Goal: Contribute content: Contribute content

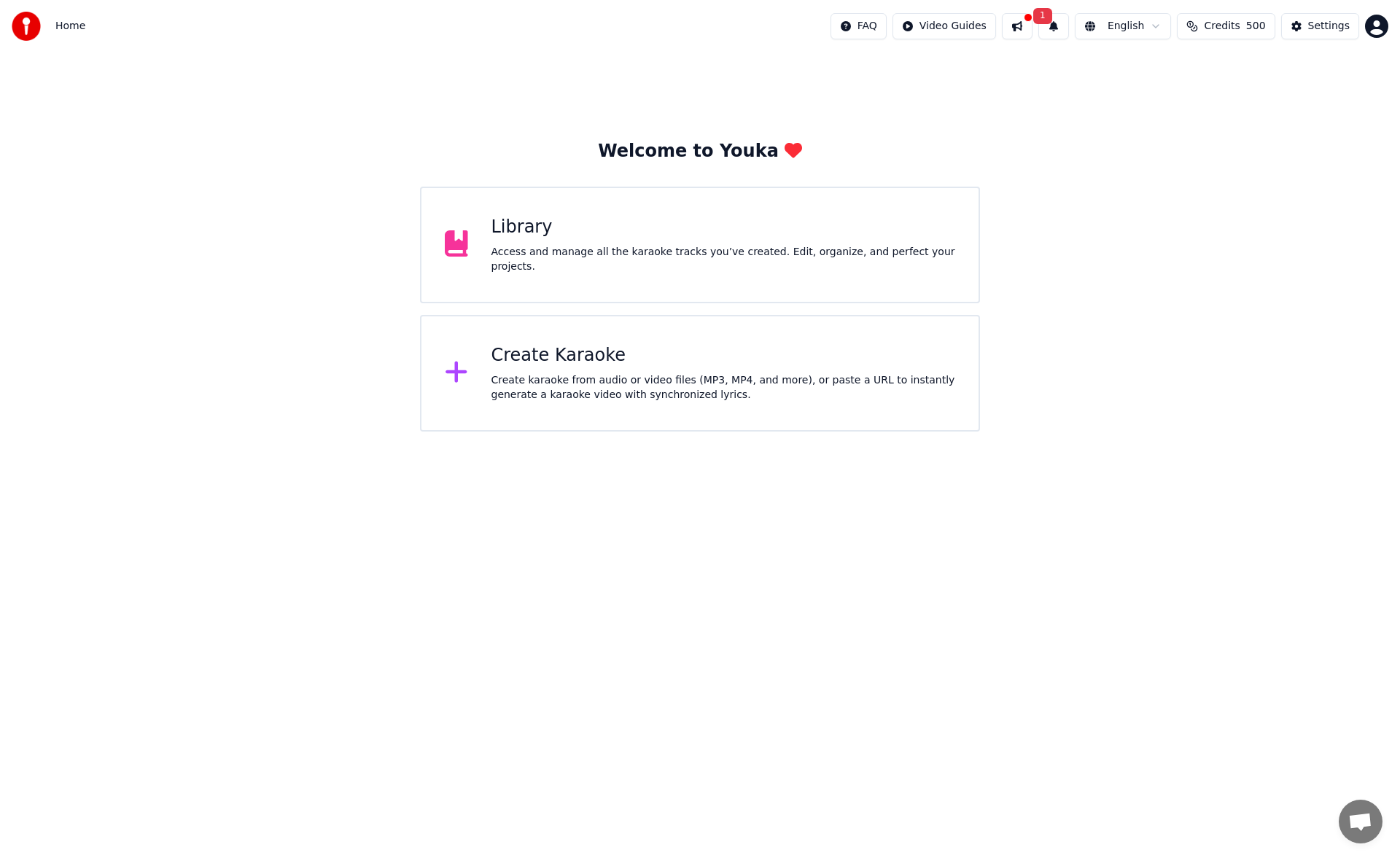
click at [557, 0] on div "Home FAQ Video Guides 1 English Credits 500 Settings" at bounding box center [700, 26] width 1400 height 52
click at [554, 239] on div "Library" at bounding box center [724, 227] width 465 height 23
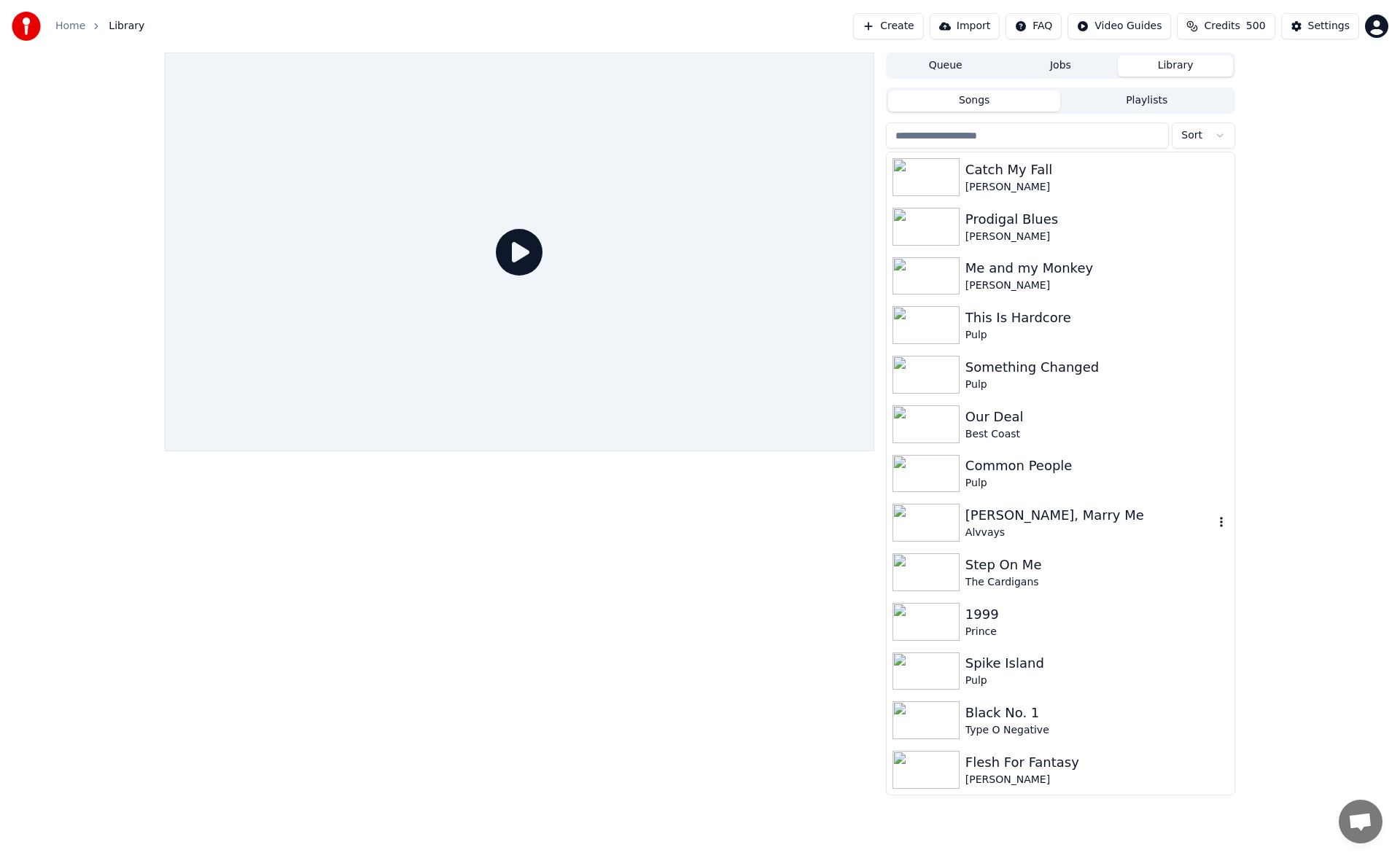
click at [1031, 520] on div "[PERSON_NAME], Marry Me" at bounding box center [1089, 515] width 249 height 20
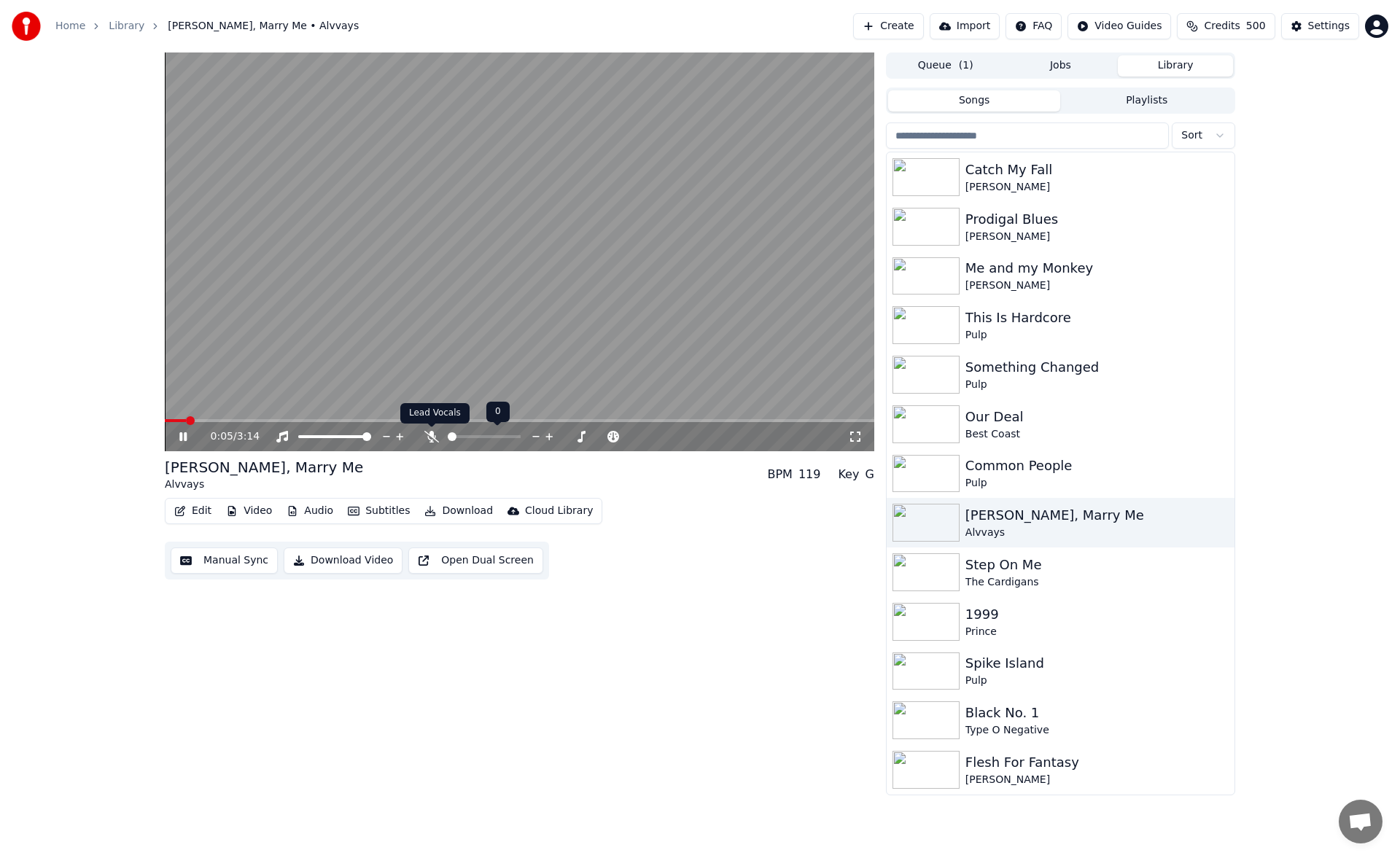
click at [429, 434] on icon at bounding box center [432, 437] width 15 height 12
click at [430, 435] on icon at bounding box center [431, 437] width 8 height 12
click at [430, 435] on icon at bounding box center [432, 437] width 15 height 12
click at [187, 434] on icon at bounding box center [183, 437] width 7 height 9
click at [175, 418] on video at bounding box center [519, 252] width 709 height 399
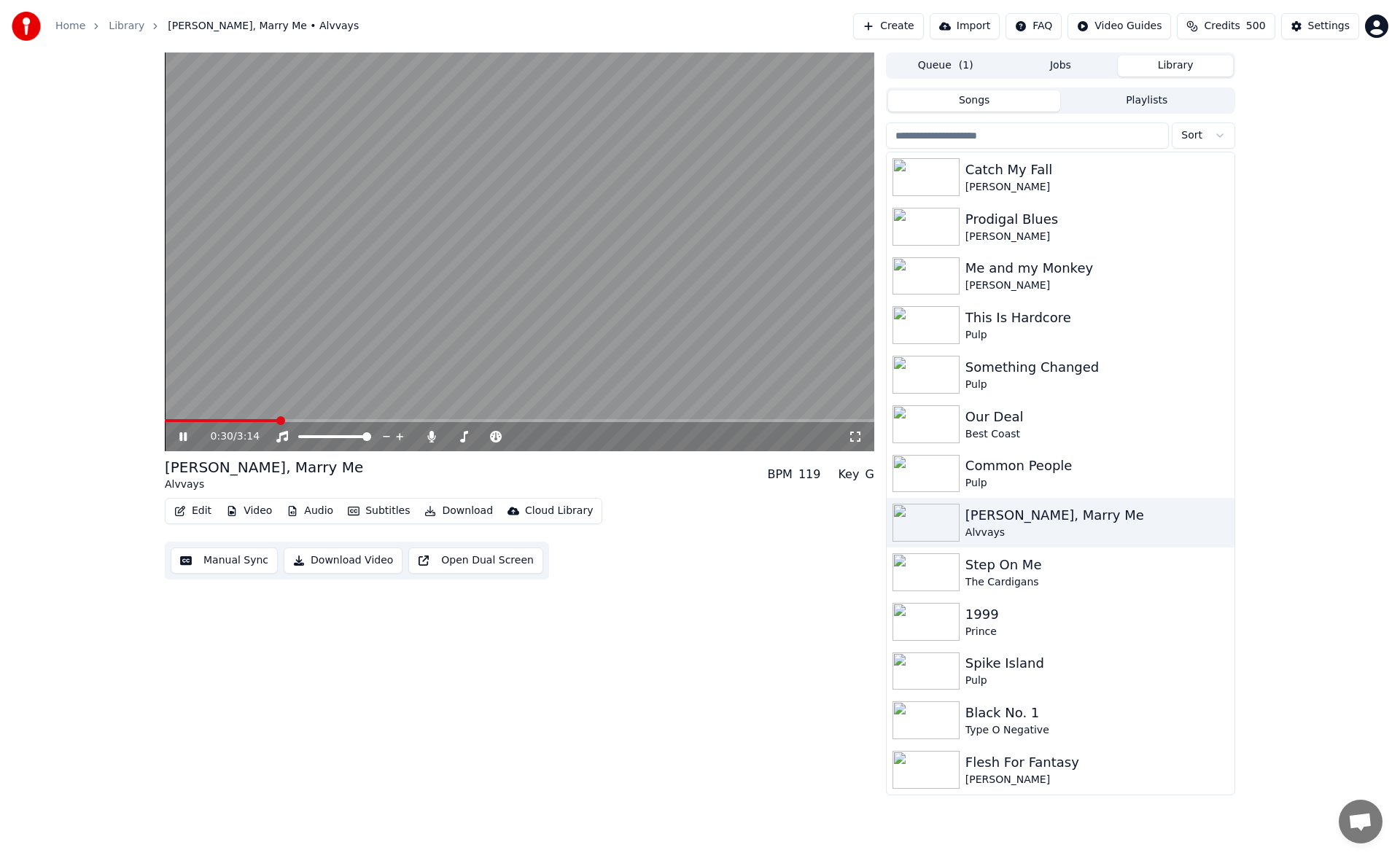
click at [175, 420] on span at bounding box center [221, 420] width 112 height 3
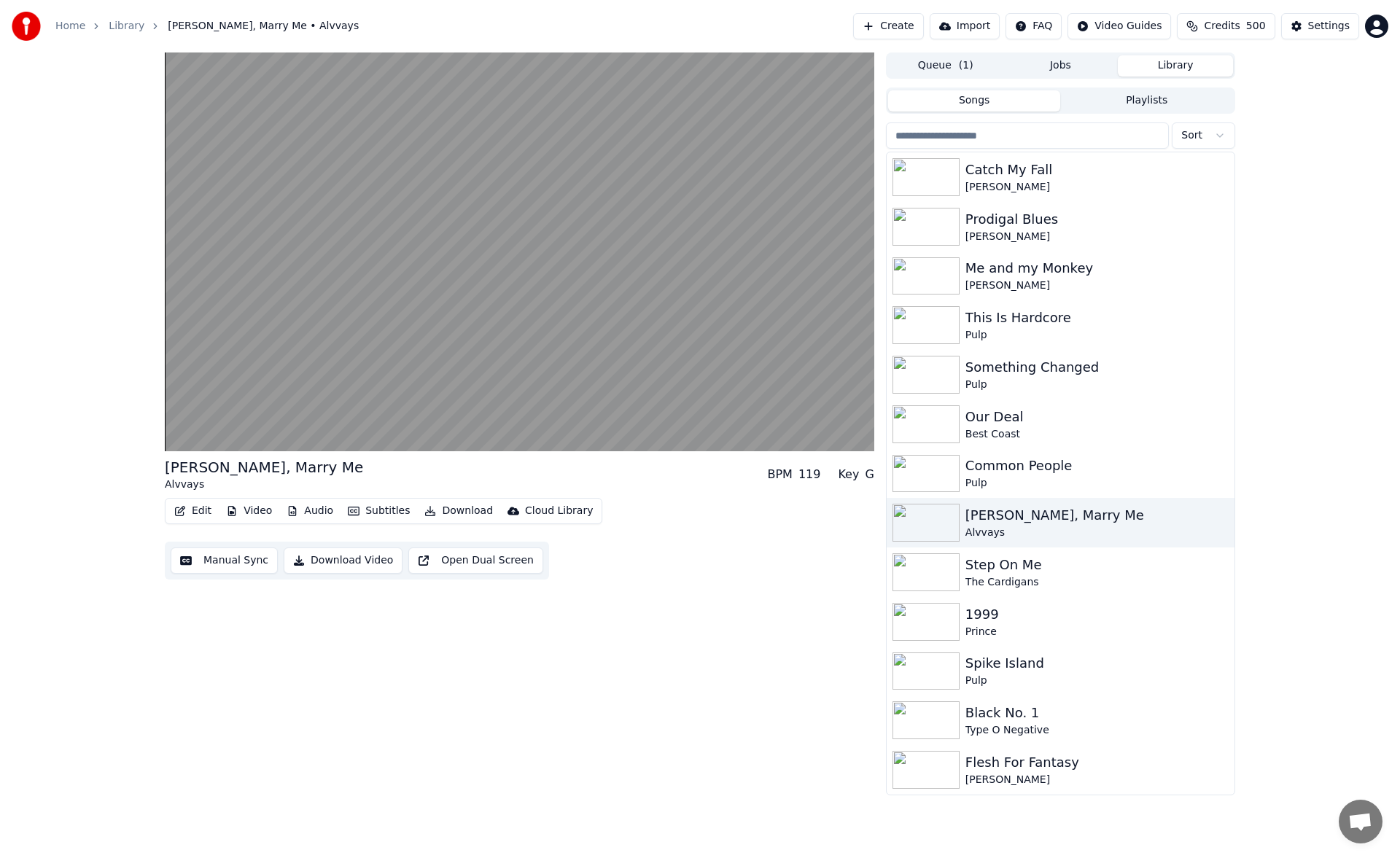
click at [714, 679] on div "Archie, Marry Me Alvvays BPM 119 Key G Edit Video Audio Subtitles Download Clou…" at bounding box center [519, 423] width 709 height 742
click at [250, 560] on button "Manual Sync" at bounding box center [223, 560] width 107 height 26
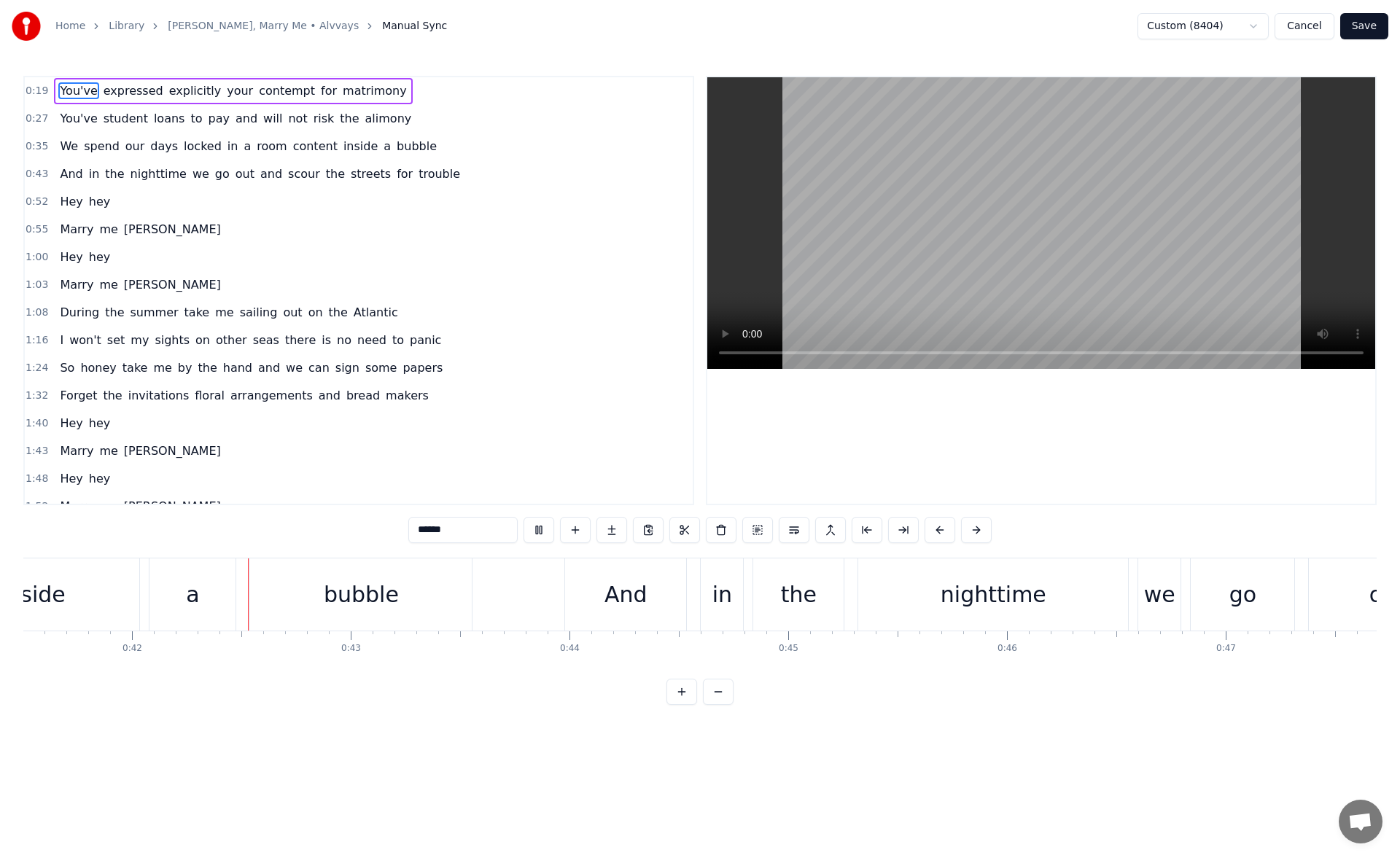
scroll to position [0, 9079]
click at [1316, 32] on button "Cancel" at bounding box center [1304, 26] width 59 height 26
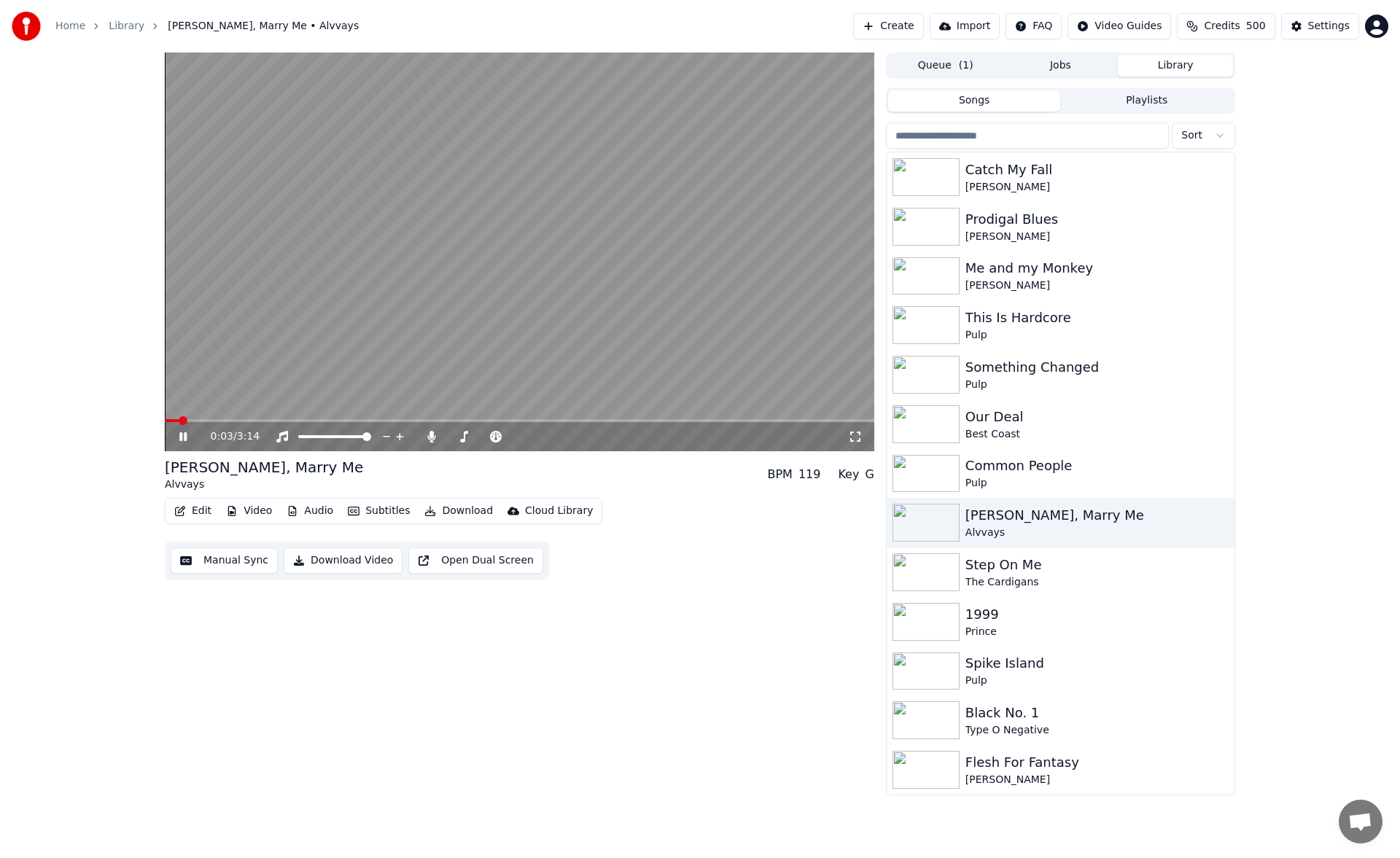
click at [314, 509] on button "Audio" at bounding box center [310, 510] width 58 height 20
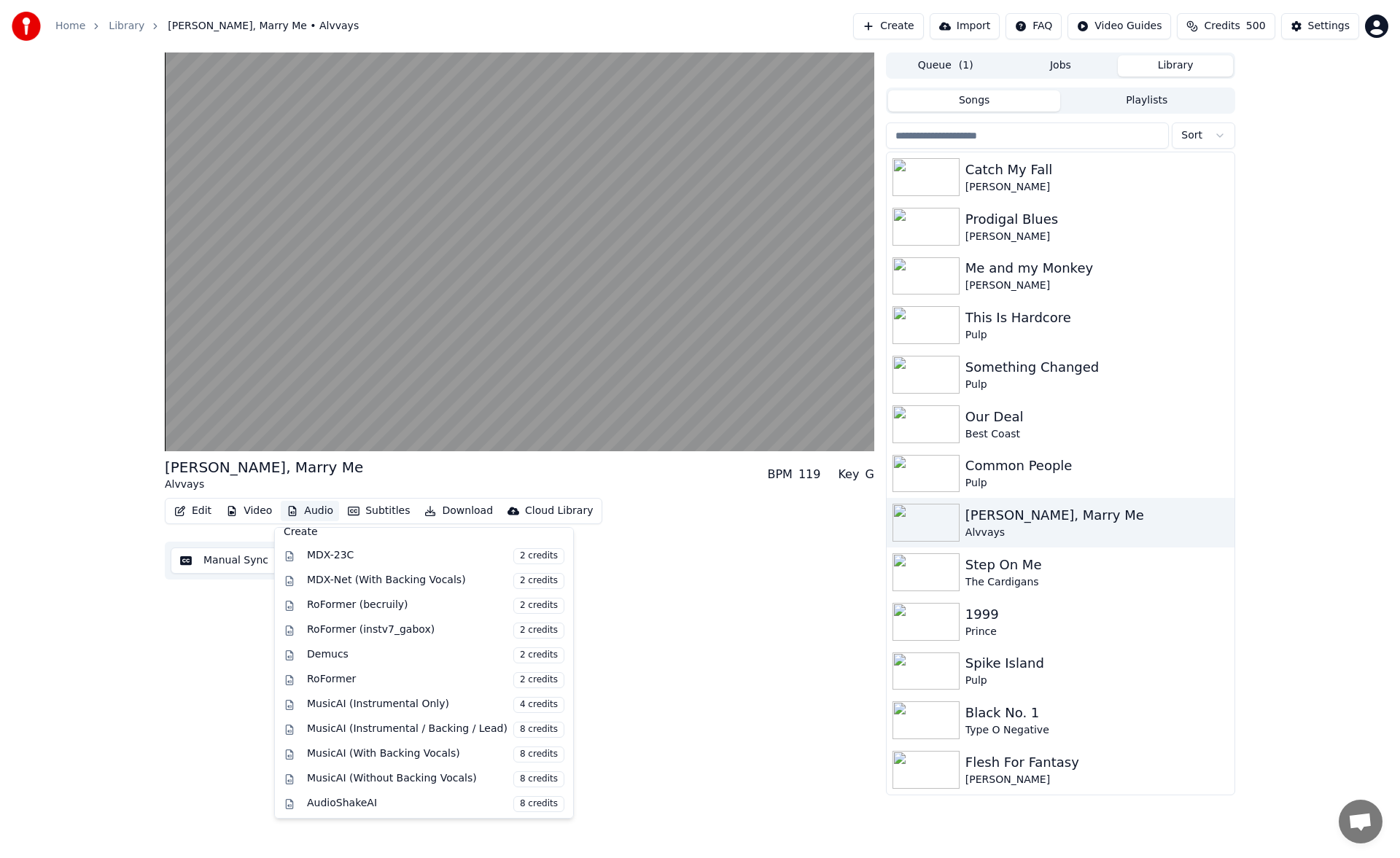
scroll to position [148, 0]
click at [698, 589] on div "Archie, Marry Me Alvvays BPM 119 Key G Edit Video Audio Subtitles Download Clou…" at bounding box center [519, 423] width 709 height 742
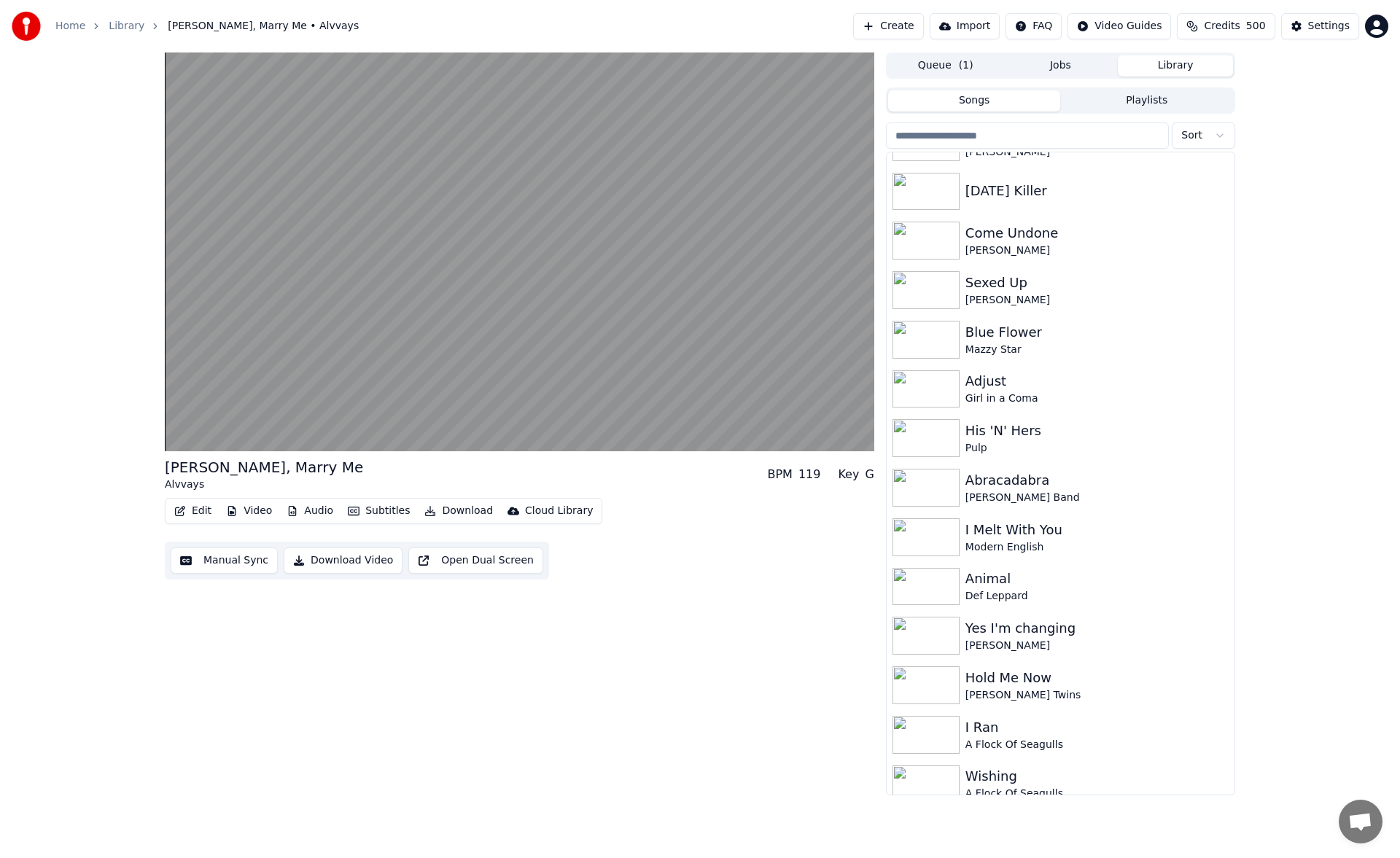
scroll to position [842, 0]
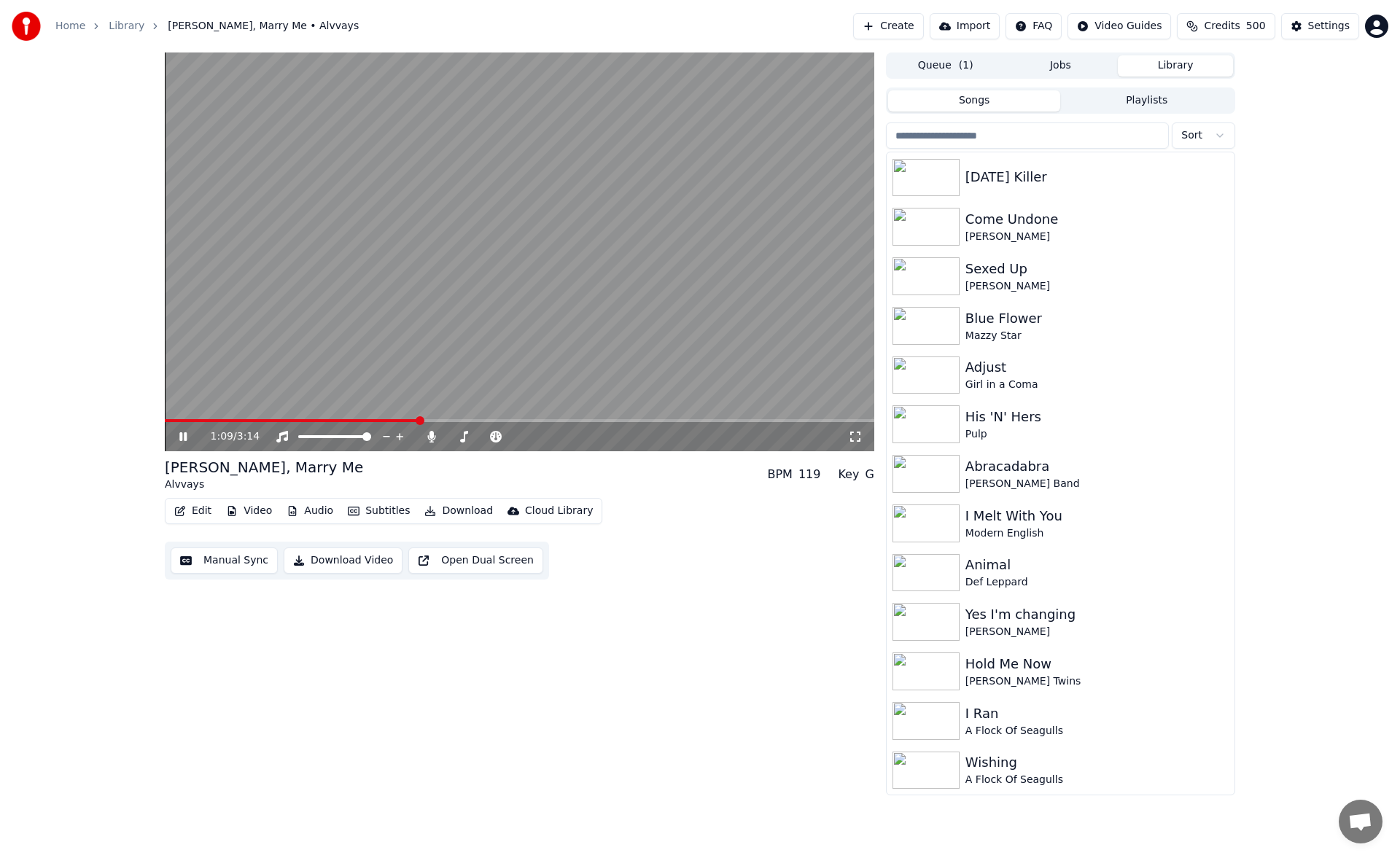
click at [175, 420] on span at bounding box center [292, 420] width 254 height 3
click at [214, 565] on button "Manual Sync" at bounding box center [223, 560] width 107 height 26
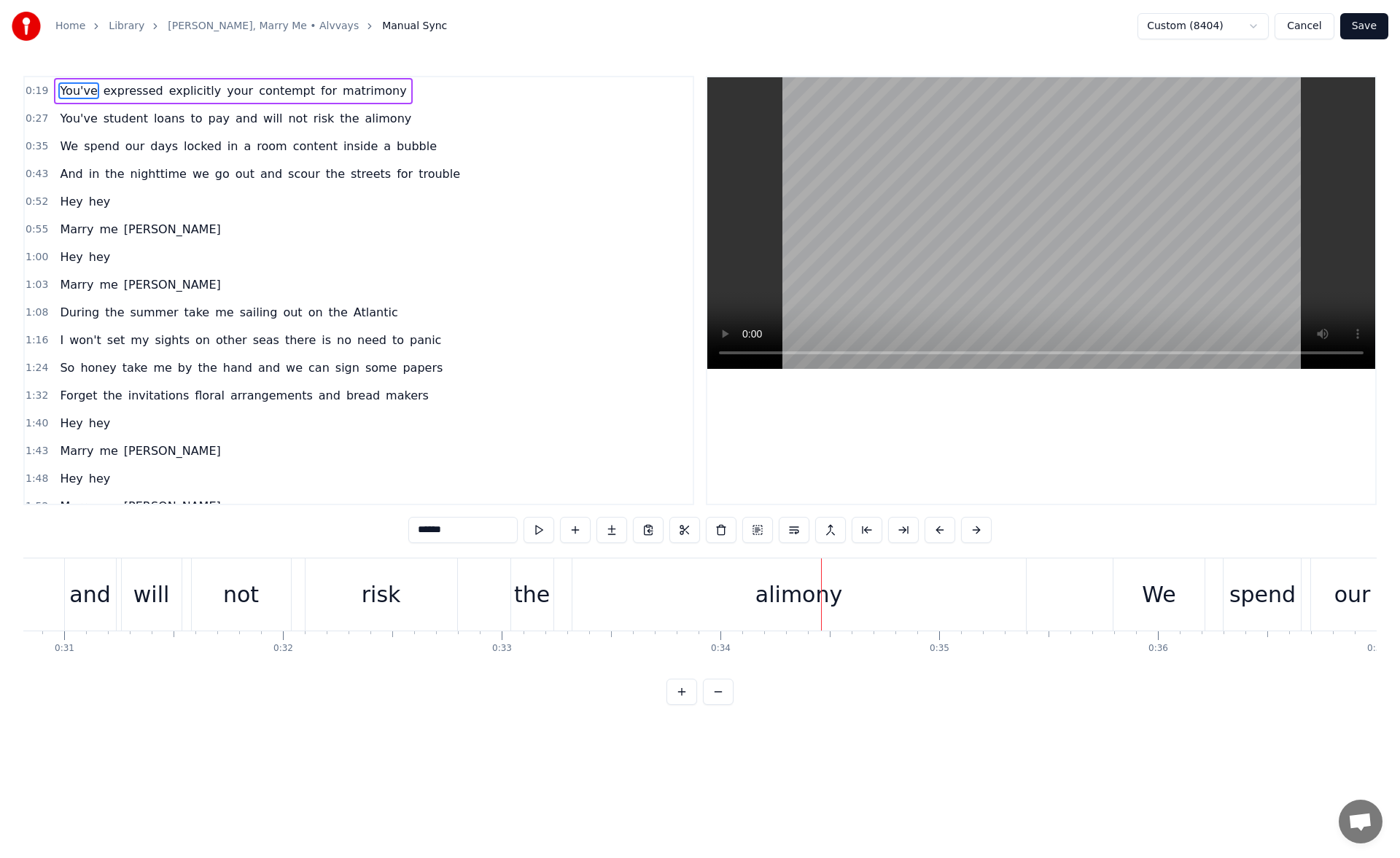
scroll to position [0, 6669]
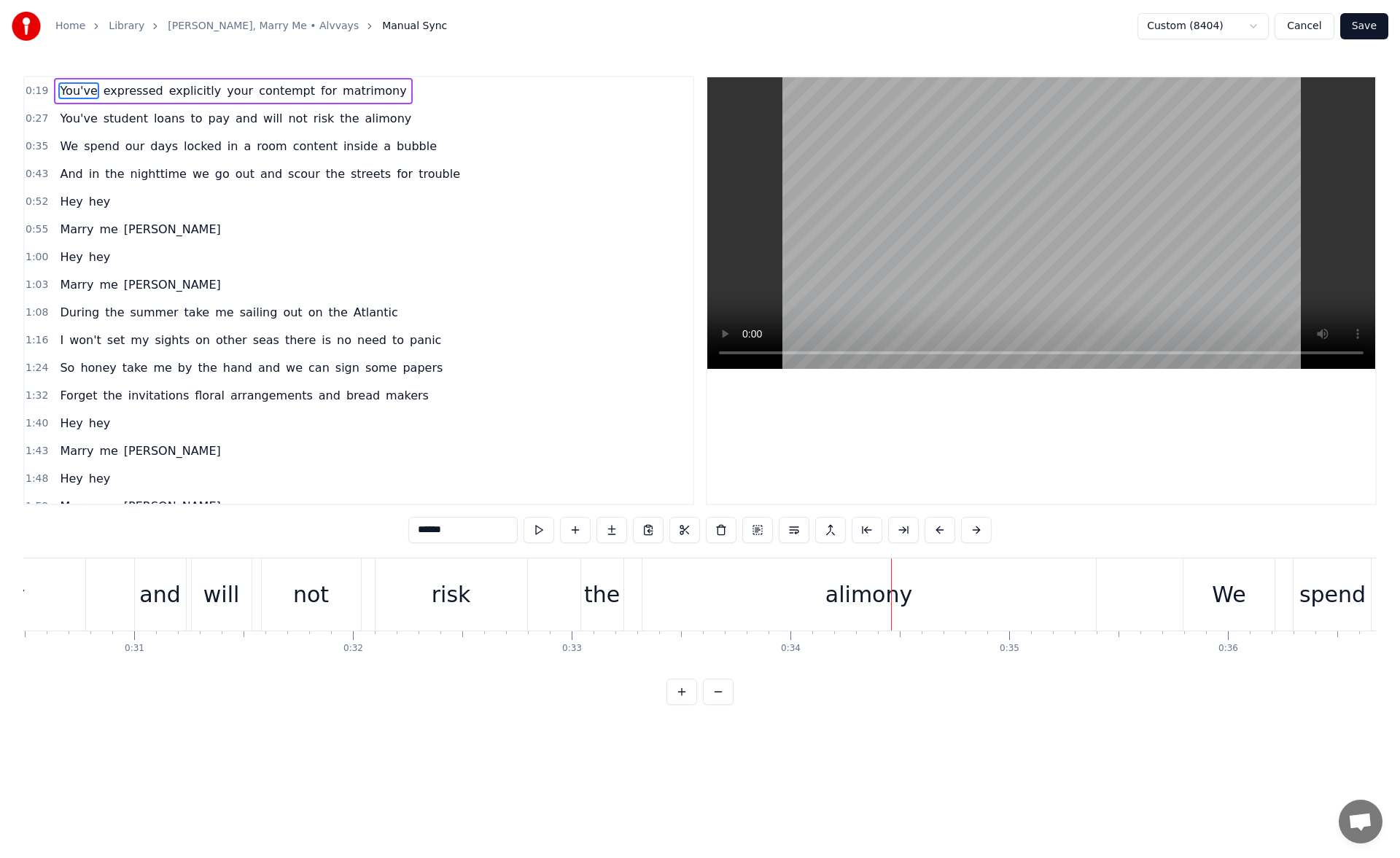
click at [163, 588] on div "and" at bounding box center [159, 594] width 41 height 33
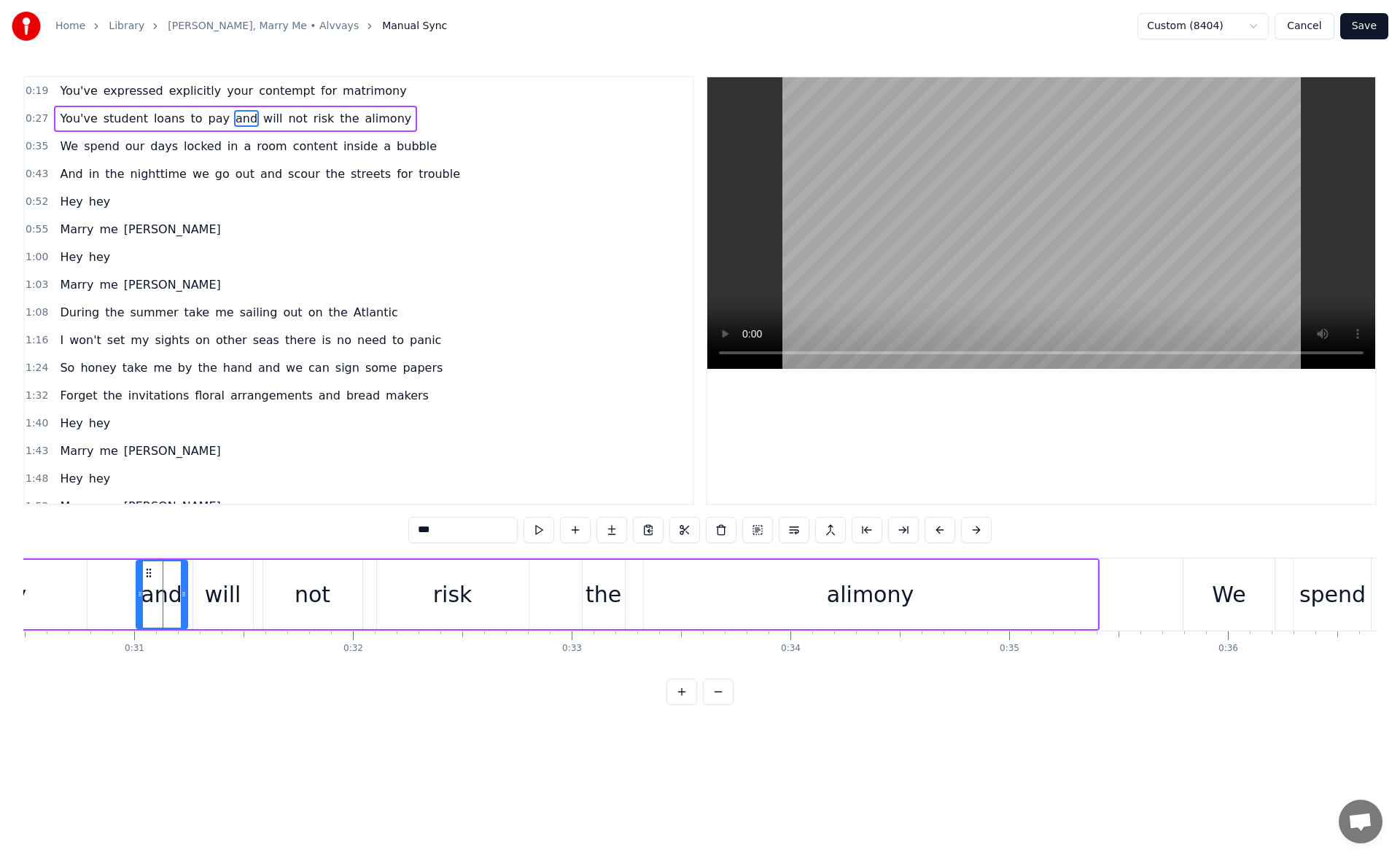
click at [61, 598] on div "pay" at bounding box center [6, 594] width 161 height 69
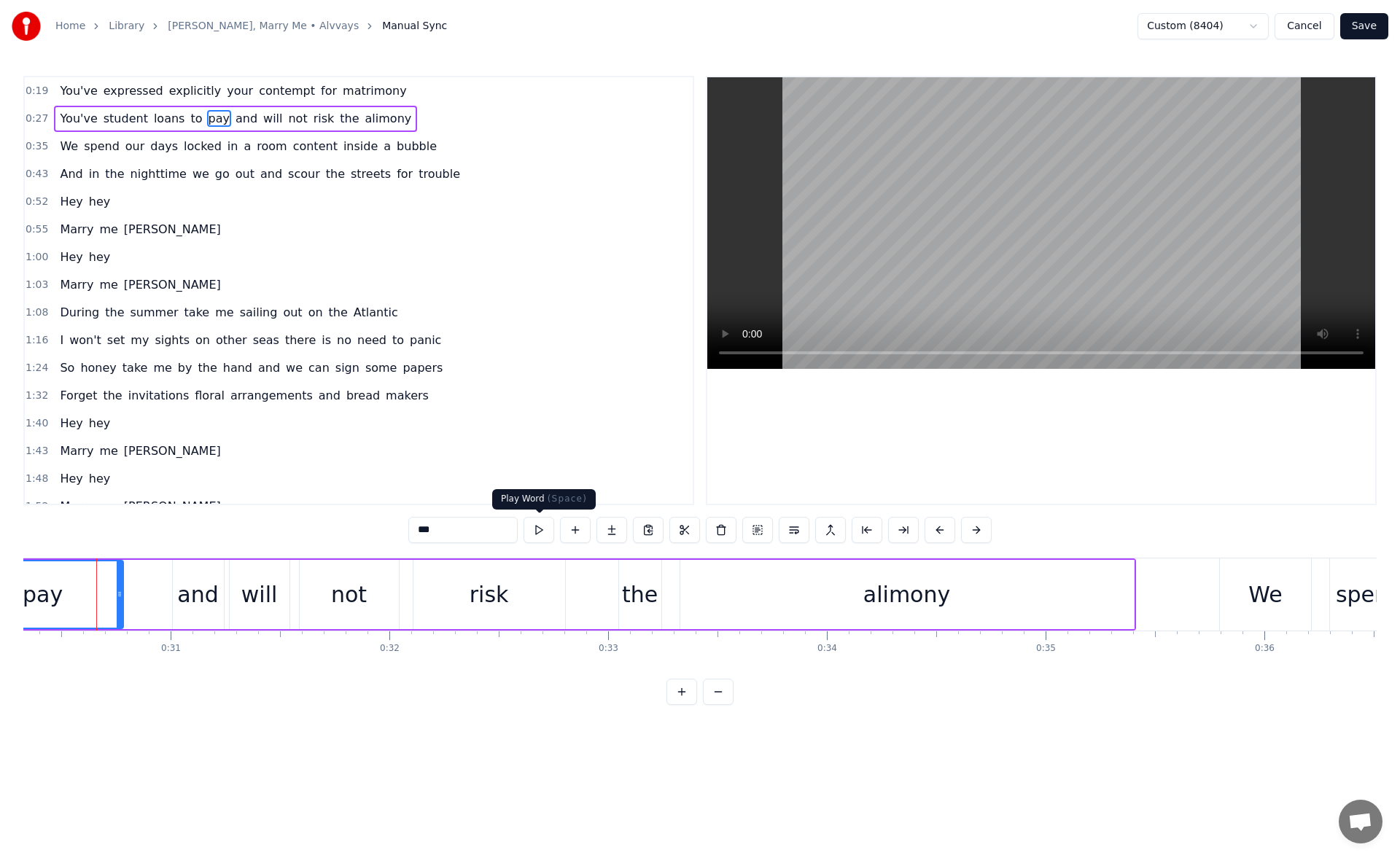
click at [542, 534] on button at bounding box center [539, 529] width 31 height 26
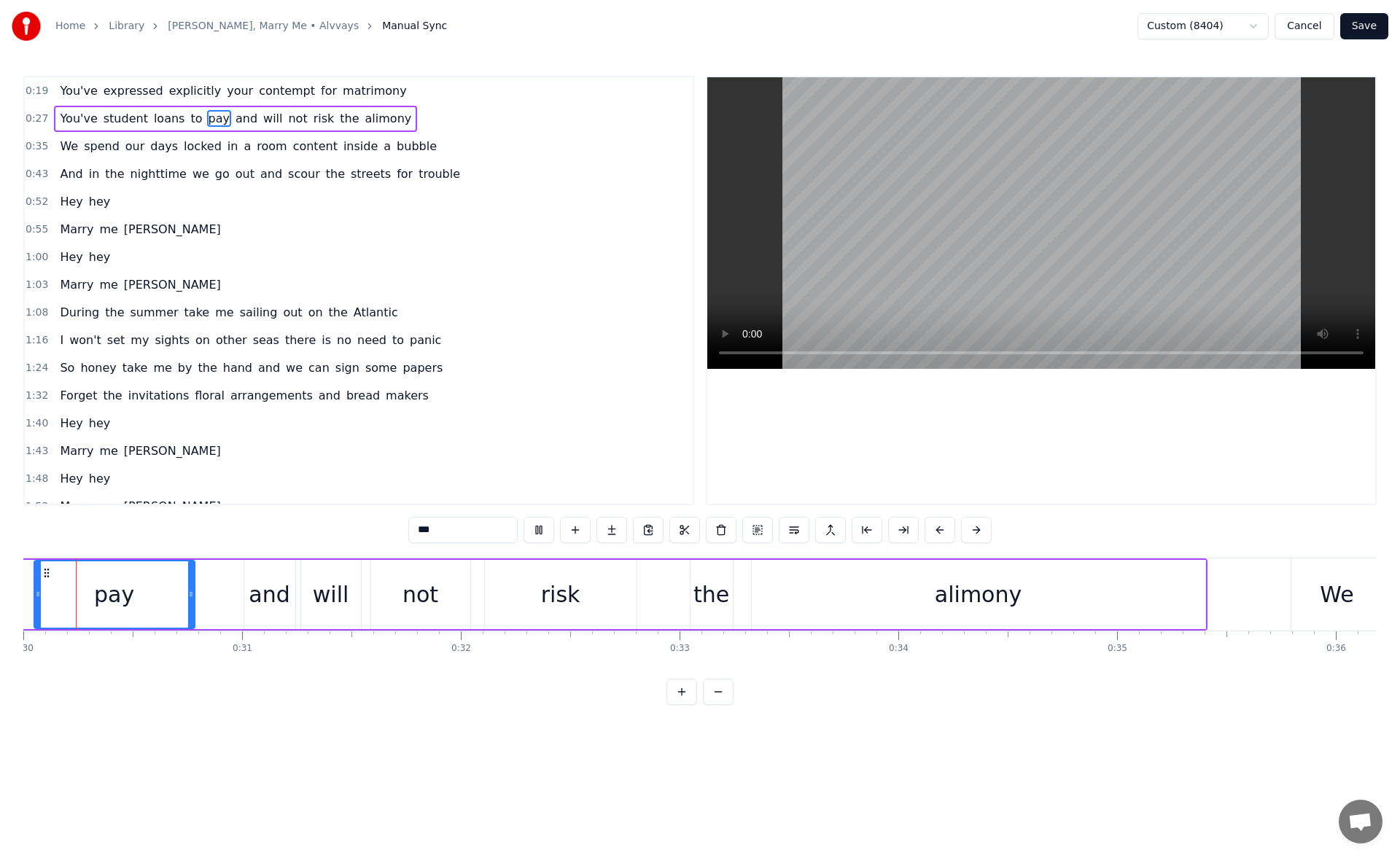
scroll to position [0, 6496]
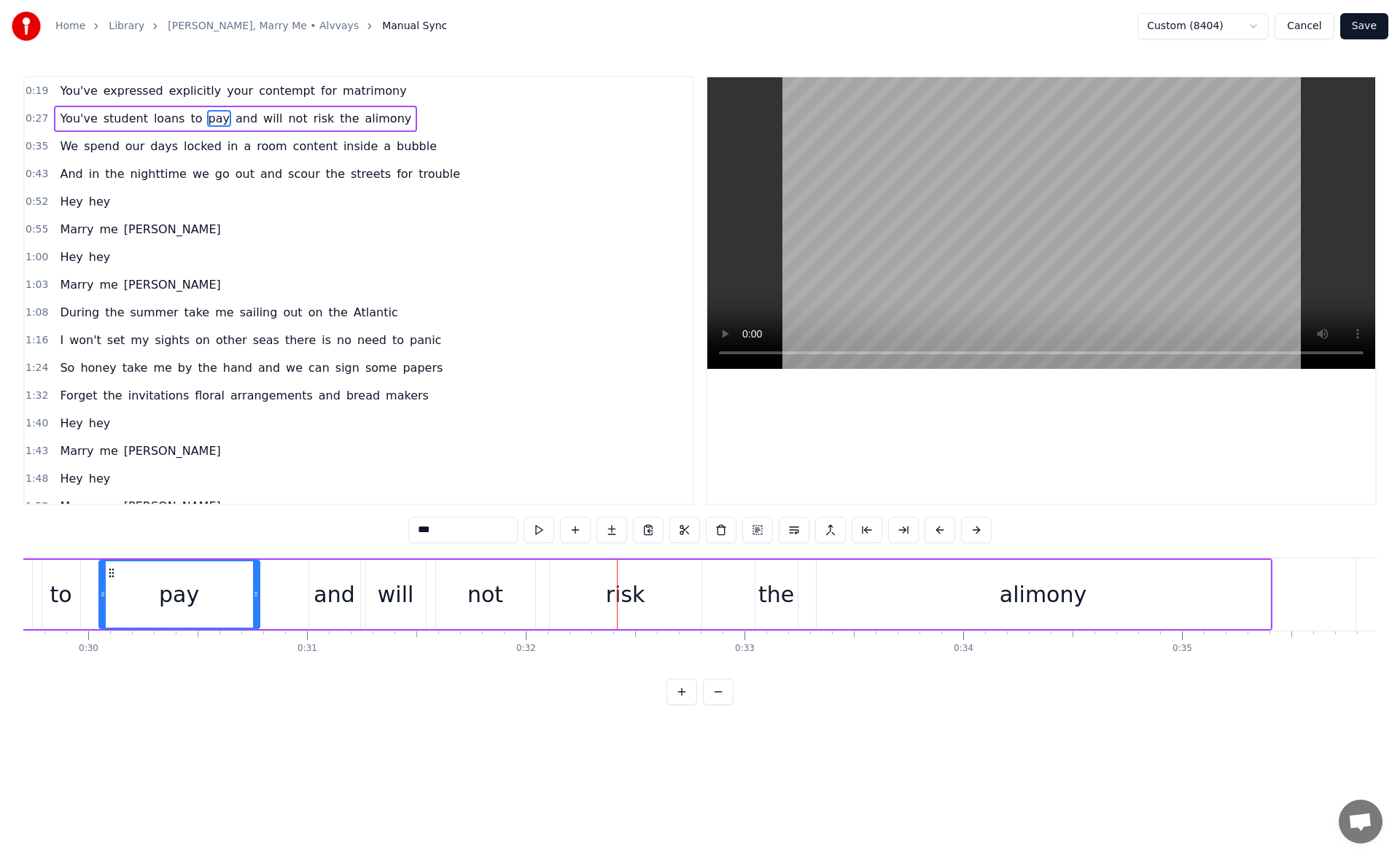
click at [335, 589] on div "and" at bounding box center [334, 594] width 41 height 33
type input "***"
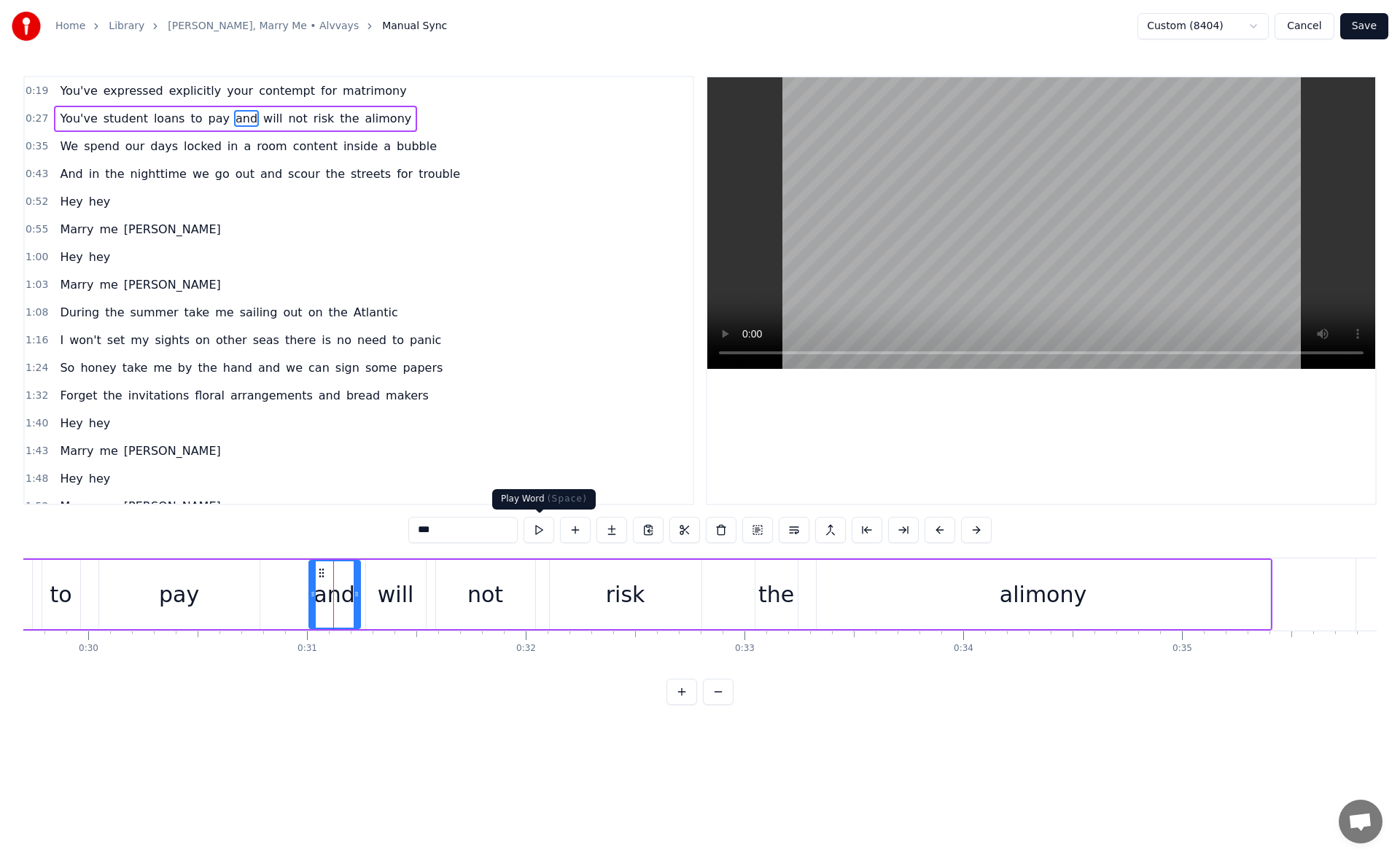
click at [545, 528] on button at bounding box center [539, 529] width 31 height 26
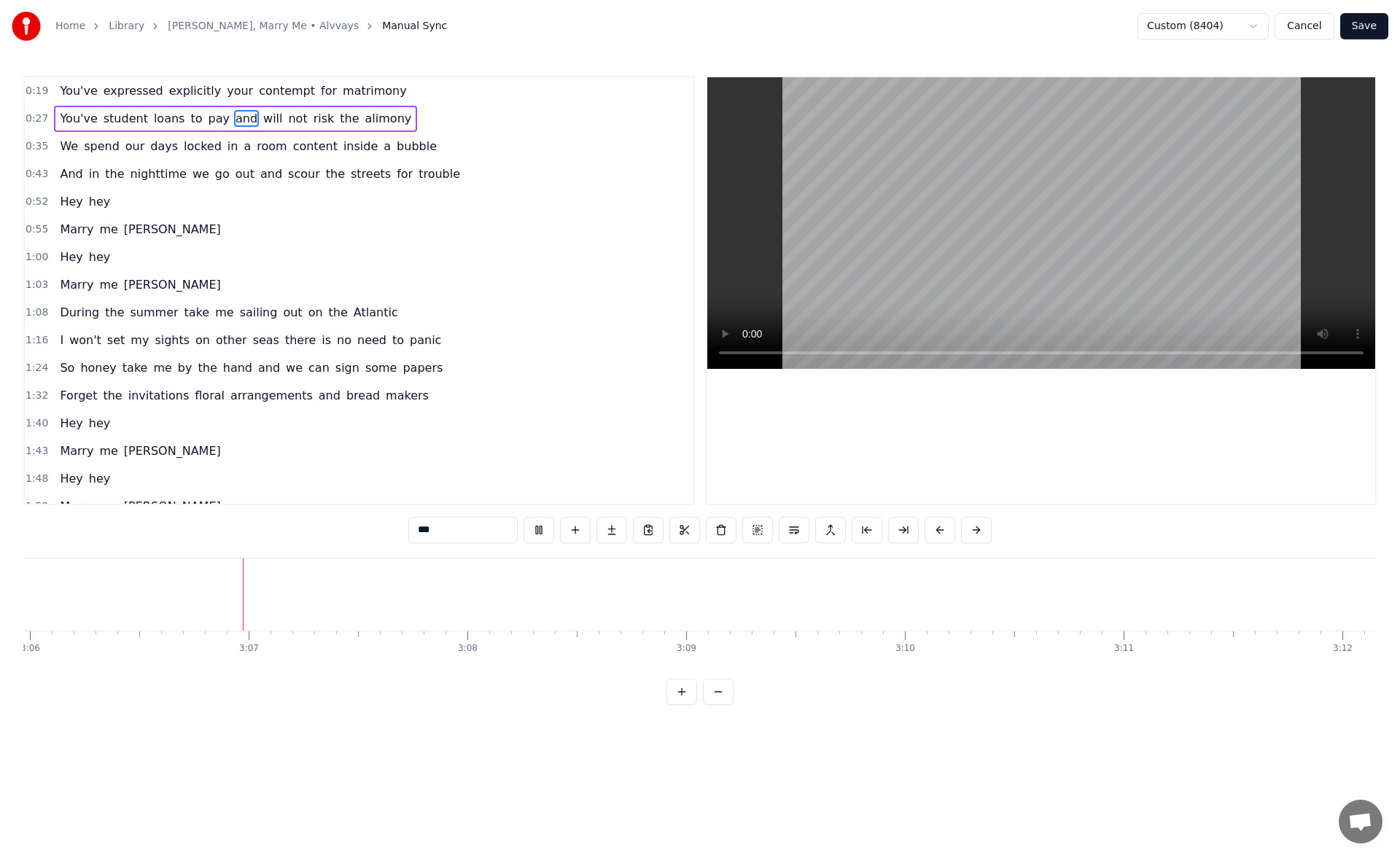
scroll to position [0, 40673]
click at [1359, 30] on button "Save" at bounding box center [1364, 26] width 48 height 26
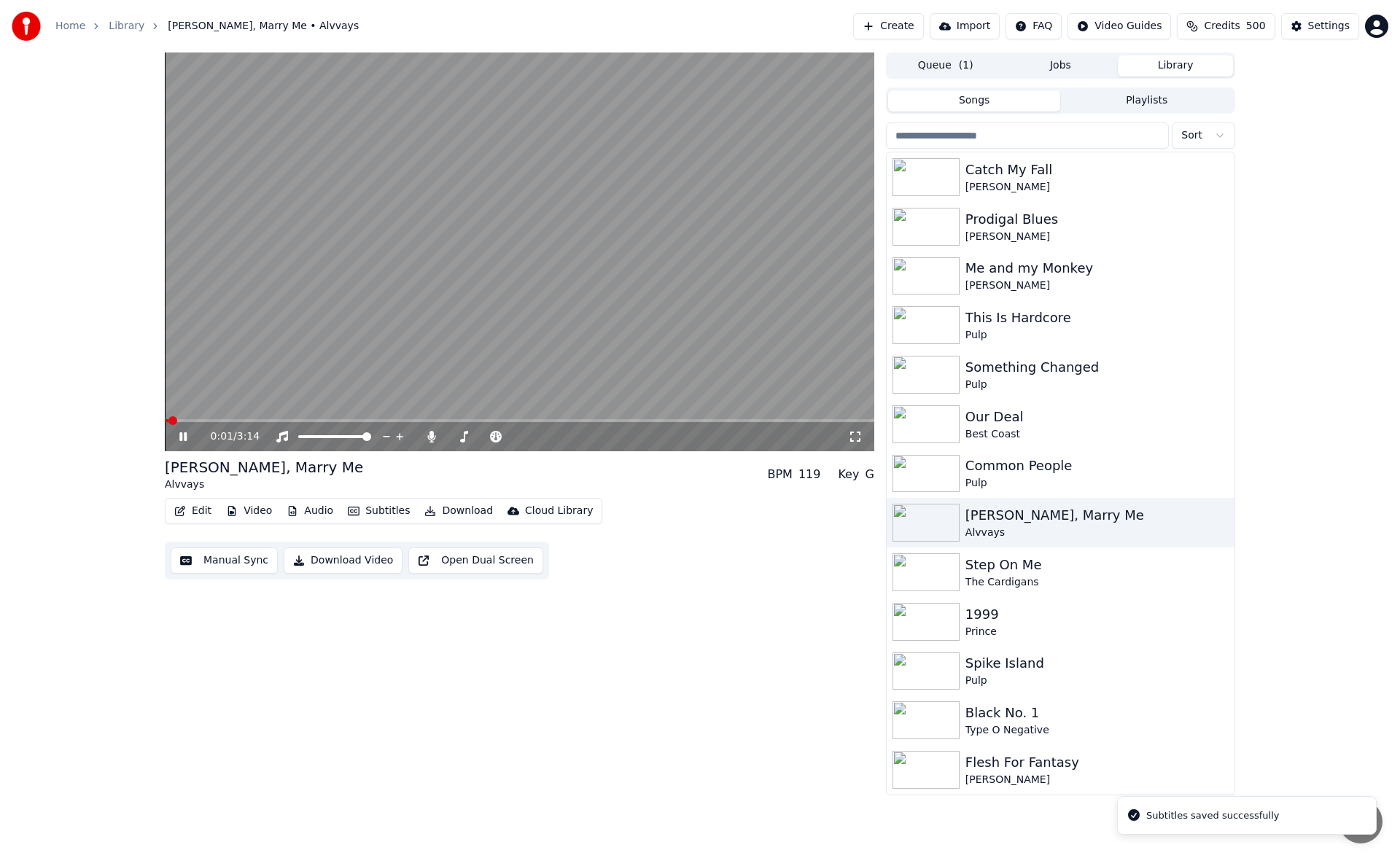
click at [179, 435] on icon at bounding box center [193, 437] width 34 height 12
click at [453, 518] on button "Download" at bounding box center [458, 510] width 80 height 20
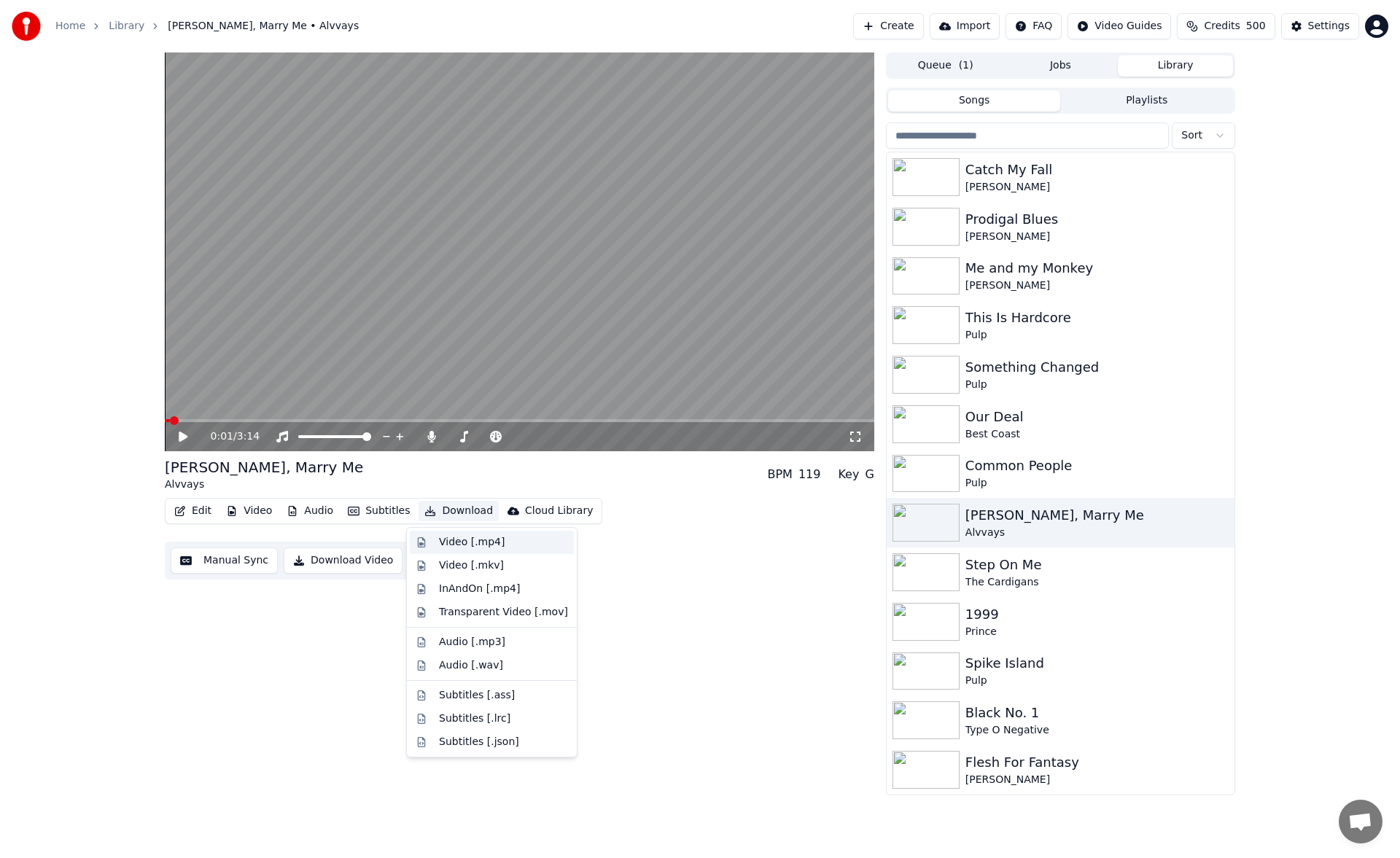
click at [462, 548] on div "Video [.mp4]" at bounding box center [471, 542] width 66 height 15
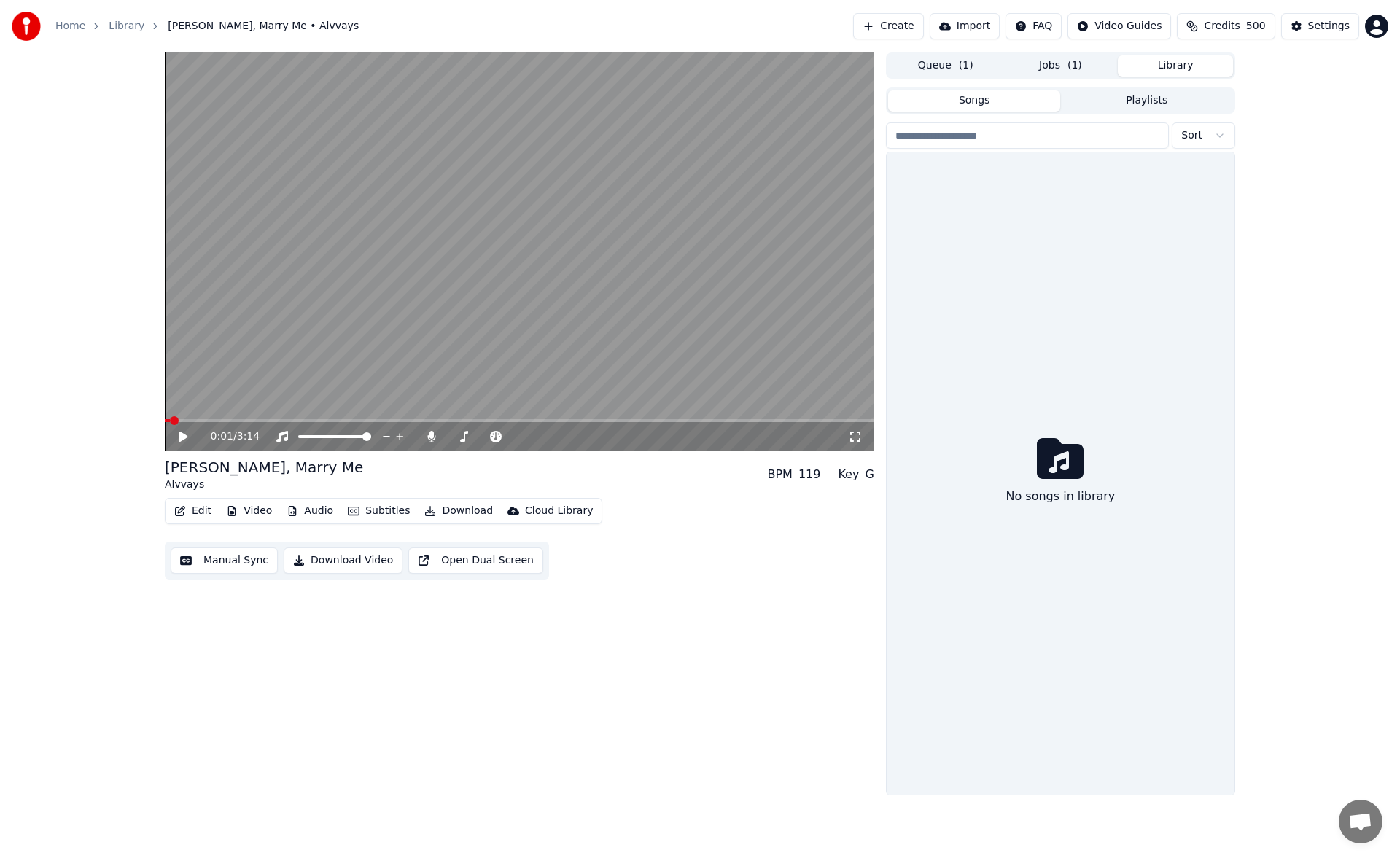
click at [1167, 66] on button "Library" at bounding box center [1175, 66] width 115 height 21
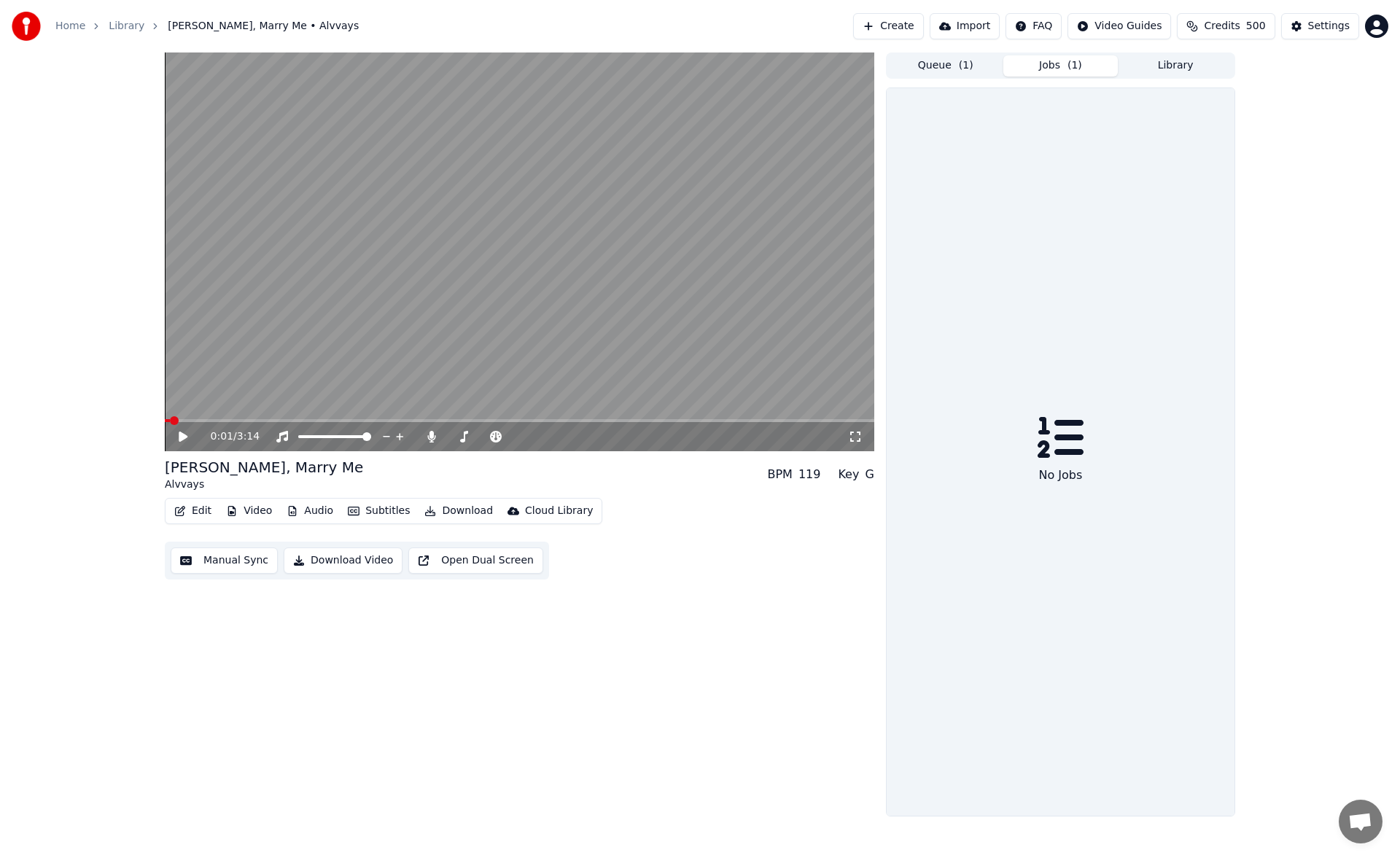
click at [1070, 69] on span "( 1 )" at bounding box center [1075, 66] width 15 height 15
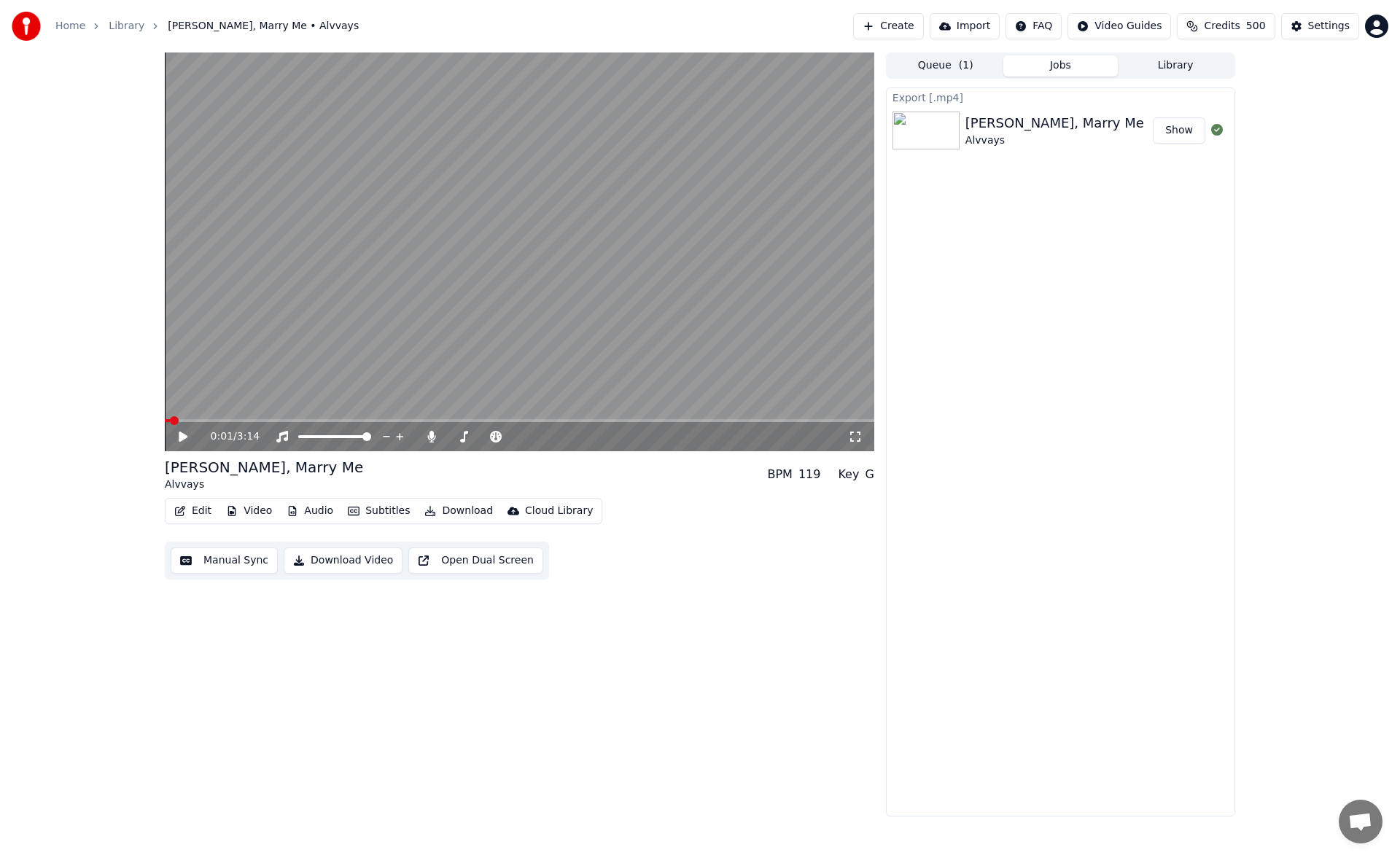
click at [923, 25] on button "Create" at bounding box center [888, 26] width 71 height 26
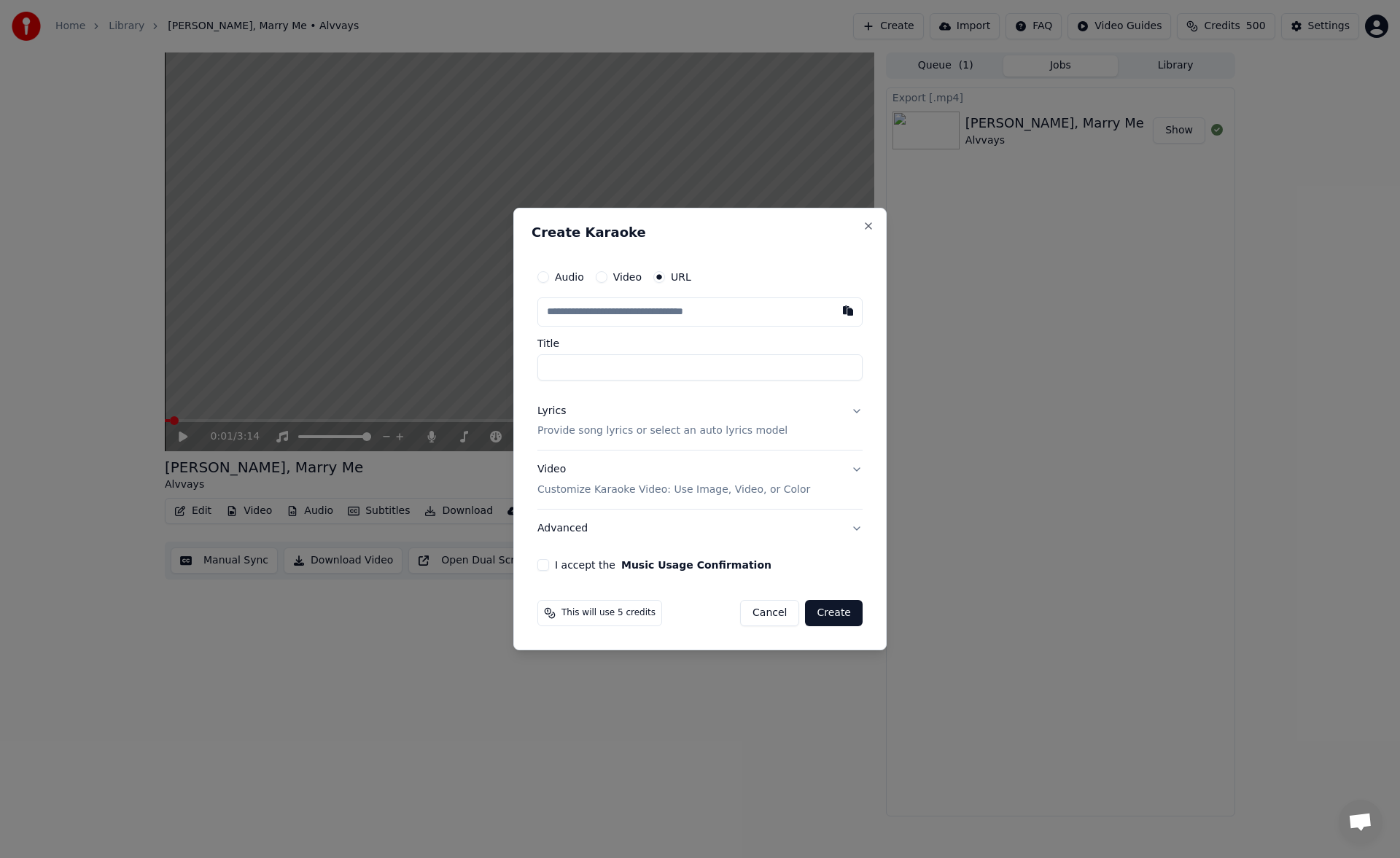
type input "**********"
click at [848, 313] on button at bounding box center [847, 310] width 29 height 26
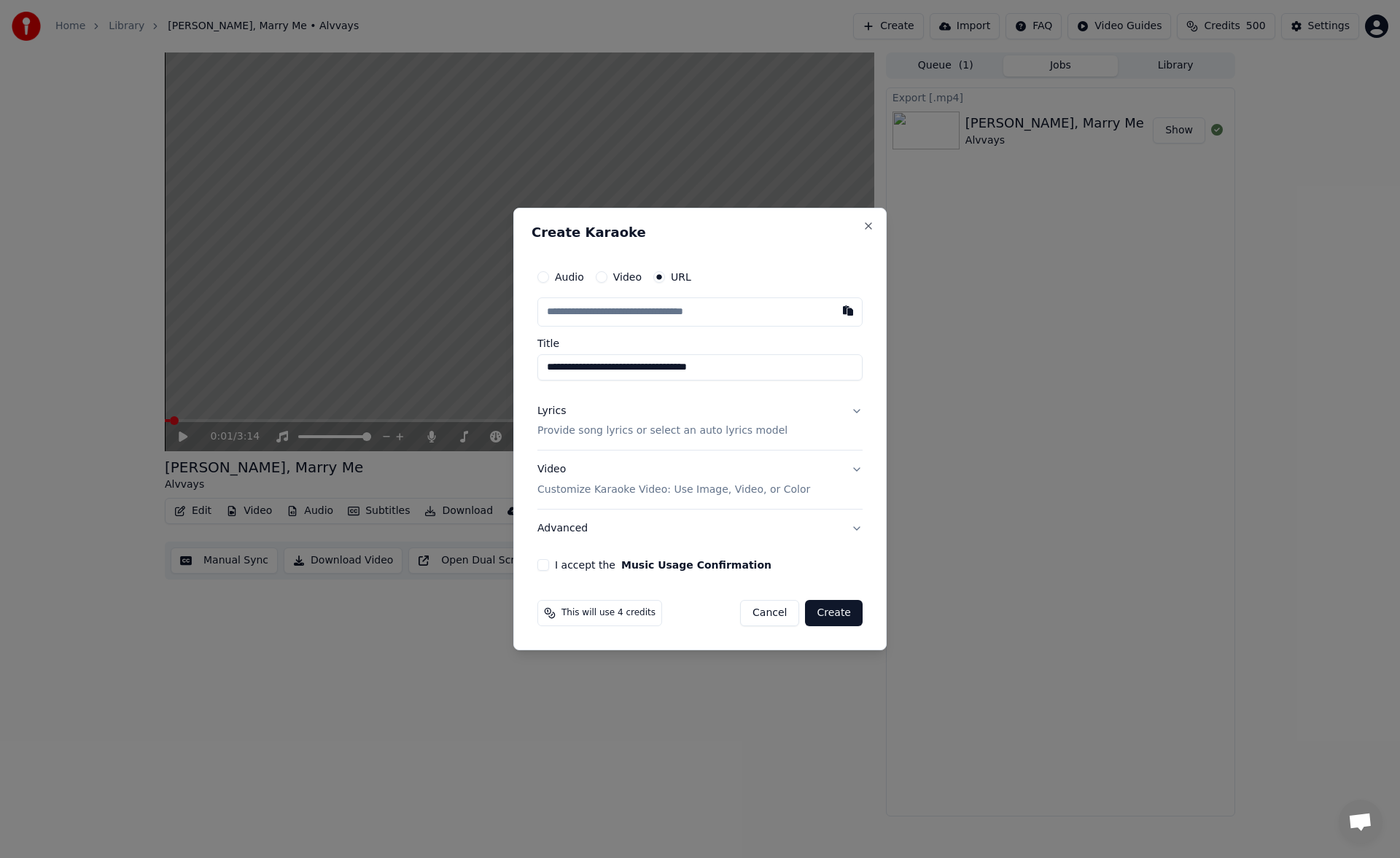
scroll to position [0, 0]
drag, startPoint x: 795, startPoint y: 370, endPoint x: 437, endPoint y: 373, distance: 358.0
click at [437, 373] on body "**********" at bounding box center [700, 429] width 1400 height 858
click at [772, 609] on button "Cancel" at bounding box center [769, 612] width 59 height 26
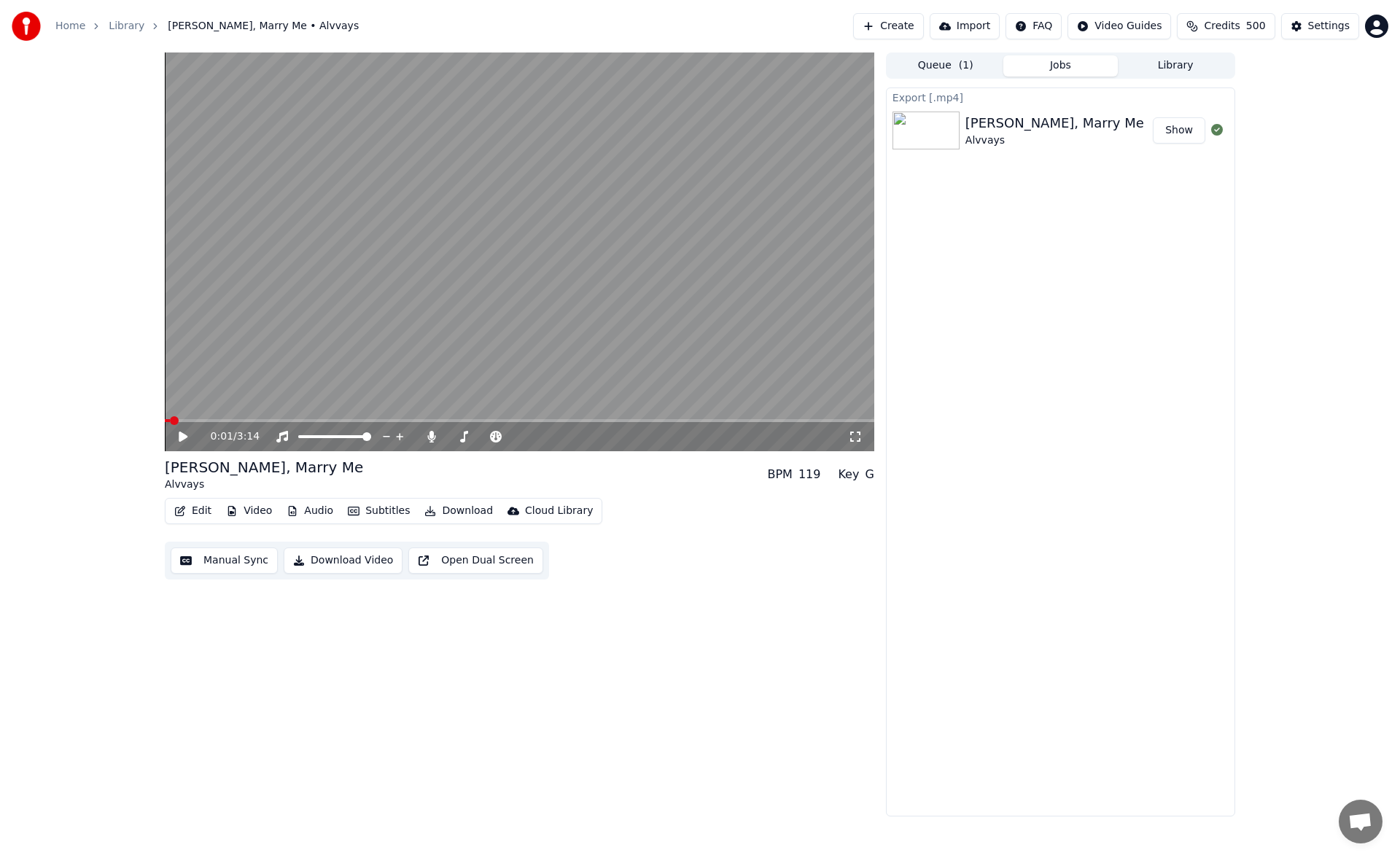
click at [923, 28] on button "Create" at bounding box center [888, 26] width 71 height 26
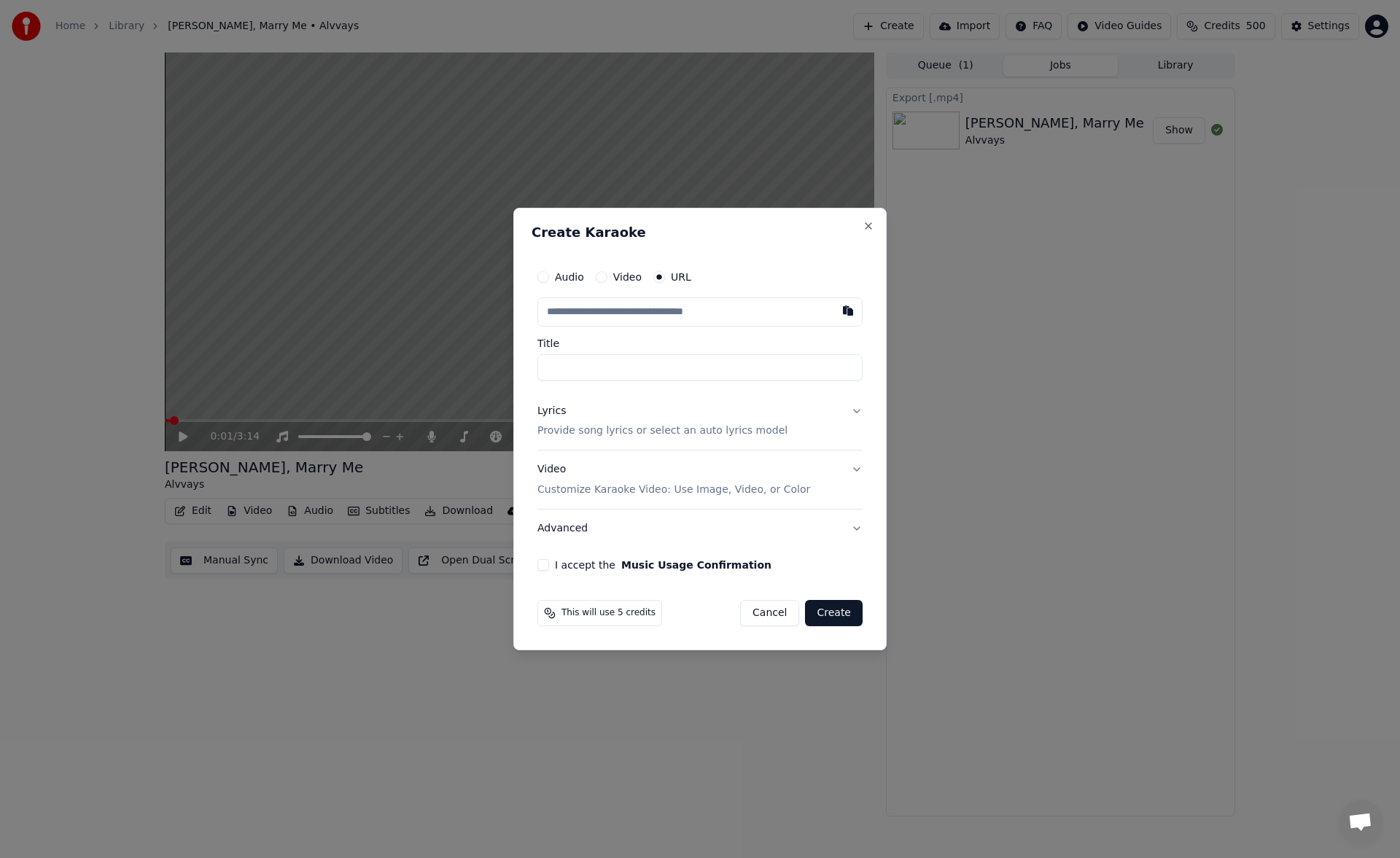
type input "**********"
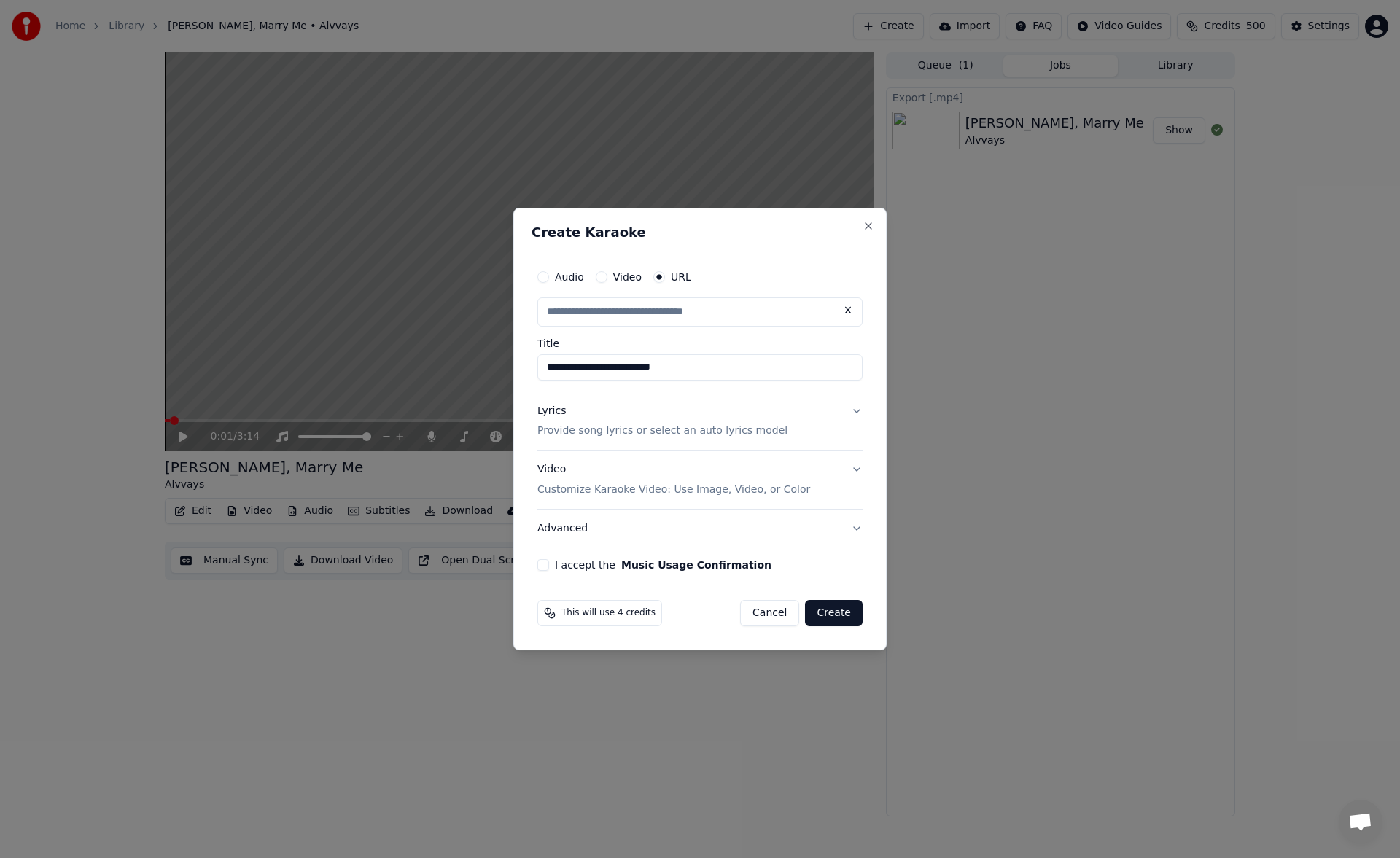
click at [858, 408] on button "Lyrics Provide song lyrics or select an auto lyrics model" at bounding box center [699, 421] width 325 height 58
type input "**********"
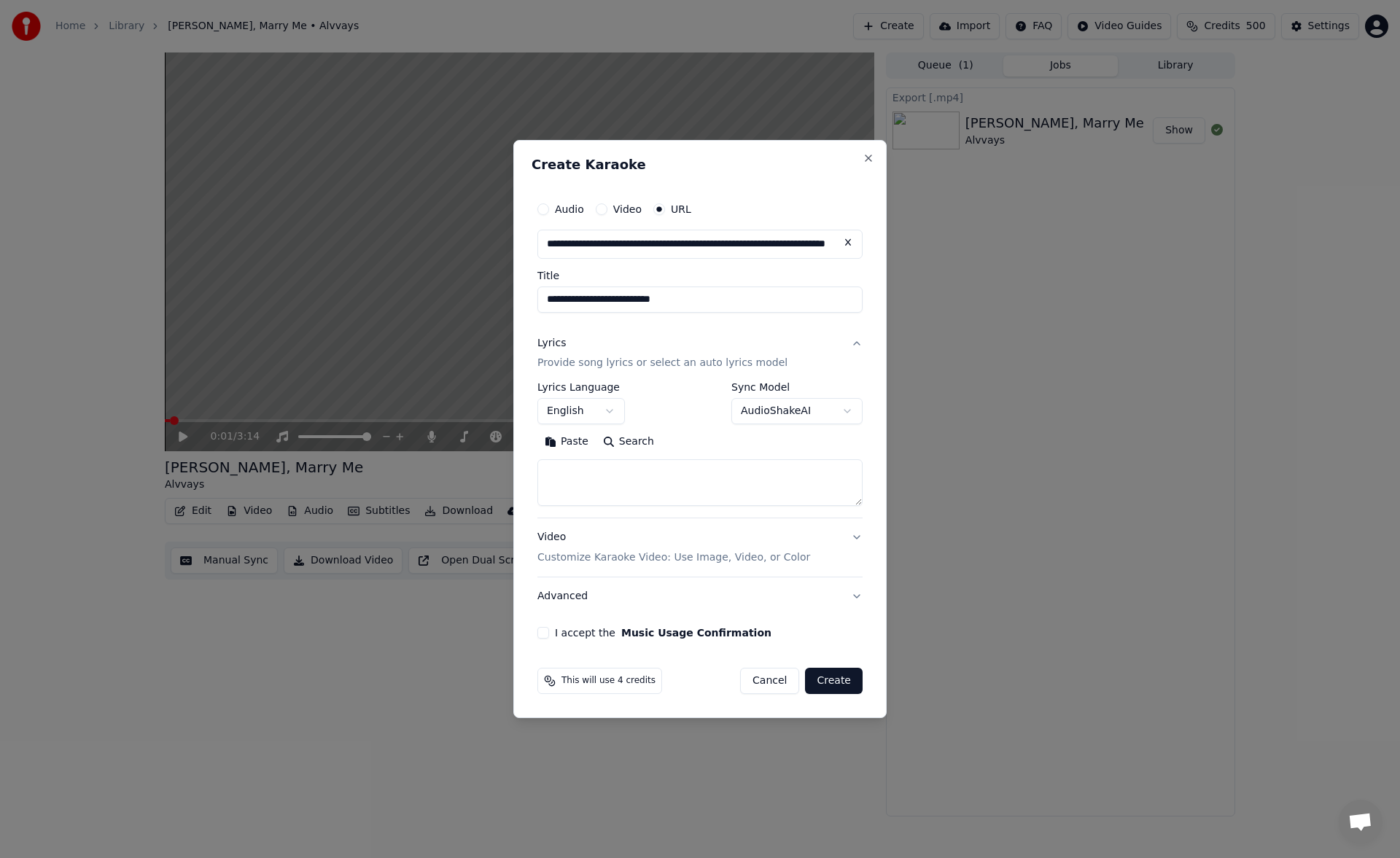
click at [717, 473] on textarea at bounding box center [699, 483] width 325 height 46
paste textarea "**********"
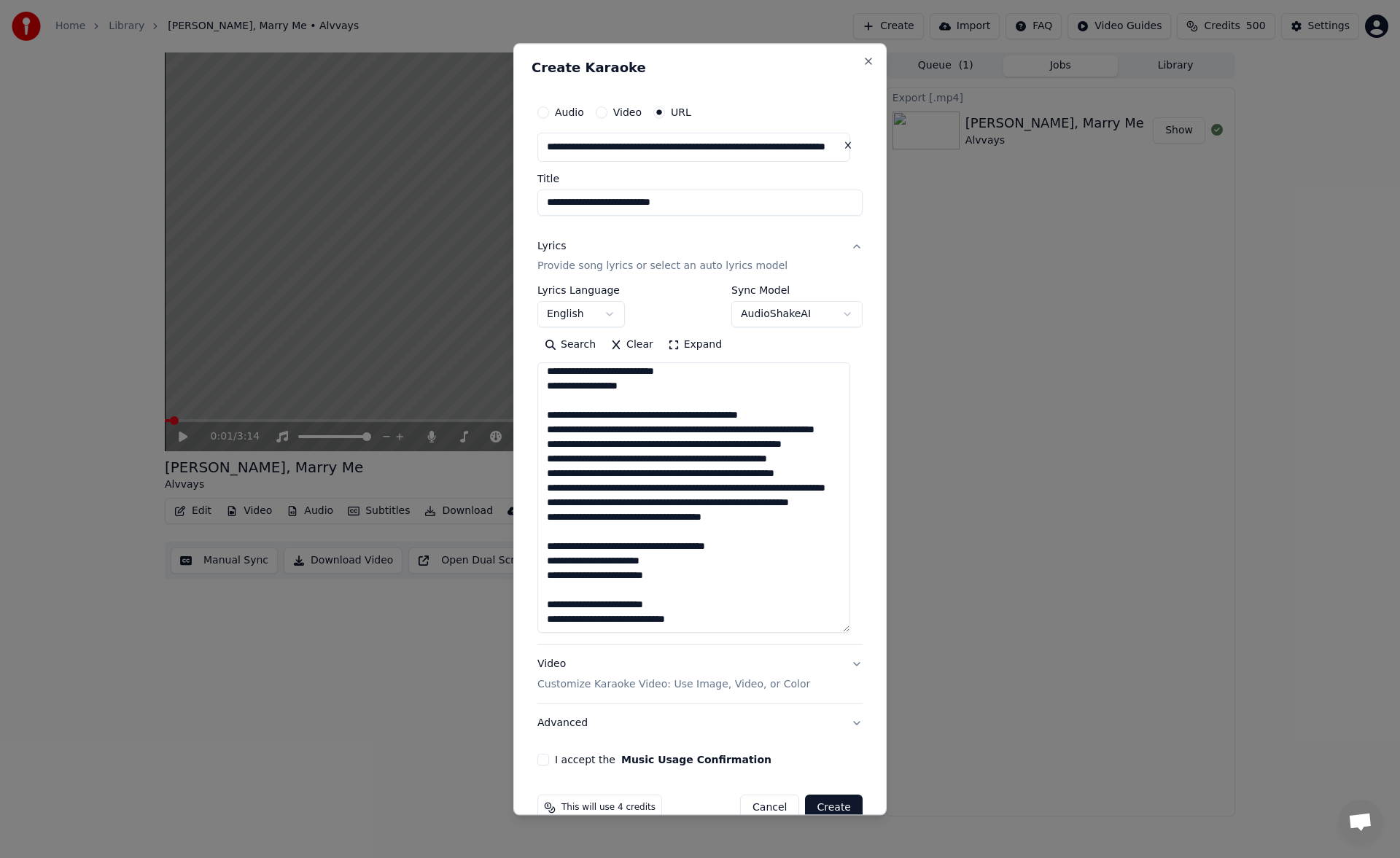
scroll to position [323, 0]
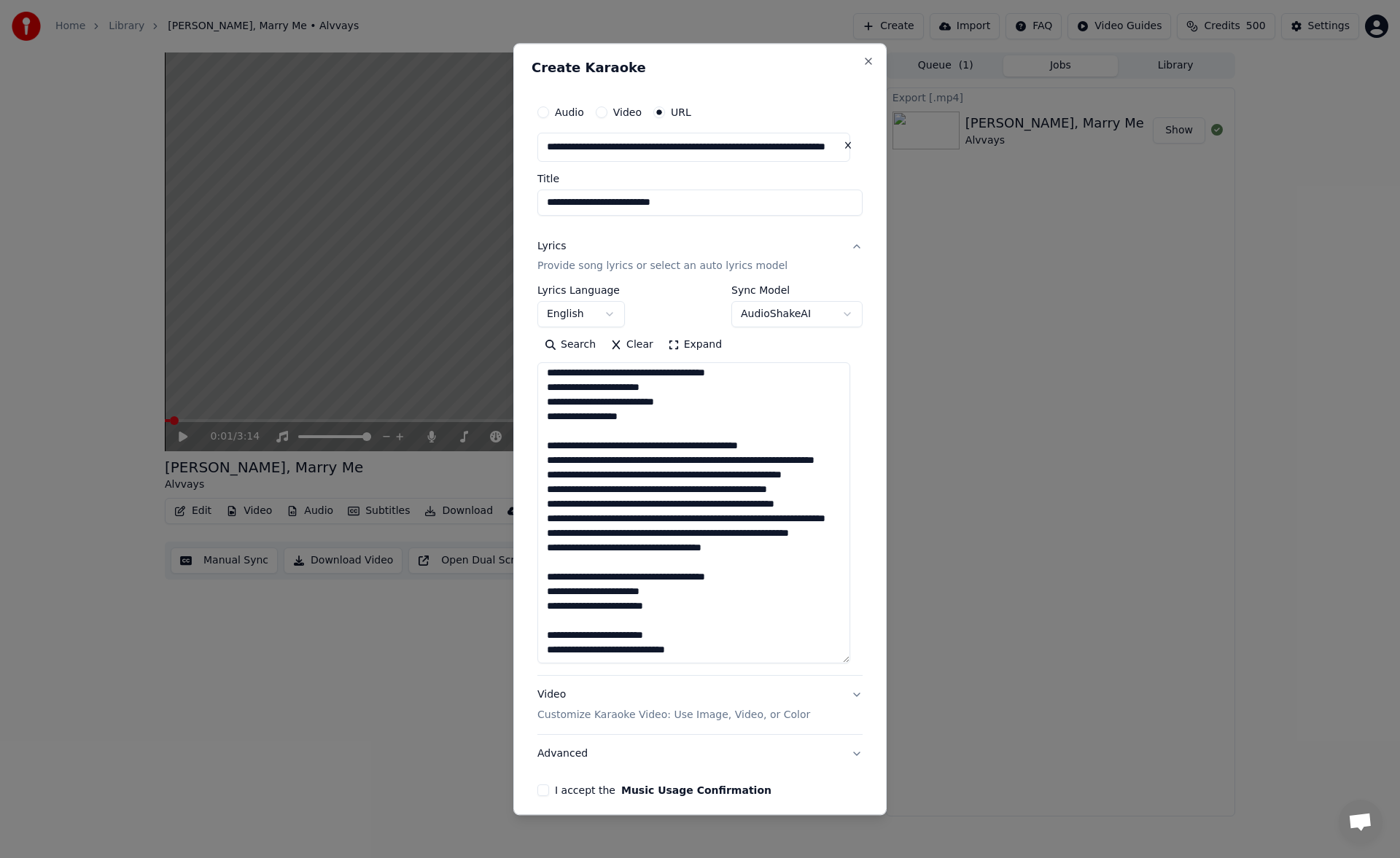
drag, startPoint x: 858, startPoint y: 503, endPoint x: 855, endPoint y: 662, distance: 159.0
click at [855, 662] on div "**********" at bounding box center [699, 447] width 337 height 710
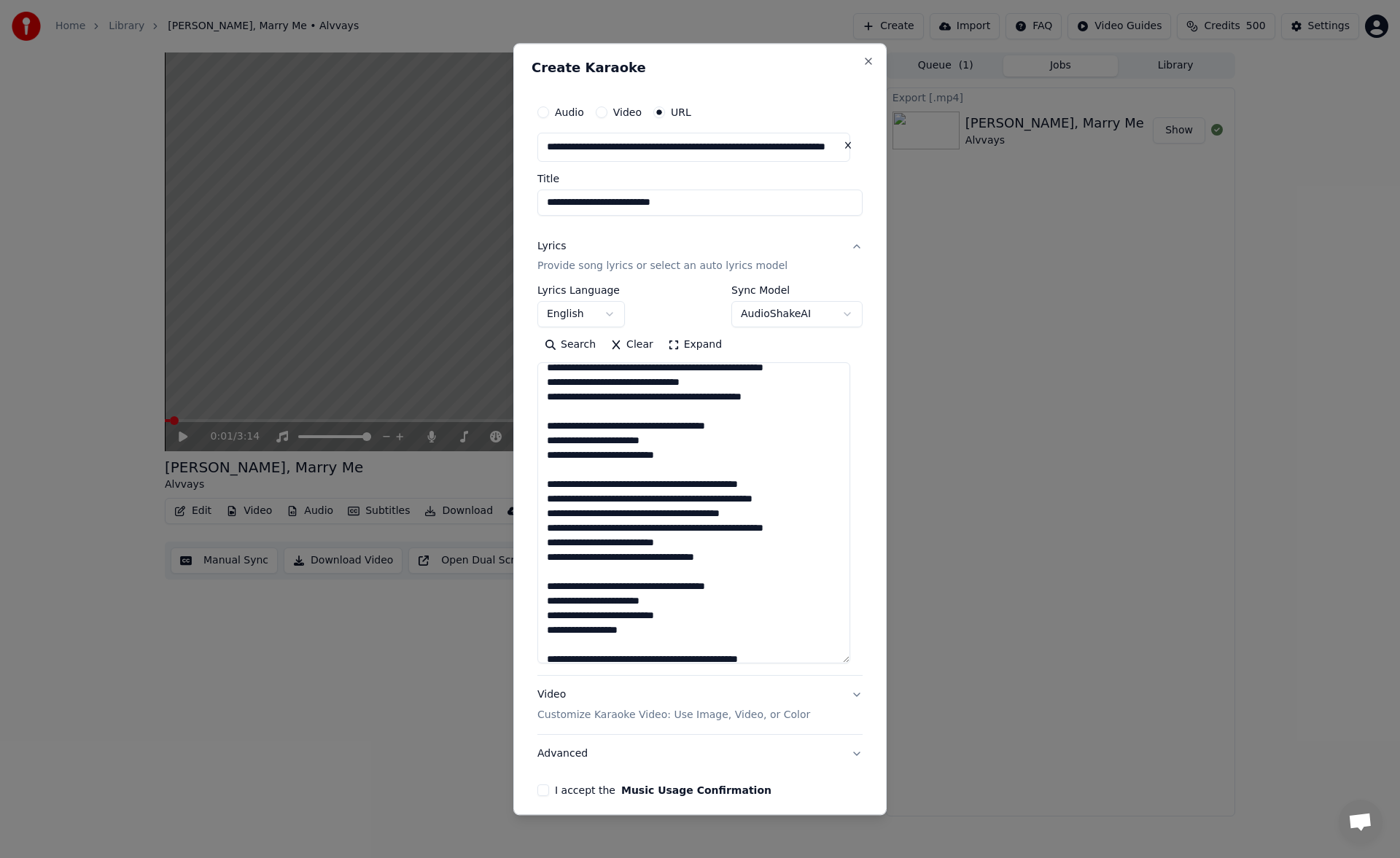
scroll to position [0, 0]
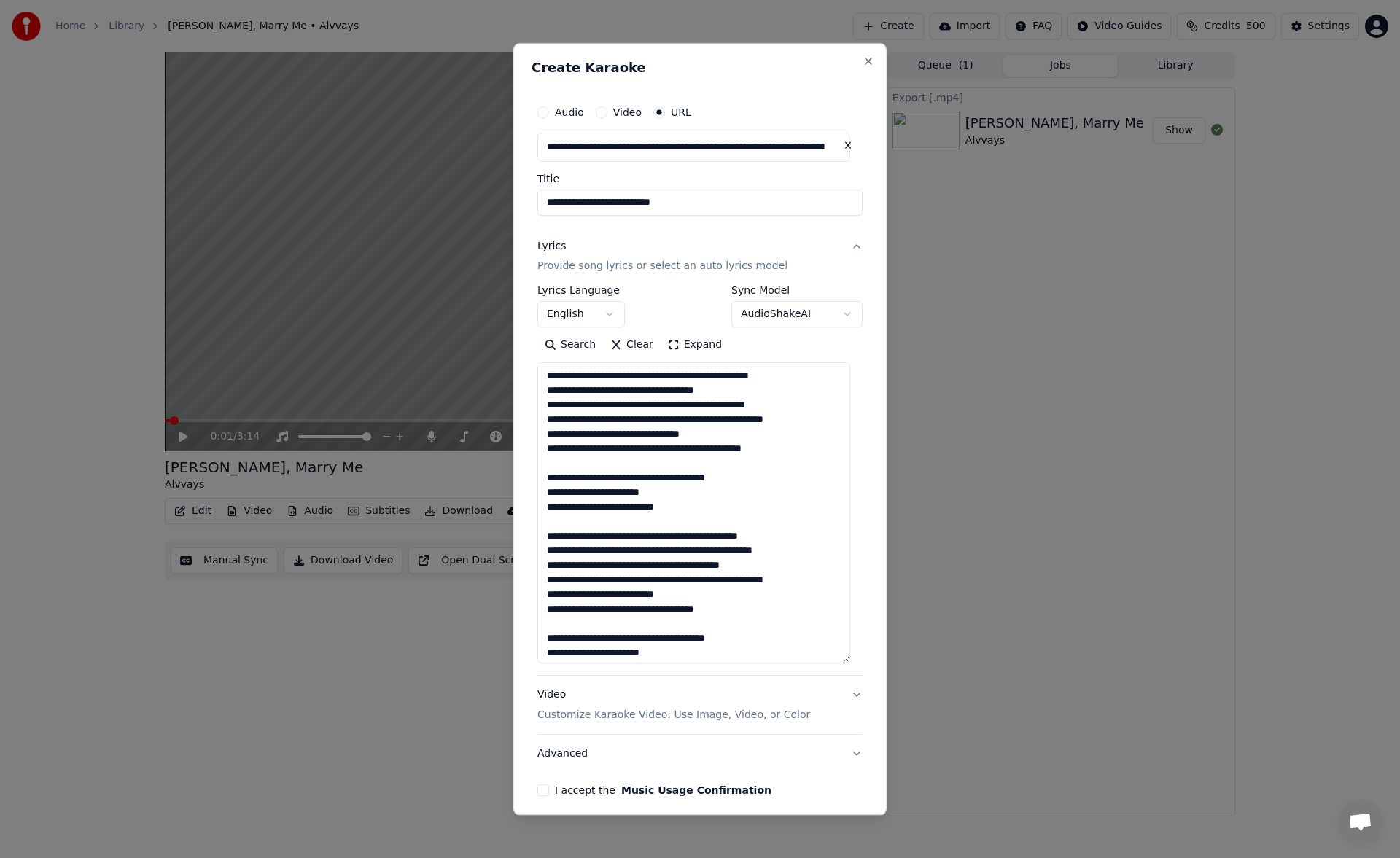
type textarea "**********"
click at [543, 795] on button "I accept the Music Usage Confirmation" at bounding box center [543, 791] width 12 height 12
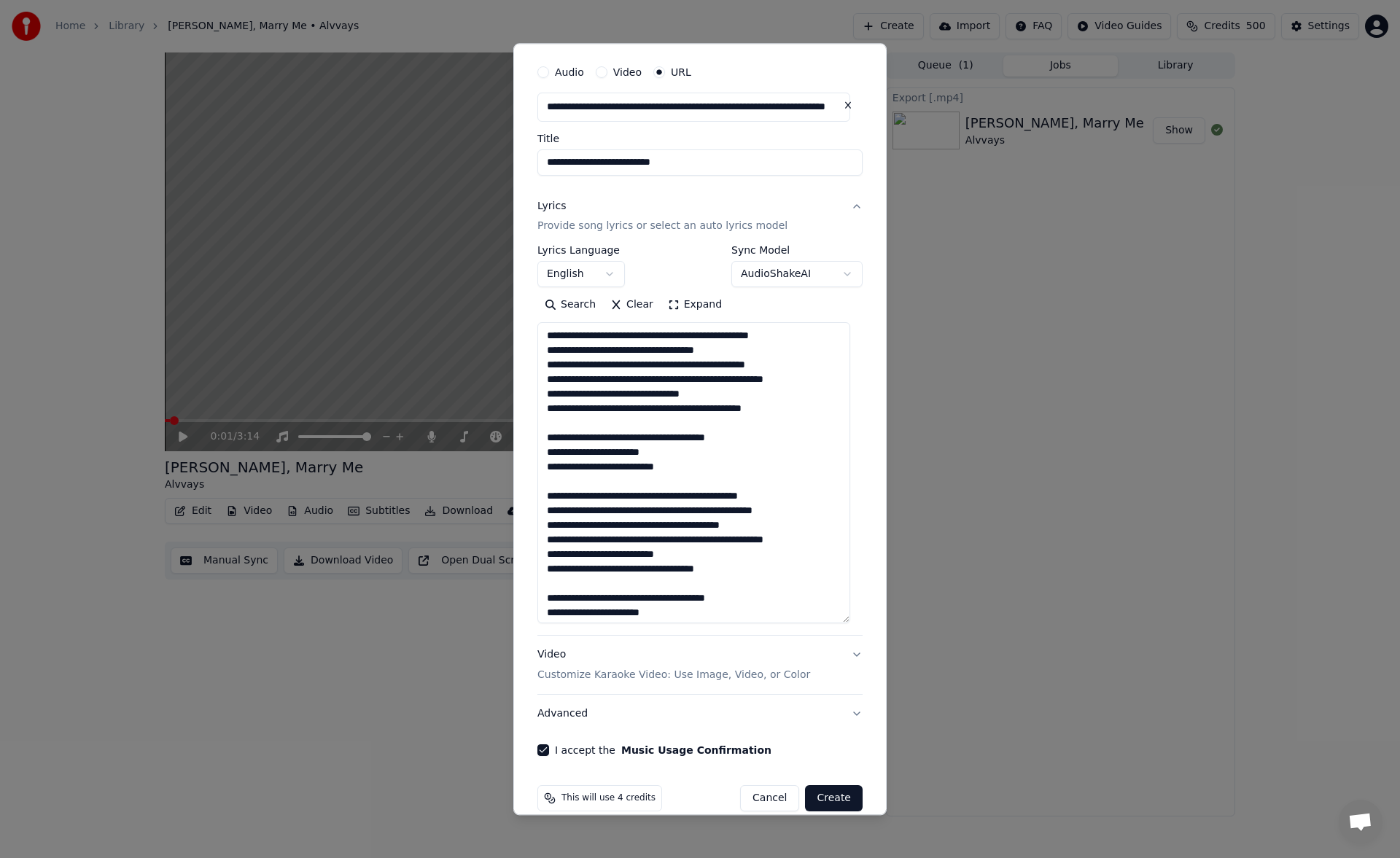
scroll to position [60, 0]
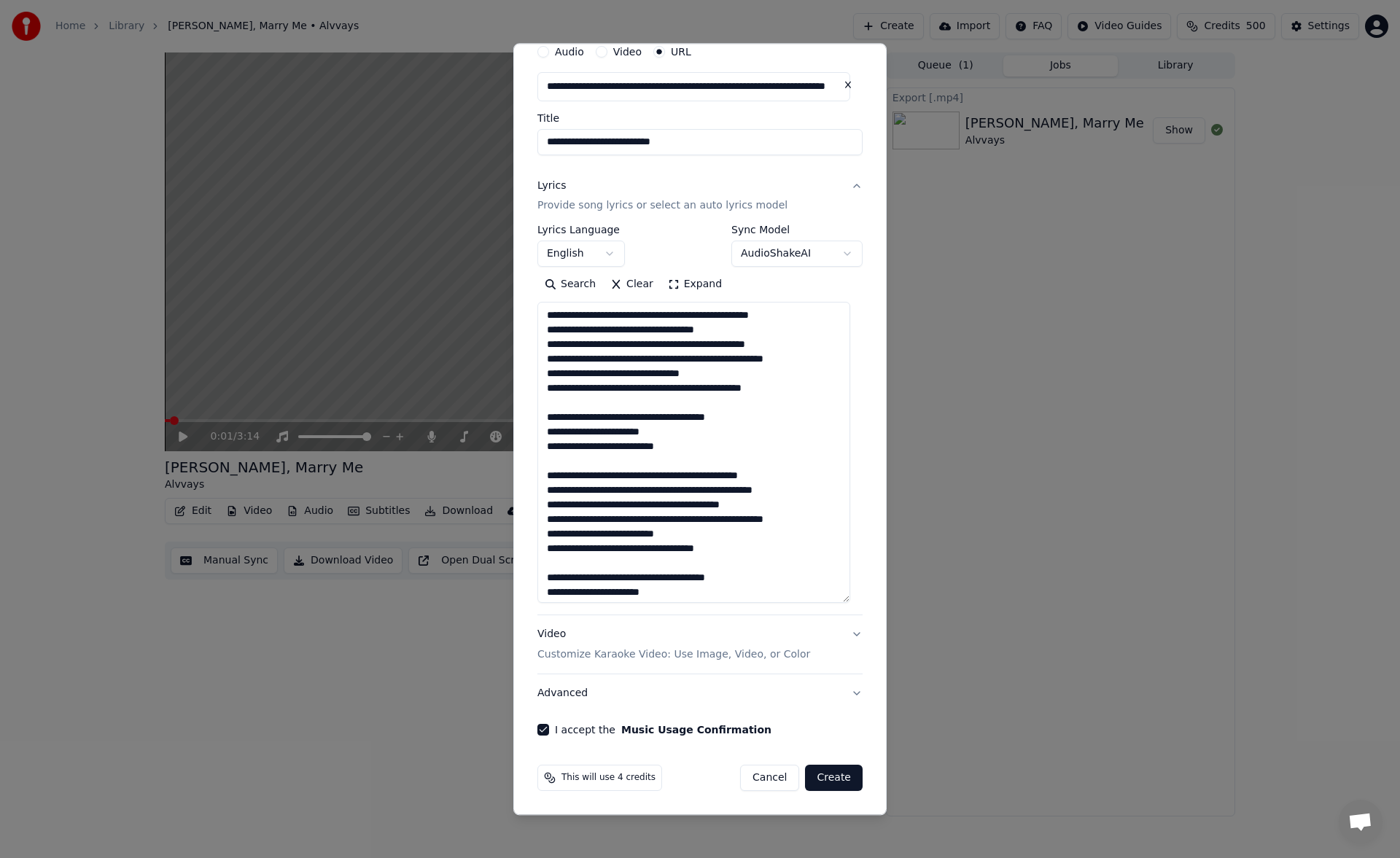
click at [809, 777] on button "Create" at bounding box center [833, 778] width 58 height 26
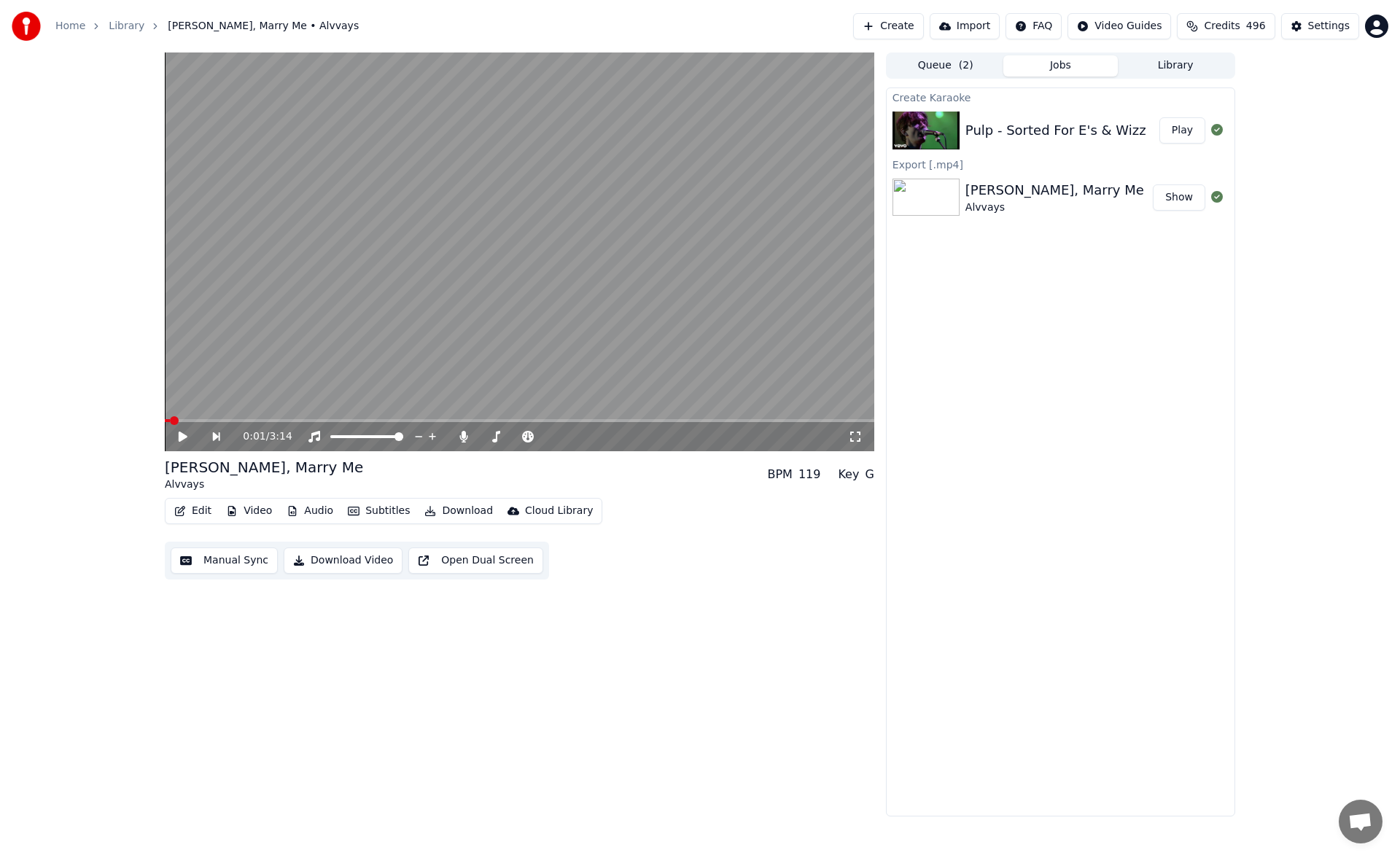
click at [1015, 124] on div "Pulp - Sorted For E's & Wizz" at bounding box center [1056, 130] width 181 height 20
click at [1176, 66] on button "Library" at bounding box center [1175, 66] width 115 height 21
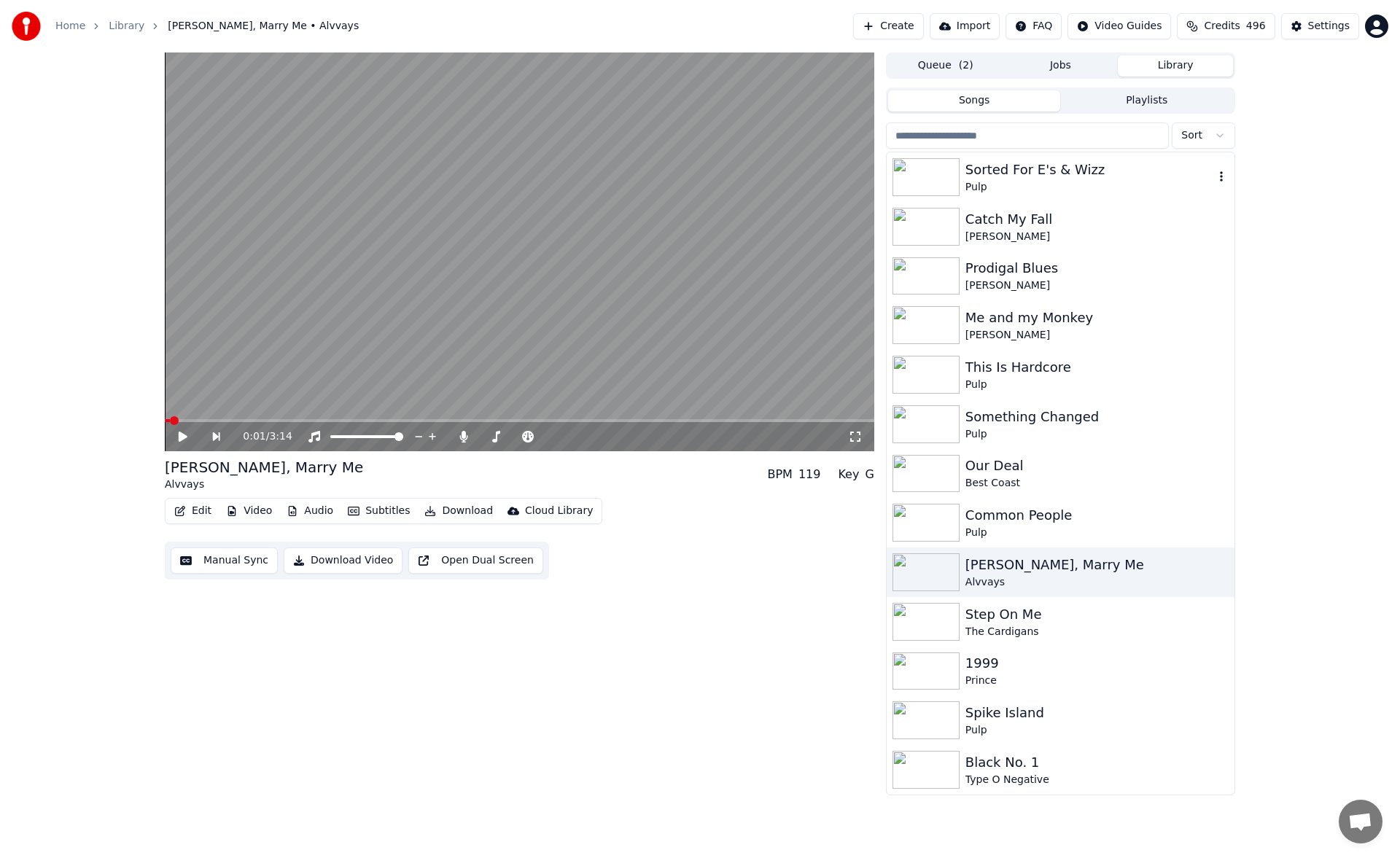
click at [998, 177] on div "Sorted For E's & Wizz" at bounding box center [1089, 170] width 249 height 20
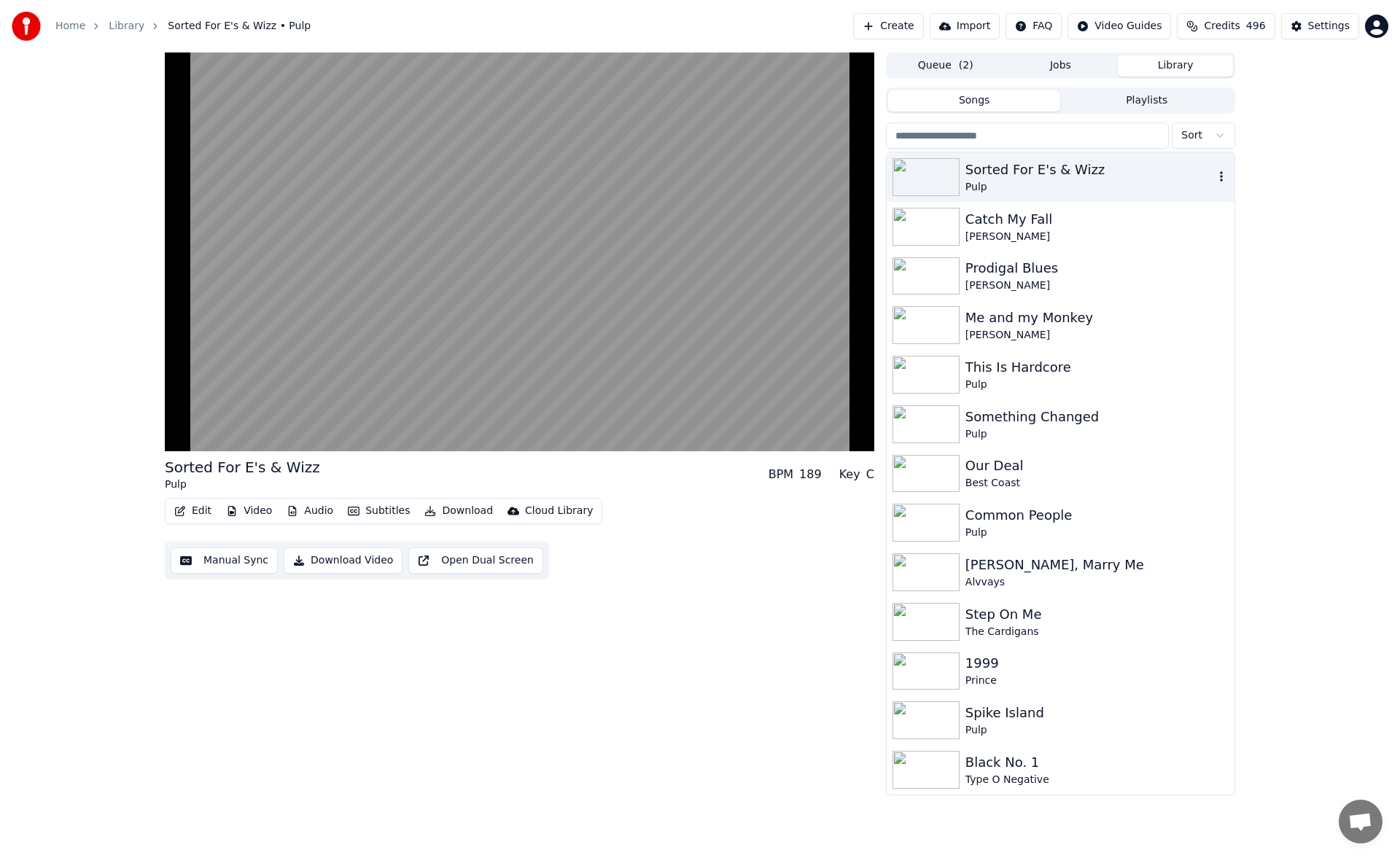
click at [1214, 176] on icon "button" at bounding box center [1221, 176] width 15 height 12
click at [1307, 207] on div "Sorted For E's & Wizz Pulp BPM 189 Key C Edit Video Audio Subtitles Download Cl…" at bounding box center [700, 423] width 1400 height 742
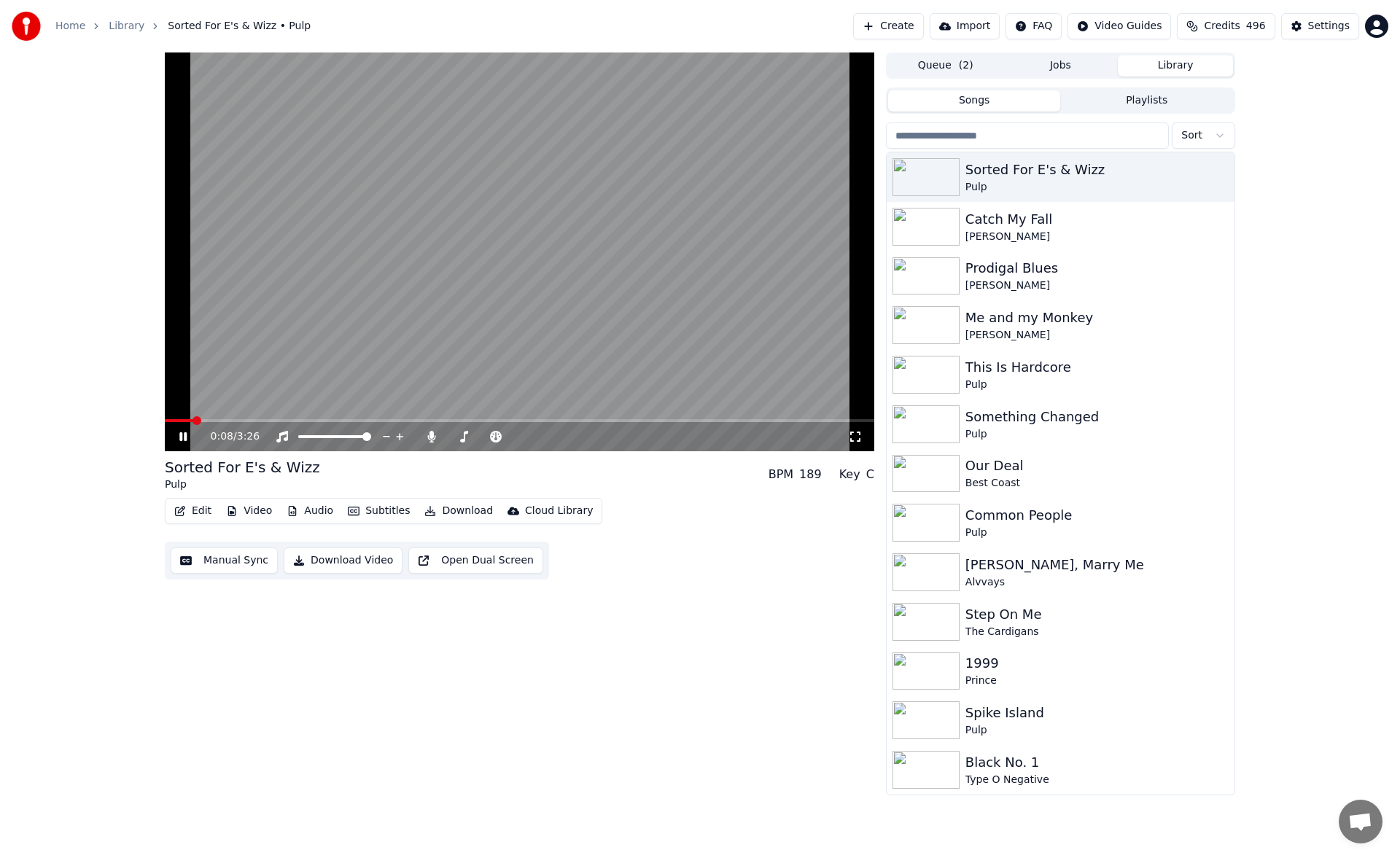
click at [244, 562] on button "Manual Sync" at bounding box center [223, 560] width 107 height 26
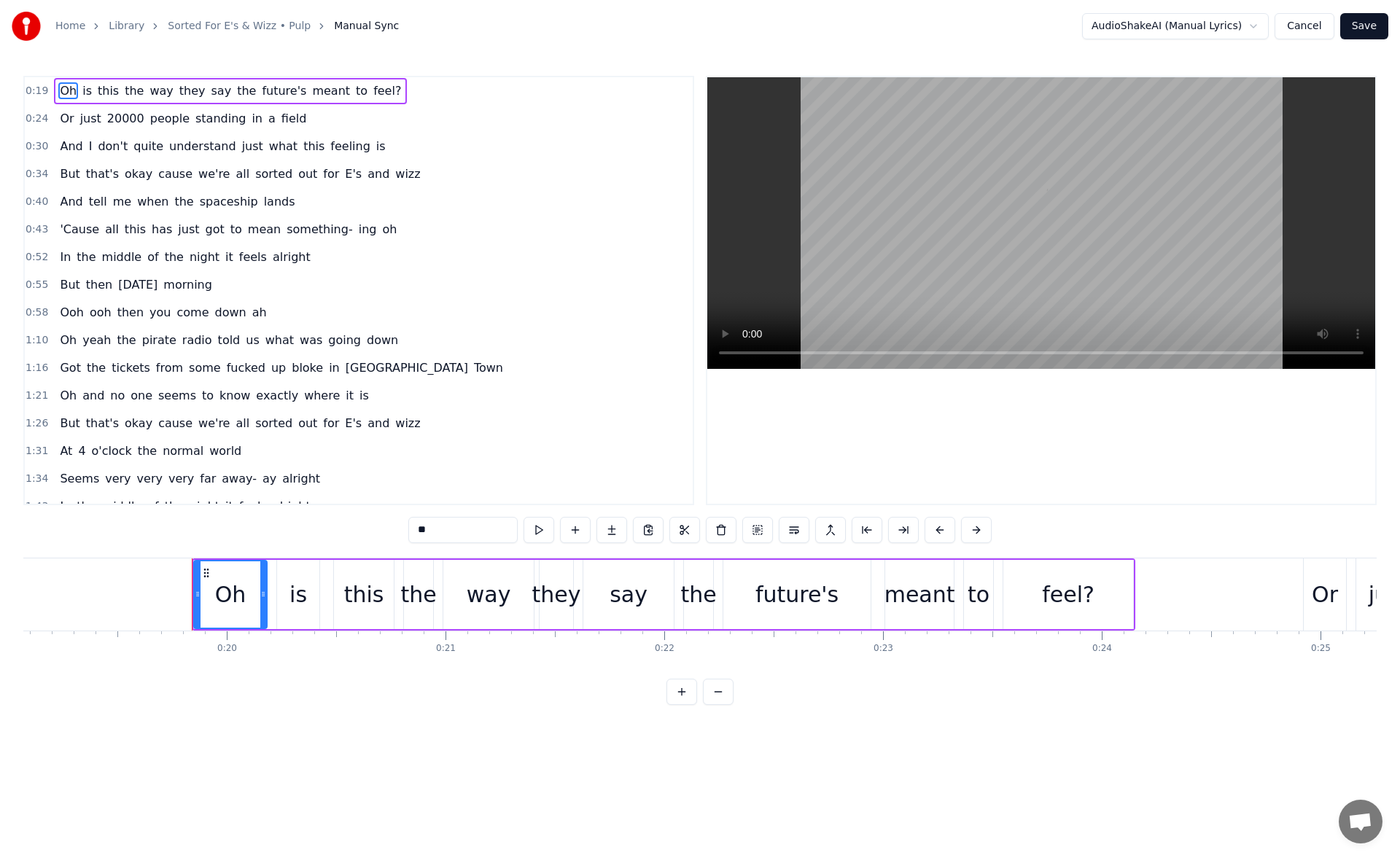
scroll to position [0, 4266]
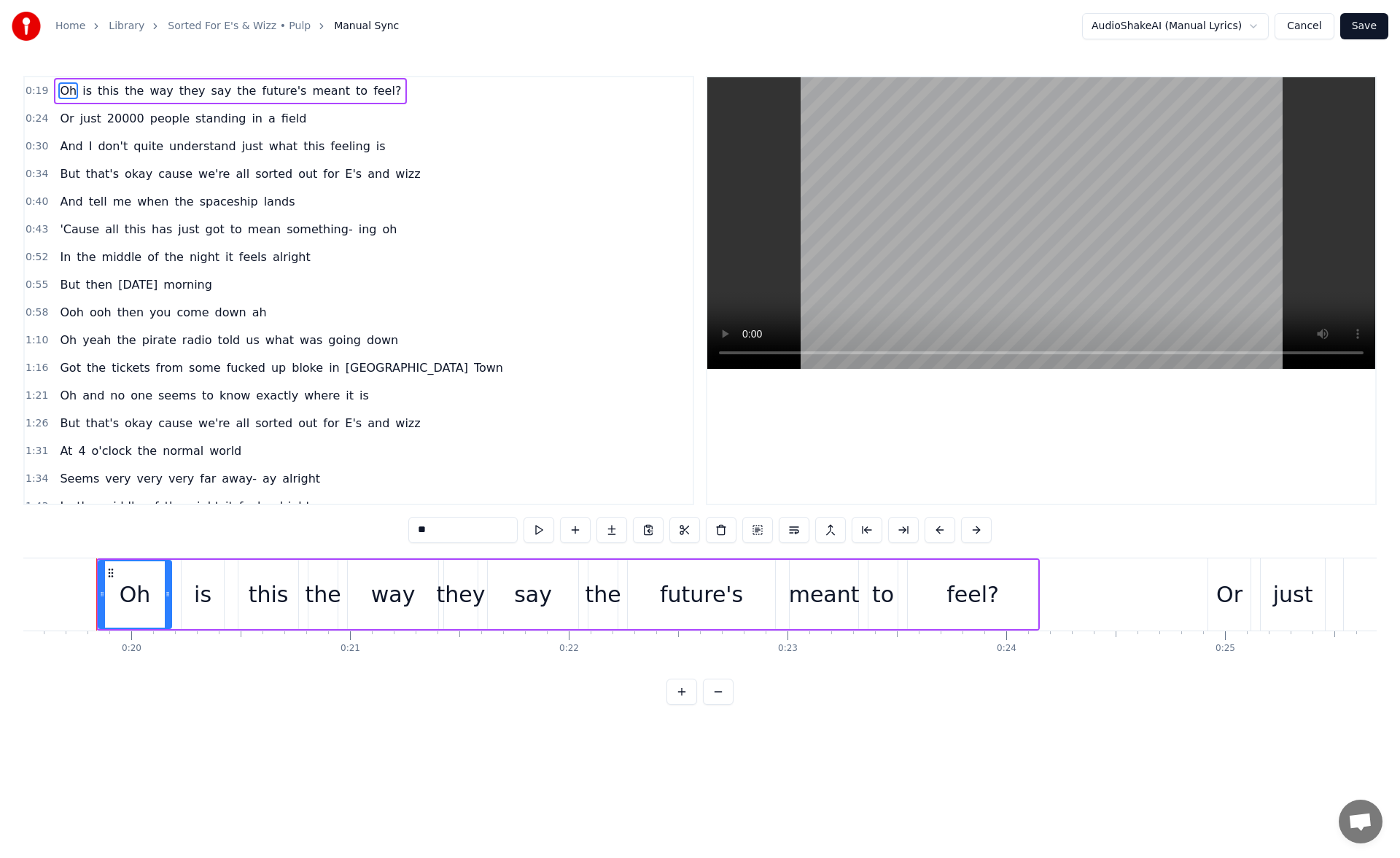
click at [128, 597] on div "Oh" at bounding box center [135, 594] width 31 height 33
click at [96, 592] on icon at bounding box center [99, 594] width 6 height 12
click at [1223, 600] on div "Or" at bounding box center [1230, 594] width 26 height 33
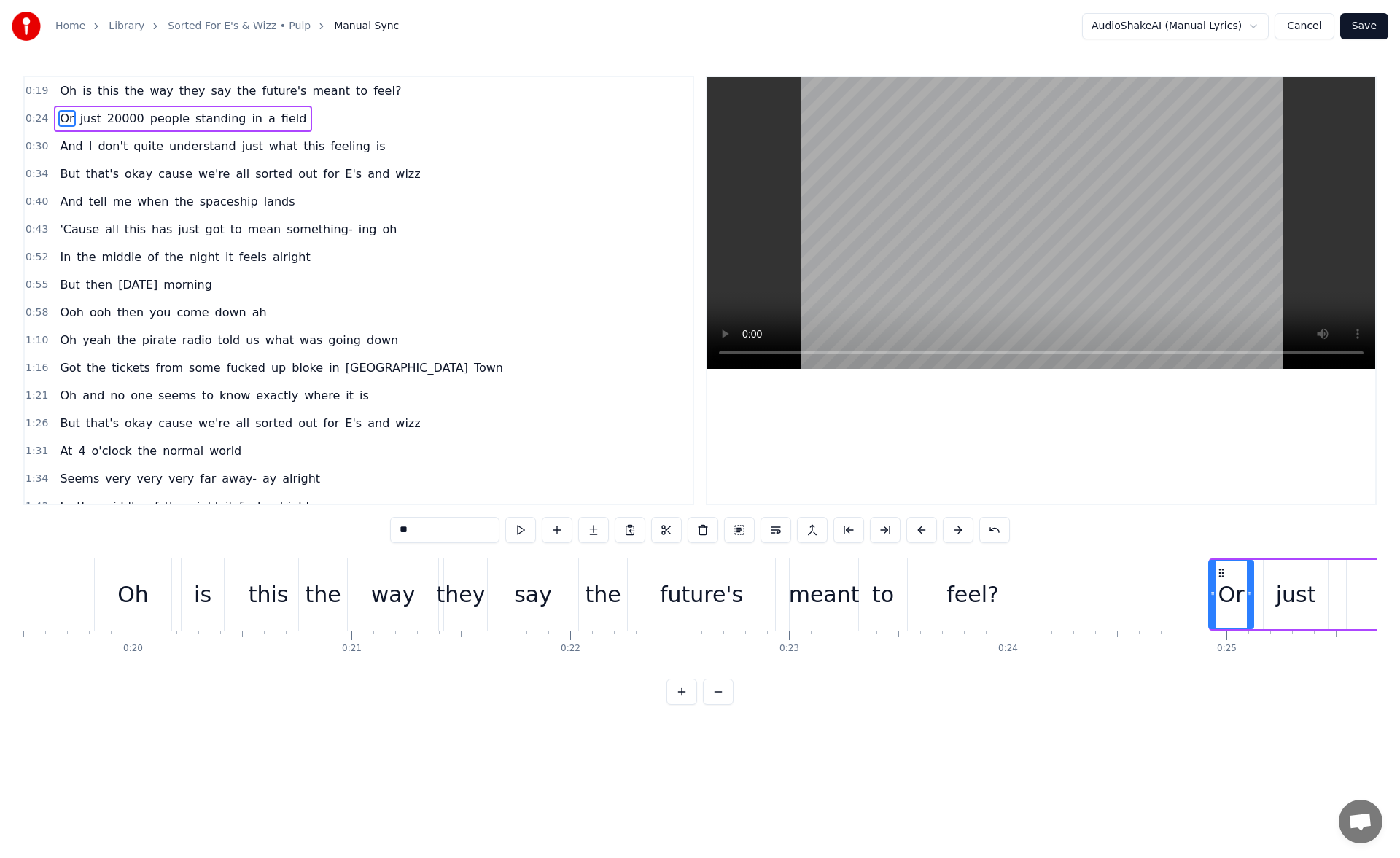
click at [1211, 598] on icon at bounding box center [1212, 594] width 6 height 12
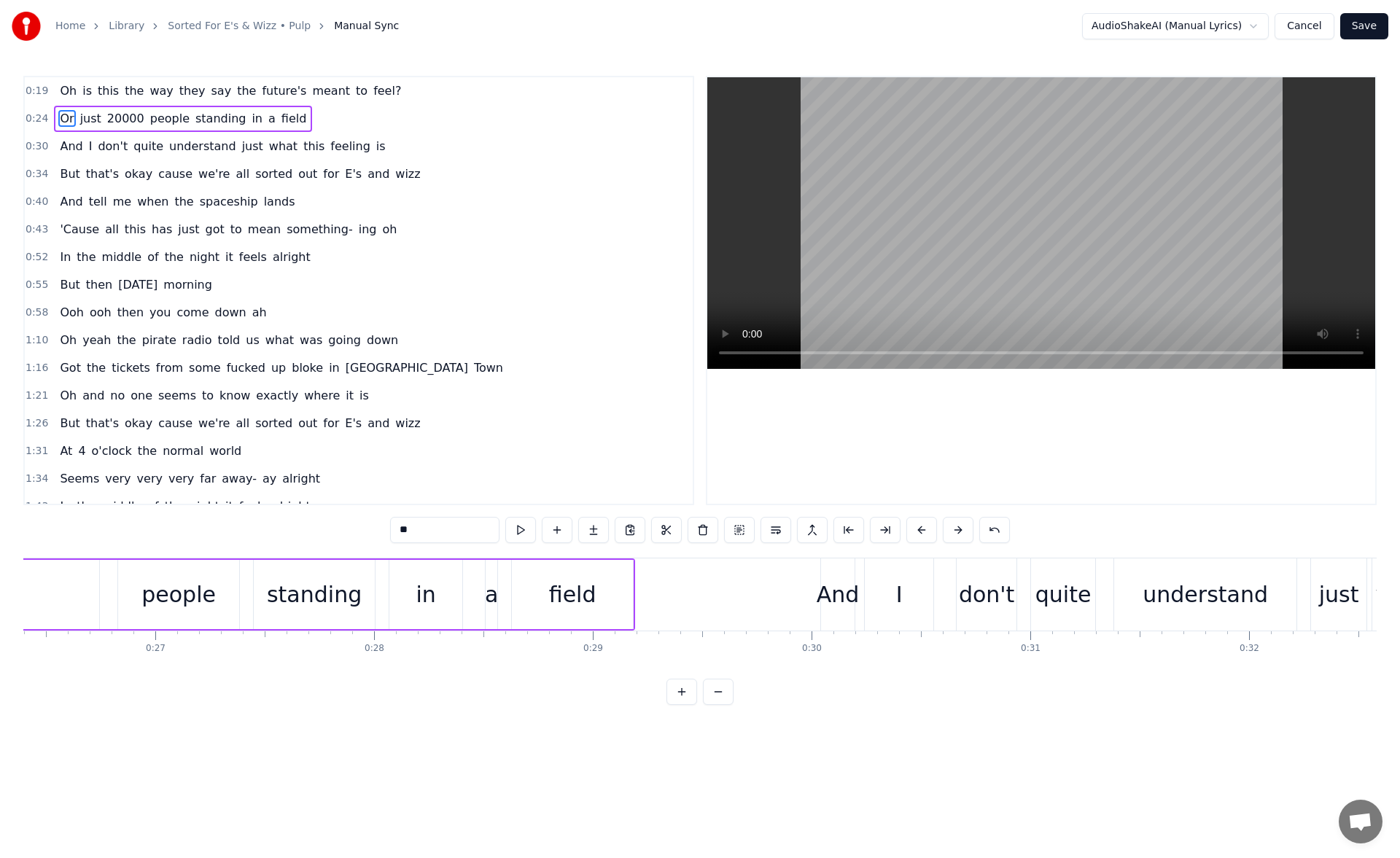
scroll to position [0, 5923]
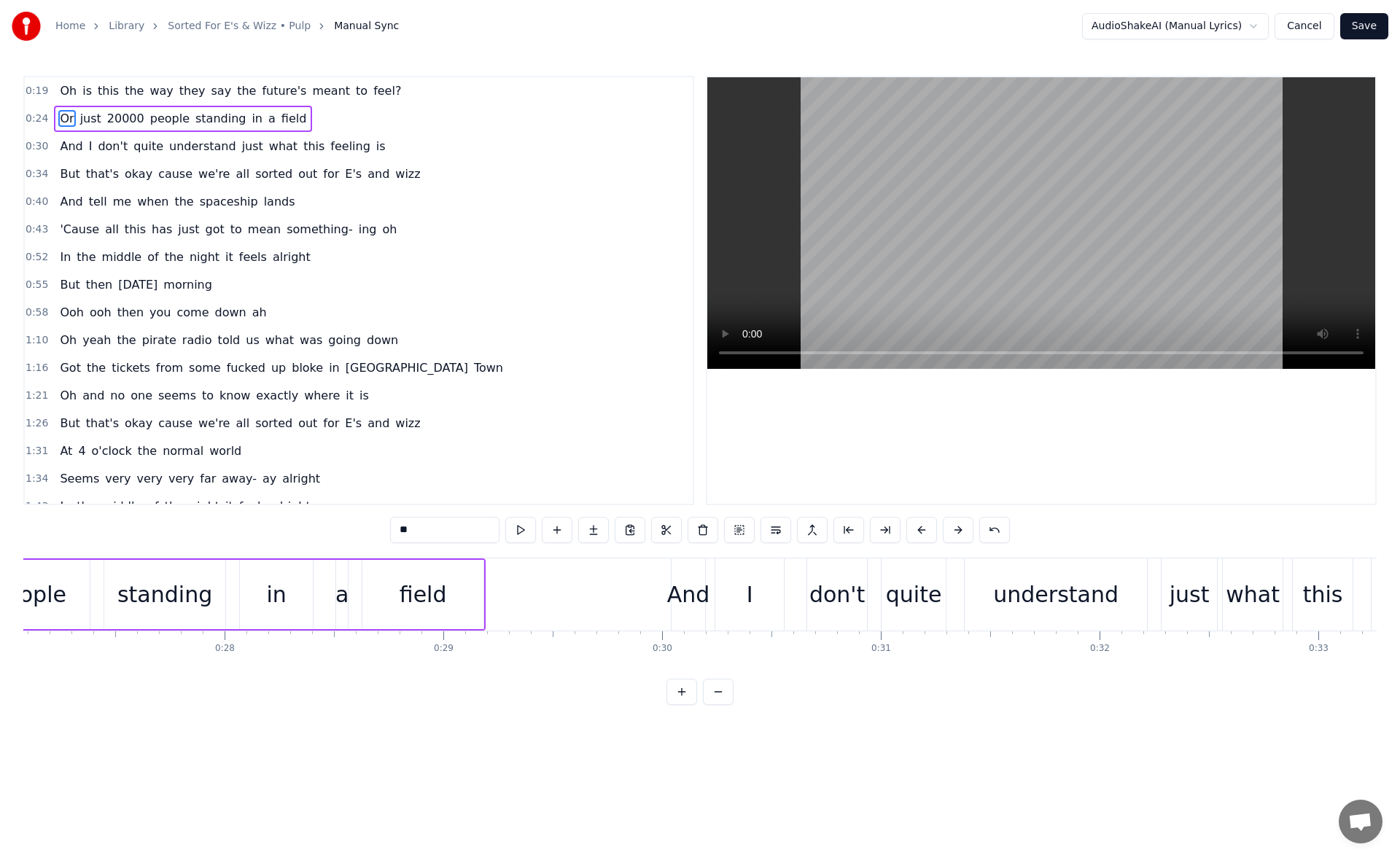
click at [437, 578] on div "field" at bounding box center [423, 594] width 47 height 33
click at [439, 601] on div "field" at bounding box center [423, 594] width 47 height 33
click at [525, 538] on button at bounding box center [520, 529] width 31 height 26
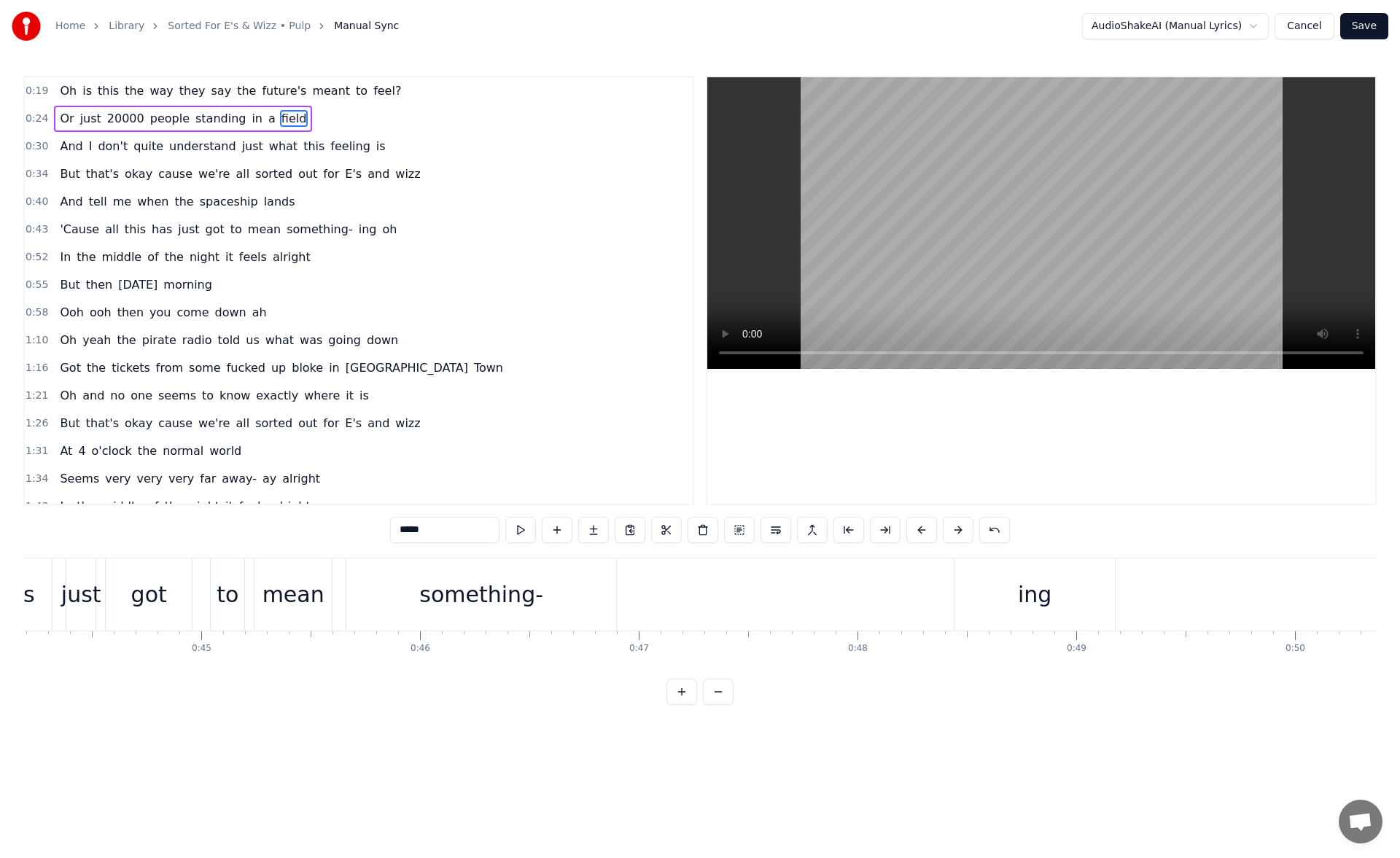
scroll to position [0, 9762]
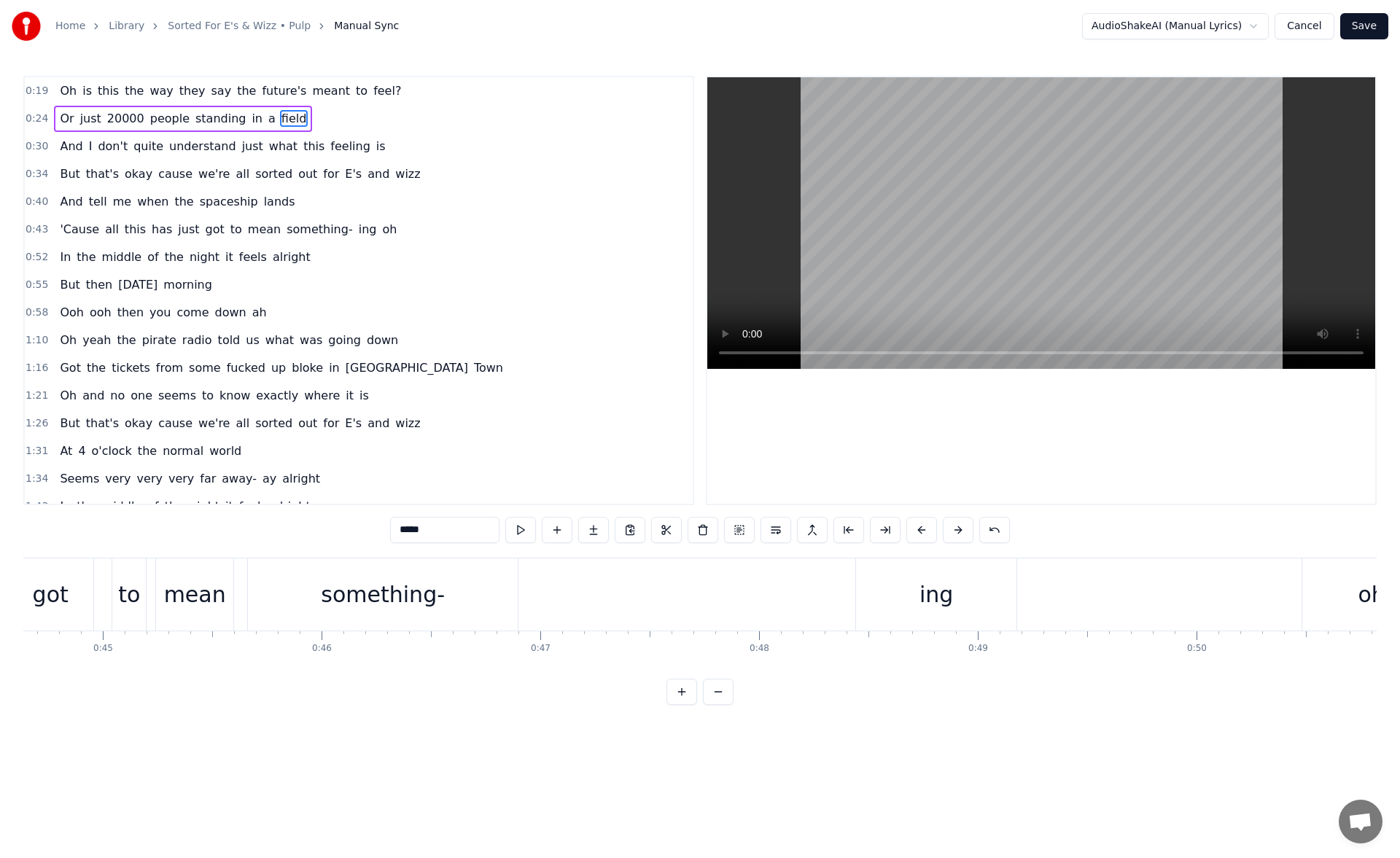
click at [378, 615] on div "something-" at bounding box center [382, 594] width 270 height 72
type input "**********"
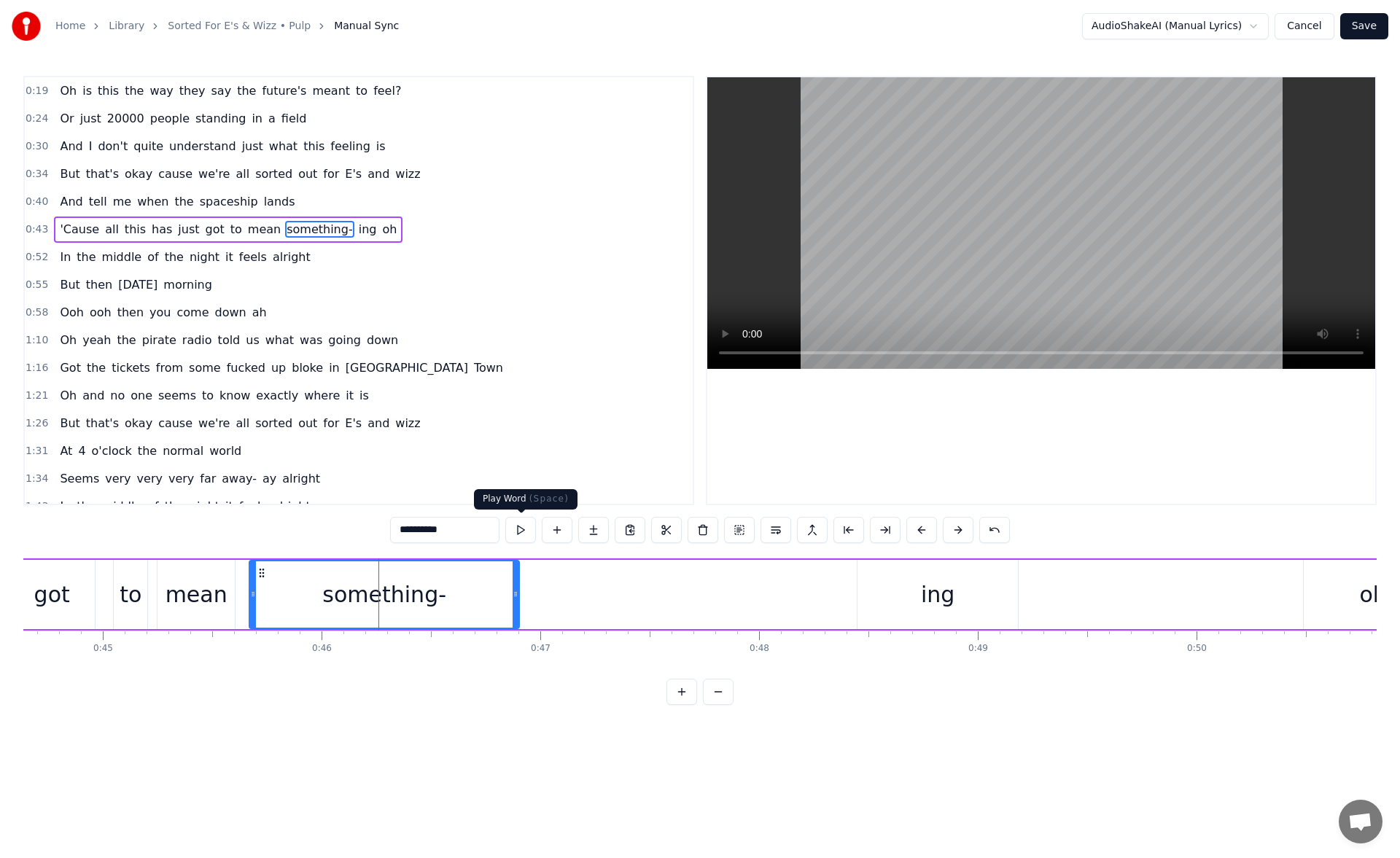
click at [522, 535] on button at bounding box center [520, 529] width 31 height 26
click at [769, 597] on div "'Cause all this has just got to mean something- ing oh" at bounding box center [583, 594] width 1722 height 72
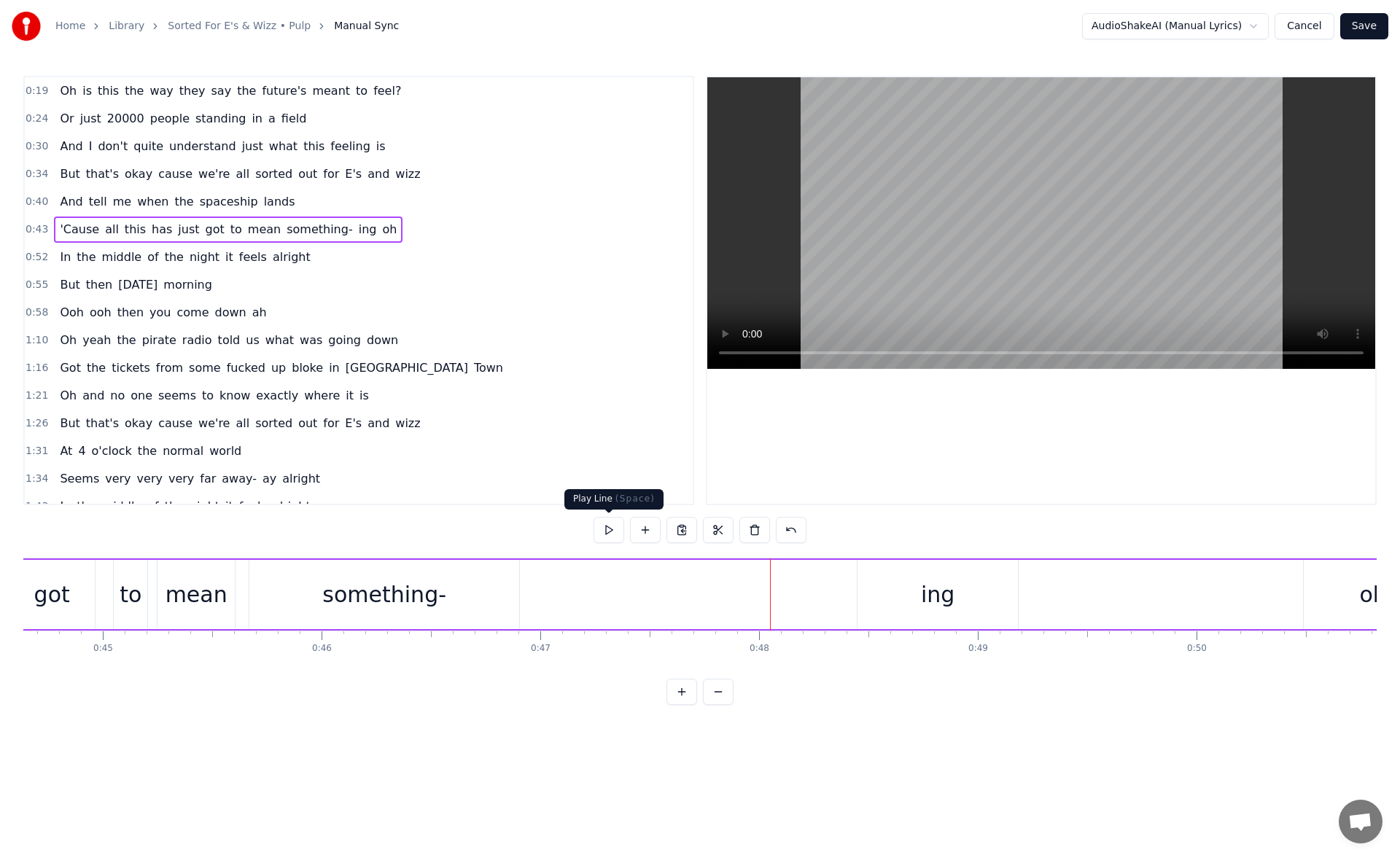
click at [610, 532] on button at bounding box center [608, 529] width 31 height 26
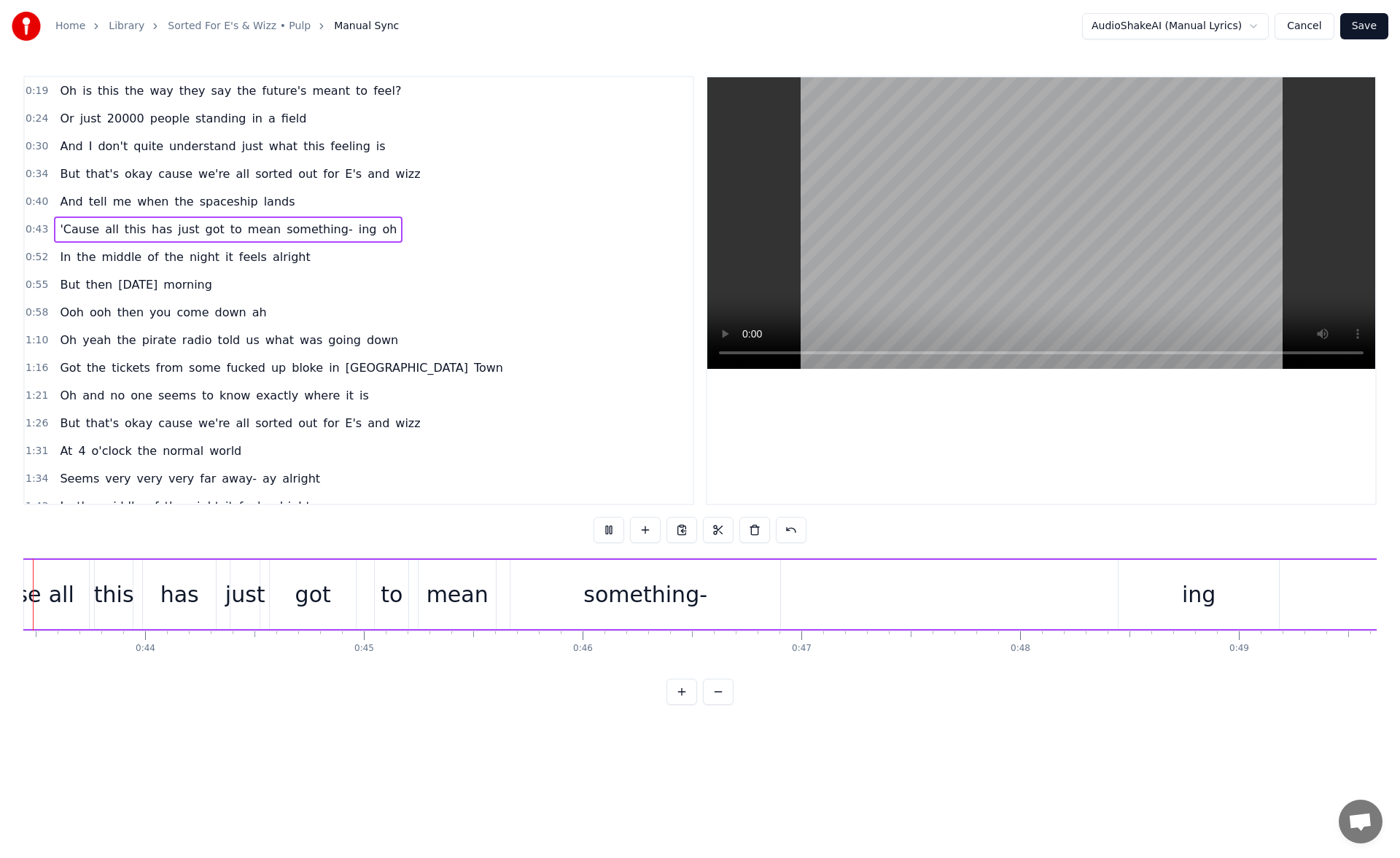
scroll to position [0, 9435]
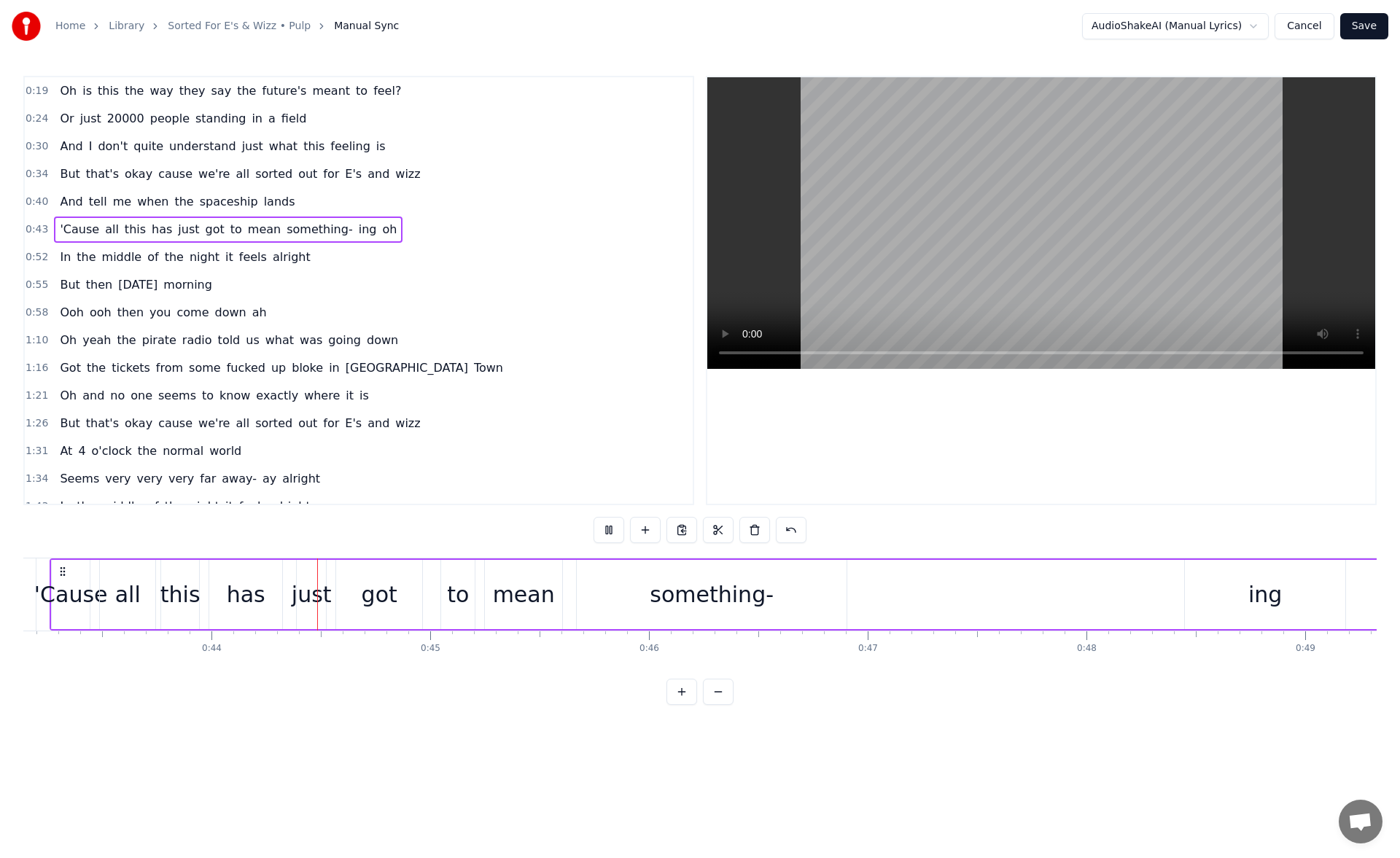
click at [610, 532] on button at bounding box center [608, 529] width 31 height 26
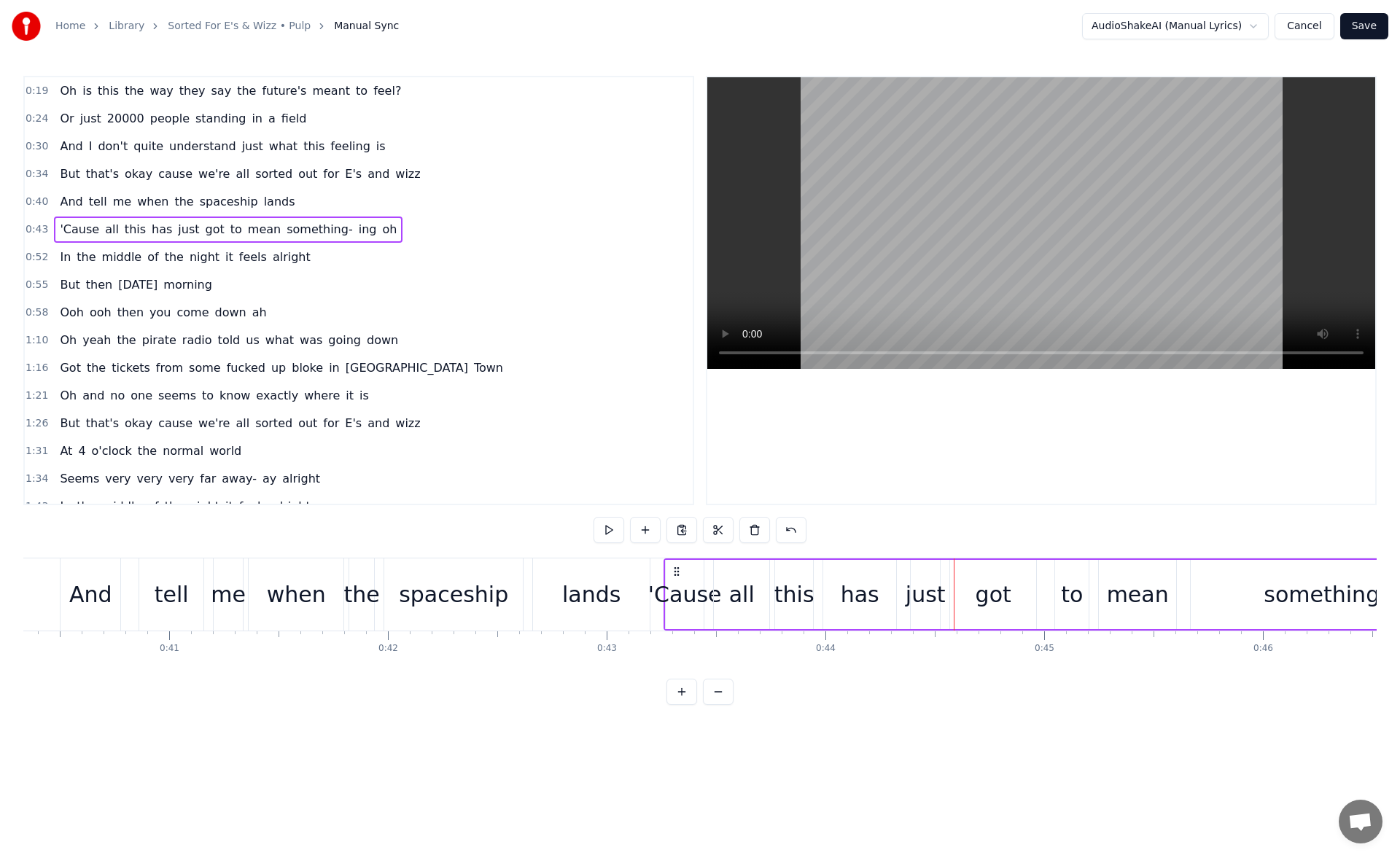
scroll to position [0, 8697]
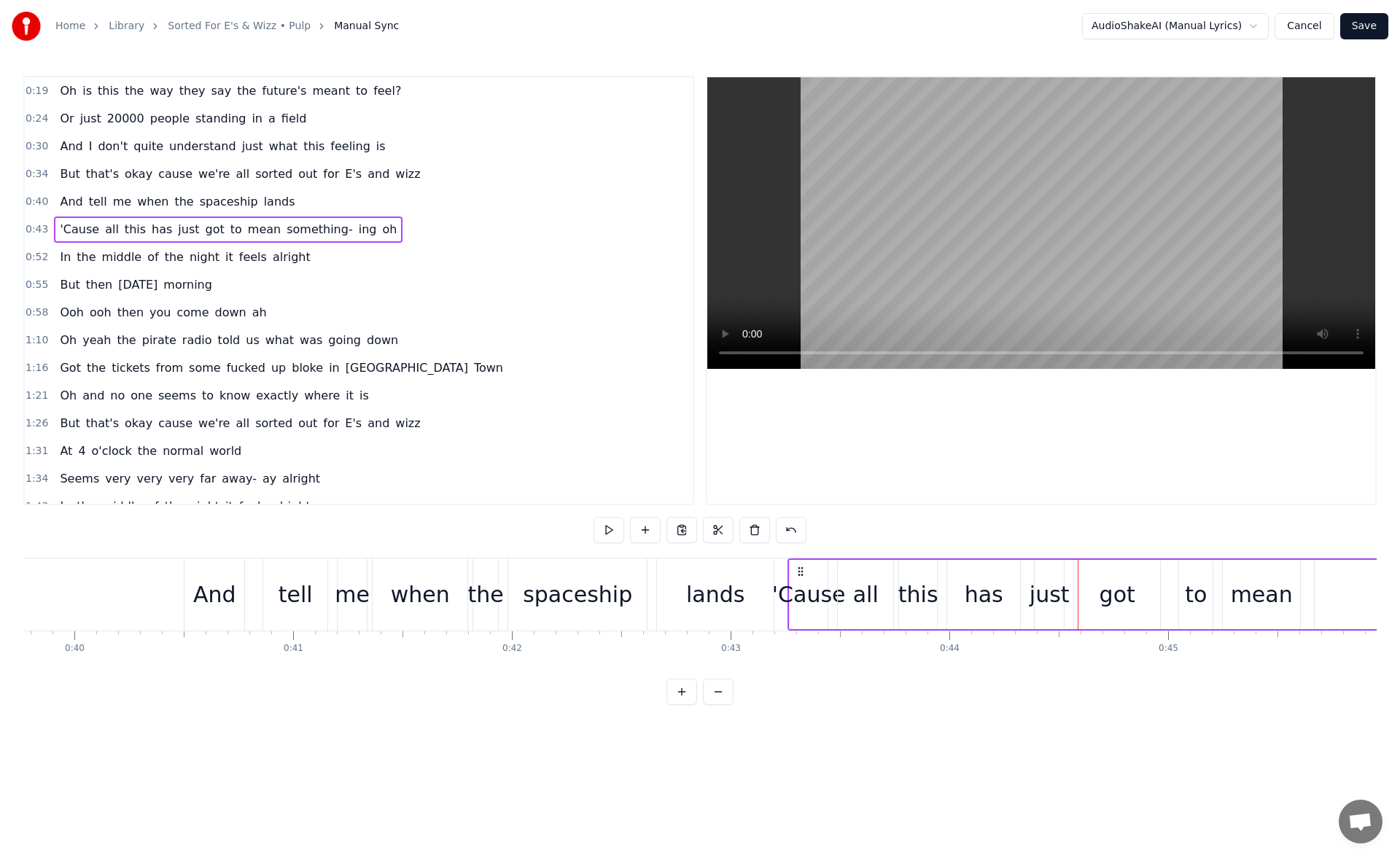
click at [293, 234] on span "something-" at bounding box center [320, 229] width 69 height 16
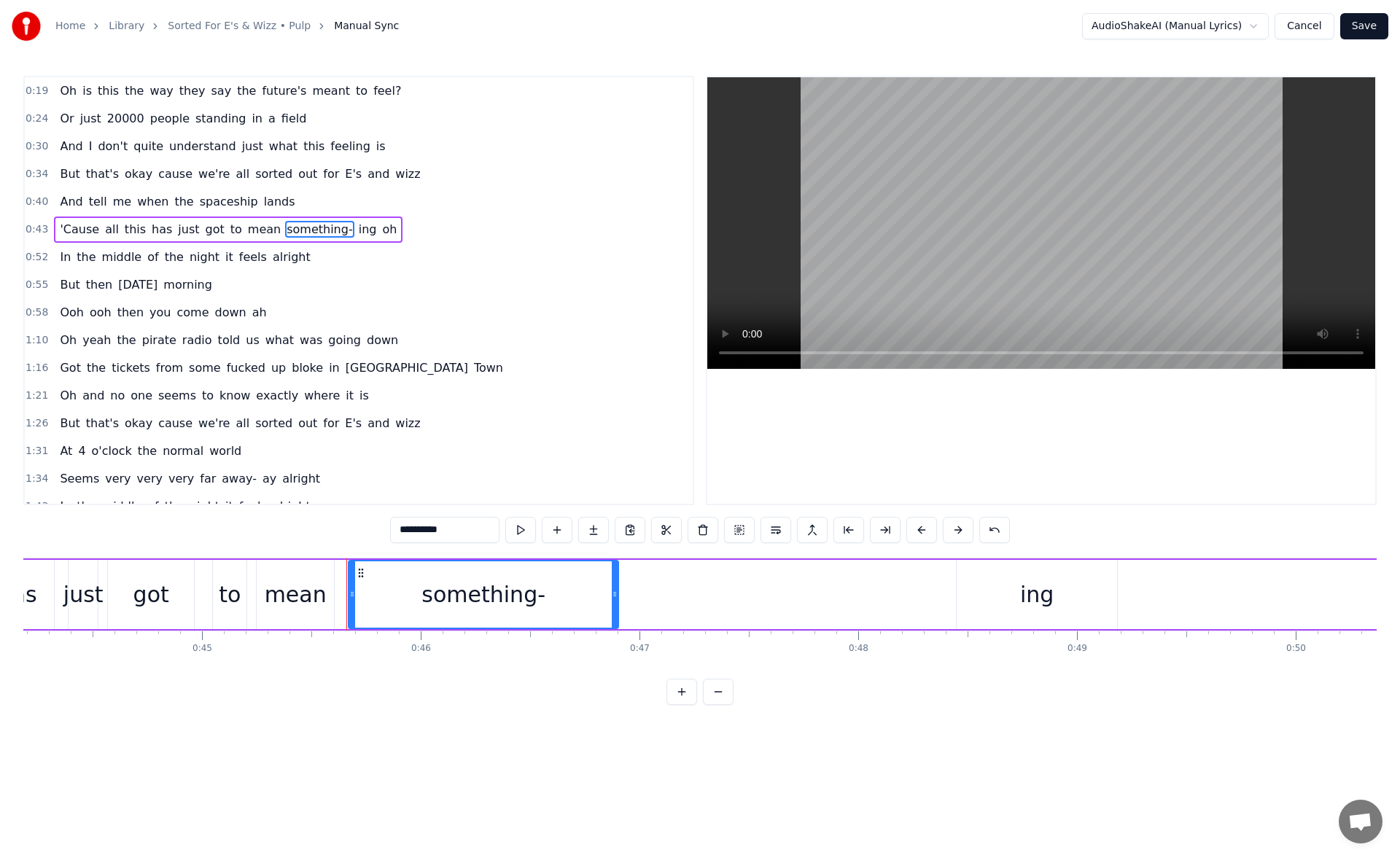
scroll to position [0, 9913]
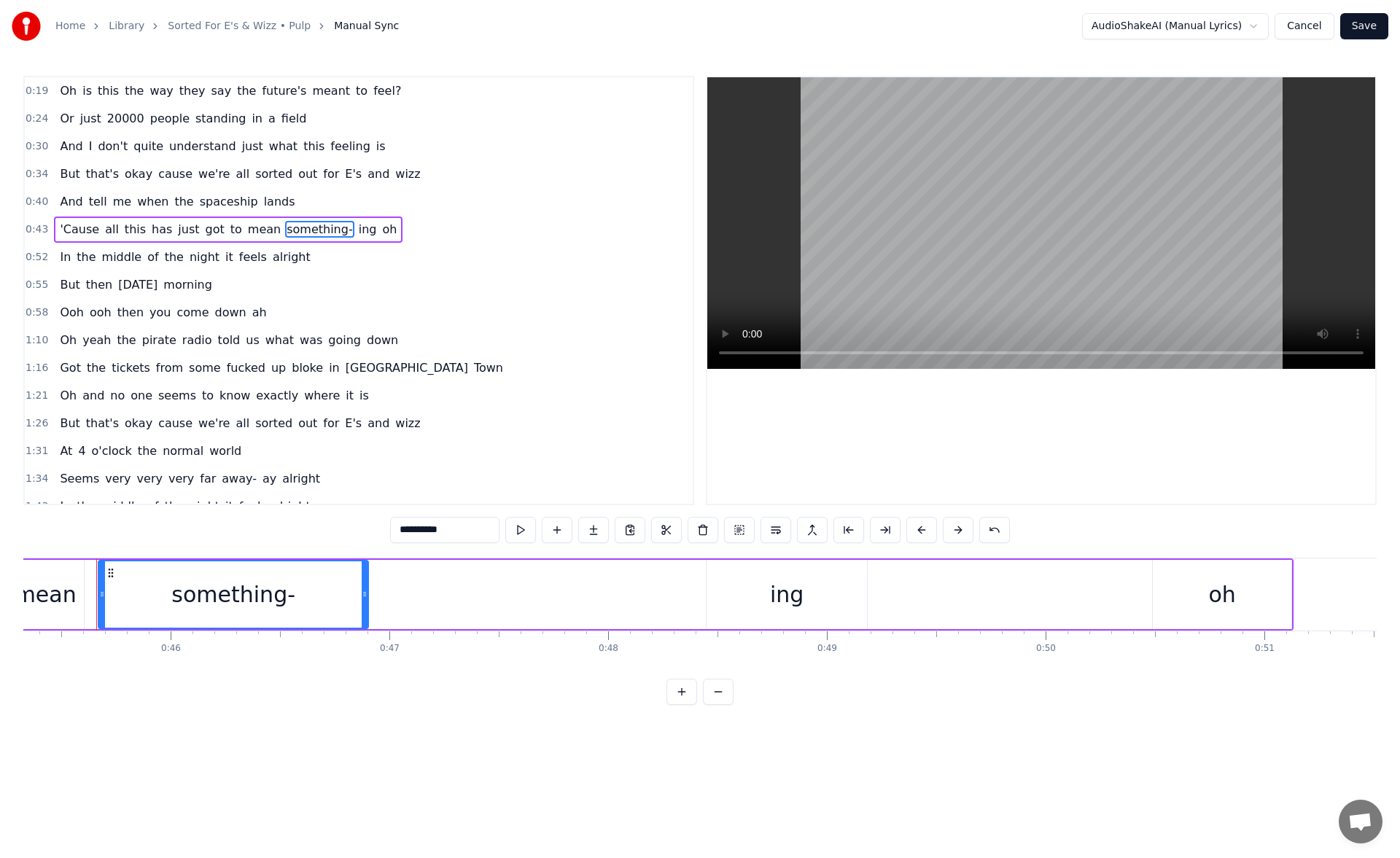
click at [247, 598] on div "something-" at bounding box center [233, 594] width 124 height 33
click at [793, 594] on div "ing" at bounding box center [786, 594] width 34 height 33
type input "***"
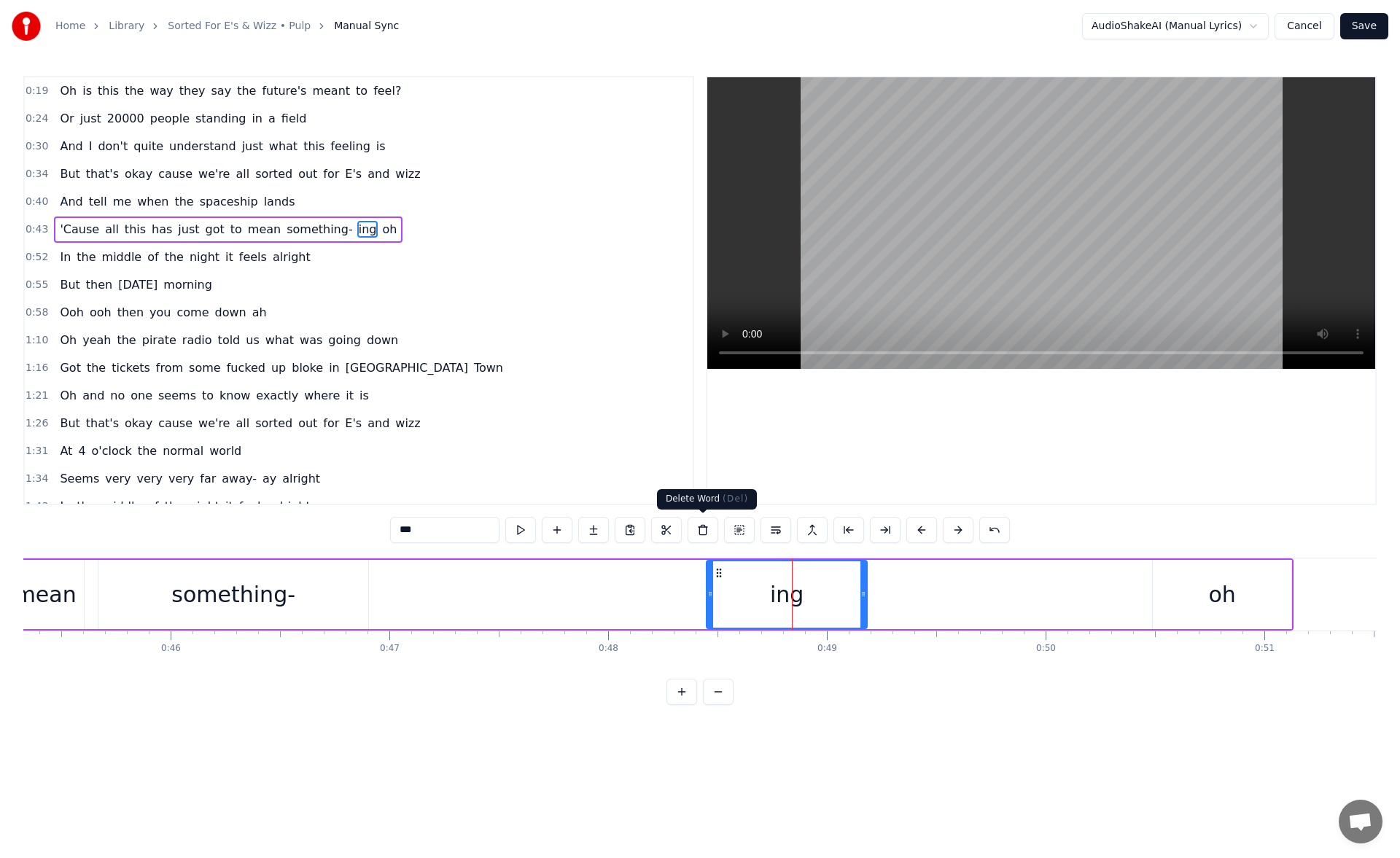
click at [701, 533] on button at bounding box center [702, 529] width 31 height 26
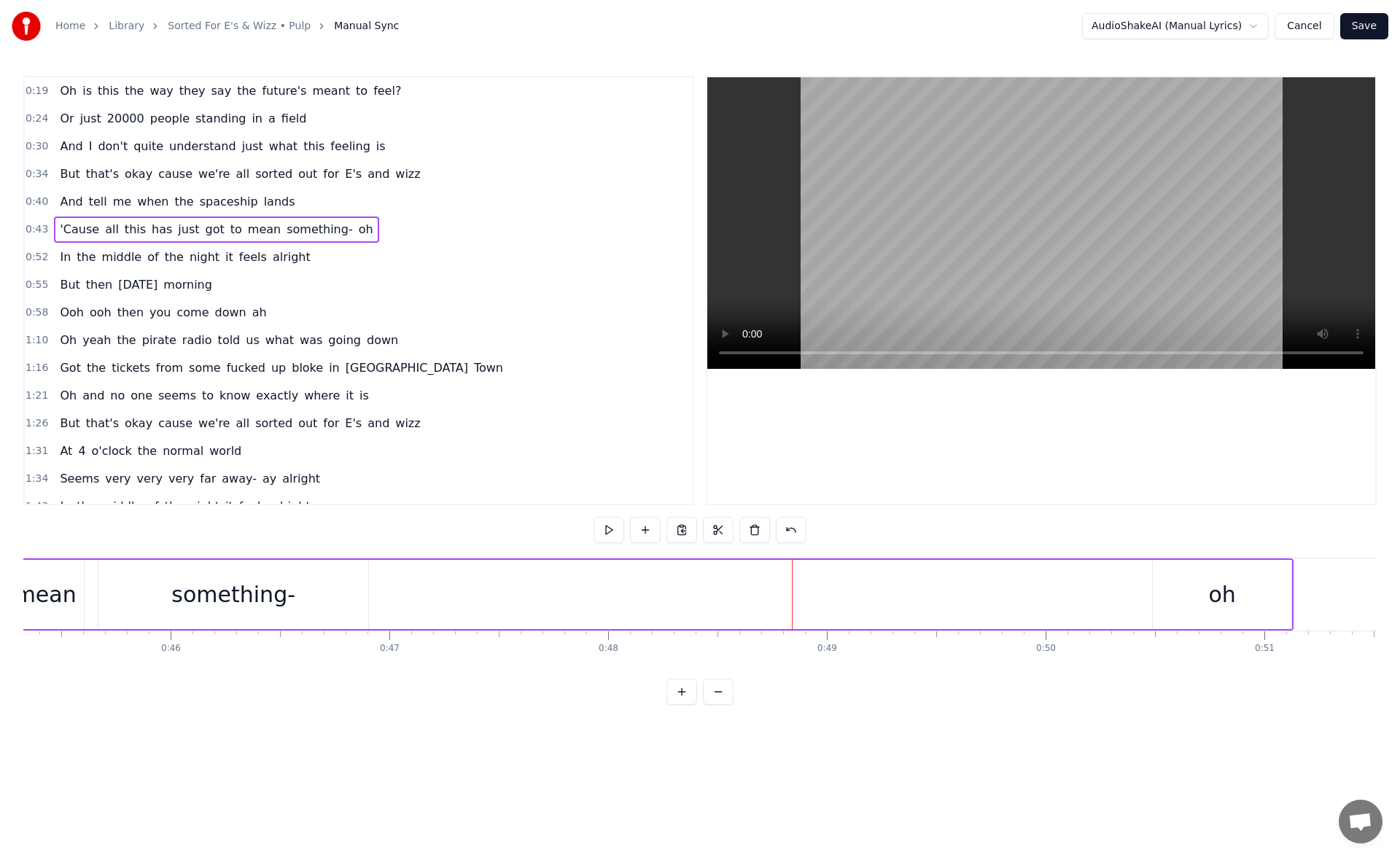
click at [297, 603] on div "something-" at bounding box center [233, 594] width 270 height 69
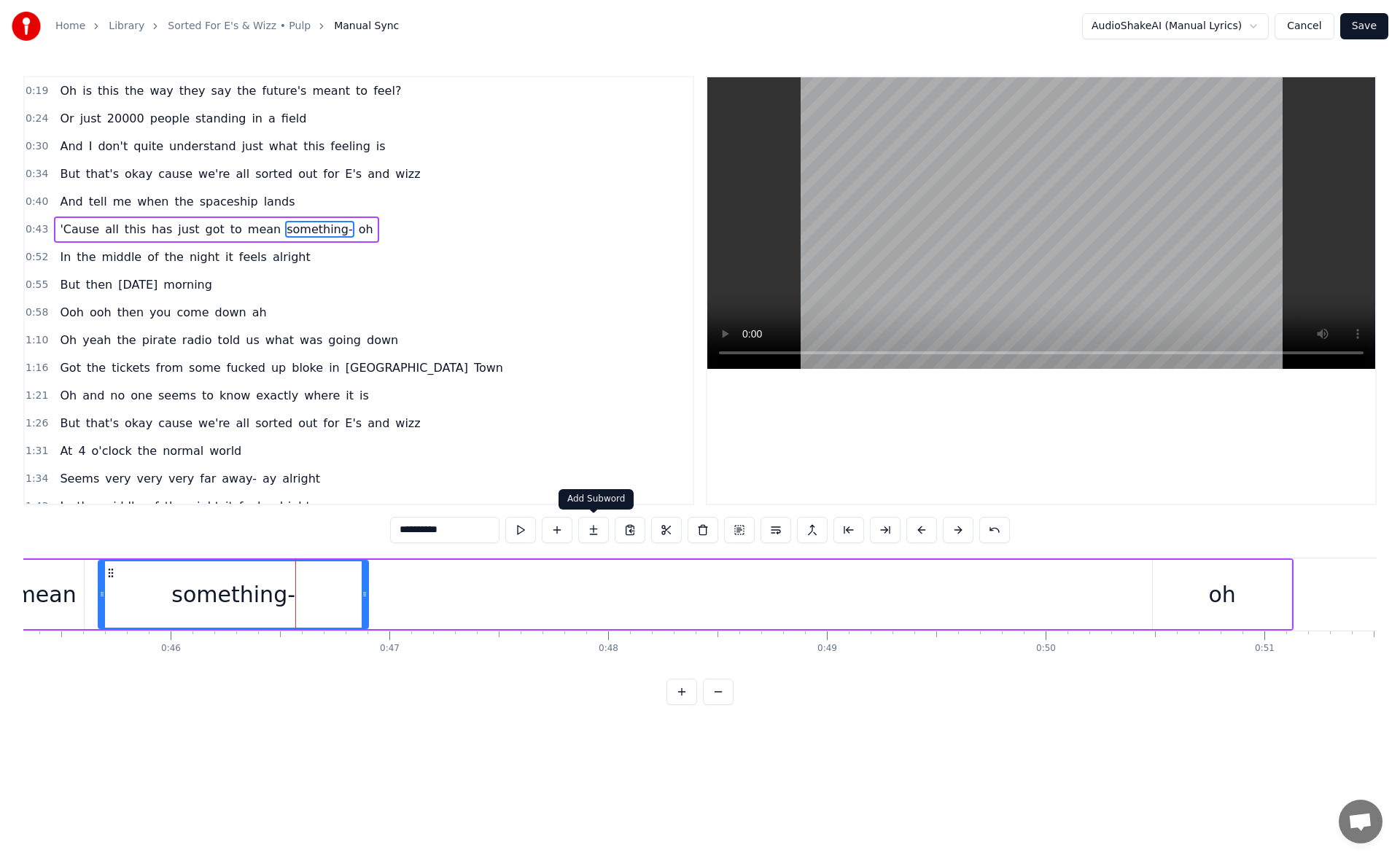
click at [595, 530] on button at bounding box center [593, 529] width 31 height 26
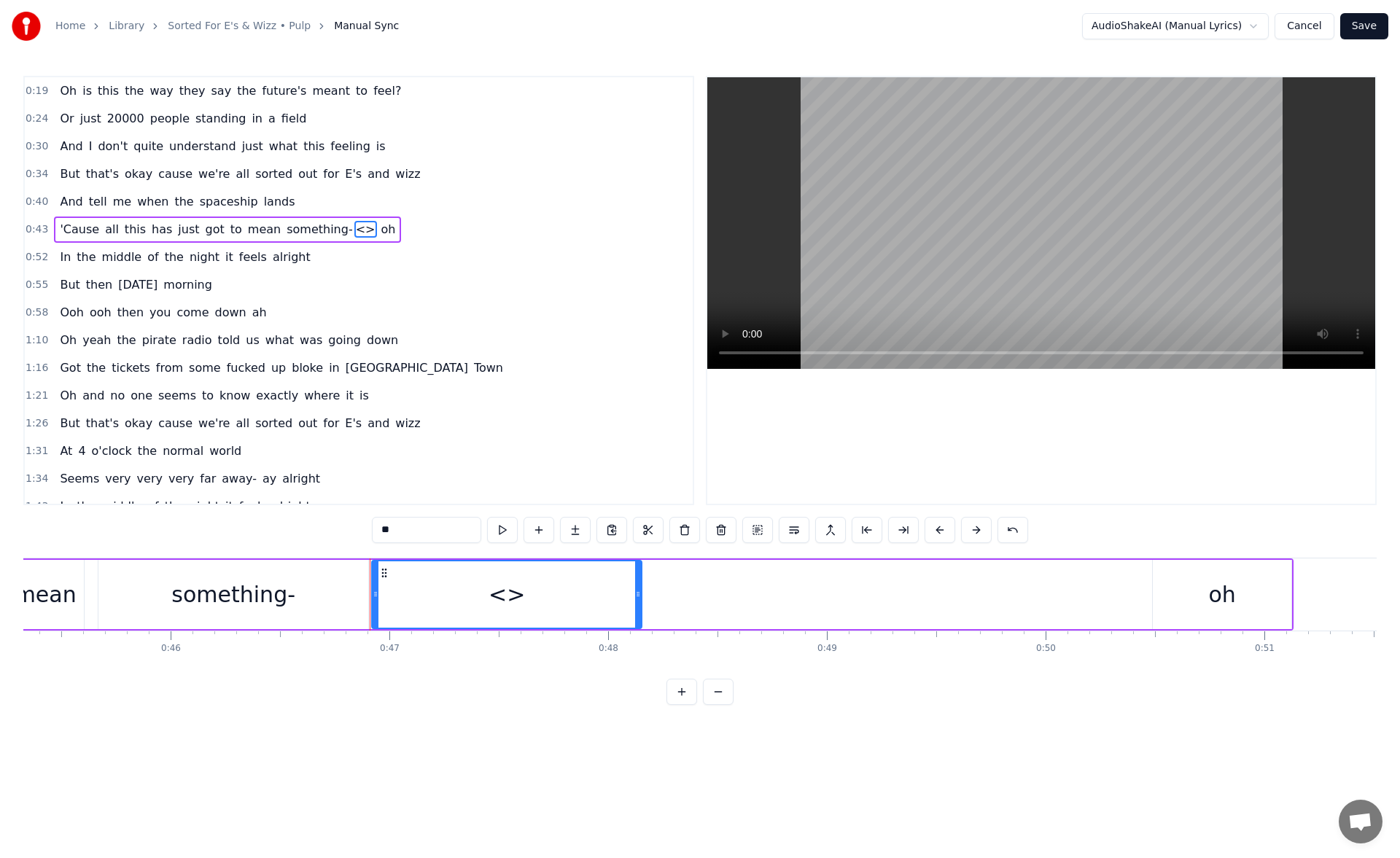
drag, startPoint x: 427, startPoint y: 525, endPoint x: 380, endPoint y: 526, distance: 47.0
click at [380, 526] on input "**" at bounding box center [427, 529] width 109 height 26
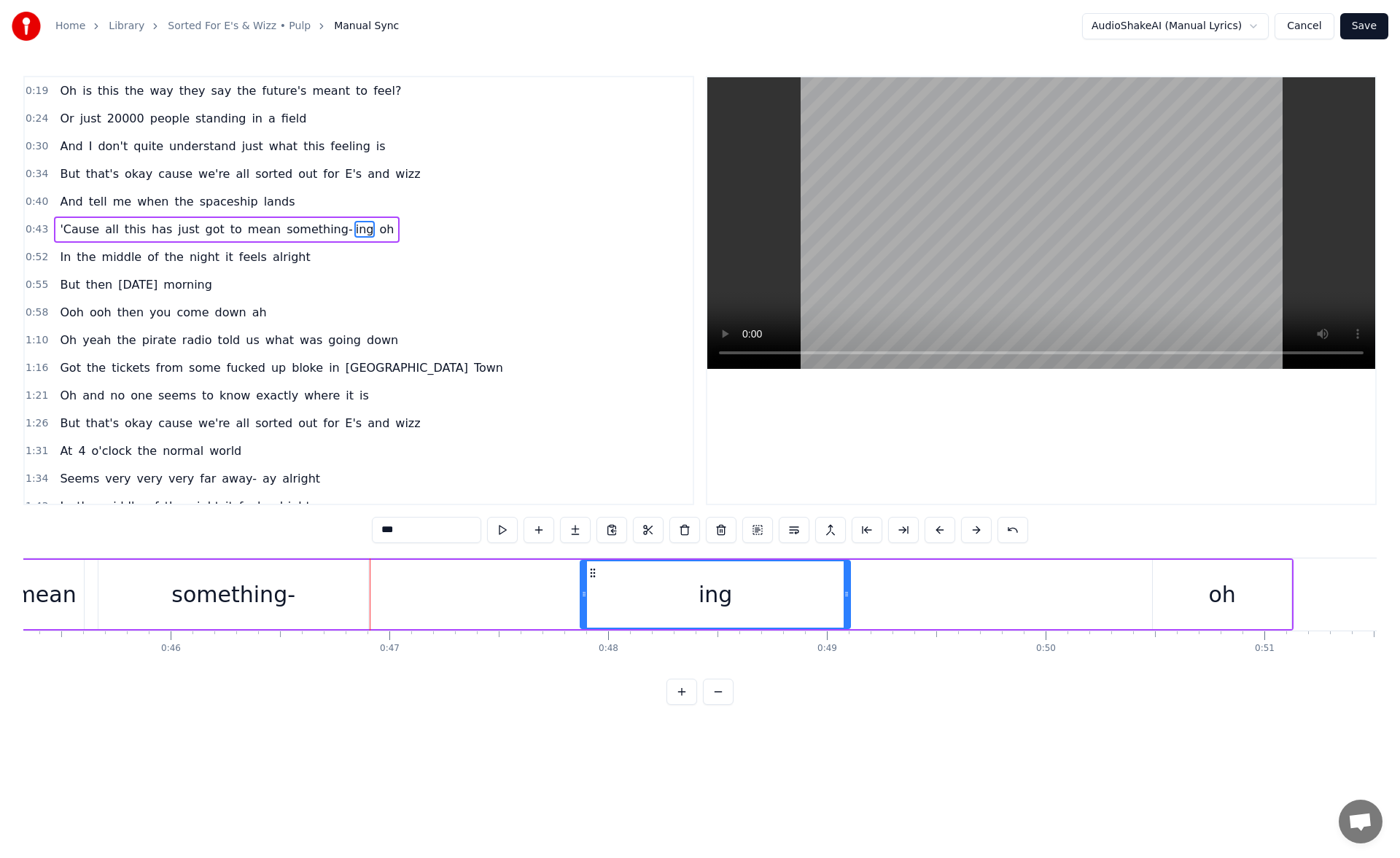
drag, startPoint x: 399, startPoint y: 570, endPoint x: 590, endPoint y: 559, distance: 191.3
click at [590, 559] on div "ing" at bounding box center [715, 594] width 271 height 69
click at [501, 526] on button at bounding box center [502, 529] width 31 height 26
click at [238, 607] on div "something-" at bounding box center [233, 594] width 124 height 33
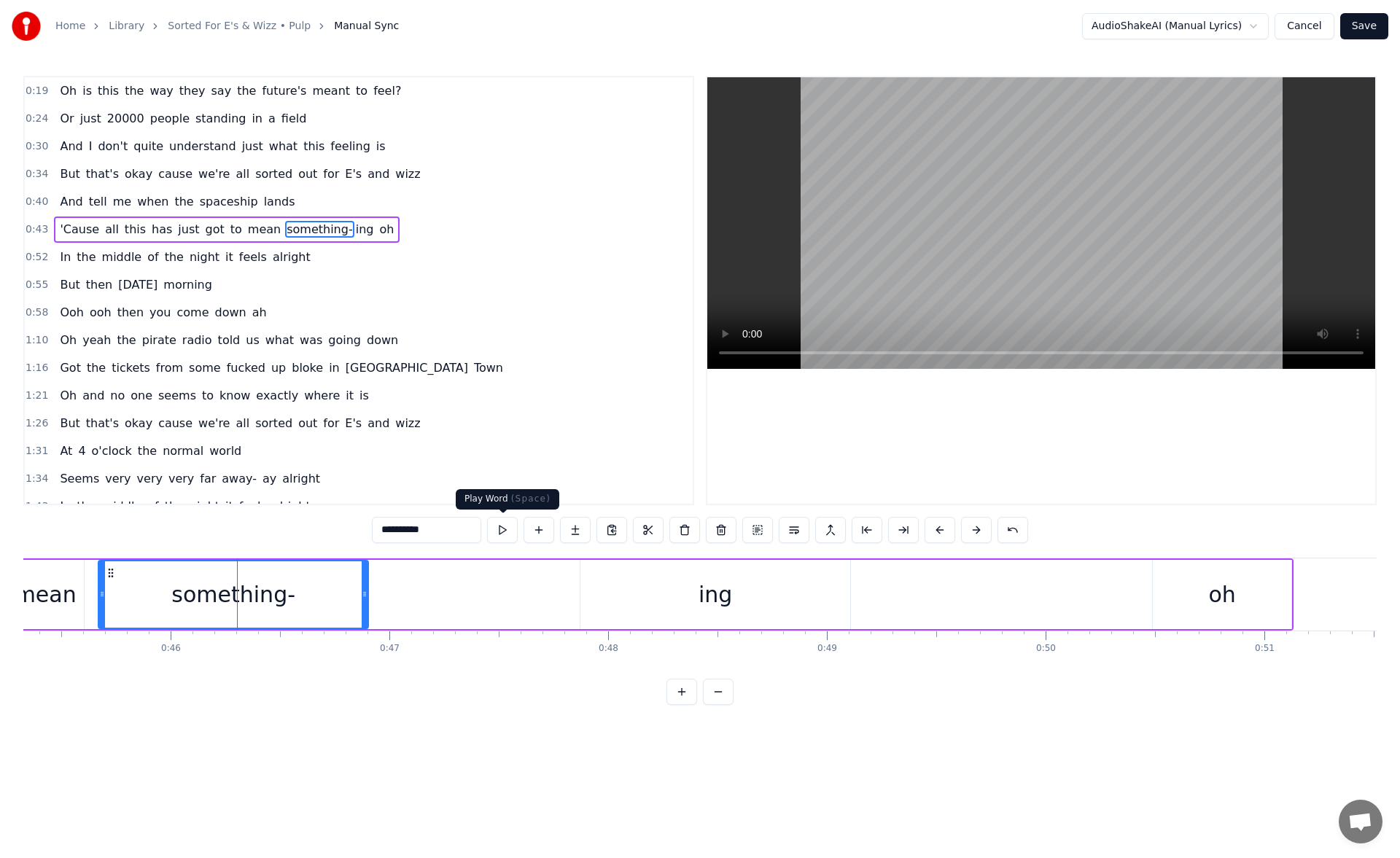
click at [503, 530] on button at bounding box center [502, 529] width 31 height 26
click at [592, 602] on div "ing" at bounding box center [715, 594] width 270 height 69
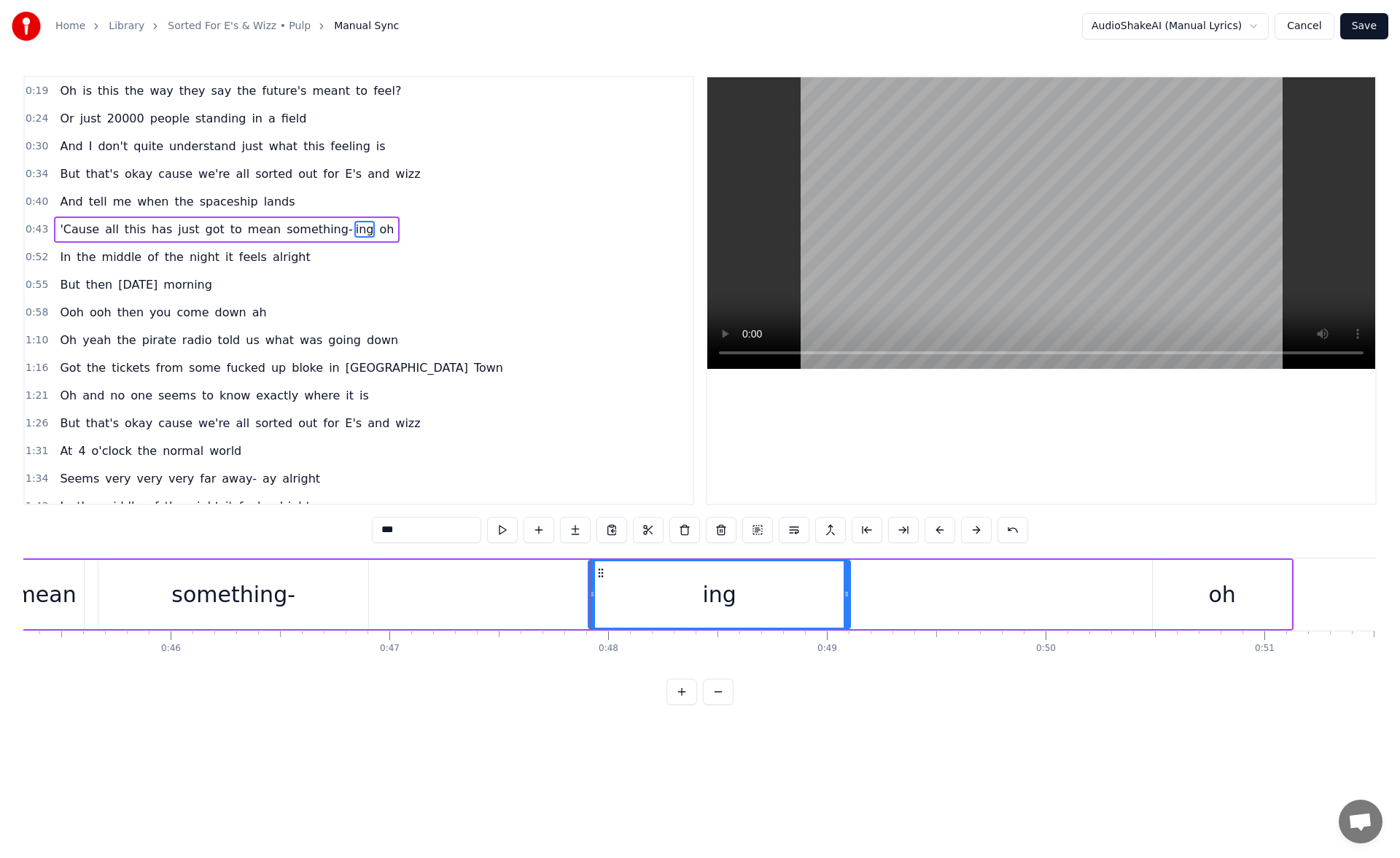
drag, startPoint x: 583, startPoint y: 598, endPoint x: 592, endPoint y: 598, distance: 9.0
click at [592, 598] on icon at bounding box center [592, 594] width 6 height 12
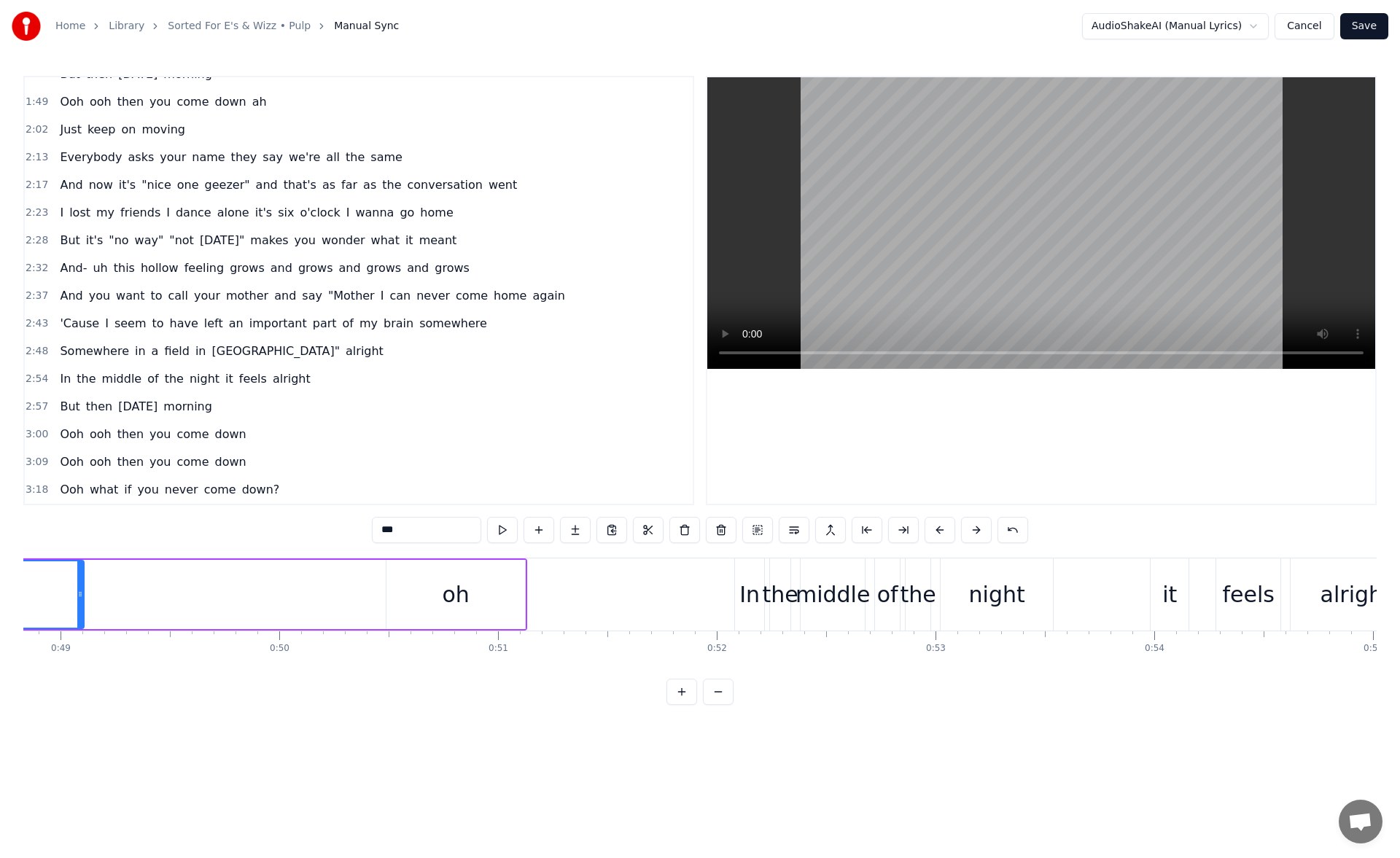
scroll to position [0, 0]
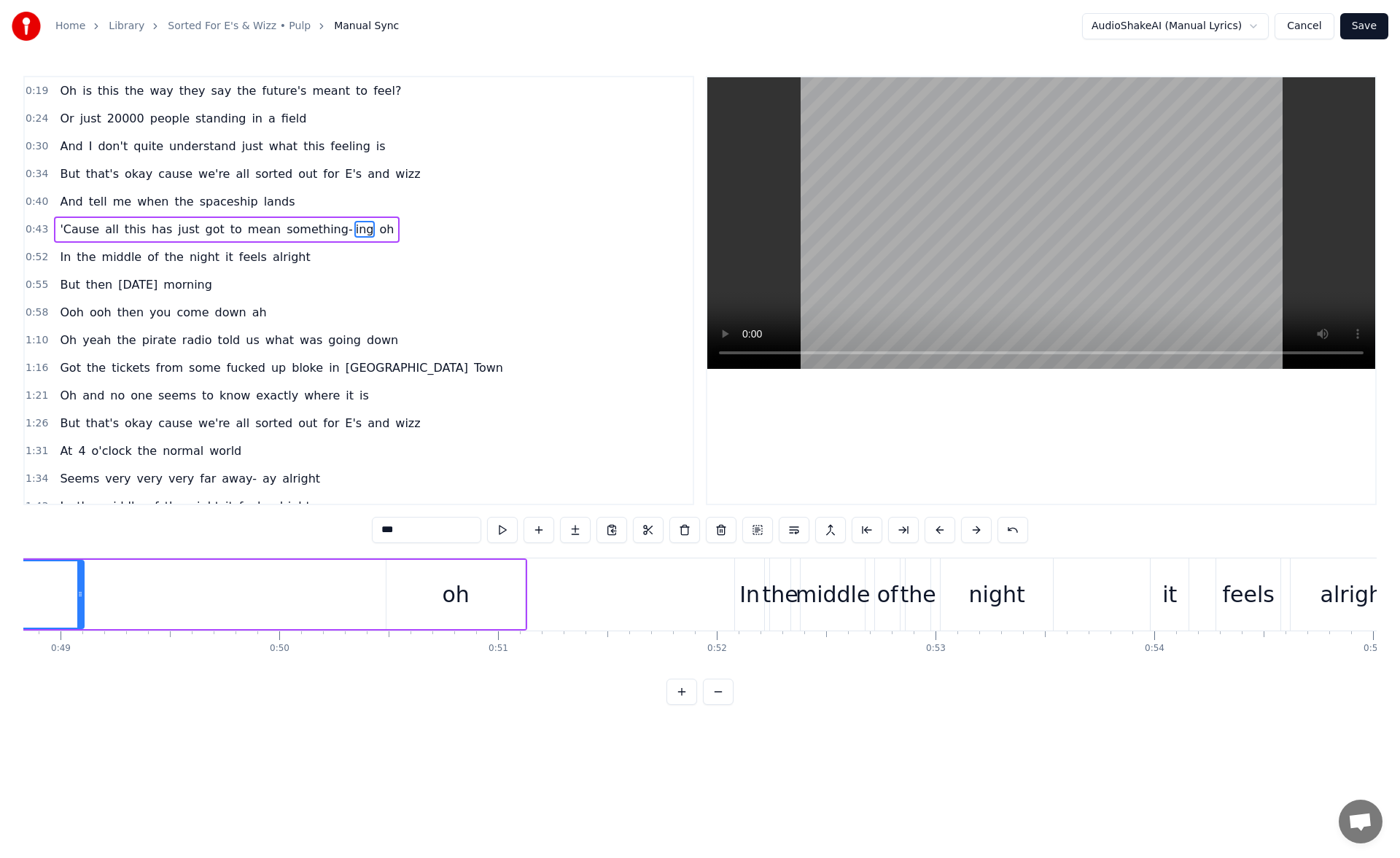
click at [261, 476] on span "ay" at bounding box center [269, 478] width 16 height 16
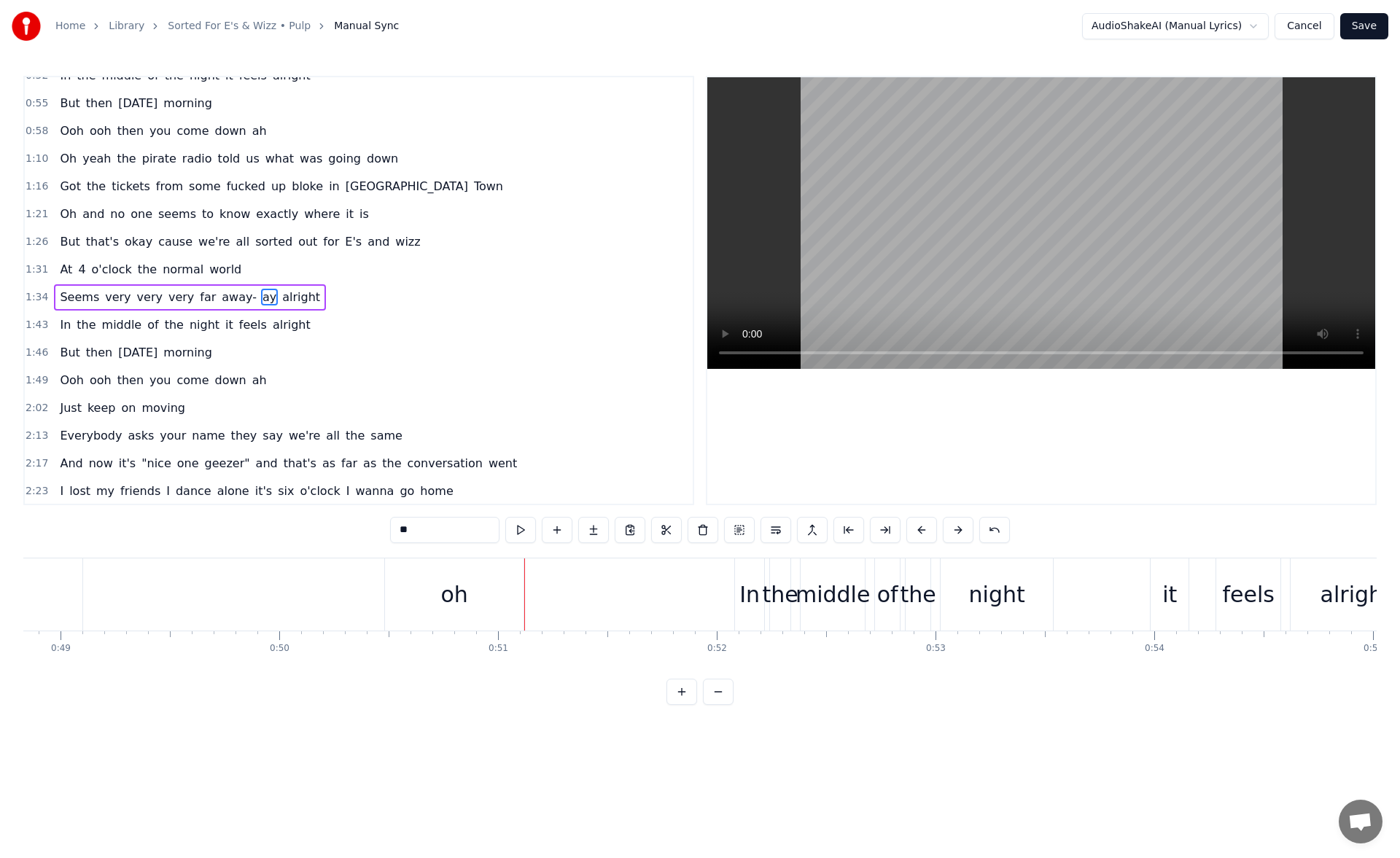
scroll to position [188, 0]
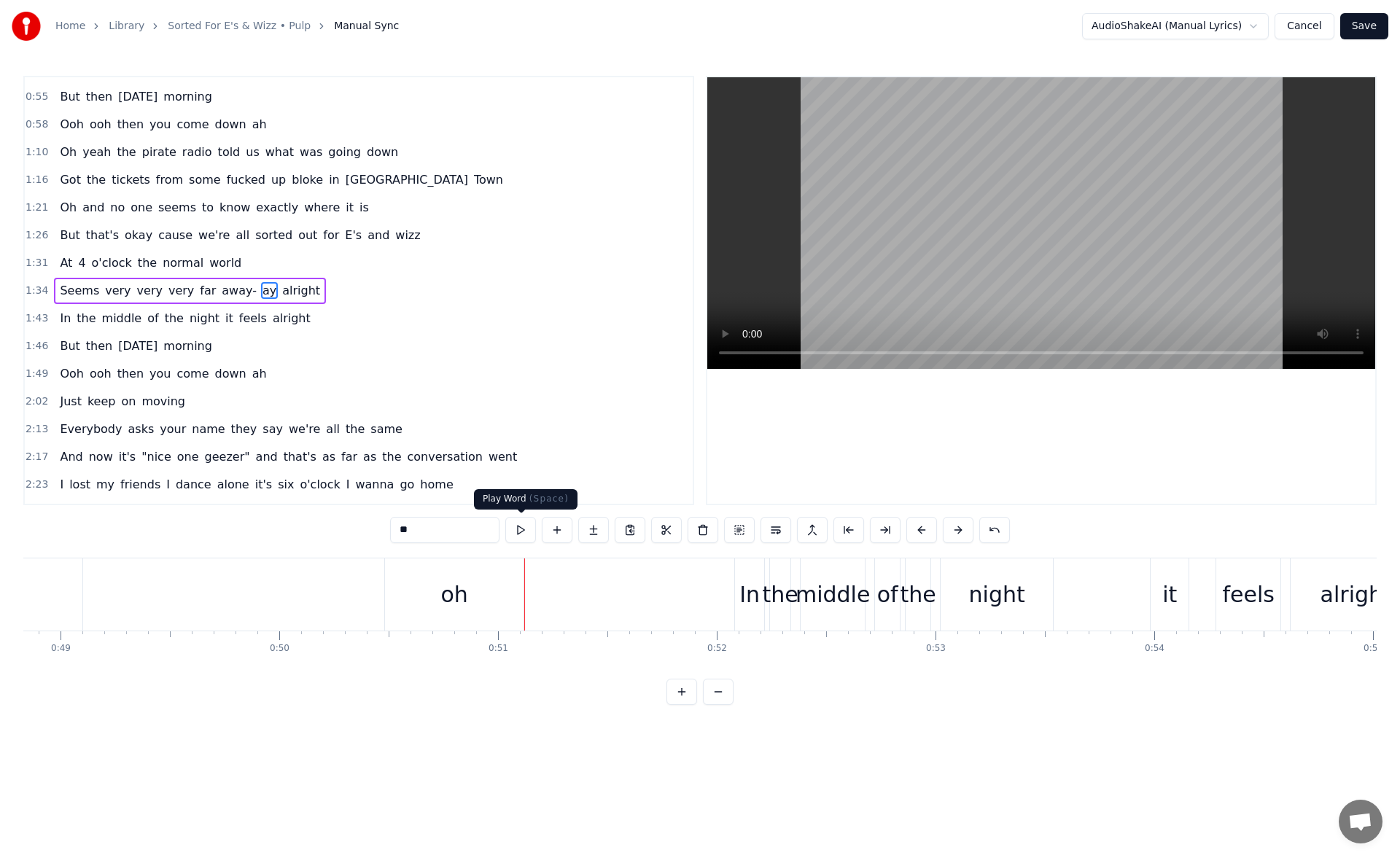
click at [526, 536] on button at bounding box center [520, 529] width 31 height 26
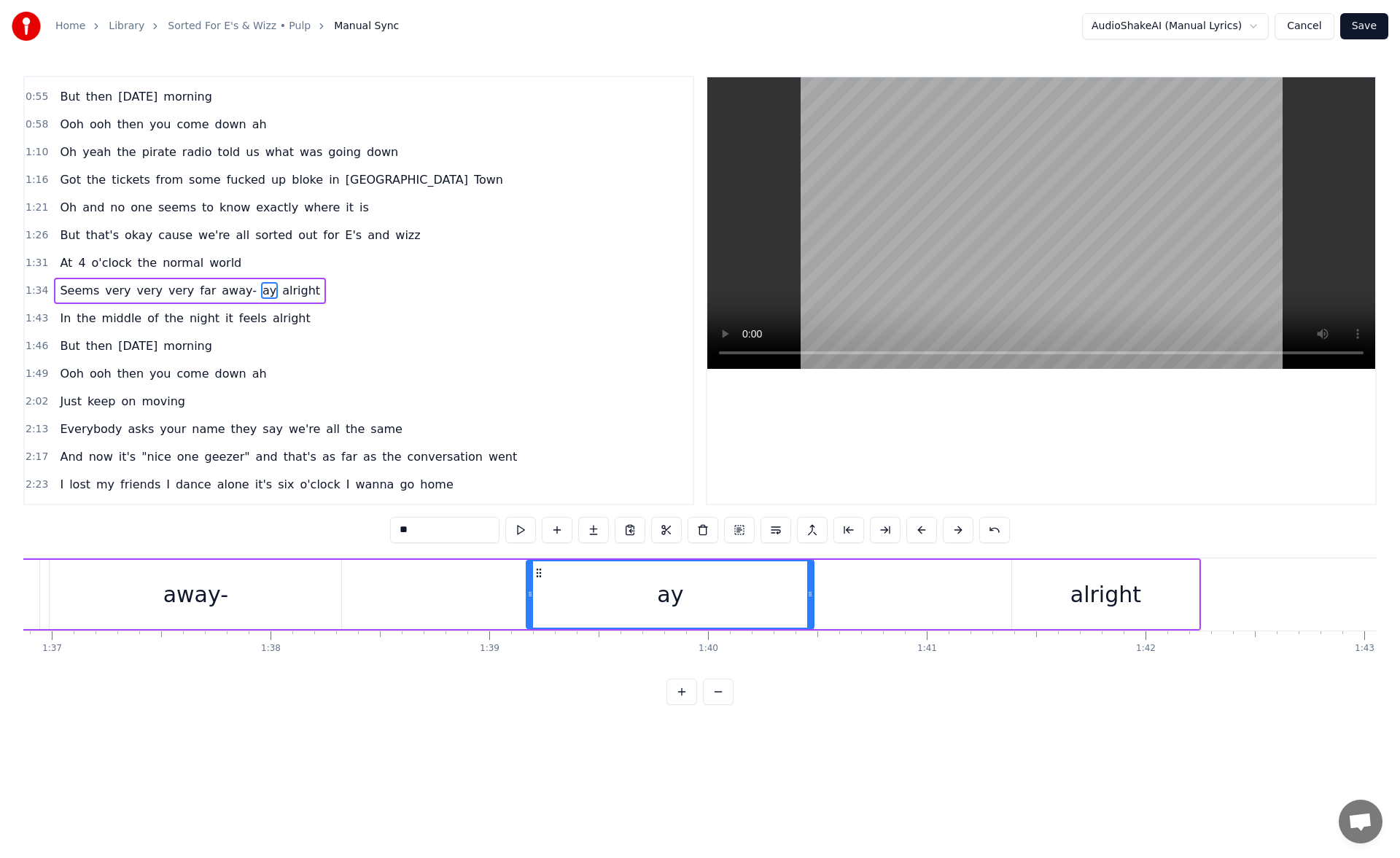
scroll to position [0, 21036]
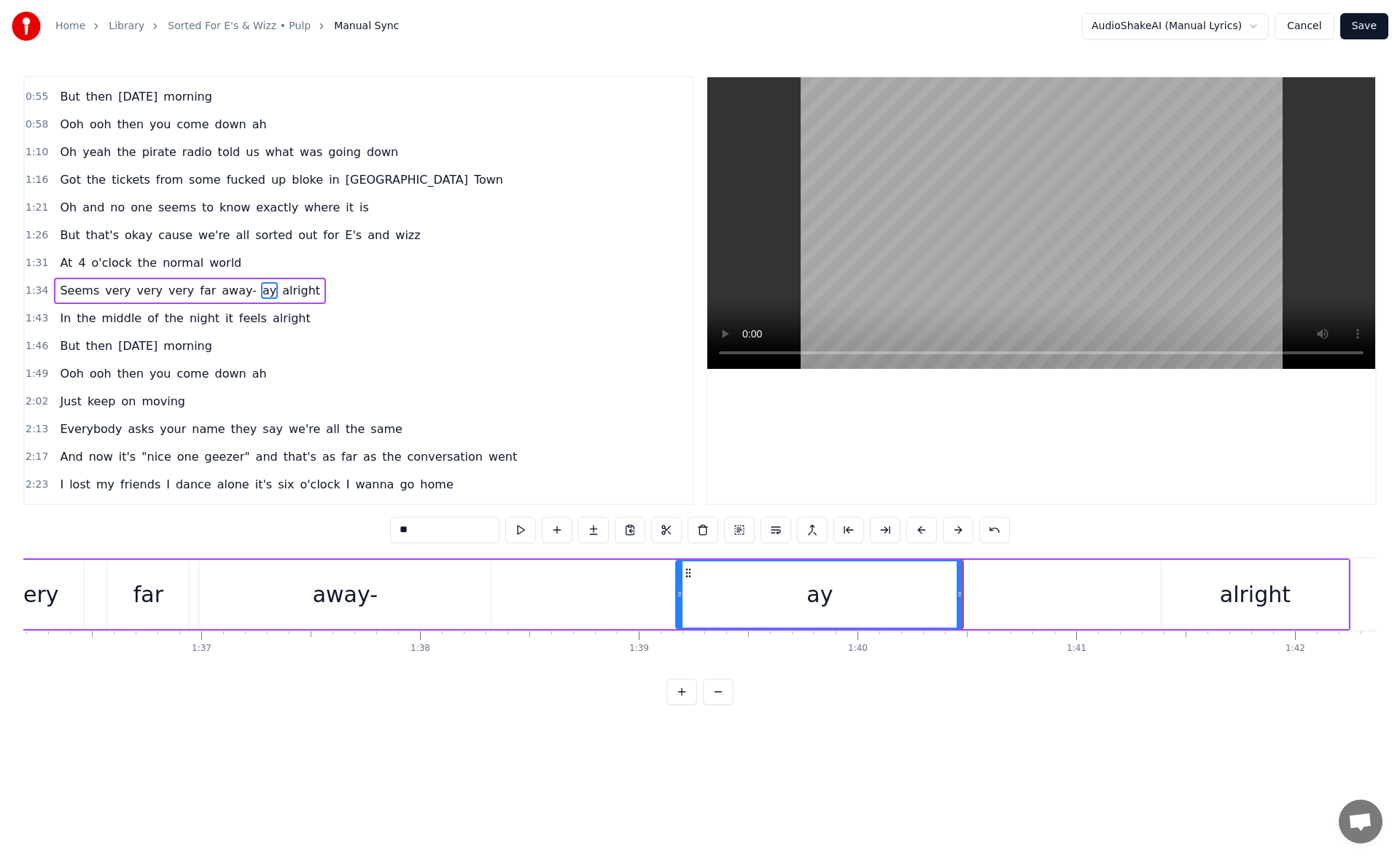
click at [377, 605] on div "away-" at bounding box center [344, 594] width 291 height 69
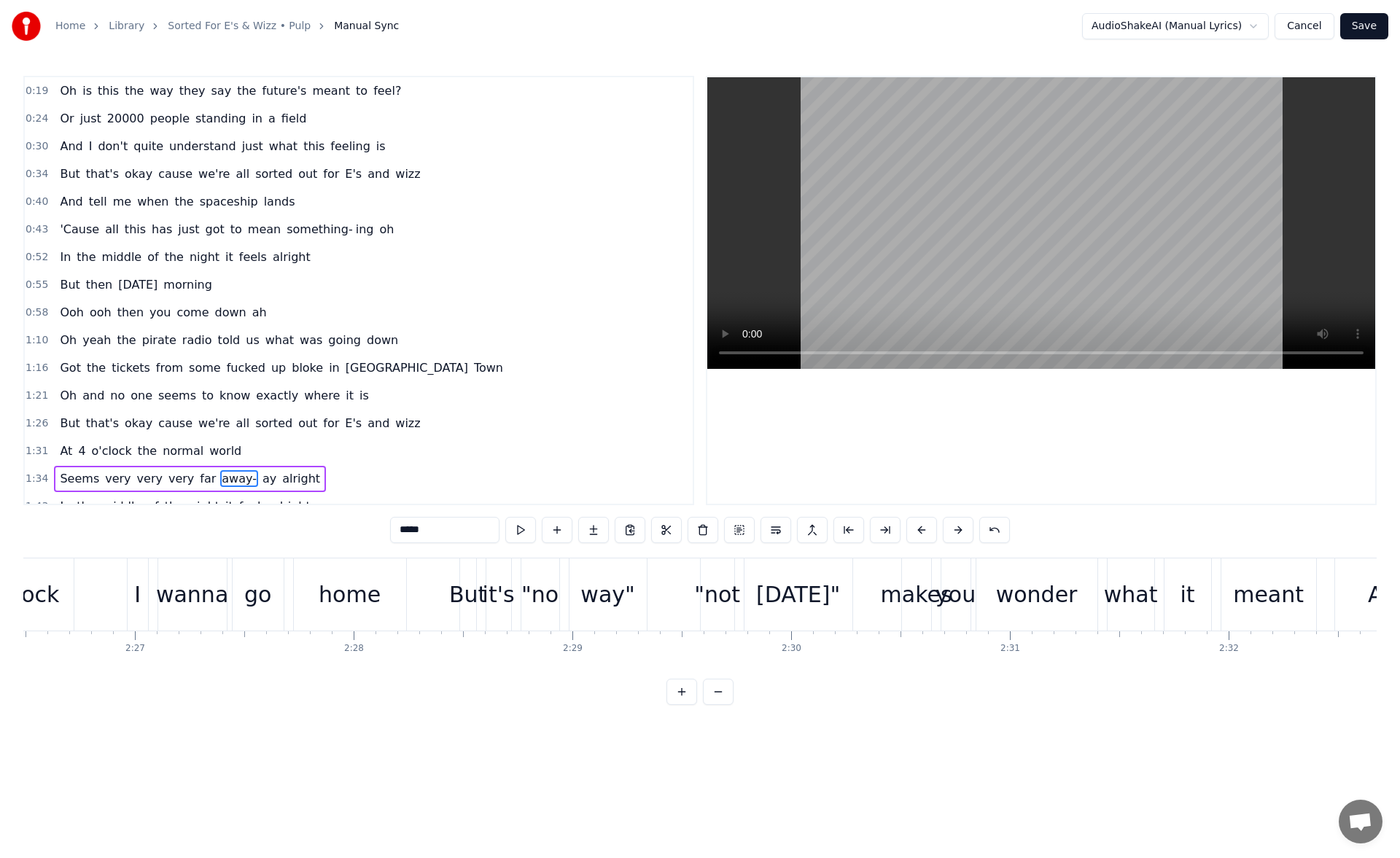
scroll to position [0, 35730]
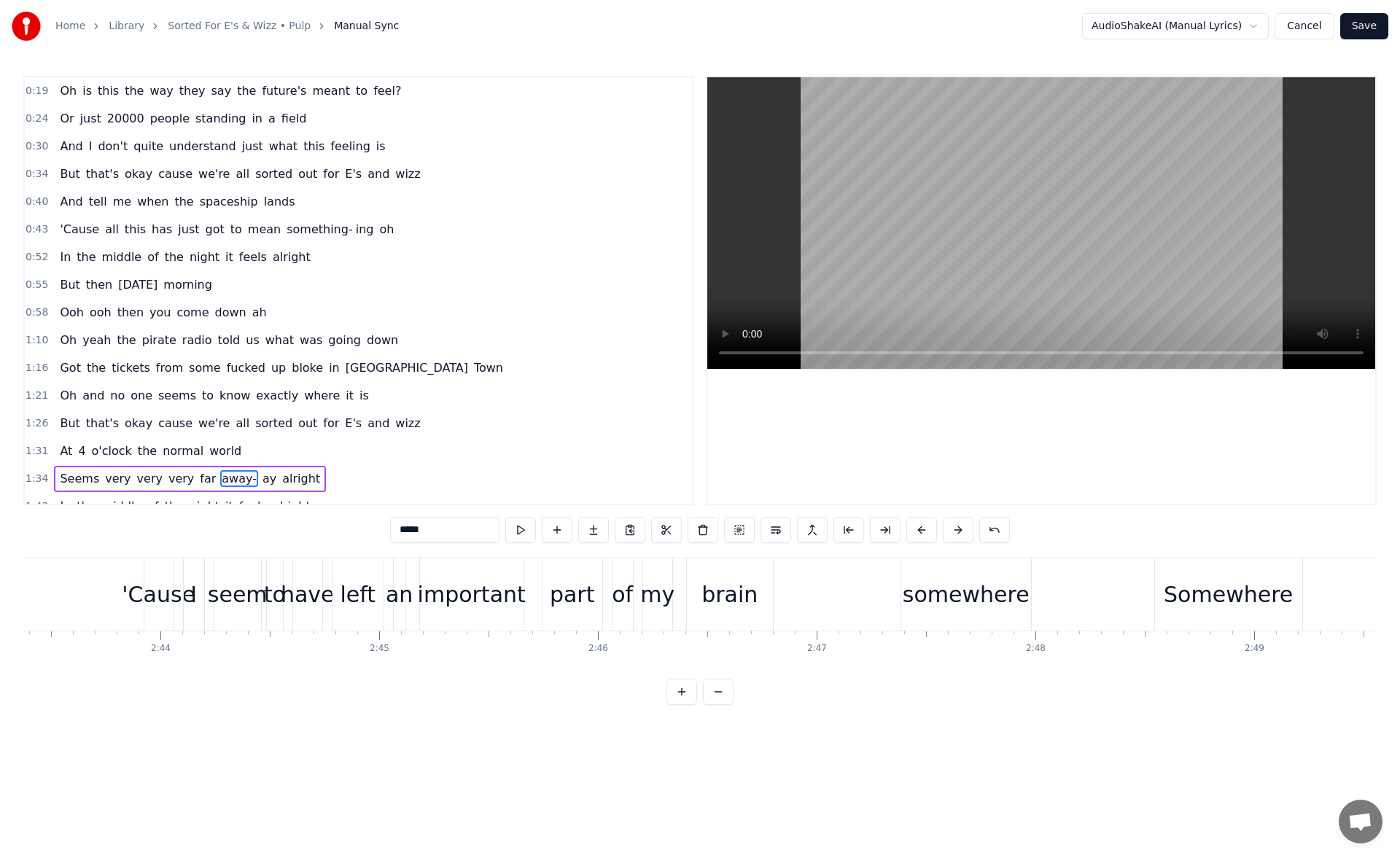
click at [934, 588] on div "somewhere" at bounding box center [966, 594] width 127 height 33
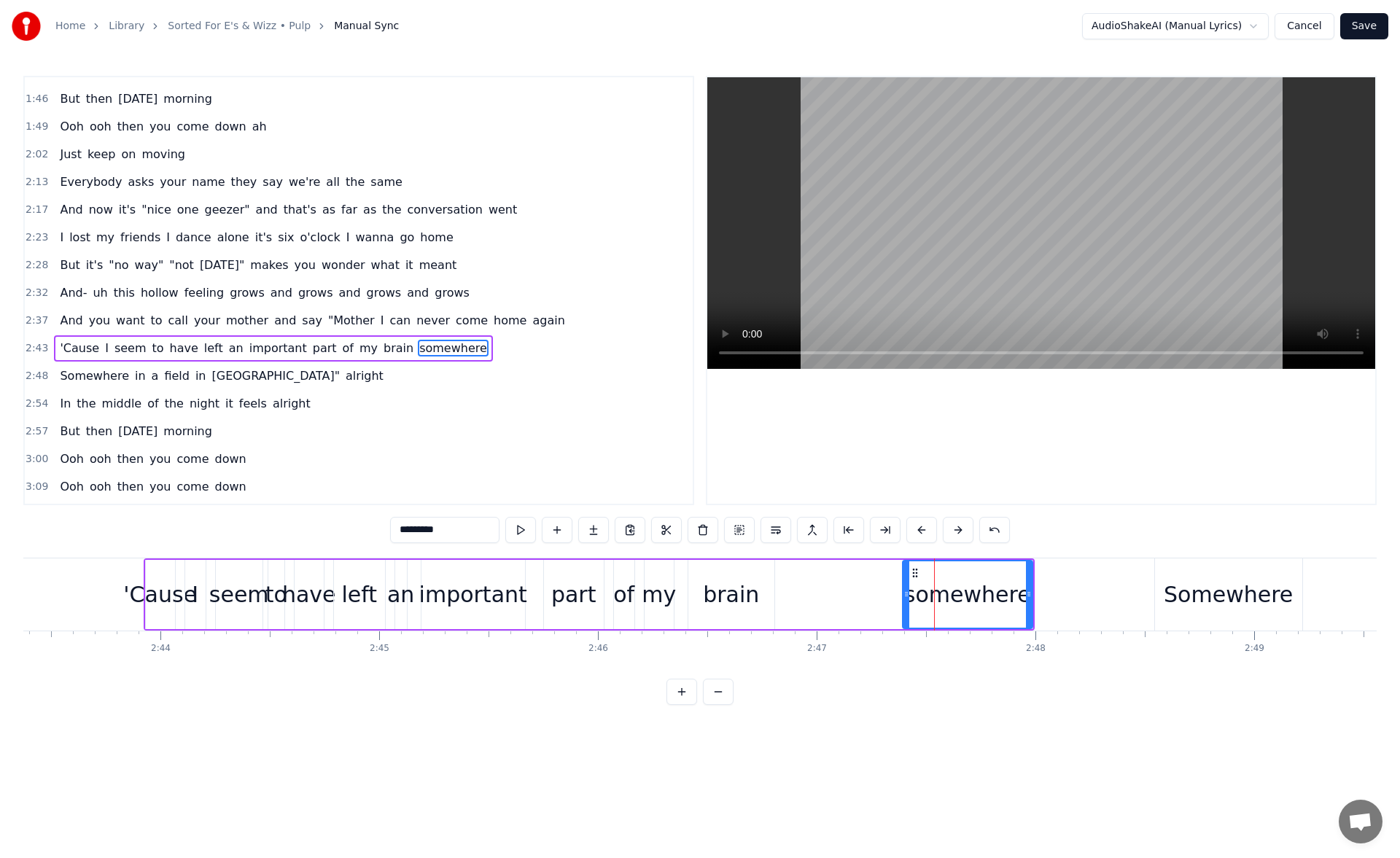
scroll to position [460, 0]
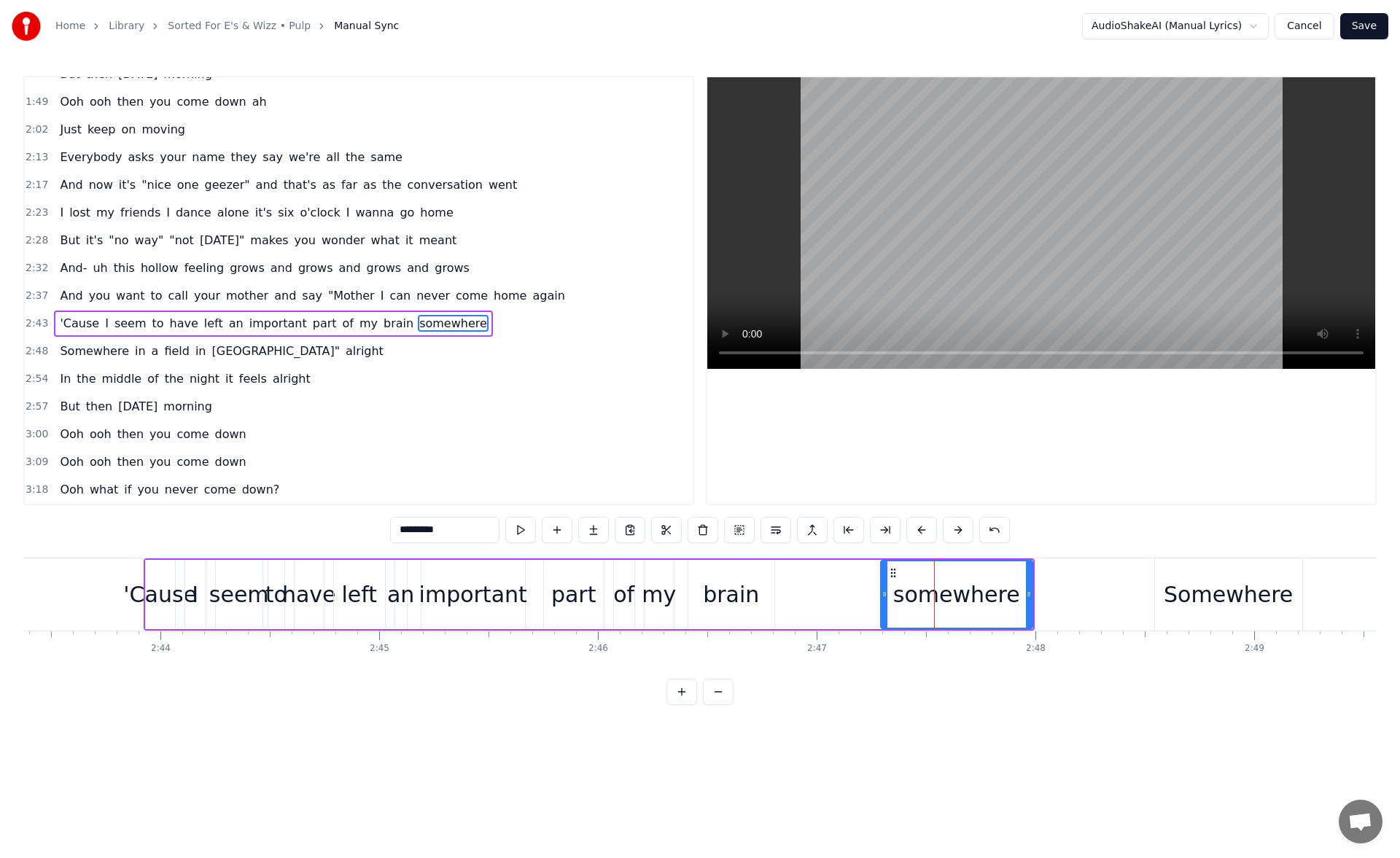
drag, startPoint x: 906, startPoint y: 595, endPoint x: 882, endPoint y: 594, distance: 24.0
click at [882, 594] on icon at bounding box center [885, 594] width 6 height 12
click at [527, 532] on button at bounding box center [520, 529] width 31 height 26
click at [1200, 591] on div "Somewhere" at bounding box center [1227, 594] width 129 height 33
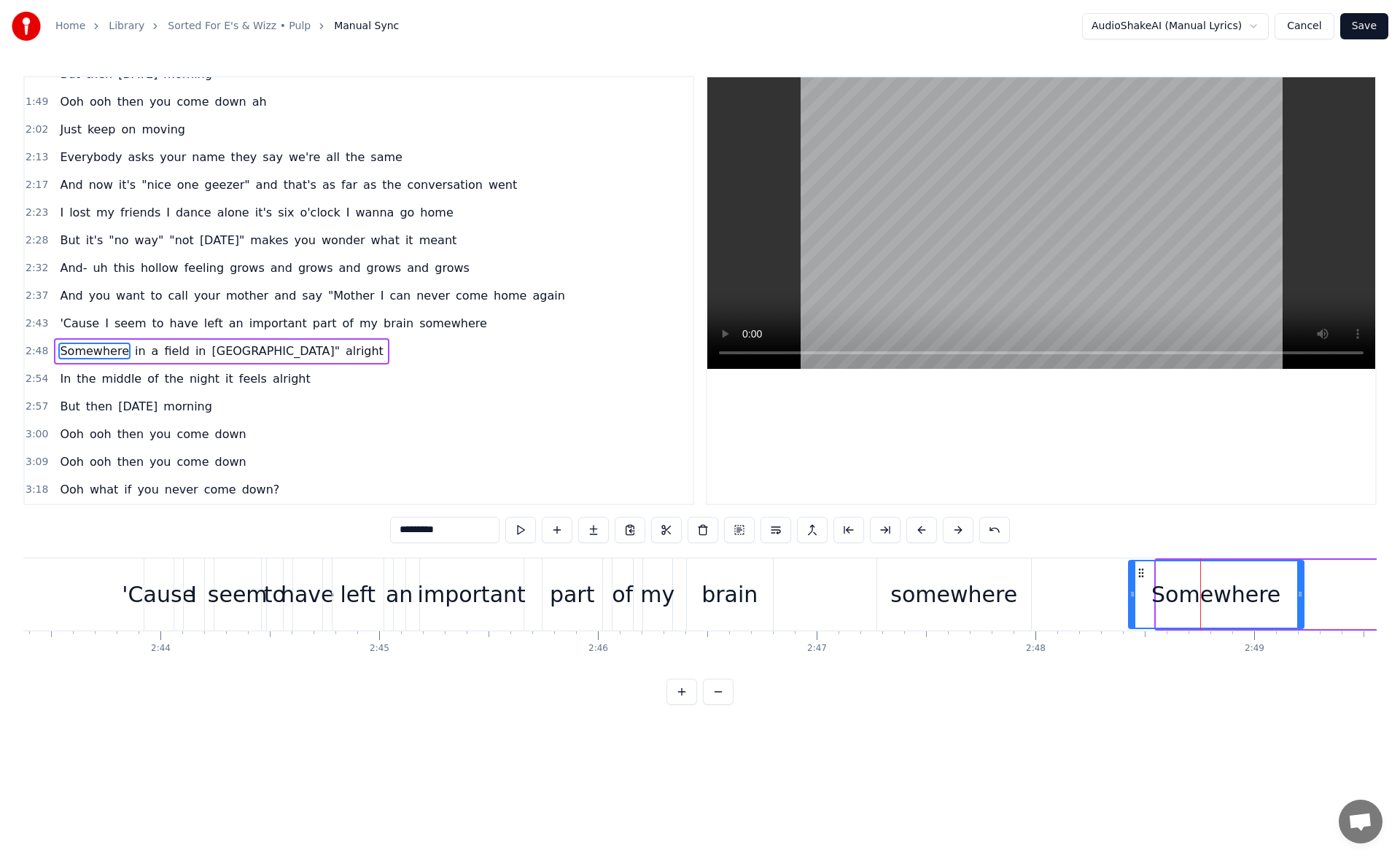
drag, startPoint x: 1158, startPoint y: 591, endPoint x: 1127, endPoint y: 591, distance: 31.0
click at [1130, 591] on icon at bounding box center [1133, 594] width 6 height 12
click at [521, 532] on button at bounding box center [520, 529] width 31 height 26
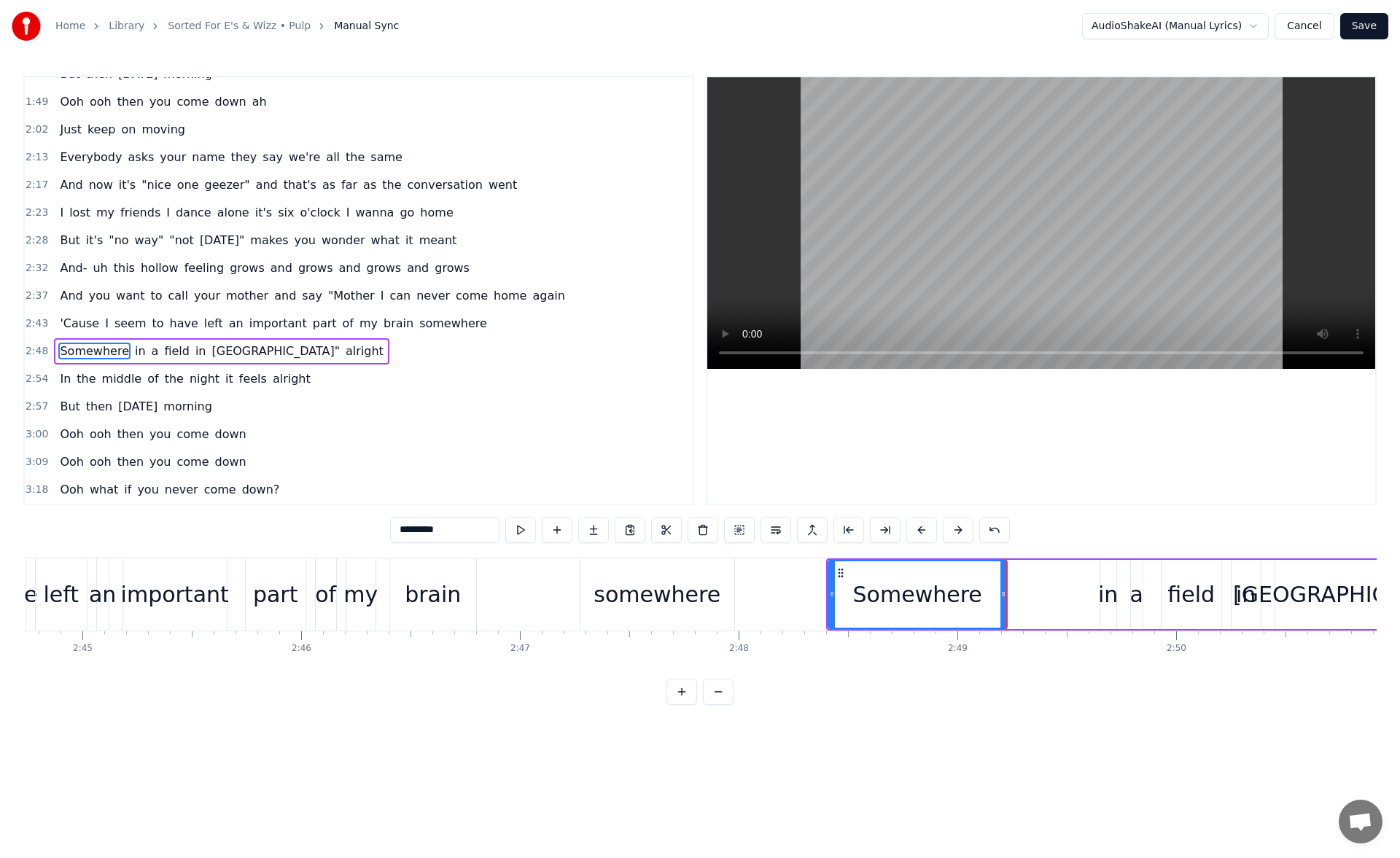
scroll to position [0, 36150]
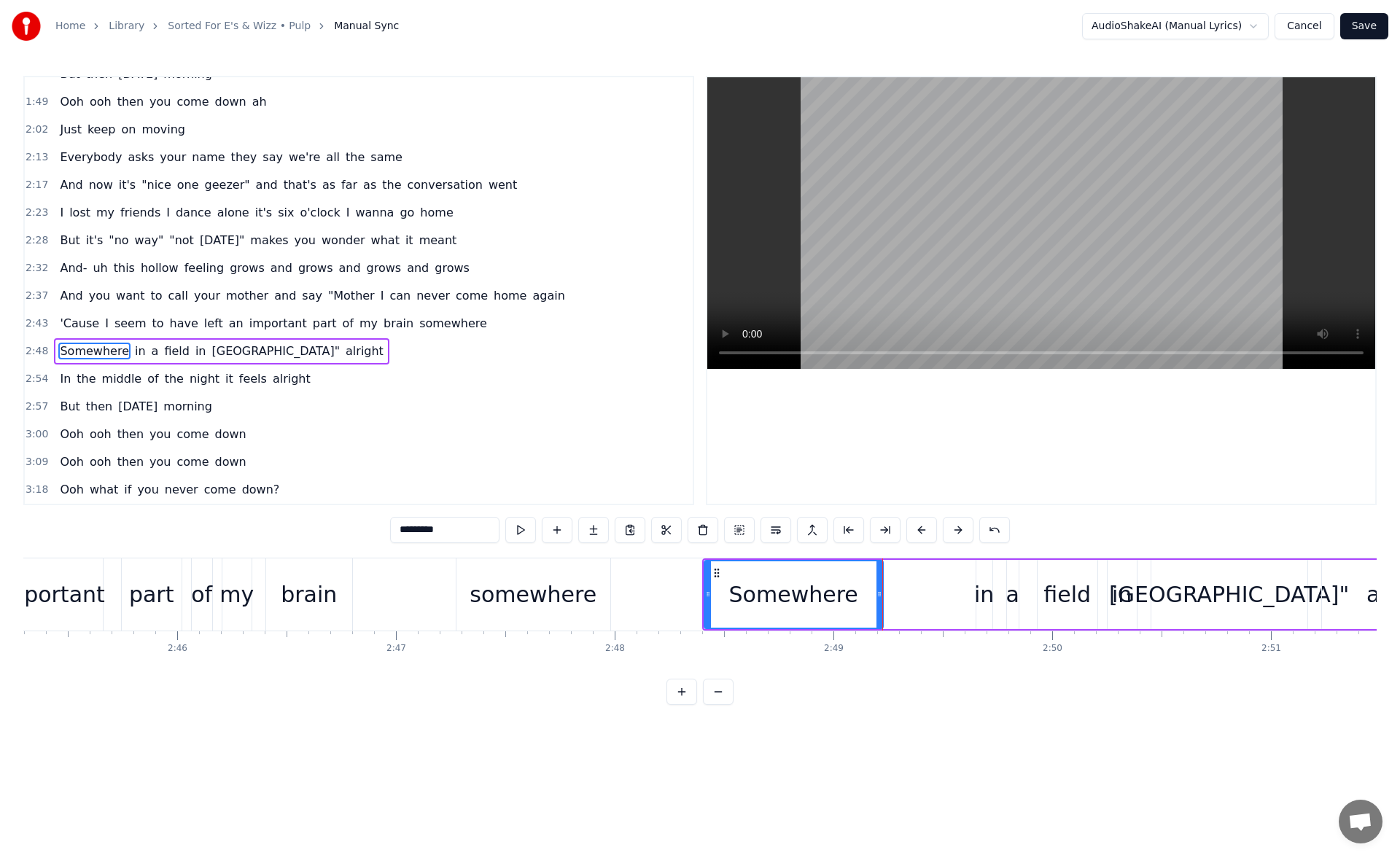
click at [981, 594] on div "in" at bounding box center [984, 594] width 19 height 33
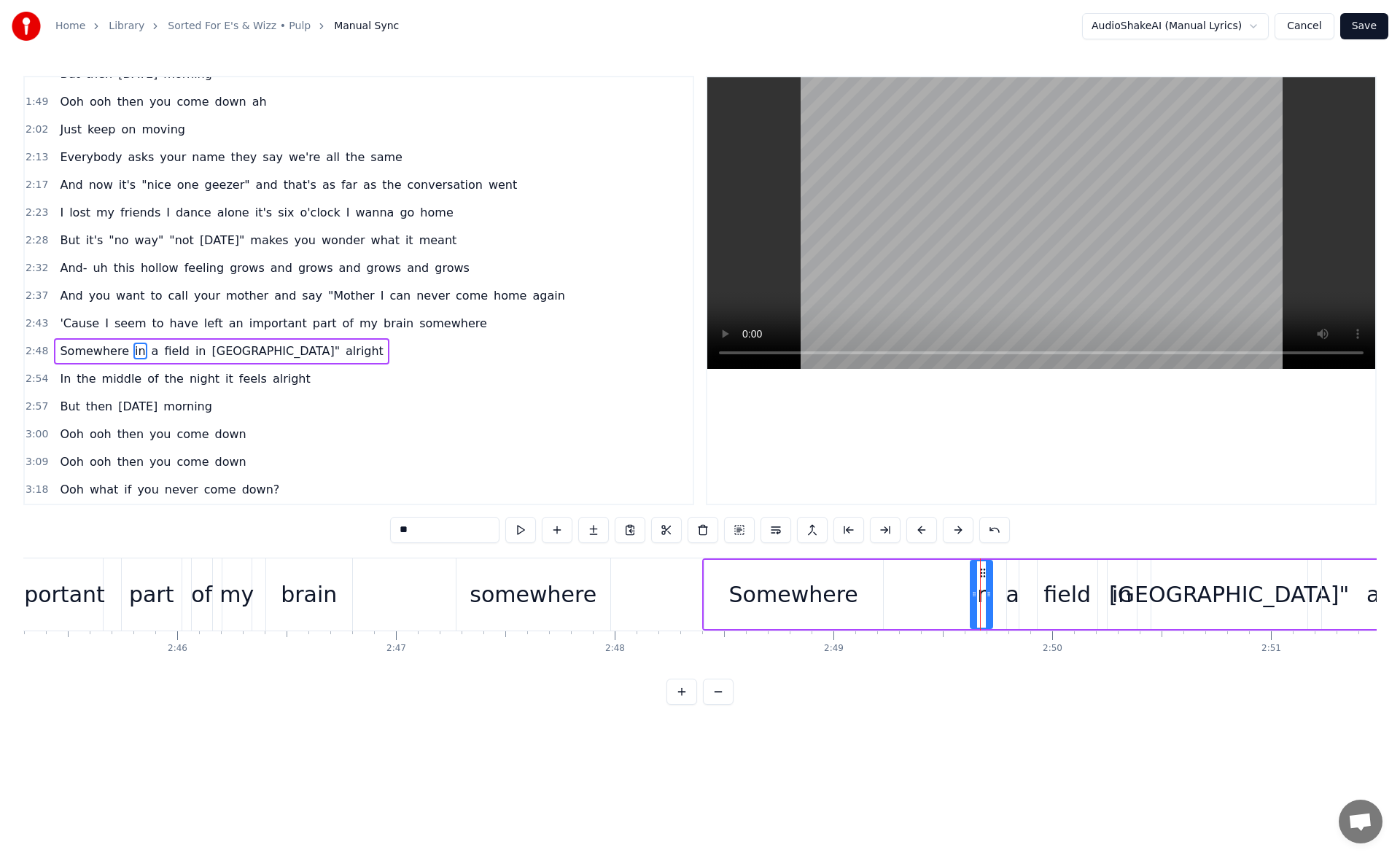
click at [975, 594] on icon at bounding box center [974, 594] width 6 height 12
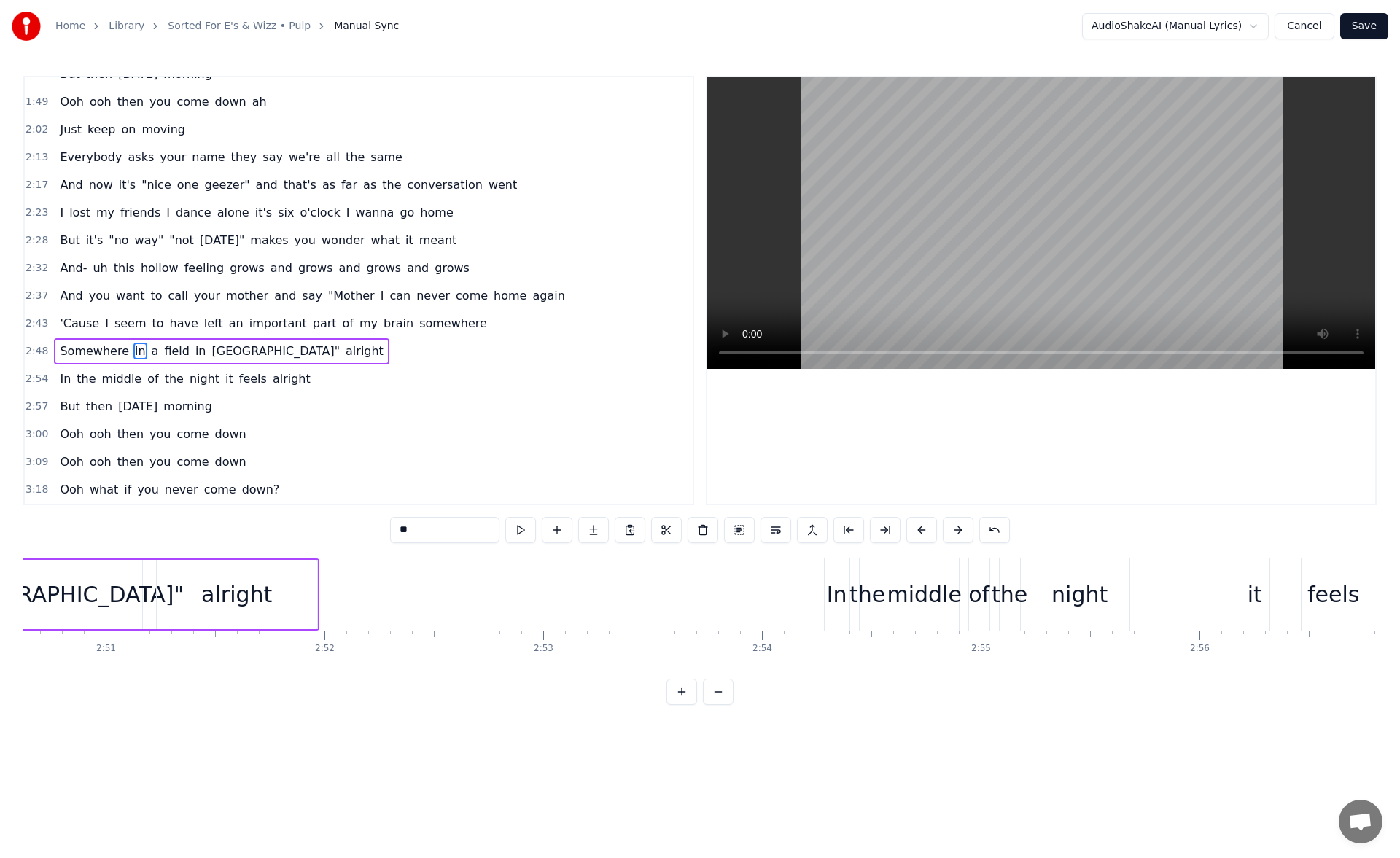
scroll to position [0, 37389]
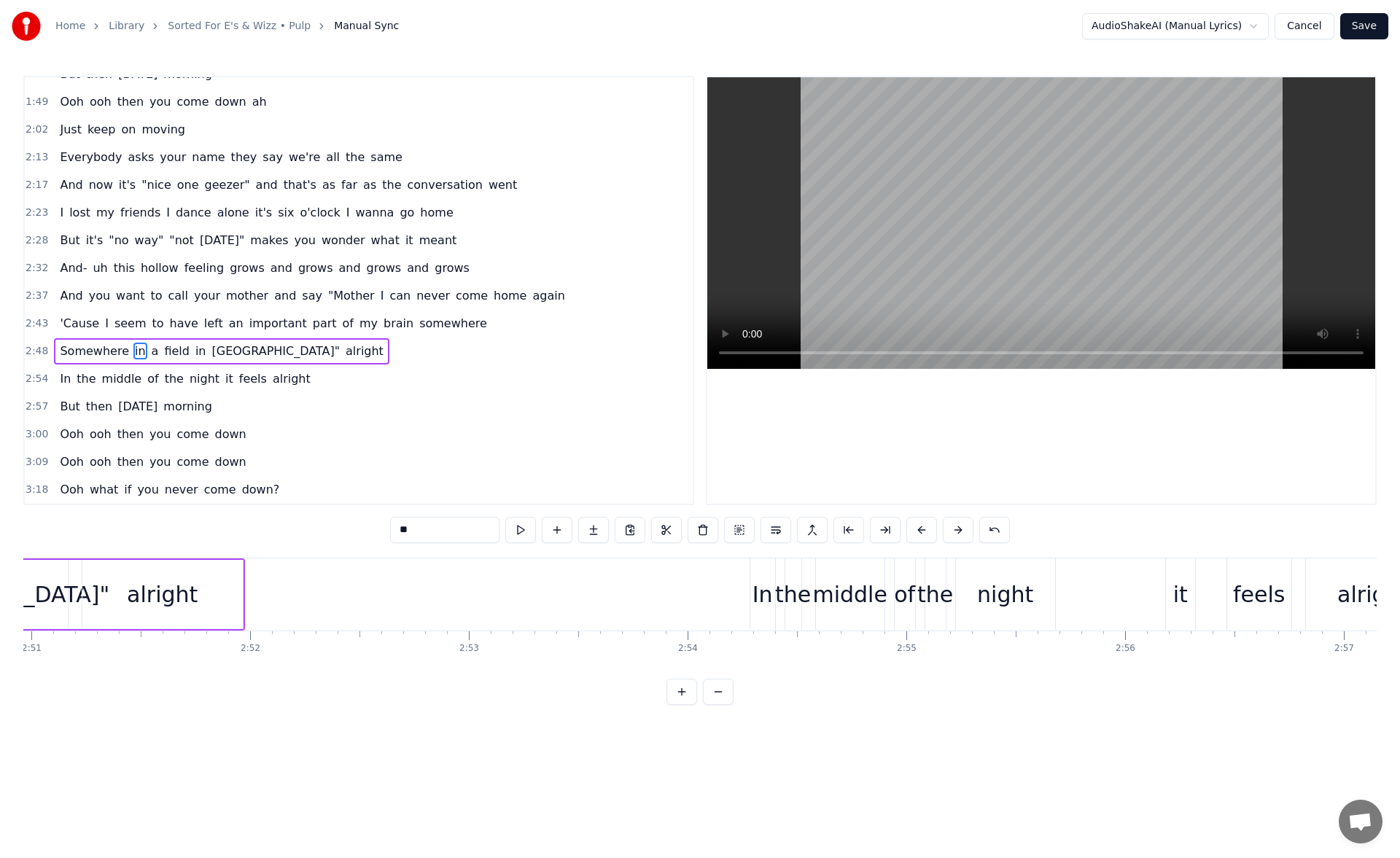
click at [764, 599] on div "In" at bounding box center [762, 594] width 20 height 33
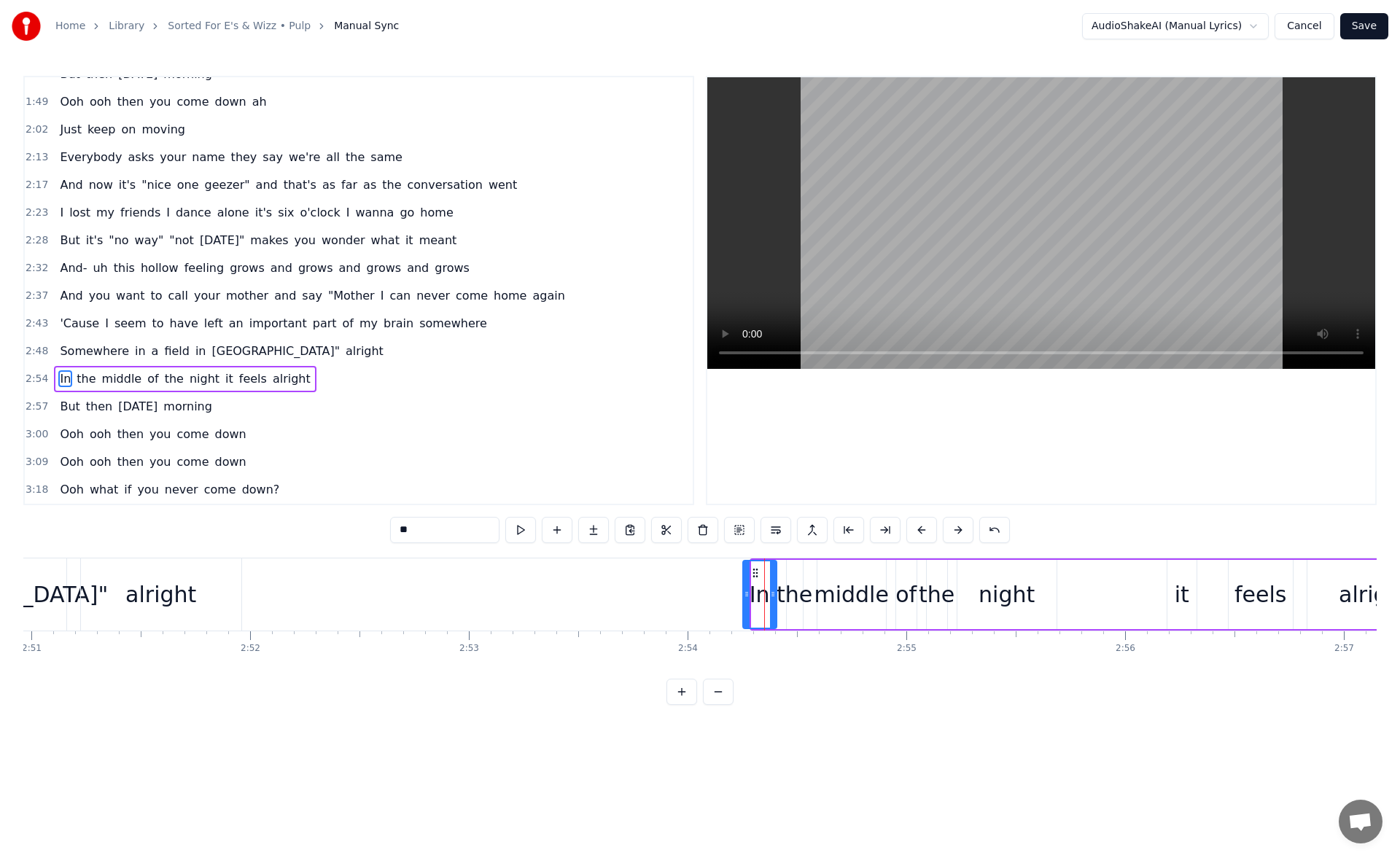
drag, startPoint x: 757, startPoint y: 596, endPoint x: 744, endPoint y: 595, distance: 13.0
click at [744, 595] on icon at bounding box center [746, 594] width 6 height 12
click at [521, 529] on button at bounding box center [520, 529] width 31 height 26
click at [1180, 590] on div "it" at bounding box center [1182, 594] width 15 height 33
click at [1165, 593] on icon at bounding box center [1165, 594] width 6 height 12
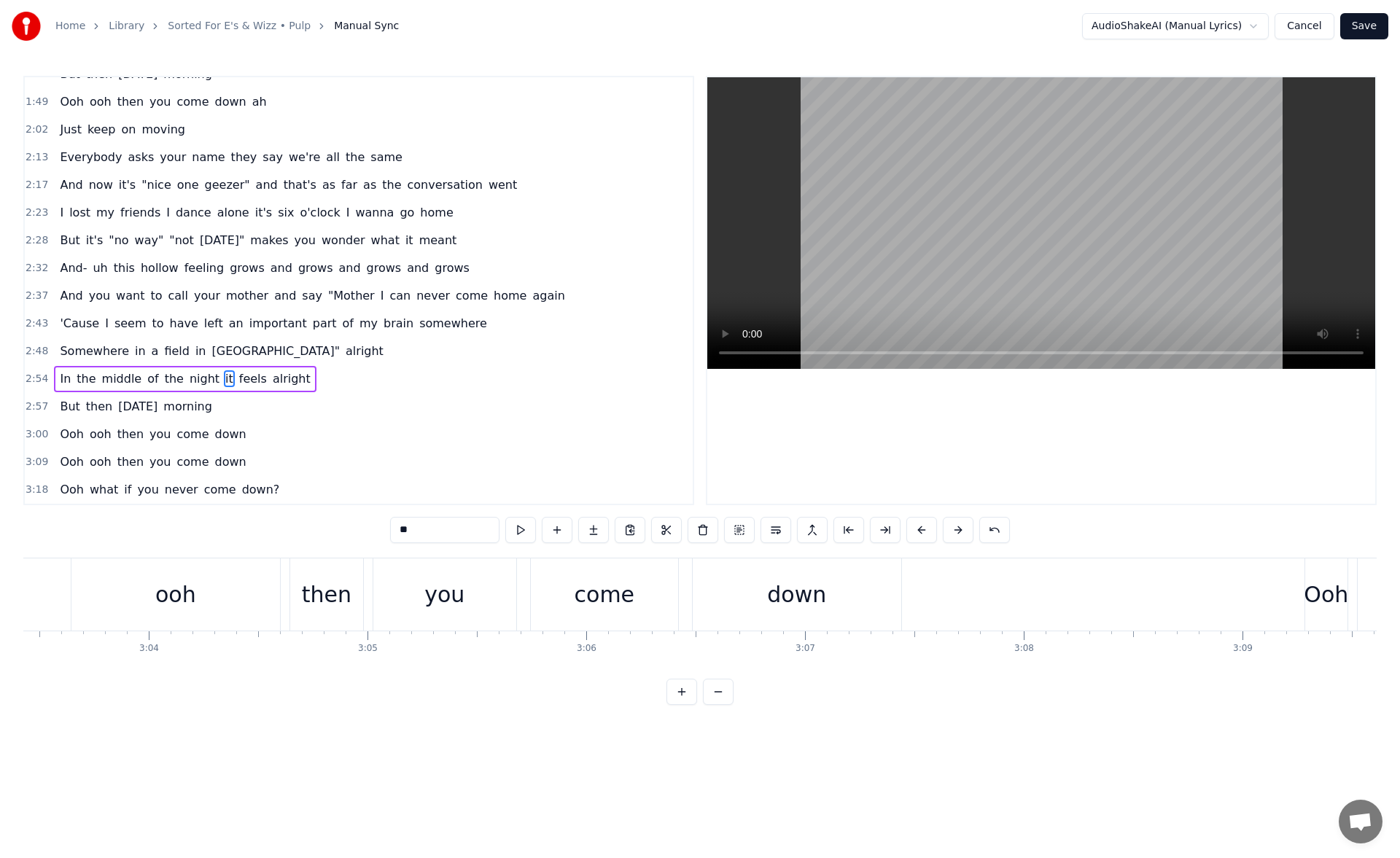
scroll to position [0, 40339]
click at [651, 588] on div "down" at bounding box center [573, 594] width 208 height 72
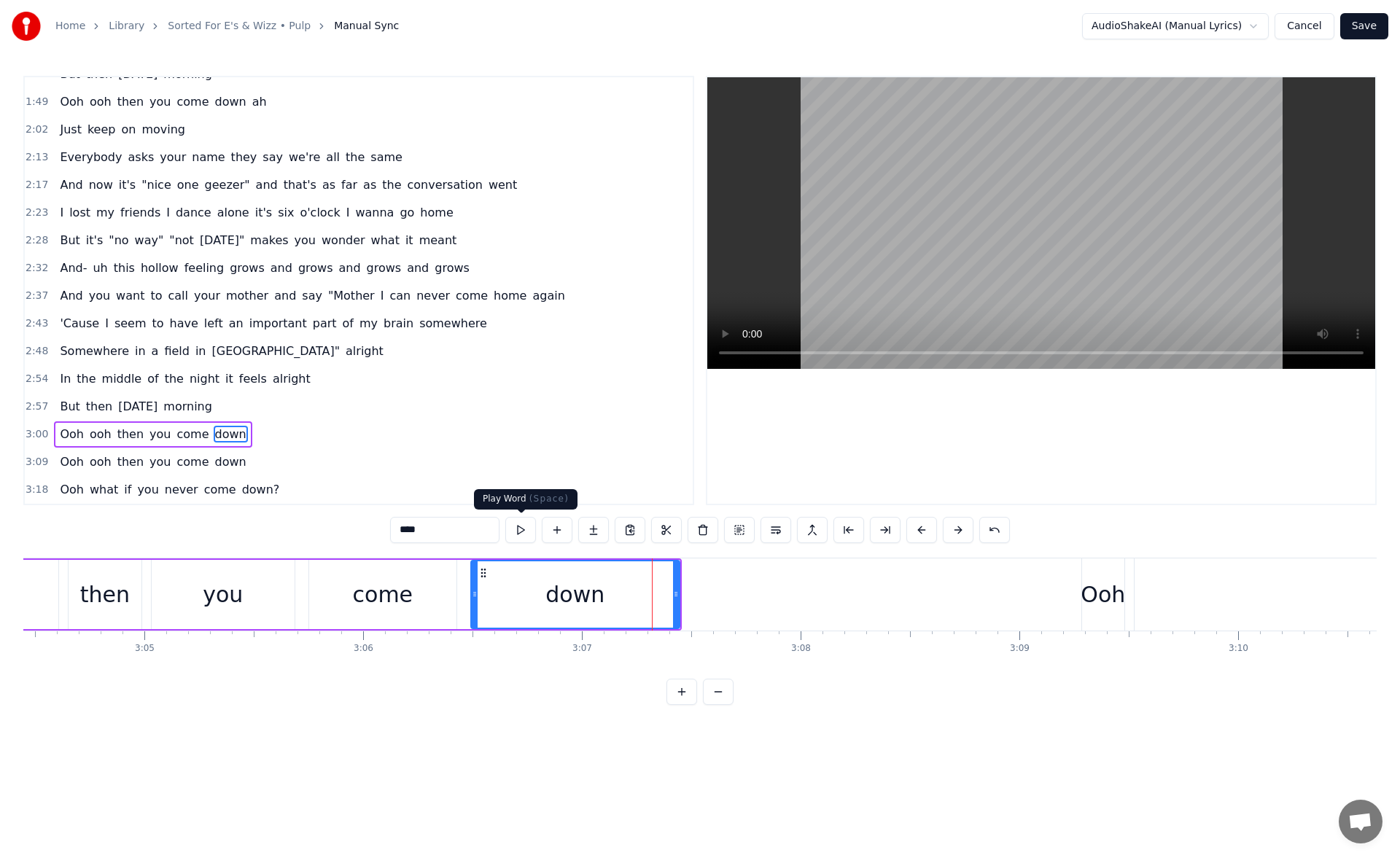
click at [515, 532] on button at bounding box center [520, 529] width 31 height 26
drag, startPoint x: 678, startPoint y: 589, endPoint x: 714, endPoint y: 589, distance: 36.0
click at [714, 589] on icon at bounding box center [711, 594] width 6 height 12
click at [526, 537] on button at bounding box center [520, 529] width 31 height 26
click at [722, 591] on icon at bounding box center [719, 594] width 6 height 12
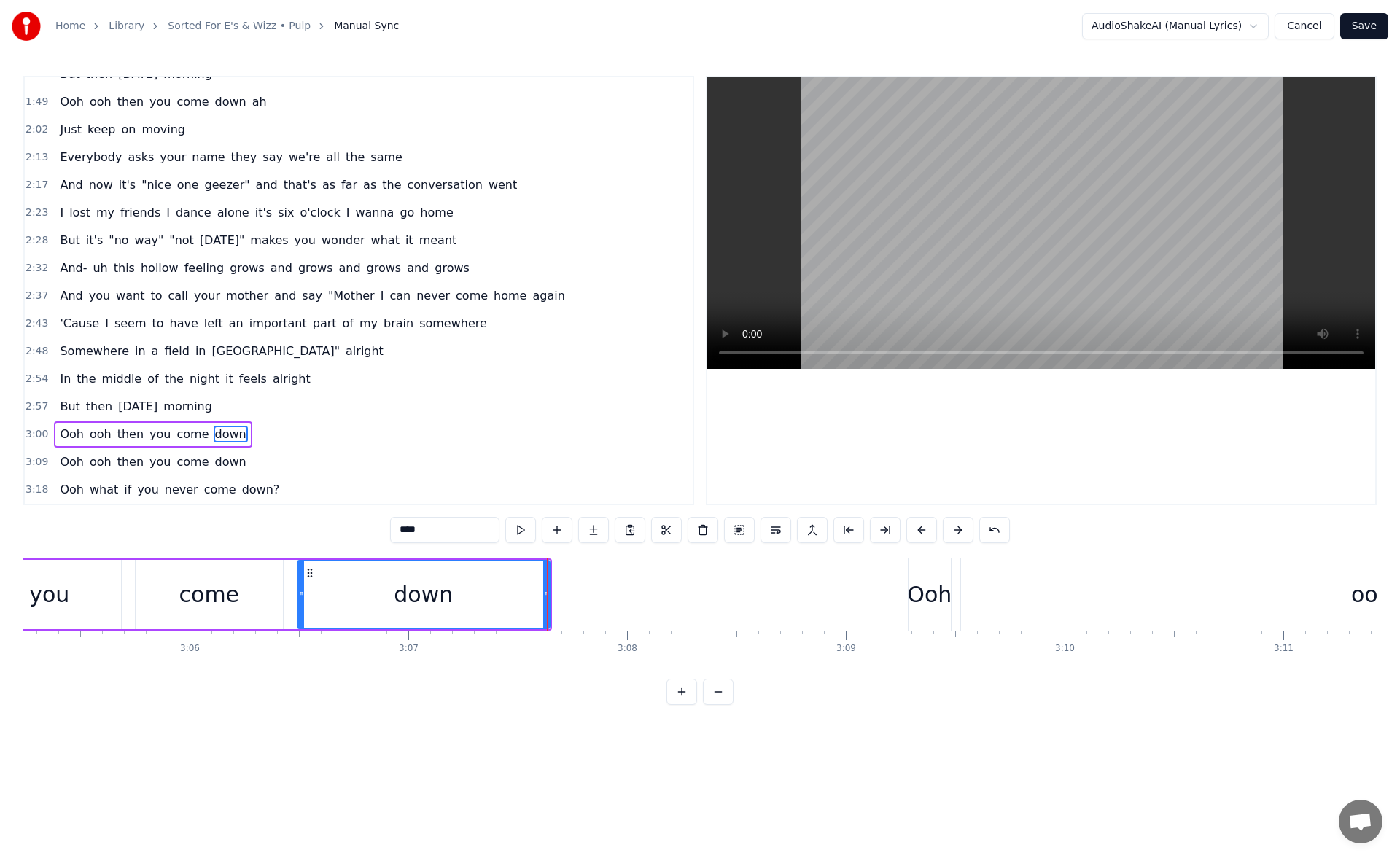
scroll to position [0, 40809]
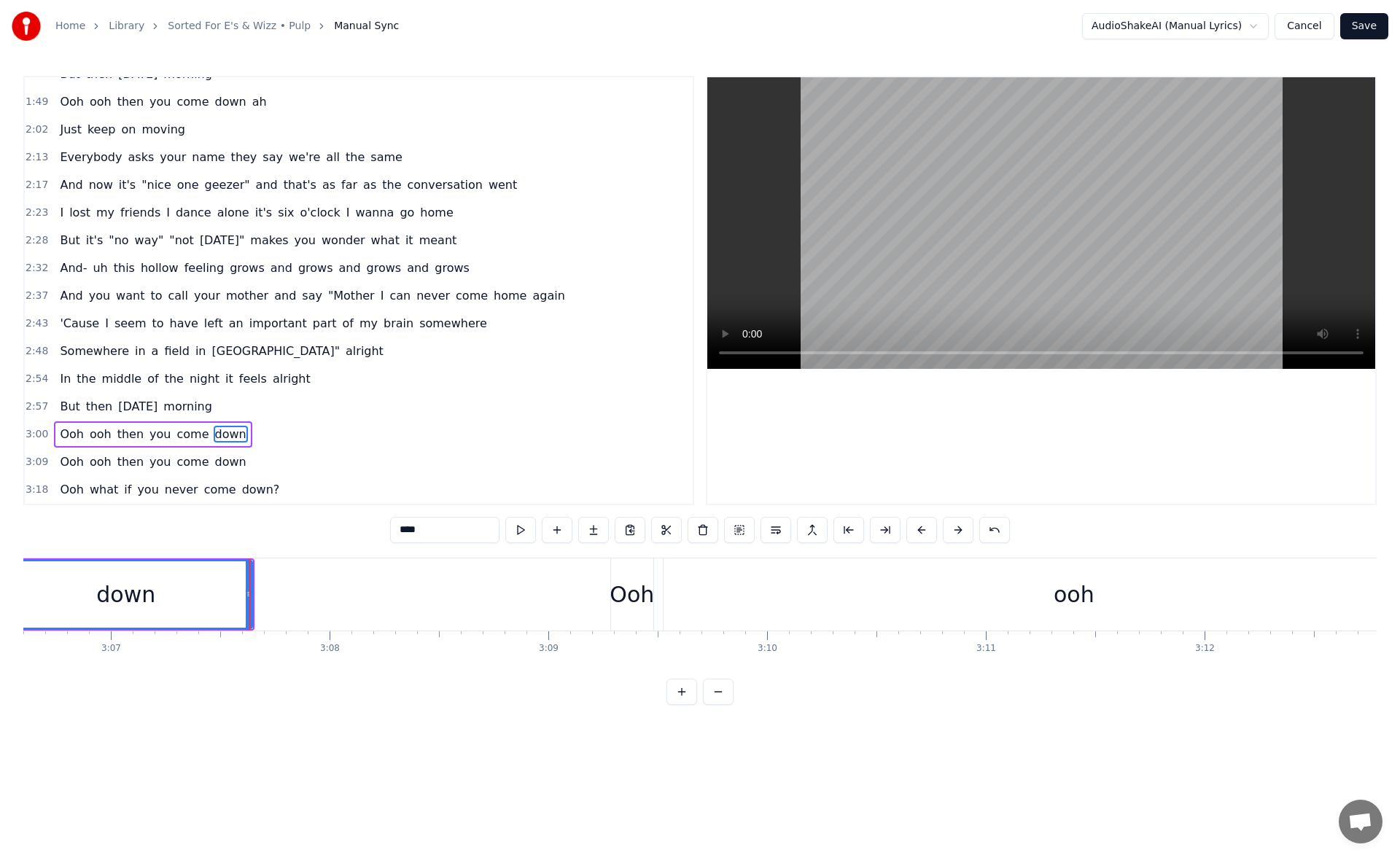
click at [623, 604] on div "Ooh" at bounding box center [632, 594] width 45 height 33
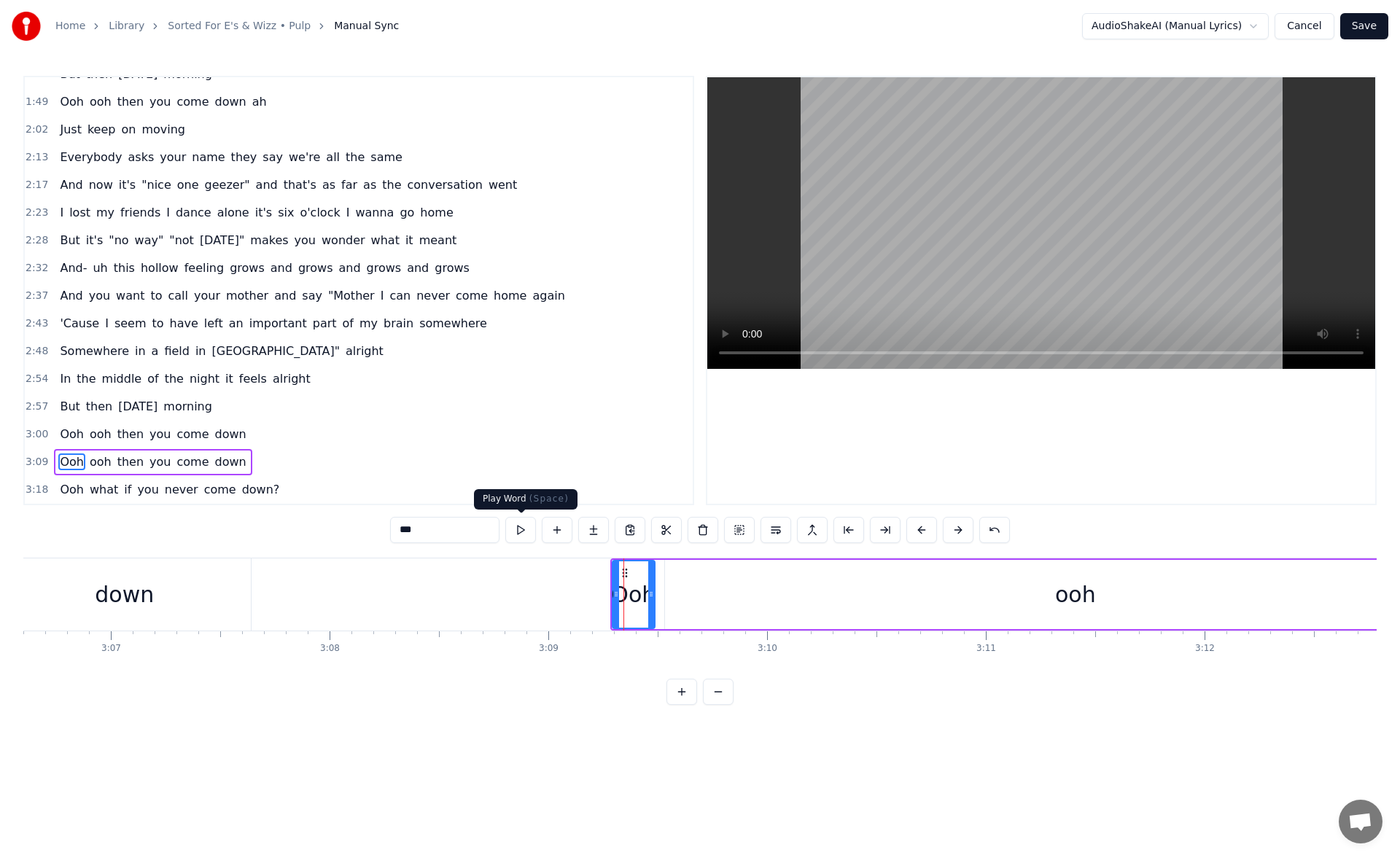
click at [513, 527] on button at bounding box center [520, 529] width 31 height 26
click at [648, 599] on icon at bounding box center [651, 594] width 6 height 12
click at [723, 600] on div "ooh" at bounding box center [1075, 594] width 821 height 69
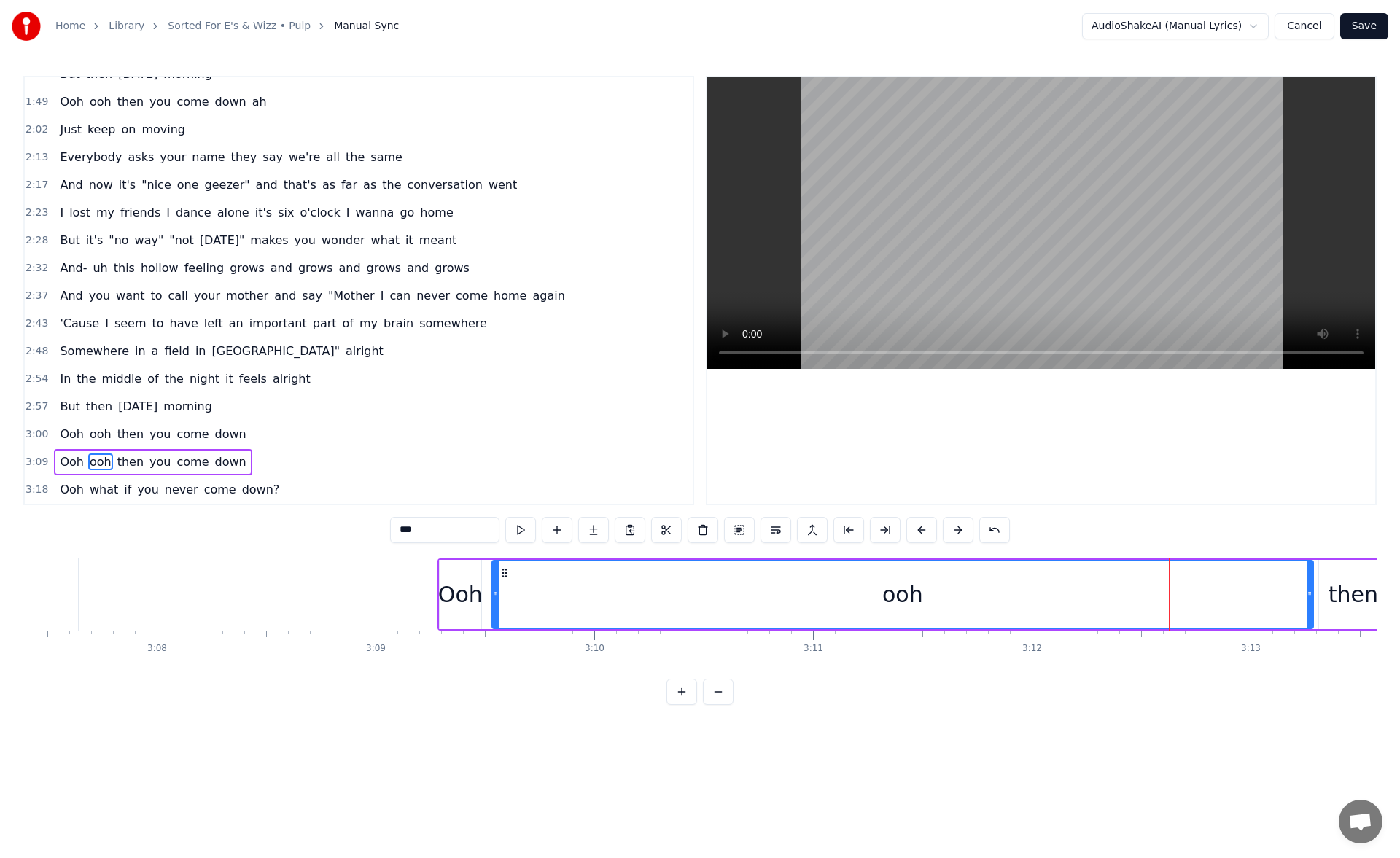
scroll to position [0, 40932]
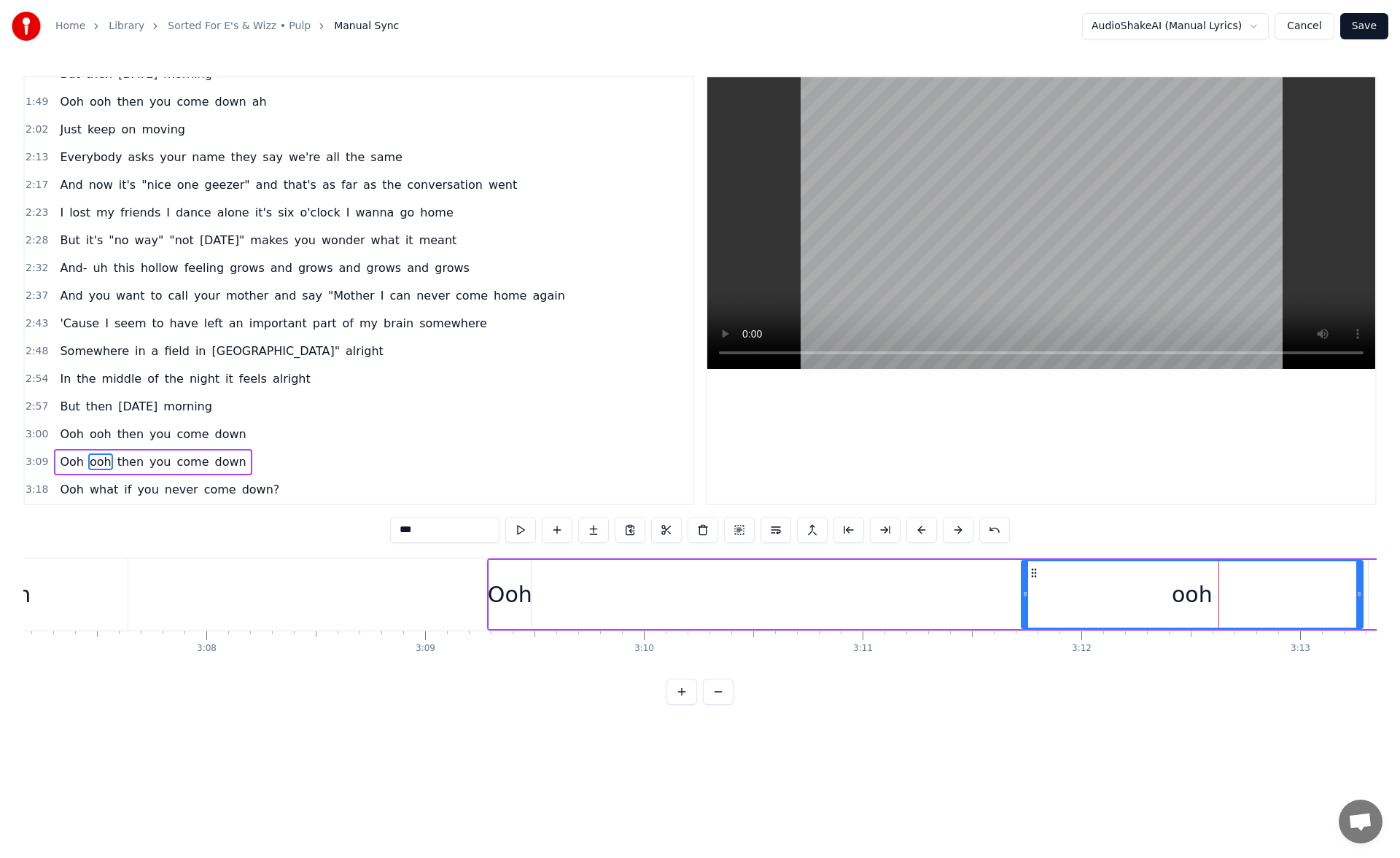
drag, startPoint x: 547, startPoint y: 596, endPoint x: 1109, endPoint y: 584, distance: 562.1
click at [1028, 584] on div at bounding box center [1025, 594] width 6 height 66
click at [515, 578] on div "Ooh" at bounding box center [510, 594] width 45 height 33
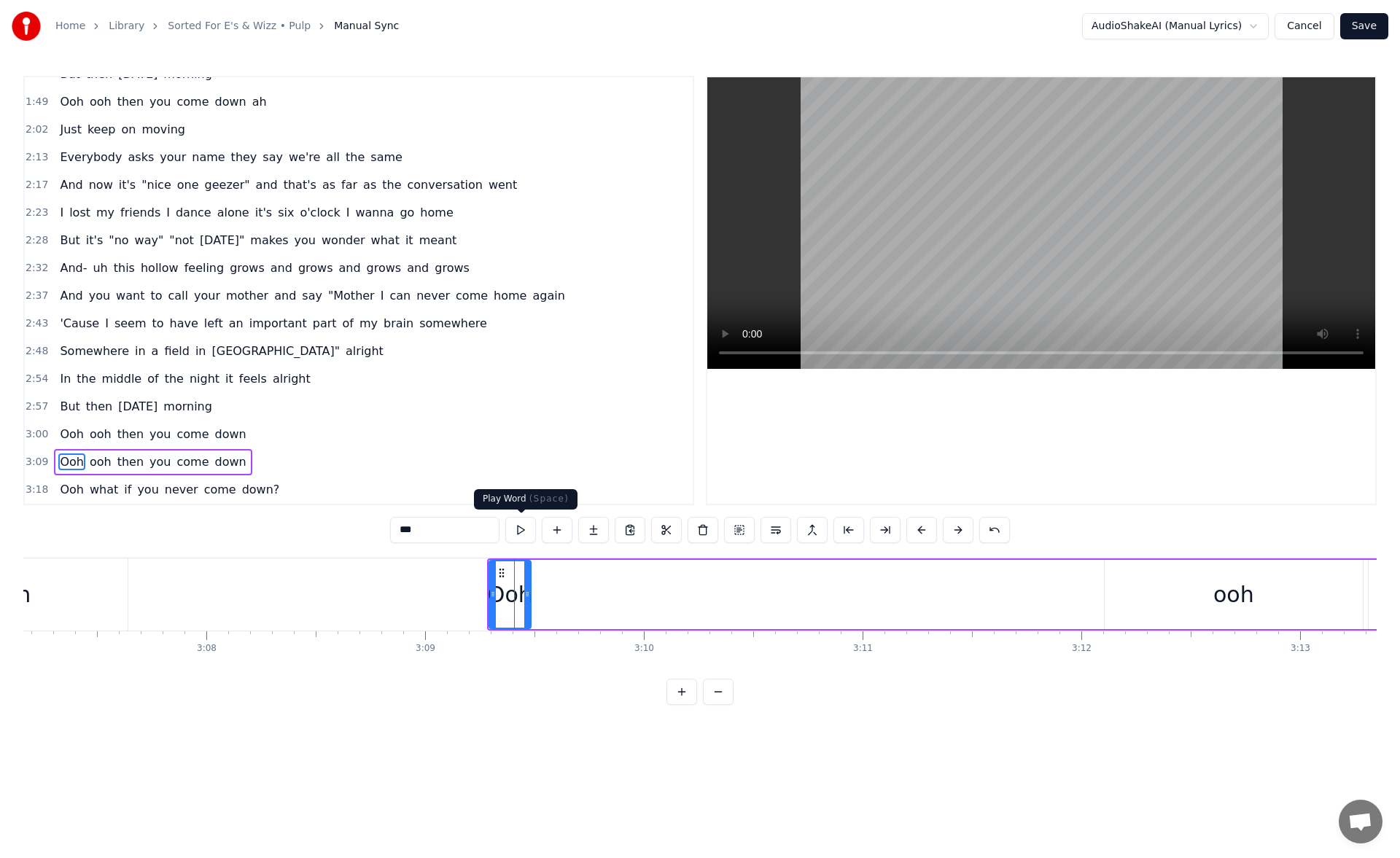
click at [518, 534] on button at bounding box center [520, 529] width 31 height 26
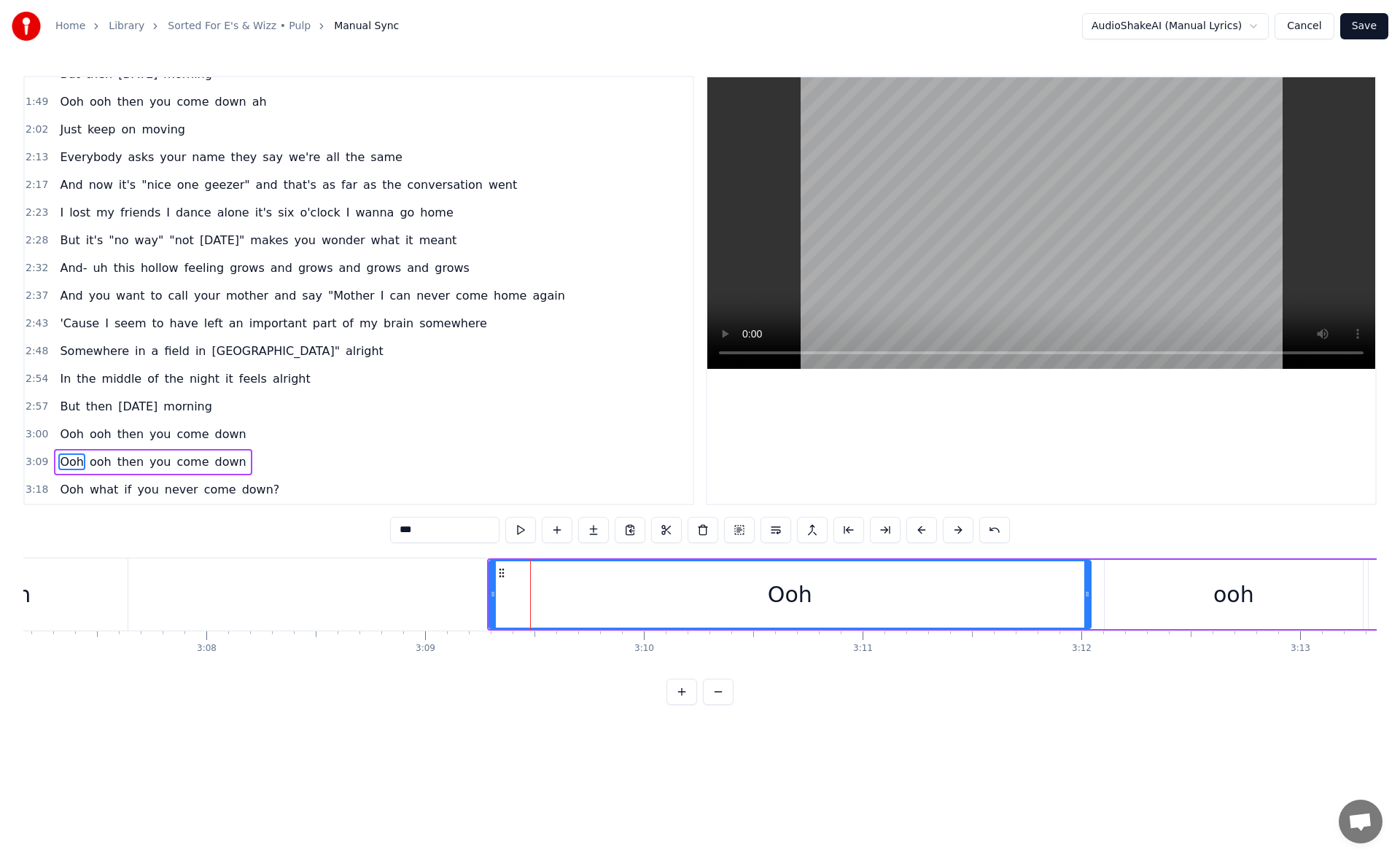
drag, startPoint x: 527, startPoint y: 597, endPoint x: 1088, endPoint y: 576, distance: 561.4
click at [1088, 576] on div at bounding box center [1087, 594] width 6 height 66
click at [527, 531] on button at bounding box center [520, 529] width 31 height 26
drag, startPoint x: 1085, startPoint y: 590, endPoint x: 1076, endPoint y: 591, distance: 9.1
click at [1077, 591] on icon at bounding box center [1080, 594] width 6 height 12
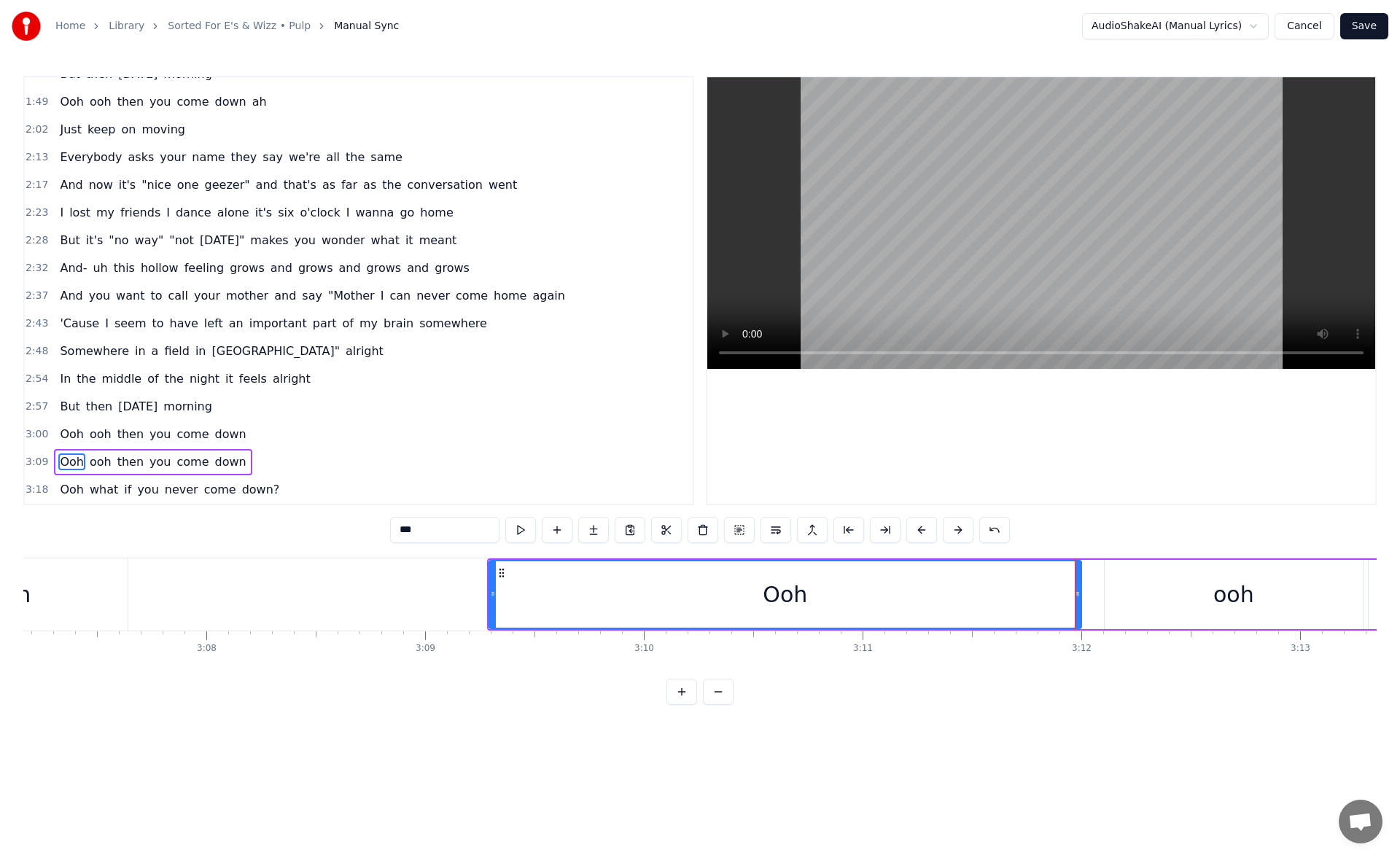
click at [1160, 588] on div "ooh" at bounding box center [1233, 594] width 258 height 69
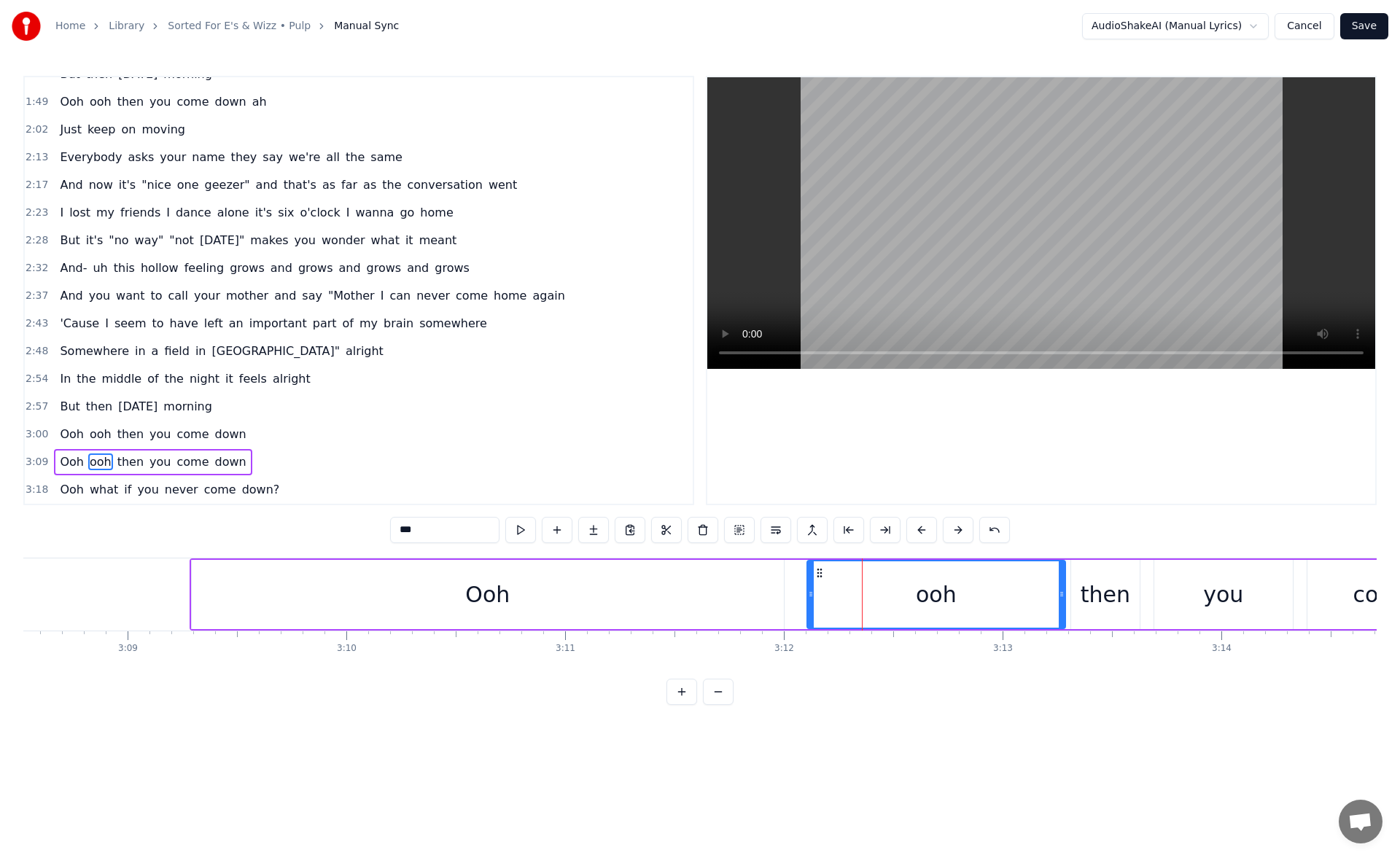
scroll to position [0, 41329]
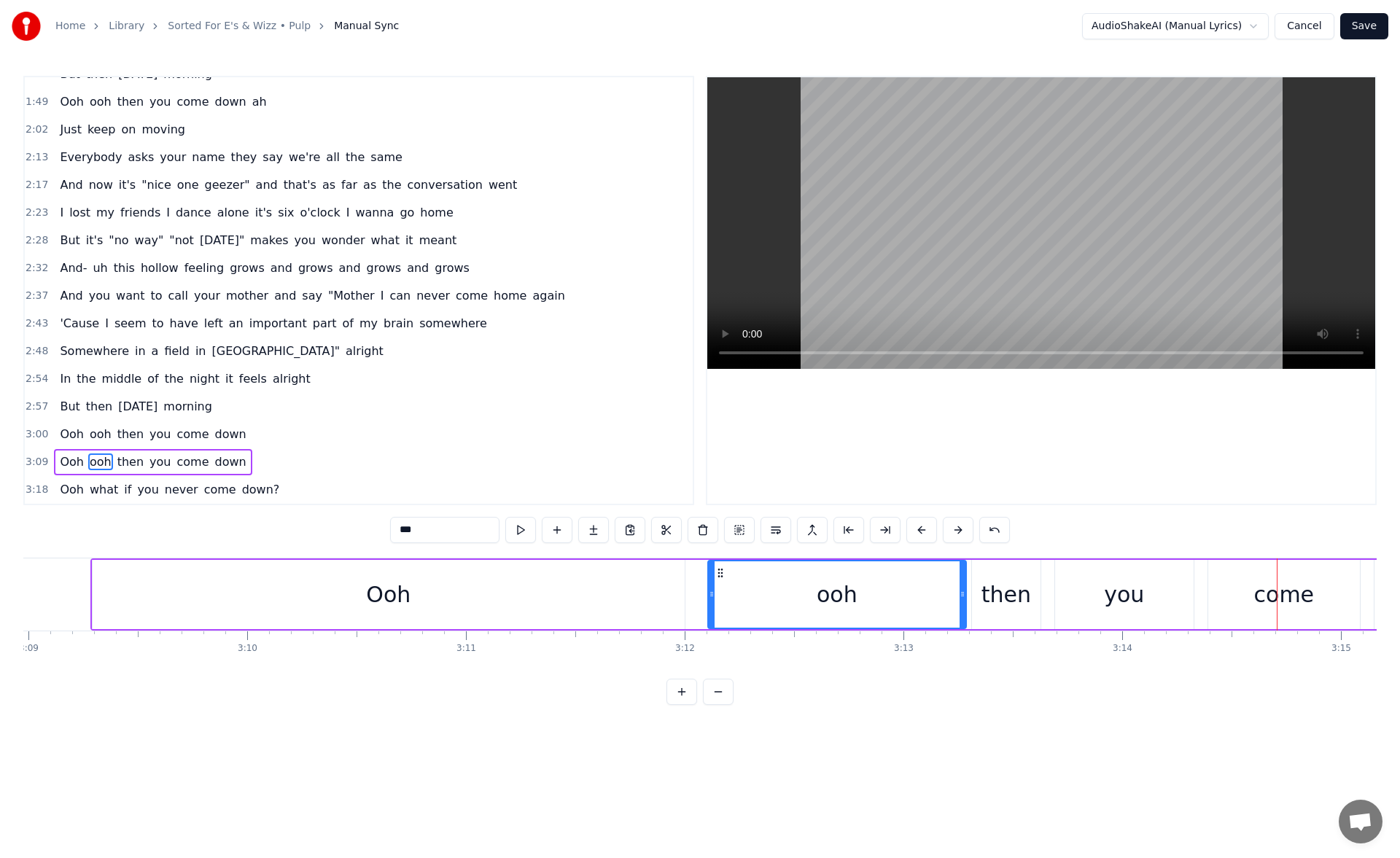
click at [534, 587] on div "Ooh" at bounding box center [388, 594] width 592 height 69
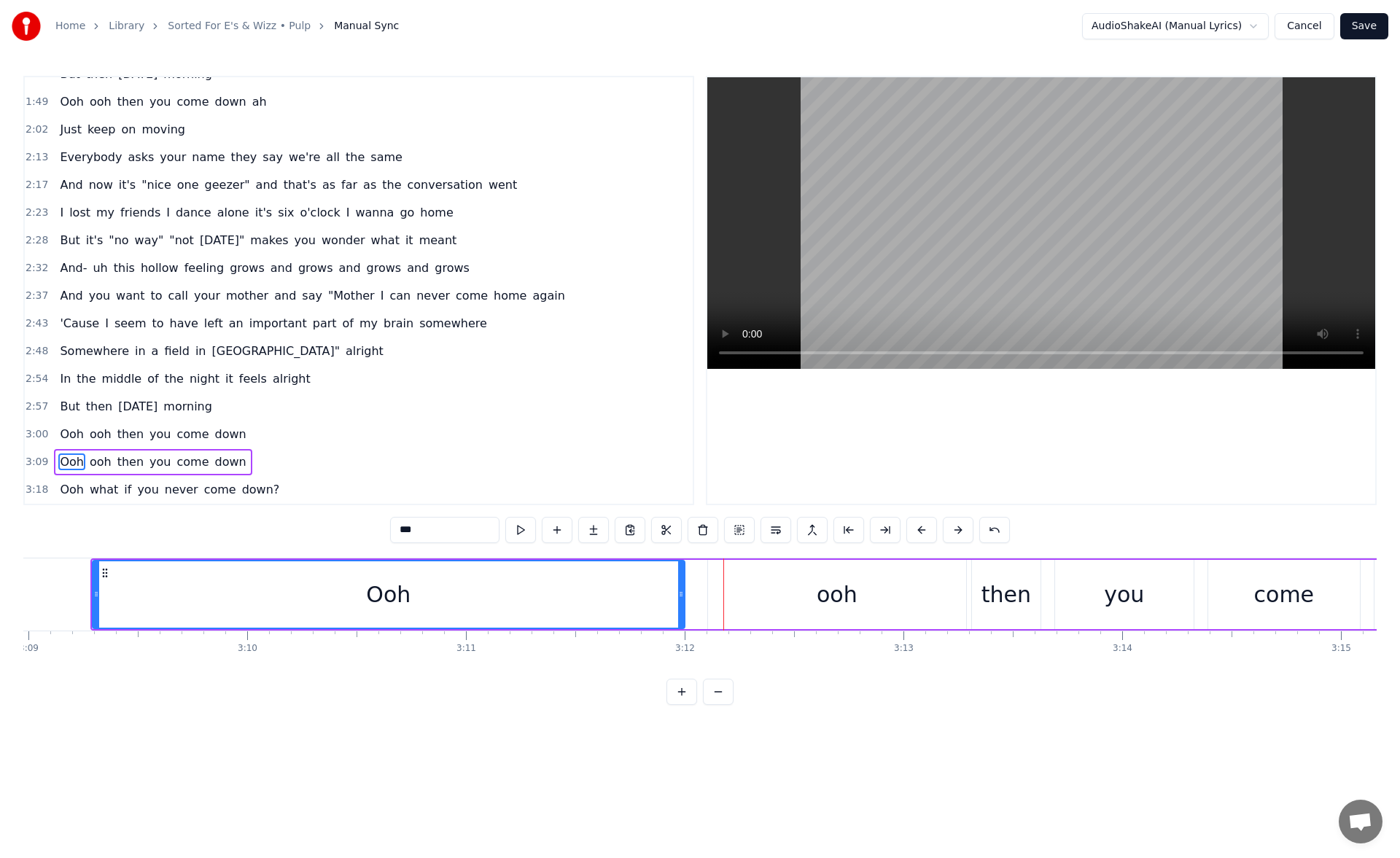
click at [284, 593] on div "Ooh" at bounding box center [388, 594] width 590 height 66
click at [525, 526] on button at bounding box center [520, 529] width 31 height 26
click at [441, 600] on div "Ooh" at bounding box center [395, 594] width 590 height 66
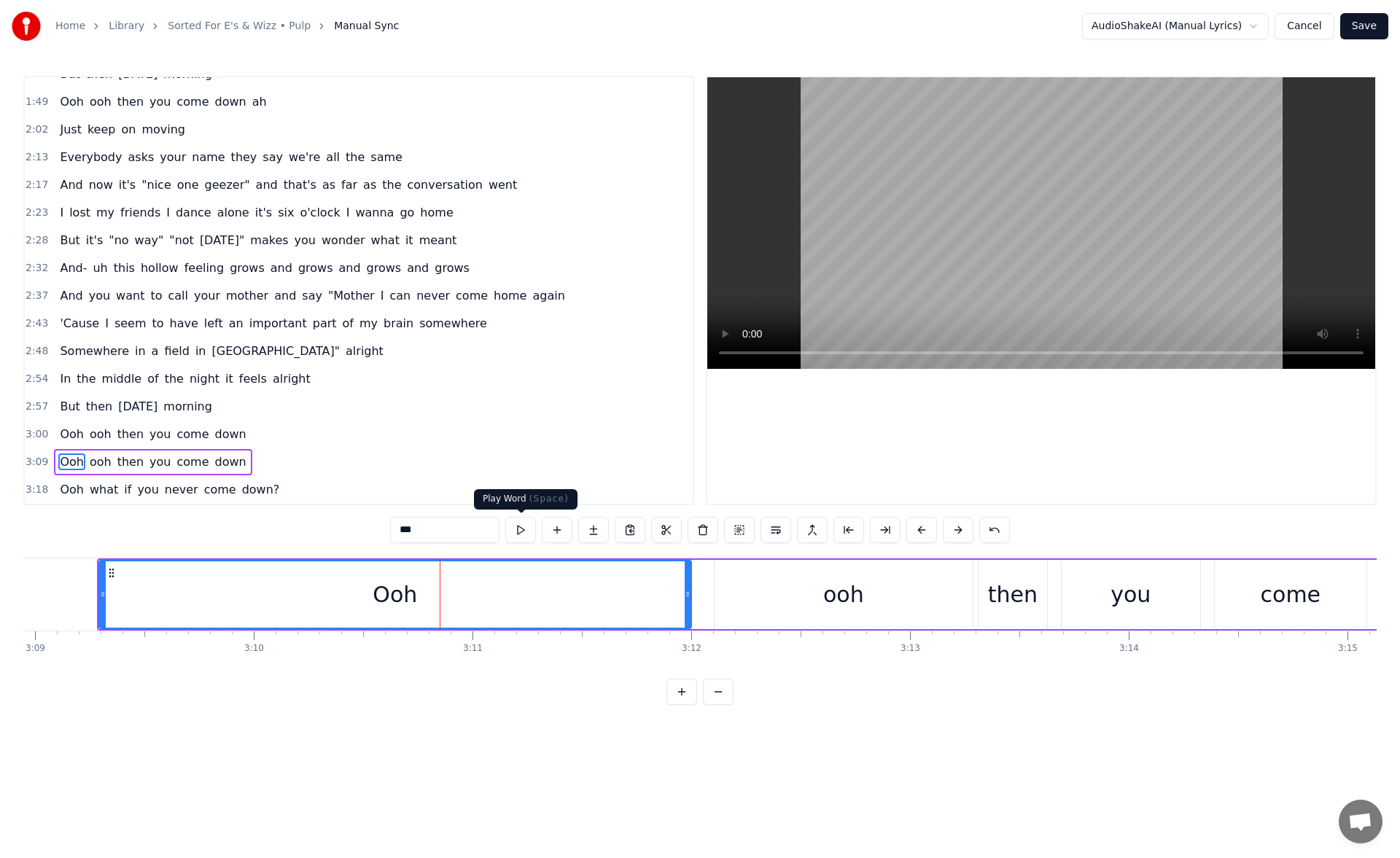
click at [518, 539] on button at bounding box center [520, 529] width 31 height 26
click at [302, 603] on div "Ooh" at bounding box center [395, 594] width 590 height 66
click at [523, 526] on button at bounding box center [520, 529] width 31 height 26
click at [799, 597] on div "ooh" at bounding box center [843, 594] width 258 height 69
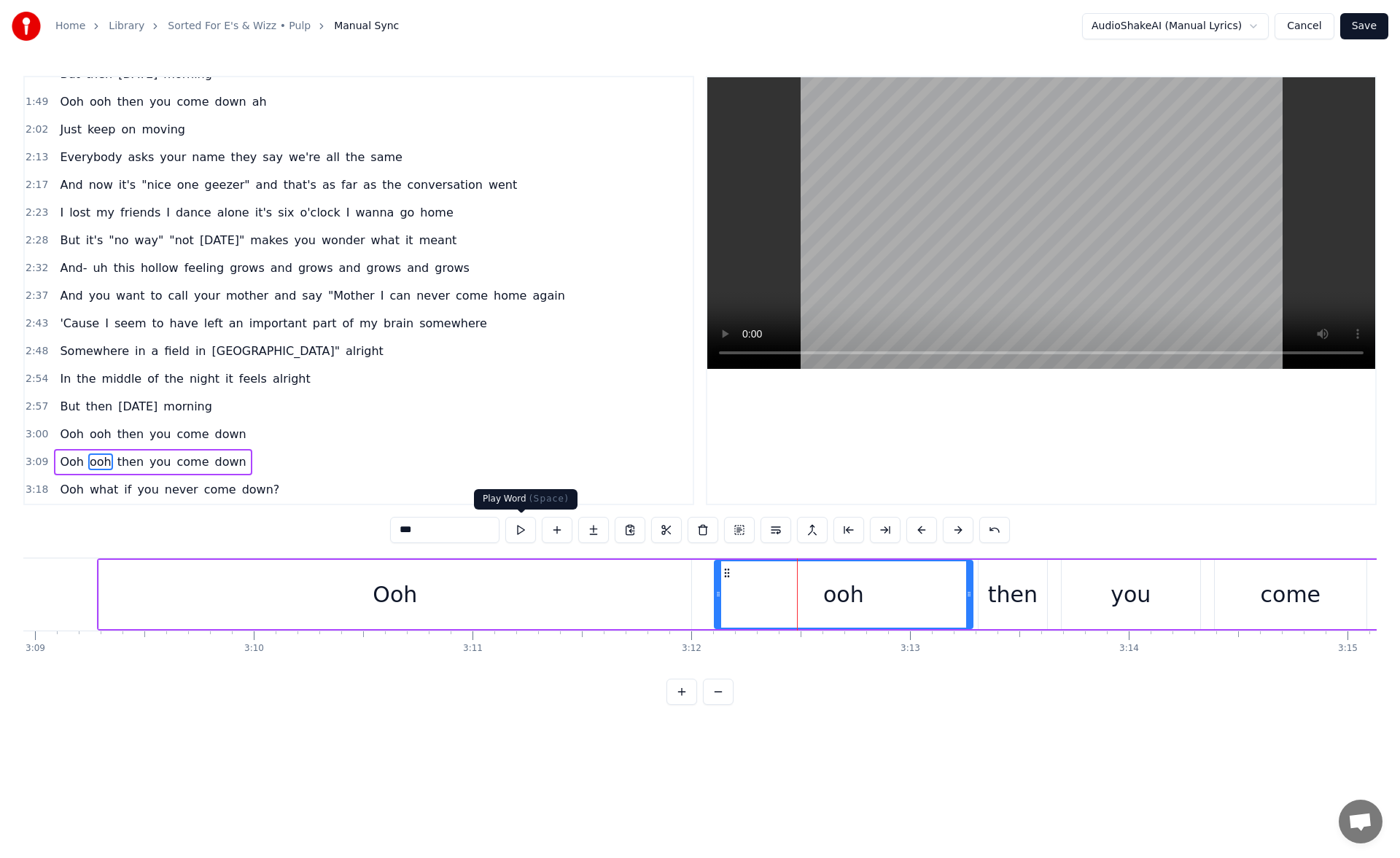
click at [514, 529] on button at bounding box center [520, 529] width 31 height 26
click at [516, 616] on div "Ooh" at bounding box center [395, 594] width 592 height 69
type input "***"
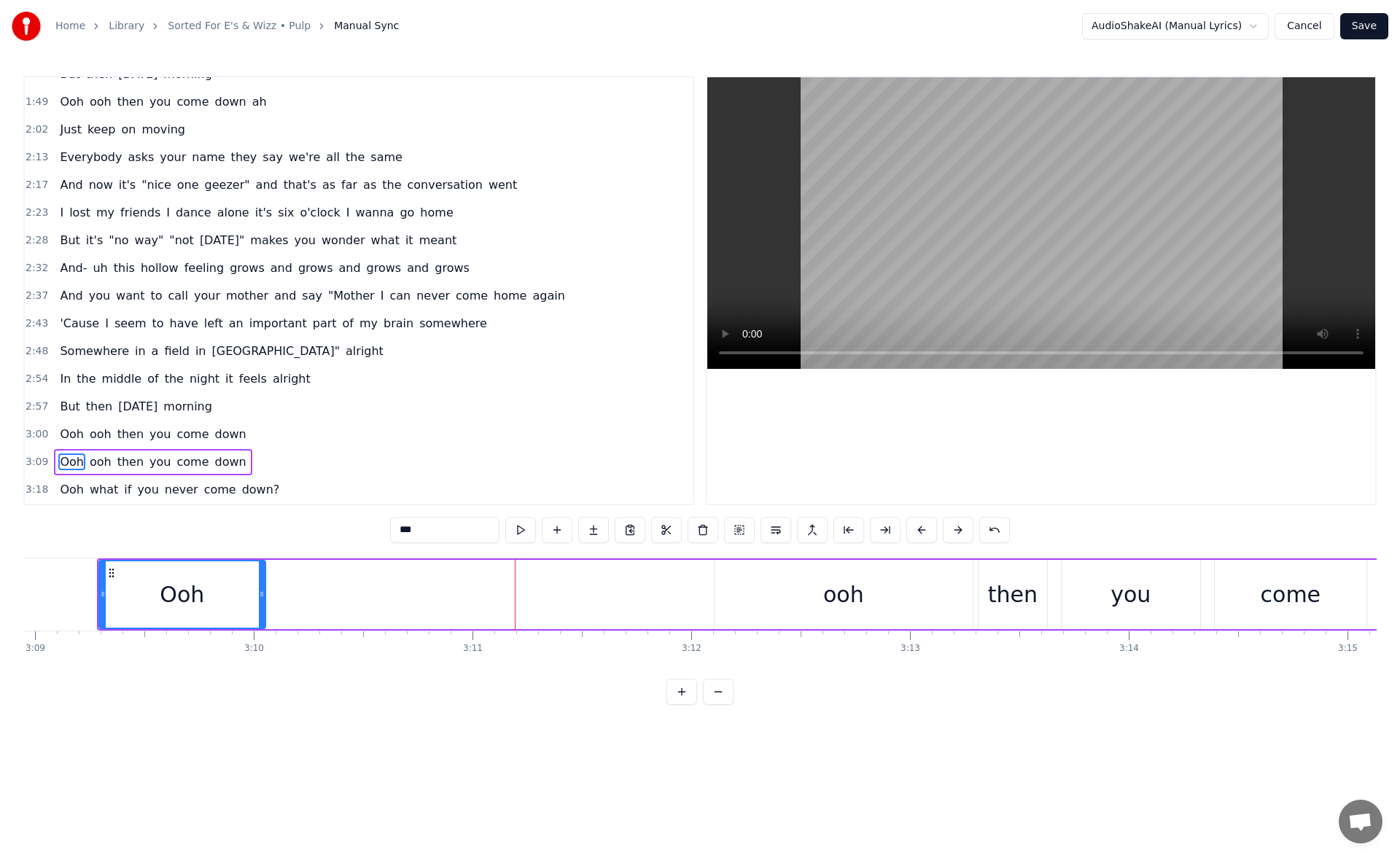
drag, startPoint x: 688, startPoint y: 591, endPoint x: 262, endPoint y: 624, distance: 427.3
click at [262, 624] on div at bounding box center [261, 594] width 6 height 66
click at [594, 532] on button at bounding box center [593, 529] width 31 height 26
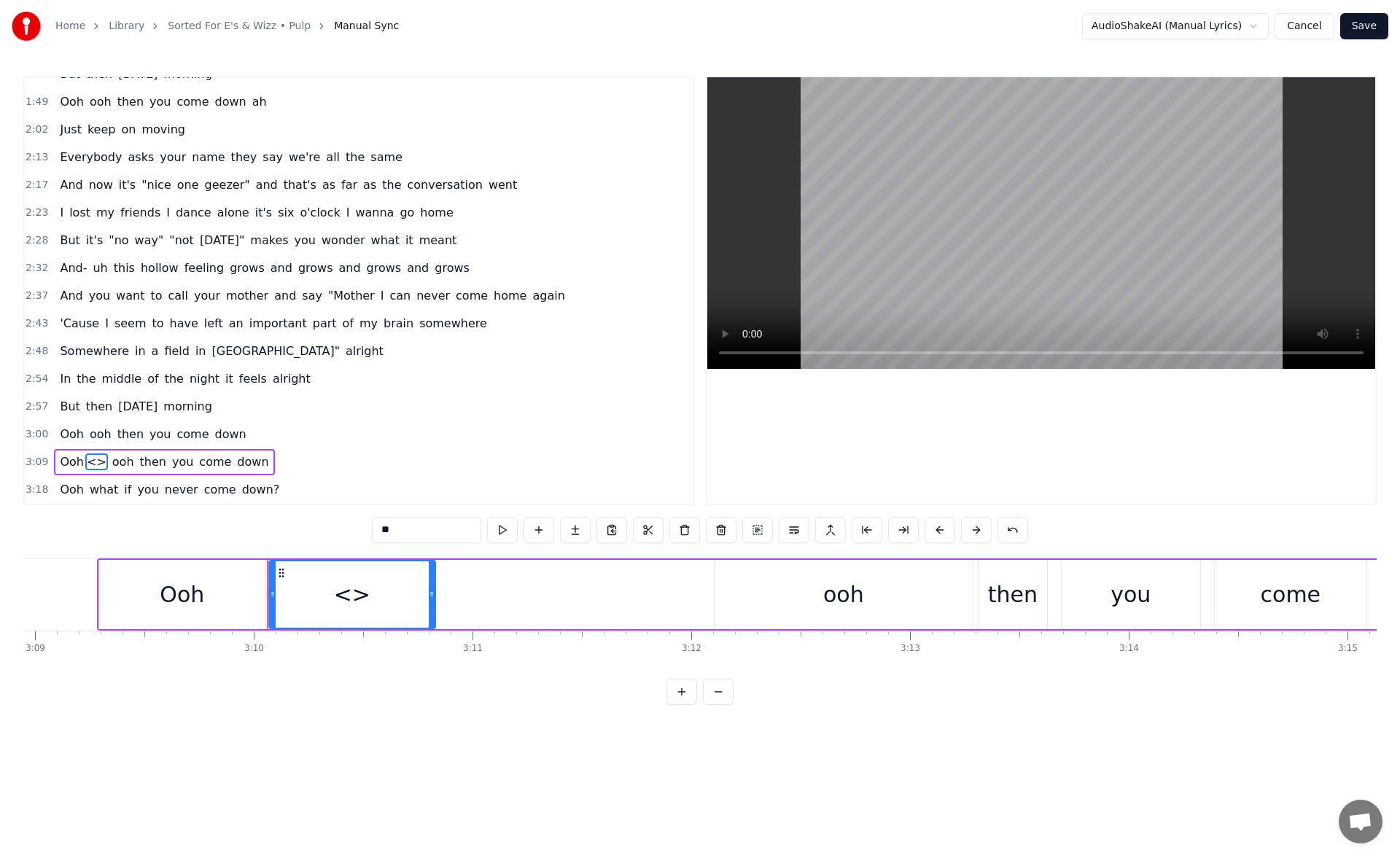
drag, startPoint x: 398, startPoint y: 527, endPoint x: 364, endPoint y: 533, distance: 34.5
click at [364, 533] on div "0:19 Oh is this the way they say the future's meant to feel? 0:24 Or just 20000…" at bounding box center [699, 390] width 1353 height 629
click at [228, 571] on div "Ooh" at bounding box center [182, 594] width 166 height 69
type input "***"
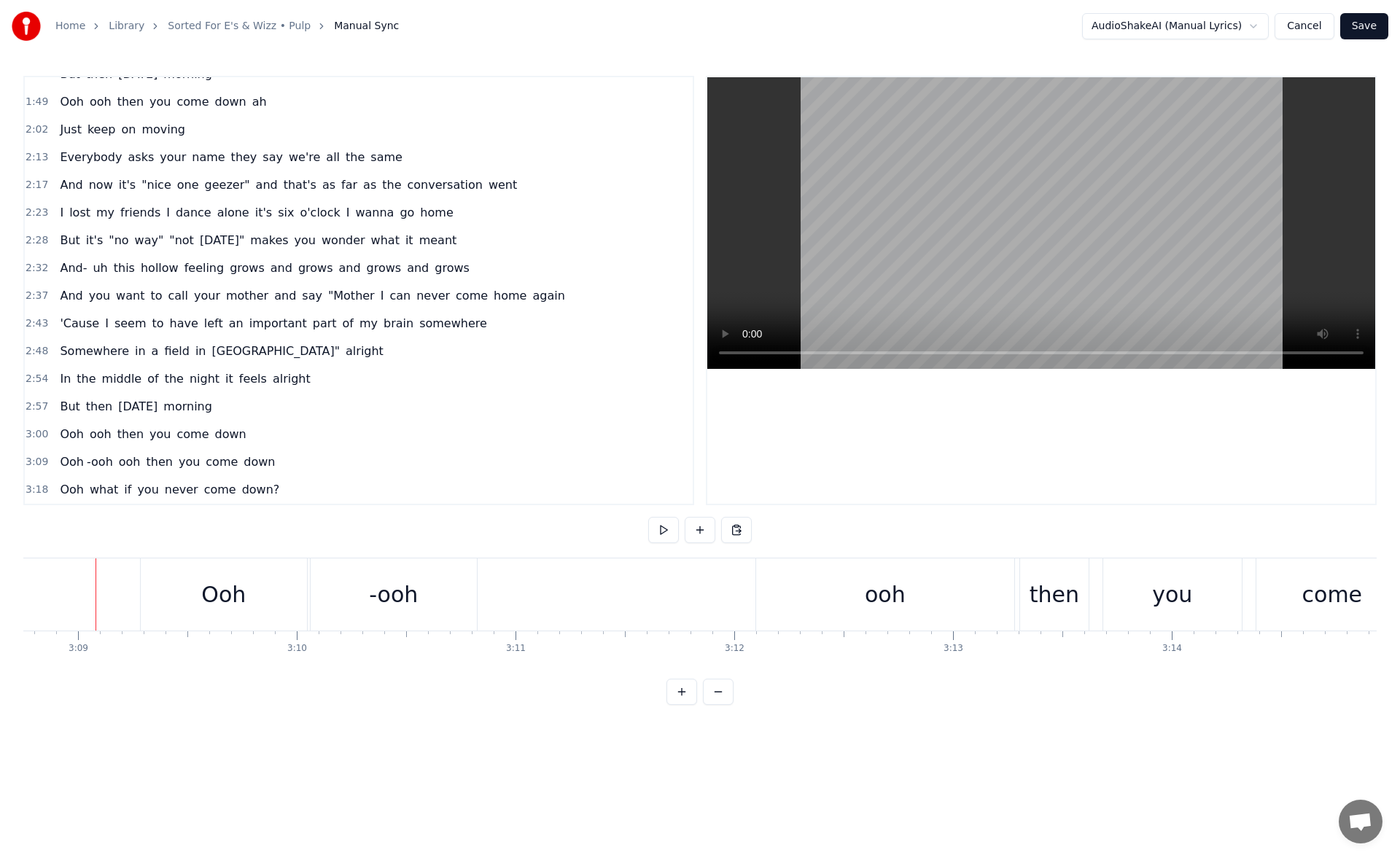
scroll to position [0, 41278]
click at [394, 598] on div "-ooh" at bounding box center [394, 594] width 49 height 33
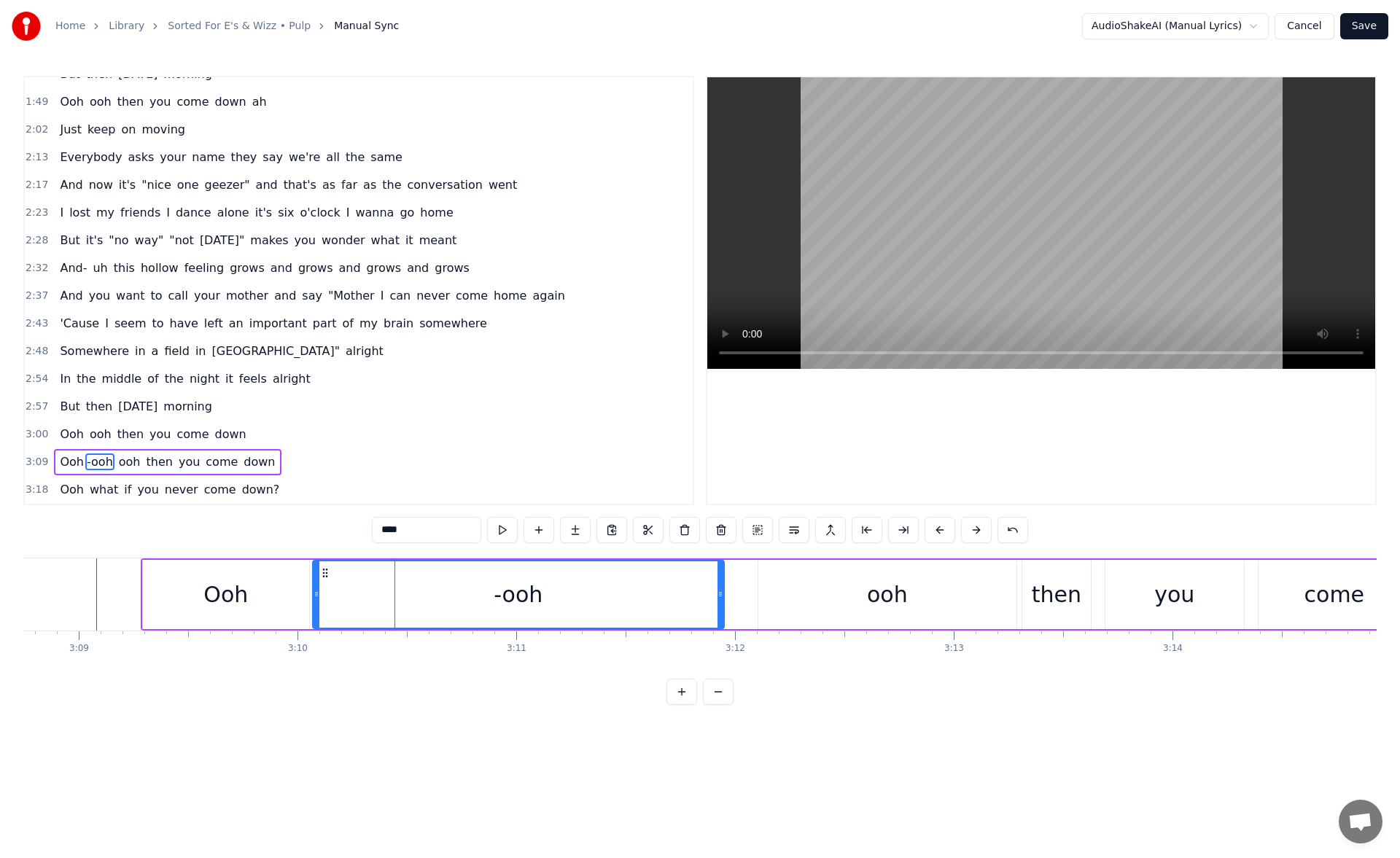
drag, startPoint x: 476, startPoint y: 596, endPoint x: 732, endPoint y: 612, distance: 256.5
click at [723, 612] on div at bounding box center [720, 594] width 6 height 66
click at [230, 607] on div "Ooh" at bounding box center [226, 594] width 45 height 33
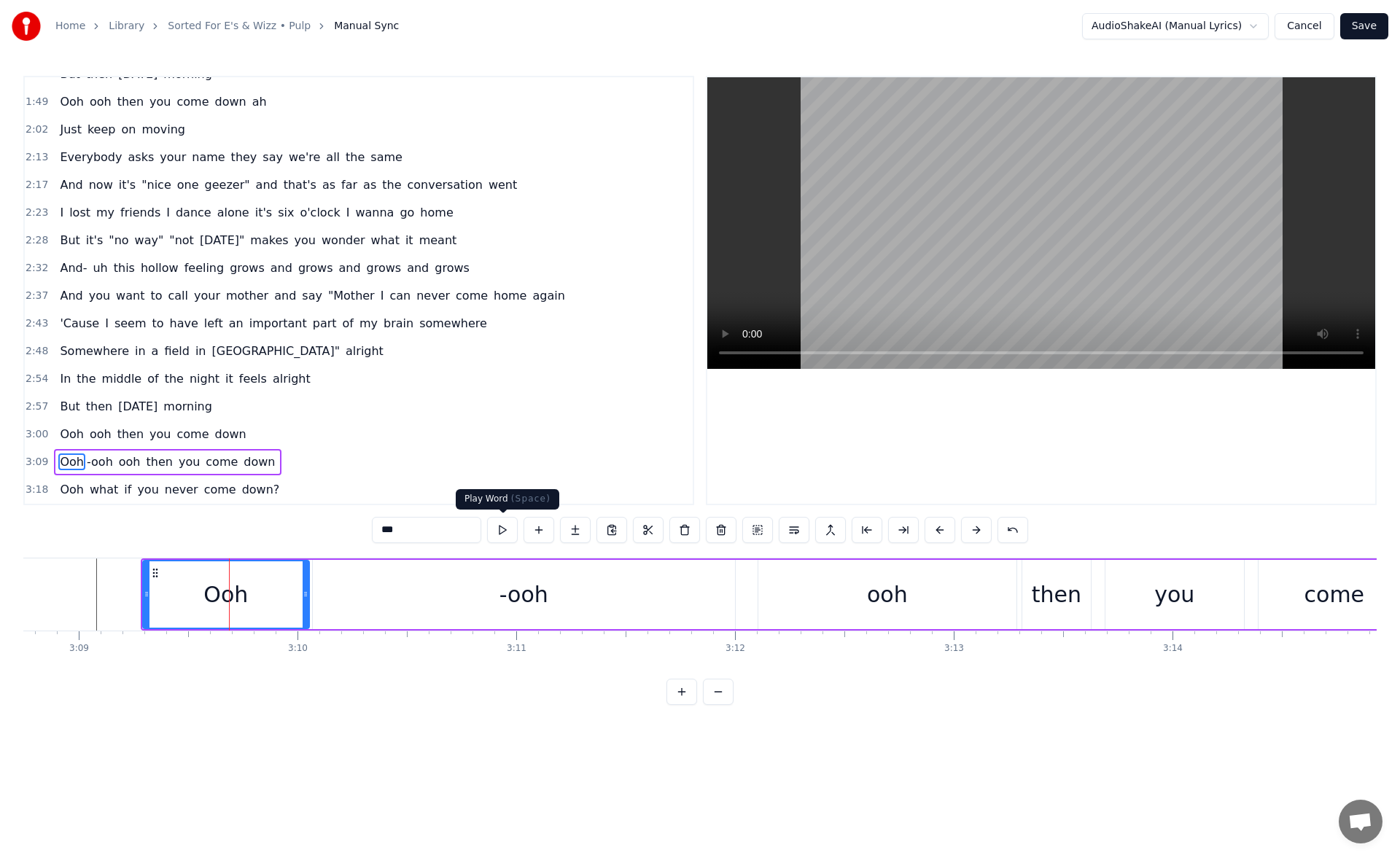
click at [498, 530] on button at bounding box center [502, 529] width 31 height 26
click at [345, 602] on div "-ooh" at bounding box center [524, 594] width 422 height 69
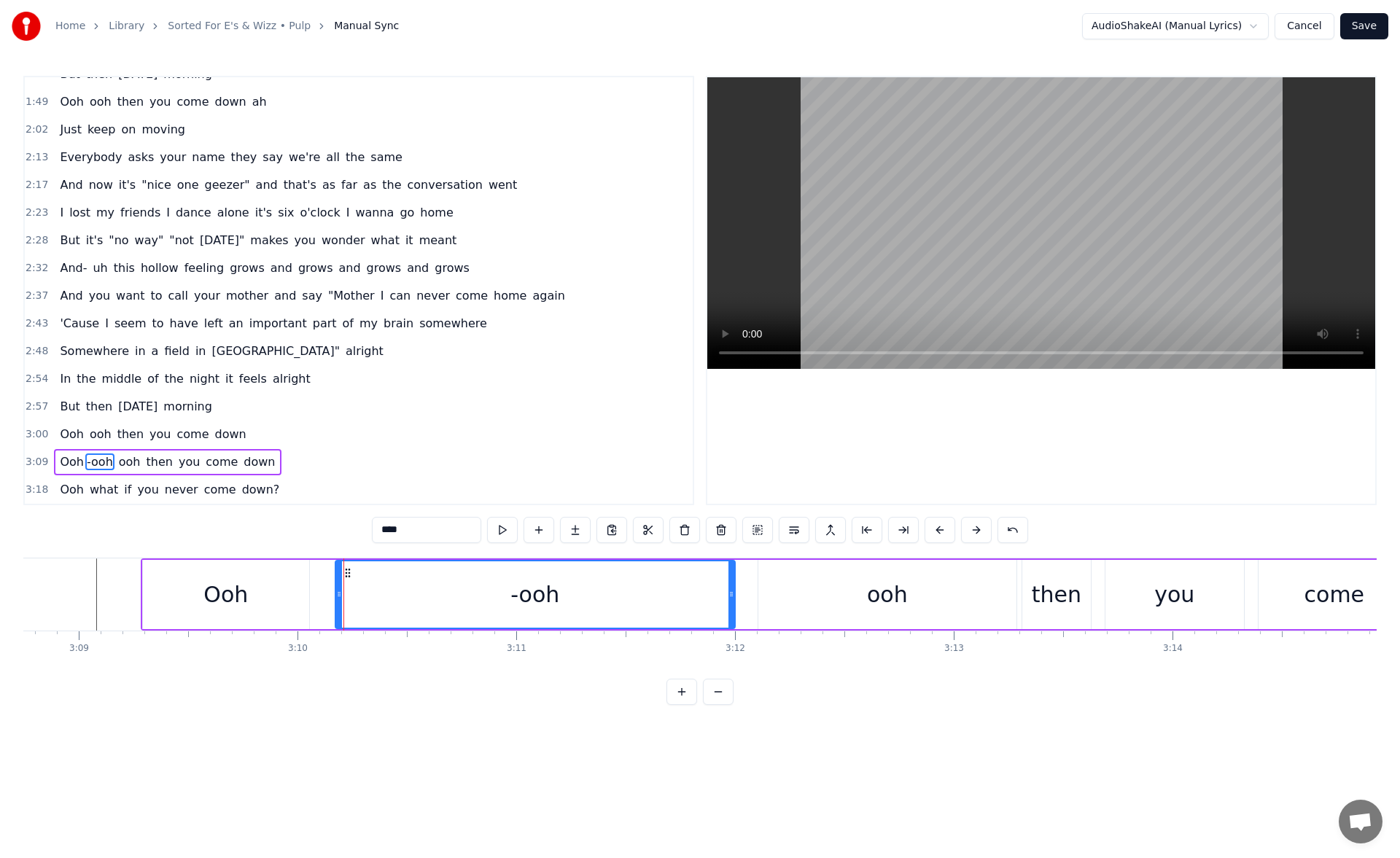
drag, startPoint x: 320, startPoint y: 594, endPoint x: 371, endPoint y: 594, distance: 51.0
click at [342, 594] on icon at bounding box center [339, 594] width 6 height 12
click at [275, 590] on div "Ooh" at bounding box center [226, 594] width 166 height 69
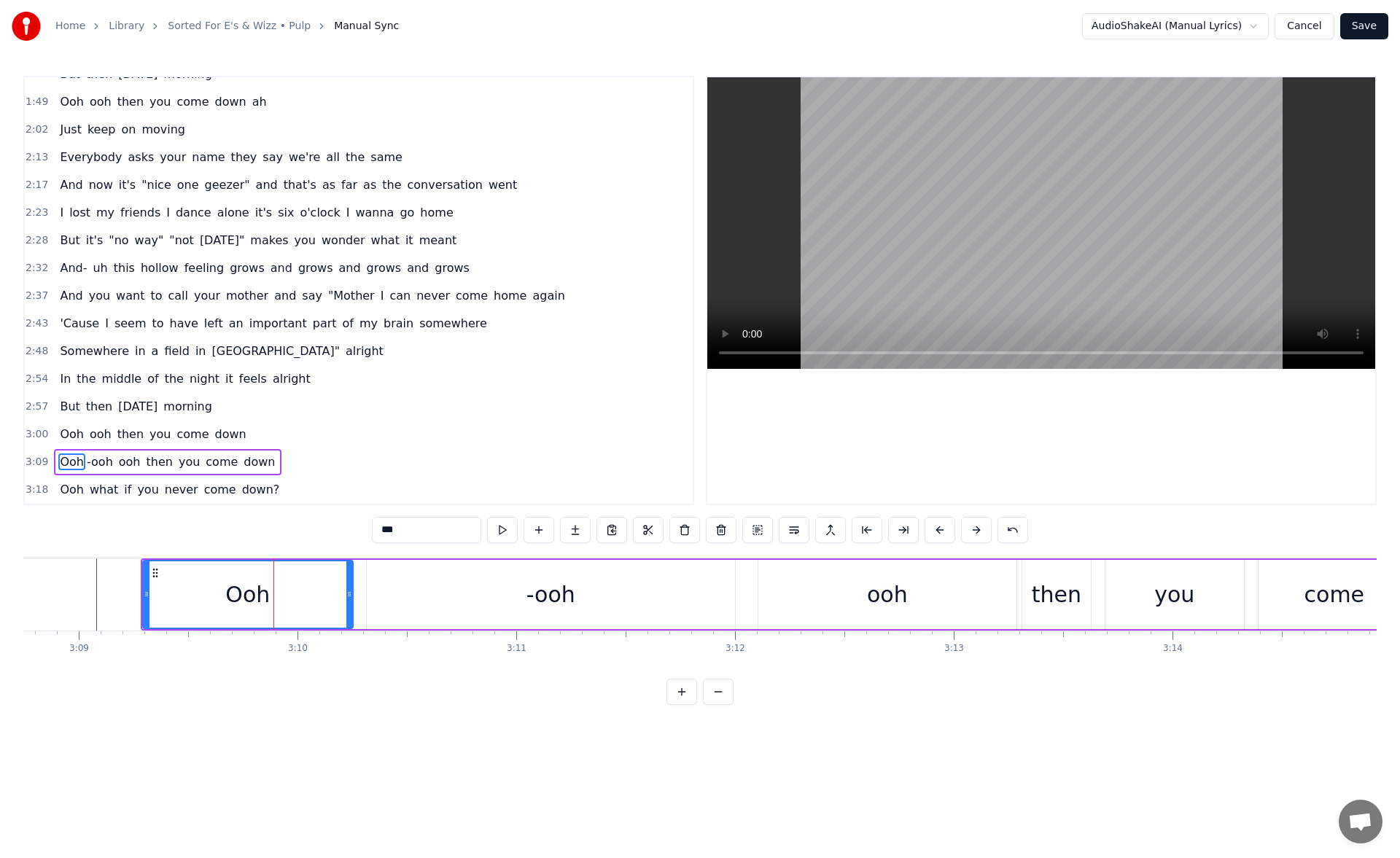
drag, startPoint x: 305, startPoint y: 594, endPoint x: 350, endPoint y: 591, distance: 45.1
click at [350, 591] on icon at bounding box center [350, 594] width 6 height 12
click at [507, 528] on button at bounding box center [502, 529] width 31 height 26
click at [403, 580] on div "-ooh" at bounding box center [551, 594] width 368 height 69
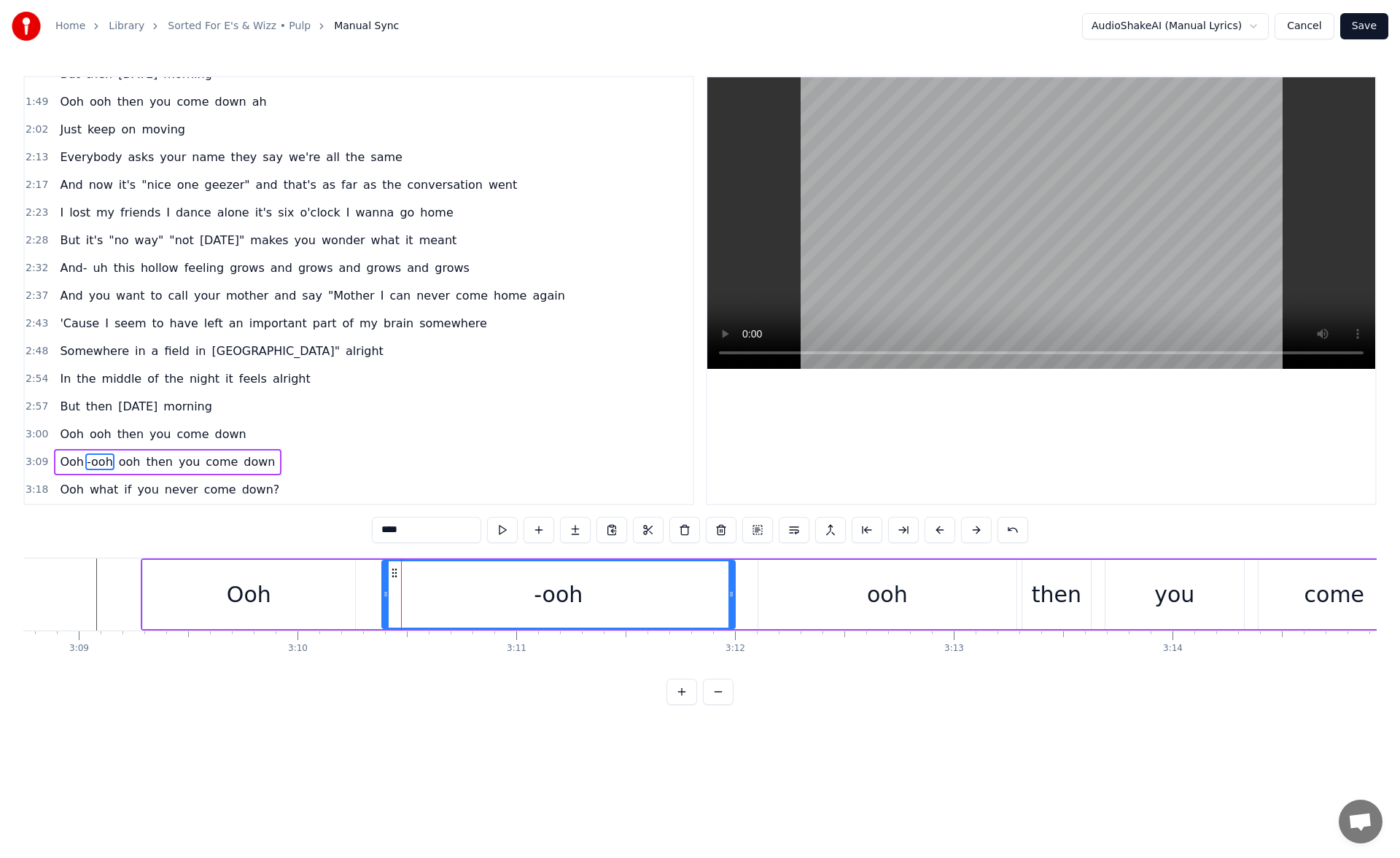
drag, startPoint x: 373, startPoint y: 593, endPoint x: 388, endPoint y: 592, distance: 15.0
click at [388, 592] on icon at bounding box center [385, 594] width 6 height 12
click at [306, 592] on div "Ooh" at bounding box center [249, 594] width 212 height 69
type input "***"
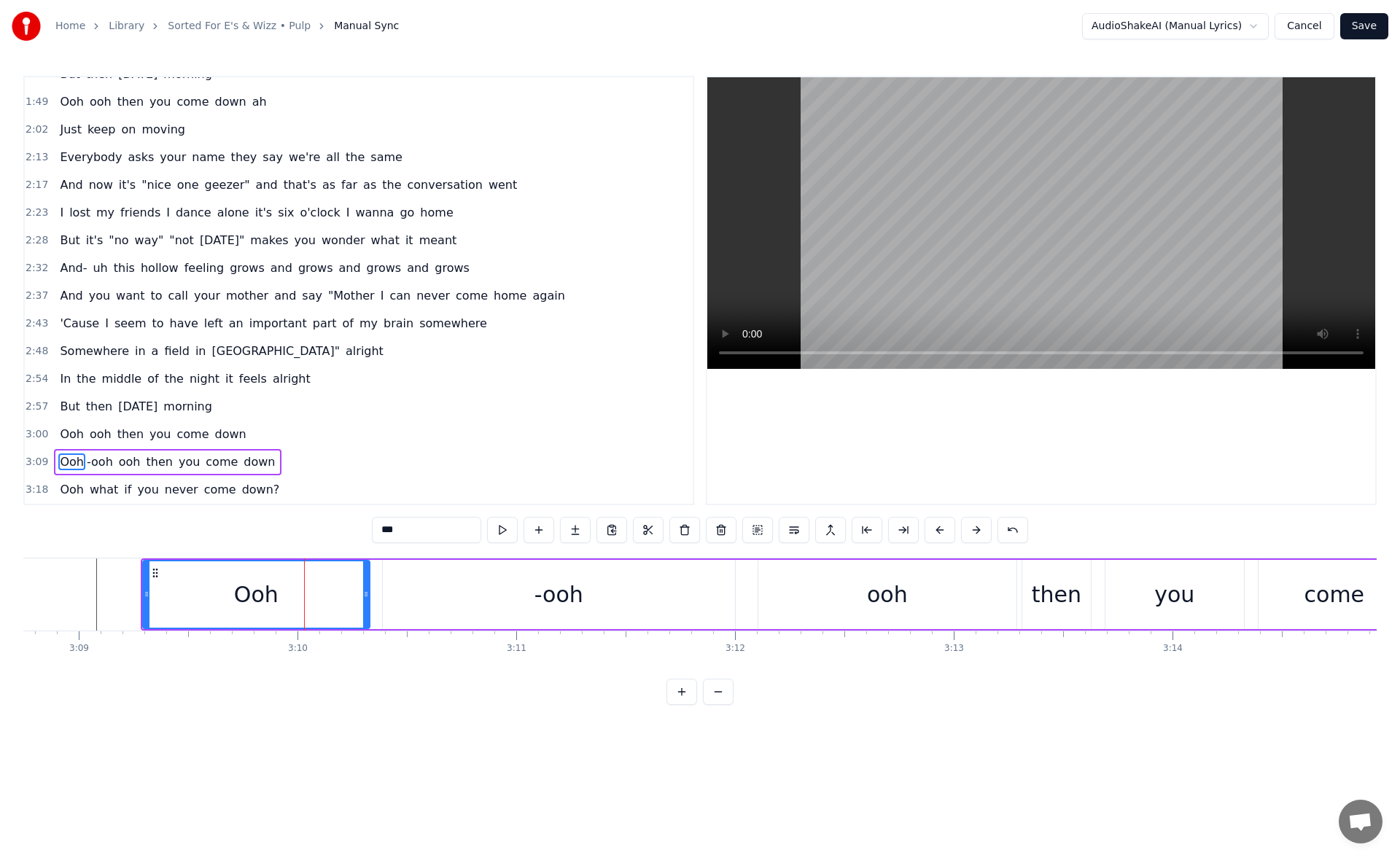
drag, startPoint x: 353, startPoint y: 598, endPoint x: 370, endPoint y: 595, distance: 17.3
click at [369, 595] on icon at bounding box center [366, 594] width 6 height 12
click at [505, 529] on button at bounding box center [502, 529] width 31 height 26
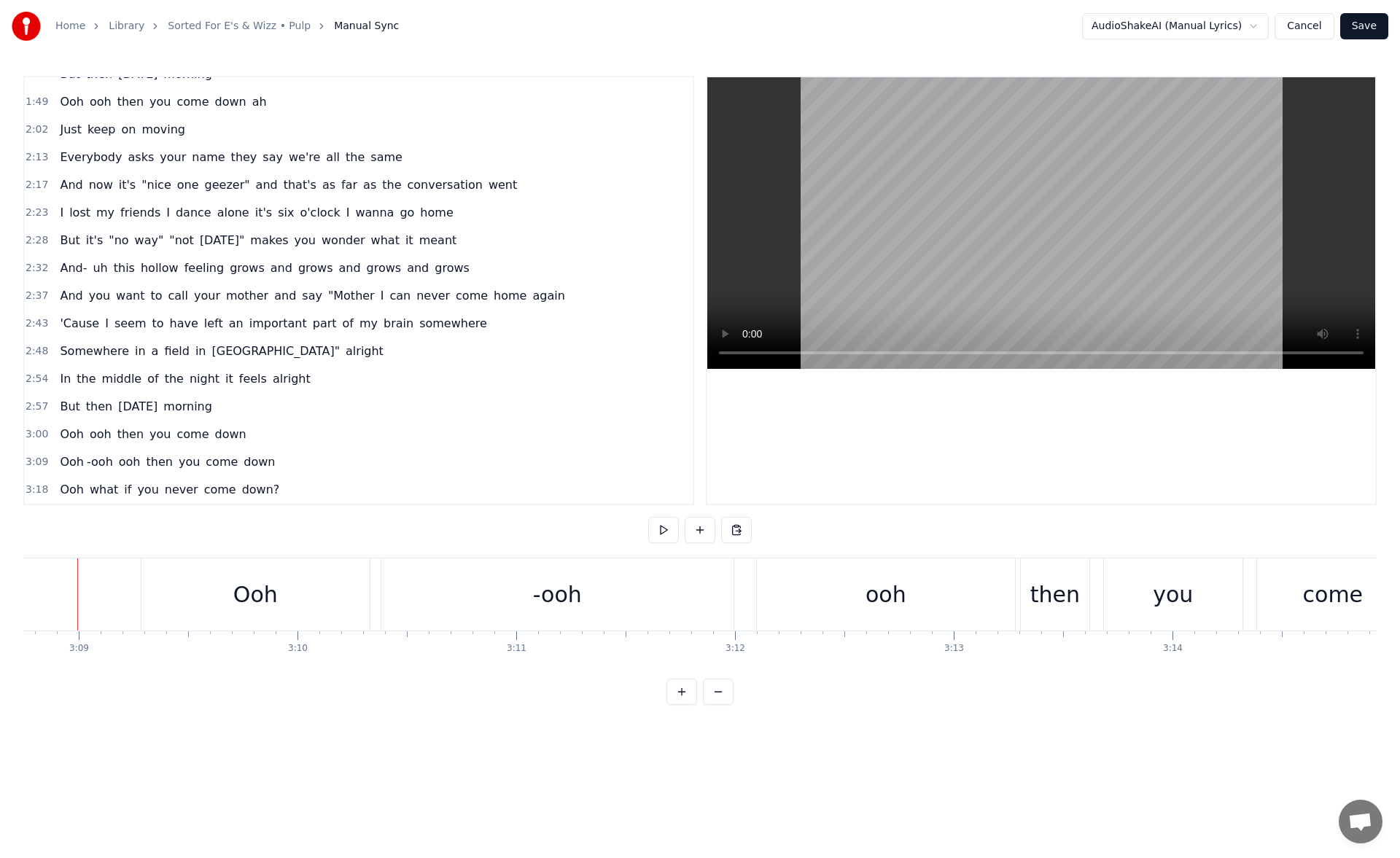
scroll to position [0, 41260]
click at [238, 600] on div "Ooh" at bounding box center [274, 594] width 228 height 72
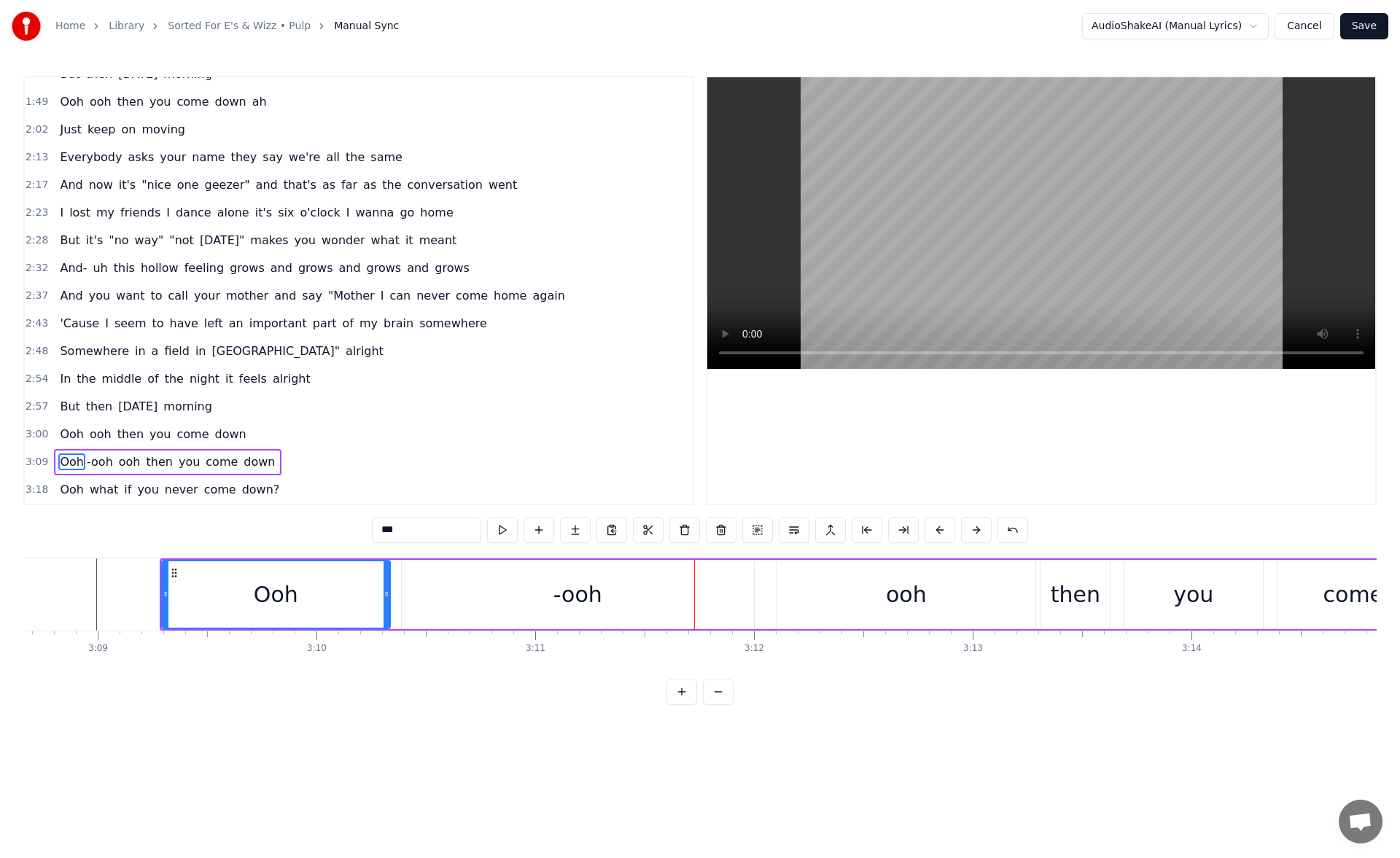
click at [526, 593] on div "-ooh" at bounding box center [577, 594] width 352 height 69
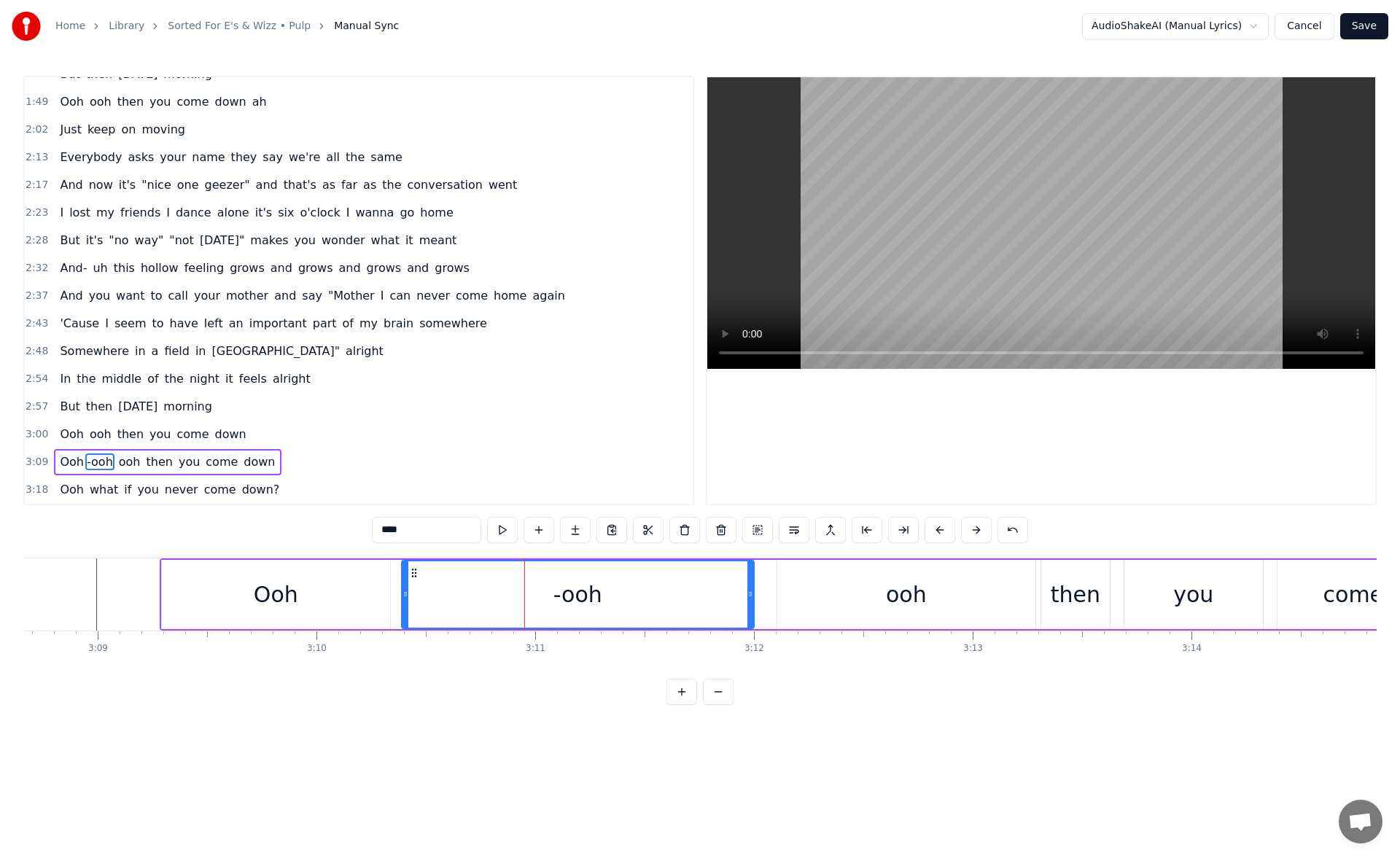
click at [424, 530] on input "****" at bounding box center [427, 529] width 109 height 26
type input "***"
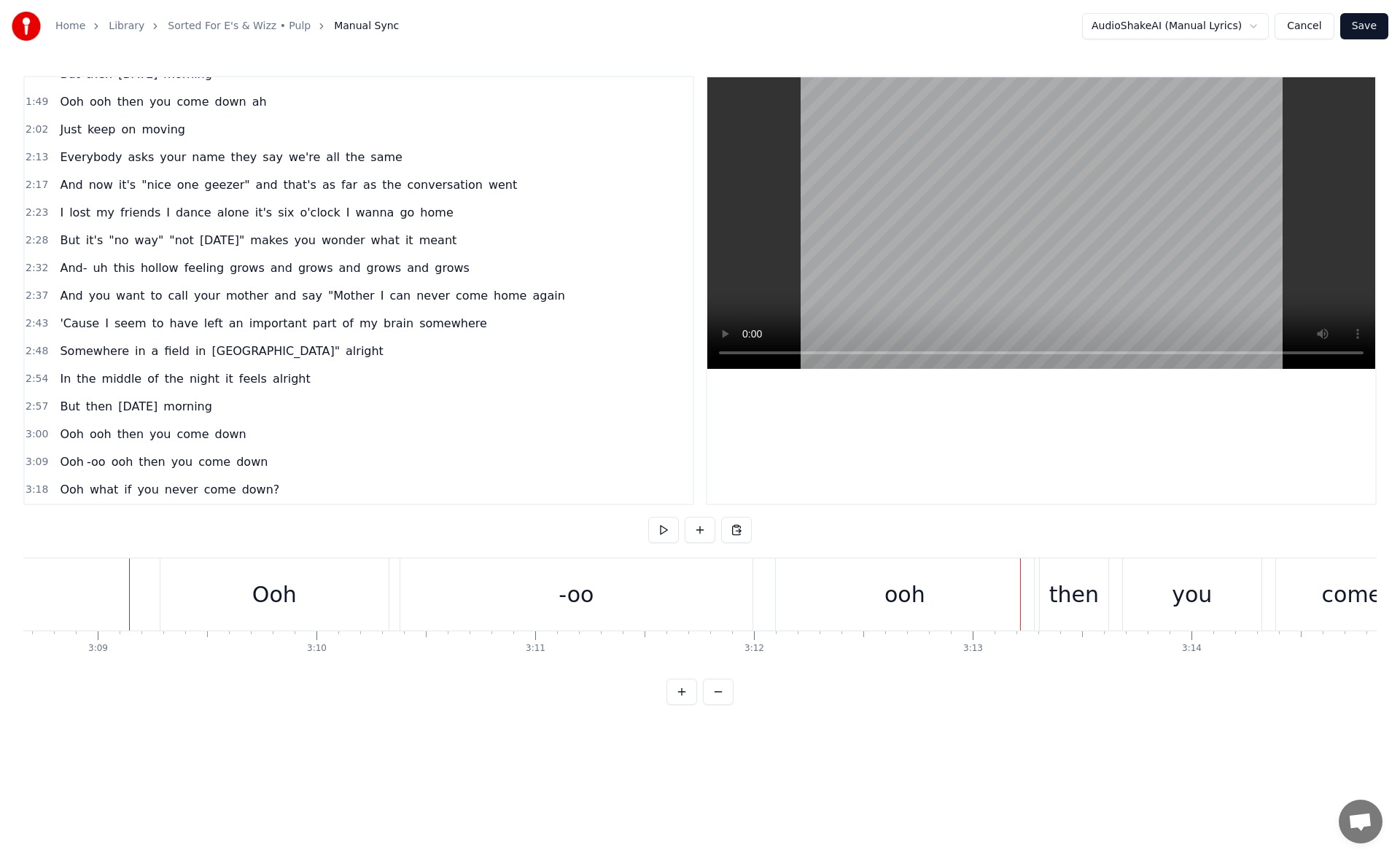
scroll to position [0, 0]
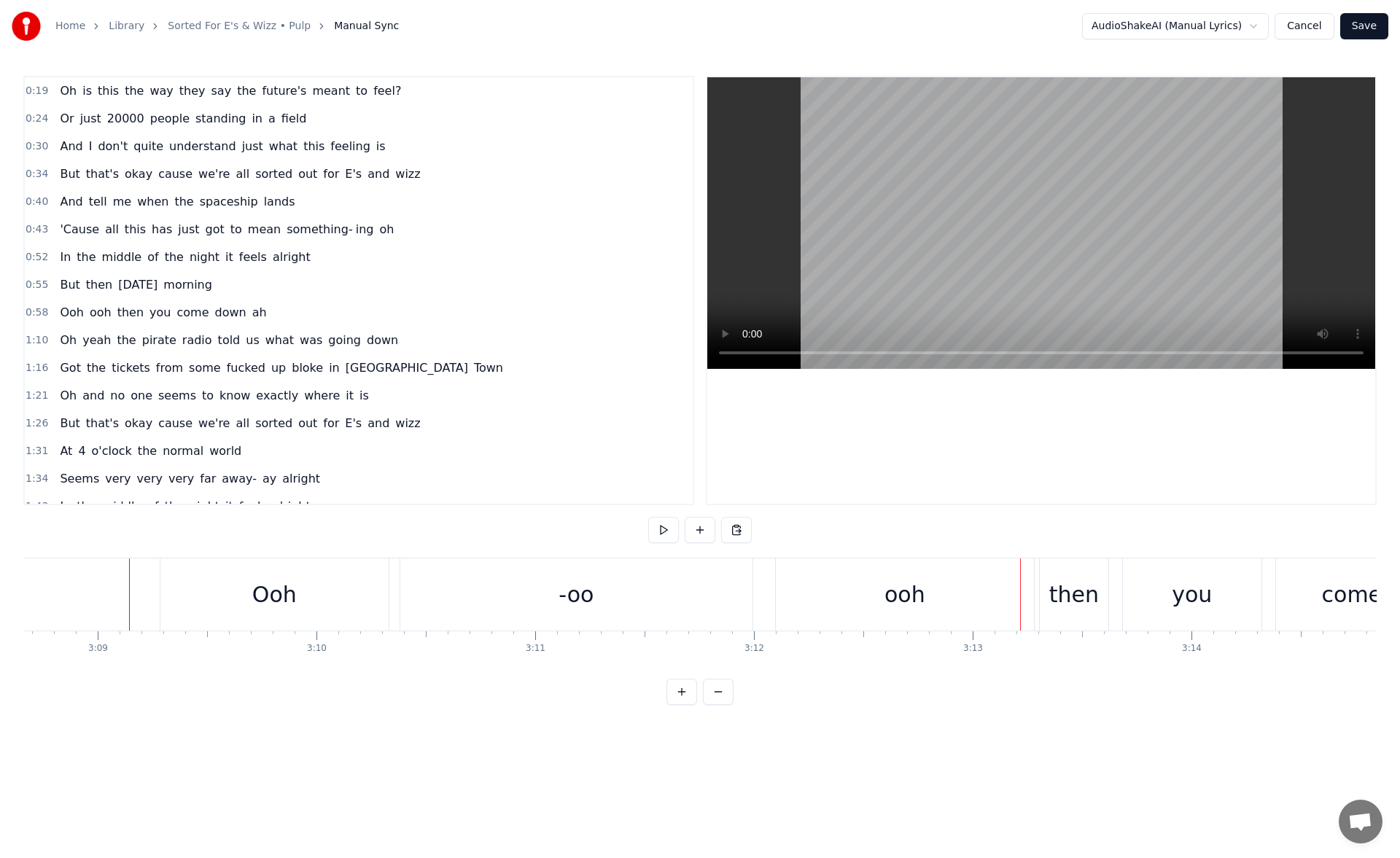
click at [67, 314] on span "Ooh" at bounding box center [72, 312] width 27 height 16
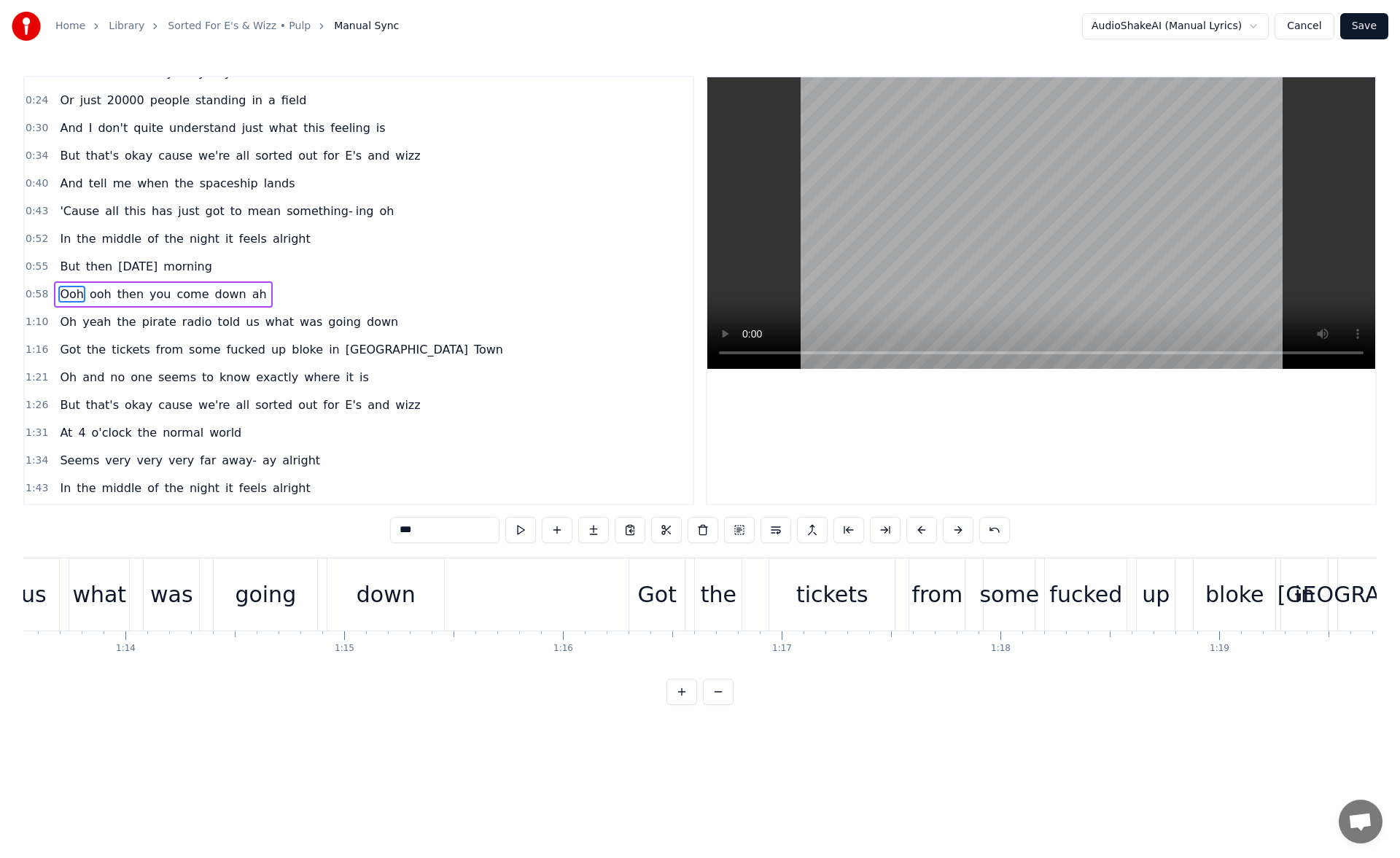
scroll to position [0, 12773]
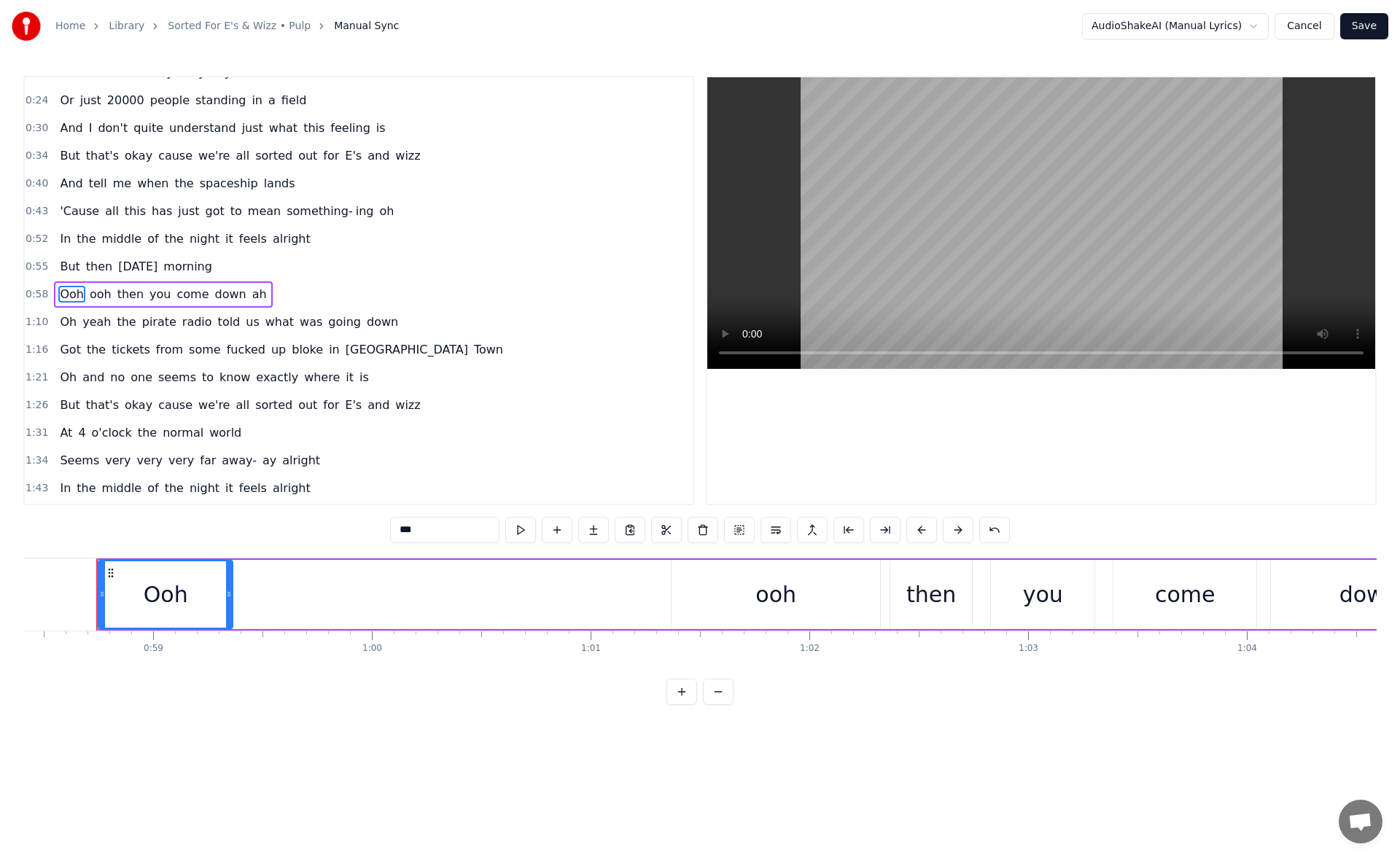
drag, startPoint x: 508, startPoint y: 597, endPoint x: 228, endPoint y: 600, distance: 280.0
click at [228, 600] on div at bounding box center [229, 594] width 6 height 66
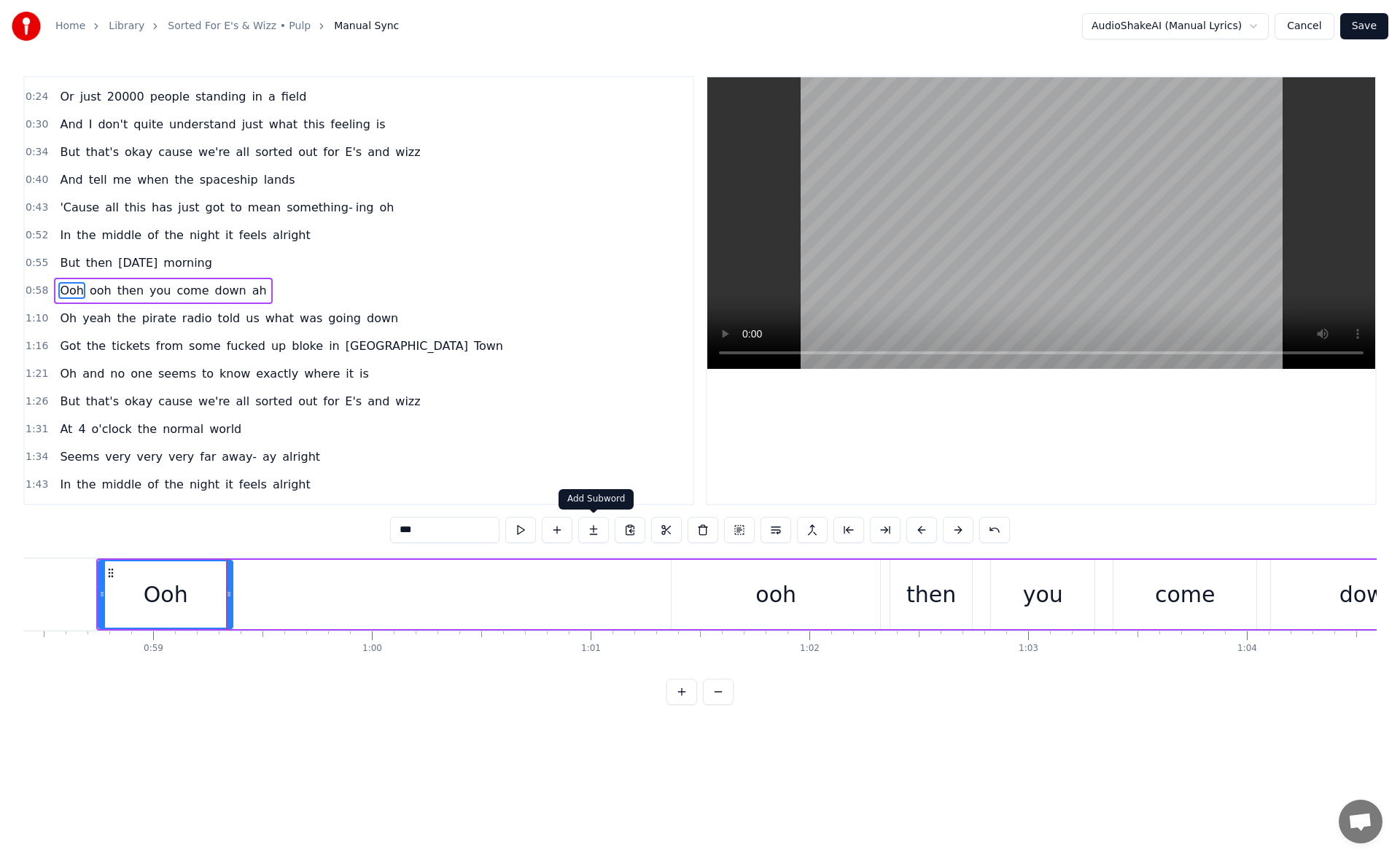
click at [594, 529] on button at bounding box center [593, 529] width 31 height 26
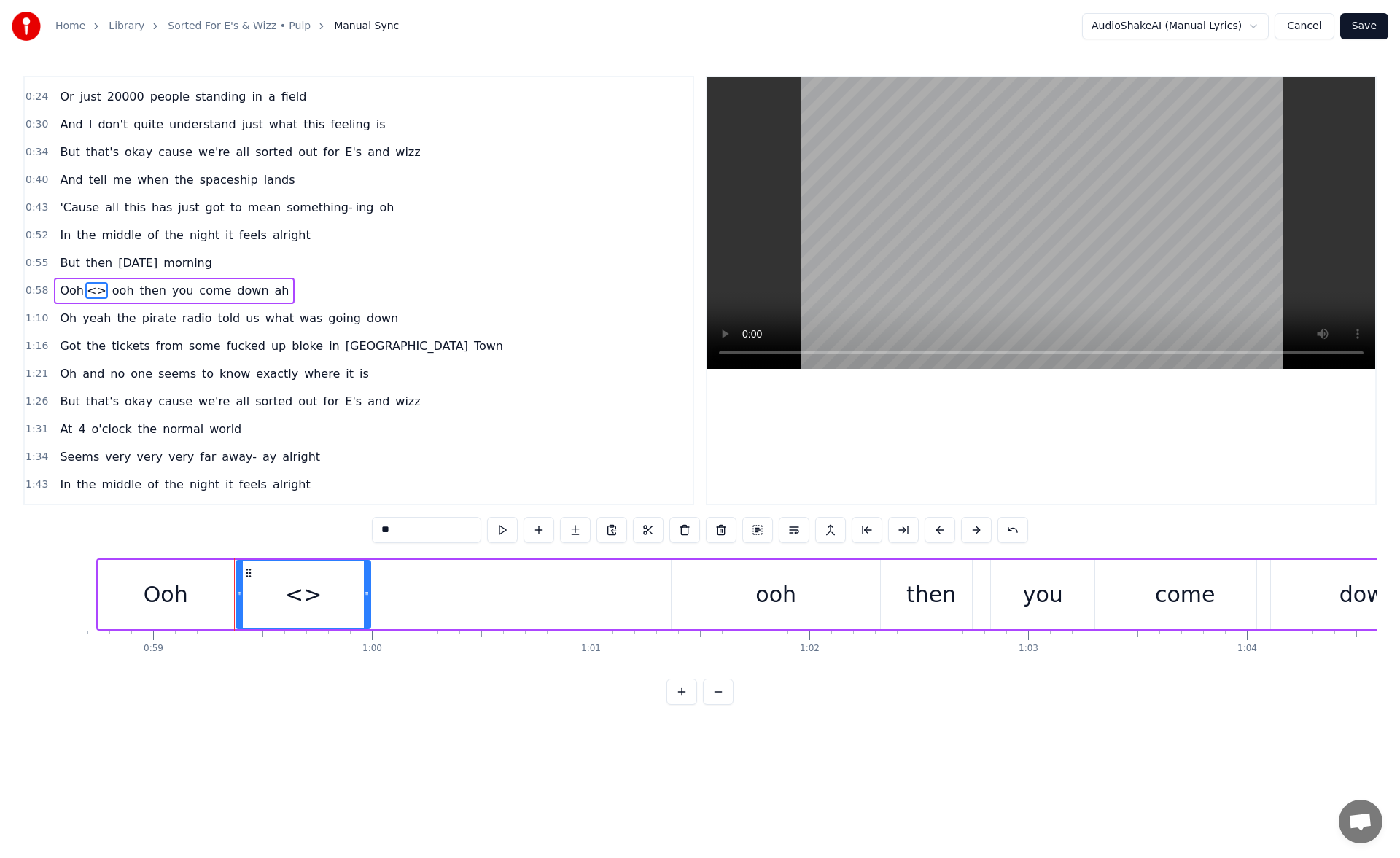
click at [312, 544] on div "0:19 Oh is this the way they say the future's meant to feel? 0:24 Or just 20000…" at bounding box center [699, 390] width 1353 height 629
click at [507, 528] on button at bounding box center [502, 529] width 31 height 26
drag, startPoint x: 365, startPoint y: 596, endPoint x: 527, endPoint y: 594, distance: 162.0
click at [527, 594] on icon at bounding box center [529, 594] width 6 height 12
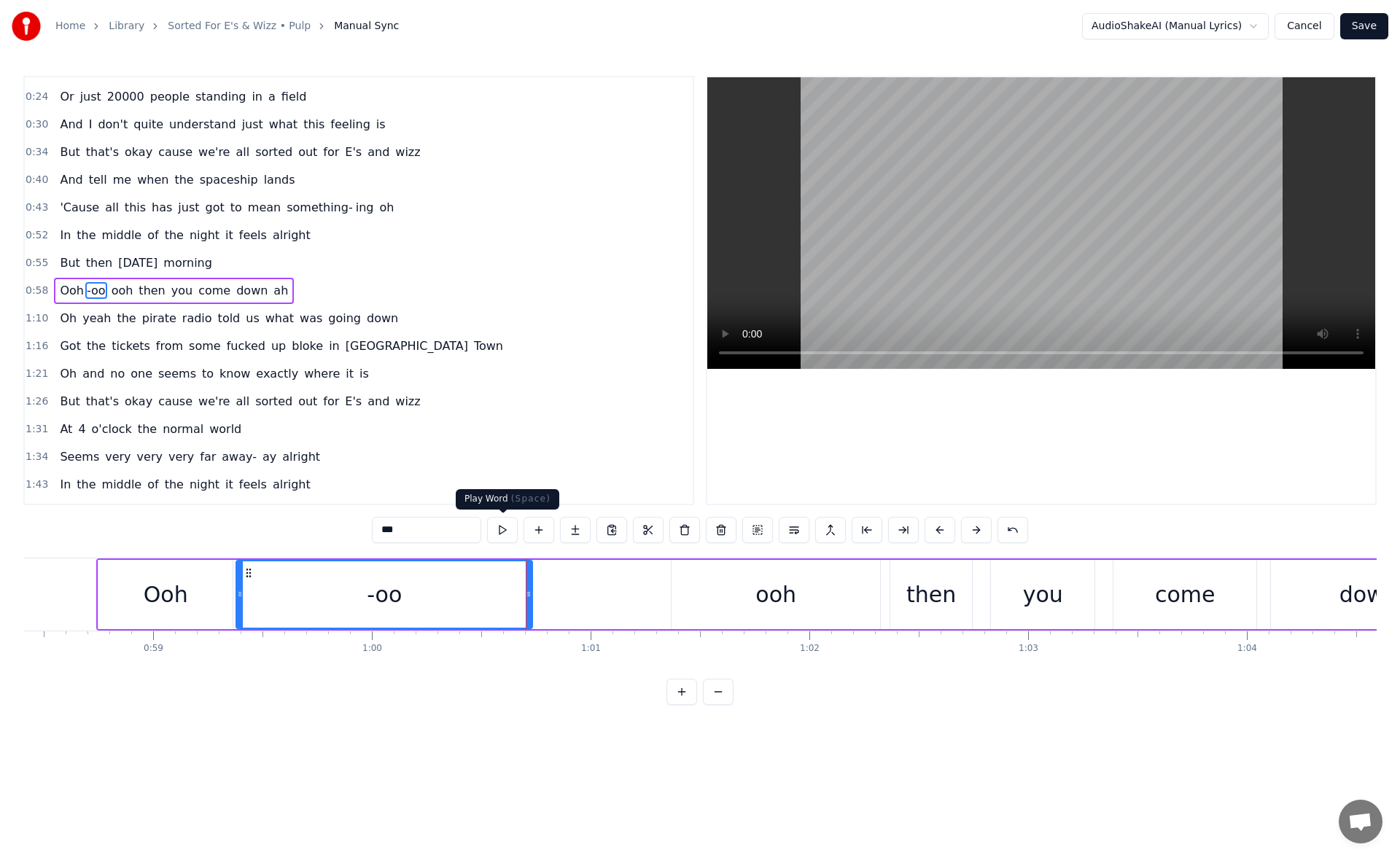
click at [501, 521] on button at bounding box center [502, 529] width 31 height 26
drag, startPoint x: 240, startPoint y: 600, endPoint x: 306, endPoint y: 598, distance: 66.0
click at [291, 598] on div at bounding box center [289, 594] width 6 height 66
click at [500, 526] on button at bounding box center [502, 529] width 31 height 26
click at [220, 590] on div "Ooh" at bounding box center [166, 594] width 134 height 69
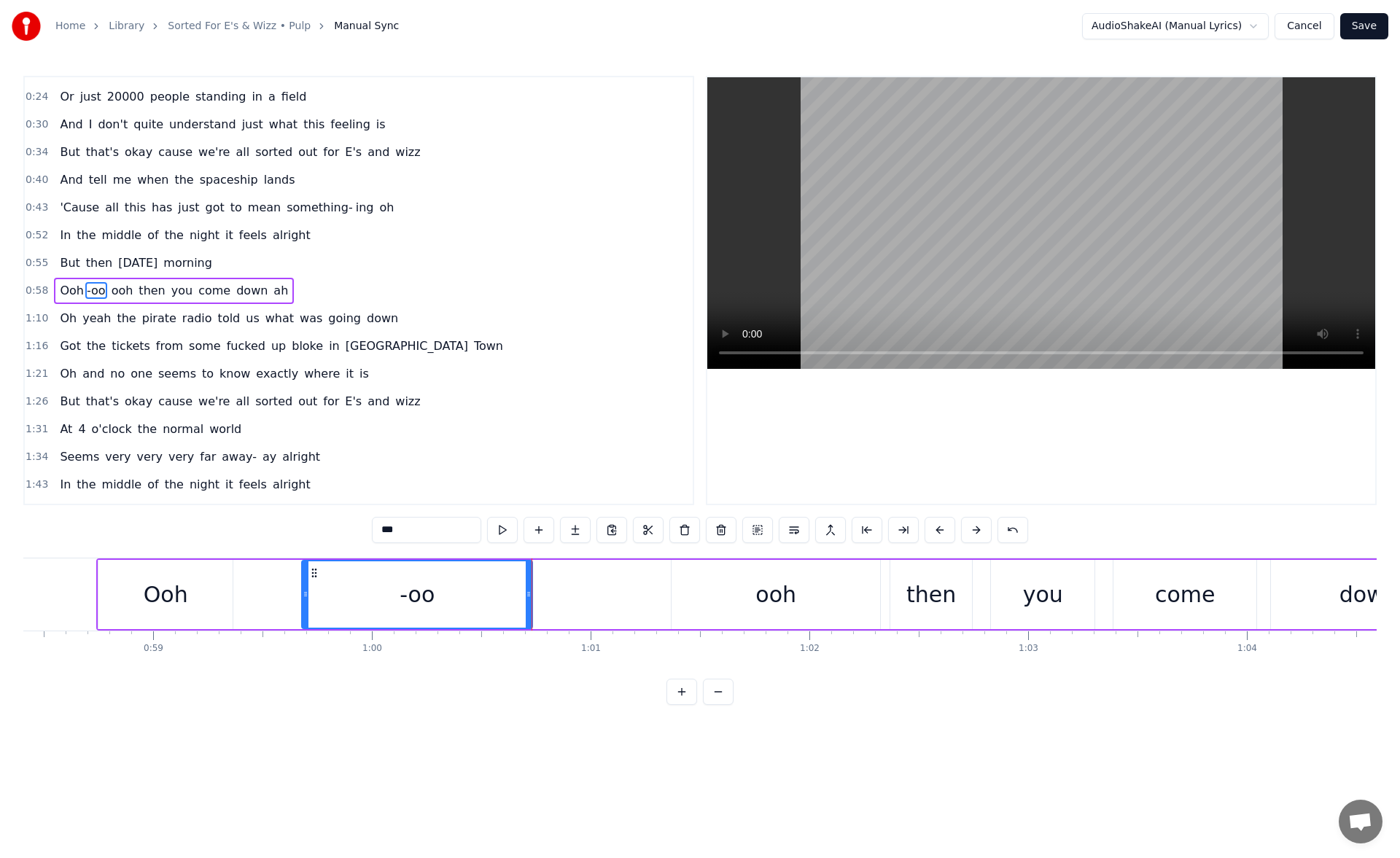
type input "***"
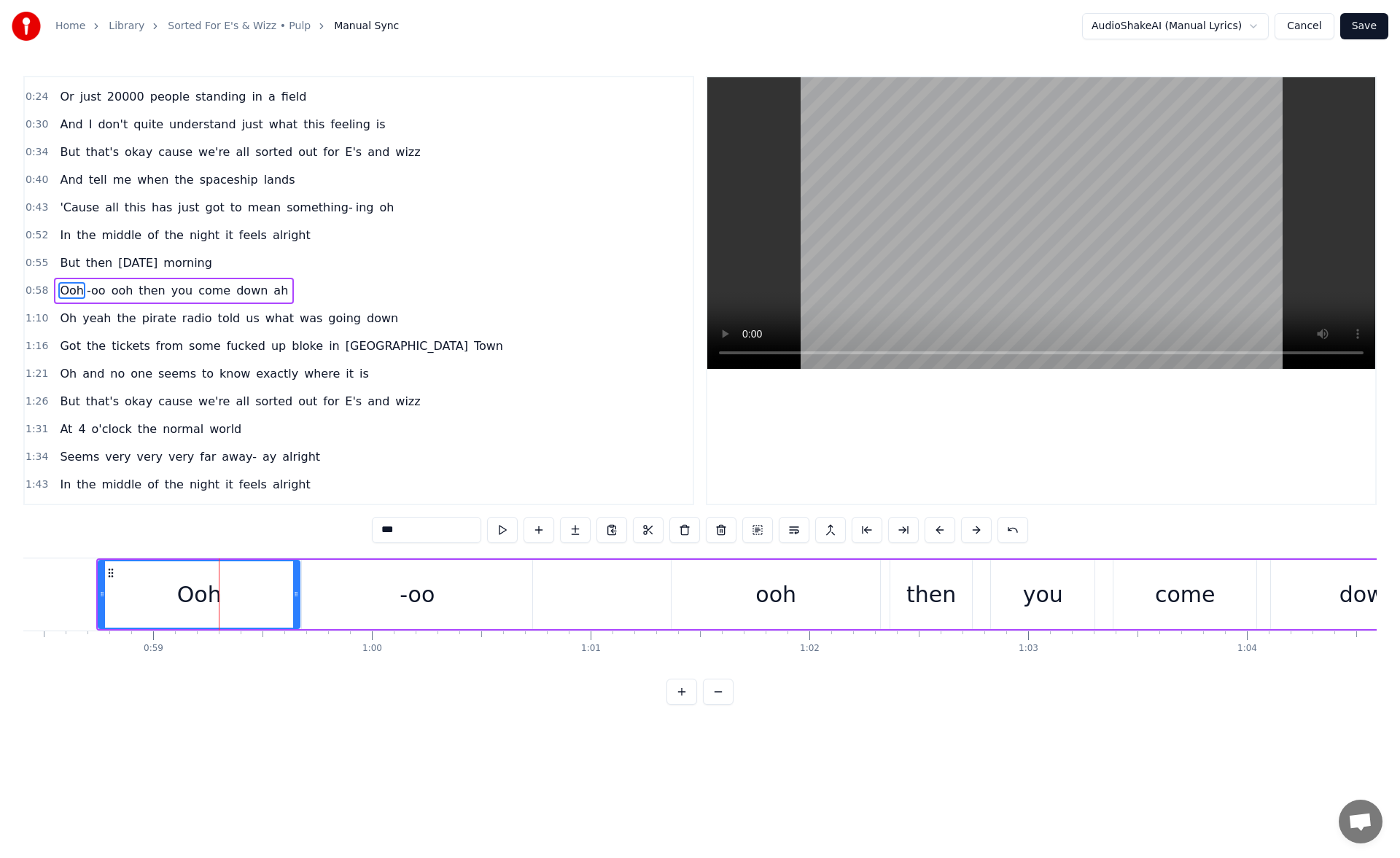
drag, startPoint x: 232, startPoint y: 596, endPoint x: 299, endPoint y: 598, distance: 67.0
click at [299, 598] on icon at bounding box center [296, 594] width 6 height 12
drag, startPoint x: 102, startPoint y: 591, endPoint x: 86, endPoint y: 590, distance: 16.0
click at [93, 590] on icon at bounding box center [96, 594] width 6 height 12
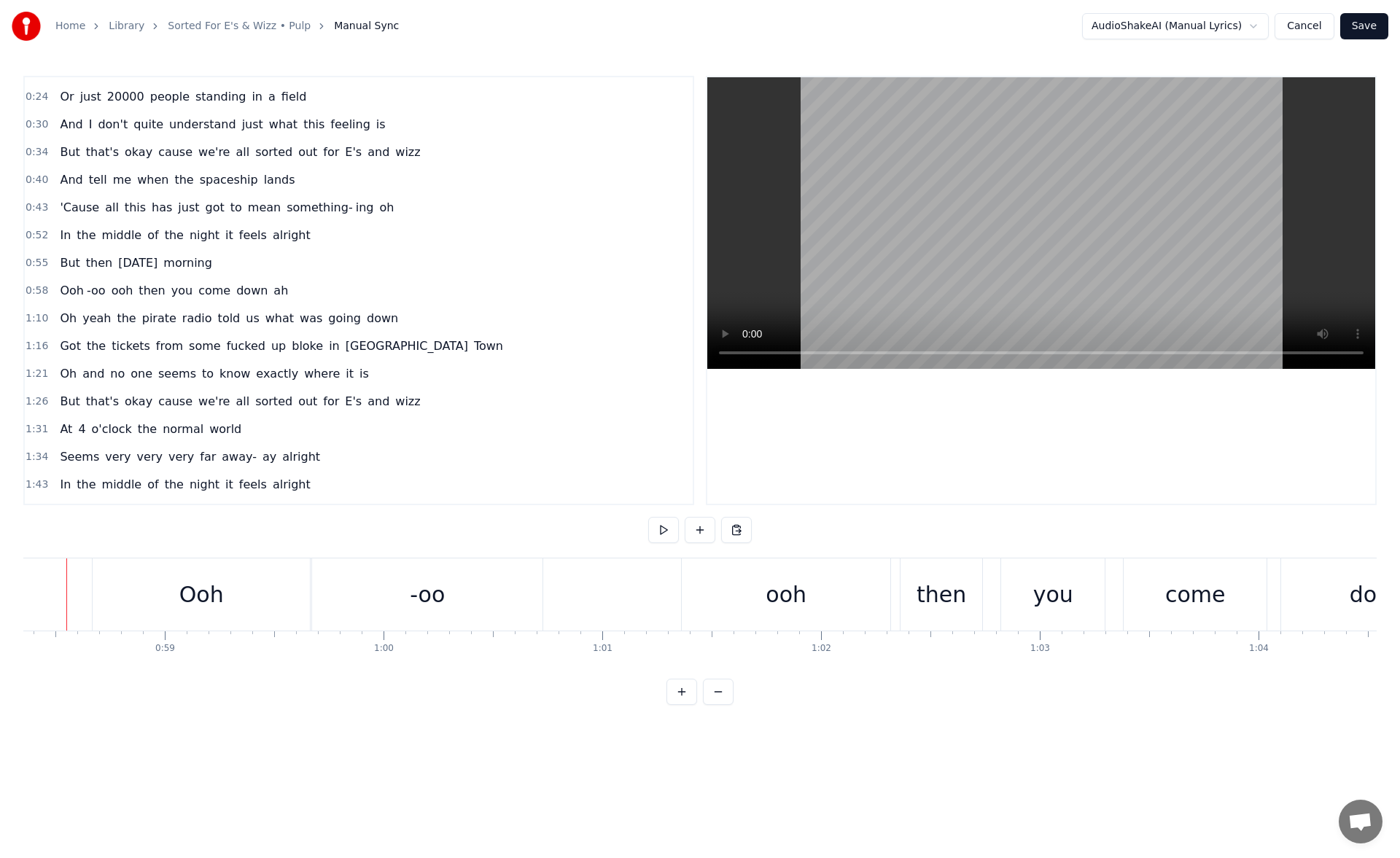
scroll to position [0, 12732]
click at [190, 597] on div "Ooh" at bounding box center [231, 594] width 217 height 72
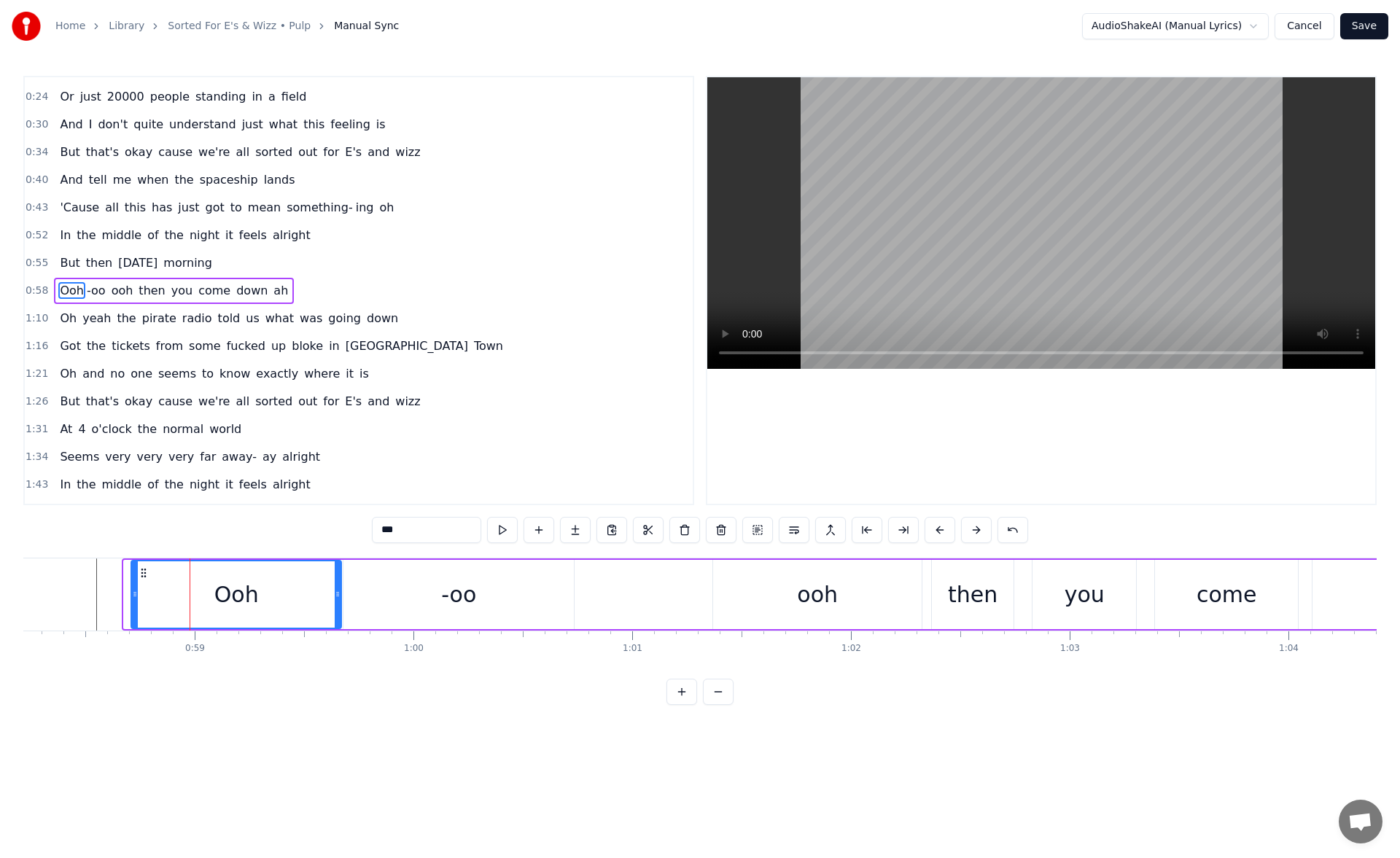
drag, startPoint x: 128, startPoint y: 598, endPoint x: 135, endPoint y: 597, distance: 7.1
click at [135, 597] on icon at bounding box center [135, 594] width 6 height 12
click at [288, 591] on div "Ooh" at bounding box center [236, 594] width 208 height 66
click at [503, 536] on button at bounding box center [502, 529] width 31 height 26
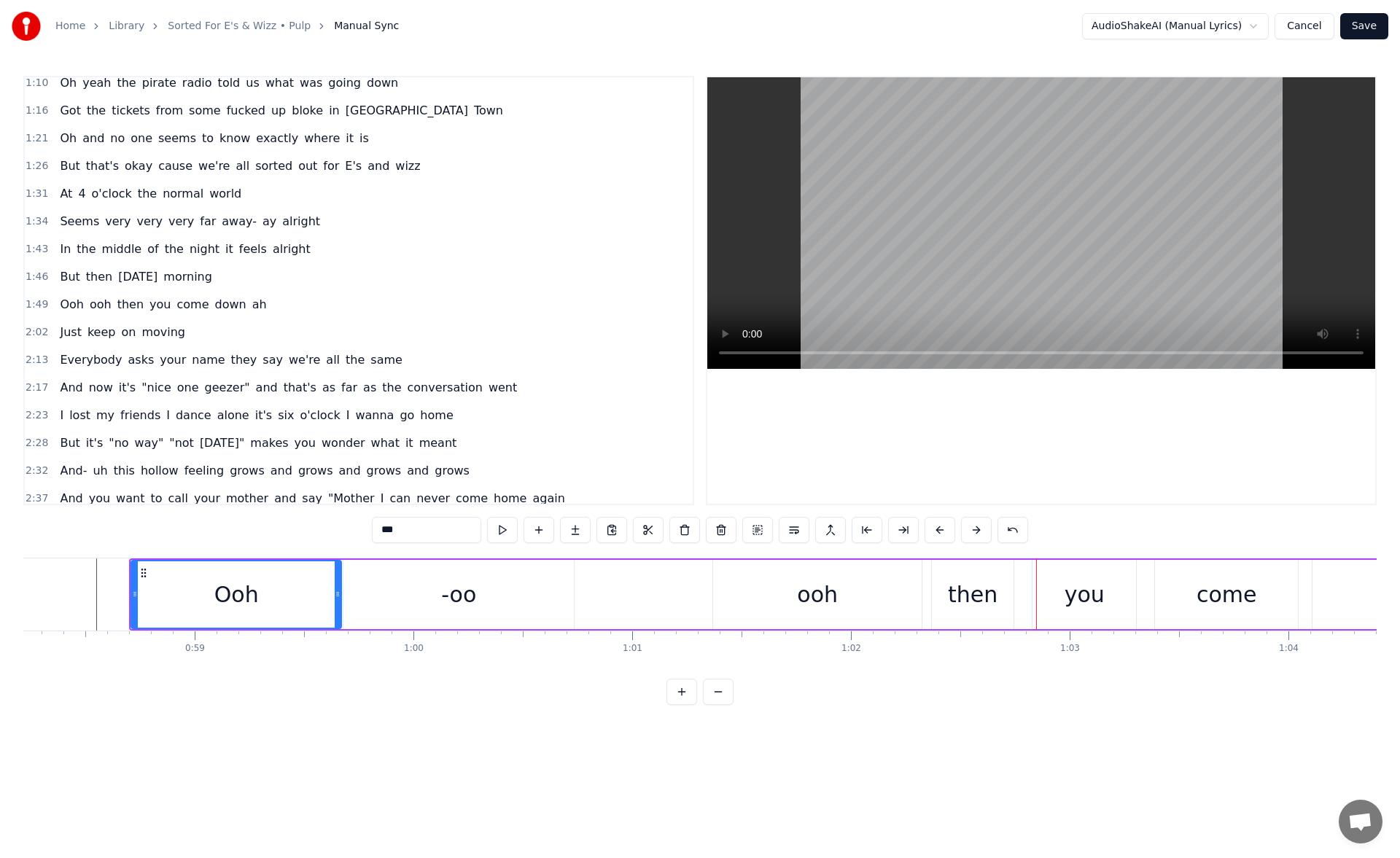
scroll to position [267, 0]
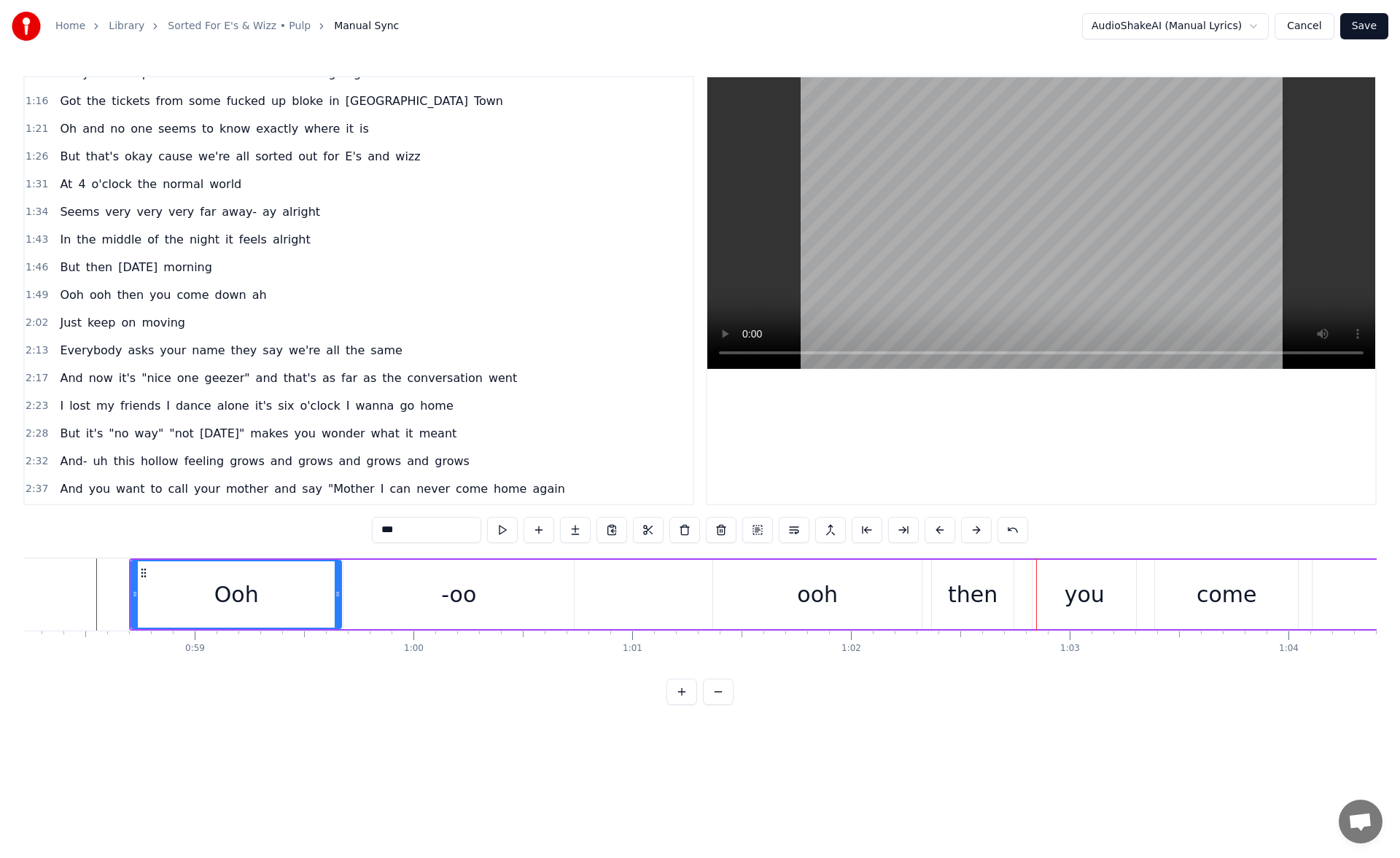
click at [72, 299] on span "Ooh" at bounding box center [72, 294] width 27 height 16
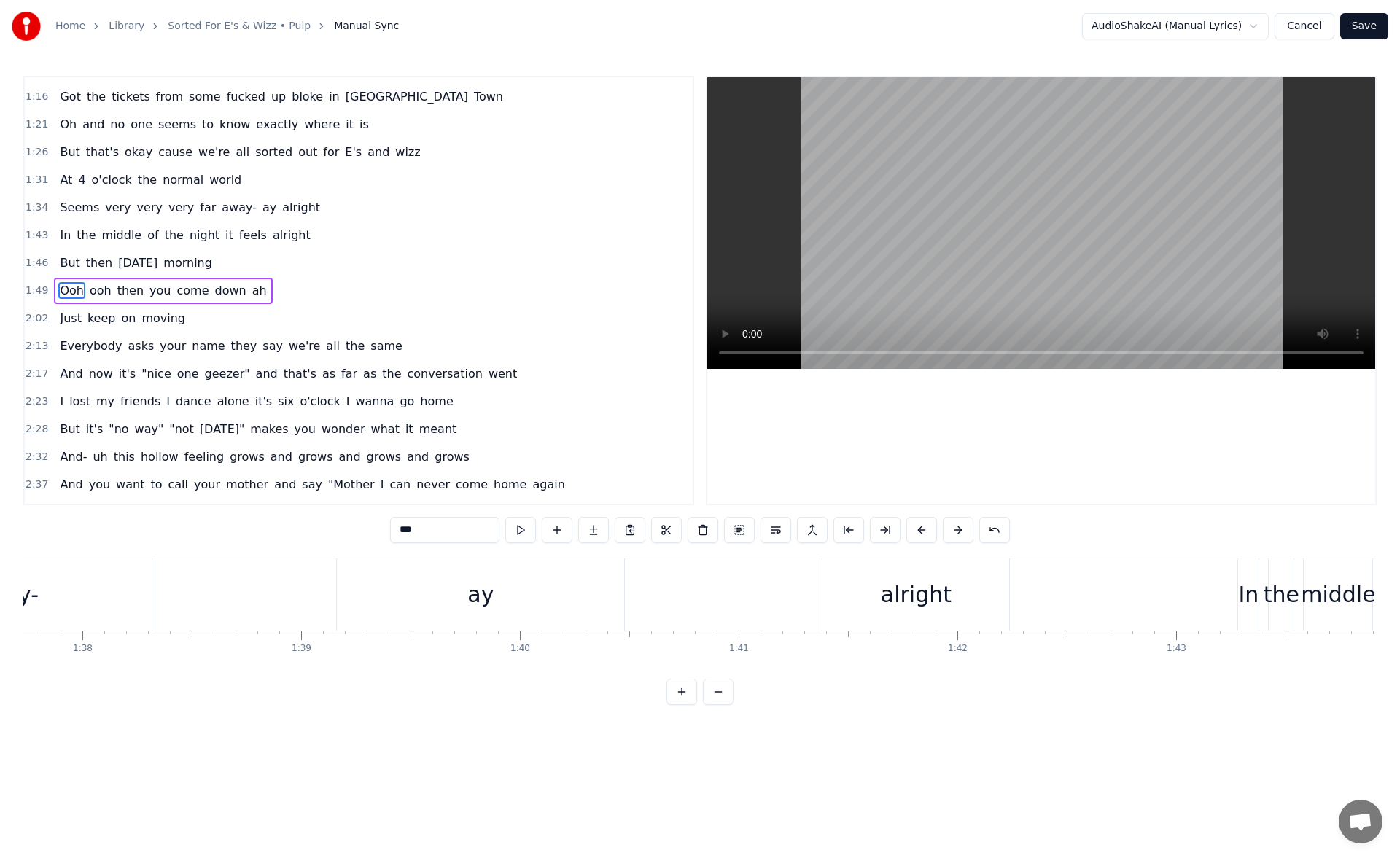
scroll to position [0, 23967]
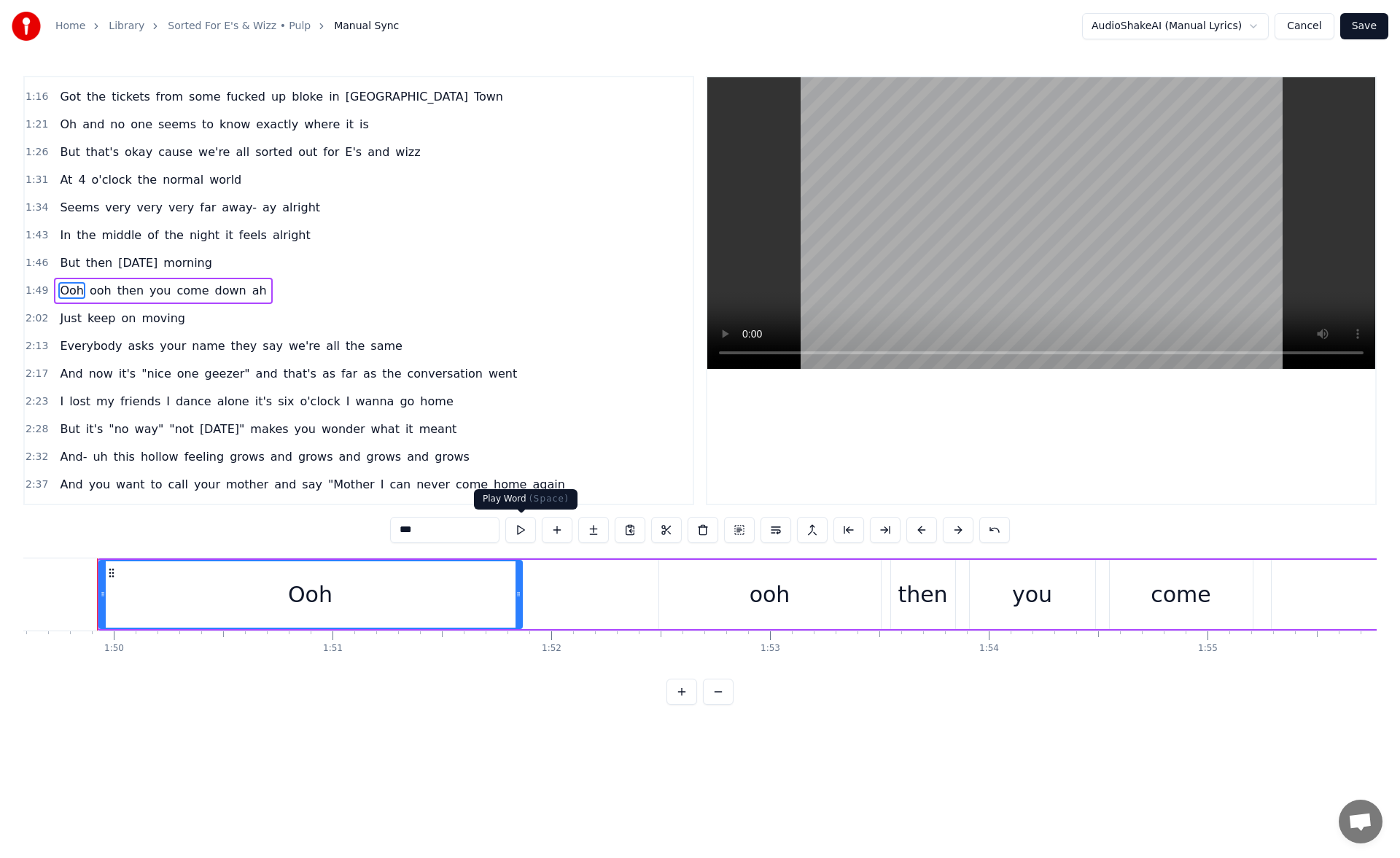
click at [516, 527] on button at bounding box center [520, 529] width 31 height 26
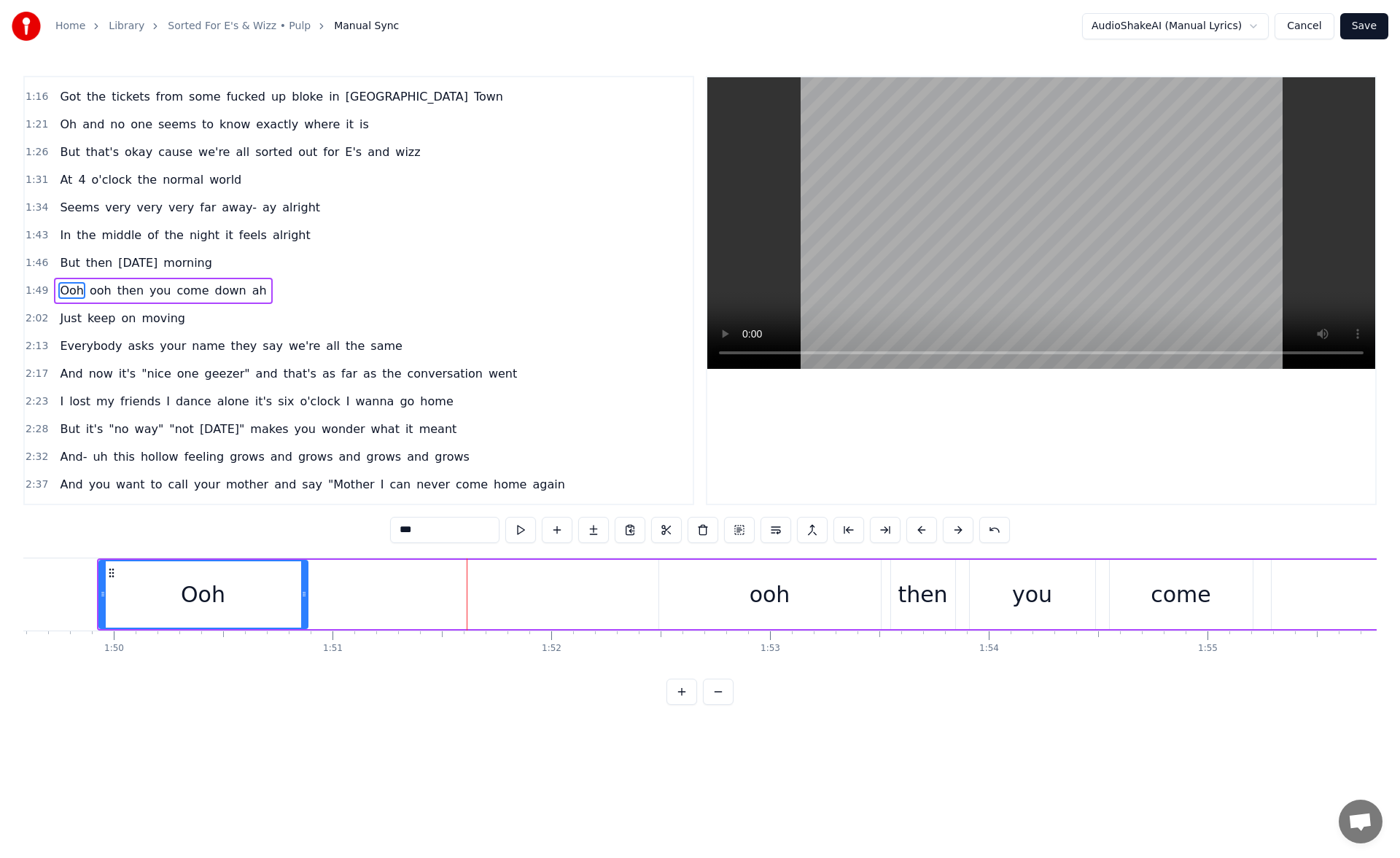
drag, startPoint x: 519, startPoint y: 594, endPoint x: 302, endPoint y: 622, distance: 218.8
click at [302, 622] on div at bounding box center [304, 594] width 6 height 66
click at [591, 531] on button at bounding box center [593, 529] width 31 height 26
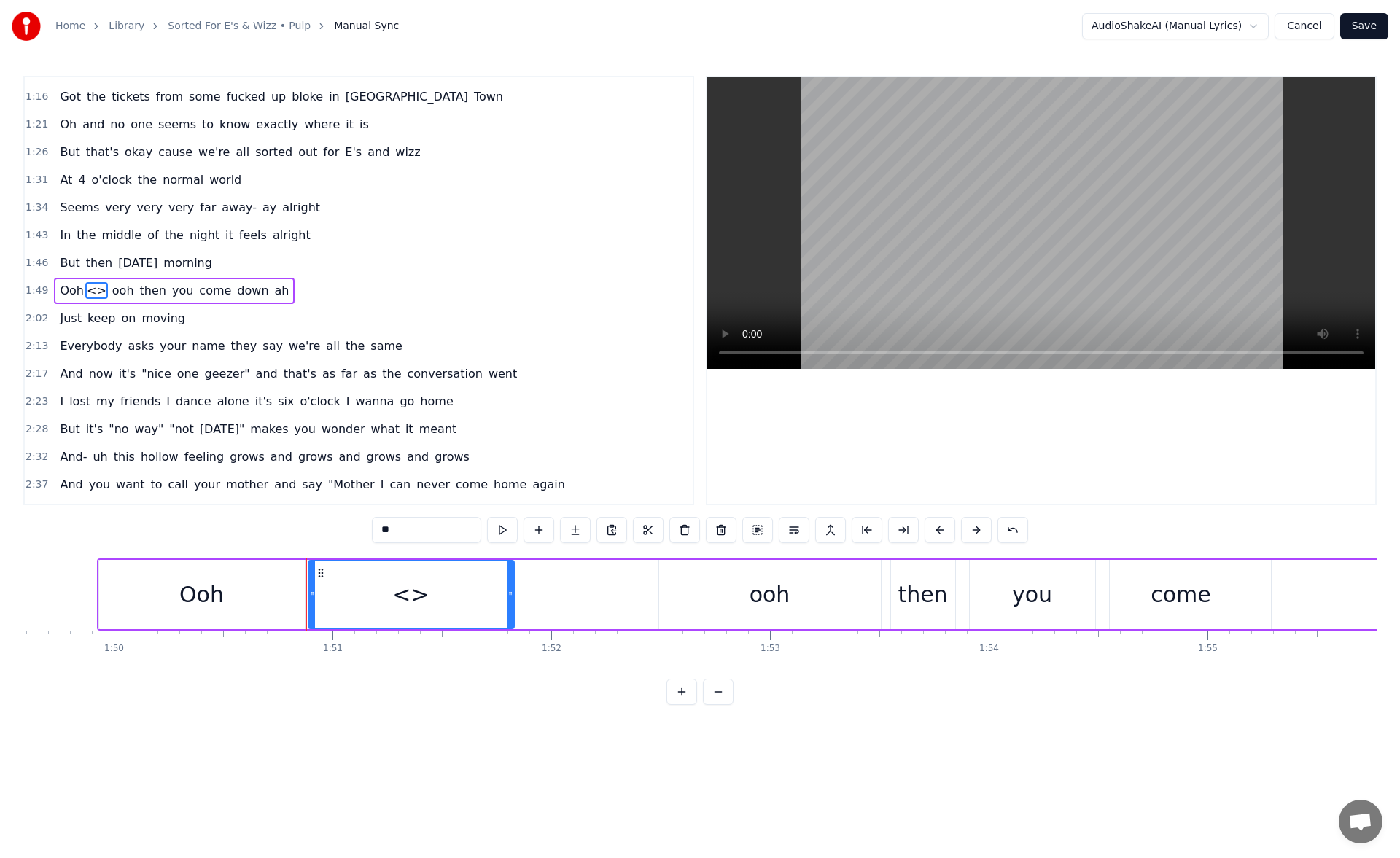
drag, startPoint x: 407, startPoint y: 527, endPoint x: 342, endPoint y: 528, distance: 65.0
click at [342, 528] on div "0:19 Oh is this the way they say the future's meant to feel? 0:24 Or just 20000…" at bounding box center [699, 390] width 1353 height 629
drag, startPoint x: 510, startPoint y: 591, endPoint x: 524, endPoint y: 591, distance: 14.0
click at [513, 591] on icon at bounding box center [510, 594] width 6 height 12
click at [499, 535] on button at bounding box center [502, 529] width 31 height 26
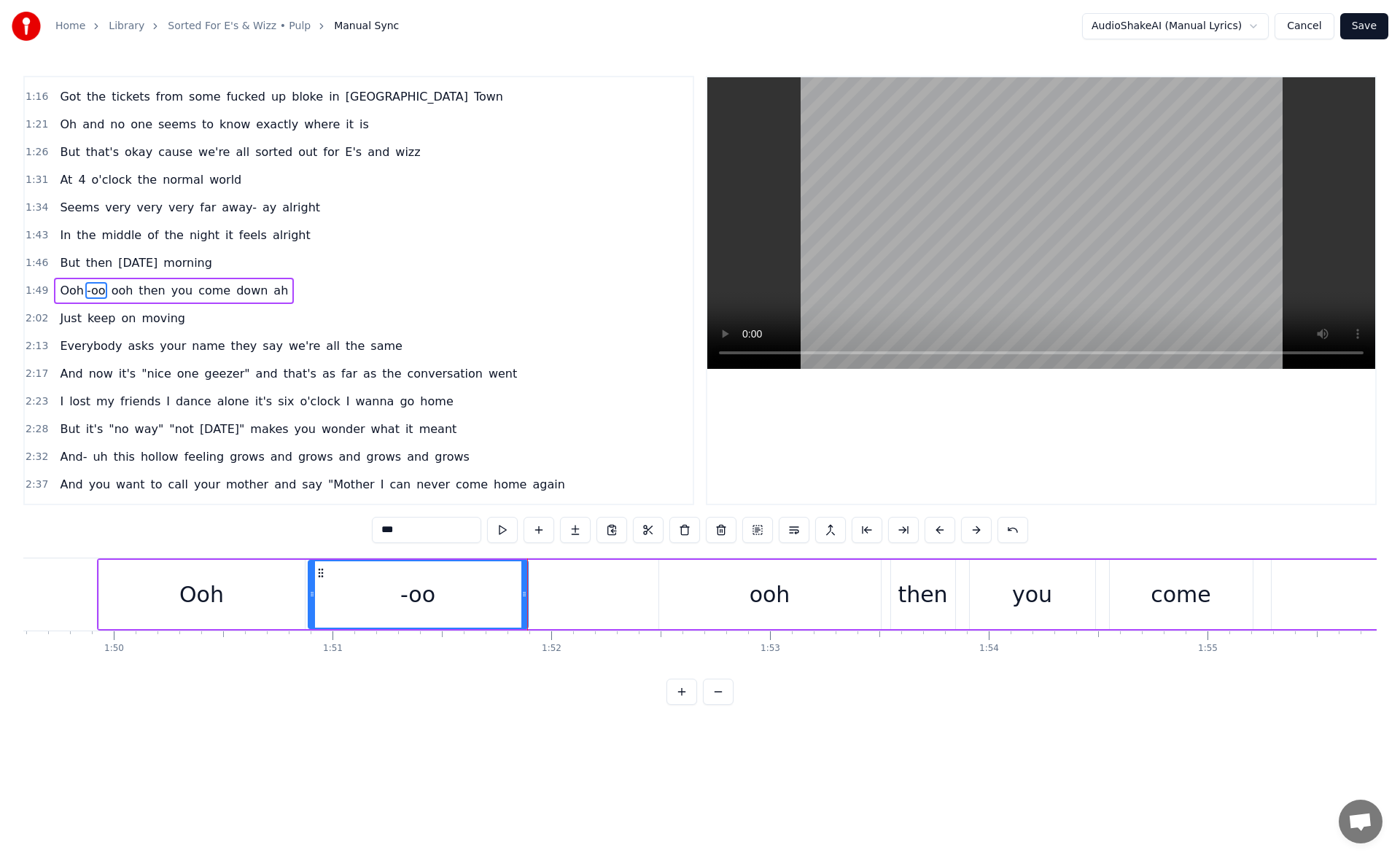
click at [223, 592] on div "Ooh" at bounding box center [202, 594] width 45 height 33
type input "***"
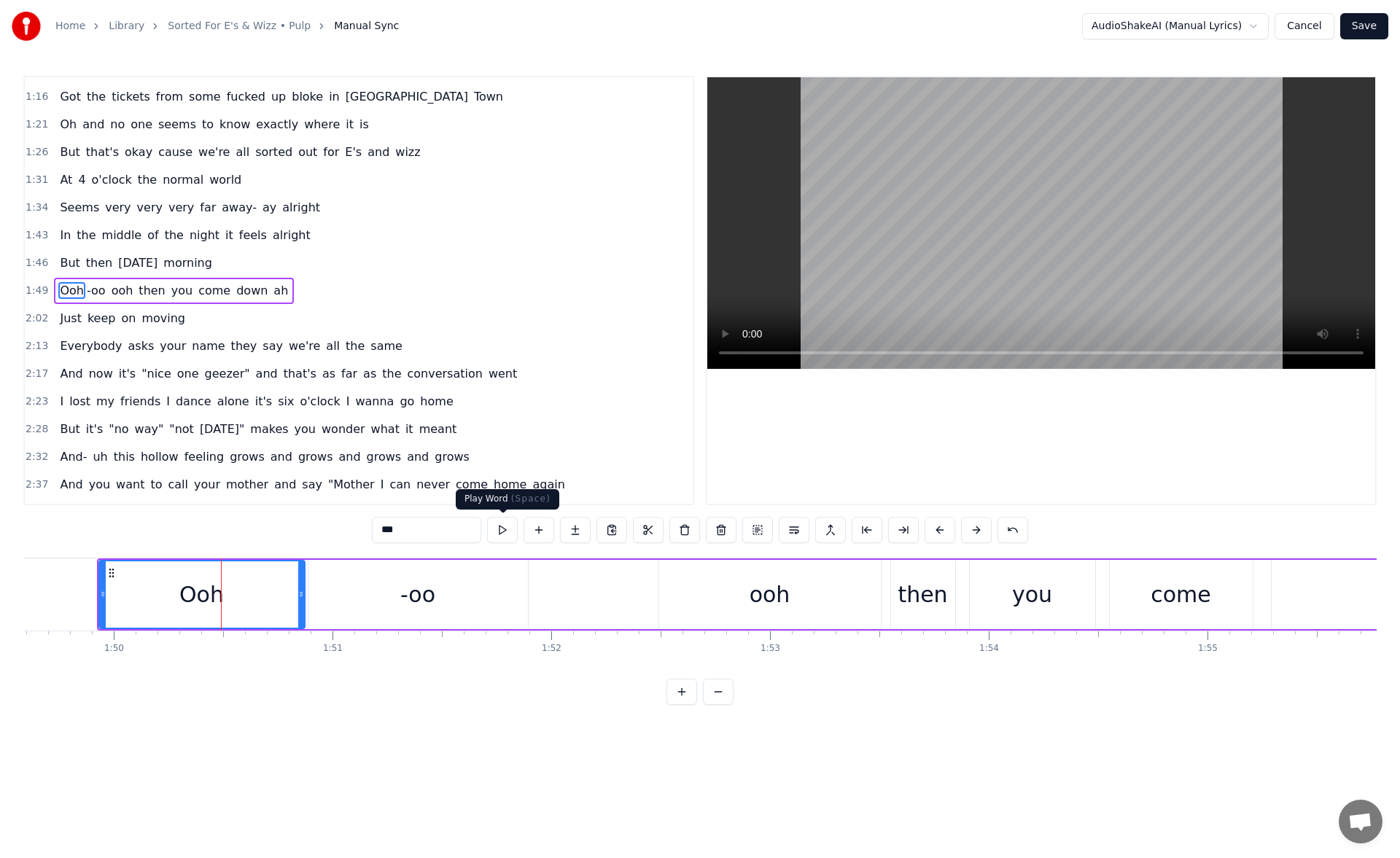
click at [498, 531] on button at bounding box center [502, 529] width 31 height 26
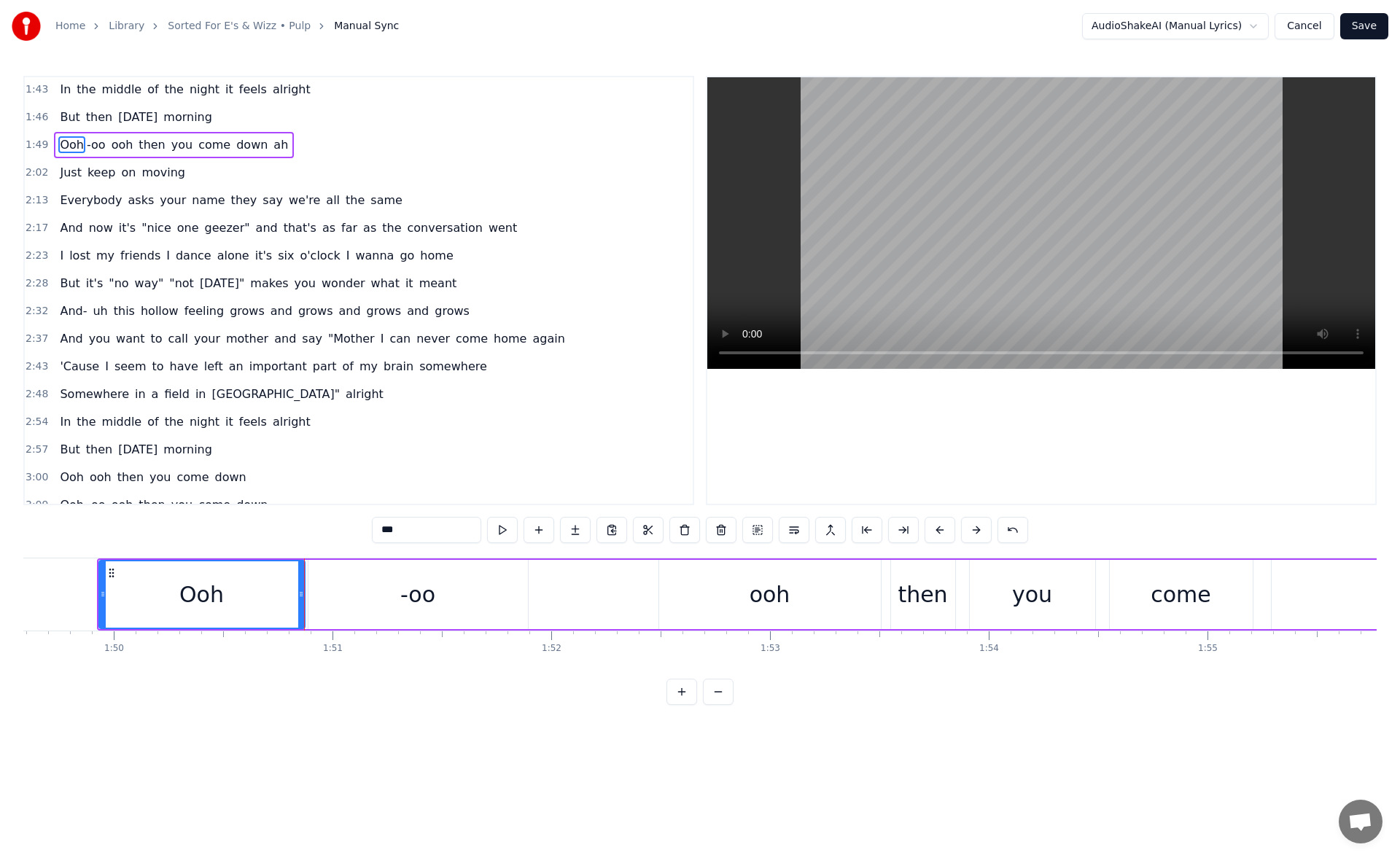
scroll to position [460, 0]
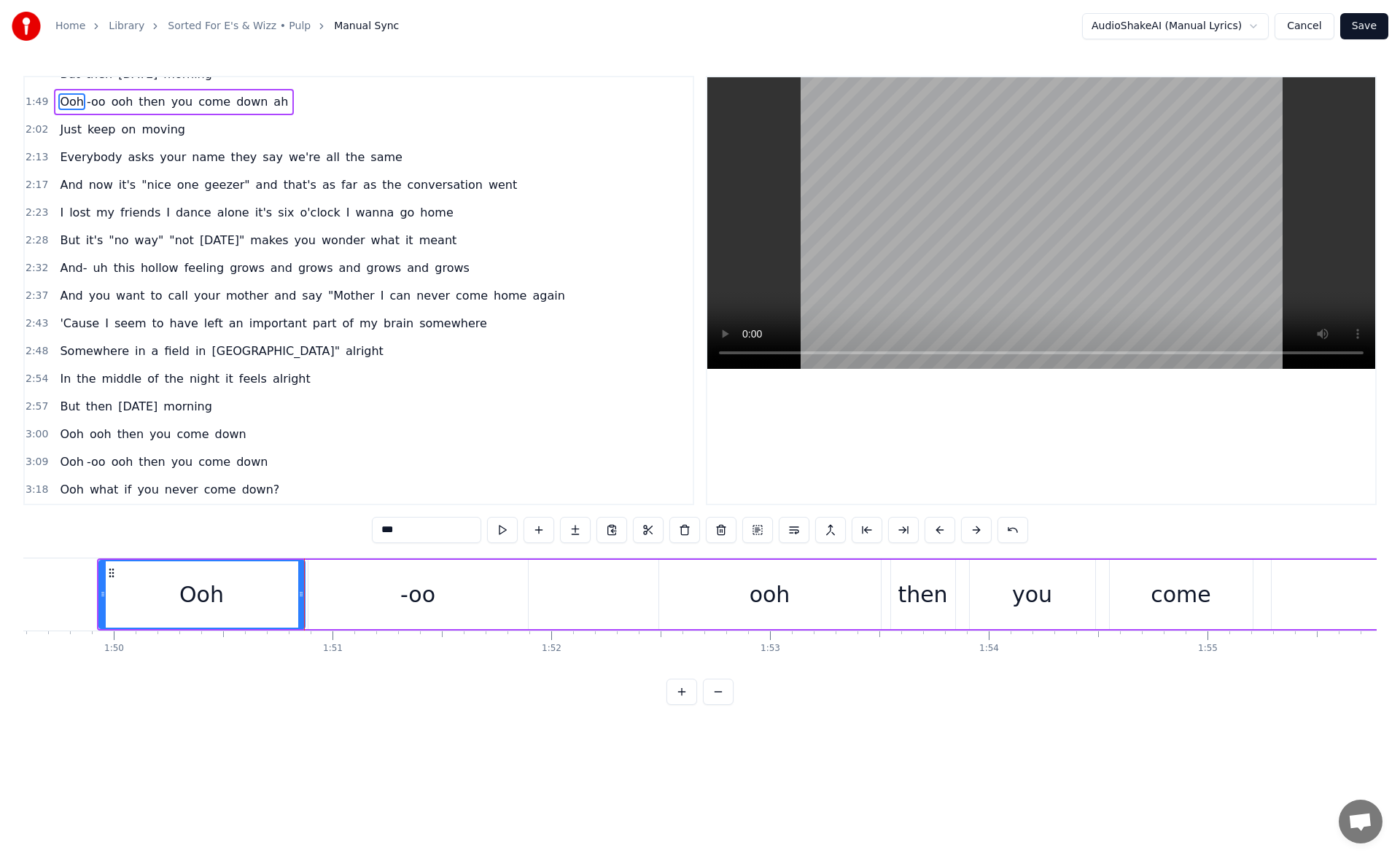
click at [71, 432] on span "Ooh" at bounding box center [72, 434] width 27 height 16
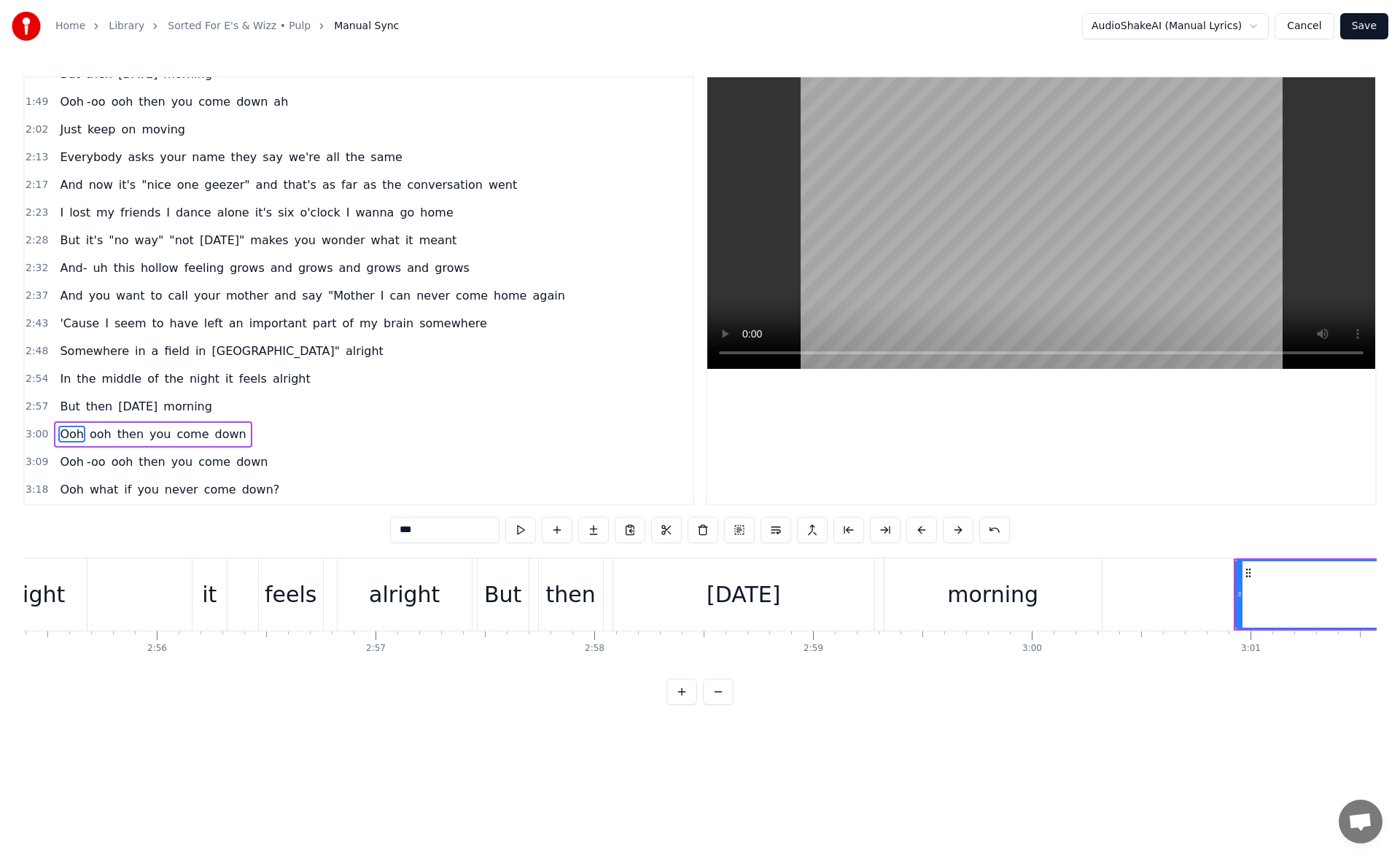
scroll to position [0, 39494]
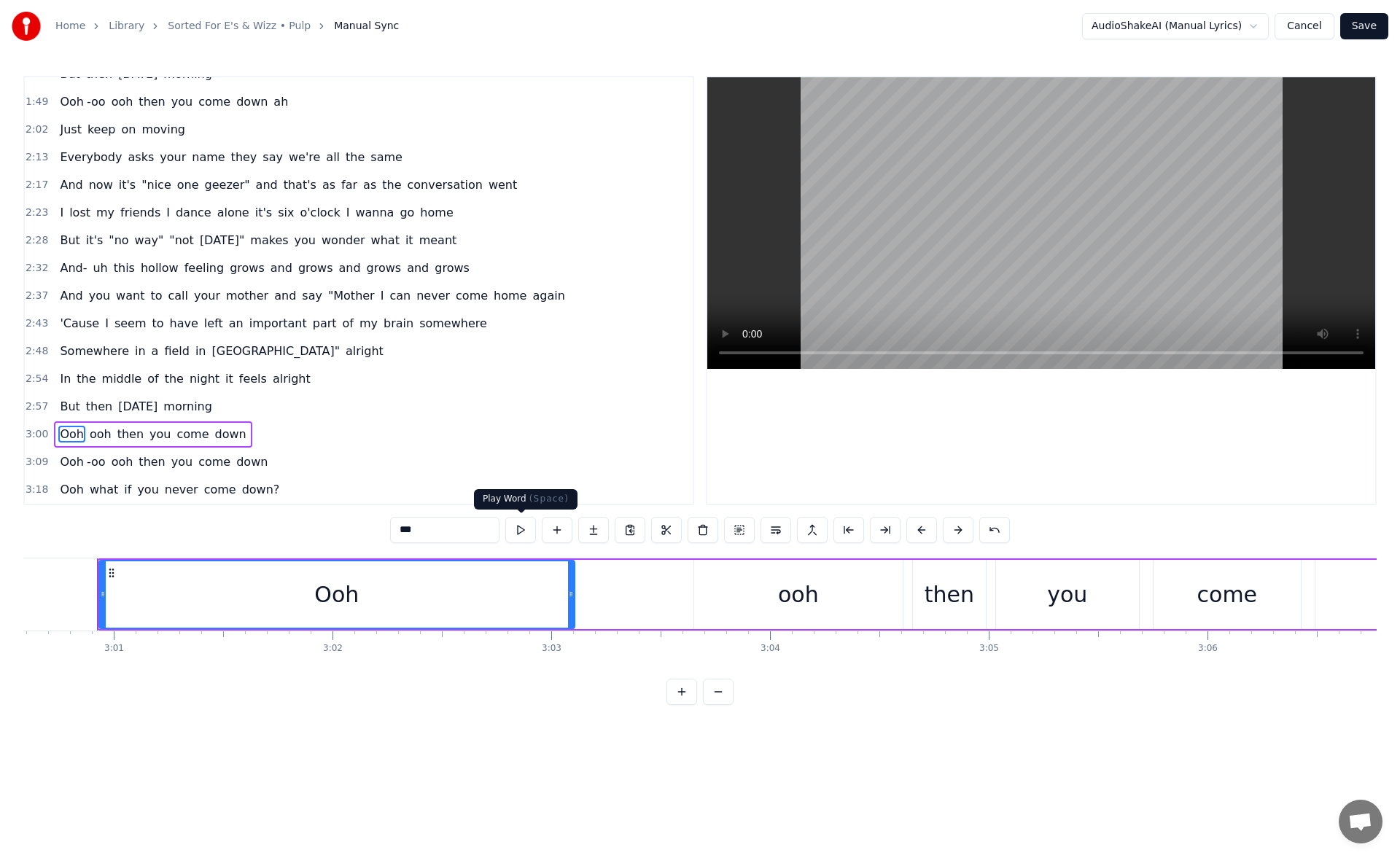
click at [527, 536] on button at bounding box center [520, 529] width 31 height 26
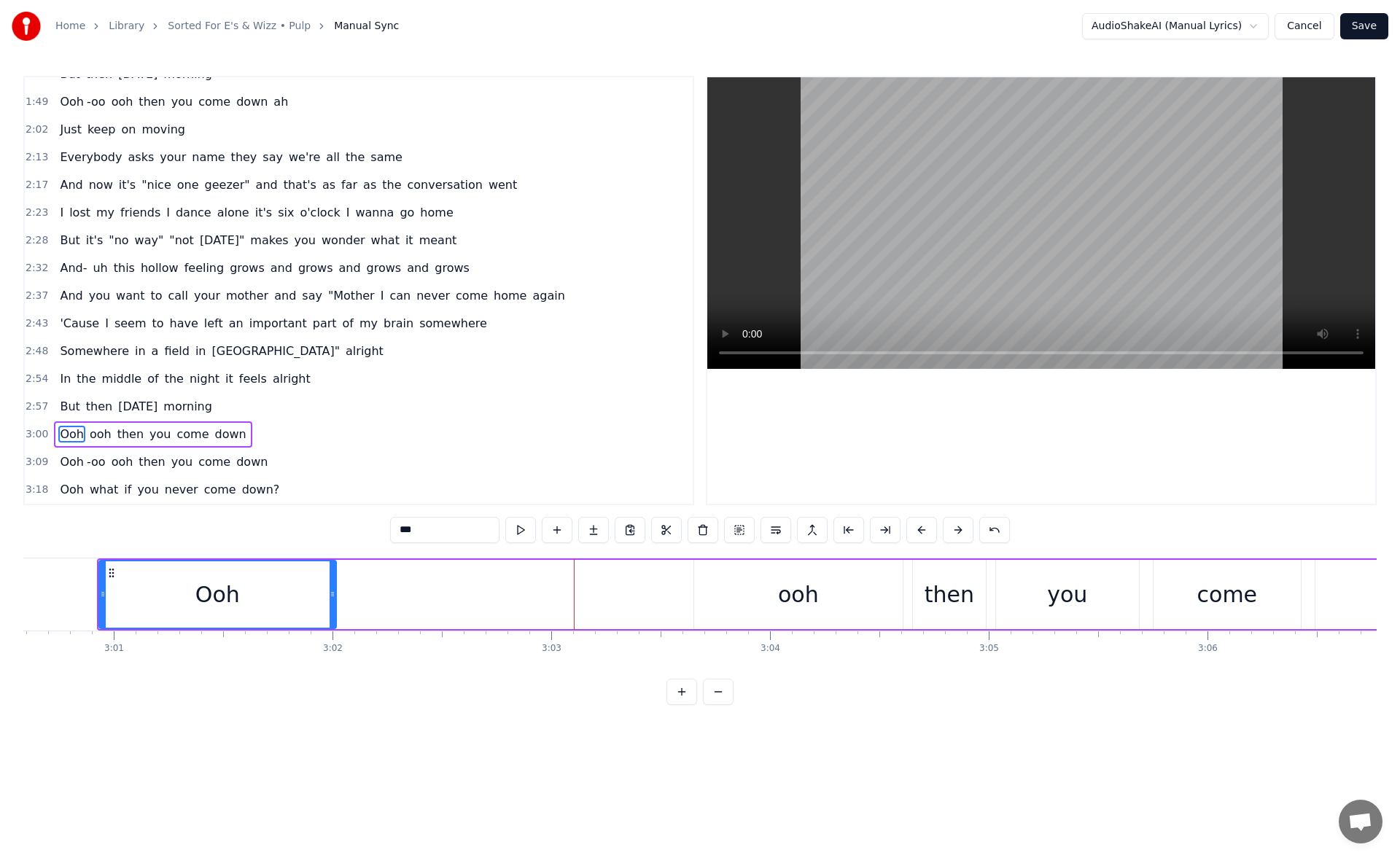
drag, startPoint x: 569, startPoint y: 602, endPoint x: 330, endPoint y: 610, distance: 239.1
click at [330, 610] on div at bounding box center [332, 594] width 6 height 66
click at [518, 528] on button at bounding box center [520, 529] width 31 height 26
click at [328, 594] on icon at bounding box center [326, 594] width 6 height 12
click at [586, 530] on button at bounding box center [593, 529] width 31 height 26
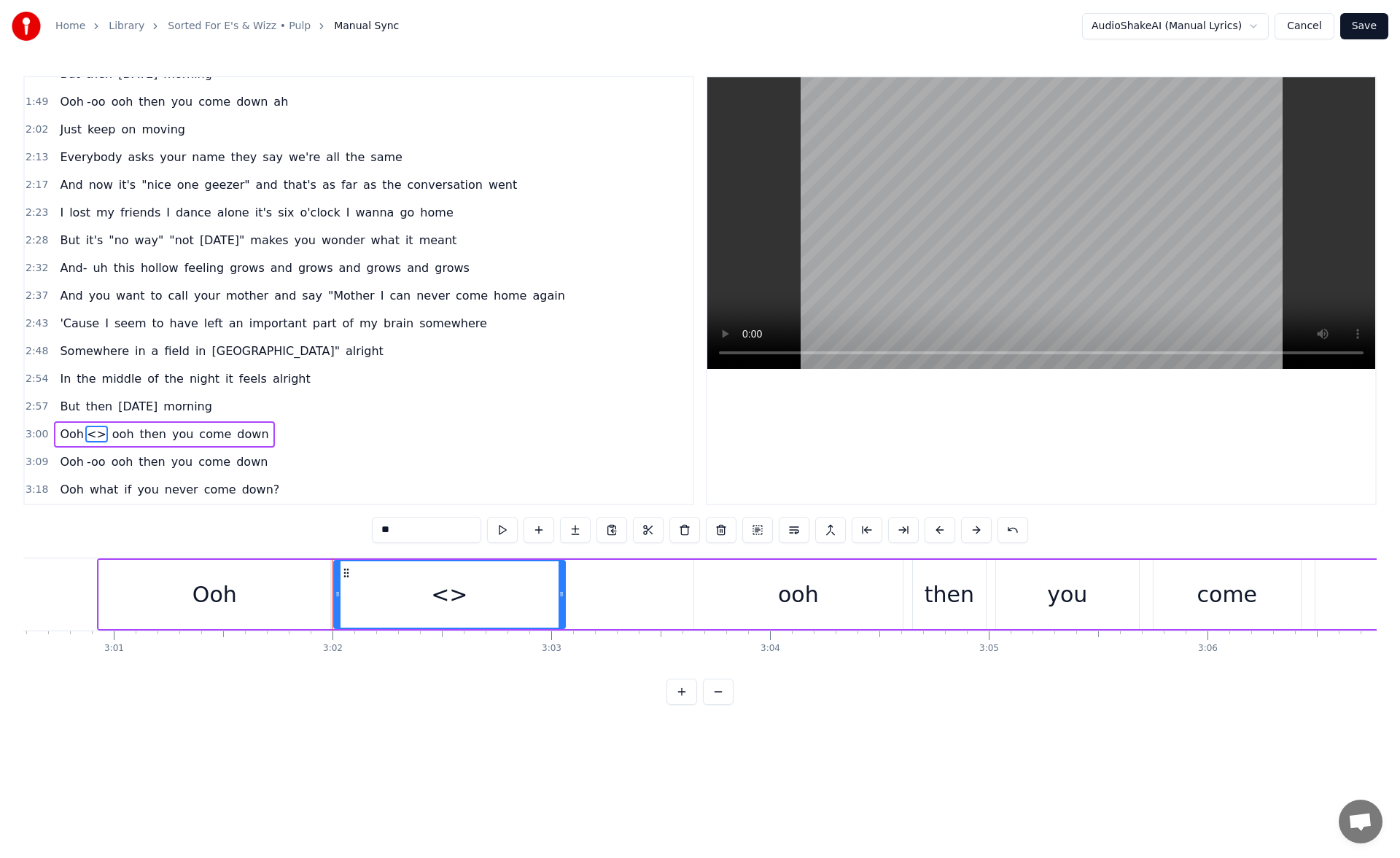
drag, startPoint x: 412, startPoint y: 532, endPoint x: 357, endPoint y: 535, distance: 55.1
click at [357, 535] on div "0:19 Oh is this the way they say the future's meant to feel? 0:24 Or just 20000…" at bounding box center [699, 390] width 1353 height 629
click at [494, 534] on button at bounding box center [502, 529] width 31 height 26
drag, startPoint x: 561, startPoint y: 599, endPoint x: 570, endPoint y: 597, distance: 9.2
click at [564, 597] on icon at bounding box center [561, 594] width 6 height 12
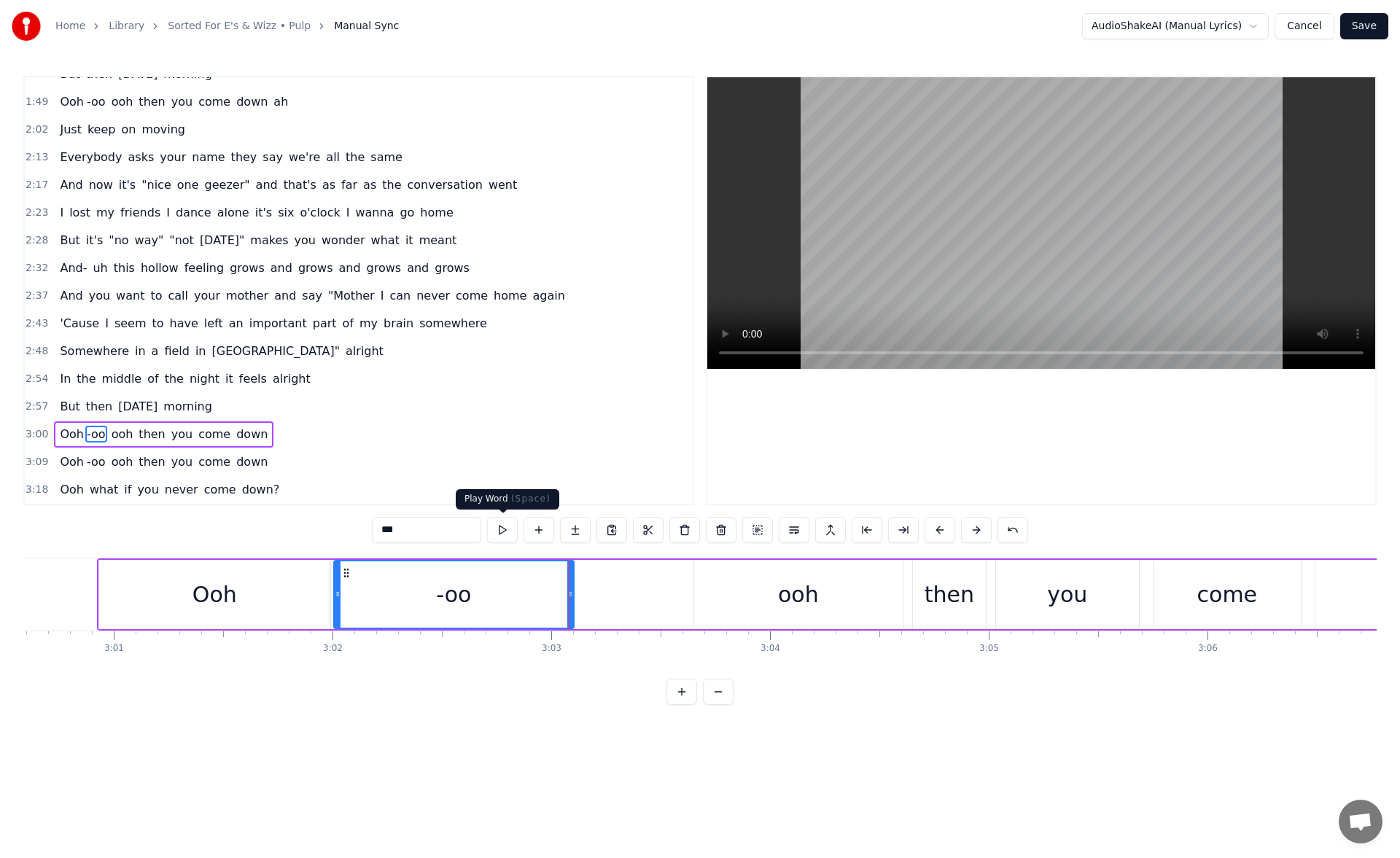
click at [504, 534] on button at bounding box center [502, 529] width 31 height 26
click at [69, 492] on span "Ooh" at bounding box center [72, 489] width 27 height 16
type input "***"
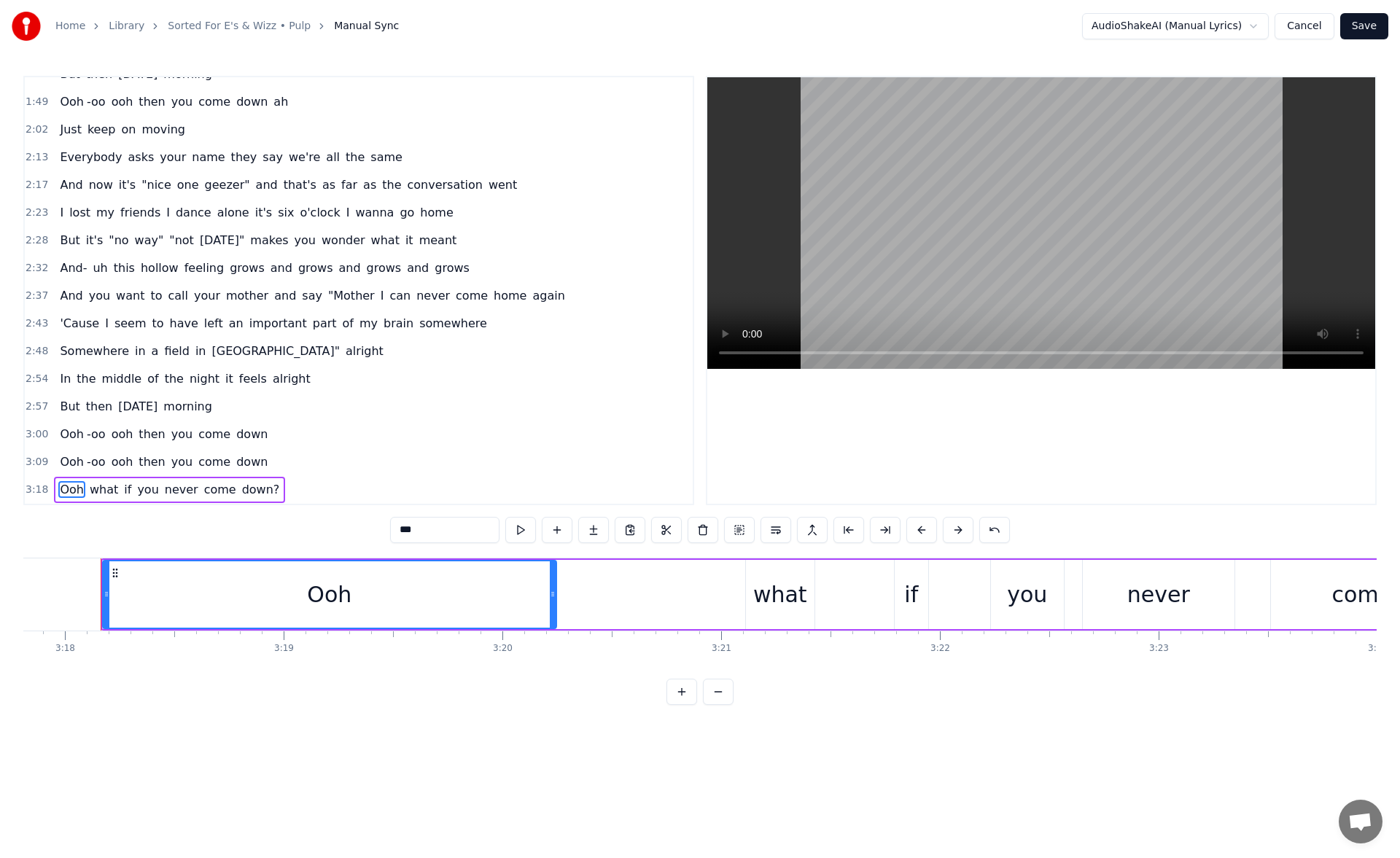
scroll to position [0, 43265]
click at [67, 488] on span "Ooh" at bounding box center [72, 489] width 27 height 16
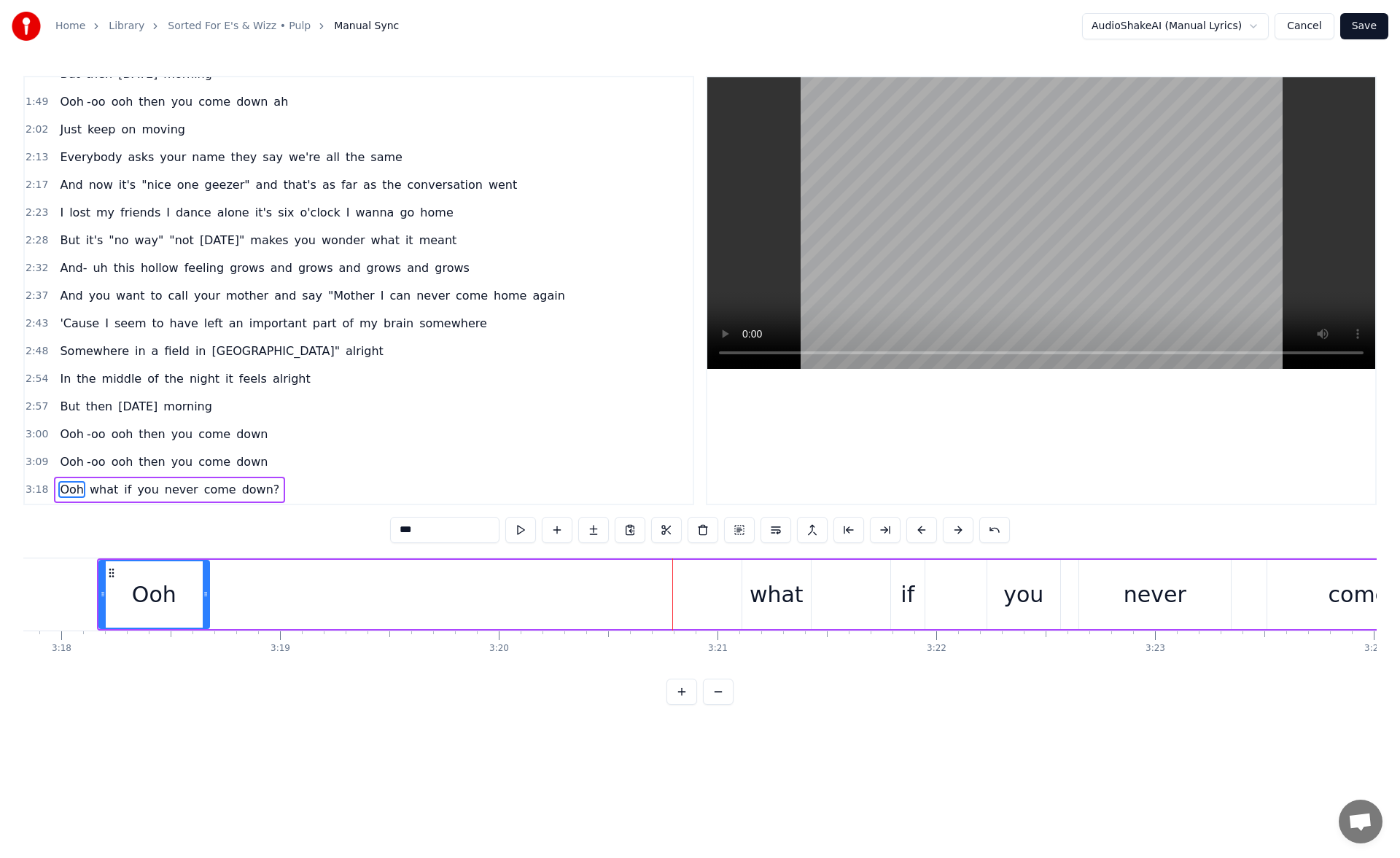
drag, startPoint x: 549, startPoint y: 598, endPoint x: 205, endPoint y: 620, distance: 344.7
click at [205, 620] on div at bounding box center [205, 594] width 6 height 66
click at [524, 532] on button at bounding box center [520, 529] width 31 height 26
drag, startPoint x: 205, startPoint y: 597, endPoint x: 246, endPoint y: 590, distance: 41.6
click at [208, 590] on icon at bounding box center [205, 594] width 6 height 12
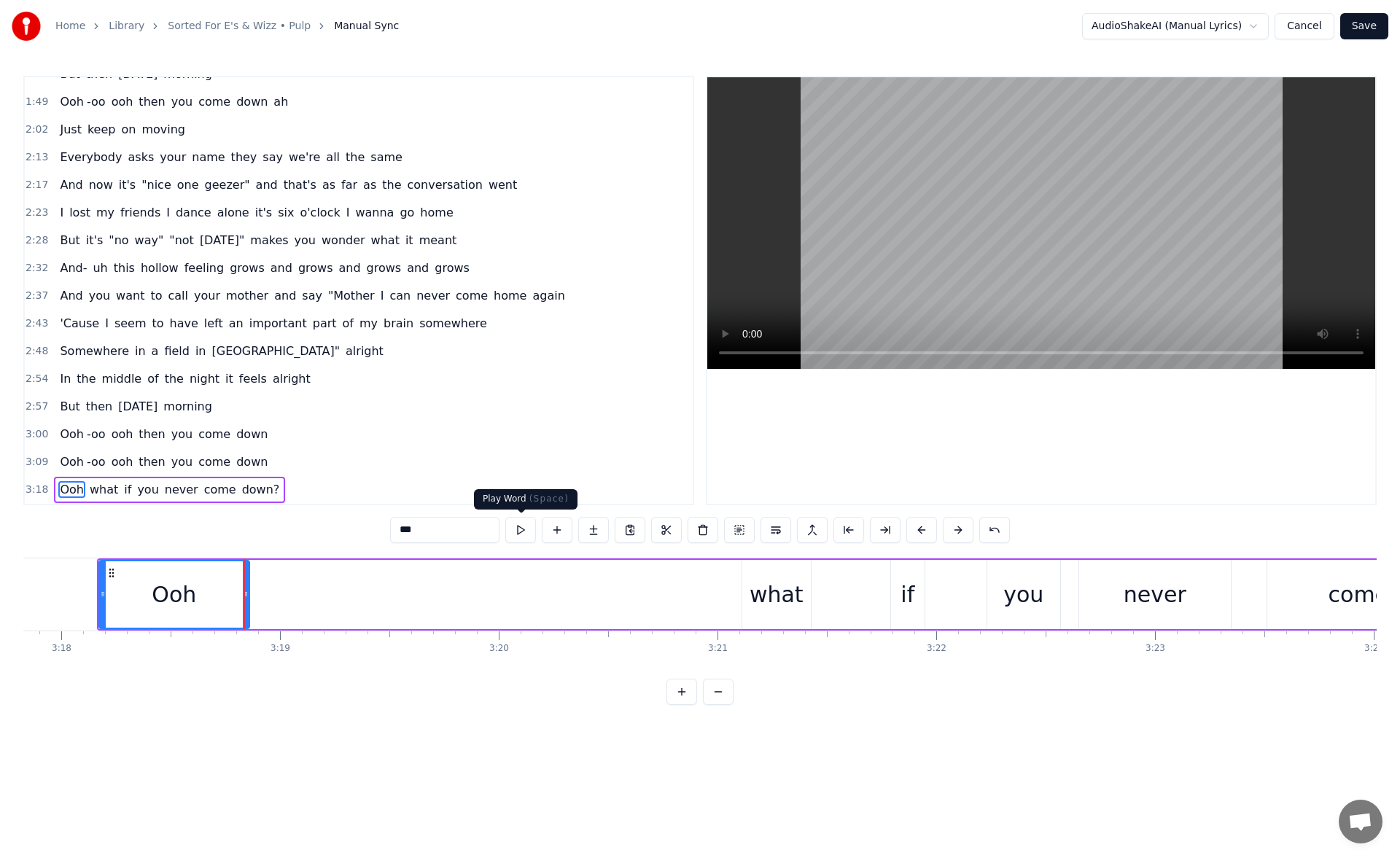
click at [520, 529] on button at bounding box center [520, 529] width 31 height 26
click at [591, 530] on button at bounding box center [593, 529] width 31 height 26
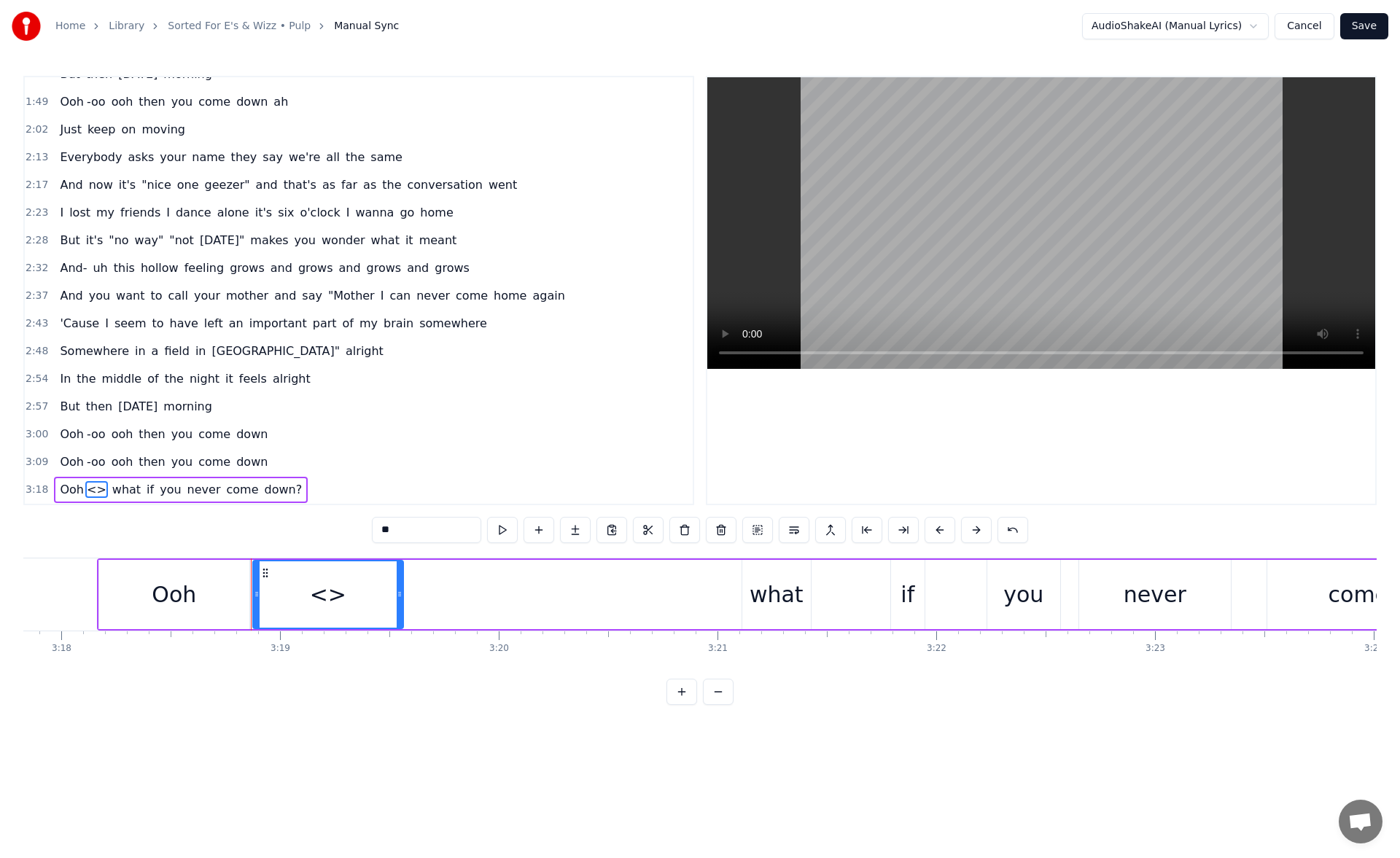
drag, startPoint x: 405, startPoint y: 535, endPoint x: 350, endPoint y: 529, distance: 55.3
click at [350, 529] on div "0:19 Oh is this the way they say the future's meant to feel? 0:24 Or just 20000…" at bounding box center [699, 390] width 1353 height 629
drag, startPoint x: 401, startPoint y: 594, endPoint x: 599, endPoint y: 575, distance: 198.9
click at [598, 575] on div at bounding box center [595, 594] width 6 height 66
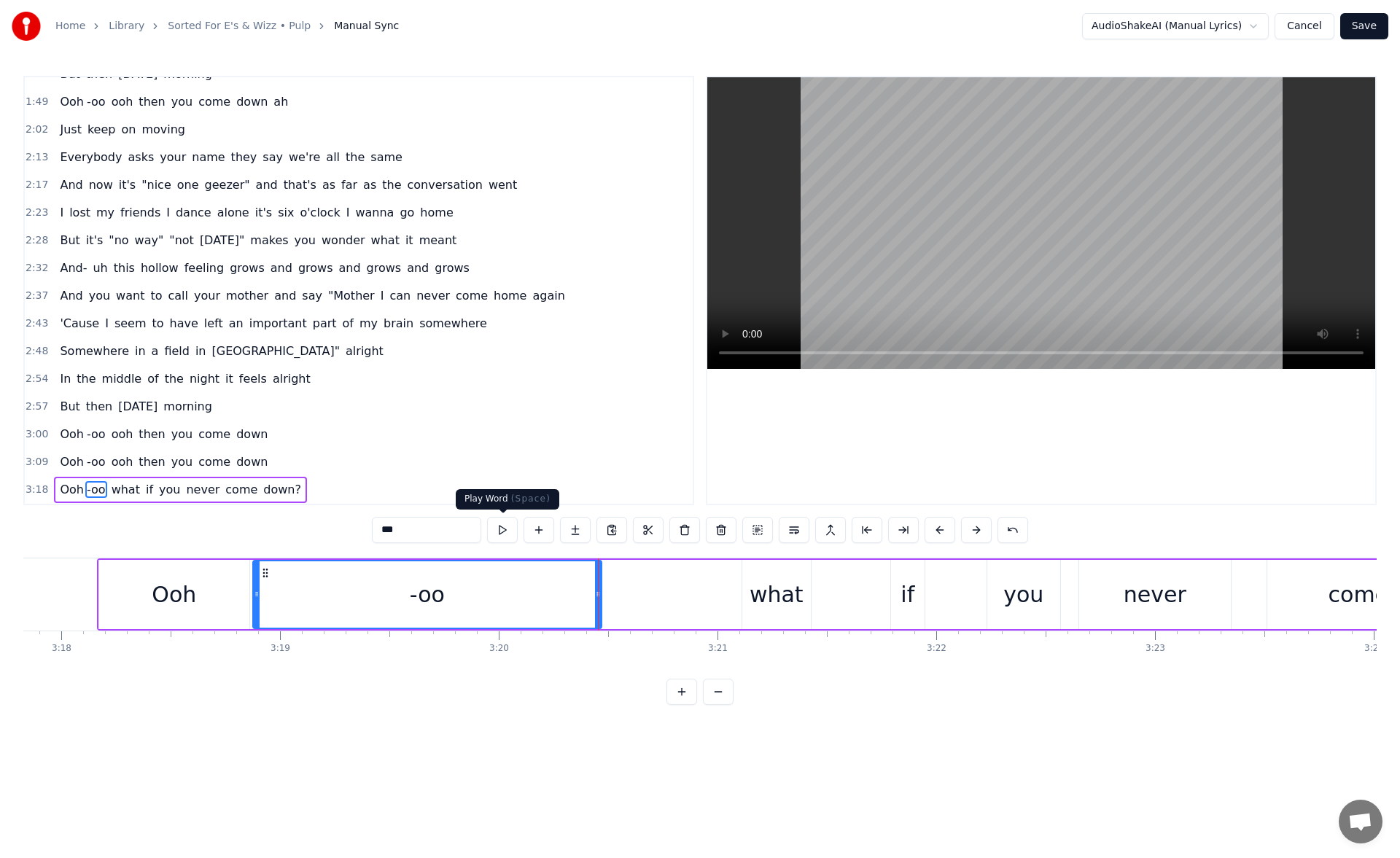
click at [506, 532] on button at bounding box center [502, 529] width 31 height 26
click at [500, 525] on button at bounding box center [502, 529] width 31 height 26
click at [152, 589] on div "Ooh" at bounding box center [174, 594] width 150 height 69
type input "***"
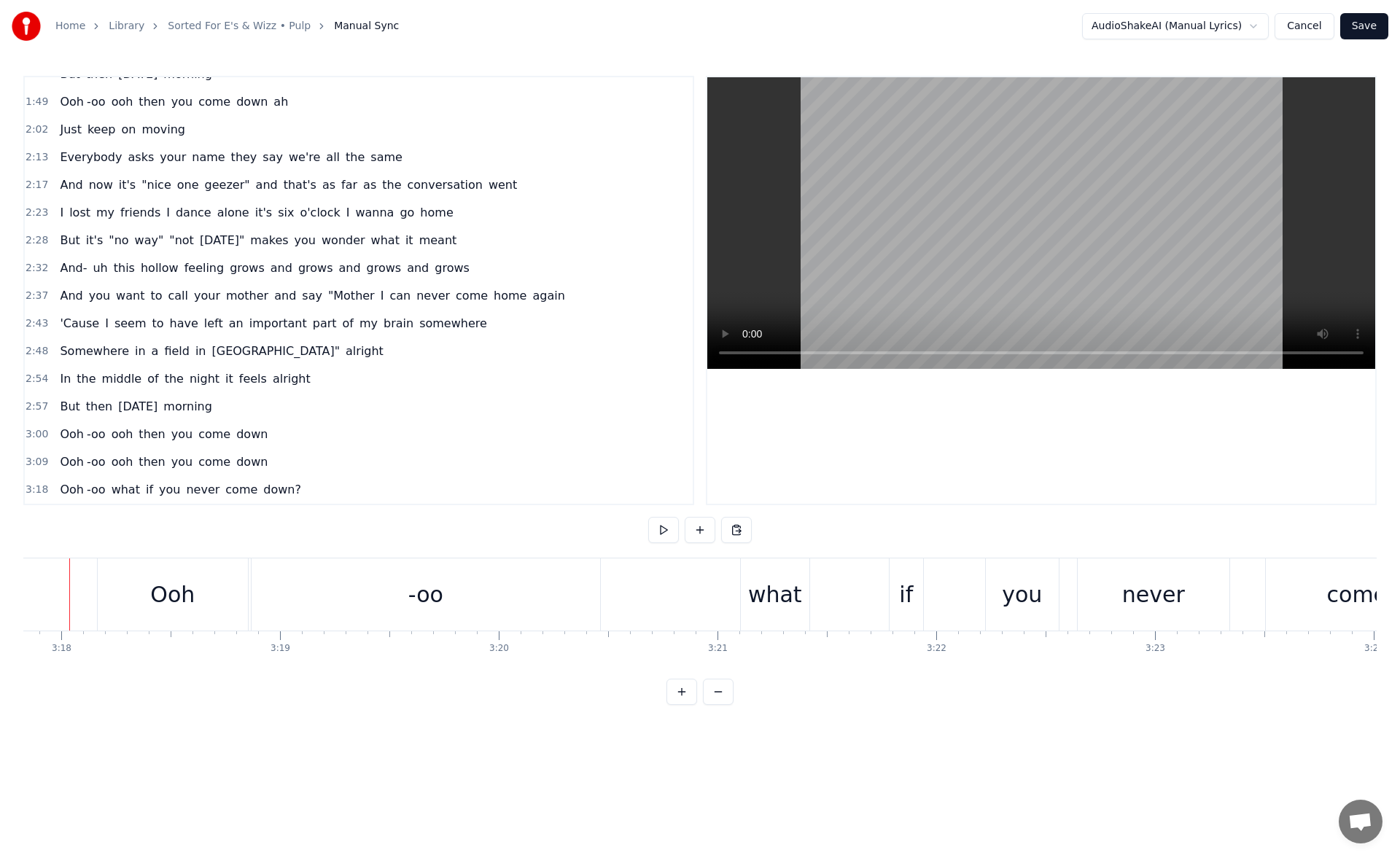
scroll to position [0, 43237]
click at [140, 592] on div "Ooh" at bounding box center [199, 594] width 150 height 72
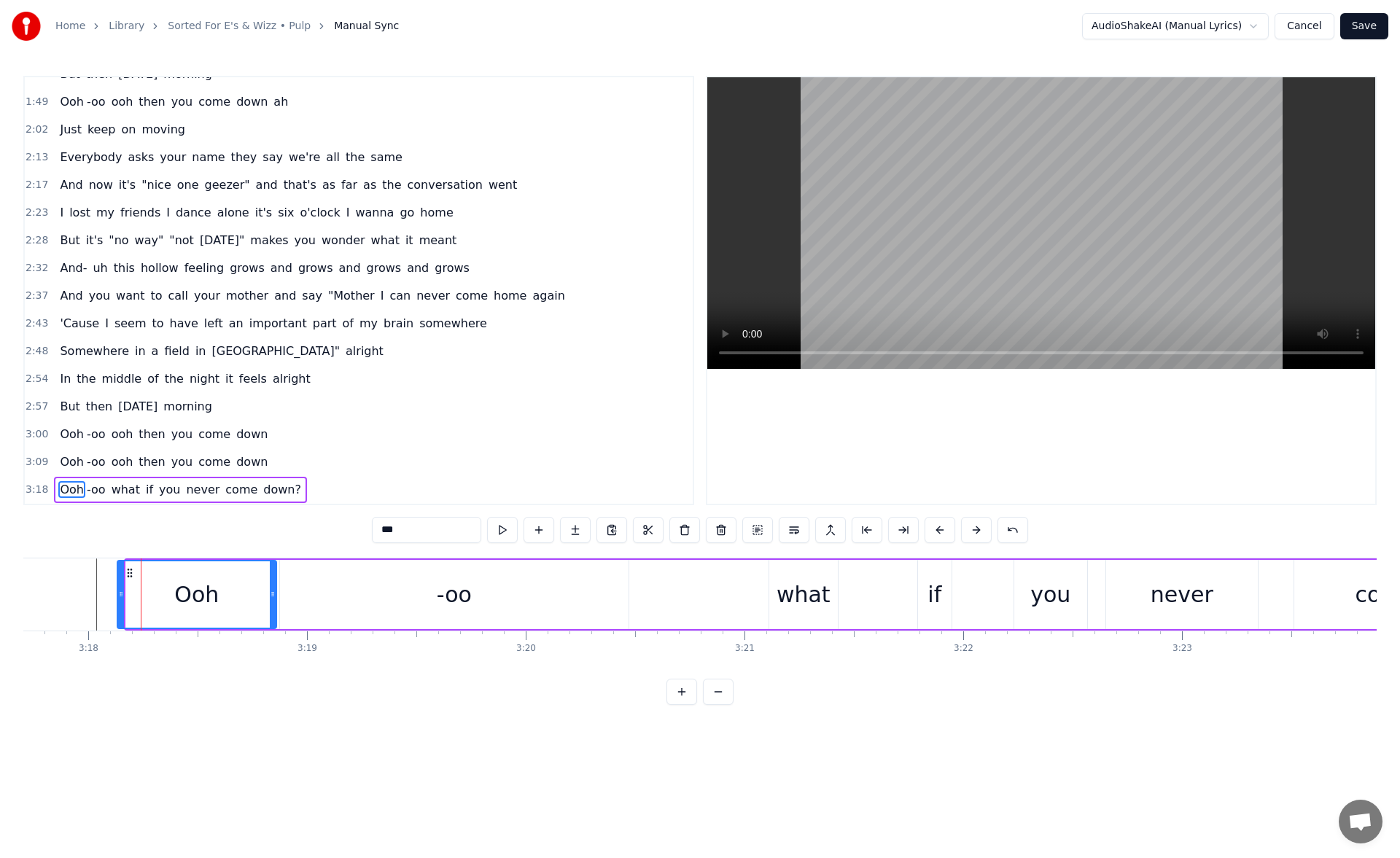
drag, startPoint x: 131, startPoint y: 593, endPoint x: 122, endPoint y: 593, distance: 9.0
click at [122, 593] on icon at bounding box center [121, 594] width 6 height 12
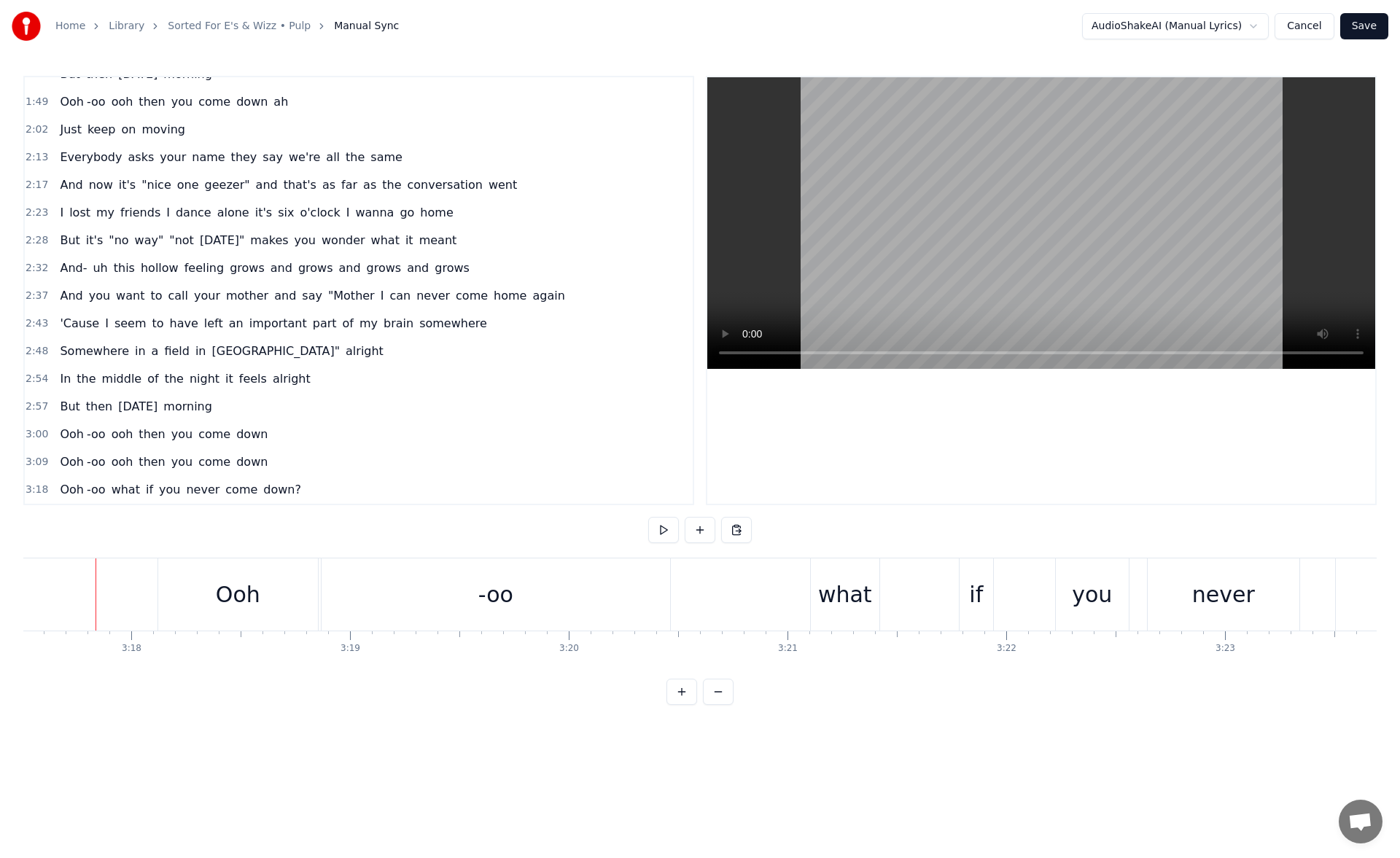
scroll to position [0, 43194]
click at [860, 588] on div "what" at bounding box center [846, 594] width 54 height 33
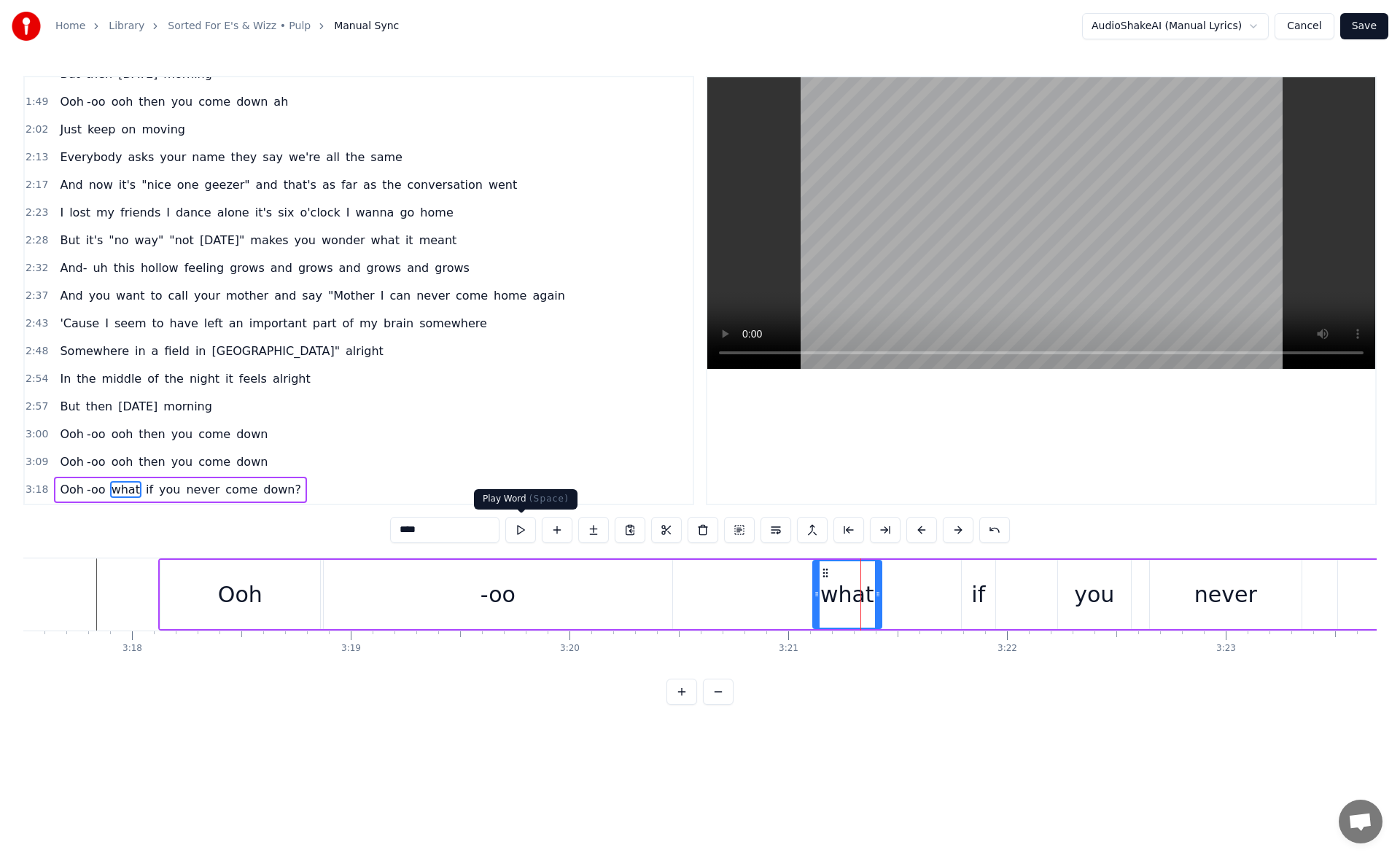
click at [526, 529] on button at bounding box center [520, 529] width 31 height 26
click at [972, 597] on div "if" at bounding box center [978, 594] width 14 height 33
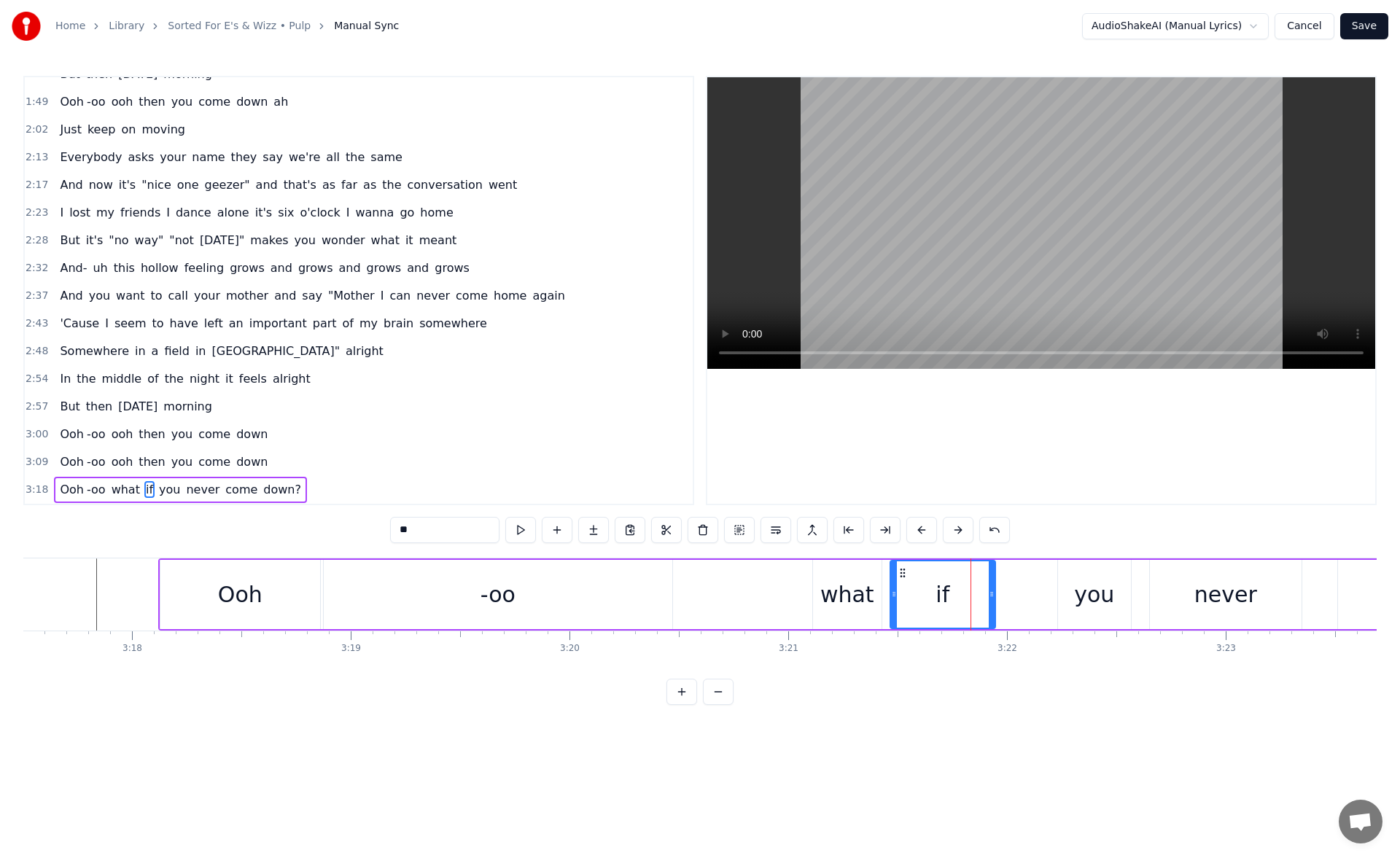
drag, startPoint x: 965, startPoint y: 595, endPoint x: 893, endPoint y: 599, distance: 72.1
click at [893, 599] on icon at bounding box center [893, 594] width 6 height 12
click at [516, 535] on button at bounding box center [520, 529] width 31 height 26
click at [1073, 578] on div "you" at bounding box center [1094, 594] width 73 height 69
click at [1059, 598] on icon at bounding box center [1062, 594] width 6 height 12
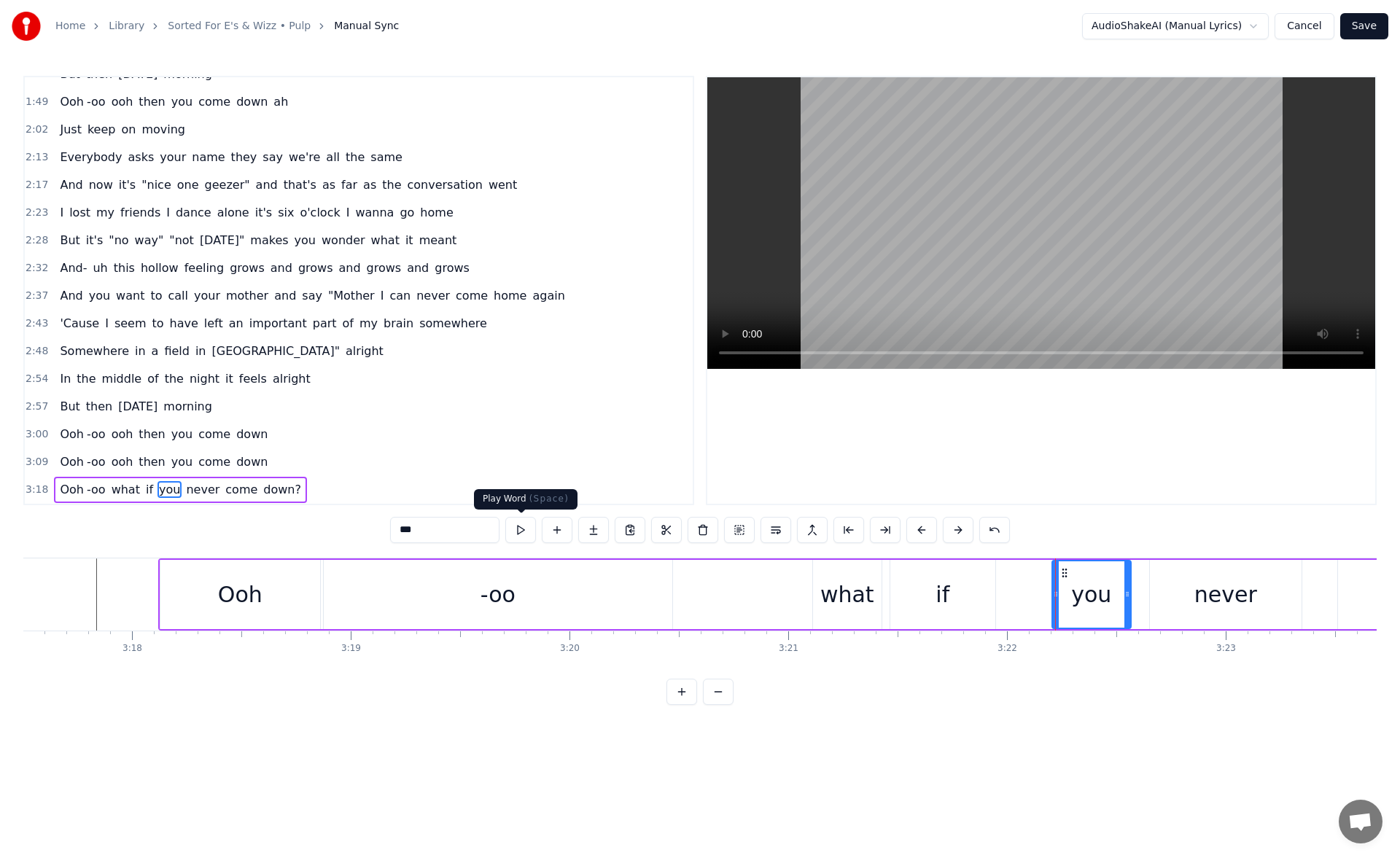
click at [521, 523] on button at bounding box center [520, 529] width 31 height 26
click at [1200, 611] on div "never" at bounding box center [1225, 594] width 152 height 69
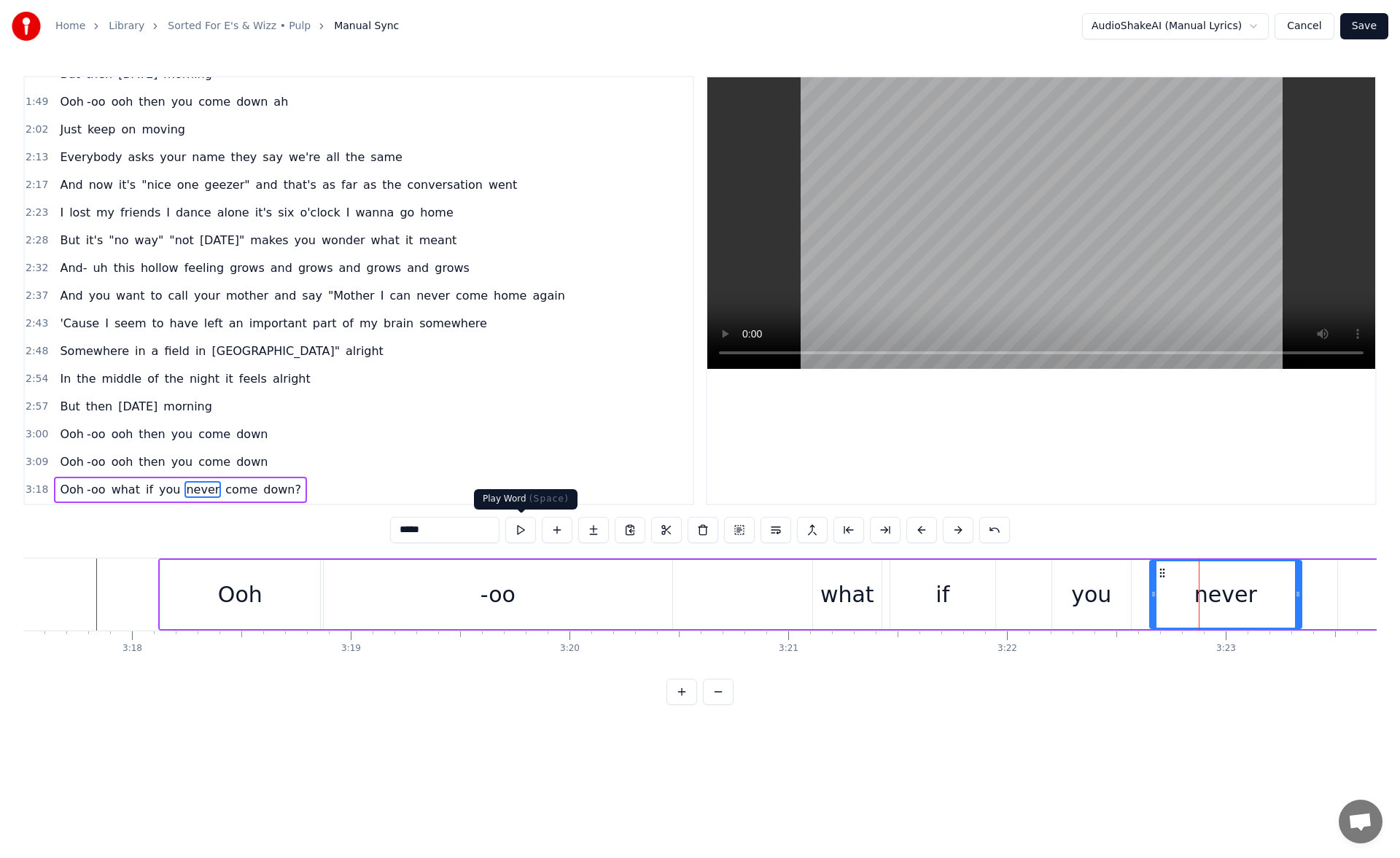
click at [524, 532] on button at bounding box center [520, 529] width 31 height 26
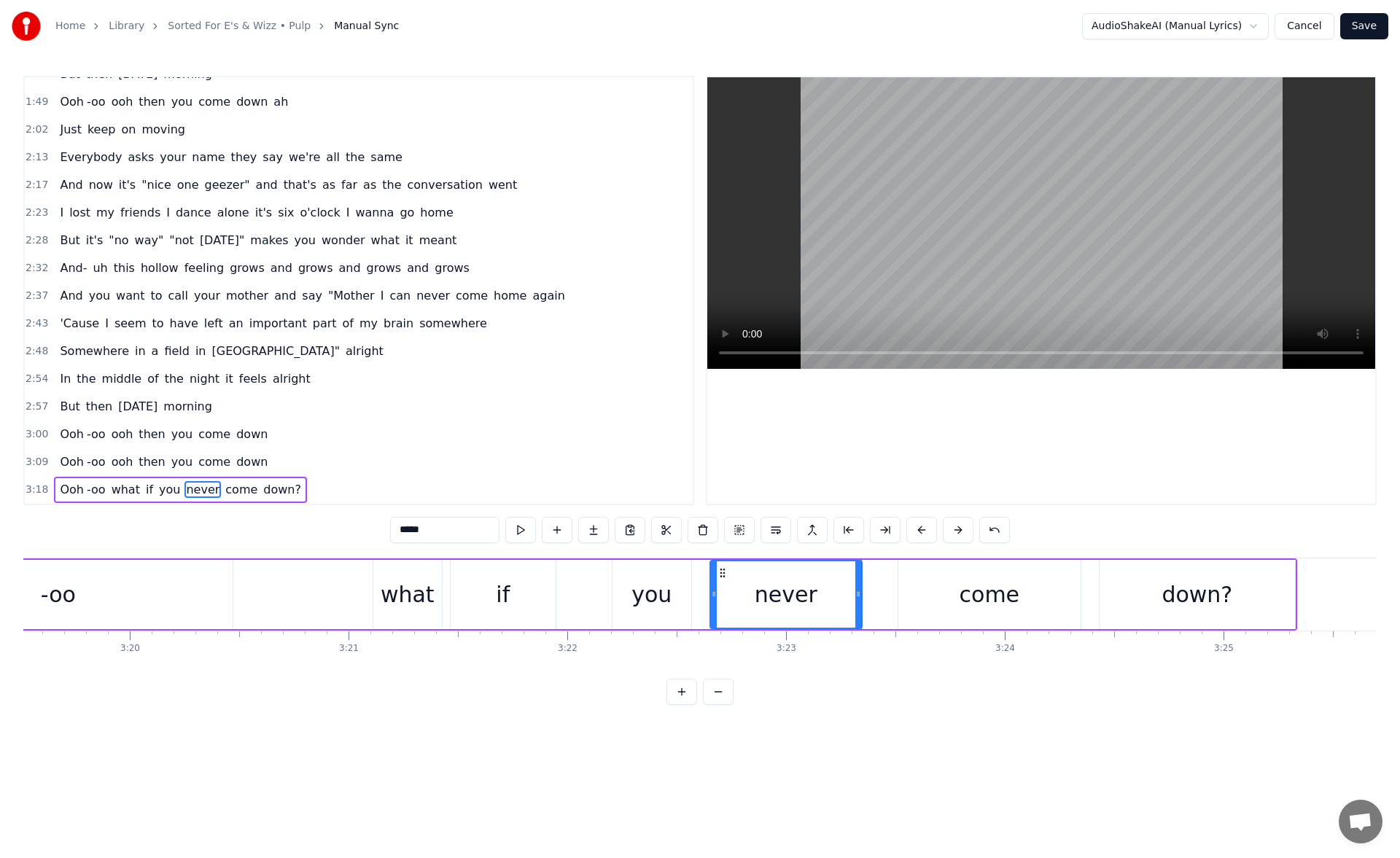
scroll to position [0, 43684]
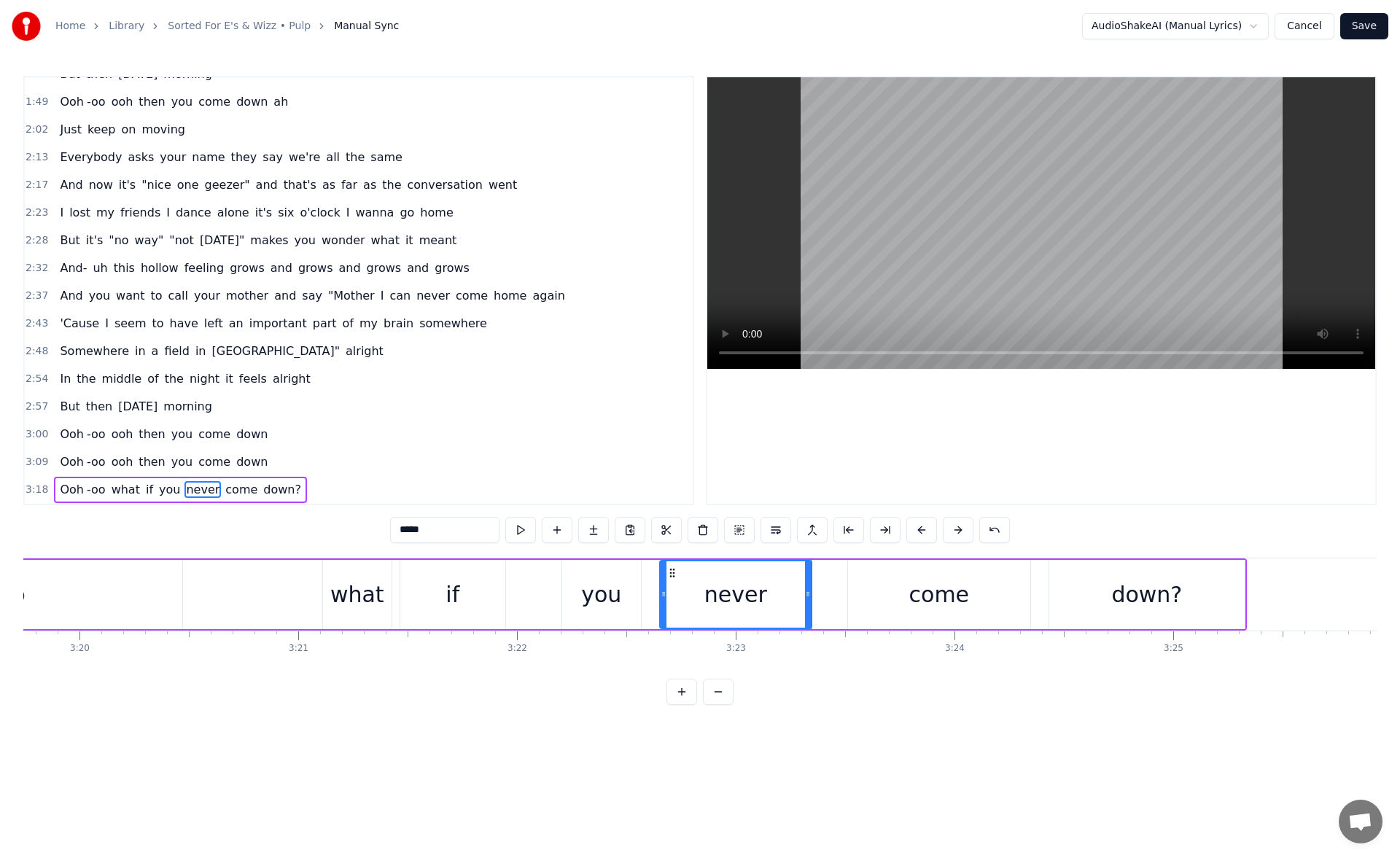
click at [901, 592] on div "come" at bounding box center [939, 594] width 182 height 69
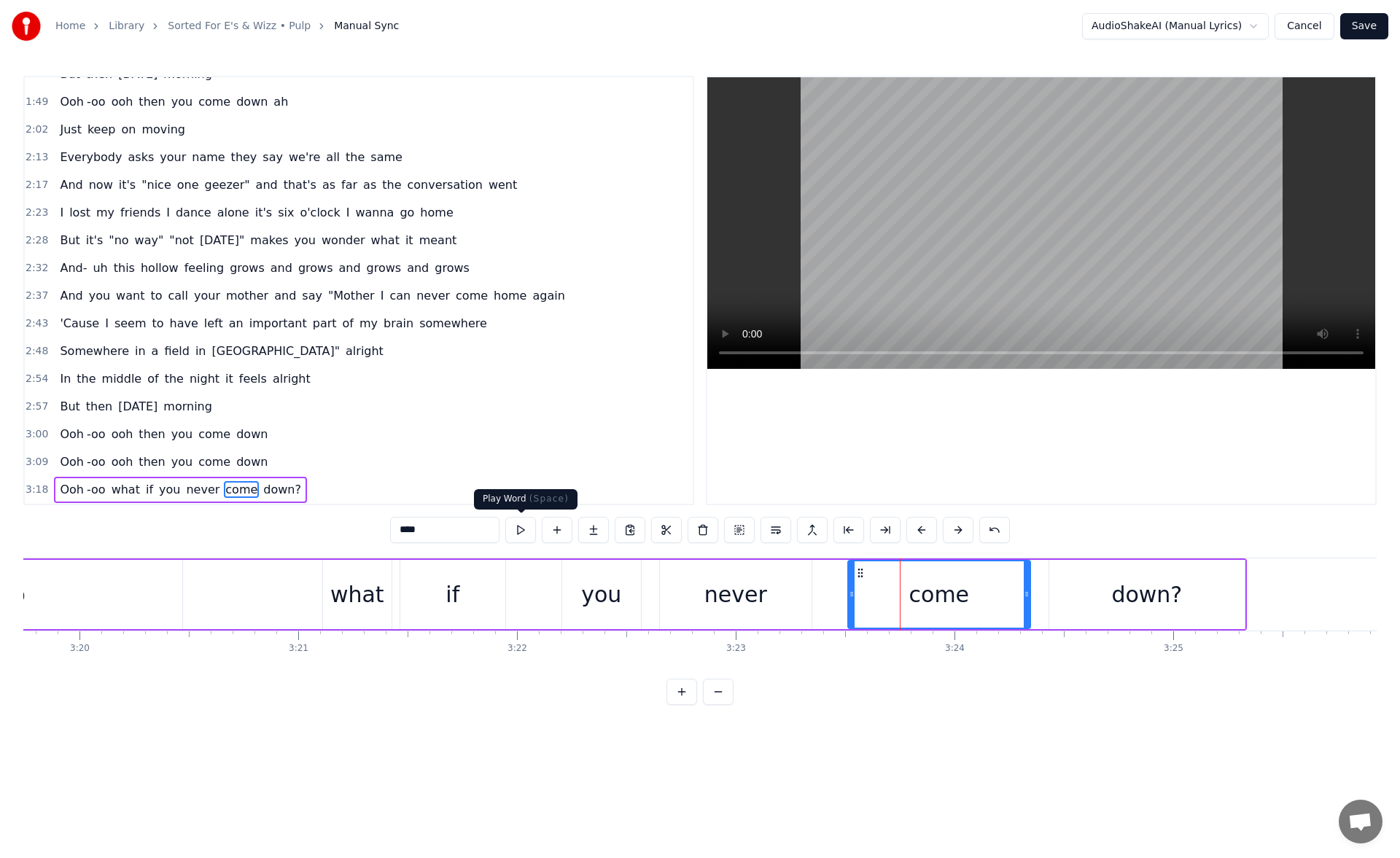
click at [527, 534] on button at bounding box center [520, 529] width 31 height 26
click at [1066, 606] on div "down?" at bounding box center [1147, 594] width 196 height 69
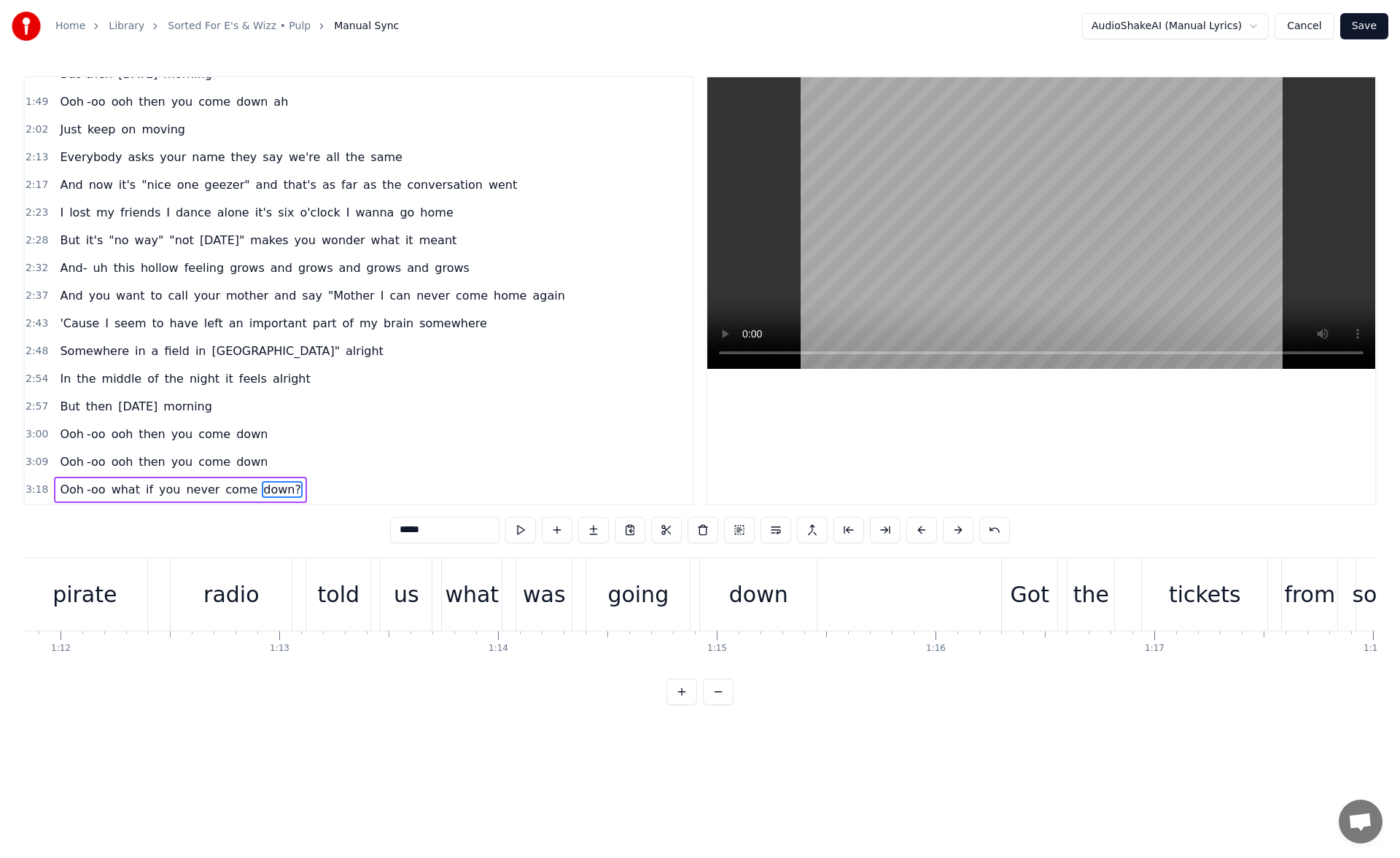
scroll to position [0, 16179]
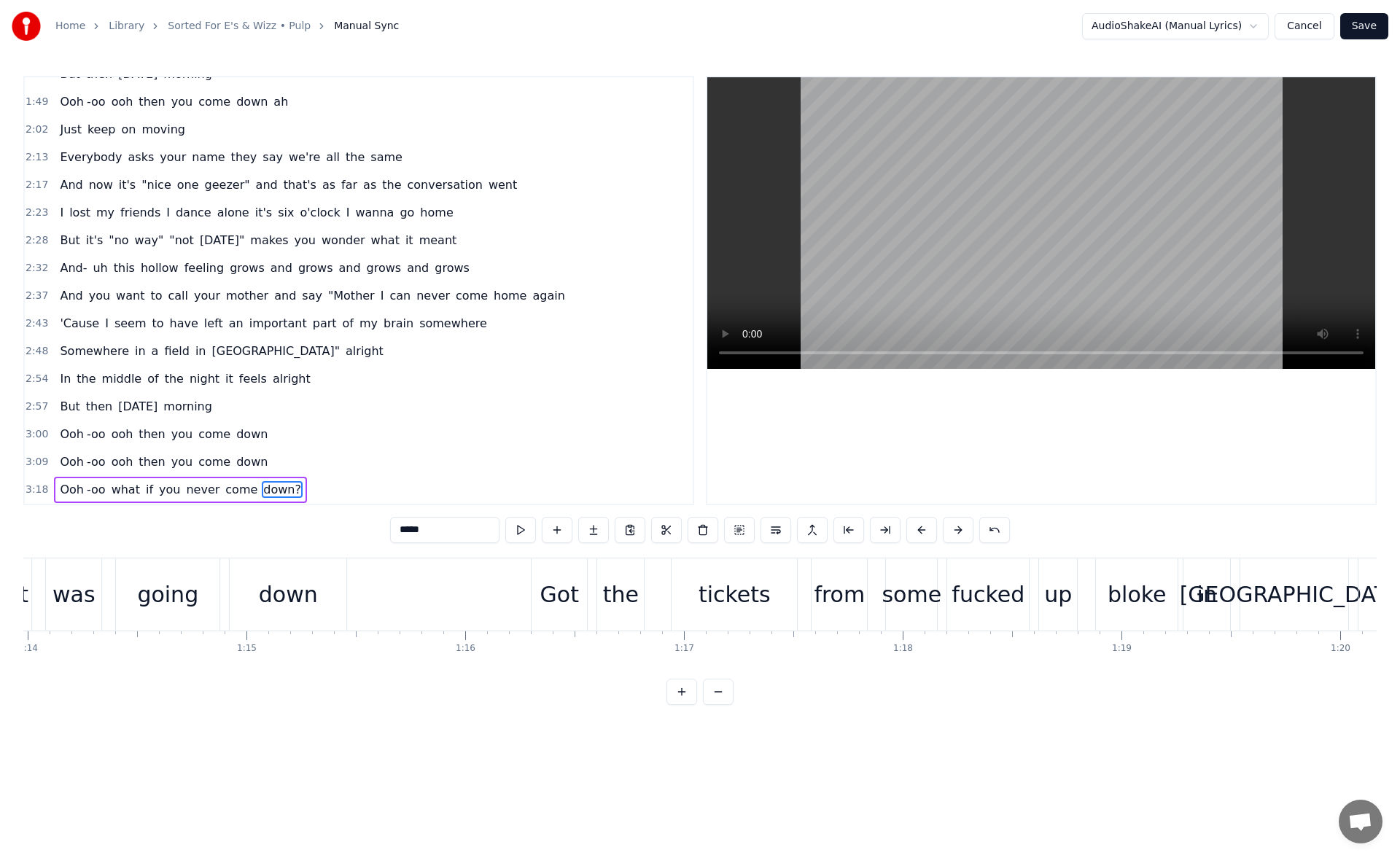
click at [552, 579] on div "Got" at bounding box center [560, 594] width 39 height 33
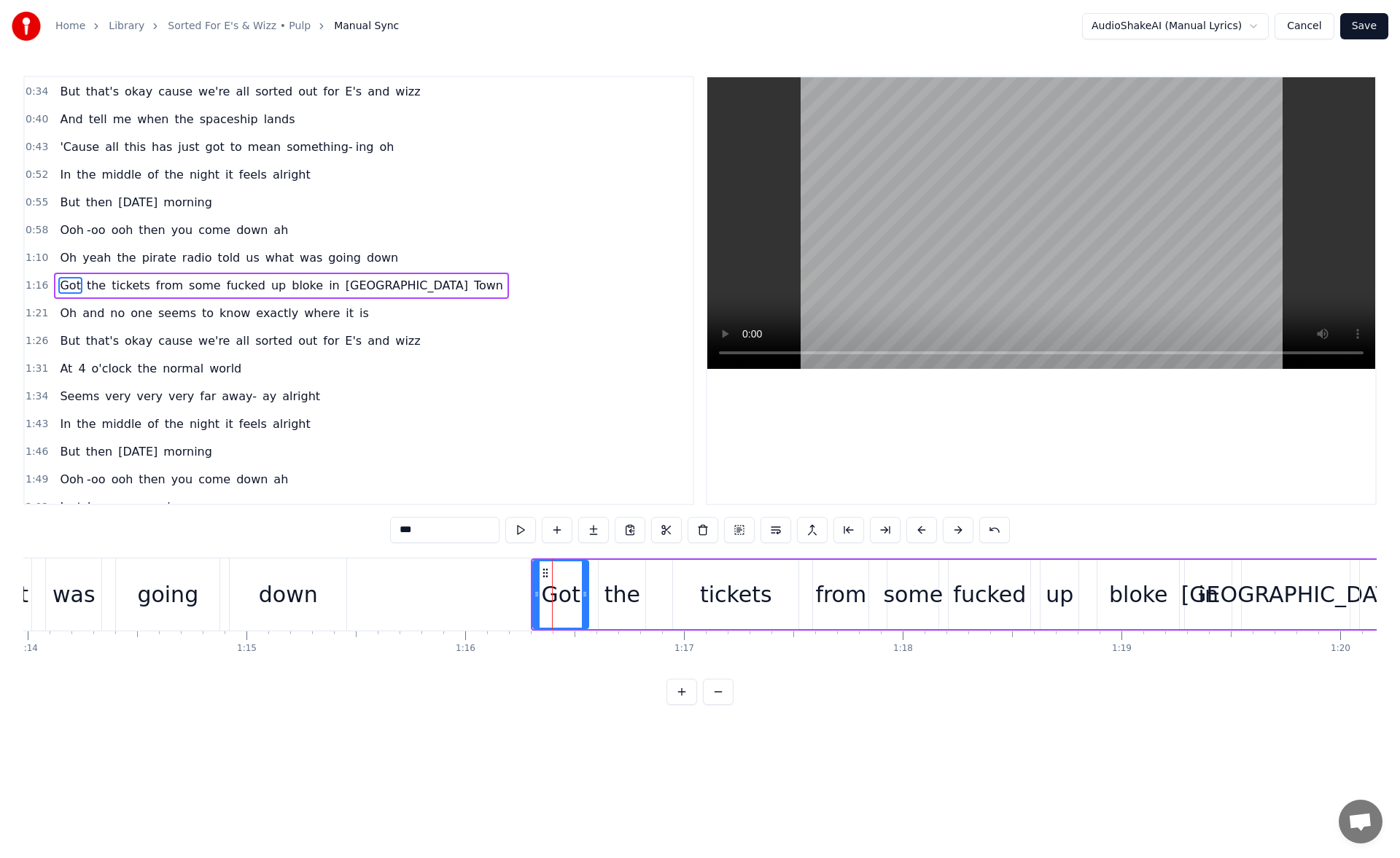
scroll to position [77, 0]
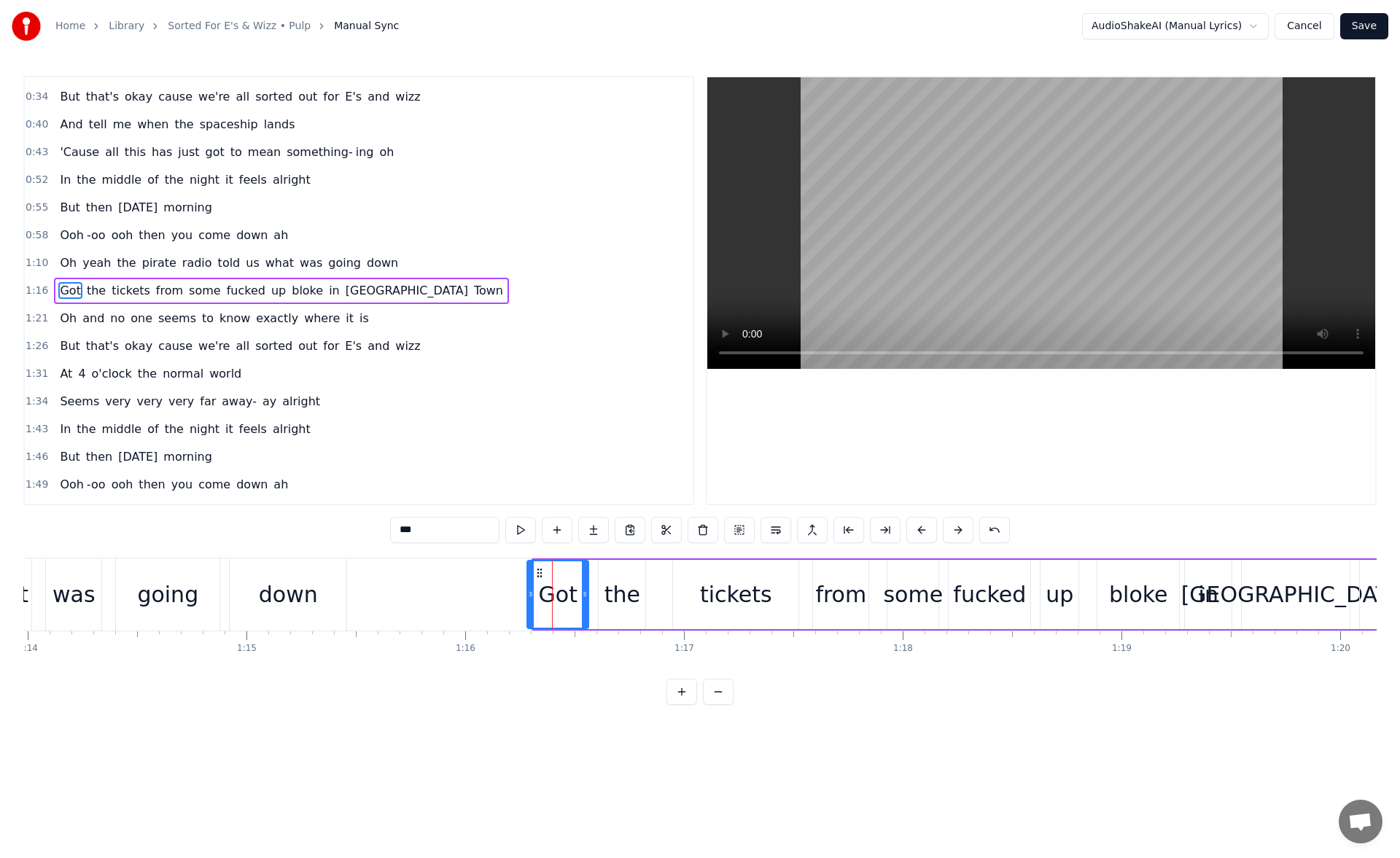
click at [530, 594] on icon at bounding box center [530, 594] width 6 height 12
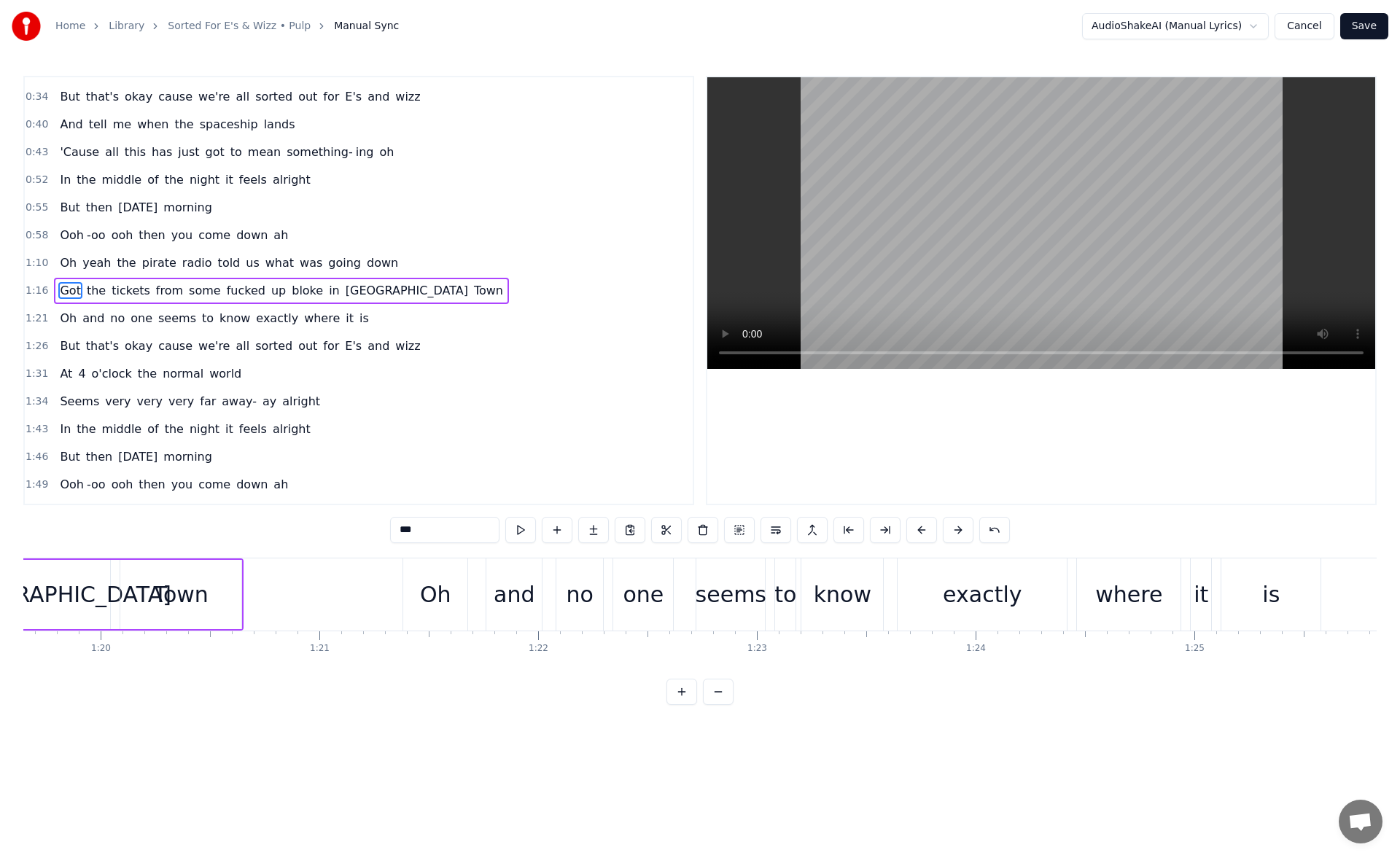
scroll to position [0, 17443]
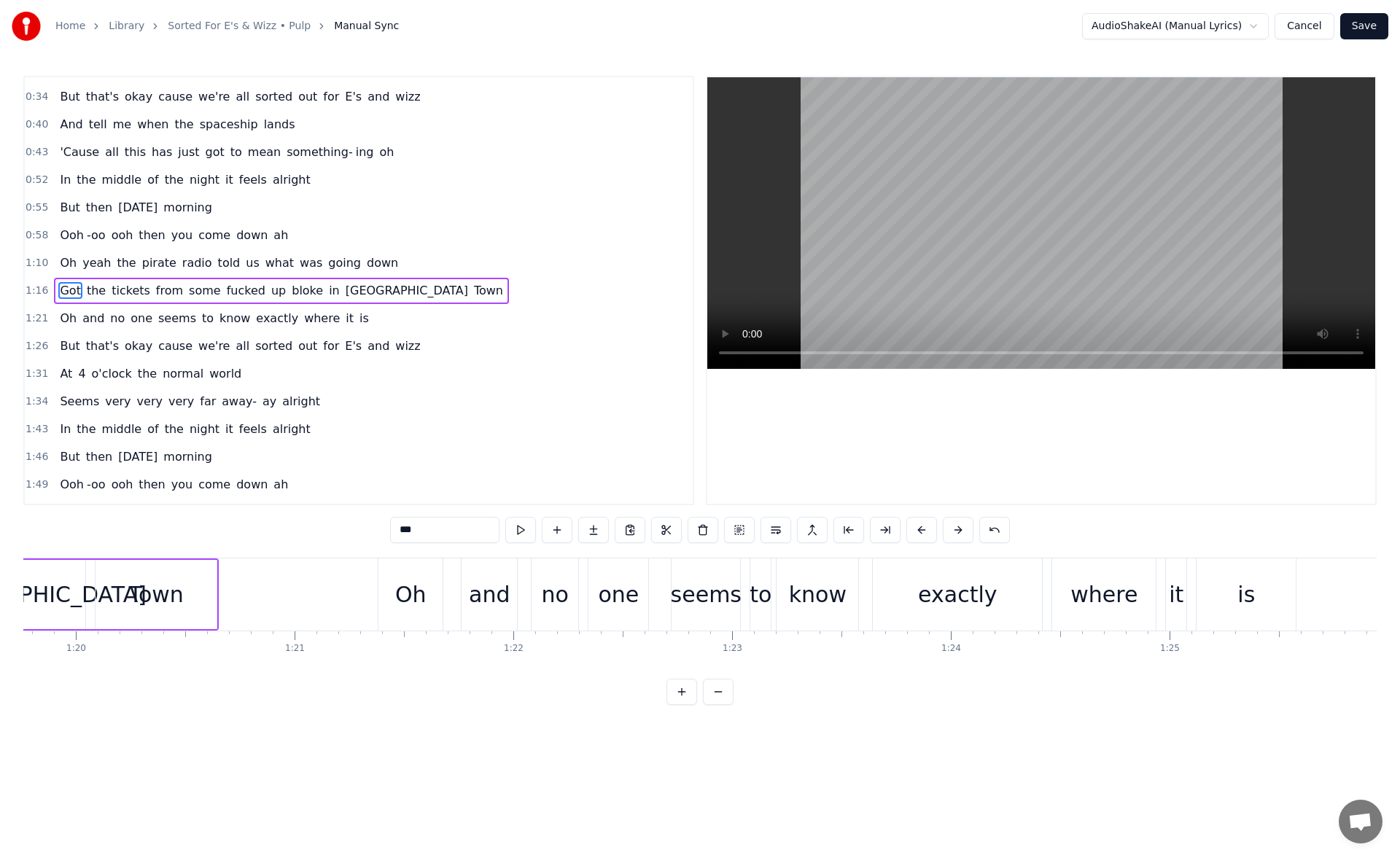
click at [436, 609] on div "Oh" at bounding box center [410, 594] width 64 height 72
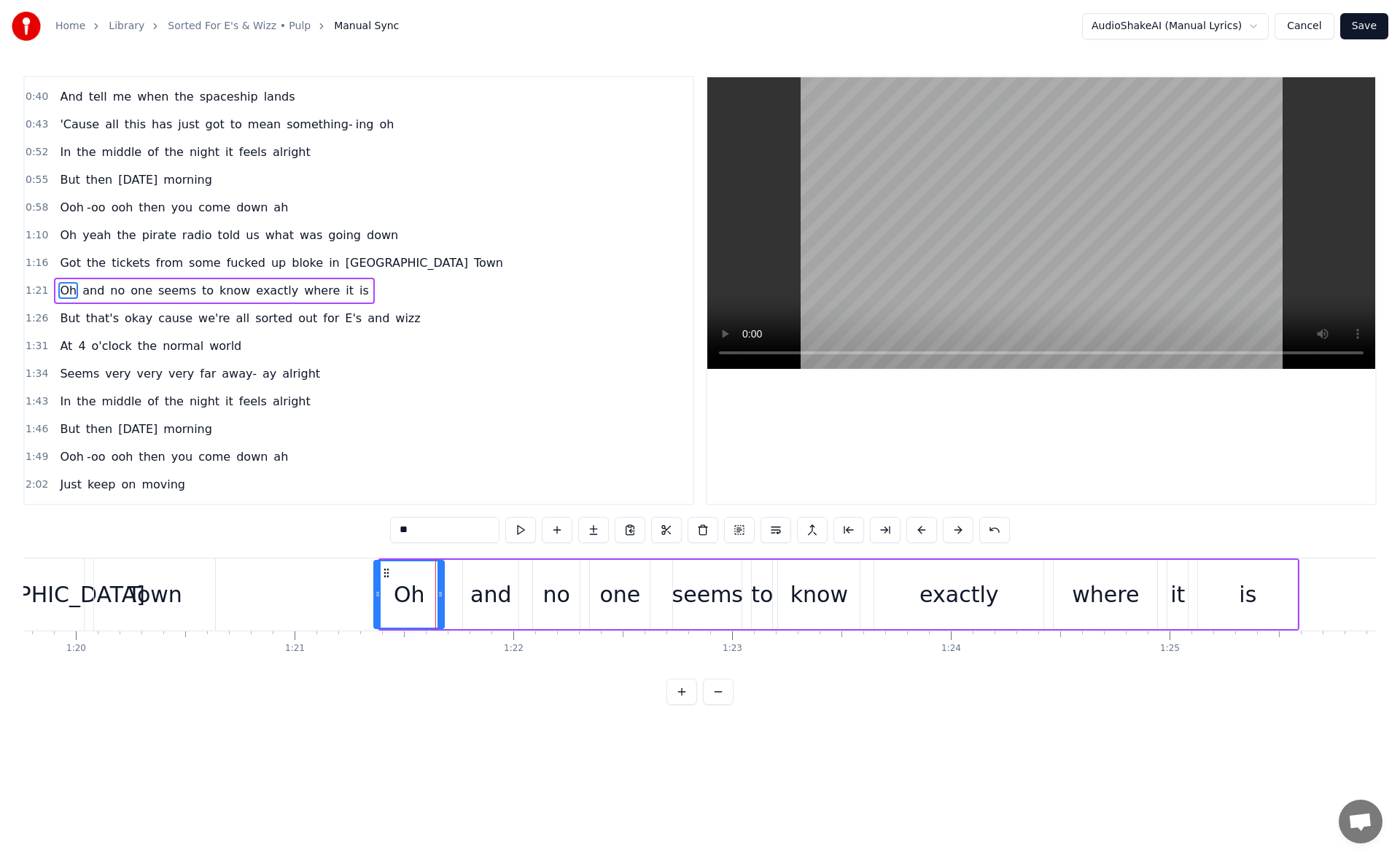
drag, startPoint x: 384, startPoint y: 598, endPoint x: 374, endPoint y: 597, distance: 10.0
click at [375, 597] on icon at bounding box center [378, 594] width 6 height 12
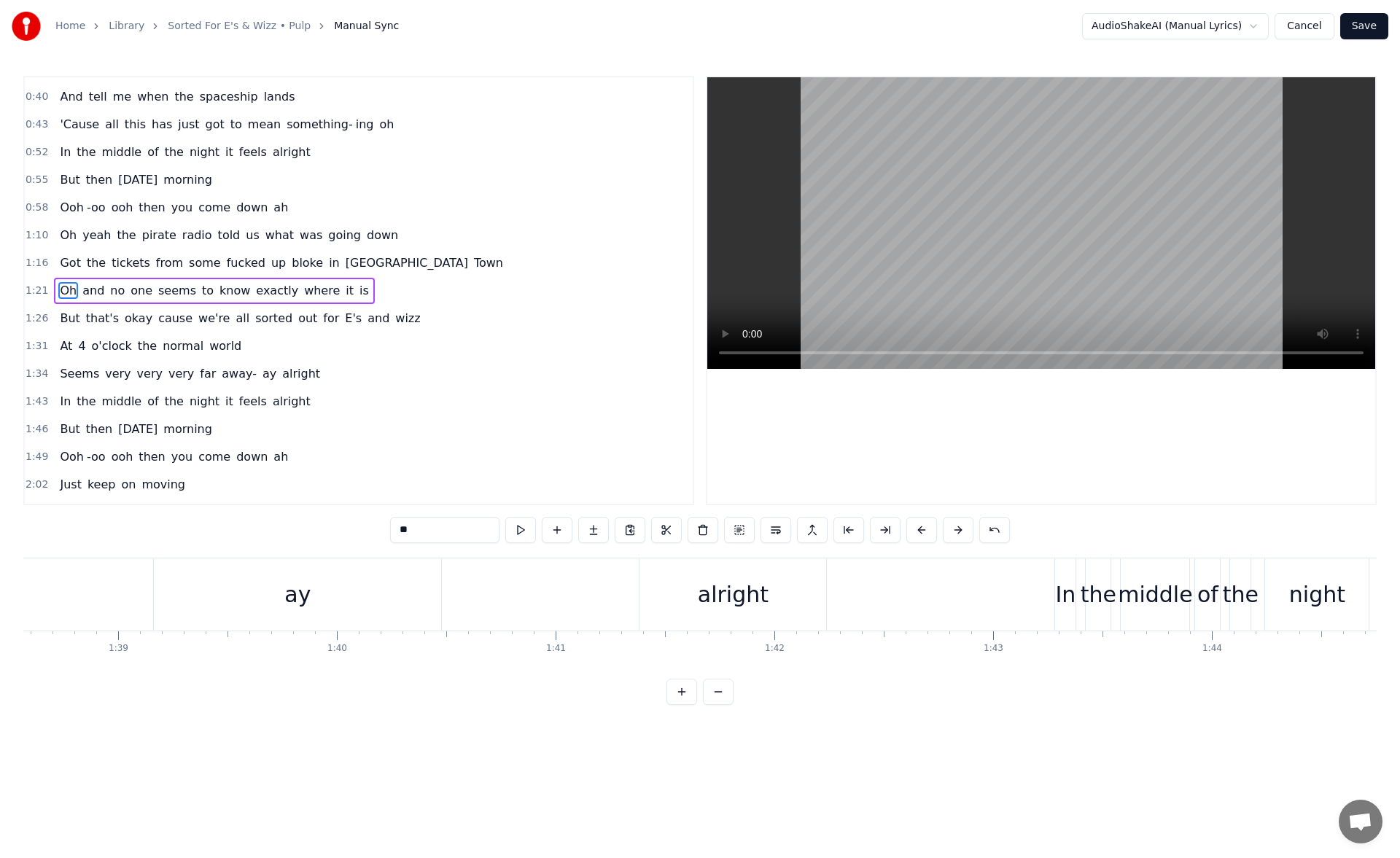
scroll to position [0, 21705]
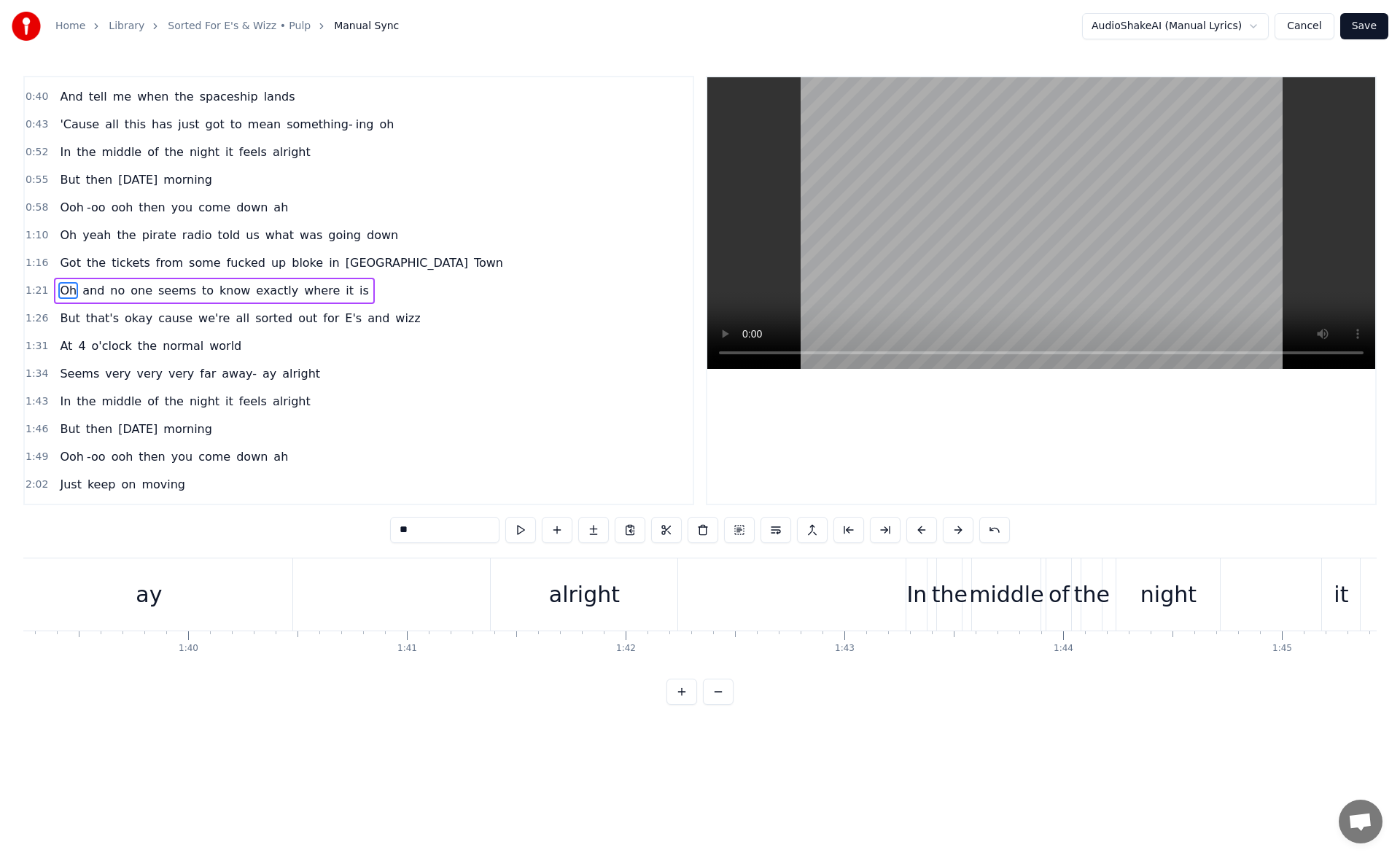
click at [917, 589] on div "In" at bounding box center [916, 594] width 20 height 33
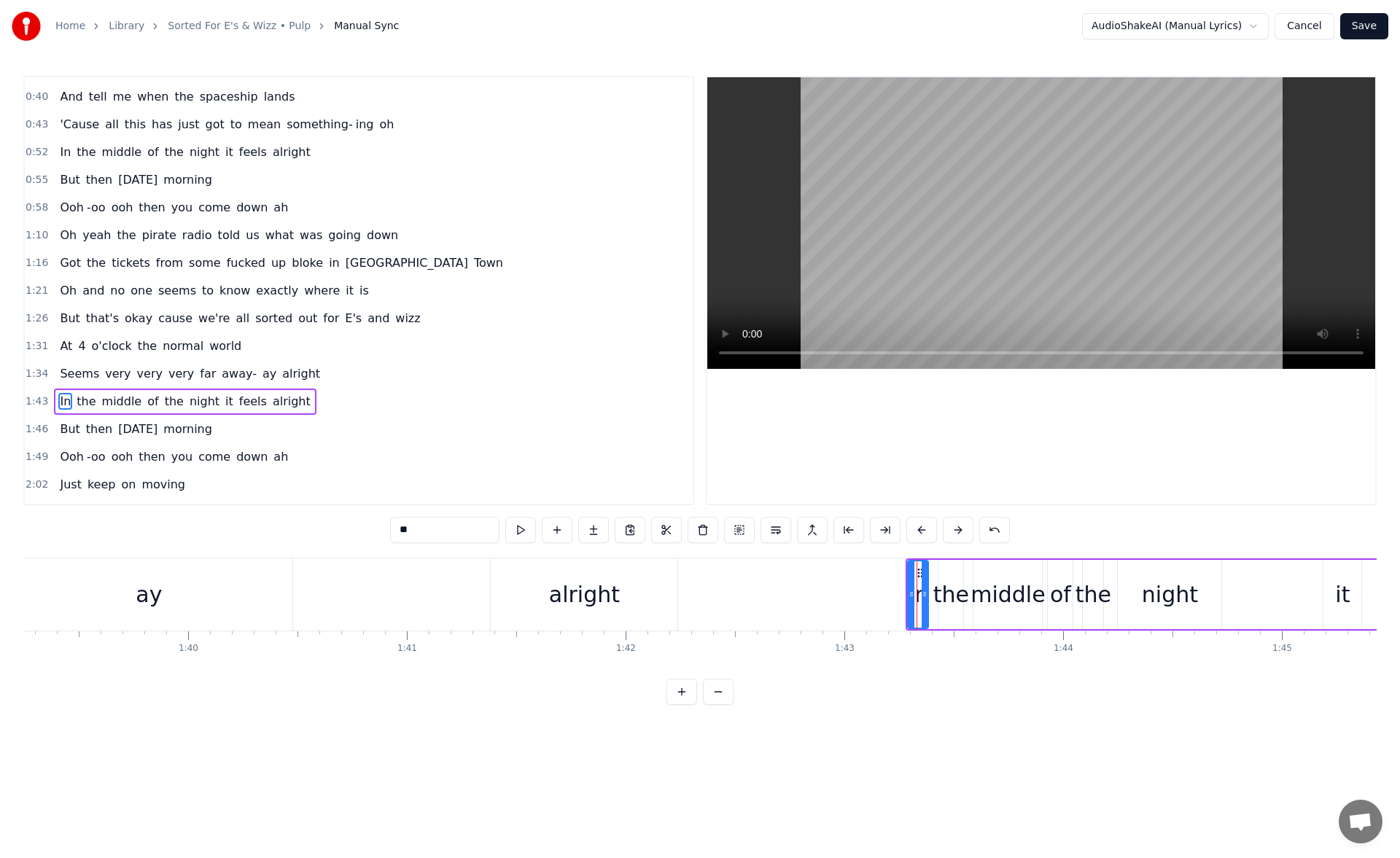
scroll to position [216, 0]
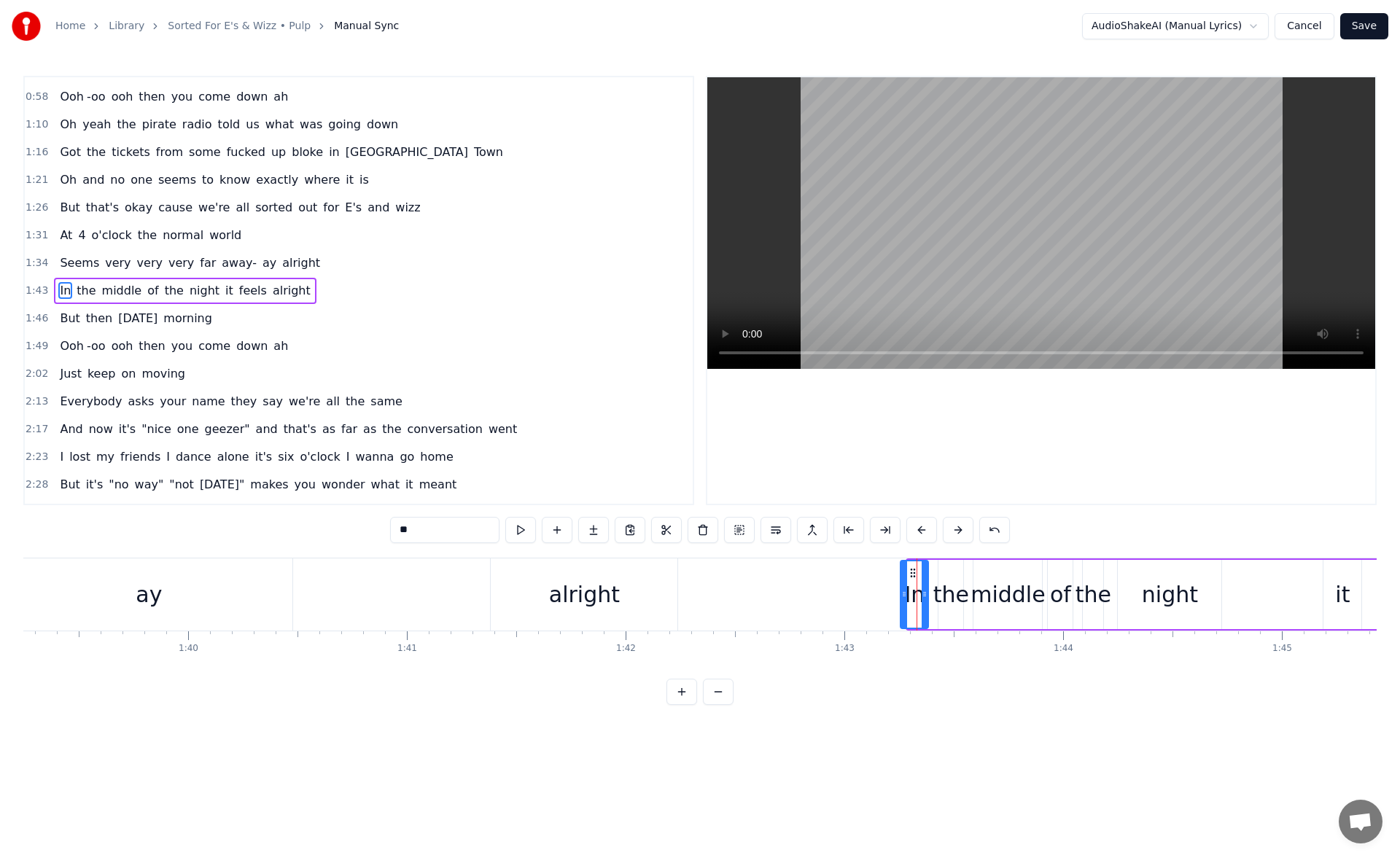
drag, startPoint x: 912, startPoint y: 589, endPoint x: 905, endPoint y: 591, distance: 7.3
click at [905, 591] on icon at bounding box center [904, 594] width 6 height 12
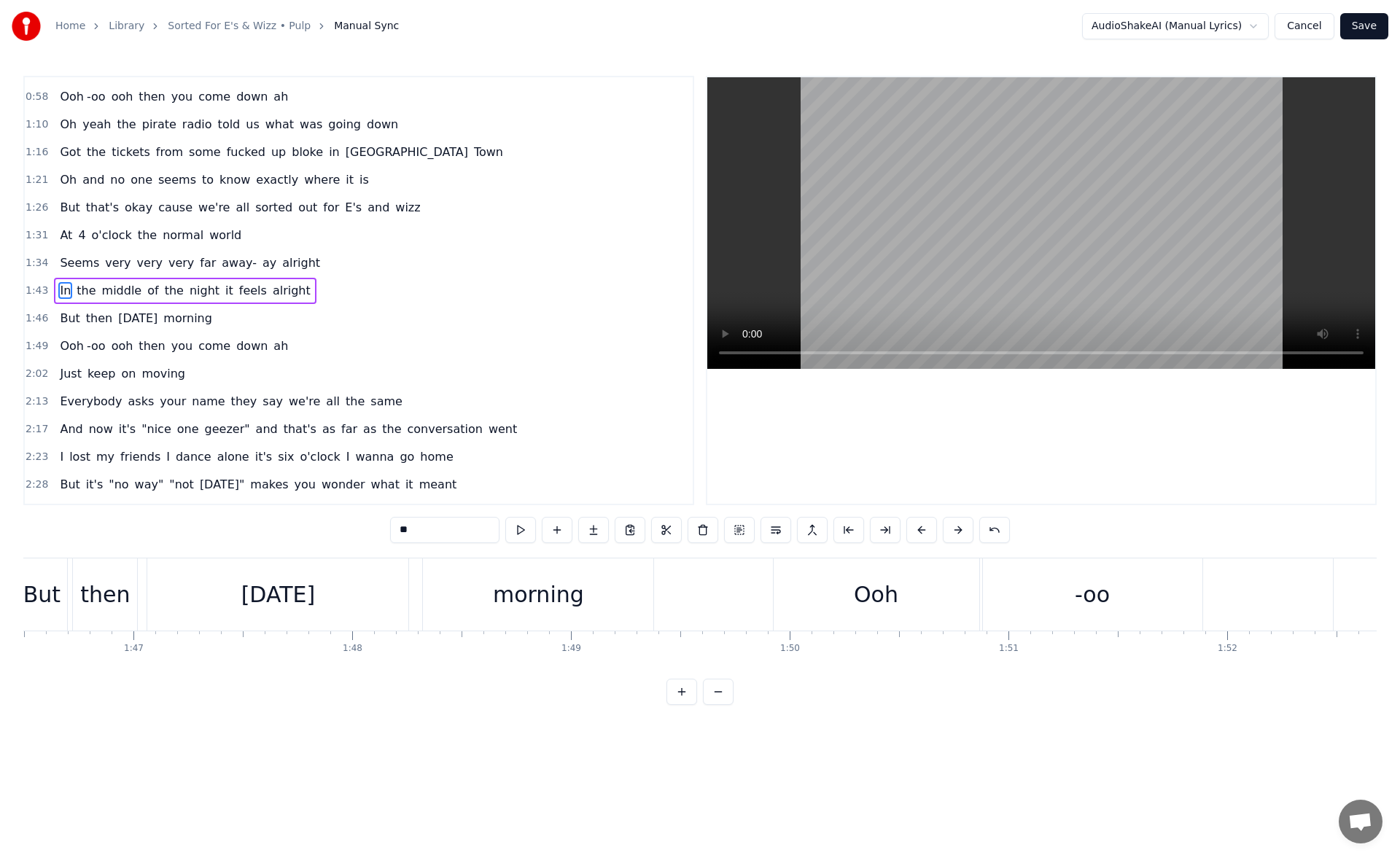
scroll to position [0, 23316]
click at [764, 612] on div "Ooh" at bounding box center [850, 594] width 205 height 72
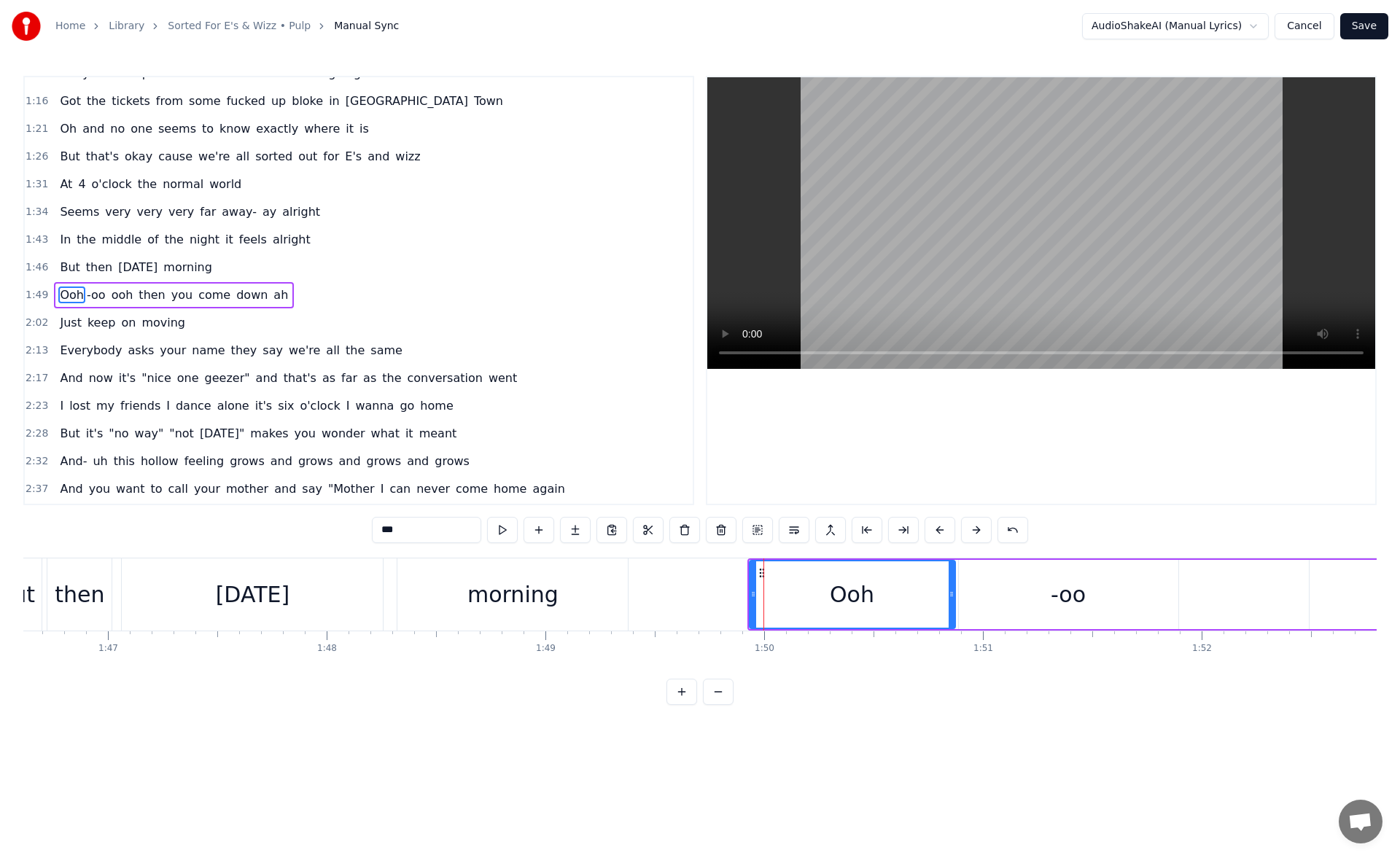
scroll to position [271, 0]
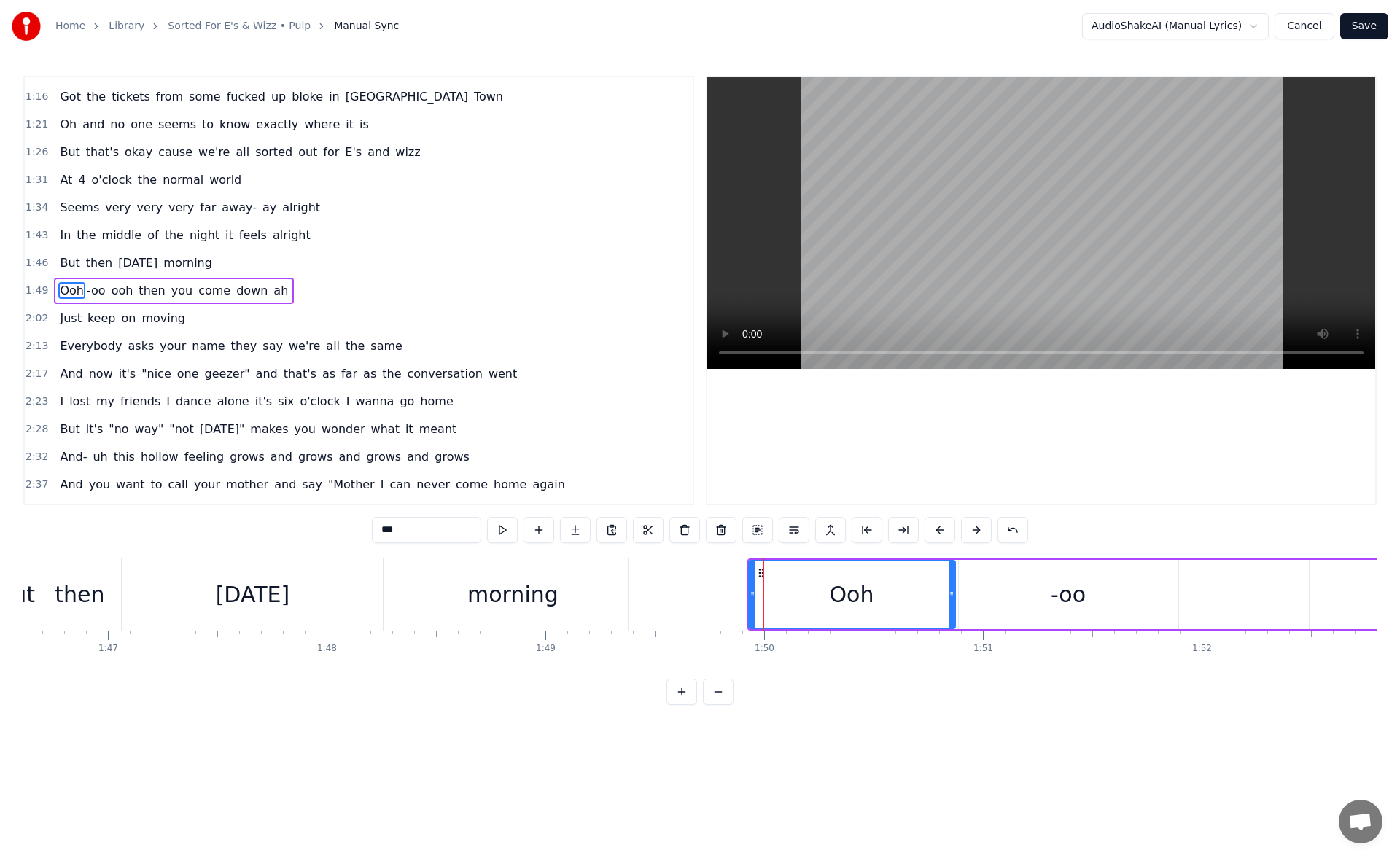
click at [749, 599] on icon at bounding box center [752, 594] width 6 height 12
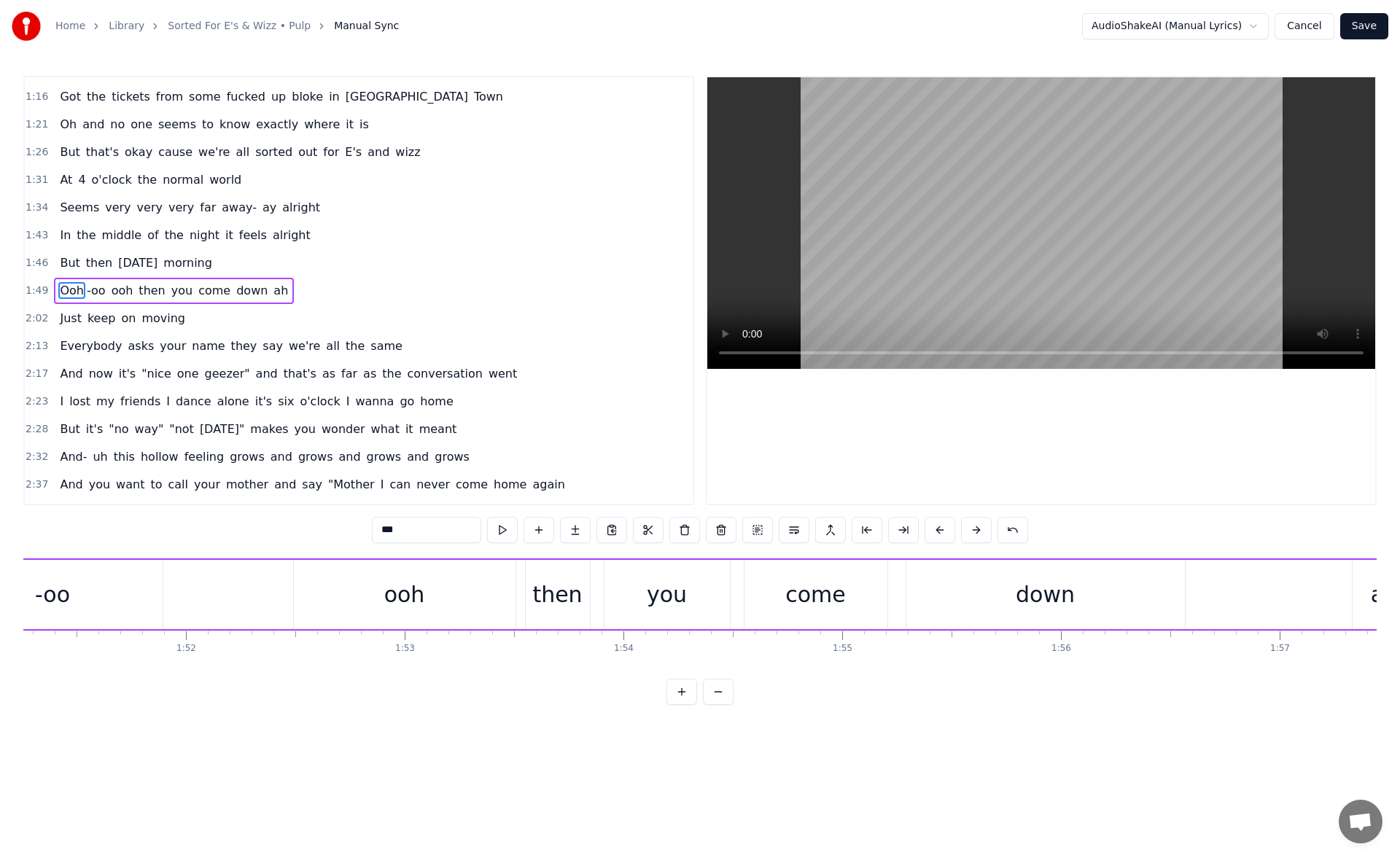
scroll to position [0, 24381]
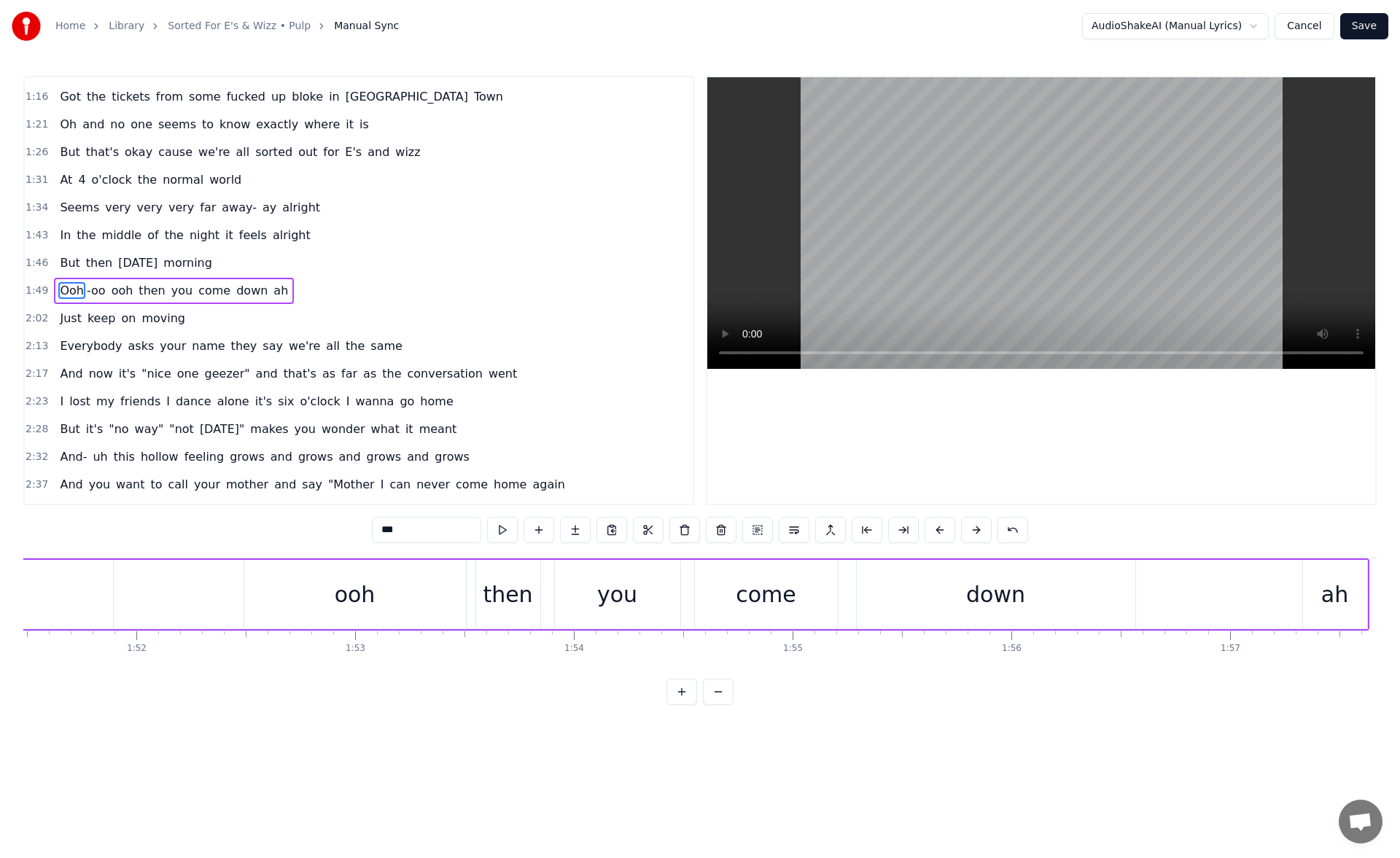
click at [875, 585] on div "down" at bounding box center [996, 594] width 279 height 69
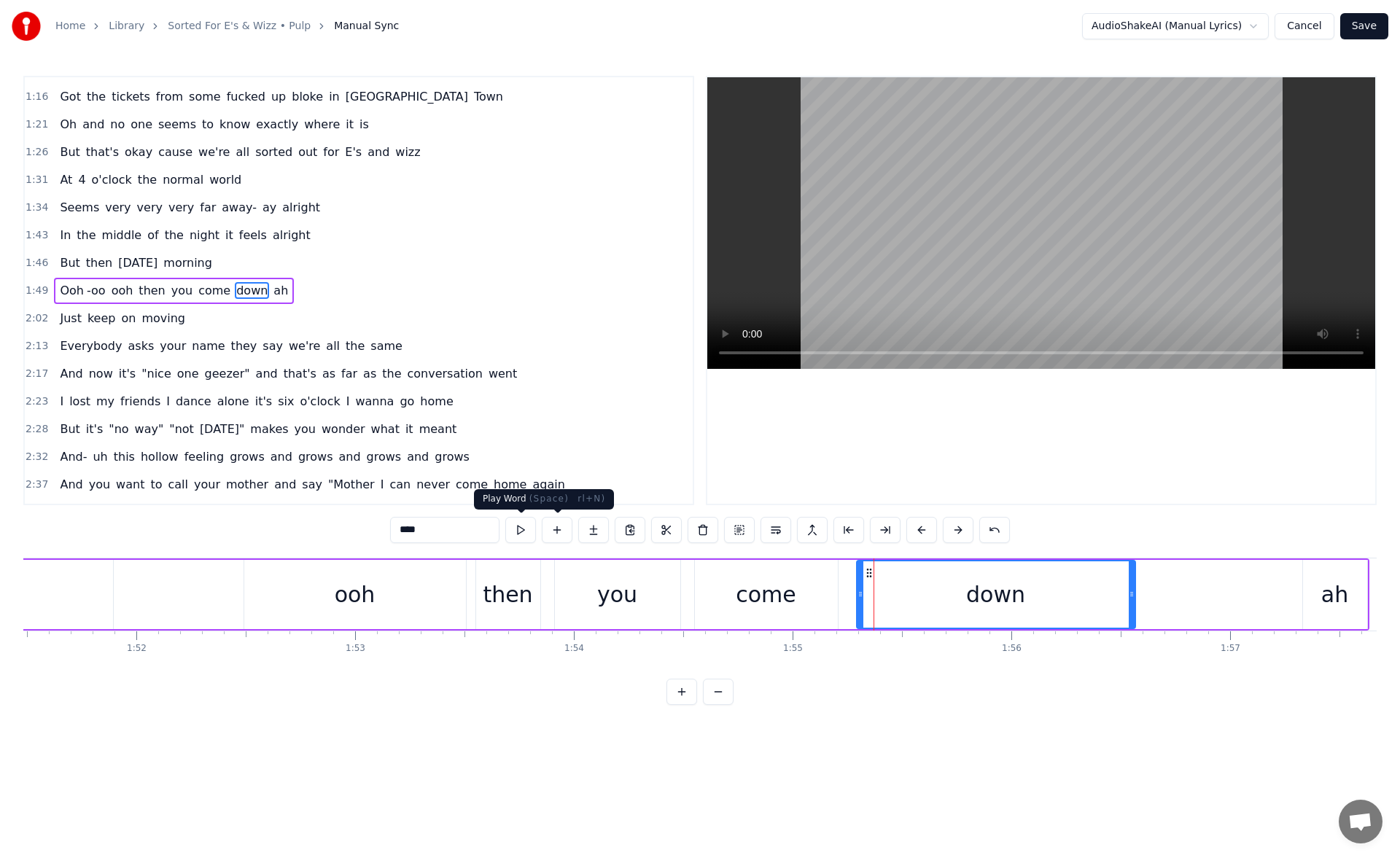
click at [521, 532] on button at bounding box center [520, 529] width 31 height 26
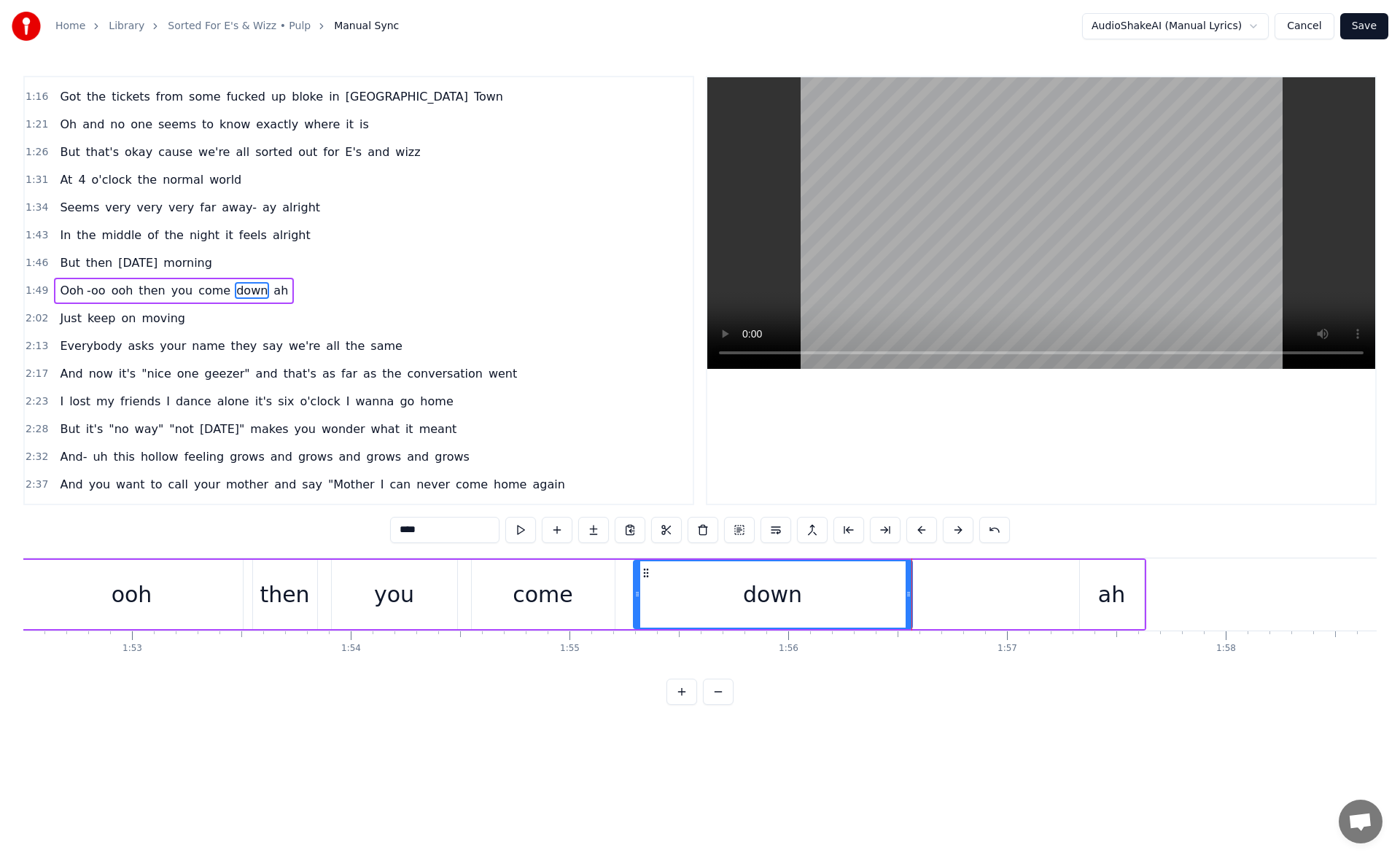
scroll to position [0, 24728]
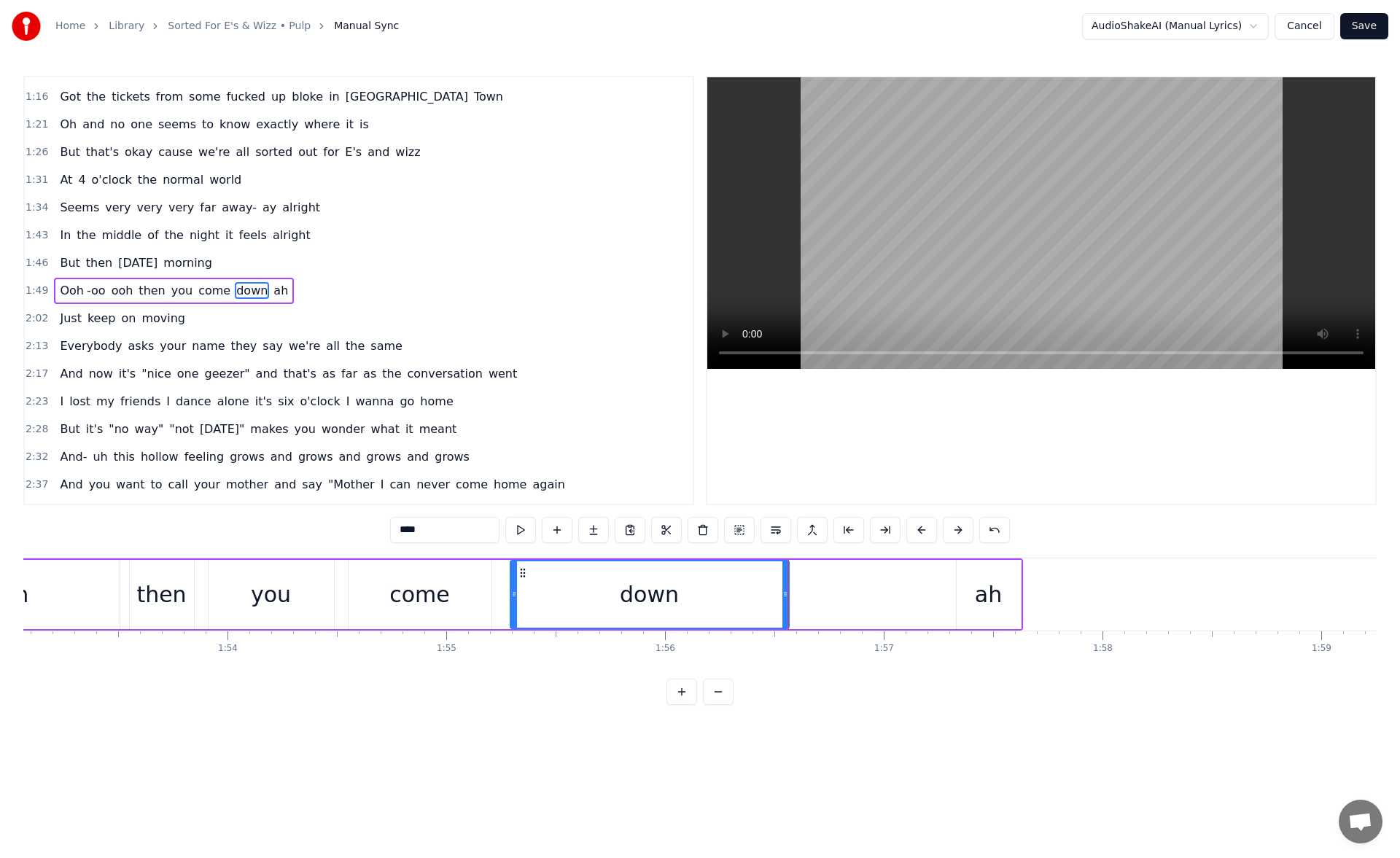
click at [970, 585] on div "ah" at bounding box center [988, 594] width 64 height 69
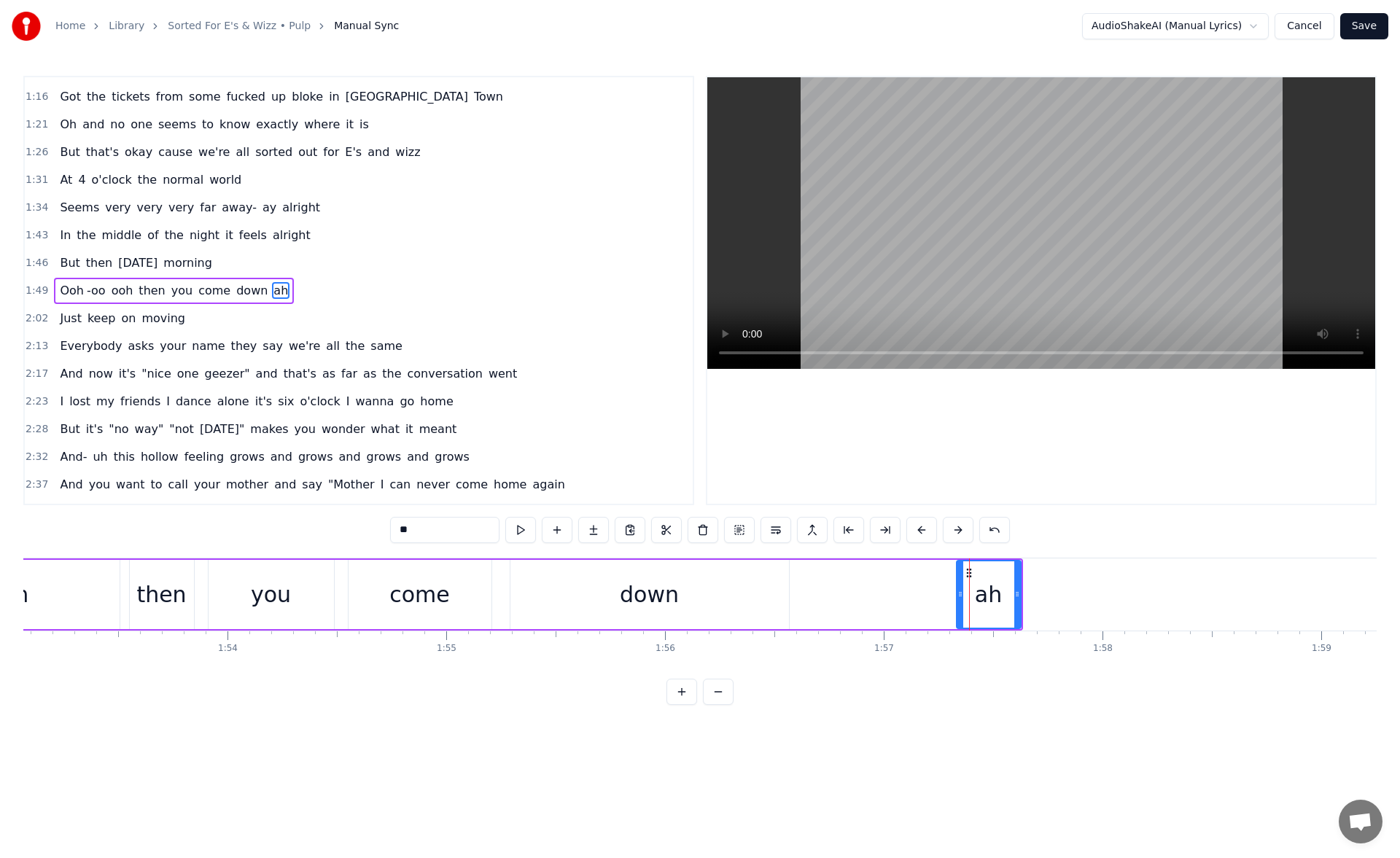
click at [957, 594] on icon at bounding box center [960, 594] width 6 height 12
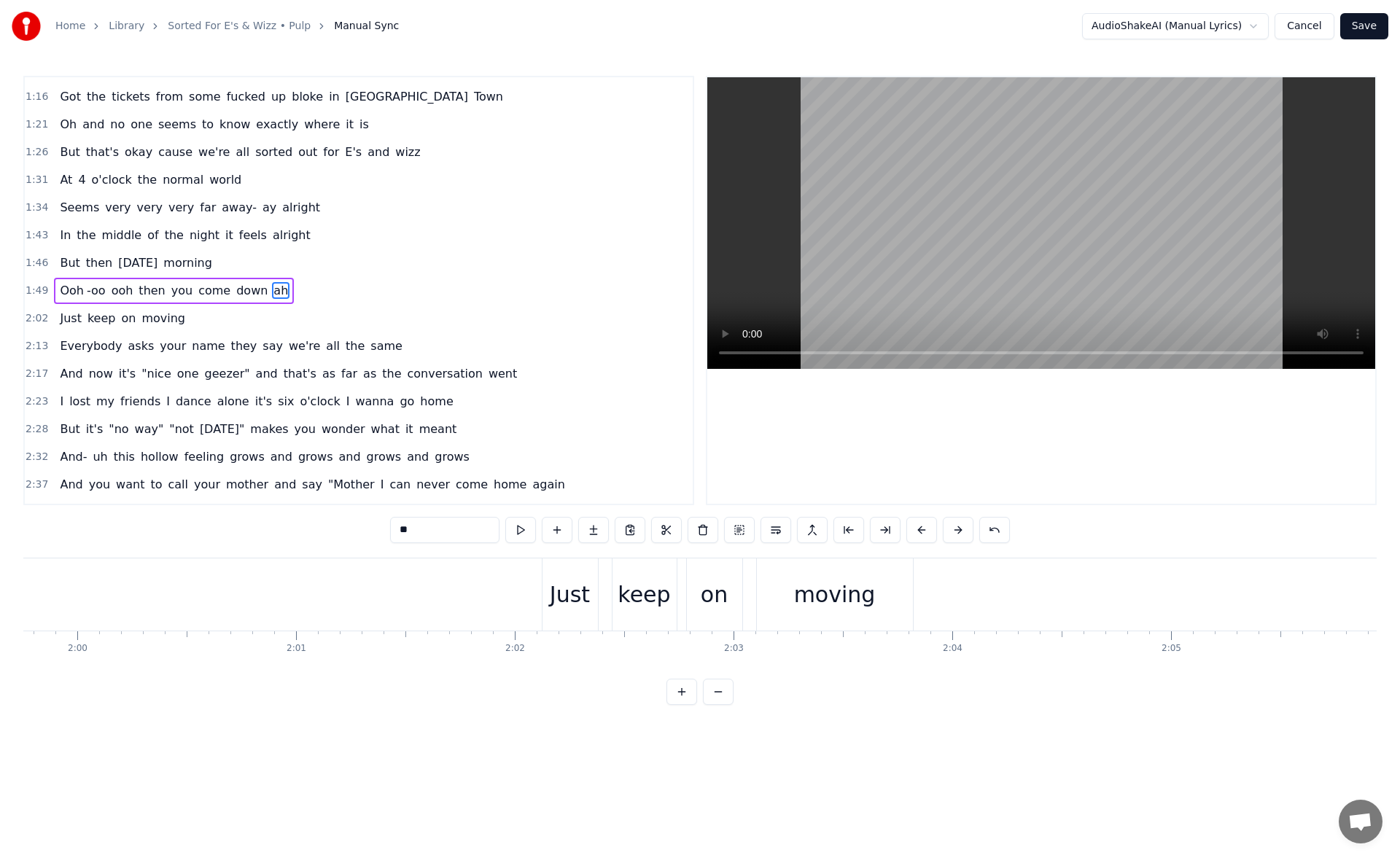
scroll to position [0, 26289]
click at [459, 585] on div "Just" at bounding box center [471, 594] width 40 height 33
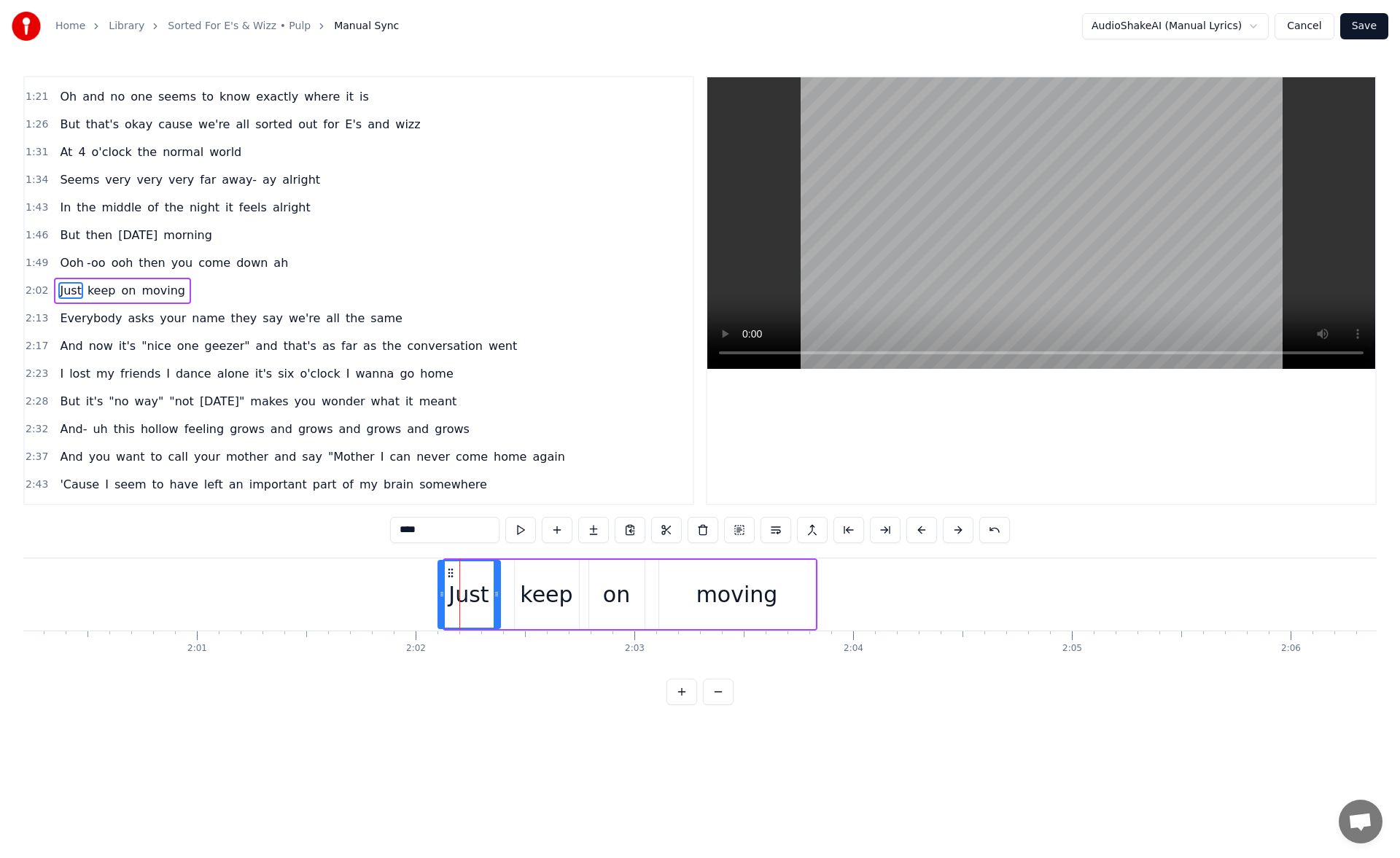
click at [442, 593] on icon at bounding box center [442, 594] width 6 height 12
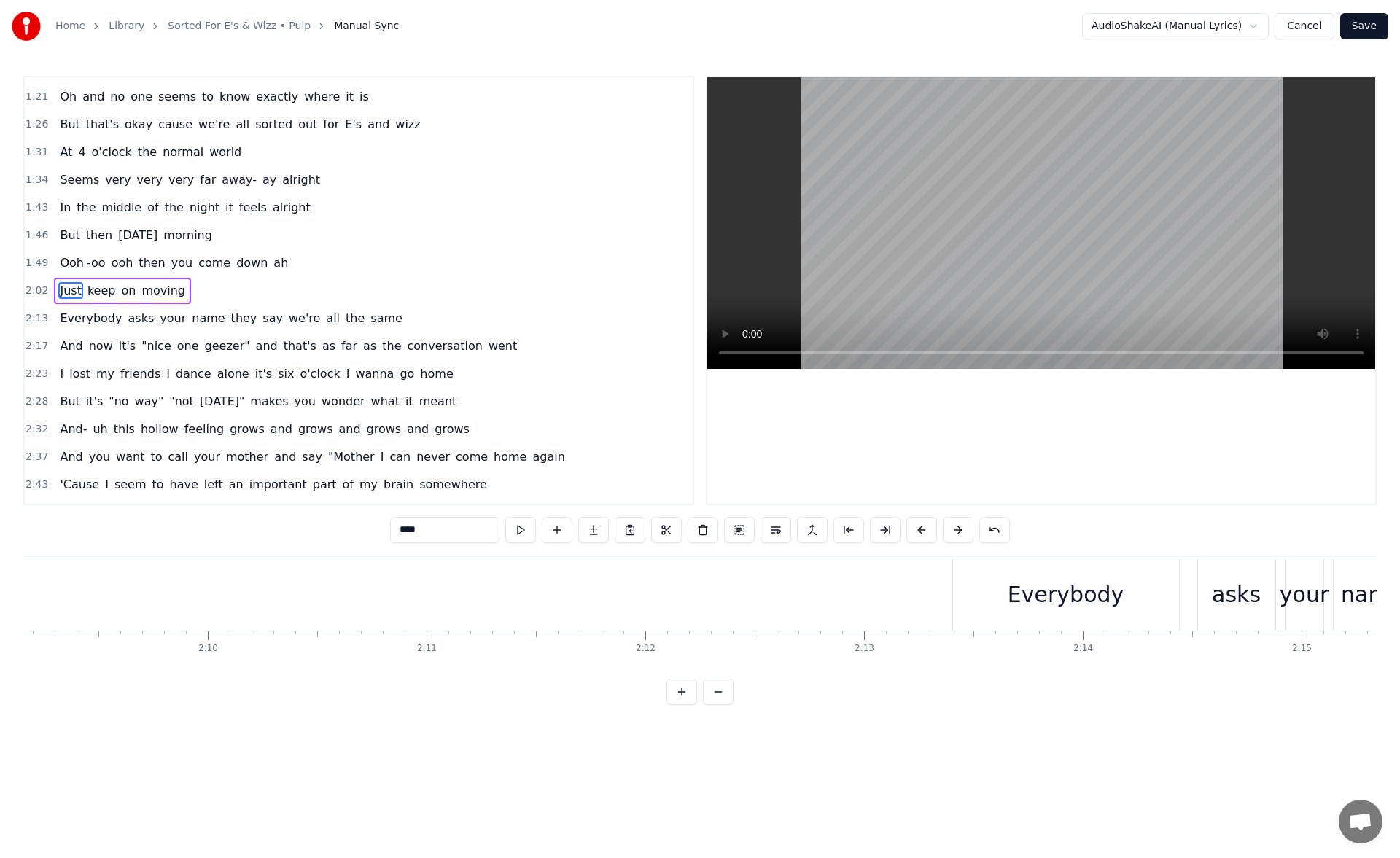
scroll to position [0, 28445]
click at [813, 609] on div "Everybody" at bounding box center [867, 594] width 226 height 72
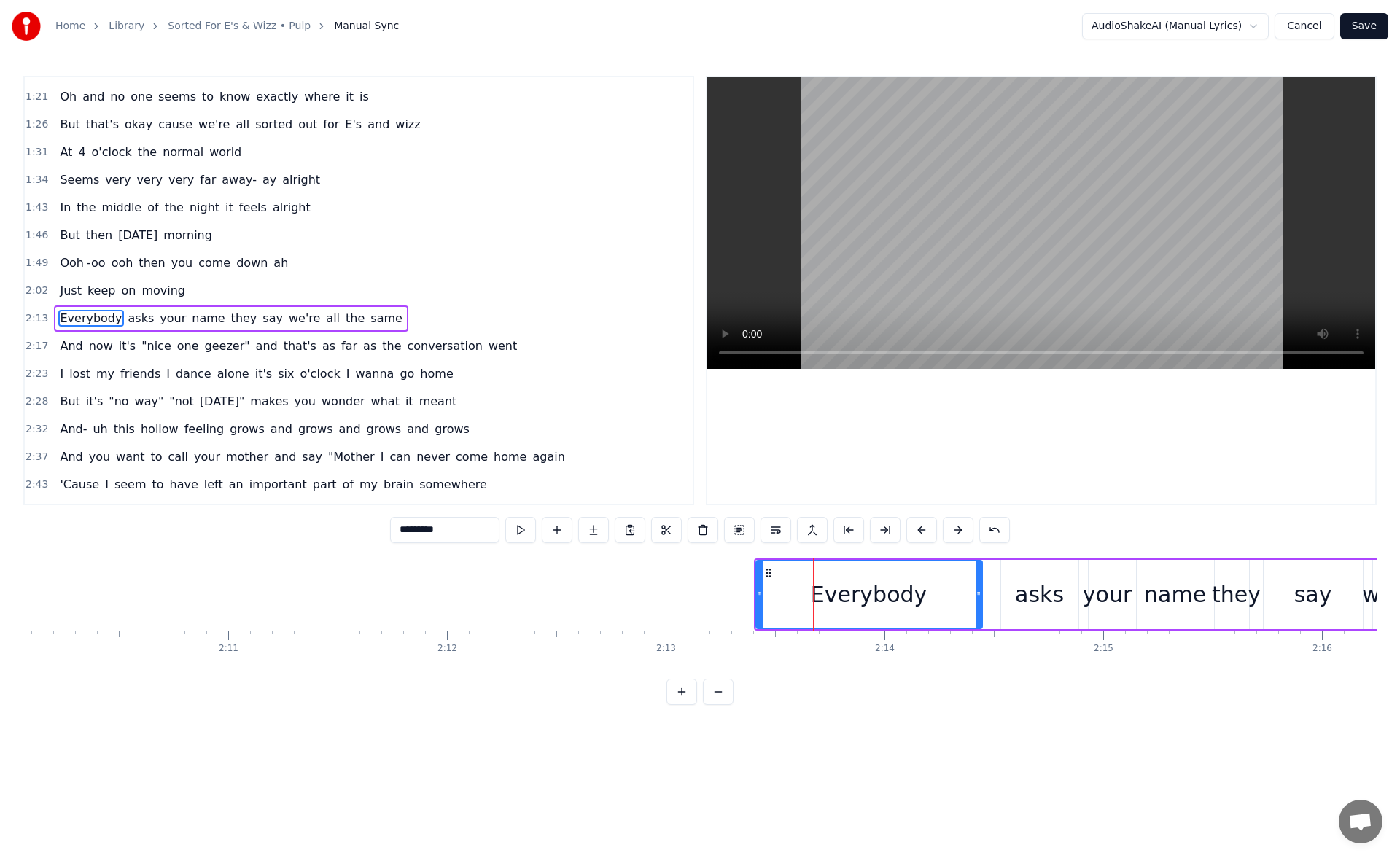
scroll to position [326, 0]
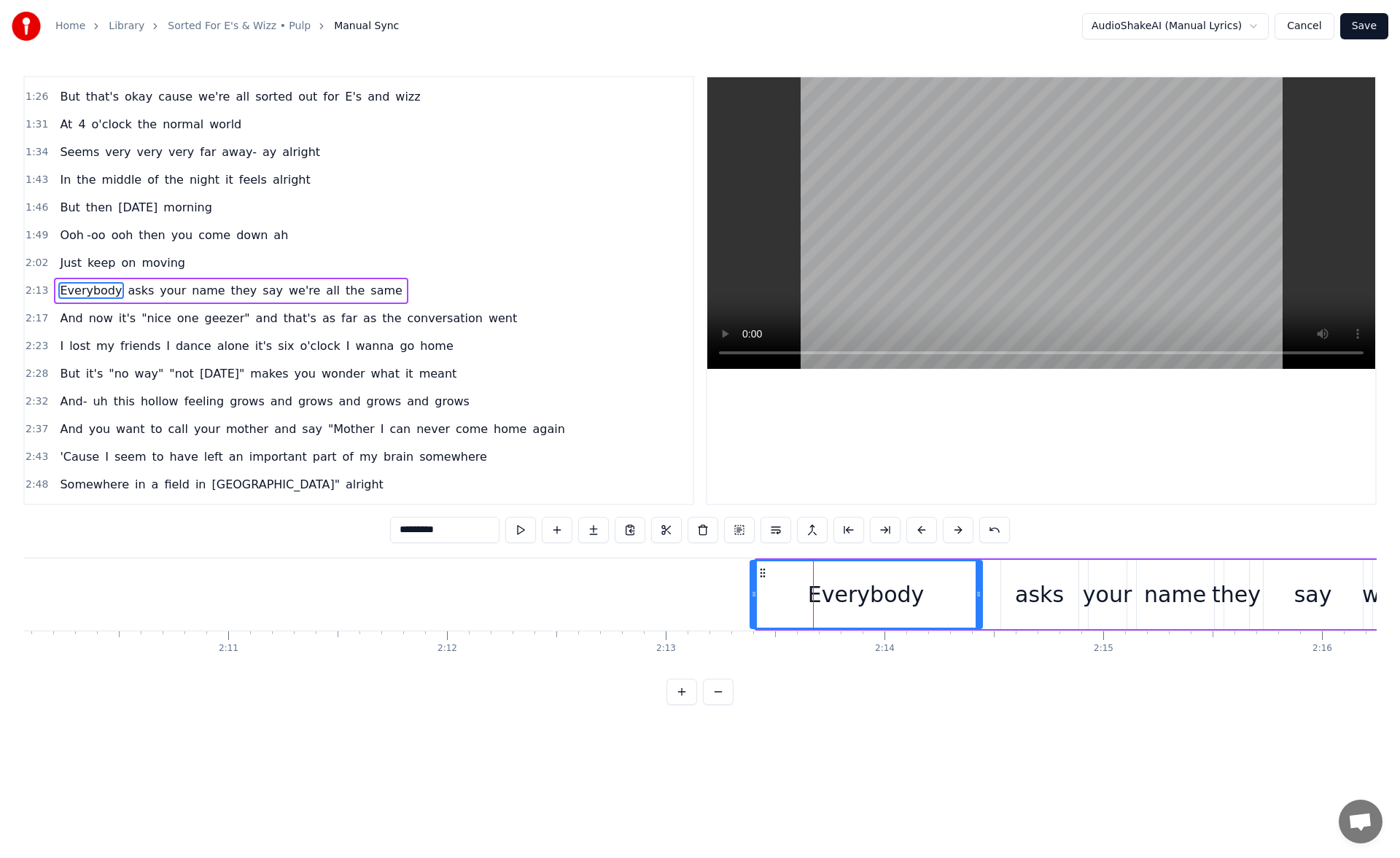
click at [754, 601] on div at bounding box center [754, 594] width 6 height 66
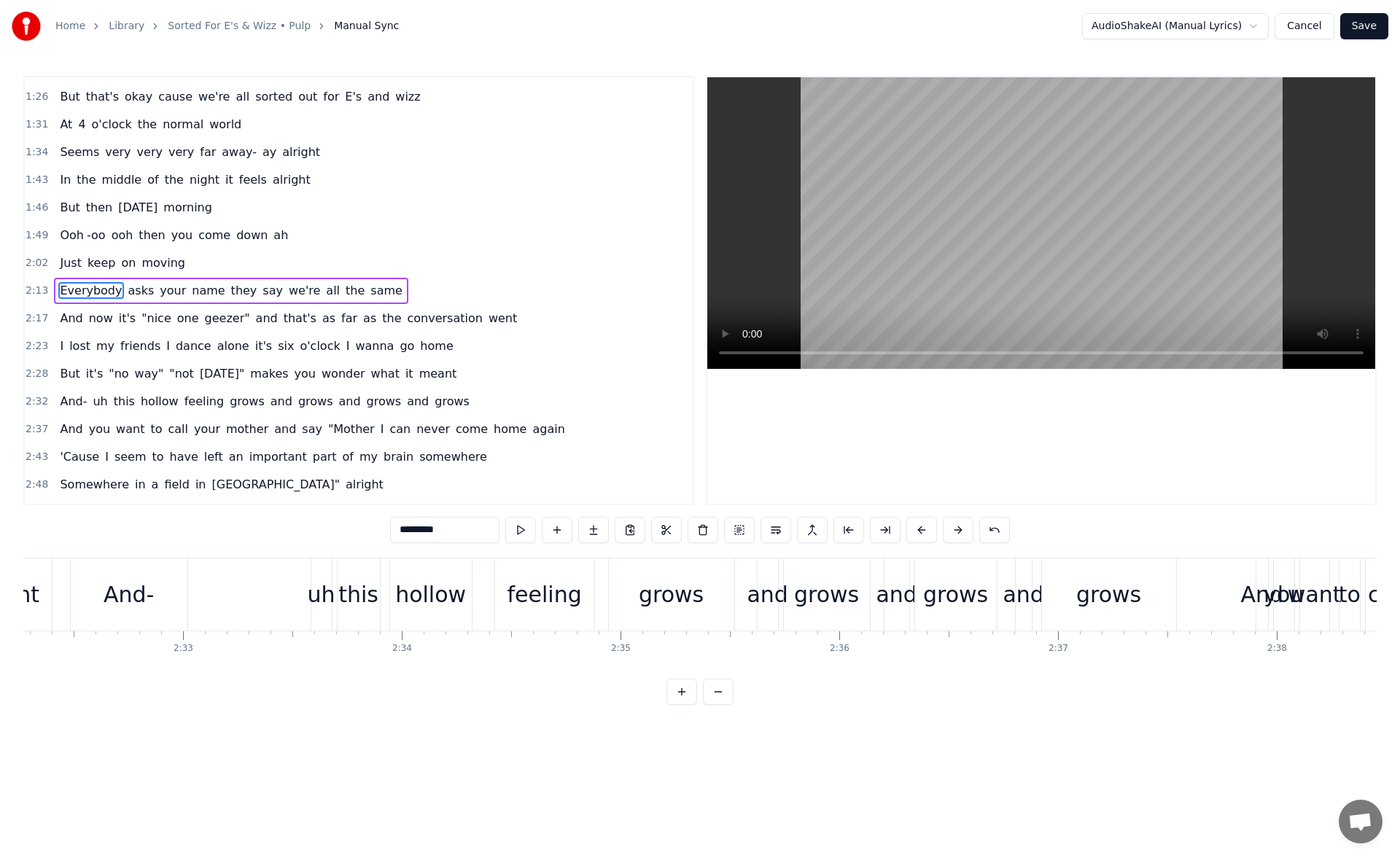
scroll to position [0, 33525]
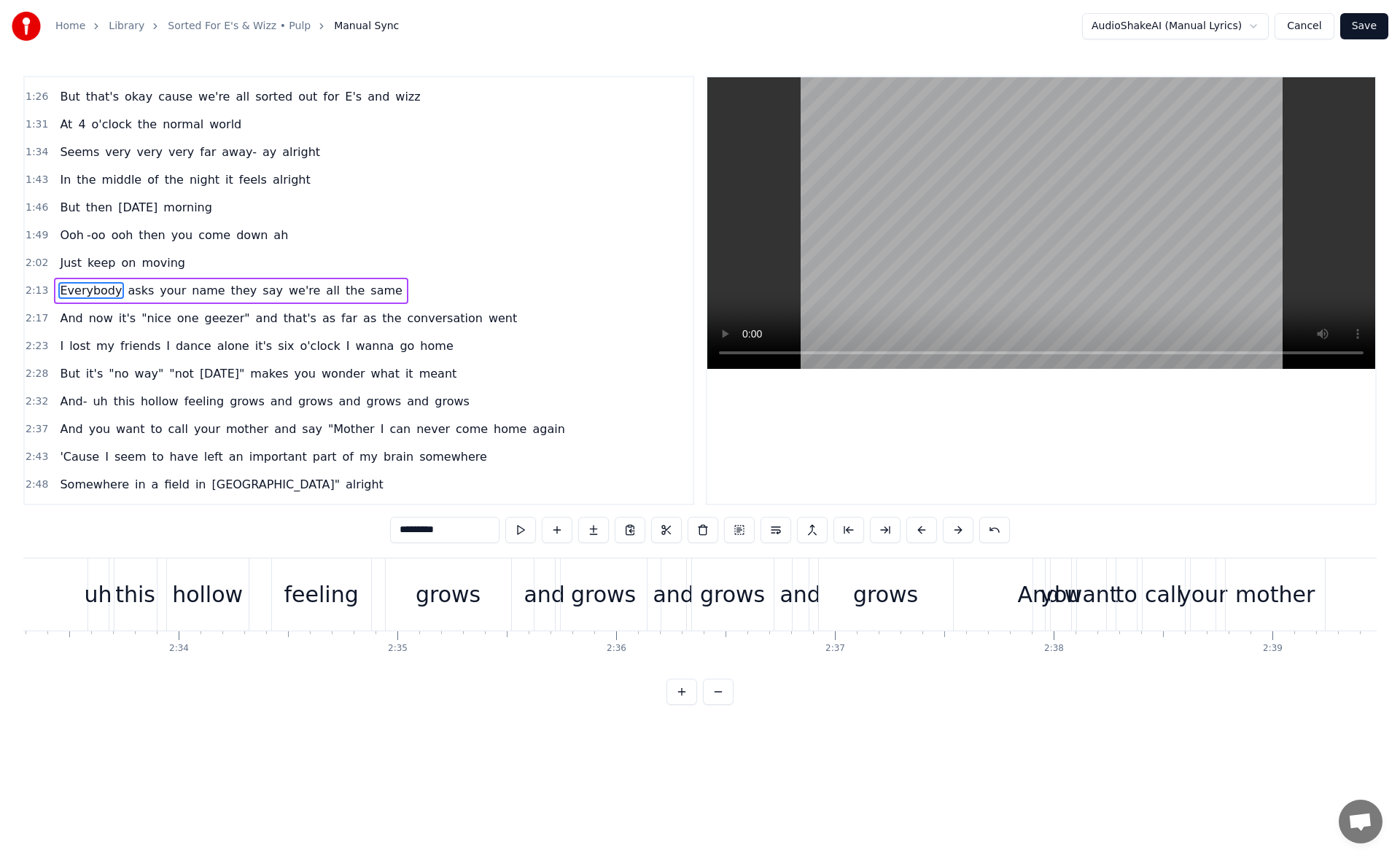
click at [1039, 585] on div "And" at bounding box center [1038, 594] width 43 height 33
type input "***"
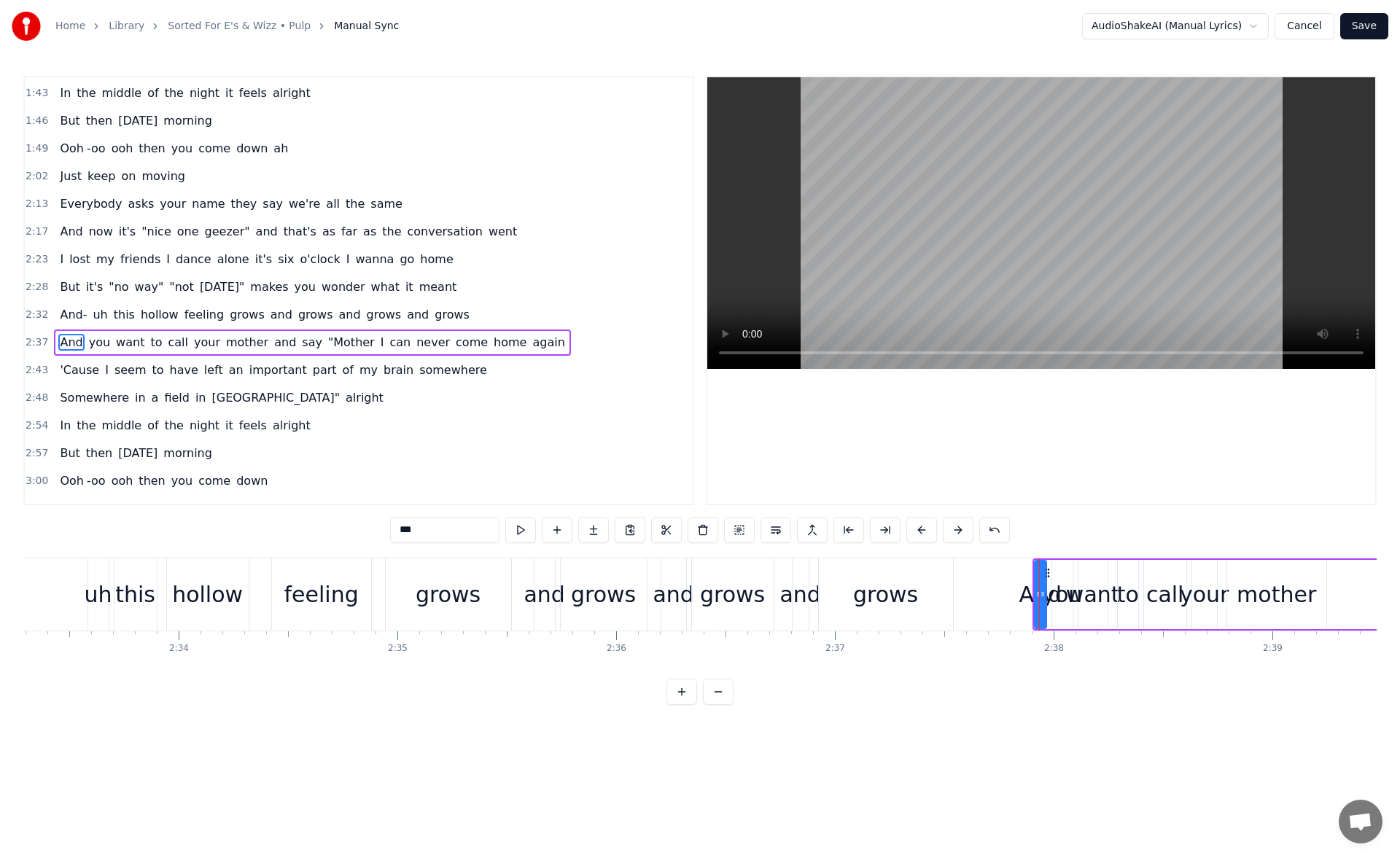
scroll to position [460, 0]
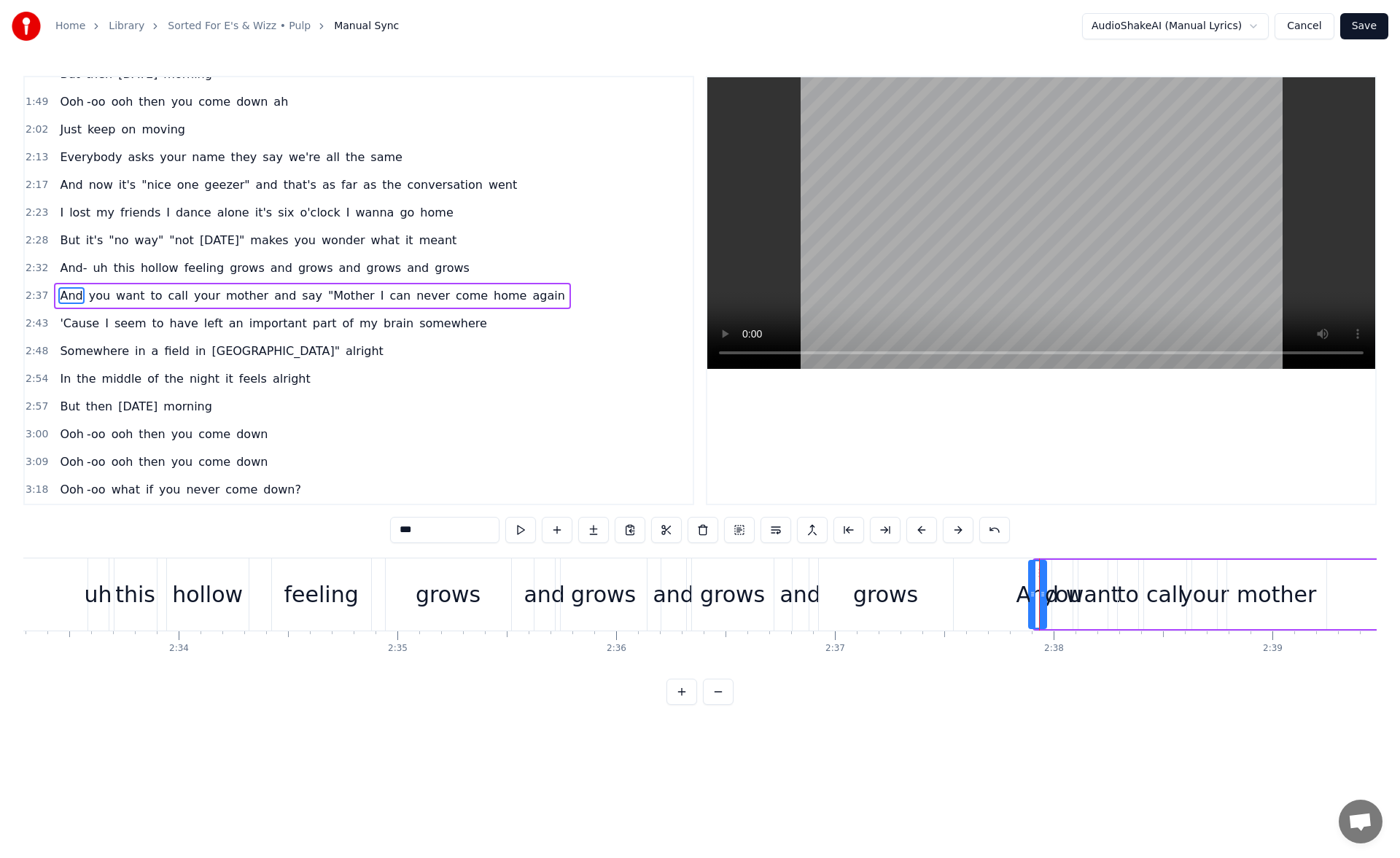
click at [1029, 594] on icon at bounding box center [1032, 594] width 6 height 12
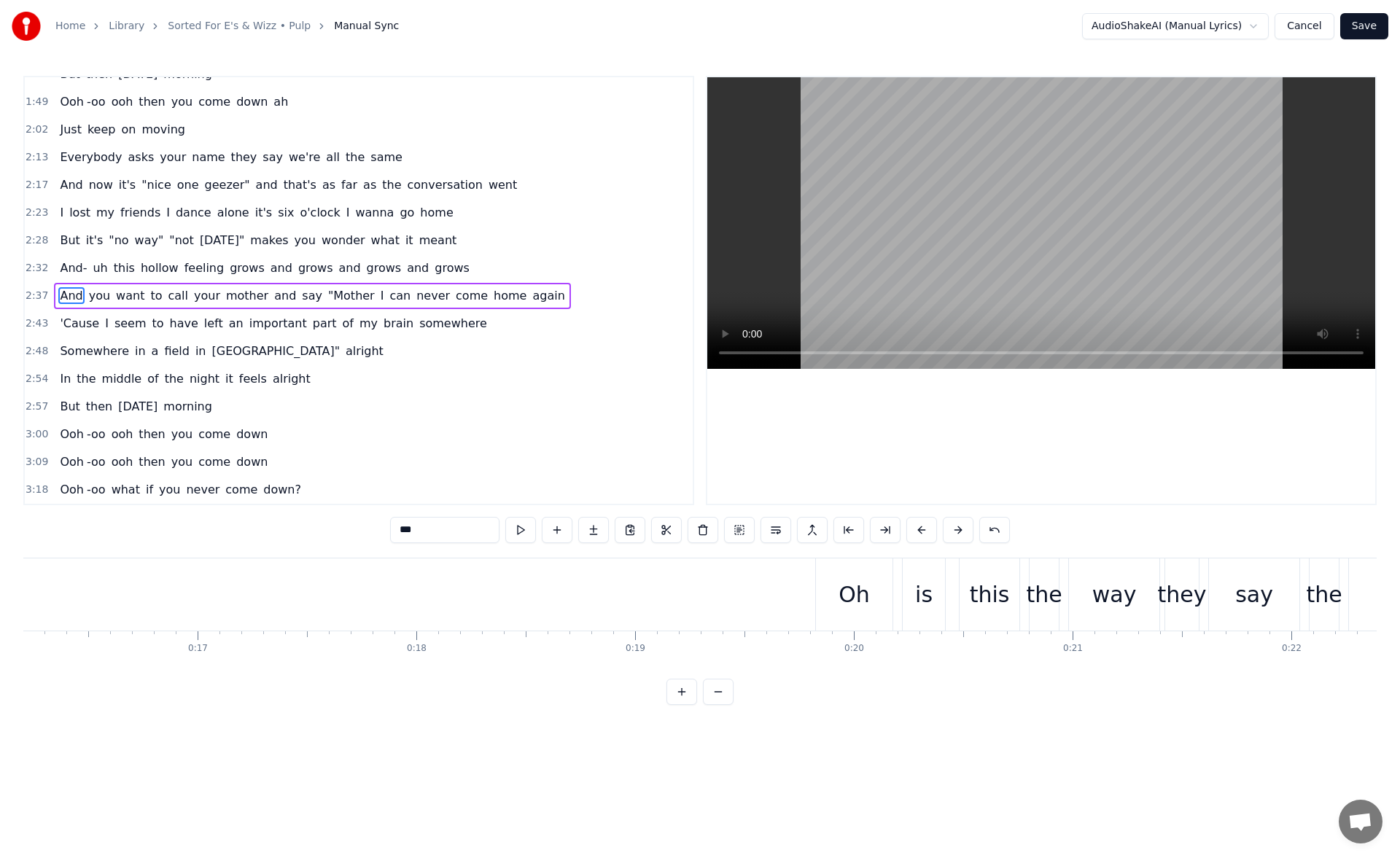
scroll to position [0, 3939]
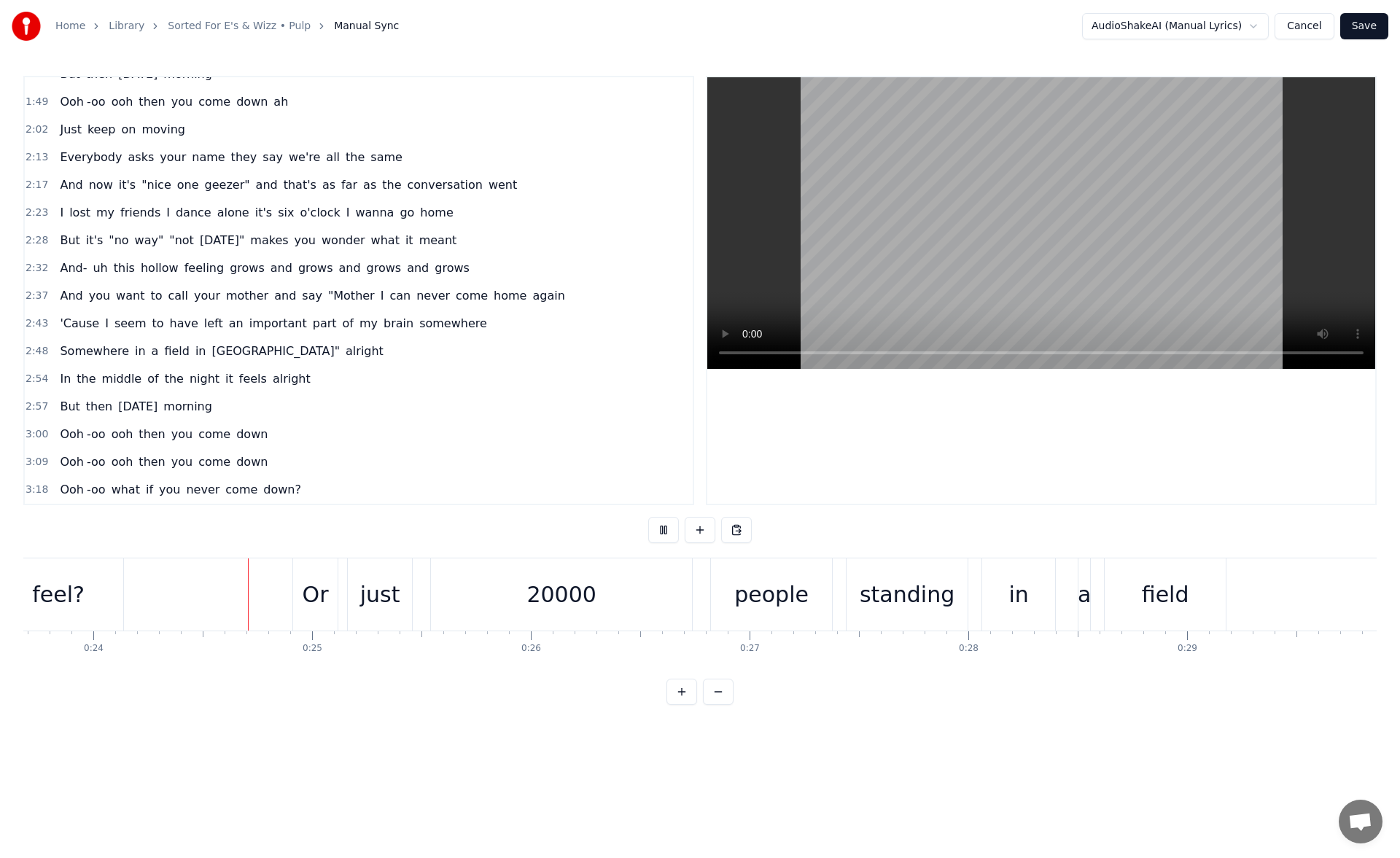
scroll to position [0, 5181]
click at [563, 594] on div "20000" at bounding box center [559, 594] width 69 height 33
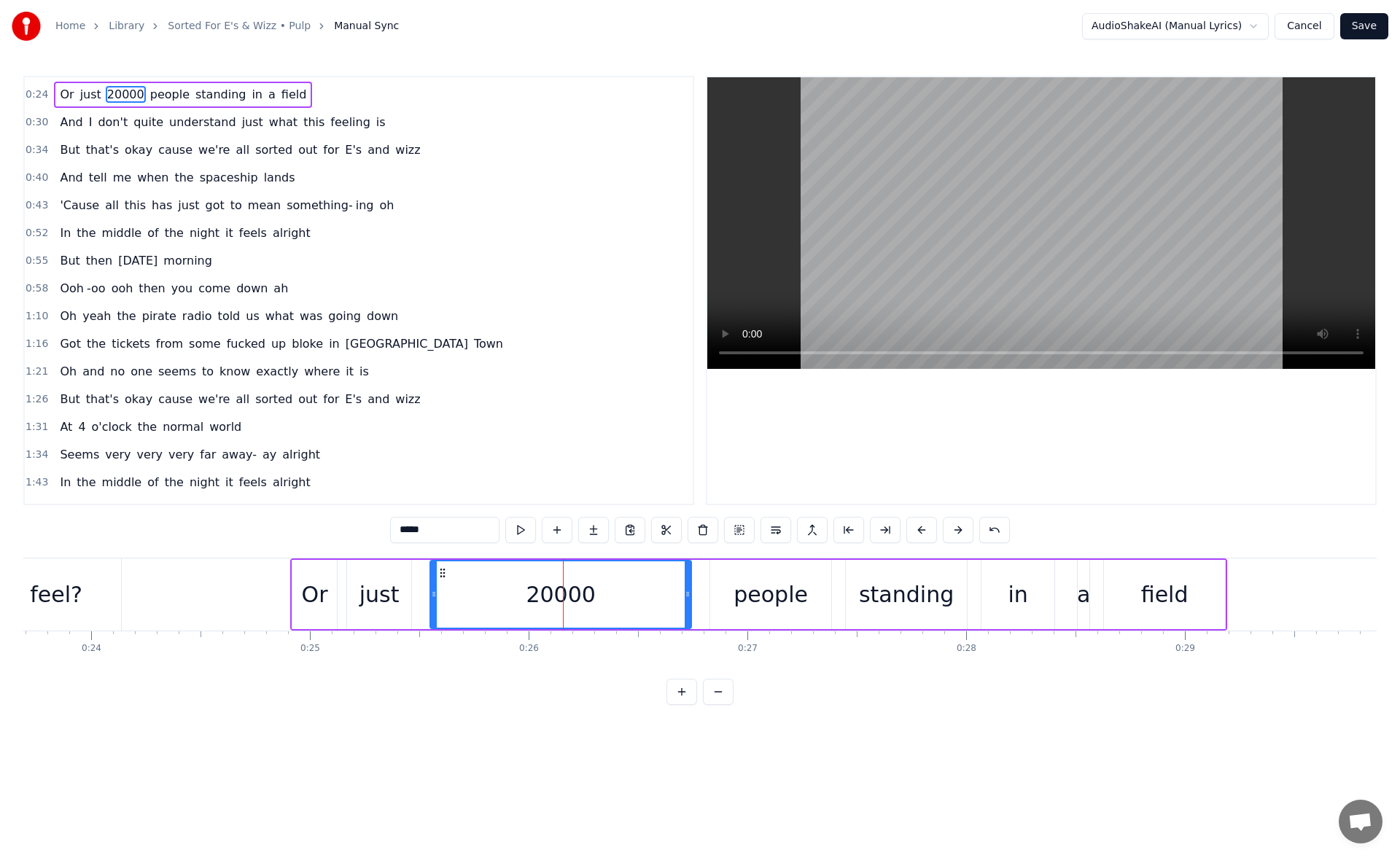
scroll to position [0, 0]
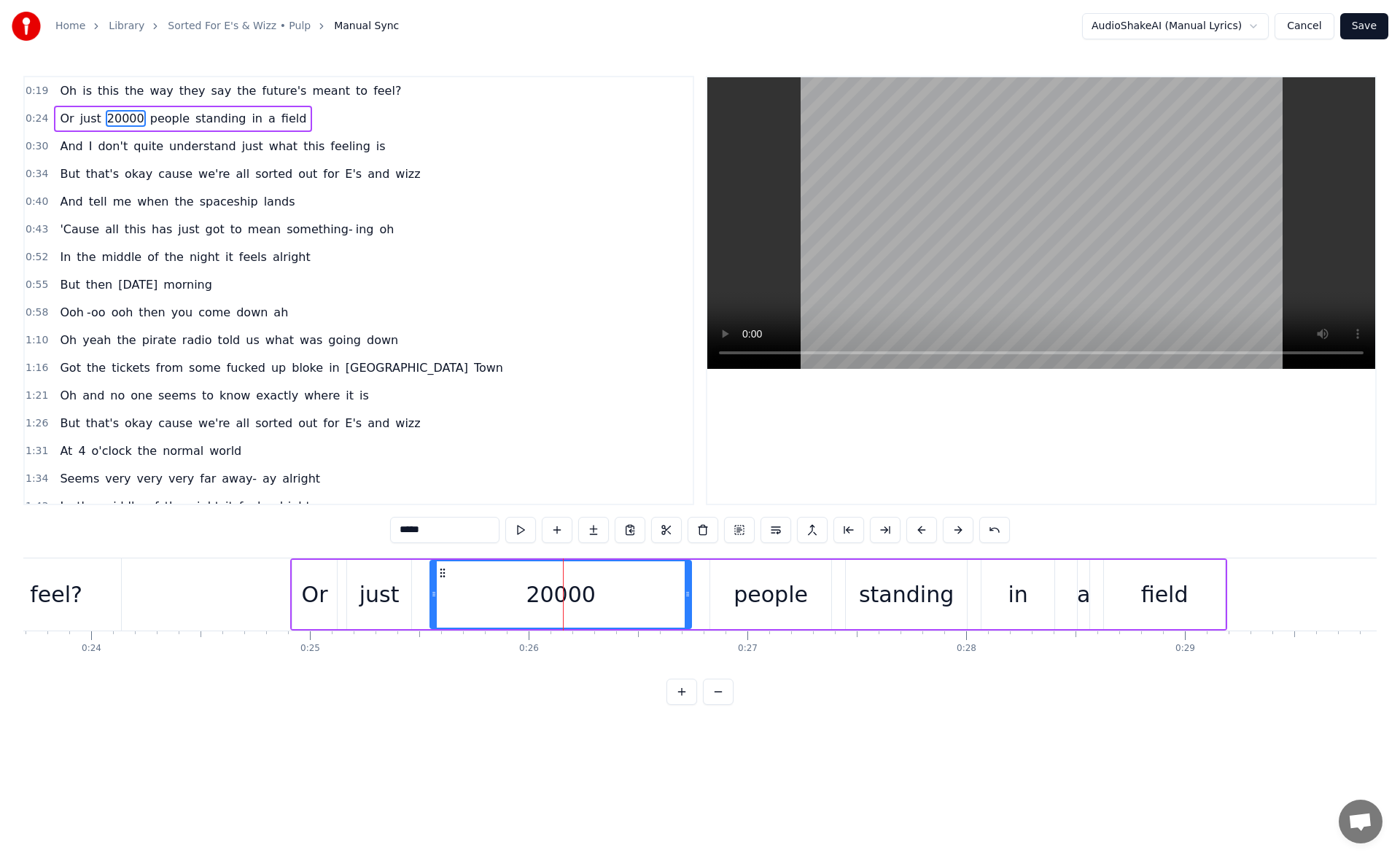
click at [410, 533] on input "*****" at bounding box center [445, 529] width 109 height 26
click at [94, 576] on div "feel?" at bounding box center [56, 594] width 130 height 72
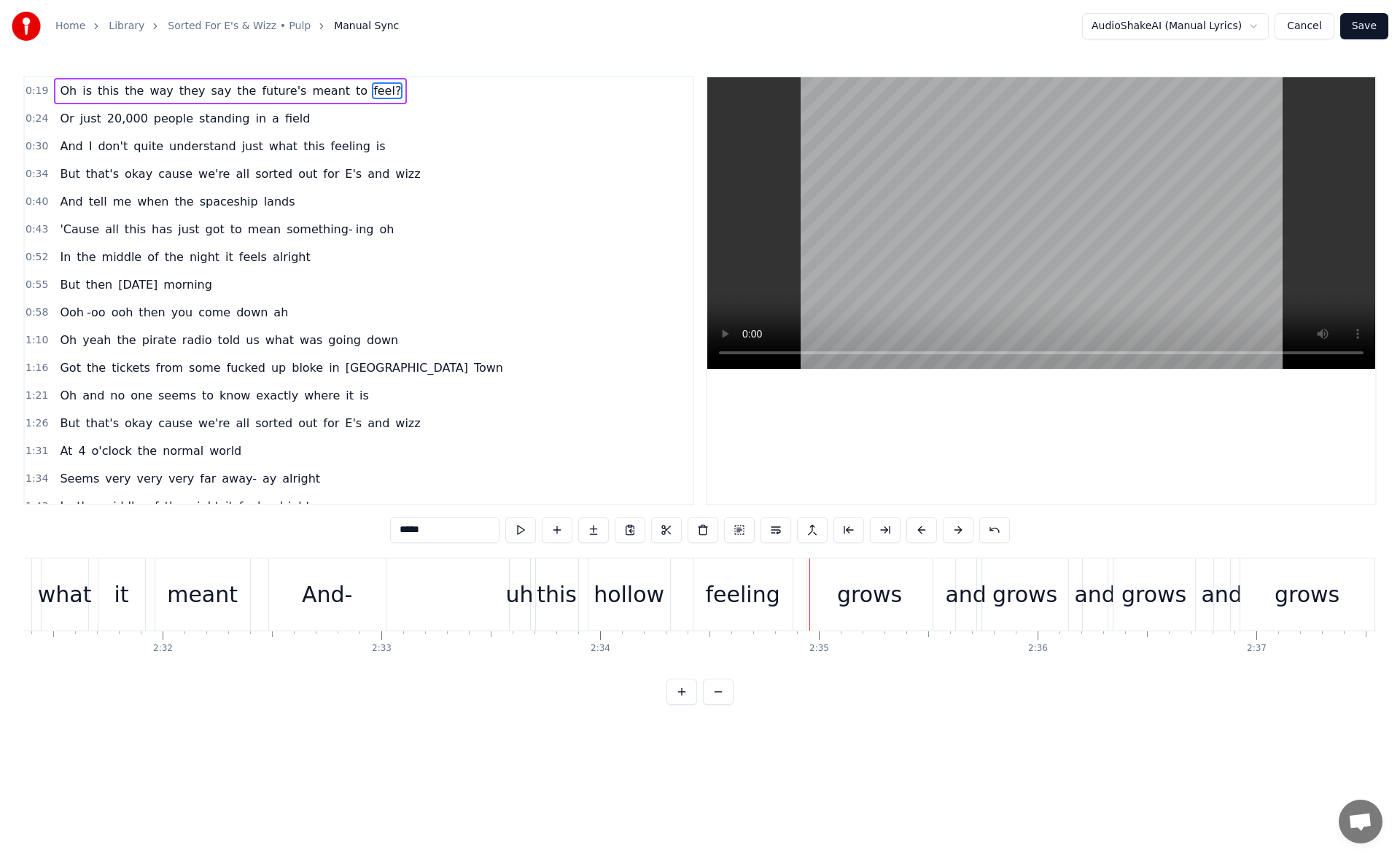
scroll to position [0, 33079]
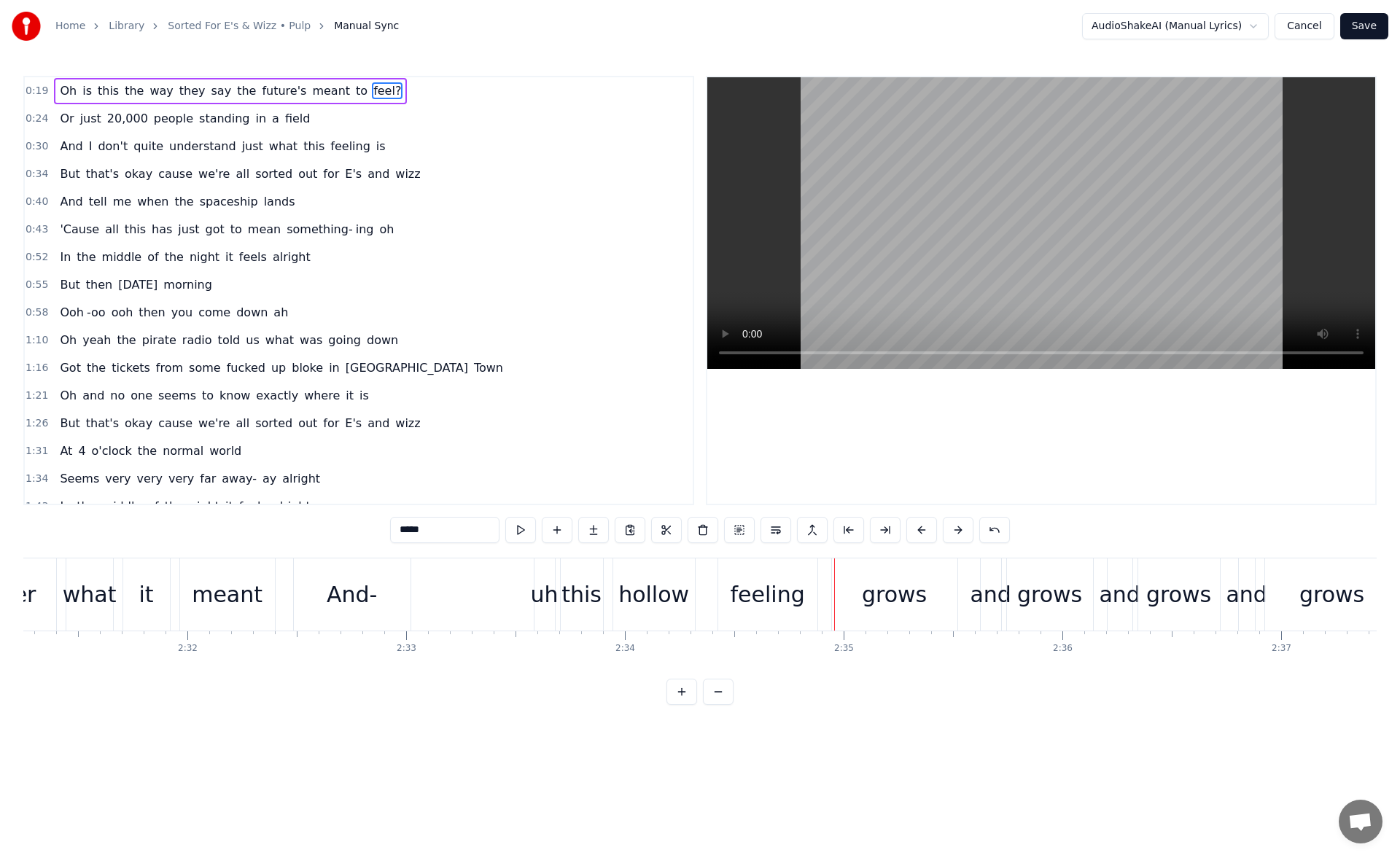
click at [576, 588] on div "this" at bounding box center [581, 594] width 40 height 33
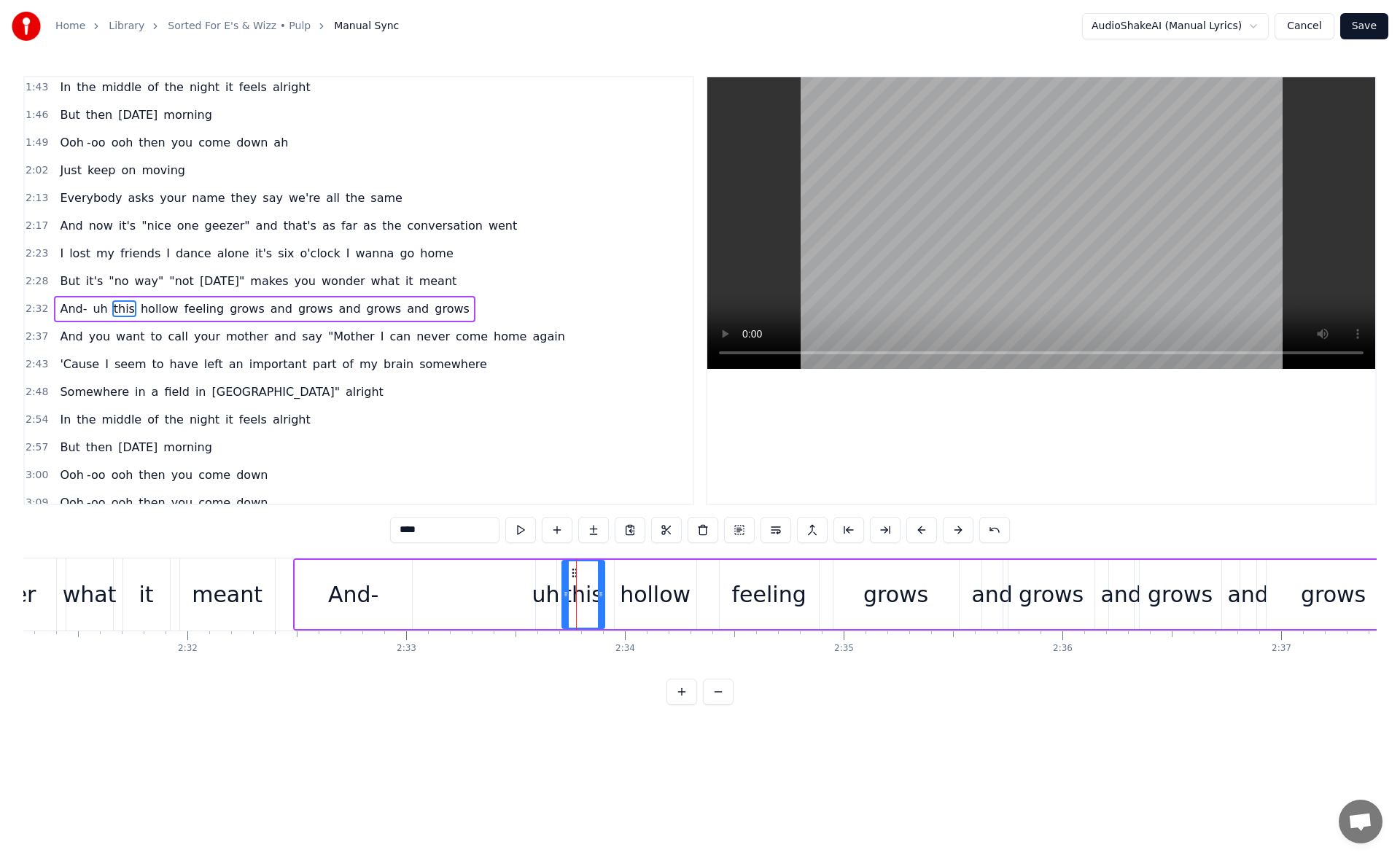
scroll to position [437, 0]
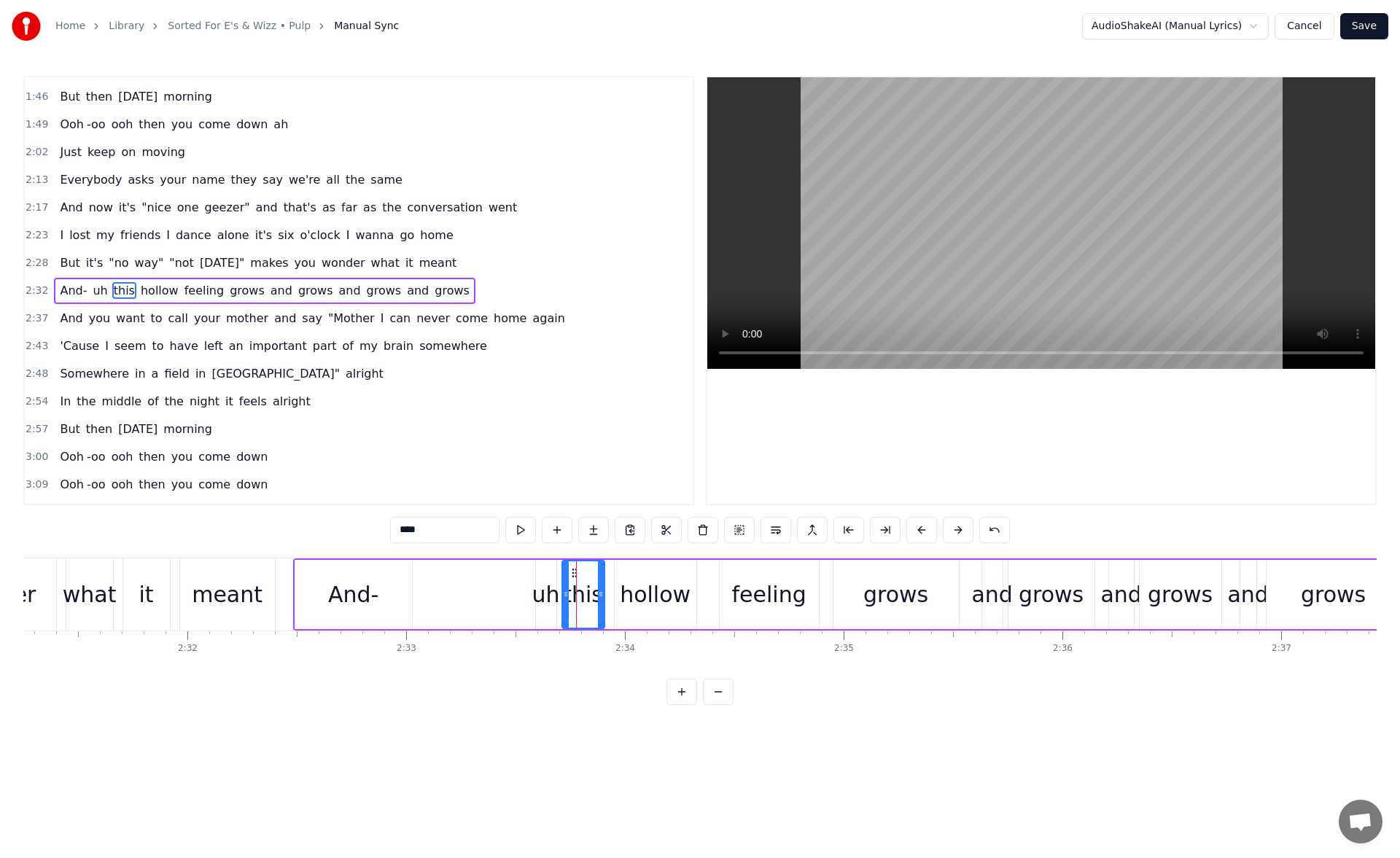
click at [548, 588] on div "uh" at bounding box center [545, 594] width 28 height 33
type input "**"
click at [530, 532] on button at bounding box center [520, 529] width 31 height 26
click at [699, 536] on button at bounding box center [702, 529] width 31 height 26
click at [364, 591] on div "And-" at bounding box center [353, 594] width 50 height 33
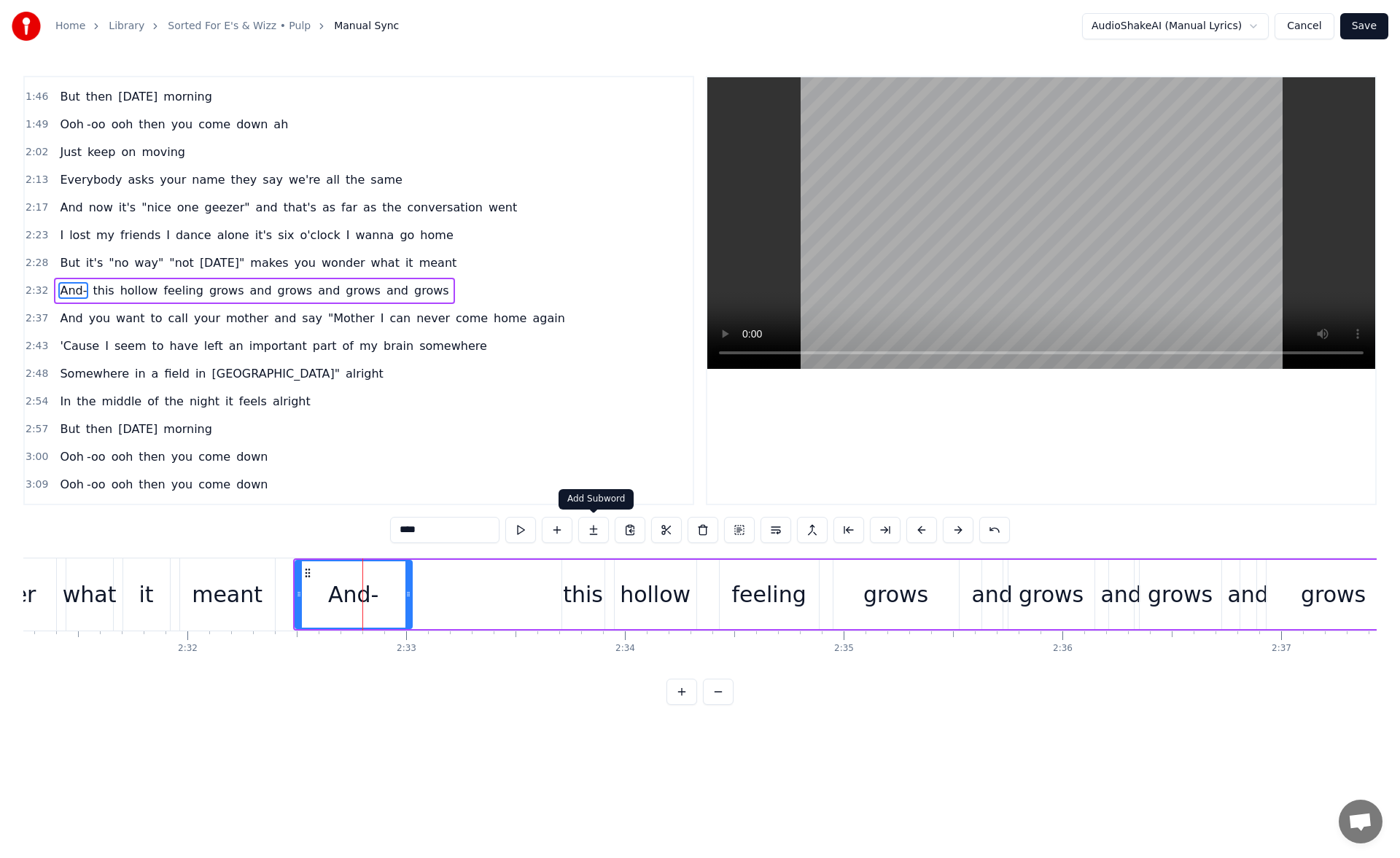
click at [592, 527] on button at bounding box center [593, 529] width 31 height 26
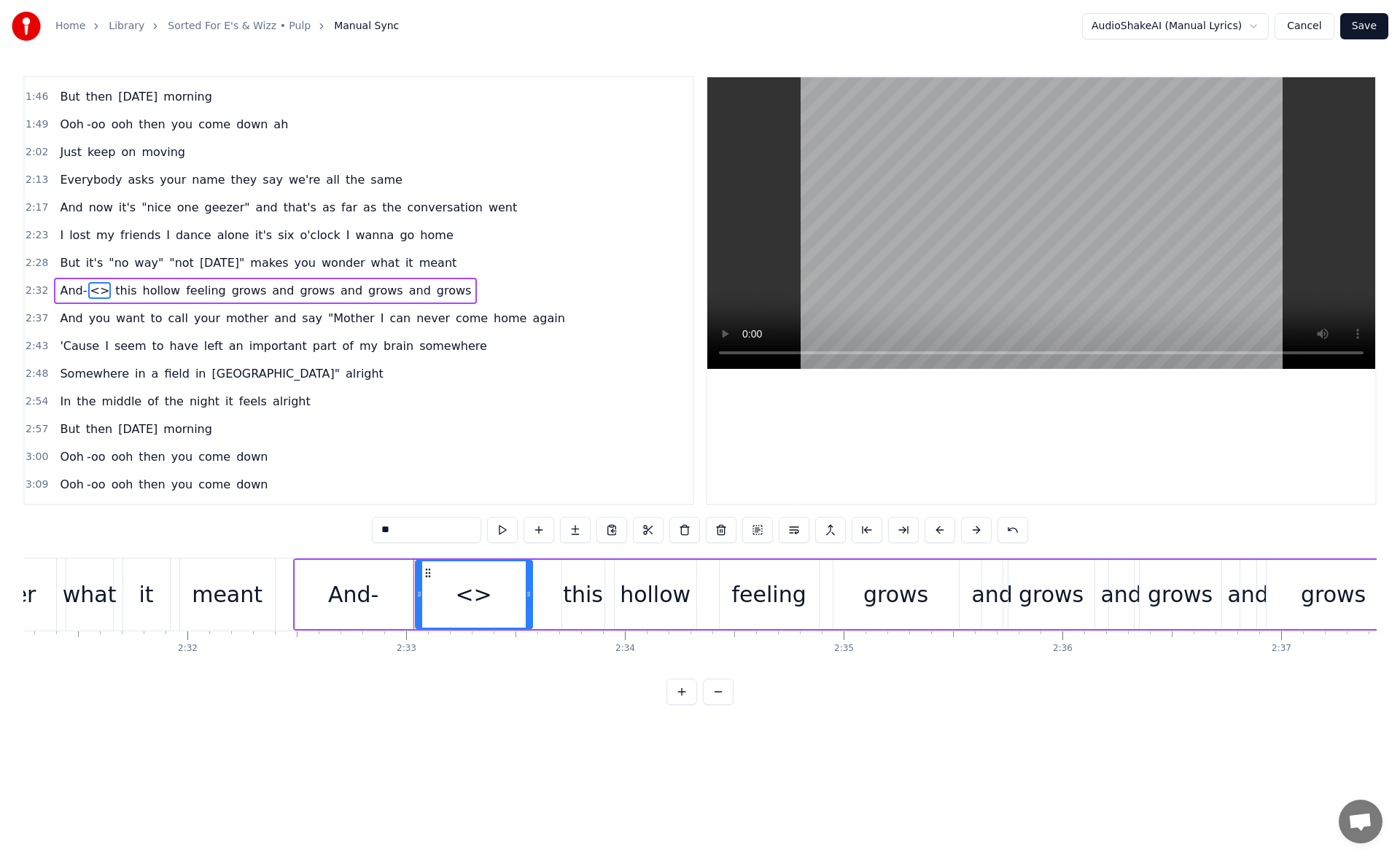
drag, startPoint x: 418, startPoint y: 528, endPoint x: 374, endPoint y: 537, distance: 44.9
click at [374, 537] on input "**" at bounding box center [427, 529] width 109 height 26
click at [374, 597] on div "And-" at bounding box center [353, 594] width 50 height 33
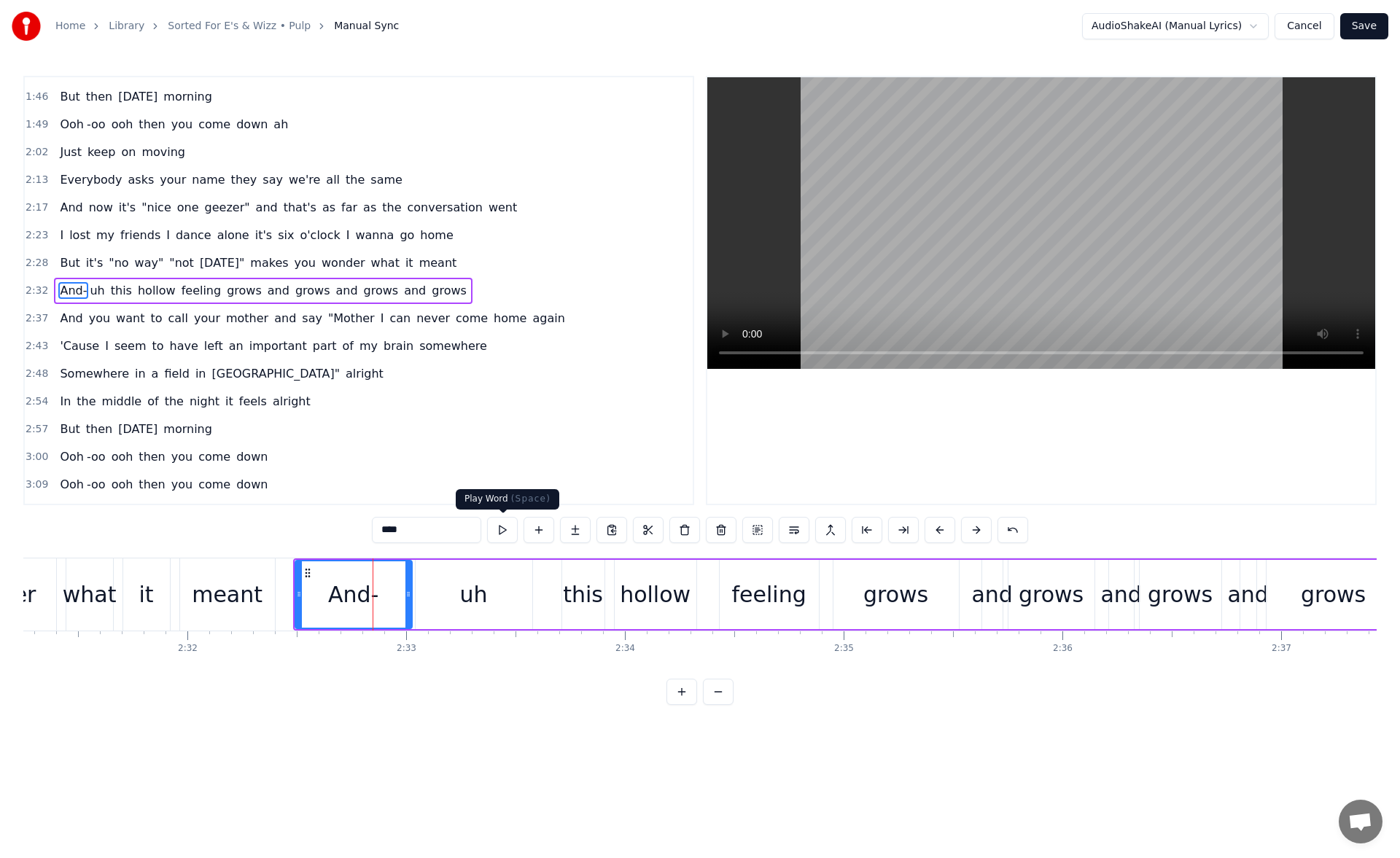
click at [506, 526] on button at bounding box center [502, 529] width 31 height 26
drag, startPoint x: 408, startPoint y: 591, endPoint x: 337, endPoint y: 590, distance: 71.0
click at [337, 590] on icon at bounding box center [337, 594] width 6 height 12
click at [496, 530] on button at bounding box center [502, 529] width 31 height 26
click at [260, 589] on div "meant" at bounding box center [227, 594] width 95 height 72
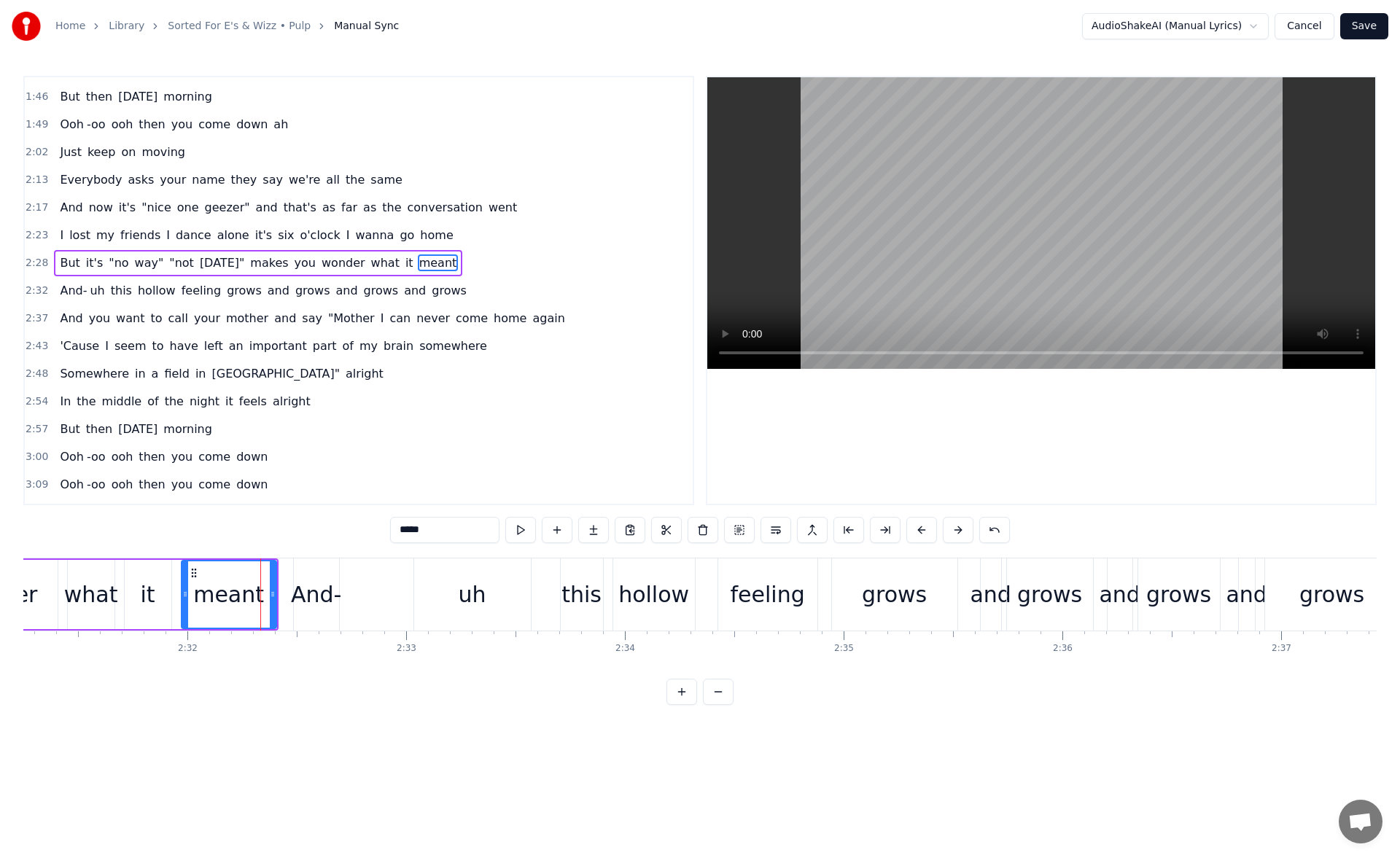
scroll to position [409, 0]
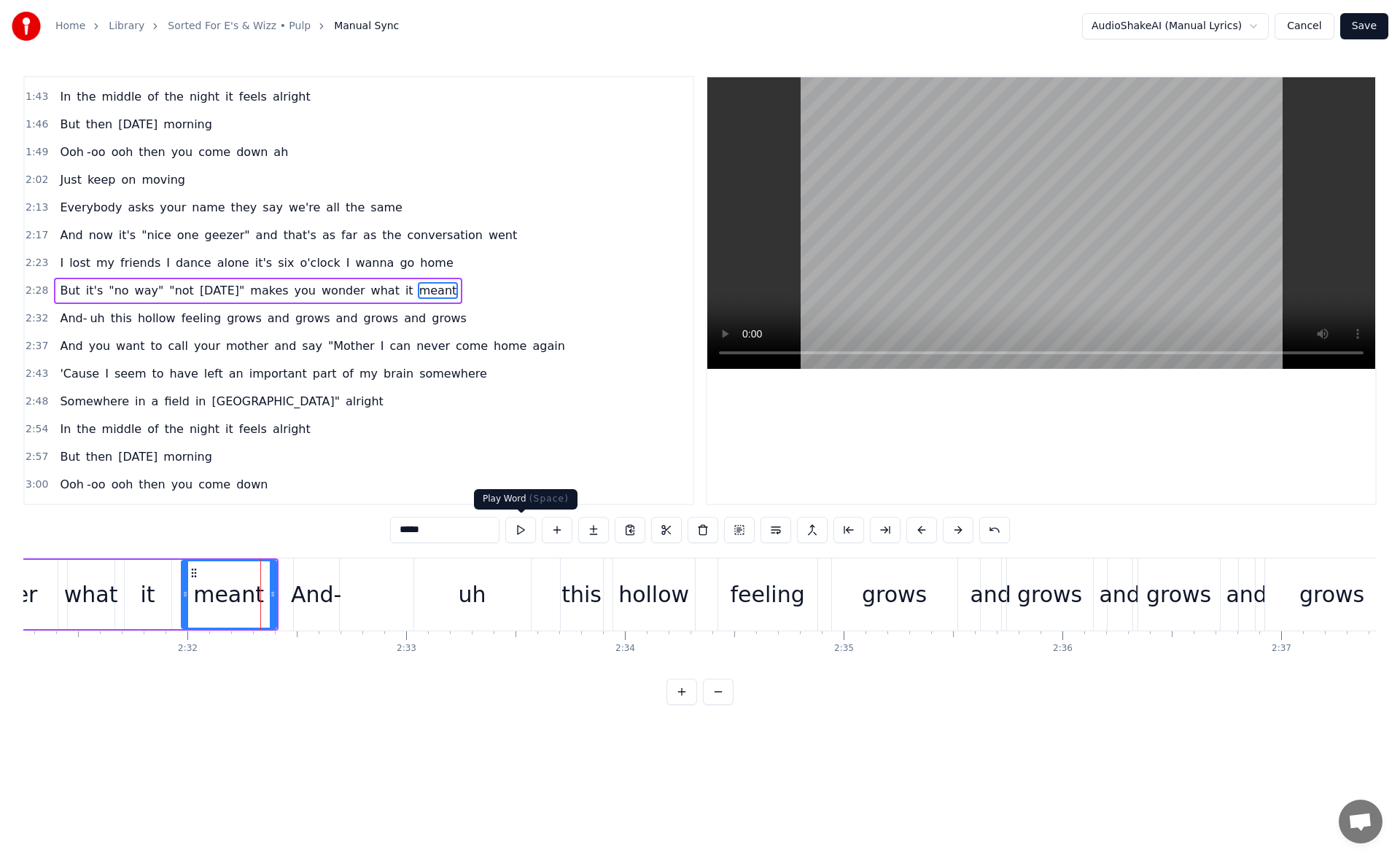
click at [517, 527] on button at bounding box center [520, 529] width 31 height 26
click at [315, 576] on div "And-" at bounding box center [316, 594] width 46 height 72
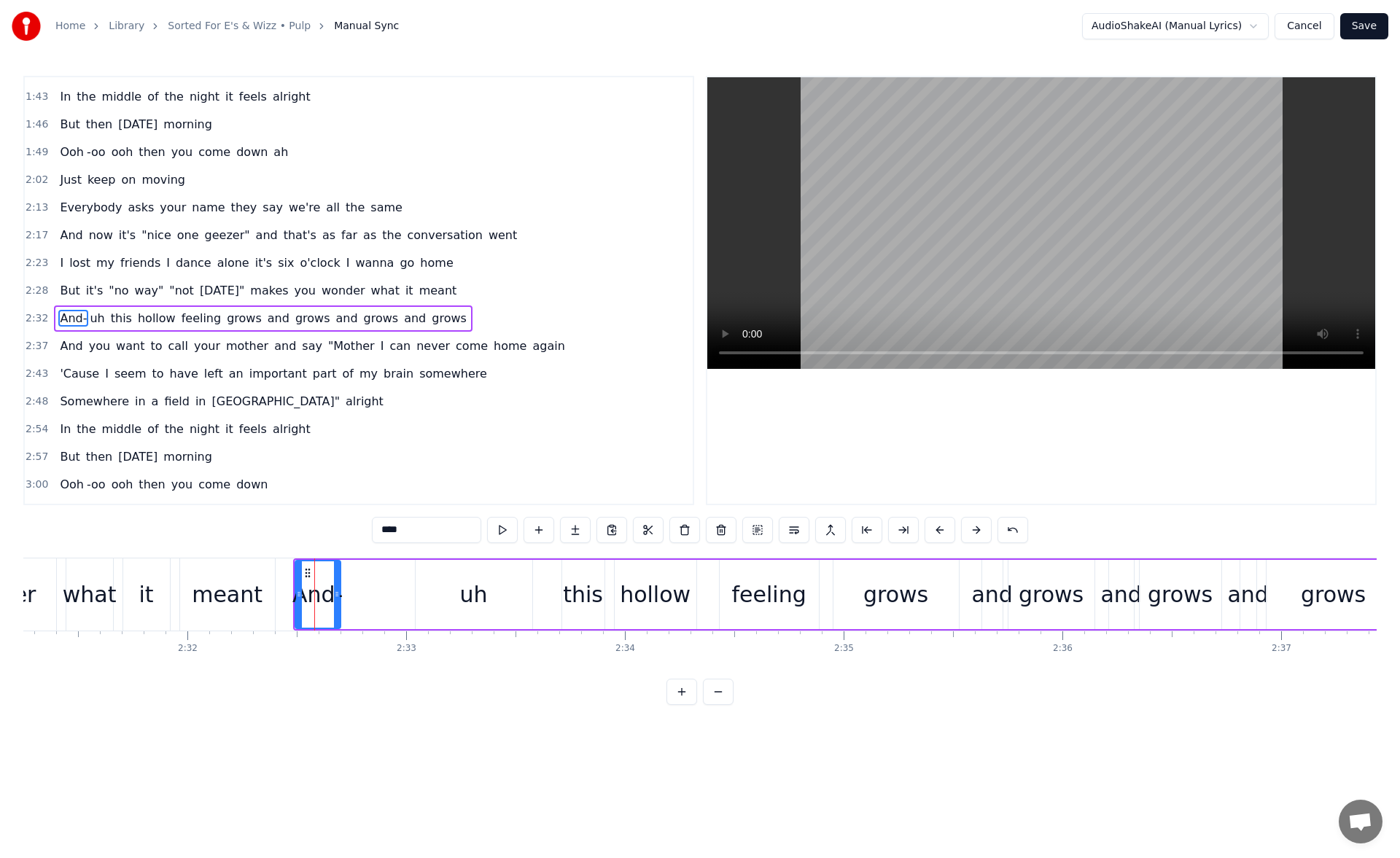
scroll to position [437, 0]
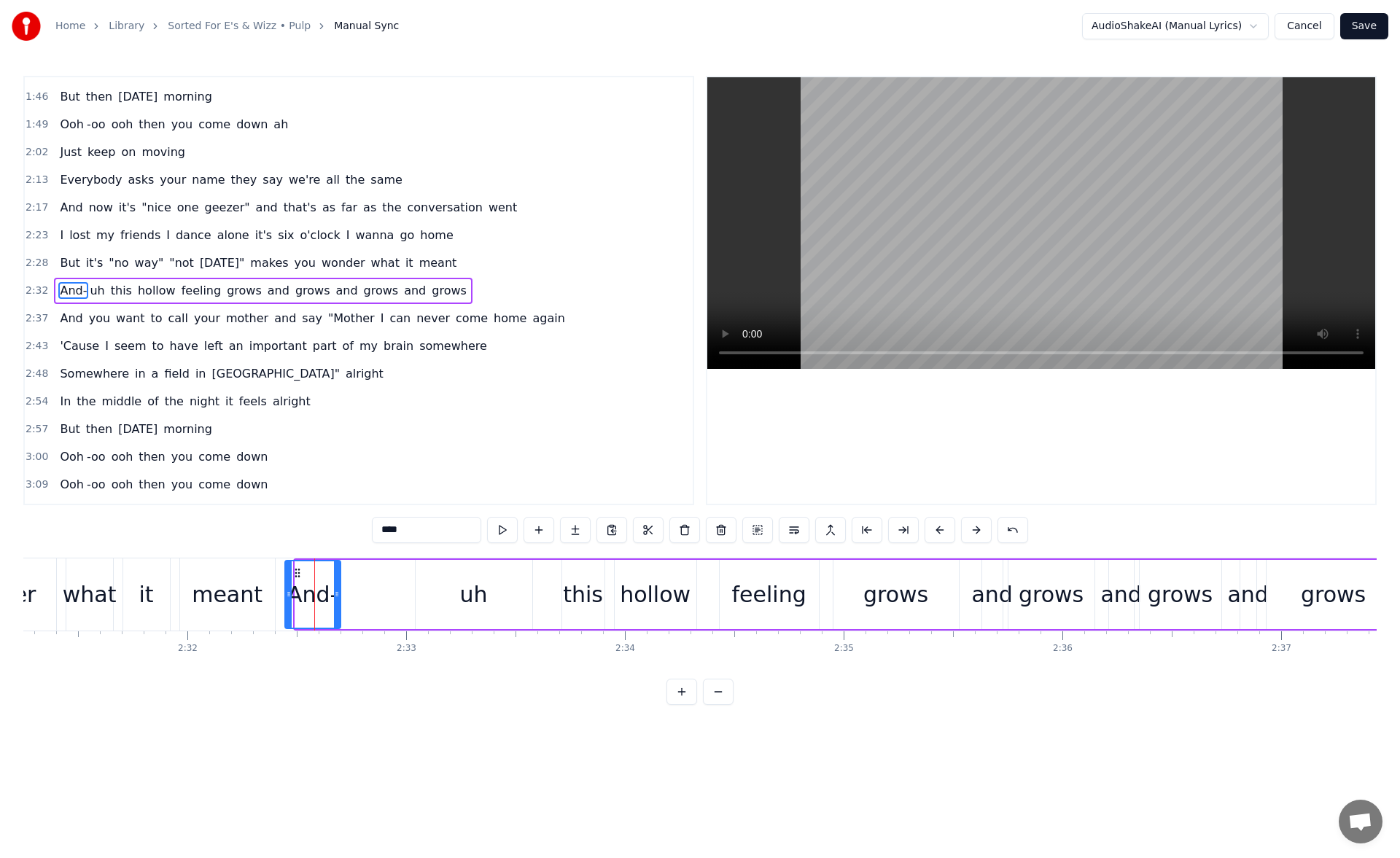
drag, startPoint x: 300, startPoint y: 596, endPoint x: 289, endPoint y: 593, distance: 11.4
click at [289, 593] on icon at bounding box center [289, 594] width 6 height 12
click at [500, 531] on button at bounding box center [502, 529] width 31 height 26
click at [283, 590] on icon at bounding box center [286, 594] width 6 height 12
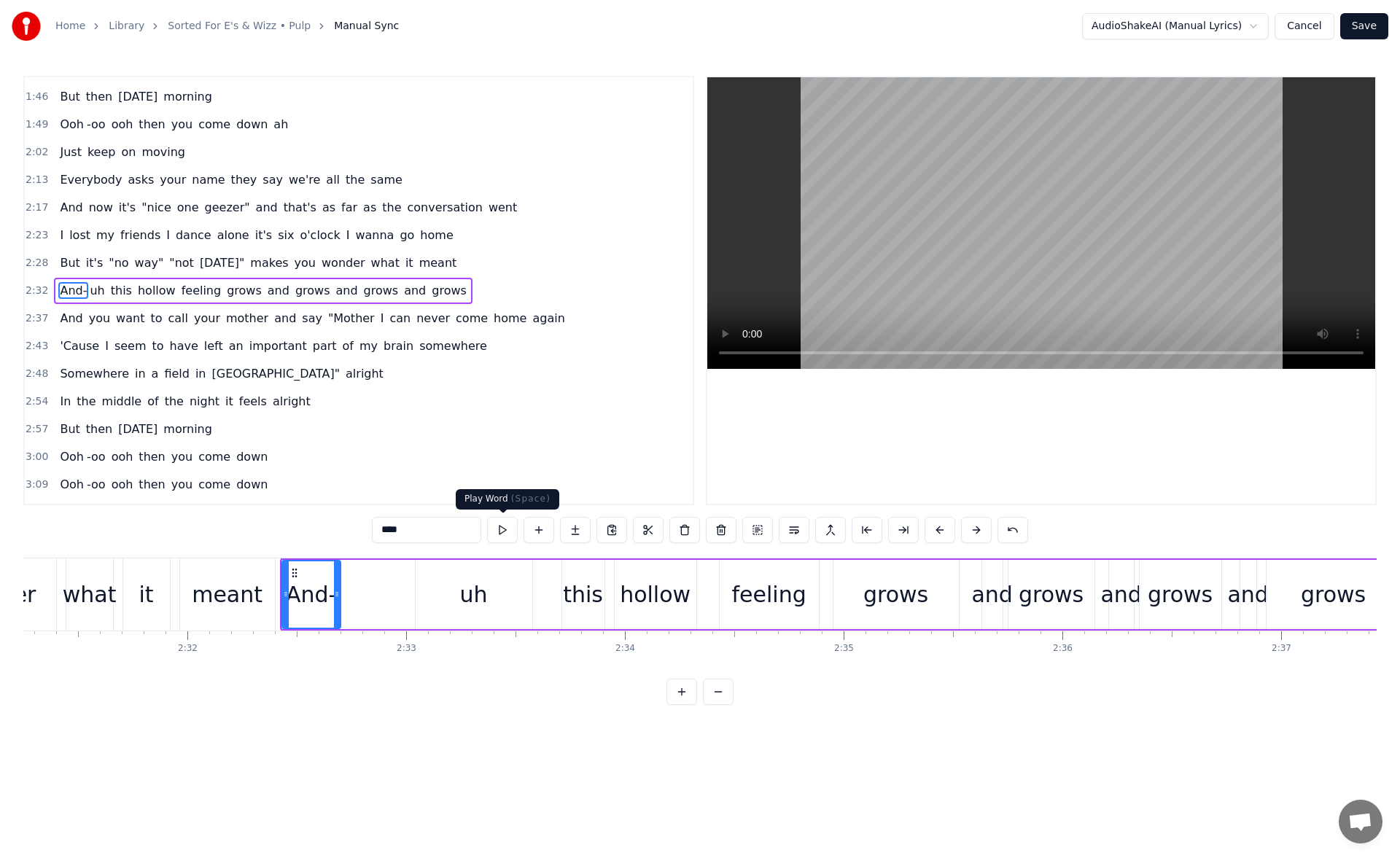
click at [495, 527] on button at bounding box center [502, 529] width 31 height 26
drag, startPoint x: 335, startPoint y: 594, endPoint x: 320, endPoint y: 593, distance: 15.0
click at [320, 593] on icon at bounding box center [320, 594] width 6 height 12
click at [501, 529] on button at bounding box center [502, 529] width 31 height 26
click at [438, 592] on div "uh" at bounding box center [474, 594] width 117 height 69
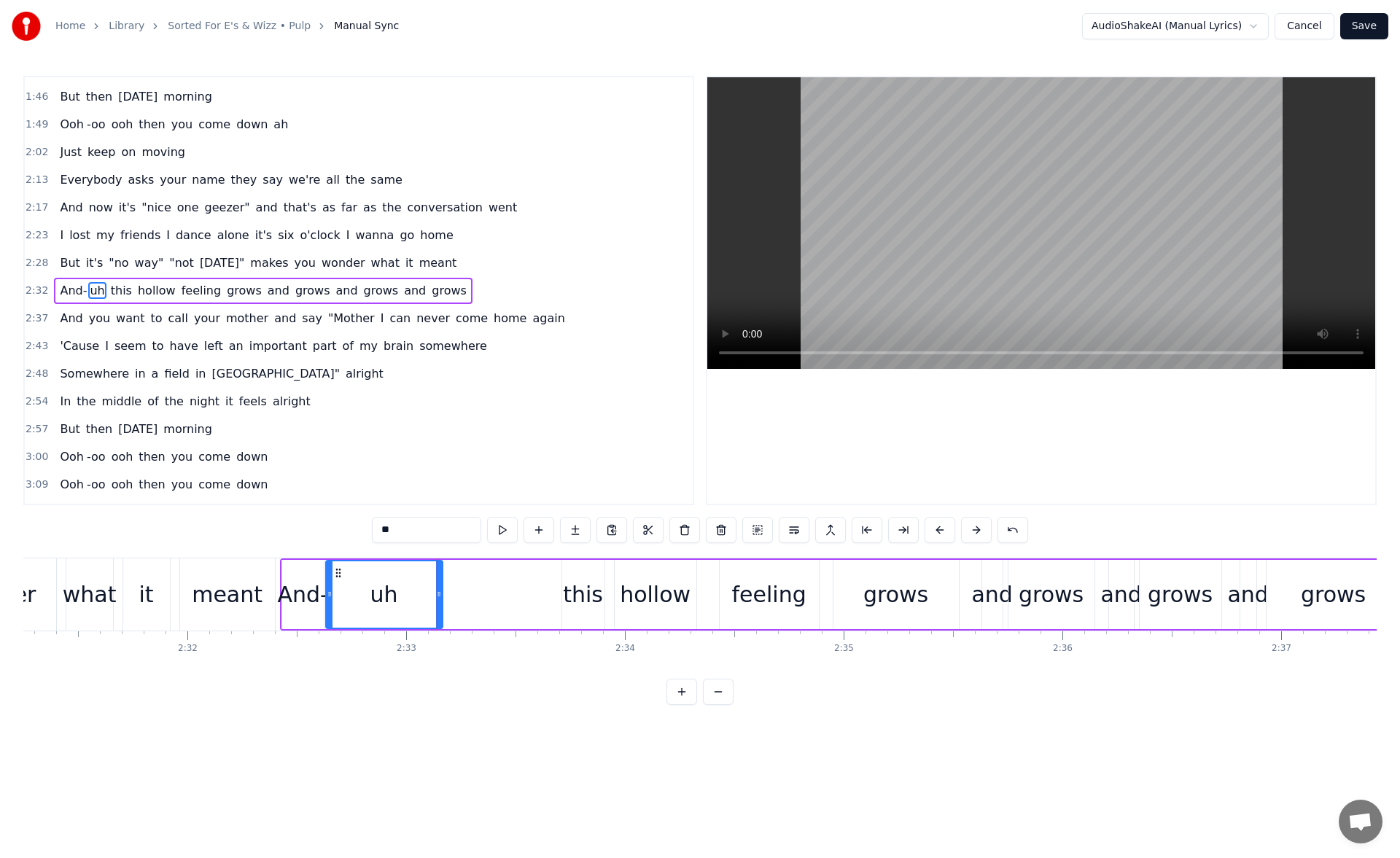
drag, startPoint x: 377, startPoint y: 592, endPoint x: 340, endPoint y: 590, distance: 37.1
click at [340, 590] on div "uh" at bounding box center [384, 594] width 115 height 66
click at [491, 544] on div "**" at bounding box center [700, 531] width 656 height 29
click at [505, 533] on button at bounding box center [502, 529] width 31 height 26
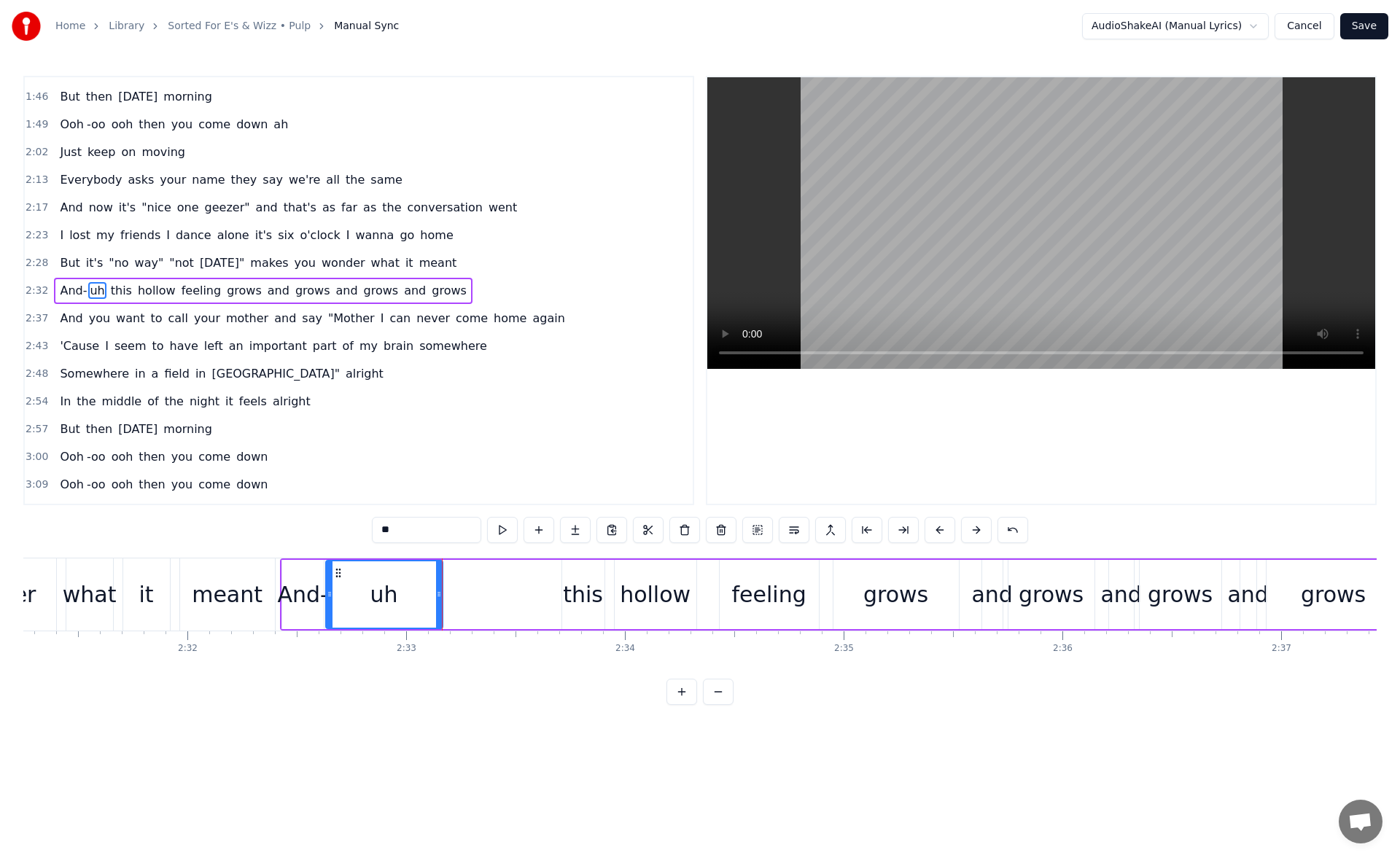
click at [228, 590] on div "meant" at bounding box center [227, 594] width 71 height 33
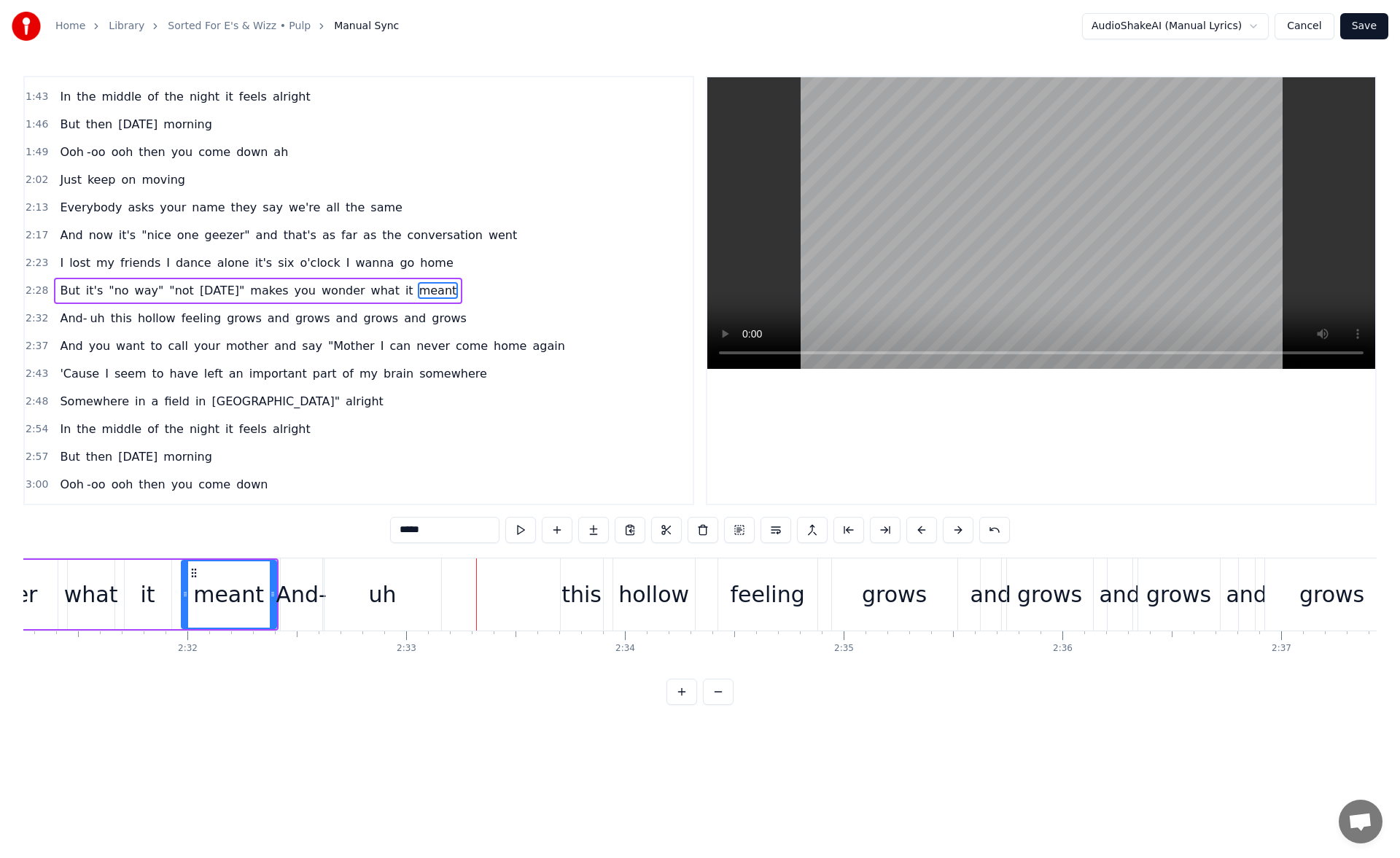
click at [86, 588] on div "what" at bounding box center [91, 594] width 54 height 33
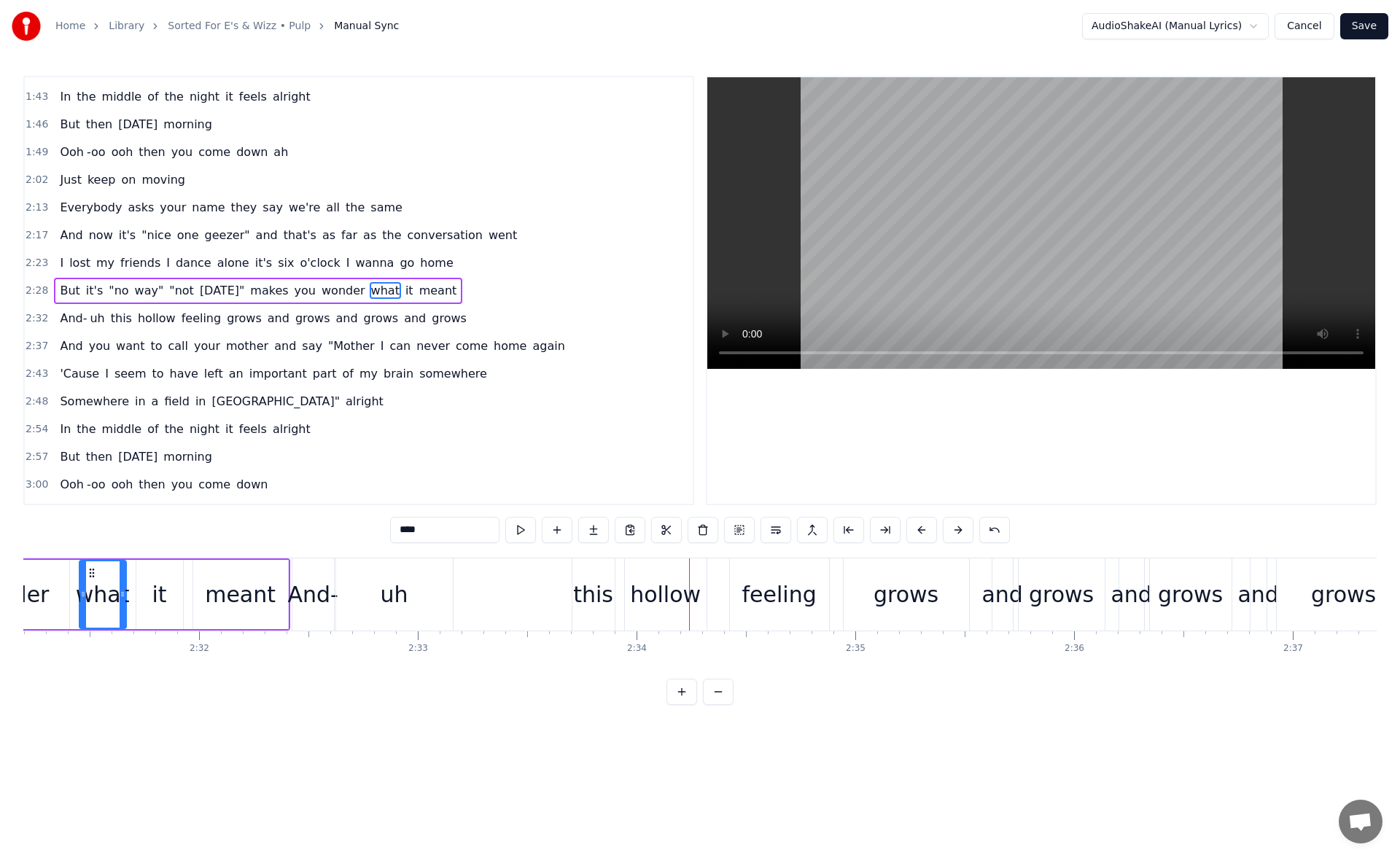
click at [394, 591] on div "uh" at bounding box center [394, 594] width 28 height 33
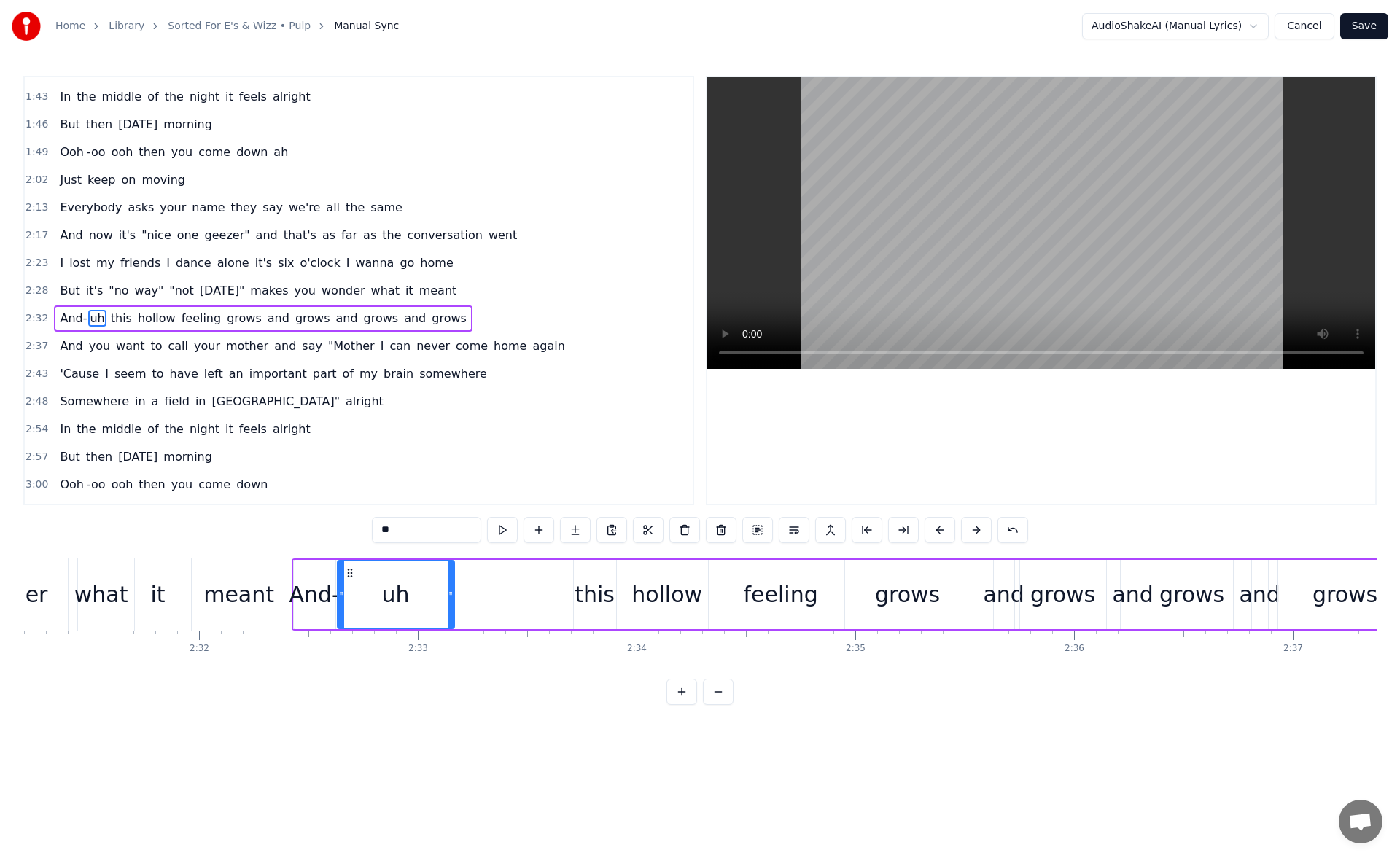
scroll to position [437, 0]
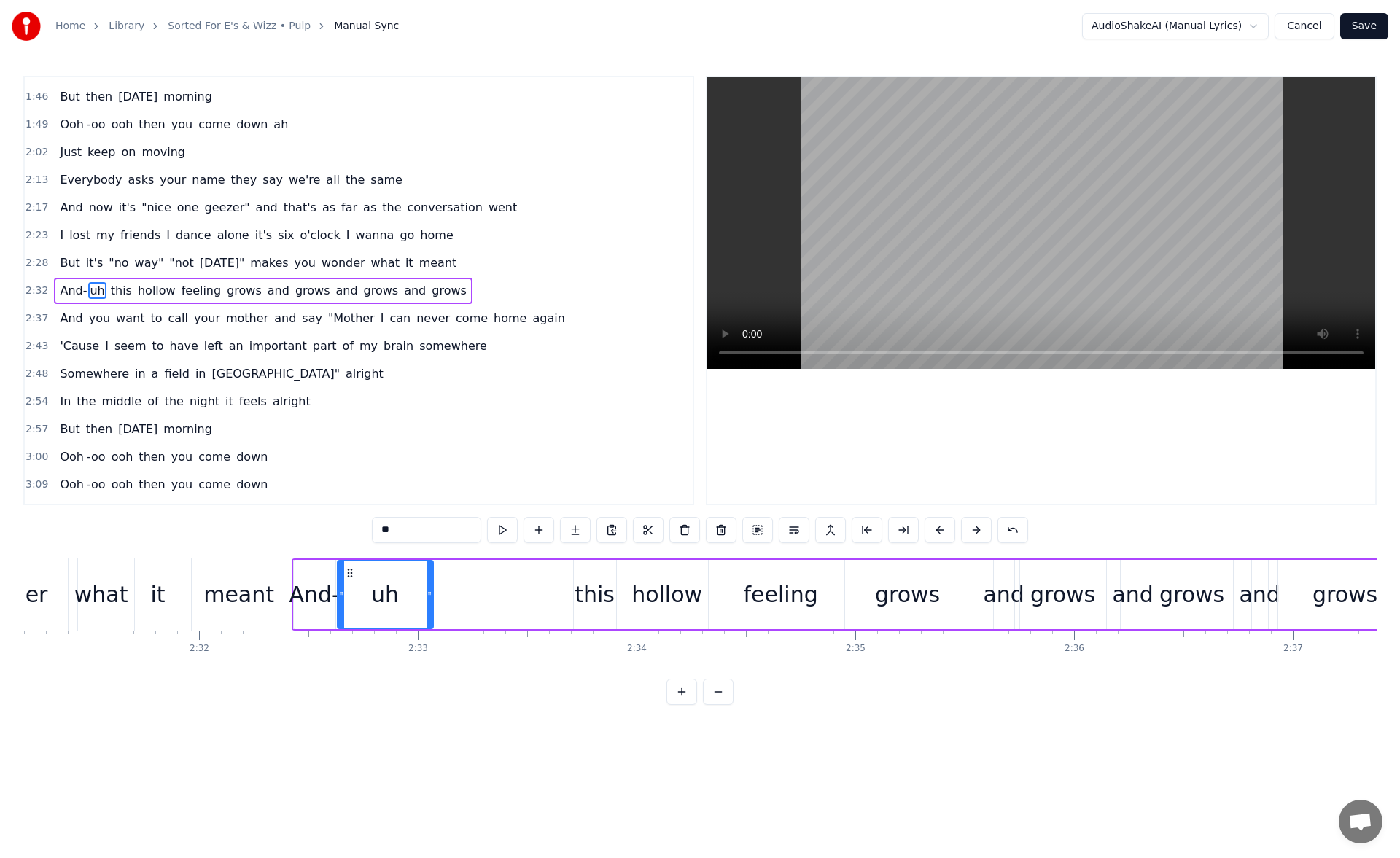
drag, startPoint x: 452, startPoint y: 592, endPoint x: 428, endPoint y: 594, distance: 24.1
click at [428, 594] on icon at bounding box center [430, 594] width 6 height 12
click at [161, 591] on div "it" at bounding box center [158, 594] width 15 height 33
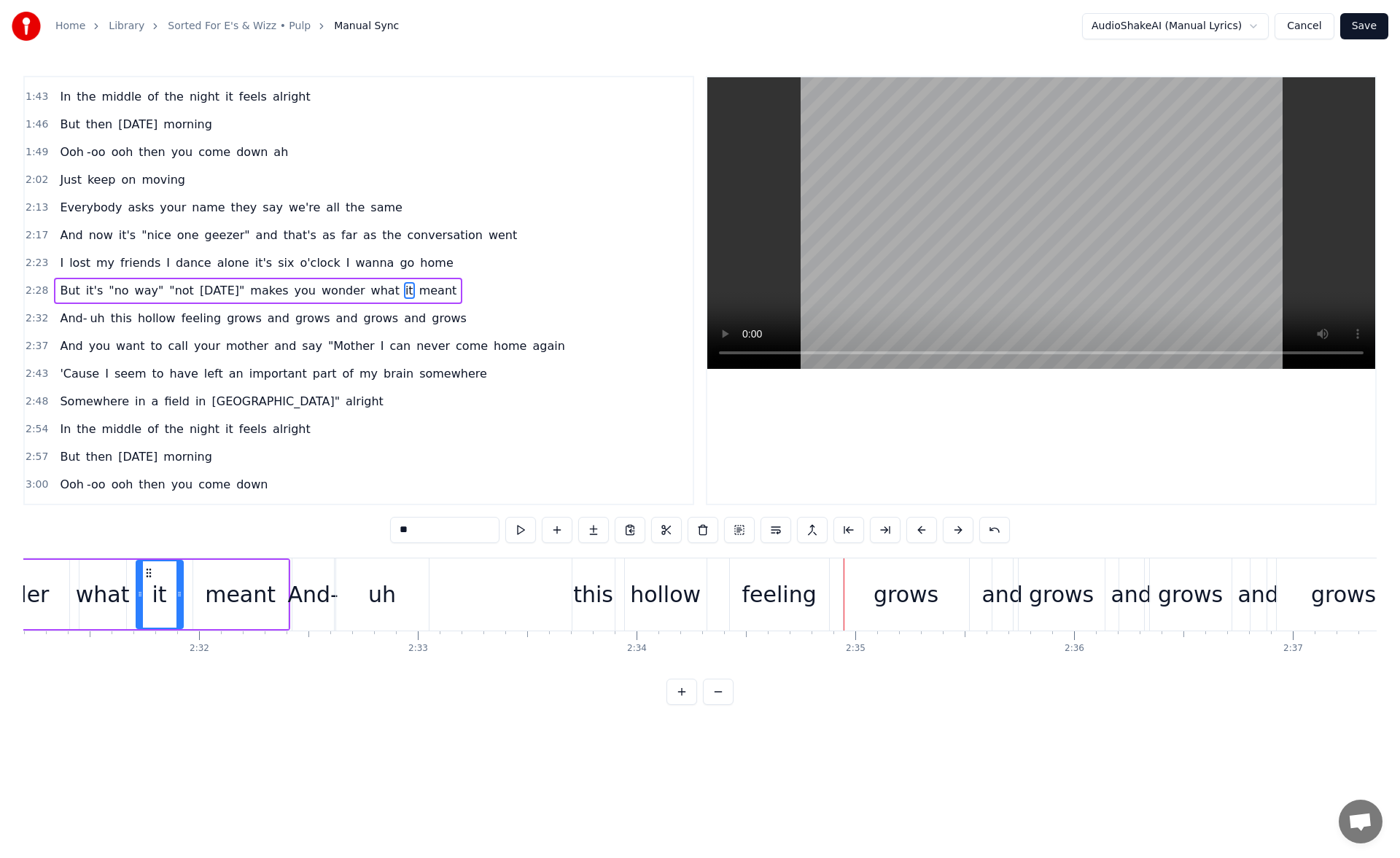
click at [261, 582] on div "meant" at bounding box center [240, 594] width 71 height 33
click at [596, 576] on div "this" at bounding box center [593, 594] width 43 height 72
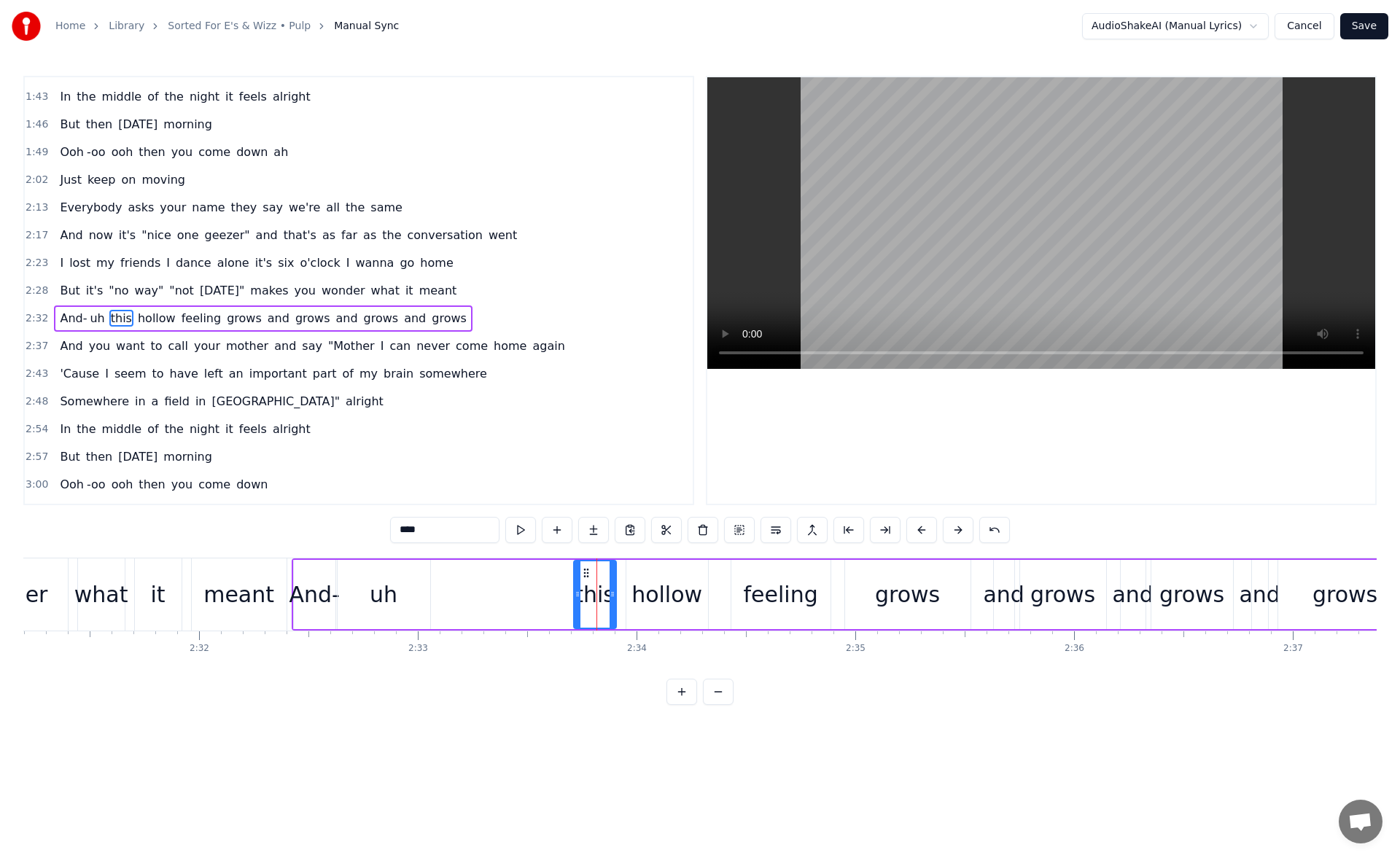
scroll to position [437, 0]
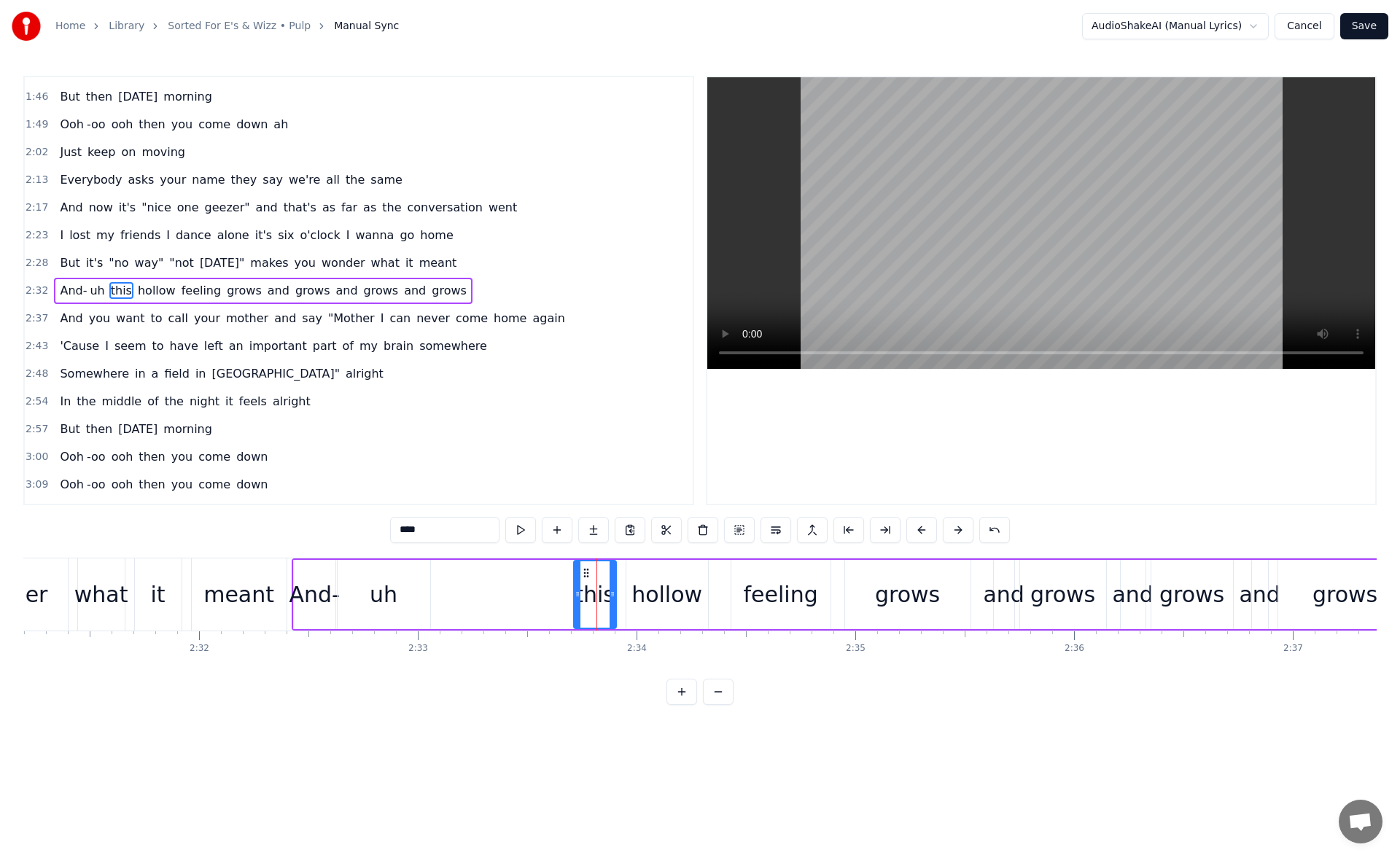
click at [169, 598] on div "it" at bounding box center [158, 594] width 46 height 72
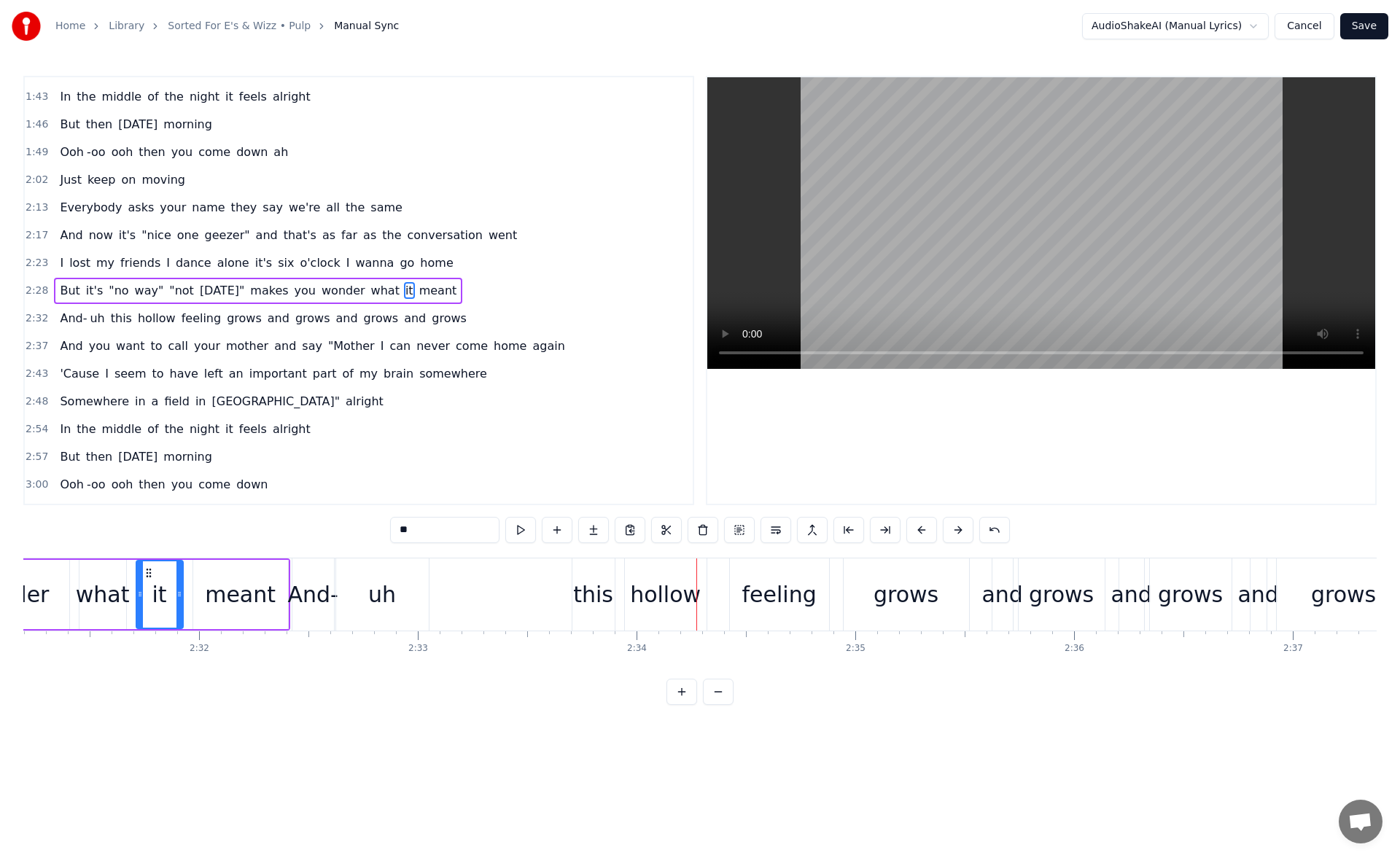
click at [396, 601] on div "uh" at bounding box center [382, 594] width 93 height 72
type input "**"
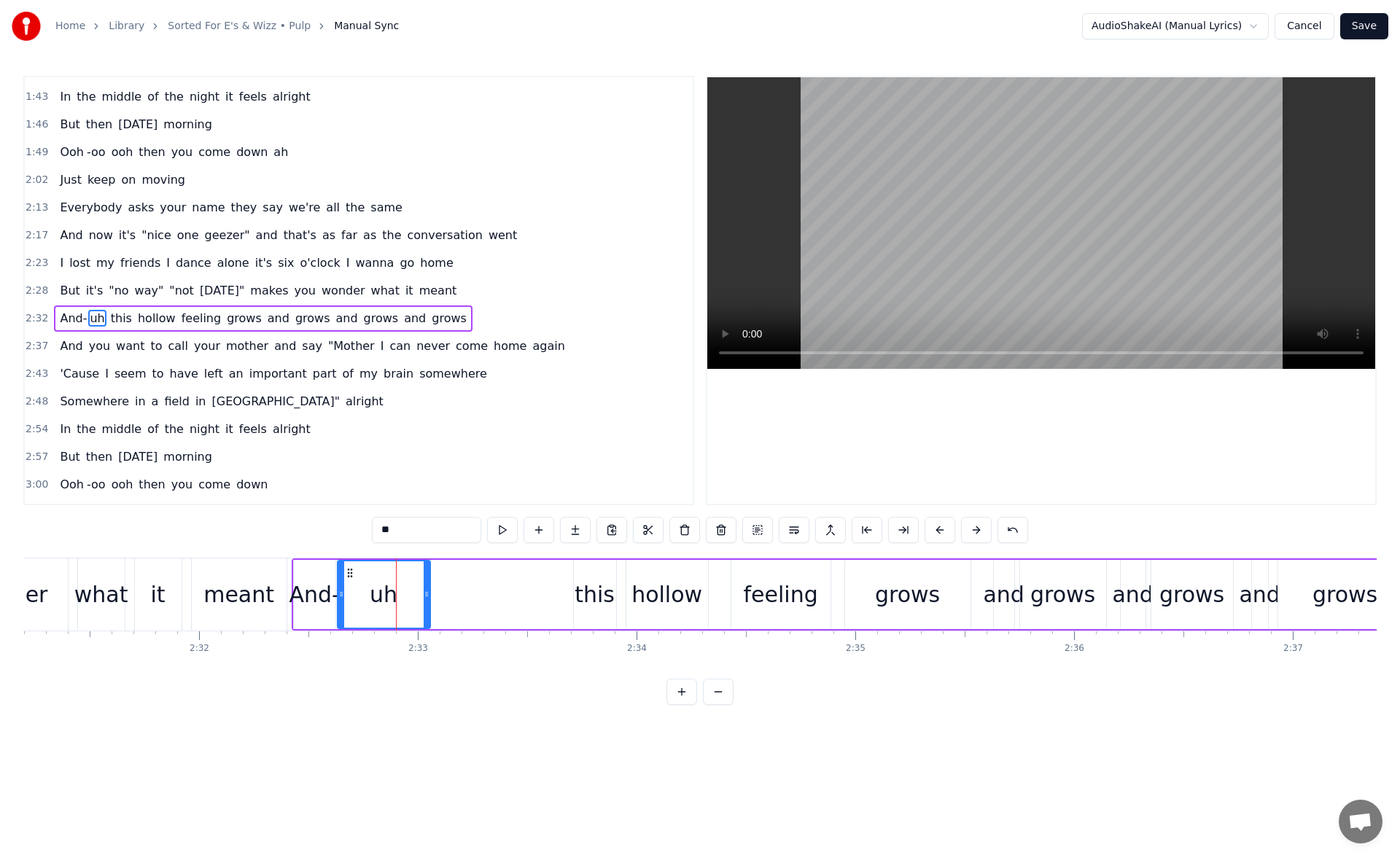
scroll to position [437, 0]
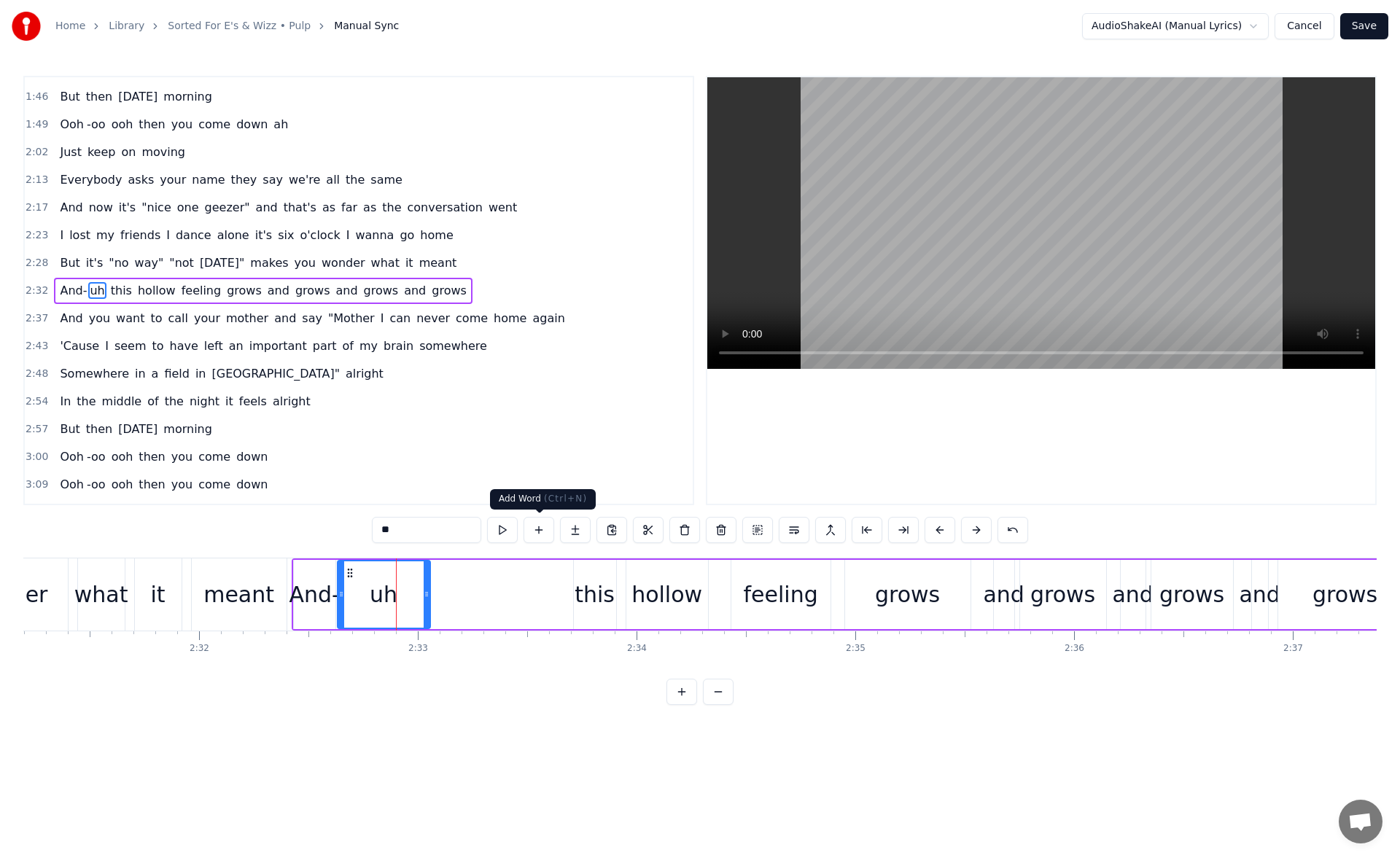
click at [545, 535] on button at bounding box center [539, 529] width 31 height 26
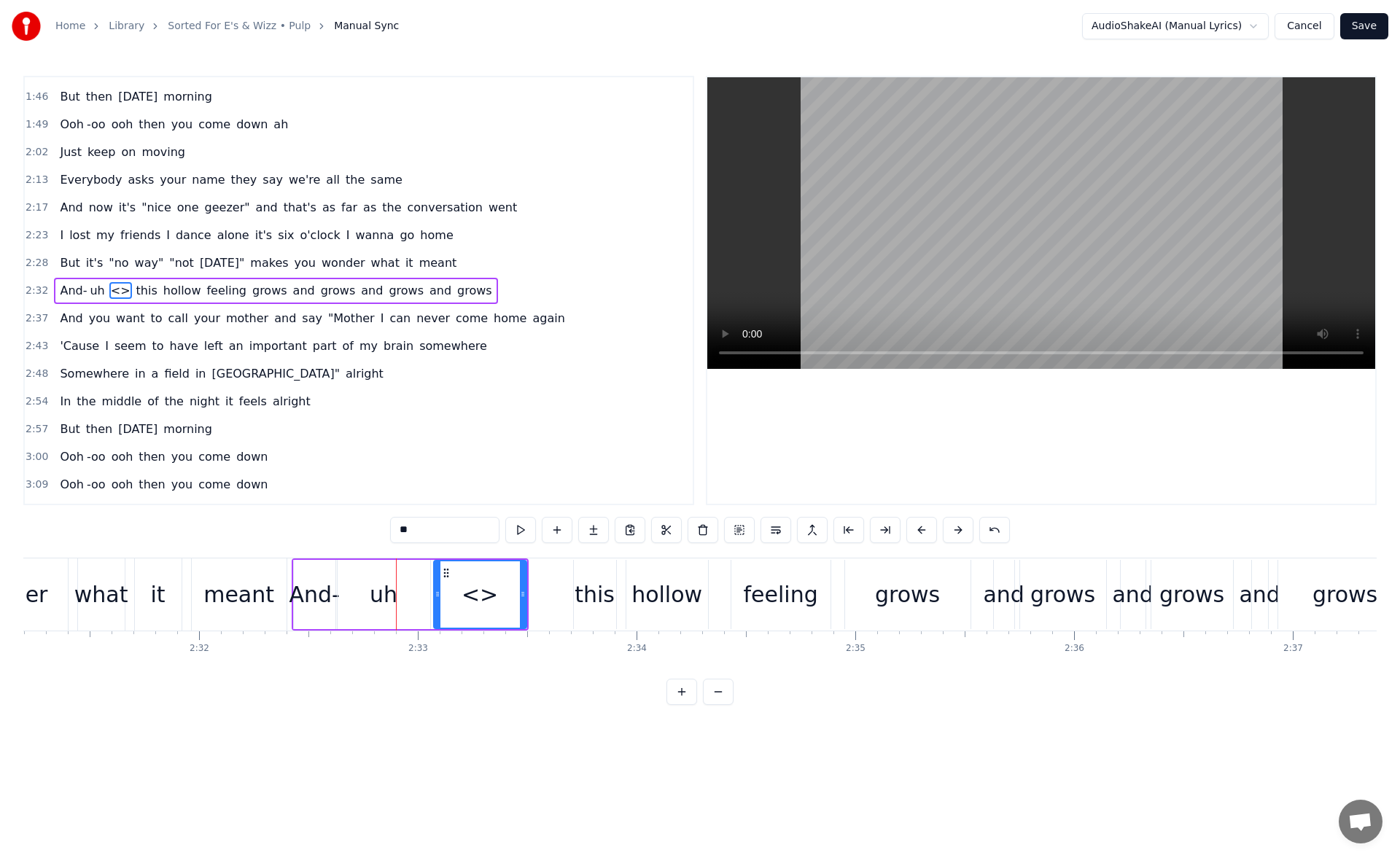
drag, startPoint x: 425, startPoint y: 529, endPoint x: 374, endPoint y: 530, distance: 51.0
click at [374, 530] on div "0:19 Oh is this the way they say the future's meant to feel? 0:24 Or just 20,00…" at bounding box center [699, 390] width 1353 height 629
drag, startPoint x: 446, startPoint y: 574, endPoint x: 492, endPoint y: 576, distance: 46.0
click at [492, 576] on icon at bounding box center [492, 573] width 12 height 12
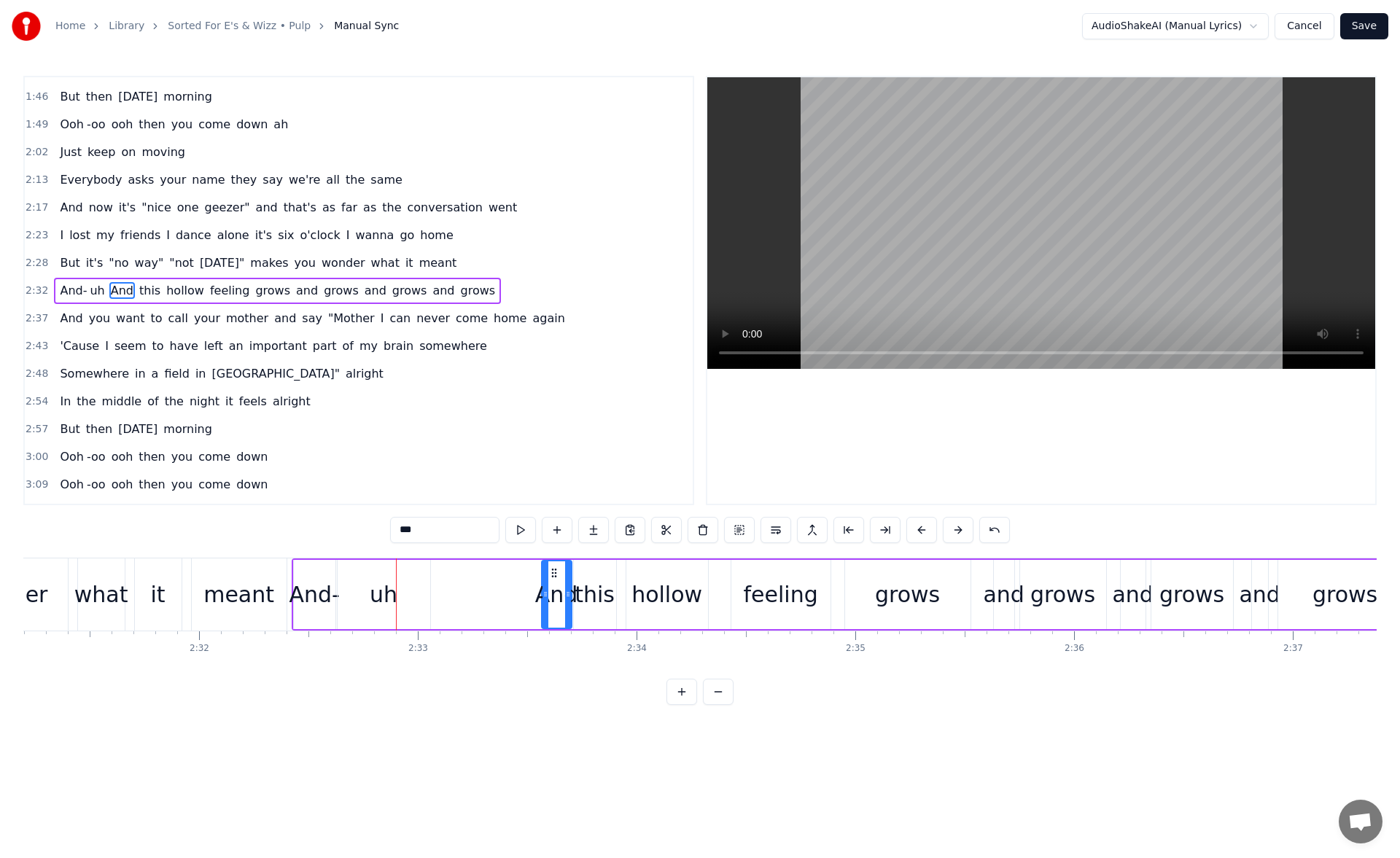
drag, startPoint x: 483, startPoint y: 596, endPoint x: 547, endPoint y: 596, distance: 64.0
click at [547, 596] on icon at bounding box center [545, 594] width 6 height 12
click at [527, 527] on button at bounding box center [520, 529] width 31 height 26
drag, startPoint x: 404, startPoint y: 527, endPoint x: 388, endPoint y: 533, distance: 17.1
click at [388, 533] on div "0:19 Oh is this the way they say the future's meant to feel? 0:24 Or just 20,00…" at bounding box center [699, 390] width 1353 height 629
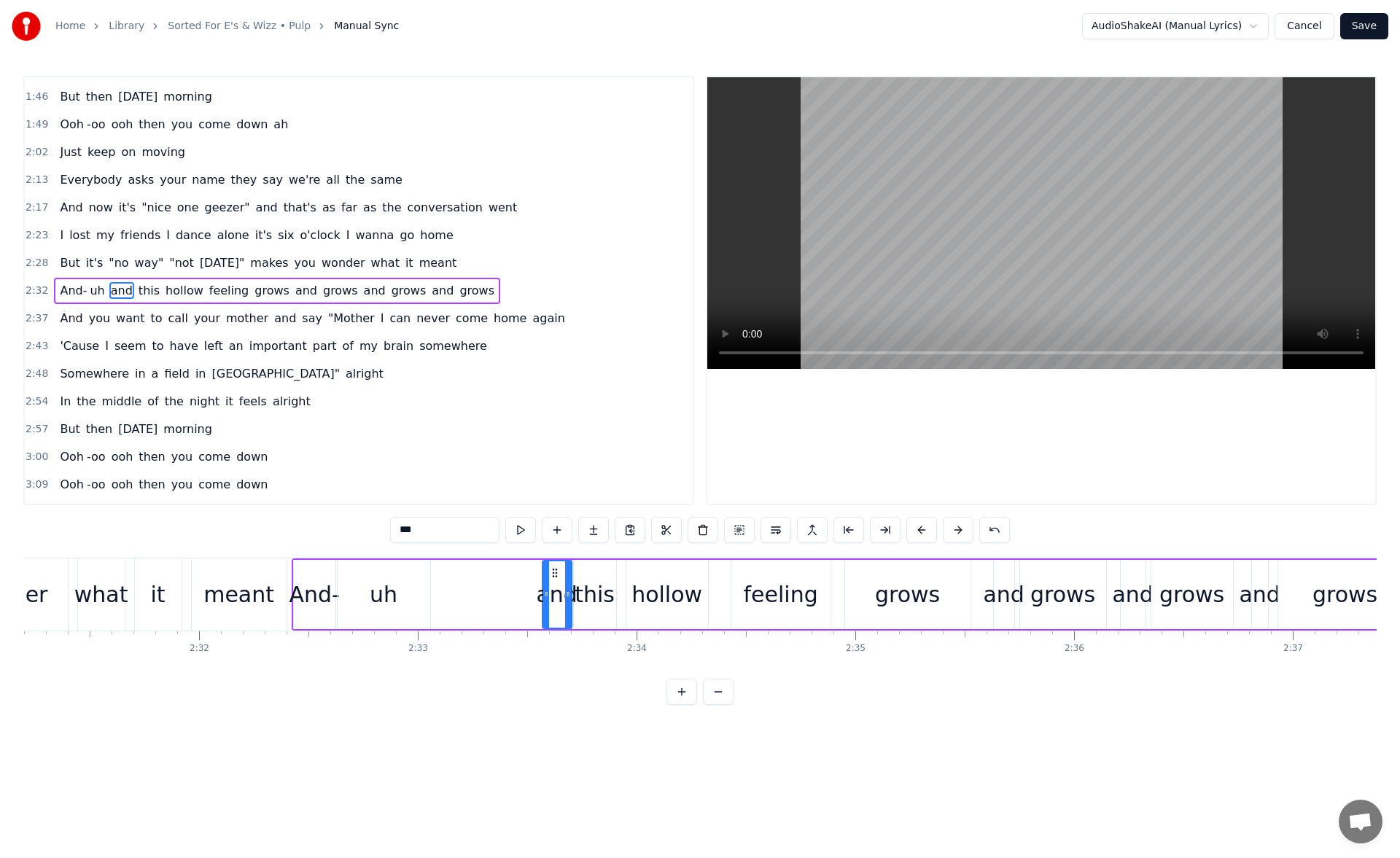
click at [385, 537] on div "0:19 Oh is this the way they say the future's meant to feel? 0:24 Or just 20,00…" at bounding box center [699, 390] width 1353 height 629
click at [298, 603] on div "And-" at bounding box center [313, 594] width 50 height 33
drag, startPoint x: 387, startPoint y: 529, endPoint x: 374, endPoint y: 531, distance: 13.2
click at [374, 531] on input "****" at bounding box center [427, 529] width 109 height 26
click at [173, 594] on div "it" at bounding box center [158, 594] width 46 height 72
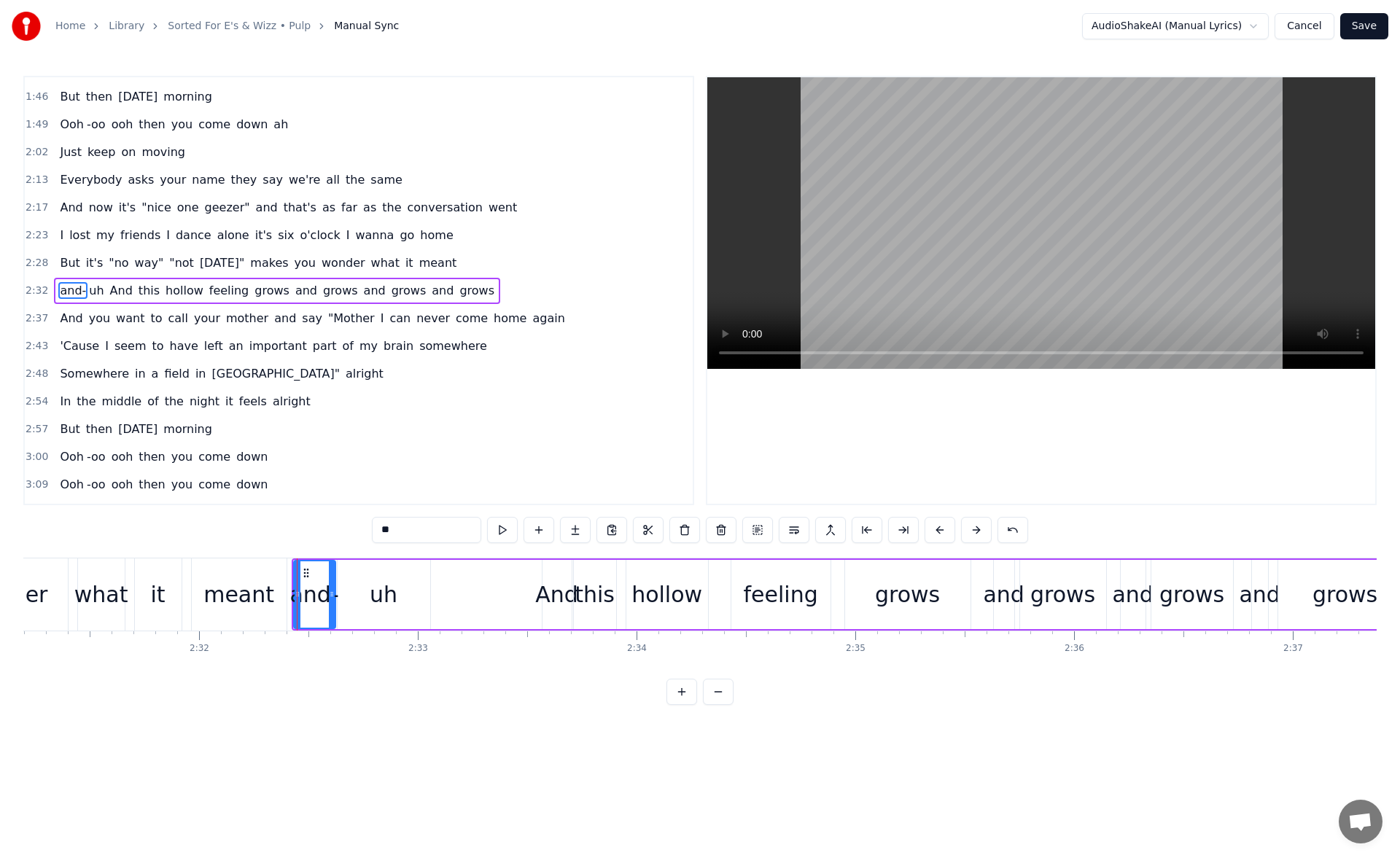
scroll to position [409, 0]
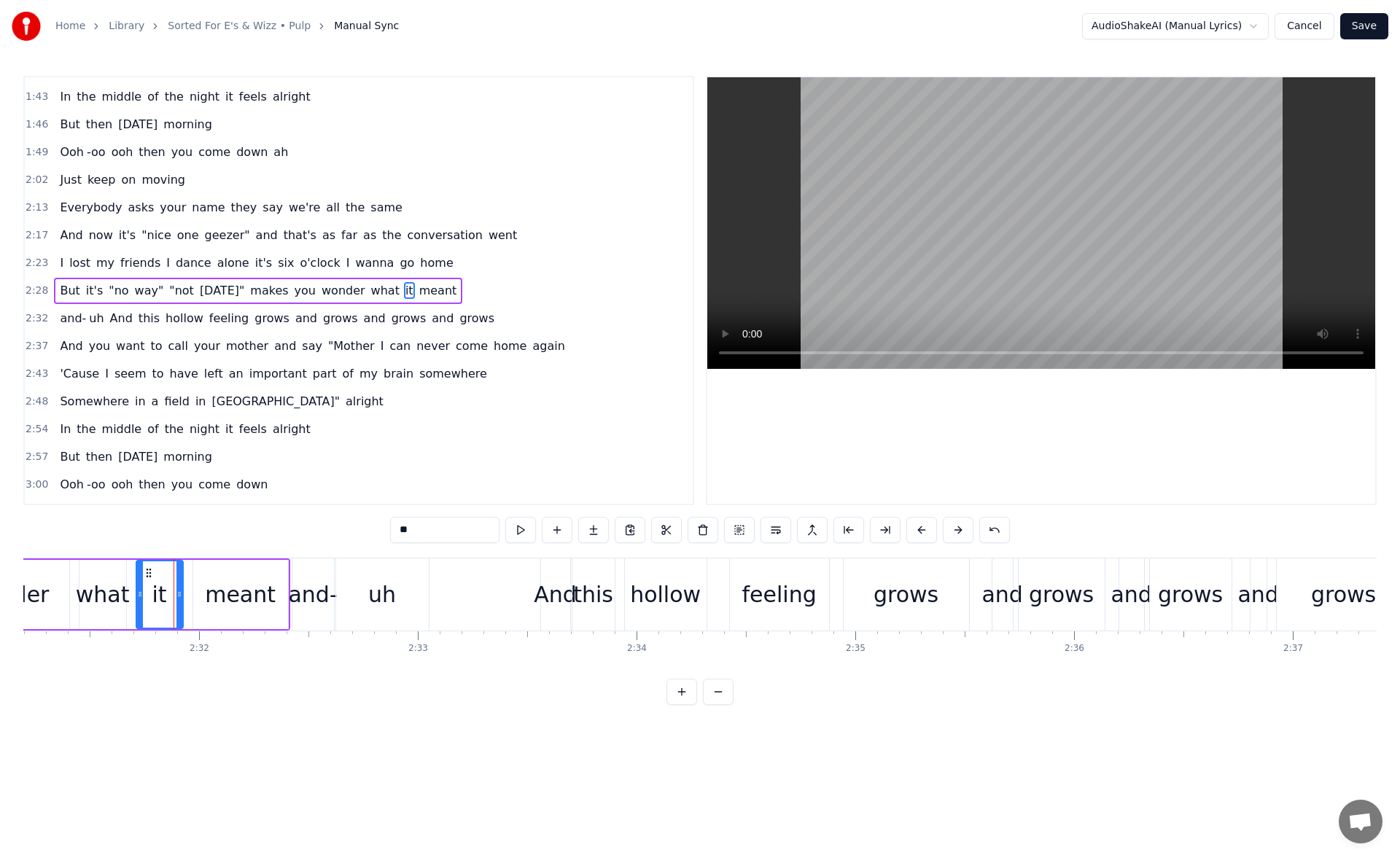
click at [46, 588] on div "wonder" at bounding box center [9, 594] width 121 height 69
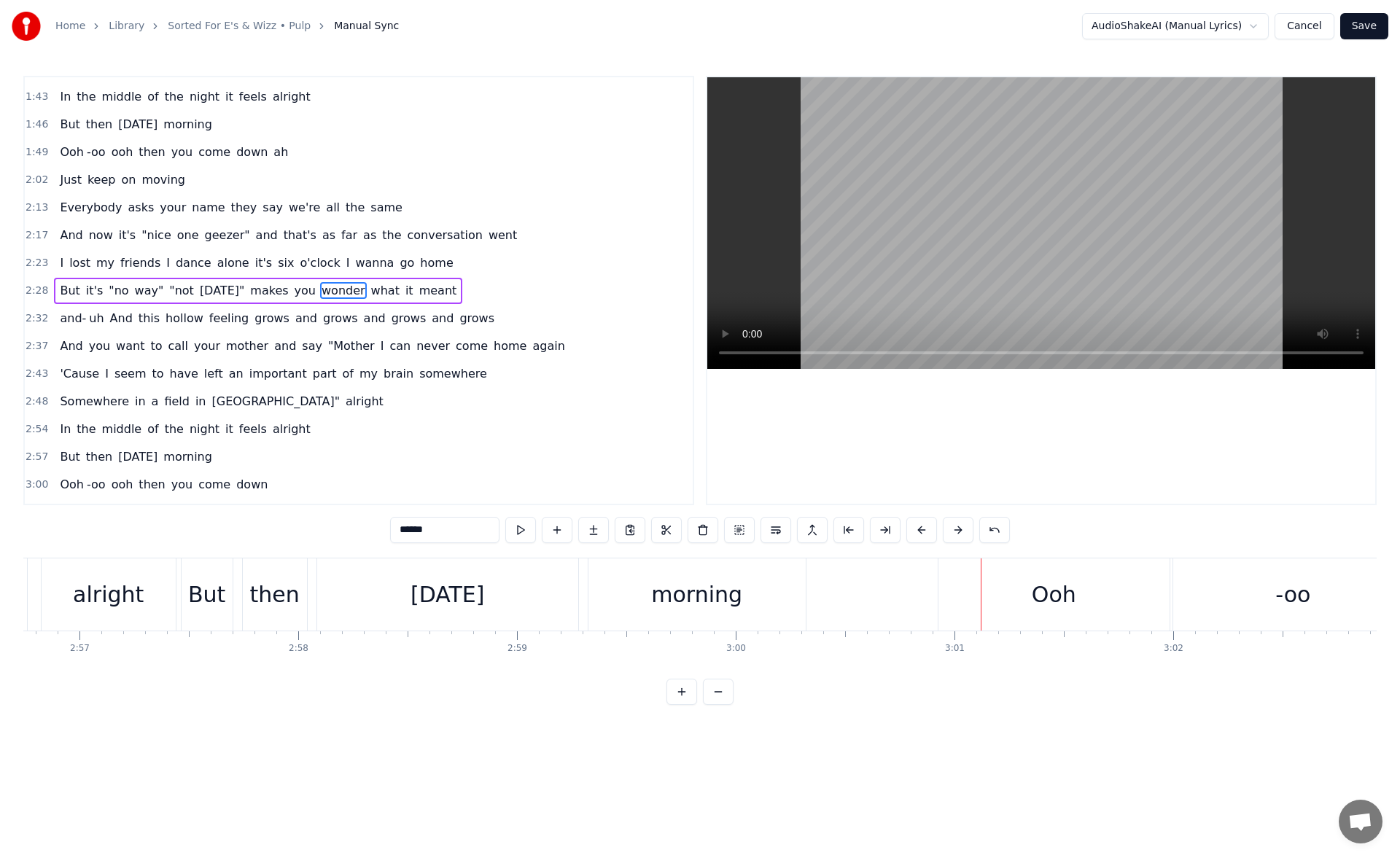
scroll to position [0, 38504]
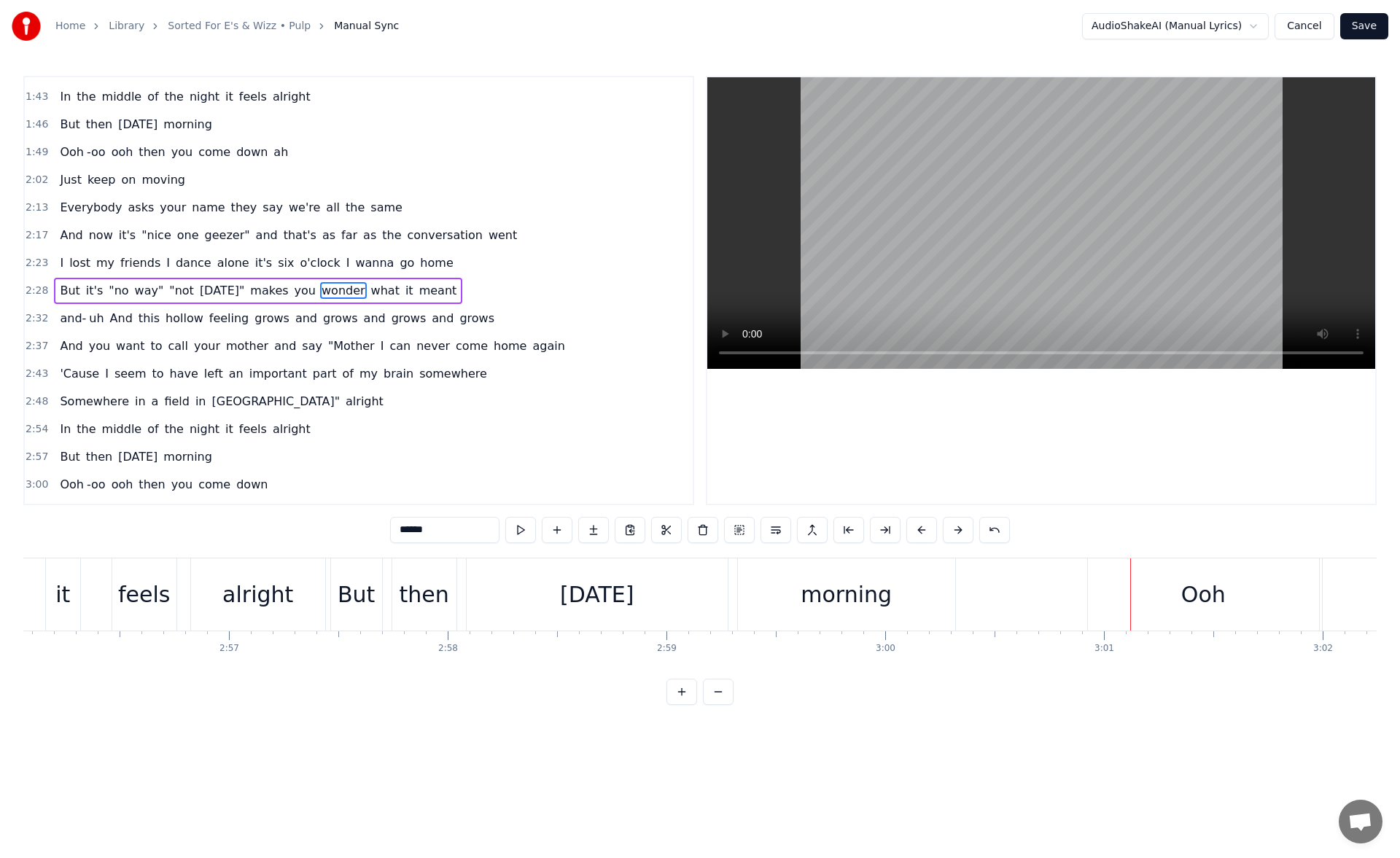
click at [529, 604] on div "tomorrow" at bounding box center [597, 594] width 261 height 72
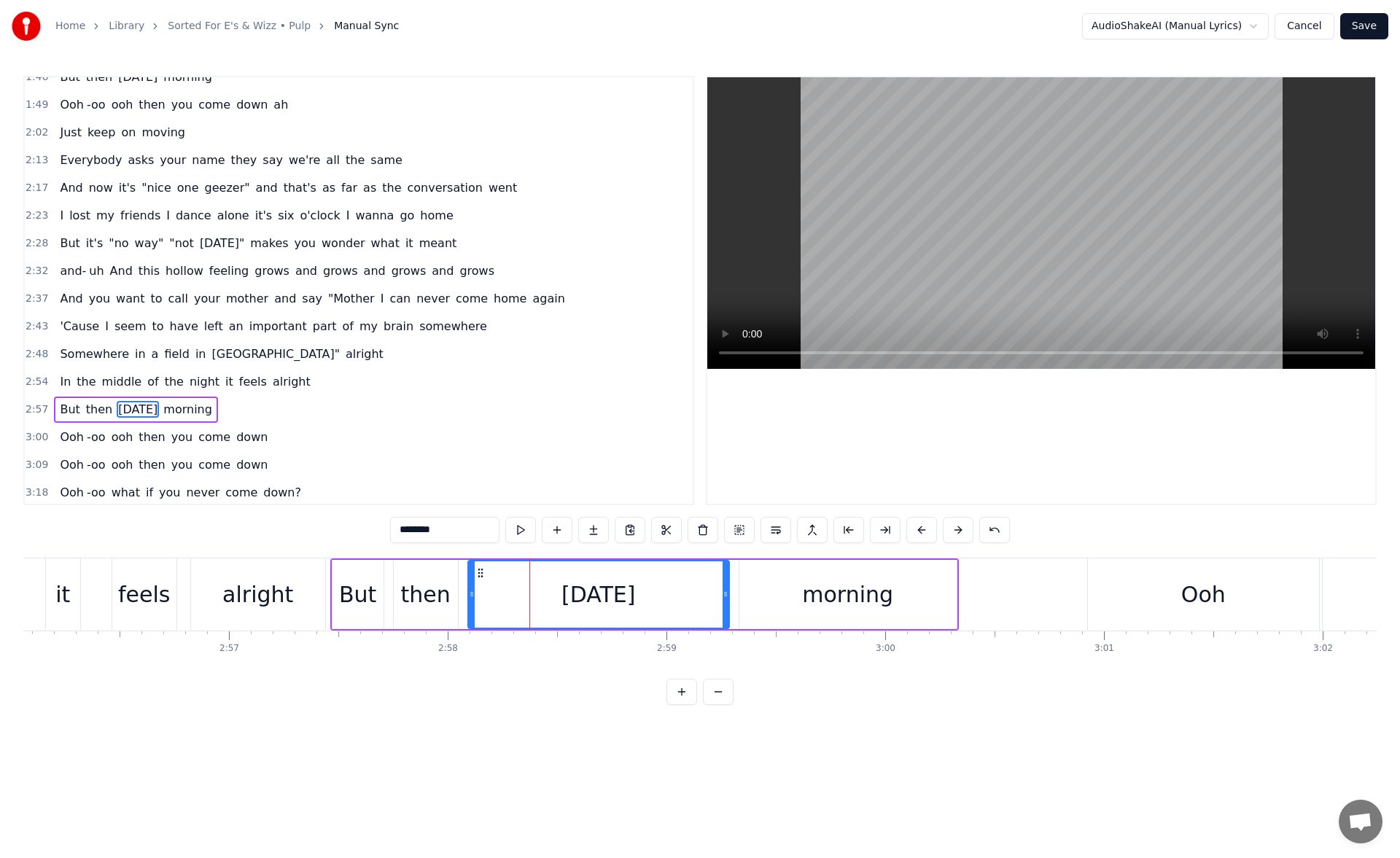
scroll to position [460, 0]
click at [525, 529] on button at bounding box center [520, 529] width 31 height 26
drag, startPoint x: 725, startPoint y: 591, endPoint x: 689, endPoint y: 590, distance: 36.0
click at [689, 590] on icon at bounding box center [690, 594] width 6 height 12
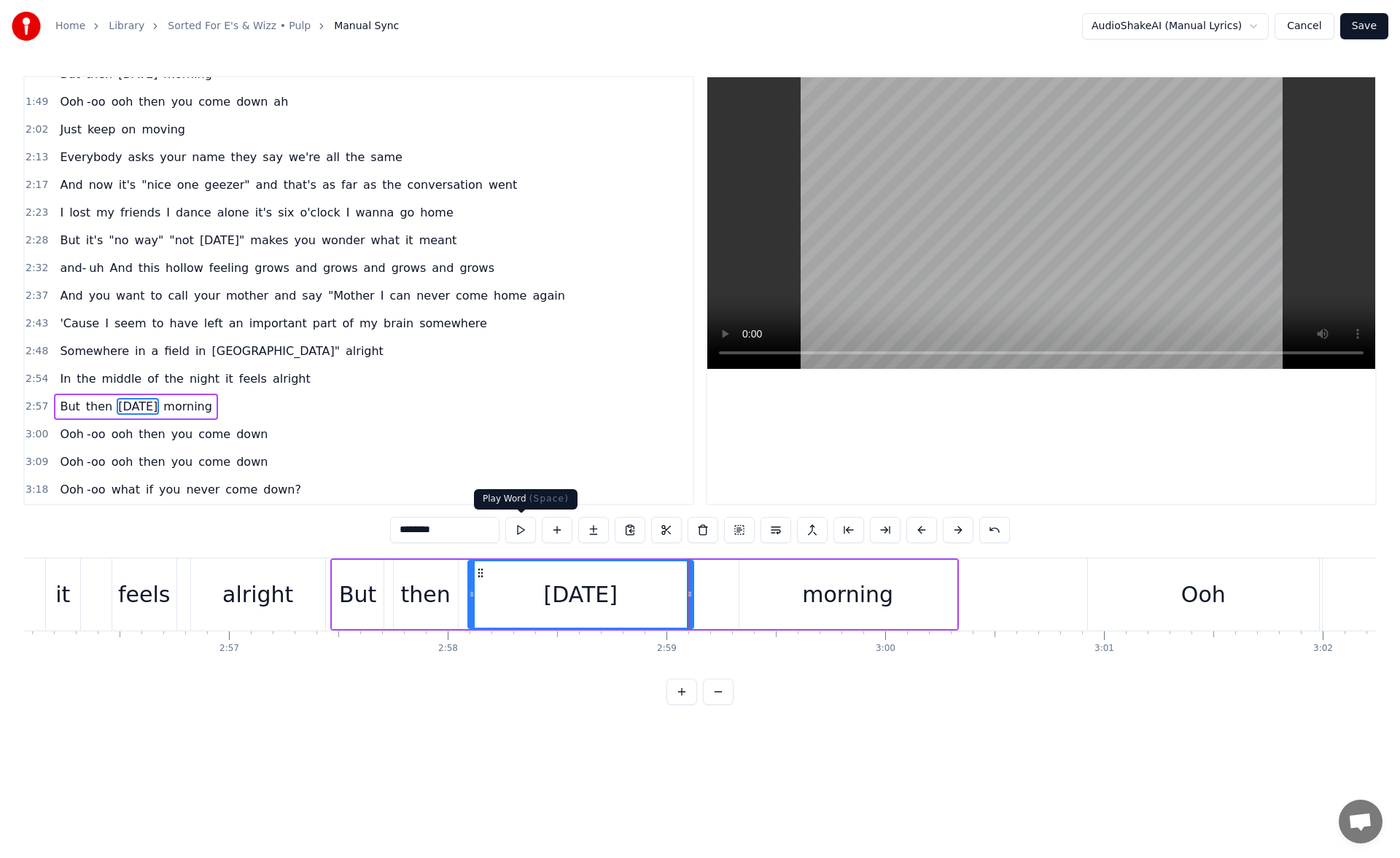
click at [529, 535] on button at bounding box center [520, 529] width 31 height 26
click at [766, 588] on div "morning" at bounding box center [847, 594] width 217 height 69
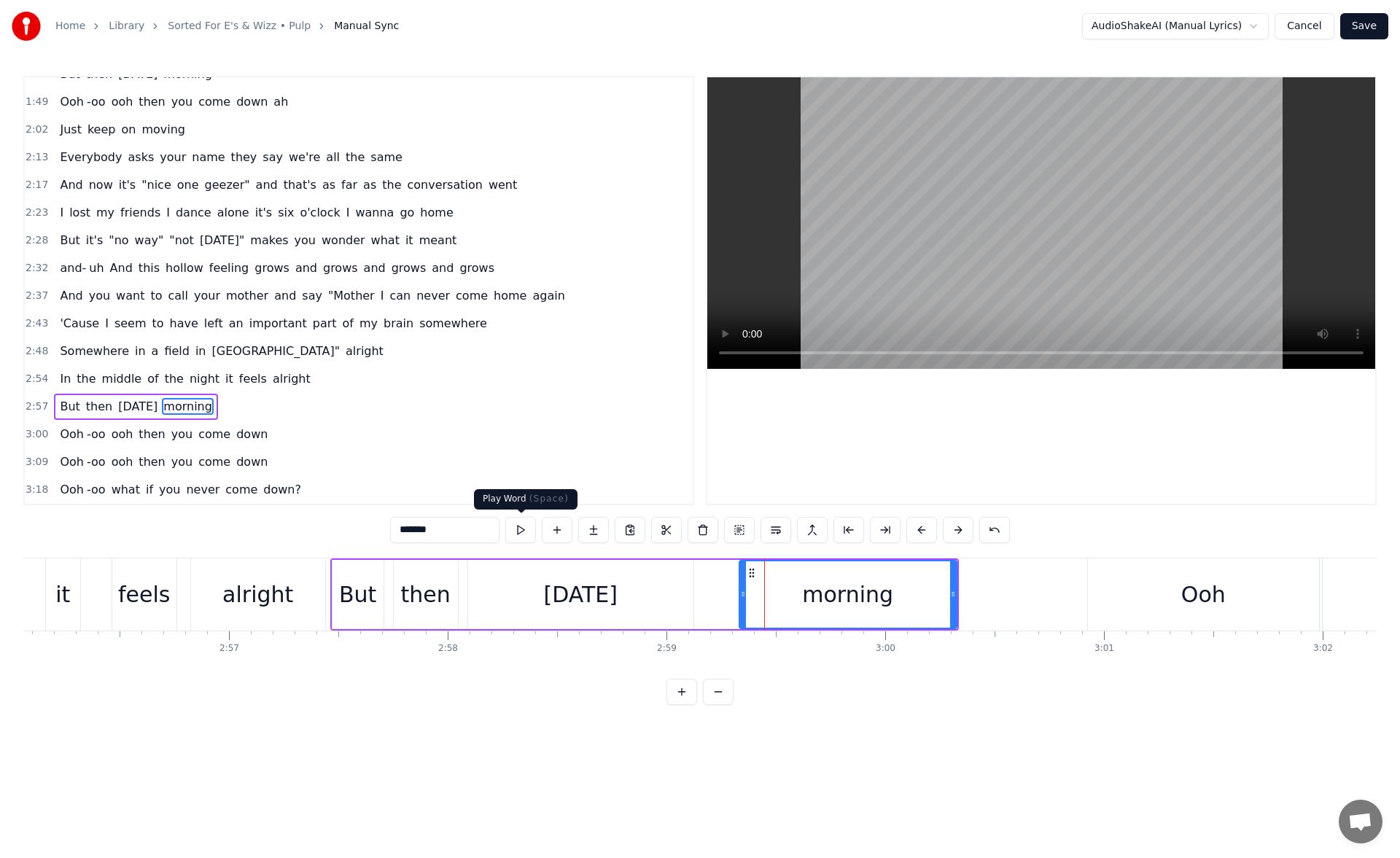
click at [521, 529] on button at bounding box center [520, 529] width 31 height 26
click at [734, 592] on icon at bounding box center [737, 594] width 6 height 12
click at [519, 529] on button at bounding box center [520, 529] width 31 height 26
click at [359, 592] on div "But" at bounding box center [358, 594] width 37 height 33
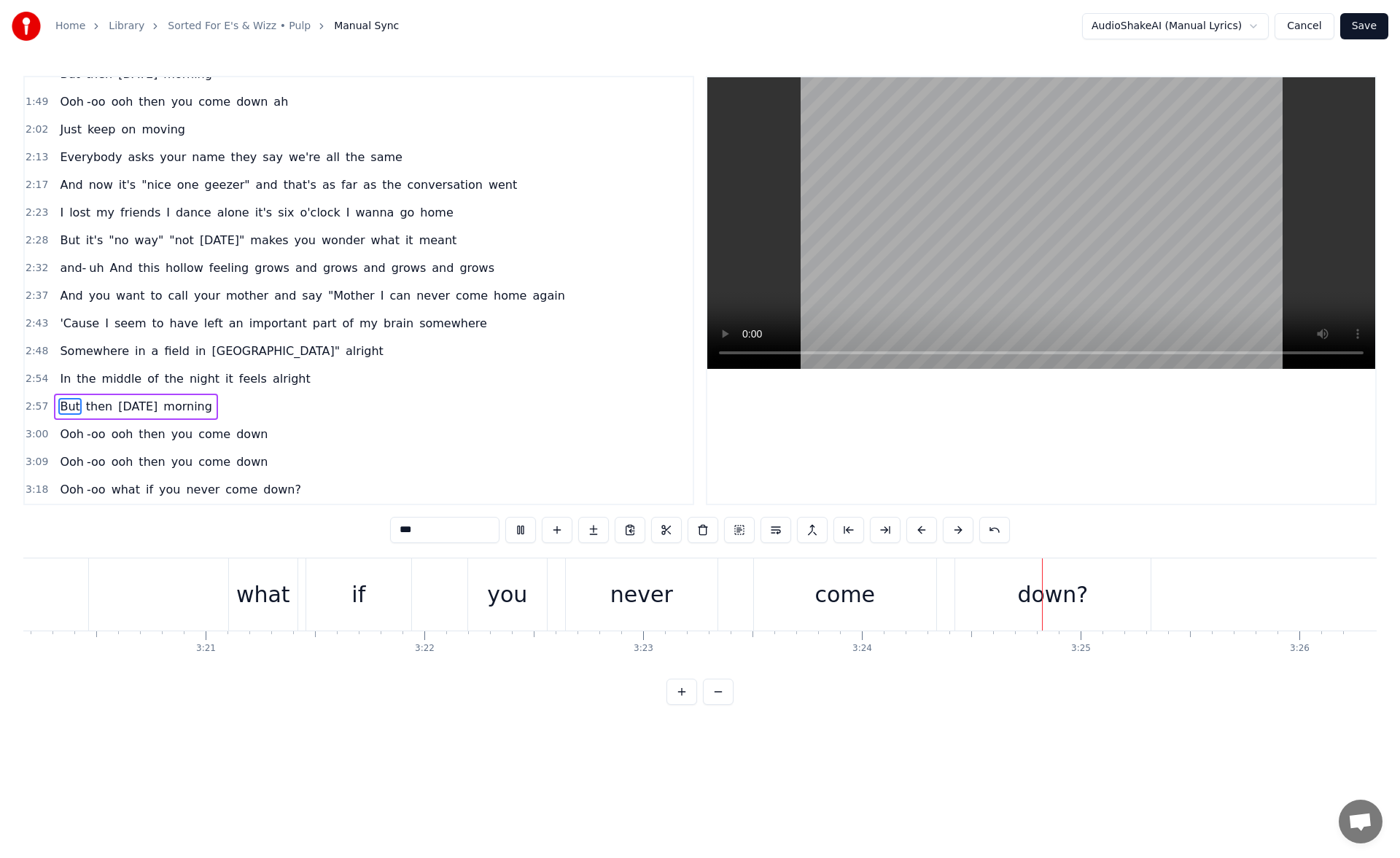
scroll to position [0, 43782]
click at [1041, 574] on div "down?" at bounding box center [1047, 594] width 196 height 72
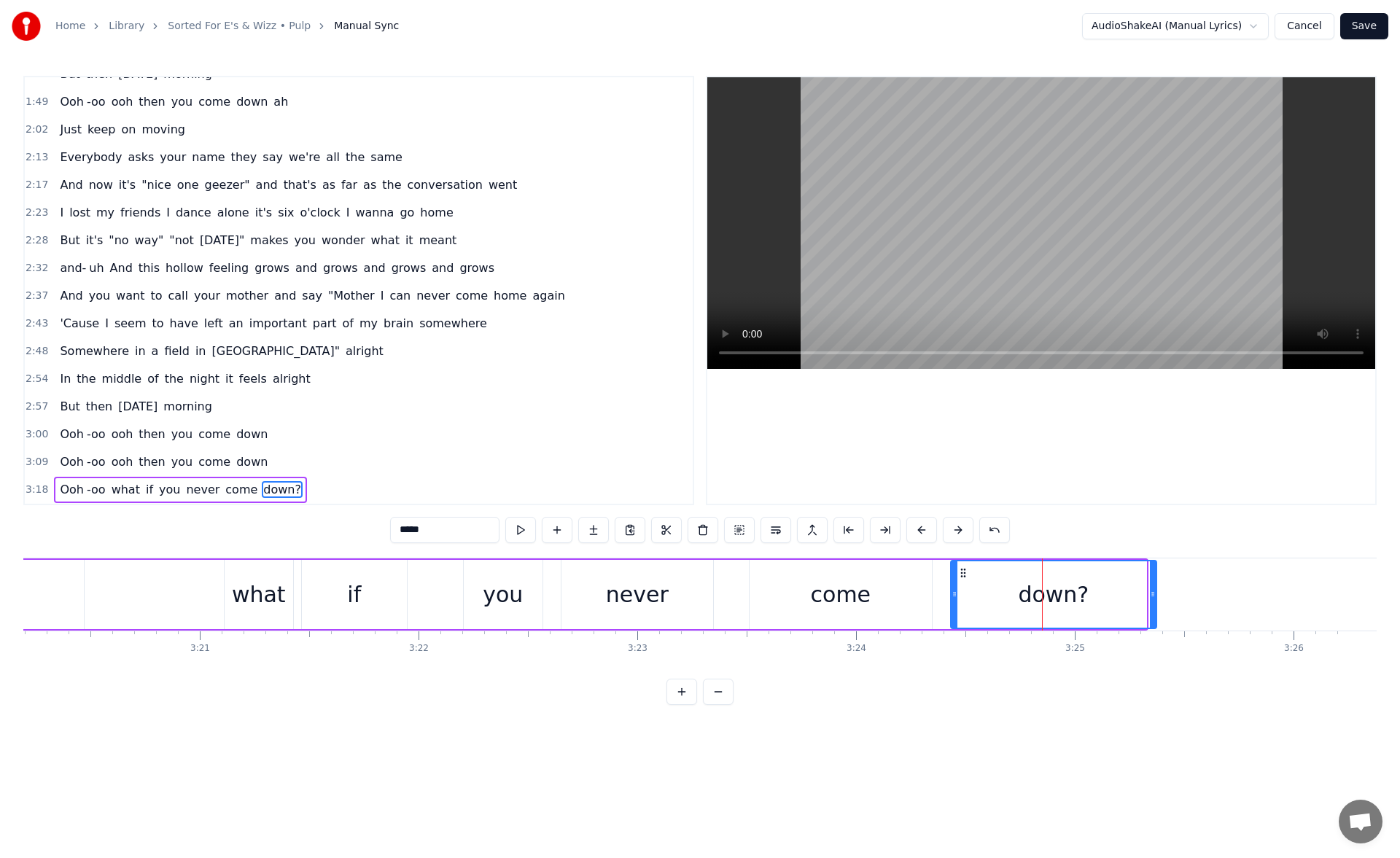
drag, startPoint x: 1143, startPoint y: 594, endPoint x: 1171, endPoint y: 589, distance: 28.4
click at [1156, 589] on icon at bounding box center [1153, 594] width 6 height 12
click at [520, 532] on button at bounding box center [520, 529] width 31 height 26
drag, startPoint x: 1169, startPoint y: 593, endPoint x: 1185, endPoint y: 591, distance: 16.1
click at [1185, 591] on icon at bounding box center [1186, 594] width 6 height 12
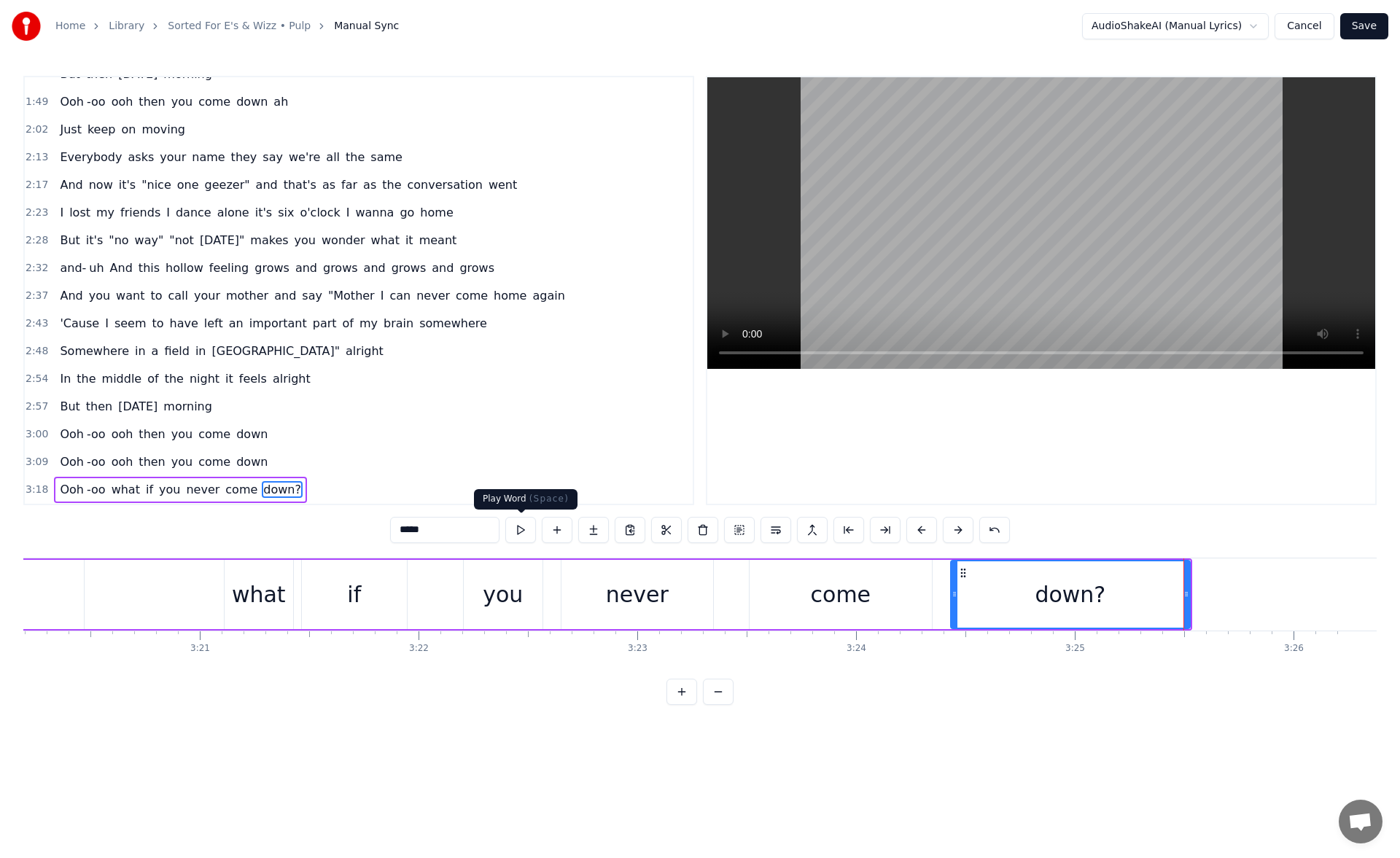
click at [524, 539] on button at bounding box center [520, 529] width 31 height 26
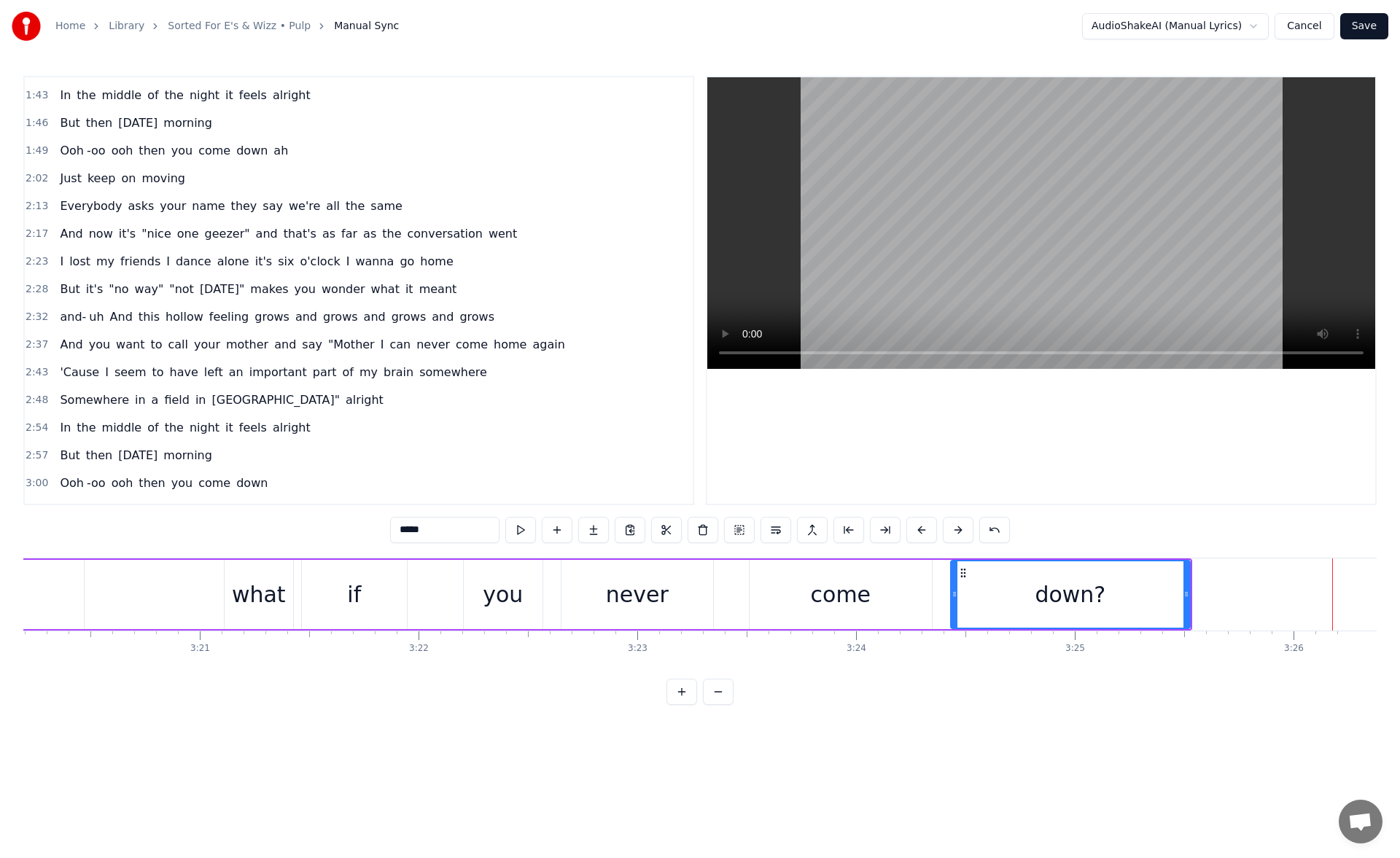
scroll to position [387, 0]
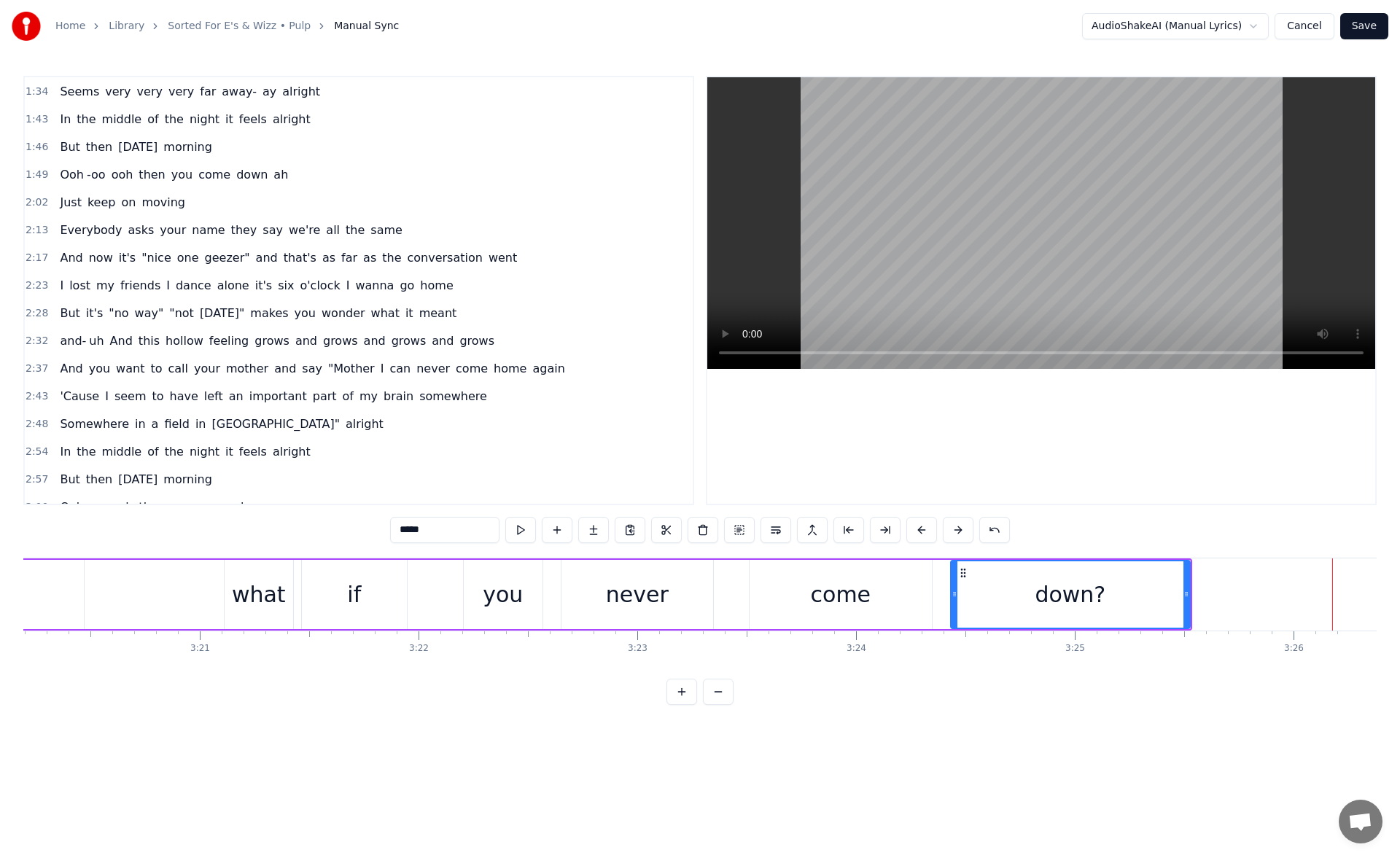
click at [58, 145] on span "But" at bounding box center [69, 146] width 22 height 16
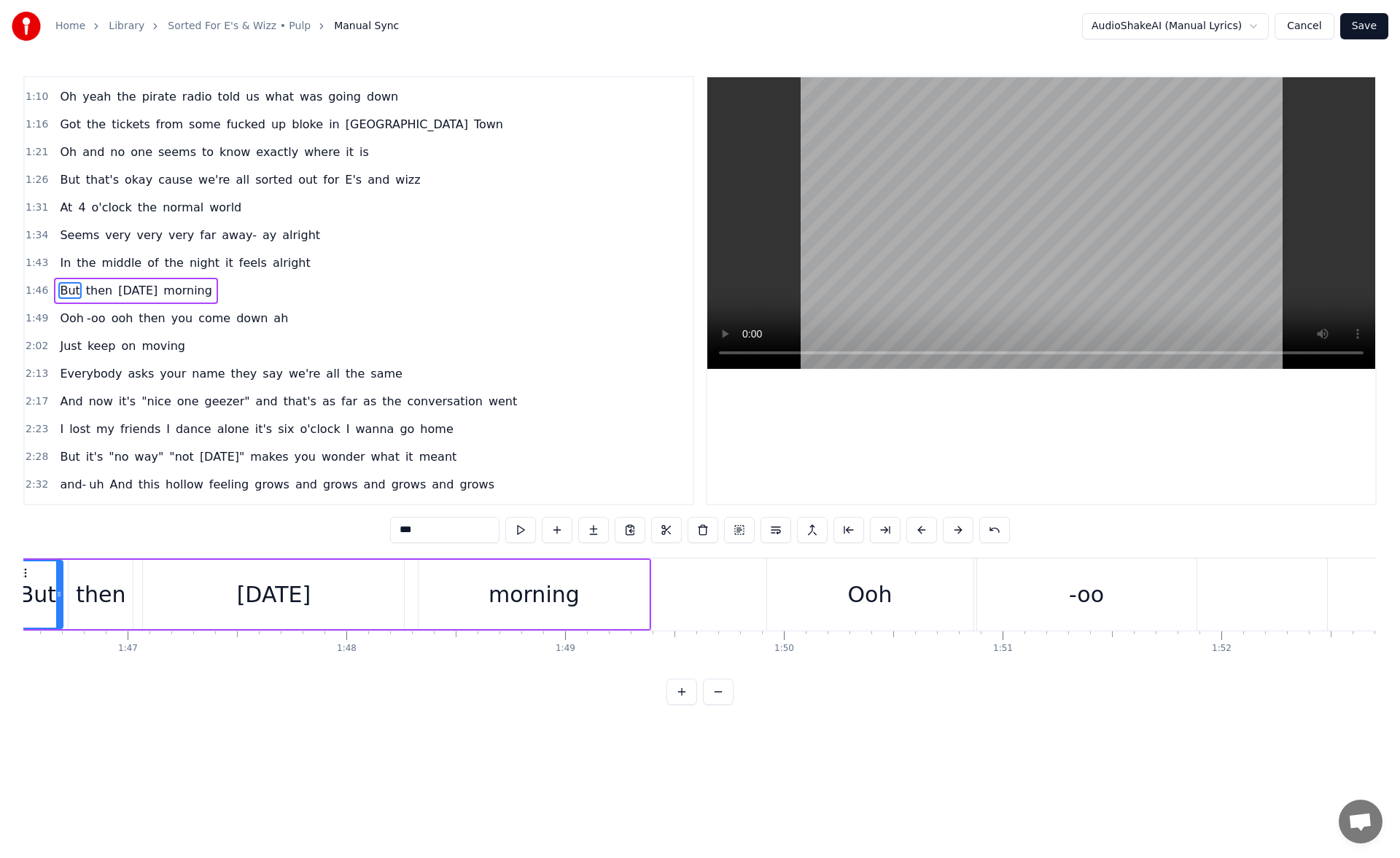
scroll to position [0, 23210]
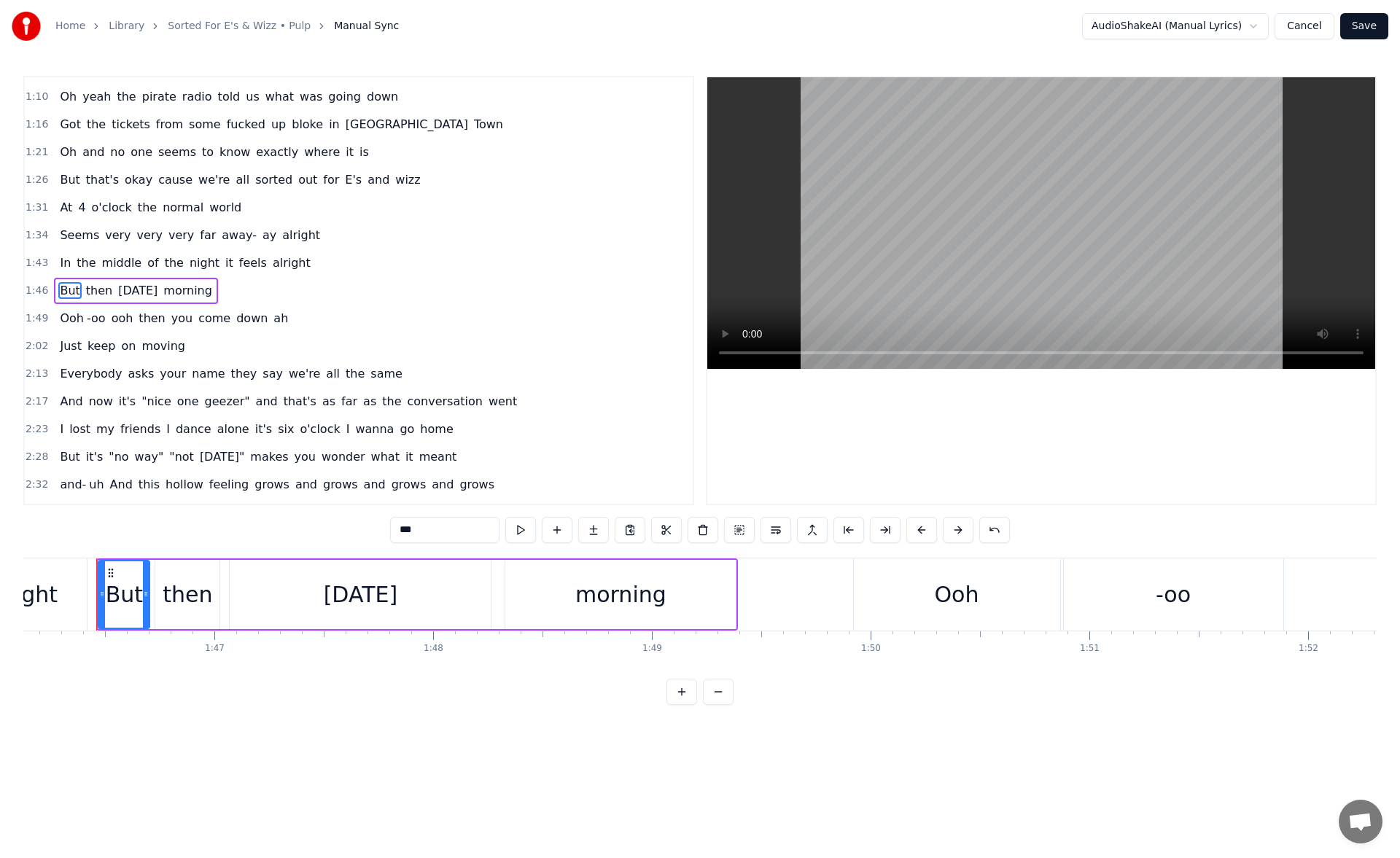
click at [342, 600] on div "tomorrow" at bounding box center [360, 594] width 74 height 33
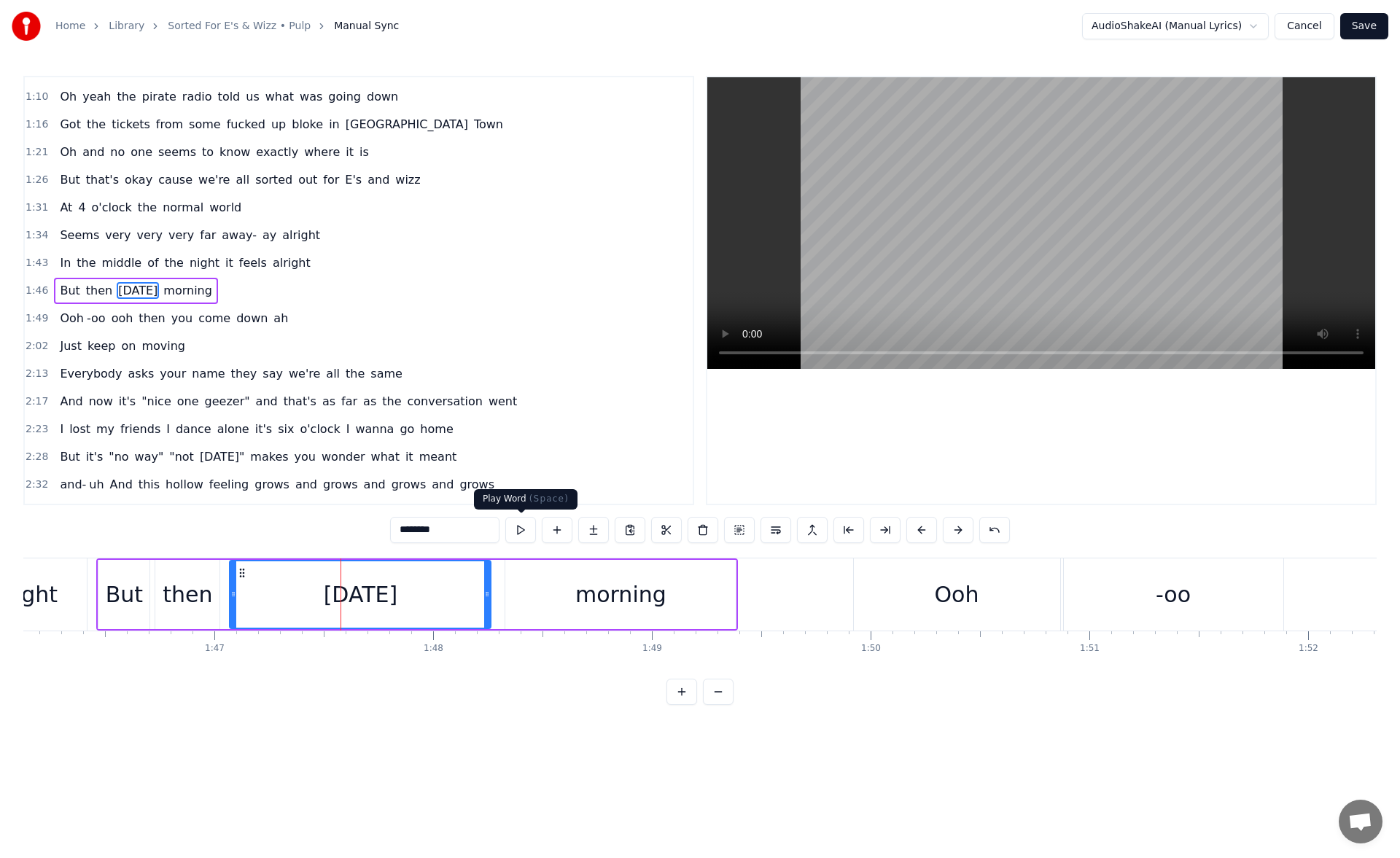
click at [529, 530] on button at bounding box center [520, 529] width 31 height 26
click at [574, 602] on div "morning" at bounding box center [620, 594] width 230 height 69
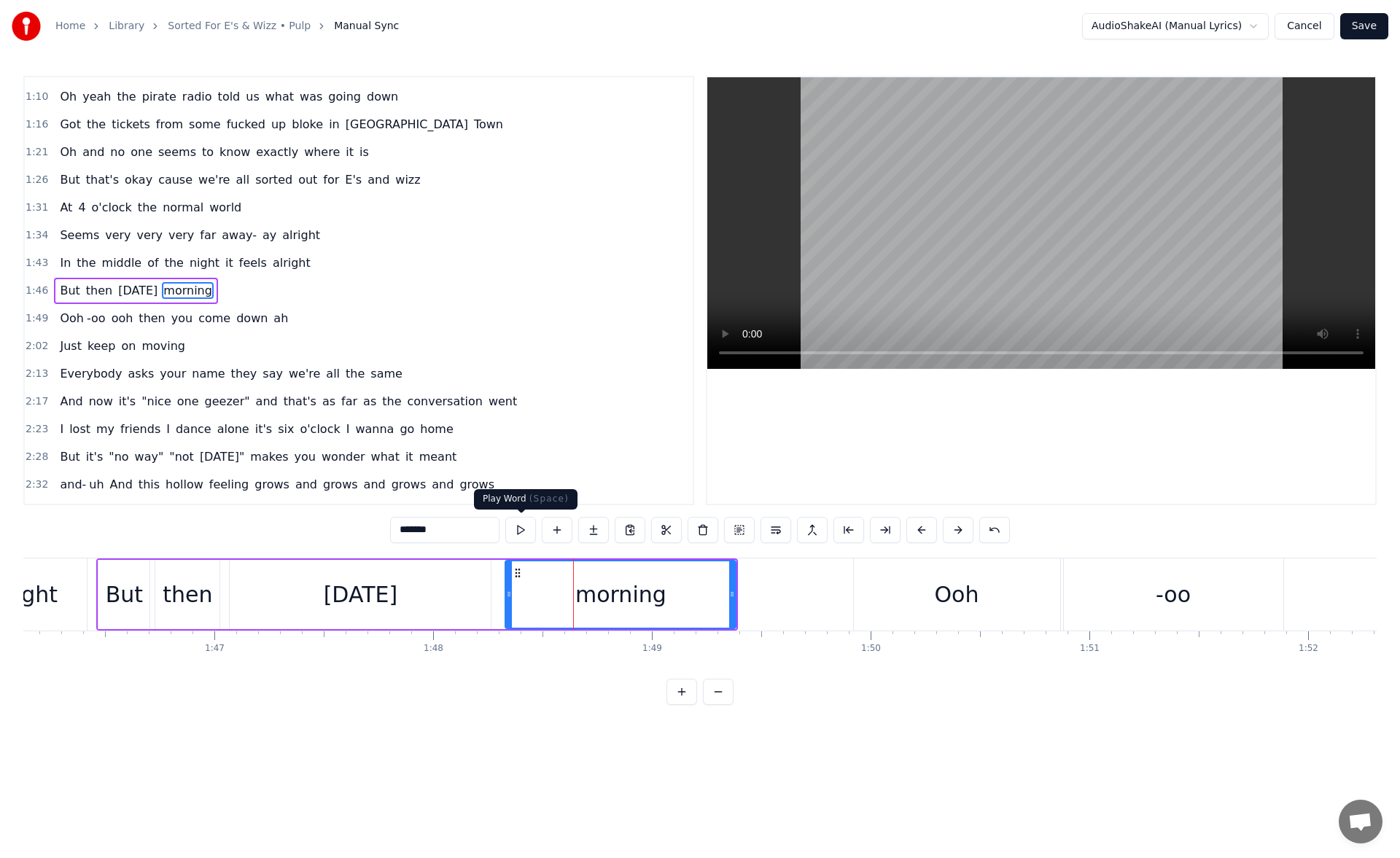
click at [526, 528] on button at bounding box center [520, 529] width 31 height 26
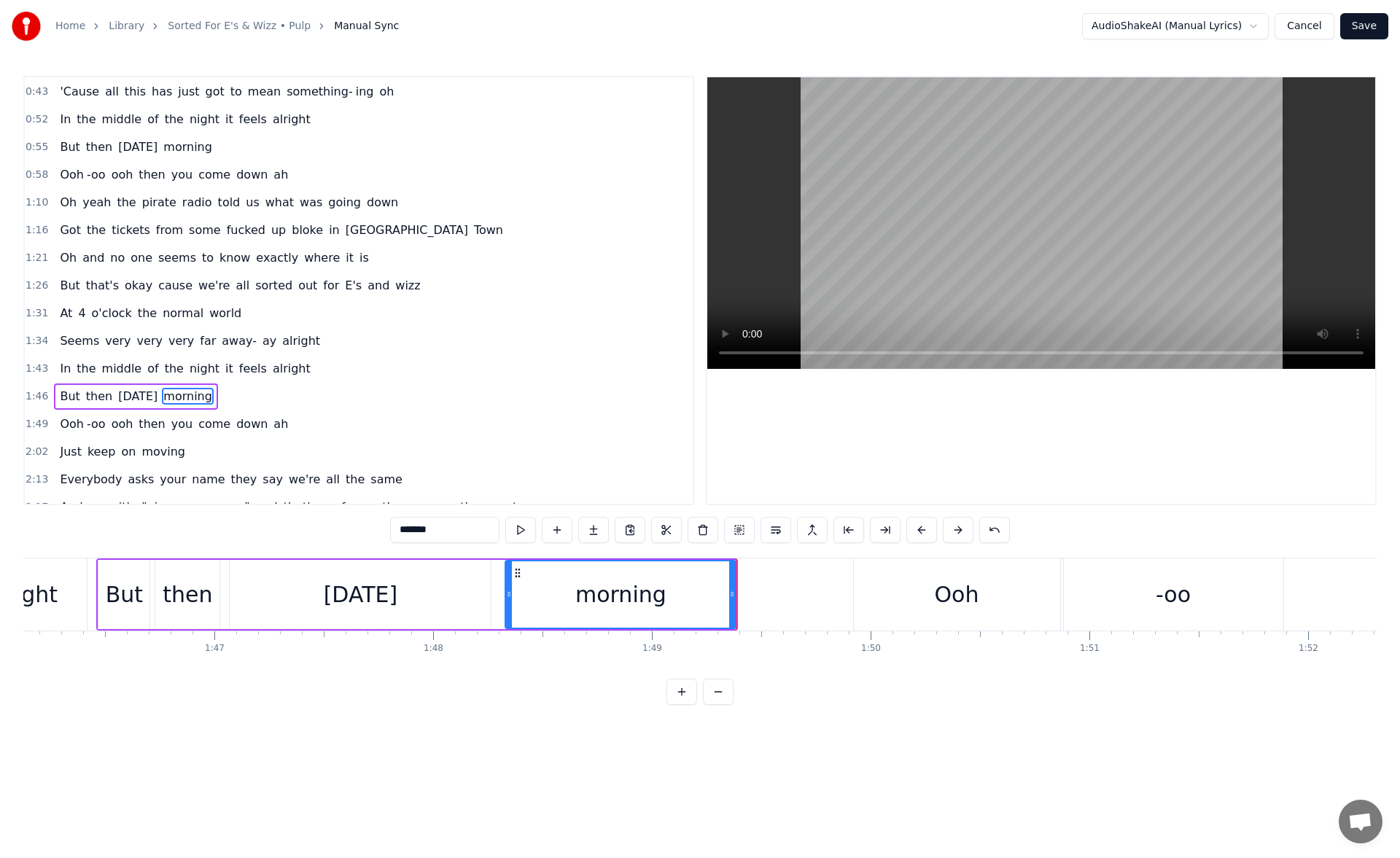
scroll to position [98, 0]
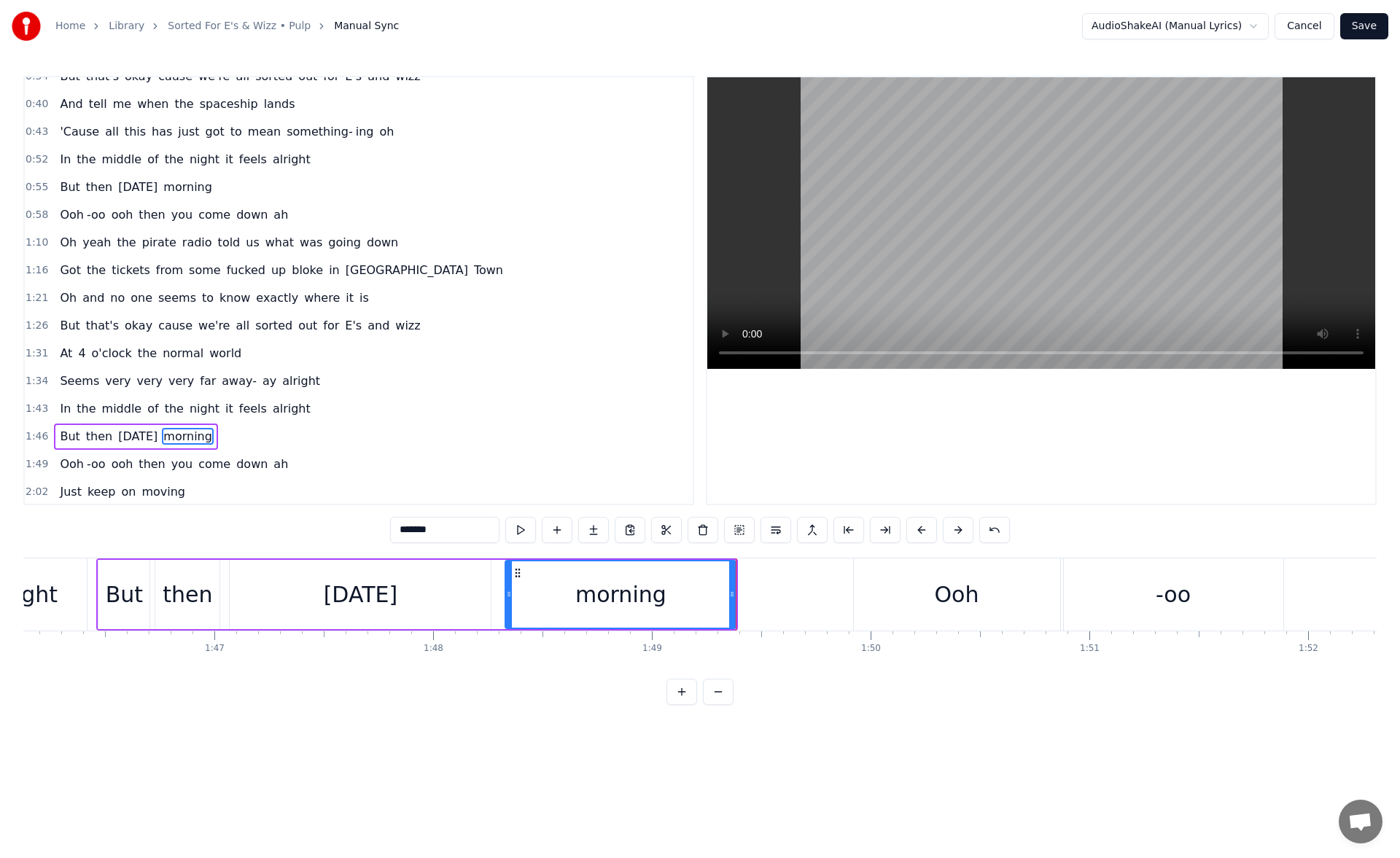
click at [64, 188] on span "But" at bounding box center [69, 187] width 22 height 16
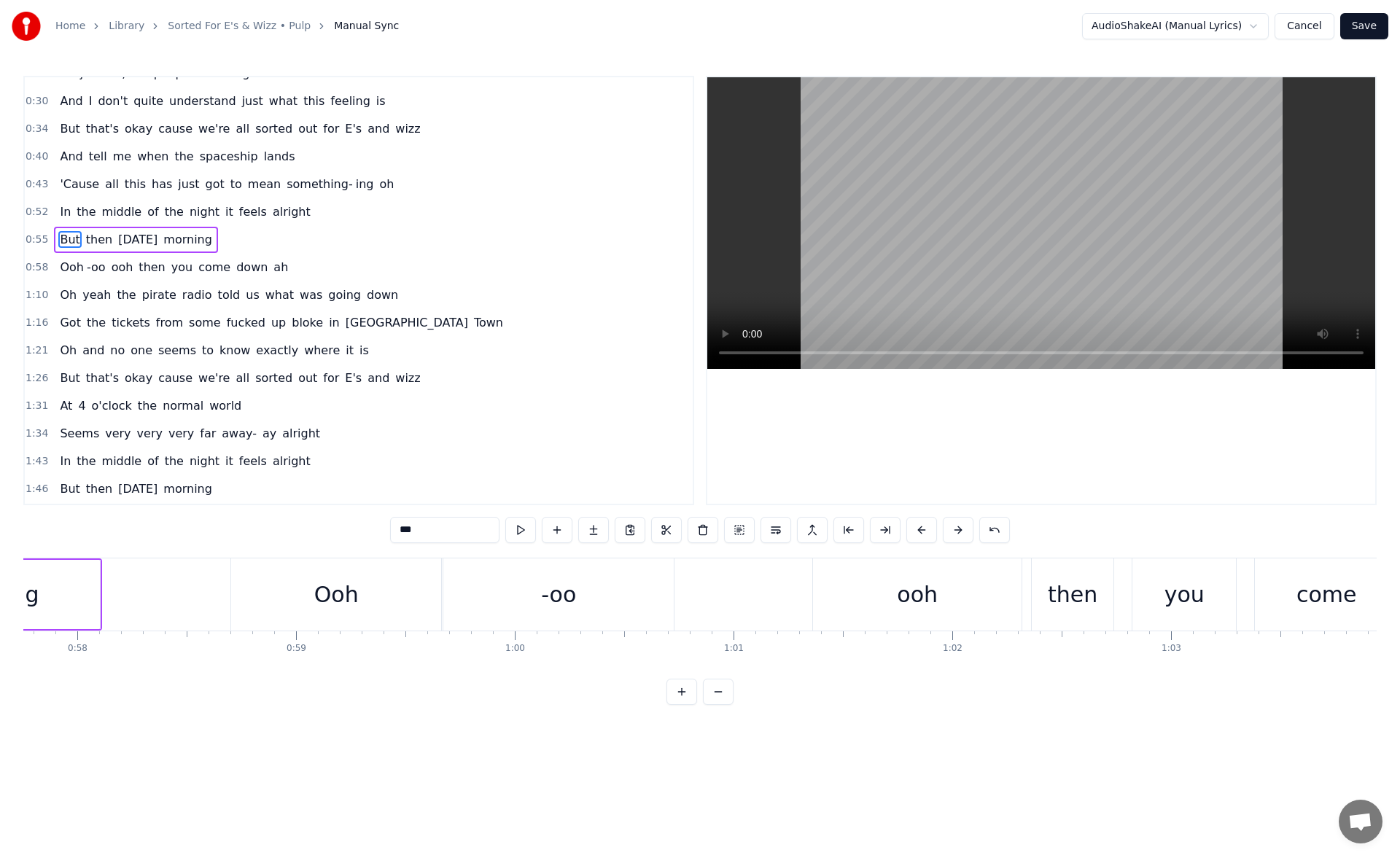
scroll to position [0, 12008]
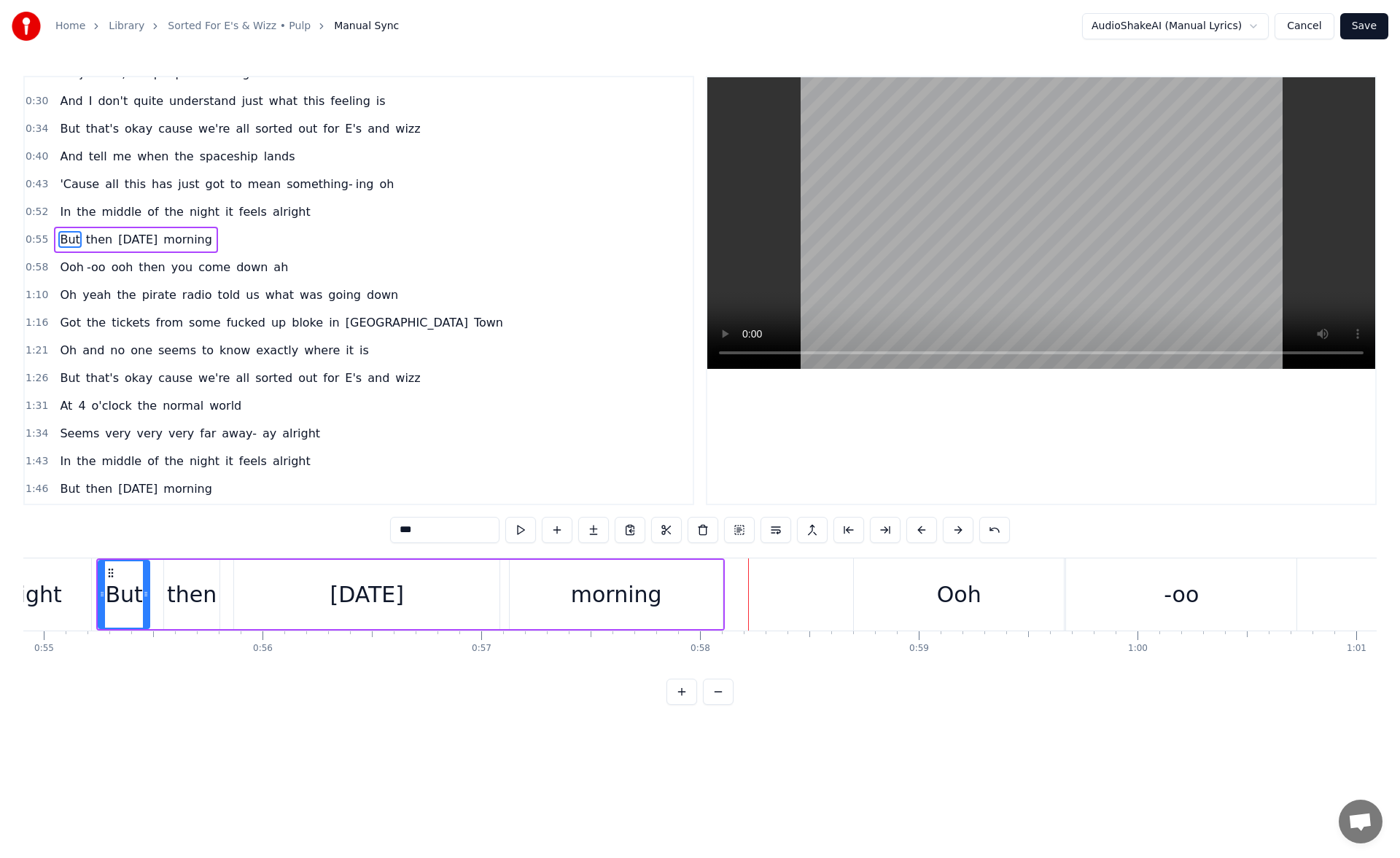
click at [436, 600] on div "tomorrow" at bounding box center [366, 594] width 265 height 69
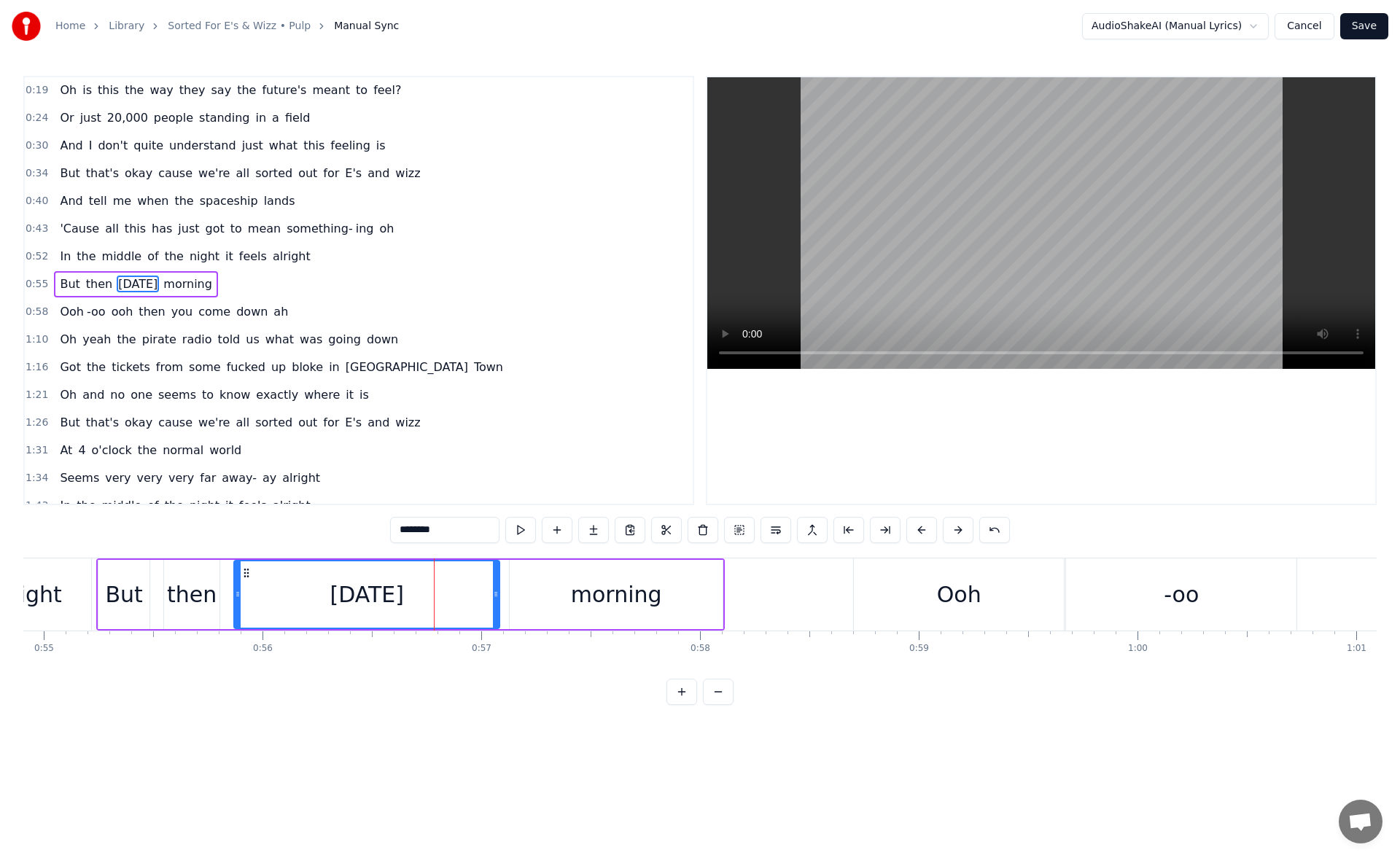
scroll to position [0, 0]
click at [515, 527] on button at bounding box center [520, 529] width 31 height 26
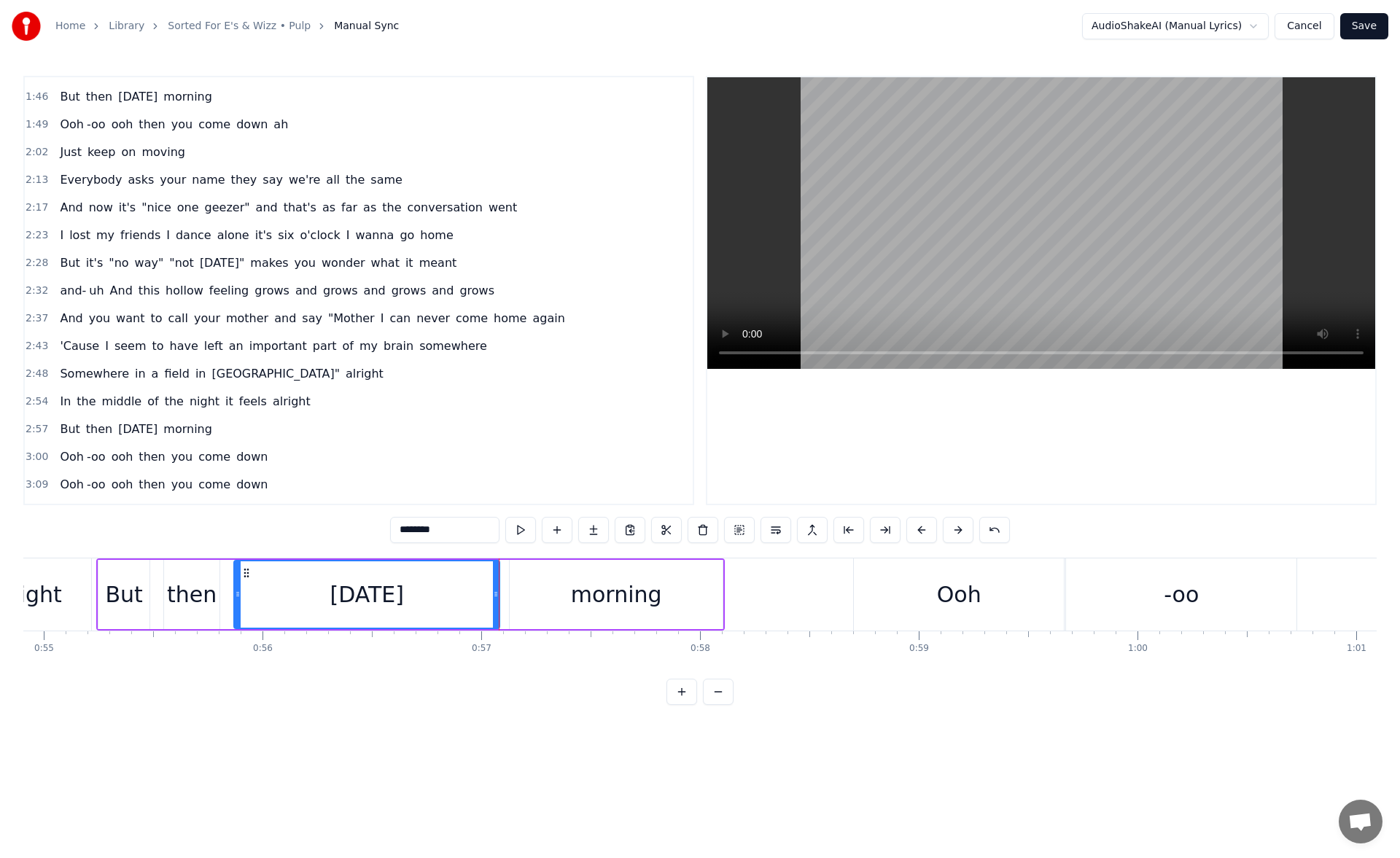
scroll to position [460, 0]
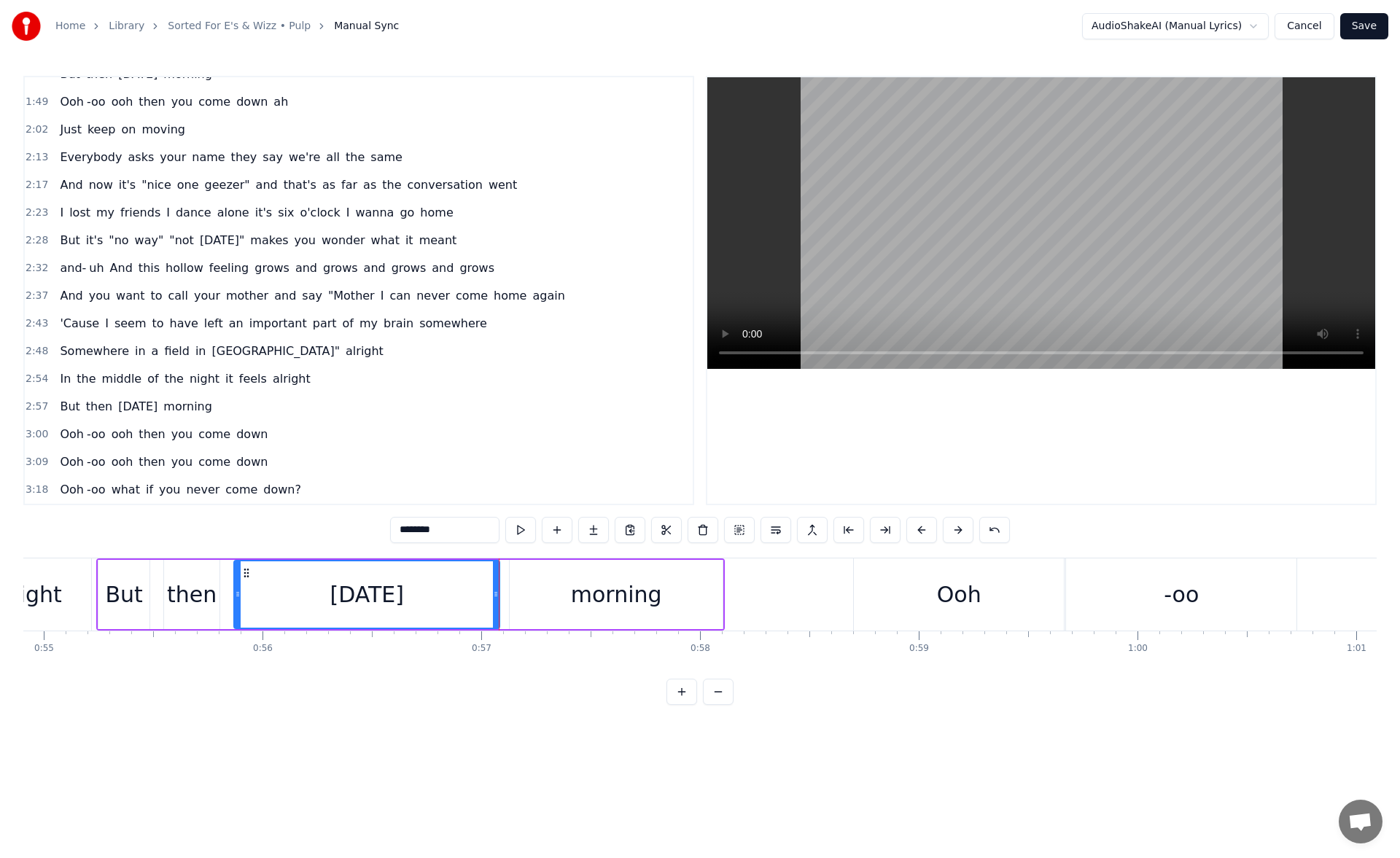
click at [61, 411] on span "But" at bounding box center [69, 406] width 22 height 16
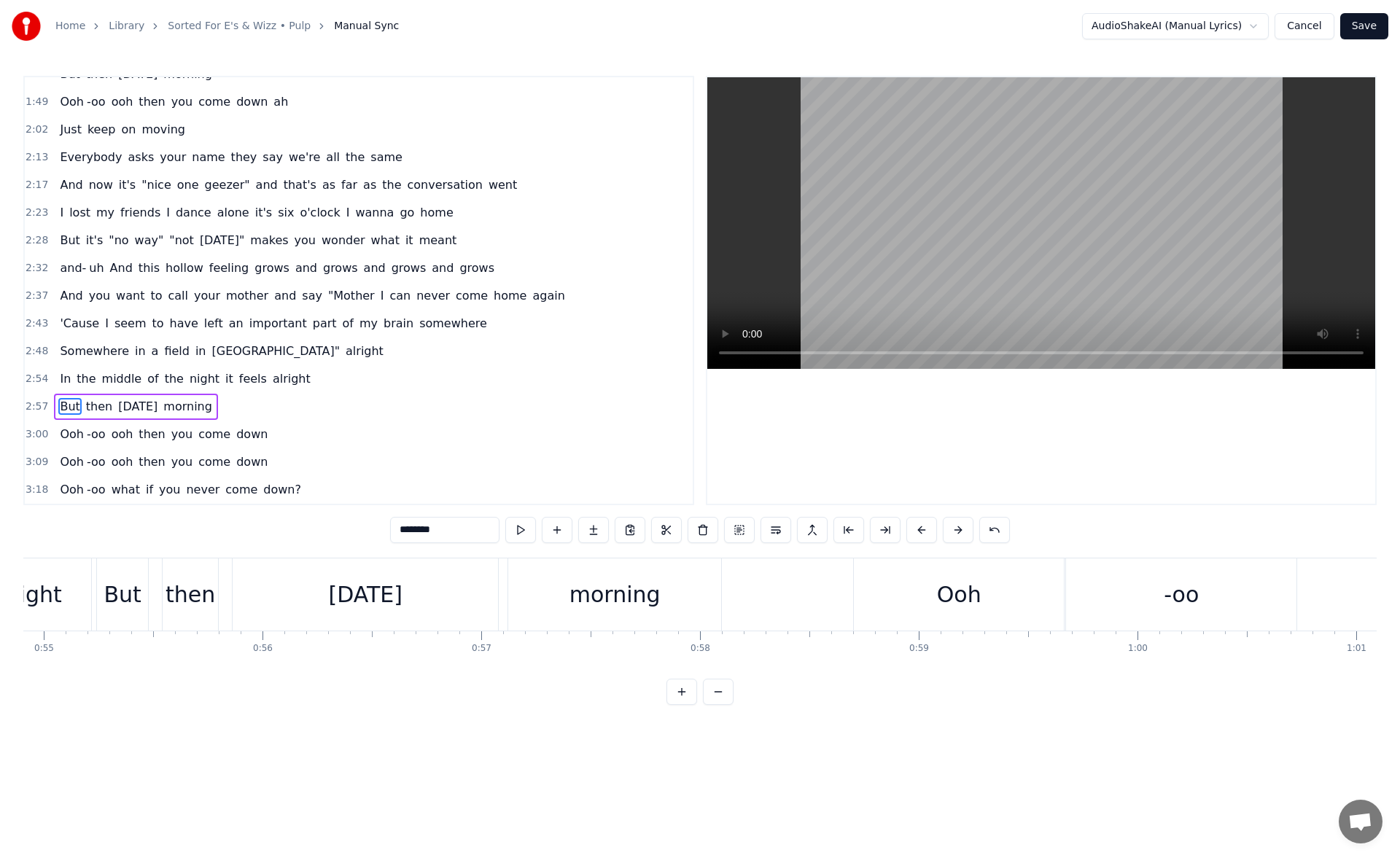
type input "***"
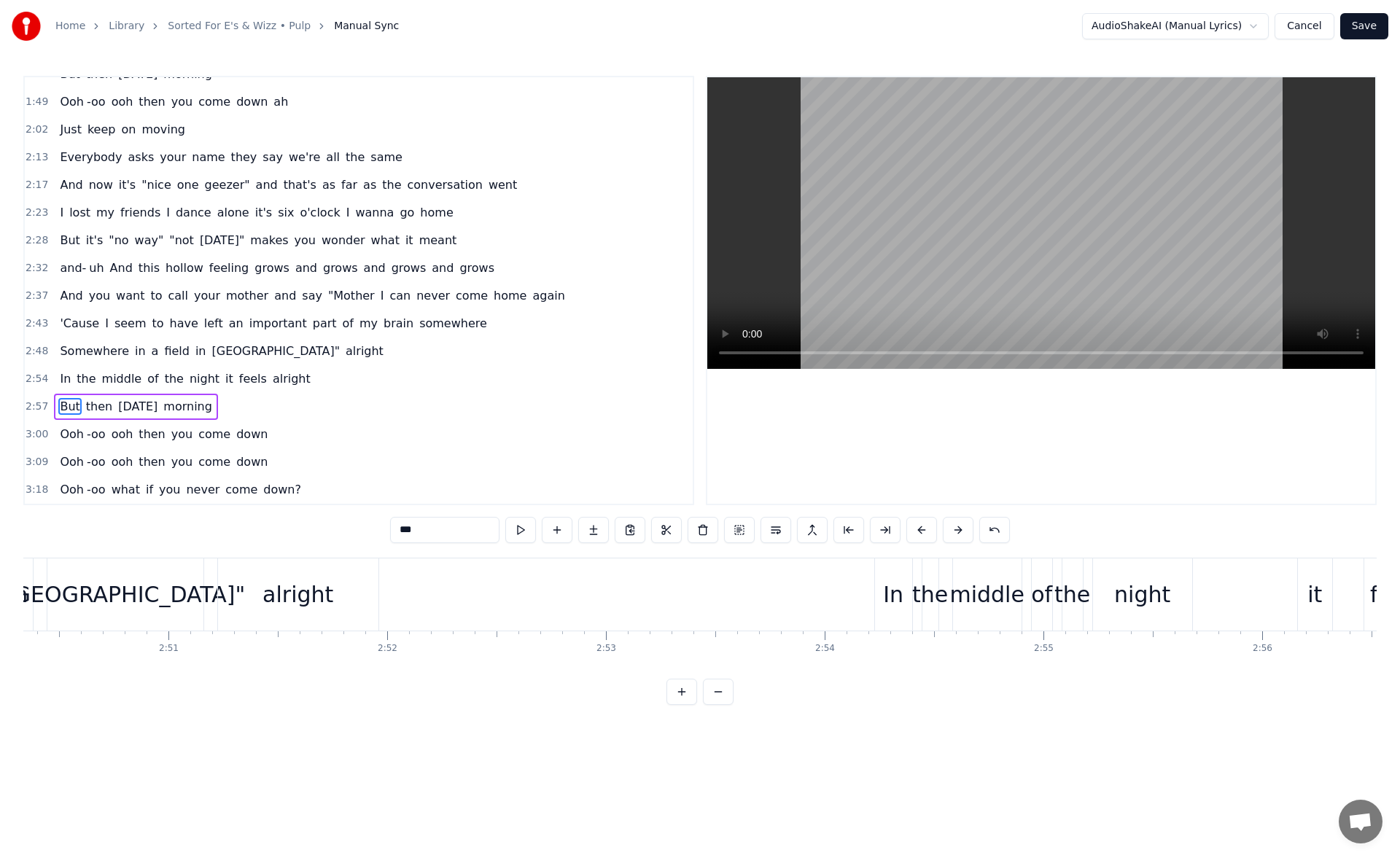
scroll to position [0, 38738]
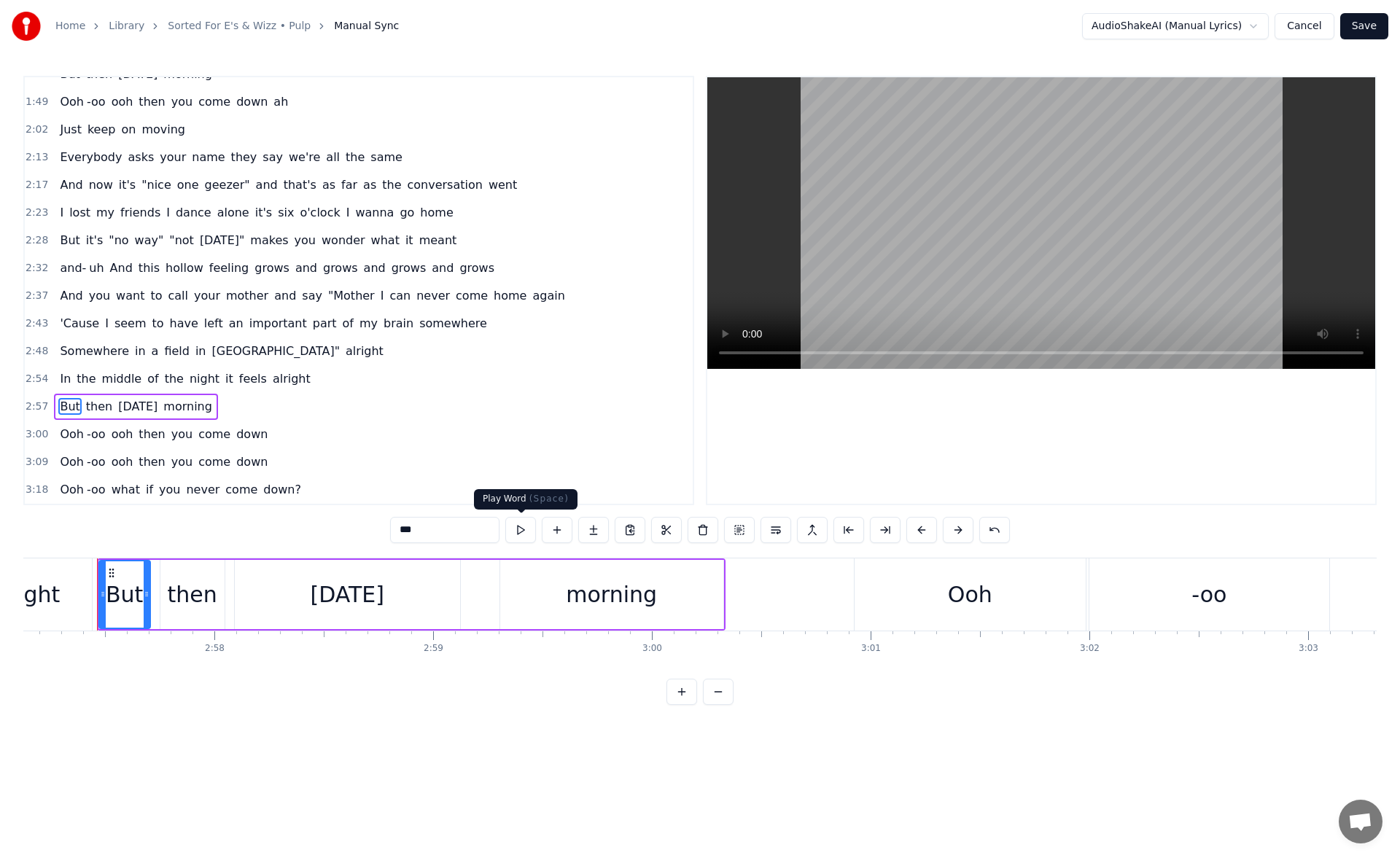
click at [518, 528] on button at bounding box center [520, 529] width 31 height 26
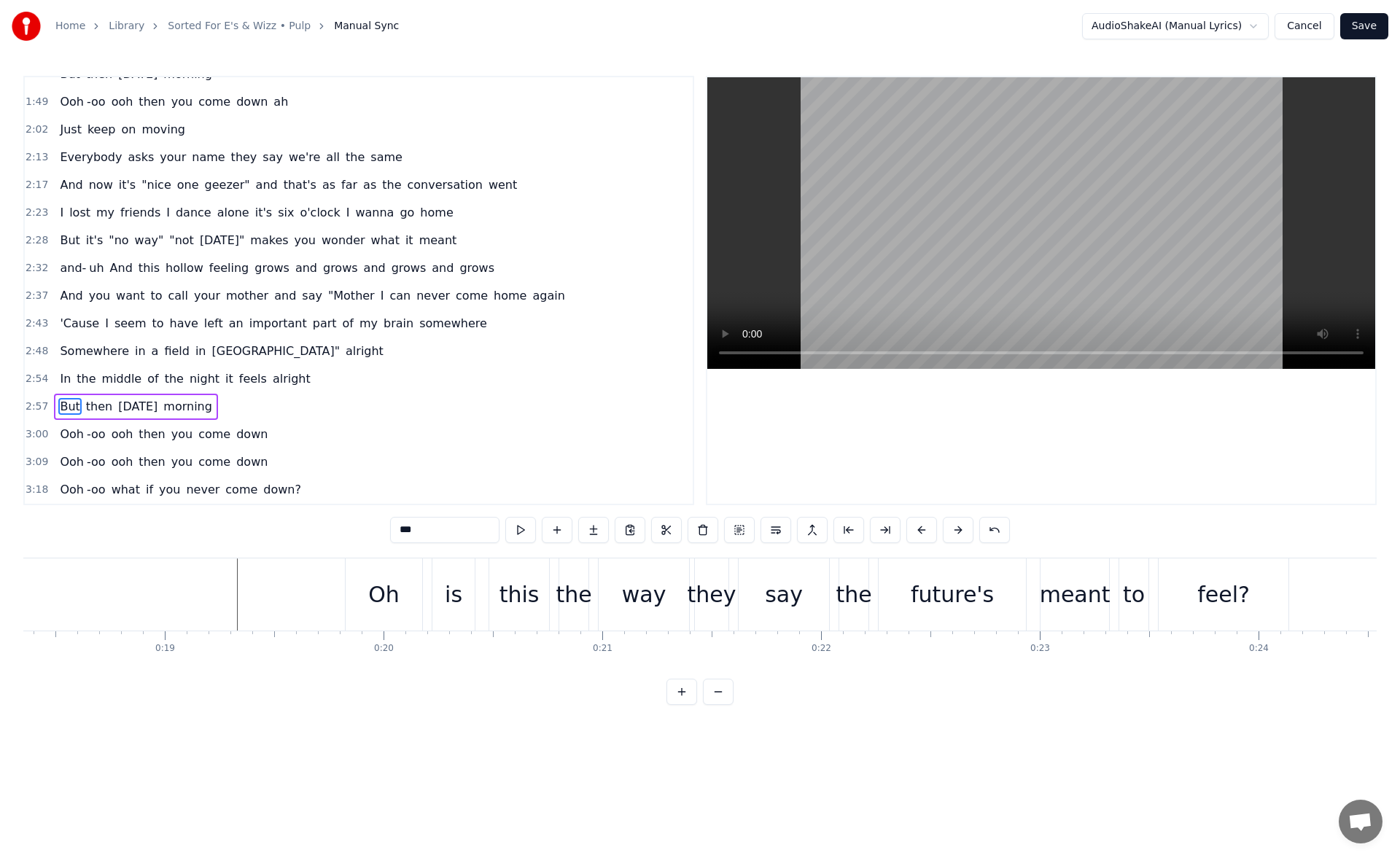
scroll to position [0, 3593]
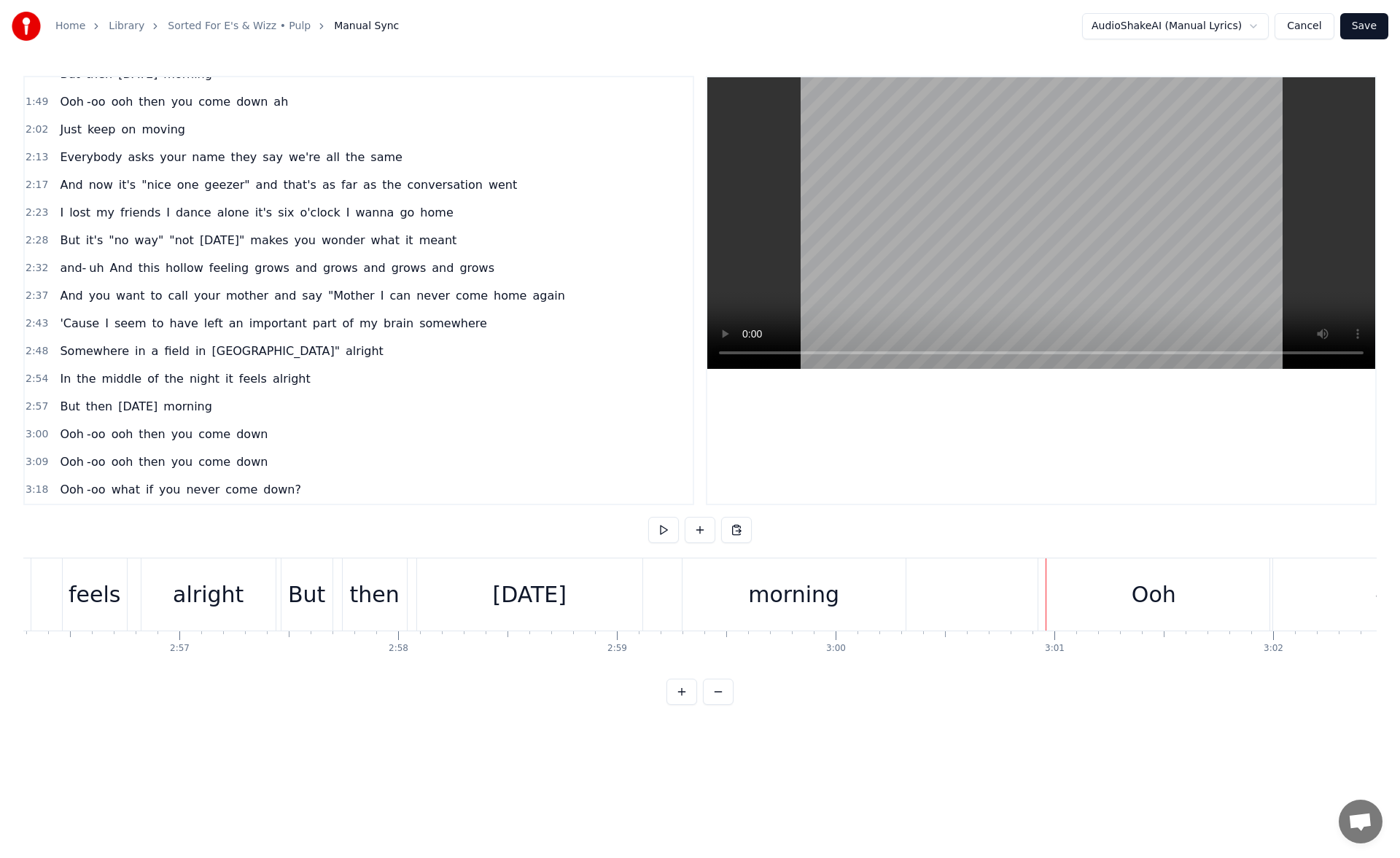
scroll to position [0, 38504]
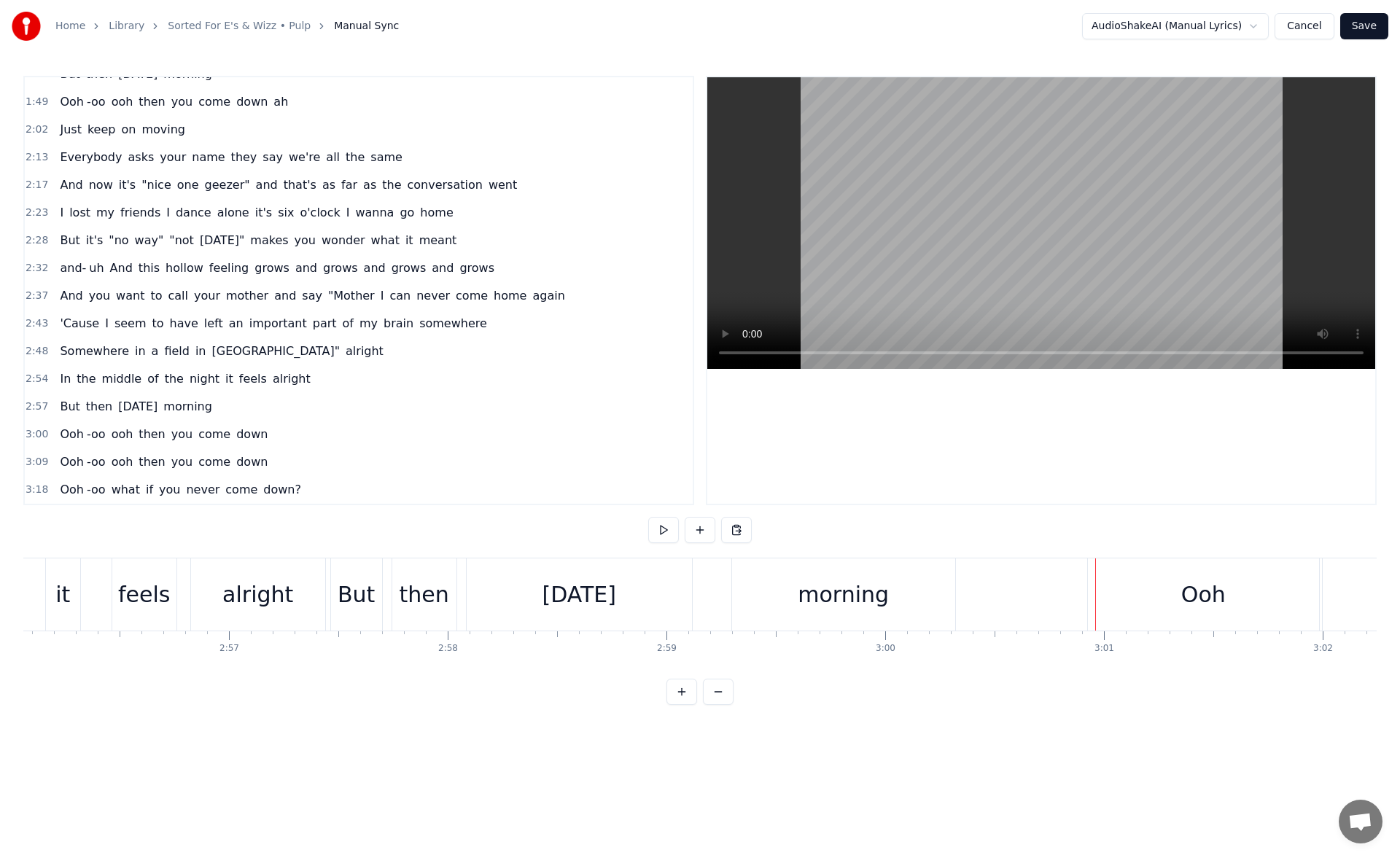
click at [344, 594] on div "But" at bounding box center [356, 594] width 37 height 33
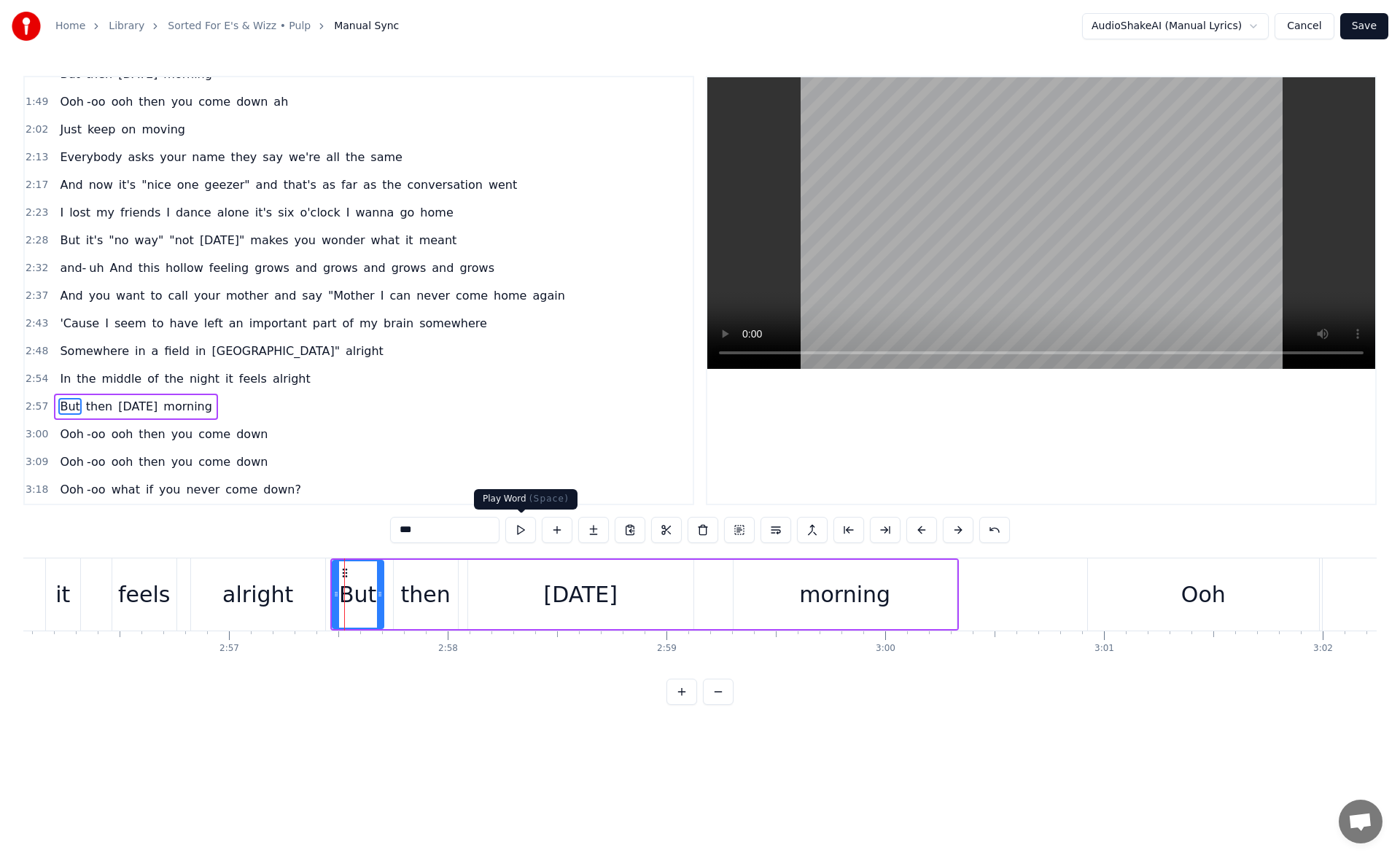
click at [525, 527] on button at bounding box center [520, 529] width 31 height 26
click at [241, 593] on div "alright" at bounding box center [258, 594] width 71 height 33
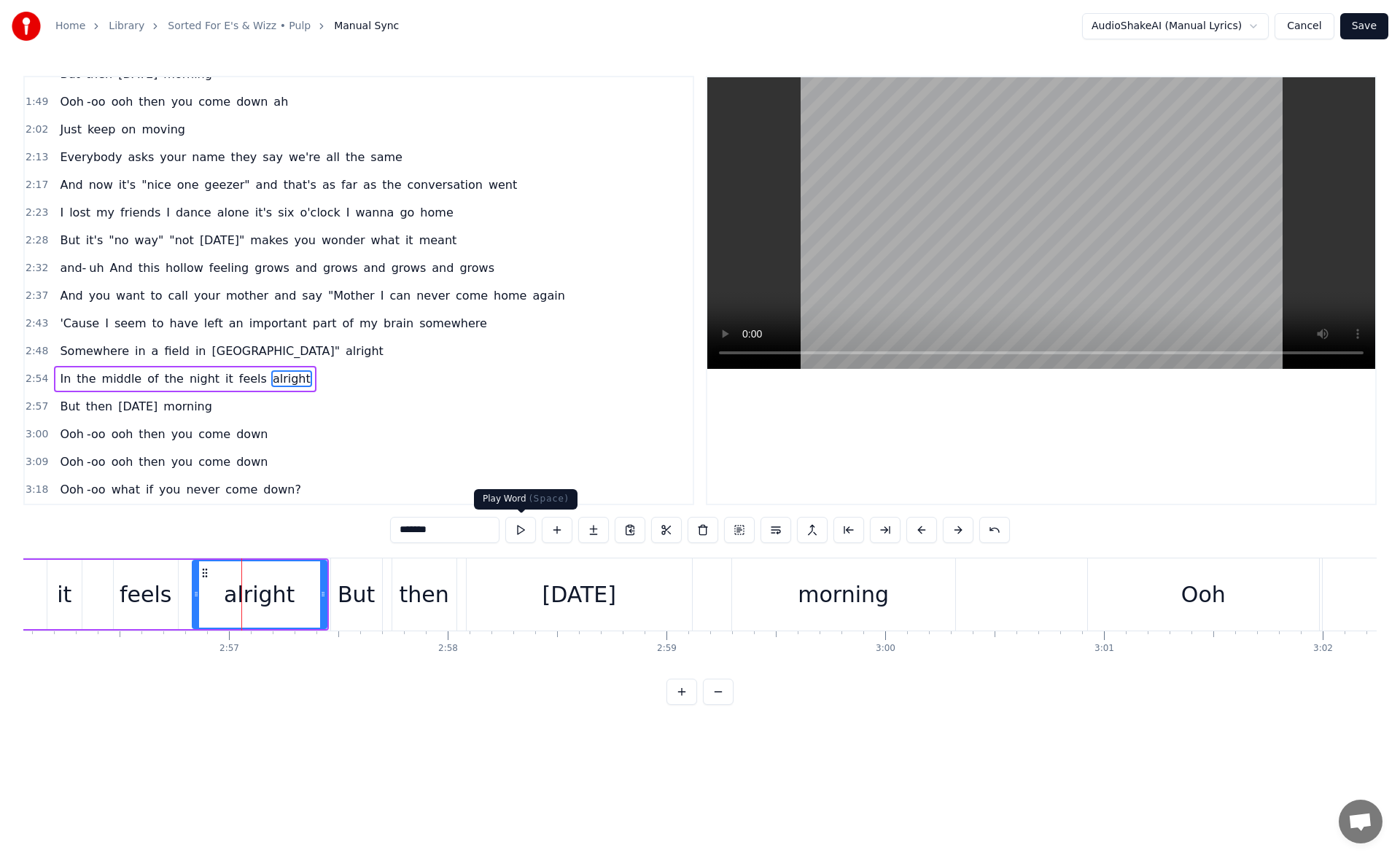
click at [521, 528] on button at bounding box center [520, 529] width 31 height 26
drag, startPoint x: 323, startPoint y: 596, endPoint x: 315, endPoint y: 595, distance: 8.1
click at [315, 595] on icon at bounding box center [315, 594] width 6 height 12
click at [524, 529] on button at bounding box center [520, 529] width 31 height 26
click at [362, 606] on div "But" at bounding box center [356, 594] width 37 height 33
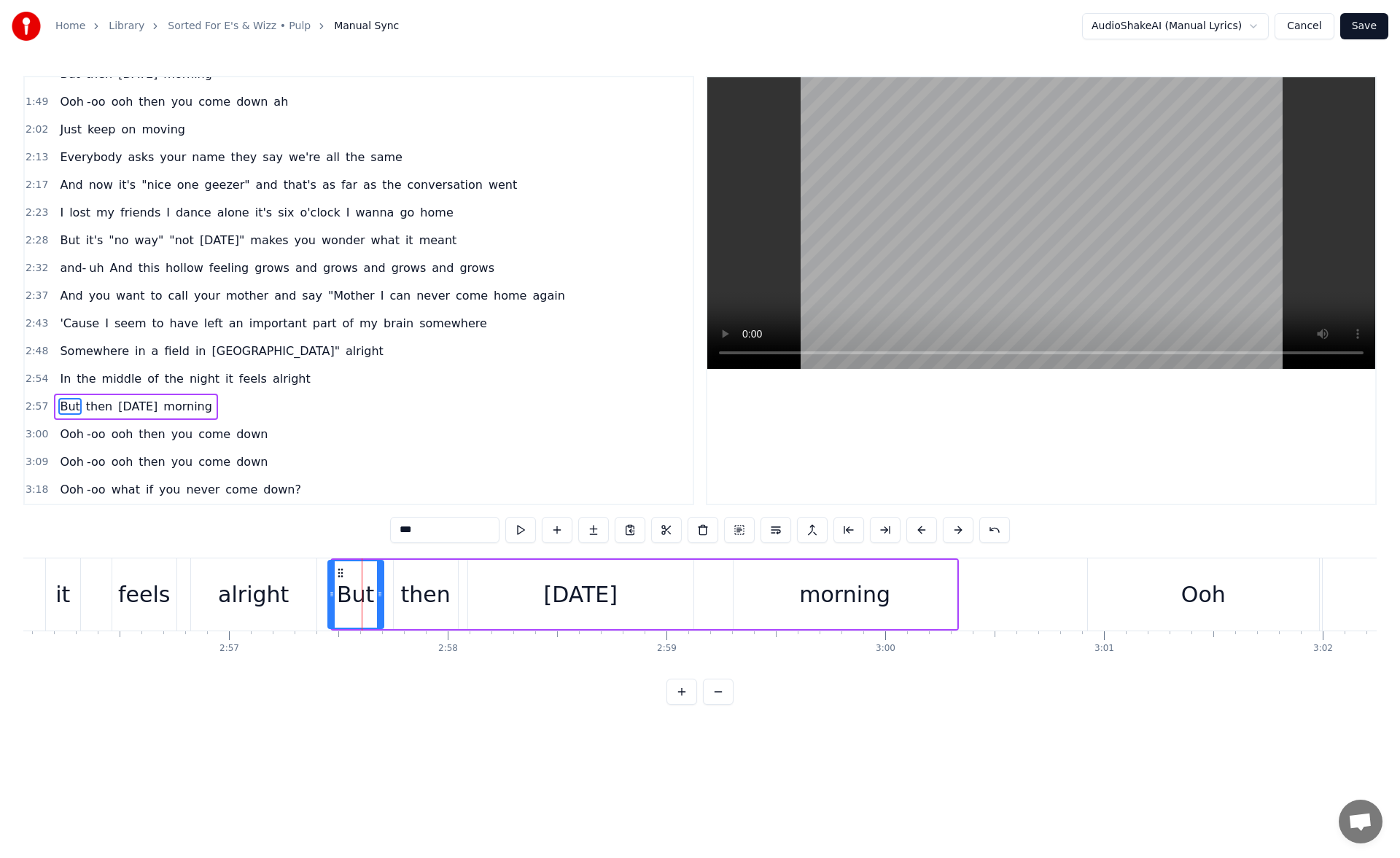
click at [329, 594] on icon at bounding box center [332, 594] width 6 height 12
click at [518, 533] on button at bounding box center [520, 529] width 31 height 26
click at [430, 597] on div "then" at bounding box center [426, 594] width 49 height 33
click at [394, 591] on icon at bounding box center [397, 594] width 6 height 12
click at [522, 529] on button at bounding box center [520, 529] width 31 height 26
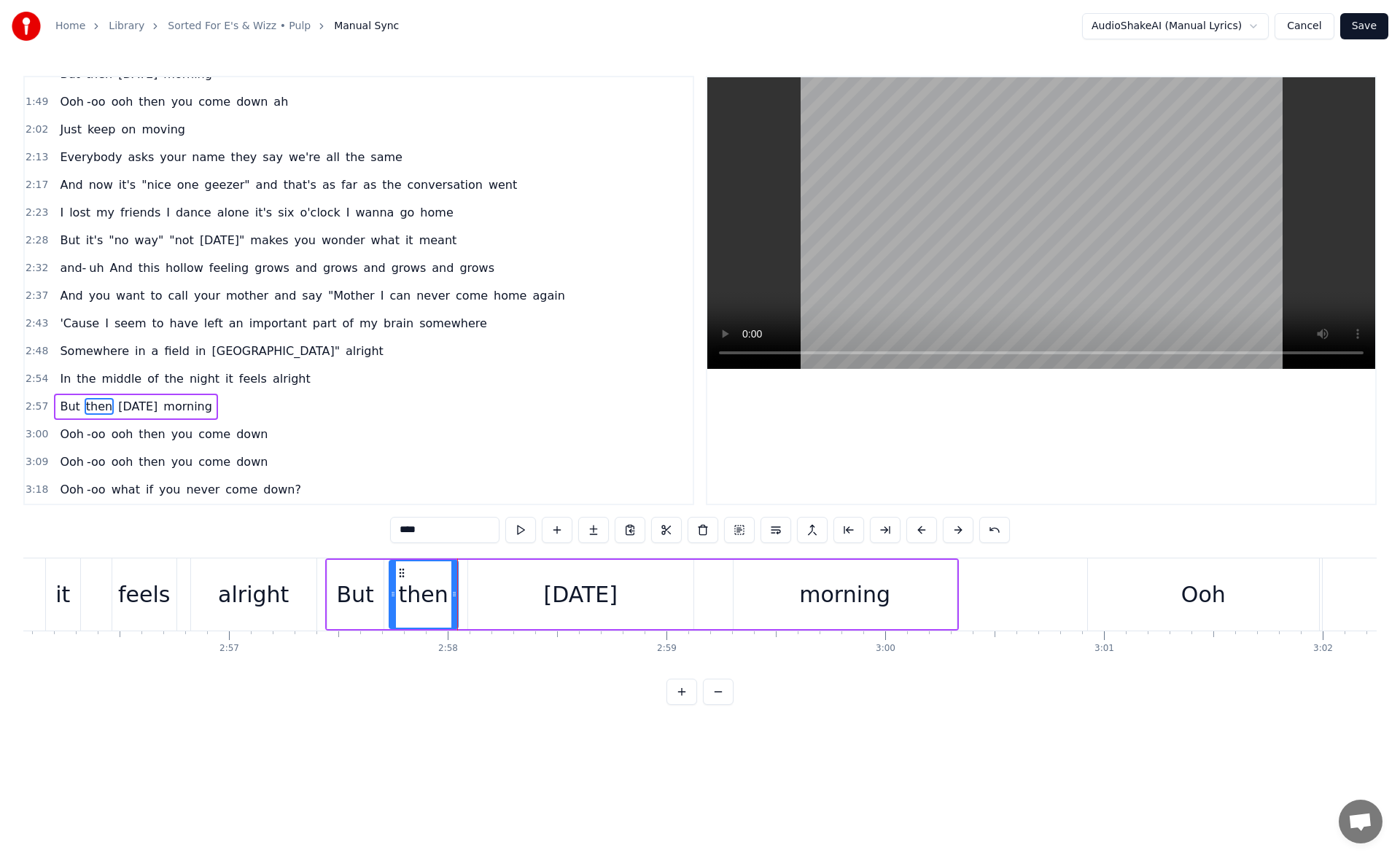
click at [518, 588] on div "tomorrow" at bounding box center [580, 594] width 226 height 69
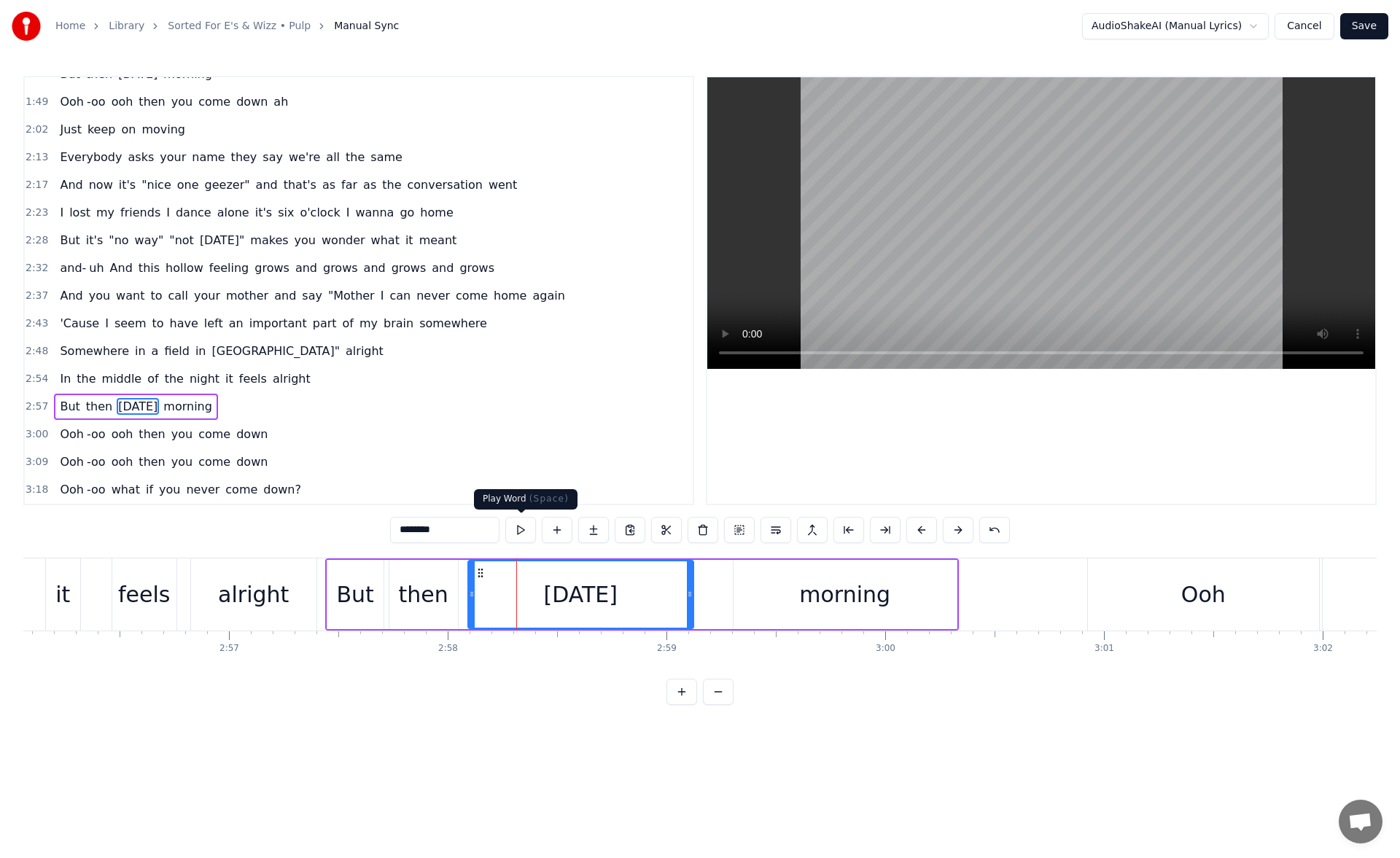
click at [528, 535] on button at bounding box center [520, 529] width 31 height 26
click at [754, 594] on div "morning" at bounding box center [845, 594] width 223 height 69
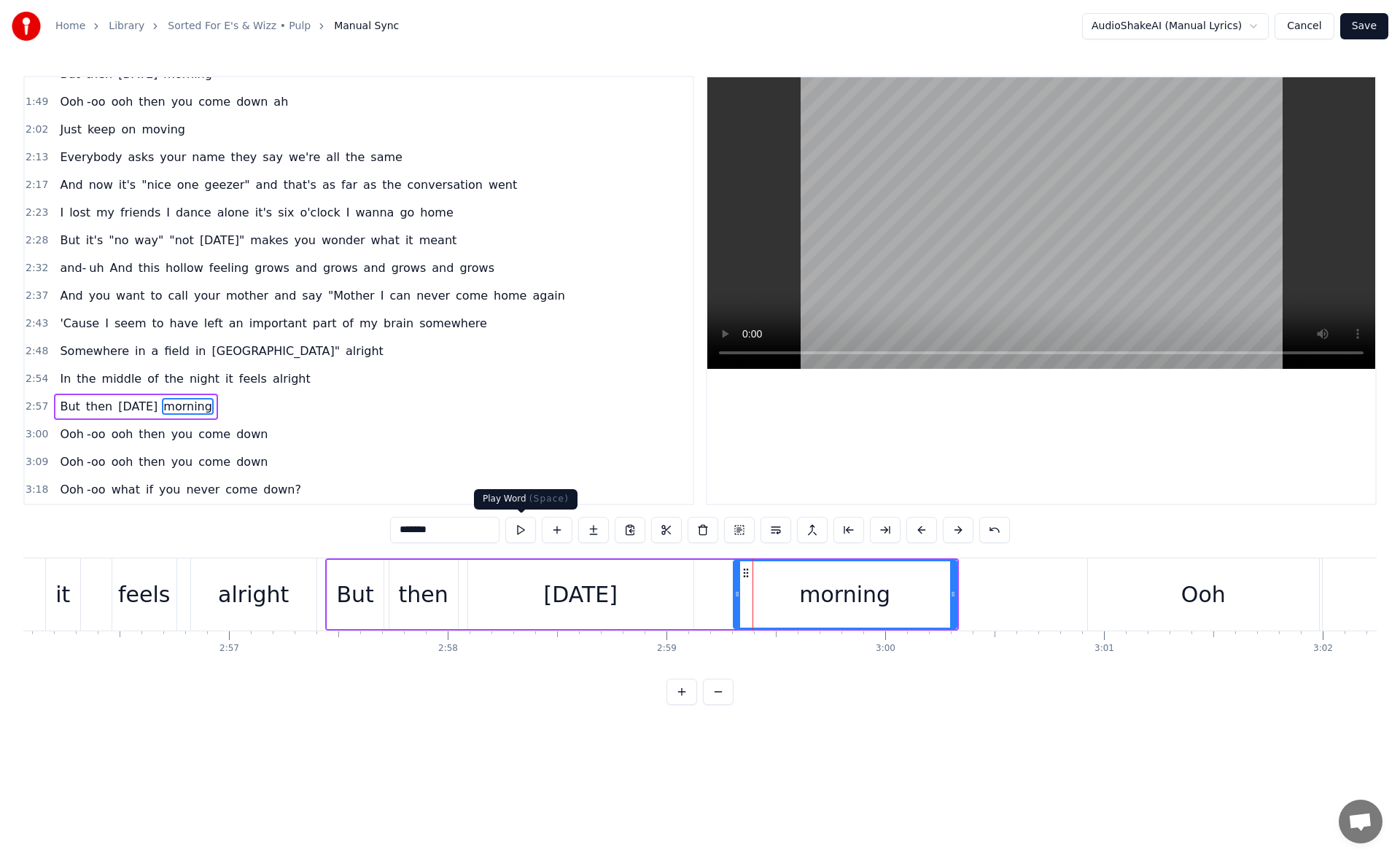
click at [527, 532] on button at bounding box center [520, 529] width 31 height 26
drag, startPoint x: 737, startPoint y: 598, endPoint x: 730, endPoint y: 597, distance: 7.1
click at [731, 597] on icon at bounding box center [734, 594] width 6 height 12
click at [525, 532] on button at bounding box center [520, 529] width 31 height 26
click at [1173, 603] on div "Ooh" at bounding box center [1203, 594] width 231 height 72
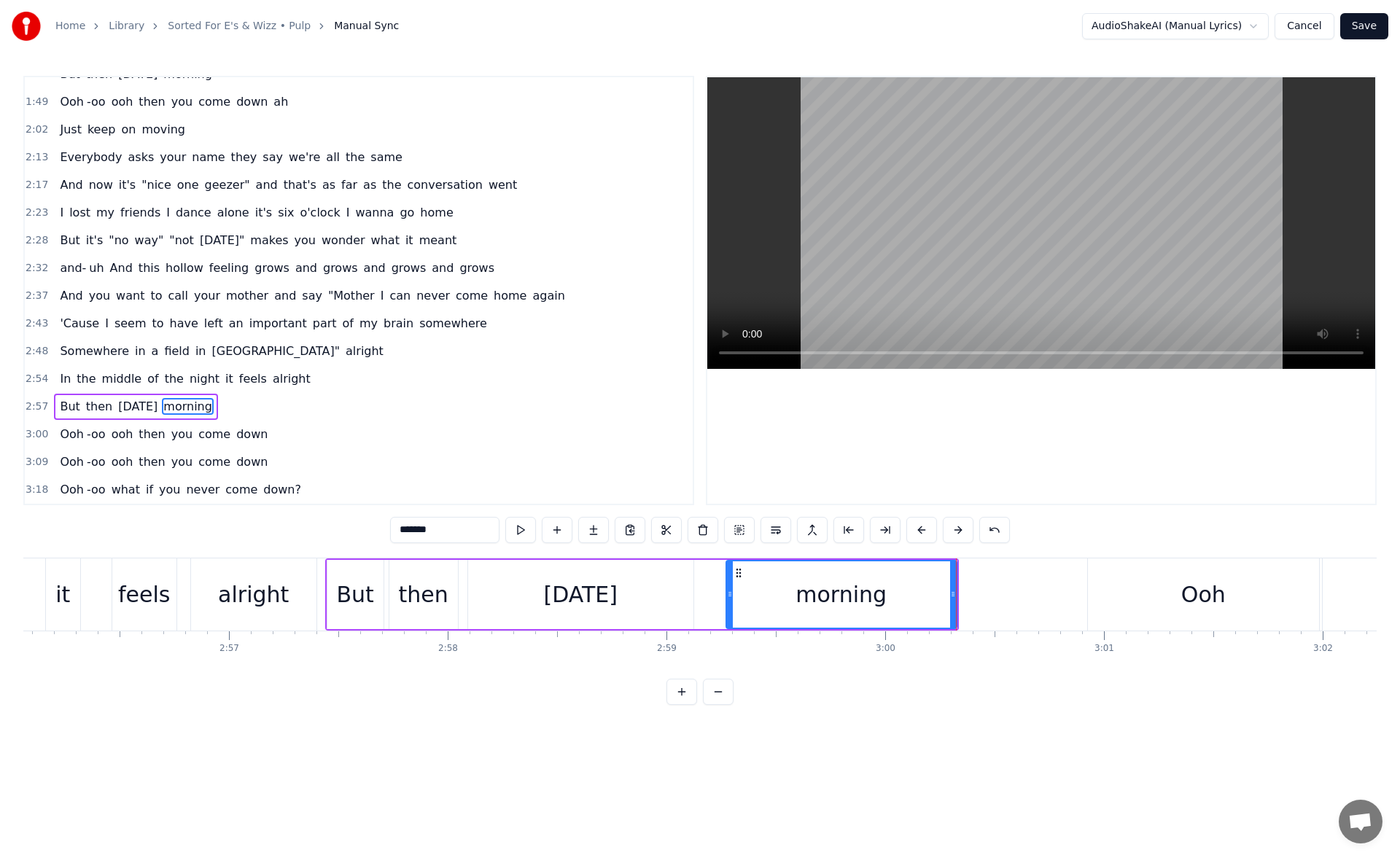
type input "***"
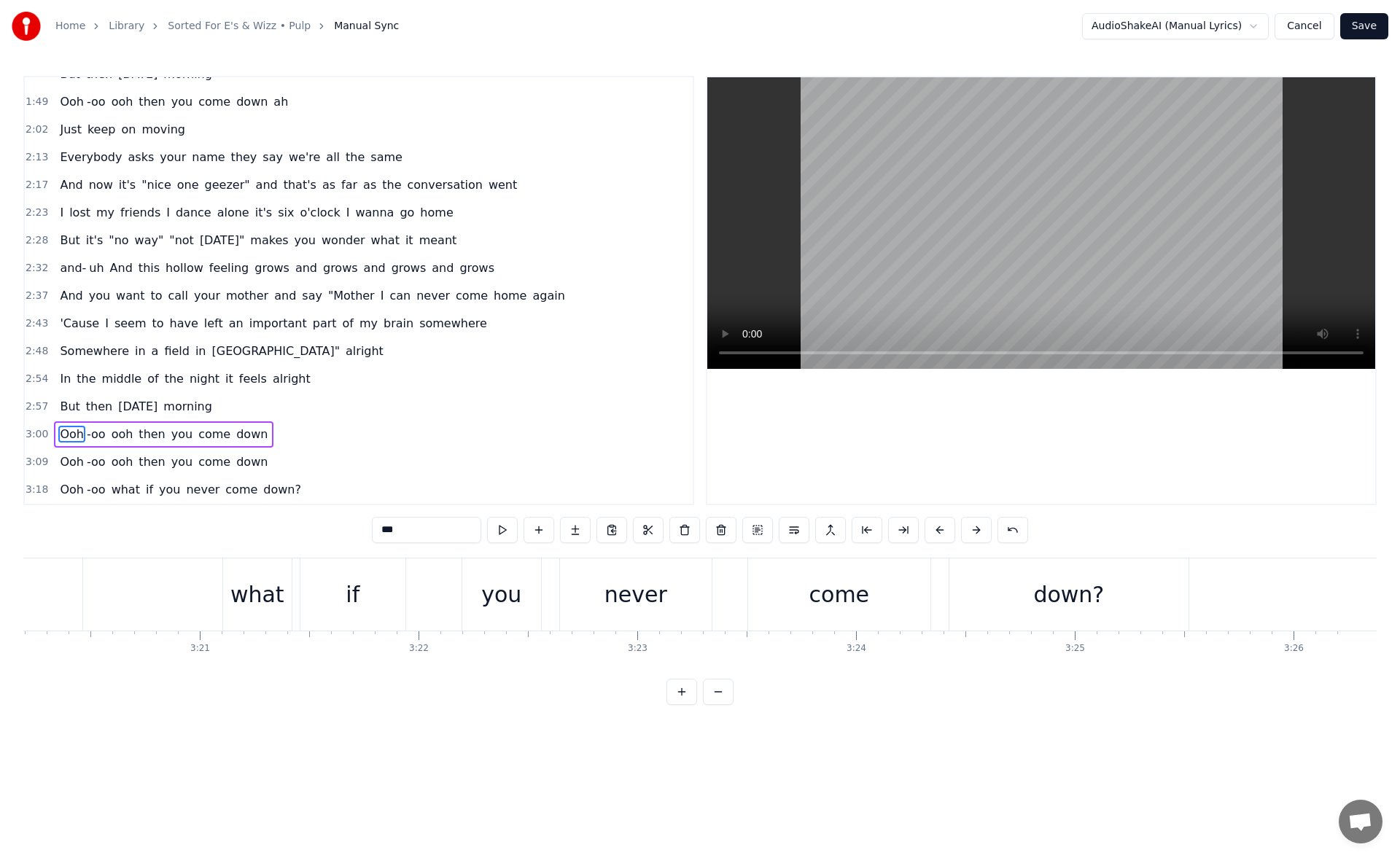
scroll to position [0, 43782]
click at [1372, 29] on button "Save" at bounding box center [1364, 26] width 48 height 26
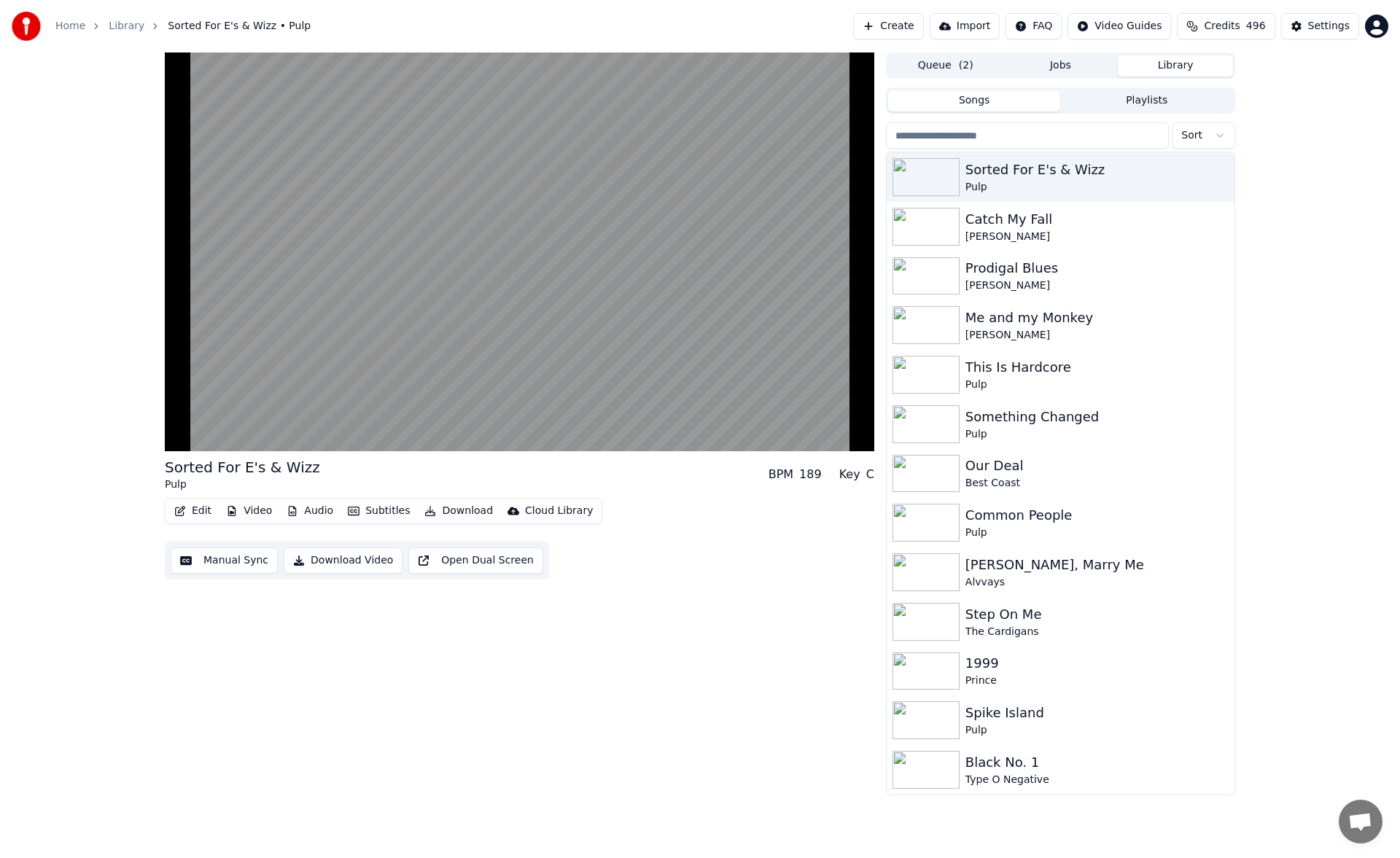
click at [227, 560] on button "Manual Sync" at bounding box center [223, 560] width 107 height 26
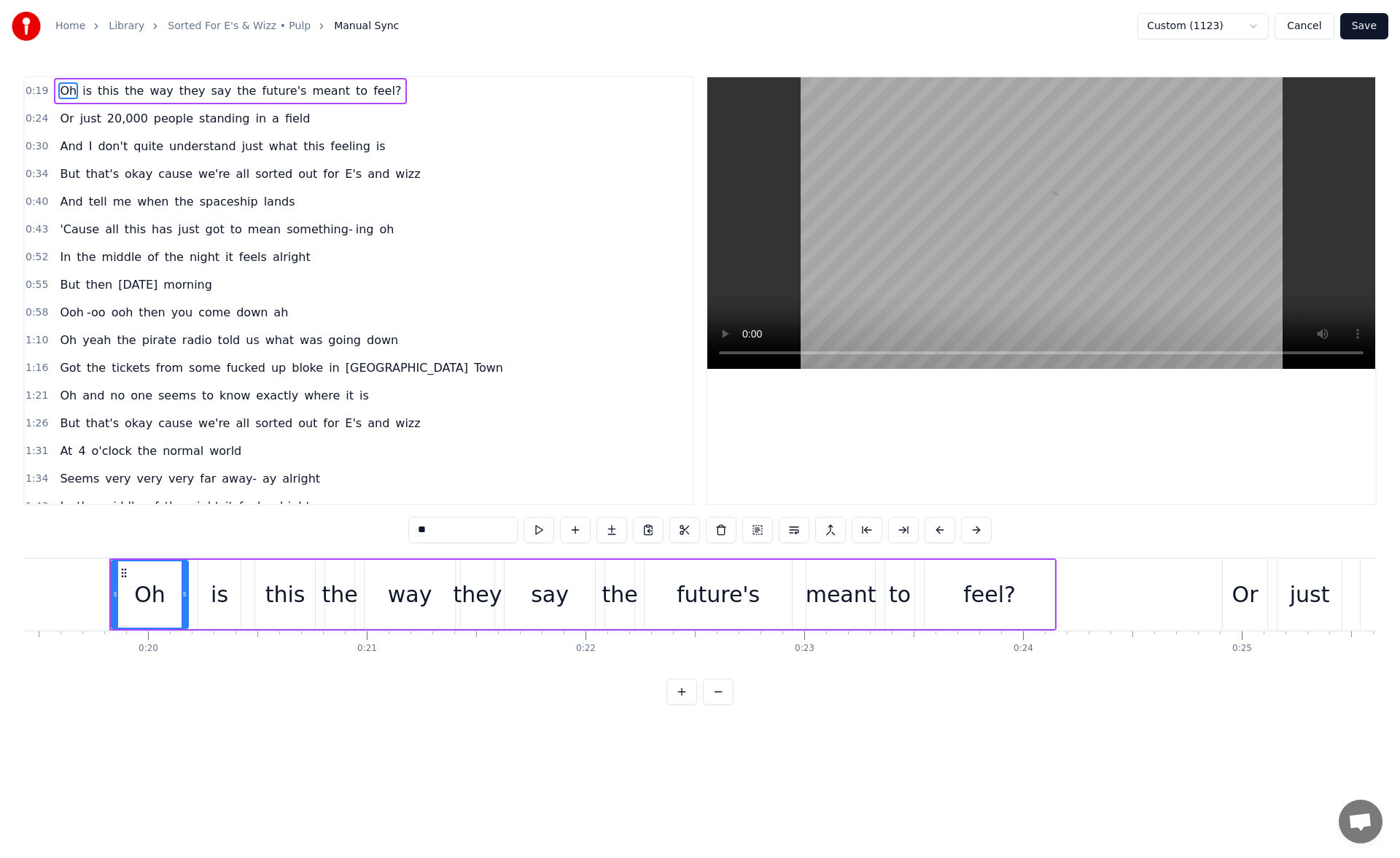
scroll to position [0, 4263]
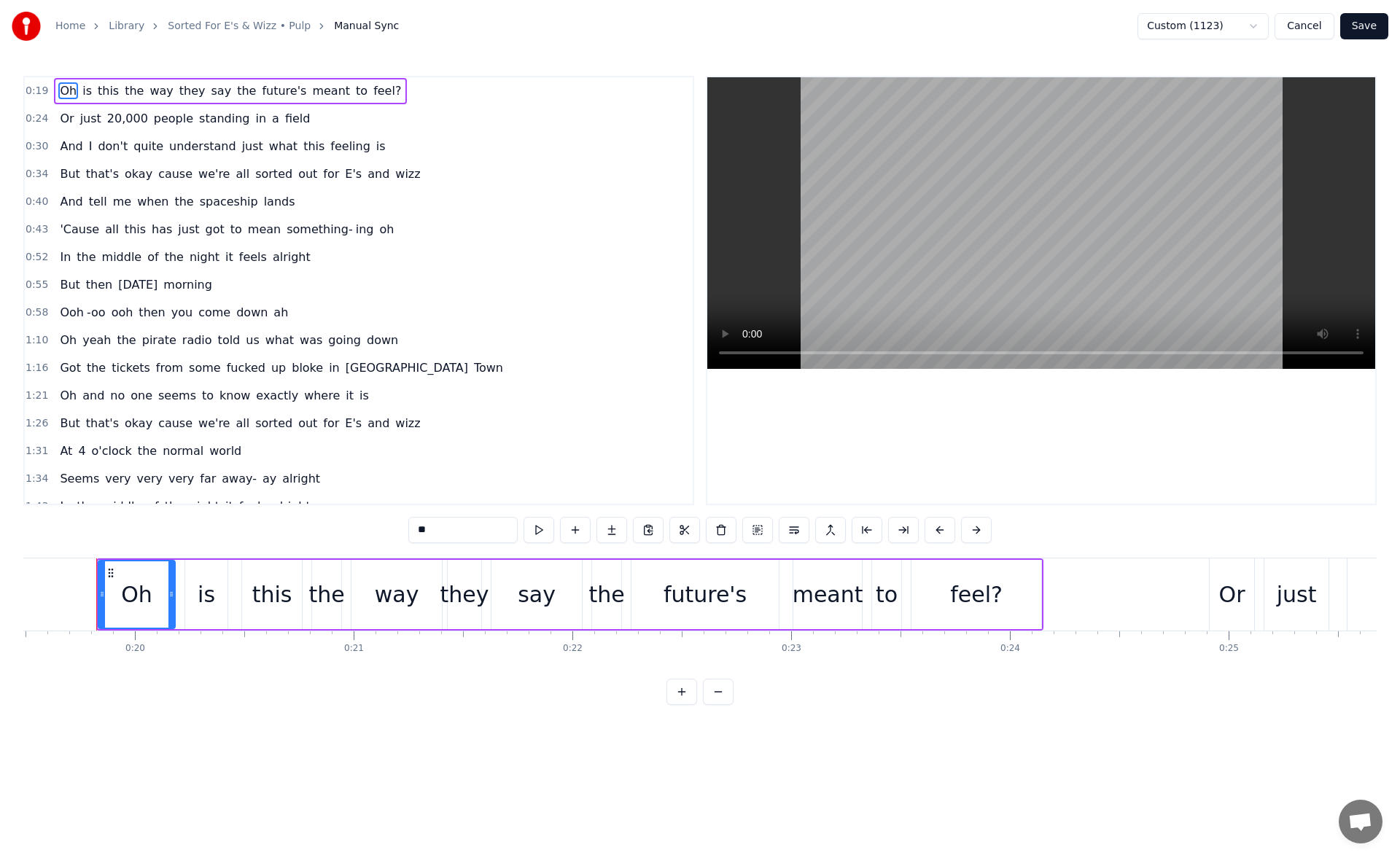
click at [394, 181] on span "wizz" at bounding box center [407, 174] width 28 height 16
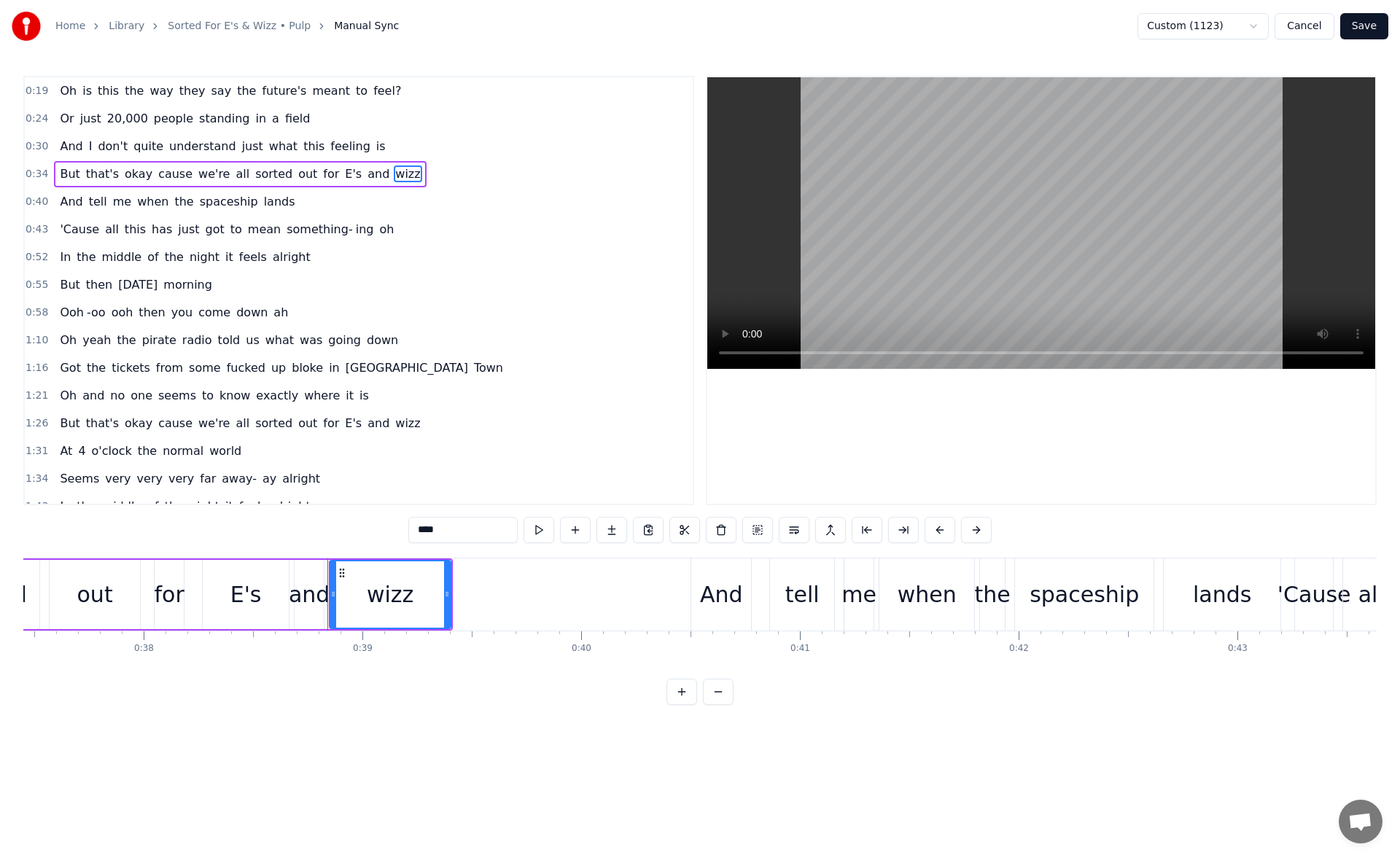
scroll to position [0, 8422]
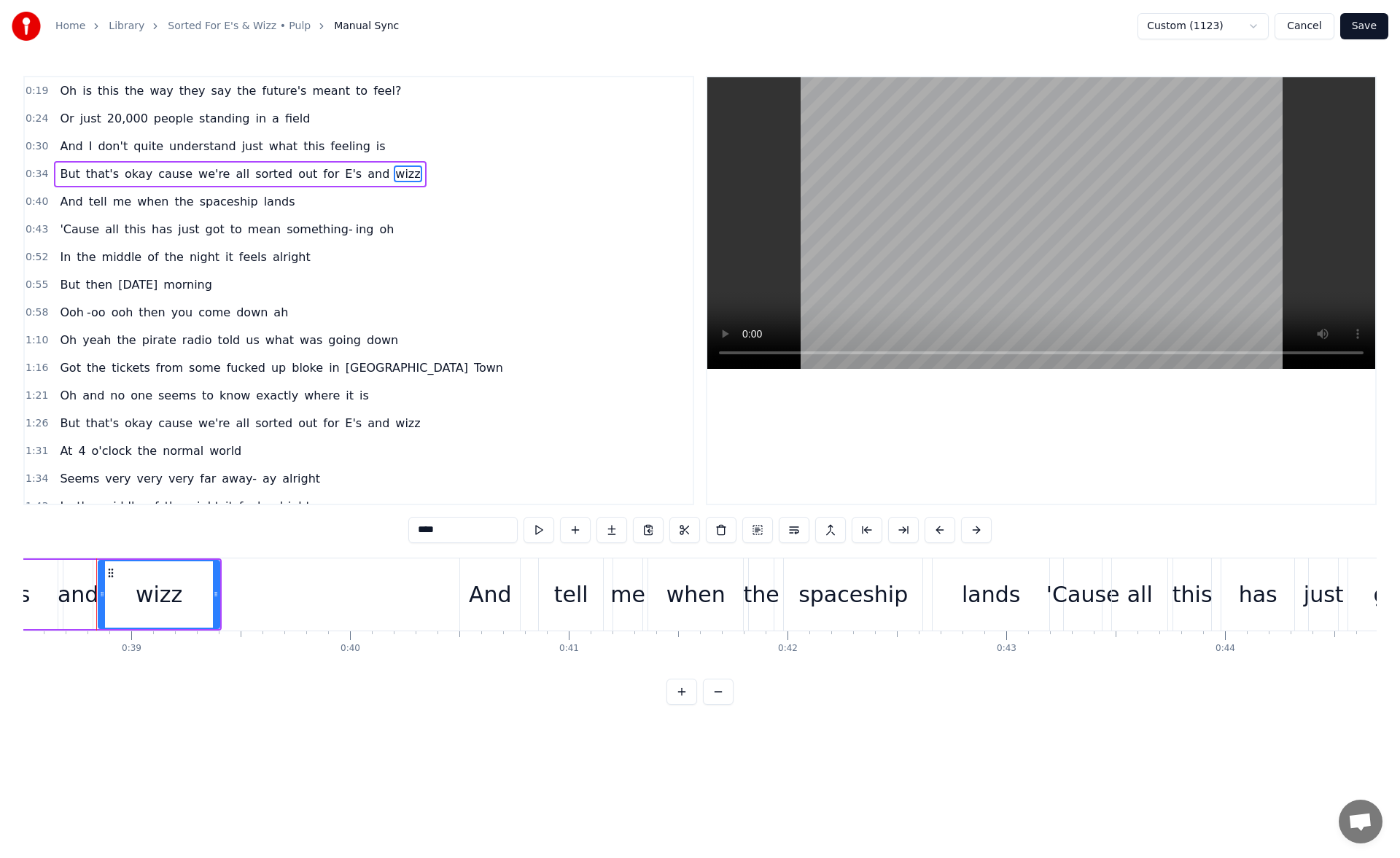
drag, startPoint x: 422, startPoint y: 529, endPoint x: 414, endPoint y: 529, distance: 8.0
click at [414, 529] on input "****" at bounding box center [462, 529] width 109 height 26
click at [394, 424] on span "wizz" at bounding box center [407, 423] width 28 height 16
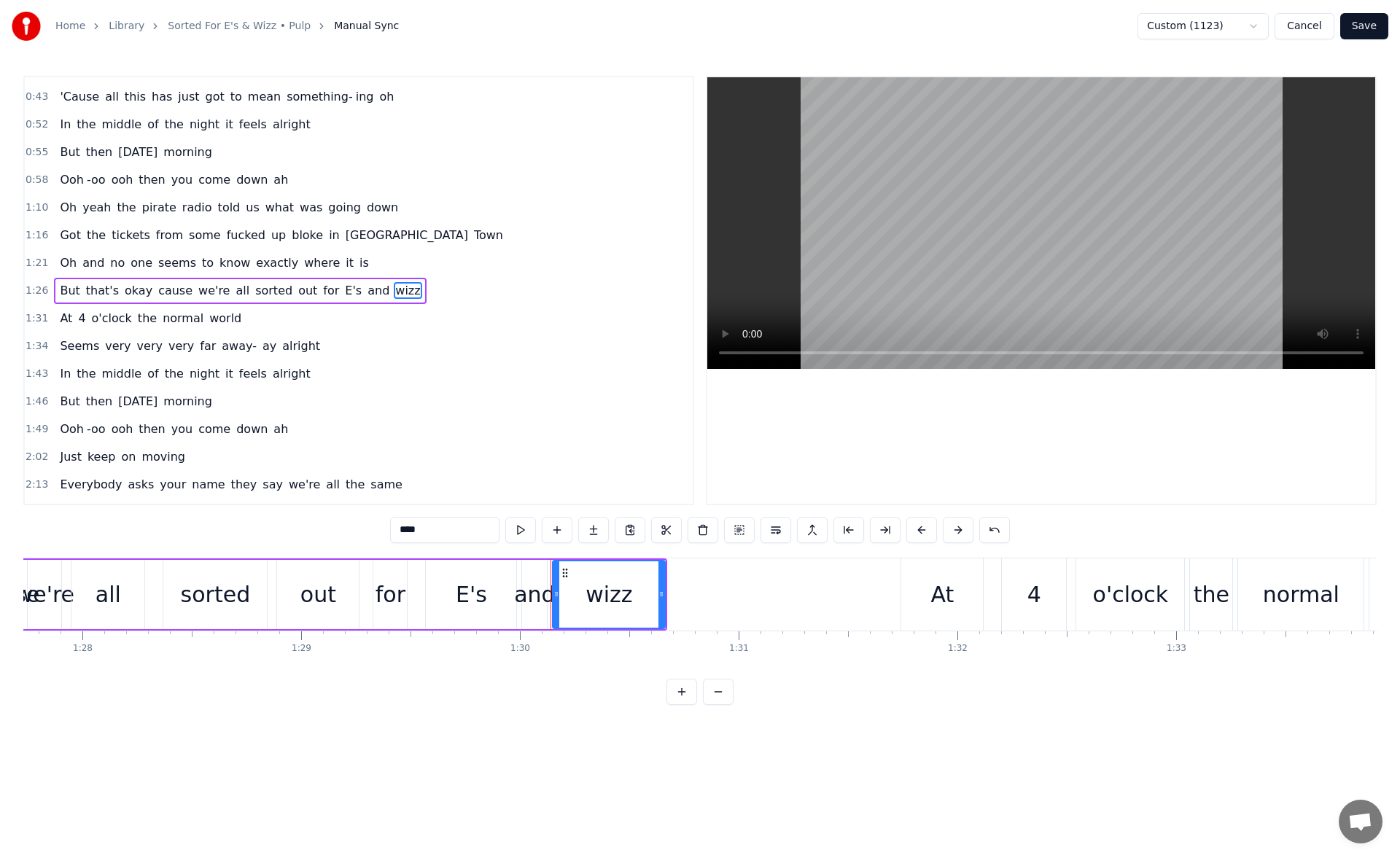
scroll to position [0, 19640]
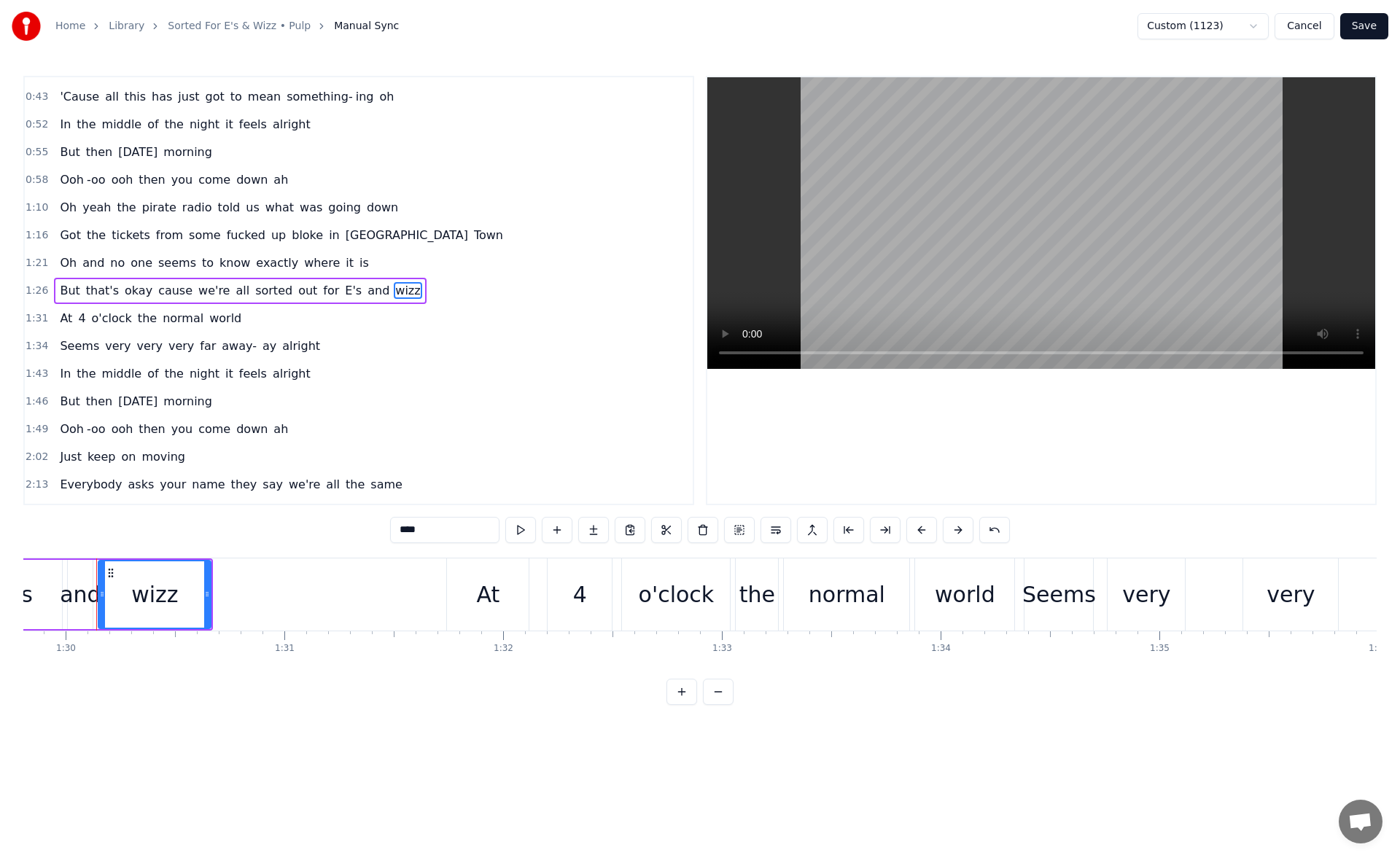
drag, startPoint x: 398, startPoint y: 533, endPoint x: 387, endPoint y: 535, distance: 11.2
click at [387, 535] on div "0:19 Oh is this the way they say the future's meant to feel? 0:24 Or just 20,00…" at bounding box center [699, 390] width 1353 height 629
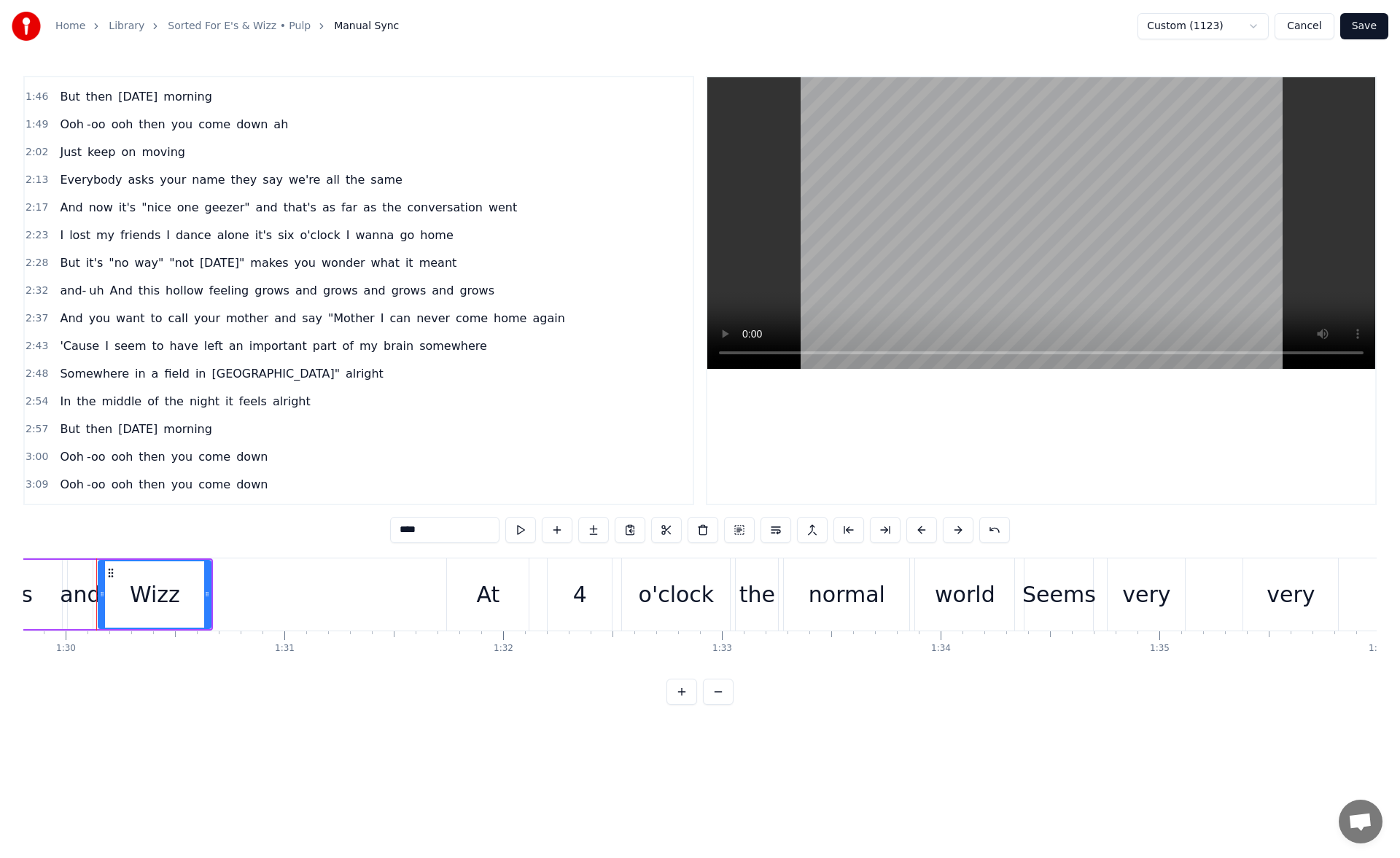
scroll to position [460, 0]
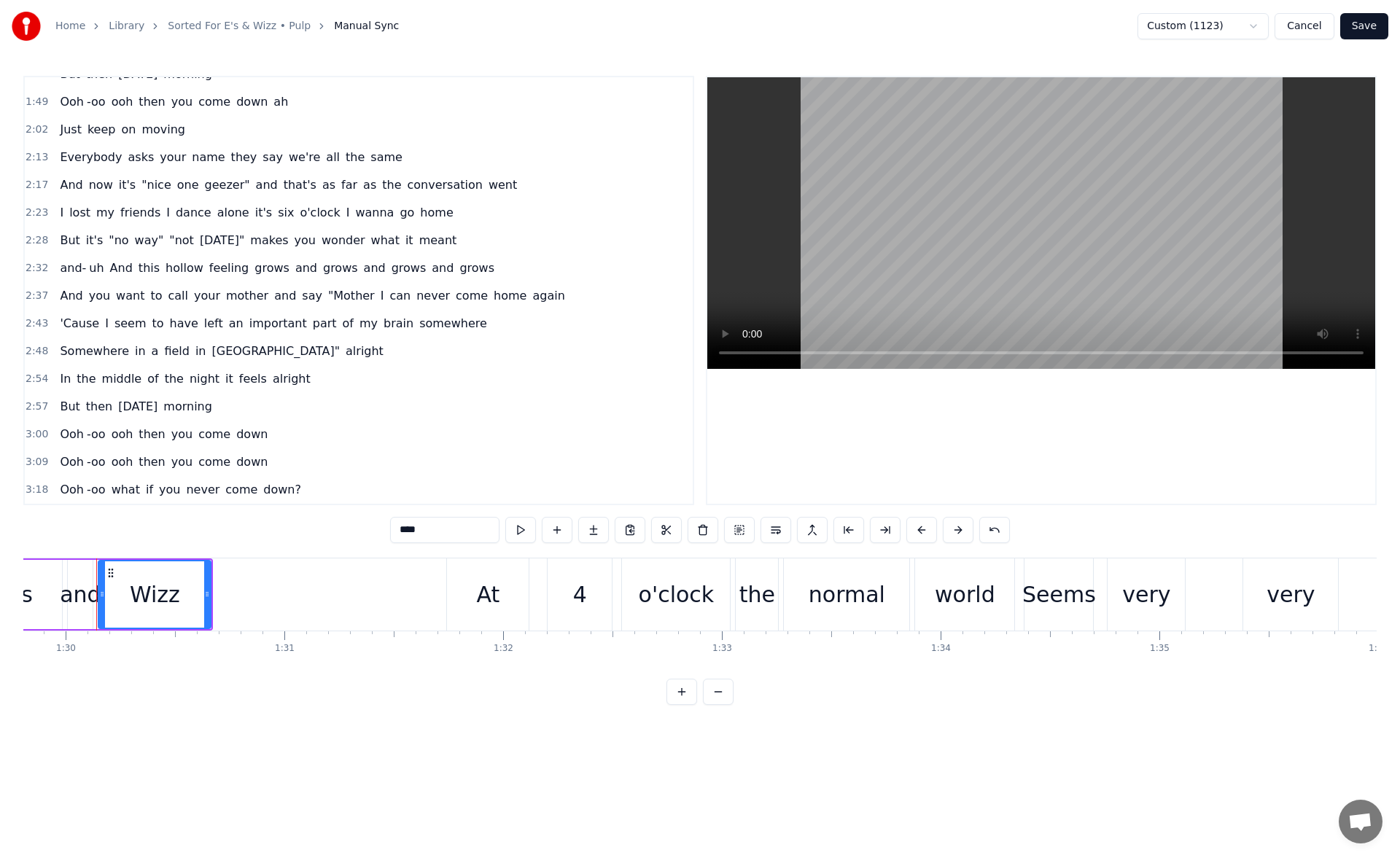
type input "****"
click at [1364, 37] on button "Save" at bounding box center [1364, 26] width 48 height 26
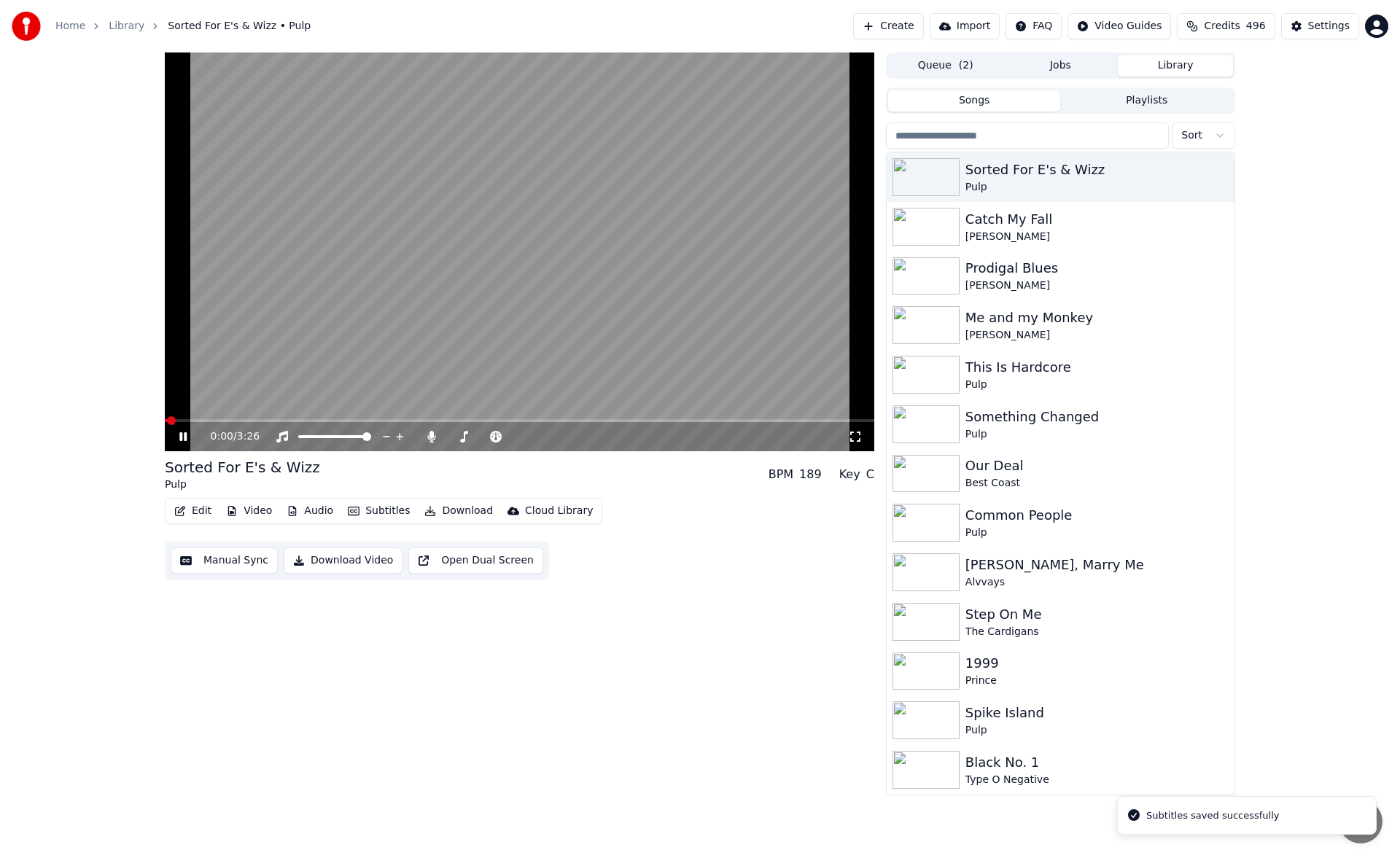
click at [182, 441] on icon at bounding box center [193, 437] width 34 height 12
click at [441, 512] on button "Download" at bounding box center [458, 510] width 80 height 20
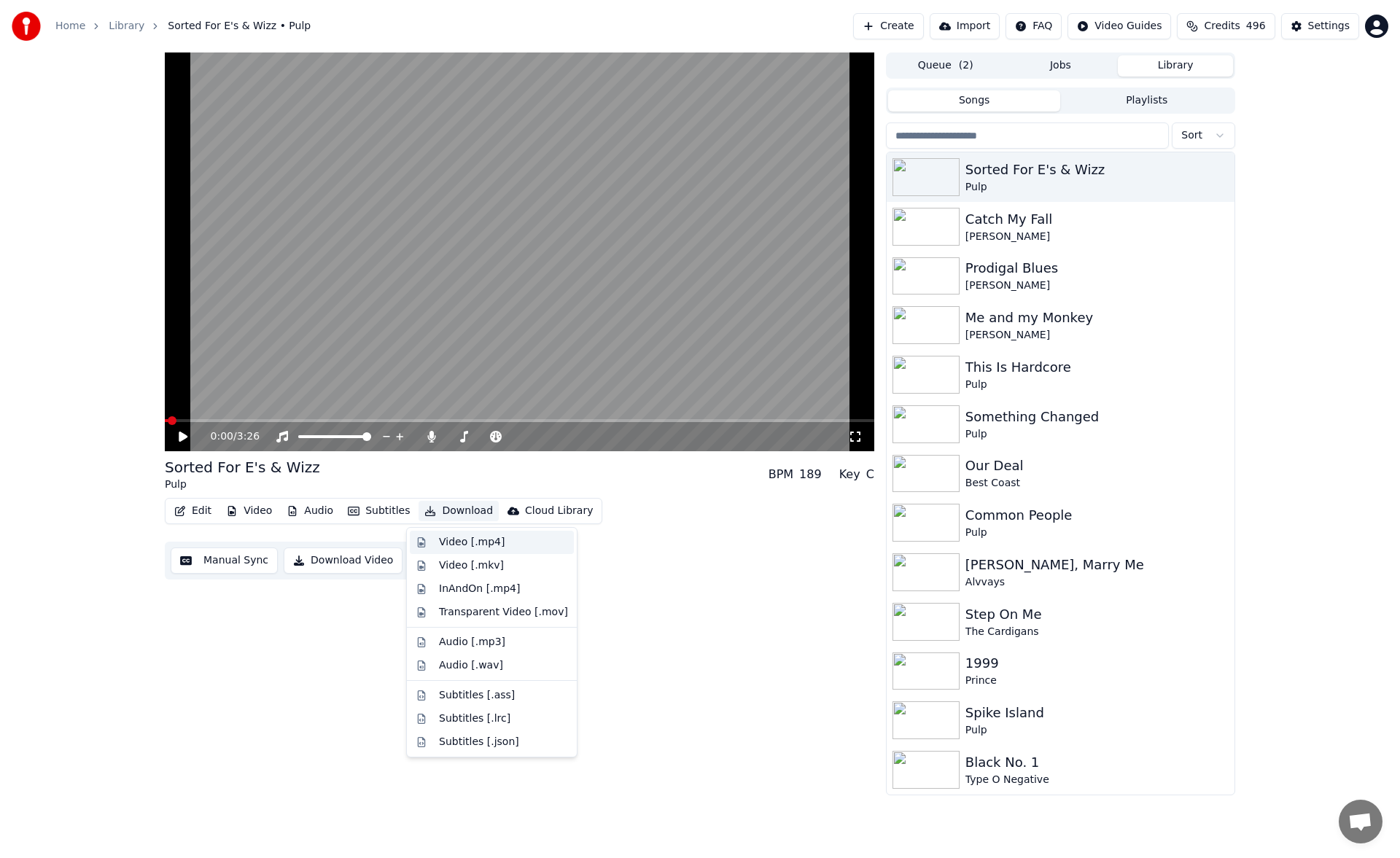
click at [448, 538] on div "Video [.mp4]" at bounding box center [471, 542] width 66 height 15
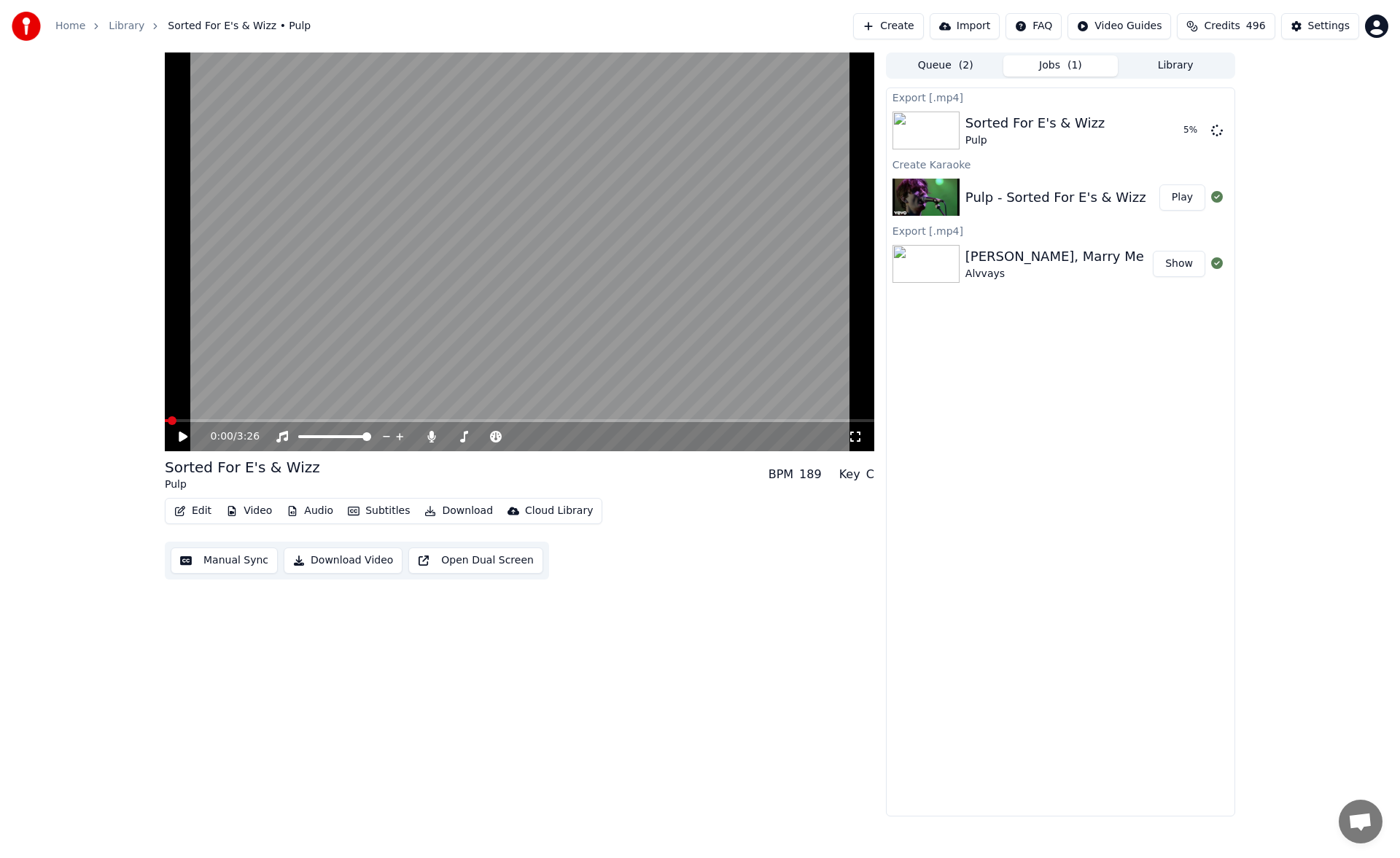
click at [1183, 63] on button "Library" at bounding box center [1175, 66] width 115 height 21
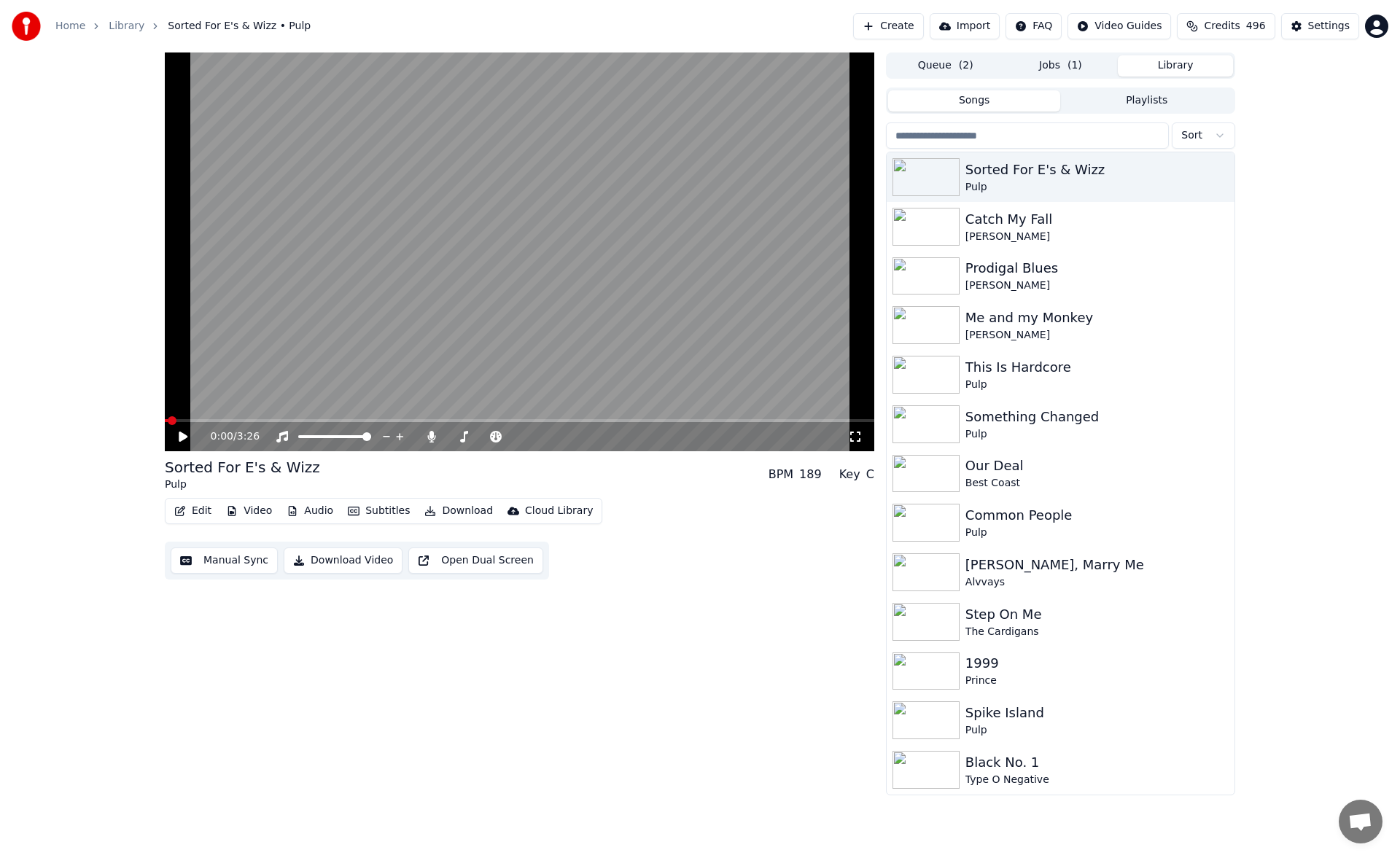
click at [1329, 286] on div "0:00 / 3:26 Sorted For E's & Wizz Pulp BPM 189 Key C Edit Video Audio Subtitles…" at bounding box center [700, 423] width 1400 height 742
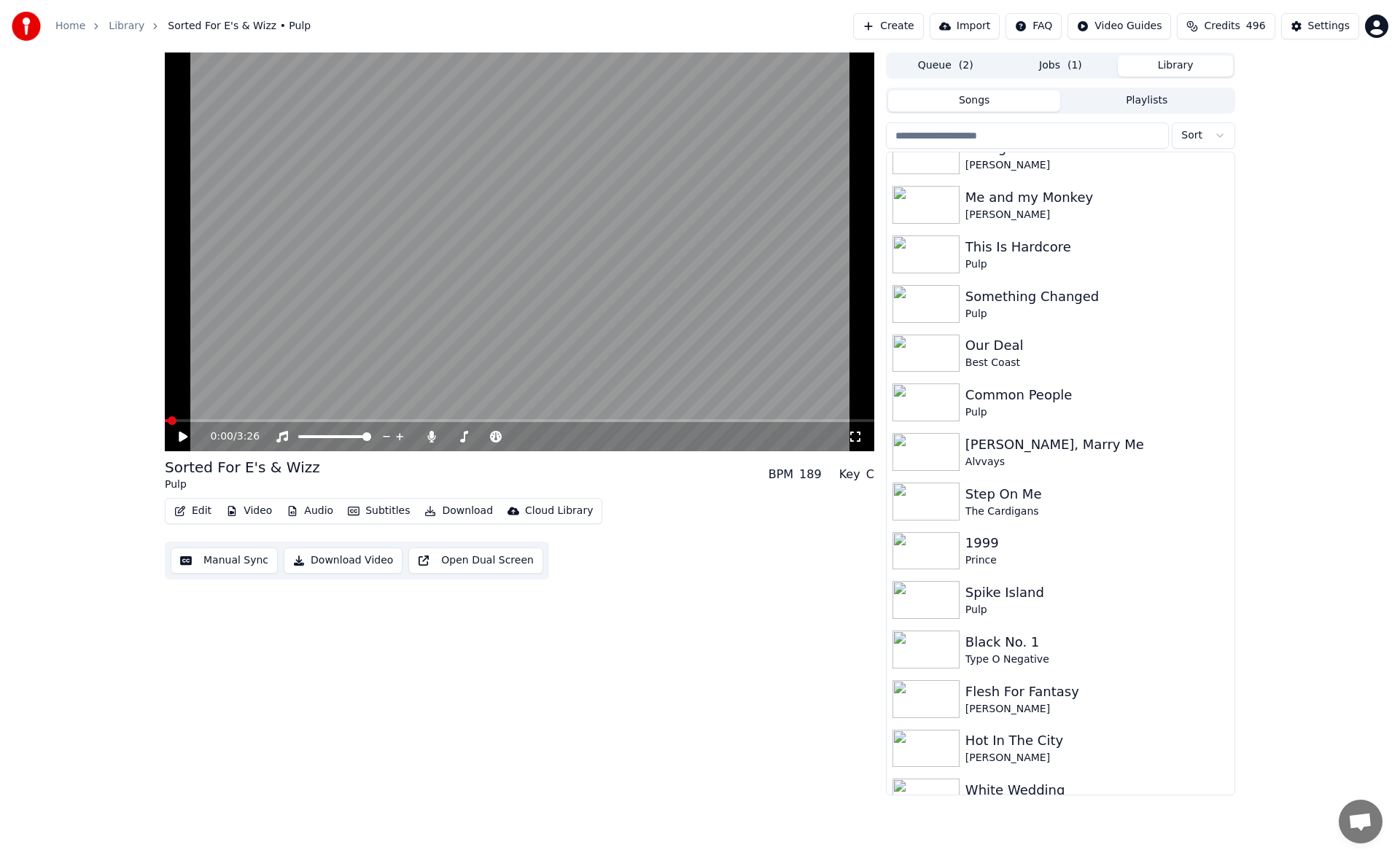
scroll to position [141, 0]
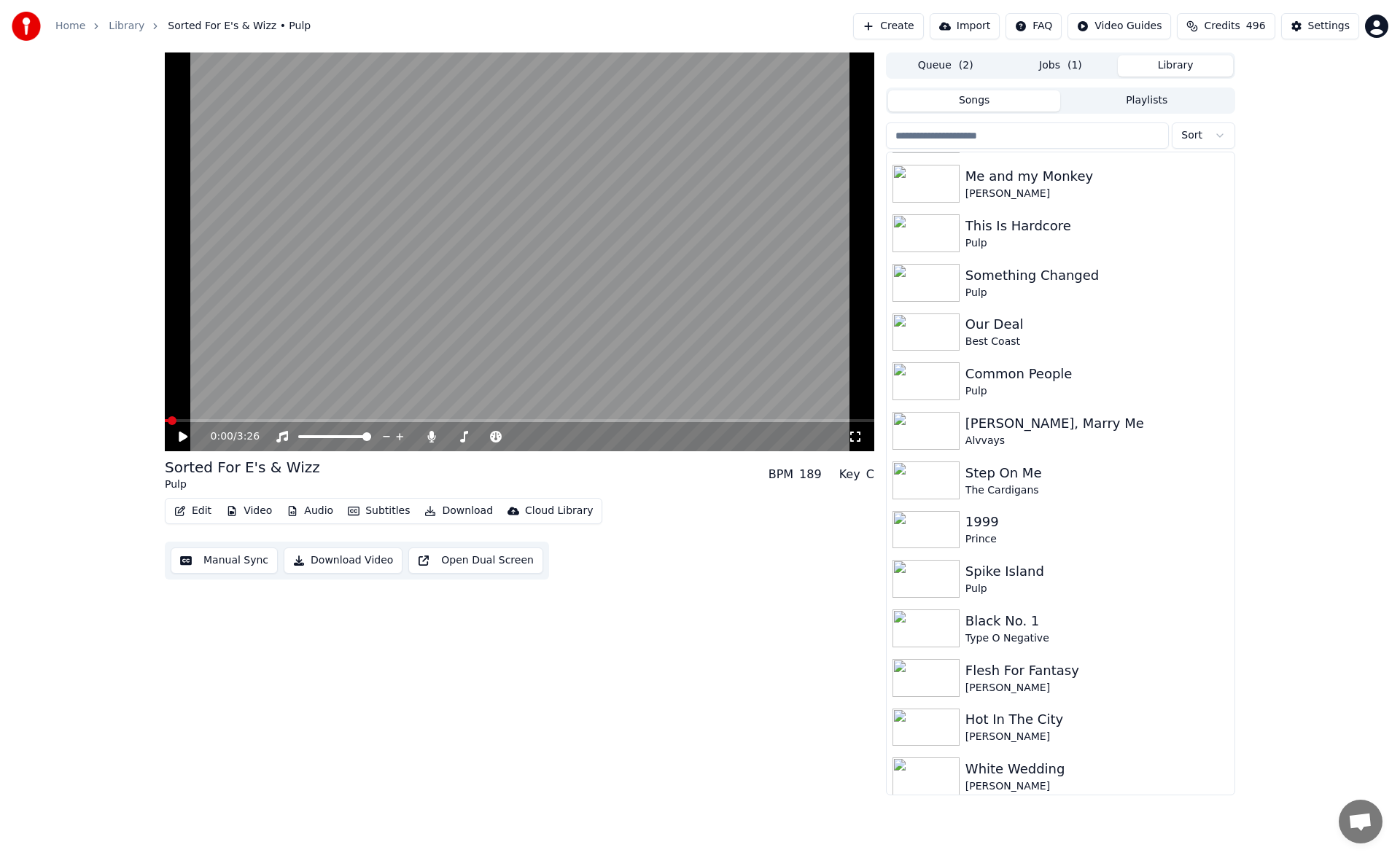
click at [1062, 72] on button "Jobs ( 1 )" at bounding box center [1061, 66] width 115 height 21
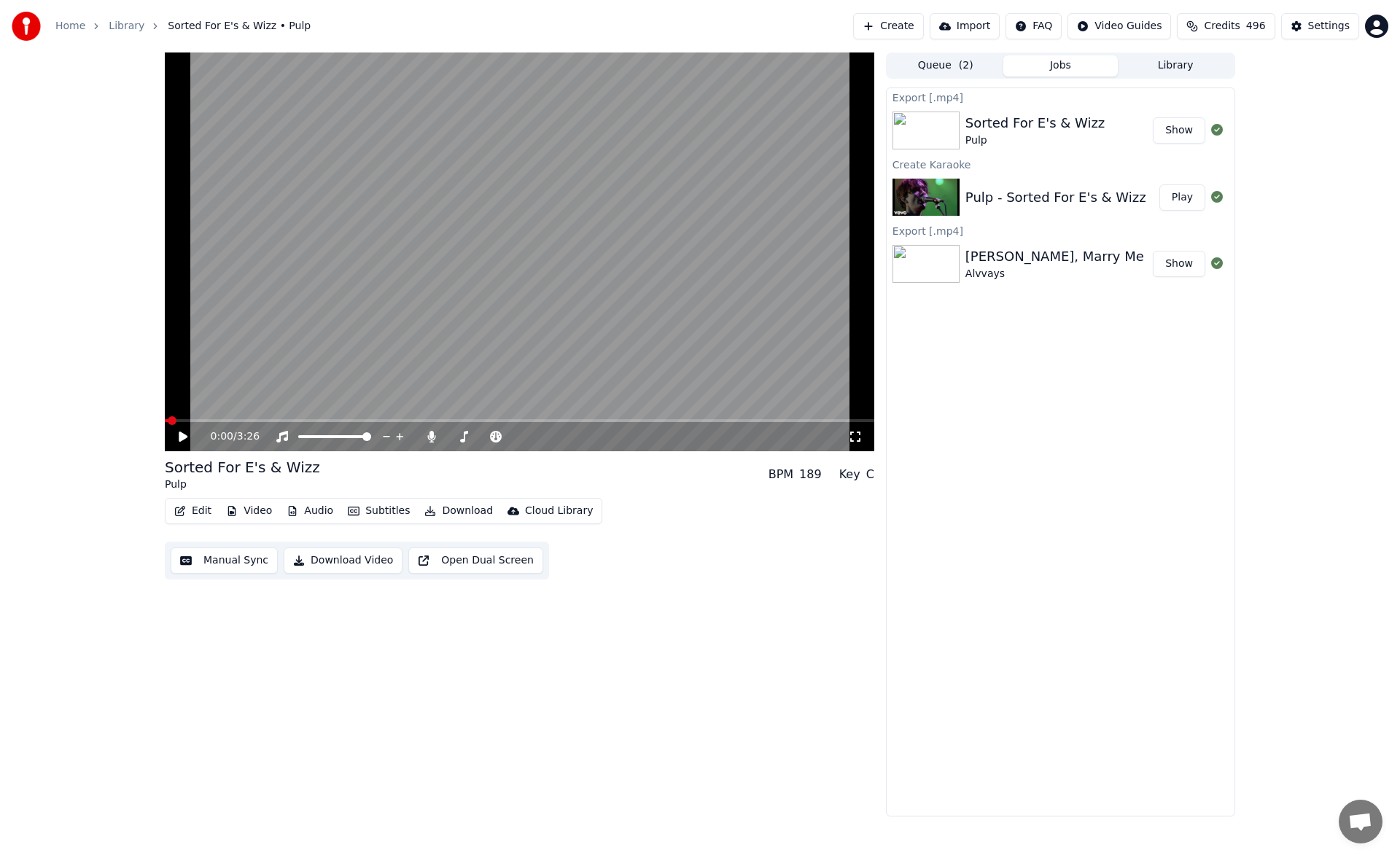
click at [1188, 69] on button "Library" at bounding box center [1175, 66] width 115 height 21
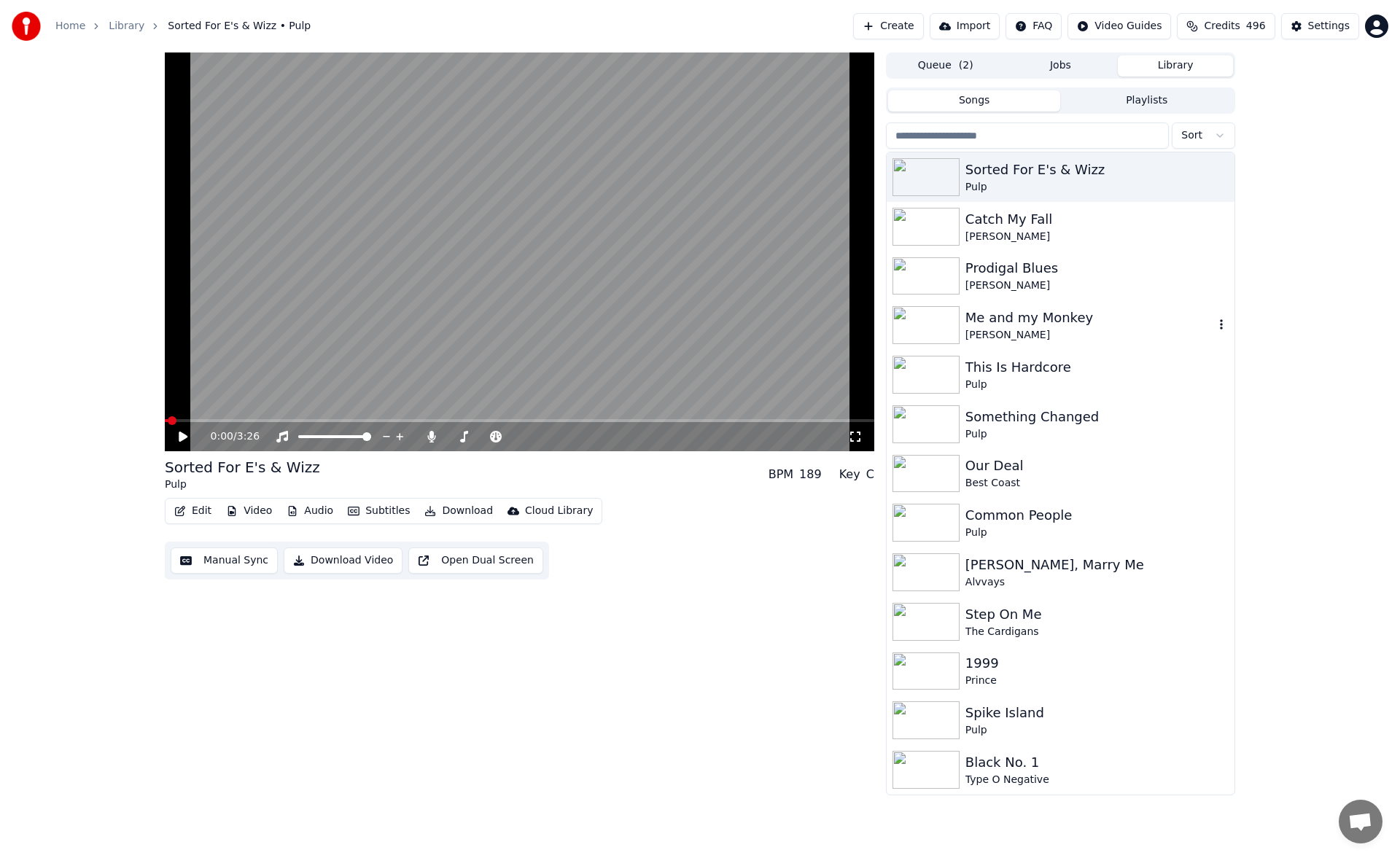
click at [1041, 327] on div "Me and my Monkey" at bounding box center [1089, 317] width 249 height 20
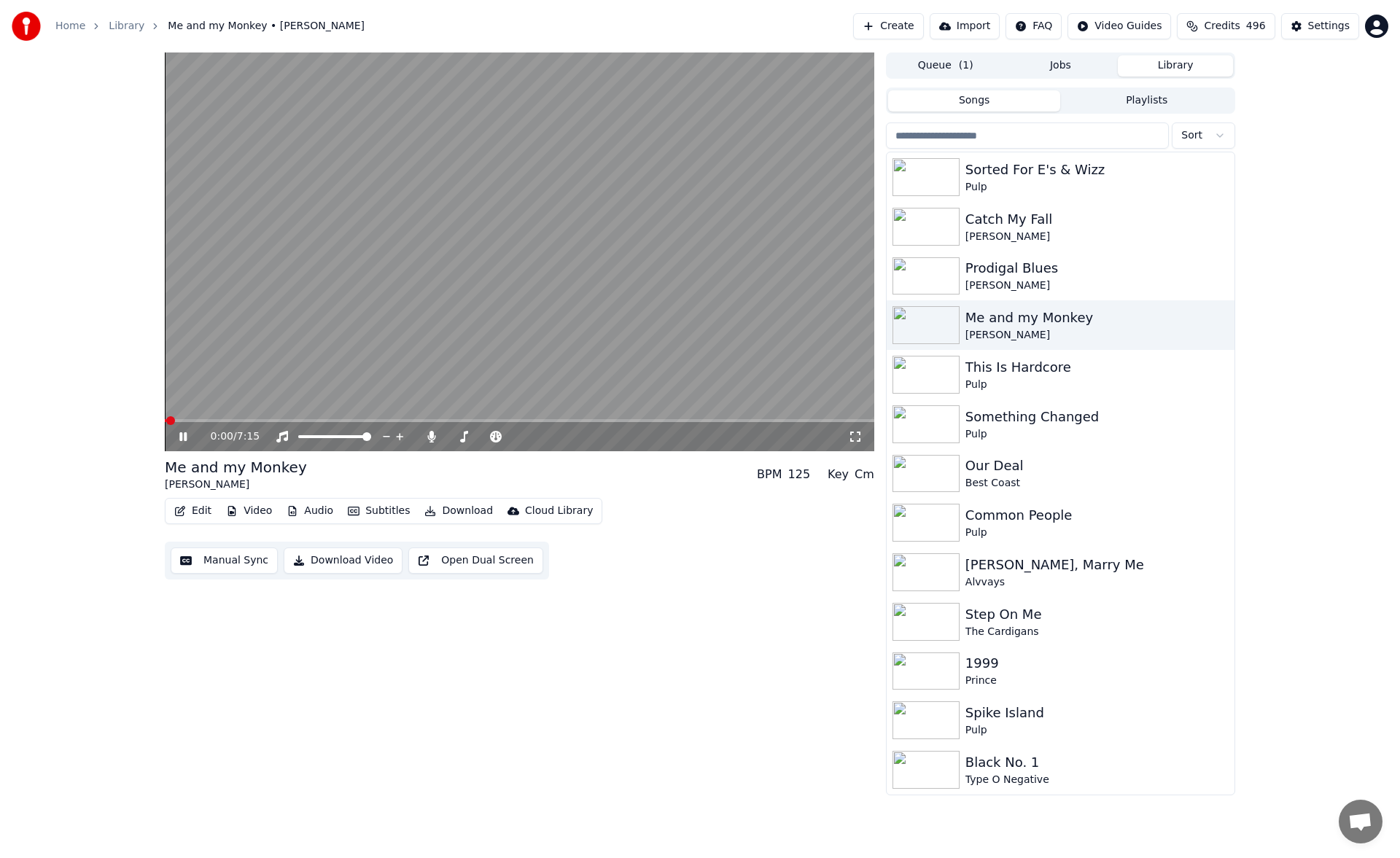
click at [226, 568] on button "Manual Sync" at bounding box center [223, 560] width 107 height 26
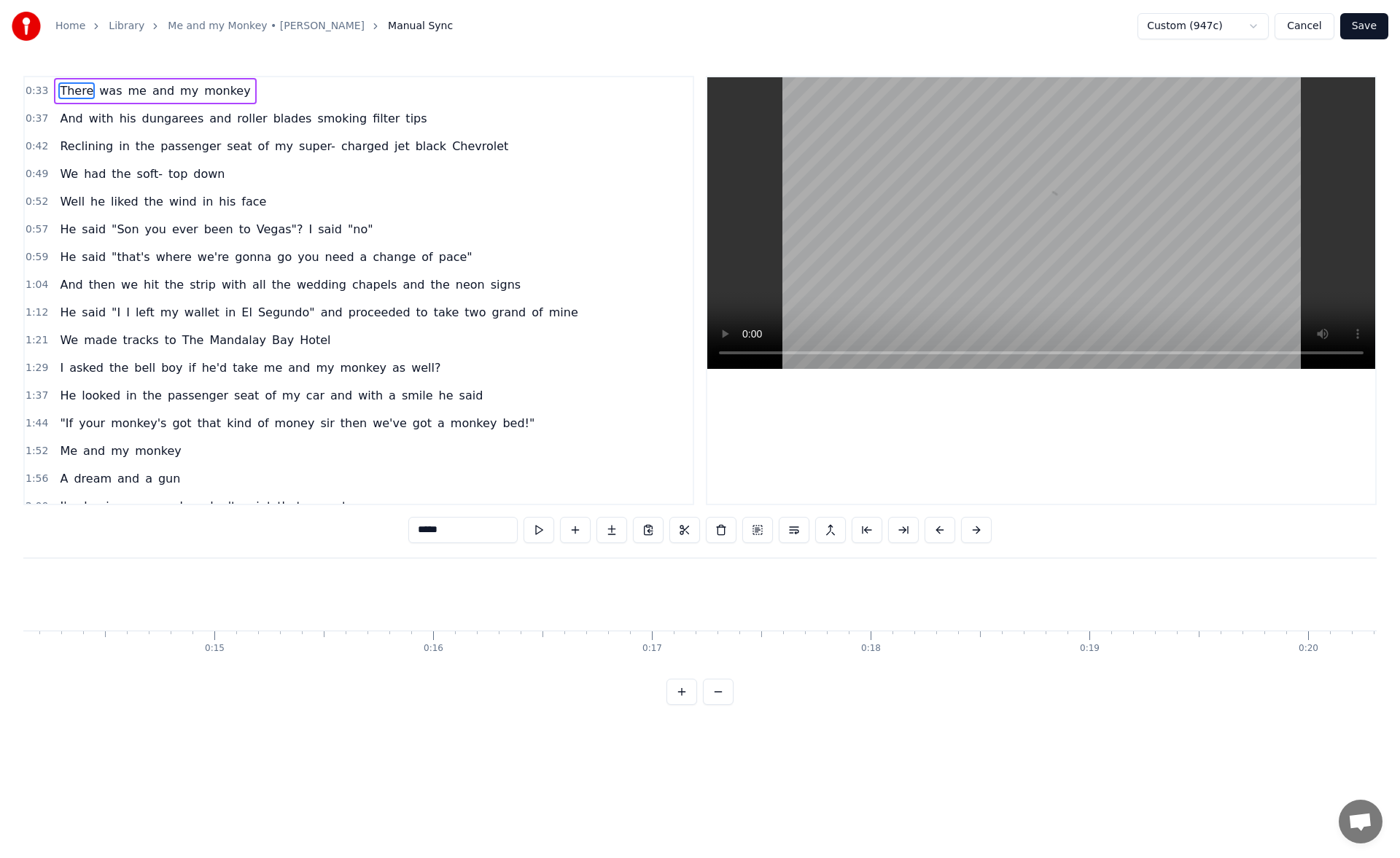
scroll to position [0, 7340]
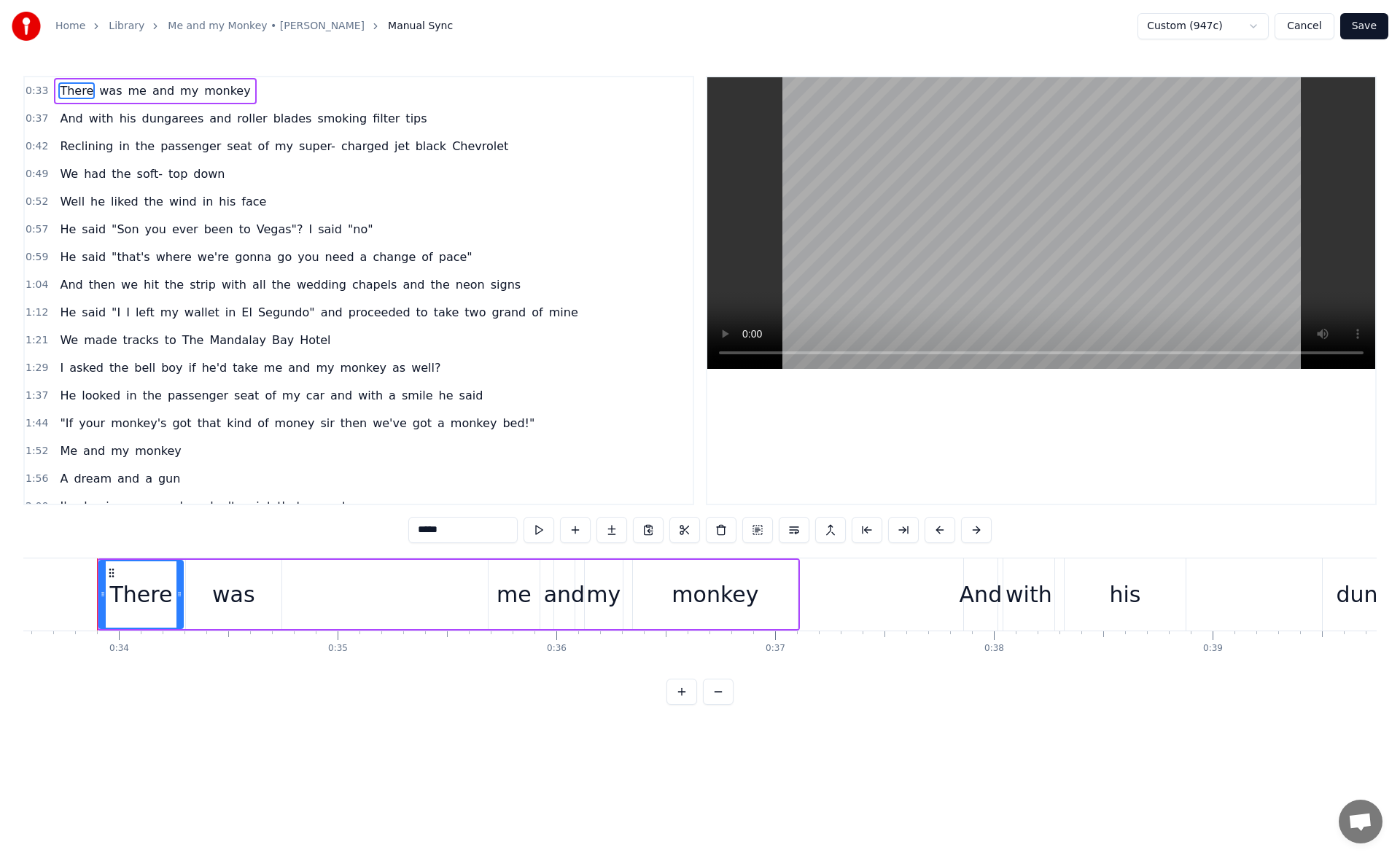
click at [497, 580] on div "me" at bounding box center [514, 594] width 51 height 69
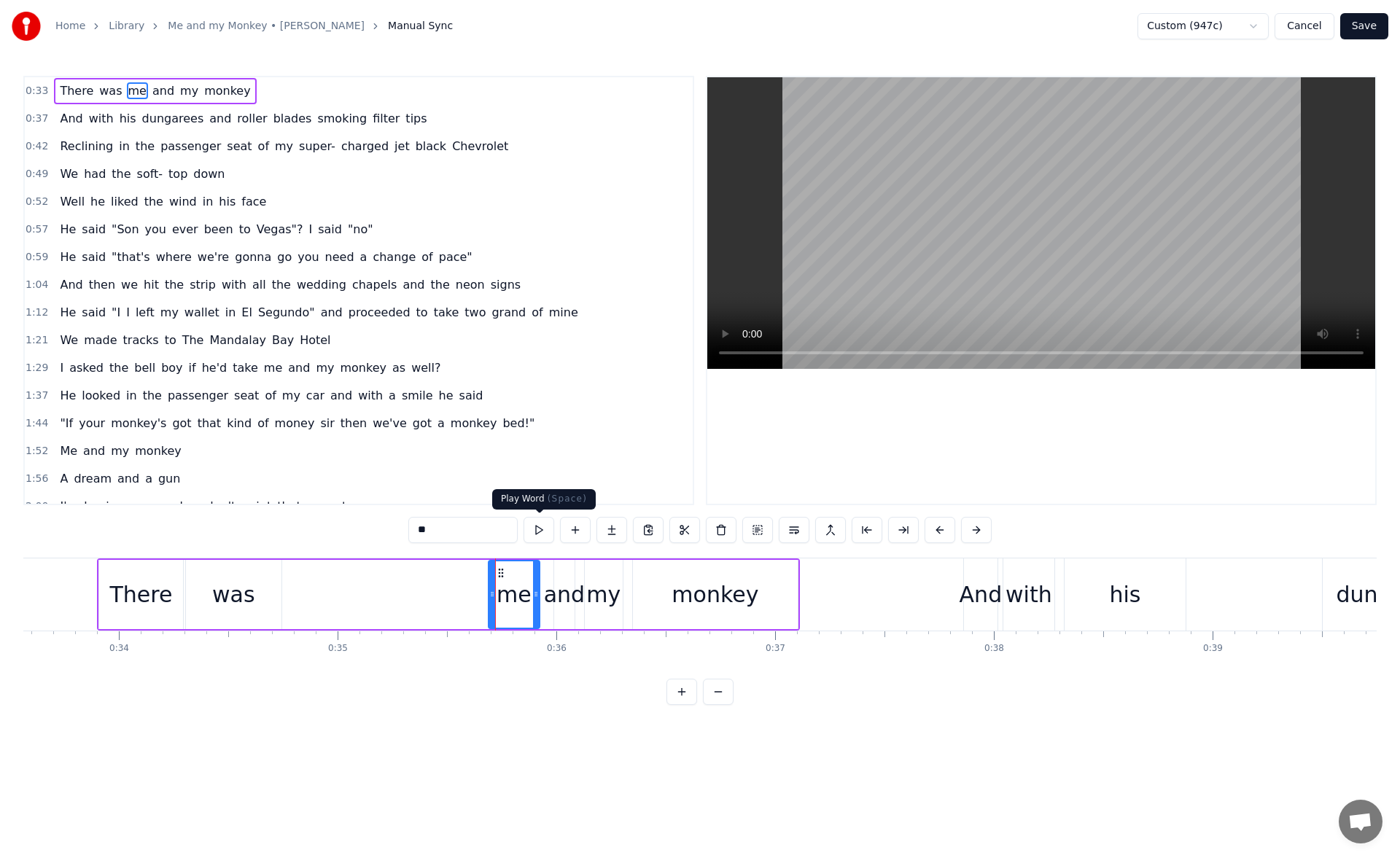
click at [536, 525] on button at bounding box center [539, 529] width 31 height 26
drag, startPoint x: 483, startPoint y: 590, endPoint x: 467, endPoint y: 588, distance: 16.1
click at [467, 588] on icon at bounding box center [466, 594] width 6 height 12
click at [518, 529] on button at bounding box center [520, 529] width 31 height 26
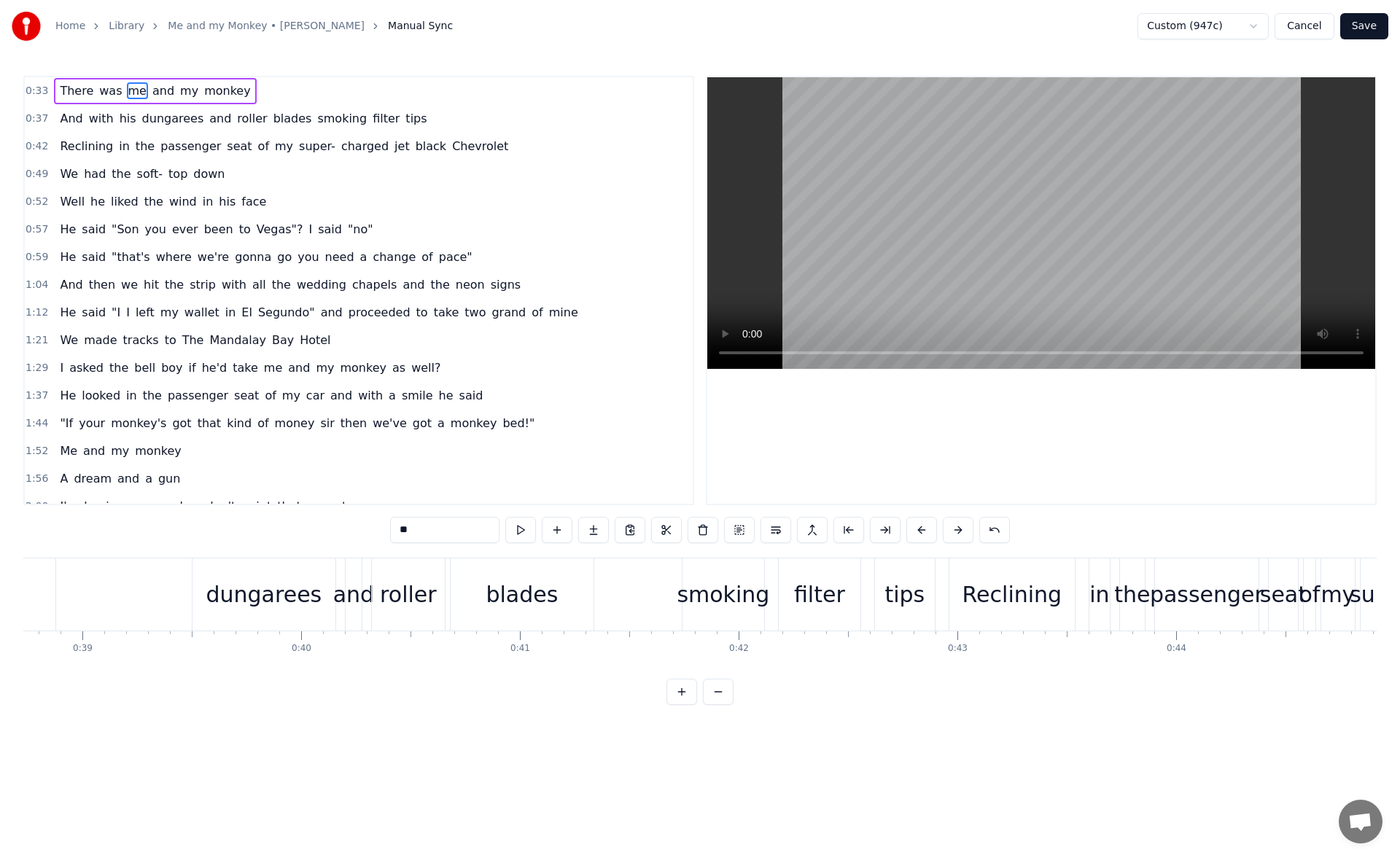
scroll to position [0, 8522]
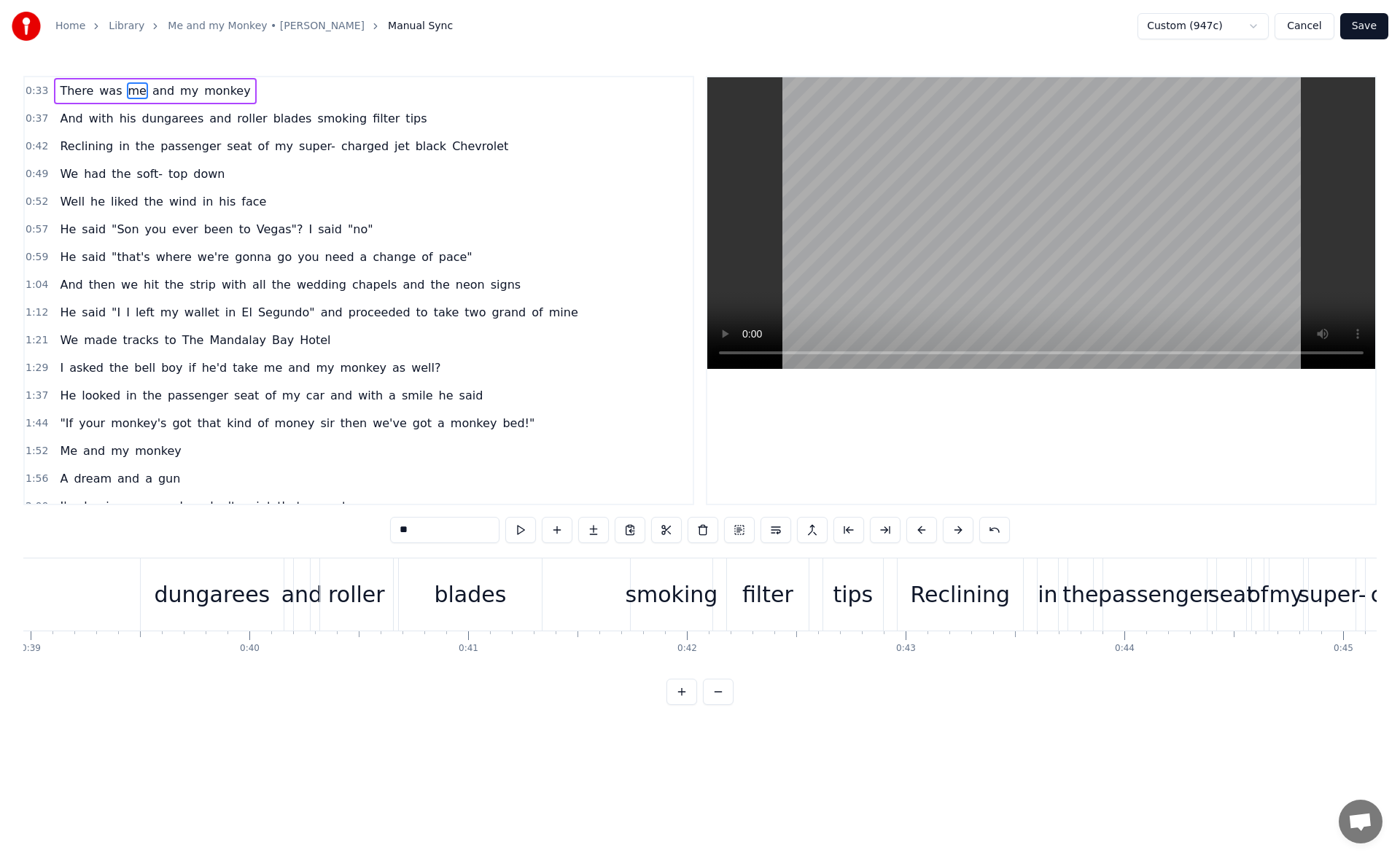
click at [658, 576] on div "smoking" at bounding box center [671, 594] width 81 height 72
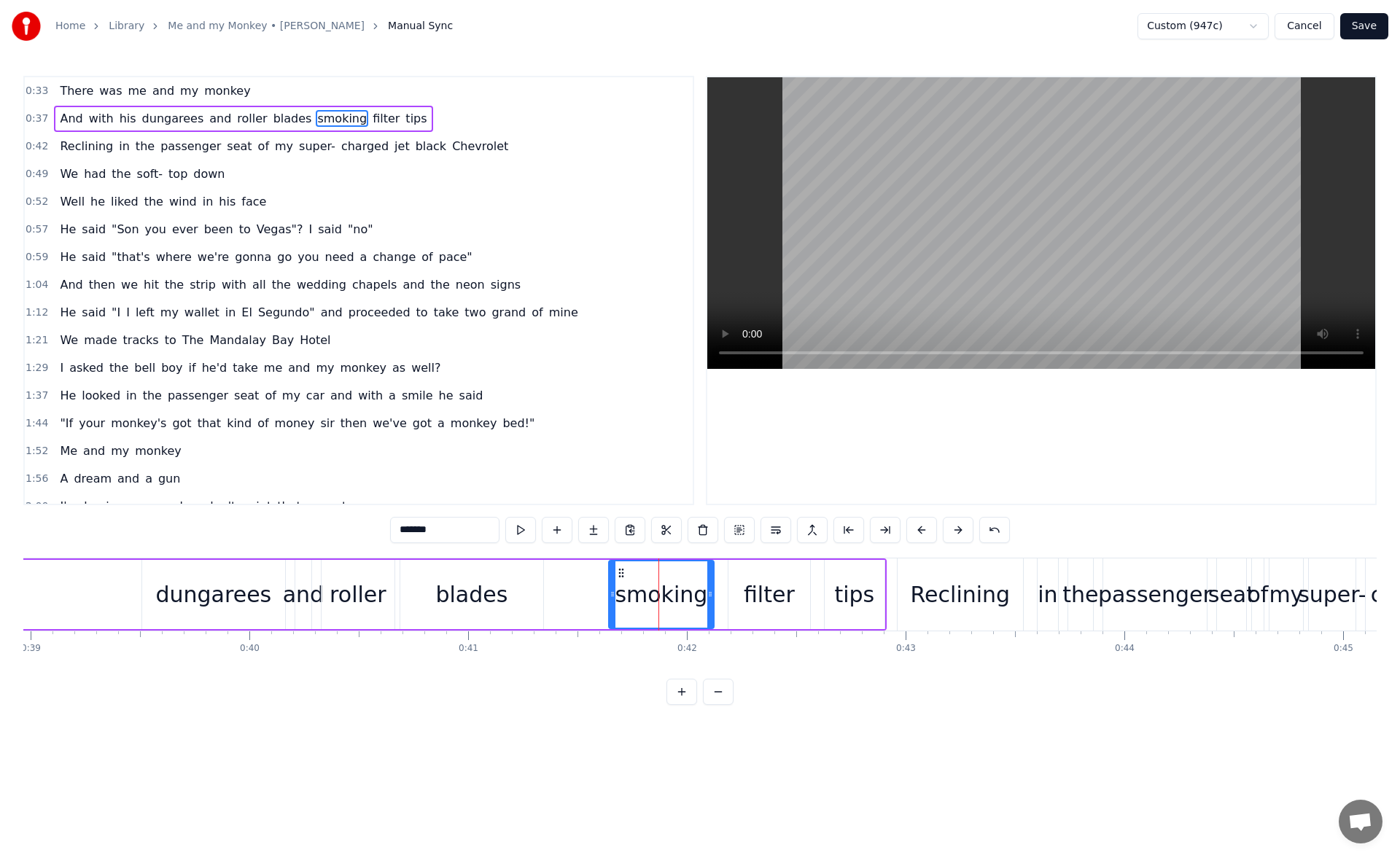
drag, startPoint x: 635, startPoint y: 591, endPoint x: 606, endPoint y: 589, distance: 29.1
click at [610, 589] on icon at bounding box center [613, 594] width 6 height 12
click at [527, 527] on button at bounding box center [520, 529] width 31 height 26
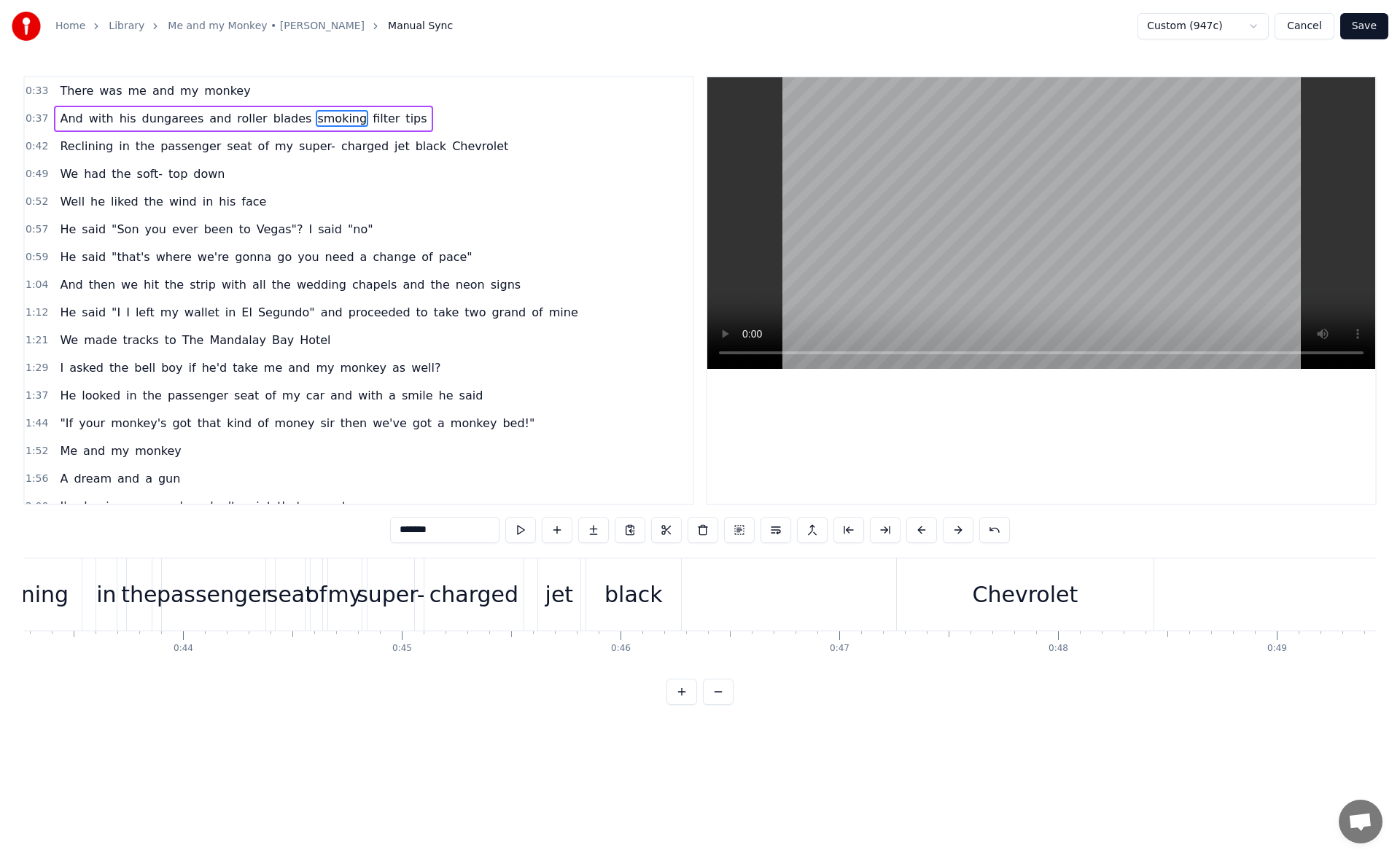
scroll to position [0, 9621]
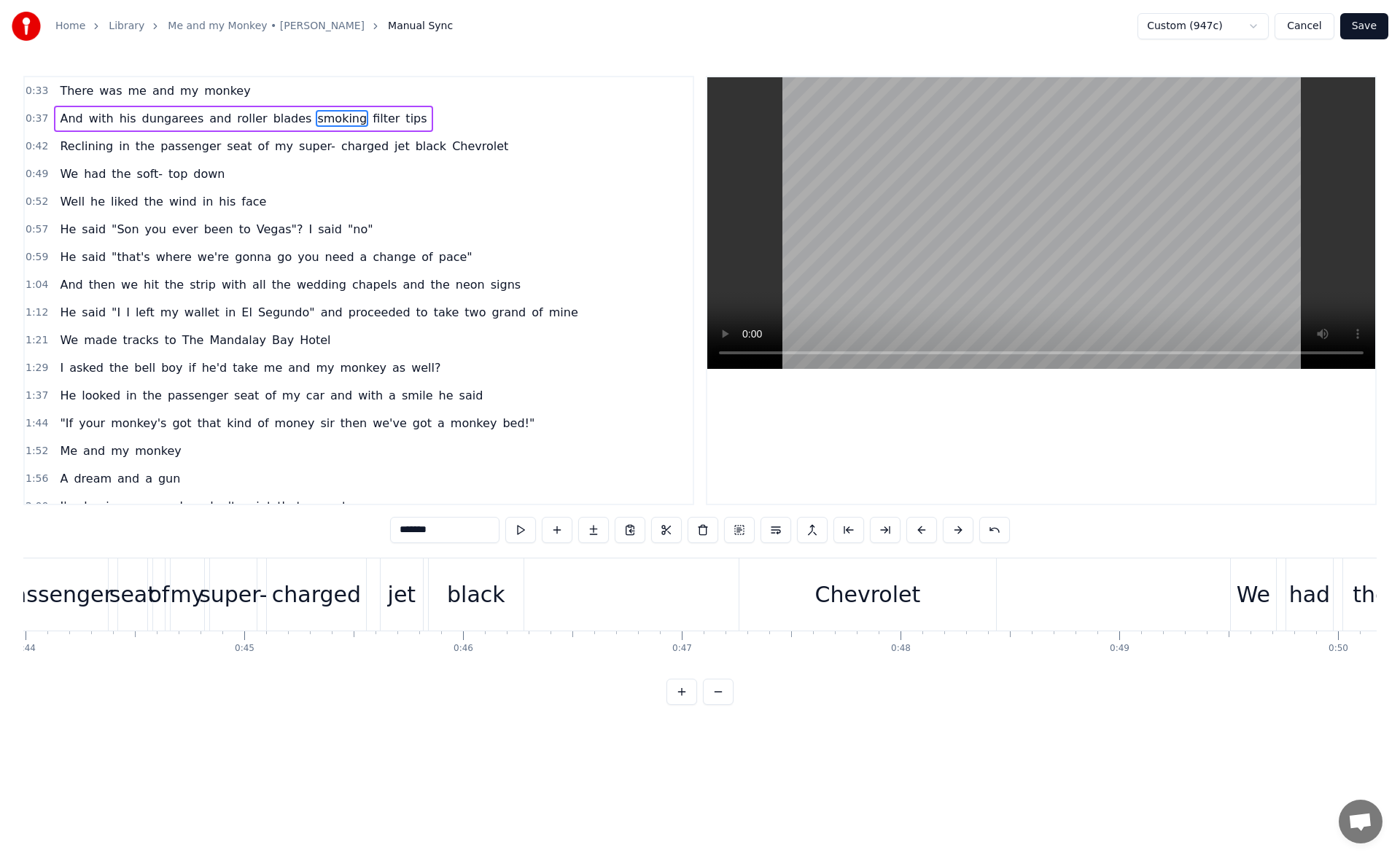
click at [769, 598] on div "Chevrolet" at bounding box center [867, 594] width 256 height 72
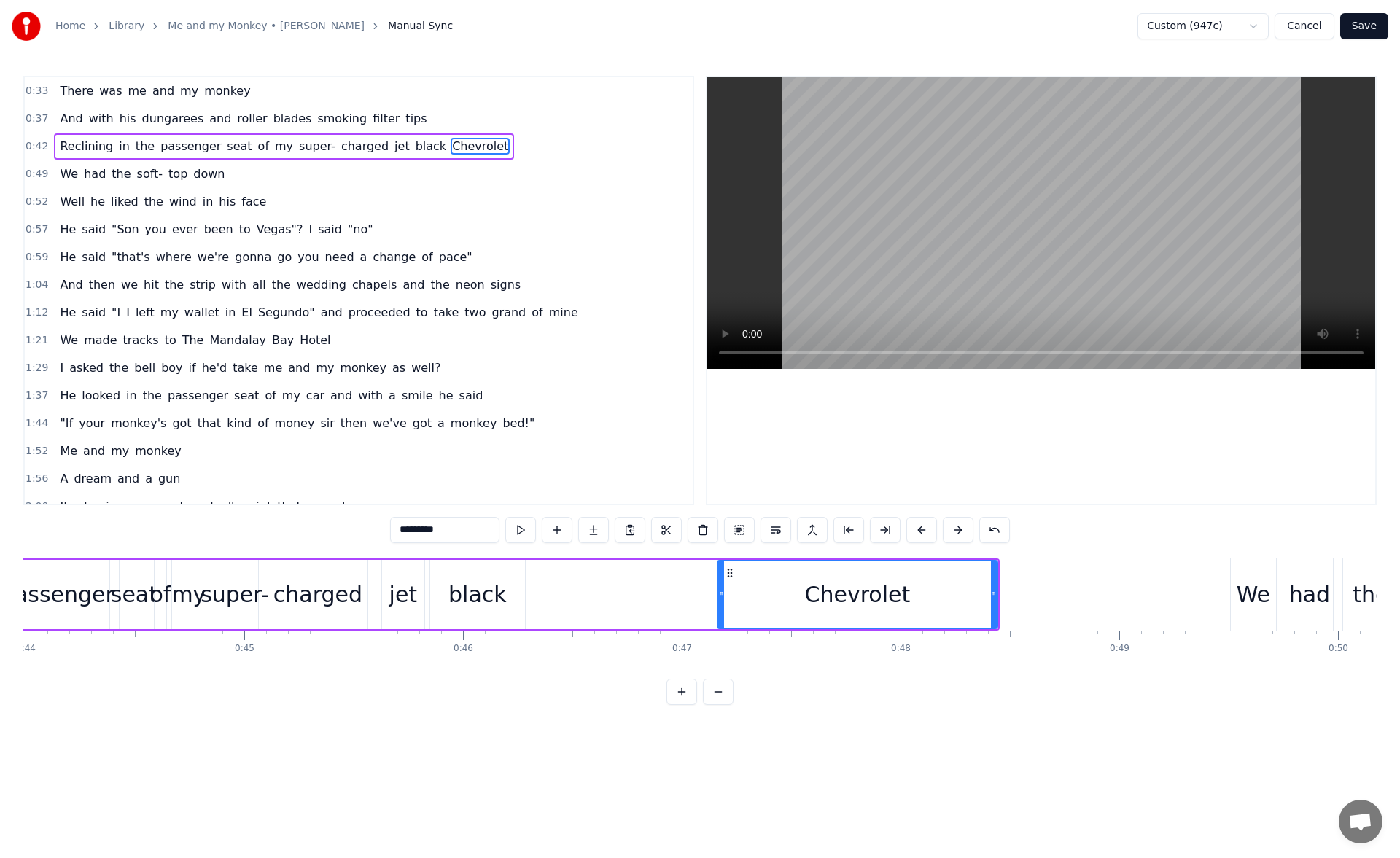
drag, startPoint x: 734, startPoint y: 594, endPoint x: 712, endPoint y: 590, distance: 22.4
click at [718, 590] on icon at bounding box center [721, 594] width 6 height 12
click at [518, 532] on button at bounding box center [520, 529] width 31 height 26
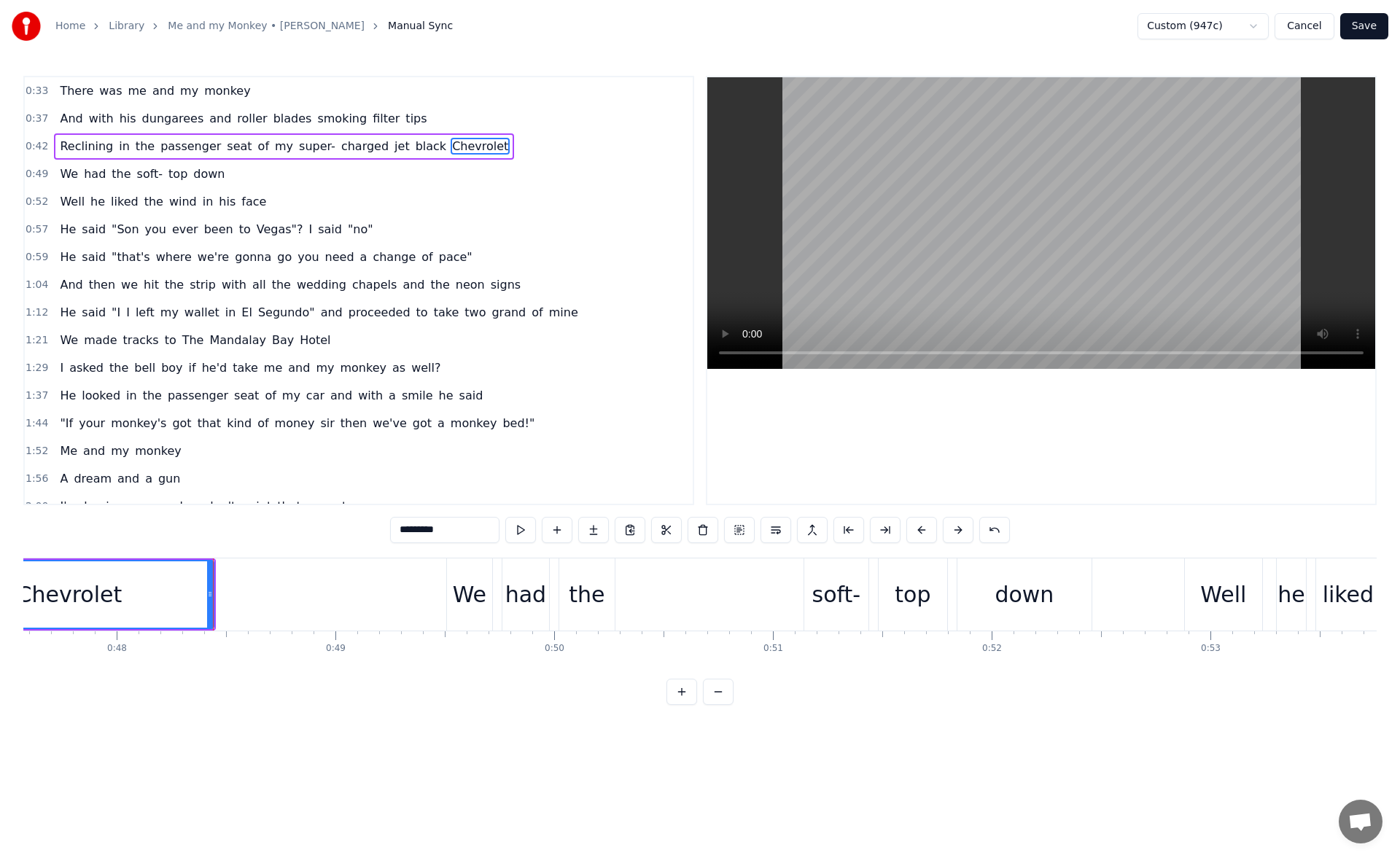
scroll to position [0, 10508]
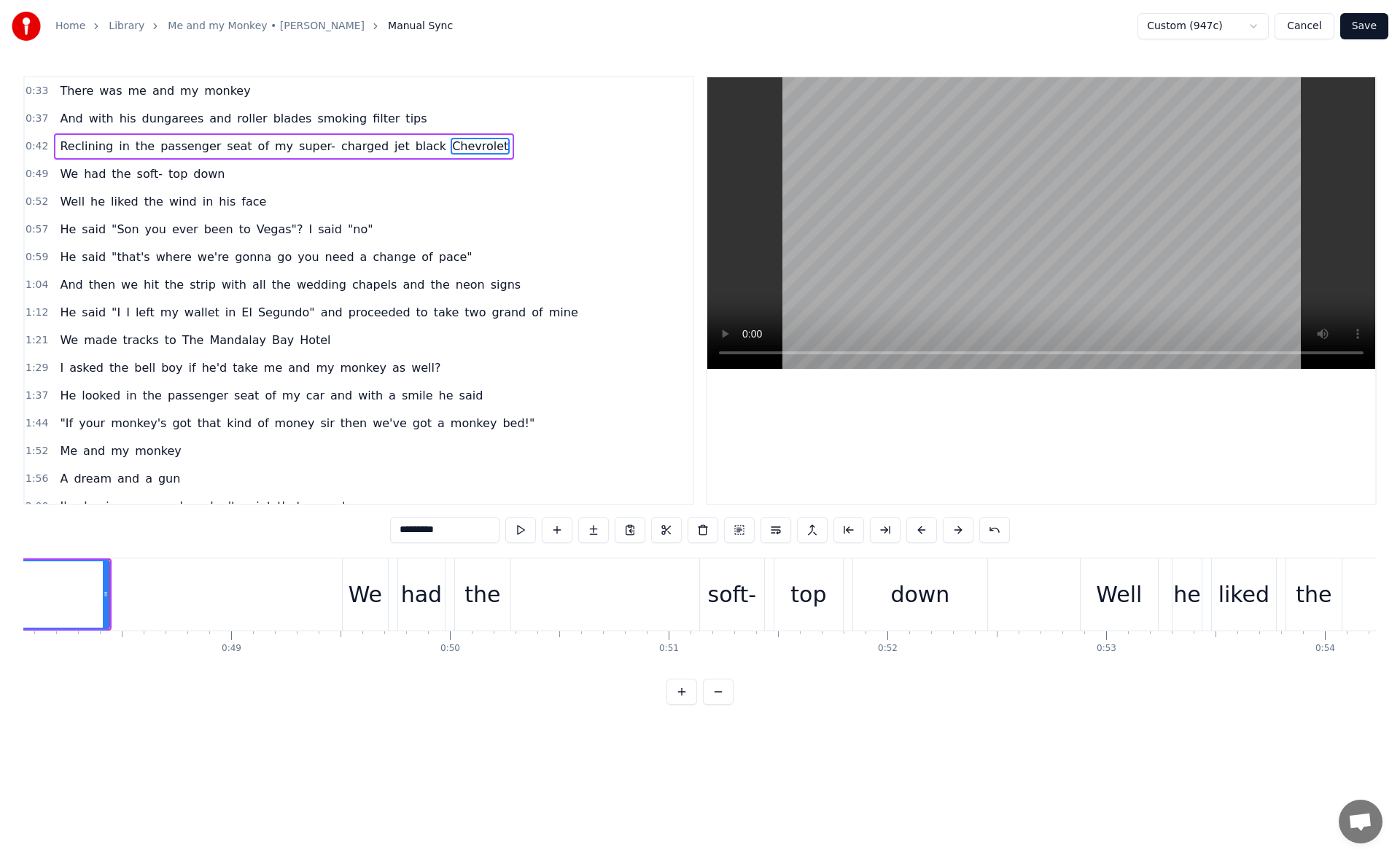
click at [708, 597] on div "soft-" at bounding box center [732, 594] width 64 height 72
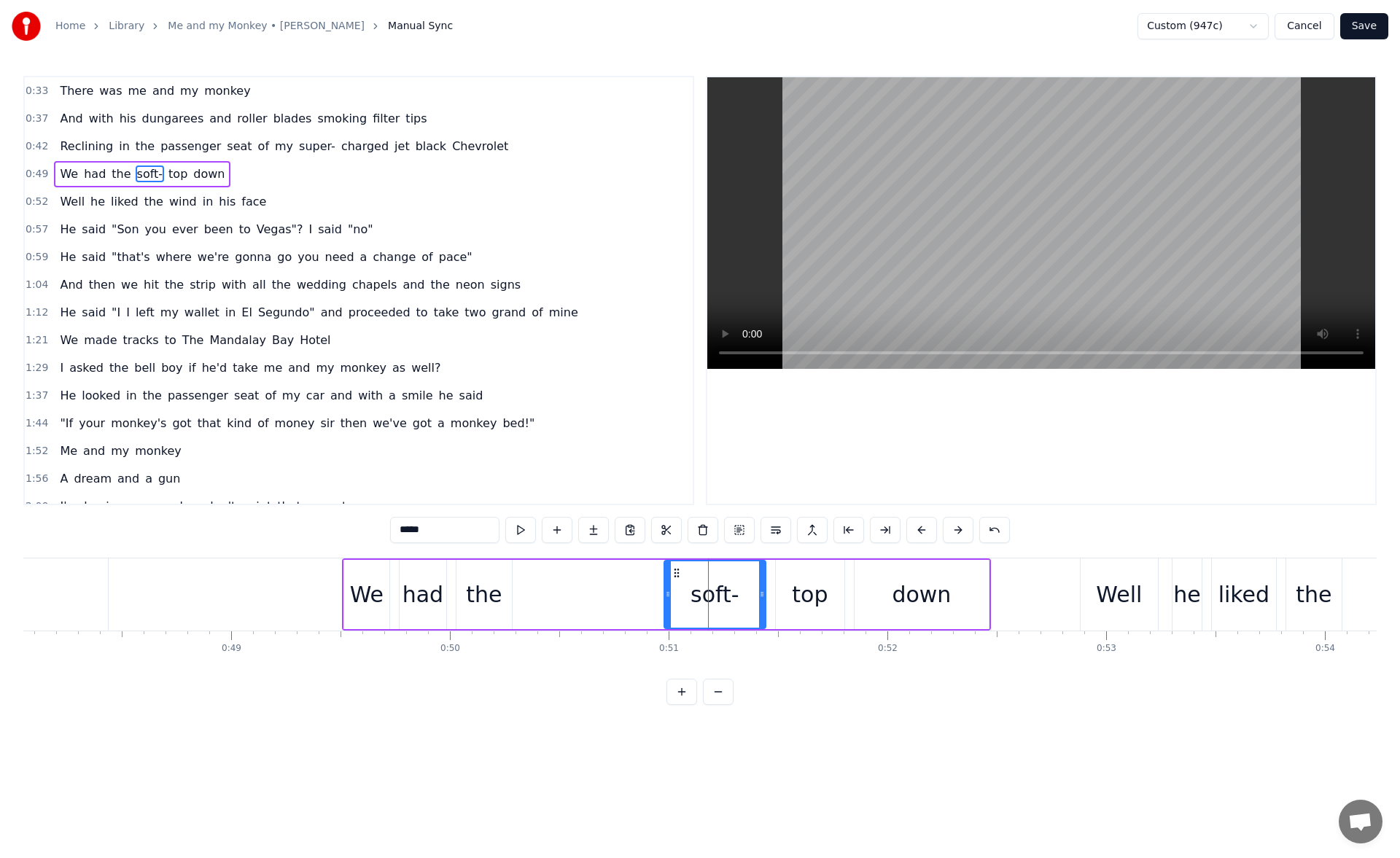
drag, startPoint x: 706, startPoint y: 594, endPoint x: 668, endPoint y: 591, distance: 38.1
click at [668, 591] on icon at bounding box center [668, 594] width 6 height 12
click at [525, 531] on button at bounding box center [520, 529] width 31 height 26
click at [930, 606] on div "down" at bounding box center [920, 594] width 59 height 33
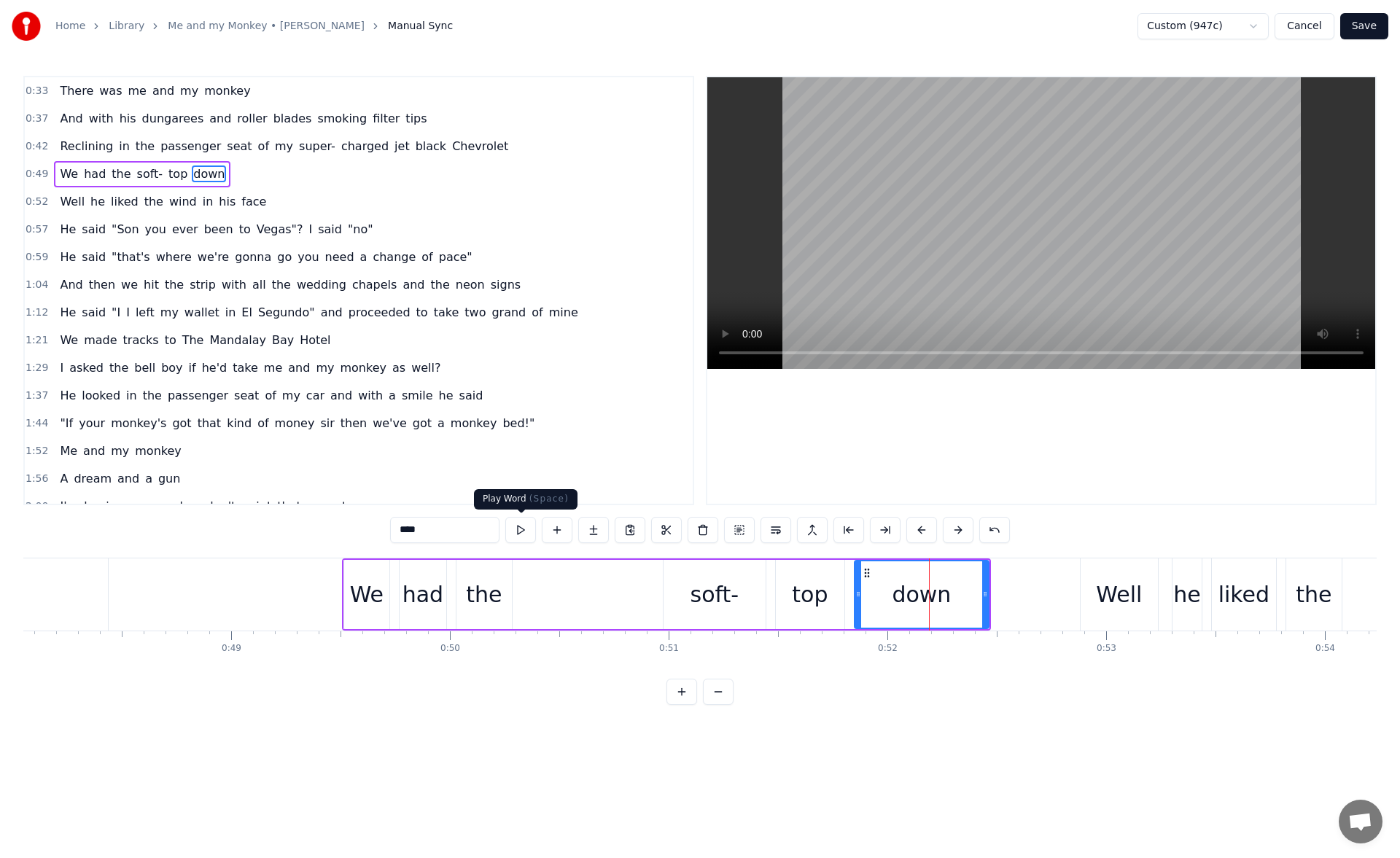
click at [526, 529] on button at bounding box center [520, 529] width 31 height 26
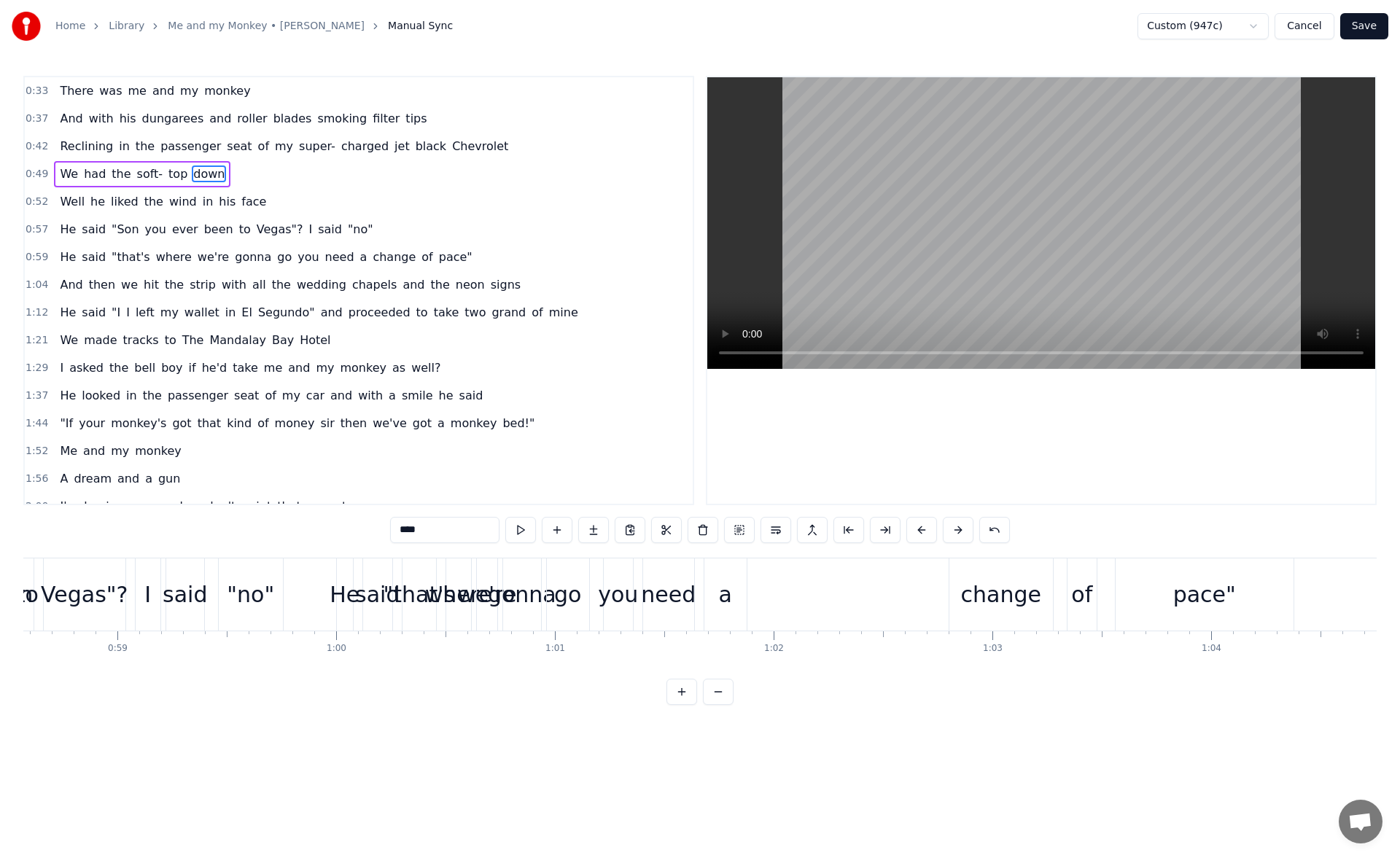
scroll to position [0, 13541]
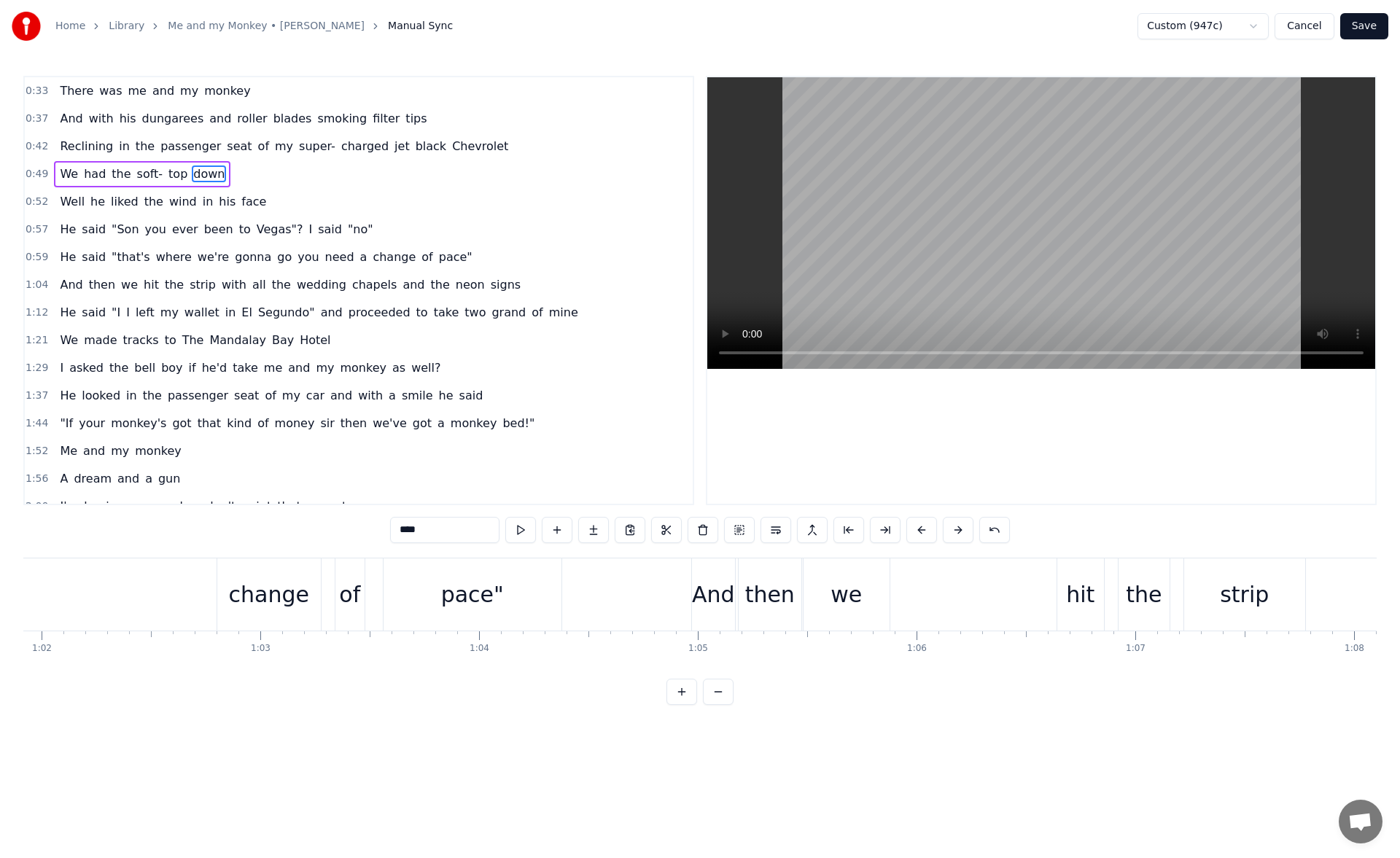
click at [255, 597] on div "change" at bounding box center [268, 594] width 80 height 33
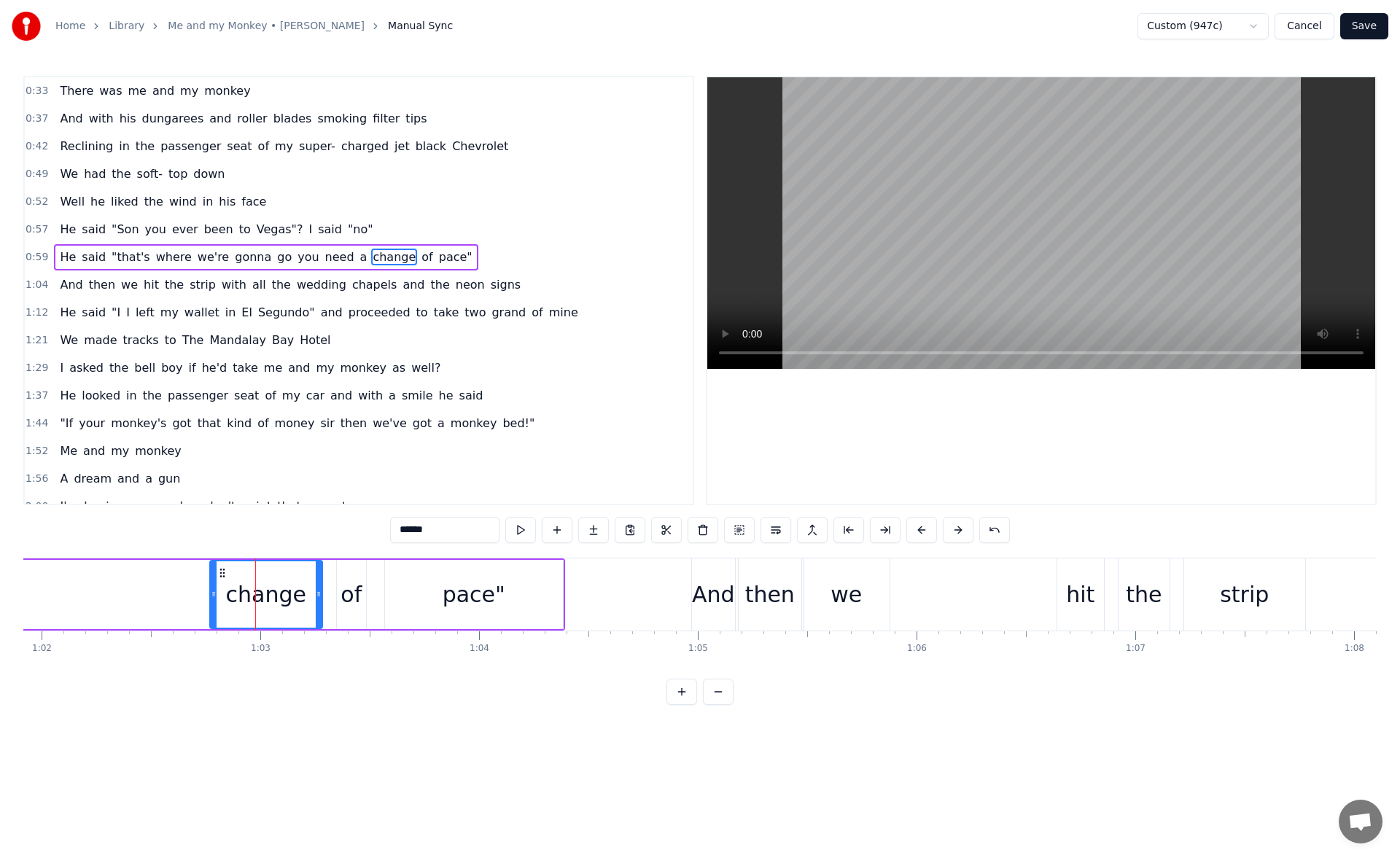
drag, startPoint x: 225, startPoint y: 595, endPoint x: 214, endPoint y: 594, distance: 11.0
click at [214, 594] on icon at bounding box center [214, 594] width 6 height 12
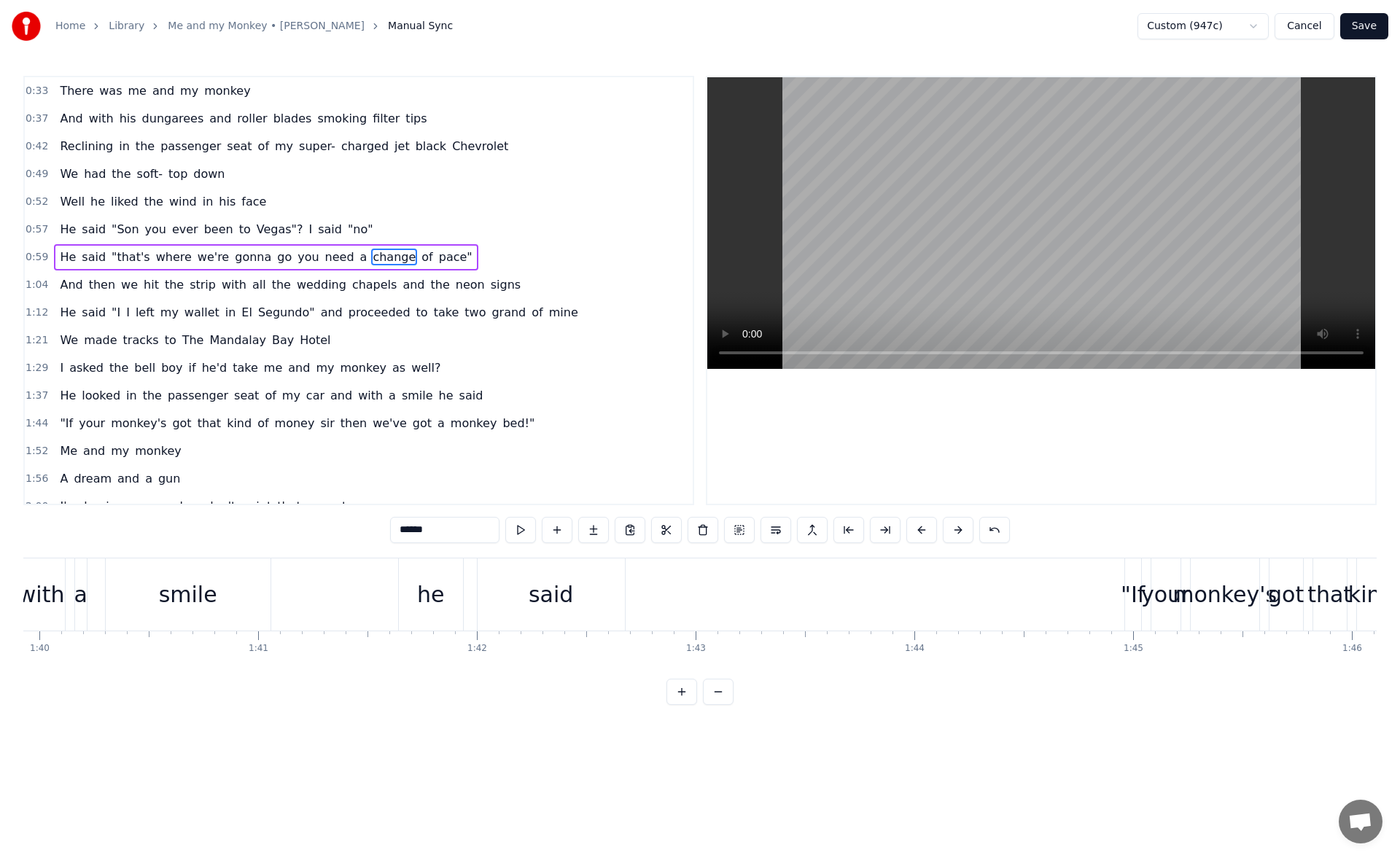
scroll to position [0, 22168]
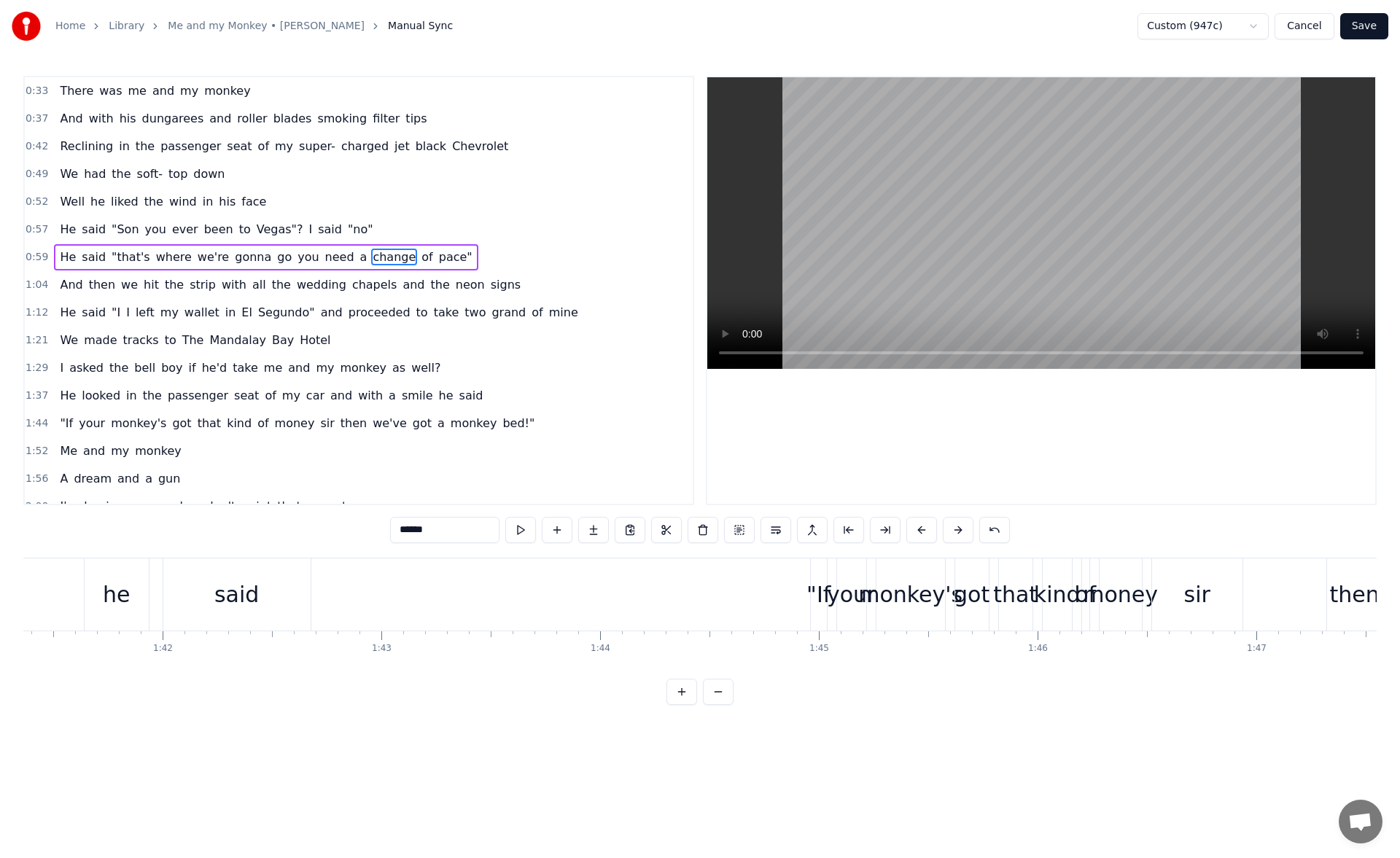
click at [813, 570] on div ""If" at bounding box center [818, 594] width 16 height 72
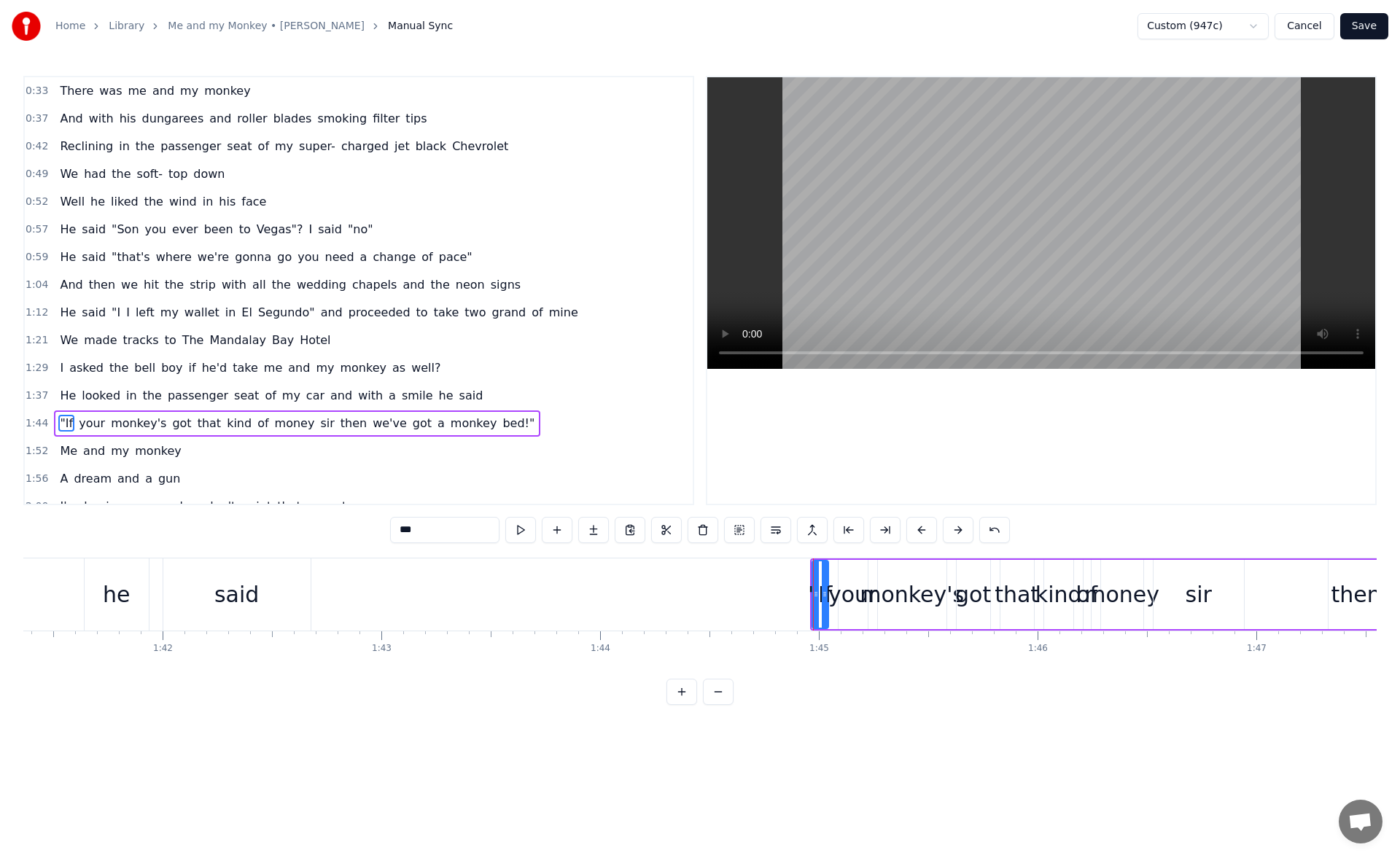
scroll to position [133, 0]
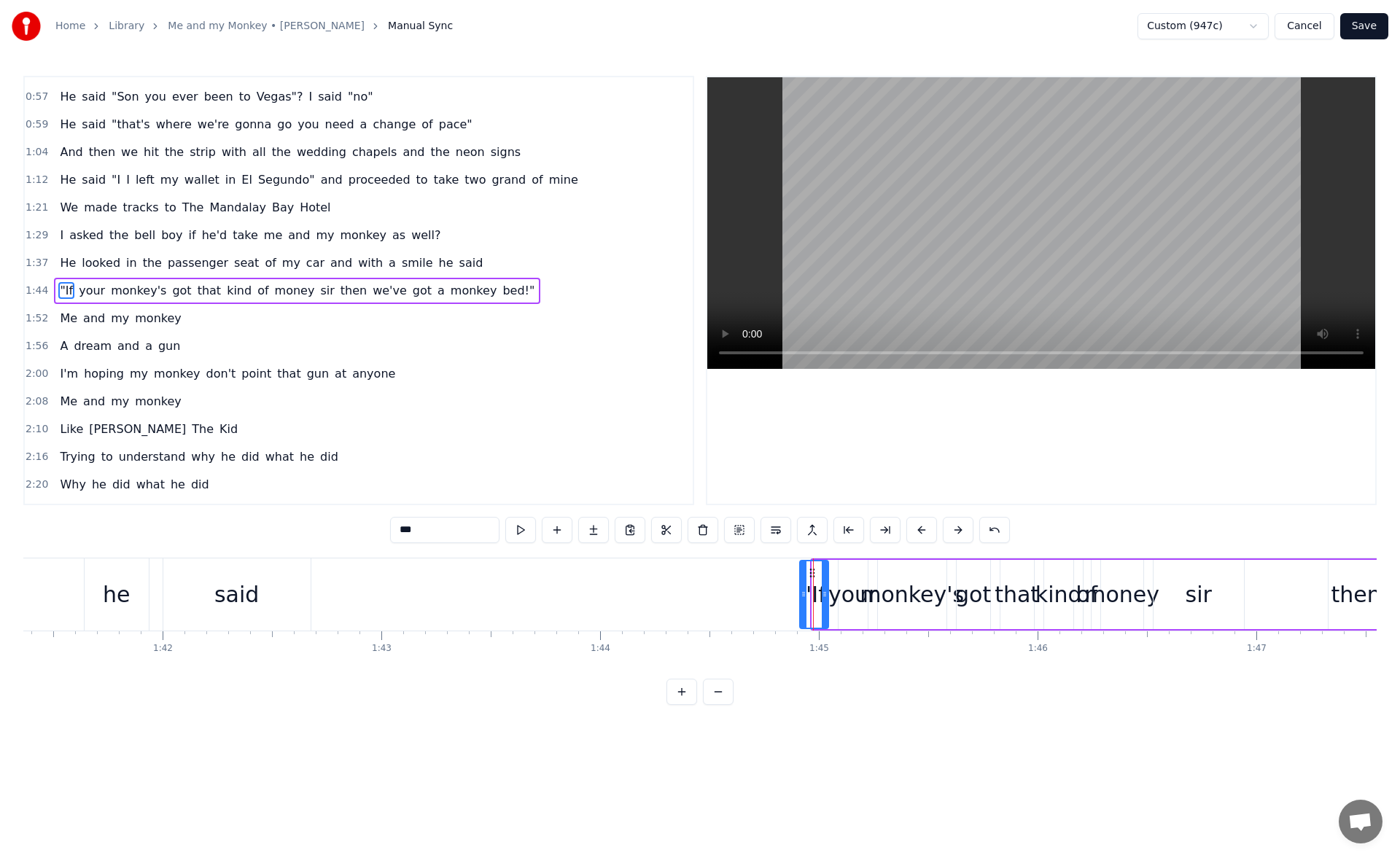
drag, startPoint x: 814, startPoint y: 588, endPoint x: 800, endPoint y: 588, distance: 14.0
click at [800, 588] on div at bounding box center [803, 594] width 6 height 66
click at [524, 527] on button at bounding box center [520, 529] width 31 height 26
drag, startPoint x: 802, startPoint y: 591, endPoint x: 785, endPoint y: 591, distance: 17.0
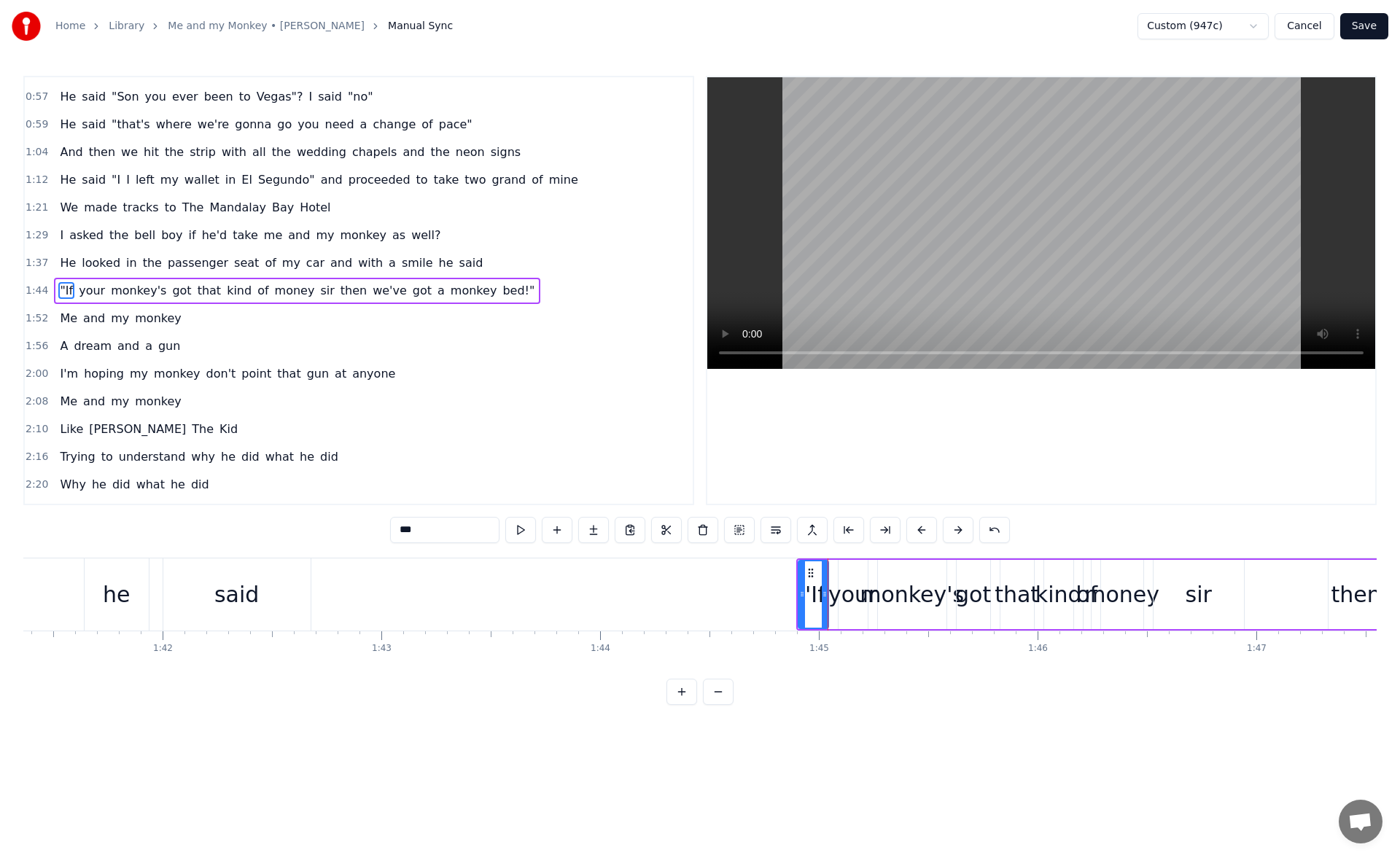
click at [799, 591] on icon at bounding box center [802, 594] width 6 height 12
click at [528, 528] on button at bounding box center [520, 529] width 31 height 26
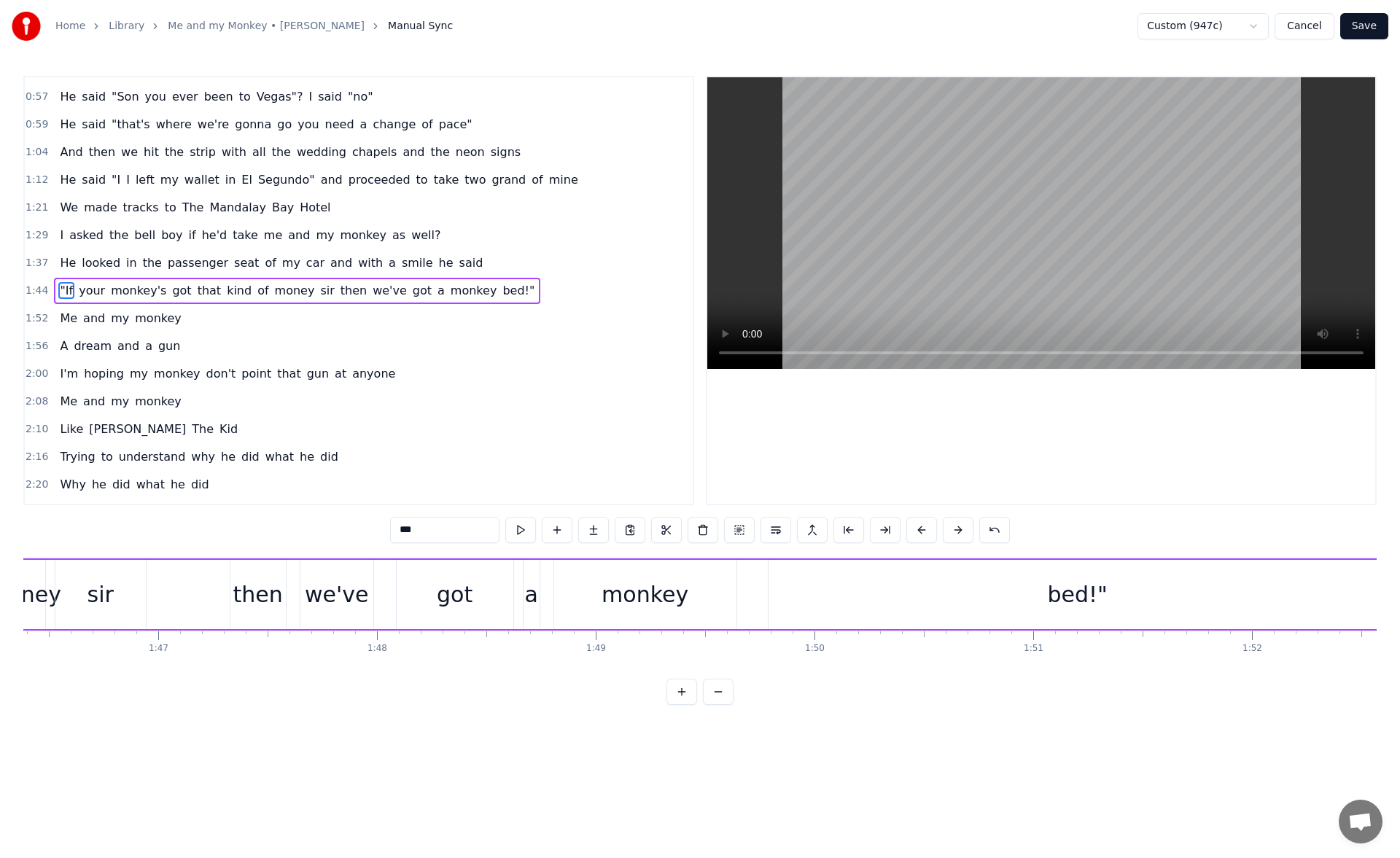
scroll to position [0, 23317]
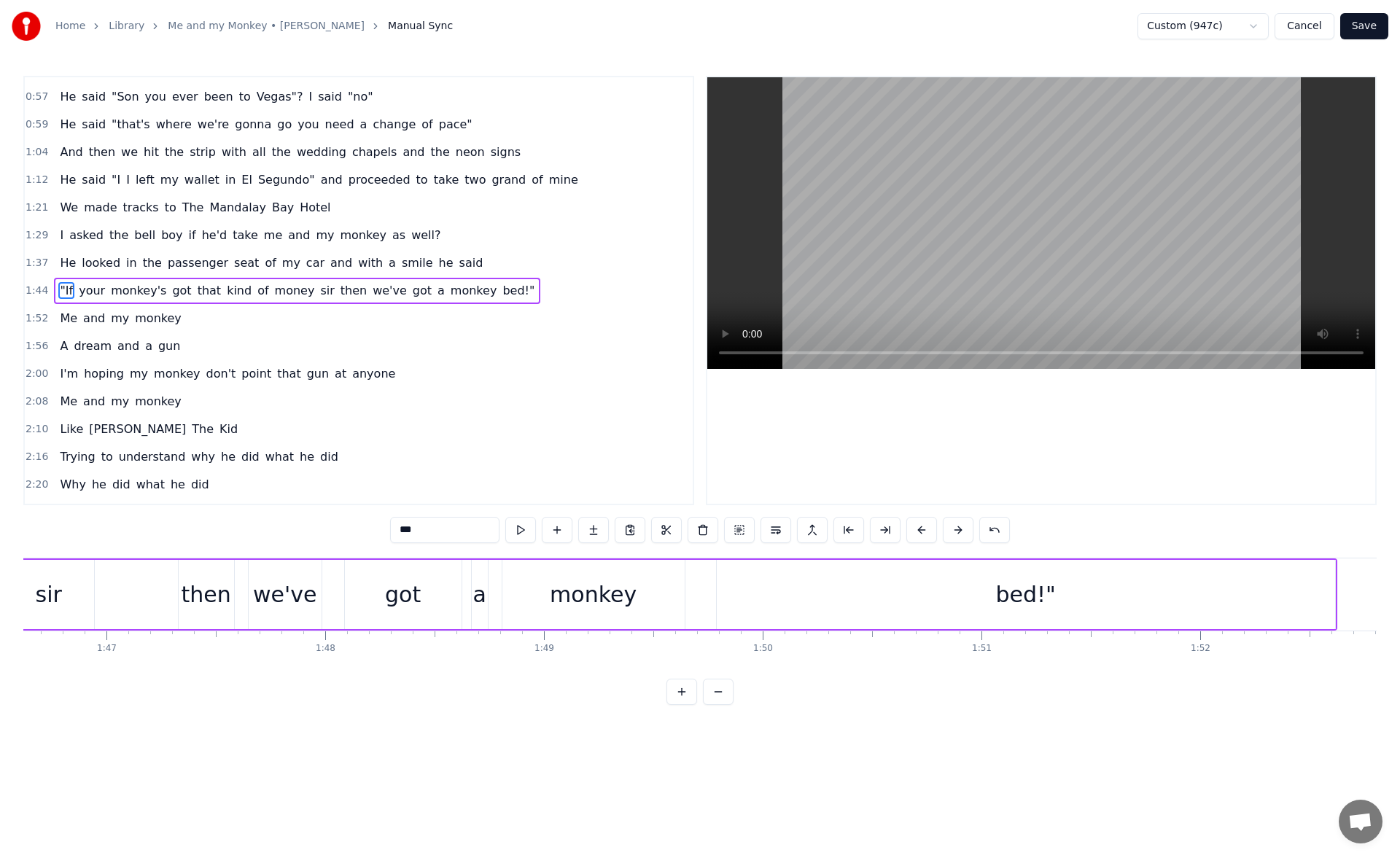
click at [580, 594] on div "monkey" at bounding box center [593, 594] width 87 height 33
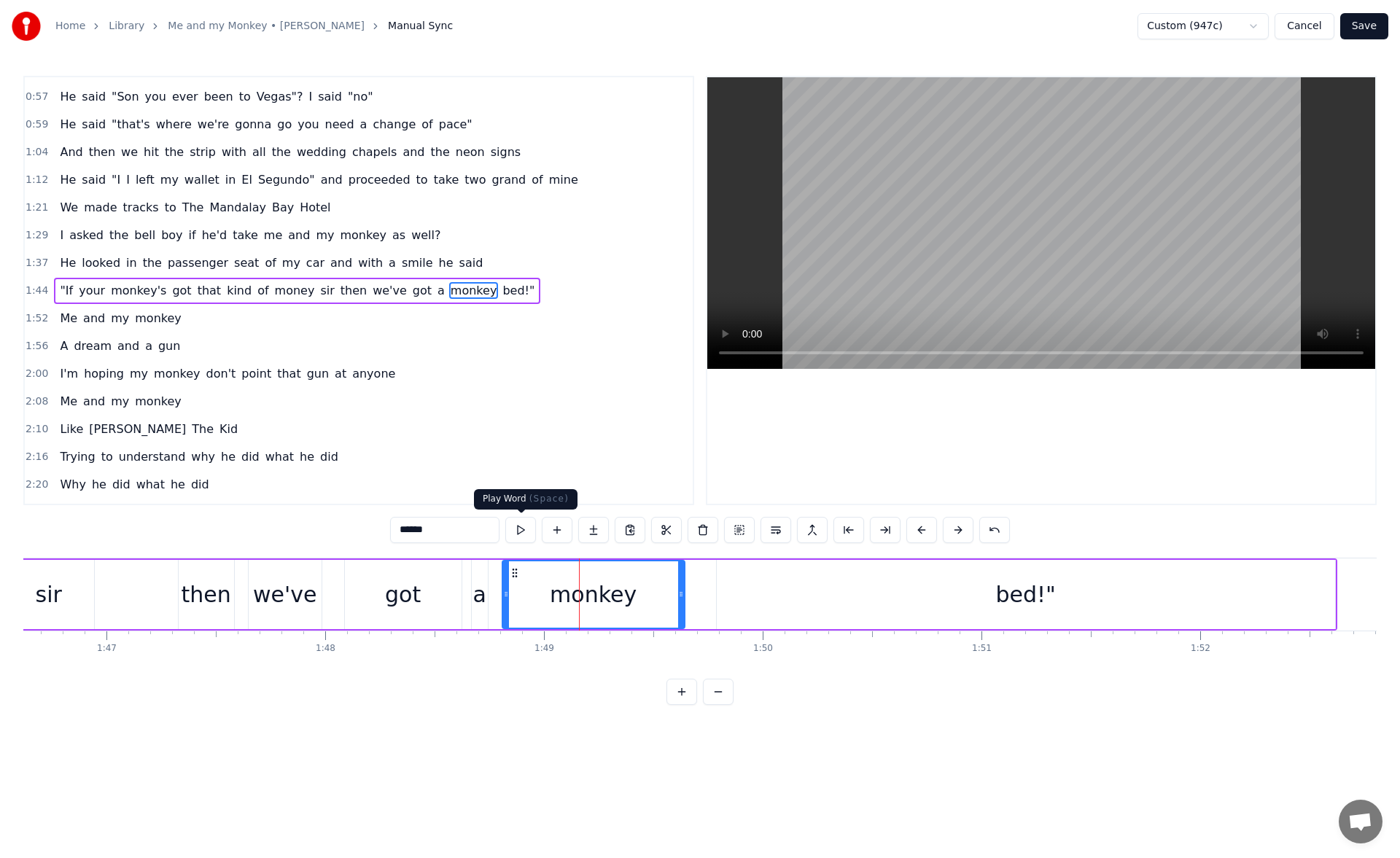
click at [522, 532] on button at bounding box center [520, 529] width 31 height 26
click at [753, 600] on div "bed!"" at bounding box center [1025, 594] width 618 height 69
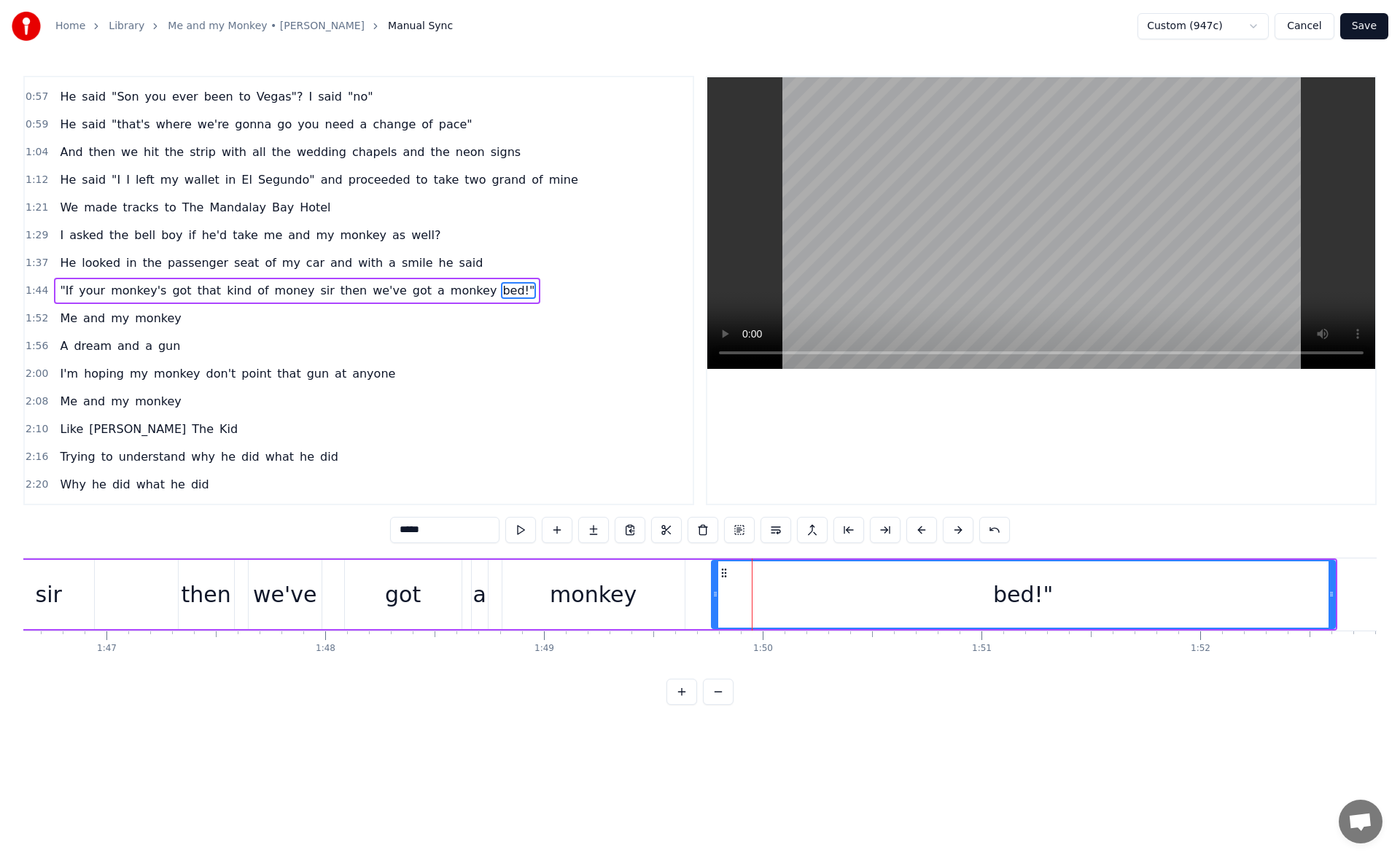
click at [712, 596] on icon at bounding box center [715, 594] width 6 height 12
click at [525, 529] on button at bounding box center [520, 529] width 31 height 26
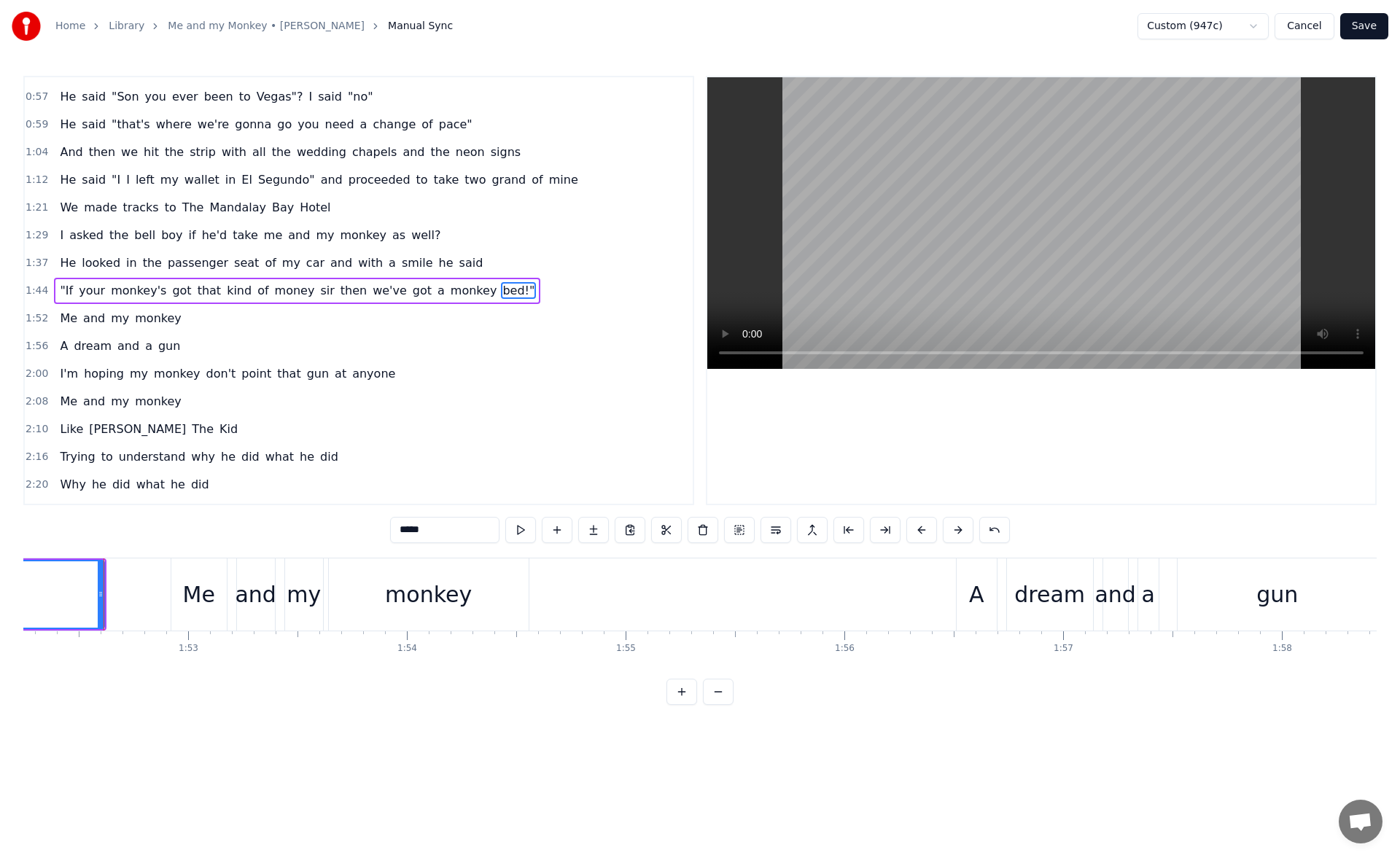
scroll to position [0, 24555]
click at [181, 589] on div "Me" at bounding box center [192, 594] width 32 height 33
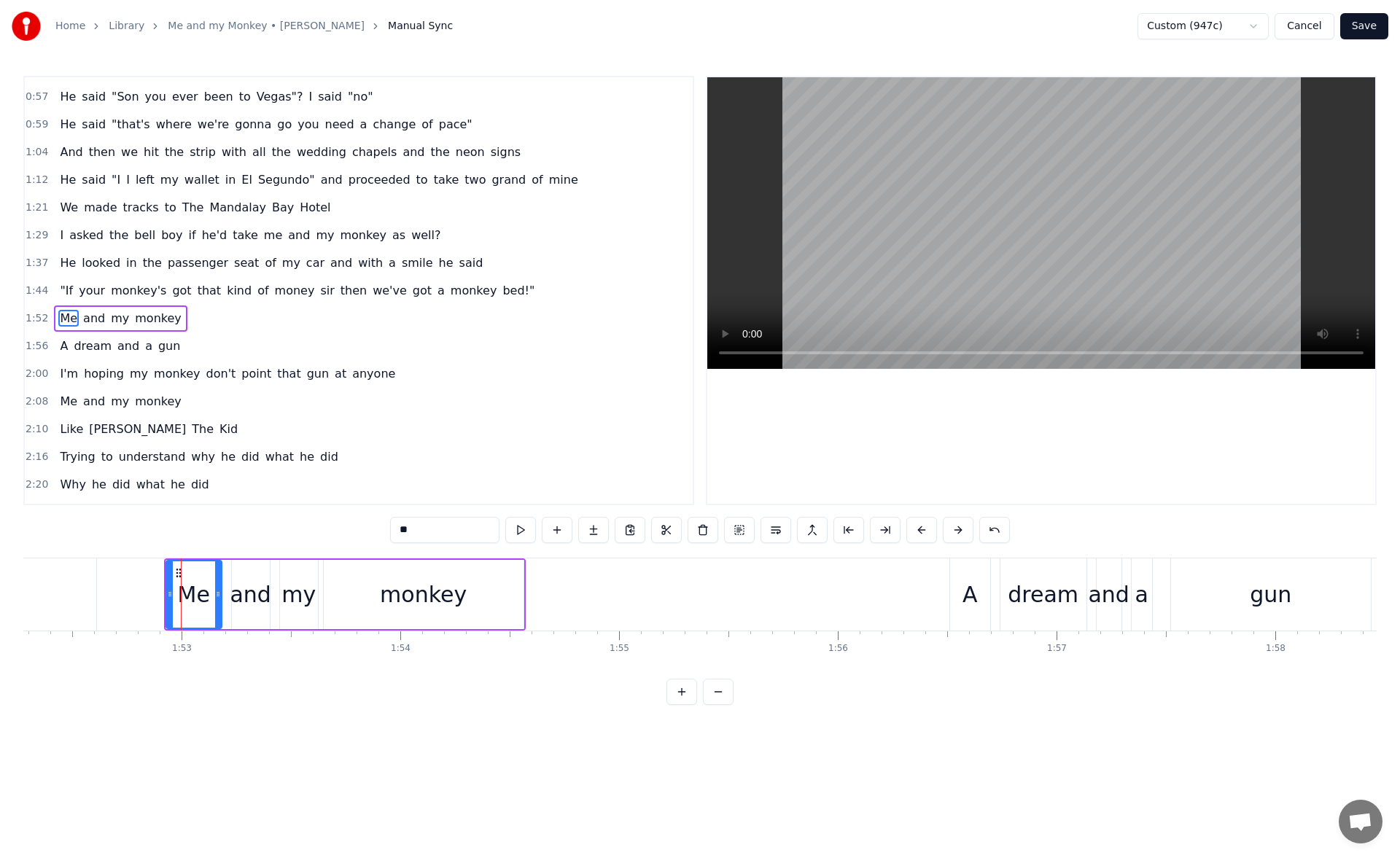
scroll to position [161, 0]
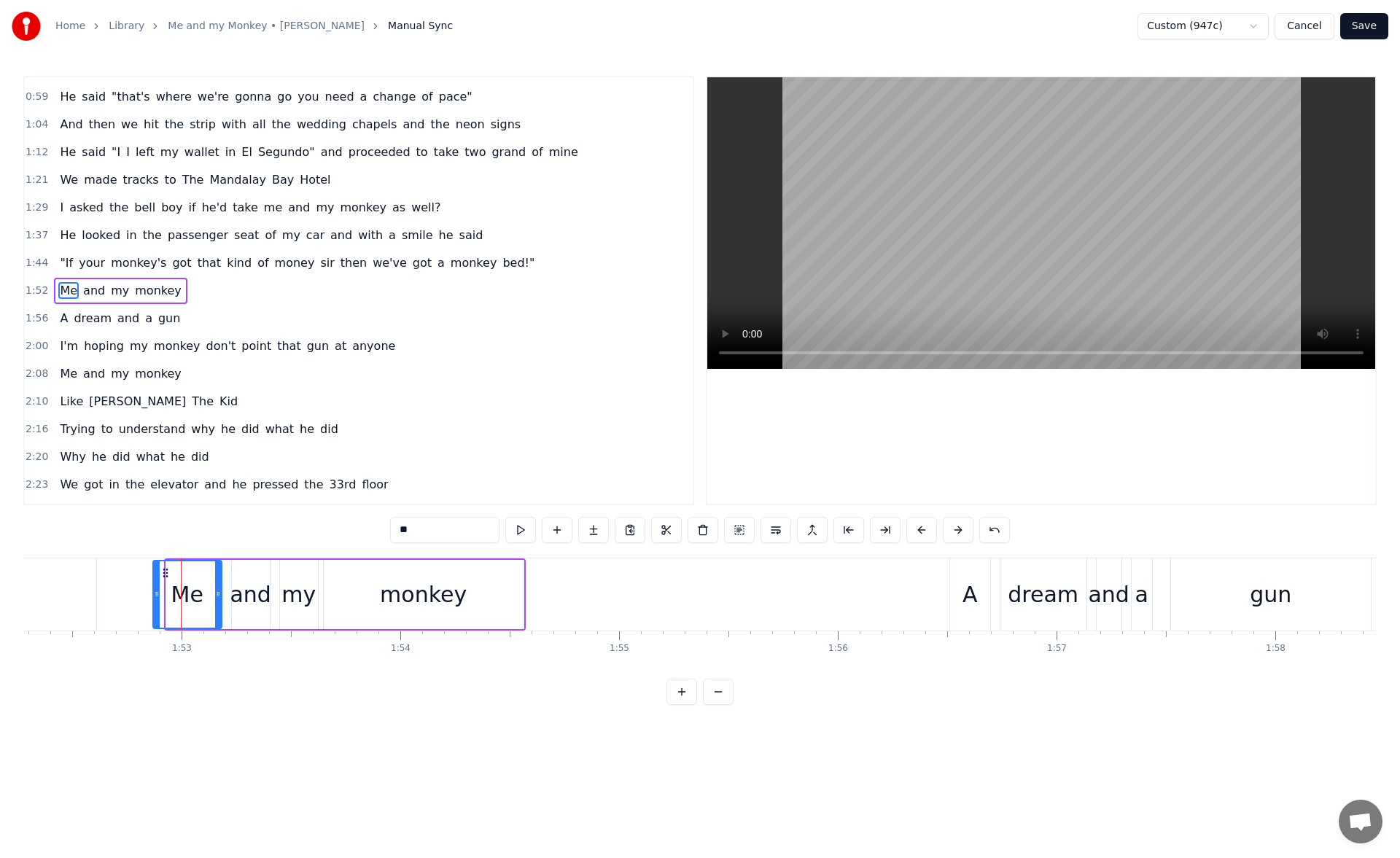
drag, startPoint x: 172, startPoint y: 593, endPoint x: 160, endPoint y: 591, distance: 12.2
click at [158, 591] on icon at bounding box center [157, 594] width 6 height 12
click at [519, 531] on button at bounding box center [520, 529] width 31 height 26
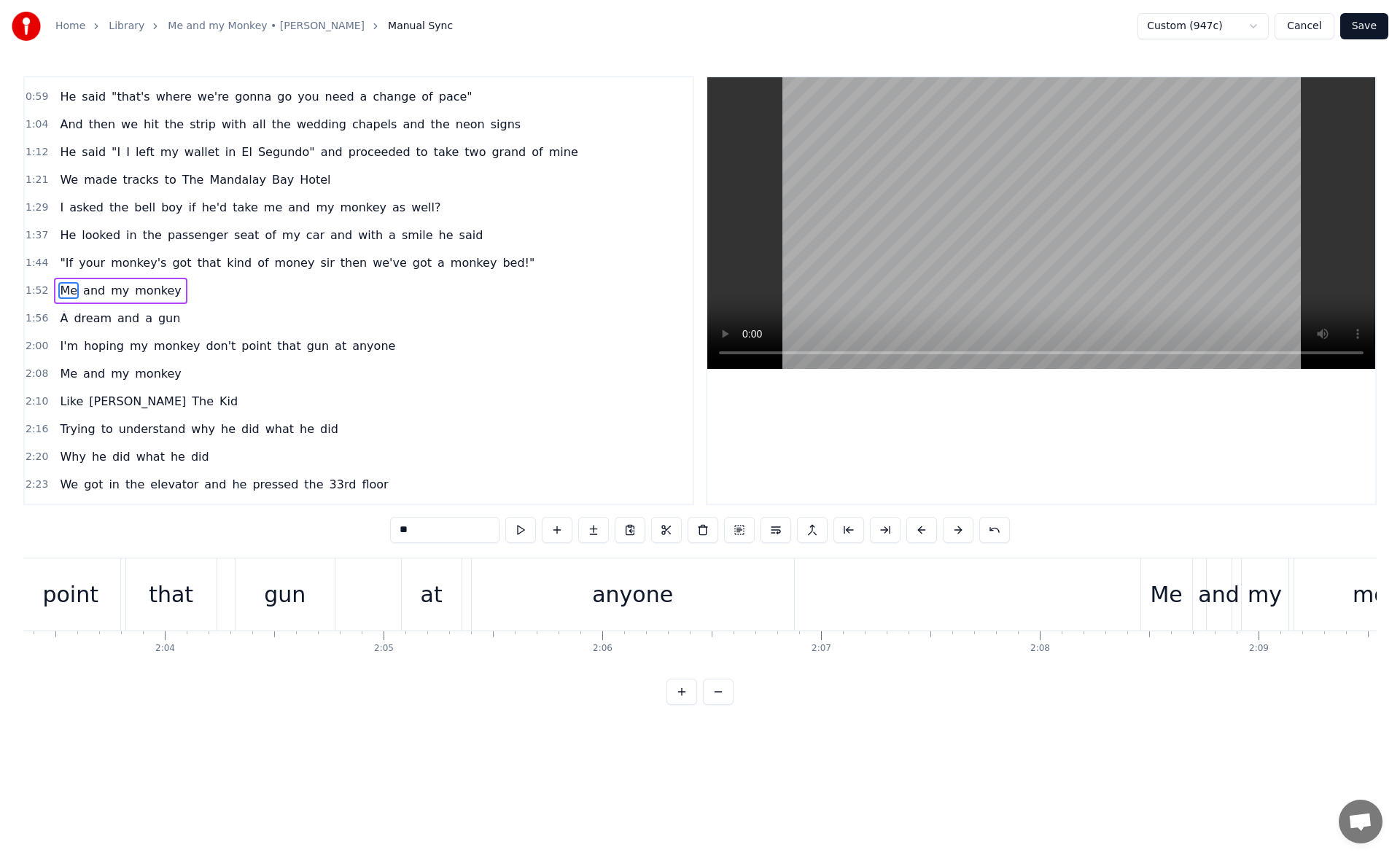
scroll to position [0, 27396]
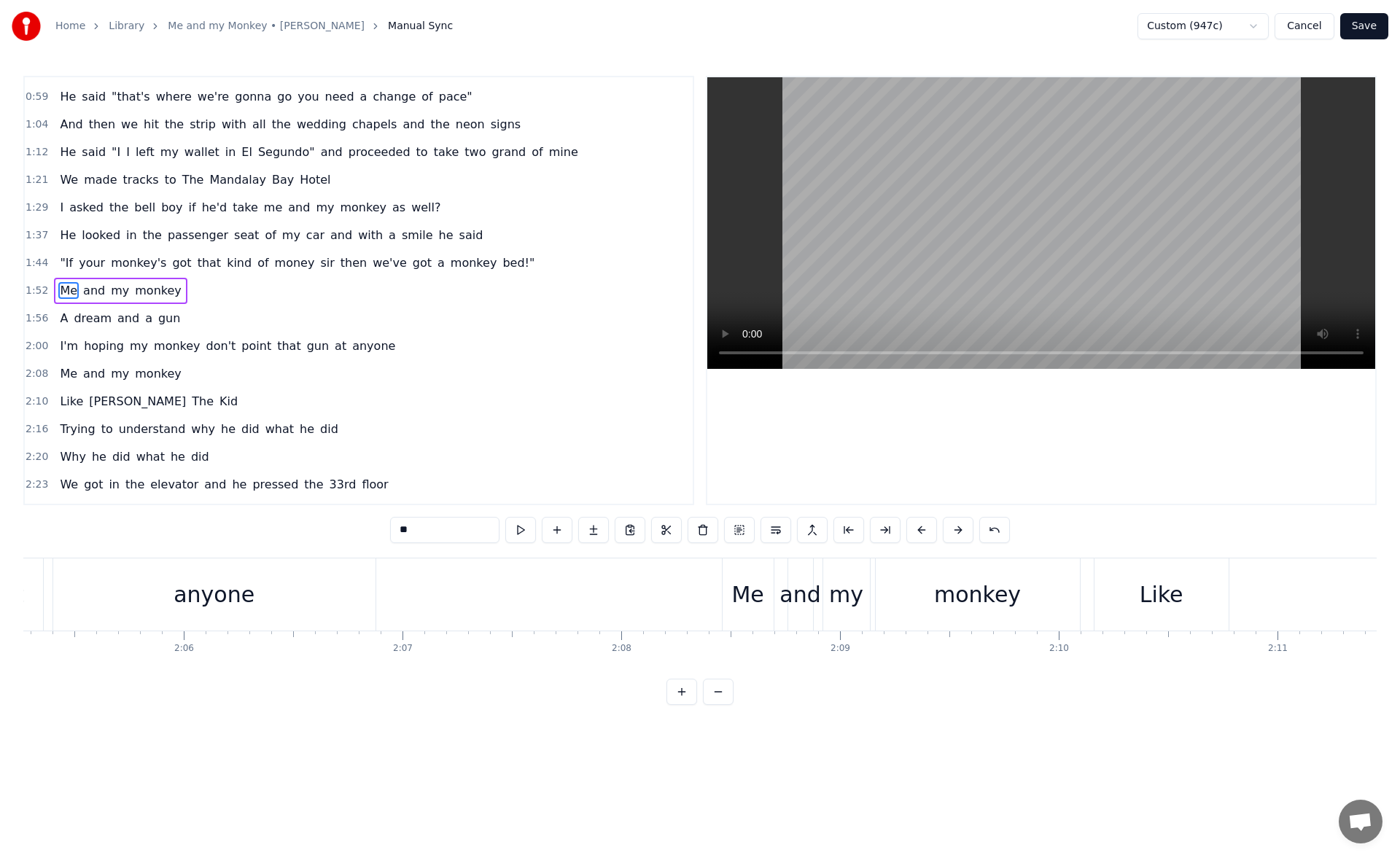
click at [724, 592] on div "Me" at bounding box center [748, 594] width 51 height 72
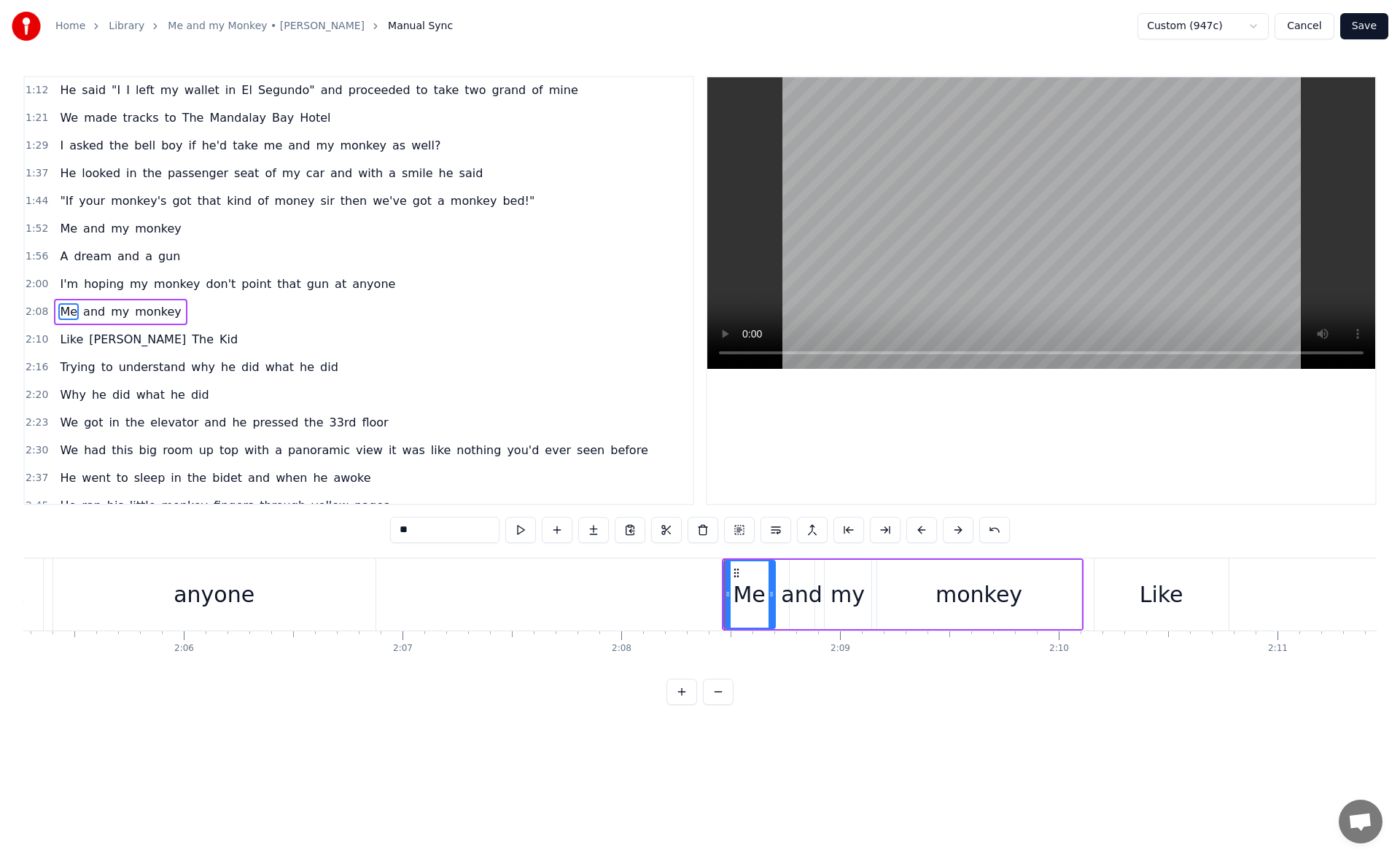
scroll to position [243, 0]
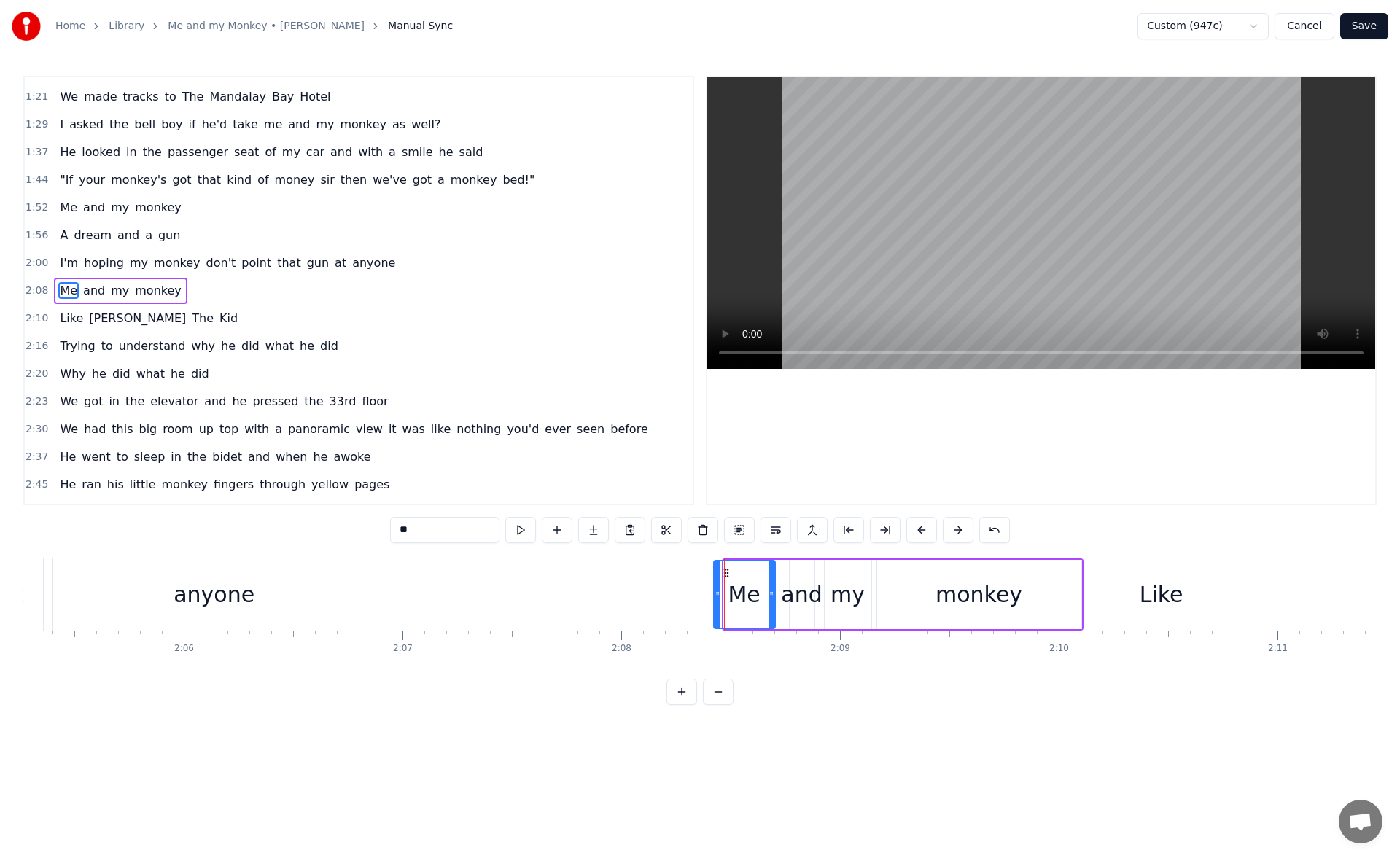
drag, startPoint x: 725, startPoint y: 595, endPoint x: 707, endPoint y: 594, distance: 18.0
click at [714, 594] on icon at bounding box center [717, 594] width 6 height 12
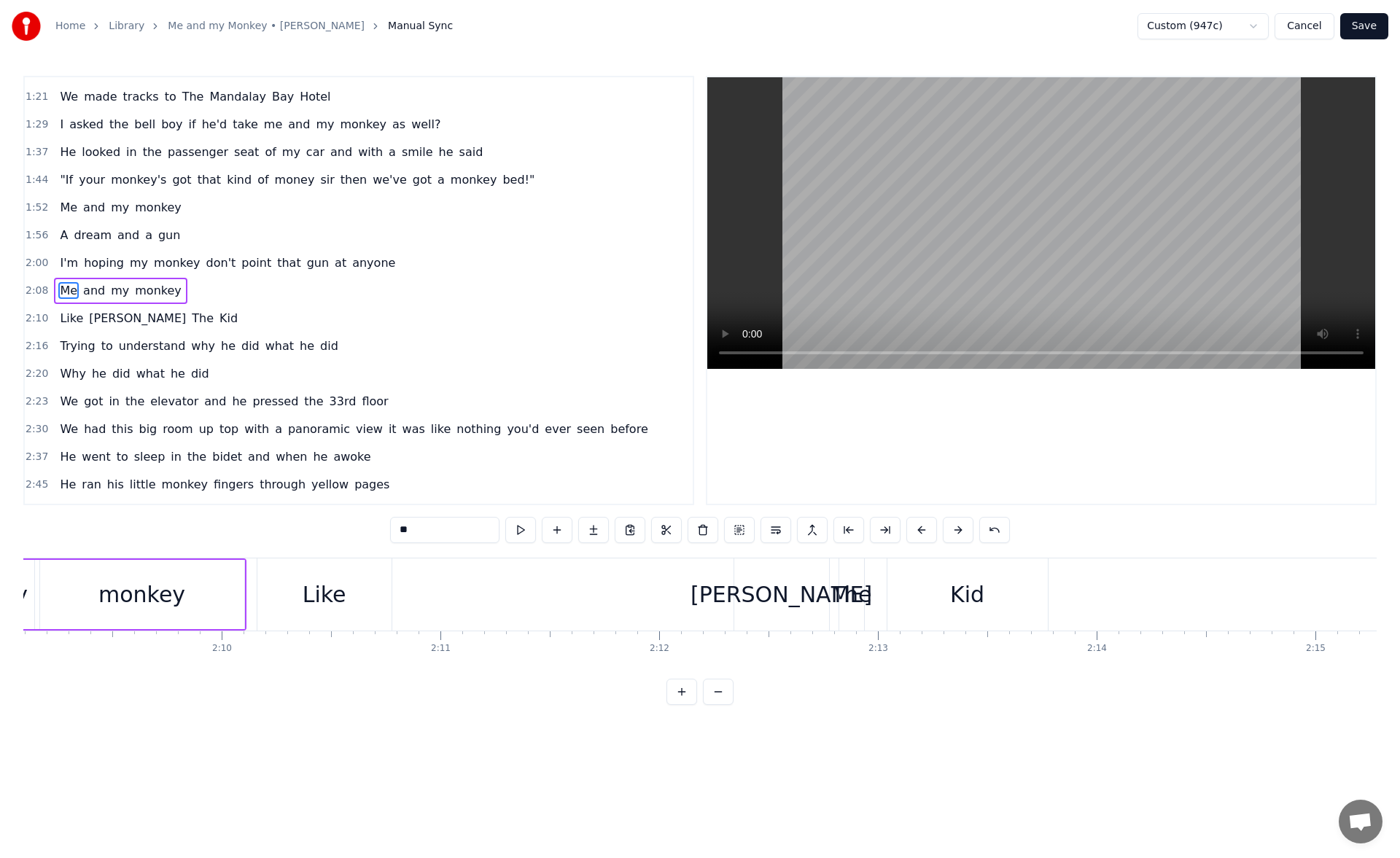
scroll to position [0, 28598]
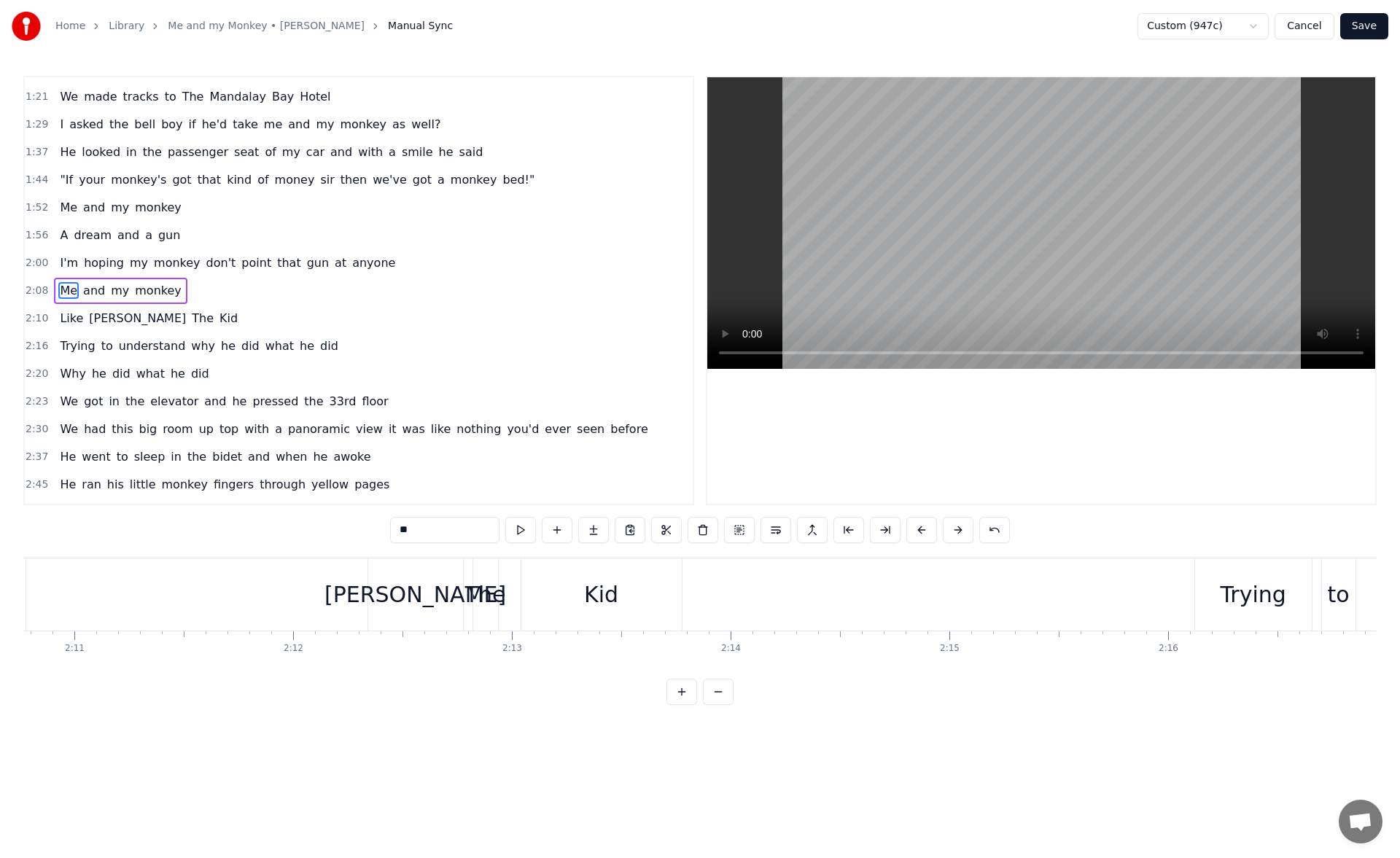
click at [413, 601] on div "Billy" at bounding box center [415, 594] width 182 height 33
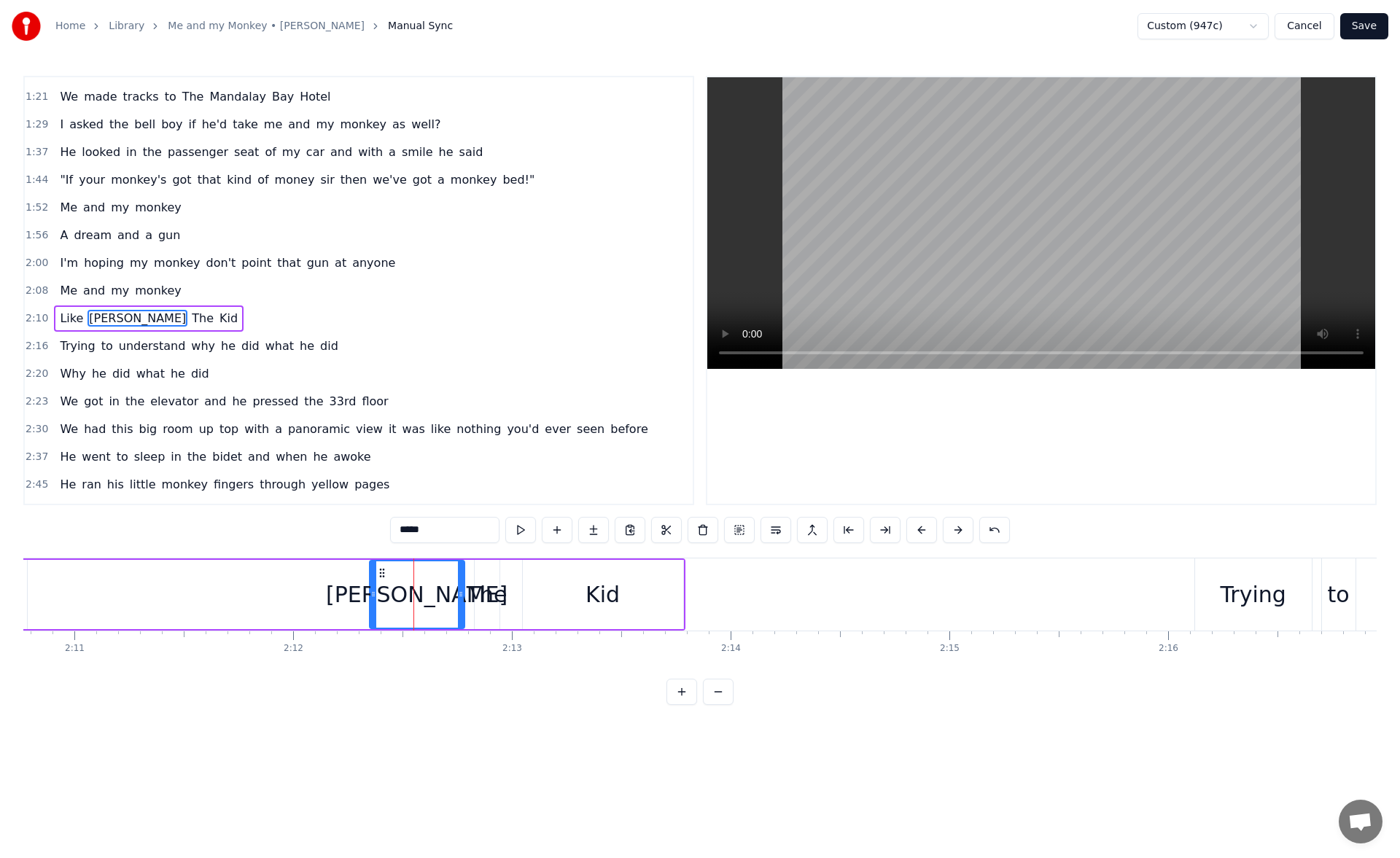
scroll to position [271, 0]
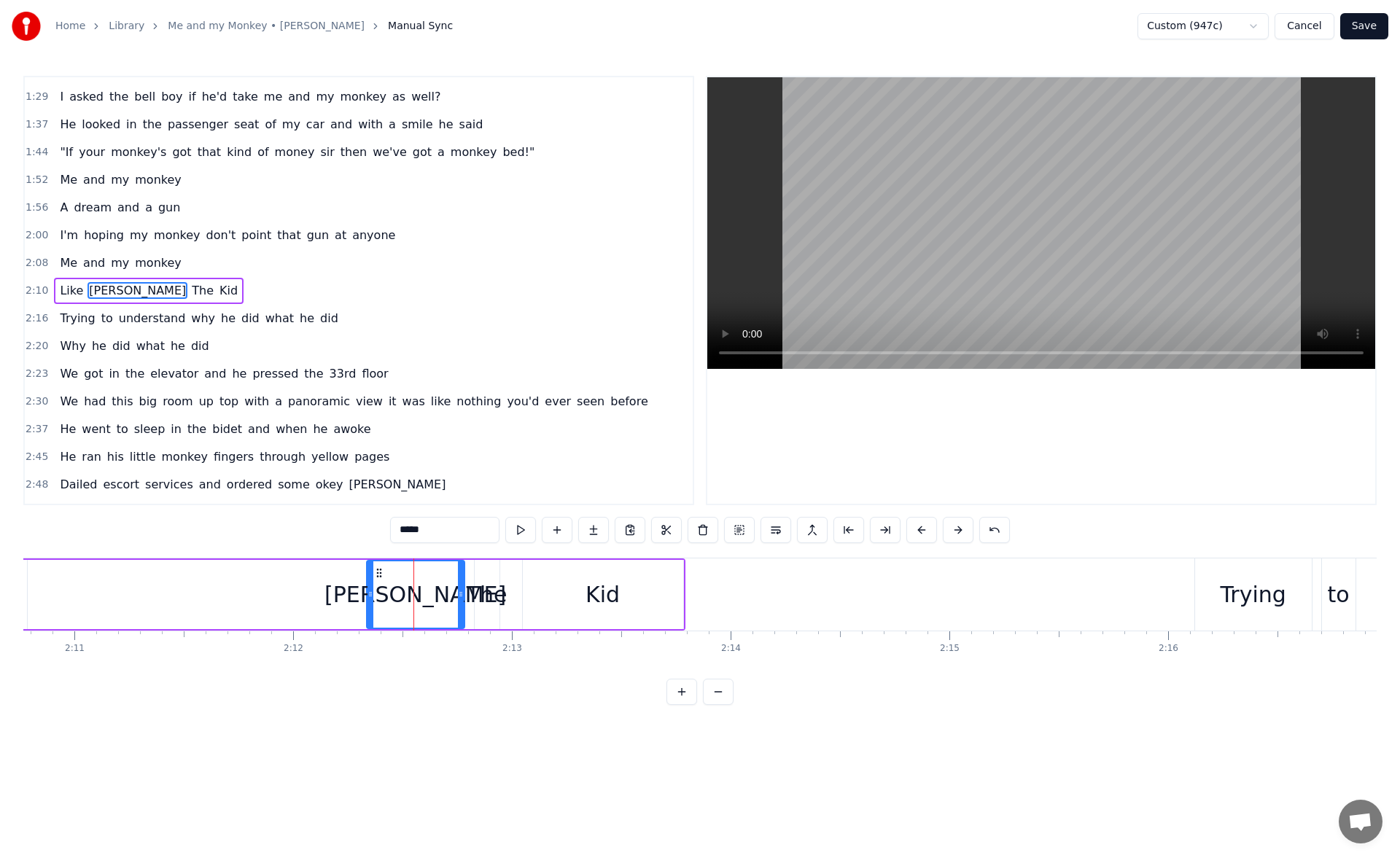
click at [368, 594] on icon at bounding box center [371, 594] width 6 height 12
click at [524, 529] on button at bounding box center [520, 529] width 31 height 26
click at [444, 680] on div "0:33 There was me and my monkey 0:37 And with his dungarees and roller blades s…" at bounding box center [699, 390] width 1353 height 629
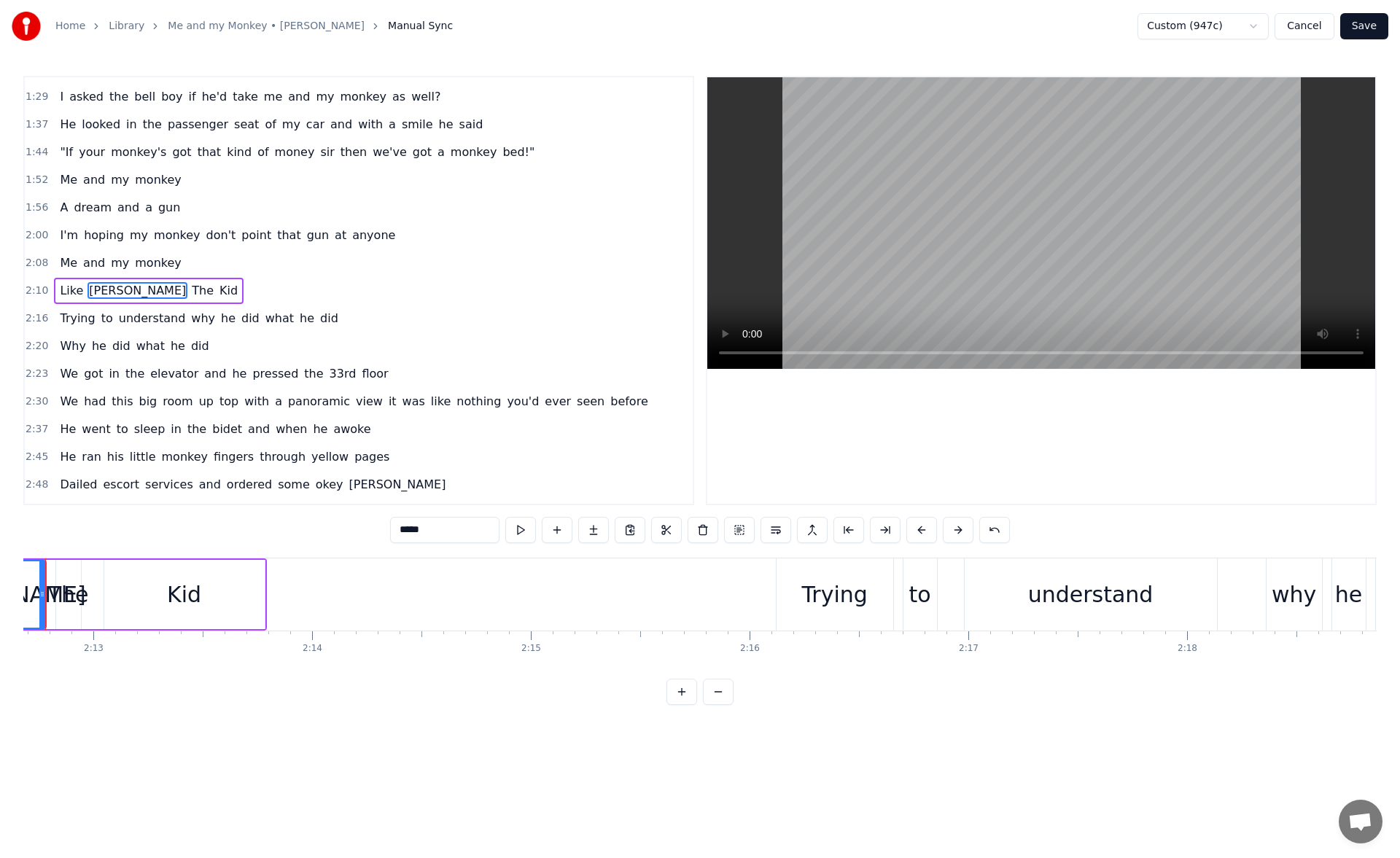
scroll to position [0, 29173]
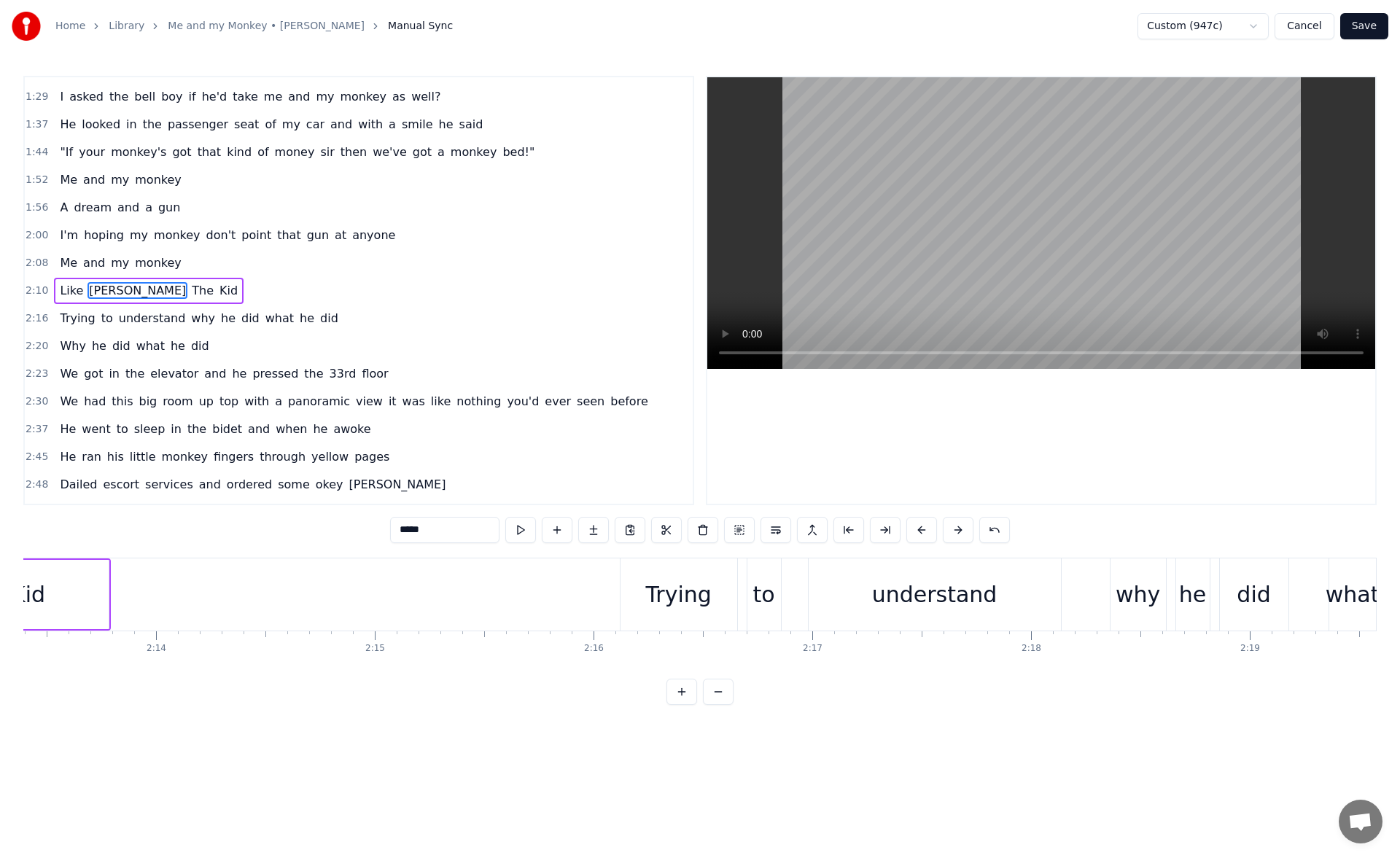
click at [625, 598] on div "Trying" at bounding box center [678, 594] width 117 height 72
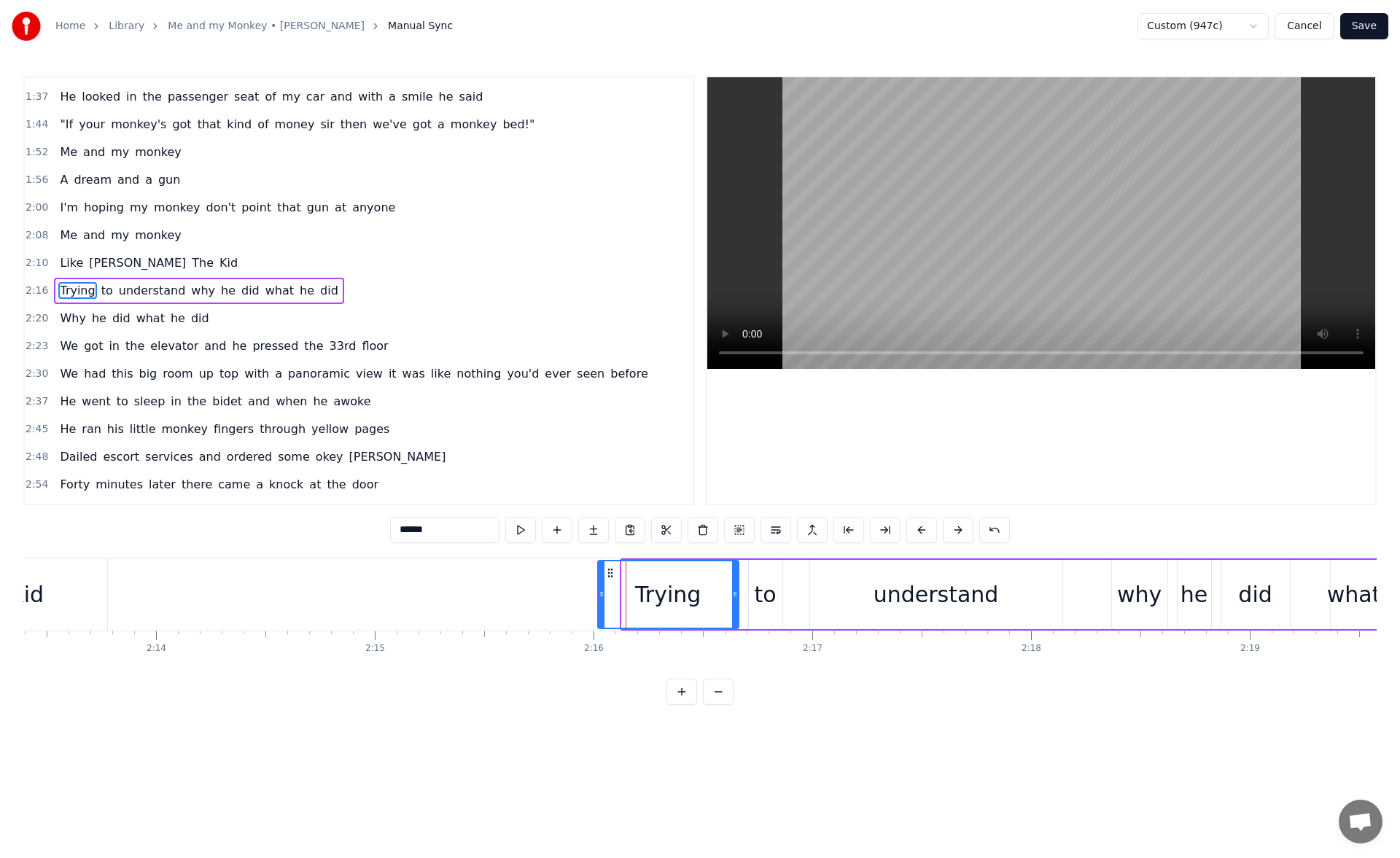
drag, startPoint x: 624, startPoint y: 598, endPoint x: 600, endPoint y: 597, distance: 24.0
click at [600, 597] on icon at bounding box center [601, 594] width 6 height 12
click at [520, 528] on button at bounding box center [520, 529] width 31 height 26
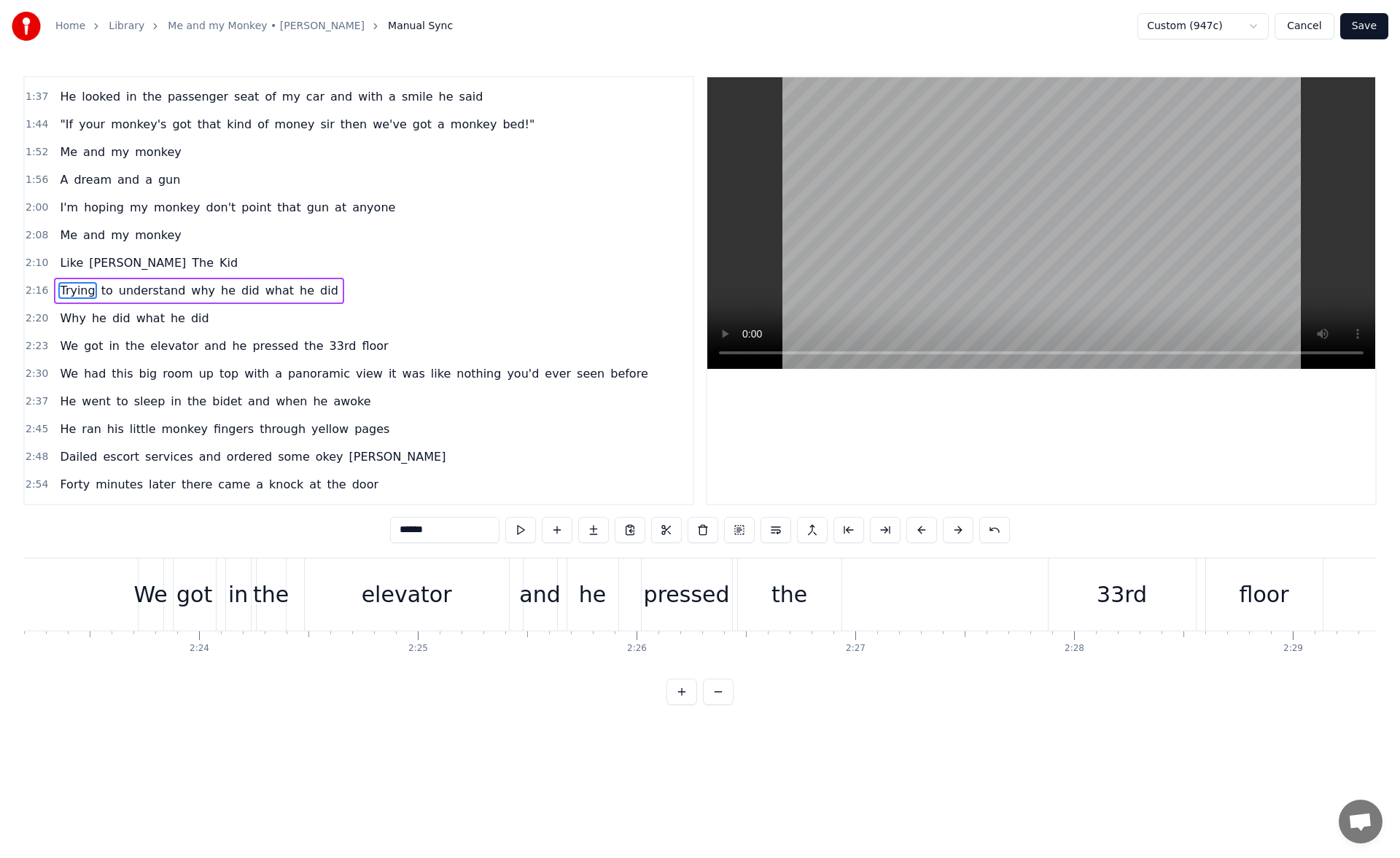
scroll to position [0, 31631]
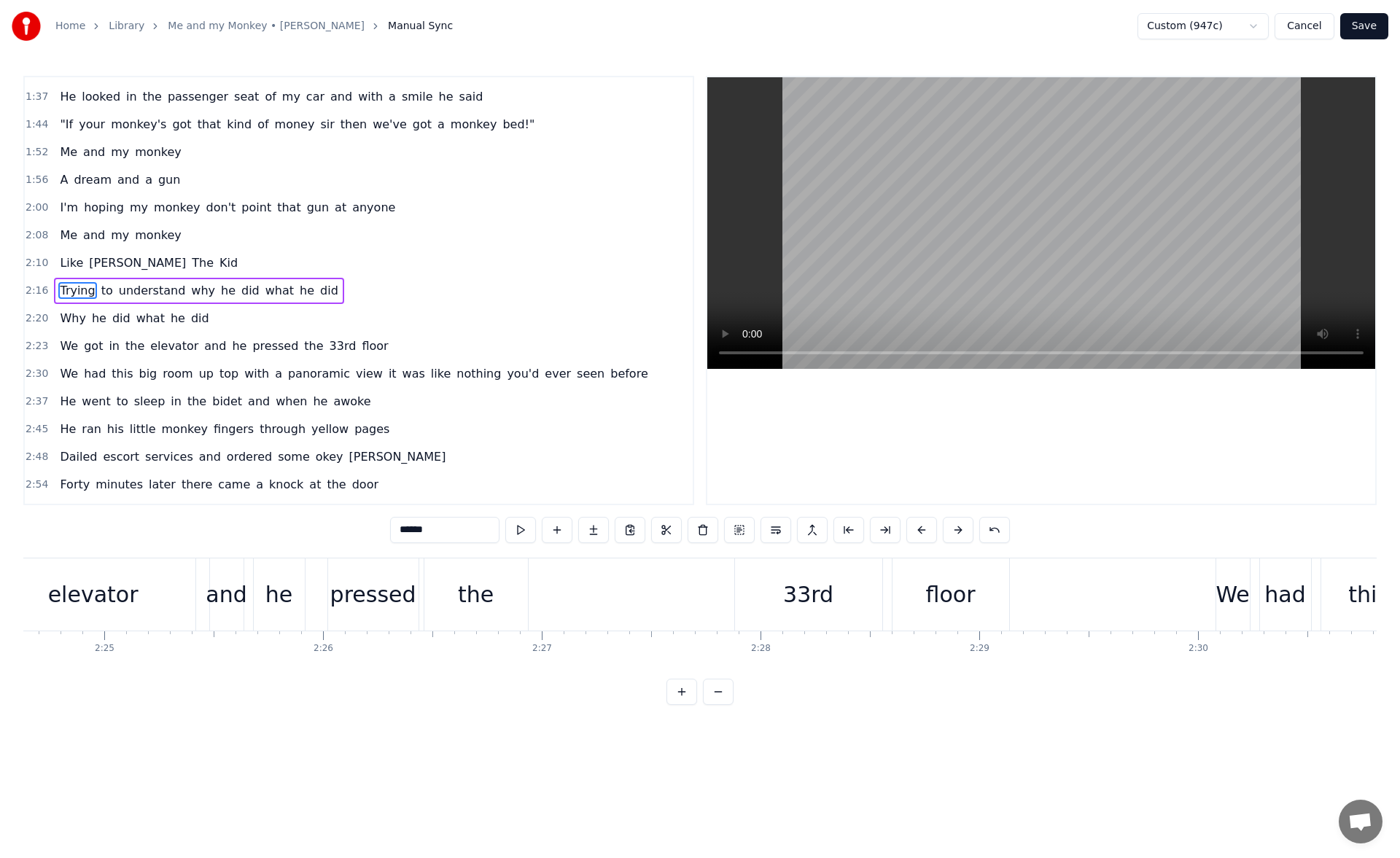
click at [765, 591] on div "33rd" at bounding box center [808, 594] width 147 height 72
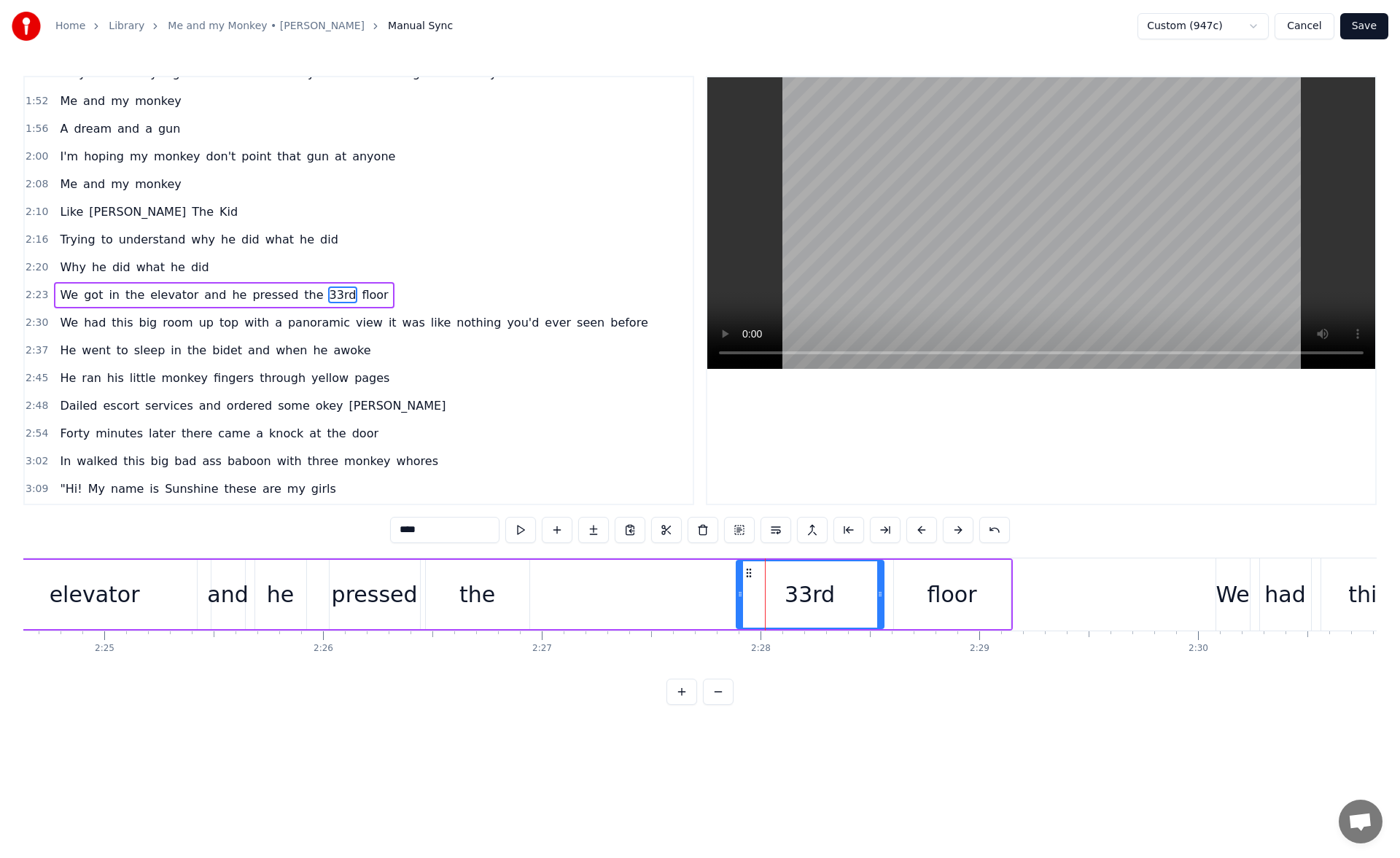
scroll to position [354, 0]
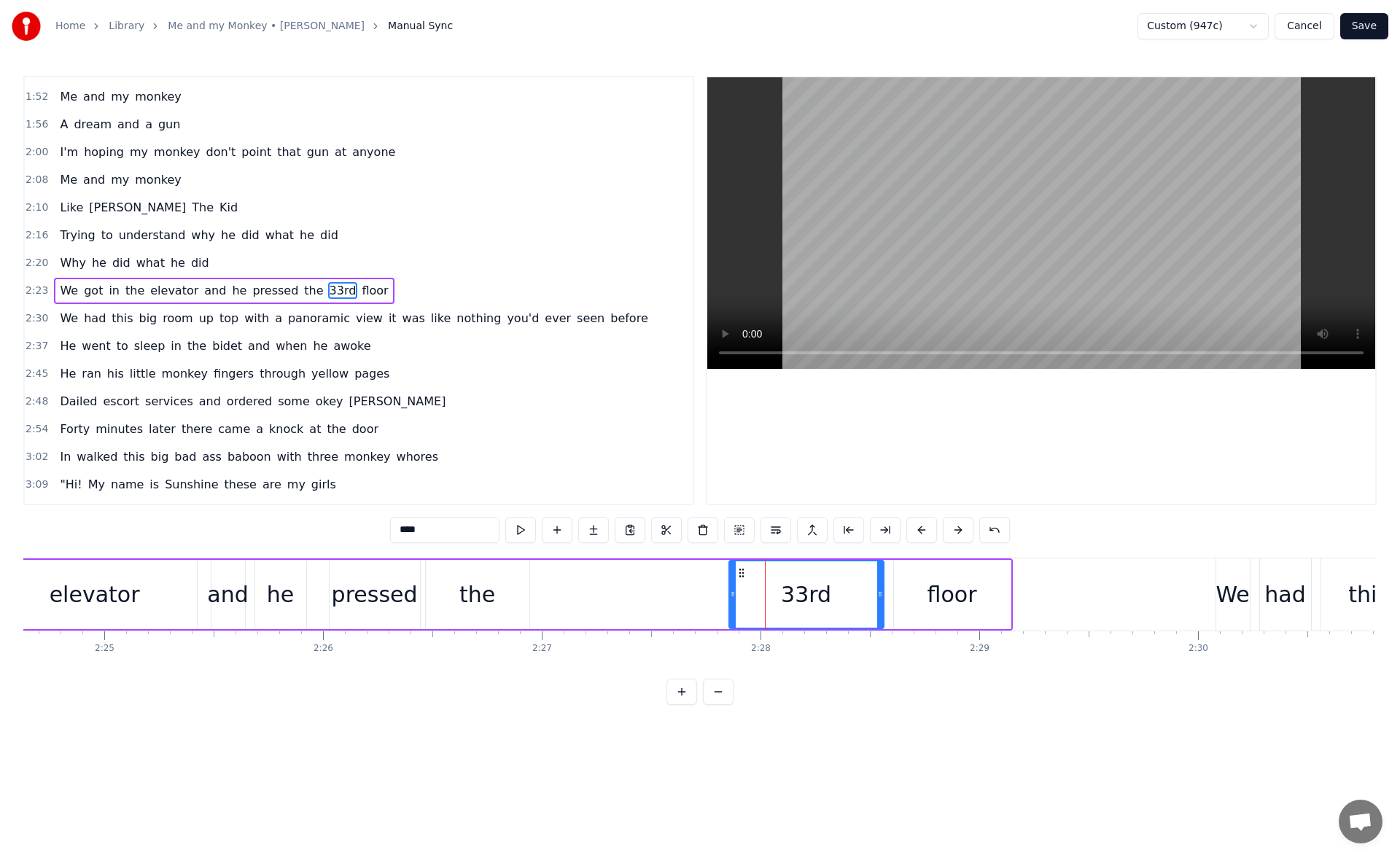
drag, startPoint x: 742, startPoint y: 591, endPoint x: 725, endPoint y: 588, distance: 17.3
click at [730, 588] on icon at bounding box center [733, 594] width 6 height 12
click at [519, 523] on button at bounding box center [520, 529] width 31 height 26
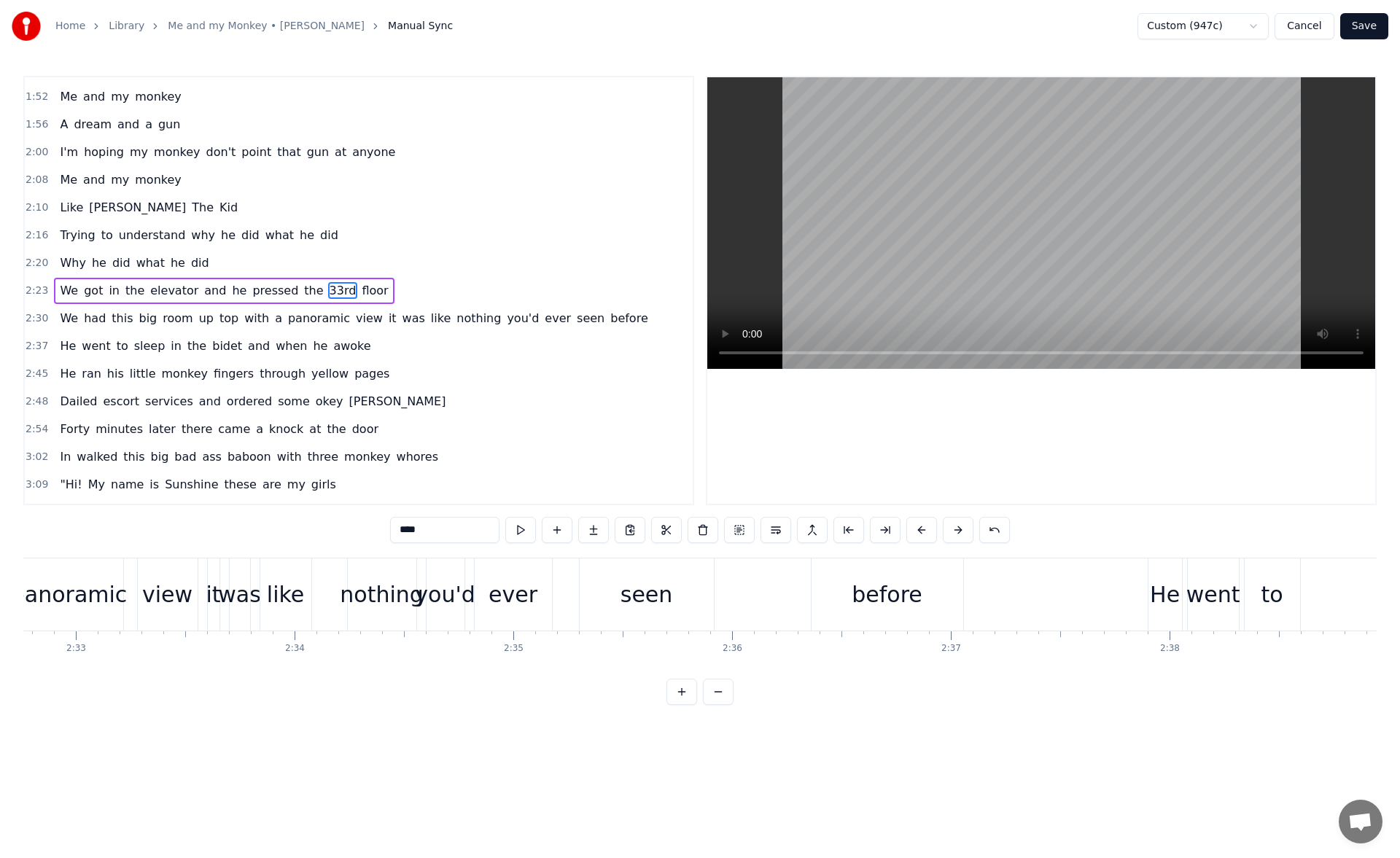
scroll to position [0, 33513]
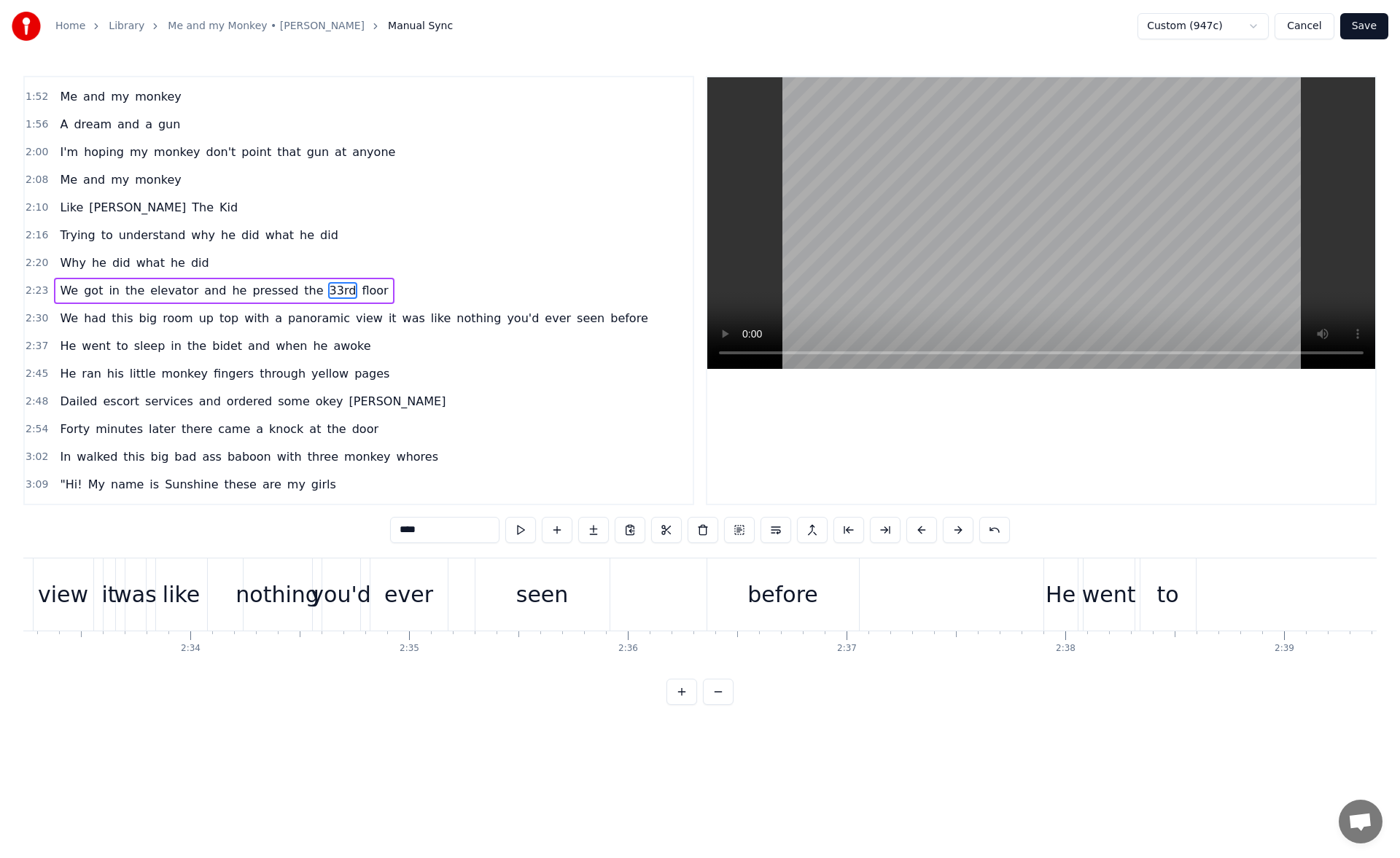
click at [591, 584] on div "seen" at bounding box center [542, 594] width 134 height 72
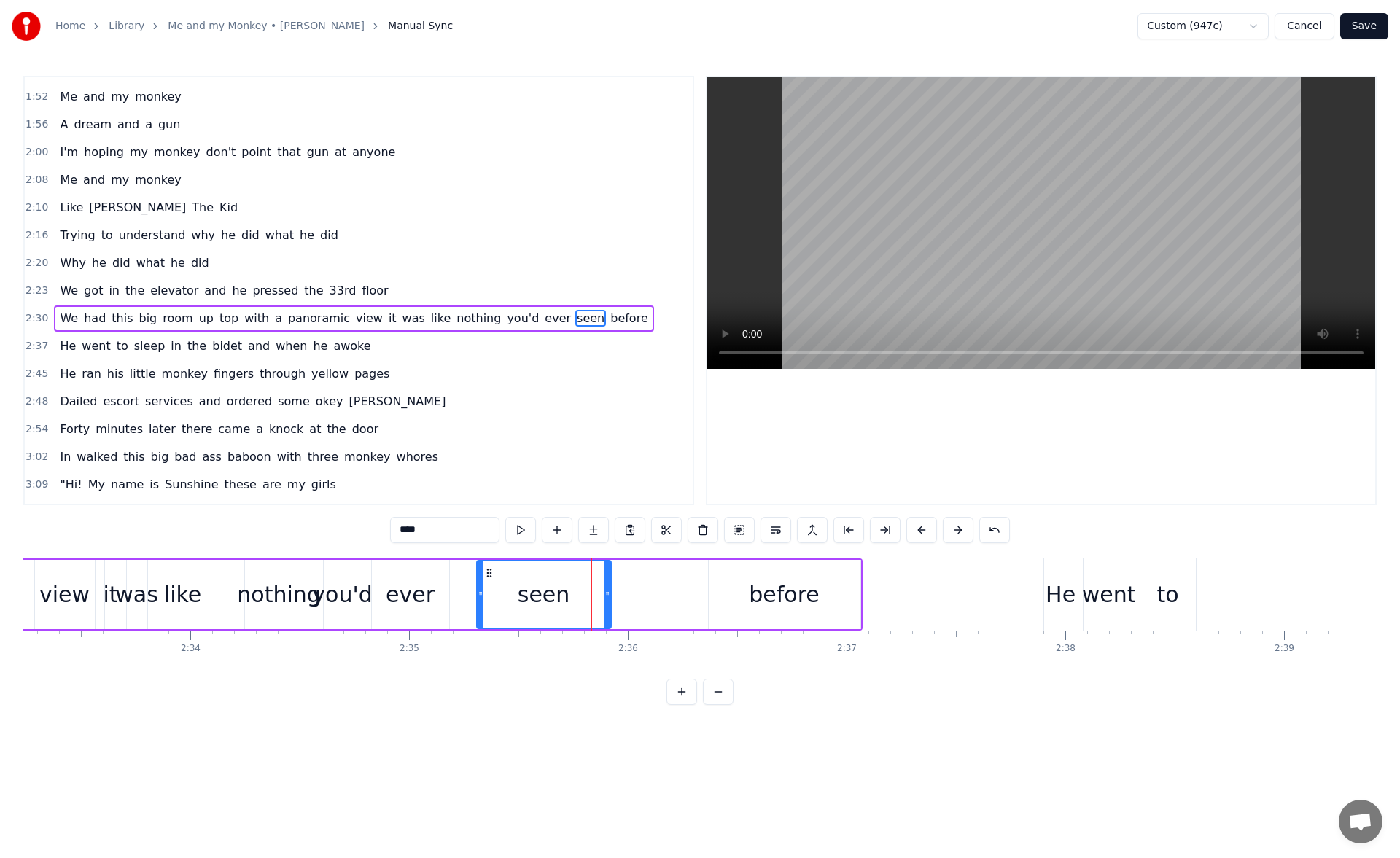
scroll to position [382, 0]
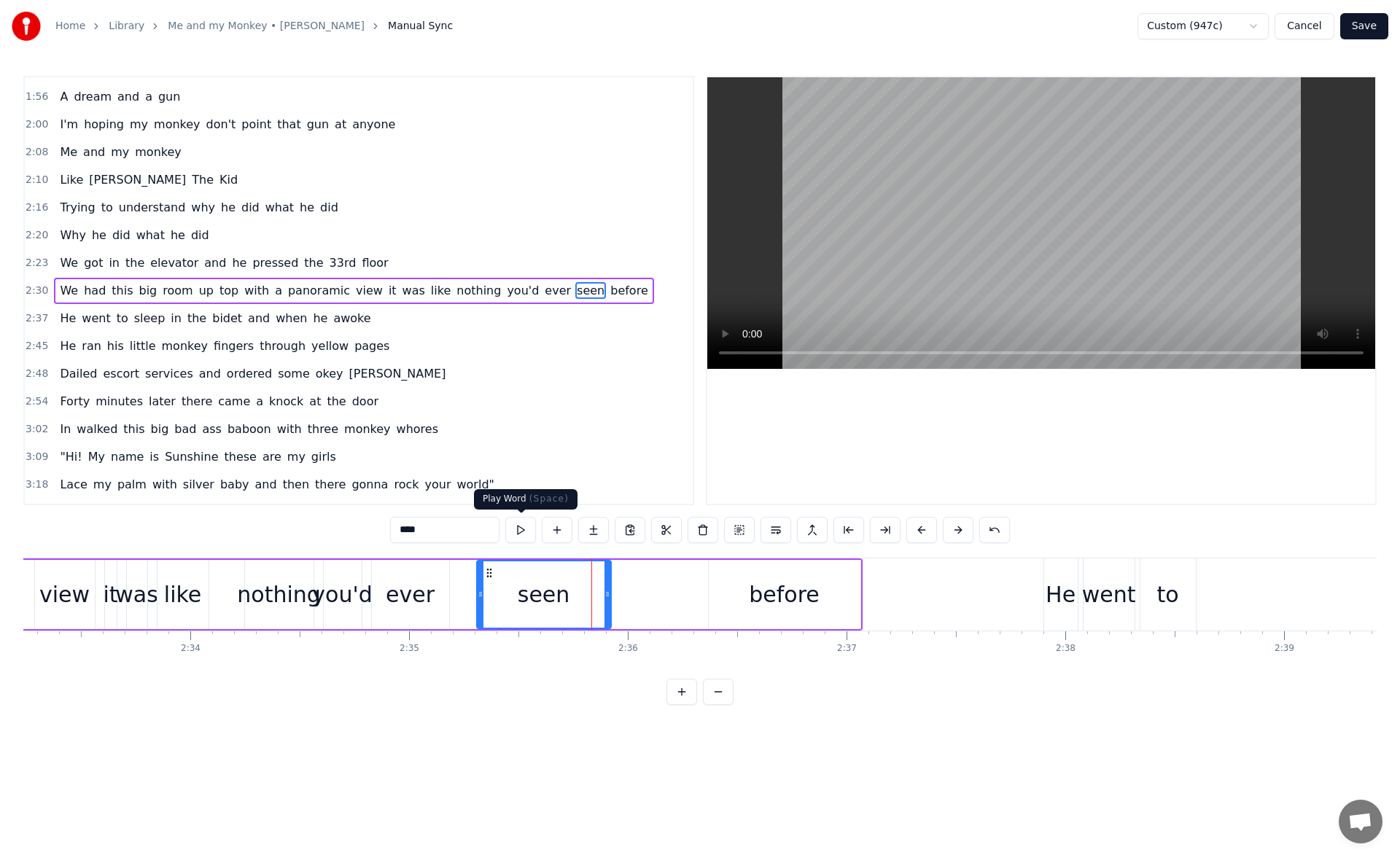
click at [518, 530] on button at bounding box center [520, 529] width 31 height 26
click at [1065, 585] on div "He" at bounding box center [1060, 594] width 30 height 33
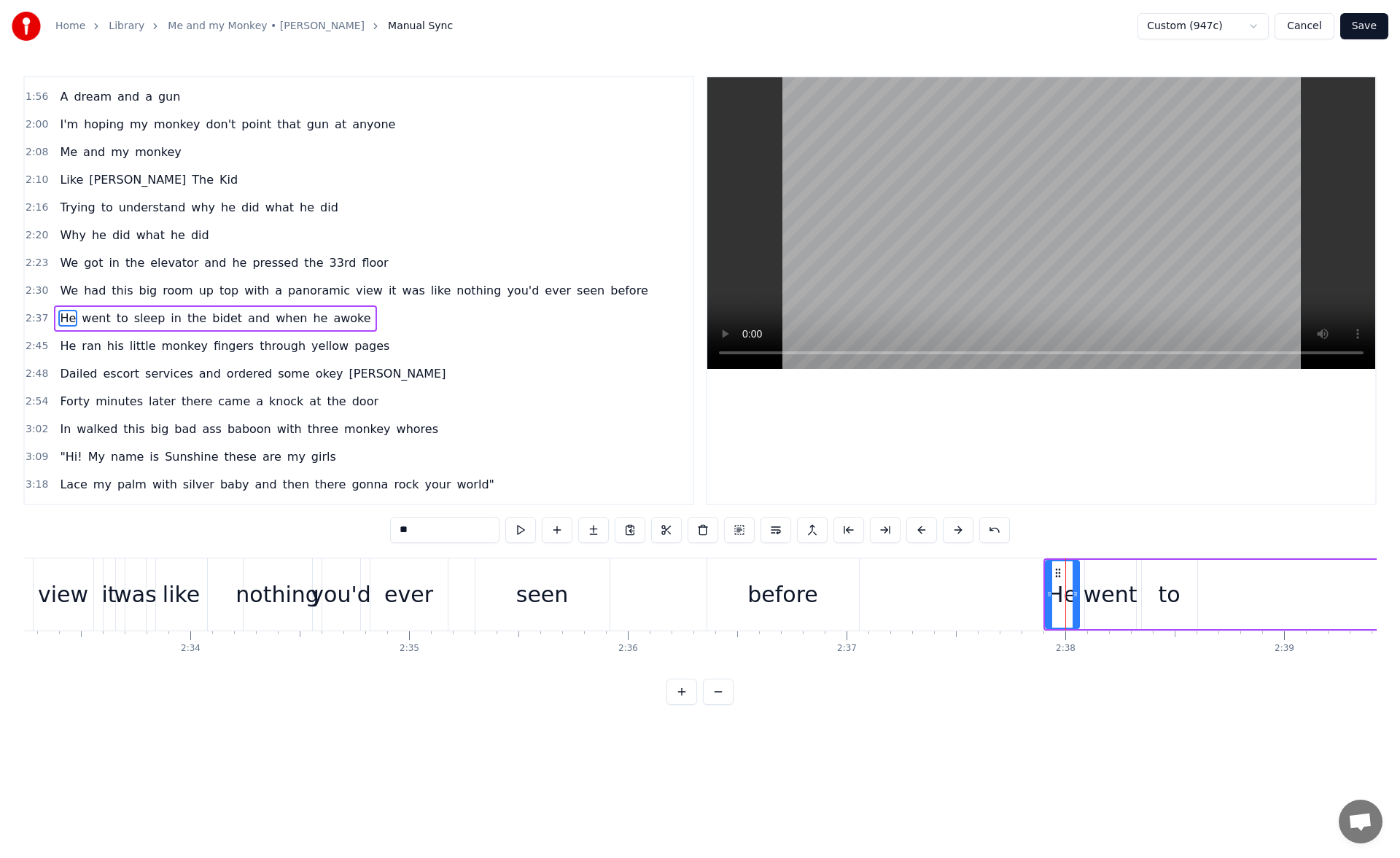
scroll to position [409, 0]
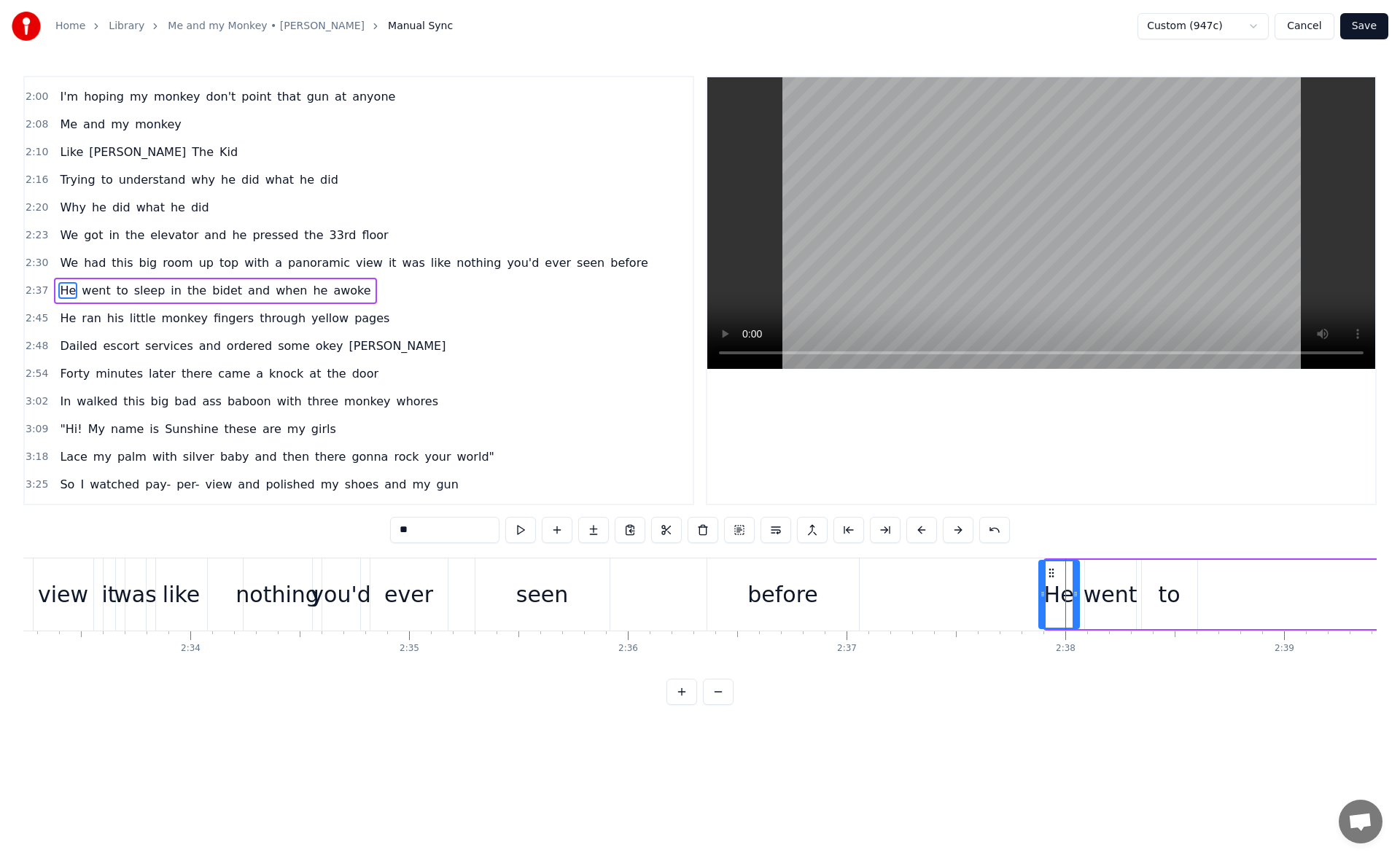
click at [1042, 594] on icon at bounding box center [1043, 594] width 6 height 12
click at [586, 597] on div "seen" at bounding box center [542, 594] width 134 height 72
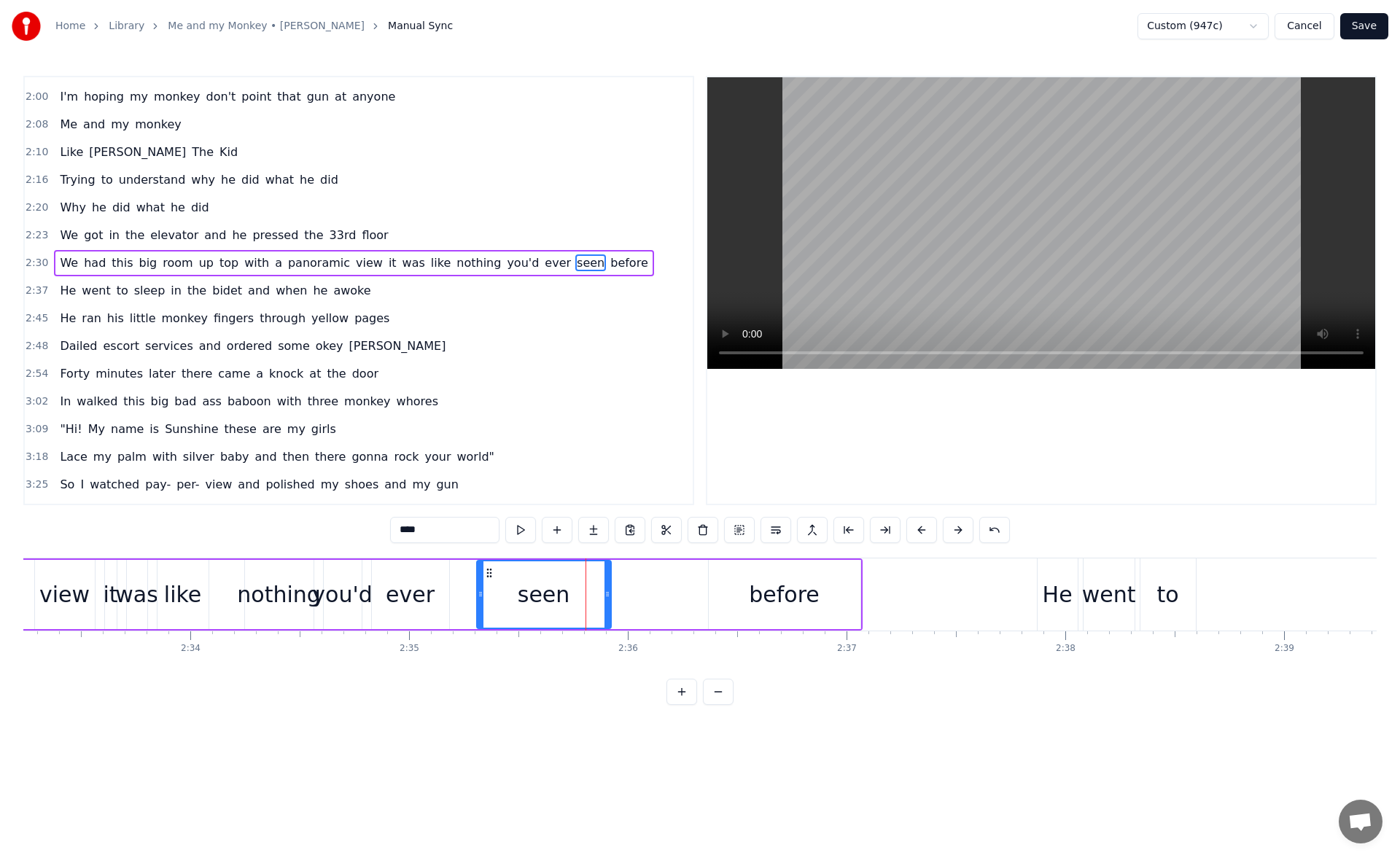
scroll to position [382, 0]
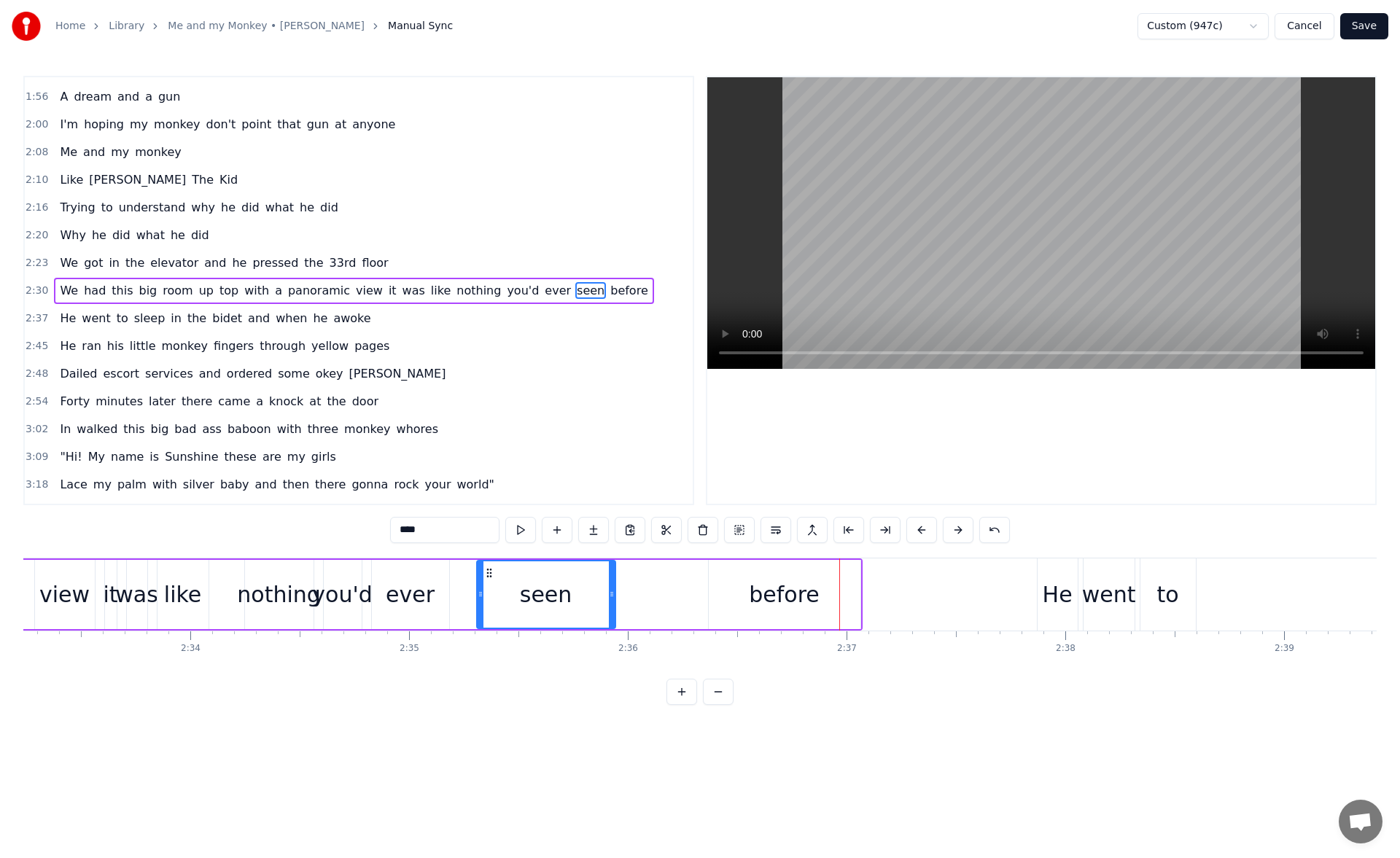
click at [610, 594] on icon at bounding box center [612, 594] width 6 height 12
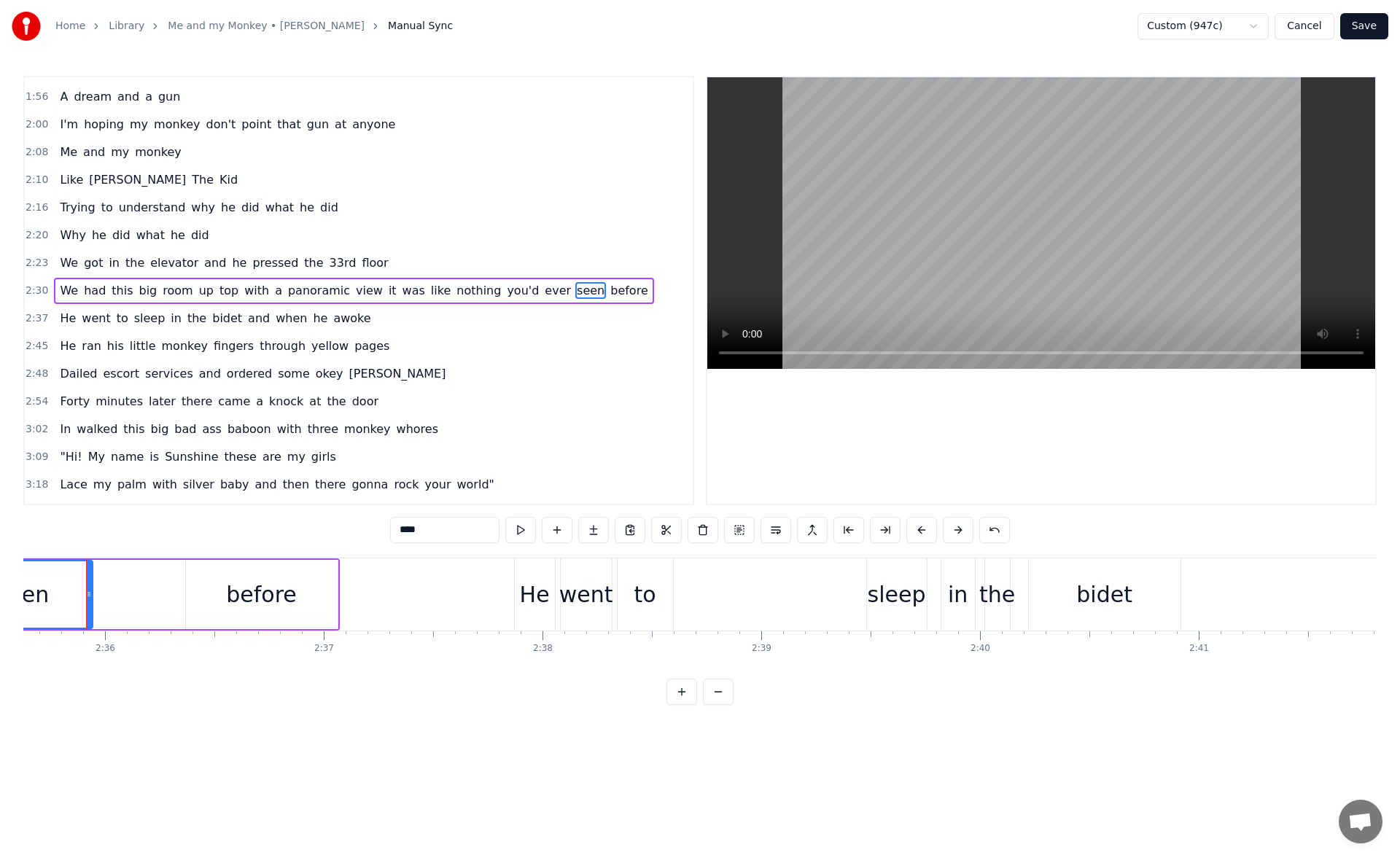
scroll to position [0, 34139]
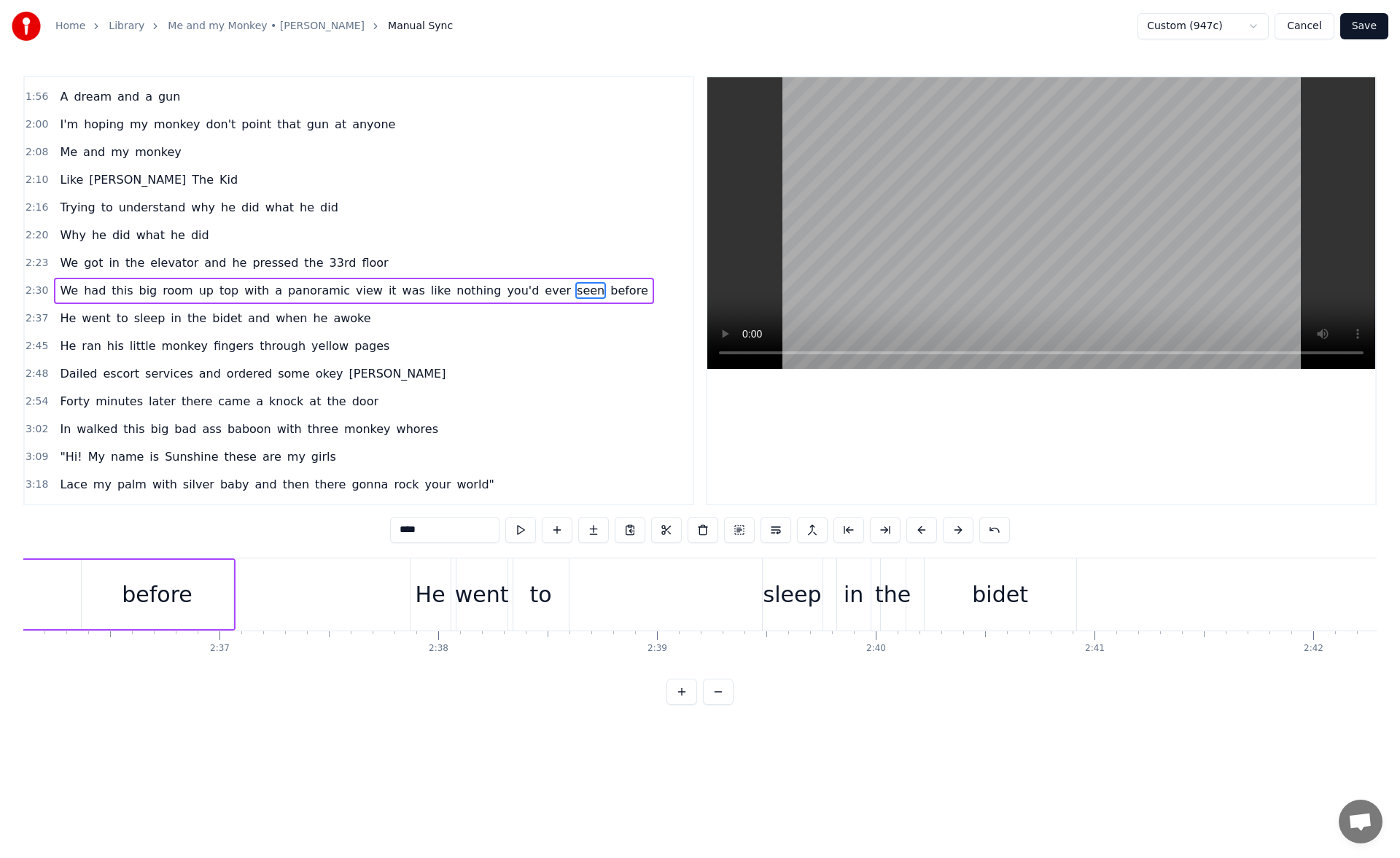
click at [790, 598] on div "sleep" at bounding box center [793, 594] width 58 height 33
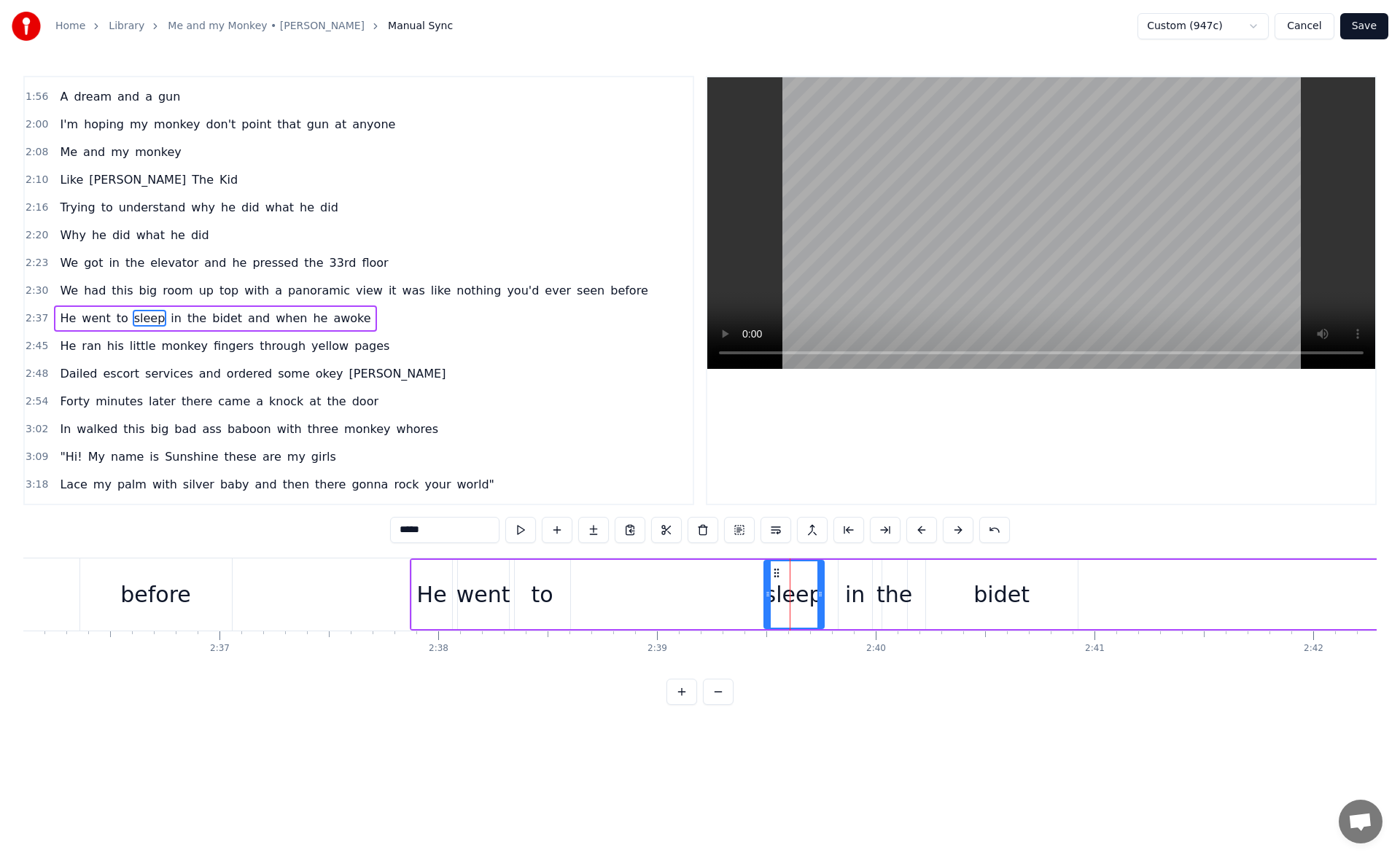
scroll to position [409, 0]
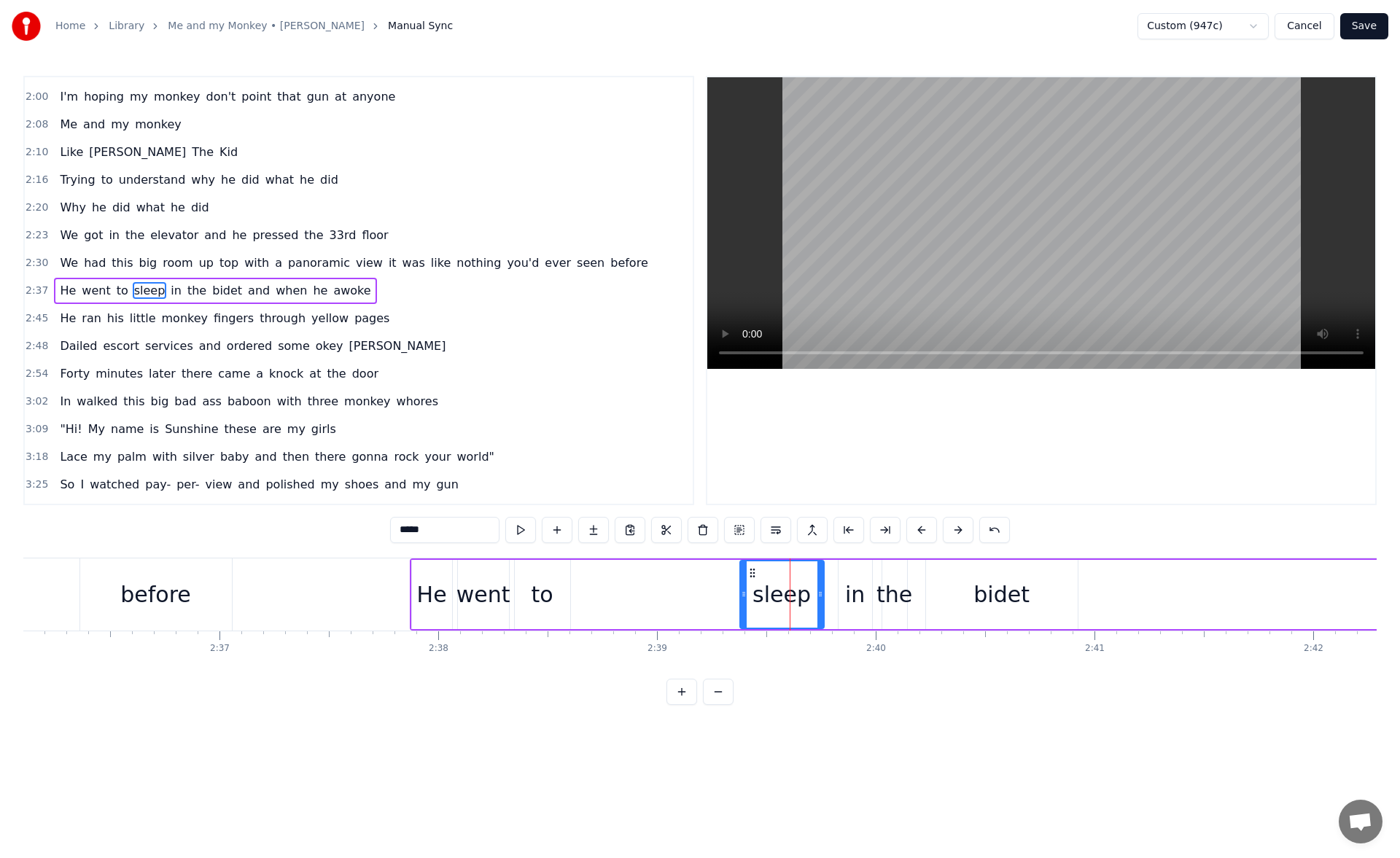
drag, startPoint x: 769, startPoint y: 597, endPoint x: 739, endPoint y: 595, distance: 30.1
click at [740, 595] on icon at bounding box center [743, 594] width 6 height 12
click at [522, 531] on button at bounding box center [520, 529] width 31 height 26
click at [997, 587] on div "bidet" at bounding box center [1001, 594] width 56 height 33
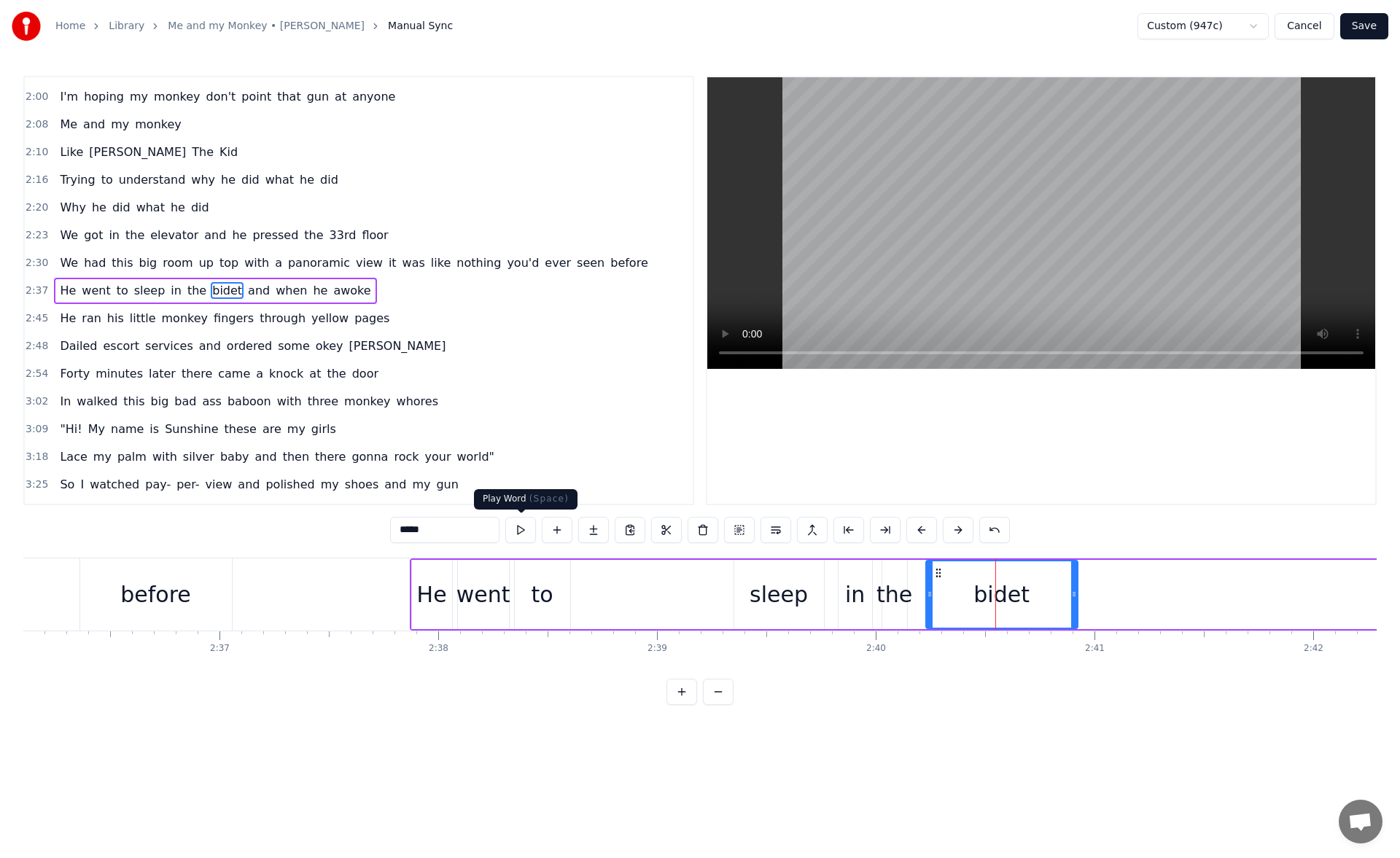
click at [527, 533] on button at bounding box center [520, 529] width 31 height 26
drag, startPoint x: 1073, startPoint y: 595, endPoint x: 1097, endPoint y: 594, distance: 24.0
click at [1097, 594] on icon at bounding box center [1094, 594] width 6 height 12
click at [527, 525] on button at bounding box center [520, 529] width 31 height 26
drag, startPoint x: 1095, startPoint y: 591, endPoint x: 1111, endPoint y: 590, distance: 16.0
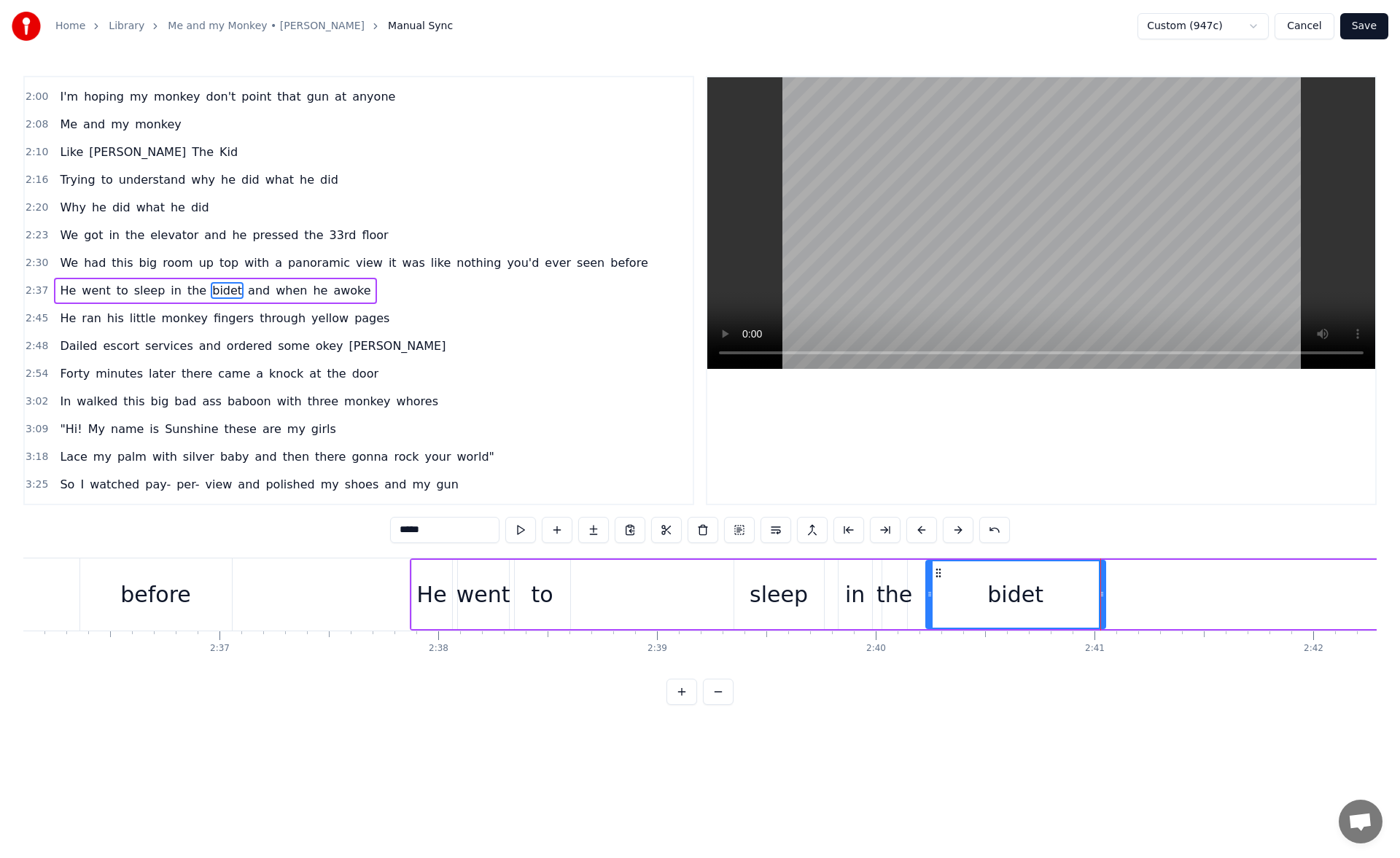
click at [1104, 590] on icon at bounding box center [1102, 594] width 6 height 12
click at [521, 528] on button at bounding box center [520, 529] width 31 height 26
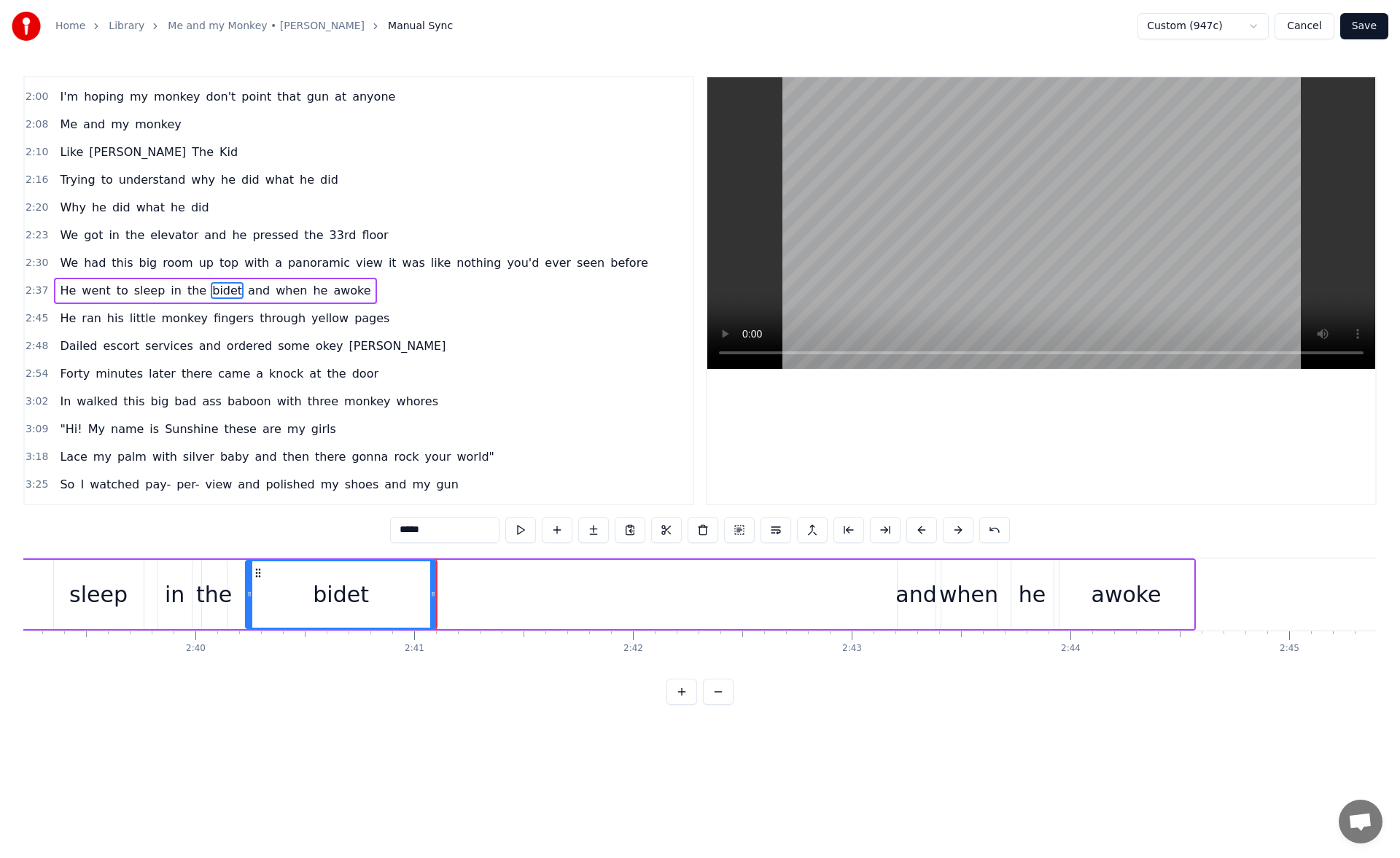
scroll to position [0, 35081]
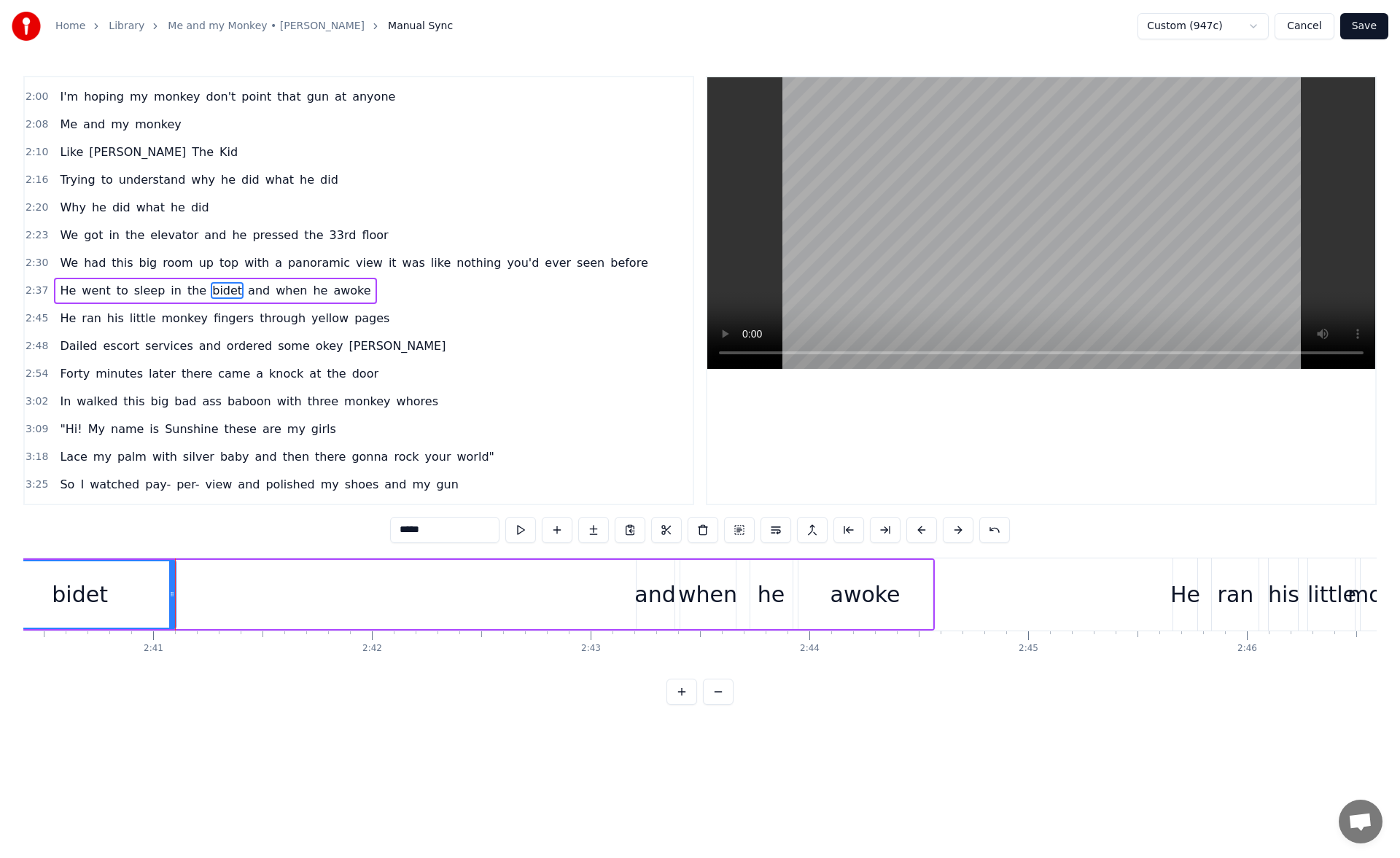
click at [660, 591] on div "and" at bounding box center [654, 594] width 41 height 33
click at [634, 592] on circle at bounding box center [634, 591] width 1 height 1
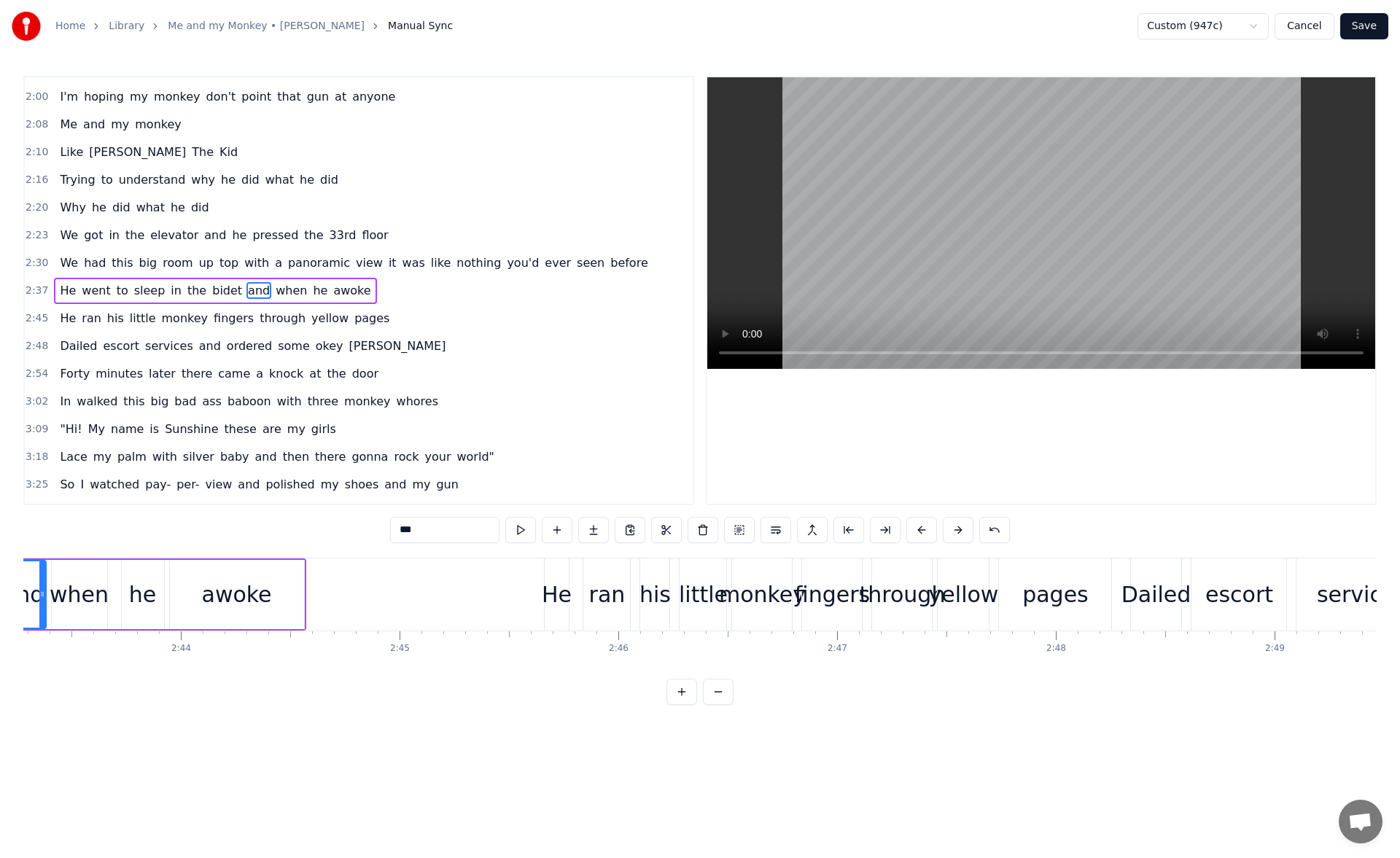
scroll to position [0, 35761]
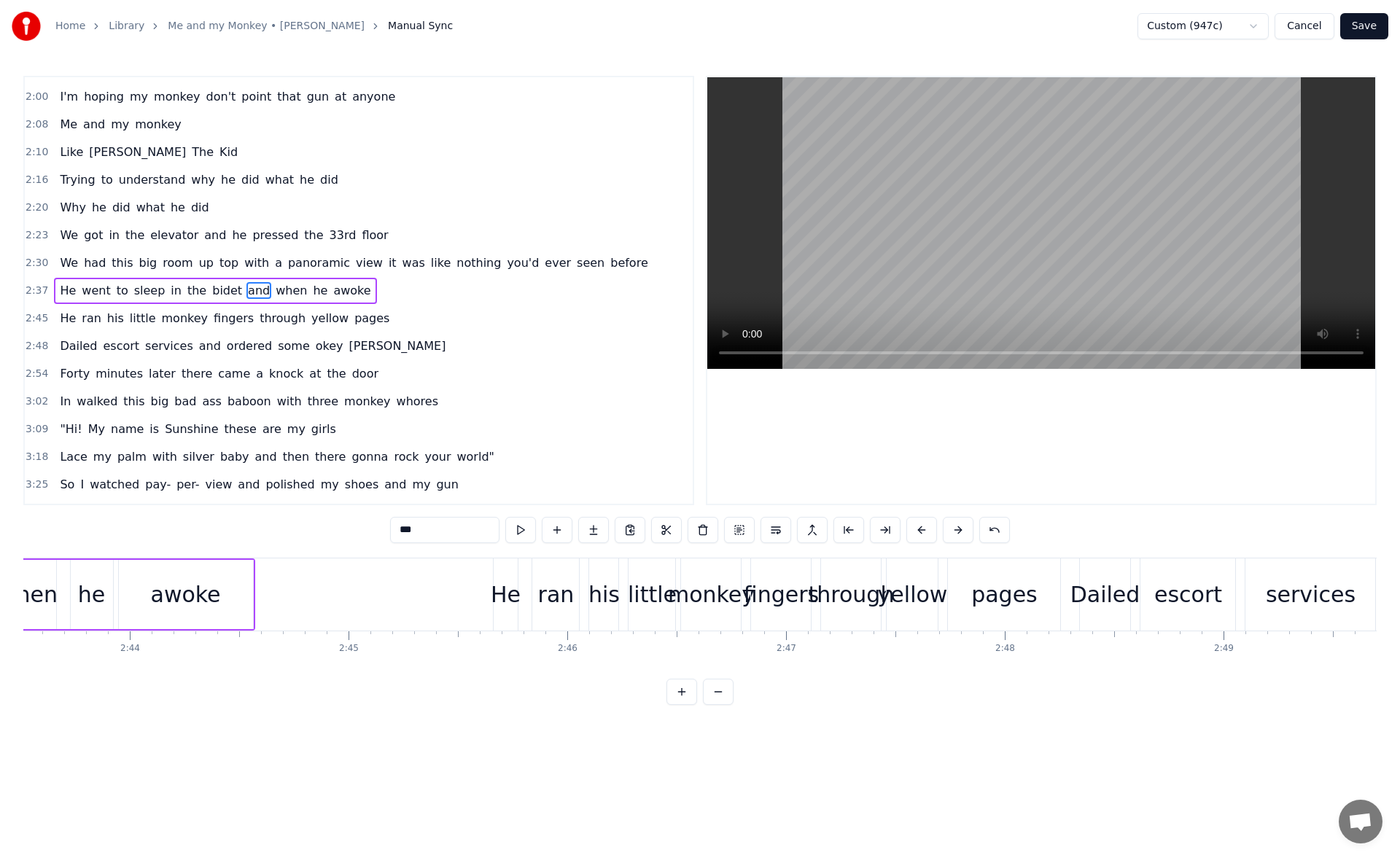
click at [505, 593] on div "He" at bounding box center [506, 594] width 30 height 33
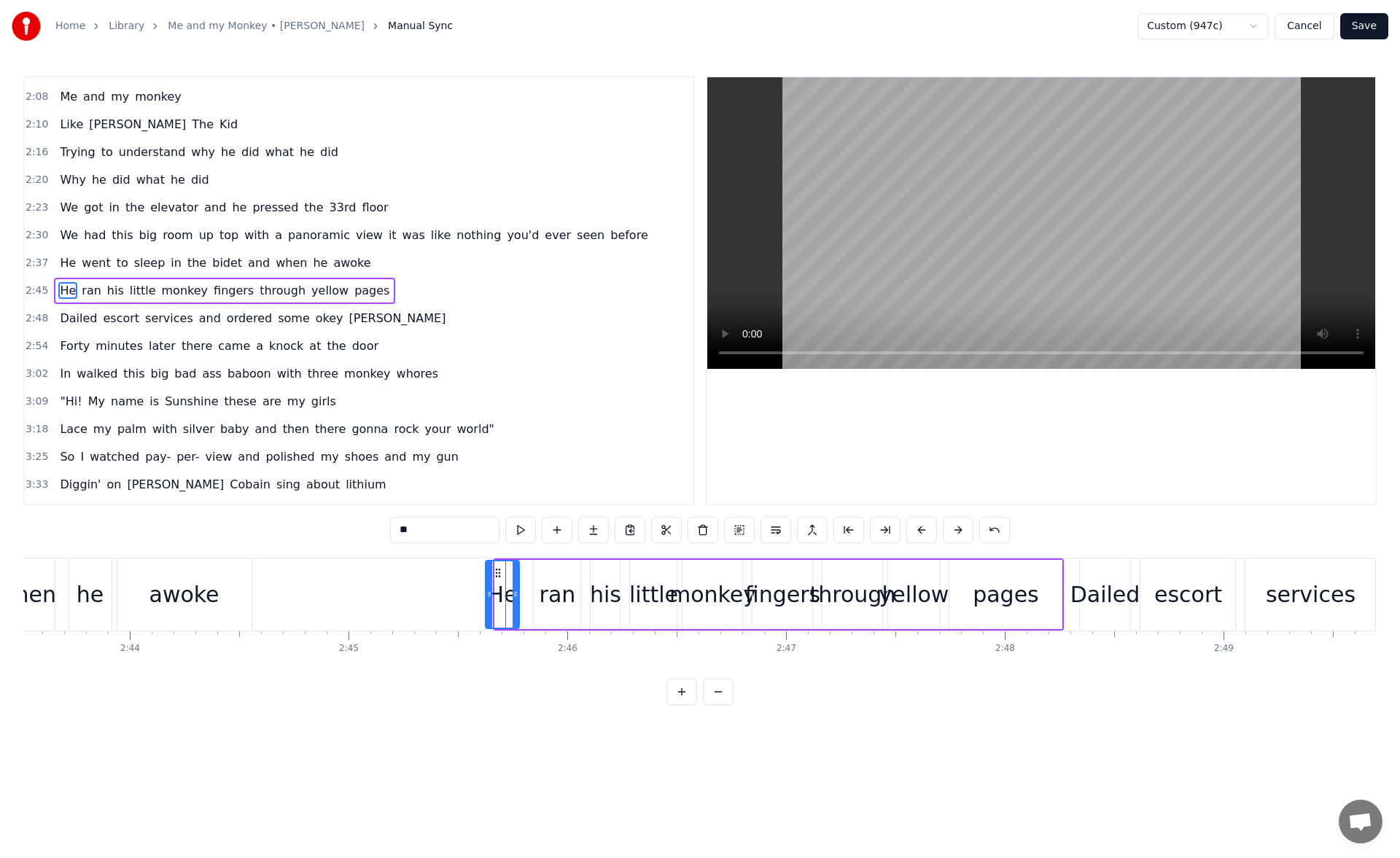
drag, startPoint x: 496, startPoint y: 594, endPoint x: 480, endPoint y: 594, distance: 16.0
click at [486, 594] on icon at bounding box center [489, 594] width 6 height 12
click at [521, 526] on button at bounding box center [520, 529] width 31 height 26
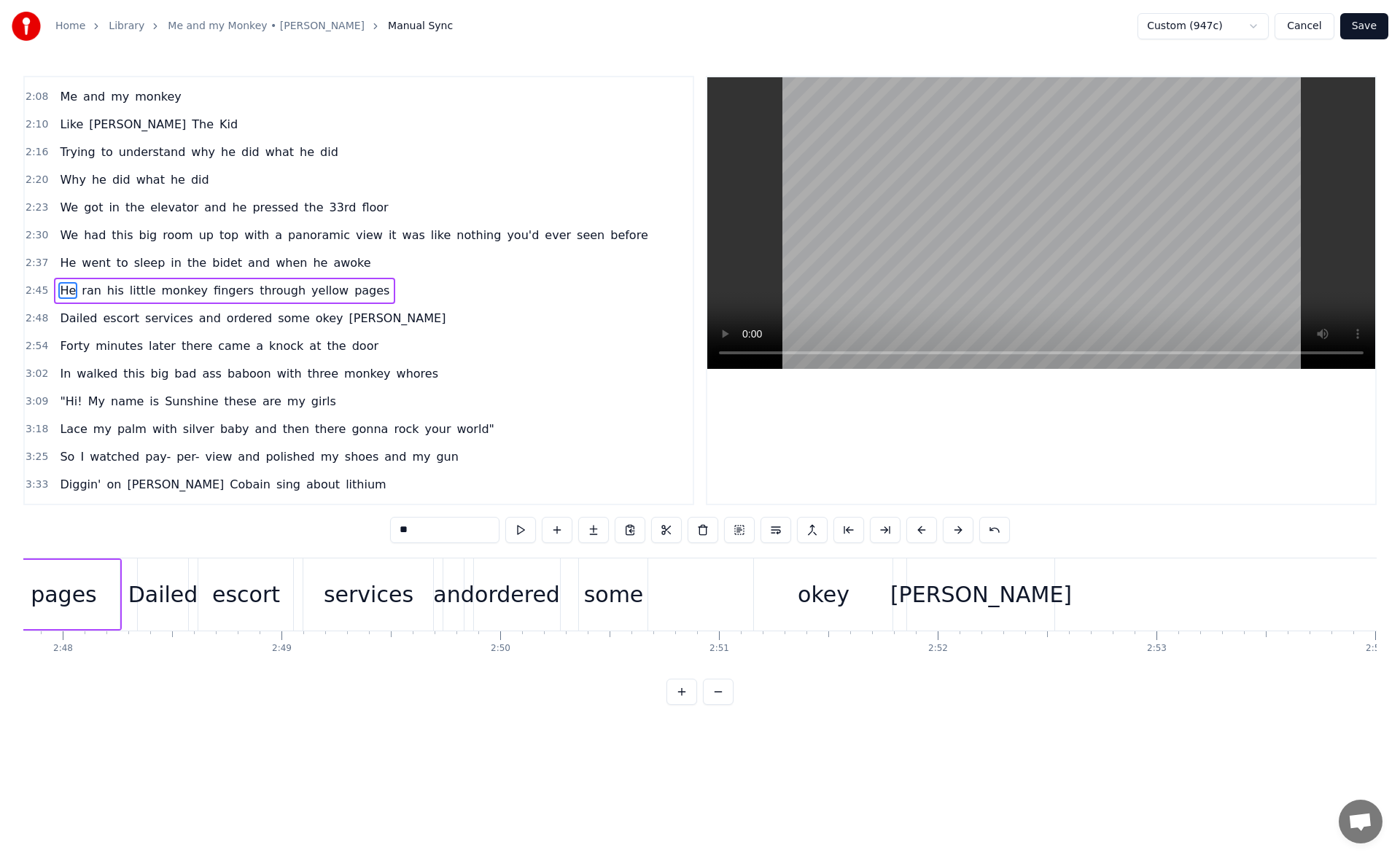
scroll to position [0, 36807]
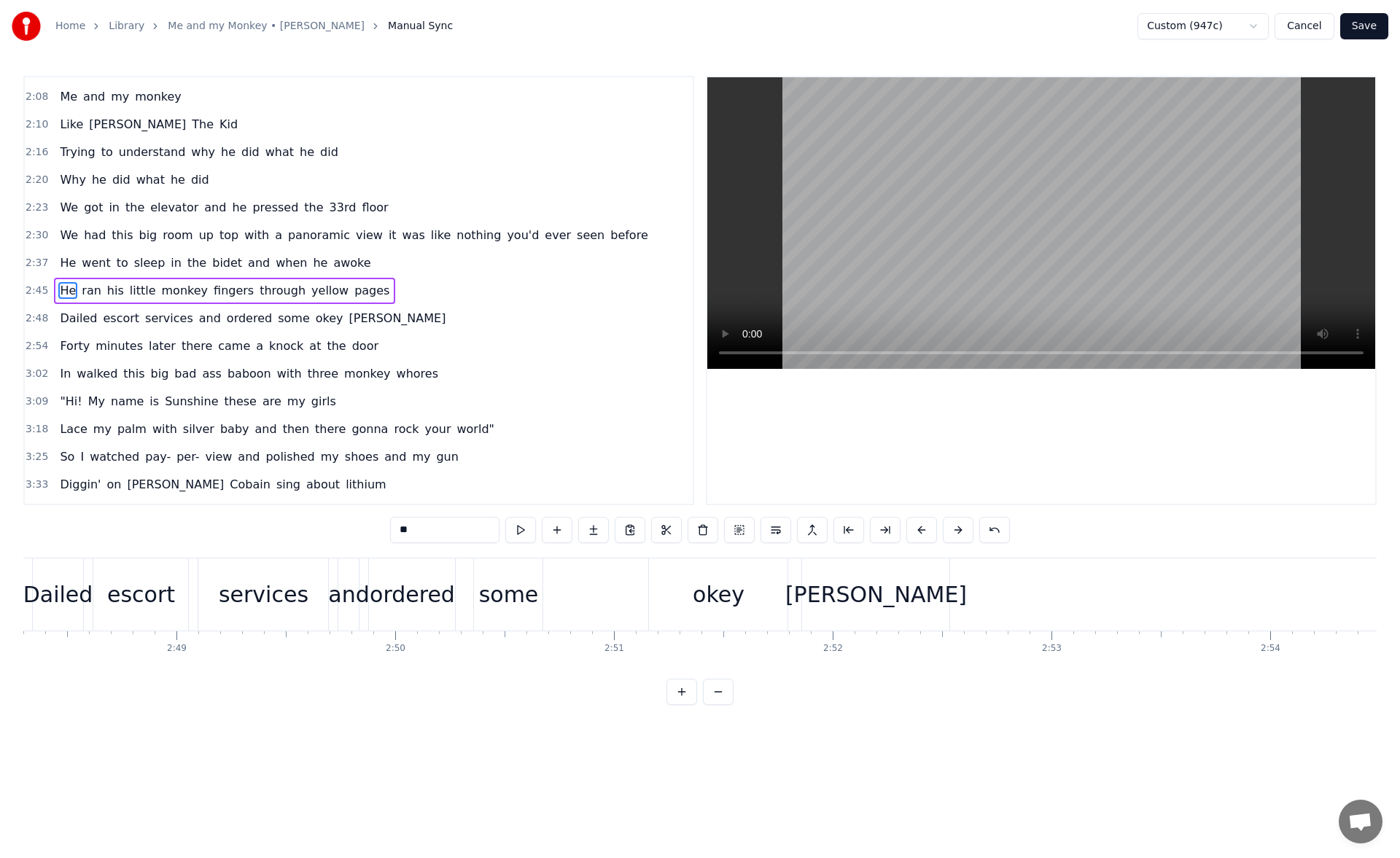
click at [849, 594] on div "doke" at bounding box center [875, 594] width 147 height 72
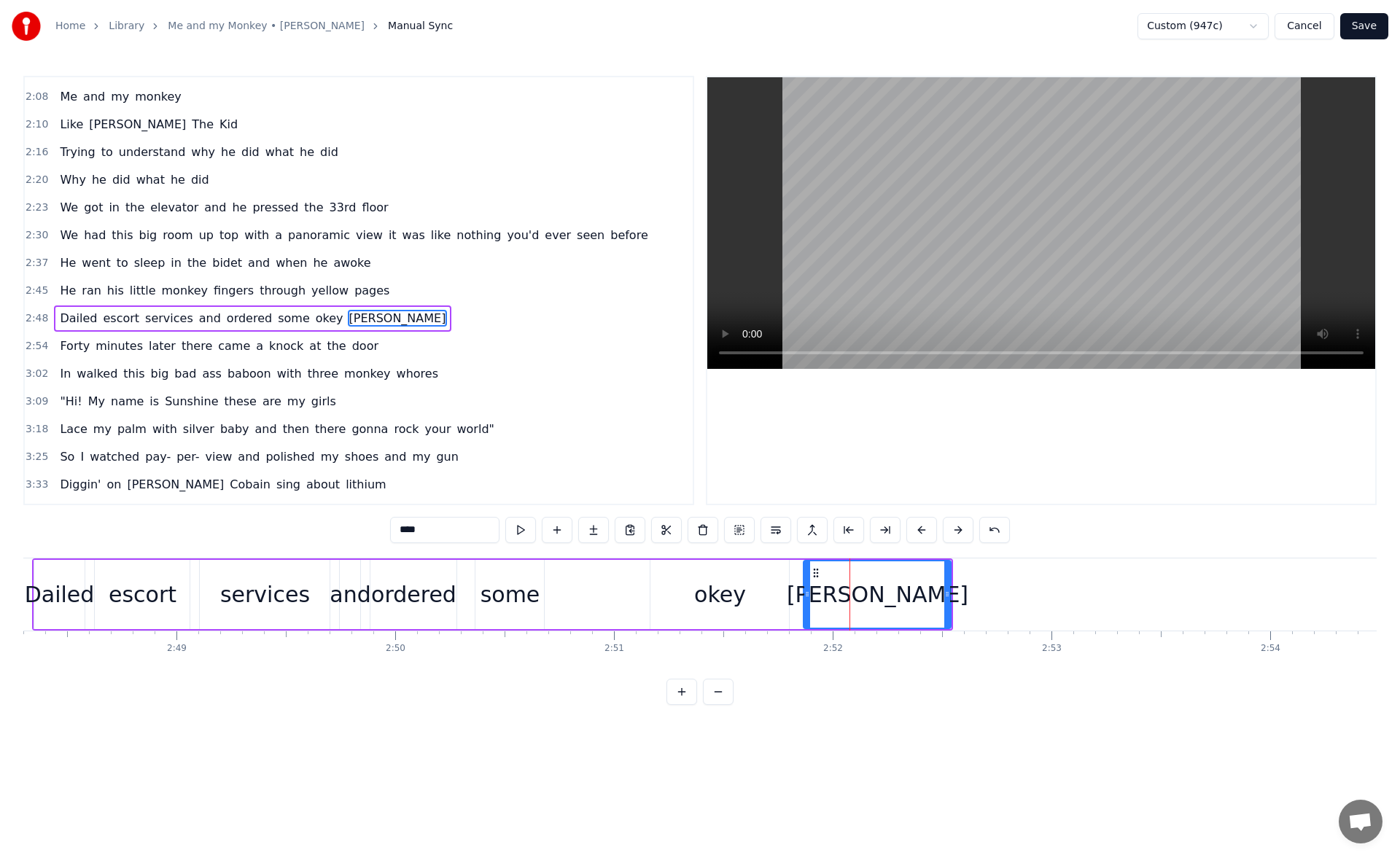
scroll to position [465, 0]
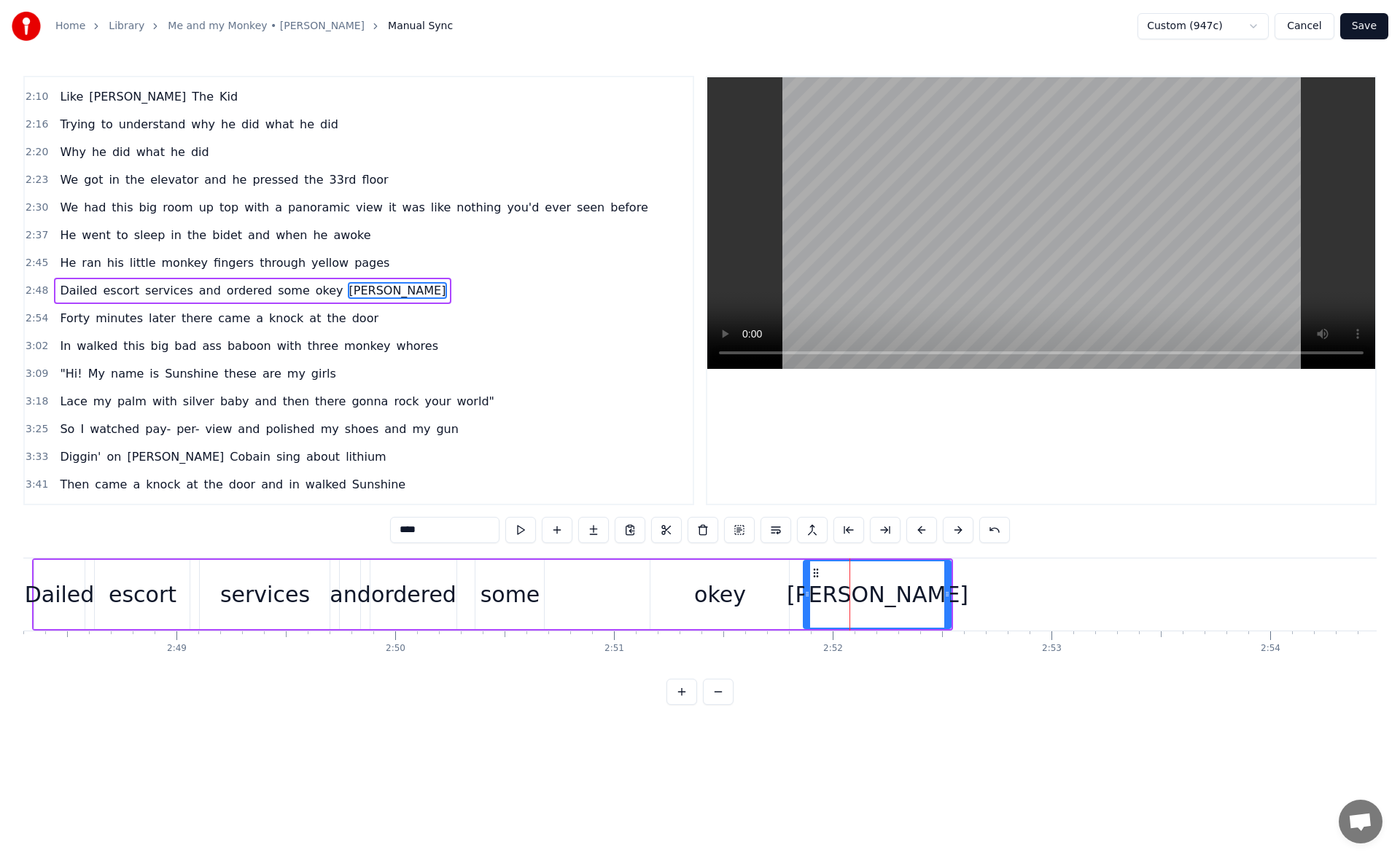
click at [524, 523] on button at bounding box center [520, 529] width 31 height 26
click at [950, 592] on div "doke" at bounding box center [876, 594] width 149 height 69
drag, startPoint x: 947, startPoint y: 594, endPoint x: 924, endPoint y: 592, distance: 23.1
click at [932, 592] on icon at bounding box center [935, 594] width 6 height 12
click at [527, 527] on button at bounding box center [520, 529] width 31 height 26
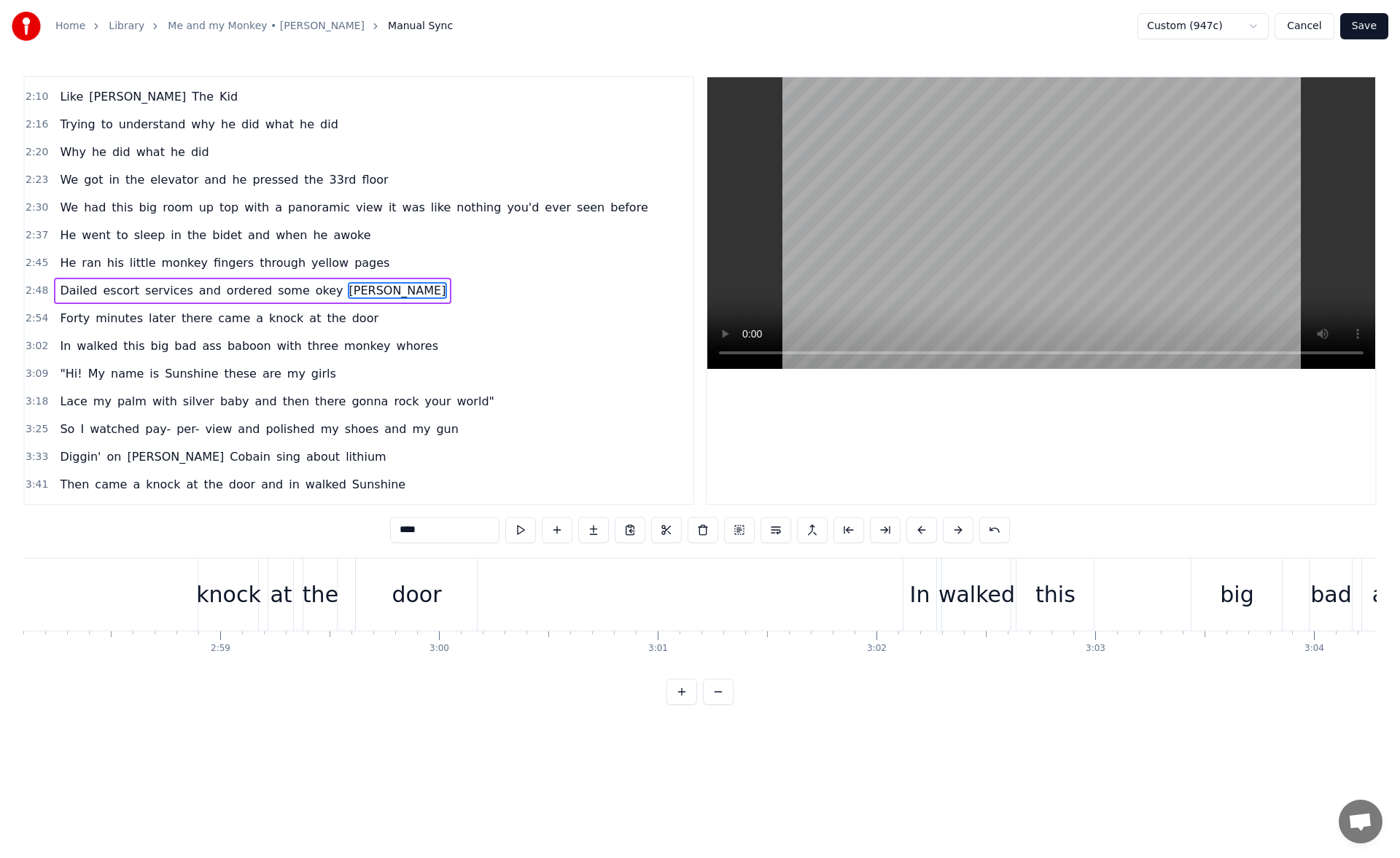
scroll to position [0, 39160]
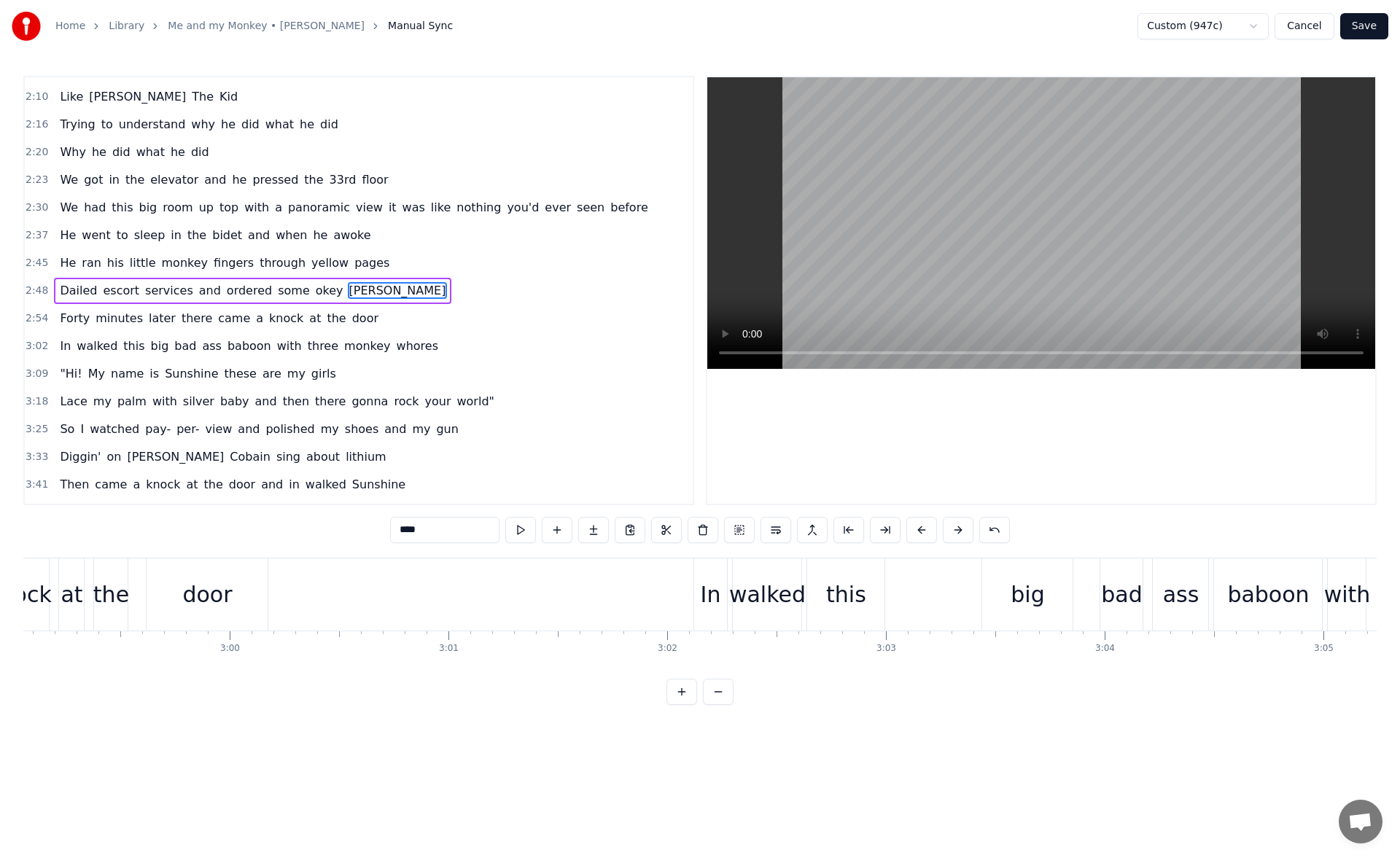
click at [703, 591] on div "In" at bounding box center [710, 594] width 20 height 33
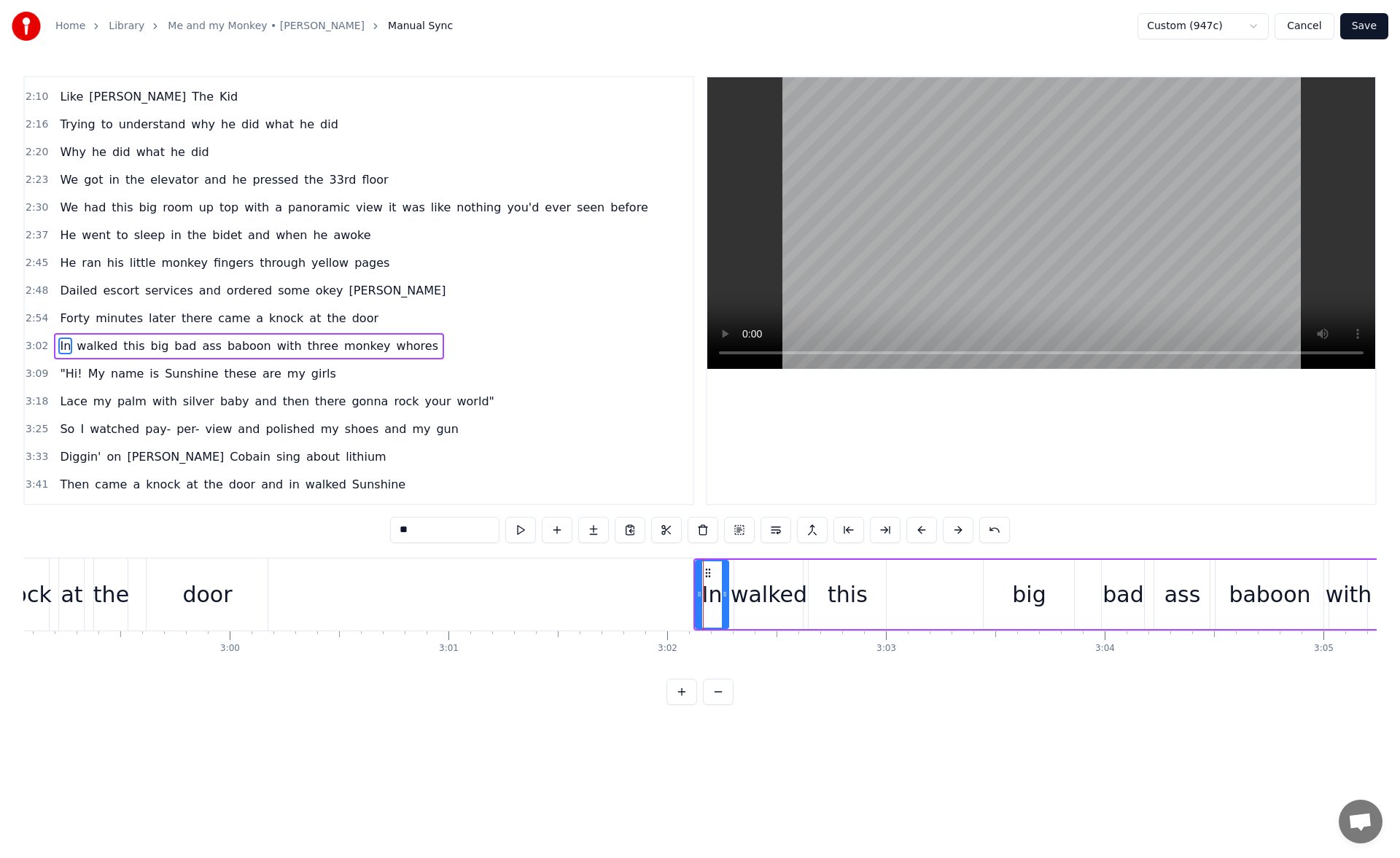
scroll to position [520, 0]
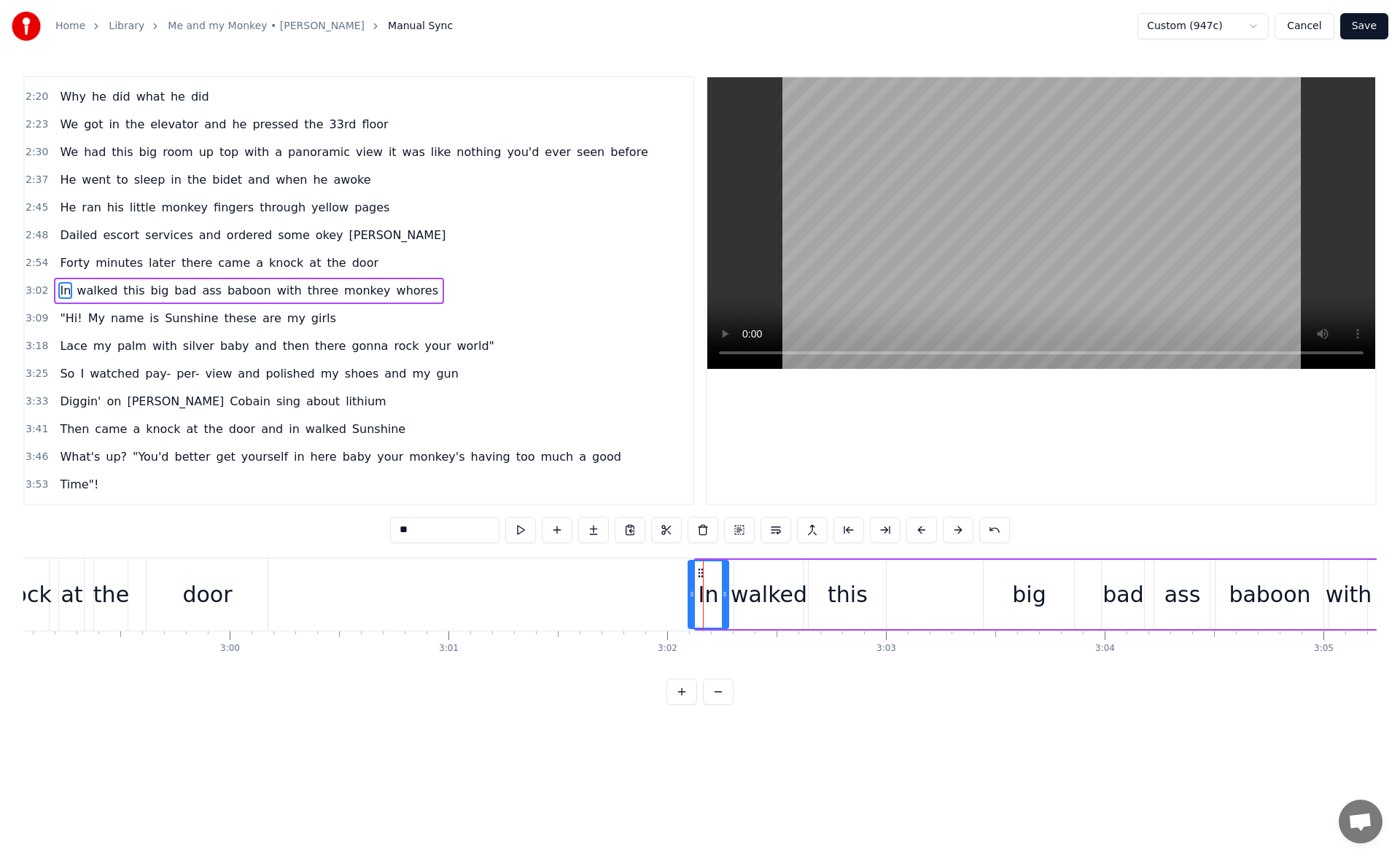
drag, startPoint x: 700, startPoint y: 592, endPoint x: 693, endPoint y: 591, distance: 7.1
click at [693, 591] on icon at bounding box center [692, 594] width 6 height 12
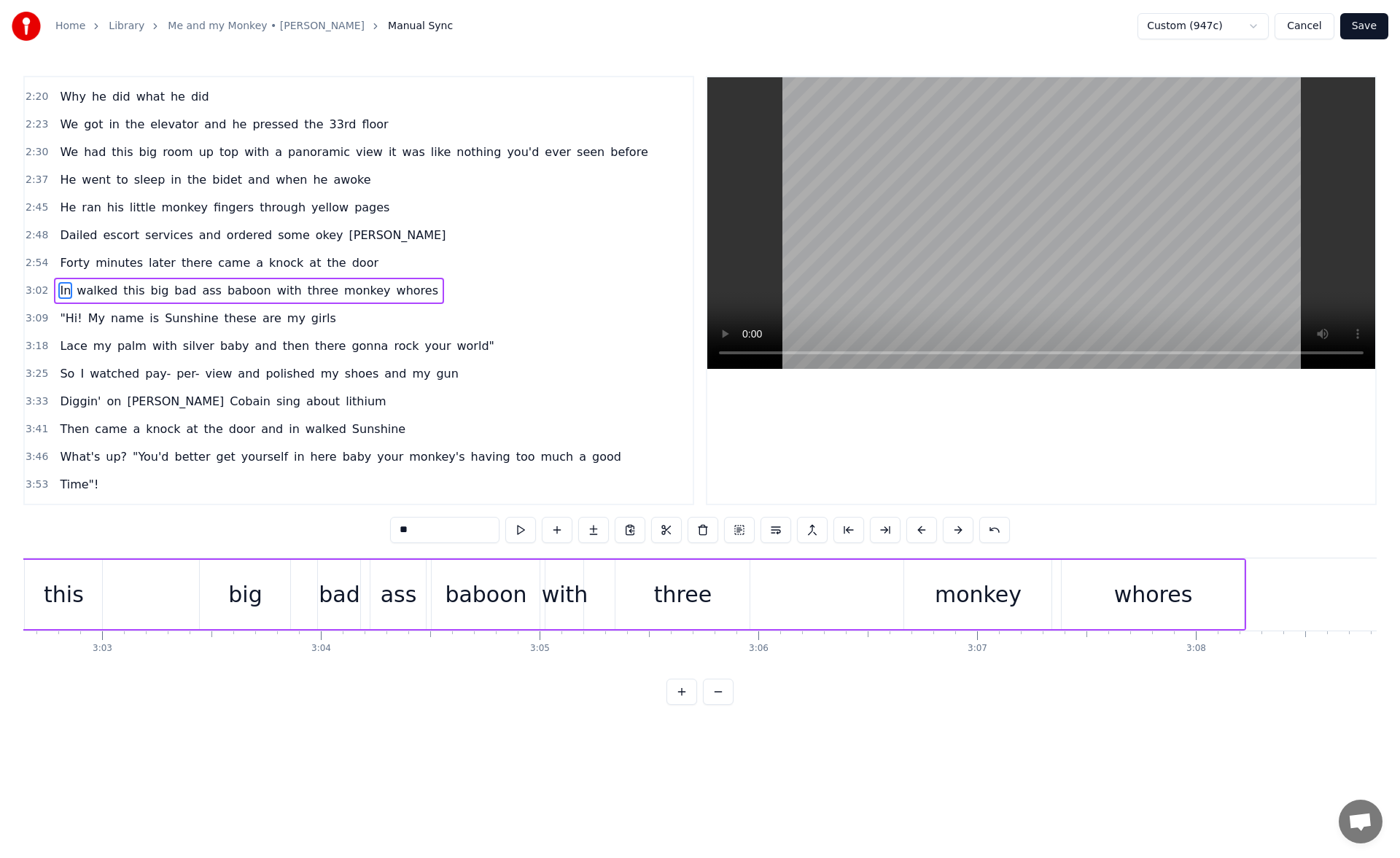
scroll to position [0, 40048]
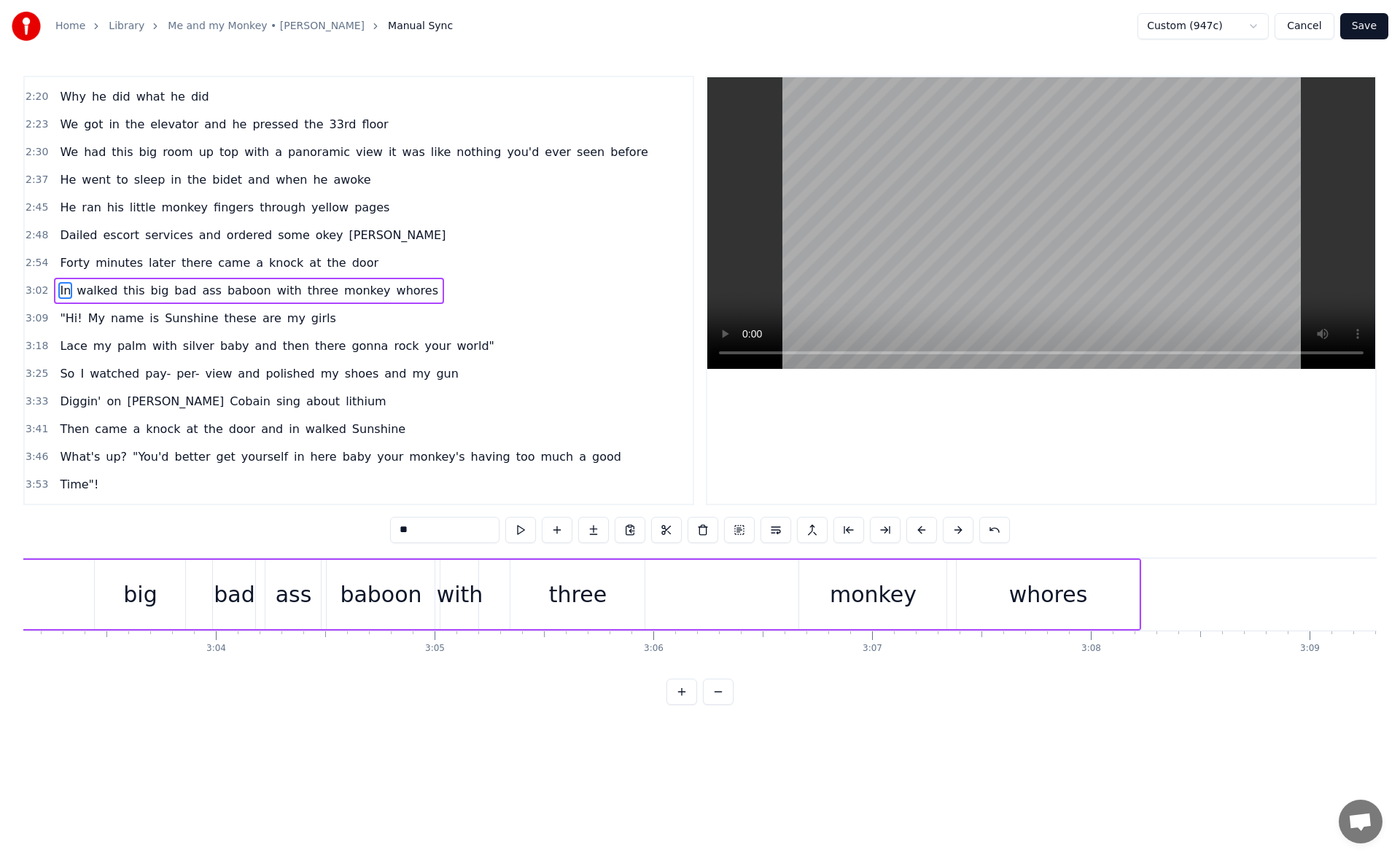
click at [831, 586] on div "monkey" at bounding box center [872, 594] width 147 height 69
click at [798, 597] on icon at bounding box center [800, 594] width 6 height 12
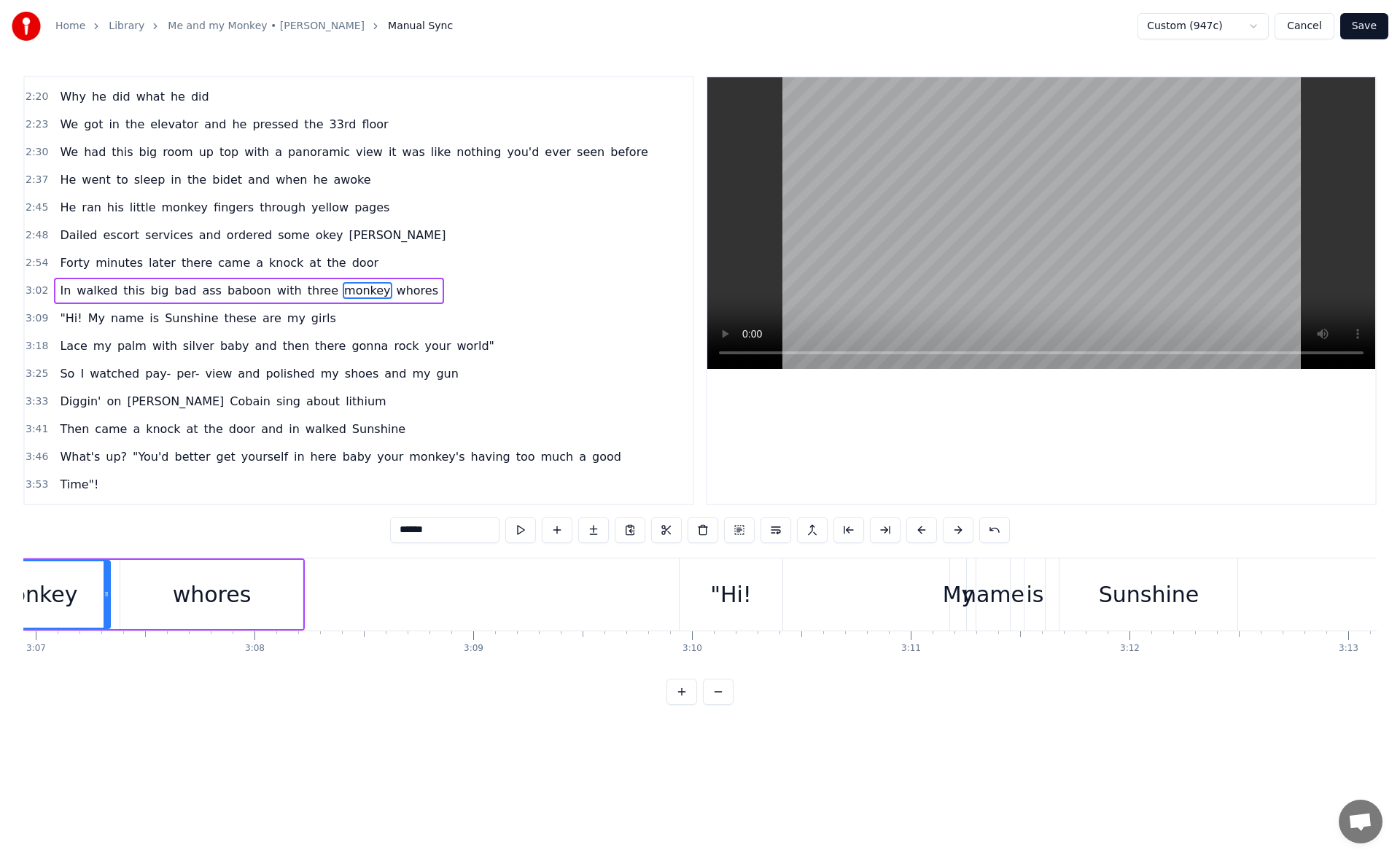
scroll to position [0, 40989]
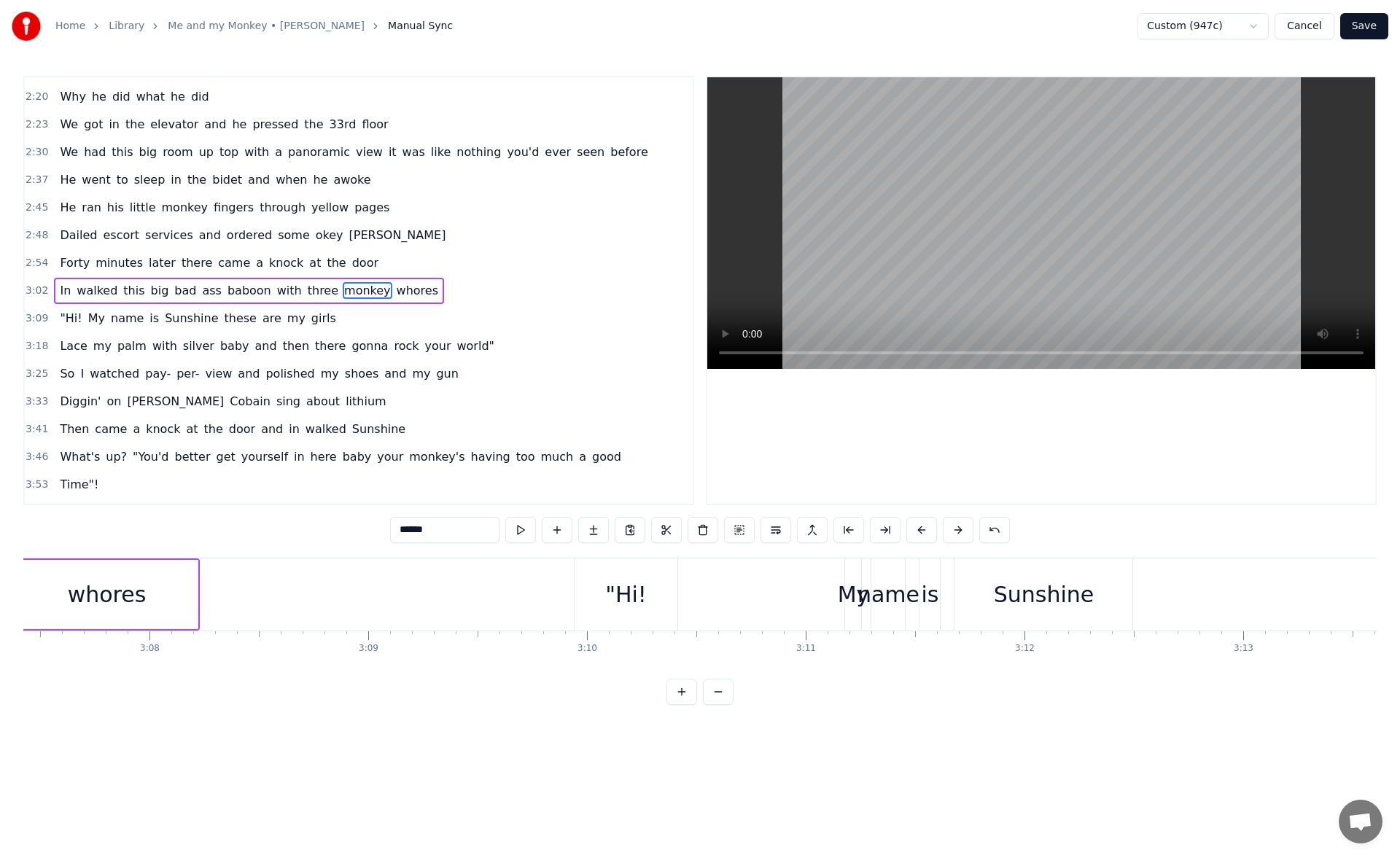
click at [594, 585] on div ""Hi!" at bounding box center [626, 594] width 104 height 72
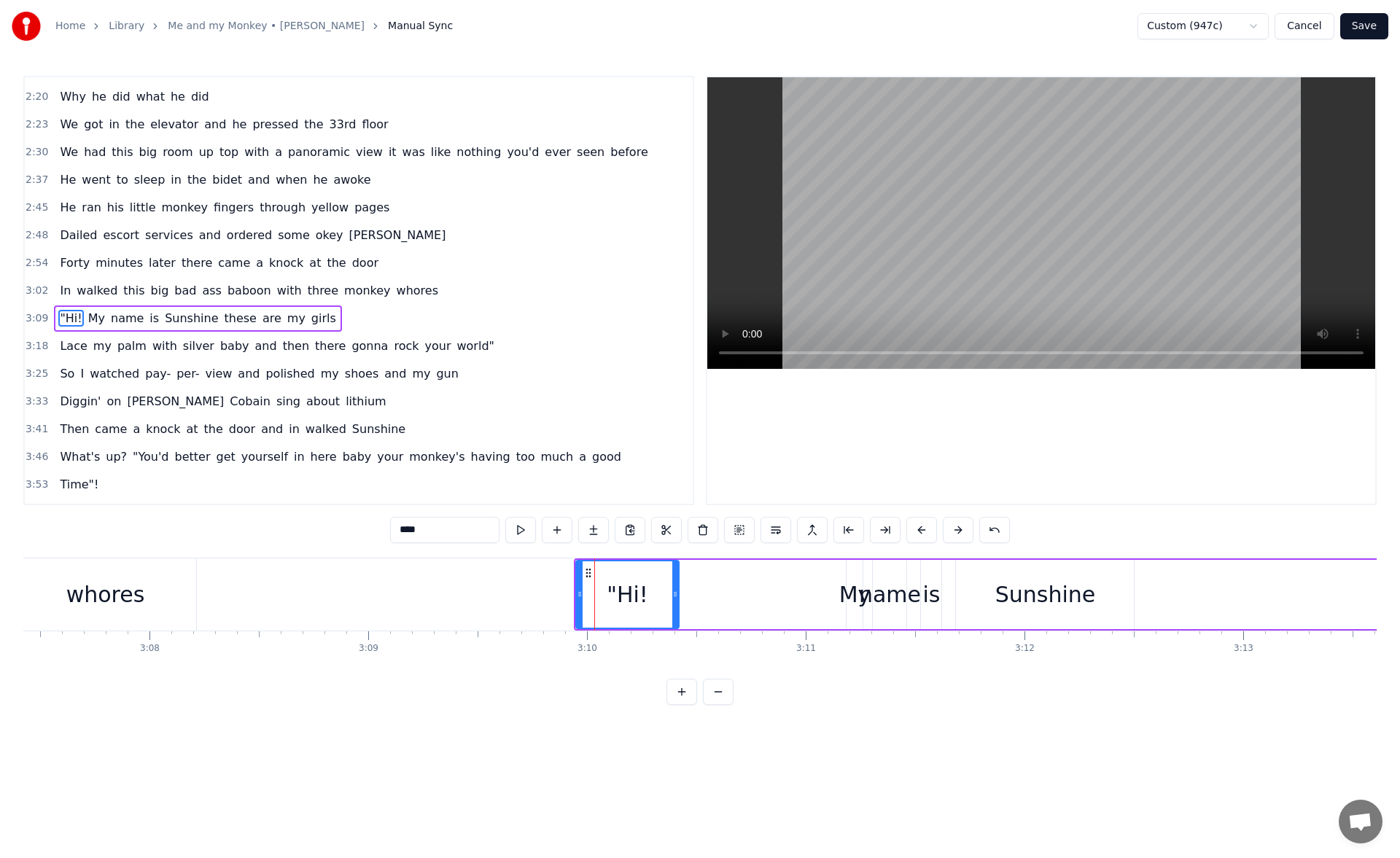
scroll to position [548, 0]
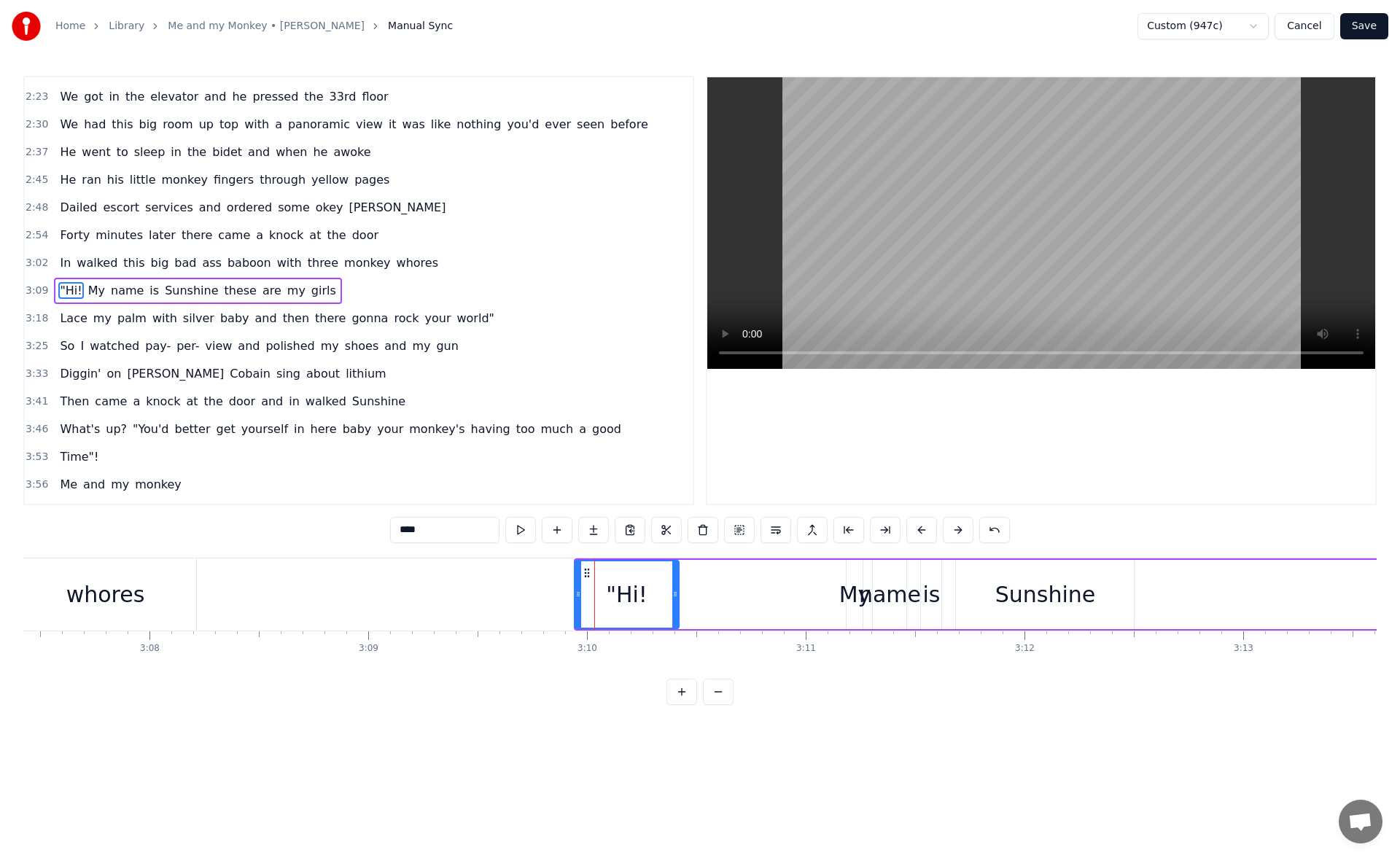
click at [575, 596] on icon at bounding box center [578, 594] width 6 height 12
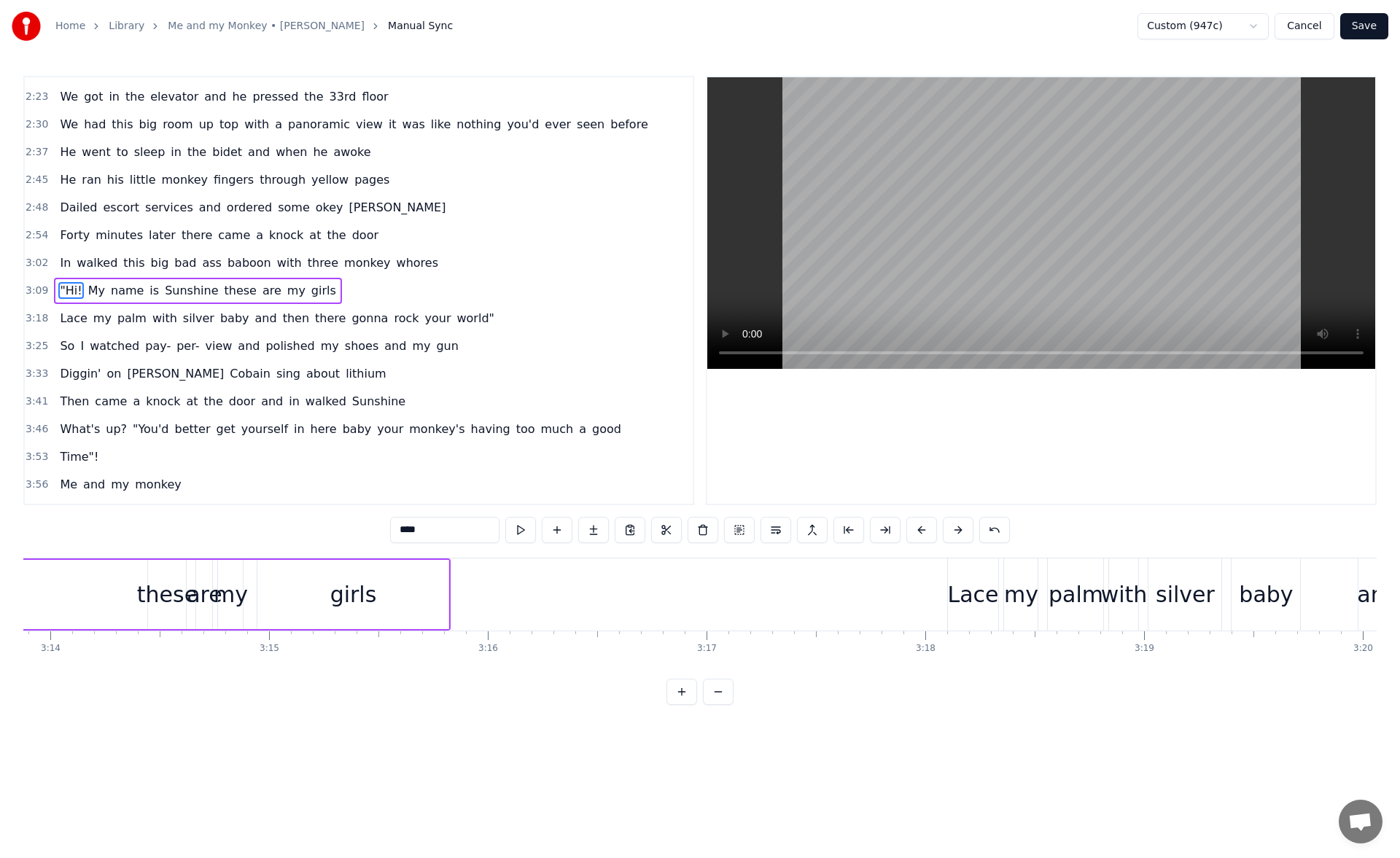
scroll to position [0, 42453]
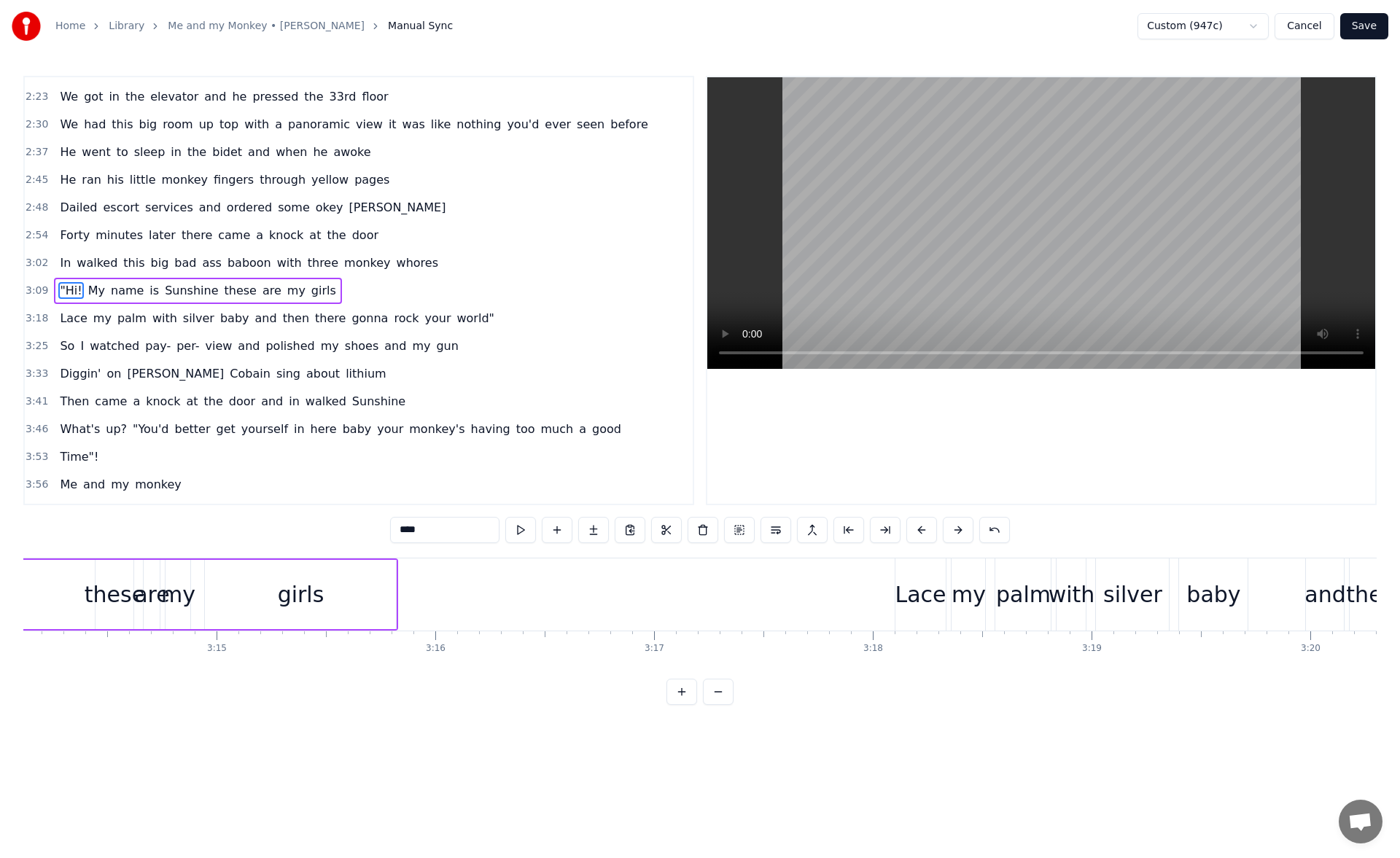
click at [370, 572] on div "girls" at bounding box center [300, 594] width 191 height 69
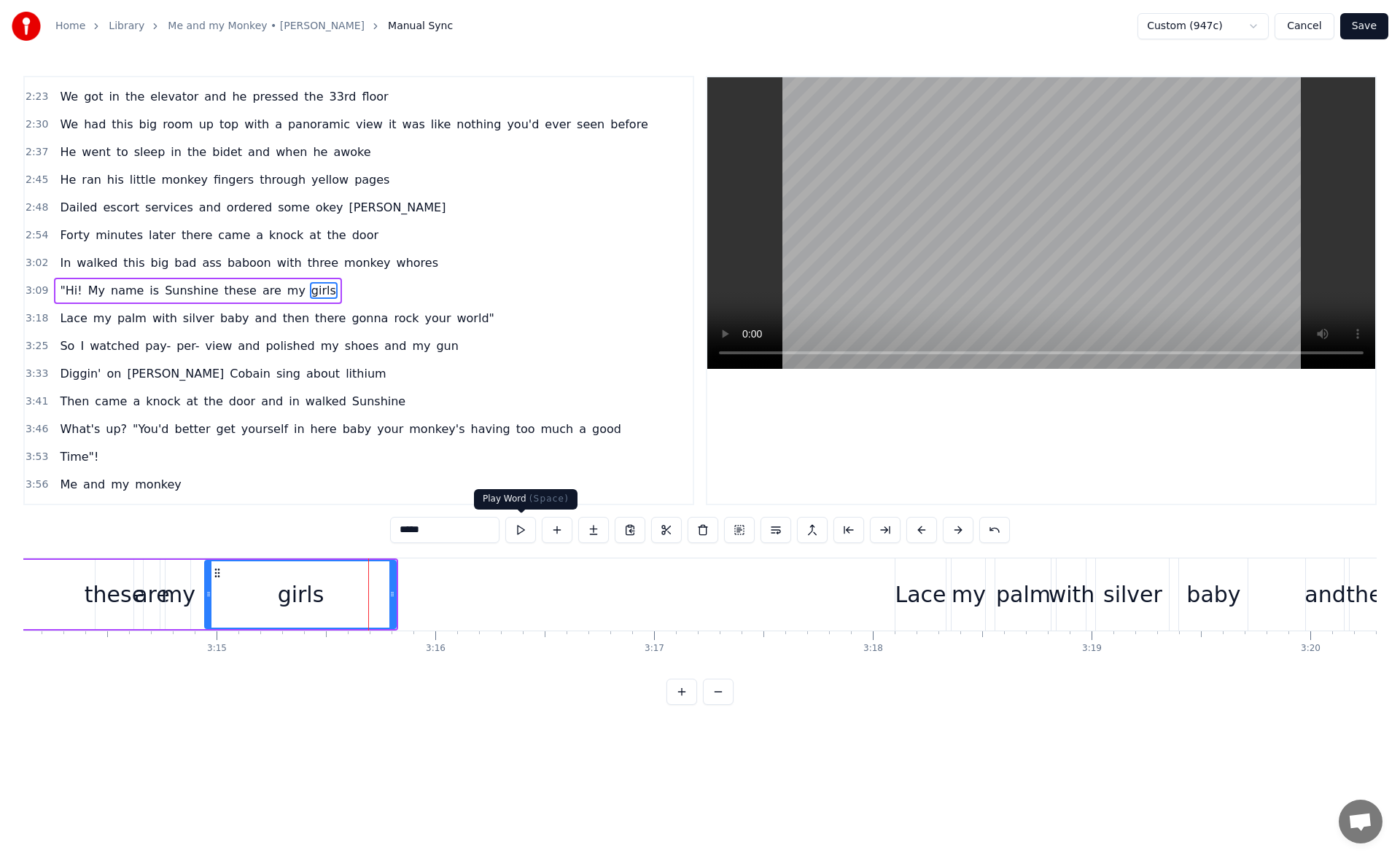
click at [525, 523] on button at bounding box center [520, 529] width 31 height 26
click at [397, 594] on circle at bounding box center [397, 594] width 1 height 1
click at [400, 595] on icon at bounding box center [399, 594] width 6 height 12
click at [518, 528] on button at bounding box center [520, 529] width 31 height 26
click at [907, 585] on div "Lace" at bounding box center [920, 594] width 51 height 33
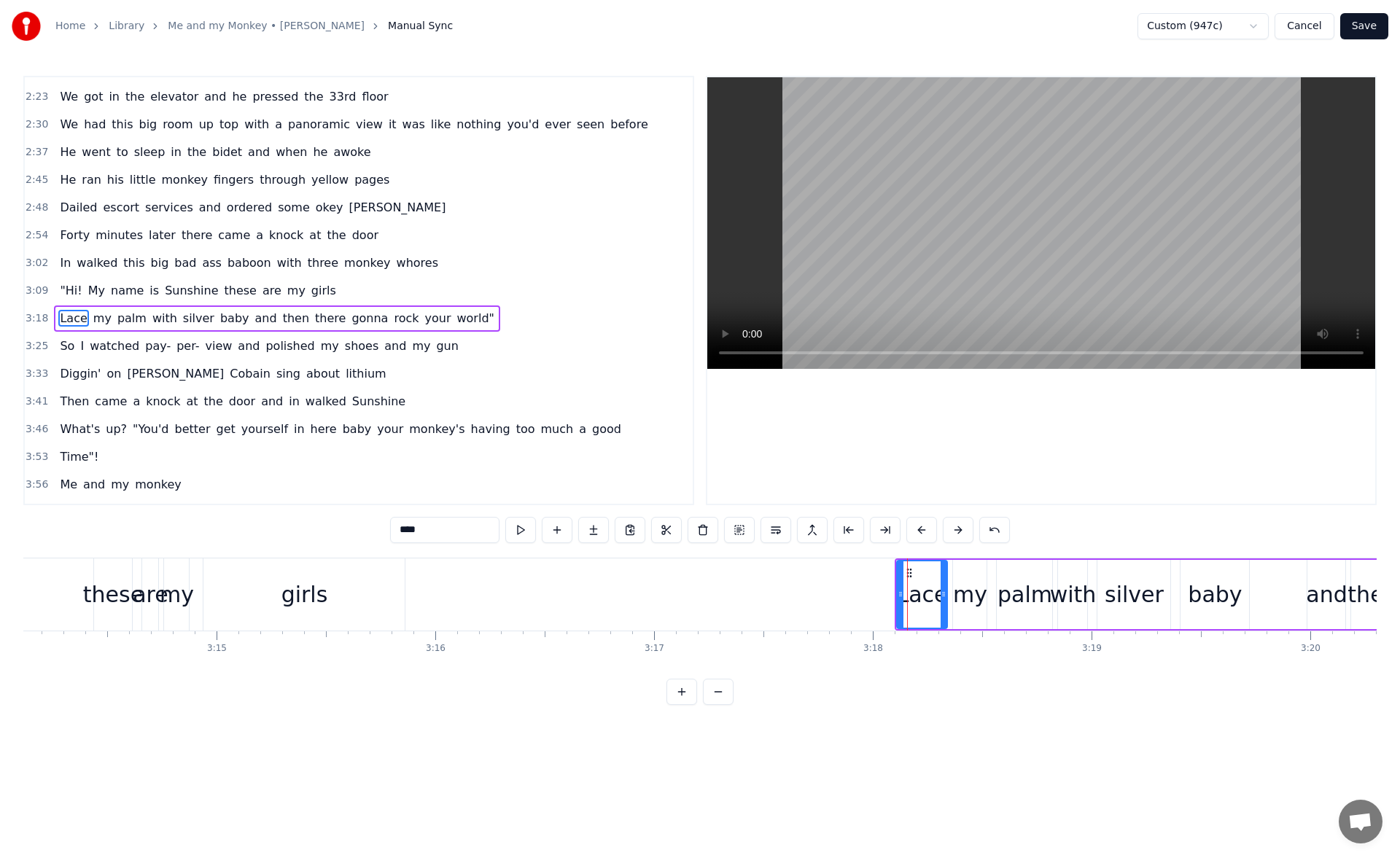
scroll to position [576, 0]
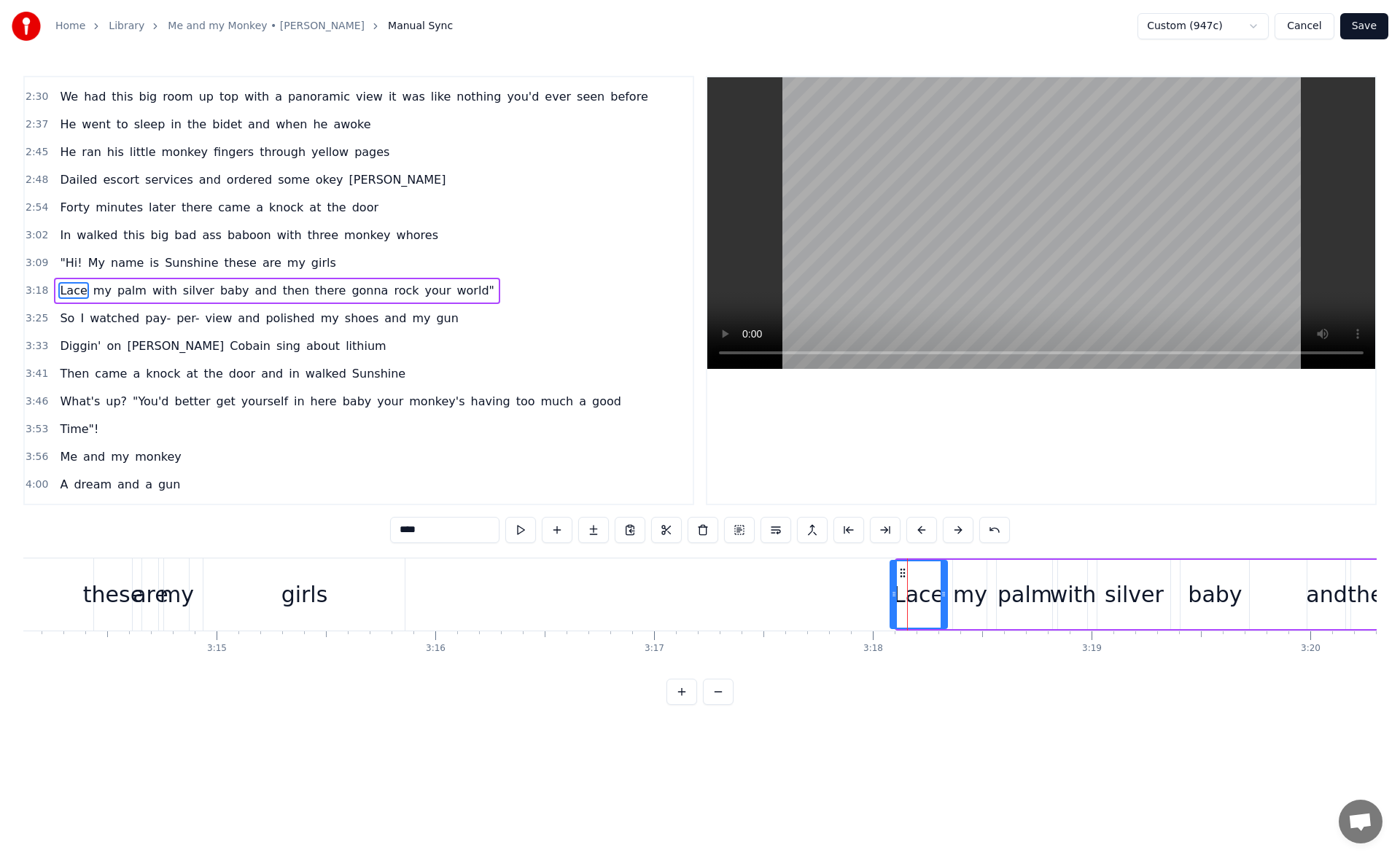
click at [891, 595] on icon at bounding box center [893, 594] width 6 height 12
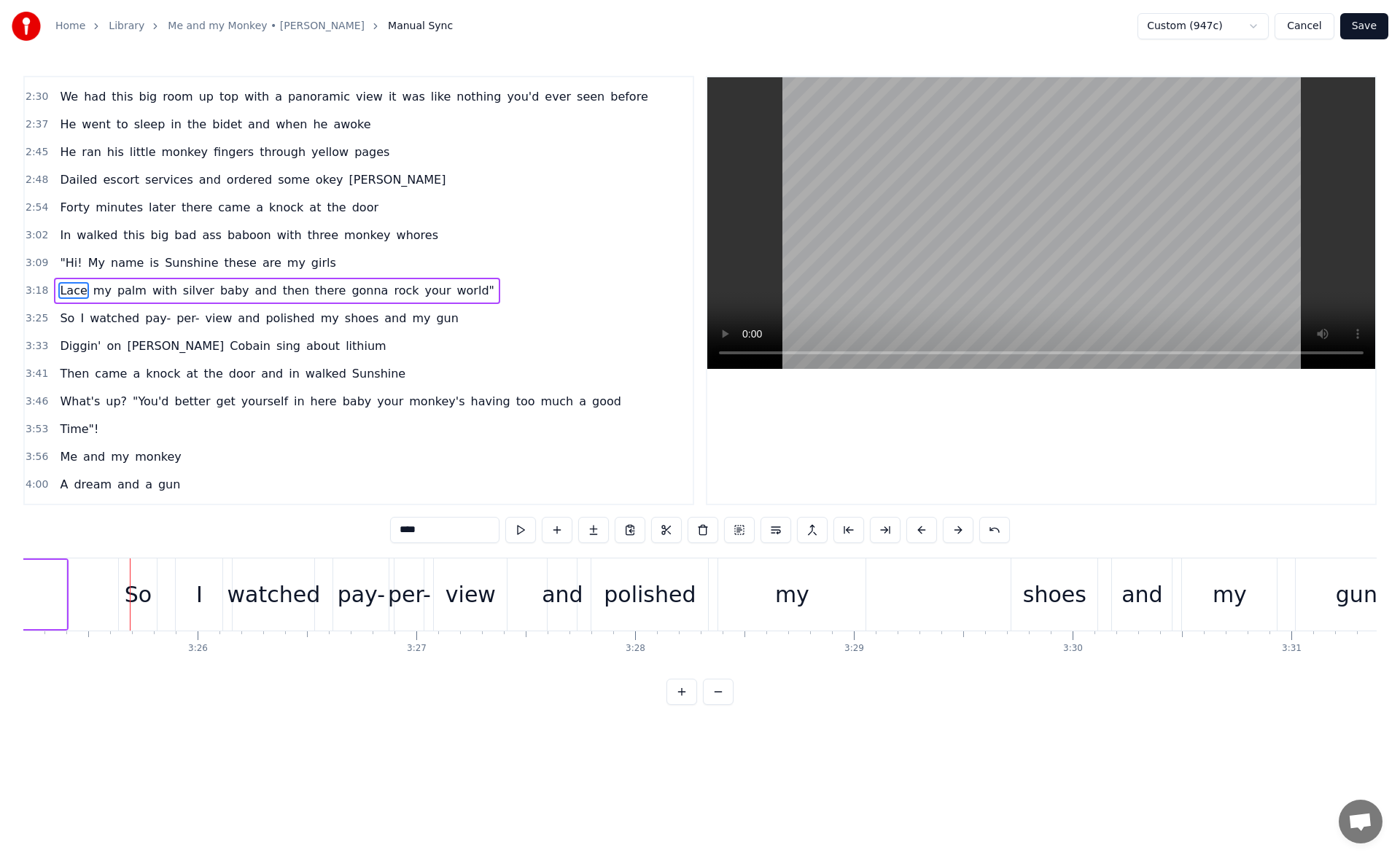
scroll to position [0, 44911]
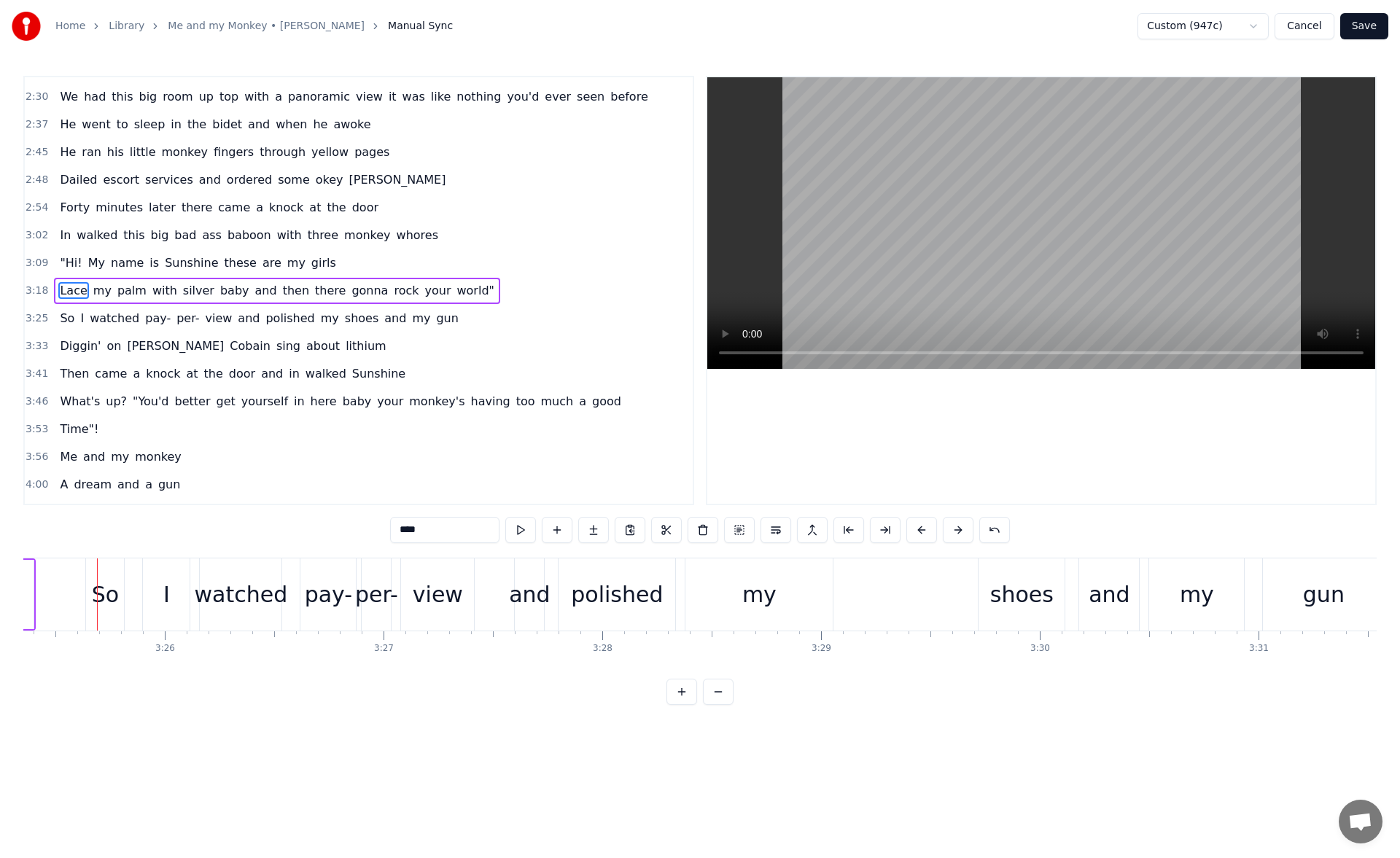
click at [101, 600] on div "So" at bounding box center [105, 594] width 27 height 33
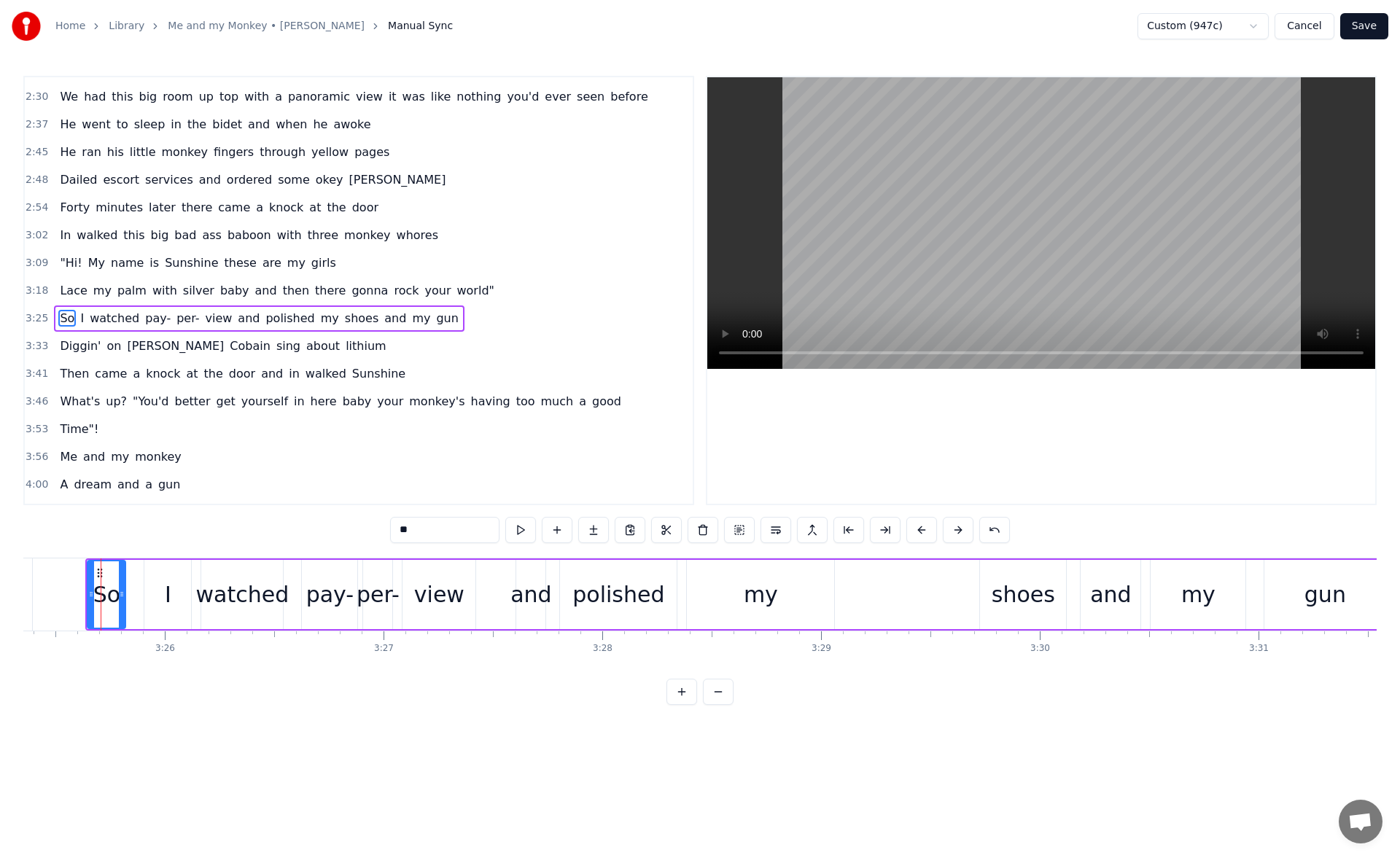
scroll to position [603, 0]
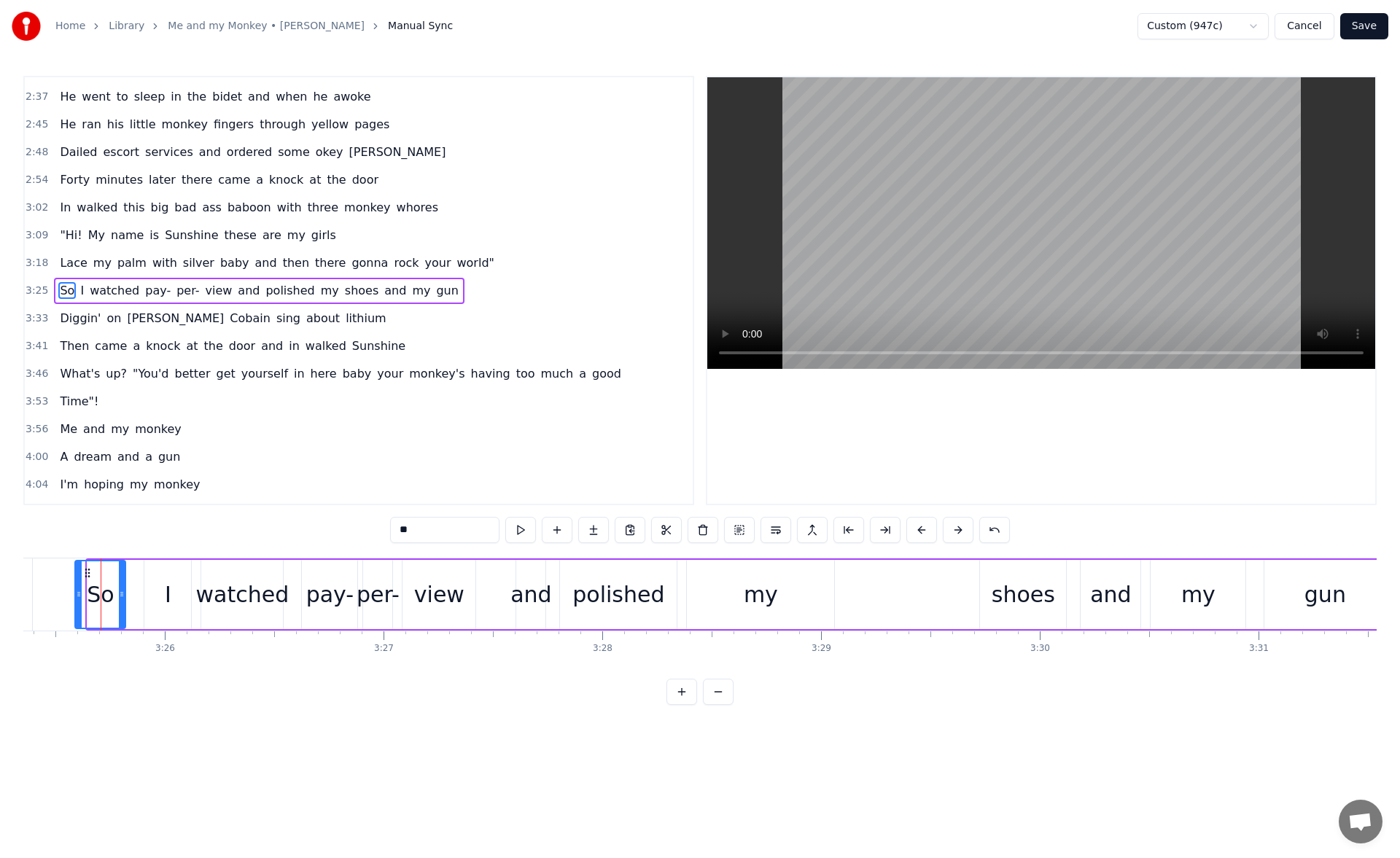
drag, startPoint x: 90, startPoint y: 600, endPoint x: 77, endPoint y: 600, distance: 13.0
click at [77, 600] on div at bounding box center [78, 594] width 6 height 66
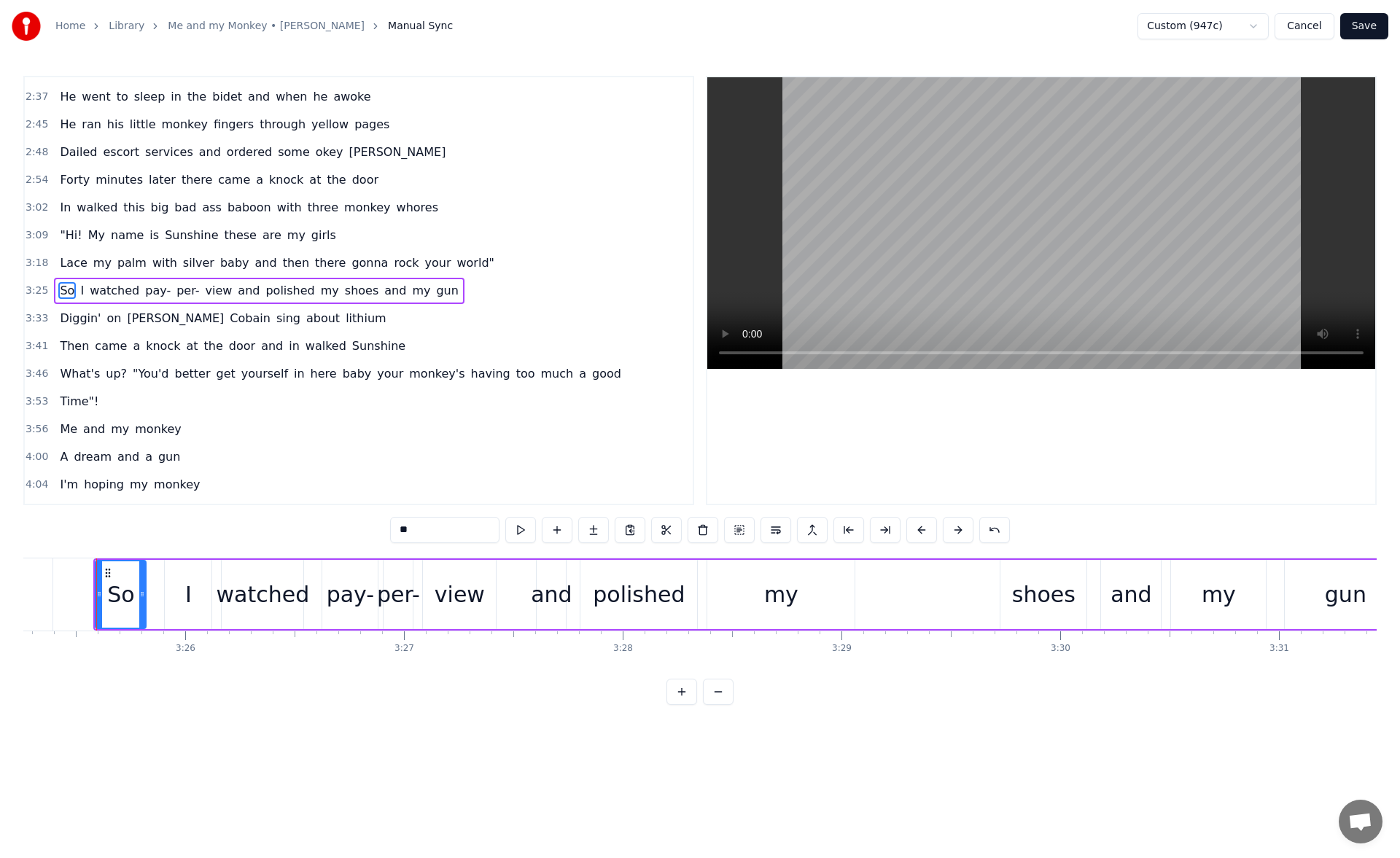
click at [1015, 588] on div "shoes" at bounding box center [1043, 594] width 86 height 69
drag, startPoint x: 1006, startPoint y: 594, endPoint x: 979, endPoint y: 592, distance: 27.1
click at [979, 592] on icon at bounding box center [979, 594] width 6 height 12
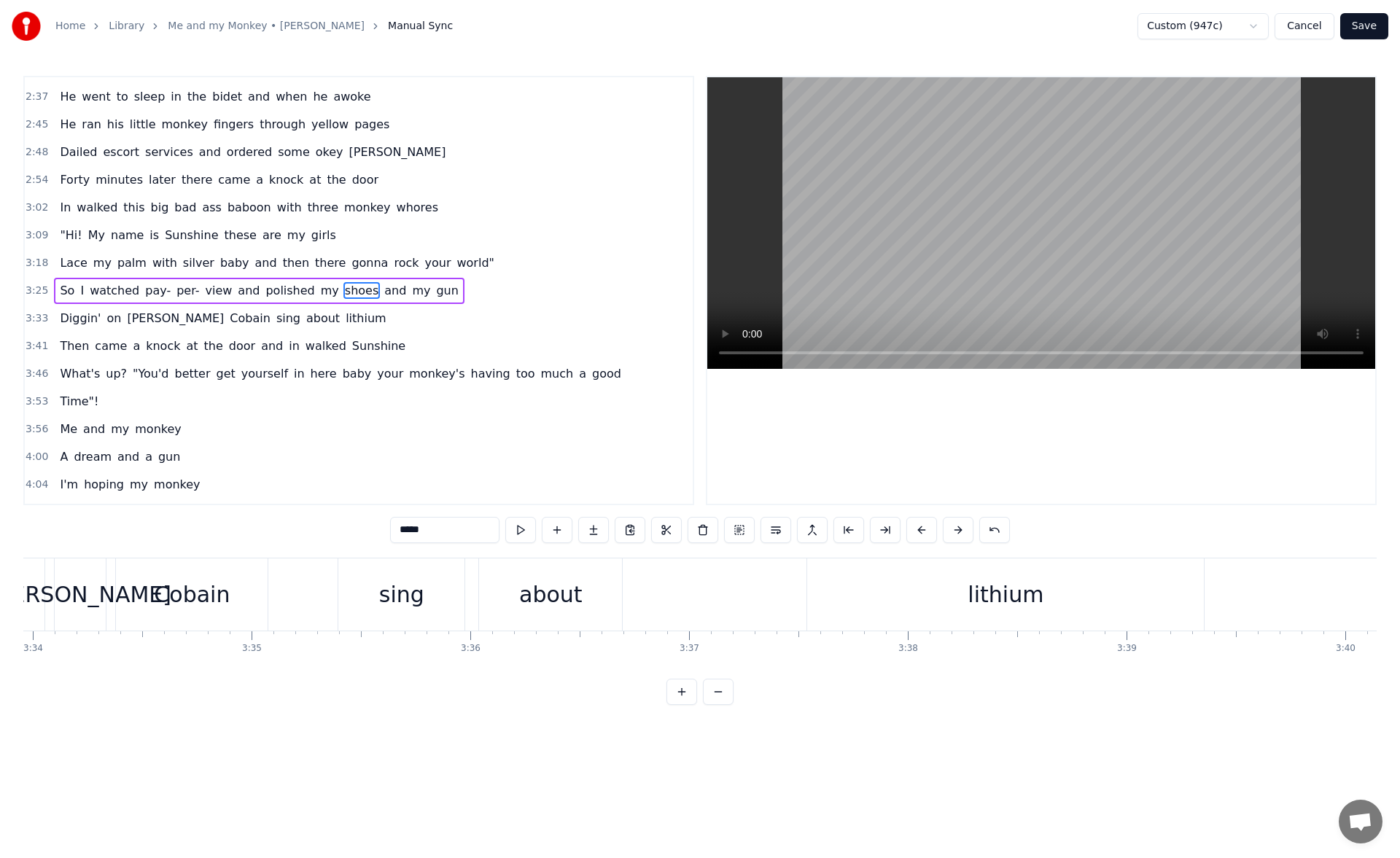
scroll to position [0, 46949]
click at [778, 600] on div "lithium" at bounding box center [848, 594] width 397 height 72
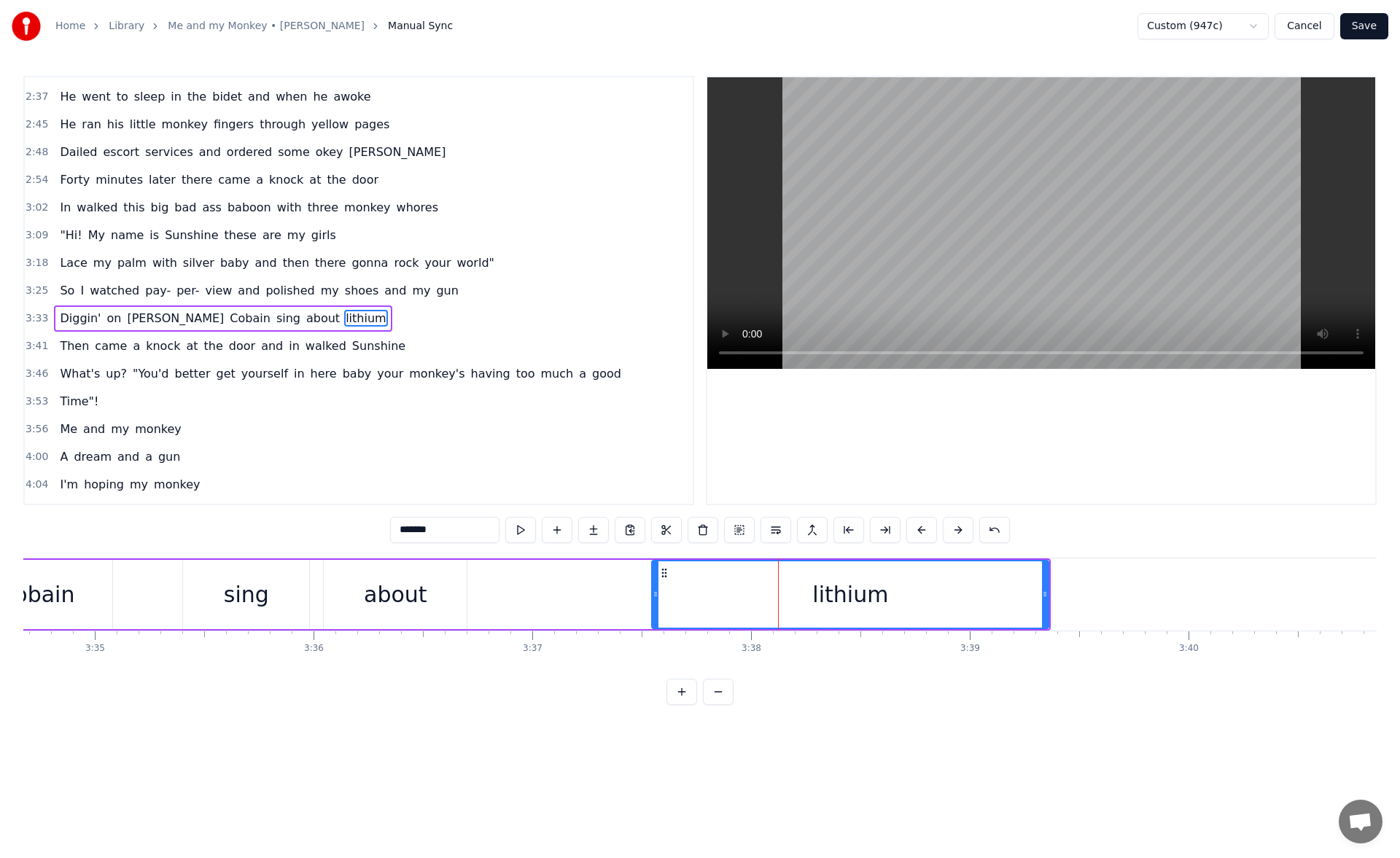
scroll to position [631, 0]
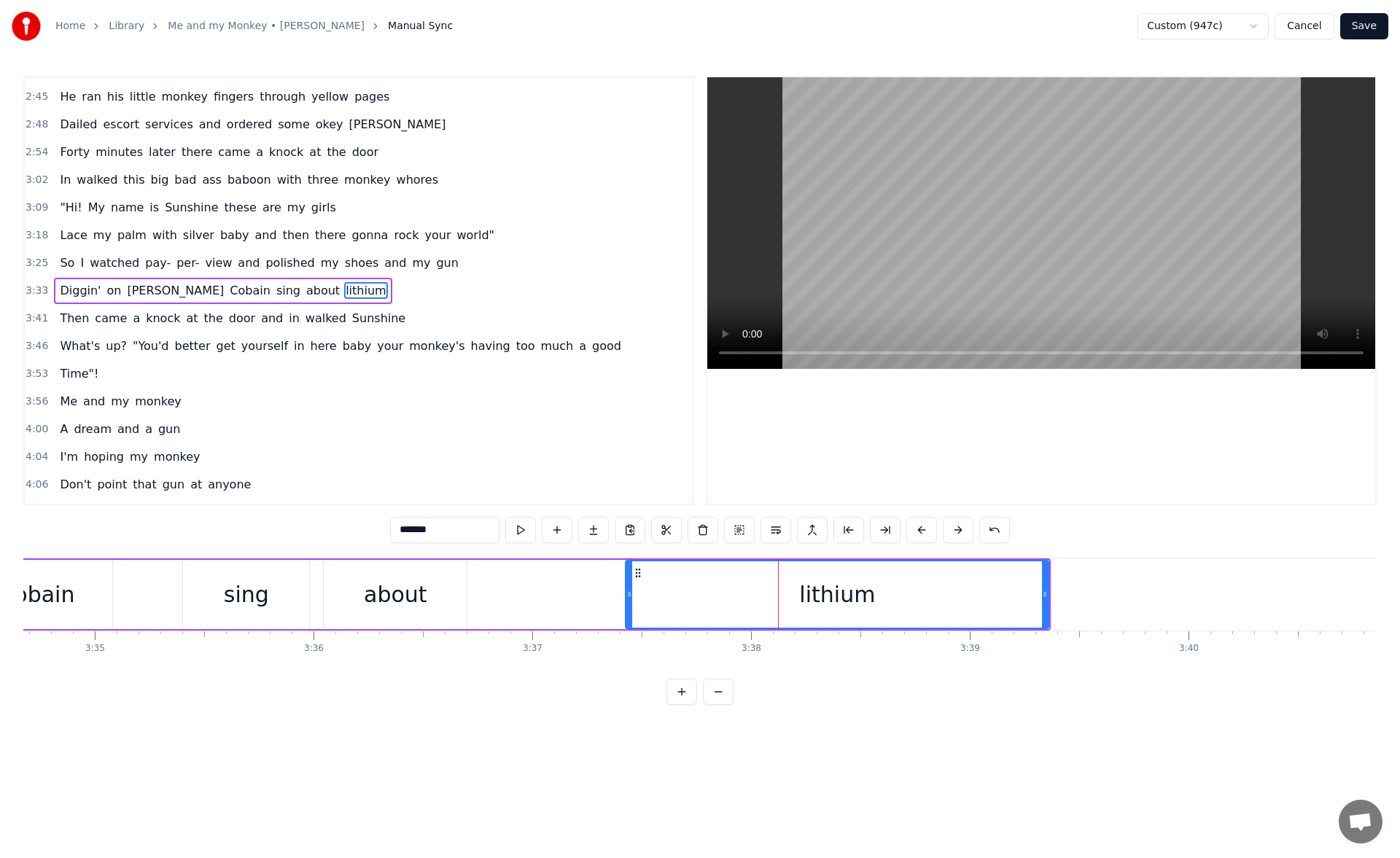
drag, startPoint x: 654, startPoint y: 591, endPoint x: 622, endPoint y: 588, distance: 32.1
click at [626, 588] on icon at bounding box center [629, 594] width 6 height 12
click at [522, 532] on button at bounding box center [520, 529] width 31 height 26
click at [1050, 593] on icon at bounding box center [1049, 594] width 6 height 12
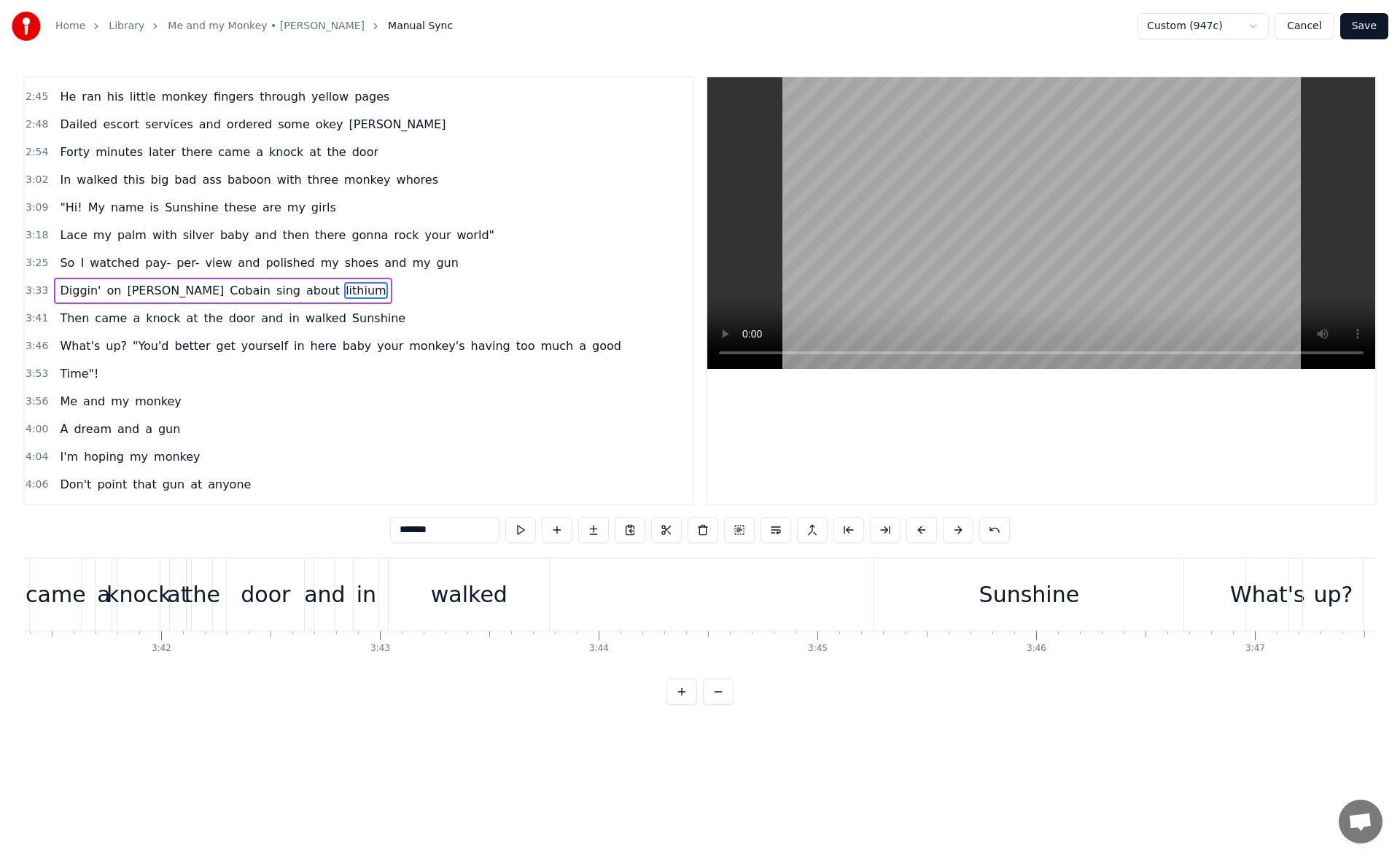
scroll to position [0, 48517]
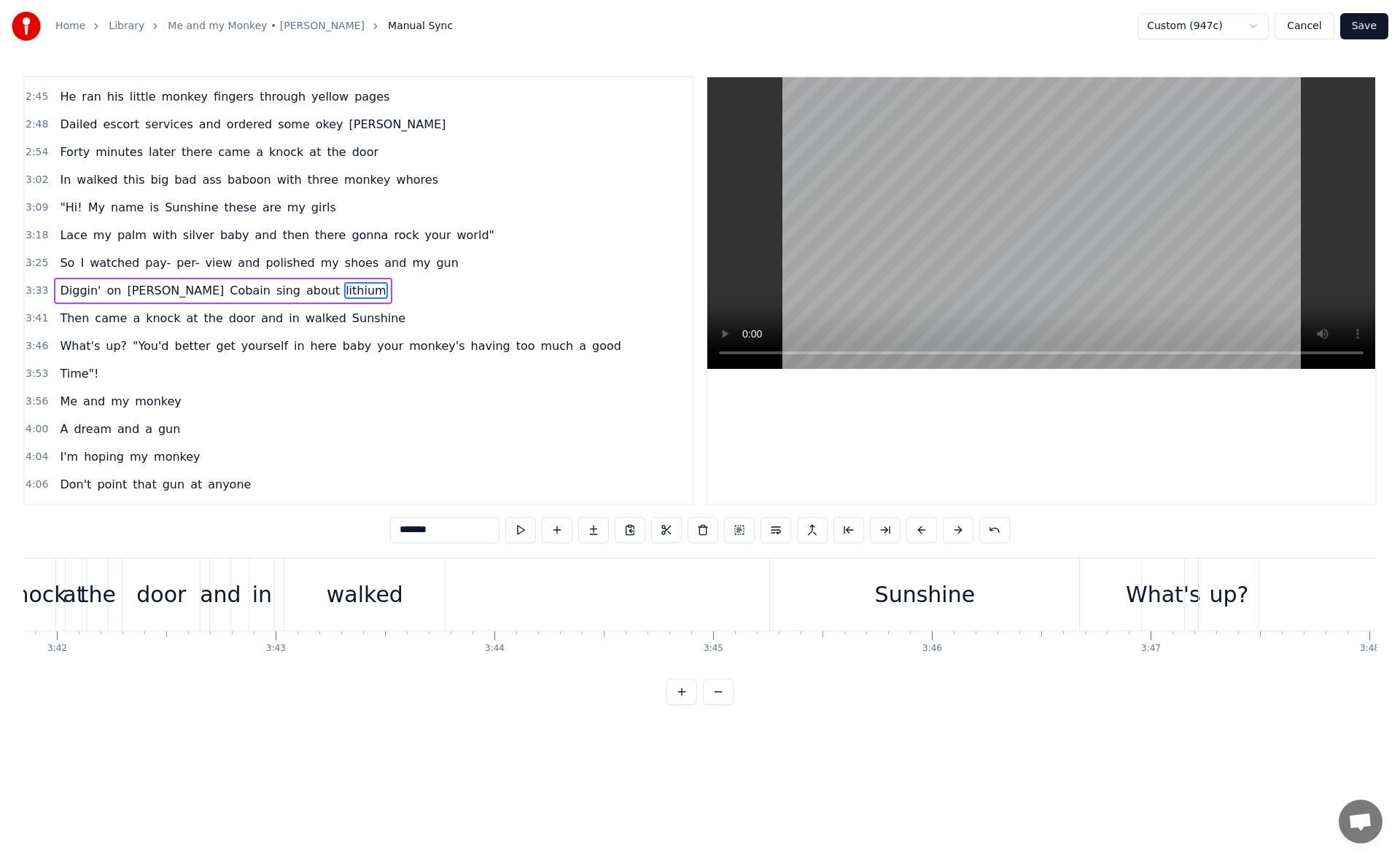
click at [802, 597] on div "Sunshine" at bounding box center [924, 594] width 309 height 72
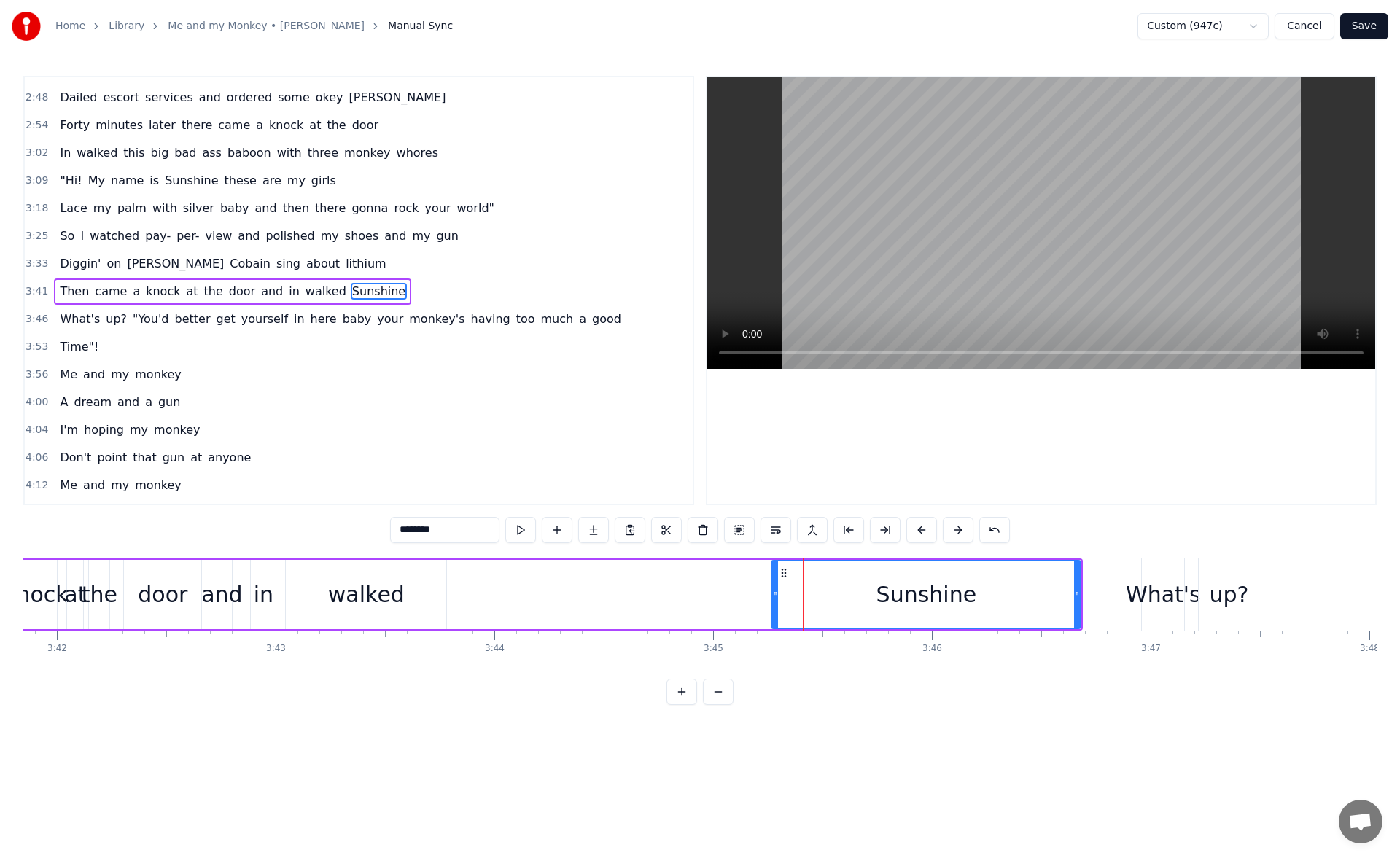
scroll to position [659, 0]
drag, startPoint x: 766, startPoint y: 591, endPoint x: 733, endPoint y: 589, distance: 33.1
click at [733, 589] on icon at bounding box center [736, 594] width 6 height 12
click at [518, 528] on button at bounding box center [520, 529] width 31 height 26
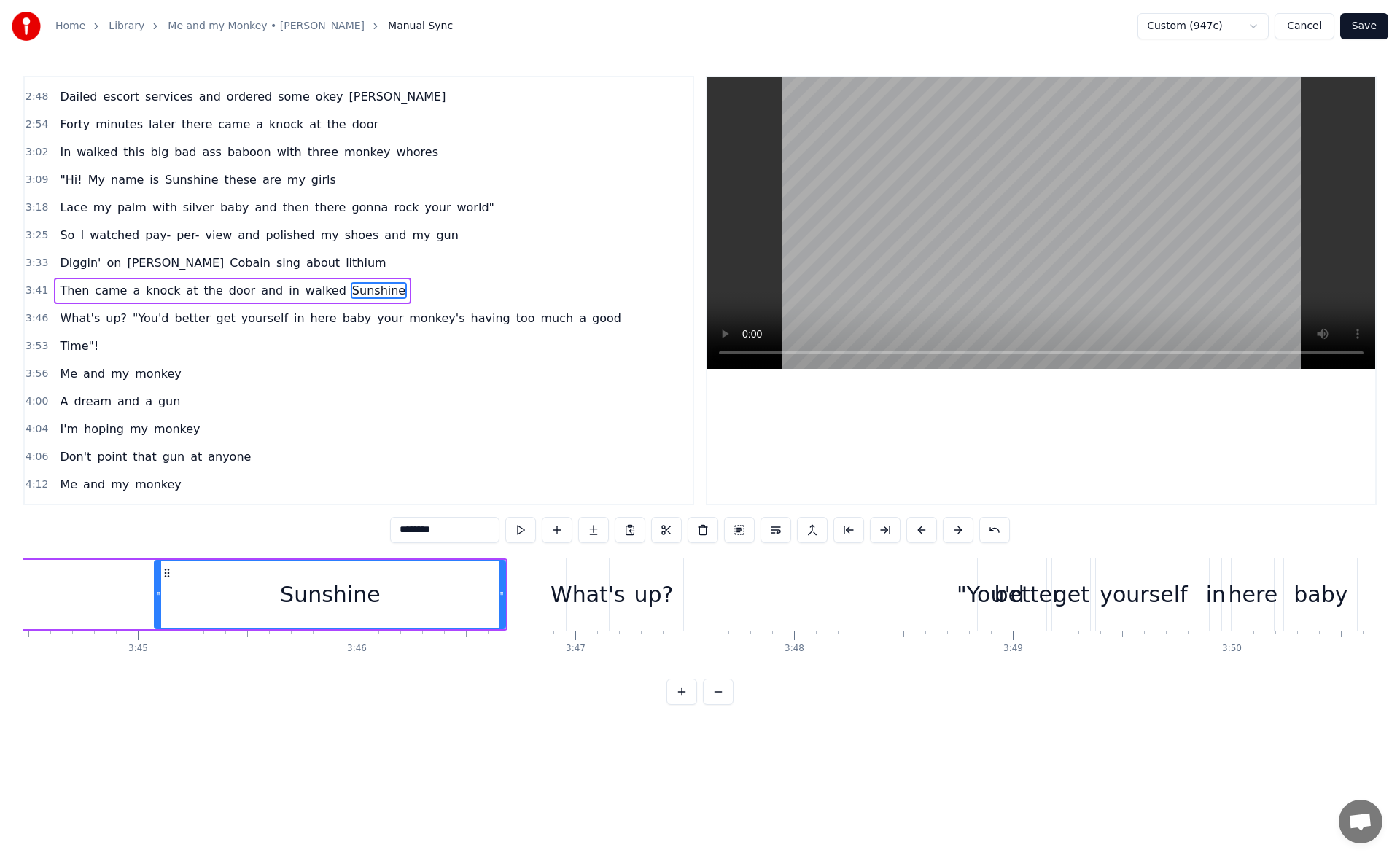
scroll to position [0, 49458]
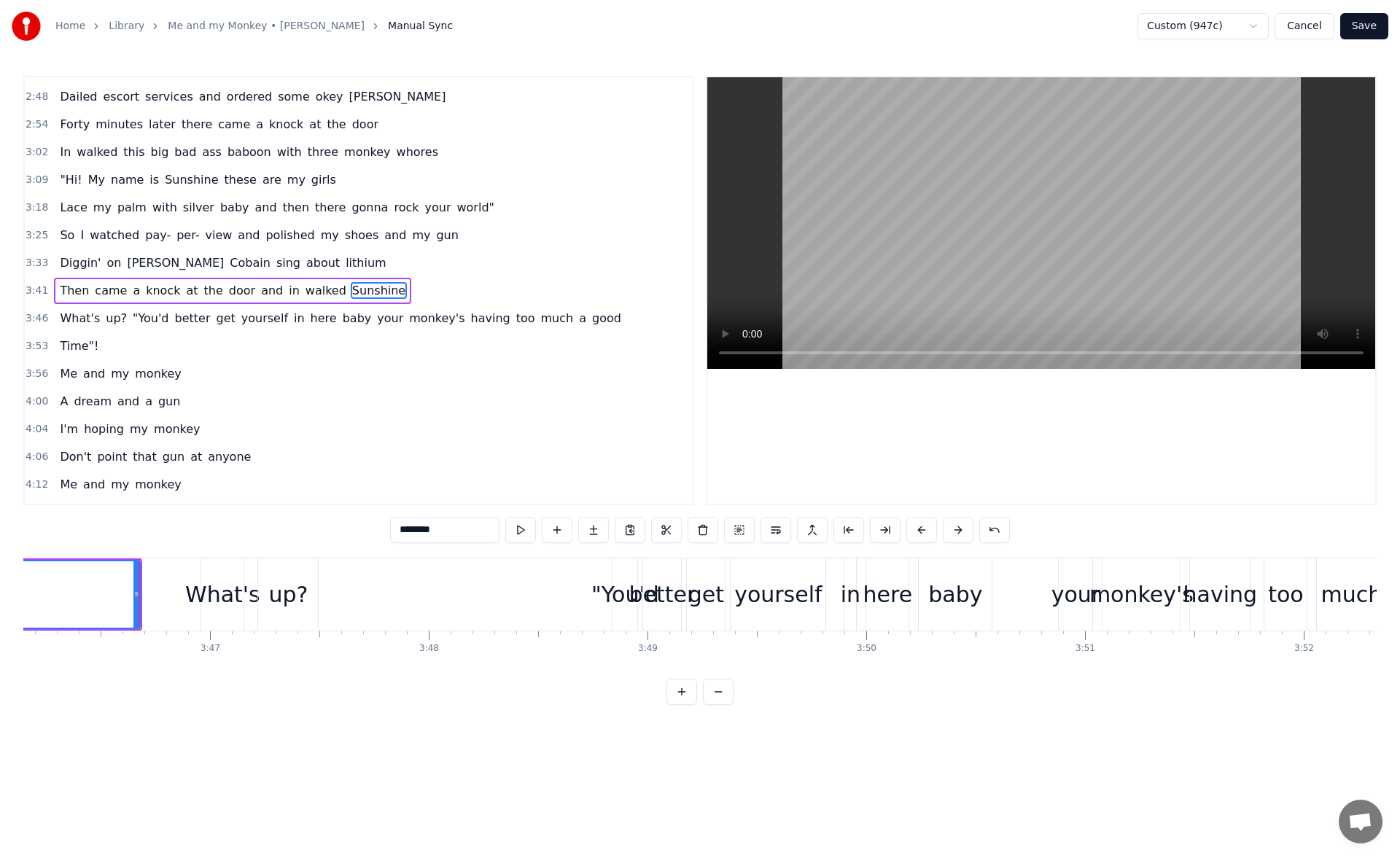
click at [627, 588] on div ""You'd" at bounding box center [625, 594] width 68 height 33
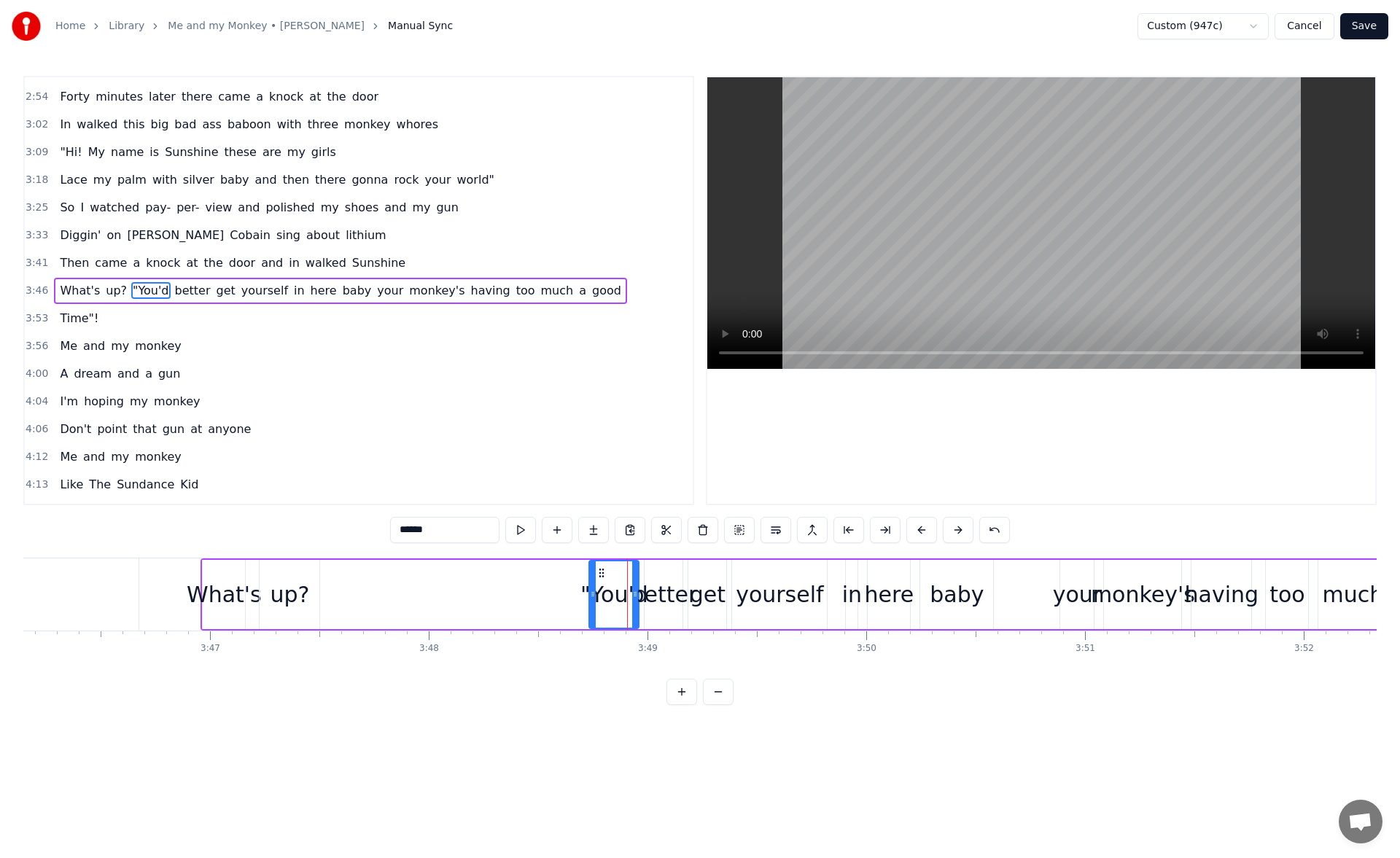
drag, startPoint x: 618, startPoint y: 597, endPoint x: 593, endPoint y: 594, distance: 25.2
click at [593, 594] on icon at bounding box center [592, 594] width 6 height 12
click at [522, 527] on button at bounding box center [520, 529] width 31 height 26
drag, startPoint x: 591, startPoint y: 594, endPoint x: 598, endPoint y: 596, distance: 7.3
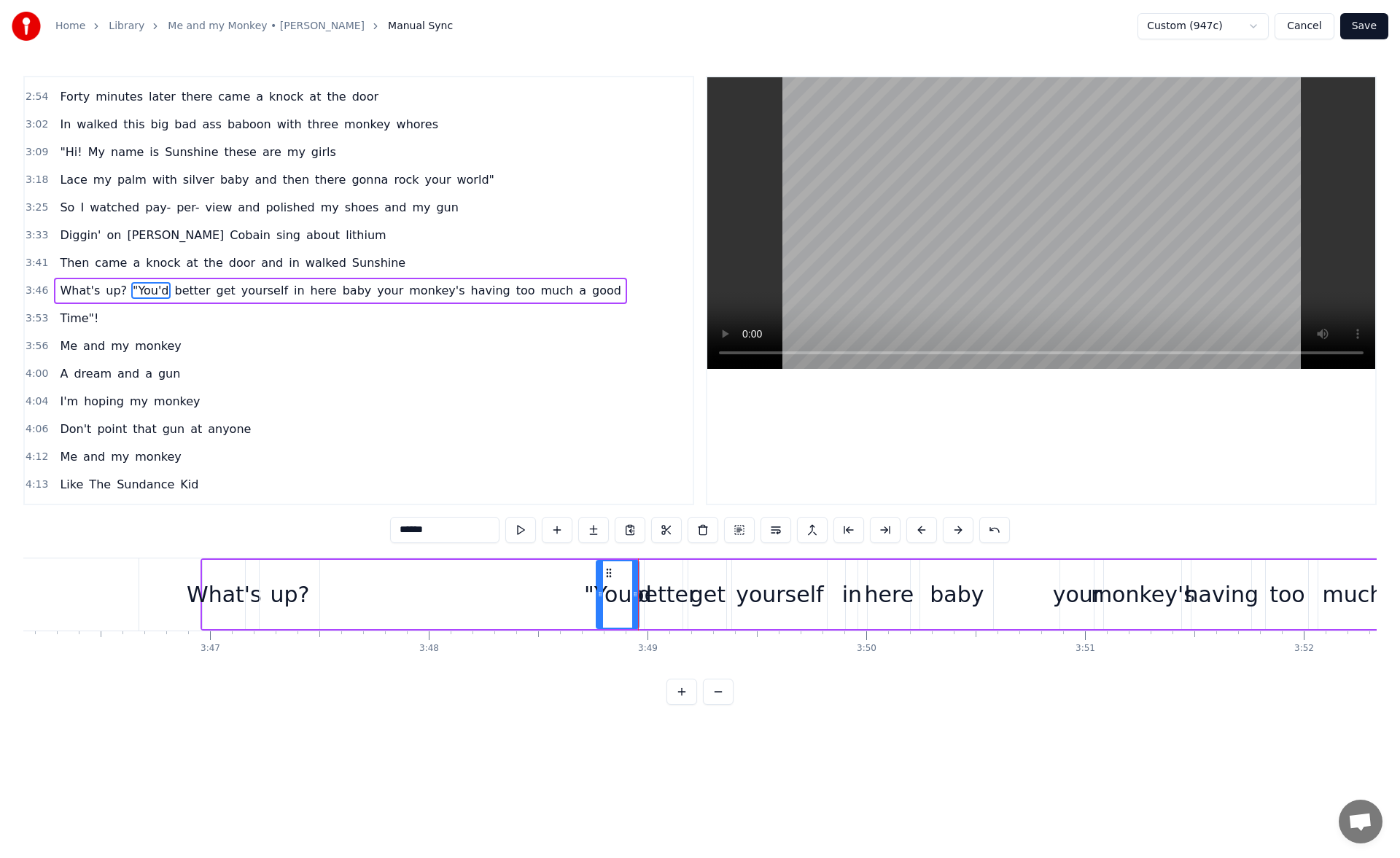
click at [598, 596] on icon at bounding box center [600, 594] width 6 height 12
click at [527, 533] on button at bounding box center [520, 529] width 31 height 26
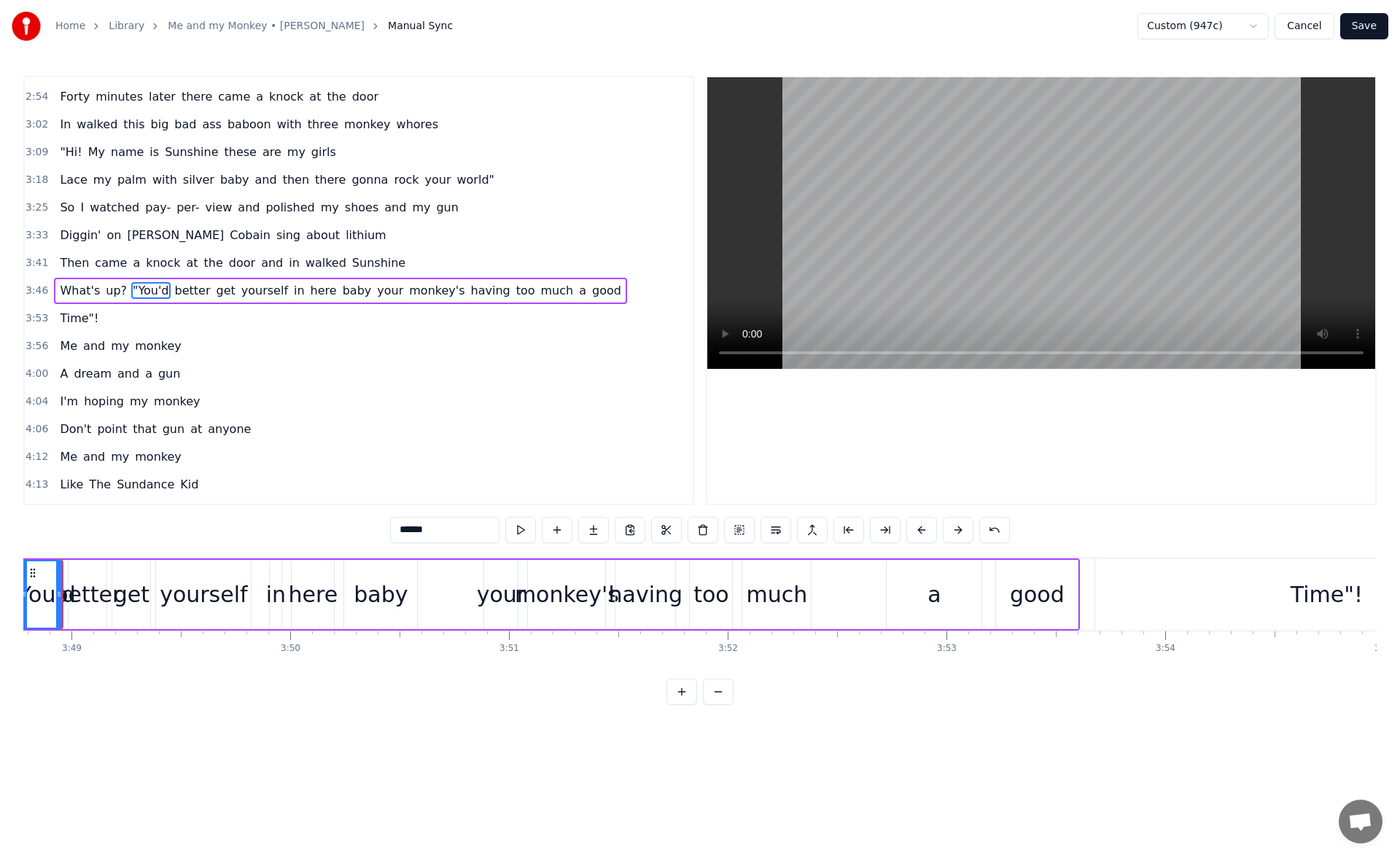
scroll to position [0, 50348]
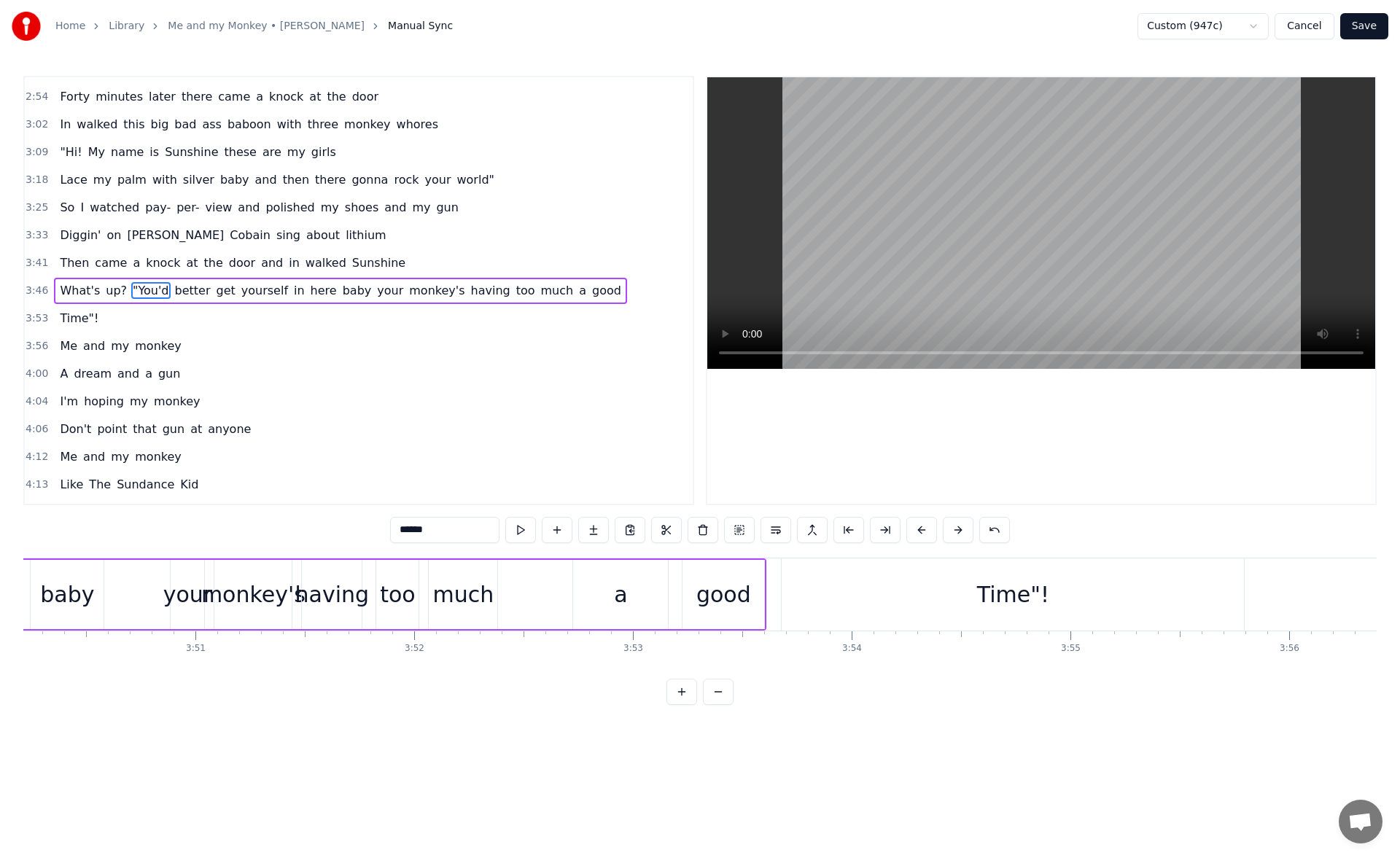
click at [742, 588] on div "good" at bounding box center [723, 594] width 55 height 33
type input "****"
click at [528, 530] on button at bounding box center [520, 529] width 31 height 26
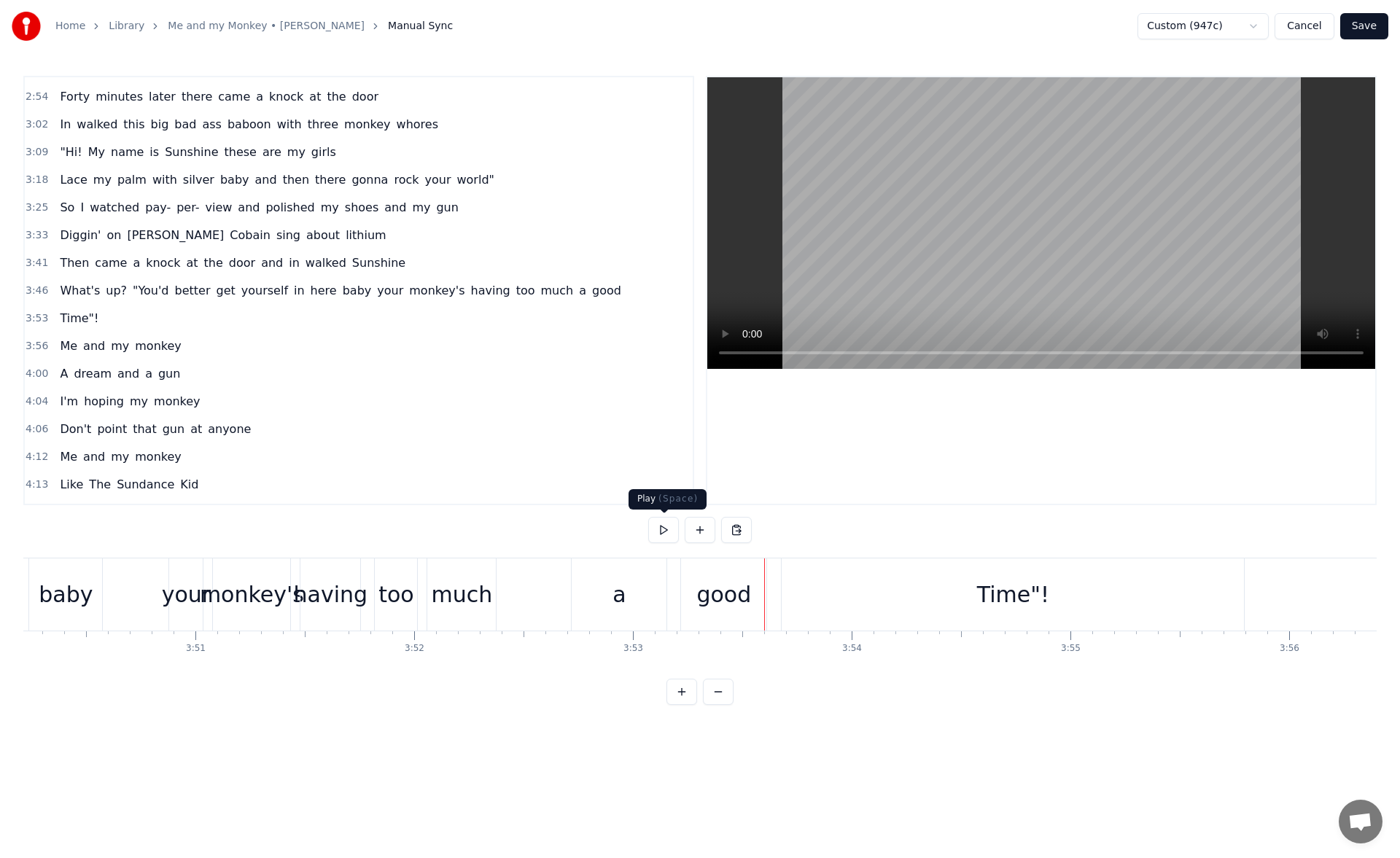
click at [653, 526] on button at bounding box center [663, 529] width 31 height 26
click at [701, 591] on div "good" at bounding box center [723, 594] width 55 height 33
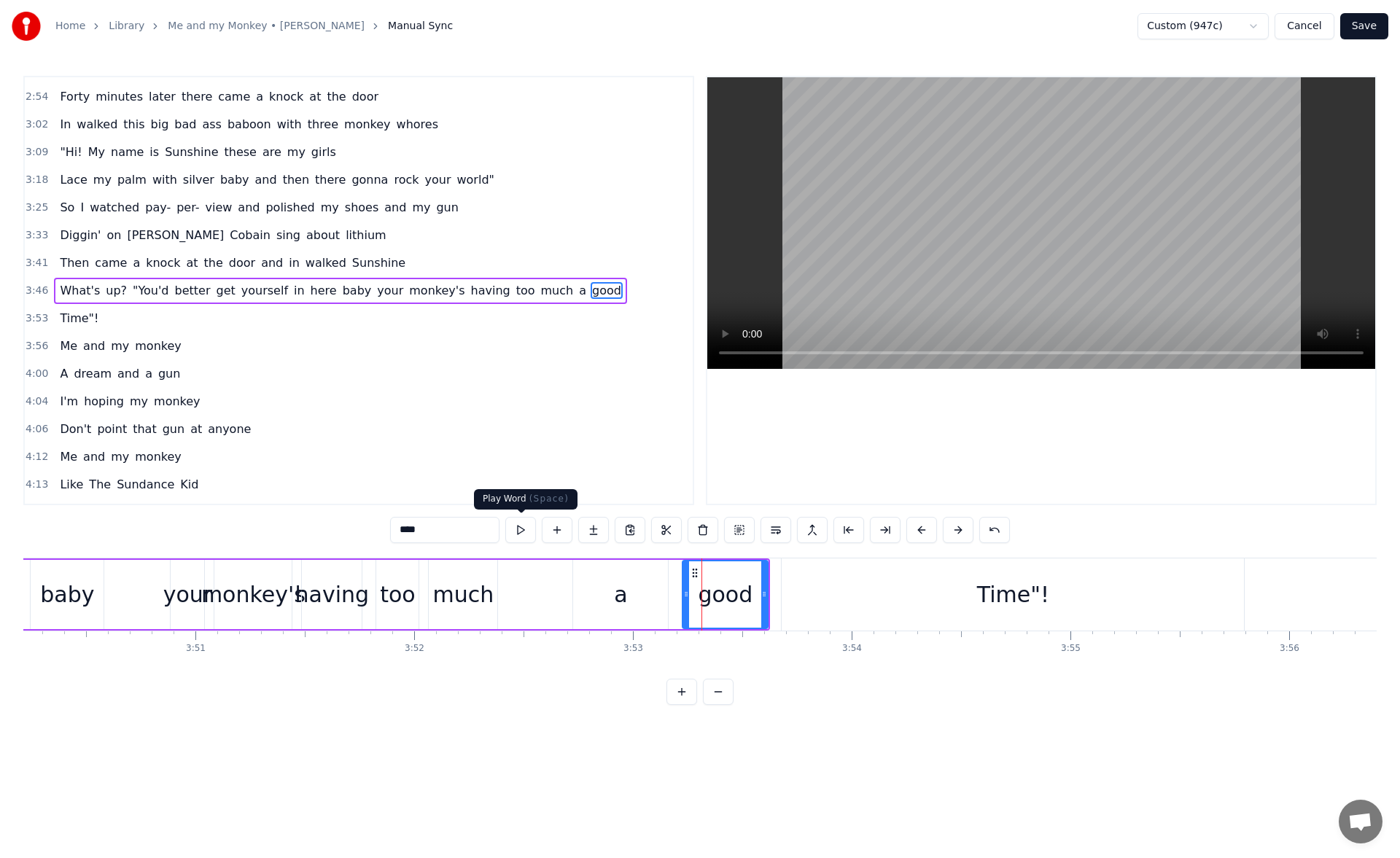
click at [527, 529] on button at bounding box center [520, 529] width 31 height 26
click at [791, 602] on div "Time"!" at bounding box center [1012, 594] width 462 height 72
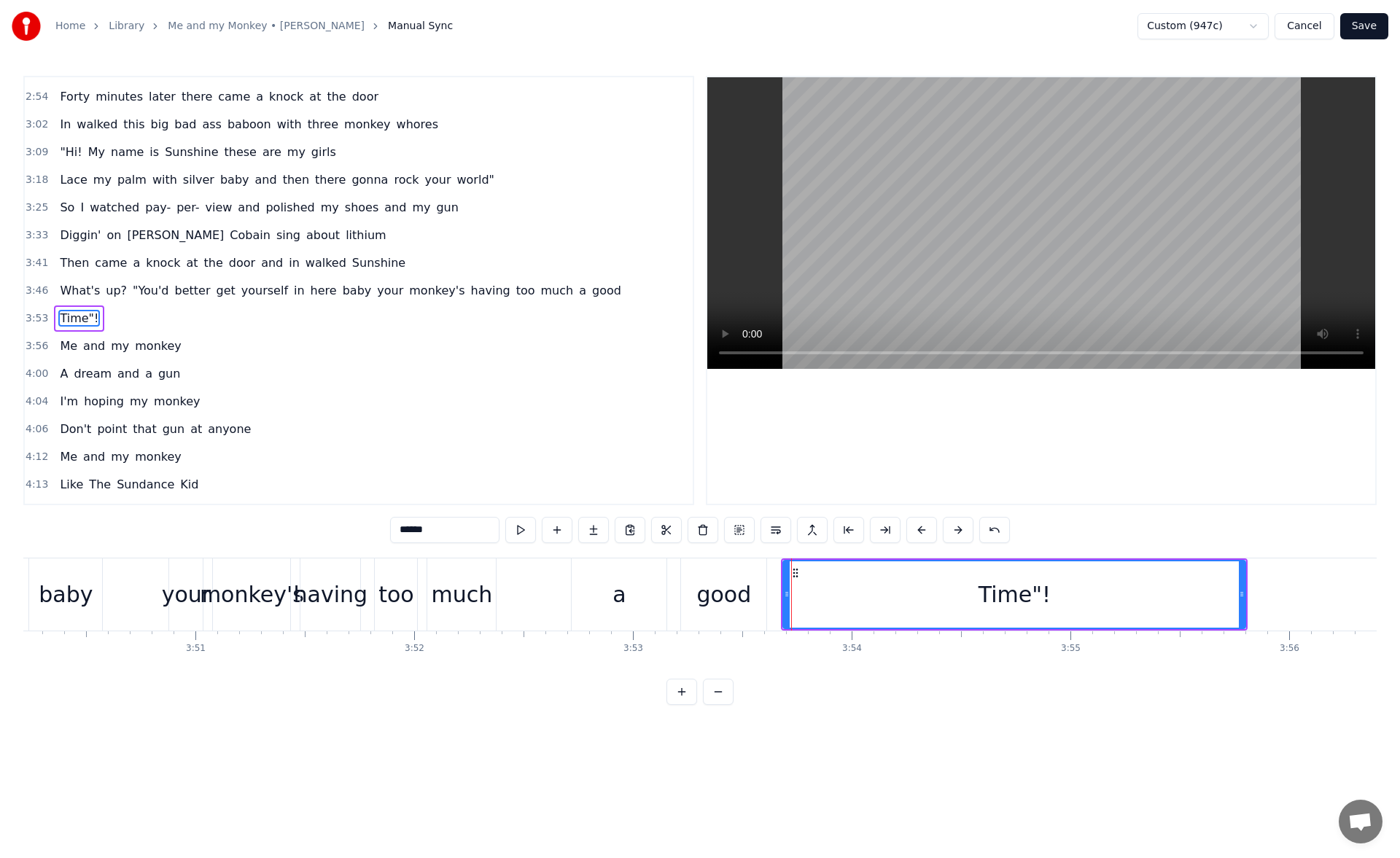
scroll to position [714, 0]
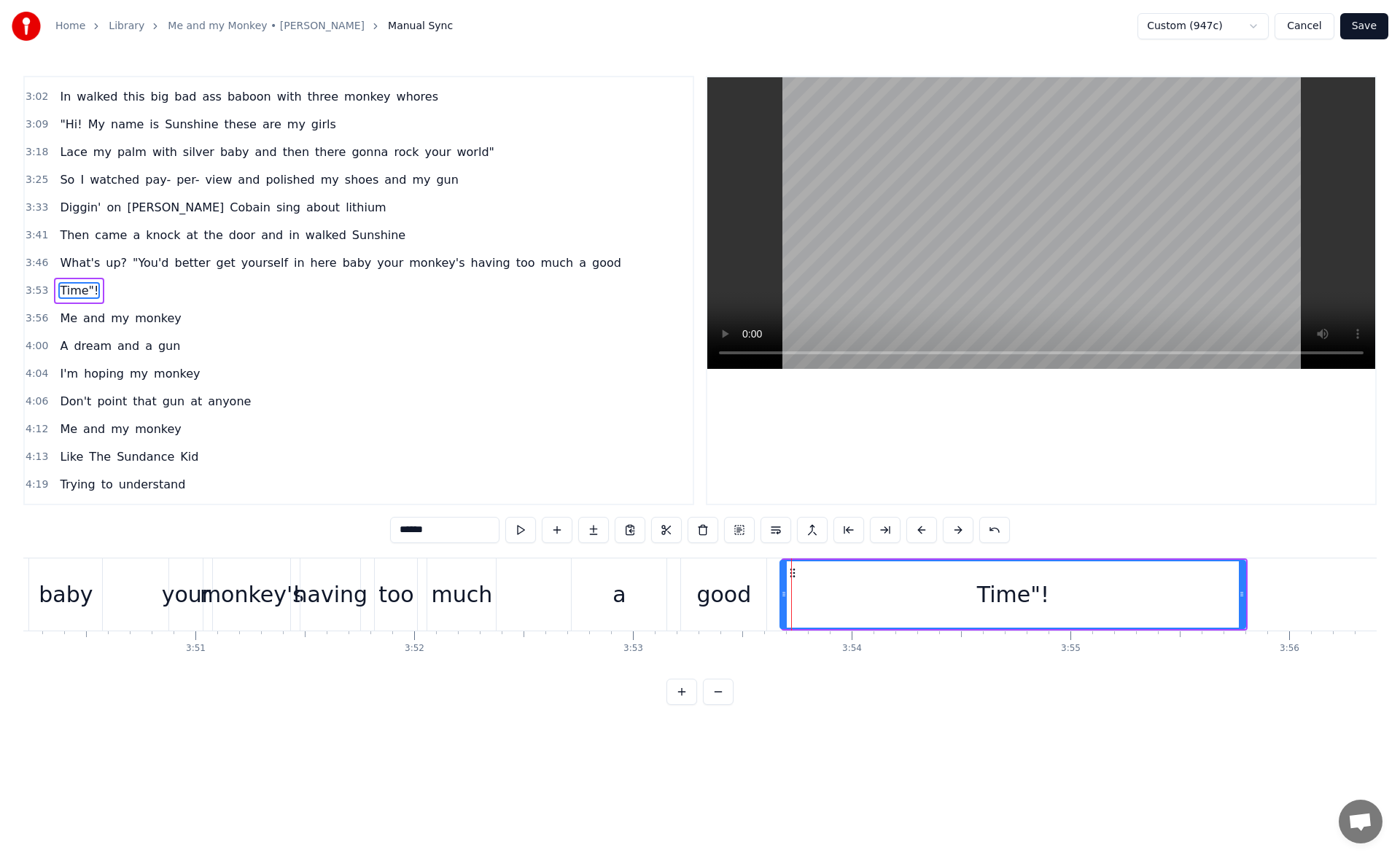
click at [782, 591] on icon at bounding box center [784, 594] width 6 height 12
click at [529, 529] on button at bounding box center [520, 529] width 31 height 26
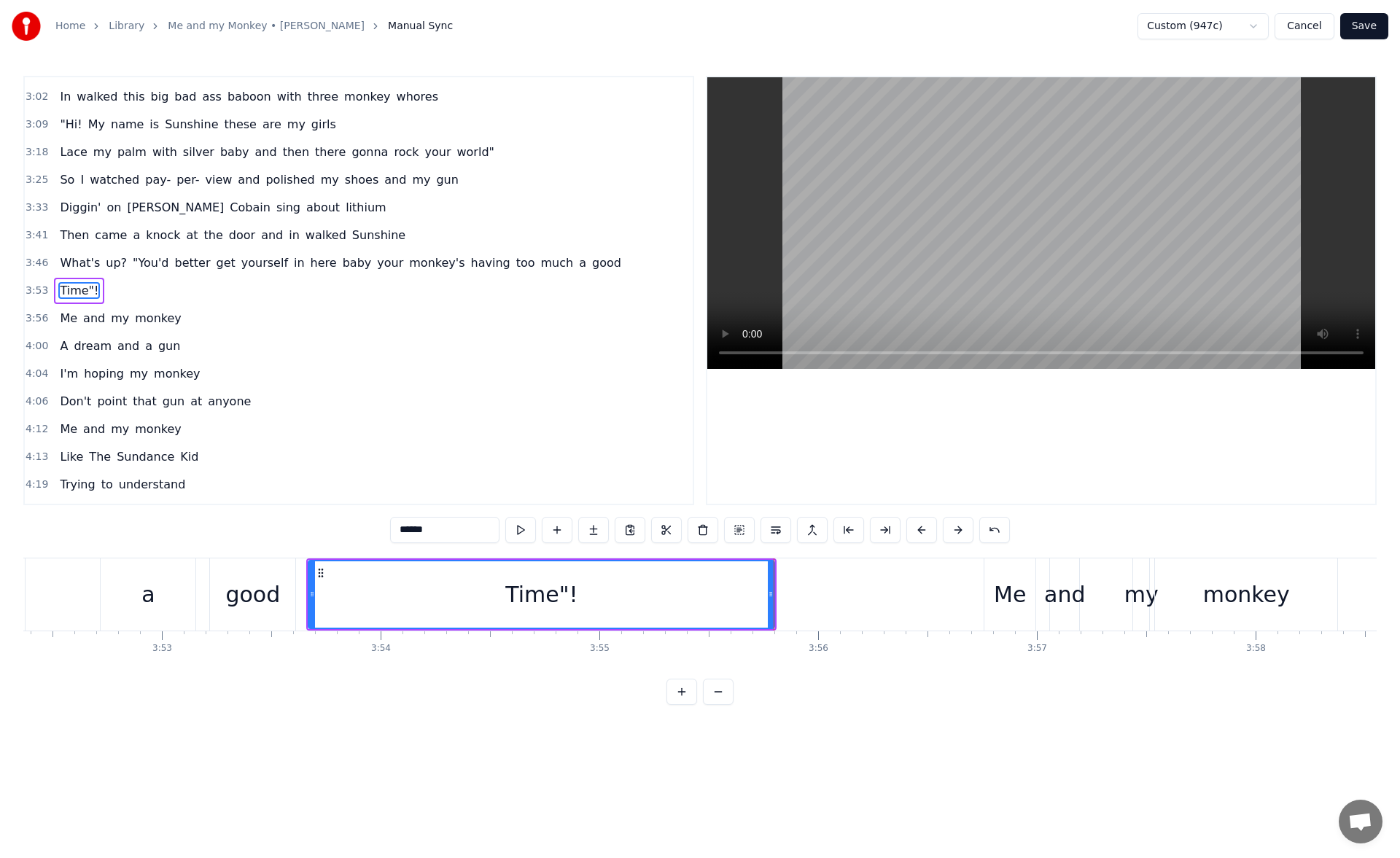
scroll to position [0, 51236]
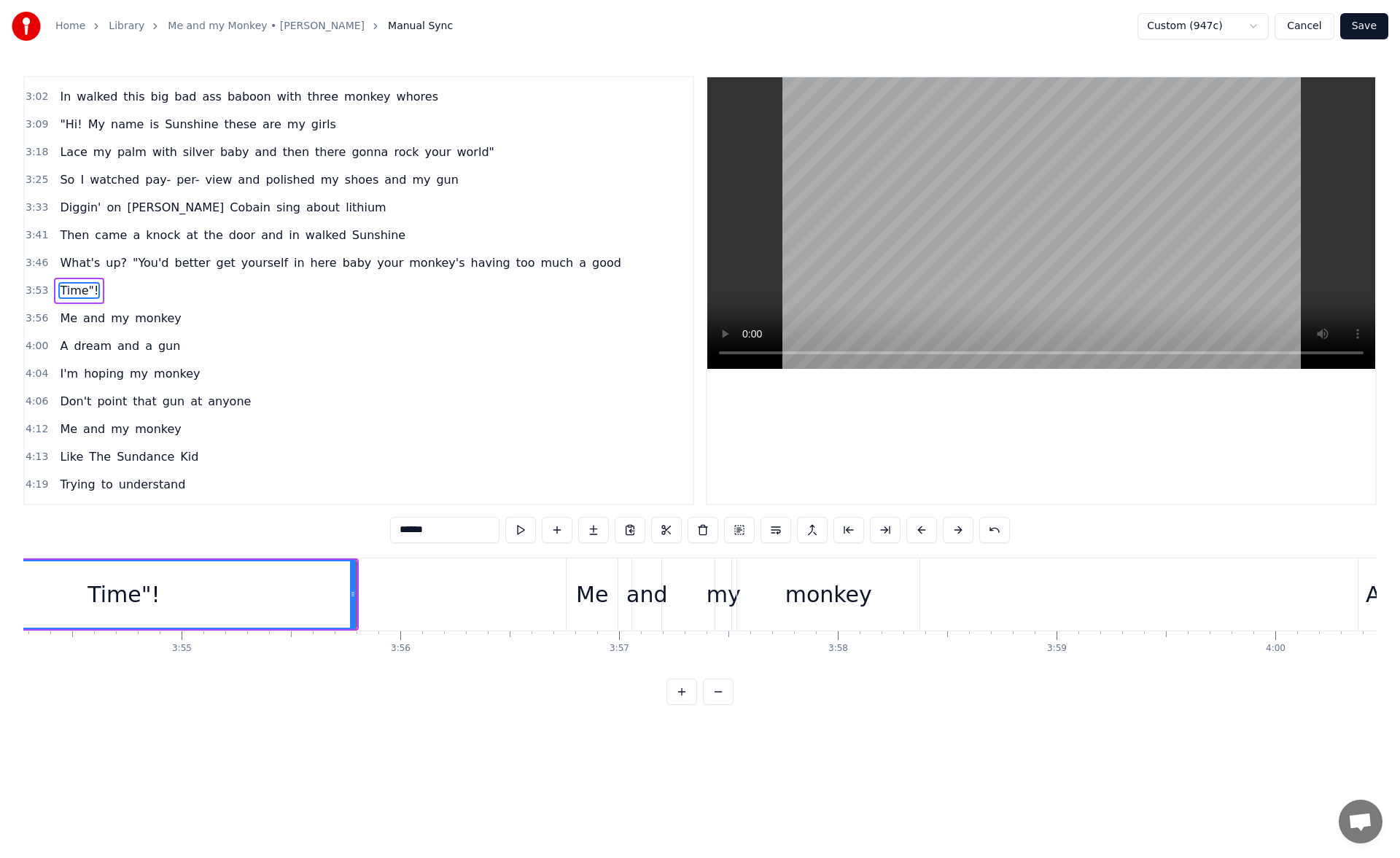
click at [580, 588] on div "Me" at bounding box center [592, 594] width 32 height 33
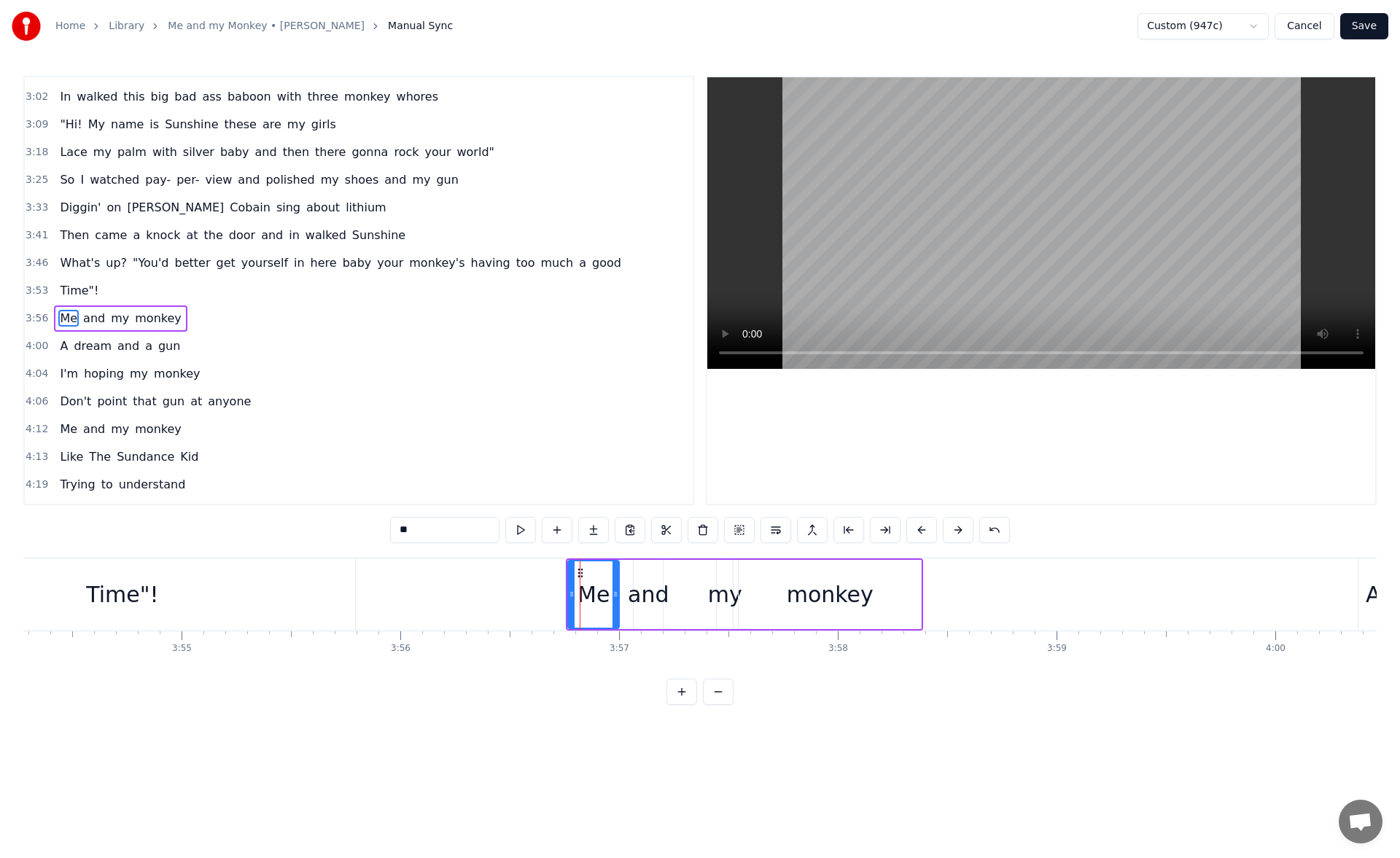
scroll to position [742, 0]
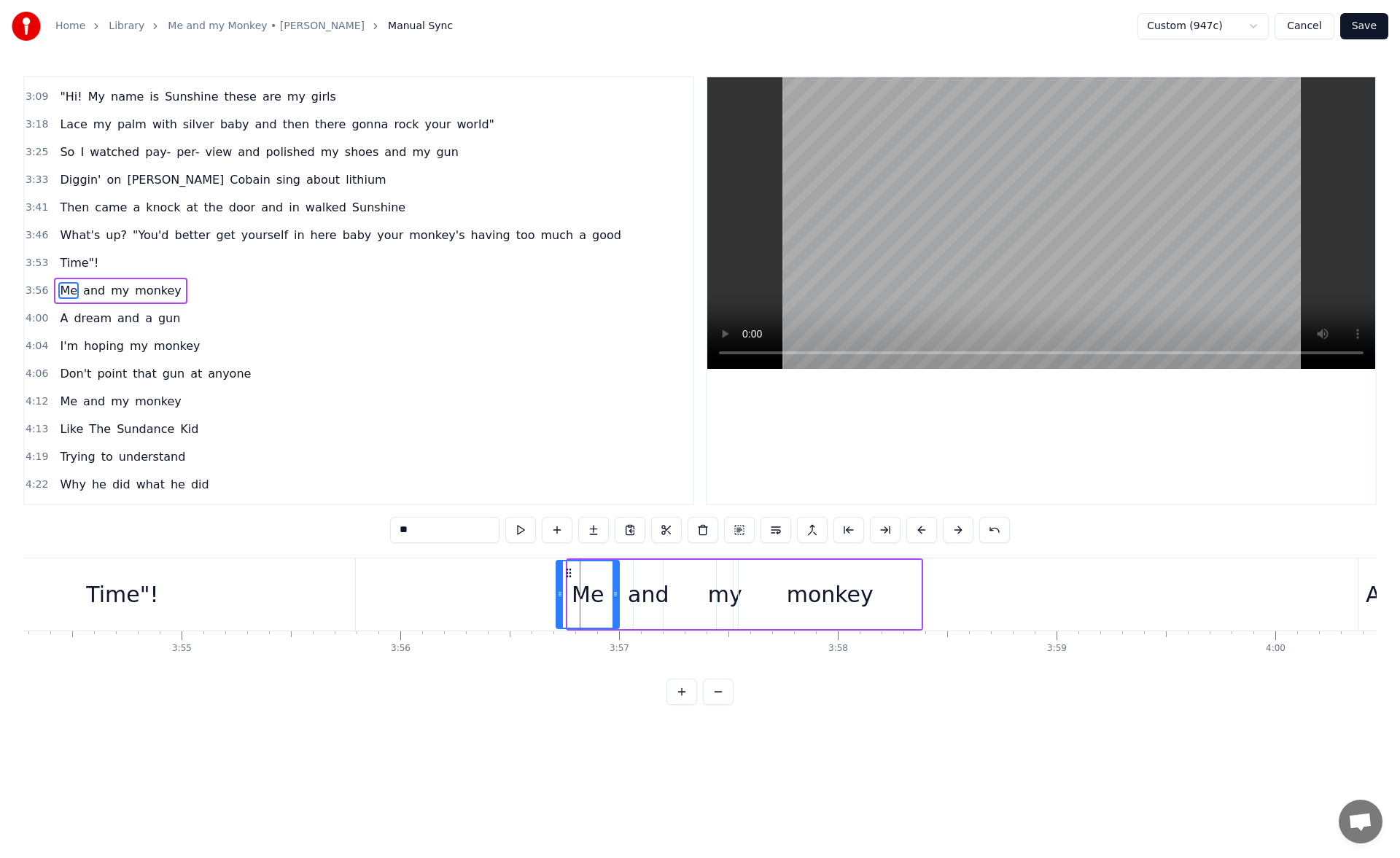
drag, startPoint x: 573, startPoint y: 592, endPoint x: 560, endPoint y: 591, distance: 13.0
click at [560, 591] on icon at bounding box center [560, 594] width 6 height 12
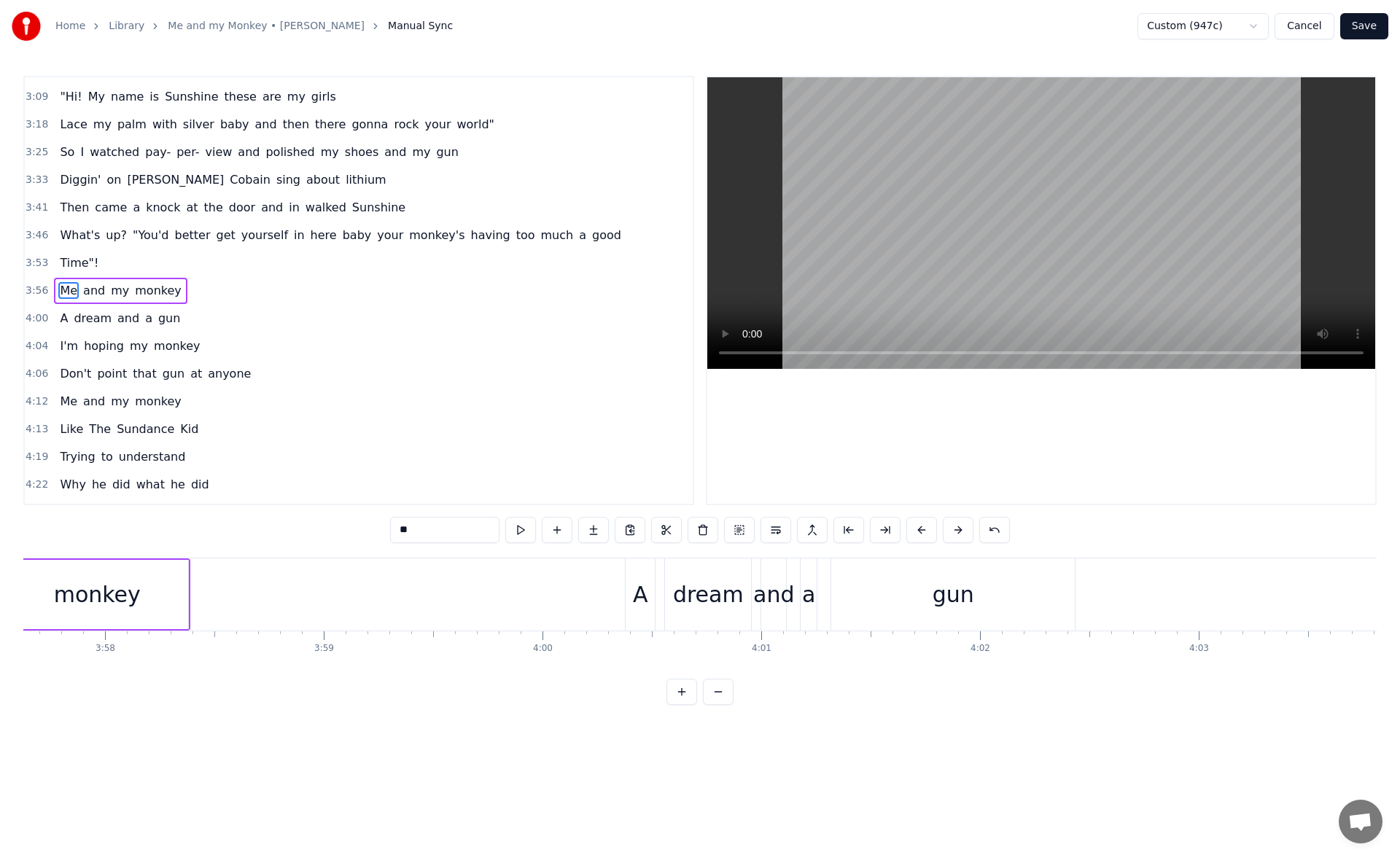
scroll to position [0, 52178]
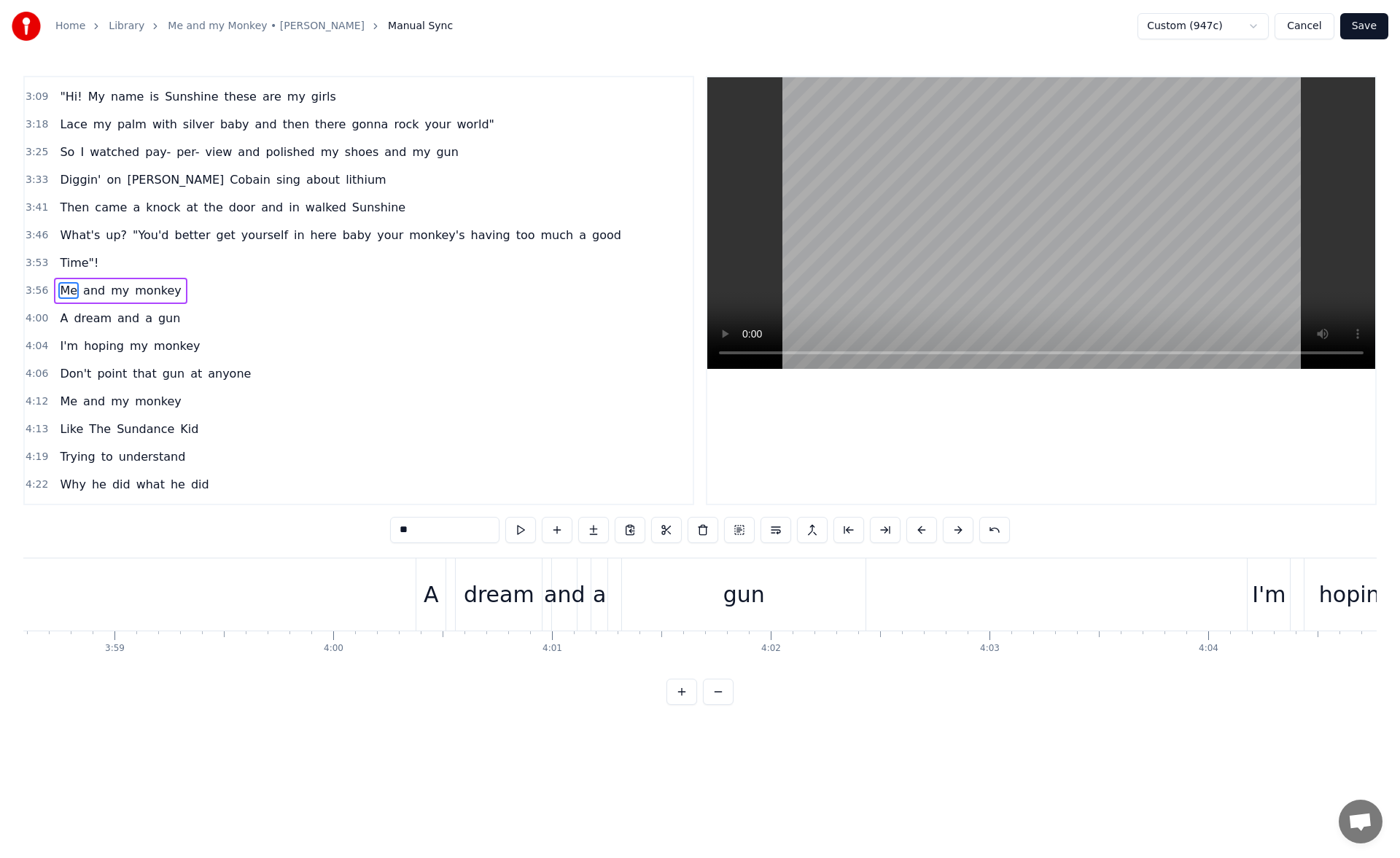
click at [427, 578] on div "A" at bounding box center [431, 594] width 15 height 33
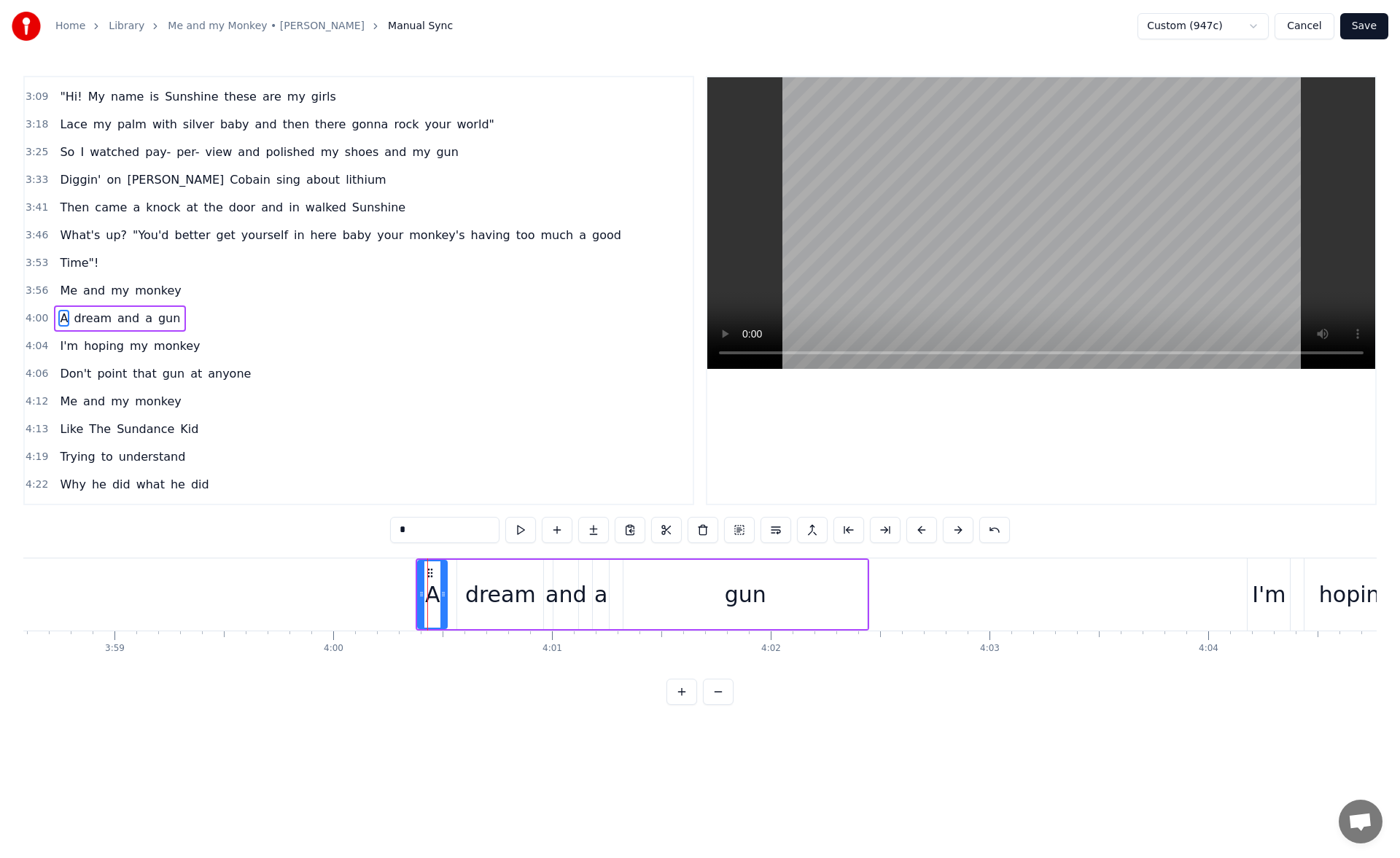
scroll to position [769, 0]
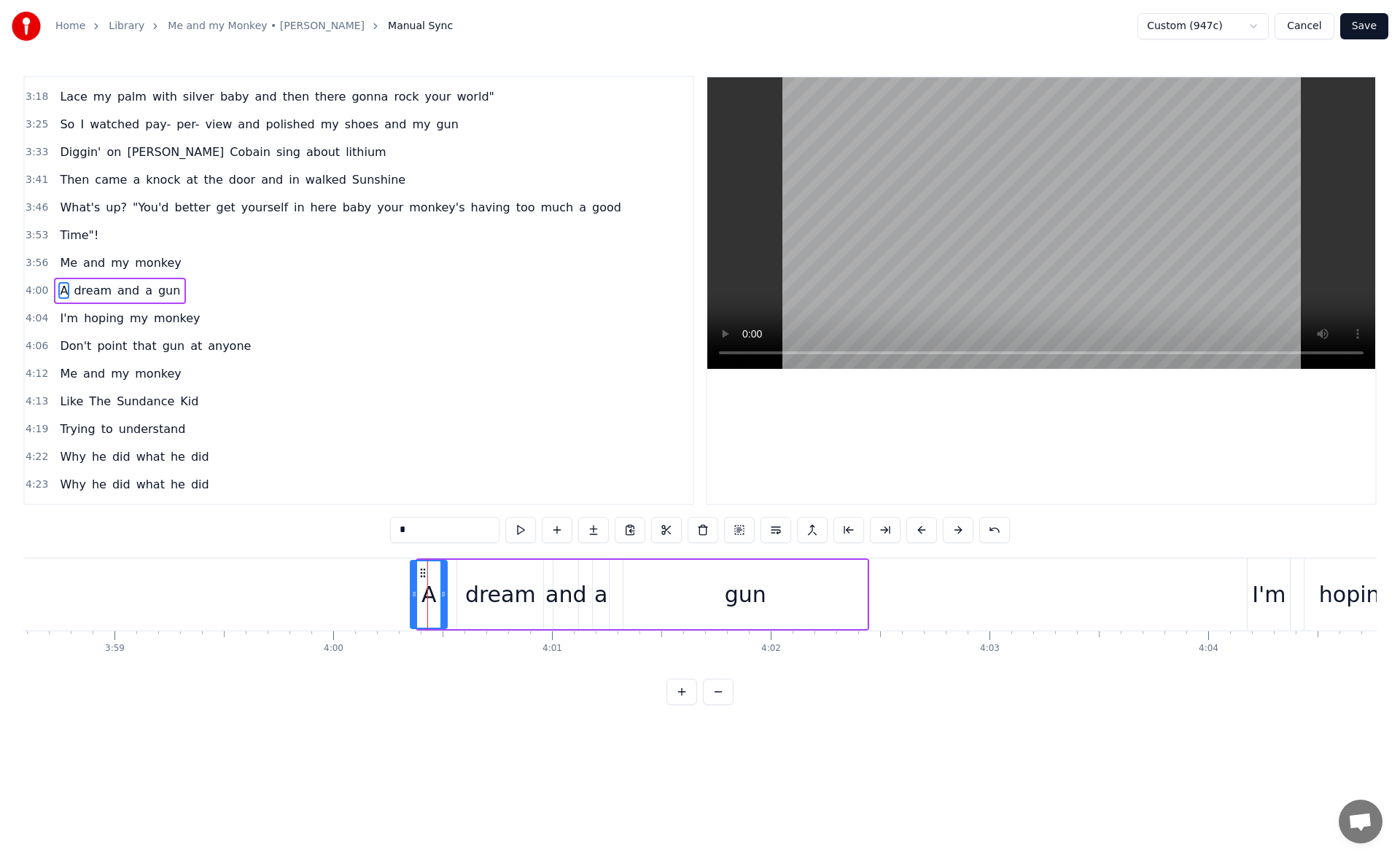
click at [415, 588] on icon at bounding box center [414, 594] width 6 height 12
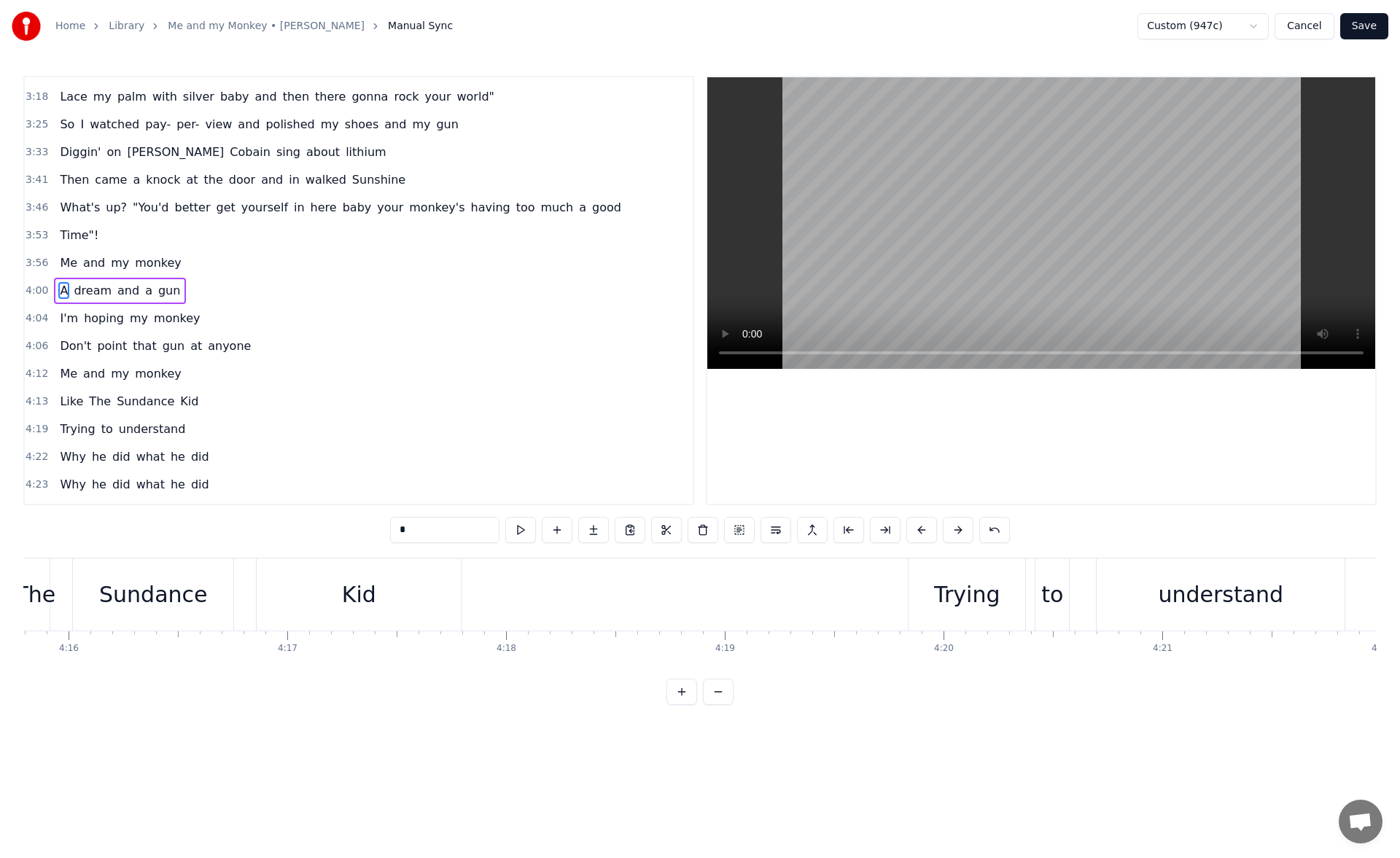
scroll to position [0, 55993]
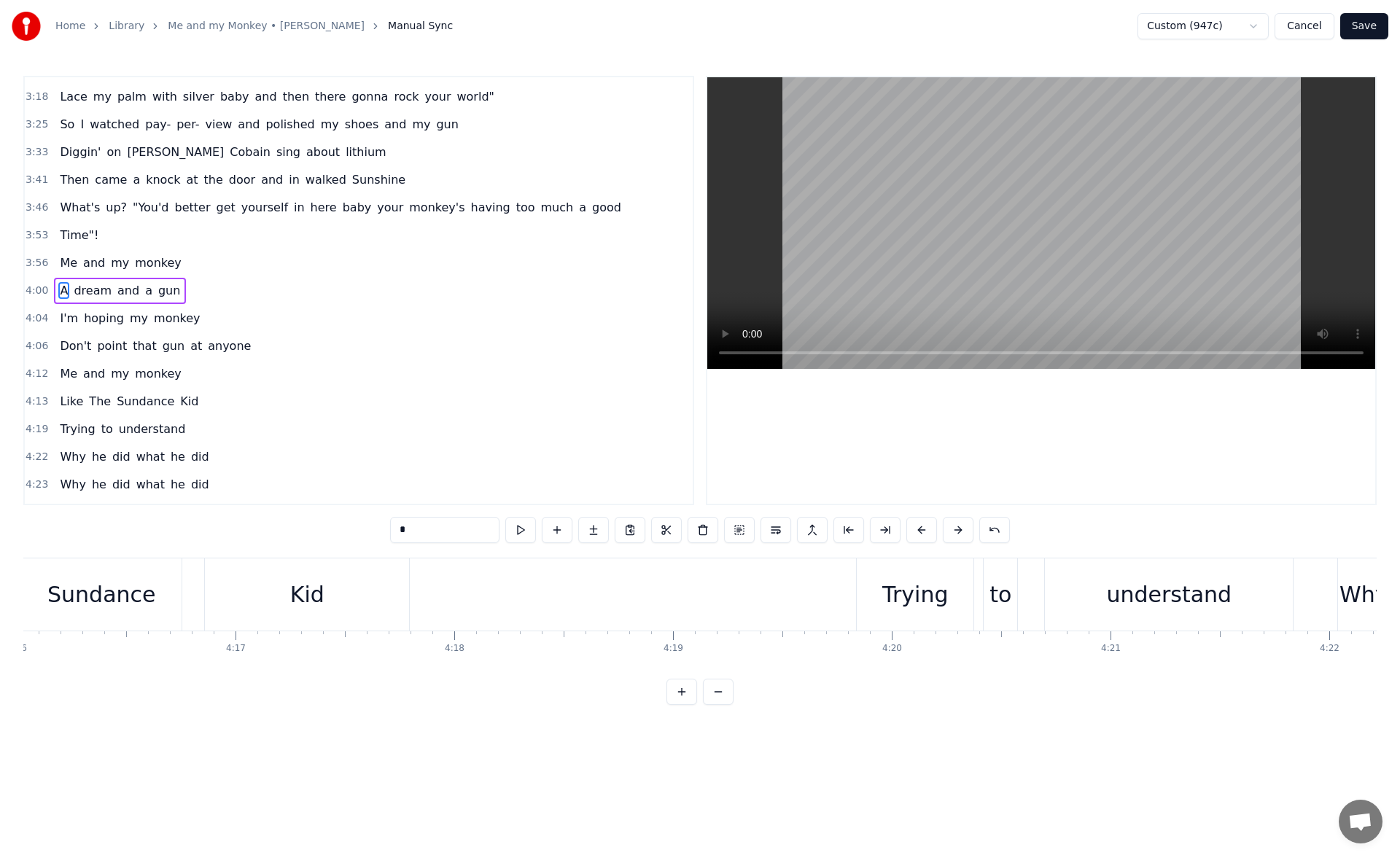
click at [878, 601] on div "Trying" at bounding box center [915, 594] width 117 height 72
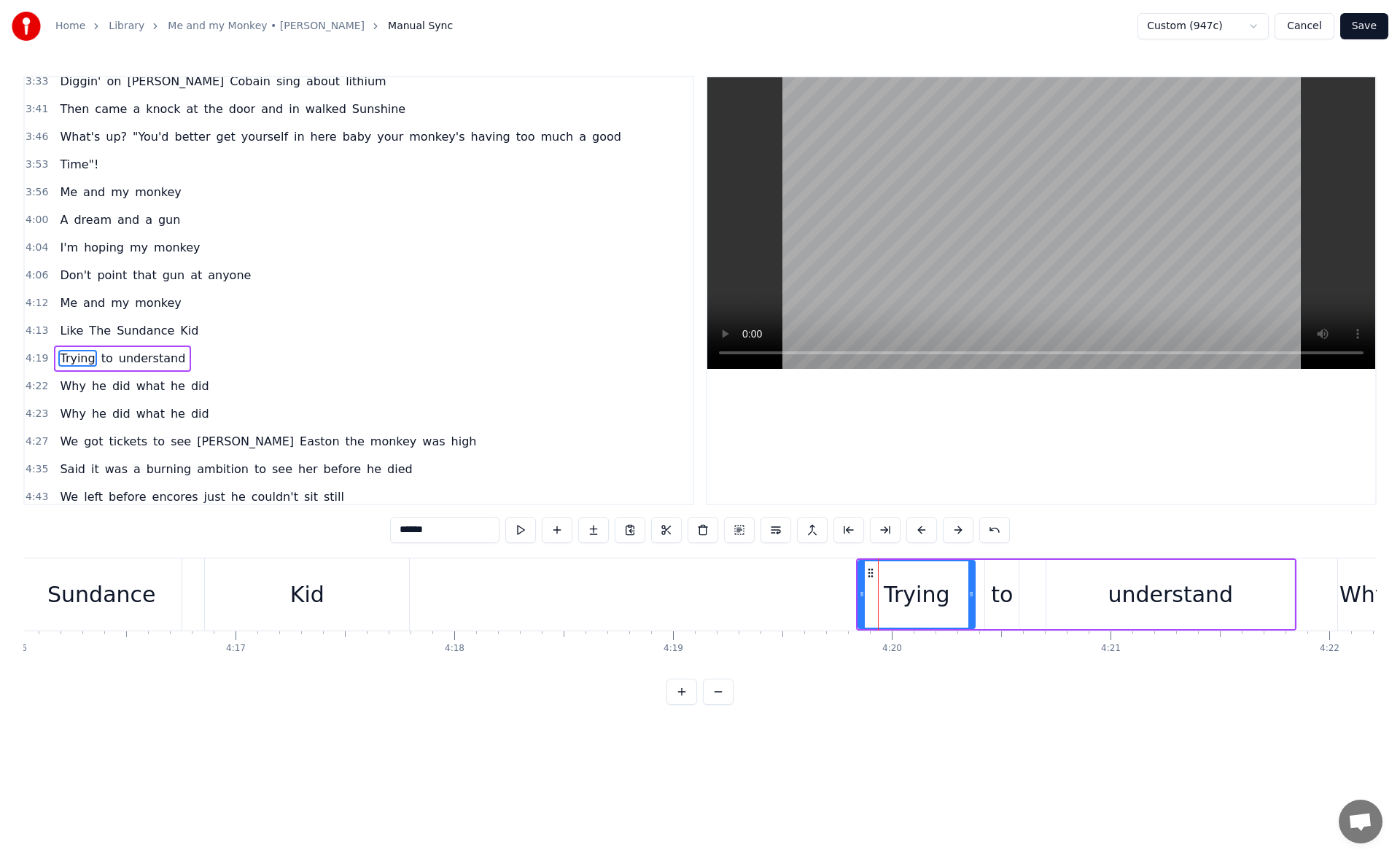
scroll to position [908, 0]
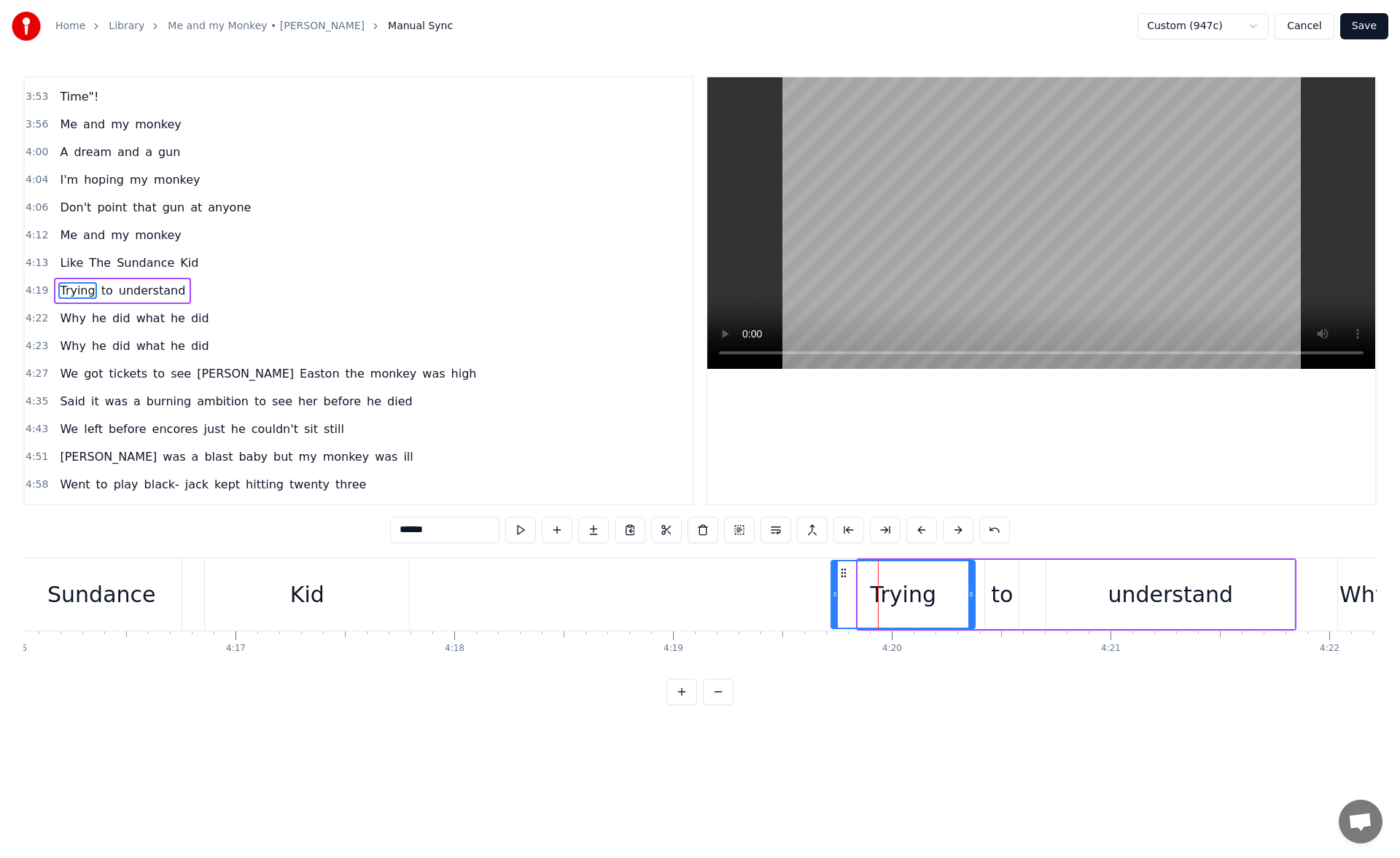
drag, startPoint x: 861, startPoint y: 596, endPoint x: 834, endPoint y: 594, distance: 27.1
click at [834, 594] on icon at bounding box center [834, 594] width 6 height 12
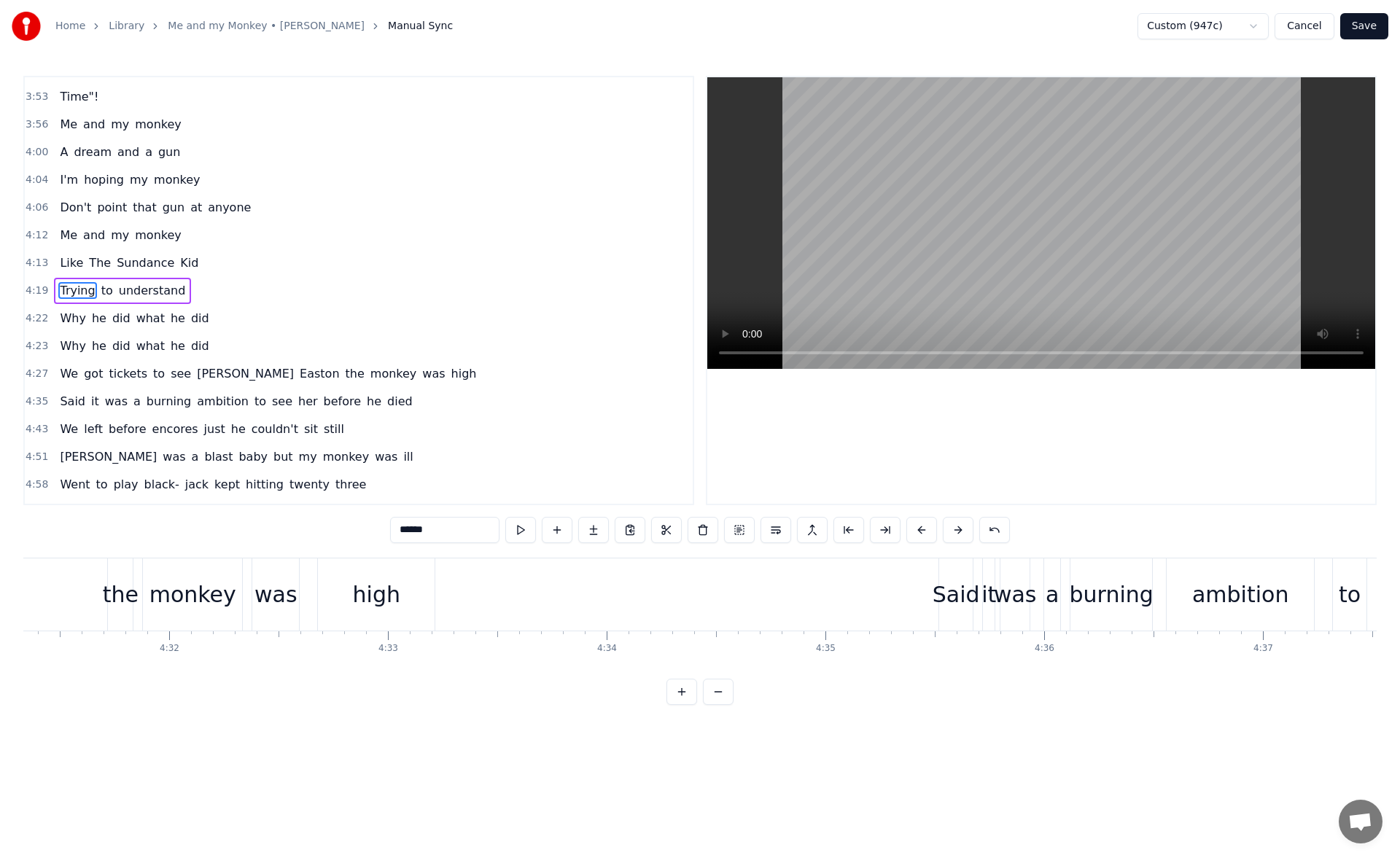
scroll to position [0, 59549]
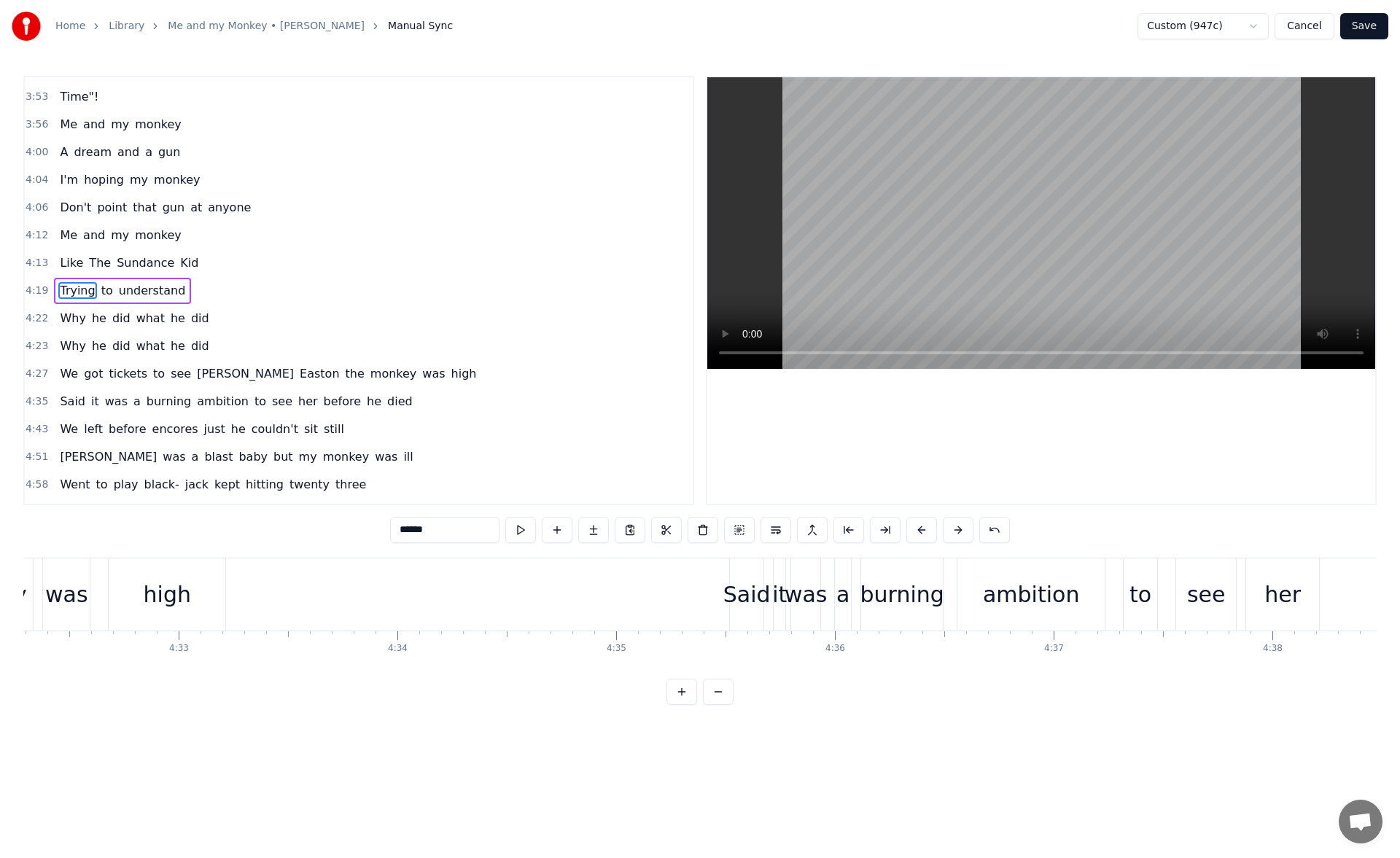
click at [740, 582] on div "Said" at bounding box center [746, 594] width 47 height 33
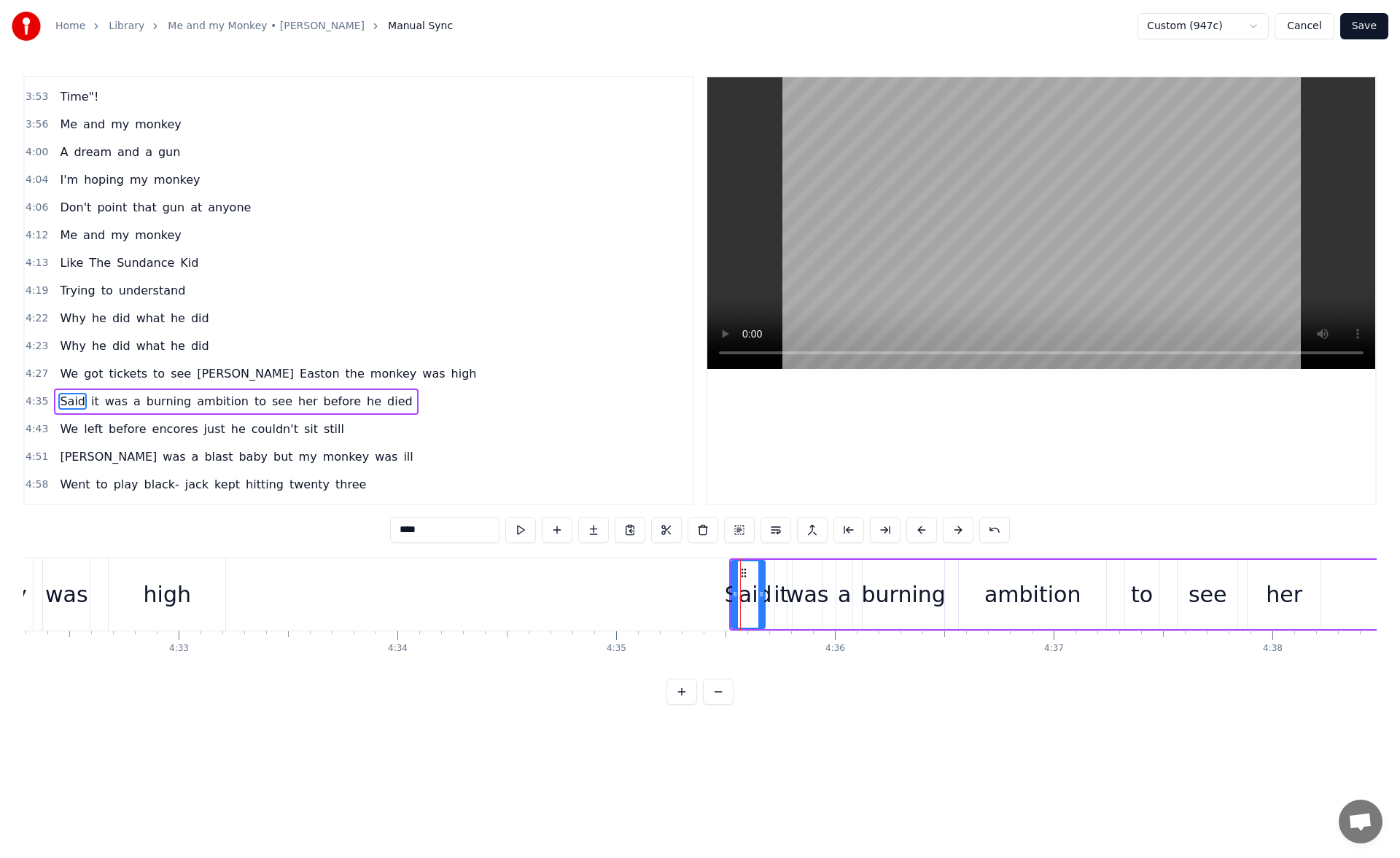
scroll to position [1019, 0]
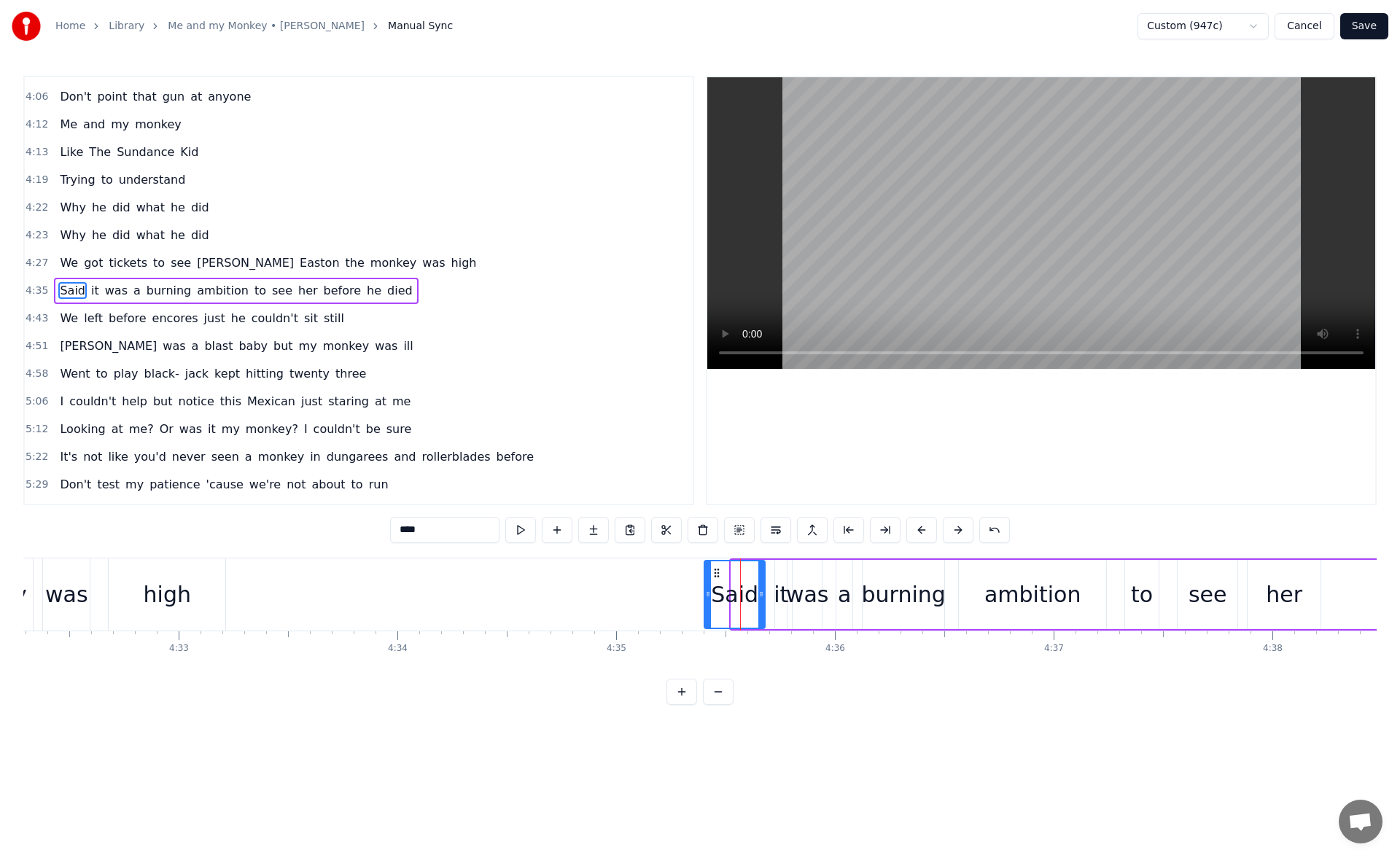
drag, startPoint x: 736, startPoint y: 592, endPoint x: 708, endPoint y: 592, distance: 28.0
click at [708, 592] on circle at bounding box center [708, 591] width 1 height 1
click at [524, 533] on button at bounding box center [520, 529] width 31 height 26
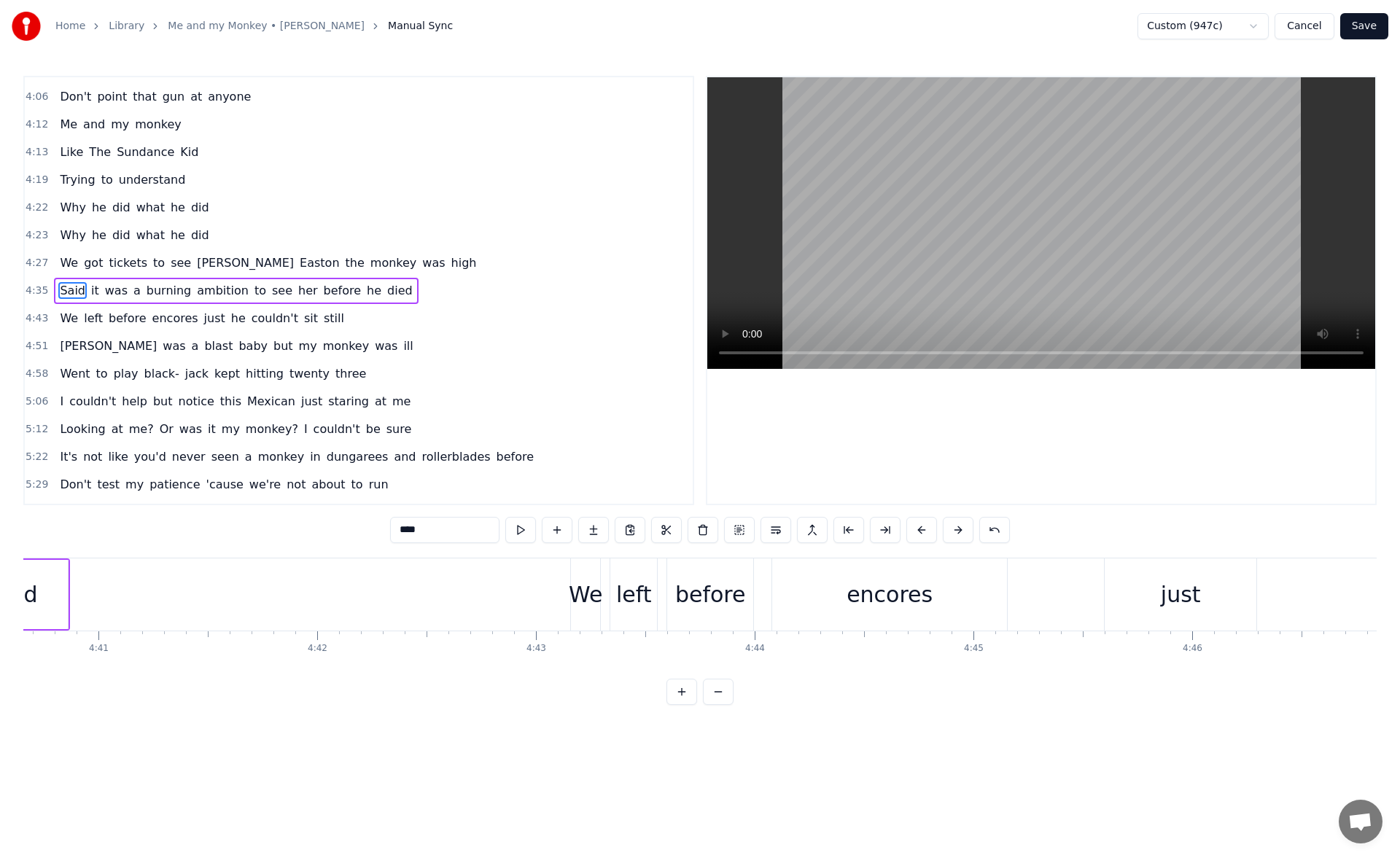
scroll to position [0, 61589]
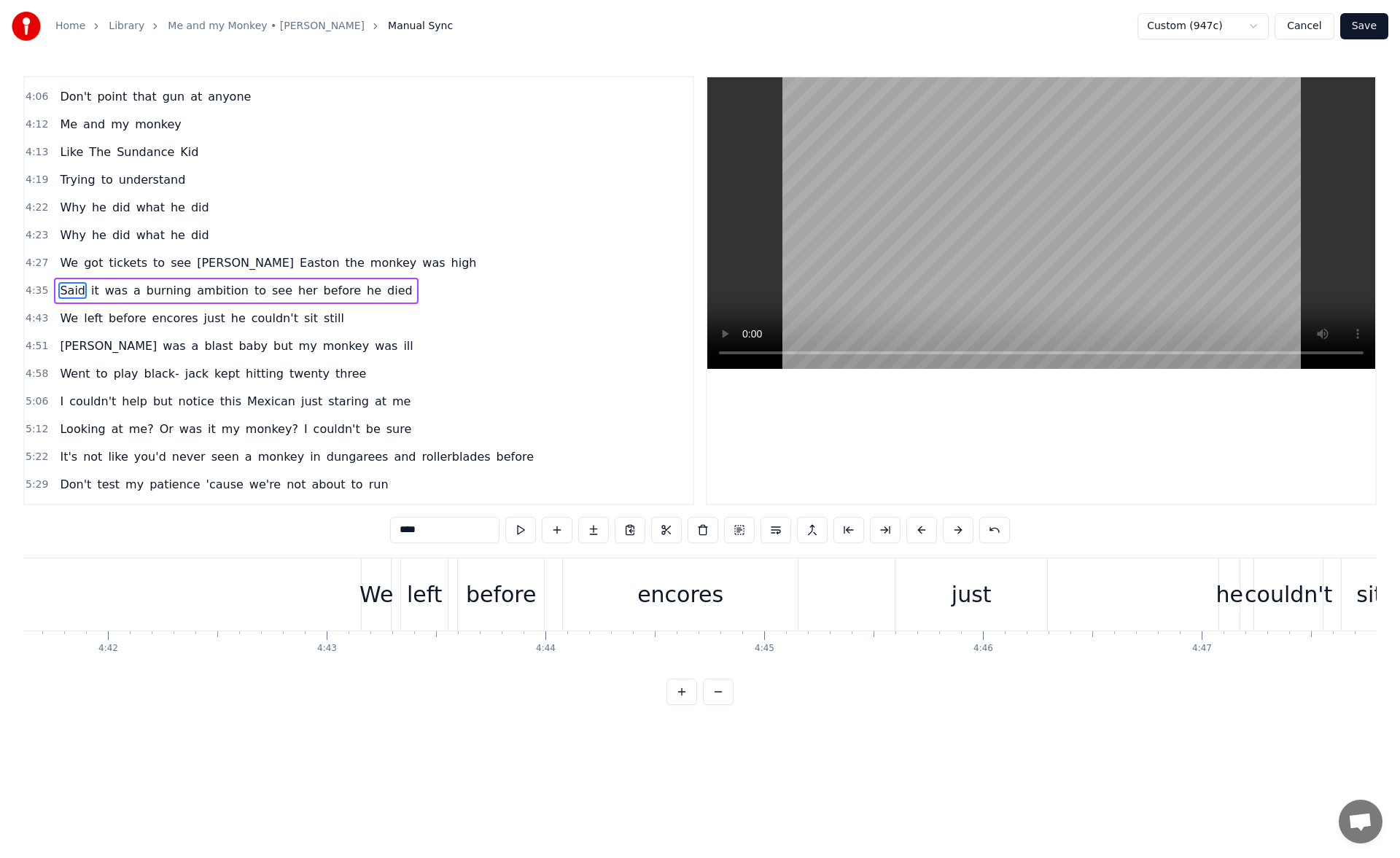
click at [922, 578] on div "just" at bounding box center [970, 594] width 152 height 72
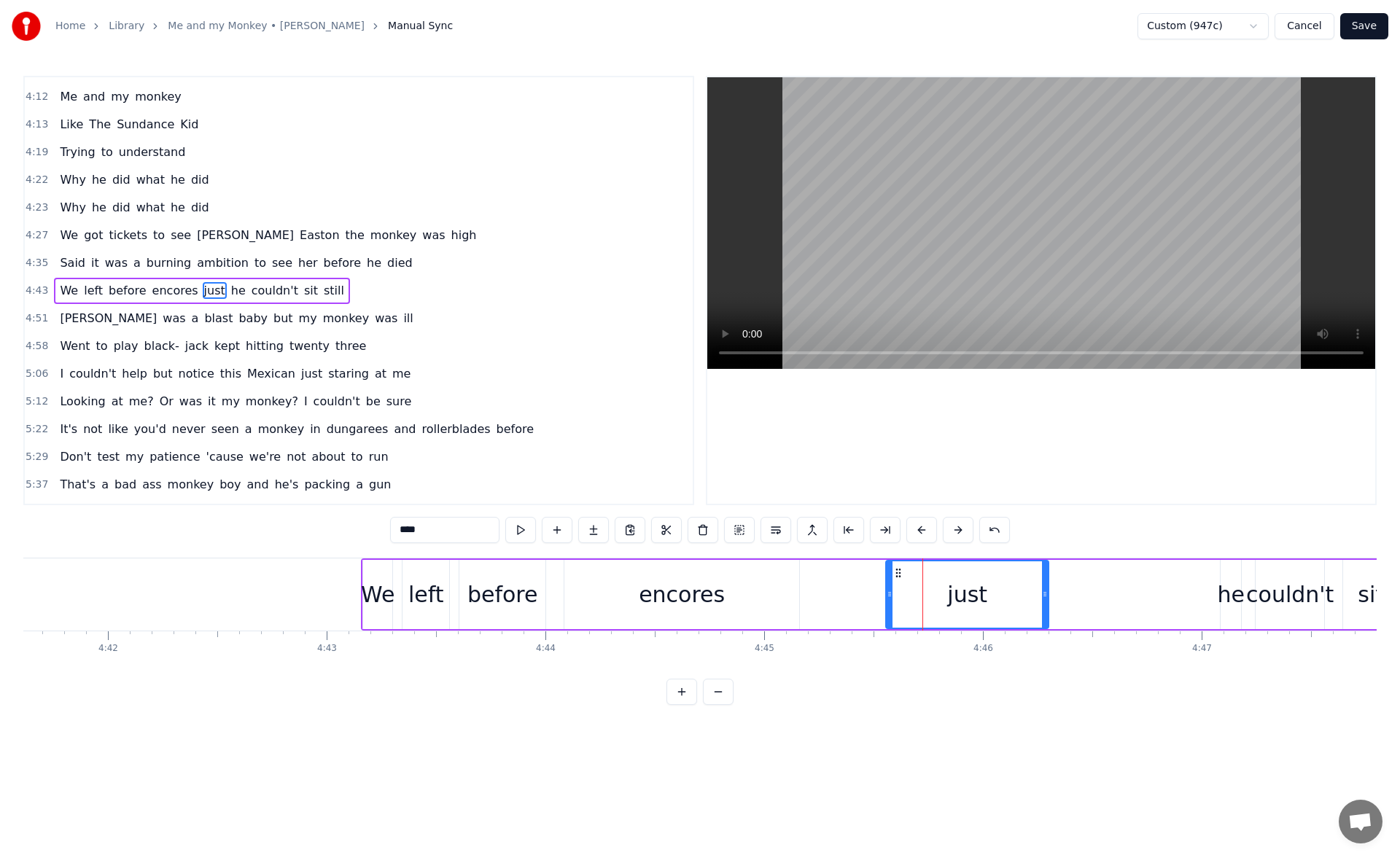
drag, startPoint x: 902, startPoint y: 596, endPoint x: 886, endPoint y: 595, distance: 16.0
click at [887, 595] on icon at bounding box center [890, 594] width 6 height 12
click at [523, 532] on button at bounding box center [520, 529] width 31 height 26
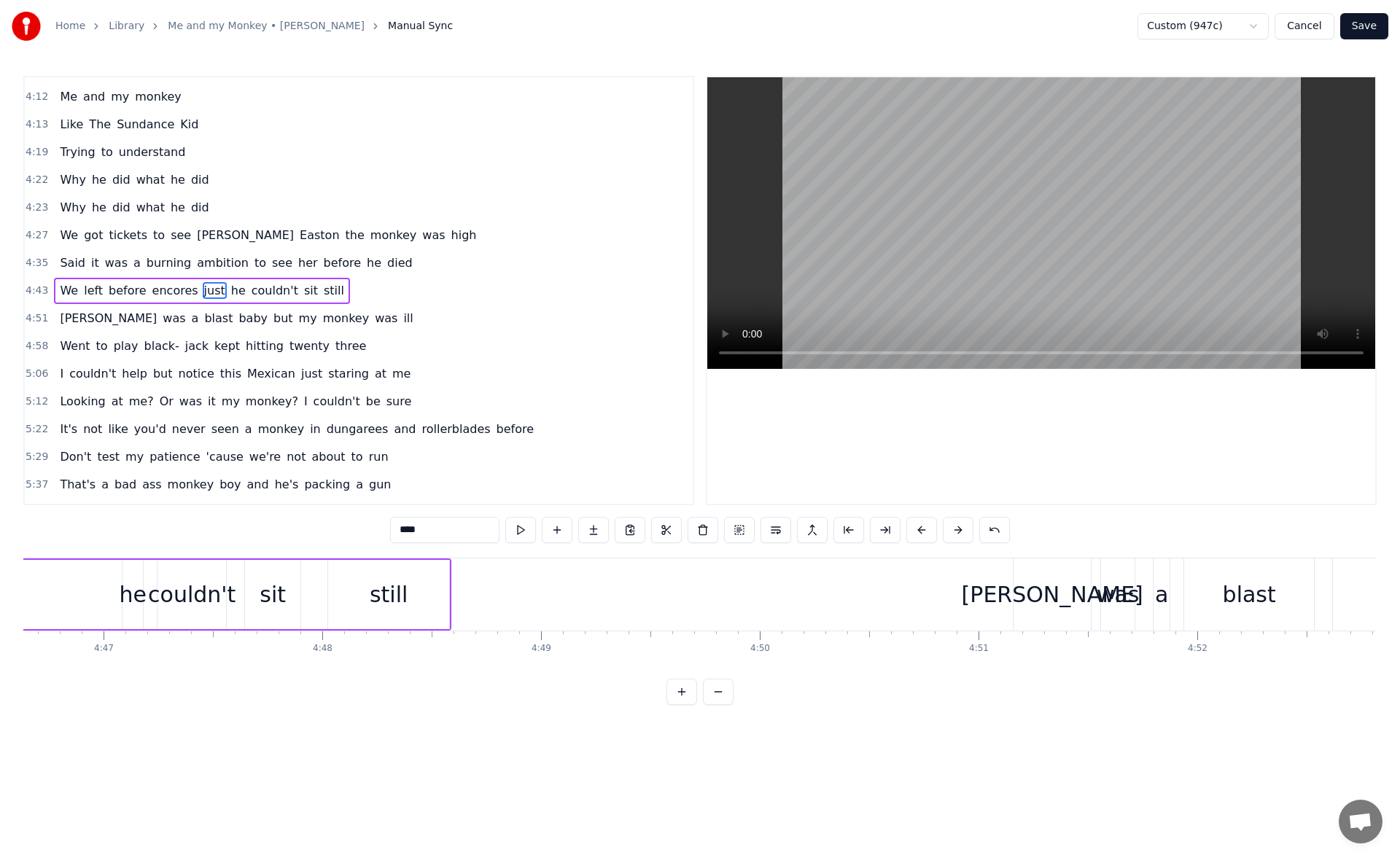
scroll to position [0, 62738]
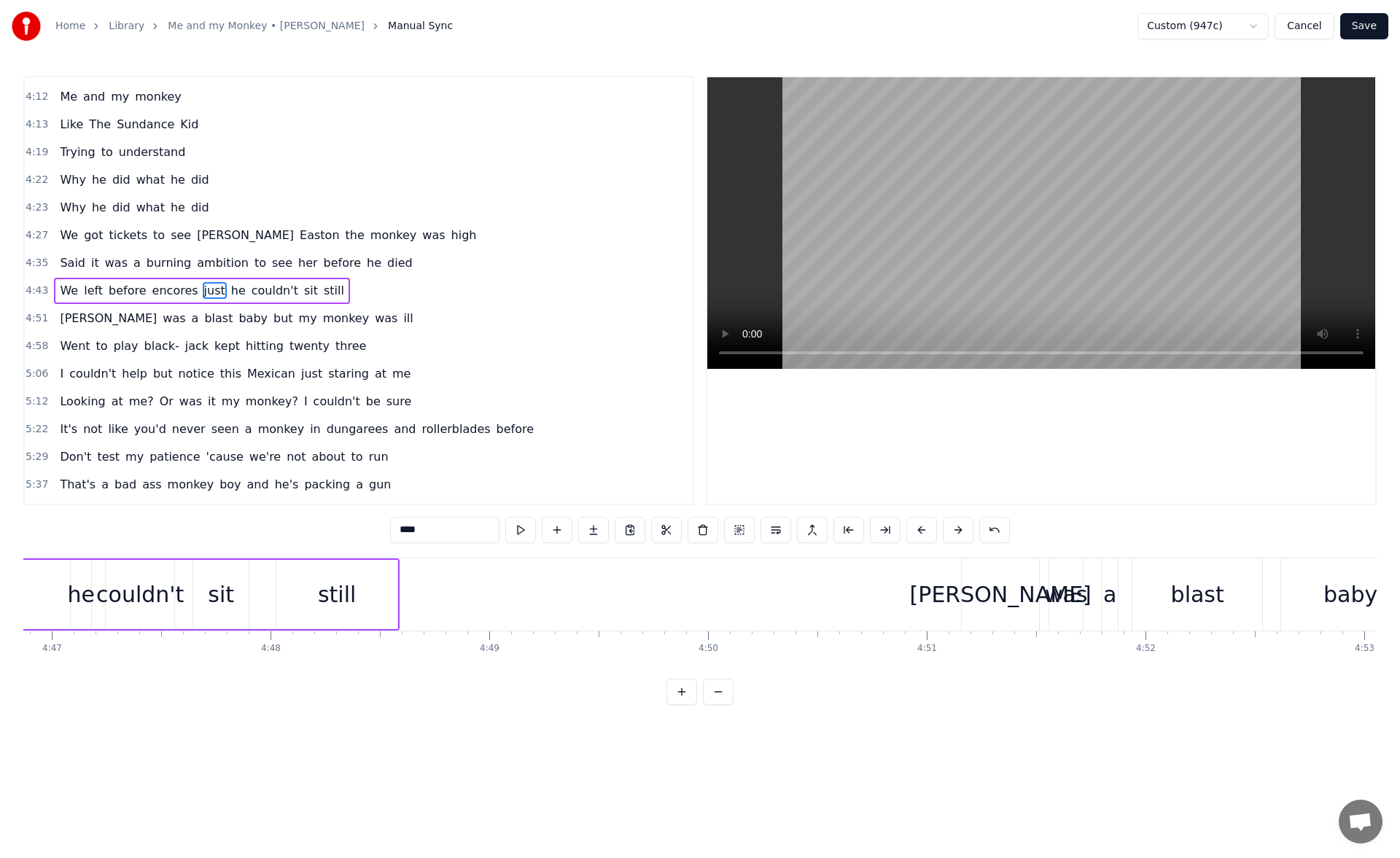
click at [968, 604] on div "Sheena" at bounding box center [1000, 594] width 182 height 33
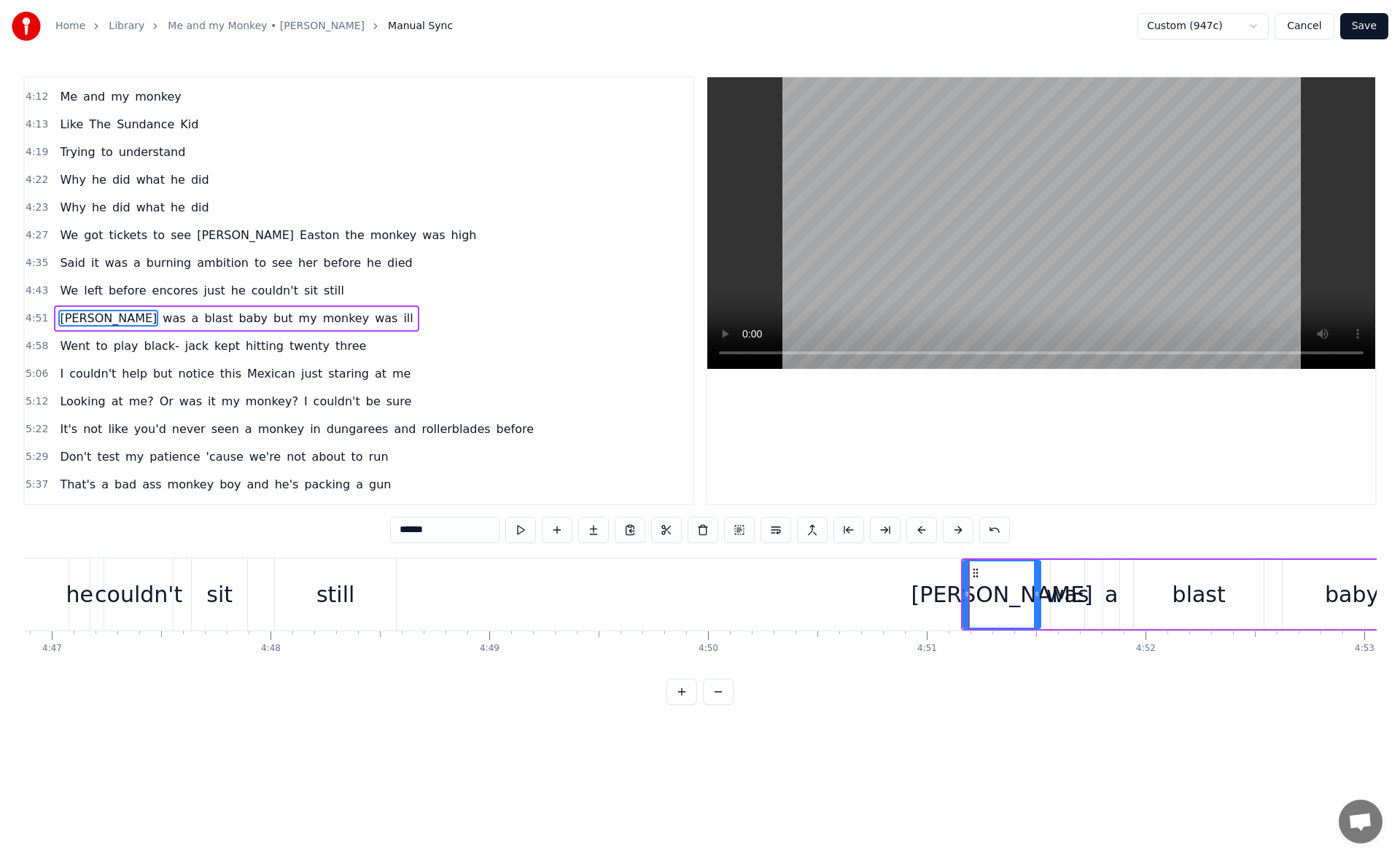
scroll to position [1074, 0]
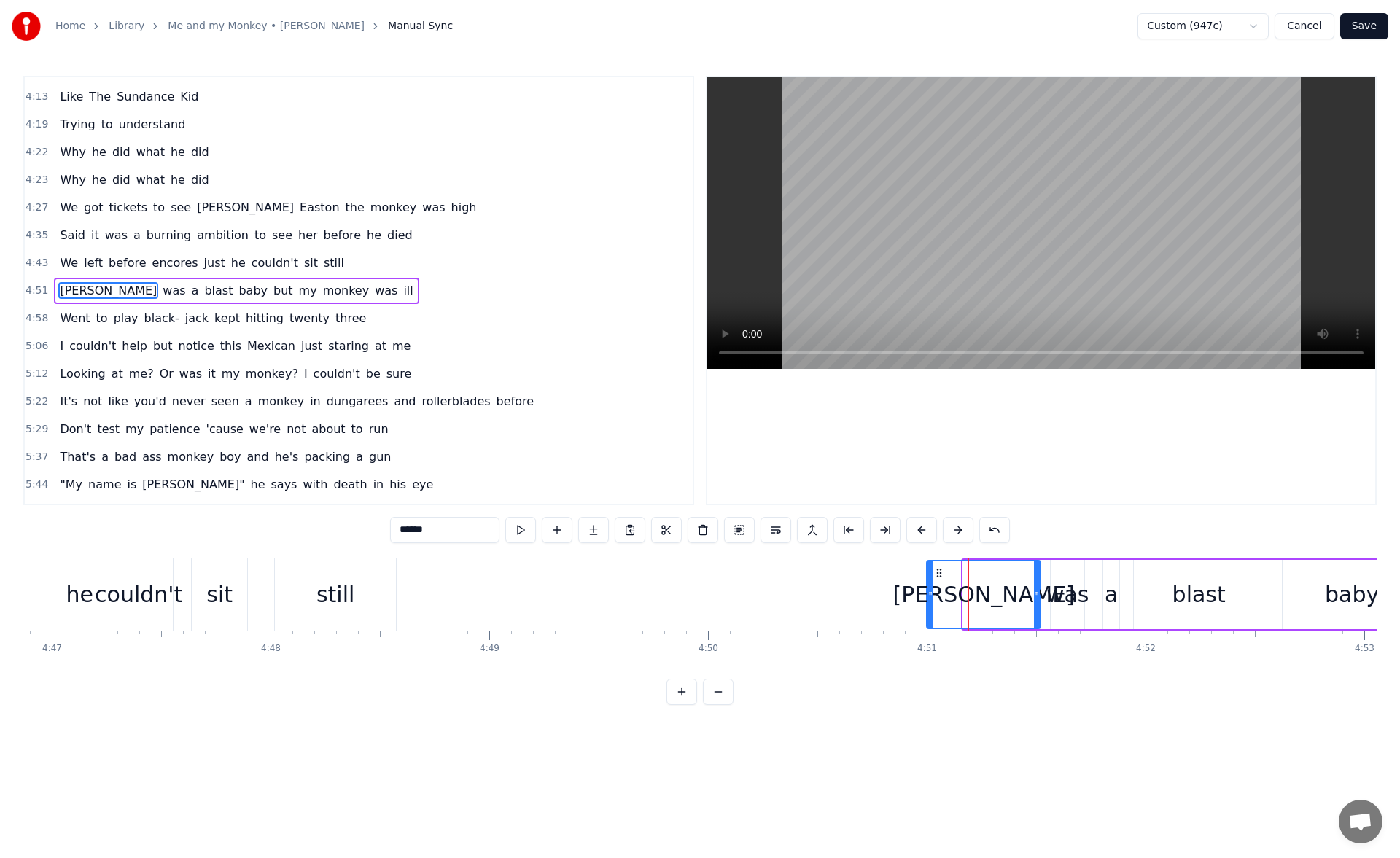
drag, startPoint x: 964, startPoint y: 594, endPoint x: 926, endPoint y: 593, distance: 38.0
click at [927, 593] on icon at bounding box center [930, 594] width 6 height 12
click at [516, 529] on button at bounding box center [520, 529] width 31 height 26
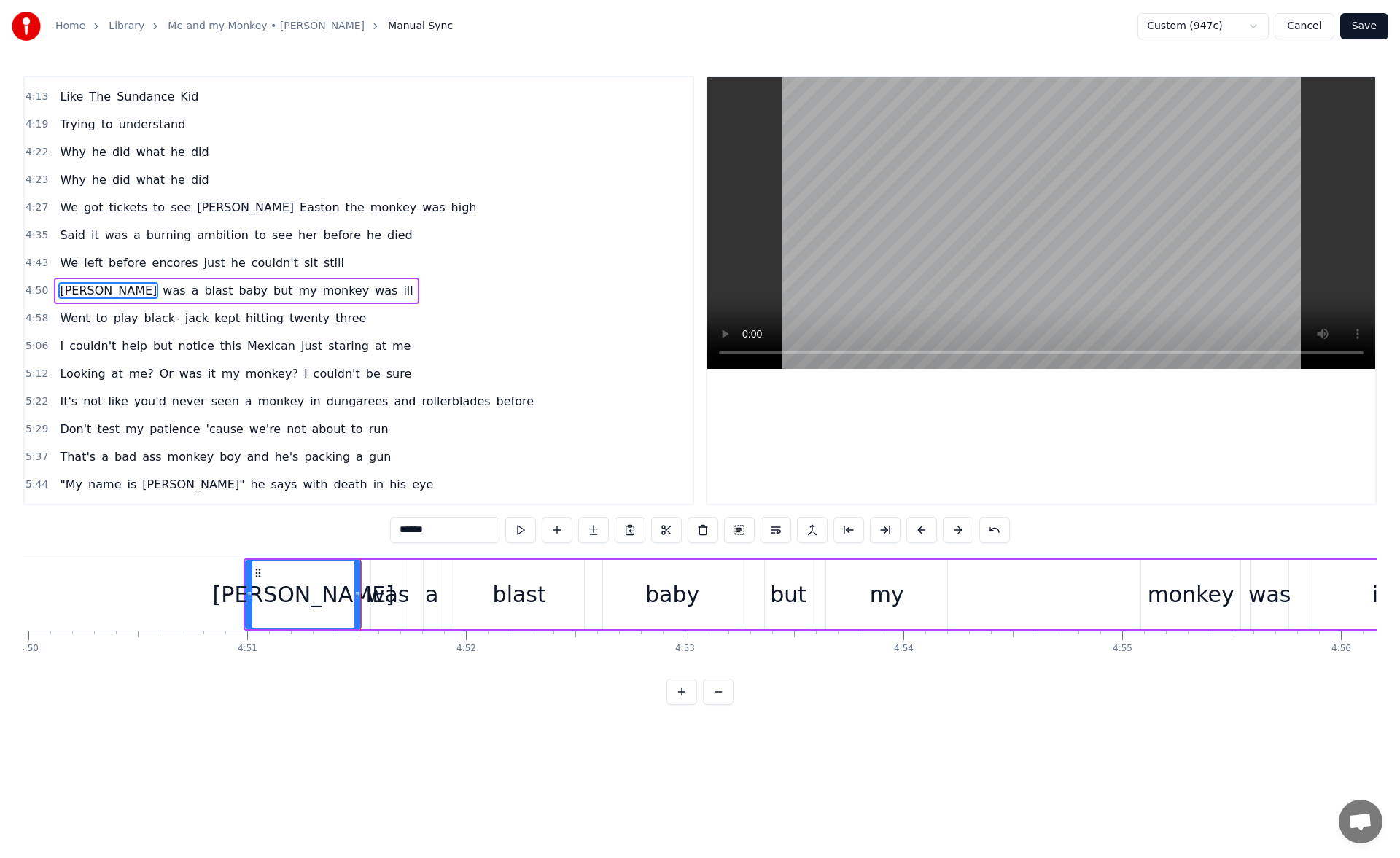
scroll to position [0, 63470]
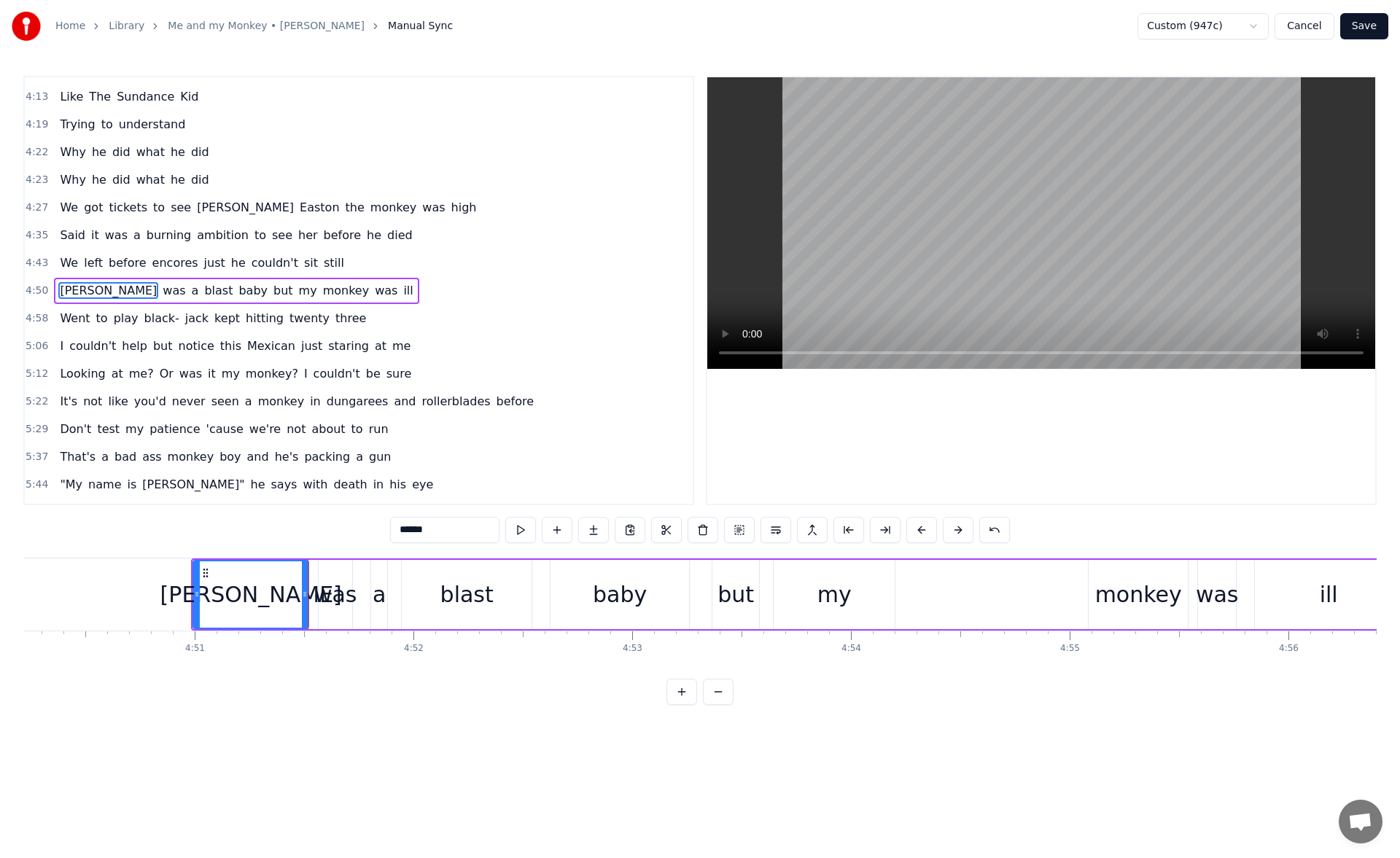
click at [1100, 593] on div "monkey" at bounding box center [1139, 594] width 87 height 33
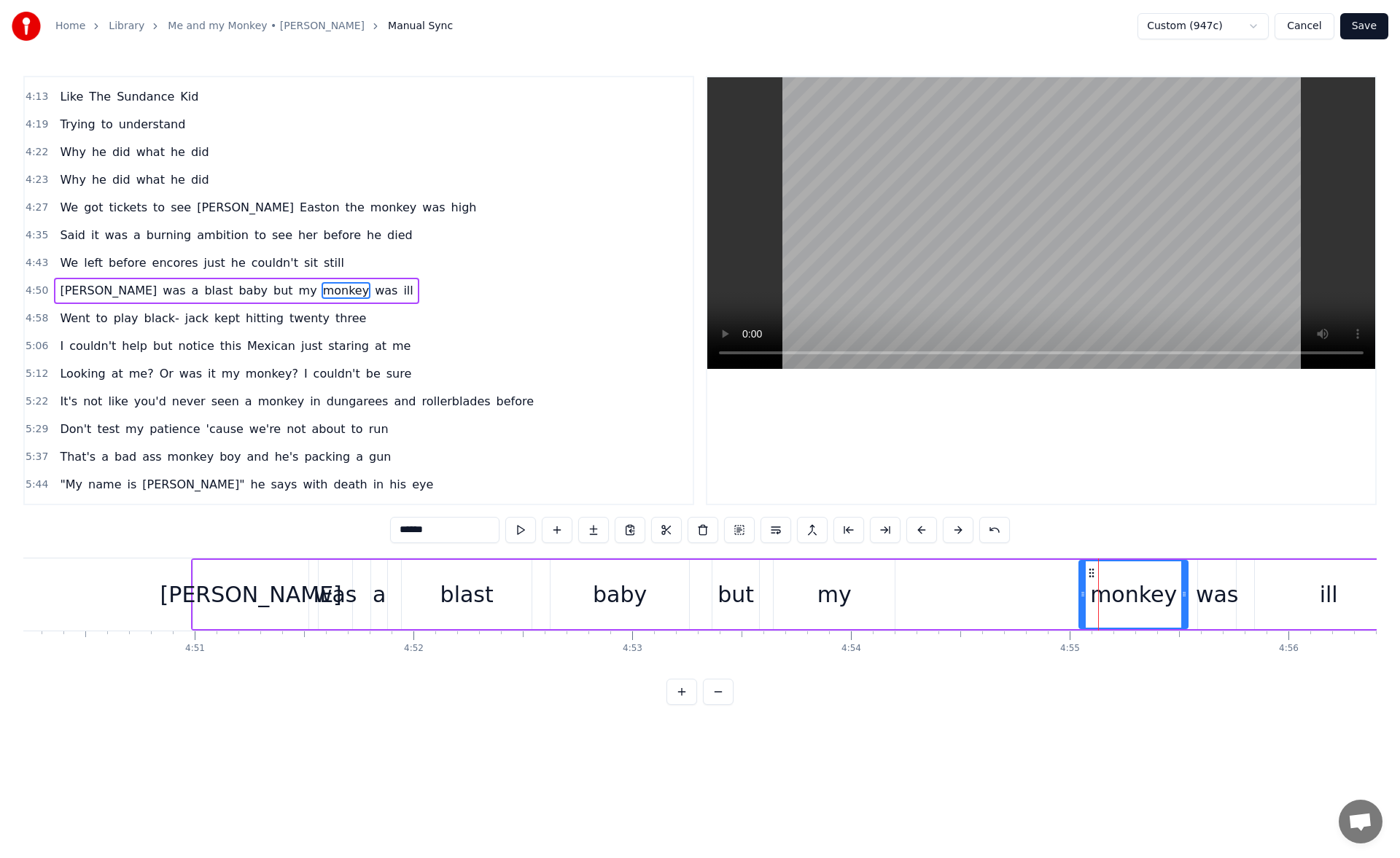
drag, startPoint x: 1090, startPoint y: 594, endPoint x: 1080, endPoint y: 594, distance: 10.0
click at [1080, 594] on icon at bounding box center [1082, 594] width 6 height 12
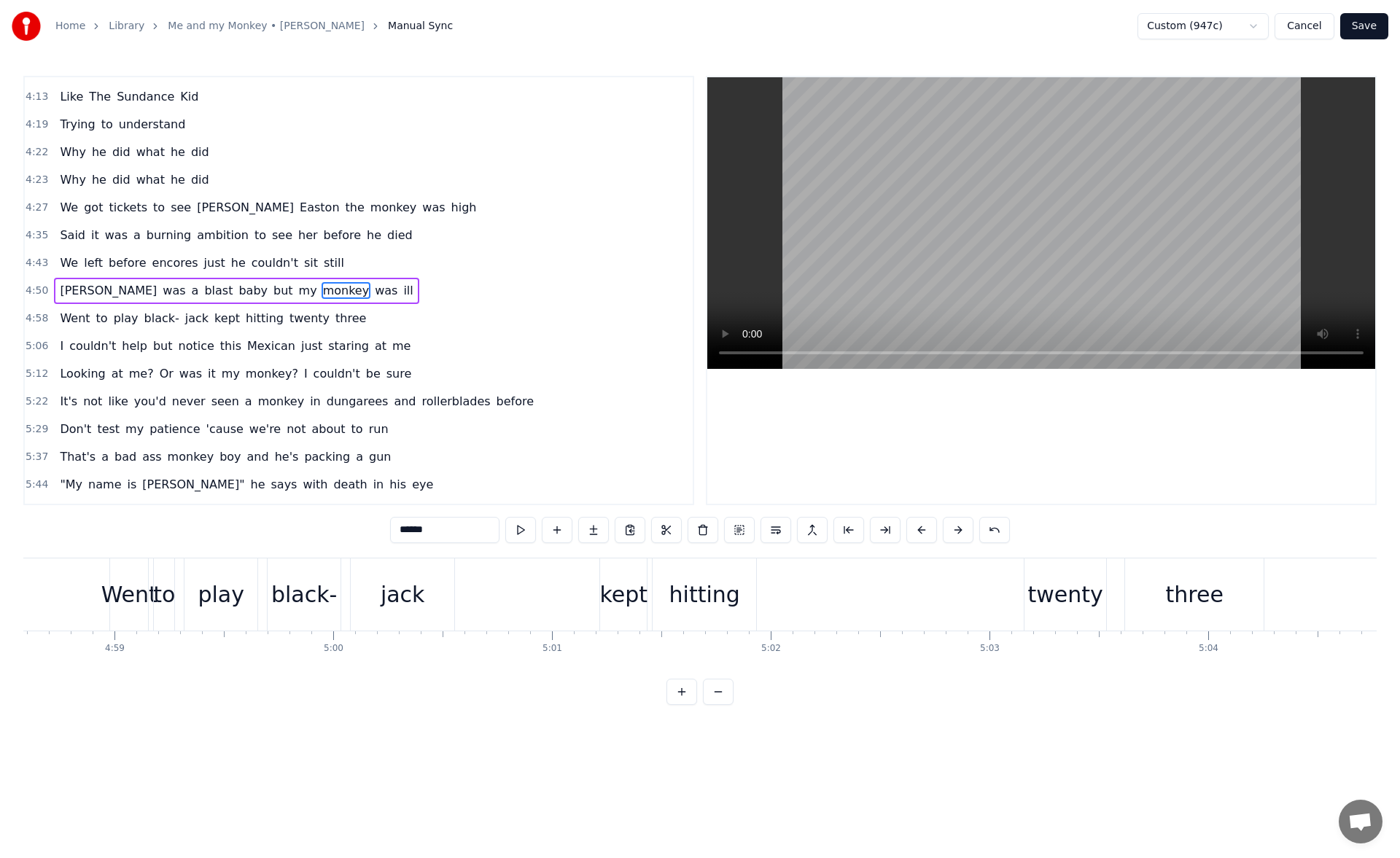
scroll to position [0, 65457]
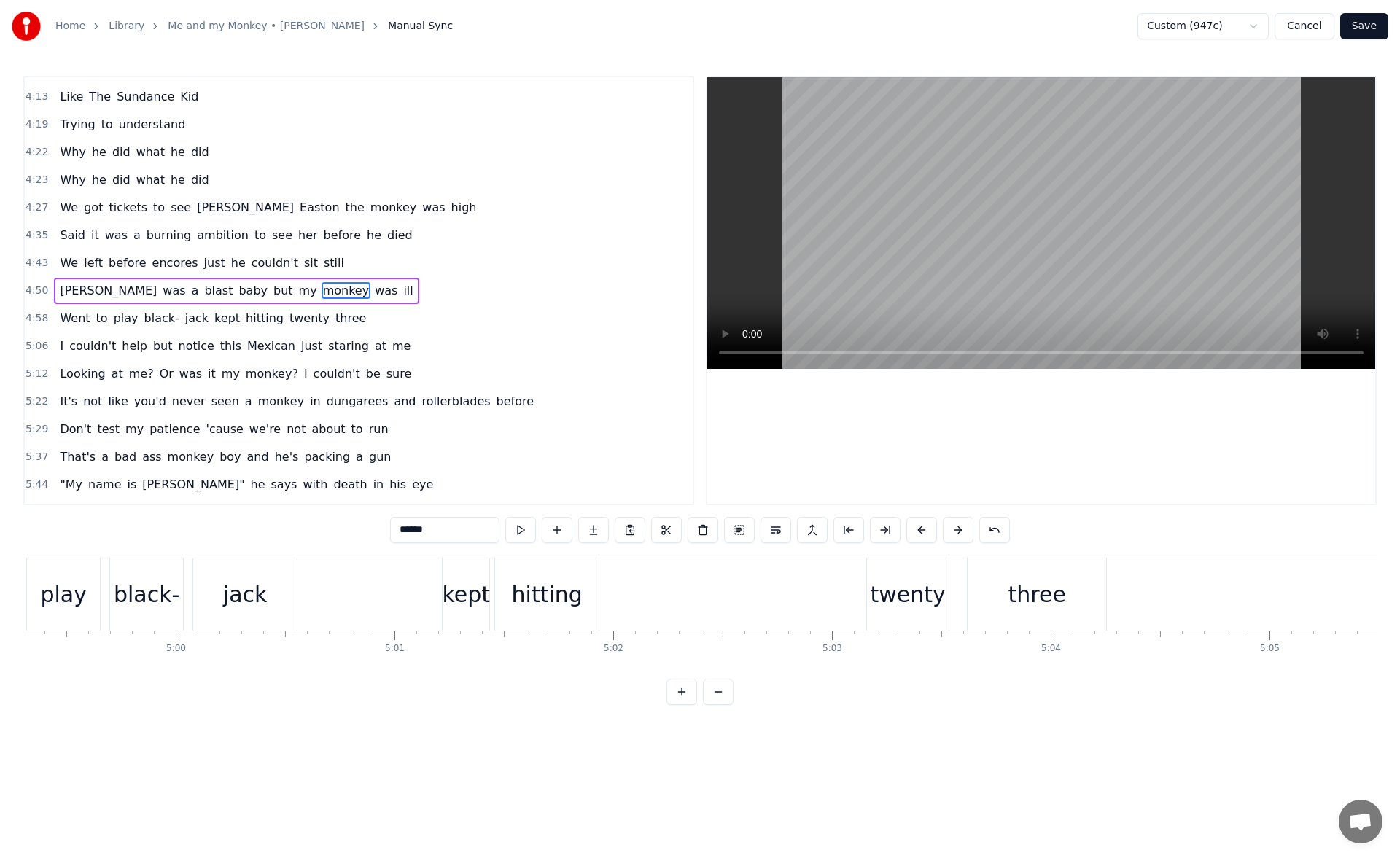
click at [898, 607] on div "twenty" at bounding box center [908, 594] width 75 height 33
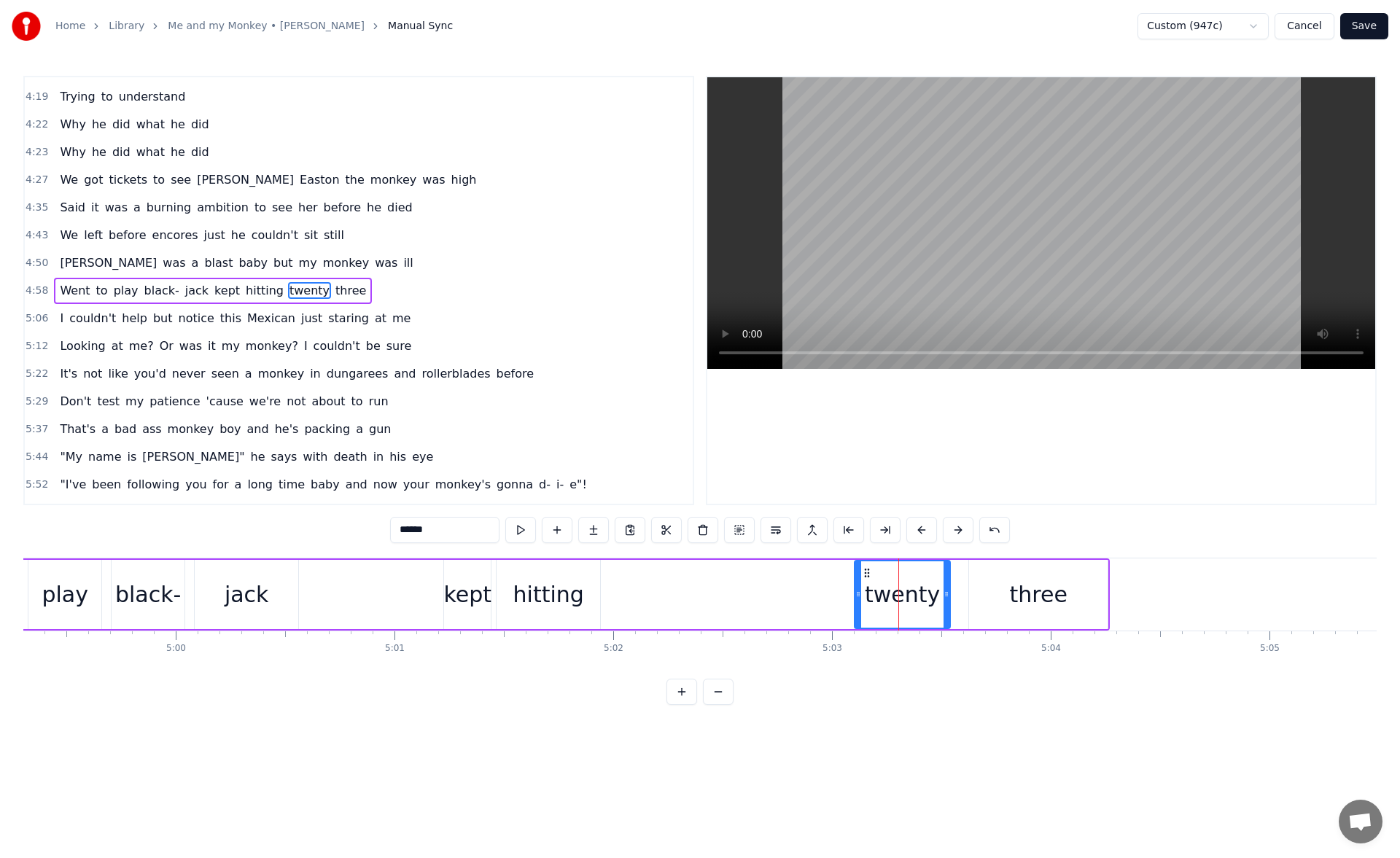
drag, startPoint x: 871, startPoint y: 596, endPoint x: 858, endPoint y: 596, distance: 13.0
click at [858, 596] on icon at bounding box center [858, 594] width 6 height 12
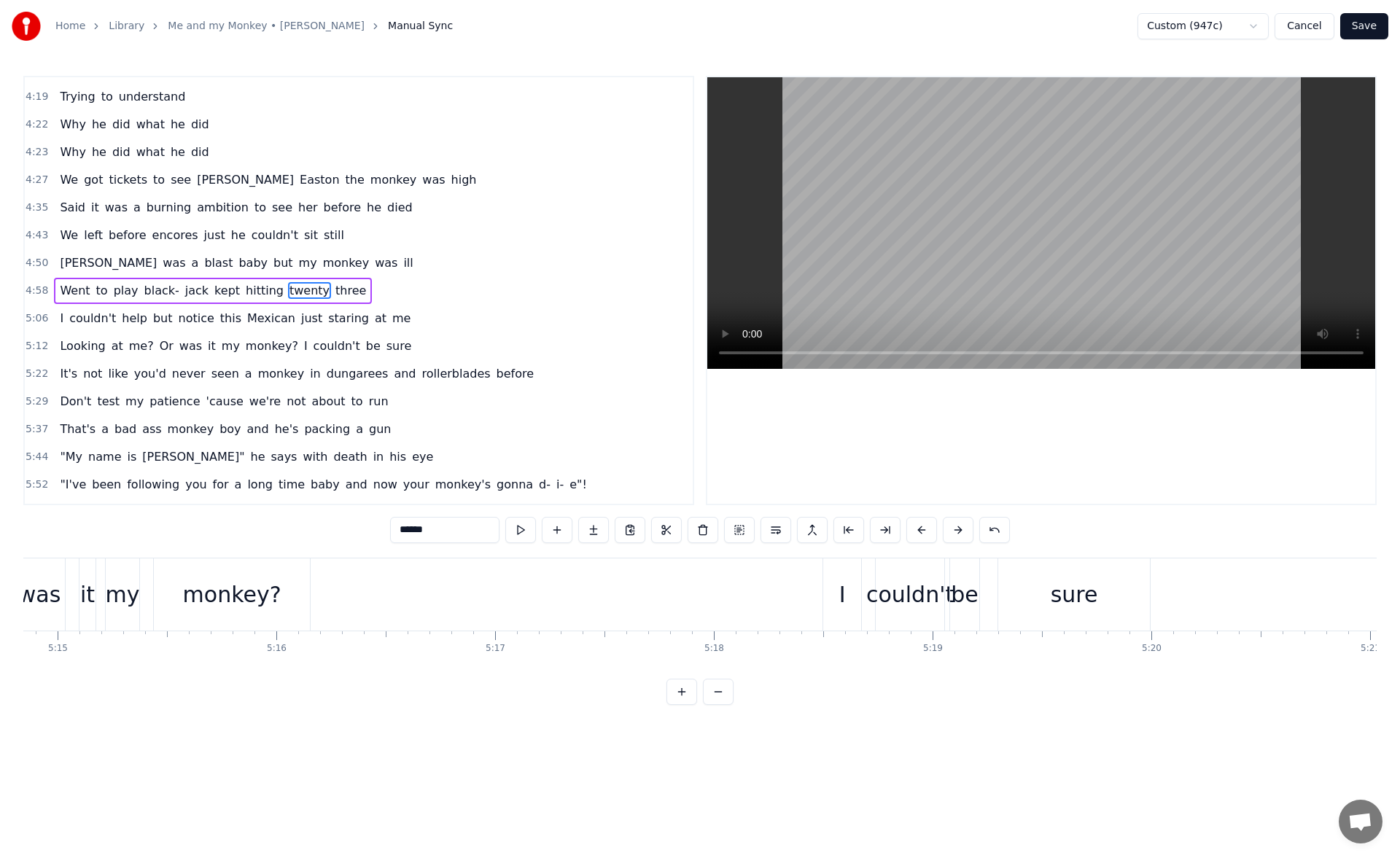
scroll to position [0, 68908]
click at [793, 599] on div "I" at bounding box center [790, 594] width 7 height 33
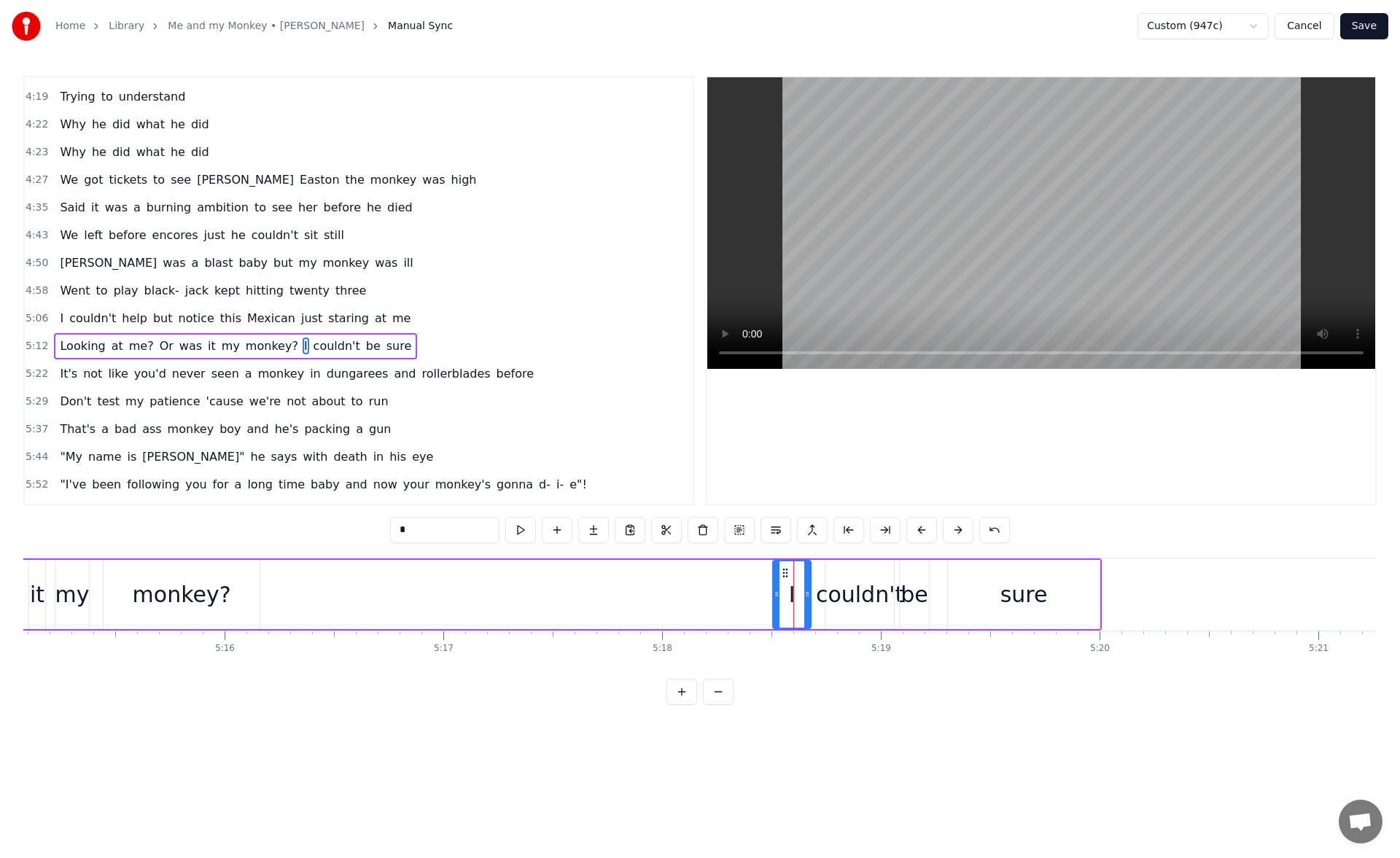
scroll to position [1157, 0]
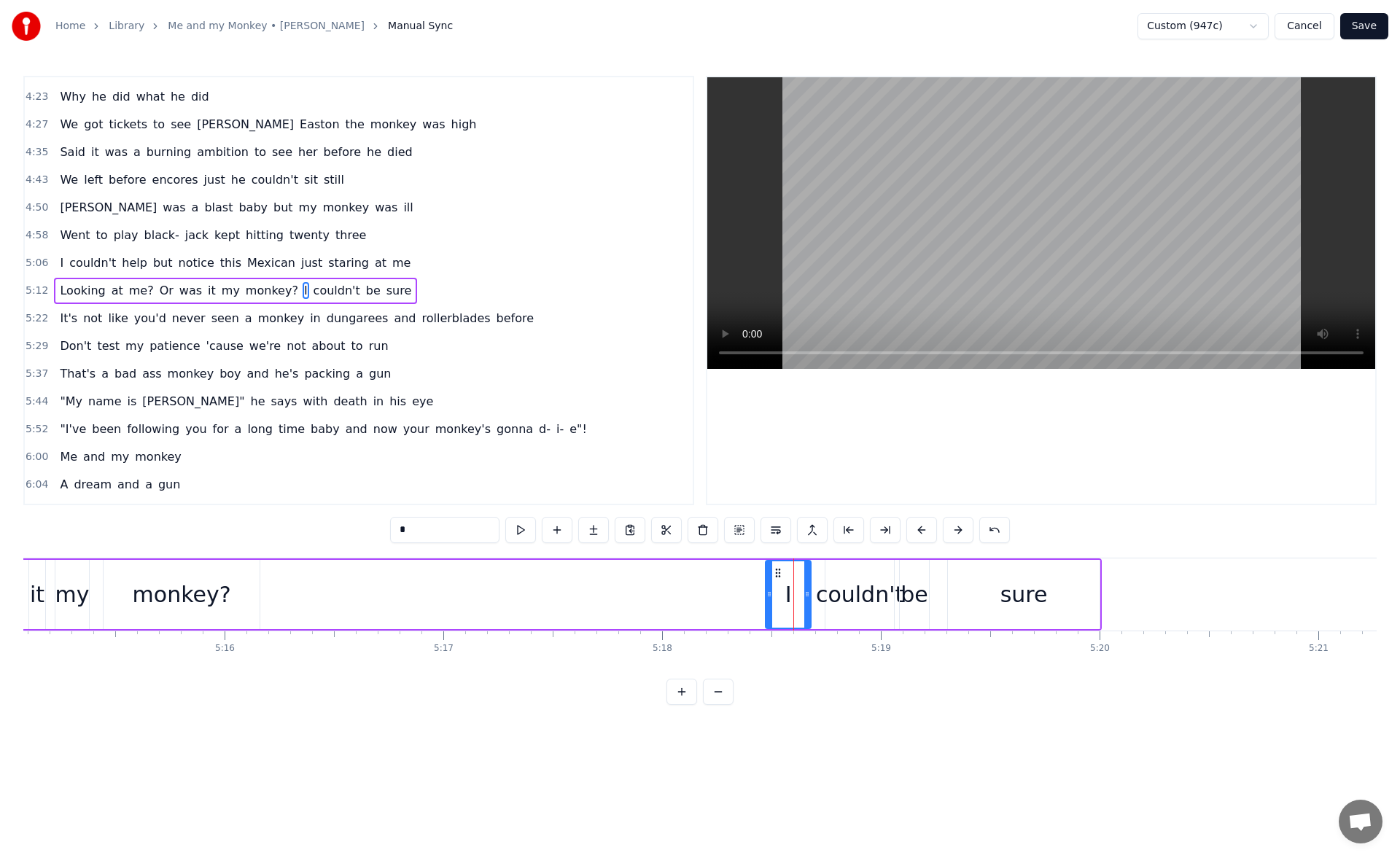
click at [769, 594] on icon at bounding box center [769, 594] width 6 height 12
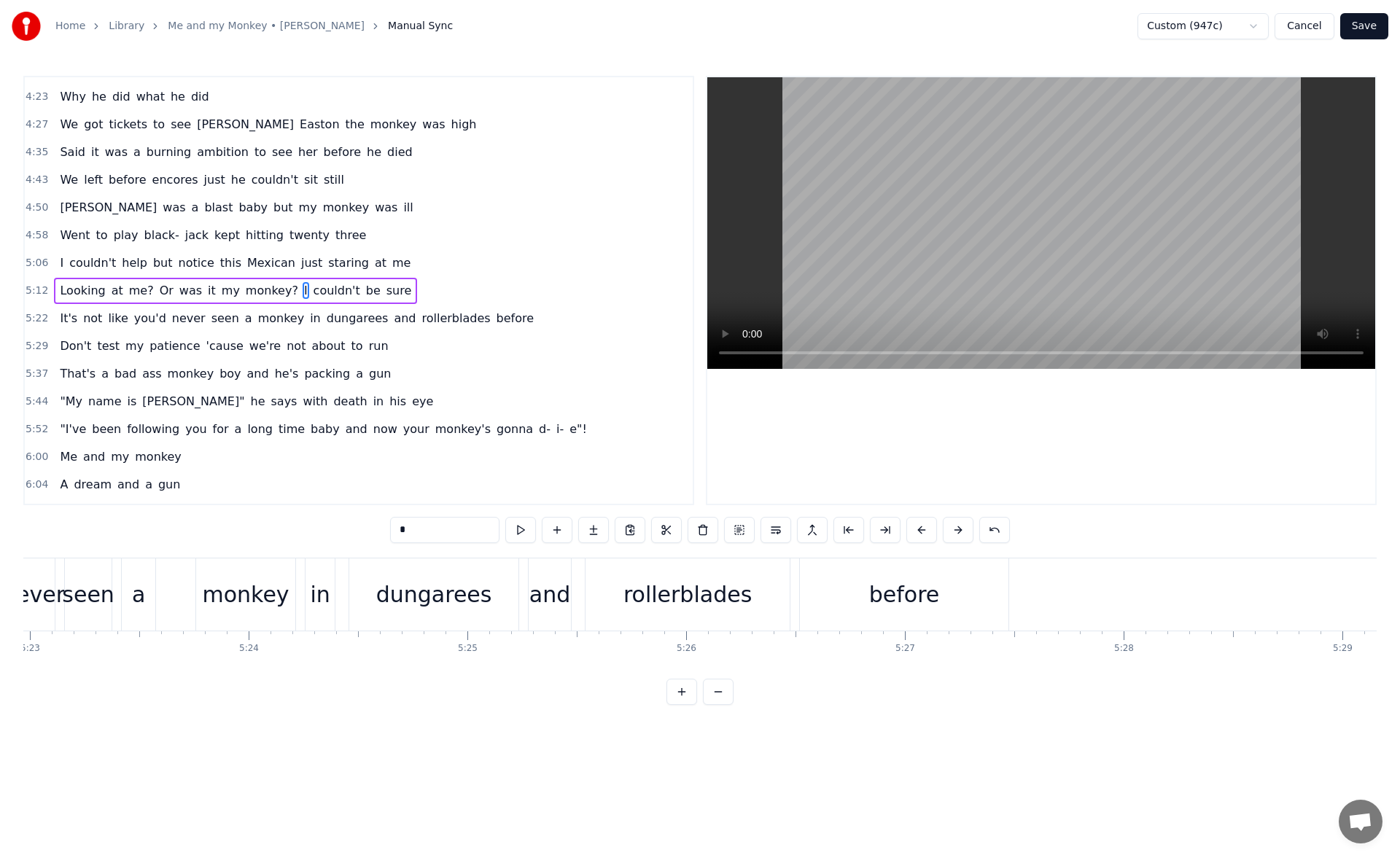
scroll to position [0, 70685]
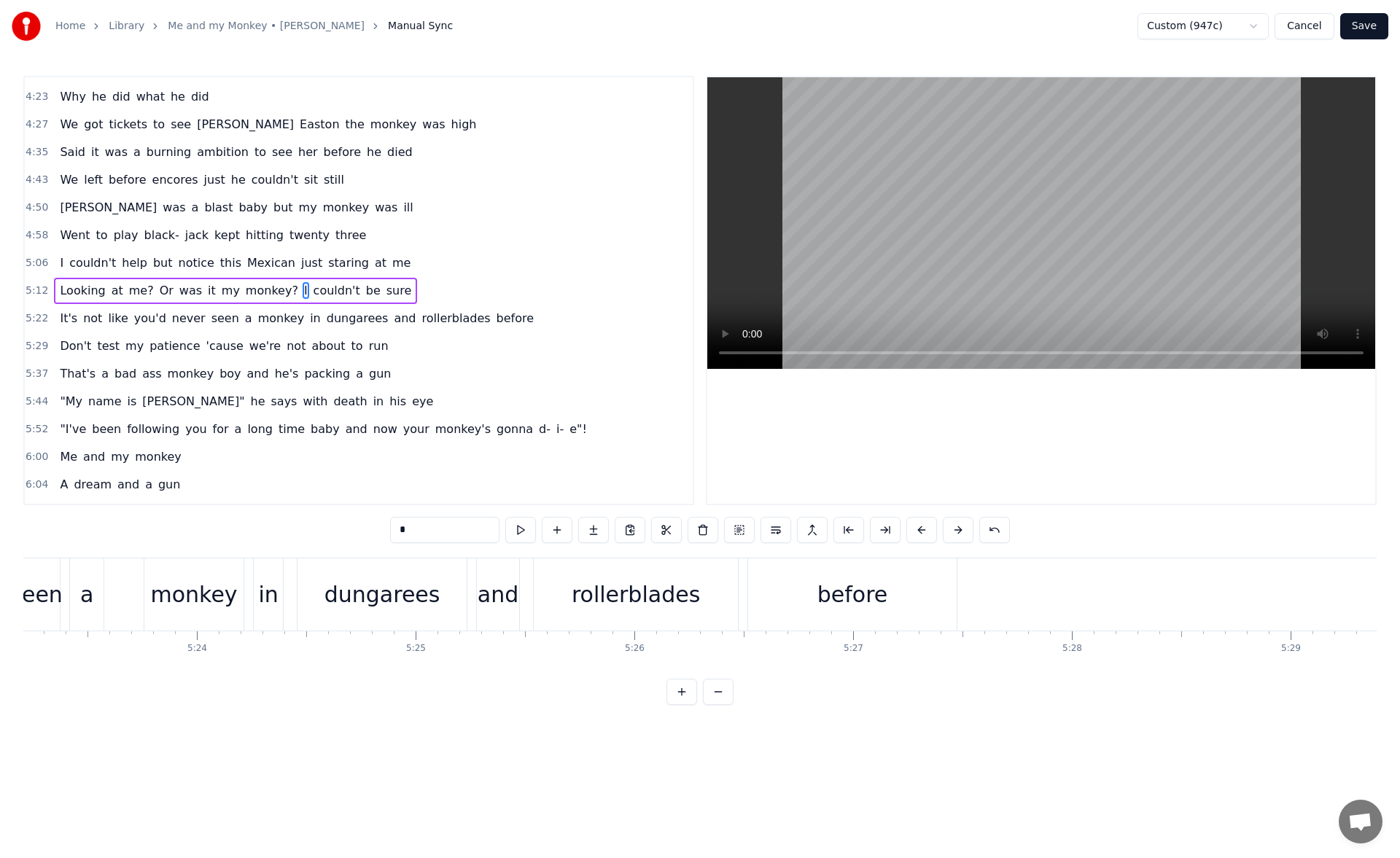
click at [675, 586] on div "rollerblades" at bounding box center [636, 594] width 128 height 33
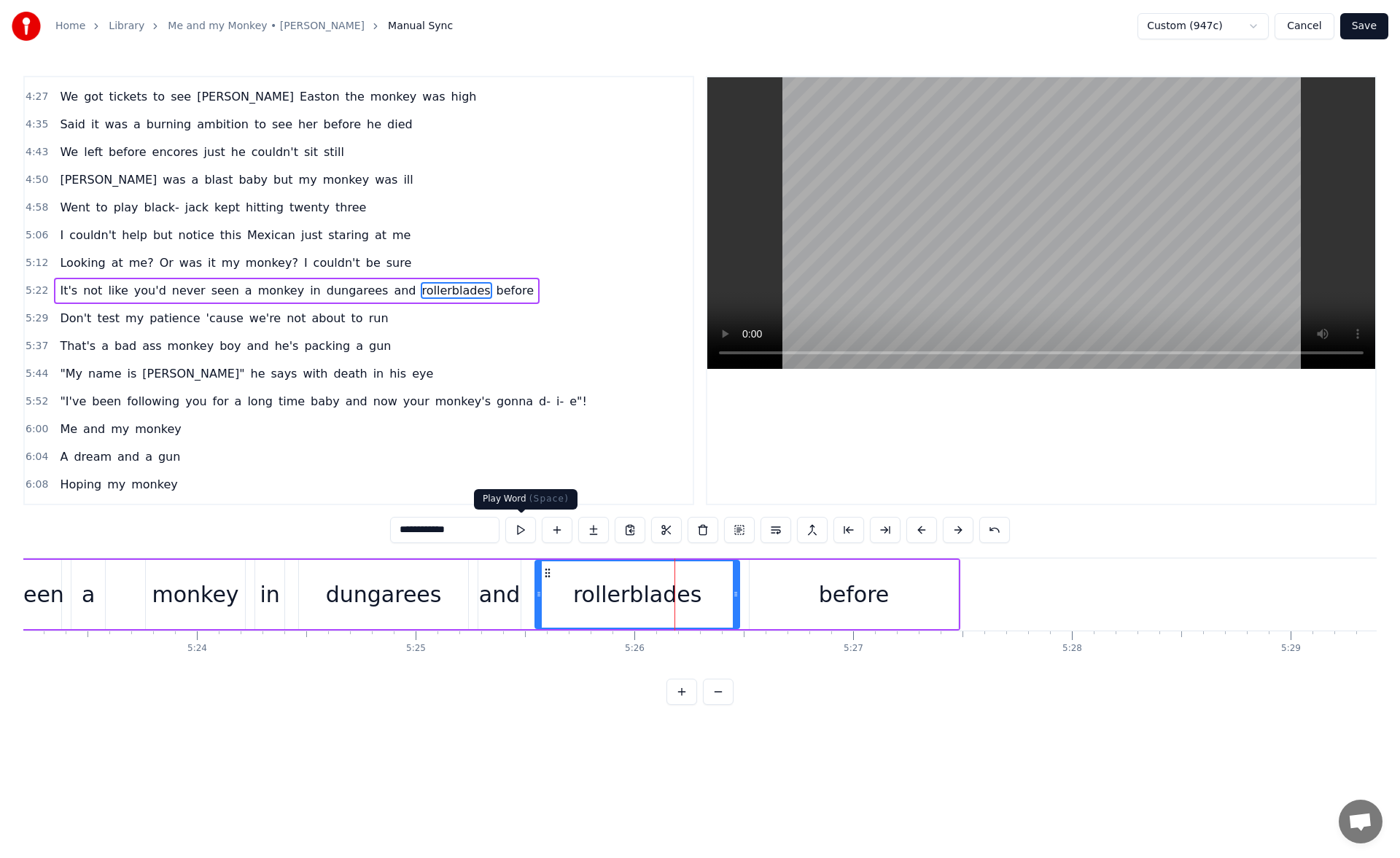
click at [522, 527] on button at bounding box center [520, 529] width 31 height 26
click at [805, 602] on div "before" at bounding box center [853, 594] width 208 height 69
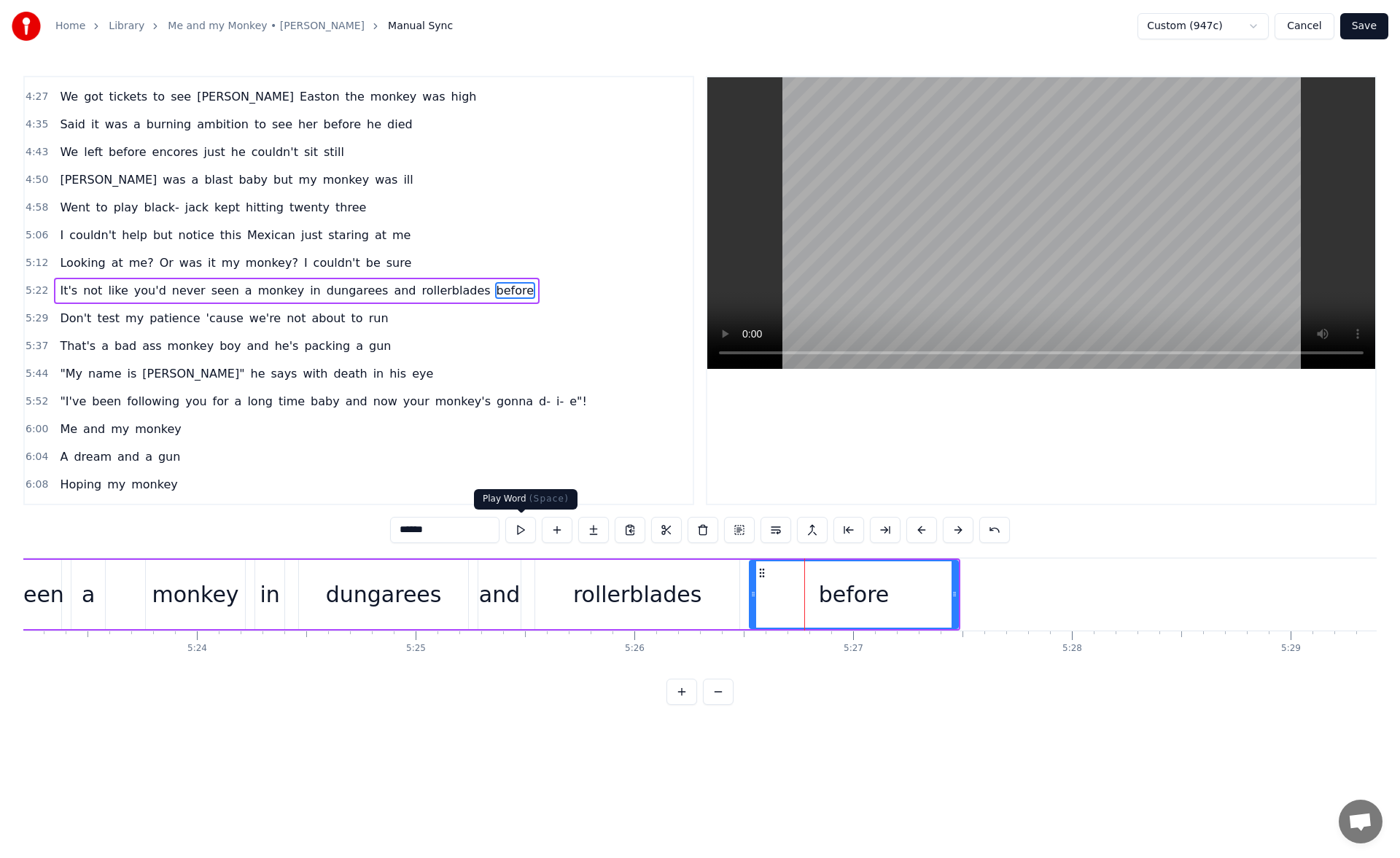
click at [530, 532] on button at bounding box center [520, 529] width 31 height 26
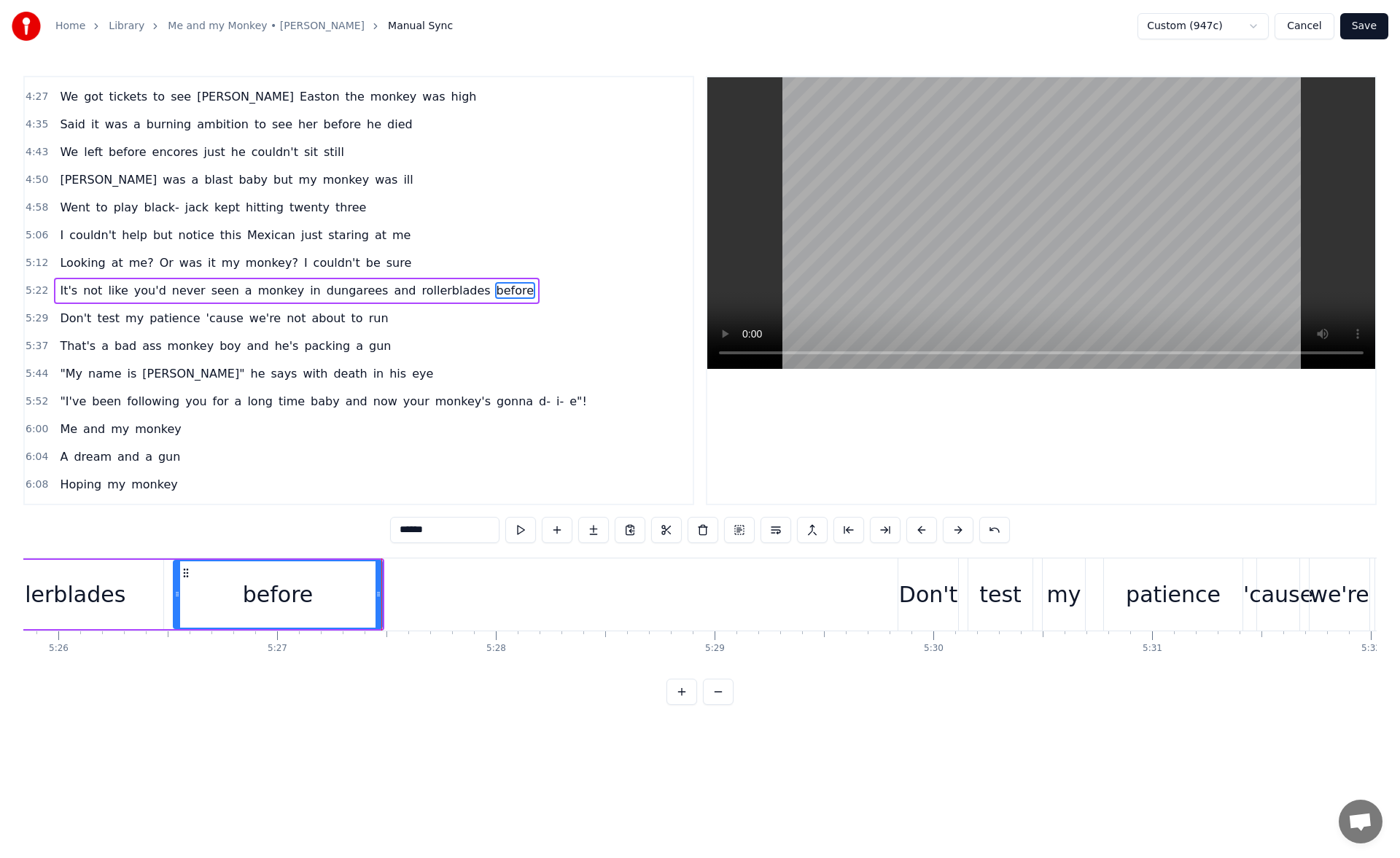
scroll to position [0, 71364]
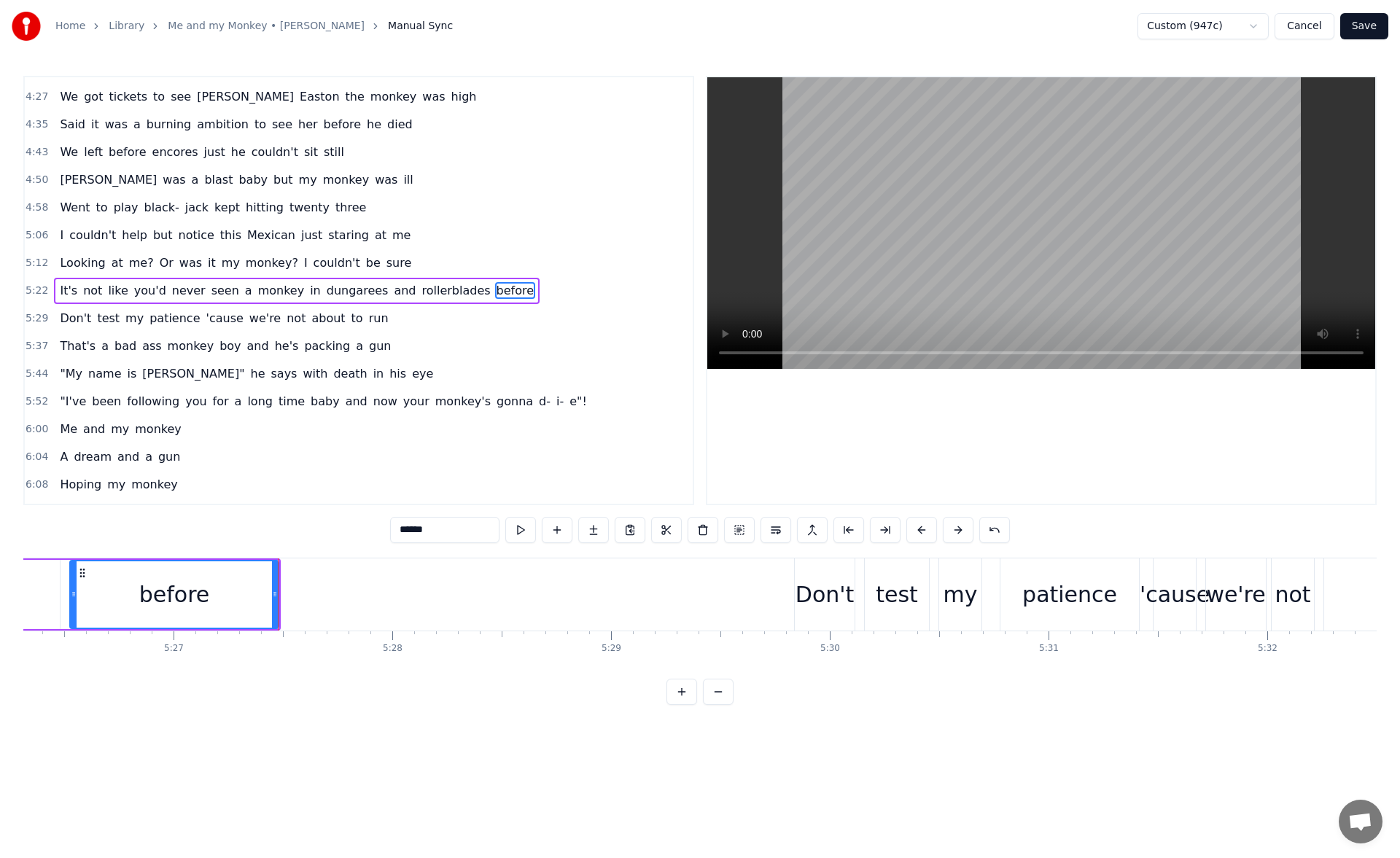
click at [816, 594] on div "Don't" at bounding box center [825, 594] width 58 height 33
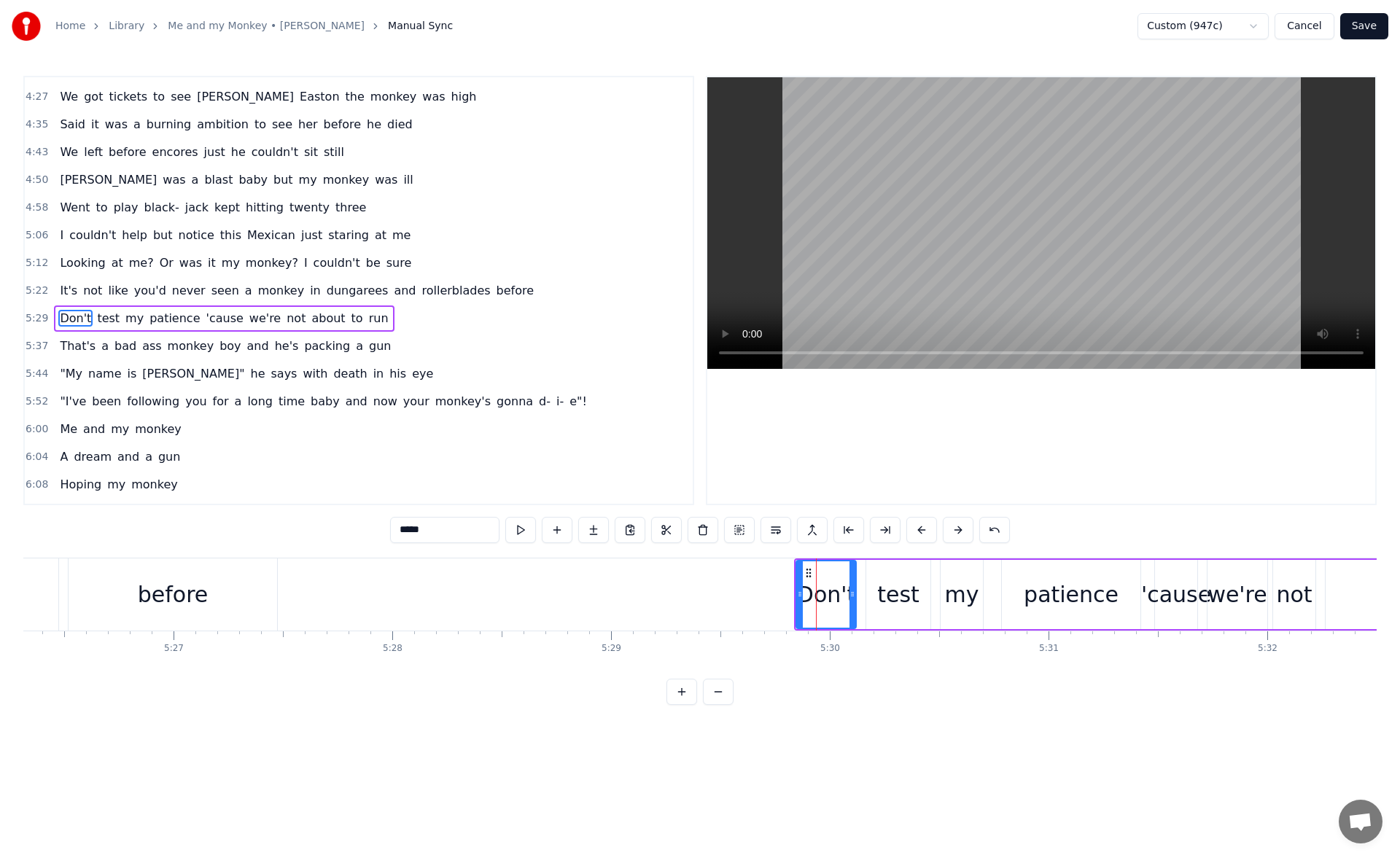
scroll to position [1213, 0]
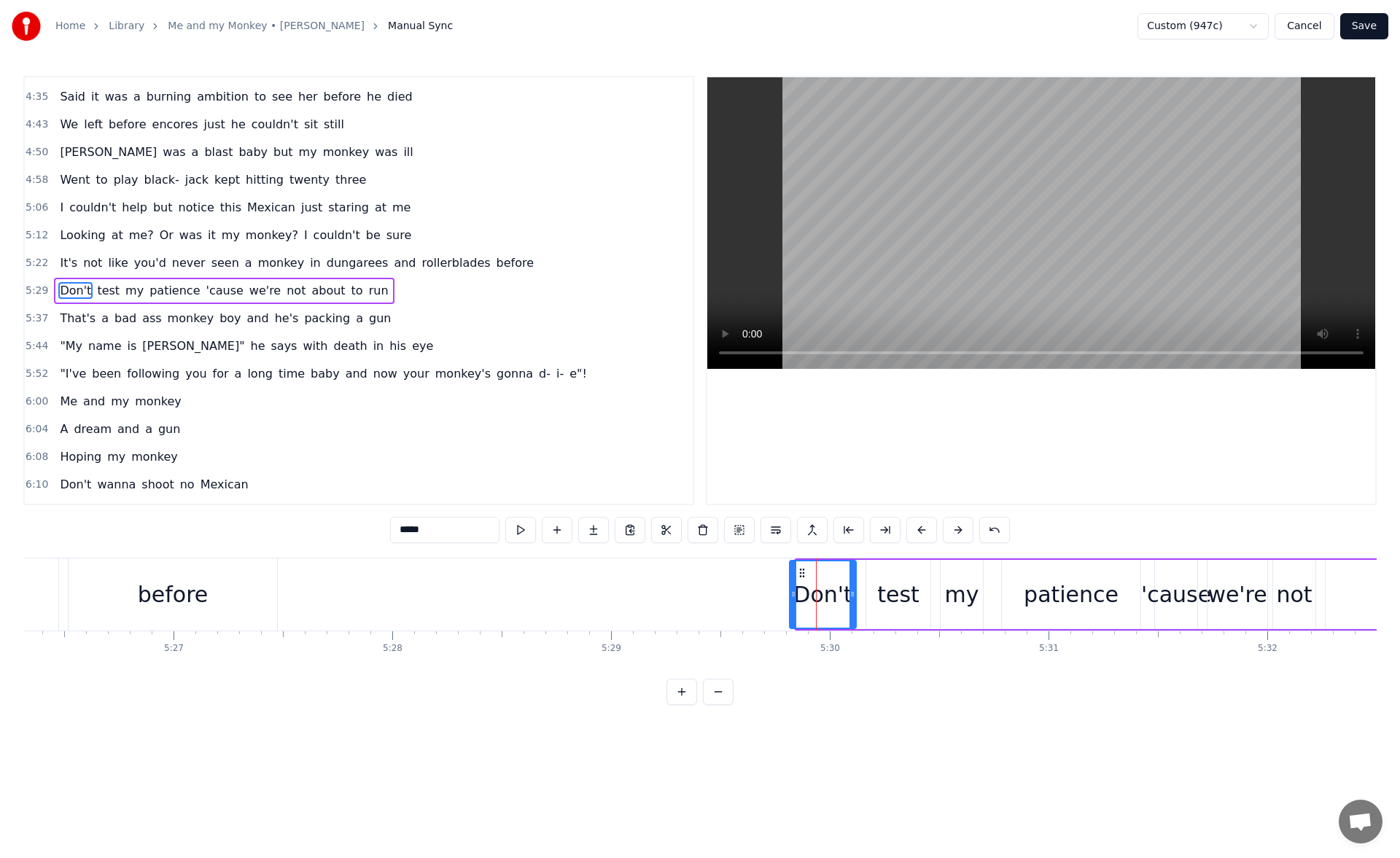
drag, startPoint x: 798, startPoint y: 594, endPoint x: 787, endPoint y: 594, distance: 11.0
click at [790, 594] on icon at bounding box center [793, 594] width 6 height 12
click at [520, 537] on button at bounding box center [520, 529] width 31 height 26
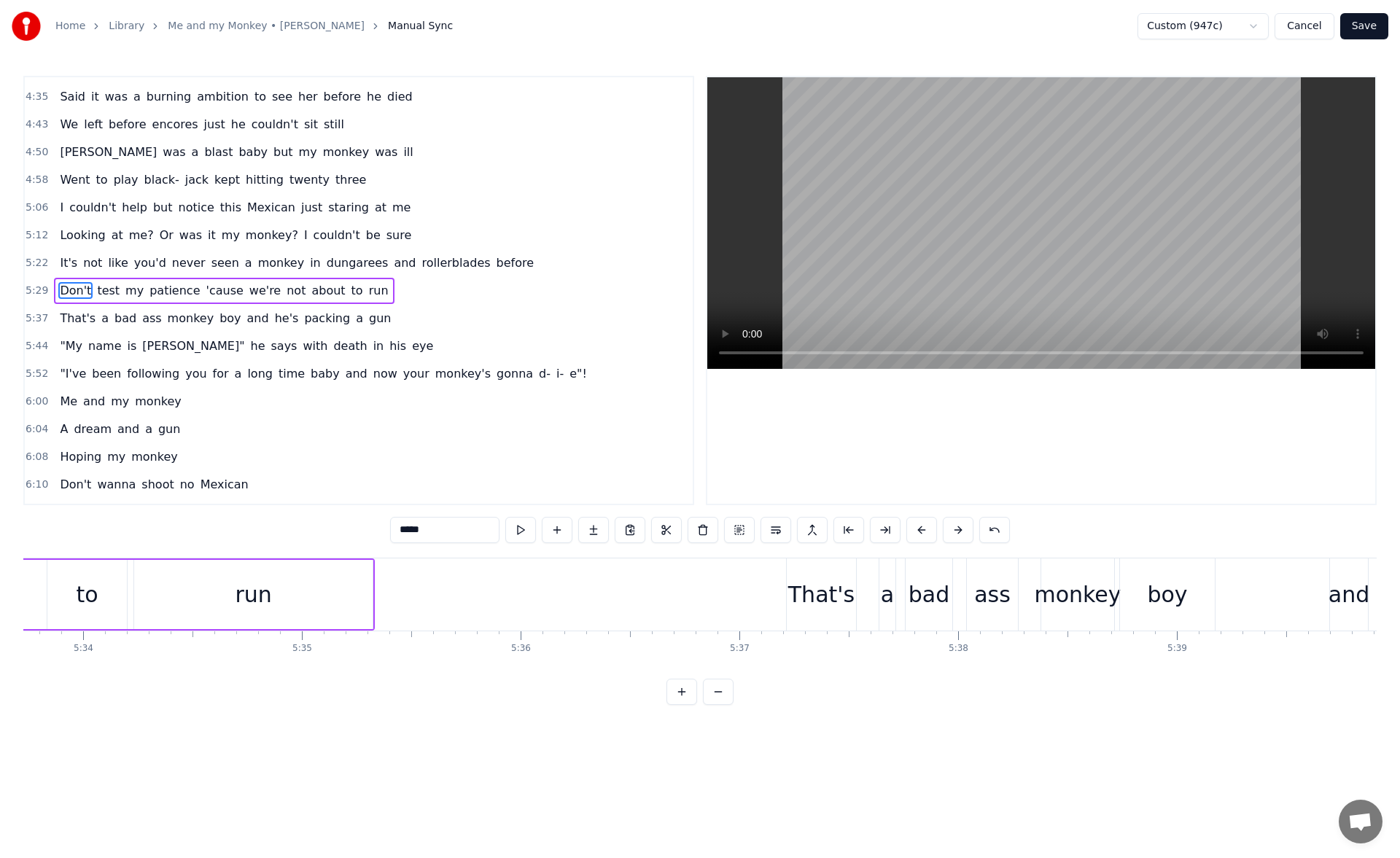
scroll to position [0, 73090]
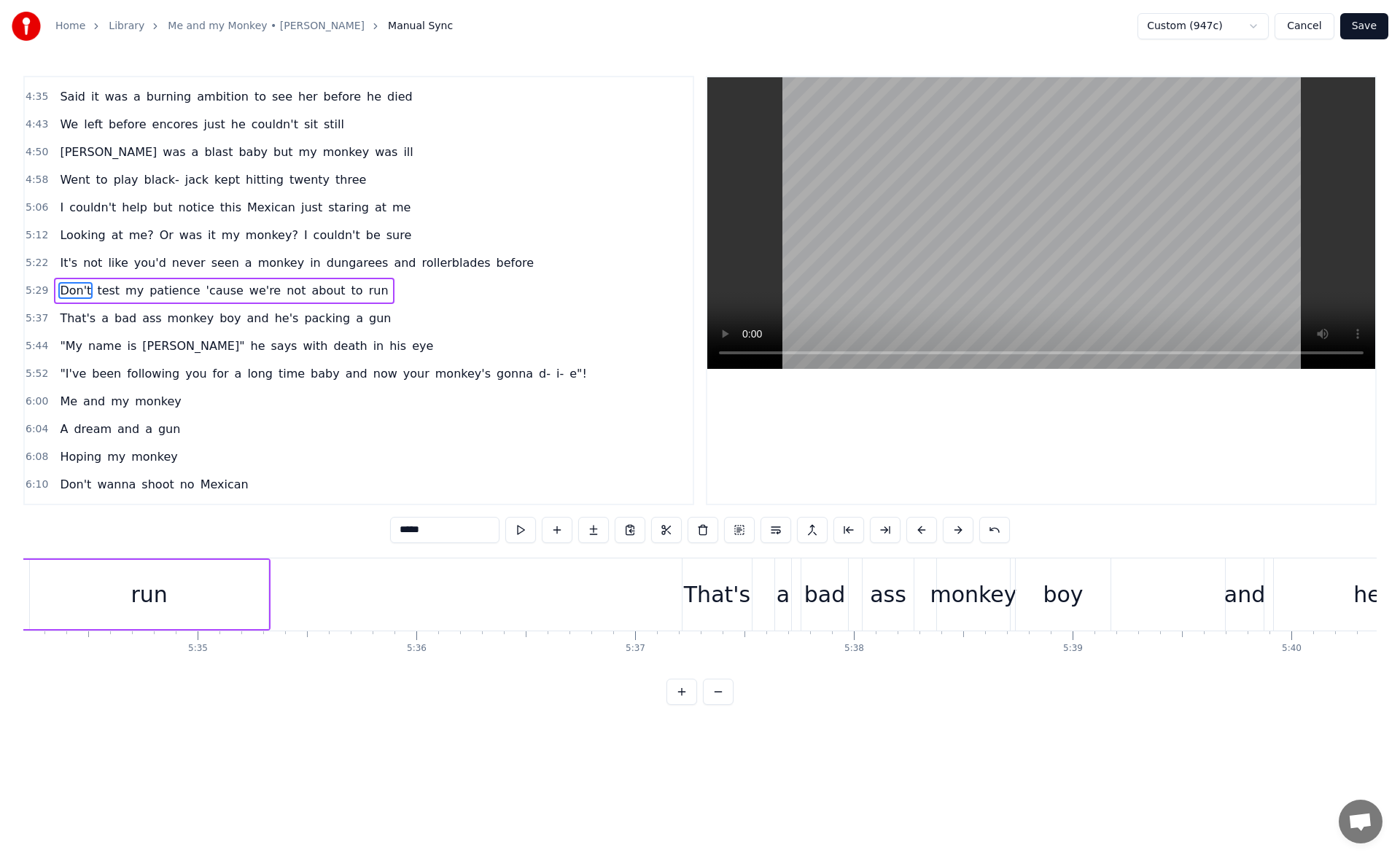
click at [711, 585] on div "That's" at bounding box center [716, 594] width 66 height 33
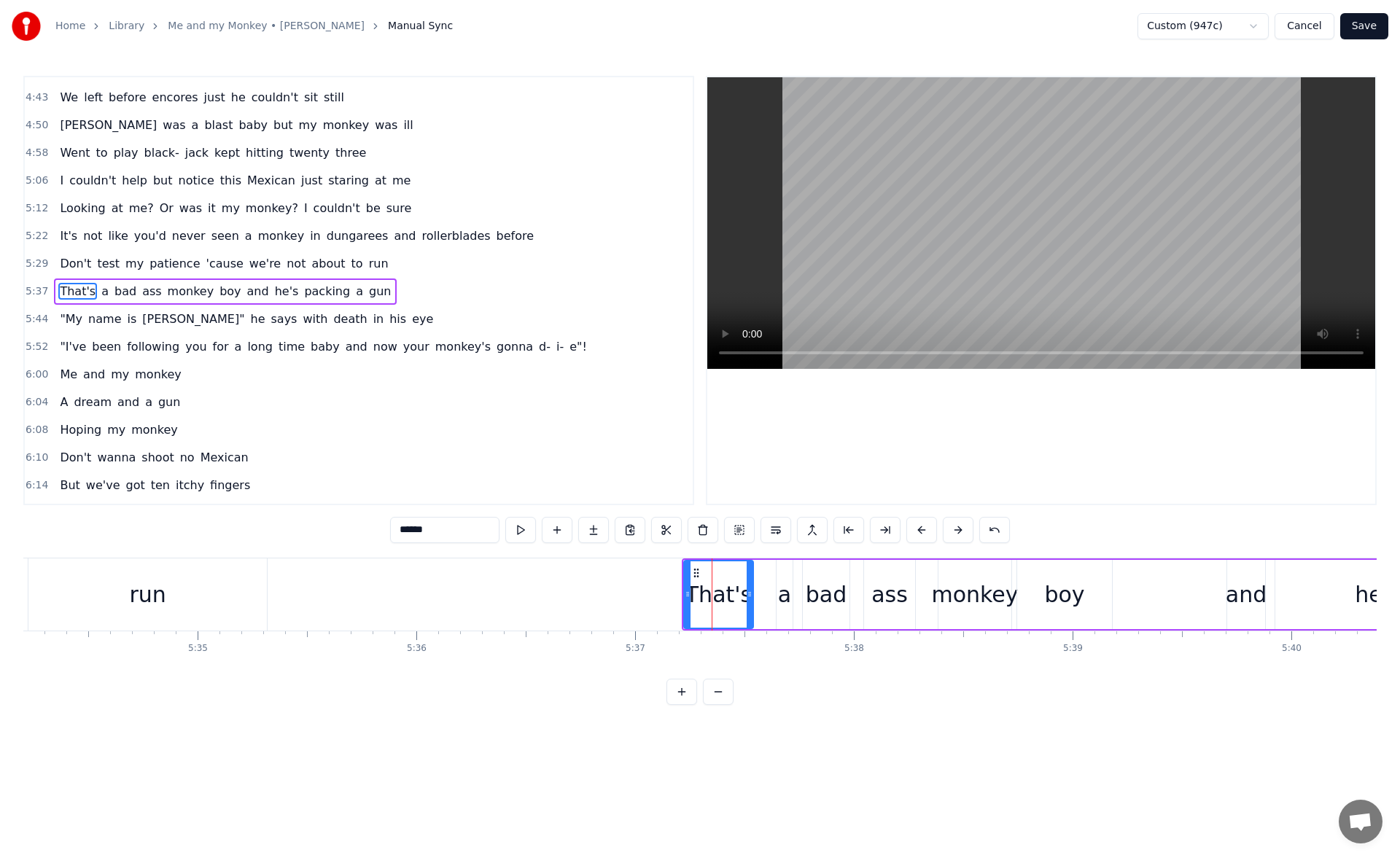
scroll to position [1240, 0]
click at [521, 528] on button at bounding box center [520, 529] width 31 height 26
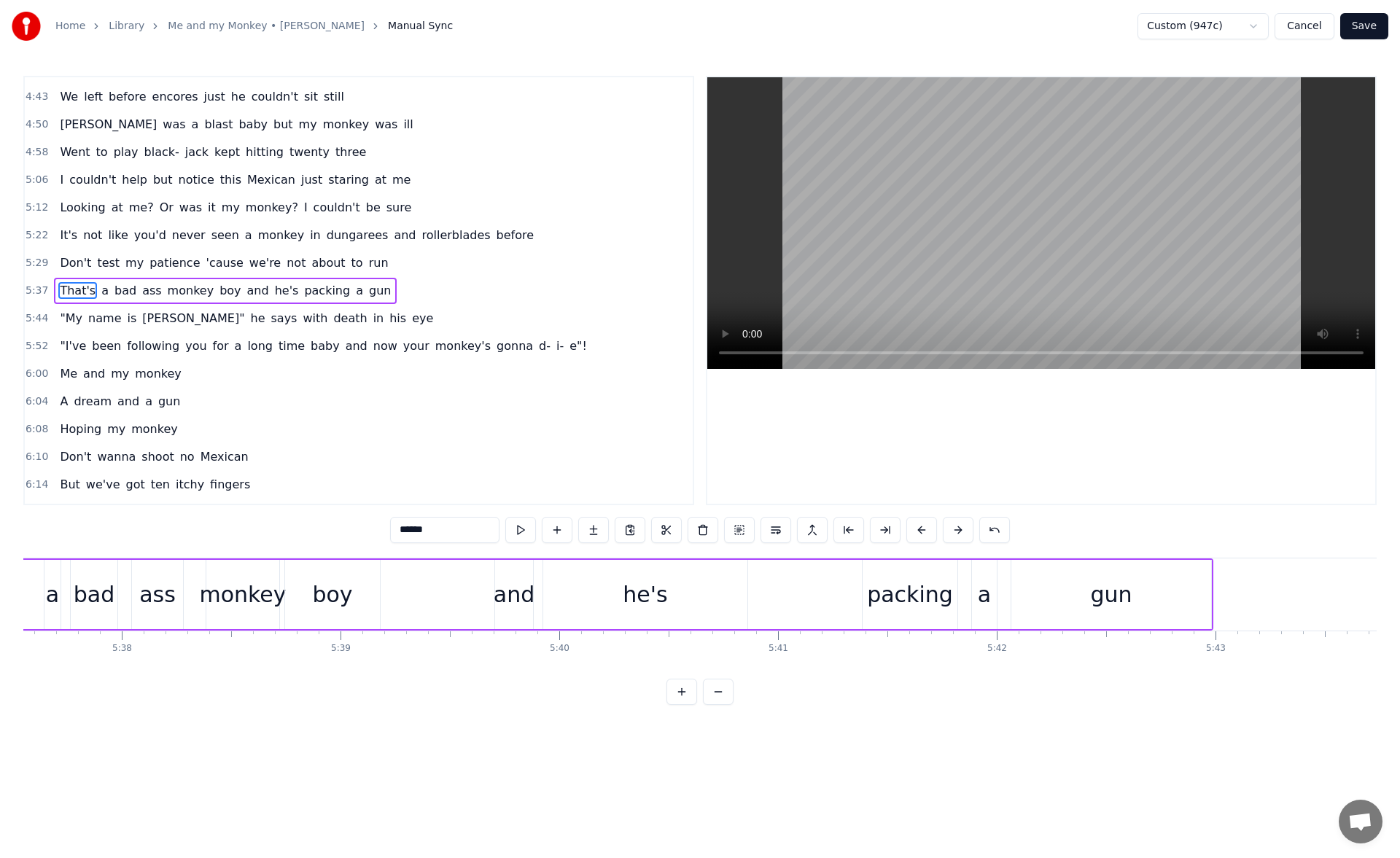
scroll to position [0, 74083]
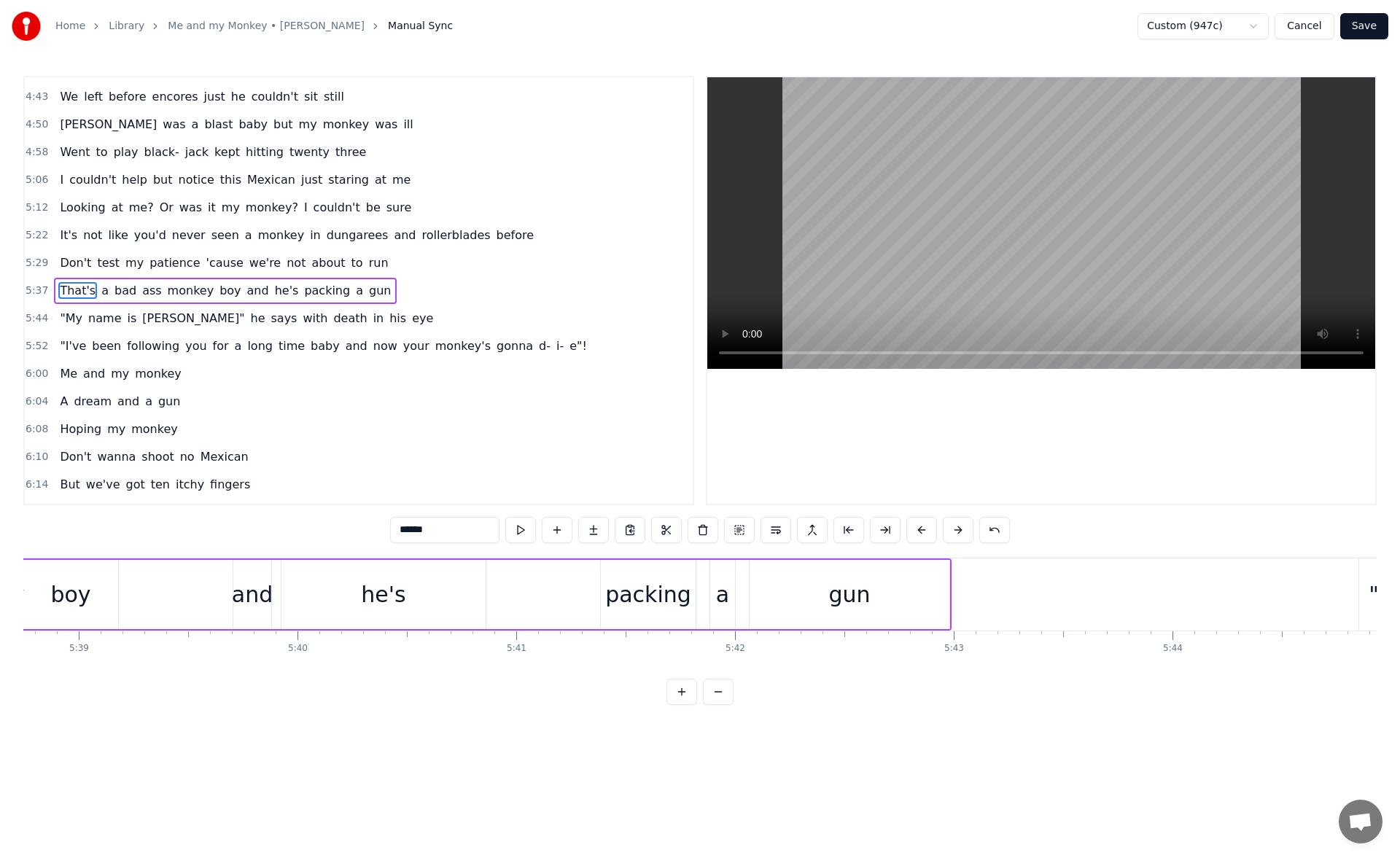
click at [920, 592] on div "gun" at bounding box center [849, 594] width 199 height 69
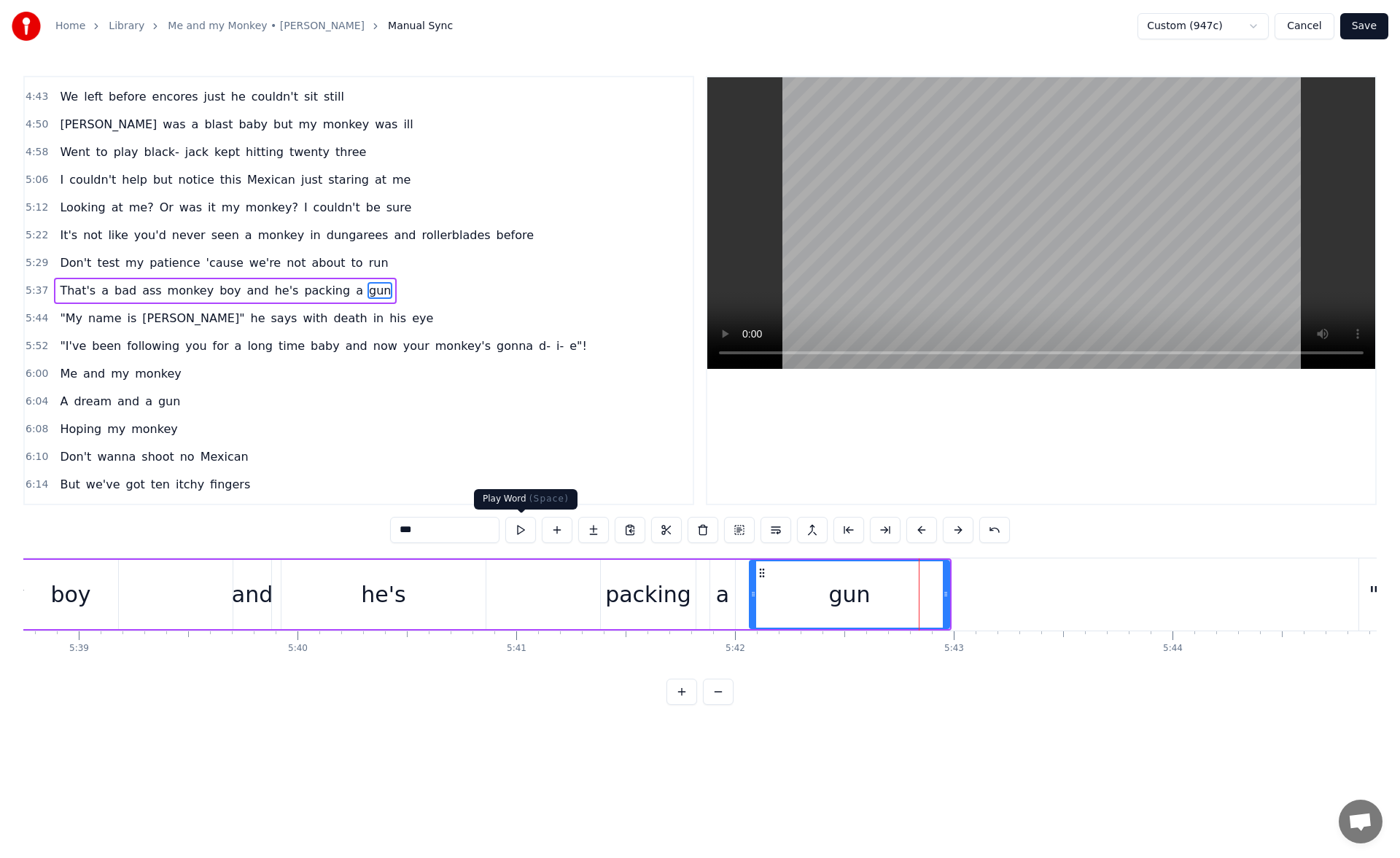
click at [525, 526] on button at bounding box center [520, 529] width 31 height 26
drag, startPoint x: 946, startPoint y: 597, endPoint x: 975, endPoint y: 597, distance: 29.0
click at [949, 597] on icon at bounding box center [946, 594] width 6 height 12
click at [531, 537] on button at bounding box center [520, 529] width 31 height 26
drag, startPoint x: 974, startPoint y: 596, endPoint x: 996, endPoint y: 596, distance: 22.0
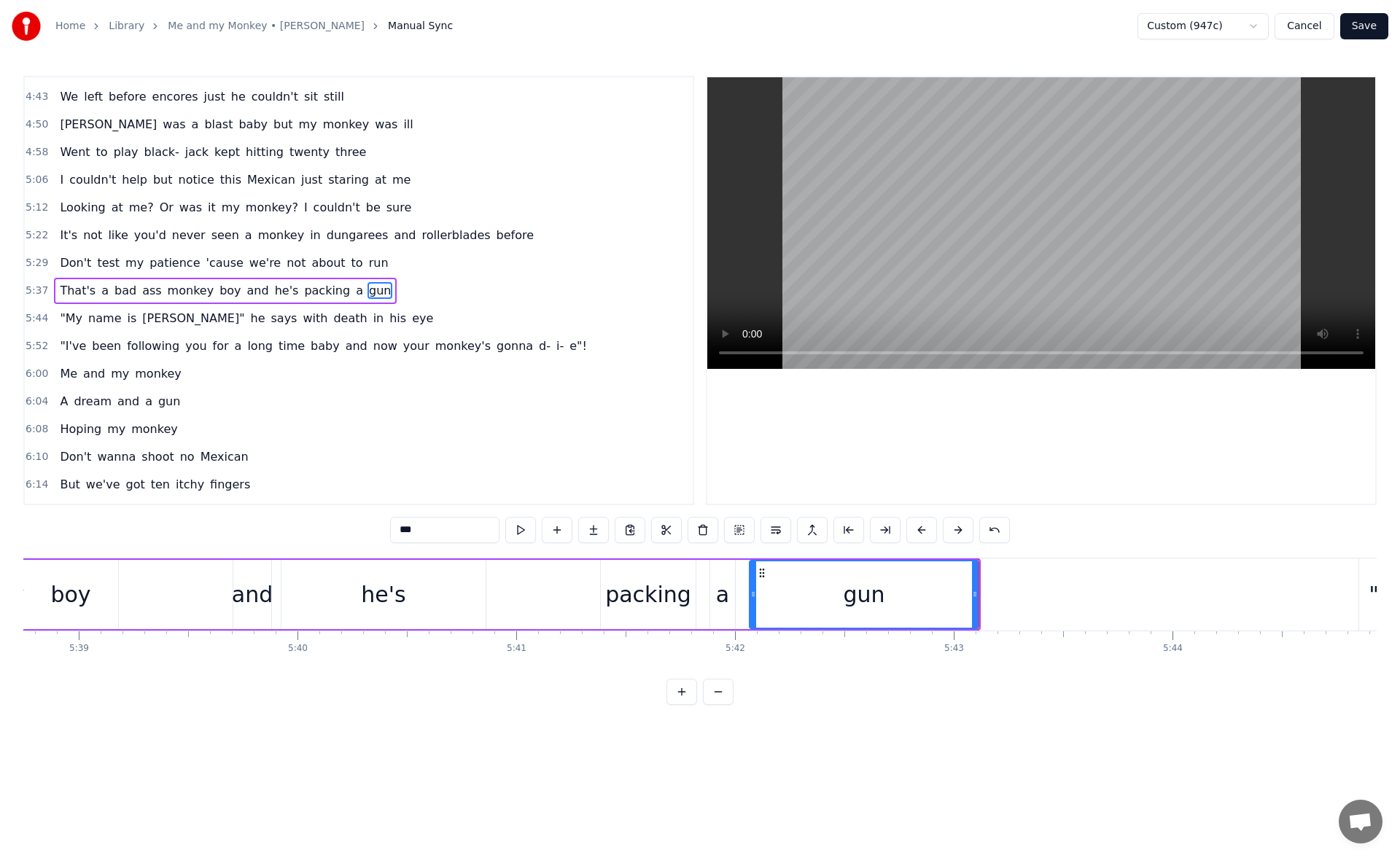
click at [978, 596] on icon at bounding box center [975, 594] width 6 height 12
click at [526, 531] on button at bounding box center [520, 529] width 31 height 26
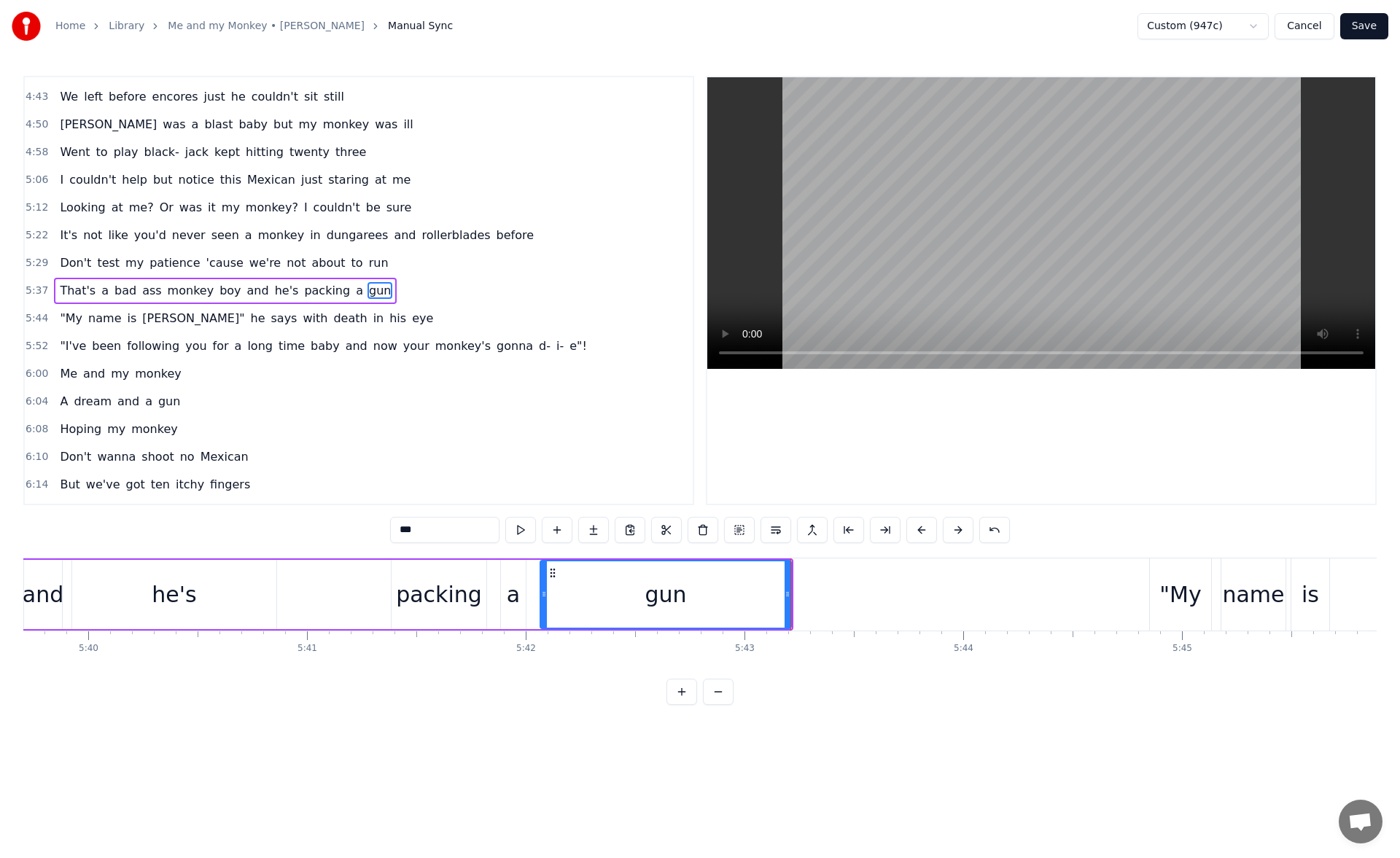
scroll to position [0, 74397]
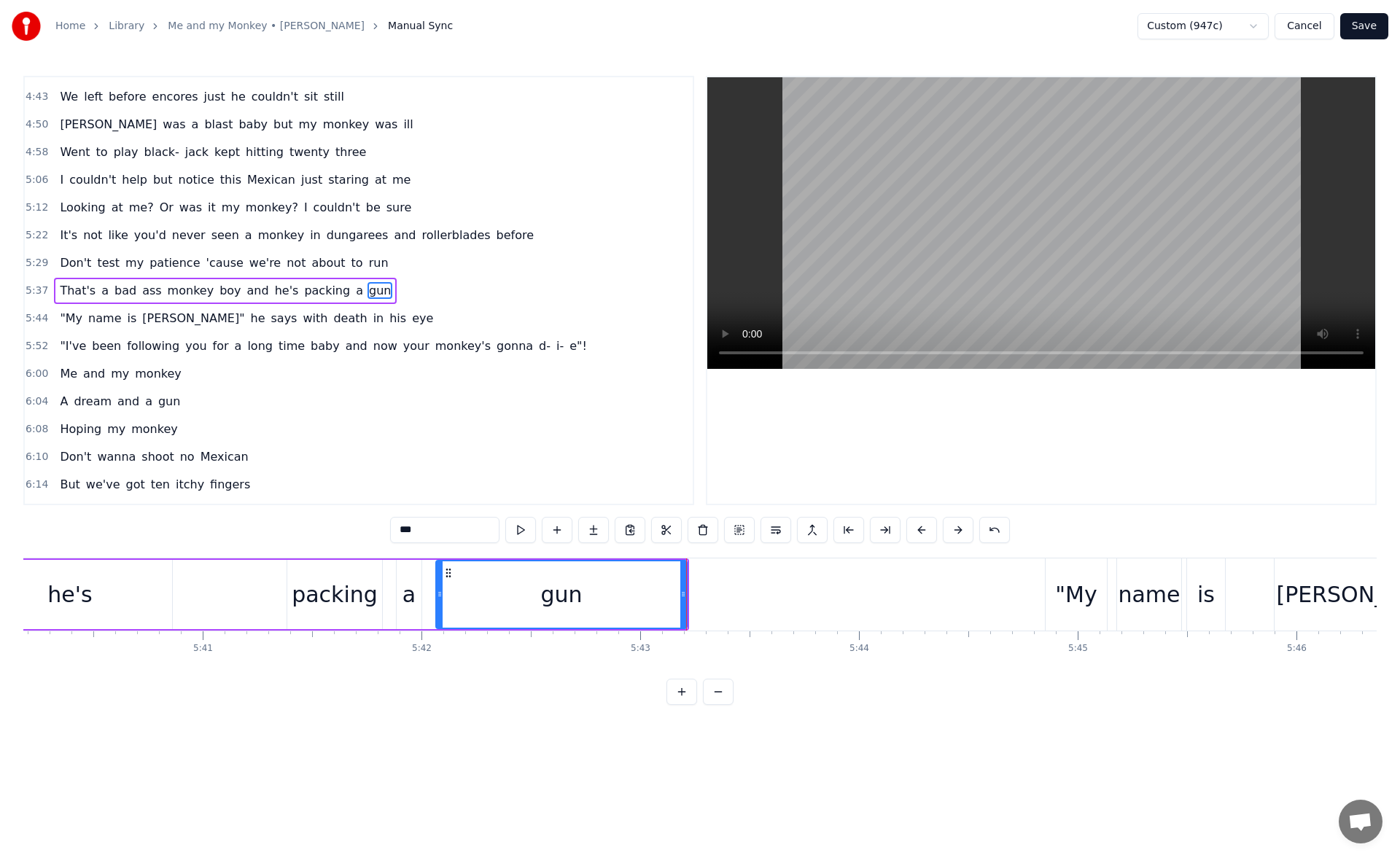
click at [1061, 606] on div ""My" at bounding box center [1076, 594] width 42 height 33
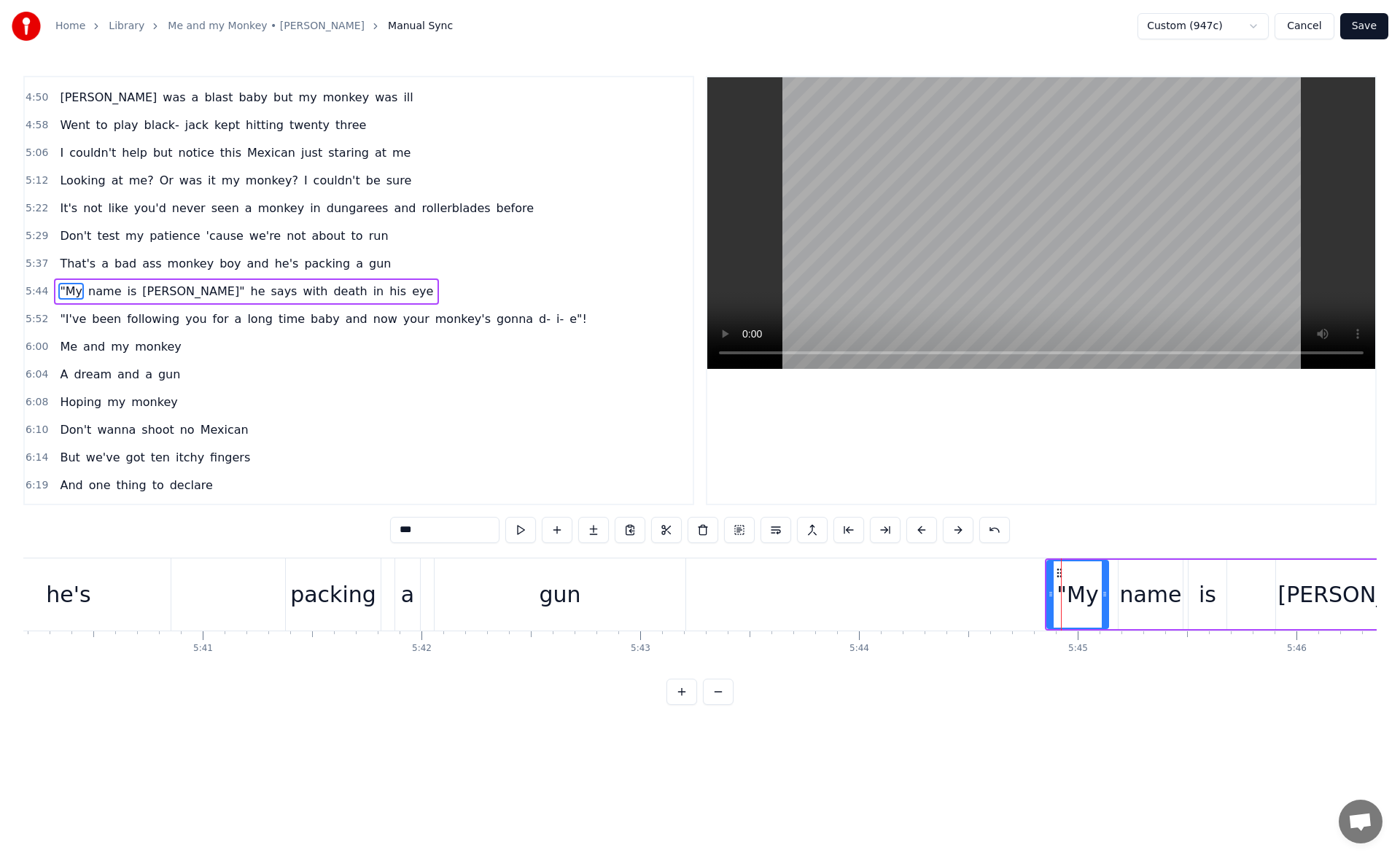
scroll to position [1268, 0]
drag, startPoint x: 1051, startPoint y: 596, endPoint x: 1041, endPoint y: 595, distance: 10.0
click at [1041, 595] on icon at bounding box center [1043, 594] width 6 height 12
click at [524, 531] on button at bounding box center [520, 529] width 31 height 26
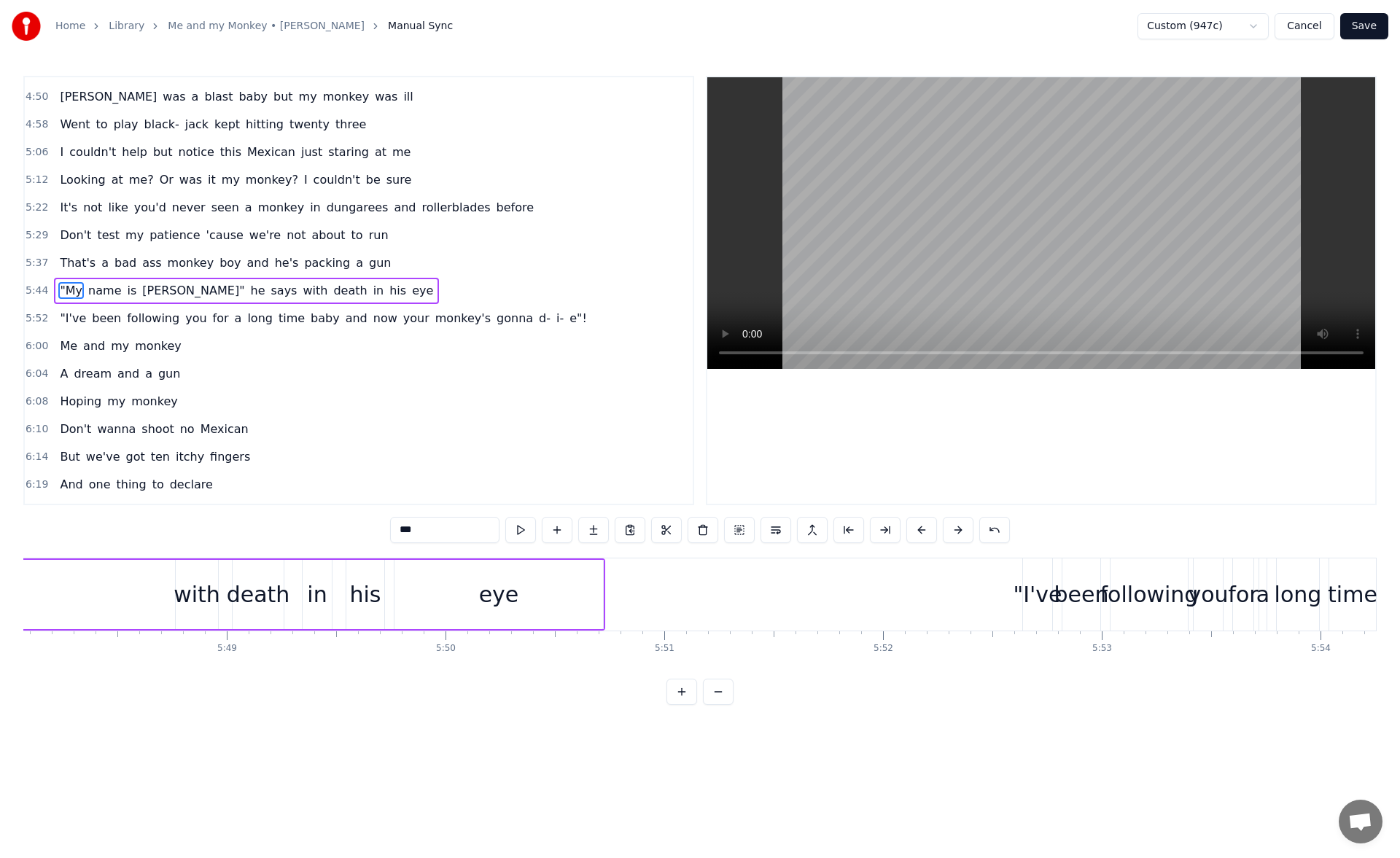
scroll to position [0, 76279]
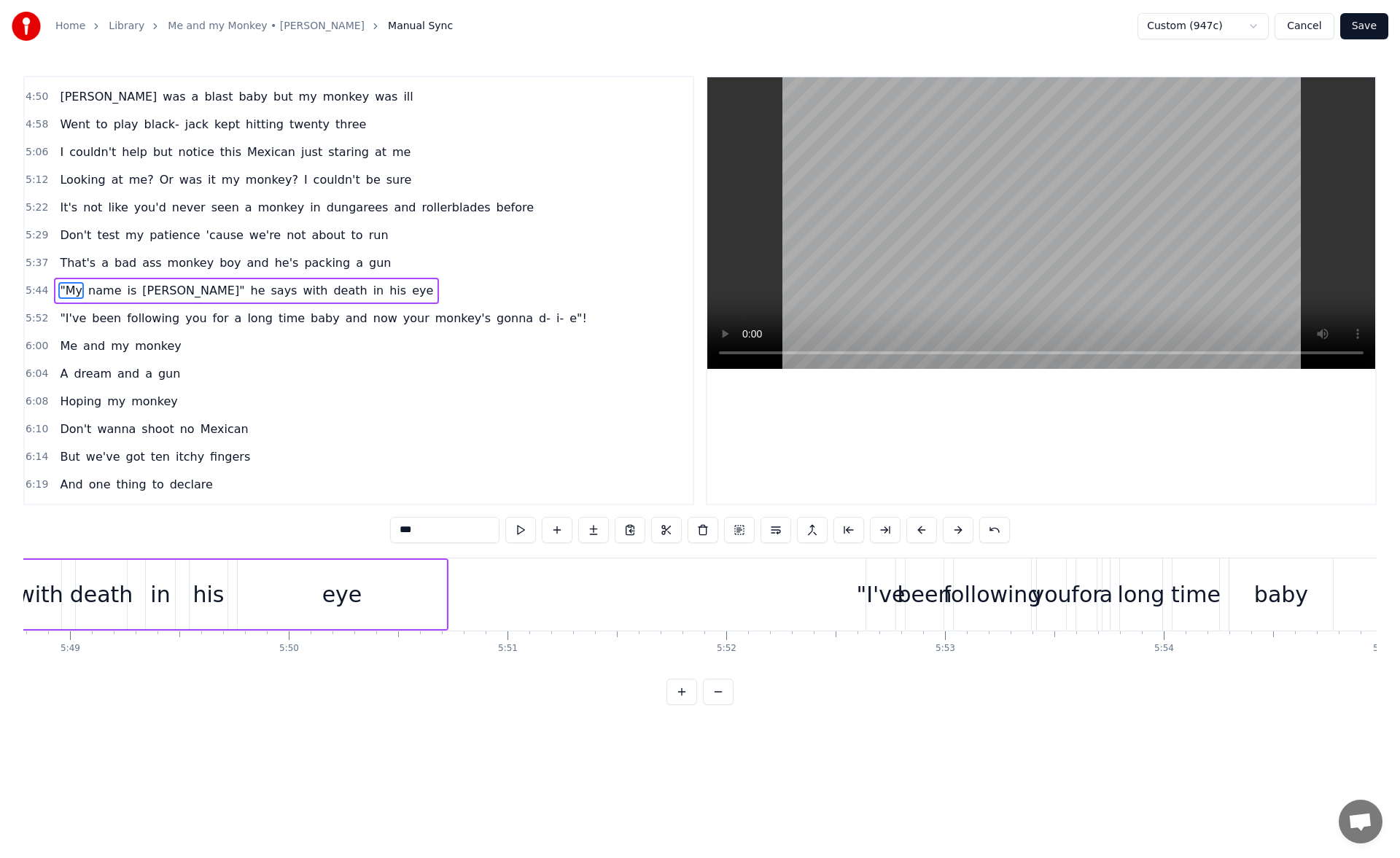
click at [871, 606] on div ""I've" at bounding box center [880, 594] width 49 height 33
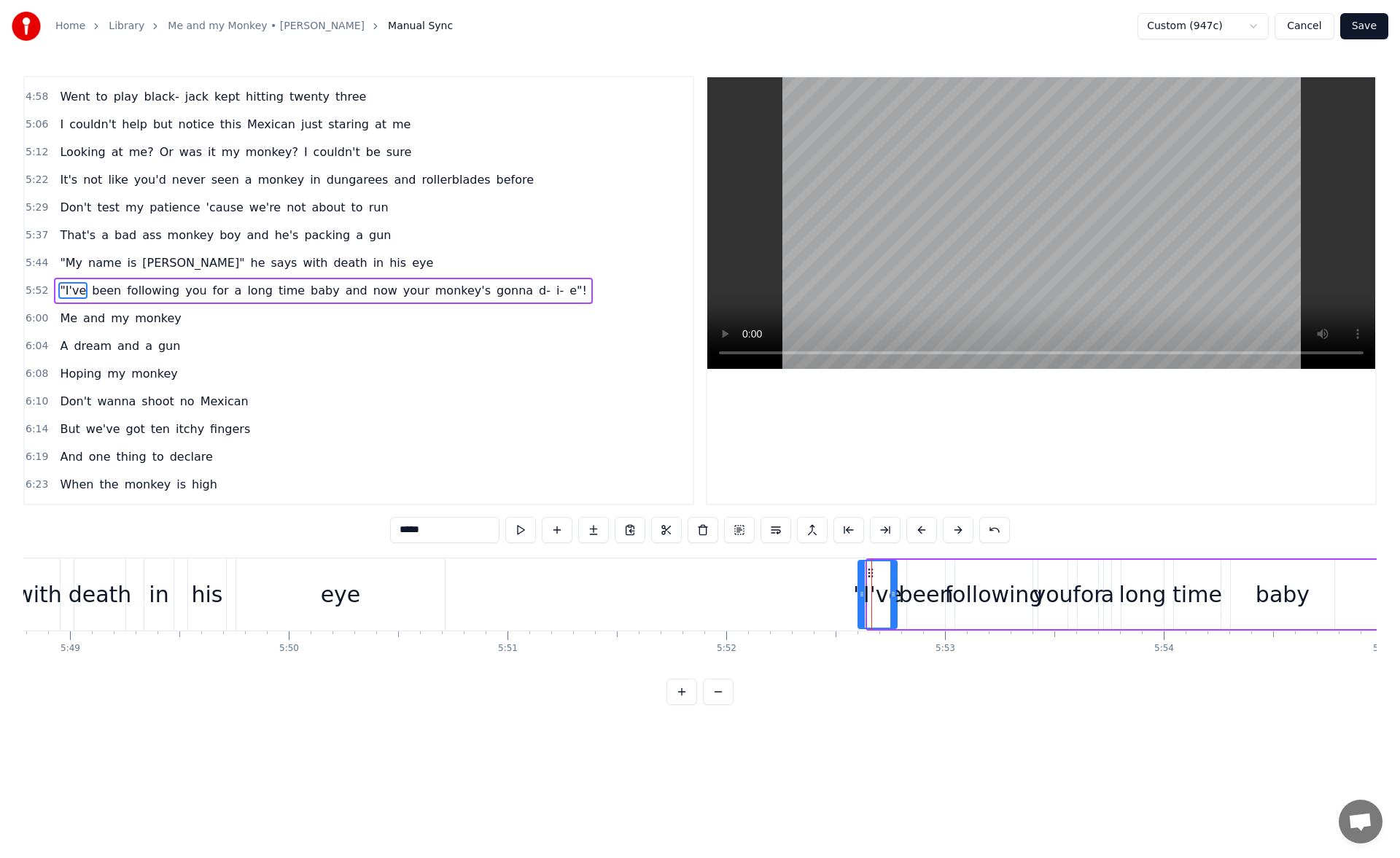
drag, startPoint x: 870, startPoint y: 602, endPoint x: 858, endPoint y: 601, distance: 12.0
click at [859, 601] on div at bounding box center [862, 594] width 6 height 66
click at [515, 530] on button at bounding box center [520, 529] width 31 height 26
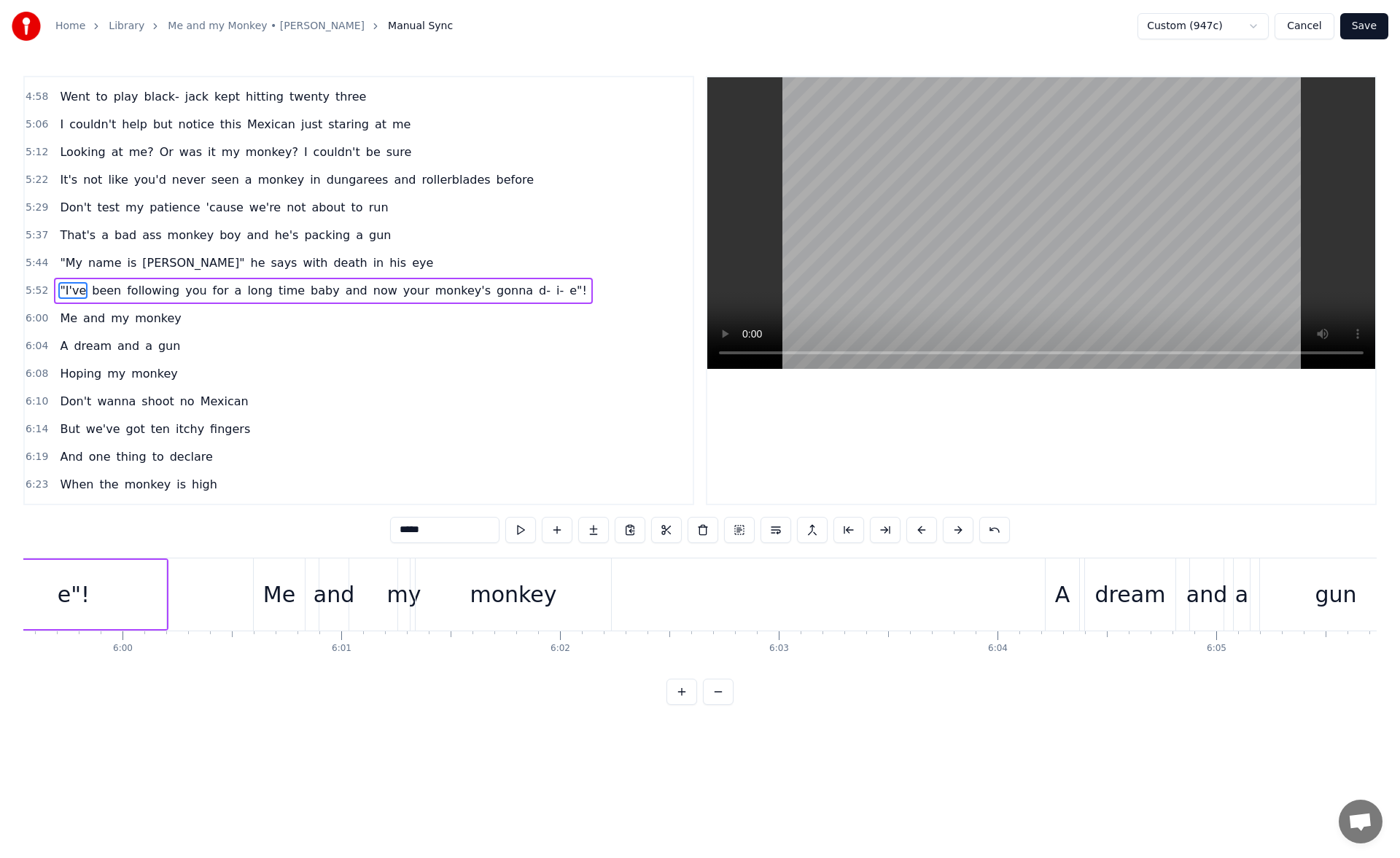
scroll to position [0, 78842]
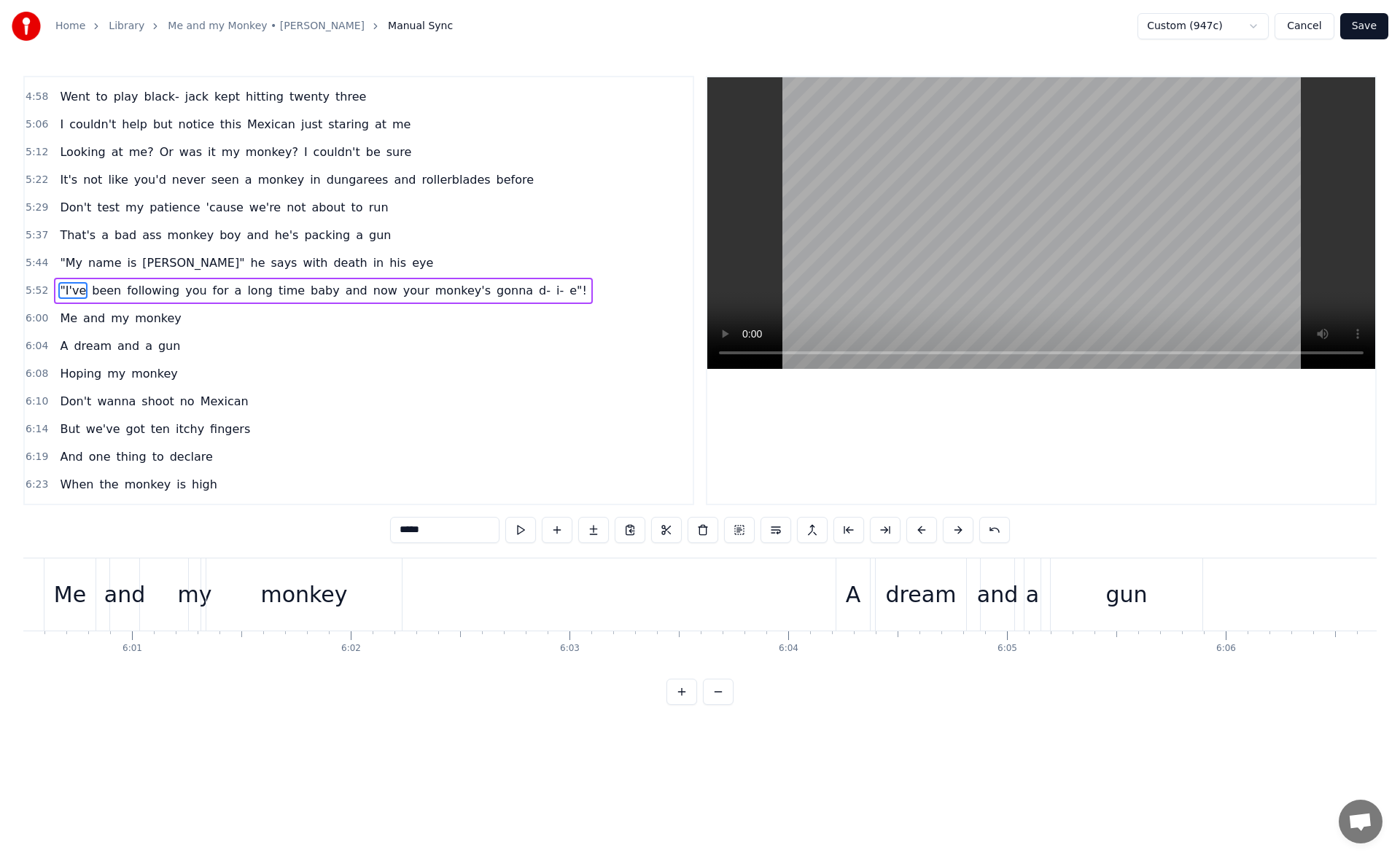
click at [849, 587] on div "A" at bounding box center [853, 594] width 15 height 33
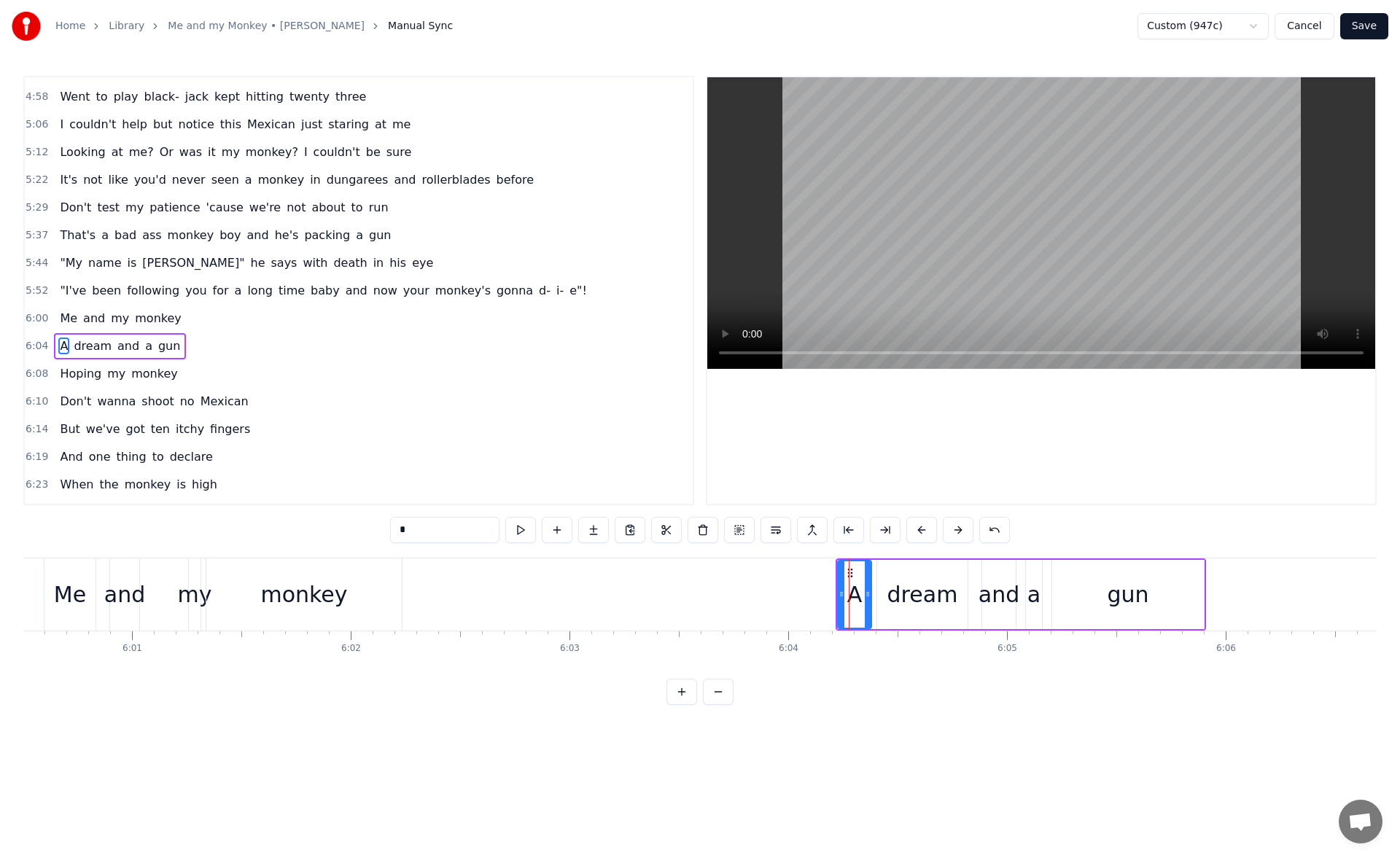
scroll to position [1351, 0]
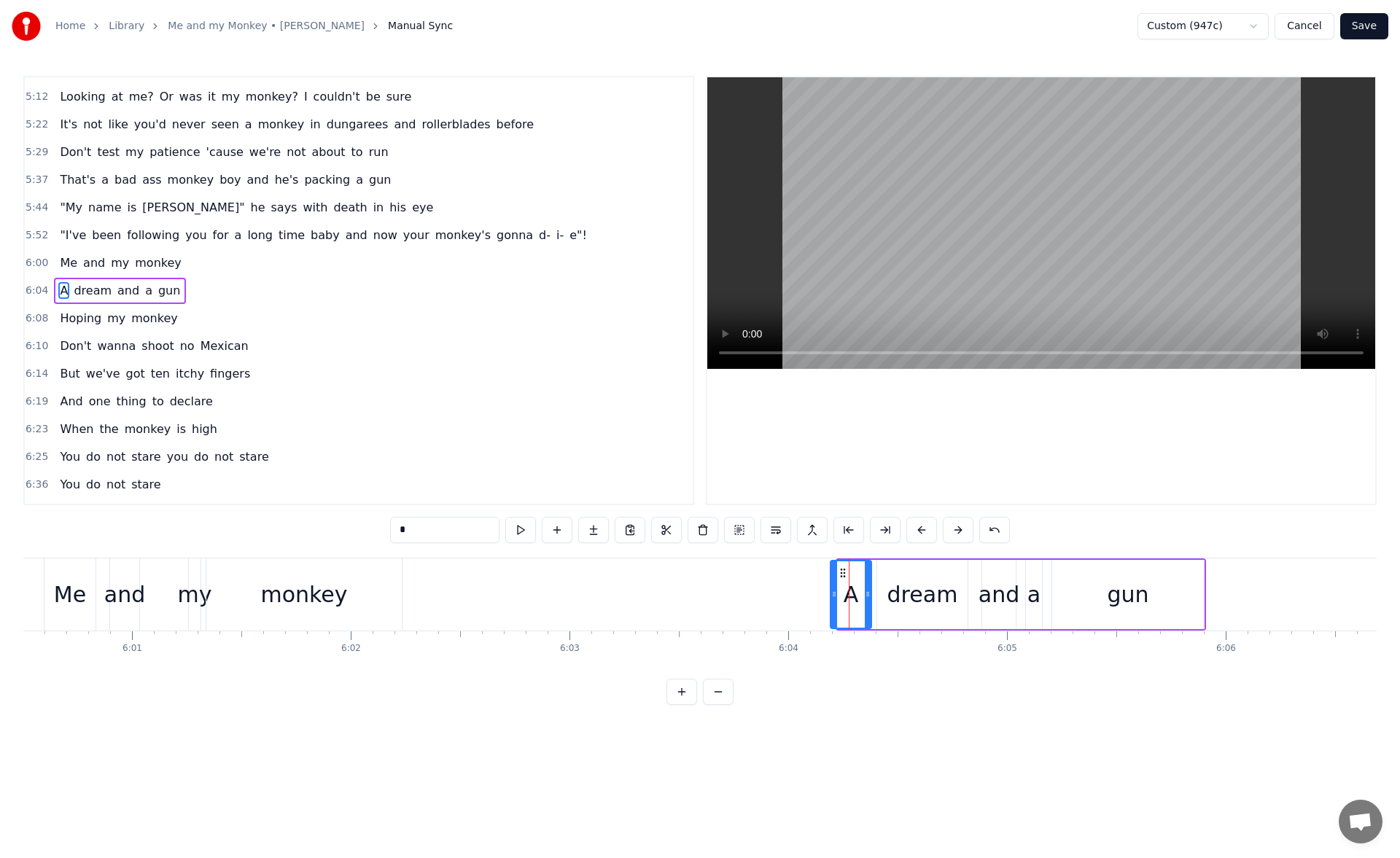
click at [833, 593] on icon at bounding box center [834, 594] width 6 height 12
click at [527, 526] on button at bounding box center [520, 529] width 31 height 26
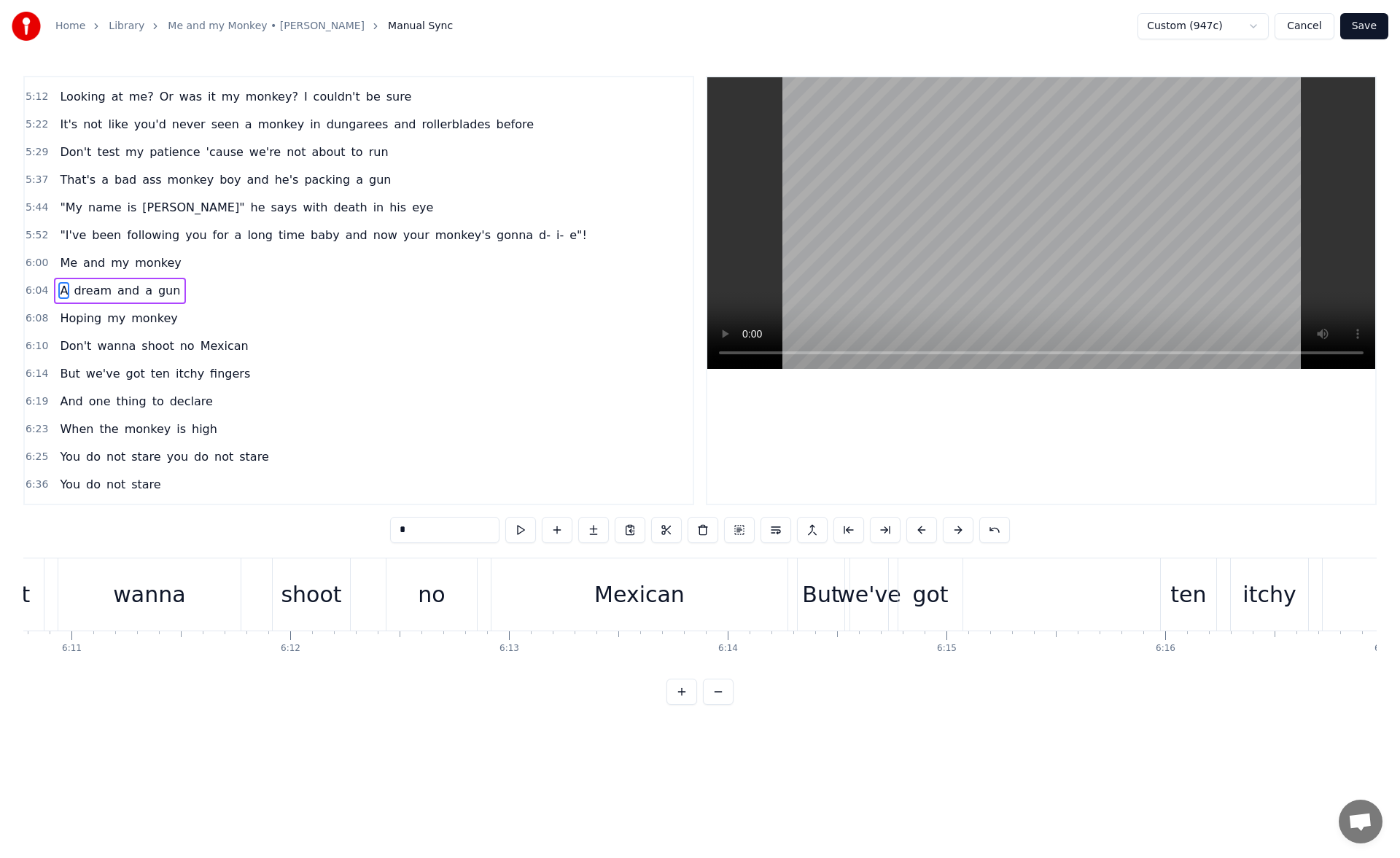
scroll to position [0, 81246]
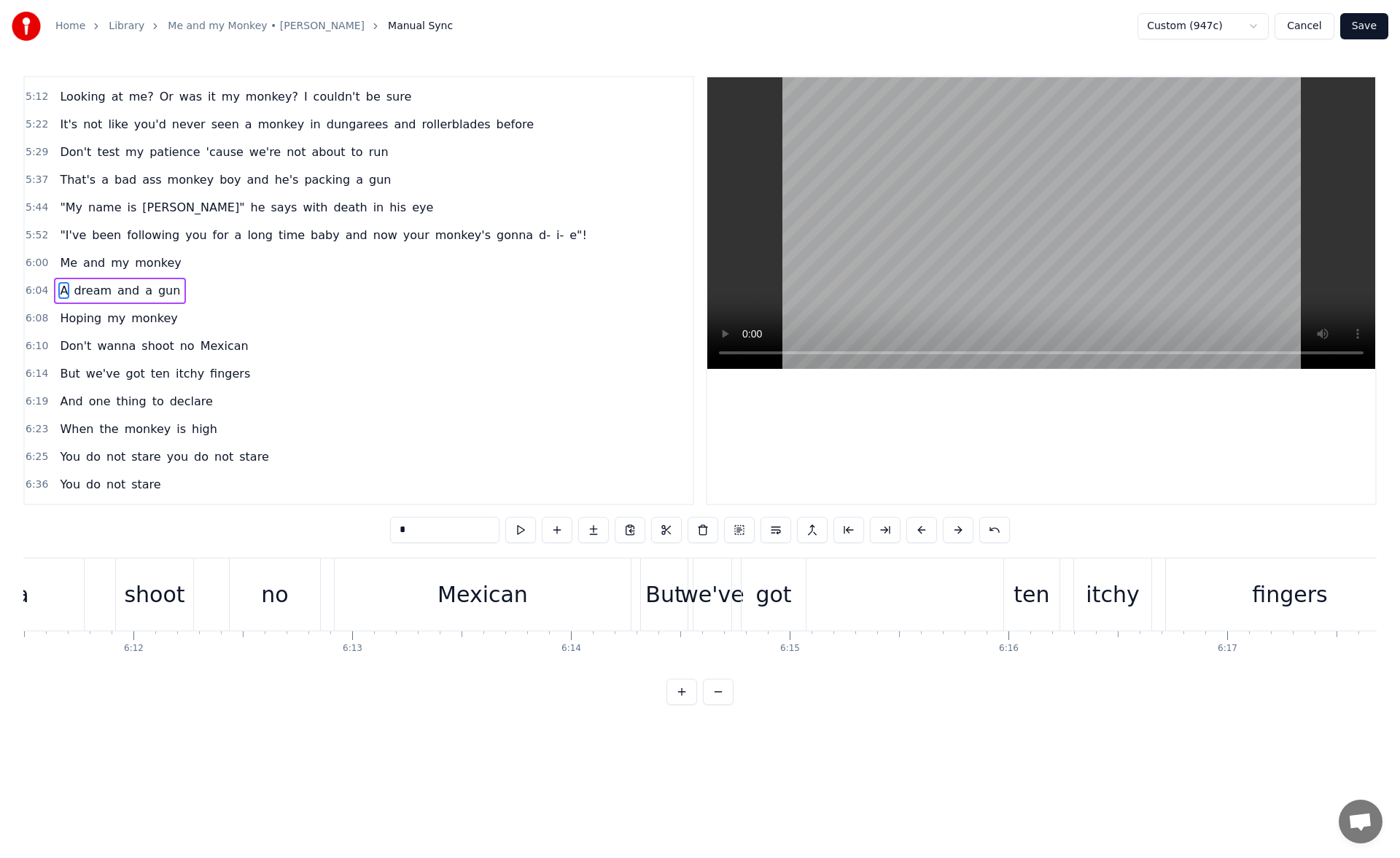
click at [1041, 606] on div "ten" at bounding box center [1031, 594] width 36 height 33
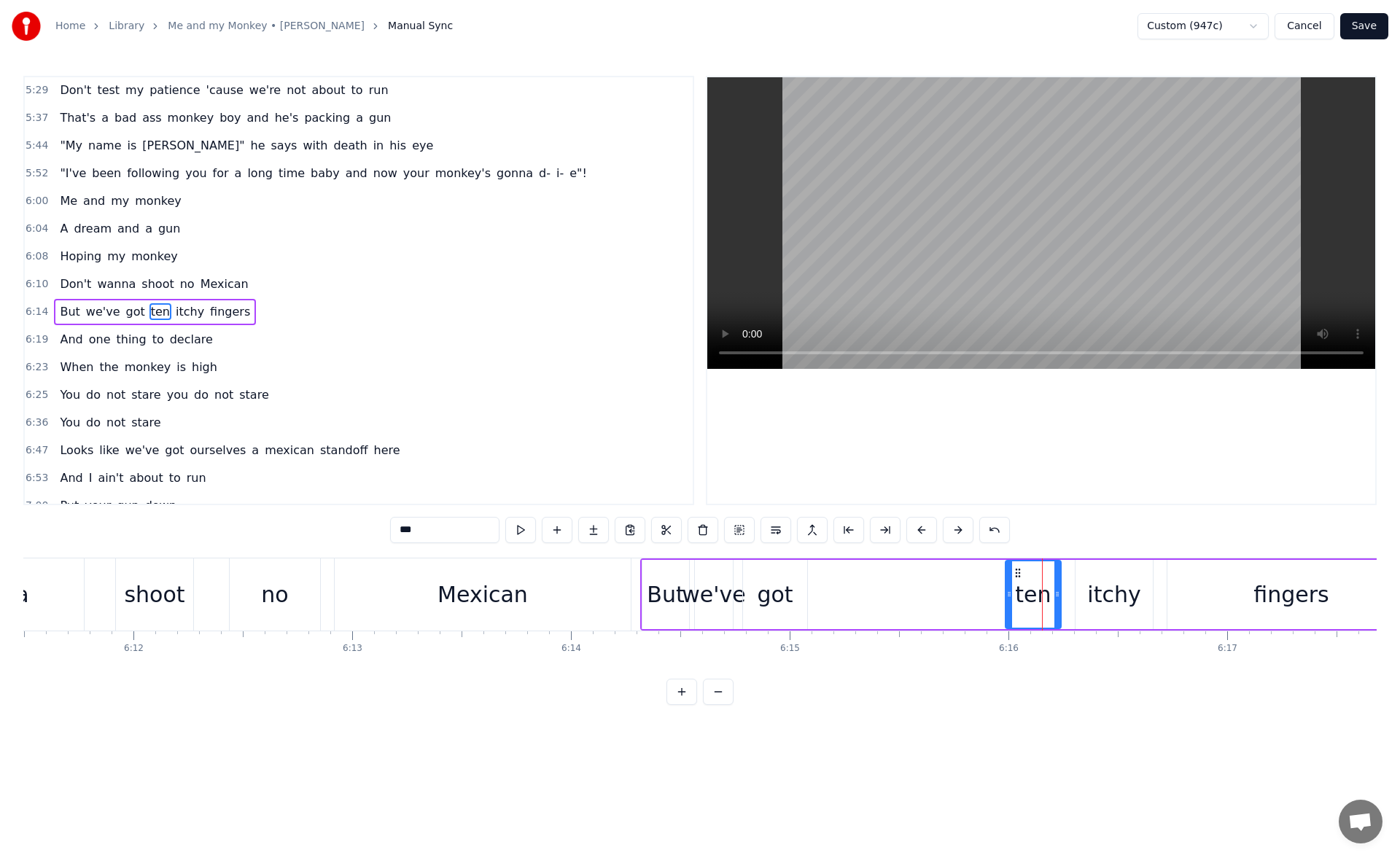
scroll to position [1434, 0]
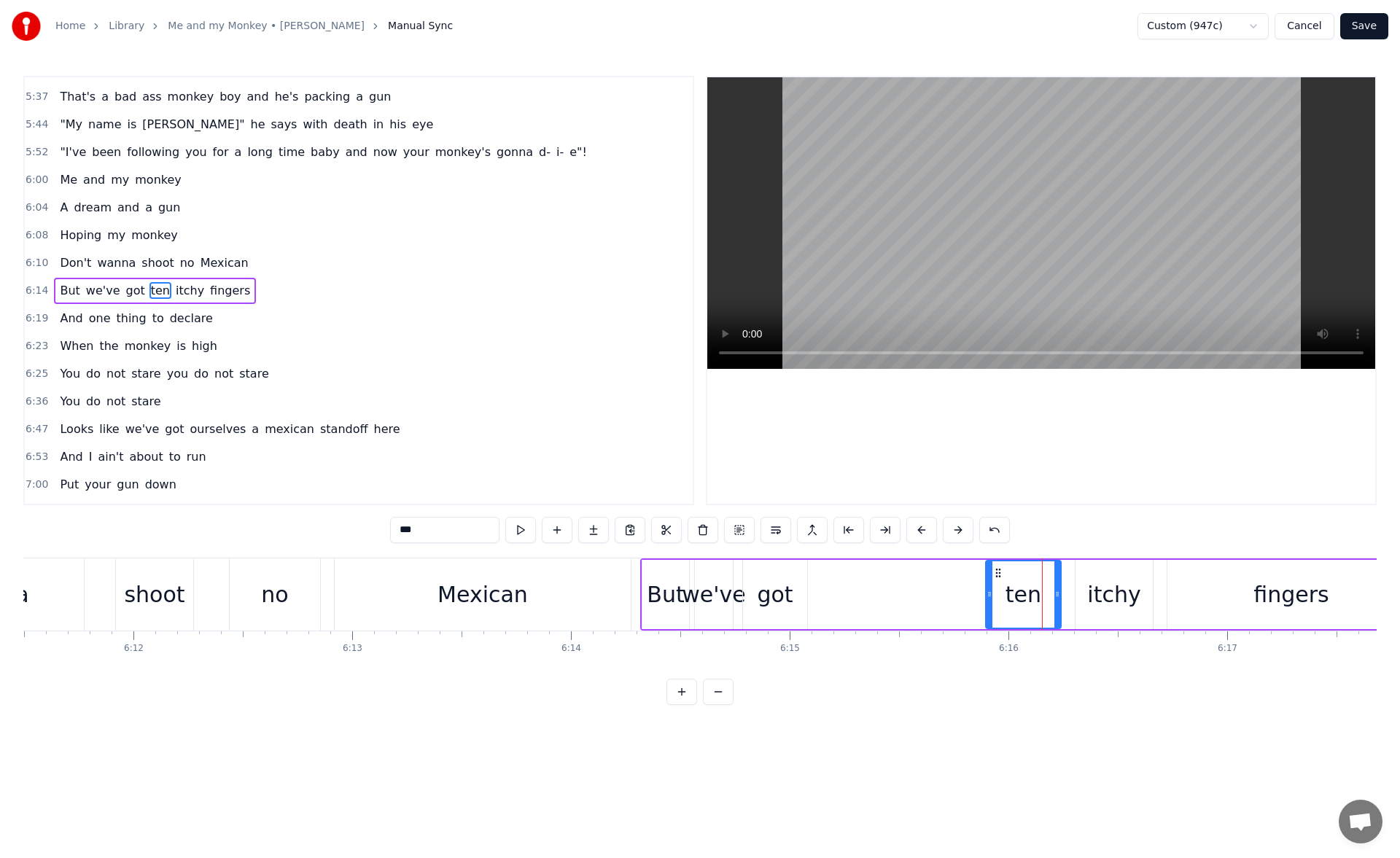
drag, startPoint x: 1008, startPoint y: 595, endPoint x: 988, endPoint y: 594, distance: 20.0
click at [988, 594] on icon at bounding box center [989, 594] width 6 height 12
click at [524, 527] on button at bounding box center [520, 529] width 31 height 26
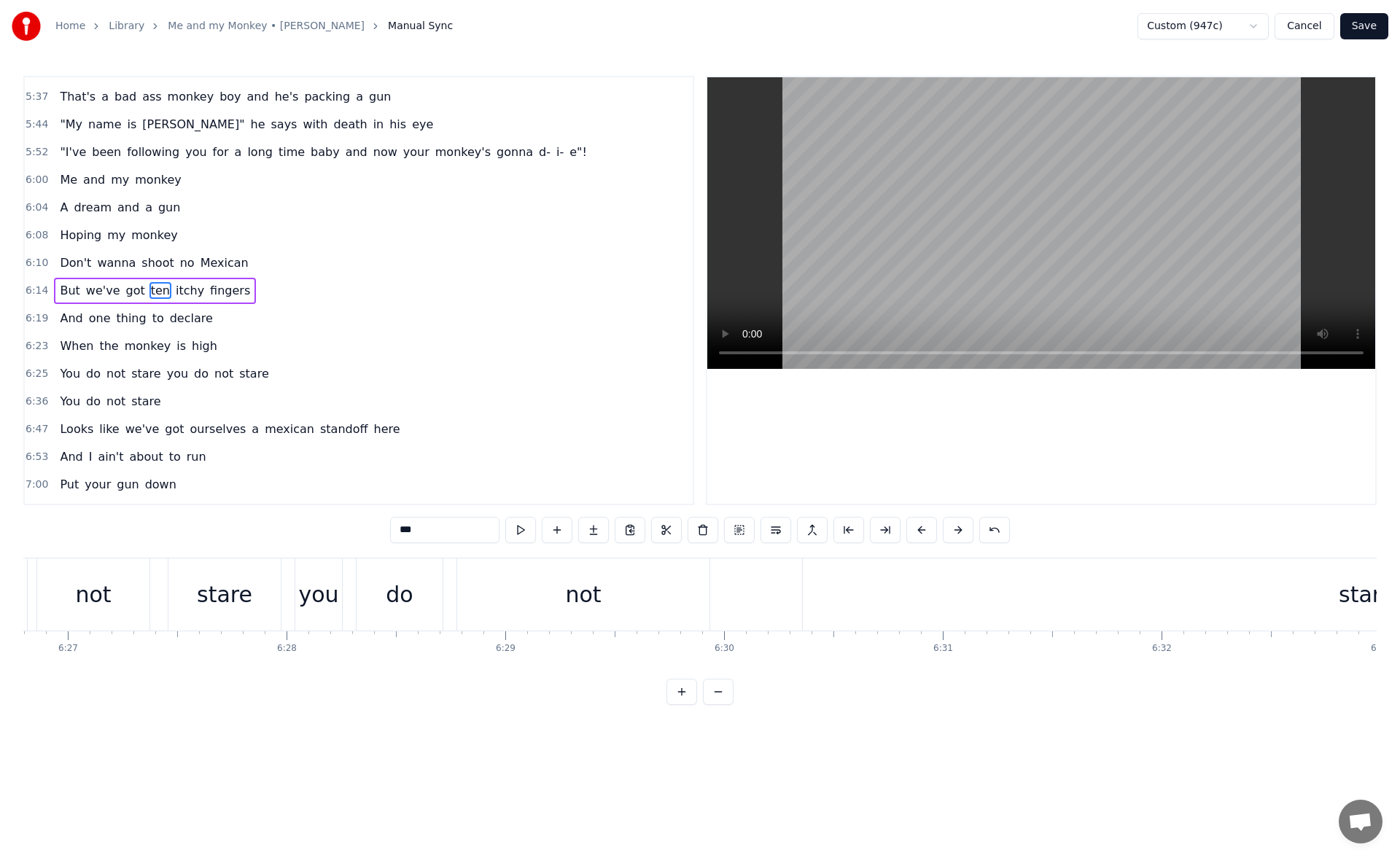
scroll to position [0, 84645]
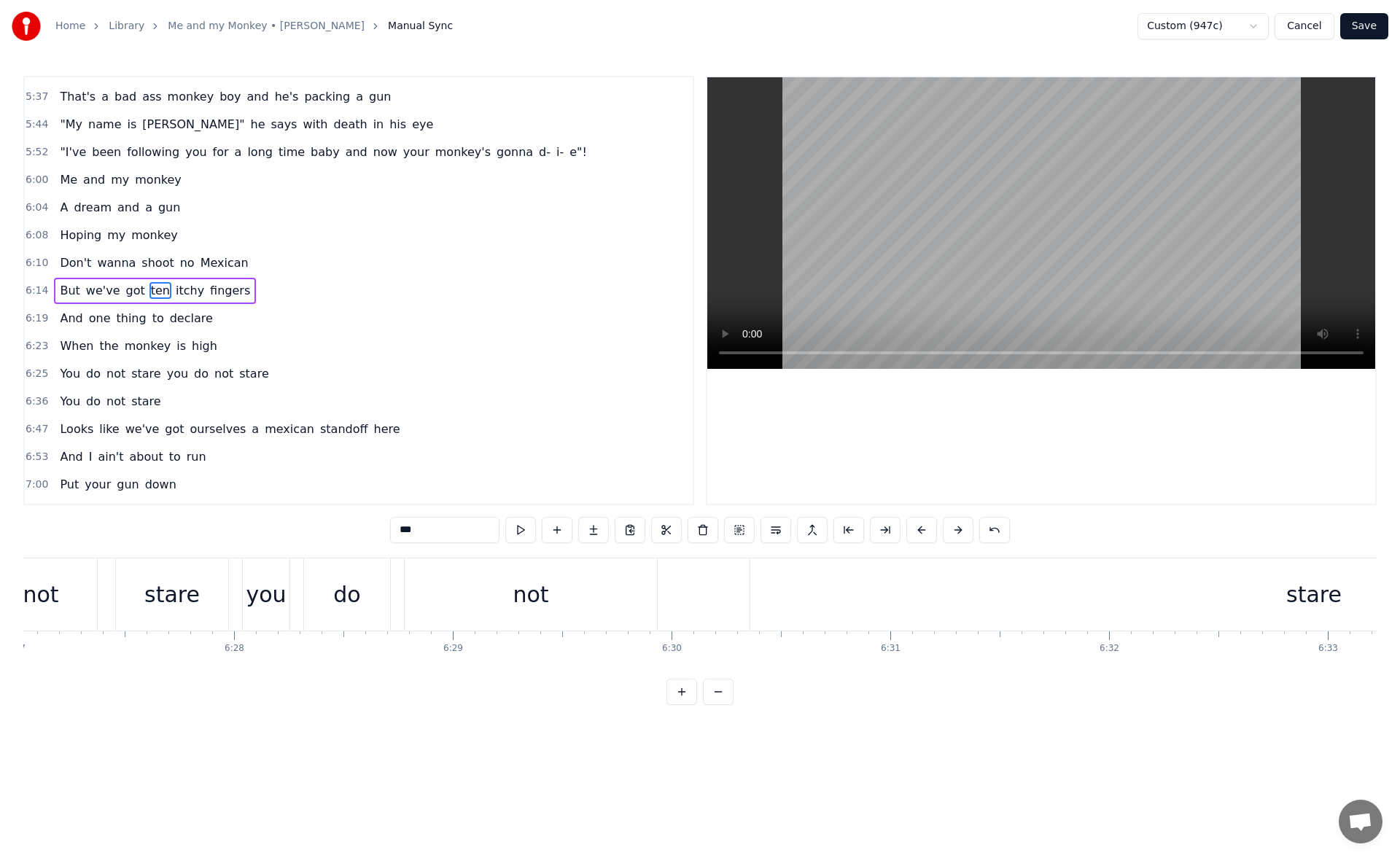
click at [920, 600] on div "stare" at bounding box center [1313, 594] width 1127 height 72
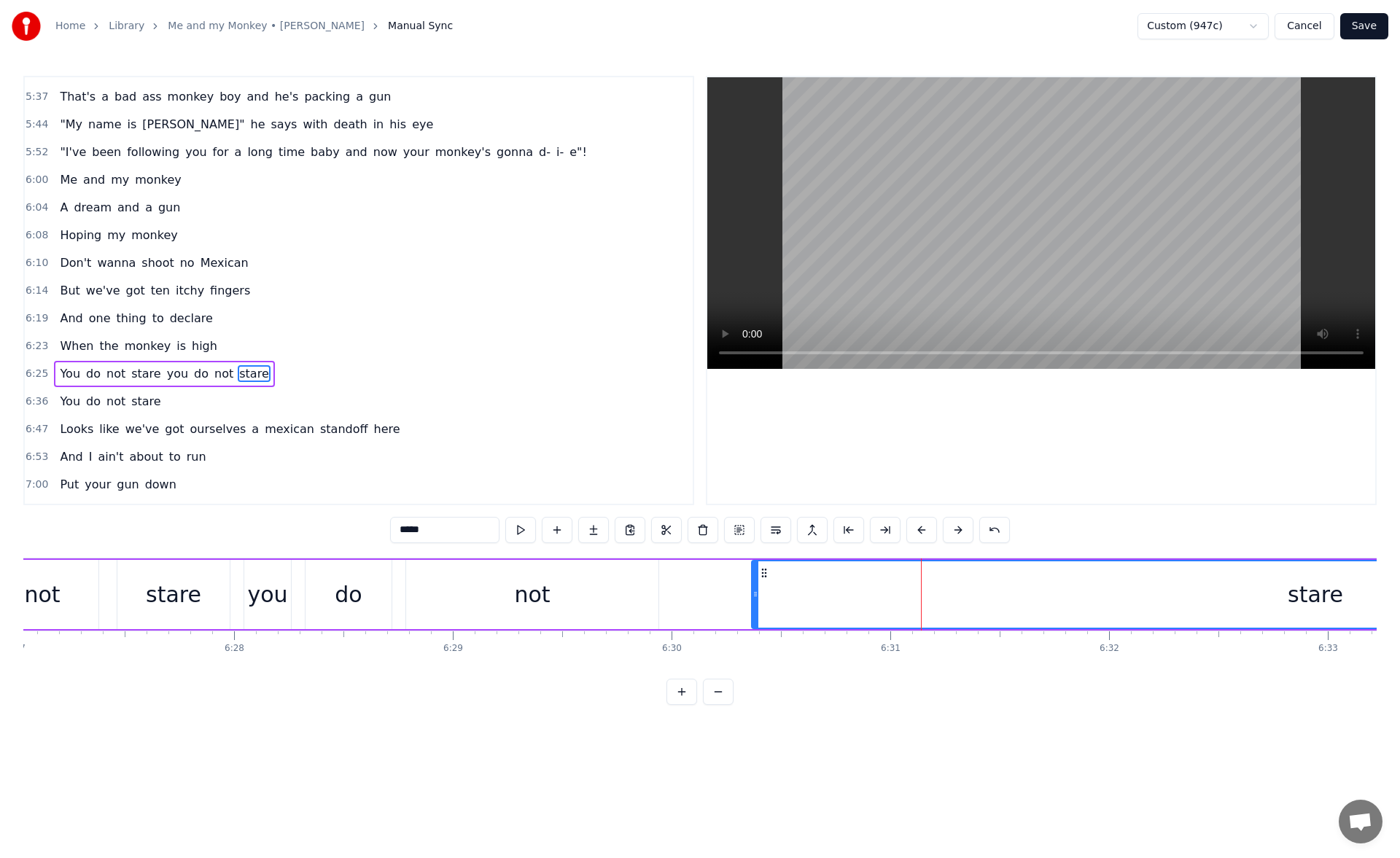
scroll to position [1457, 0]
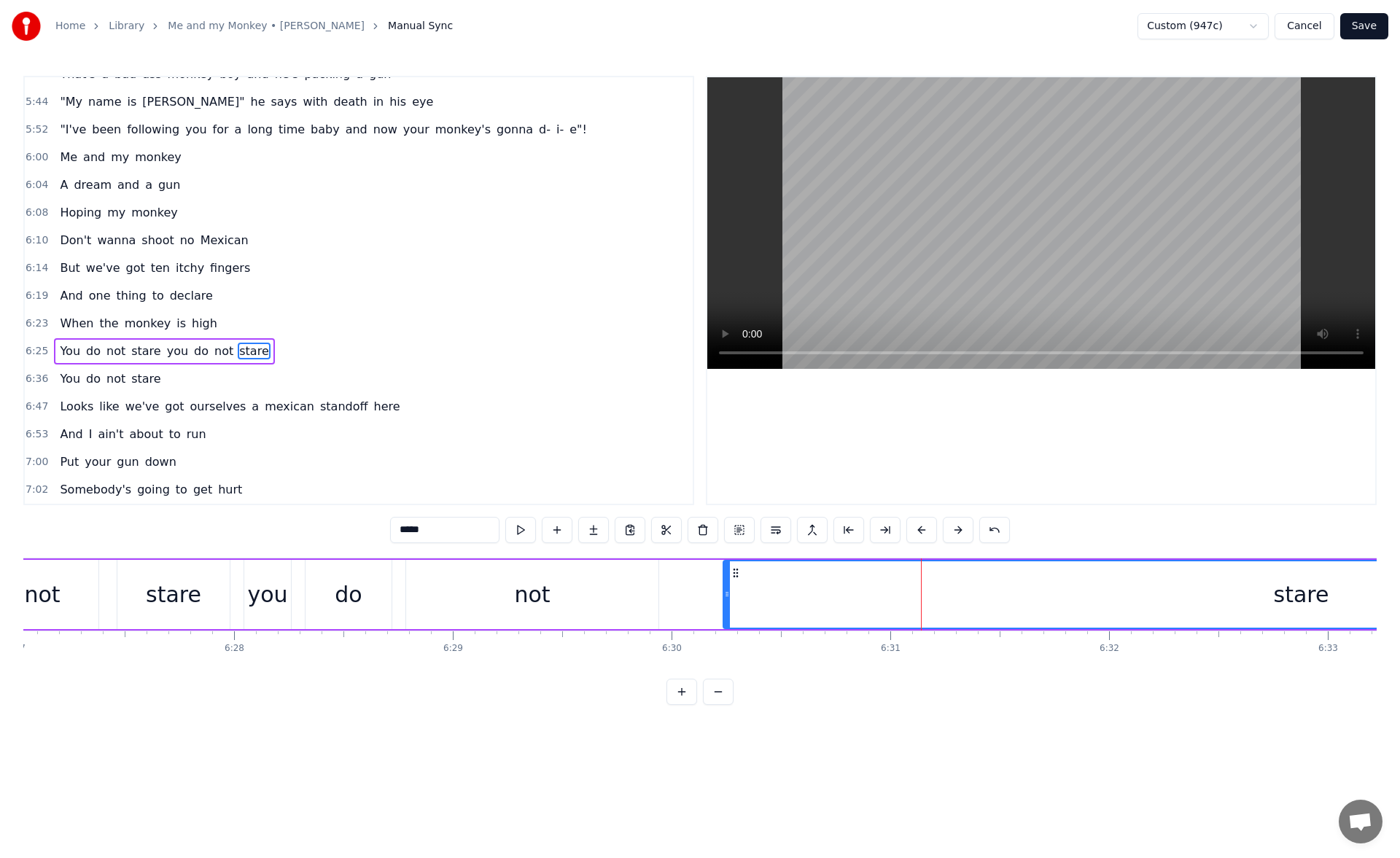
drag, startPoint x: 758, startPoint y: 595, endPoint x: 729, endPoint y: 594, distance: 29.0
click at [729, 594] on icon at bounding box center [727, 594] width 6 height 12
click at [518, 527] on button at bounding box center [520, 529] width 31 height 26
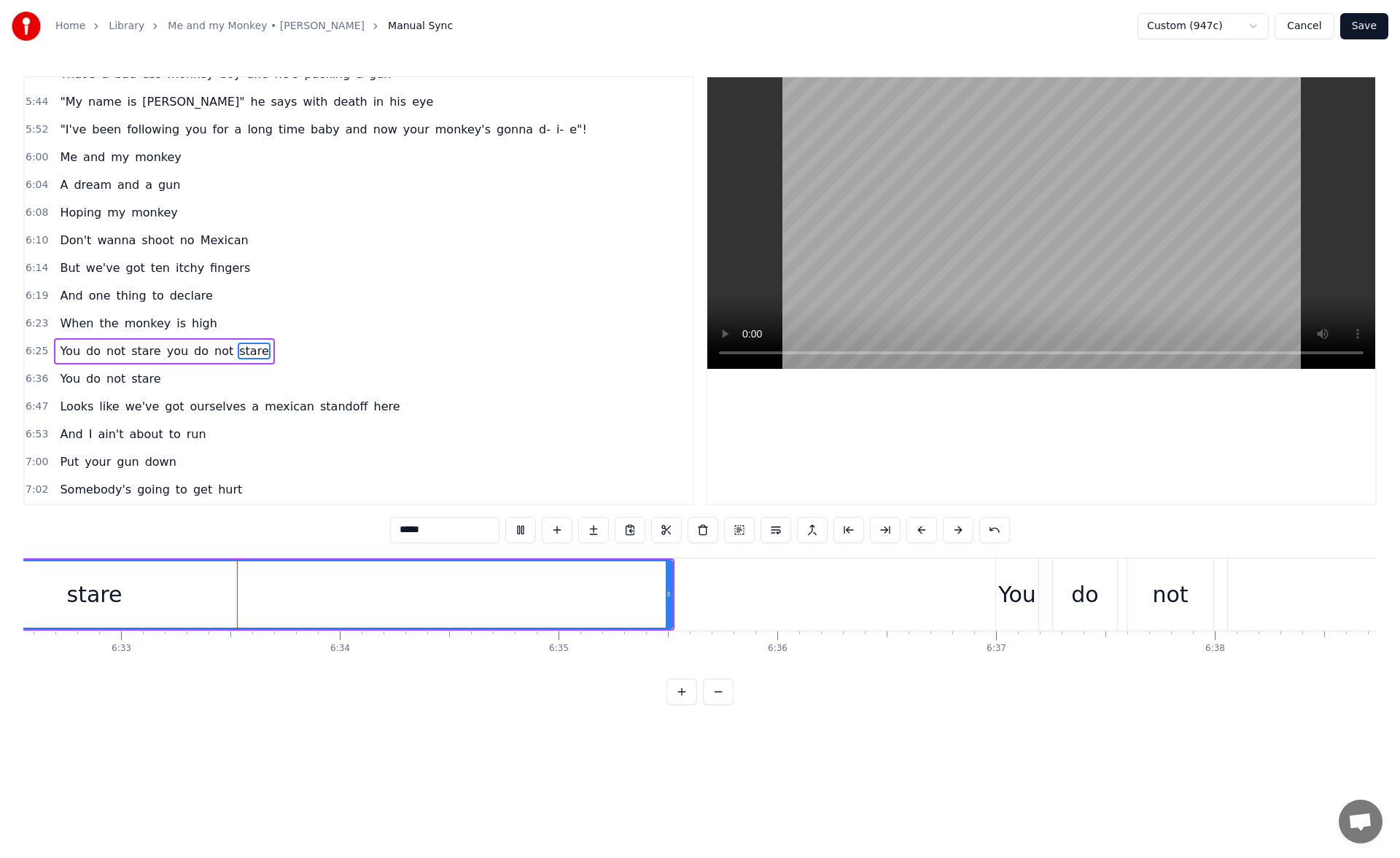
scroll to position [0, 85852]
click at [1007, 584] on div "You" at bounding box center [1016, 594] width 38 height 33
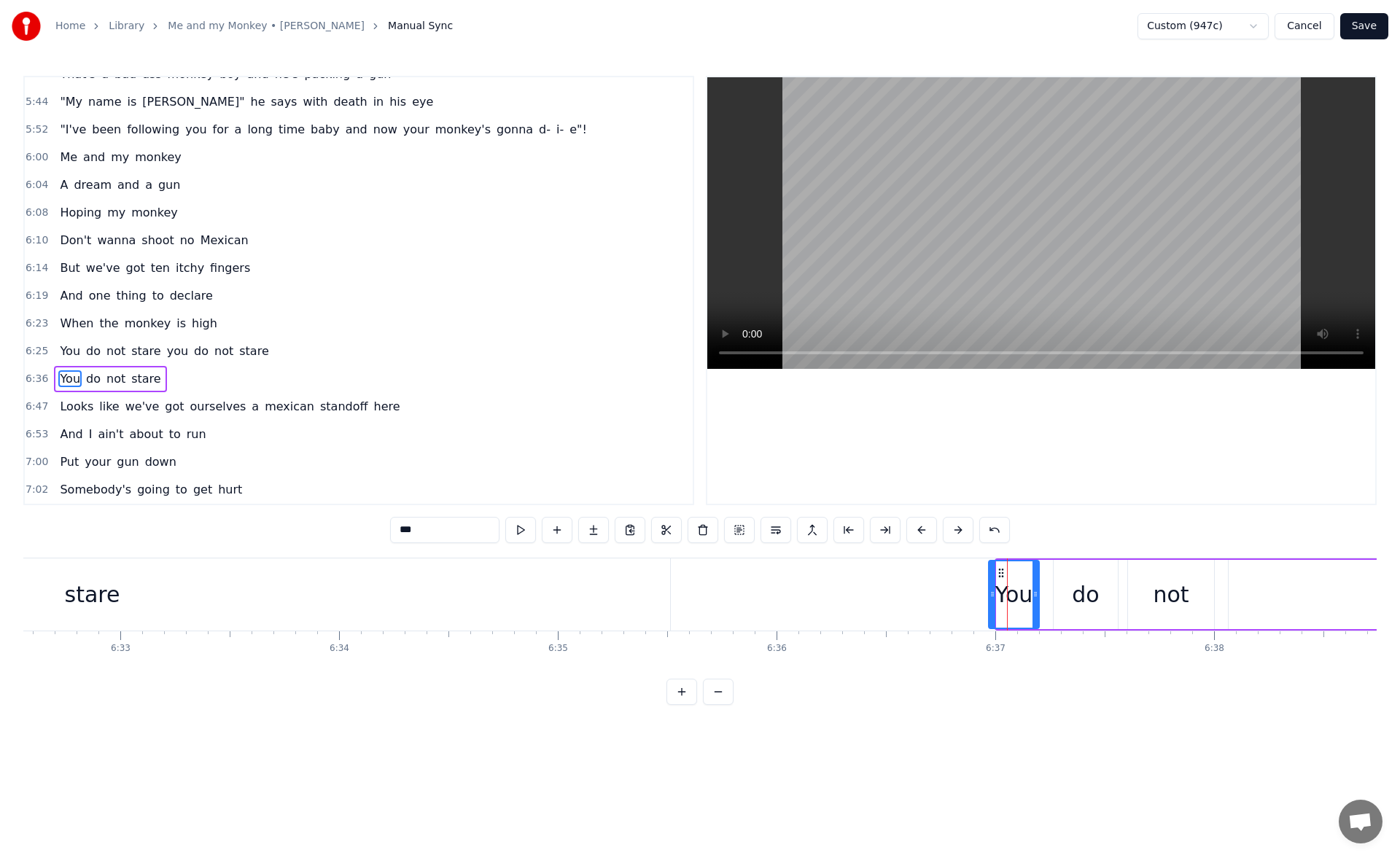
drag, startPoint x: 997, startPoint y: 591, endPoint x: 989, endPoint y: 591, distance: 8.0
click at [989, 591] on icon at bounding box center [992, 594] width 6 height 12
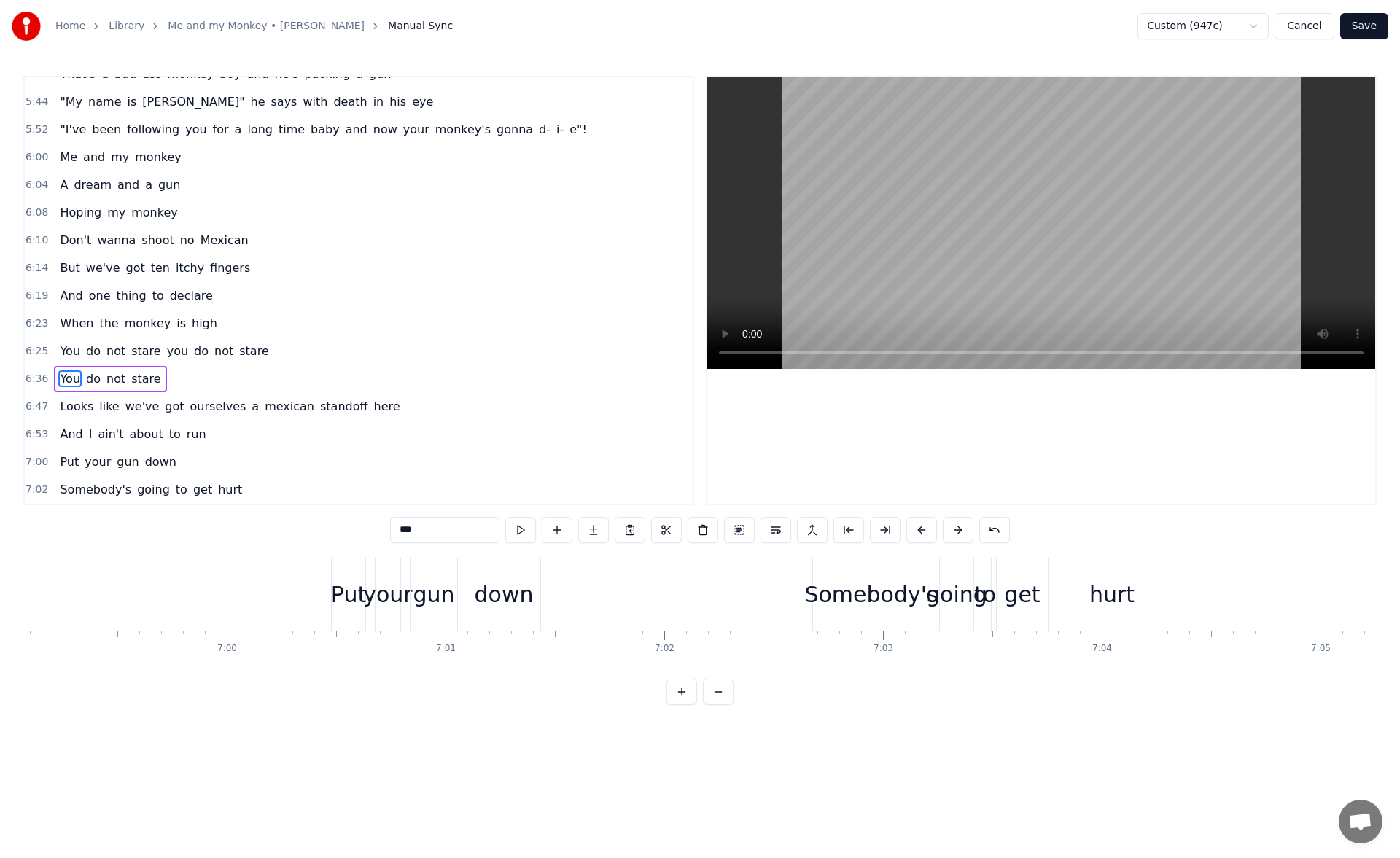
scroll to position [0, 91702]
click at [796, 597] on div "Somebody's" at bounding box center [818, 594] width 134 height 33
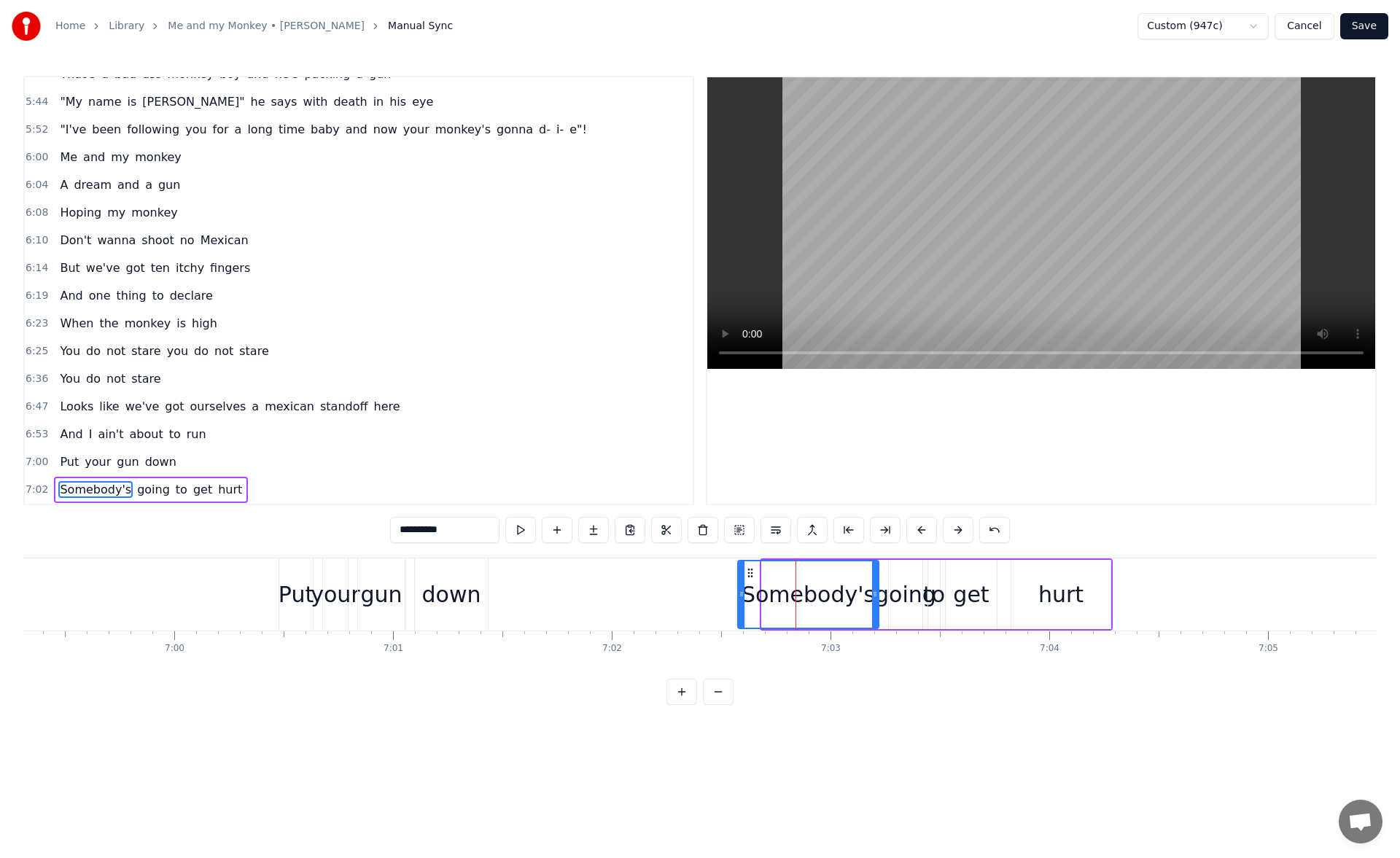
drag, startPoint x: 765, startPoint y: 594, endPoint x: 740, endPoint y: 594, distance: 25.0
click at [740, 594] on icon at bounding box center [741, 594] width 6 height 12
click at [524, 530] on button at bounding box center [520, 529] width 31 height 26
click at [1085, 592] on div "hurt" at bounding box center [1060, 594] width 99 height 69
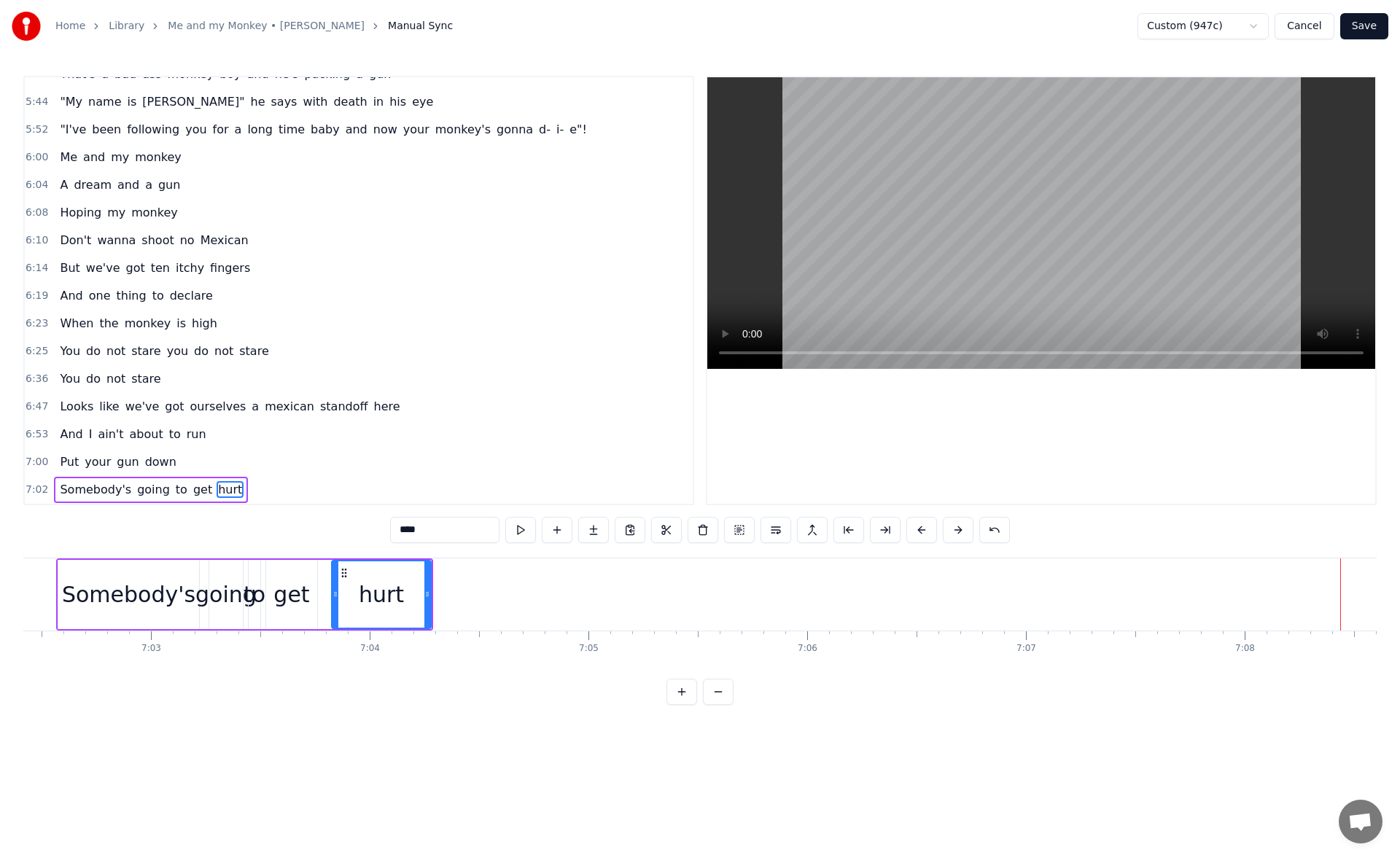
scroll to position [0, 92225]
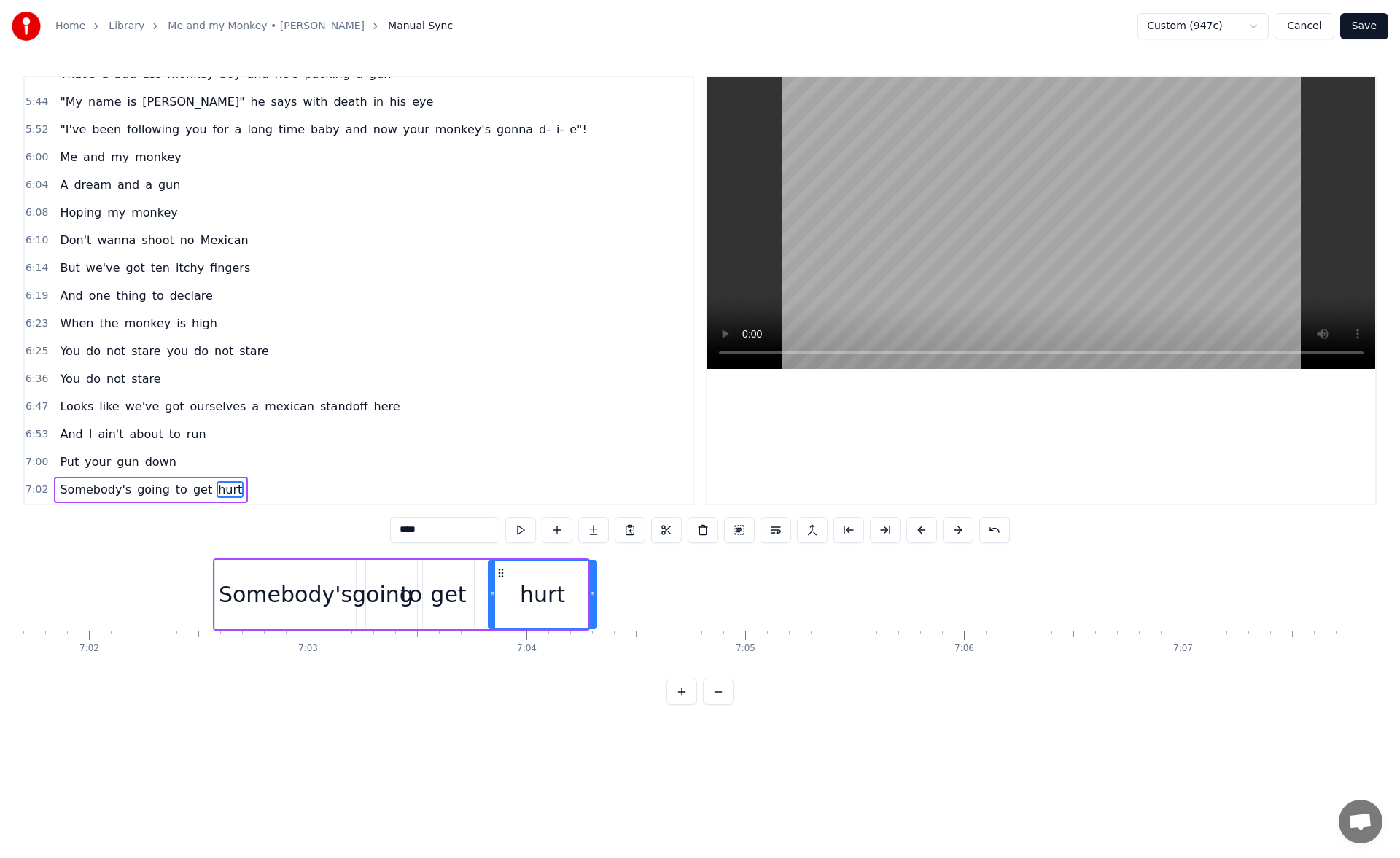
drag, startPoint x: 580, startPoint y: 597, endPoint x: 589, endPoint y: 599, distance: 9.2
click at [589, 599] on icon at bounding box center [592, 594] width 6 height 12
click at [521, 533] on button at bounding box center [520, 529] width 31 height 26
drag, startPoint x: 592, startPoint y: 597, endPoint x: 601, endPoint y: 596, distance: 9.1
click at [598, 596] on icon at bounding box center [595, 594] width 6 height 12
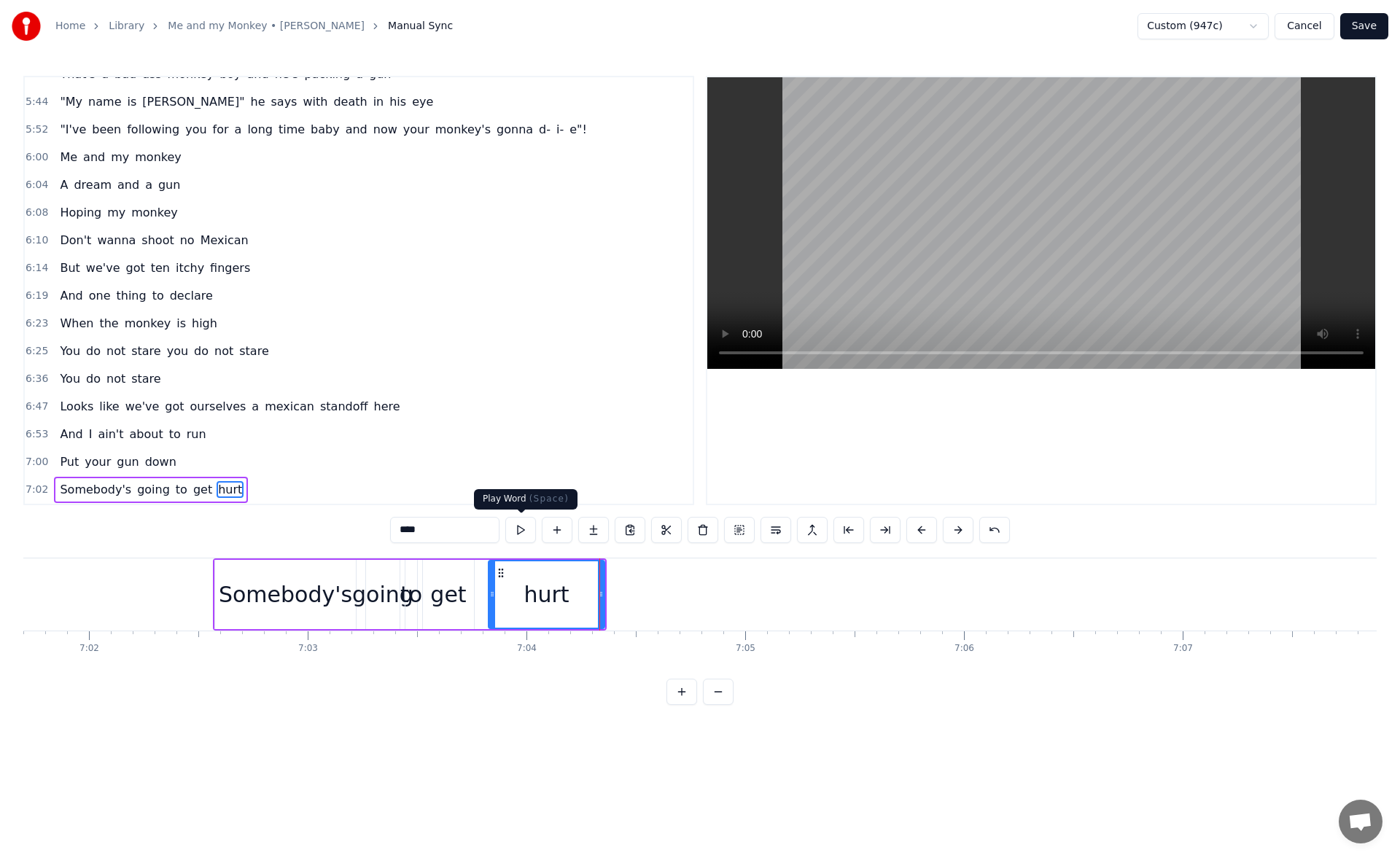
click at [523, 533] on button at bounding box center [520, 529] width 31 height 26
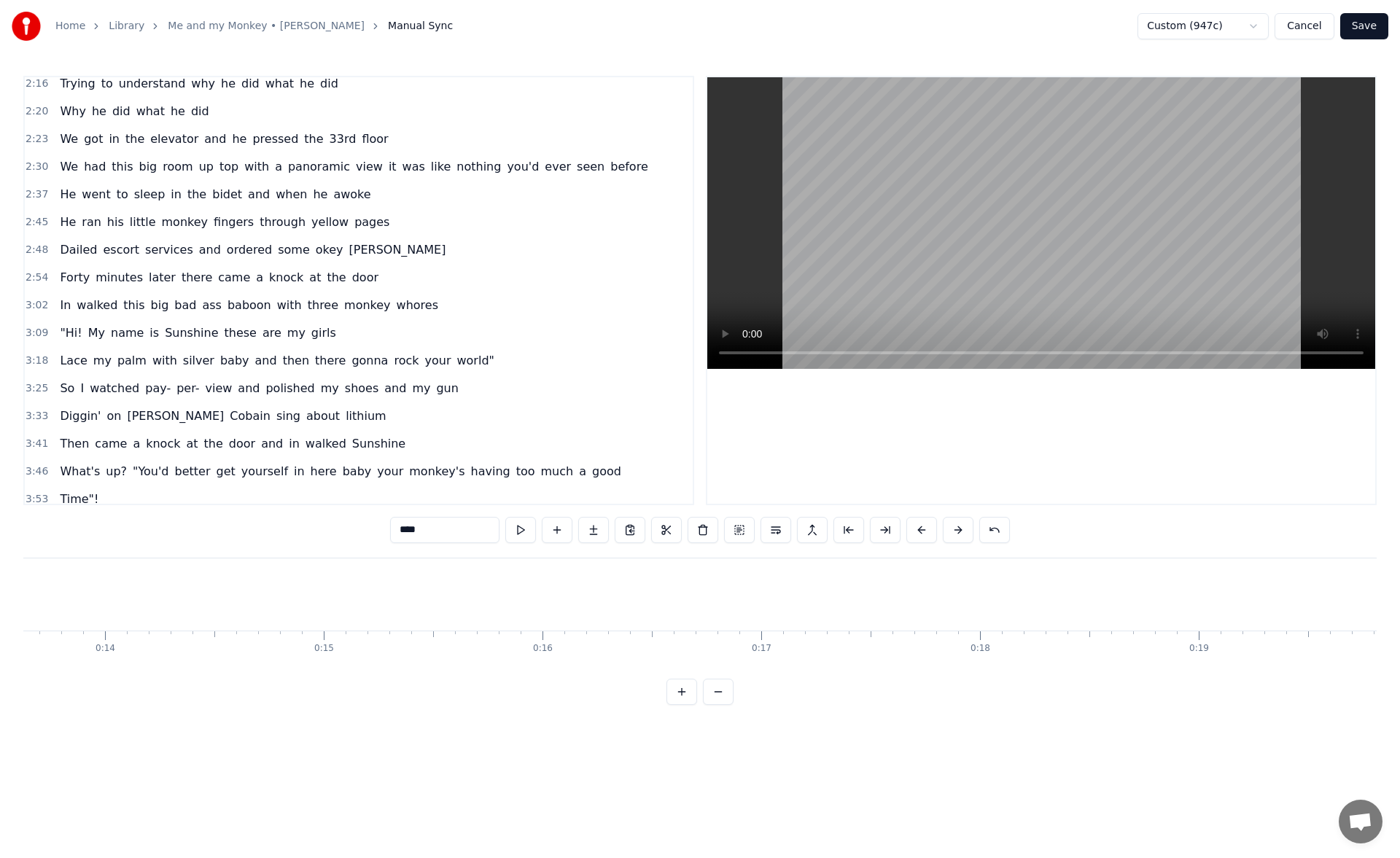
scroll to position [0, 0]
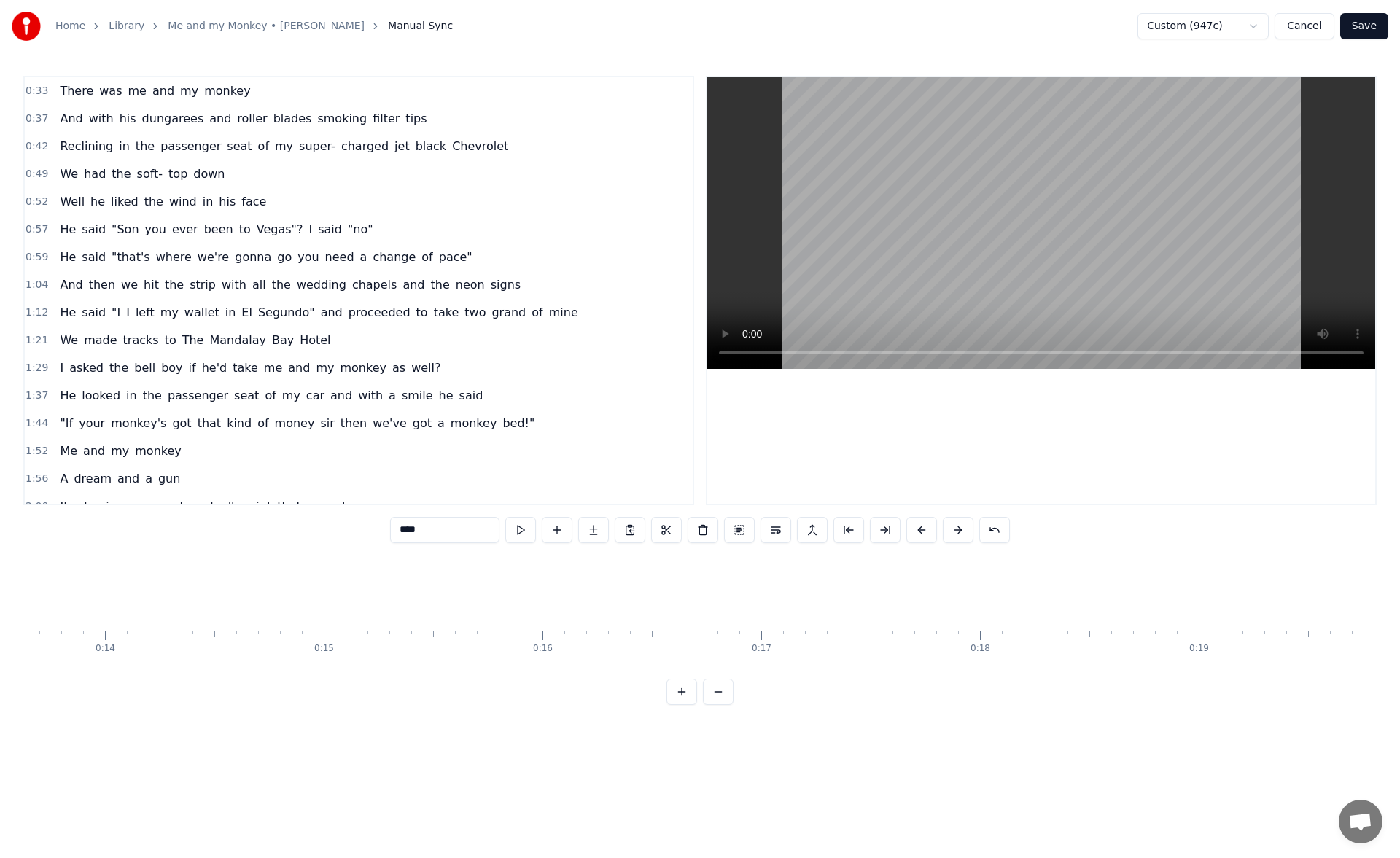
click at [75, 92] on span "There" at bounding box center [76, 90] width 37 height 16
type input "*****"
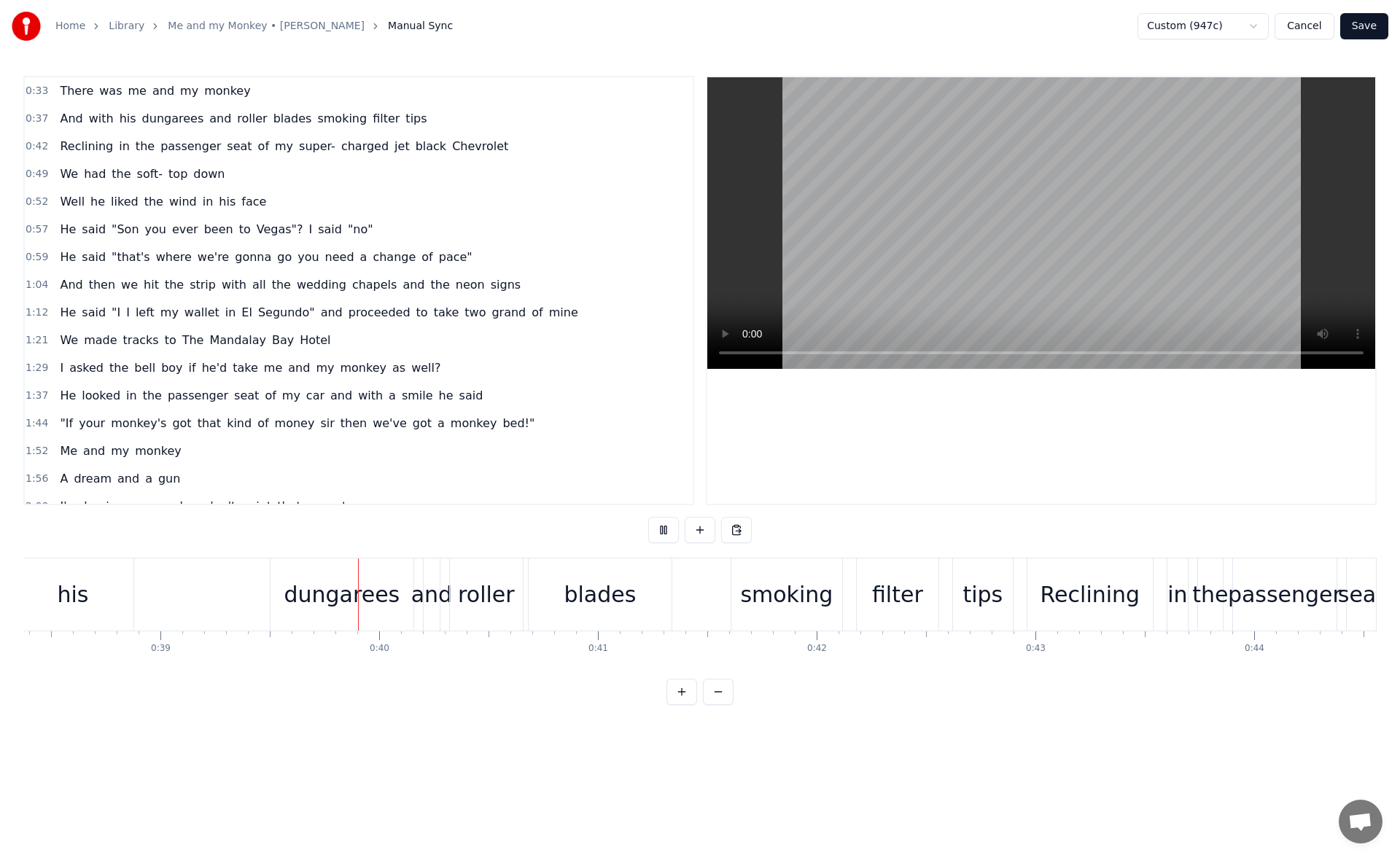
scroll to position [0, 8510]
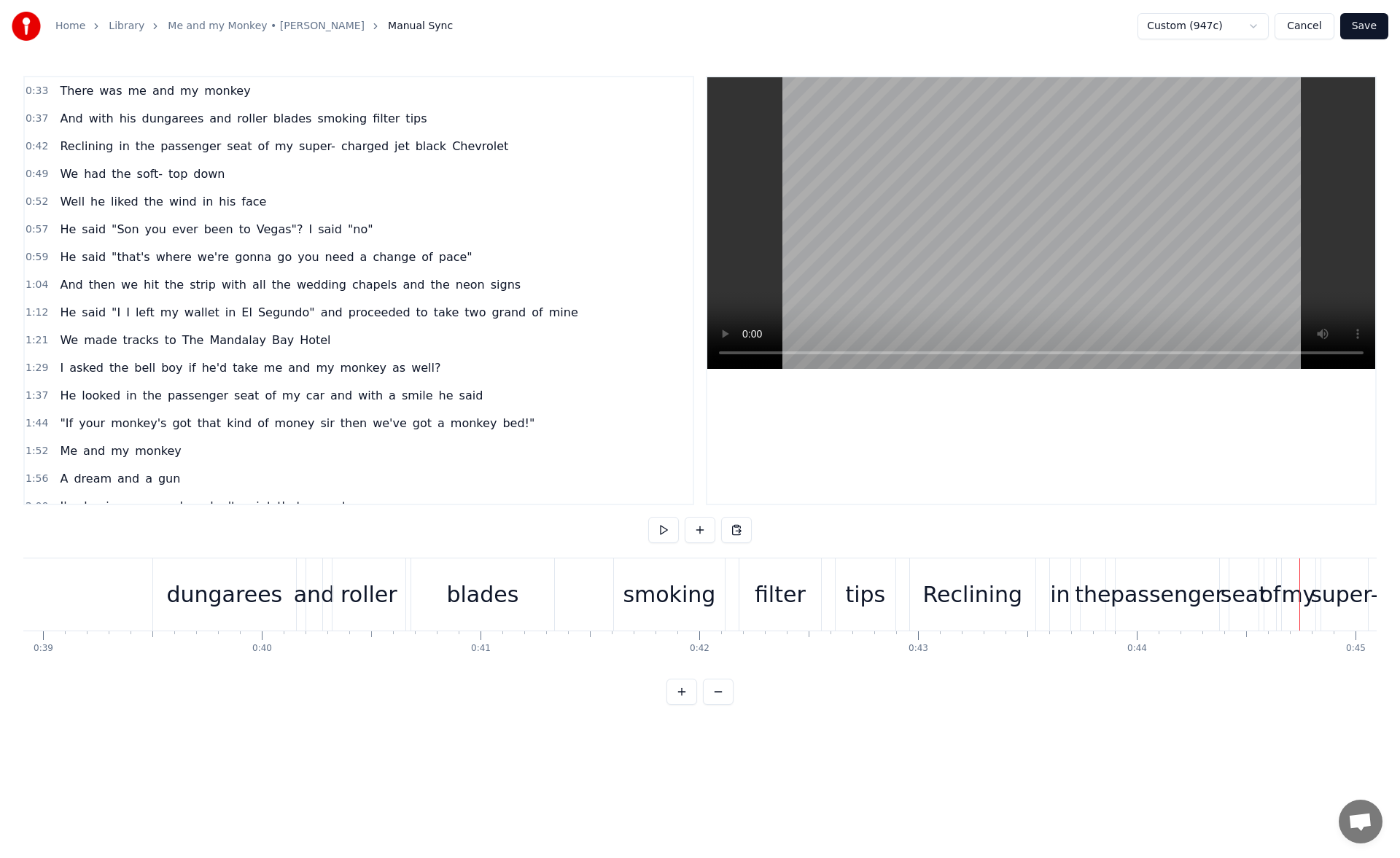
click at [366, 584] on div "roller" at bounding box center [369, 594] width 57 height 33
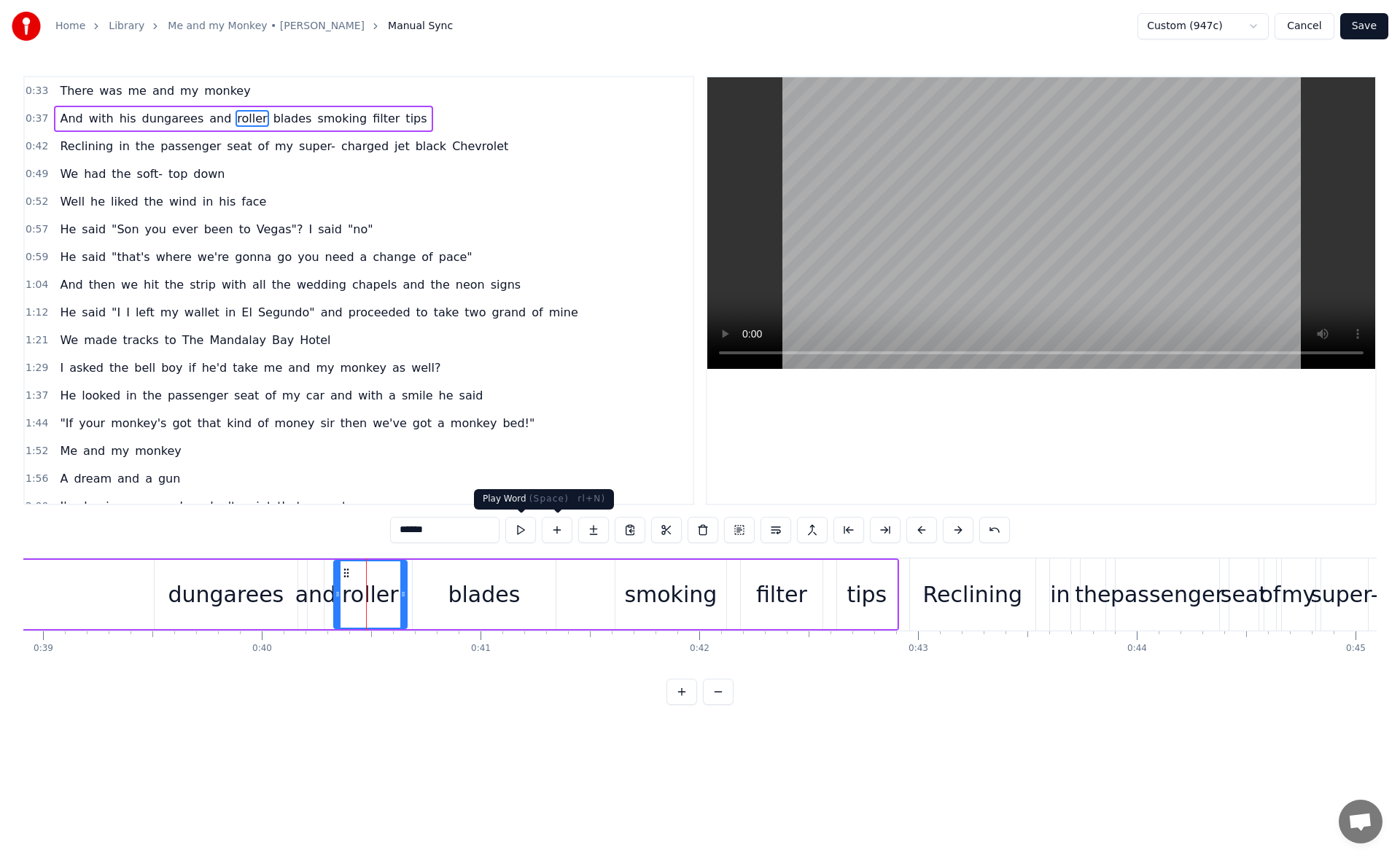
click at [528, 530] on button at bounding box center [520, 529] width 31 height 26
click at [472, 594] on div "blades" at bounding box center [483, 594] width 72 height 33
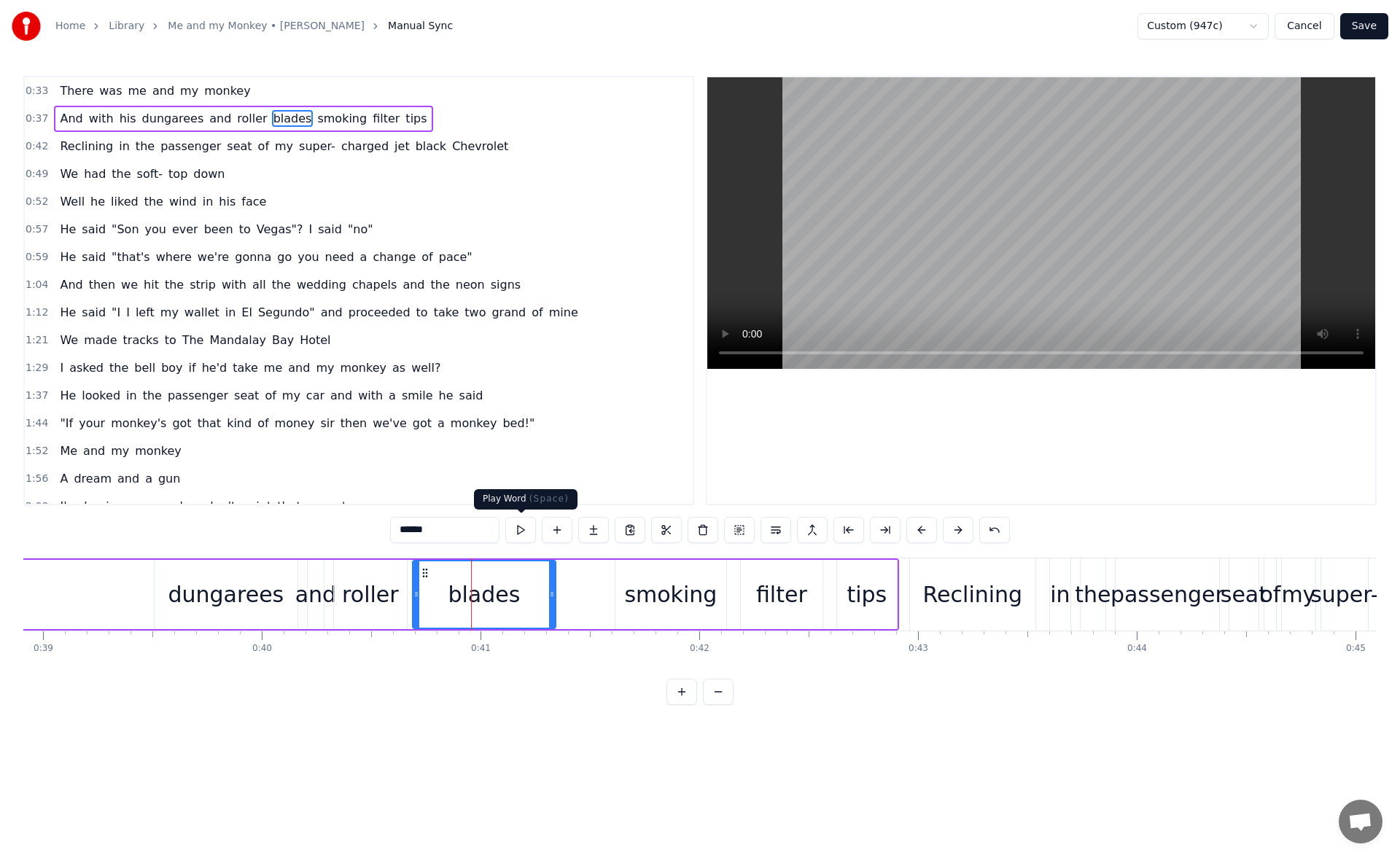
click at [520, 534] on button at bounding box center [520, 529] width 31 height 26
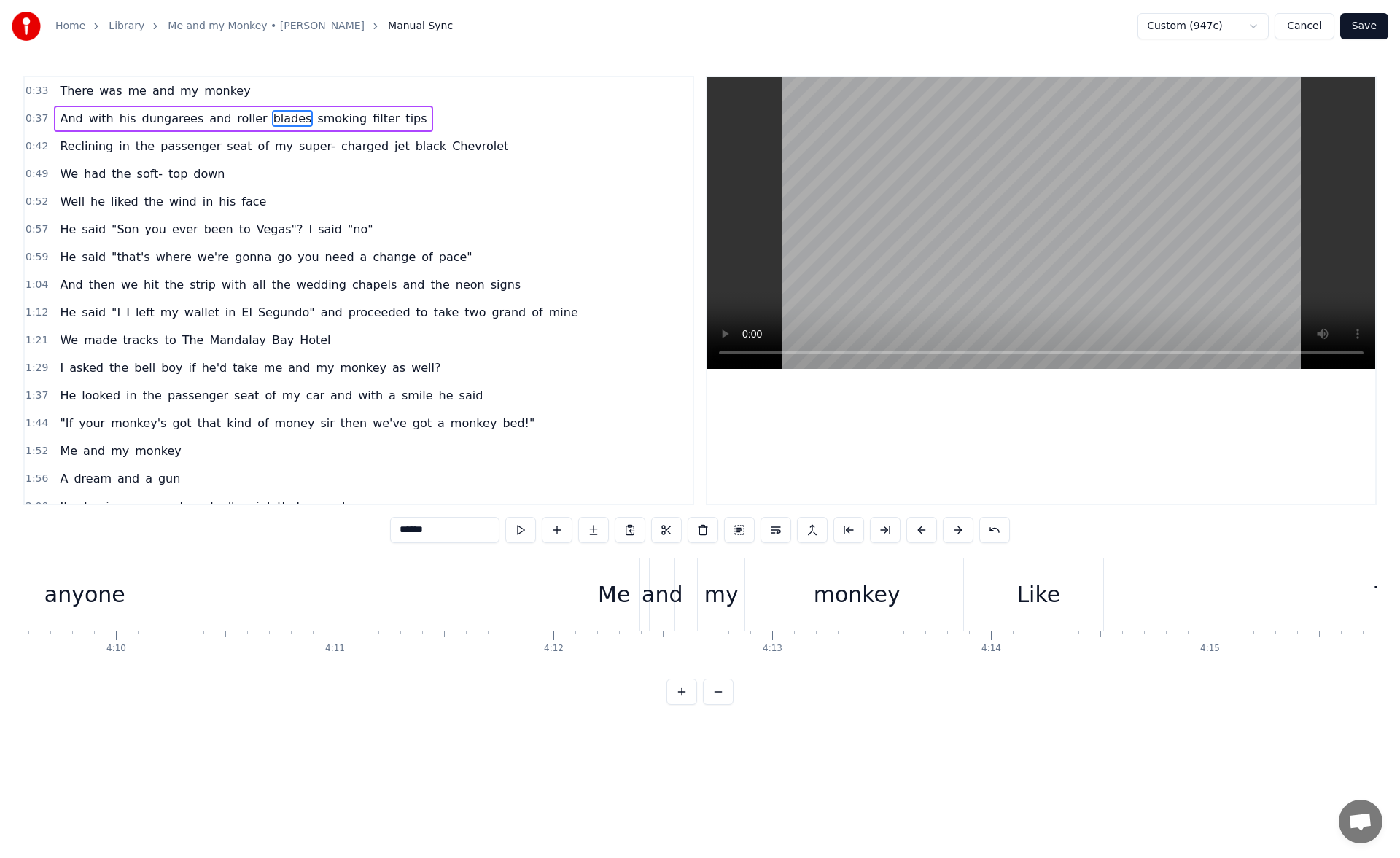
scroll to position [0, 54268]
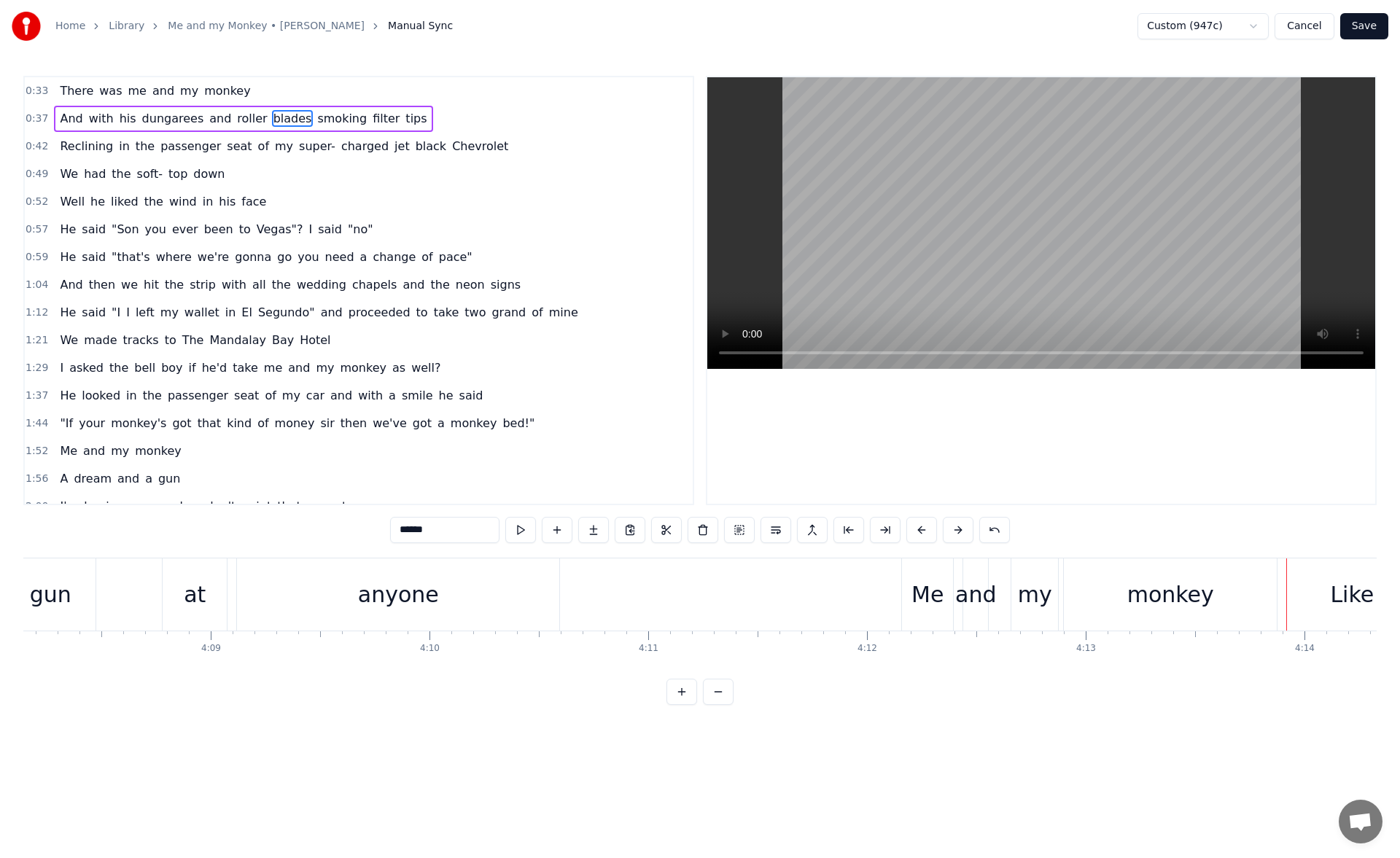
click at [60, 594] on div "gun" at bounding box center [51, 594] width 42 height 33
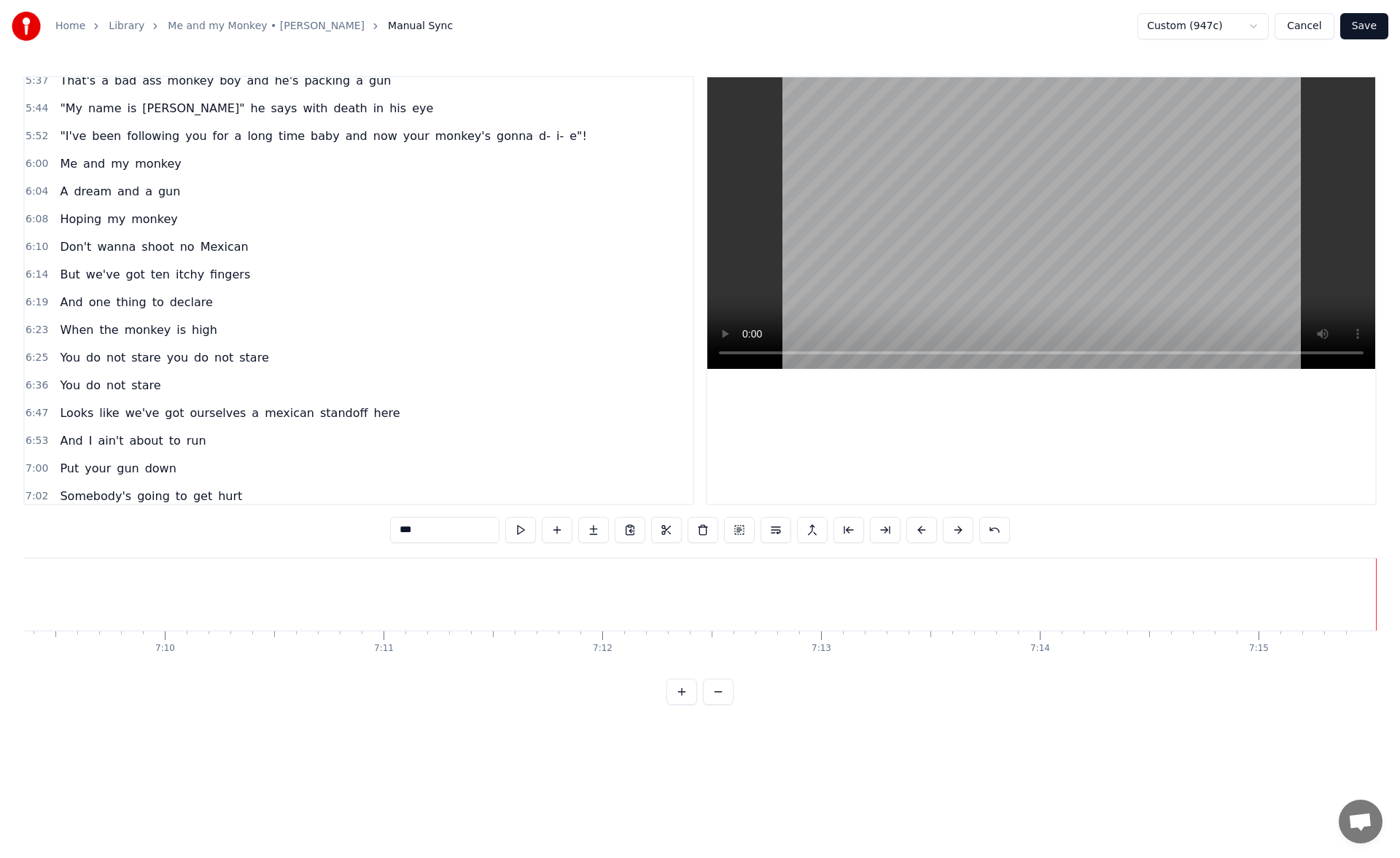
scroll to position [1457, 0]
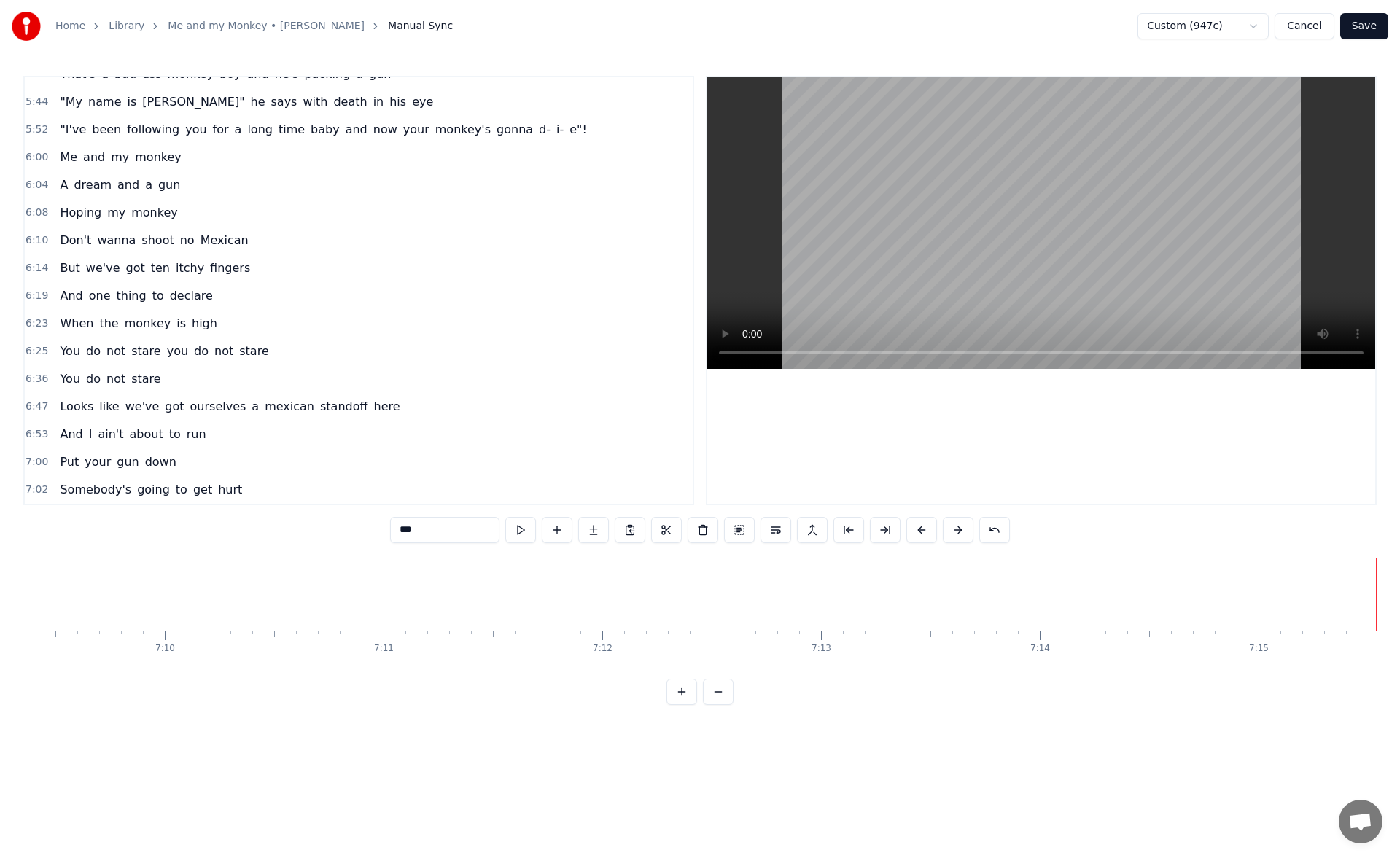
click at [263, 411] on span "mexican" at bounding box center [289, 406] width 52 height 16
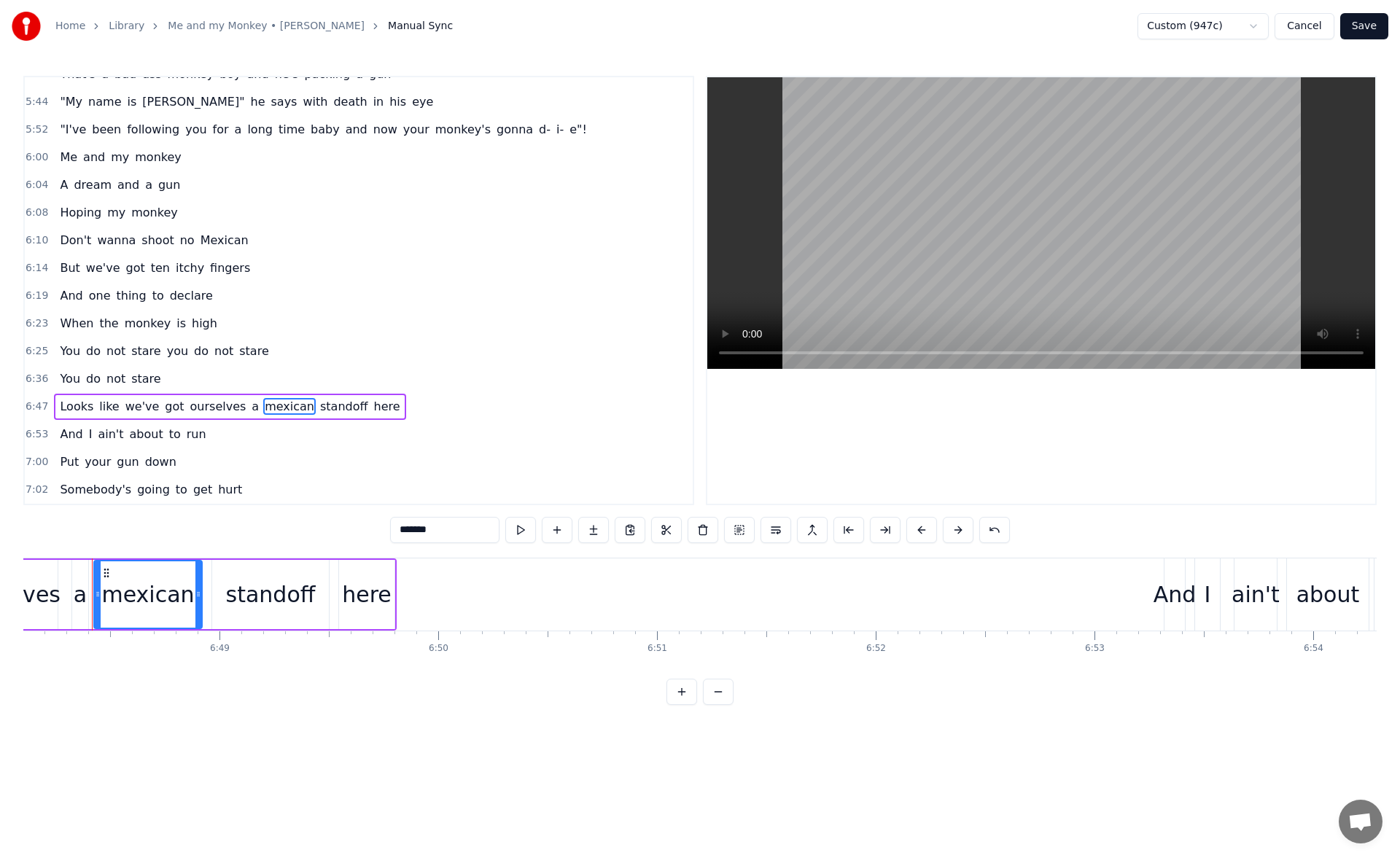
scroll to position [0, 89247]
drag, startPoint x: 406, startPoint y: 536, endPoint x: 392, endPoint y: 537, distance: 14.0
click at [392, 537] on input "*******" at bounding box center [445, 529] width 109 height 26
type input "*******"
click at [1372, 34] on button "Save" at bounding box center [1364, 26] width 48 height 26
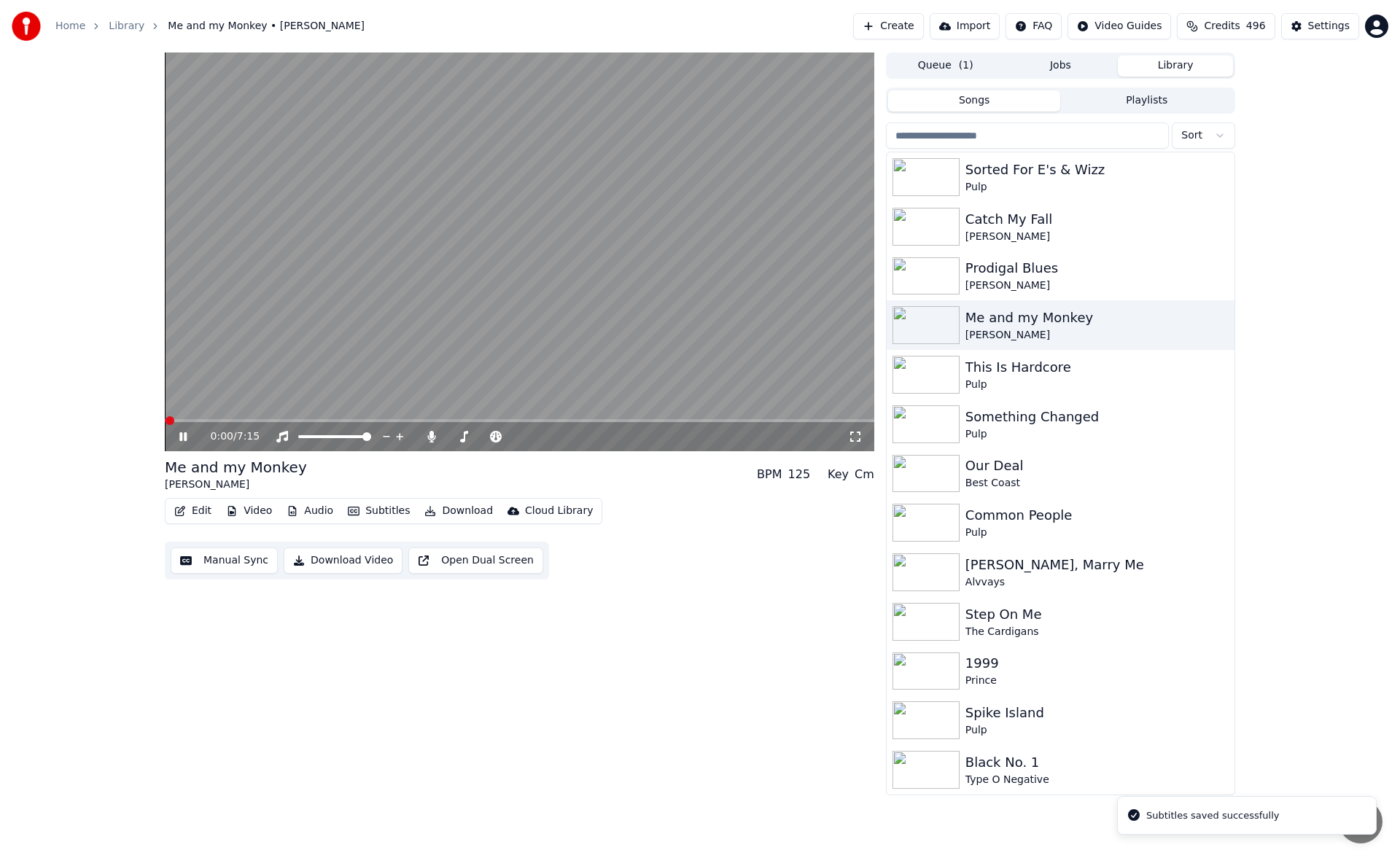
click at [182, 437] on icon at bounding box center [183, 437] width 7 height 9
click at [447, 503] on button "Download" at bounding box center [458, 510] width 80 height 20
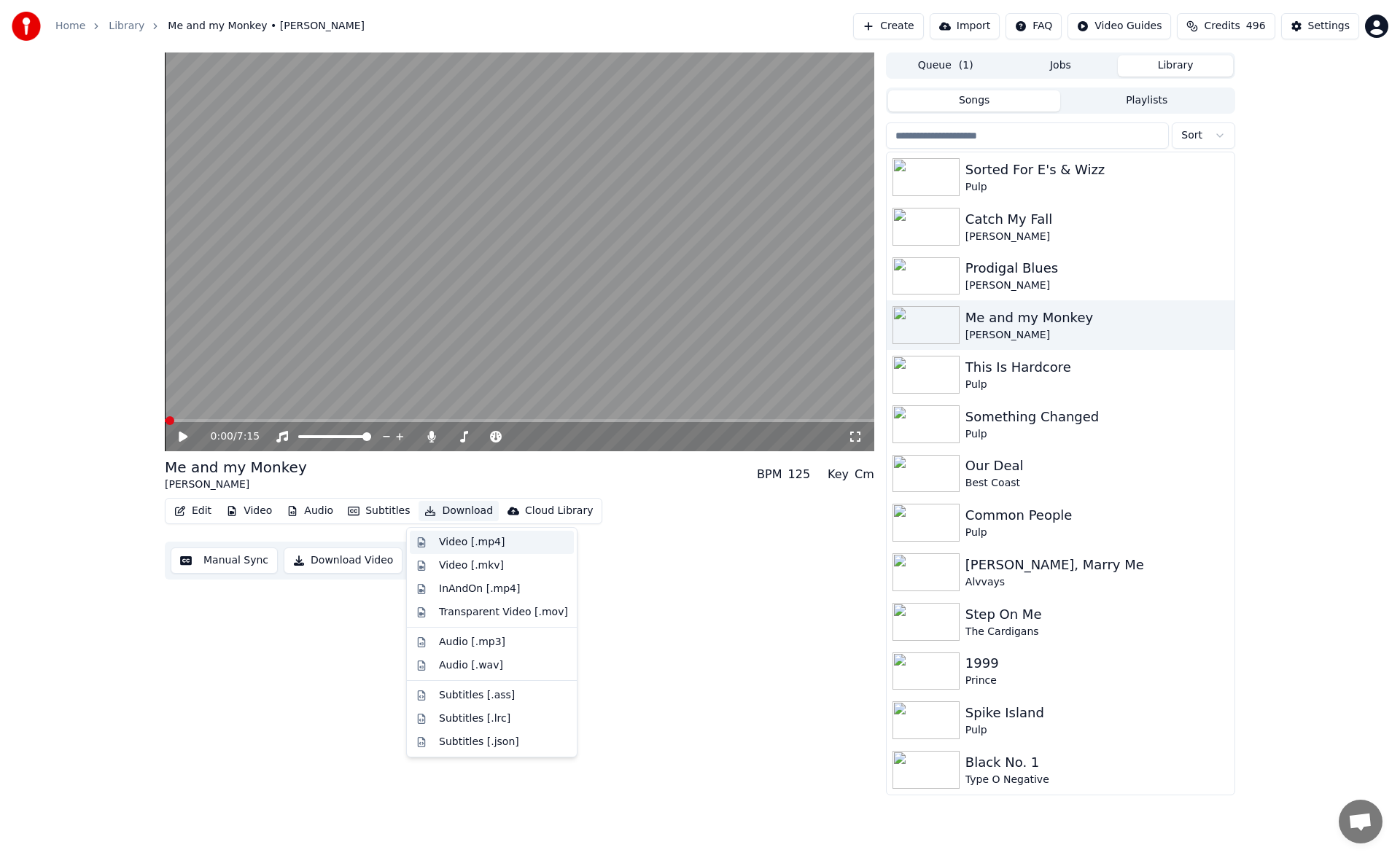
click at [465, 537] on div "Video [.mp4]" at bounding box center [471, 542] width 66 height 15
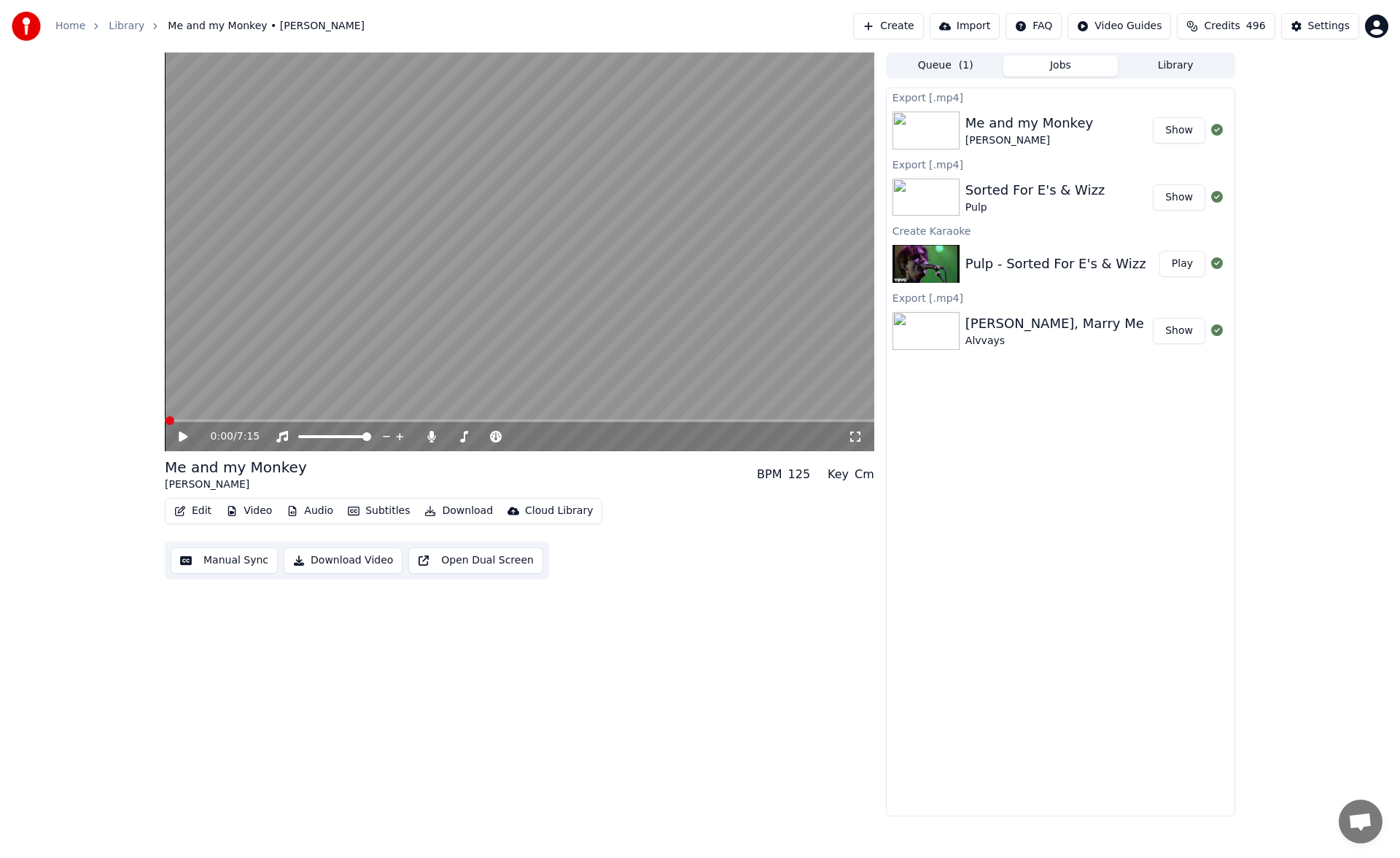
click at [1160, 69] on button "Library" at bounding box center [1175, 66] width 115 height 21
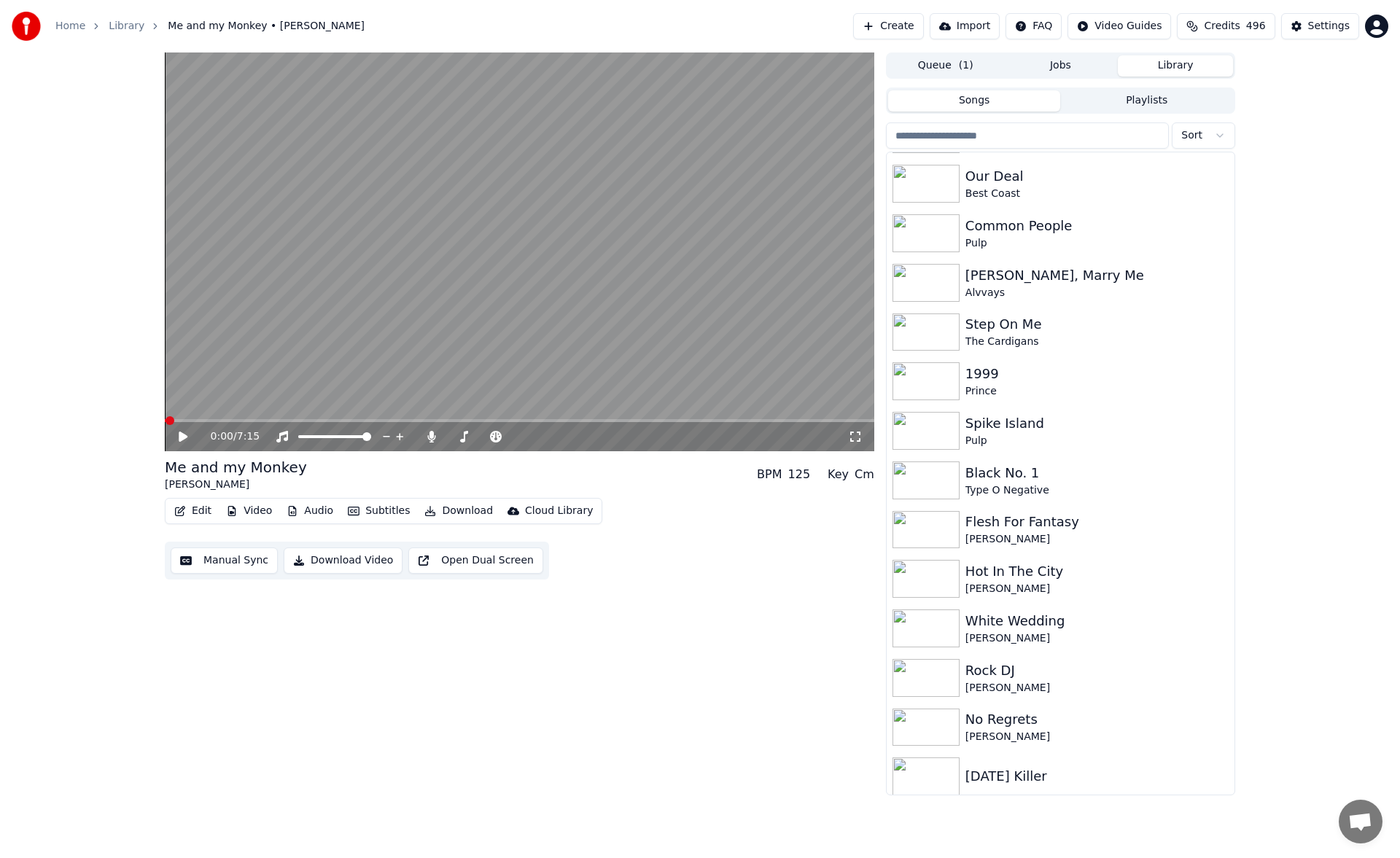
scroll to position [318, 0]
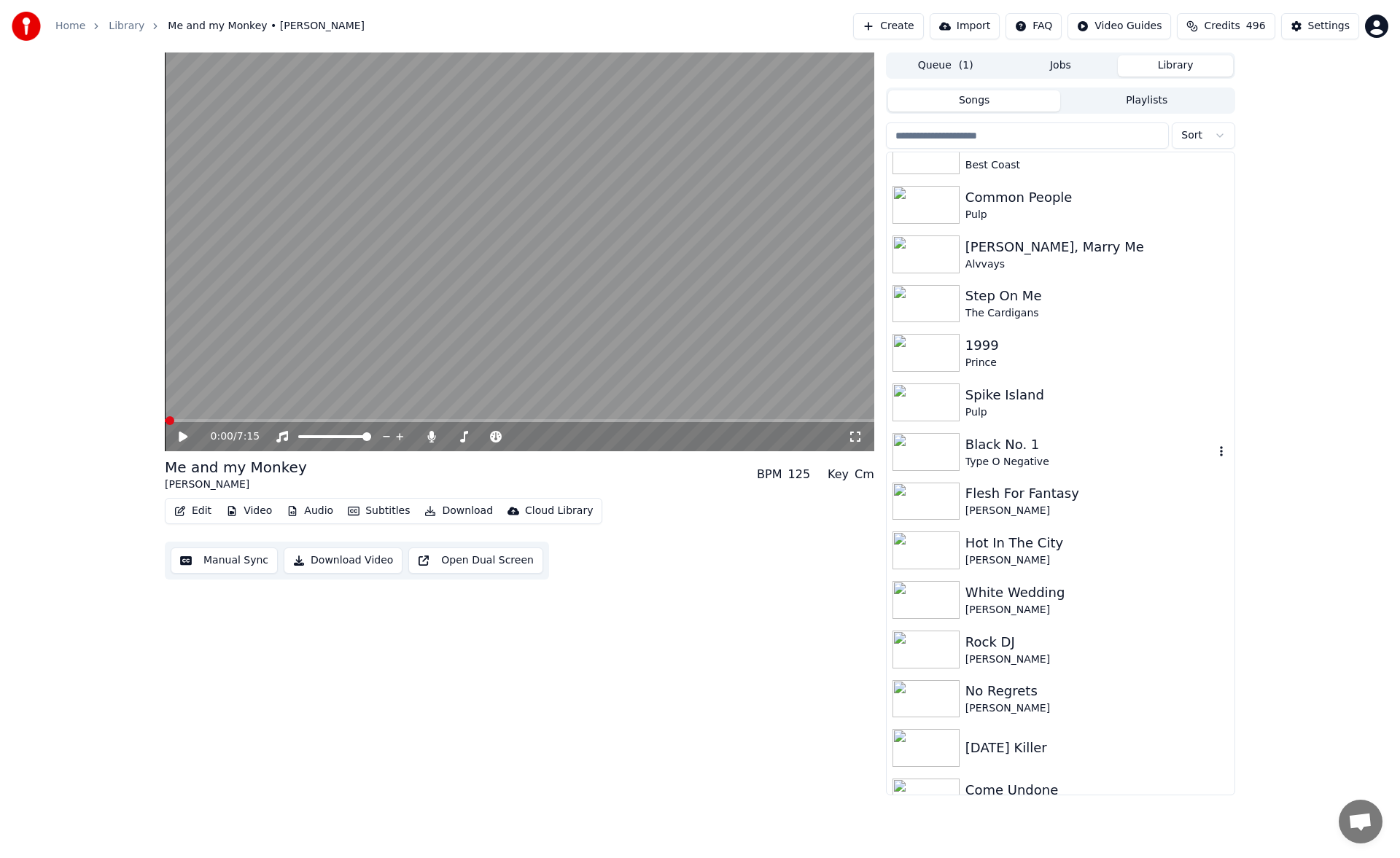
click at [1038, 456] on div "Type O Negative" at bounding box center [1089, 462] width 249 height 15
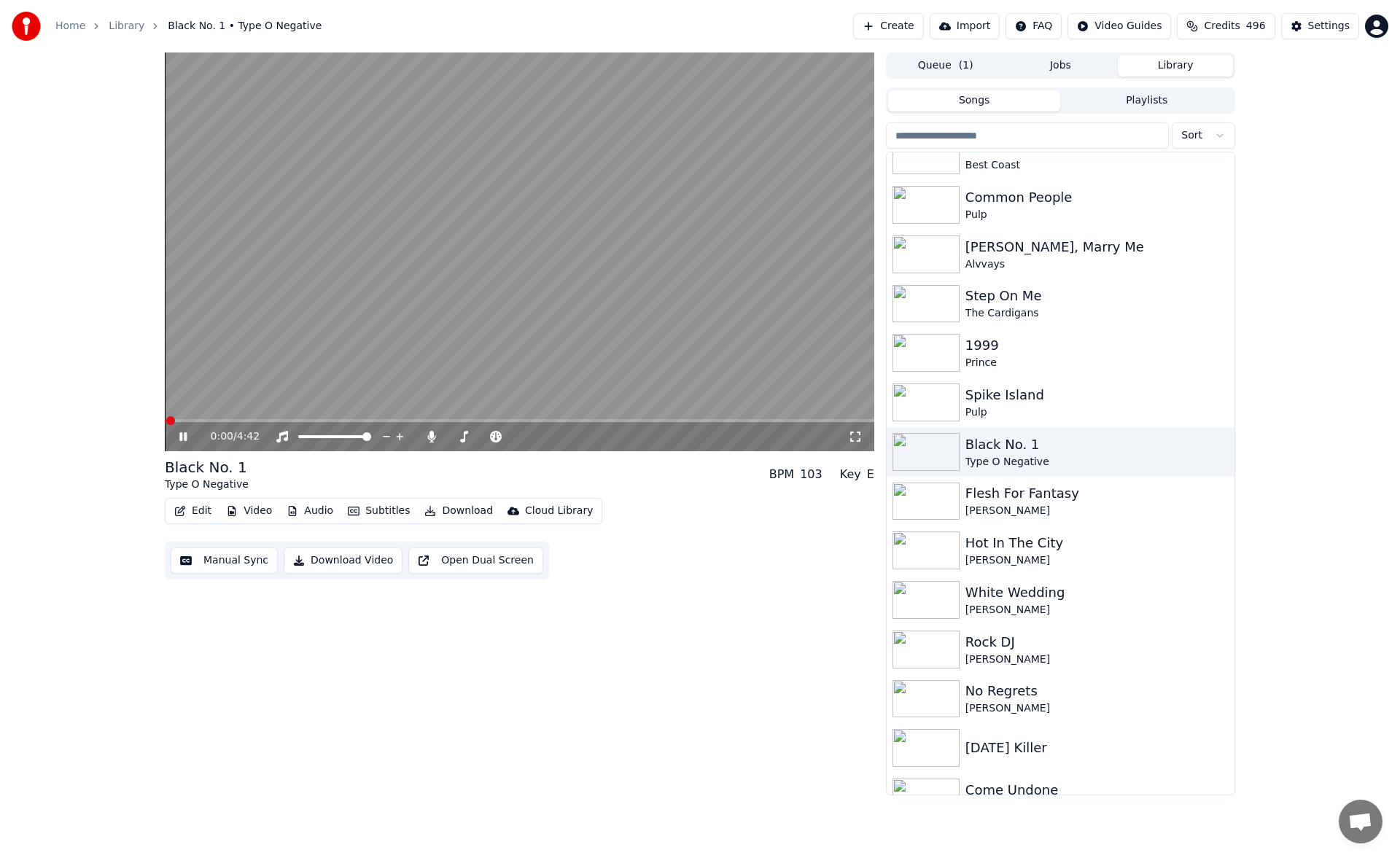
click at [185, 438] on icon at bounding box center [183, 437] width 7 height 9
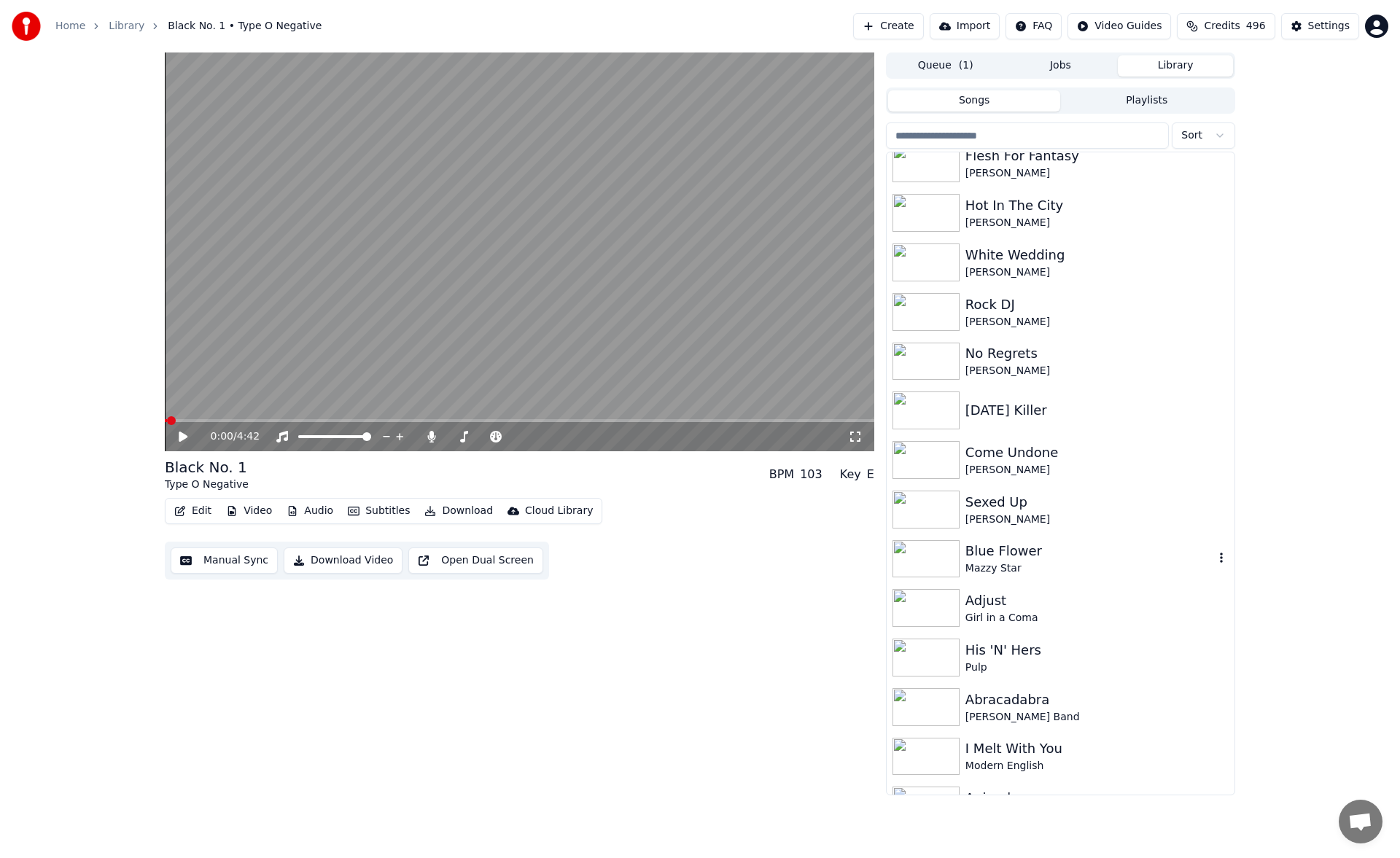
scroll to position [683, 0]
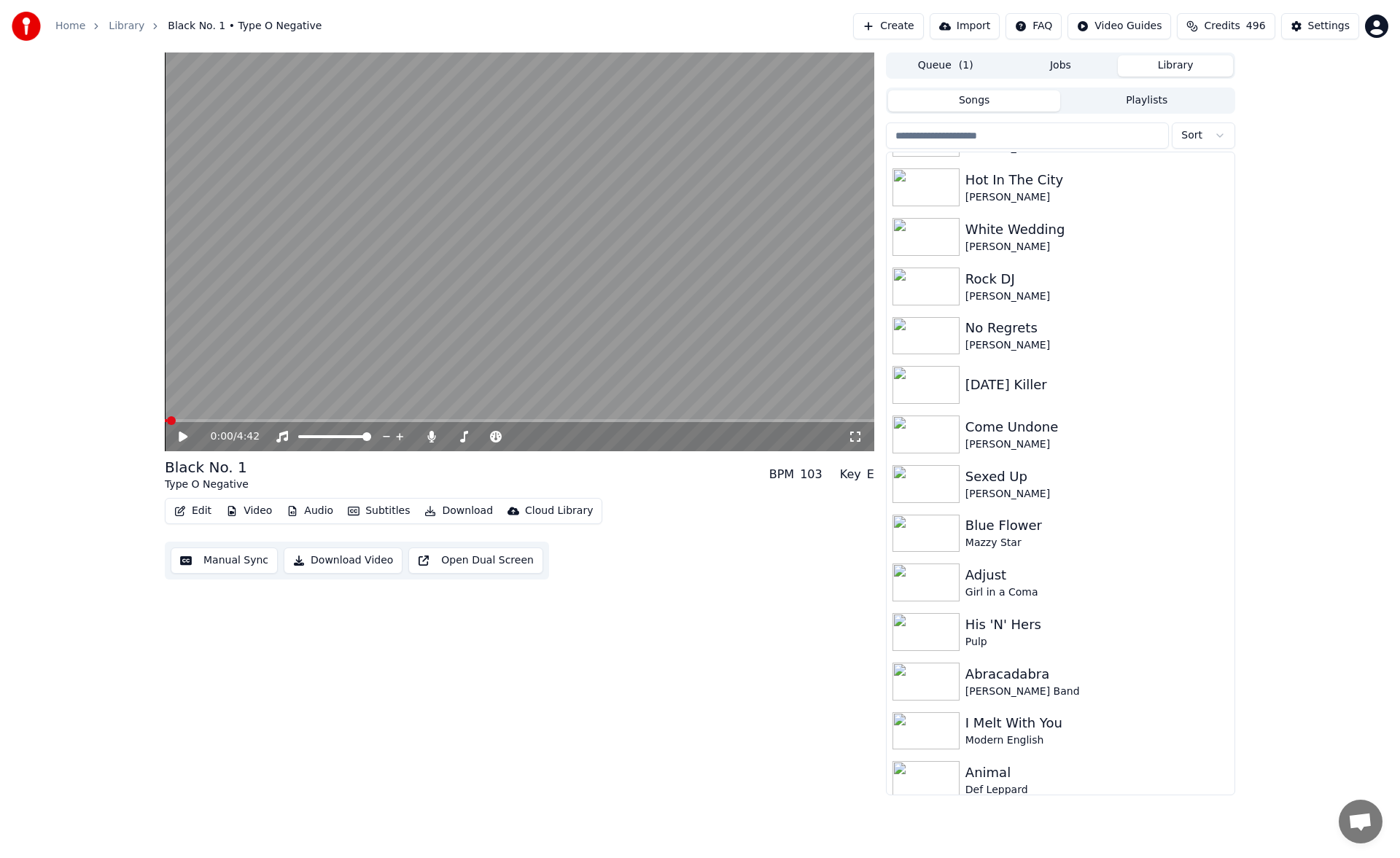
click at [186, 435] on icon at bounding box center [183, 437] width 9 height 10
click at [230, 566] on button "Manual Sync" at bounding box center [223, 560] width 107 height 26
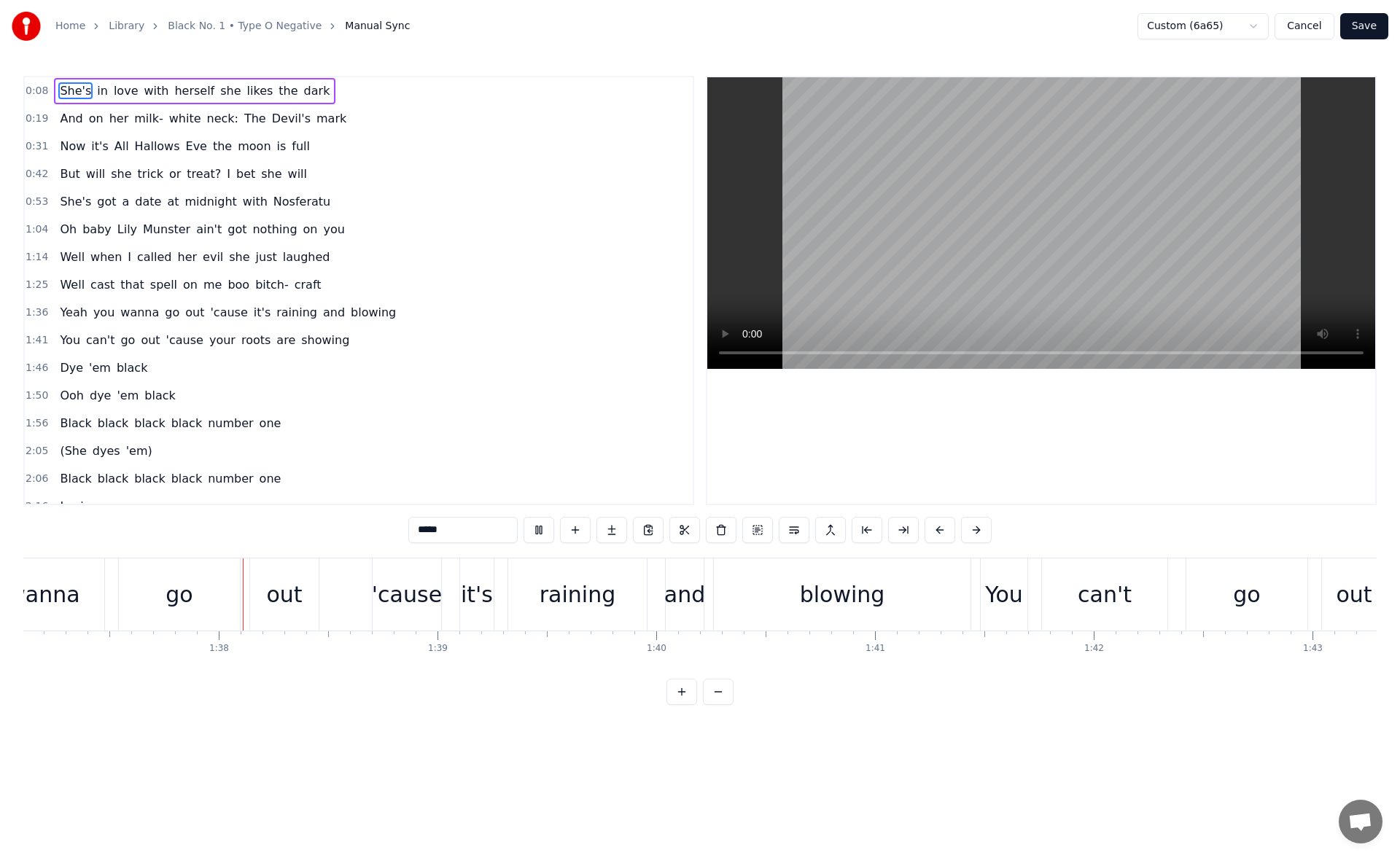
scroll to position [0, 21238]
click at [226, 282] on span "boo" at bounding box center [238, 285] width 25 height 16
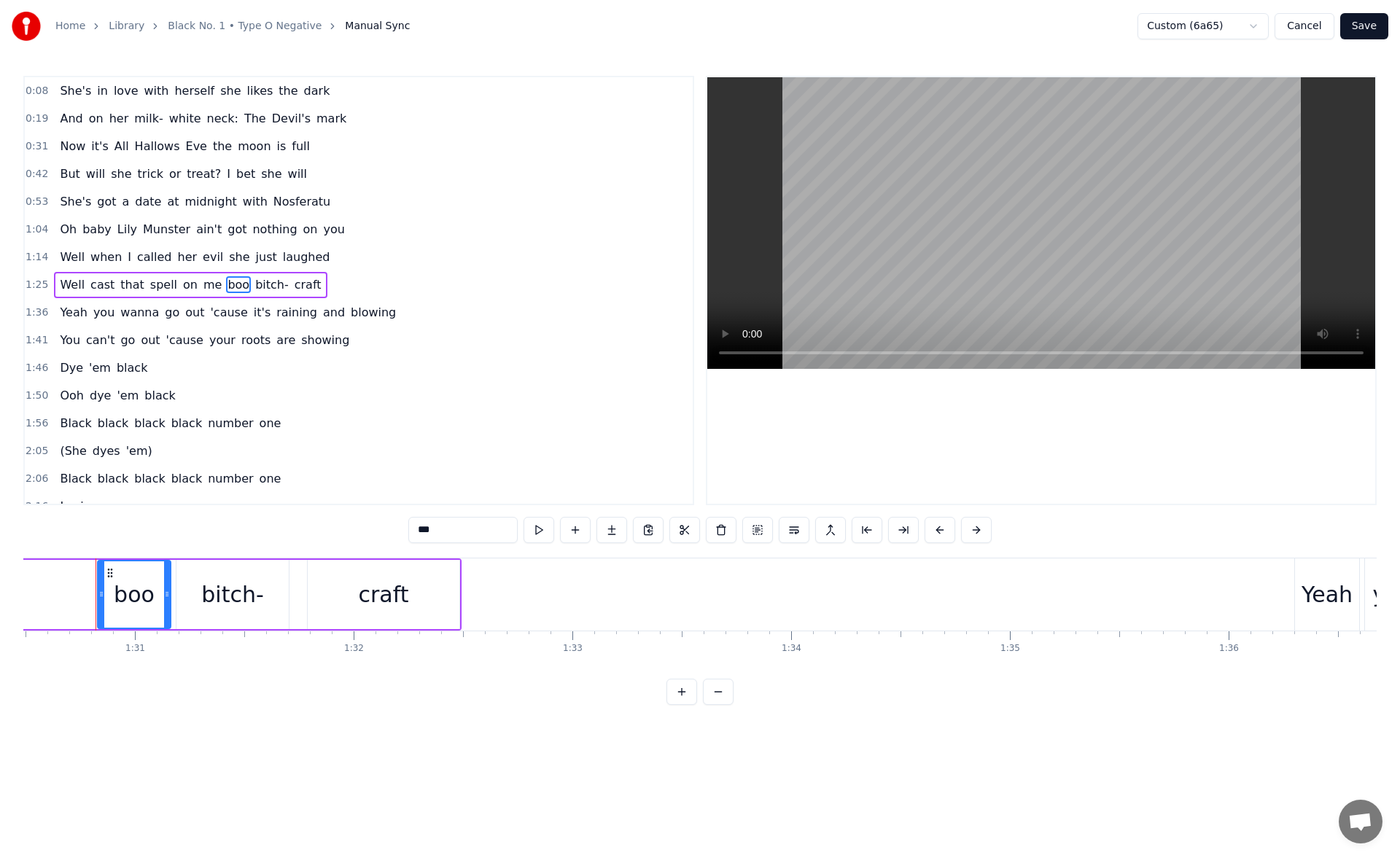
scroll to position [0, 19788]
drag, startPoint x: 423, startPoint y: 530, endPoint x: 401, endPoint y: 532, distance: 22.1
click at [401, 532] on div "0:08 She's in love with herself she likes the dark 0:19 And on her milk- white …" at bounding box center [699, 390] width 1353 height 629
click at [255, 284] on span "bitch-" at bounding box center [273, 285] width 37 height 16
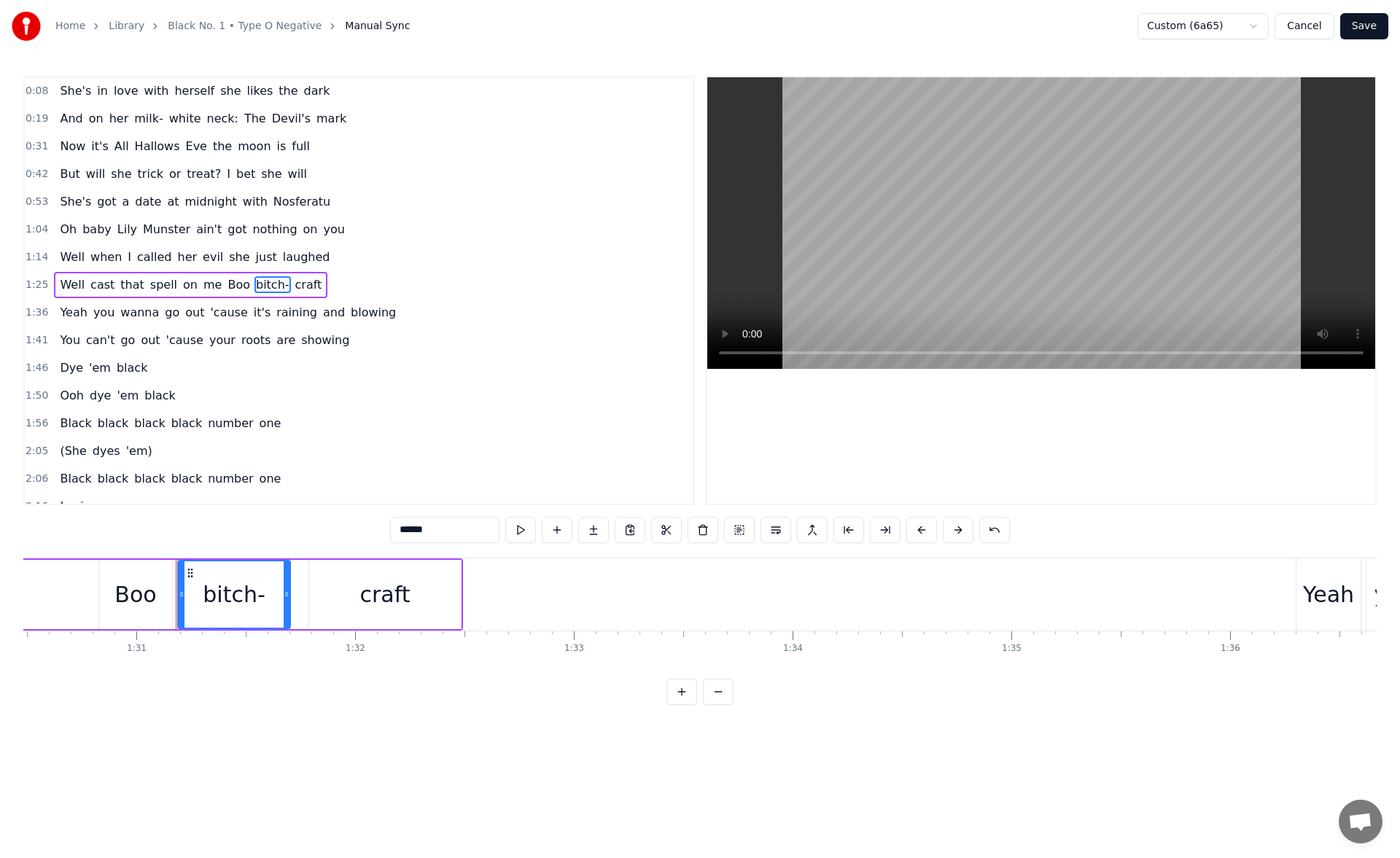
drag, startPoint x: 404, startPoint y: 530, endPoint x: 379, endPoint y: 538, distance: 26.2
click at [379, 538] on div "0:08 She's in love with herself she likes the dark 0:19 And on her milk- white …" at bounding box center [699, 390] width 1353 height 629
type input "******"
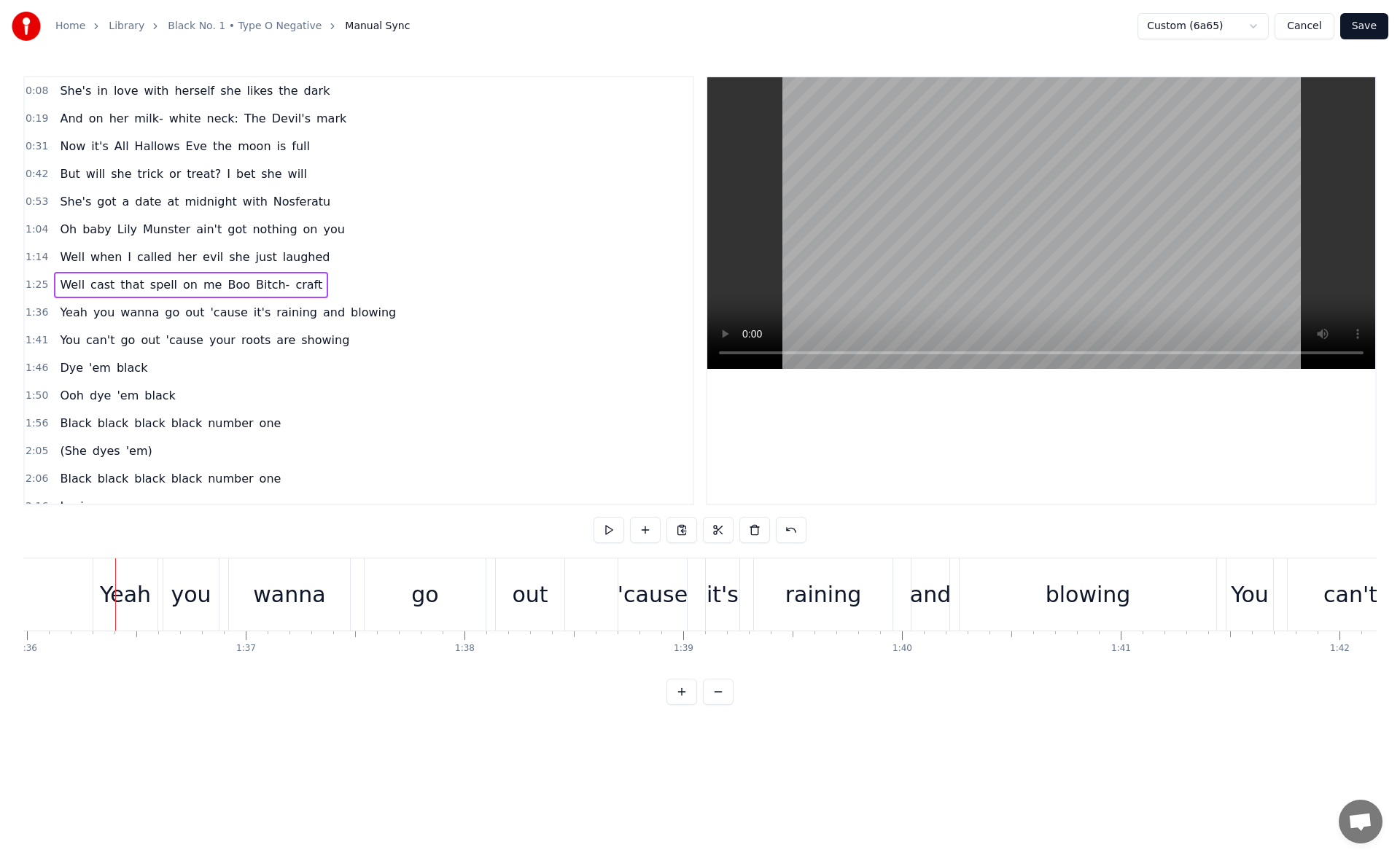
scroll to position [0, 21010]
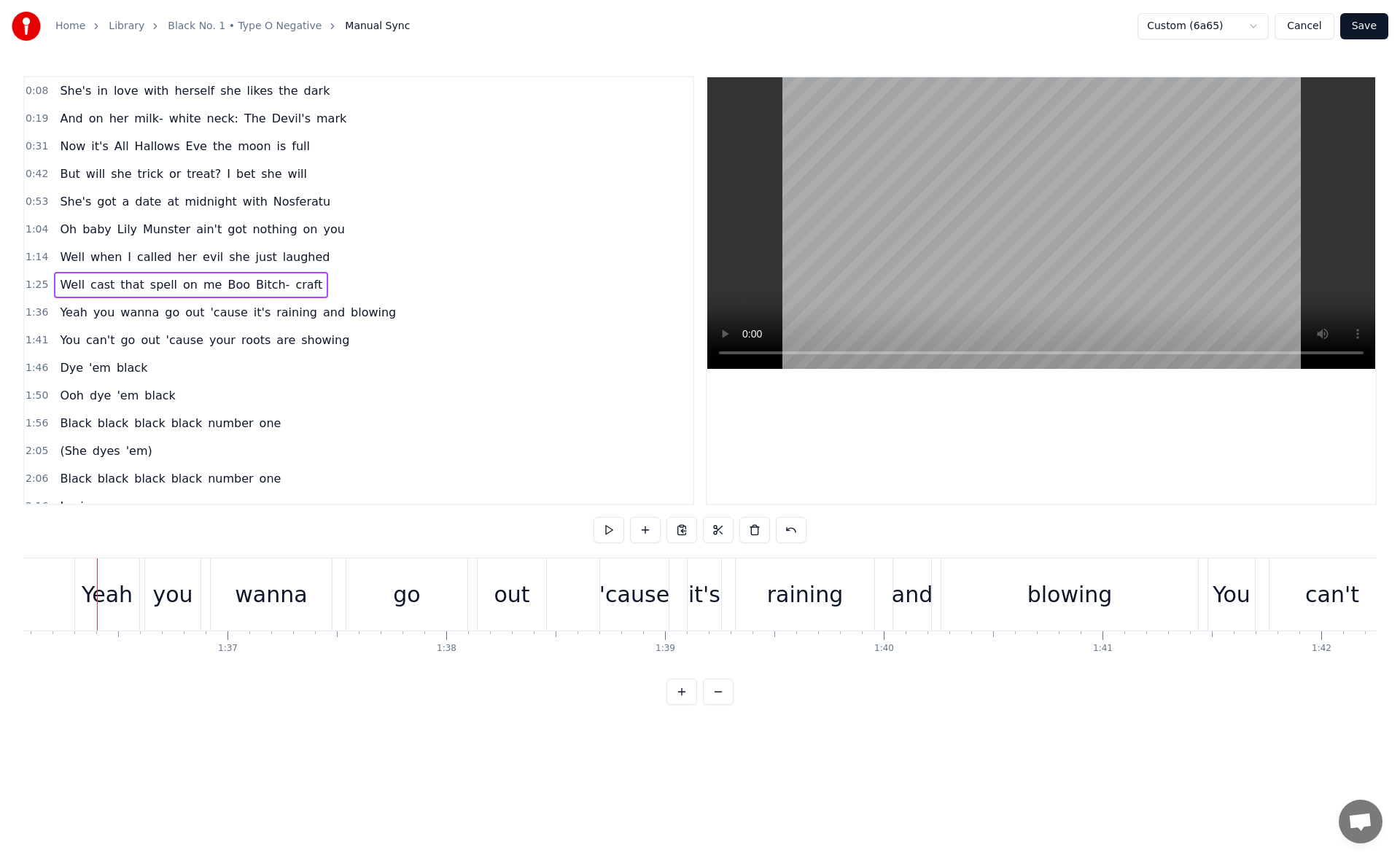
click at [202, 290] on span "me" at bounding box center [212, 285] width 21 height 16
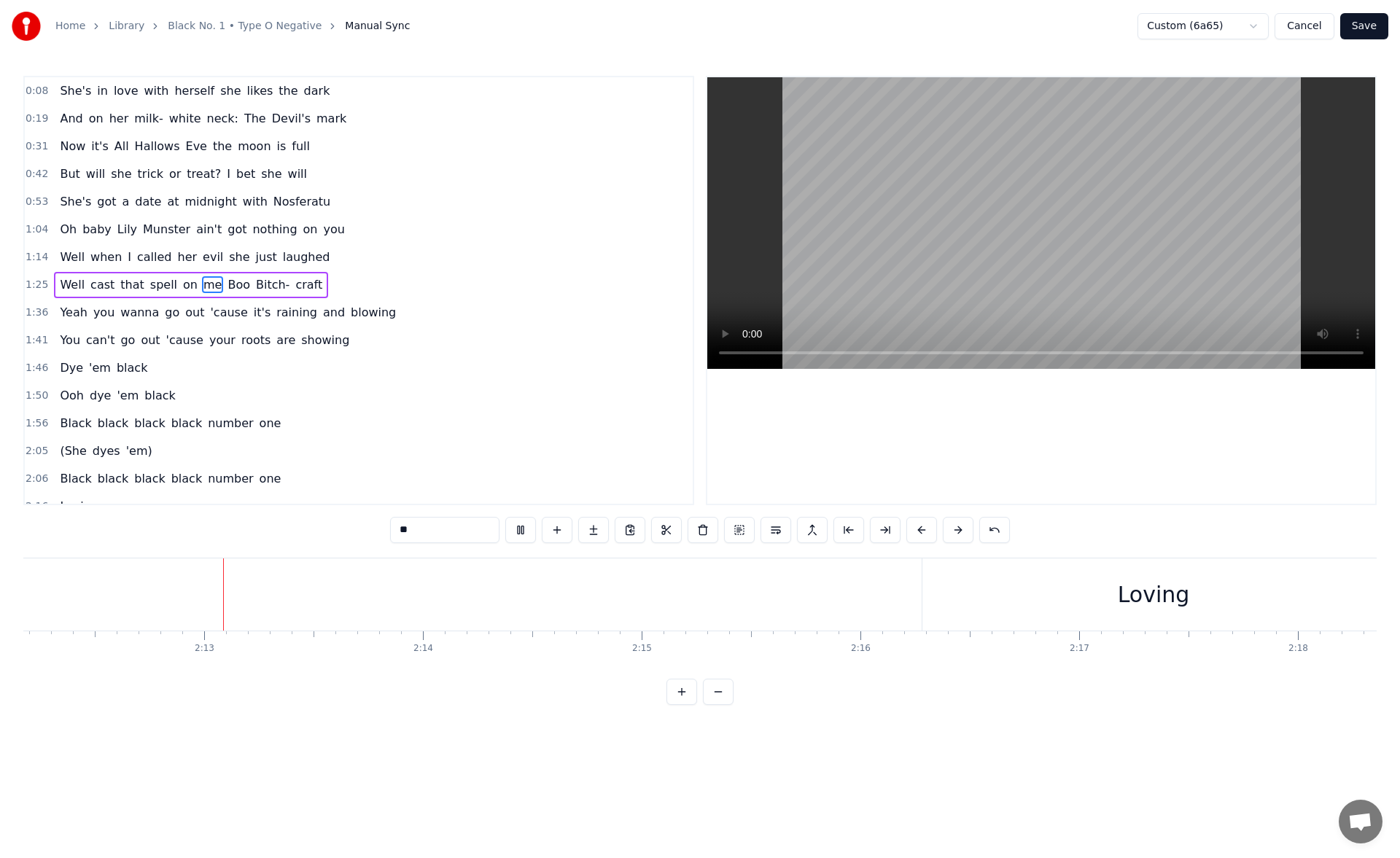
scroll to position [0, 28907]
click at [934, 601] on div "Loving" at bounding box center [1152, 594] width 462 height 72
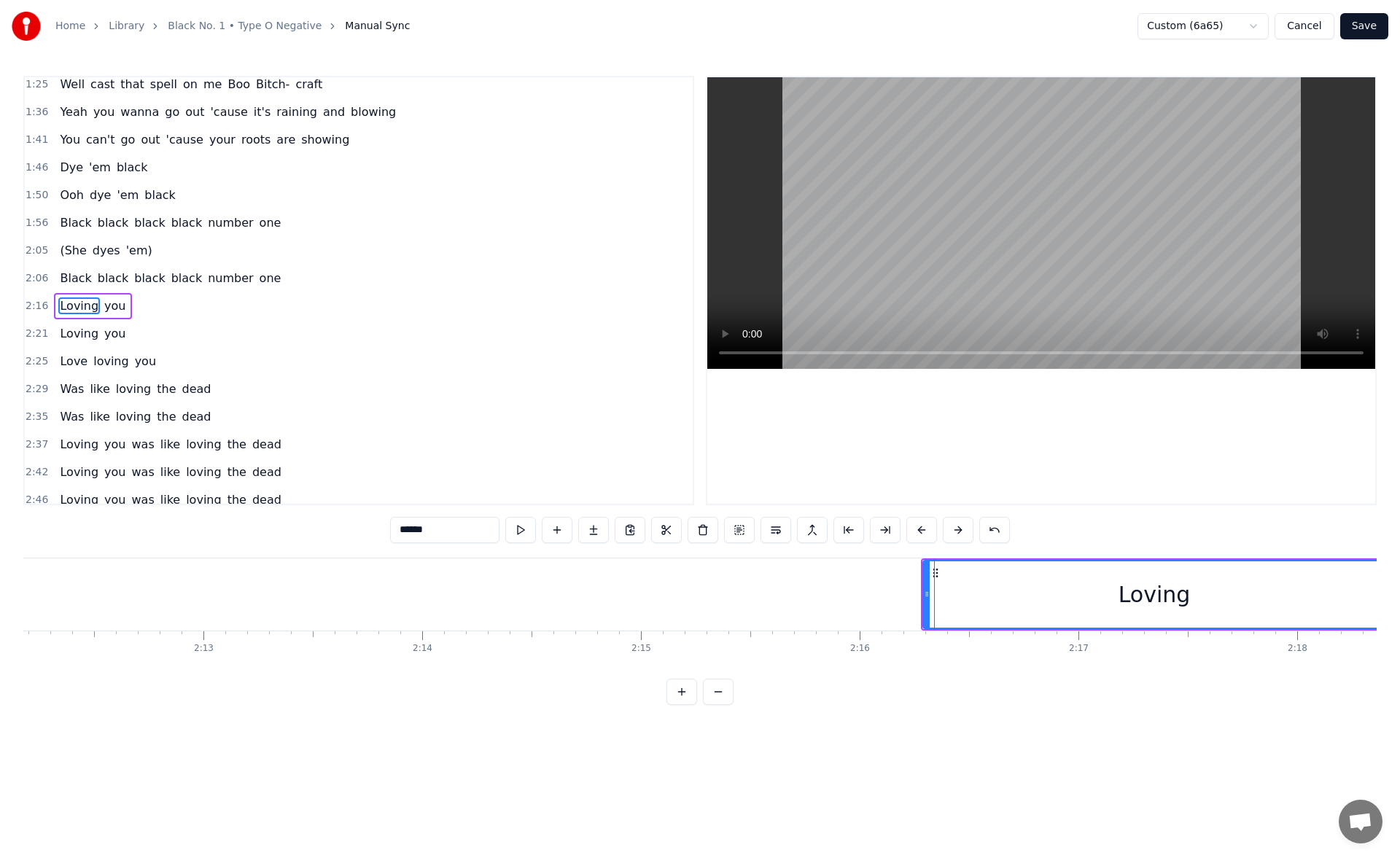
scroll to position [216, 0]
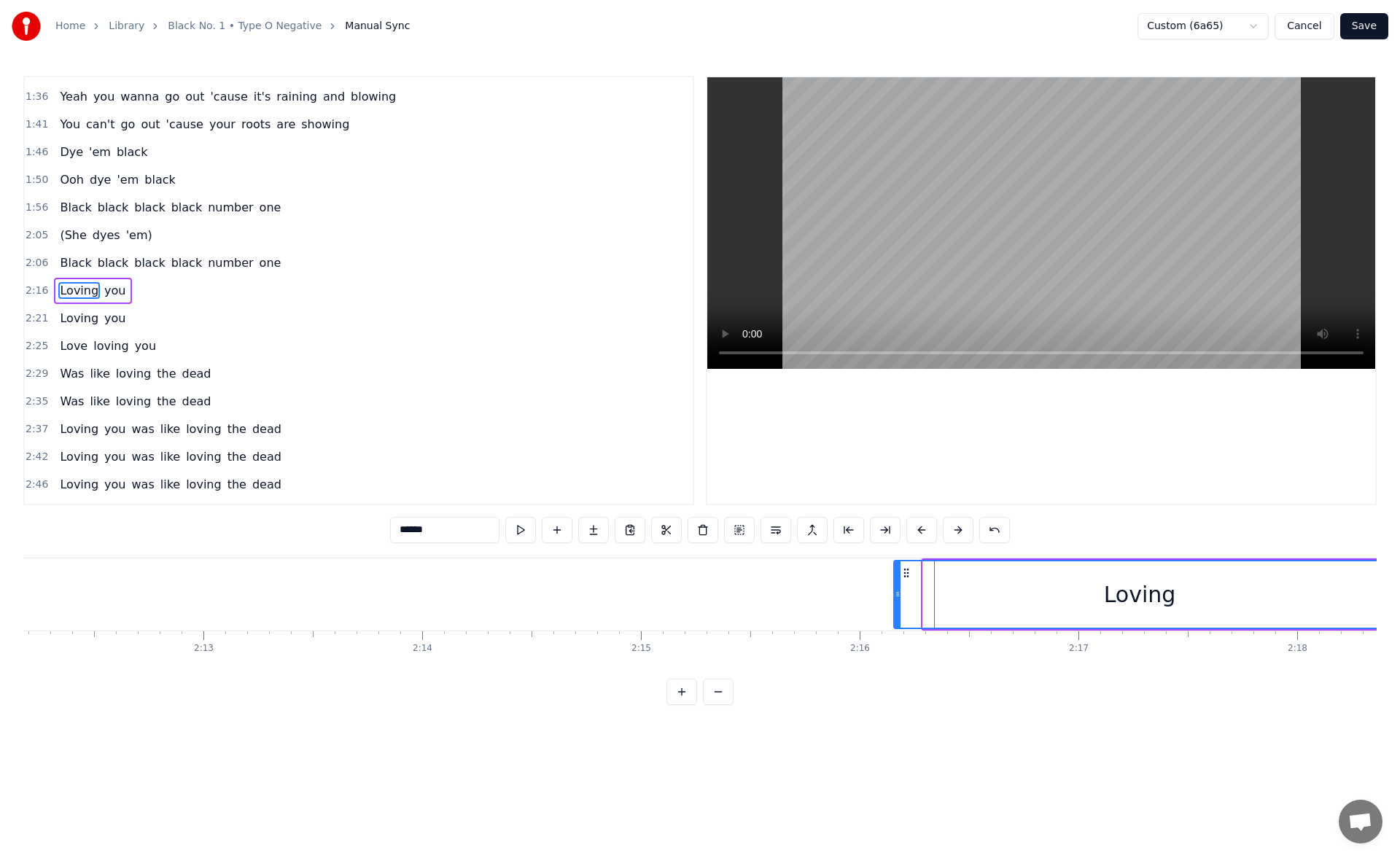
drag, startPoint x: 926, startPoint y: 602, endPoint x: 894, endPoint y: 598, distance: 32.2
click at [894, 598] on div at bounding box center [897, 594] width 6 height 66
click at [520, 532] on button at bounding box center [520, 529] width 31 height 26
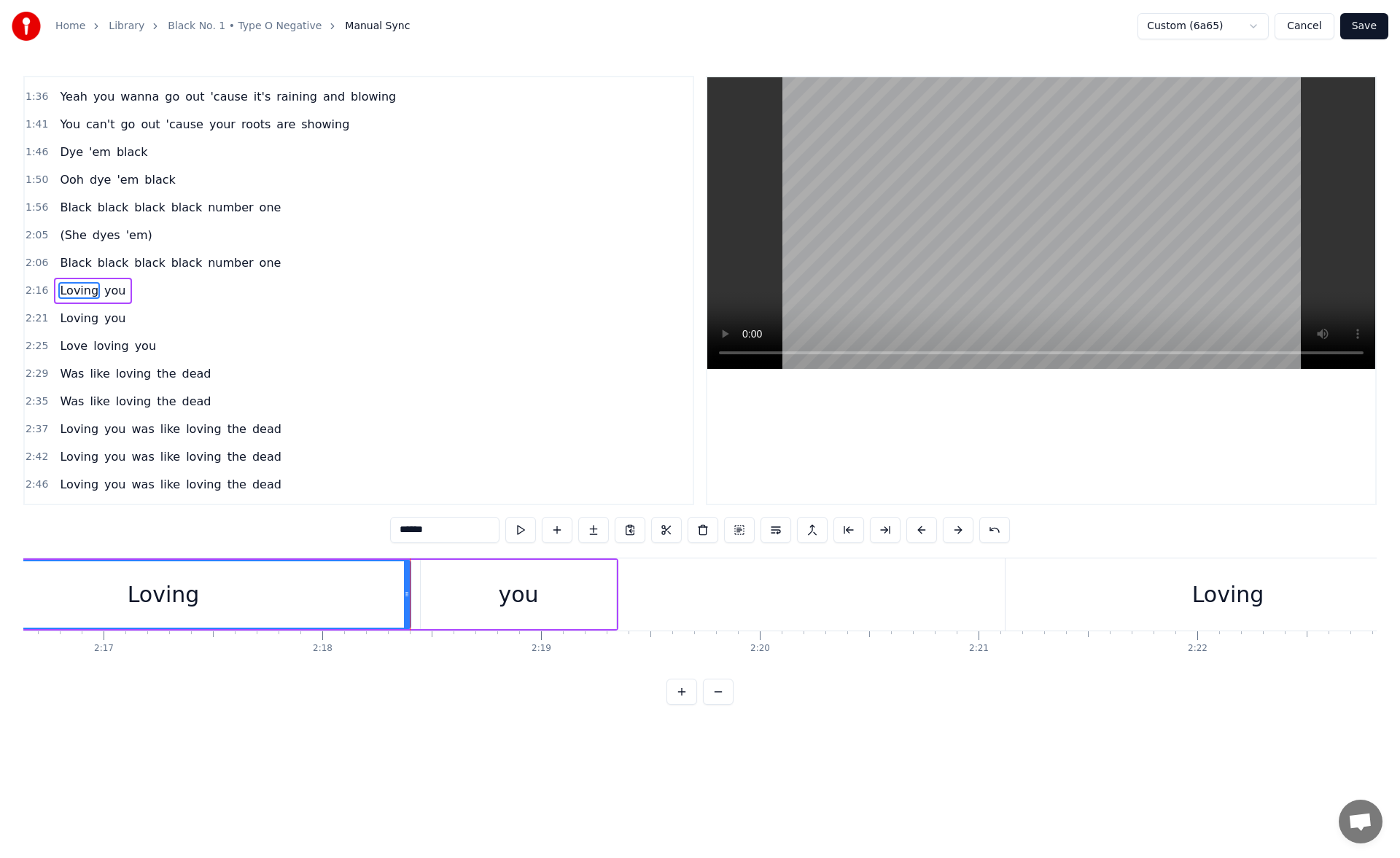
scroll to position [0, 30149]
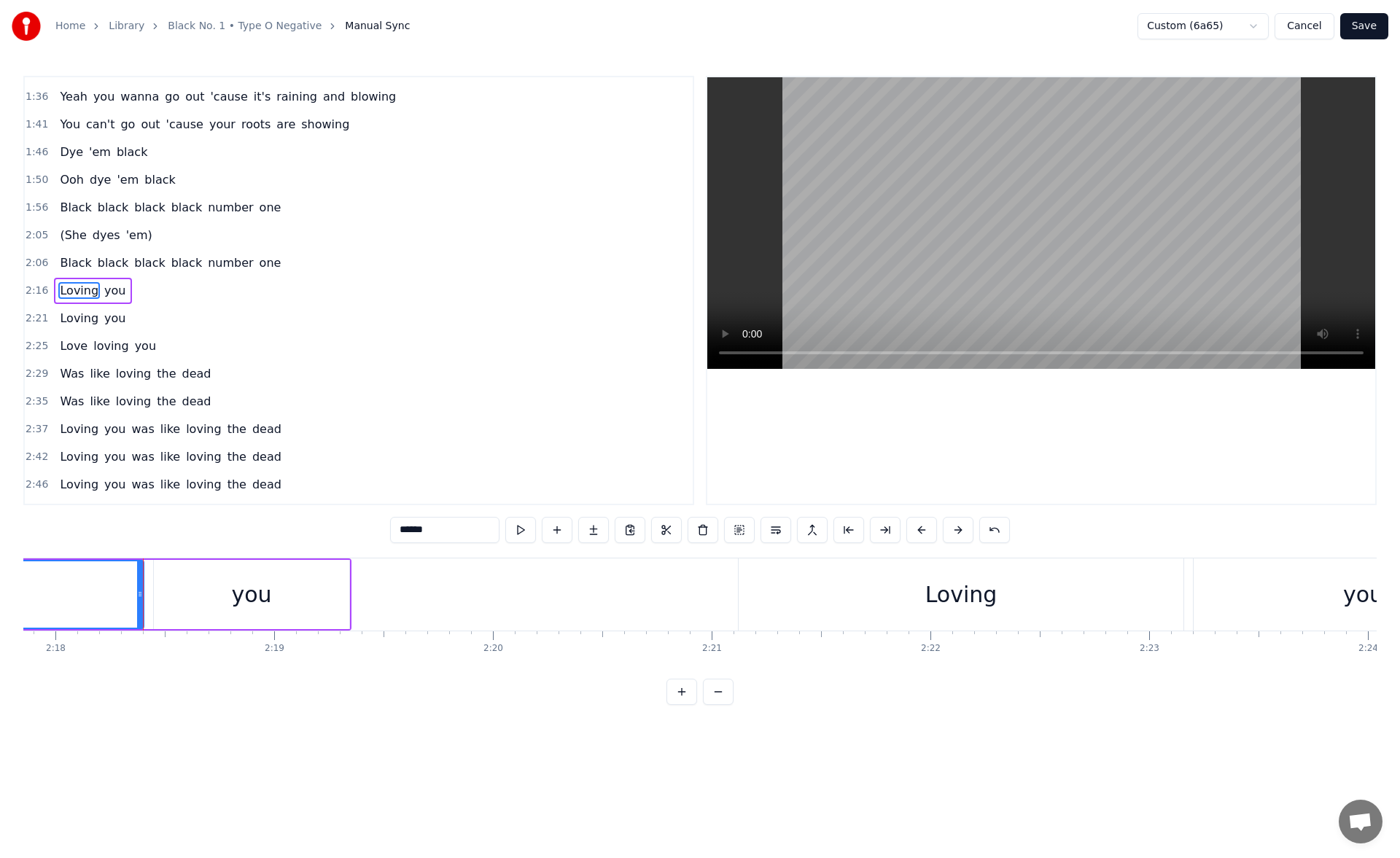
click at [755, 577] on div "Loving" at bounding box center [960, 594] width 445 height 72
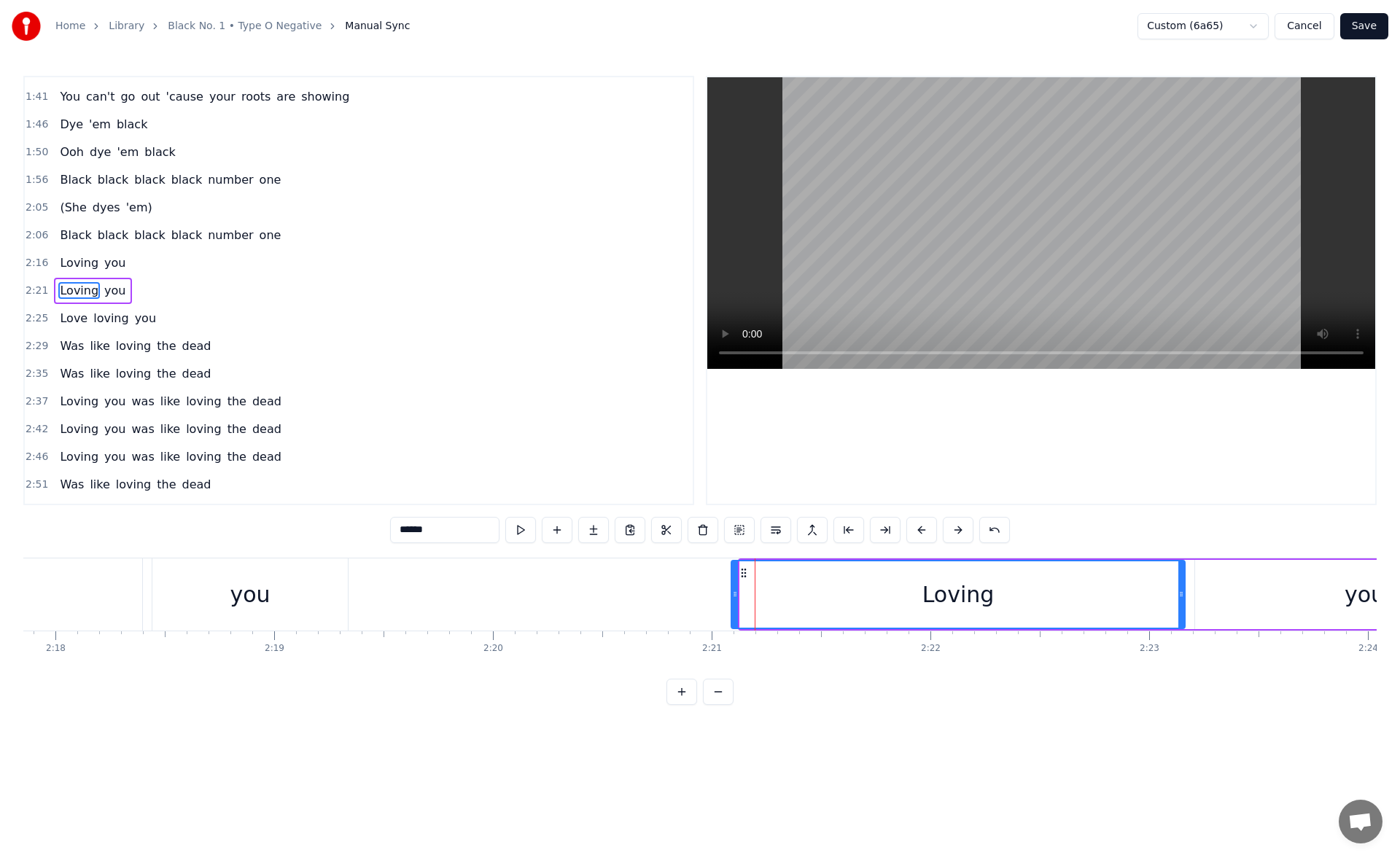
drag, startPoint x: 743, startPoint y: 592, endPoint x: 729, endPoint y: 593, distance: 14.0
click at [732, 593] on icon at bounding box center [735, 594] width 6 height 12
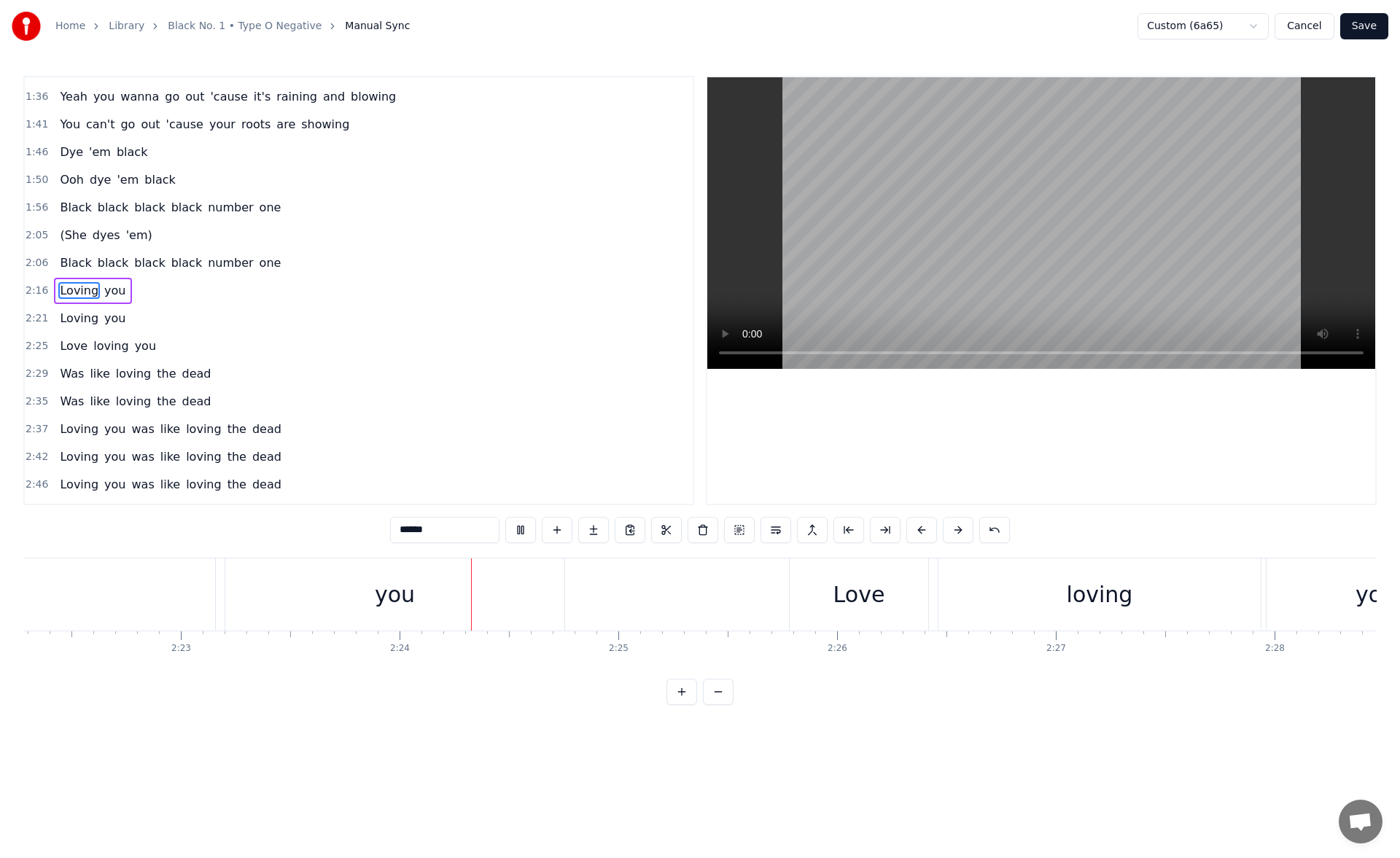
scroll to position [0, 31371]
click at [566, 582] on div "Love" at bounding box center [604, 594] width 138 height 72
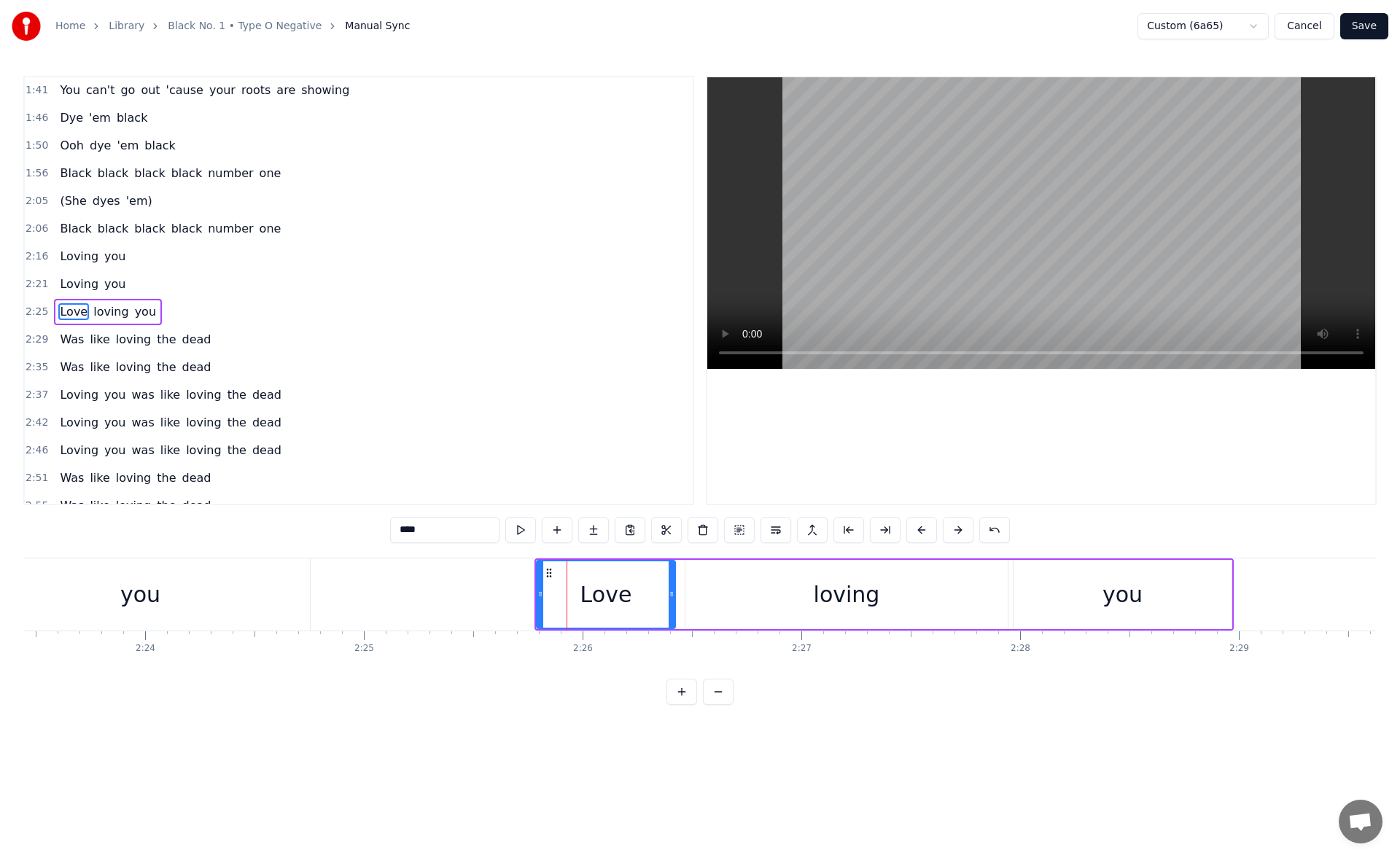
scroll to position [271, 0]
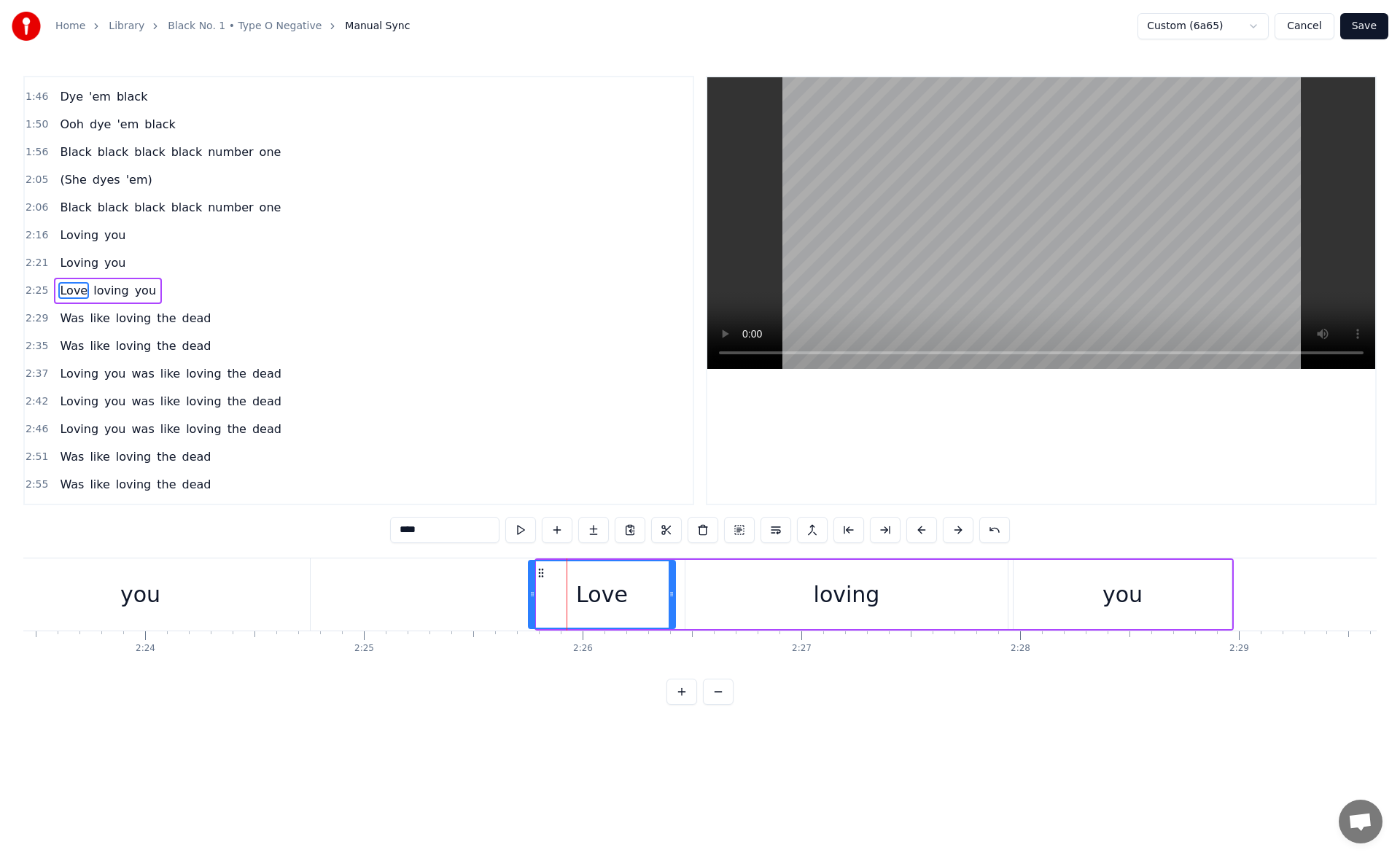
drag, startPoint x: 539, startPoint y: 598, endPoint x: 530, endPoint y: 598, distance: 9.0
click at [530, 598] on icon at bounding box center [532, 594] width 6 height 12
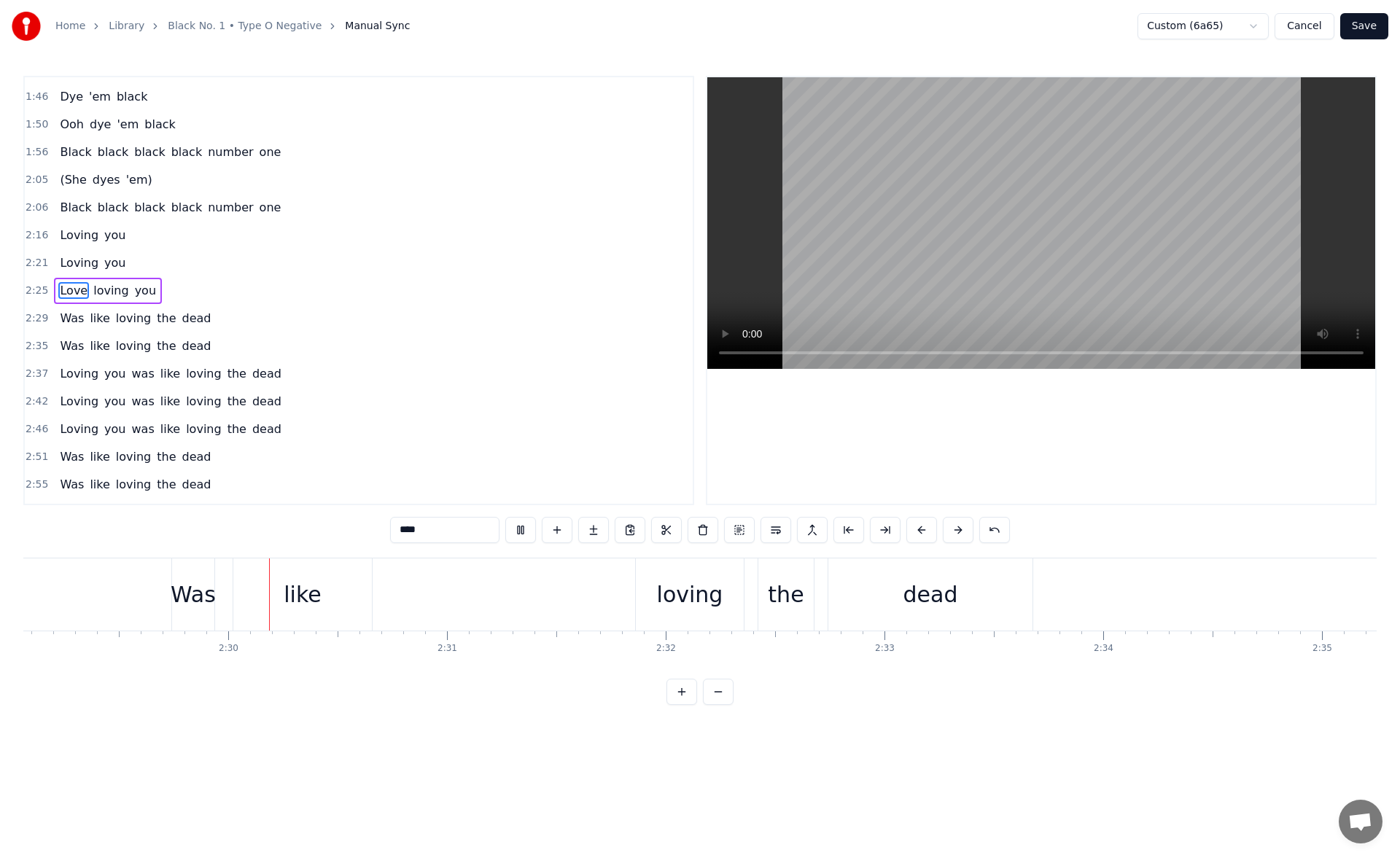
scroll to position [0, 32602]
click at [657, 583] on div "loving" at bounding box center [687, 594] width 108 height 72
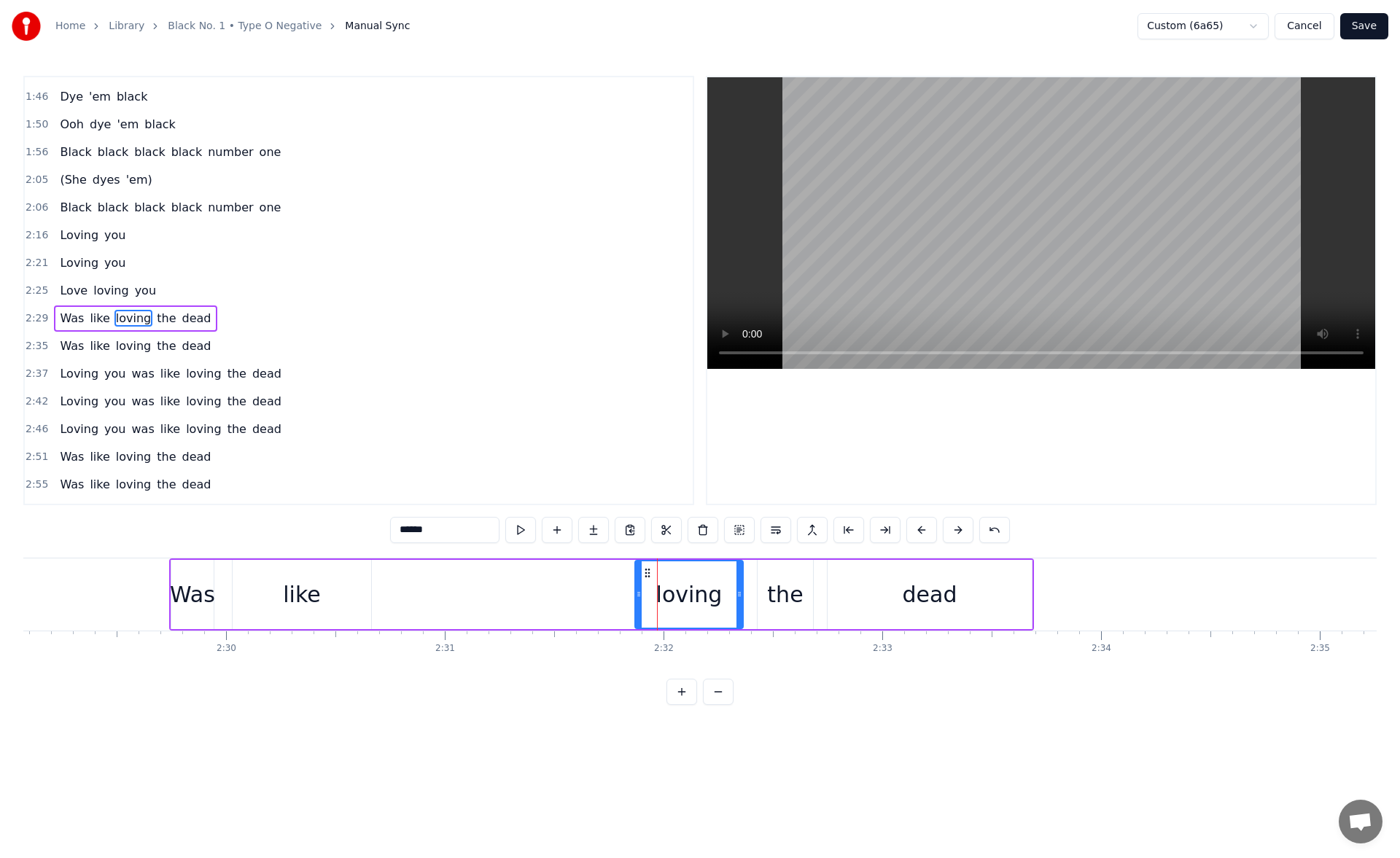
scroll to position [299, 0]
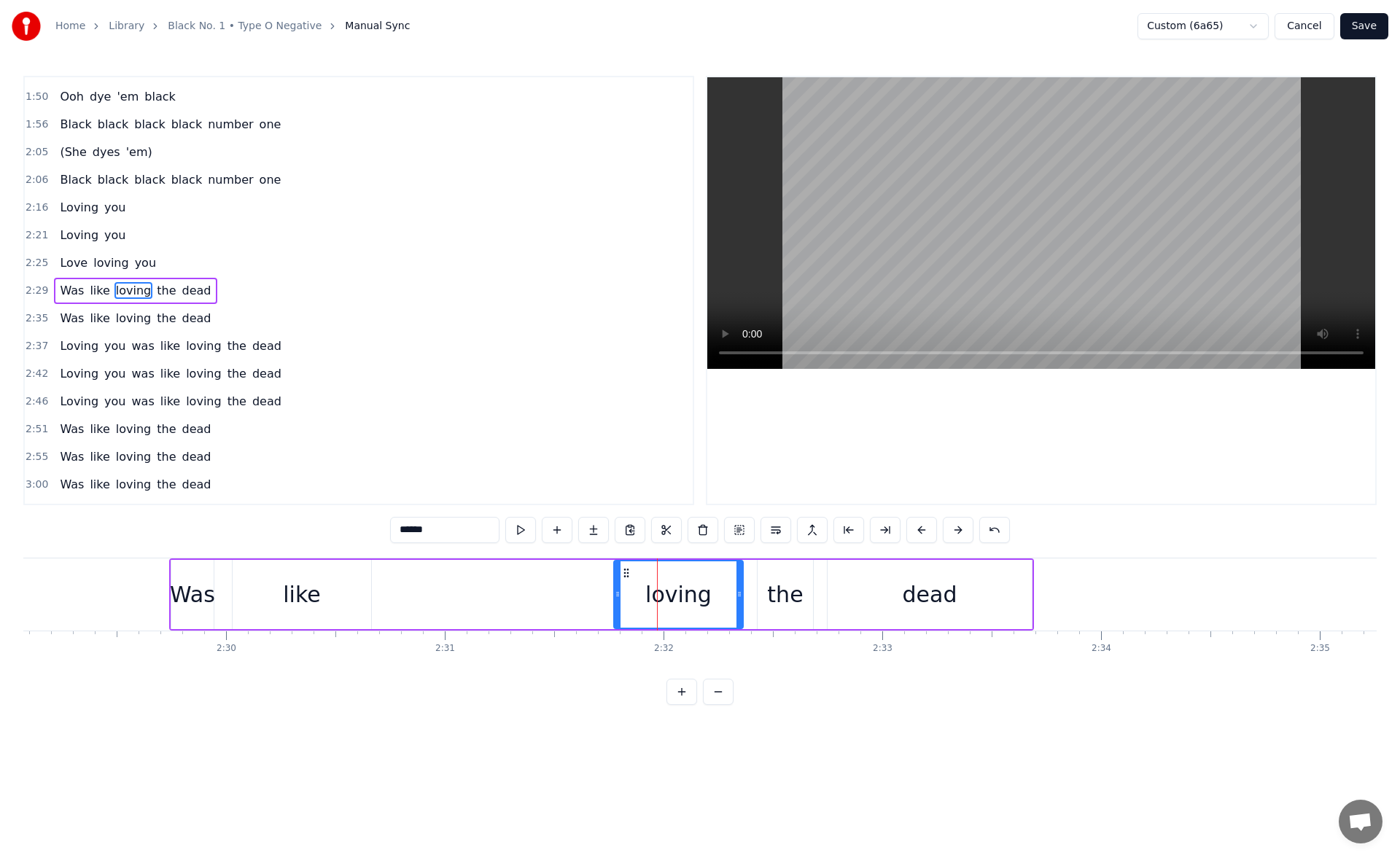
drag, startPoint x: 636, startPoint y: 591, endPoint x: 602, endPoint y: 589, distance: 34.1
click at [615, 589] on icon at bounding box center [618, 594] width 6 height 12
click at [521, 527] on button at bounding box center [520, 529] width 31 height 26
click at [299, 611] on div "like" at bounding box center [301, 594] width 138 height 69
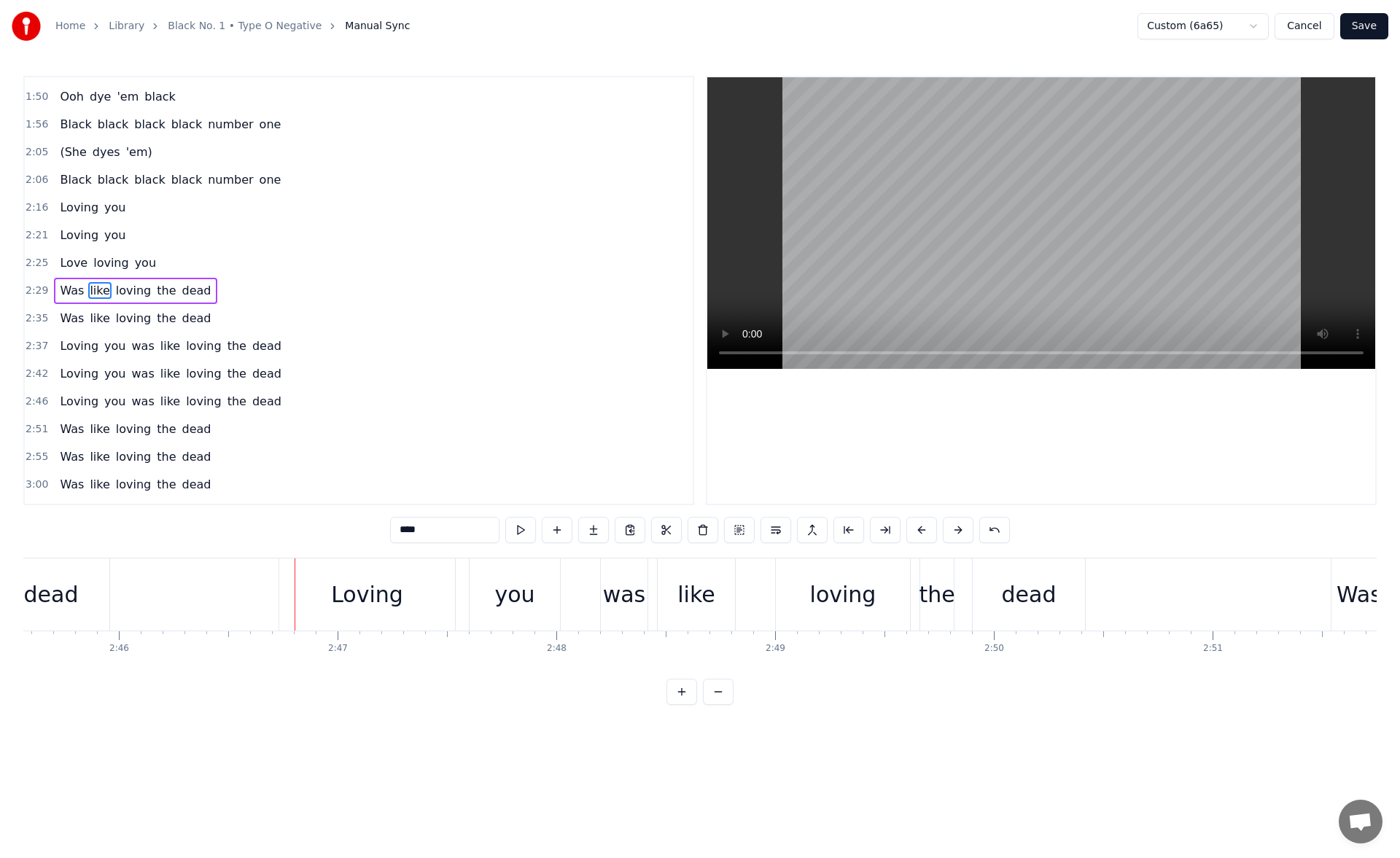
scroll to position [0, 36279]
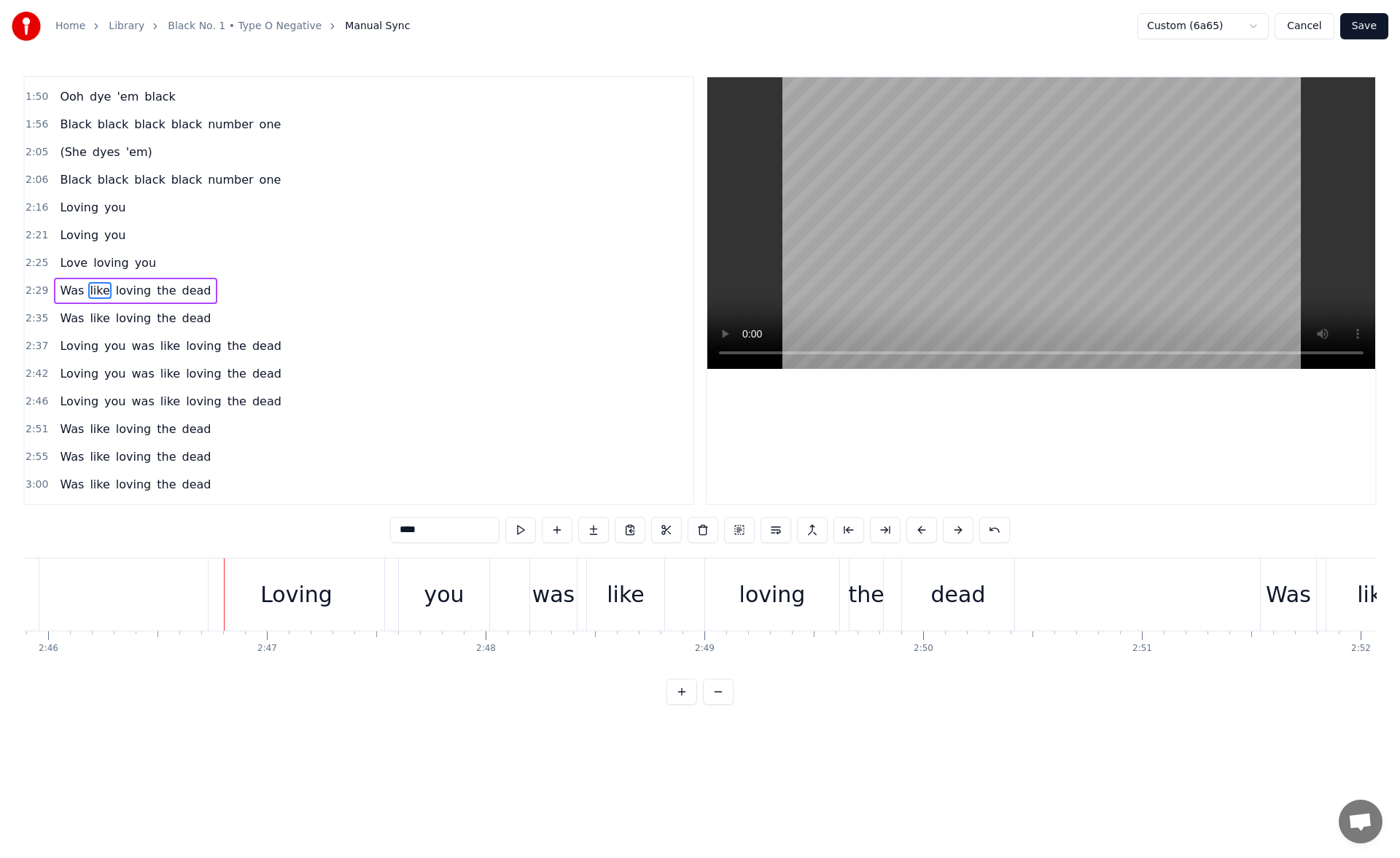
click at [238, 608] on div "Loving" at bounding box center [296, 594] width 176 height 72
type input "******"
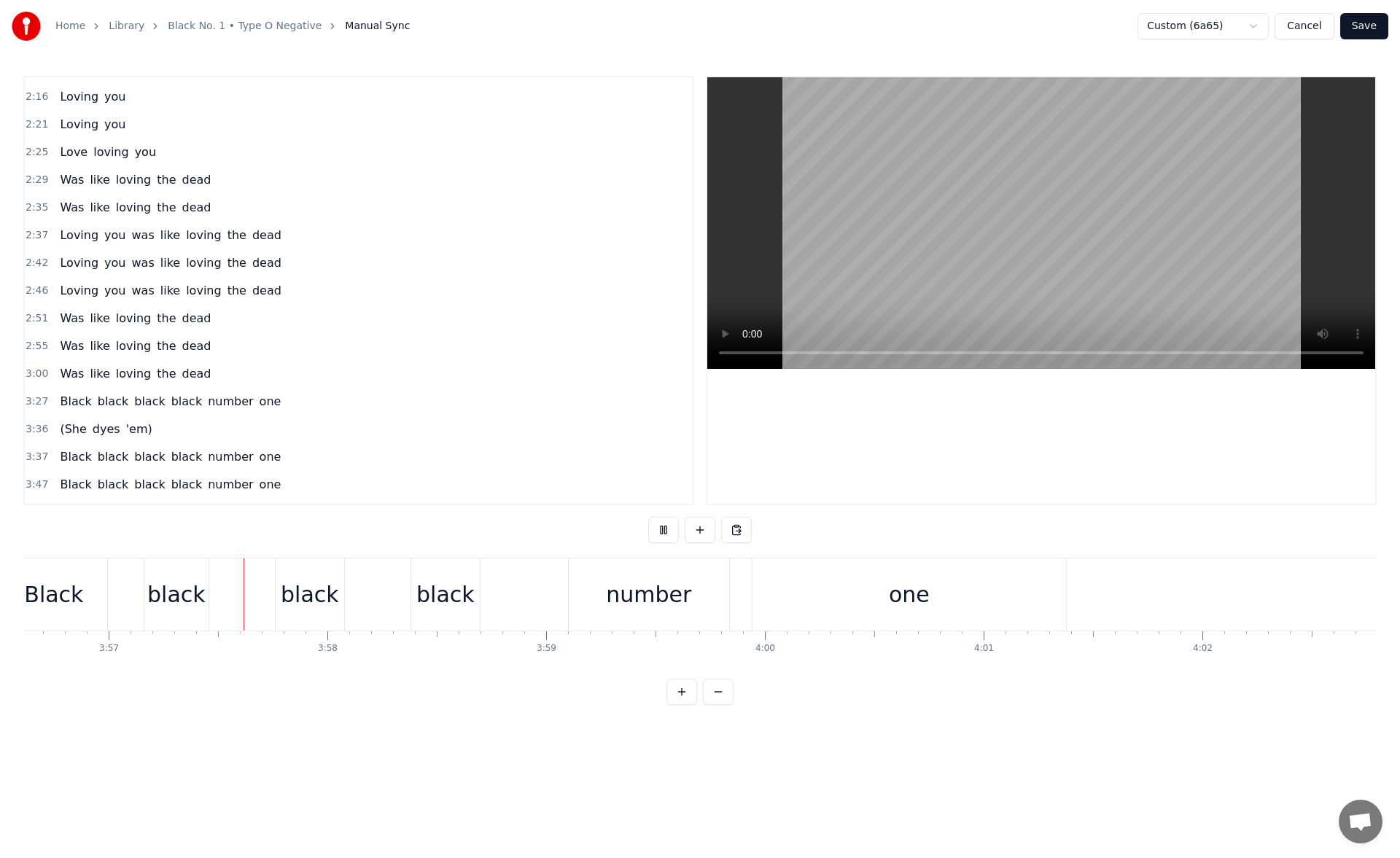
scroll to position [0, 51747]
click at [1371, 29] on button "Save" at bounding box center [1364, 26] width 48 height 26
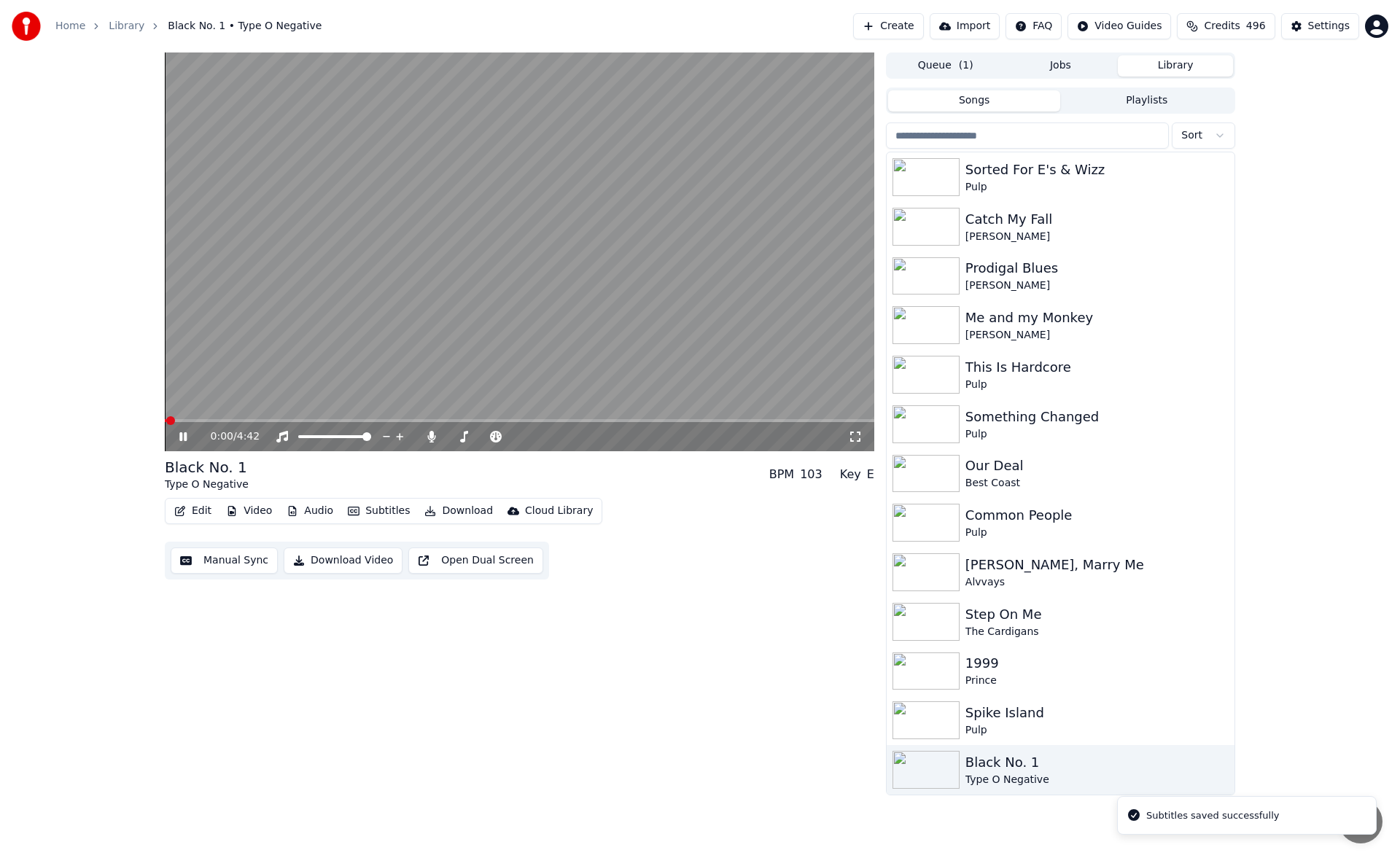
click at [180, 439] on icon at bounding box center [183, 437] width 7 height 9
click at [450, 508] on button "Download" at bounding box center [458, 510] width 80 height 20
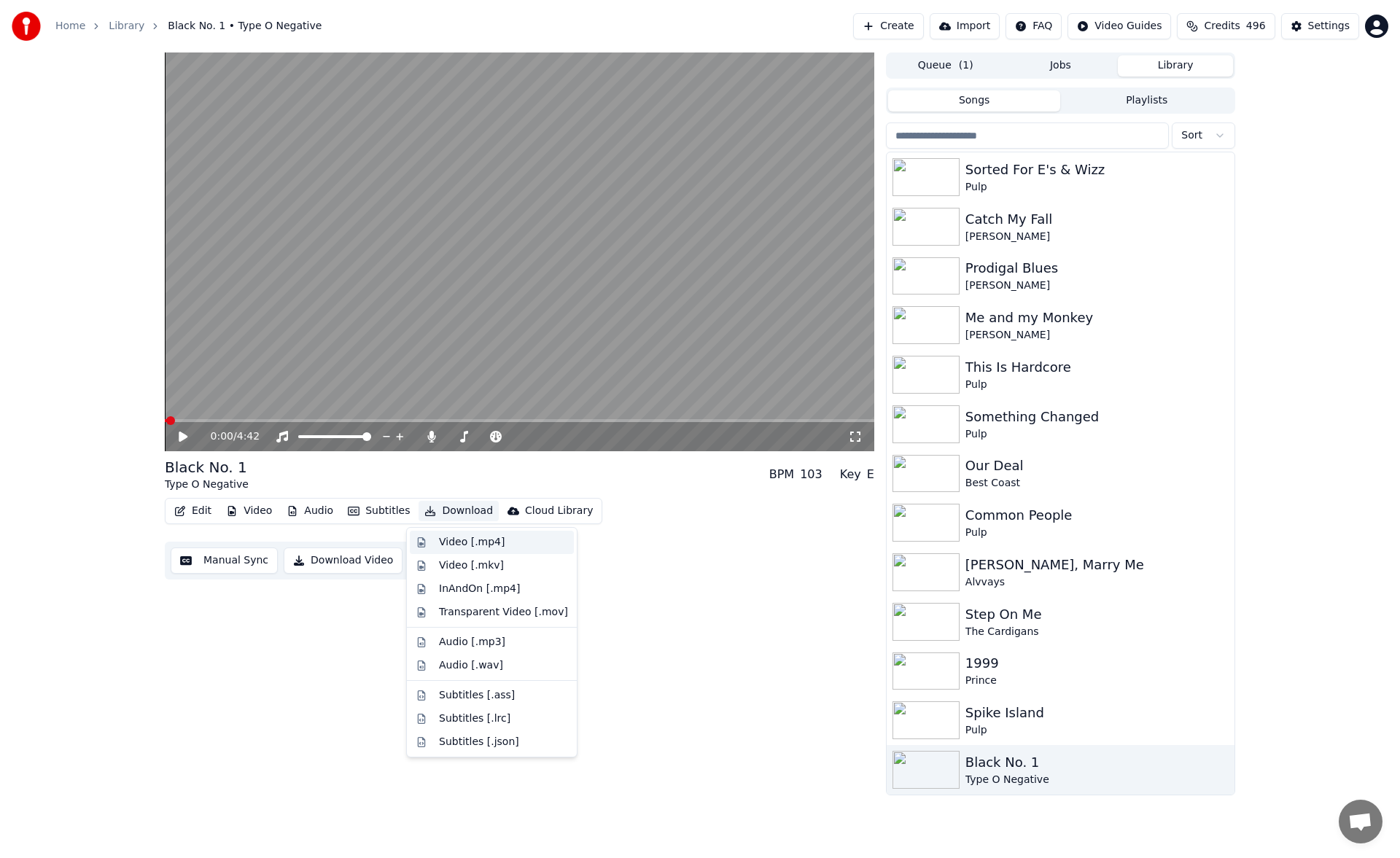
click at [462, 543] on div "Video [.mp4]" at bounding box center [471, 542] width 66 height 15
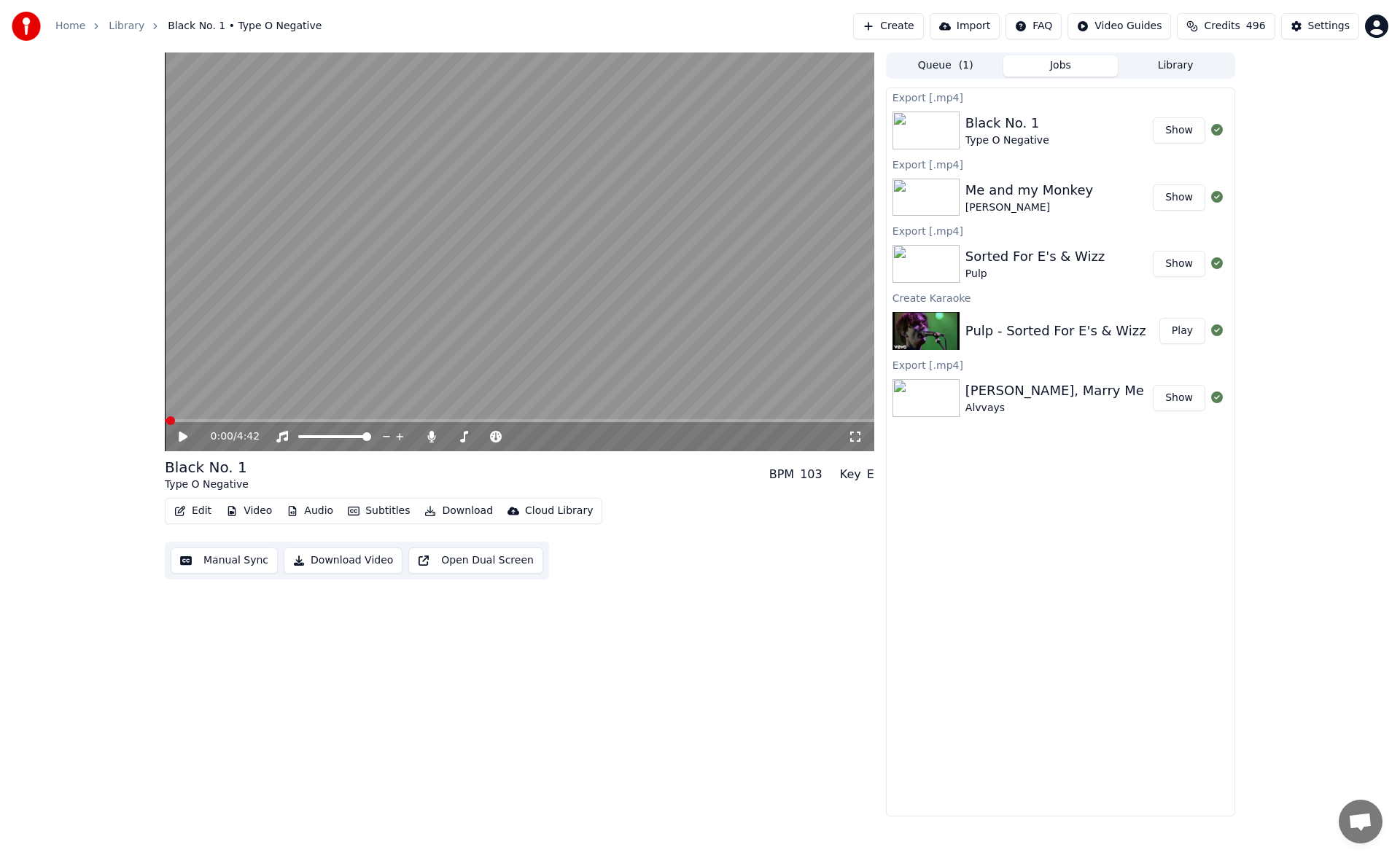
click at [1175, 69] on button "Library" at bounding box center [1175, 66] width 115 height 21
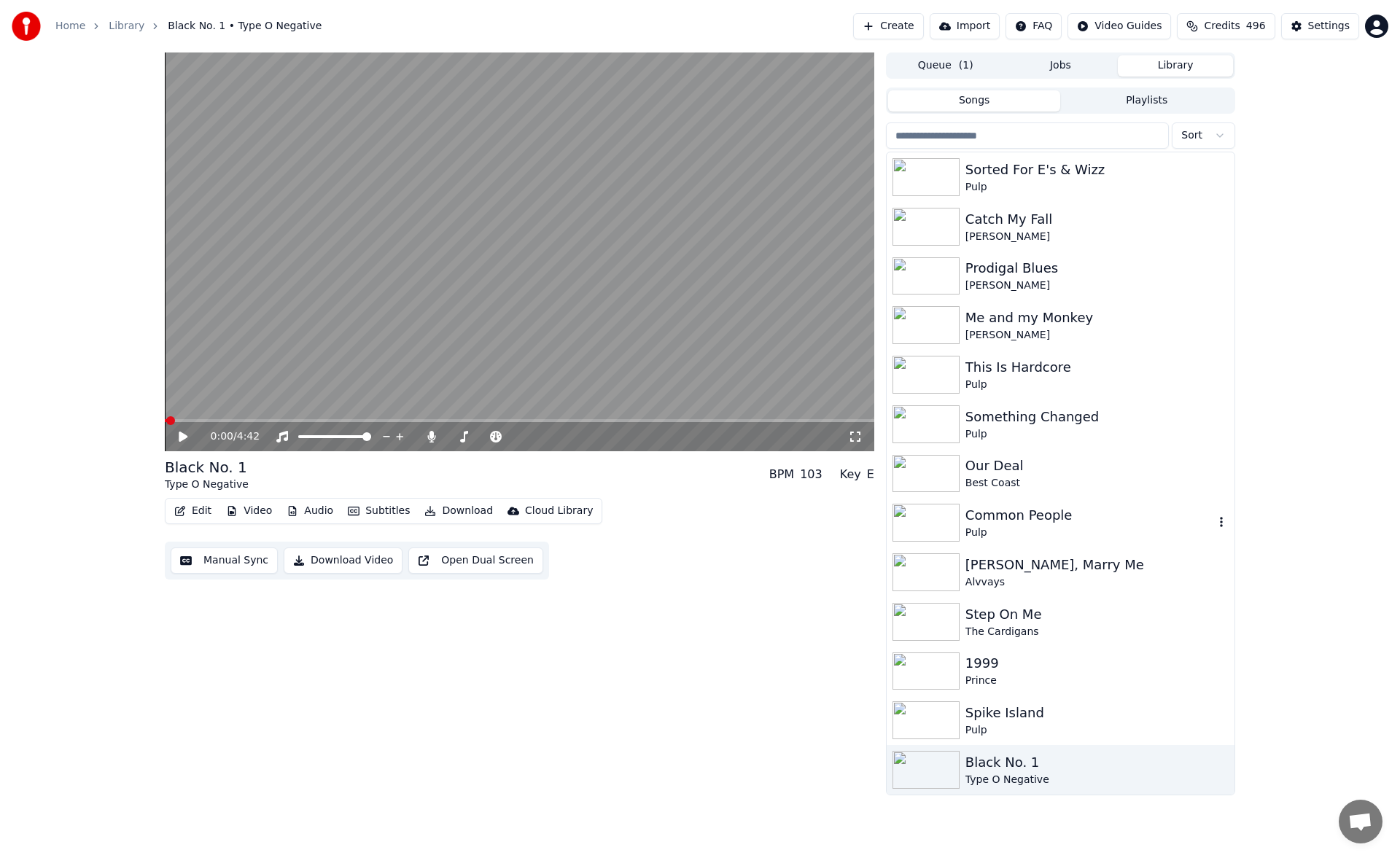
scroll to position [73, 0]
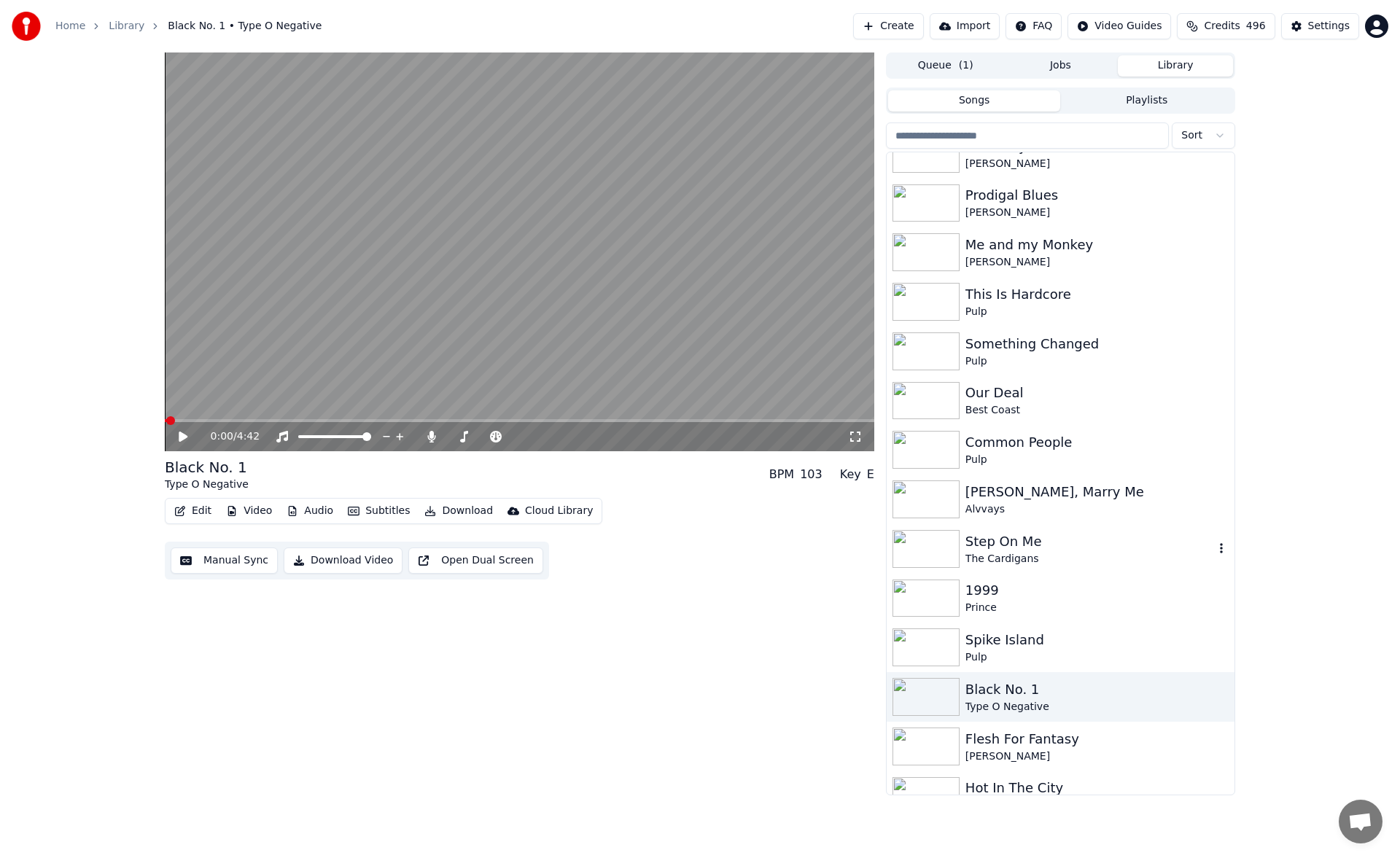
click at [1030, 546] on div "Step On Me" at bounding box center [1089, 541] width 249 height 20
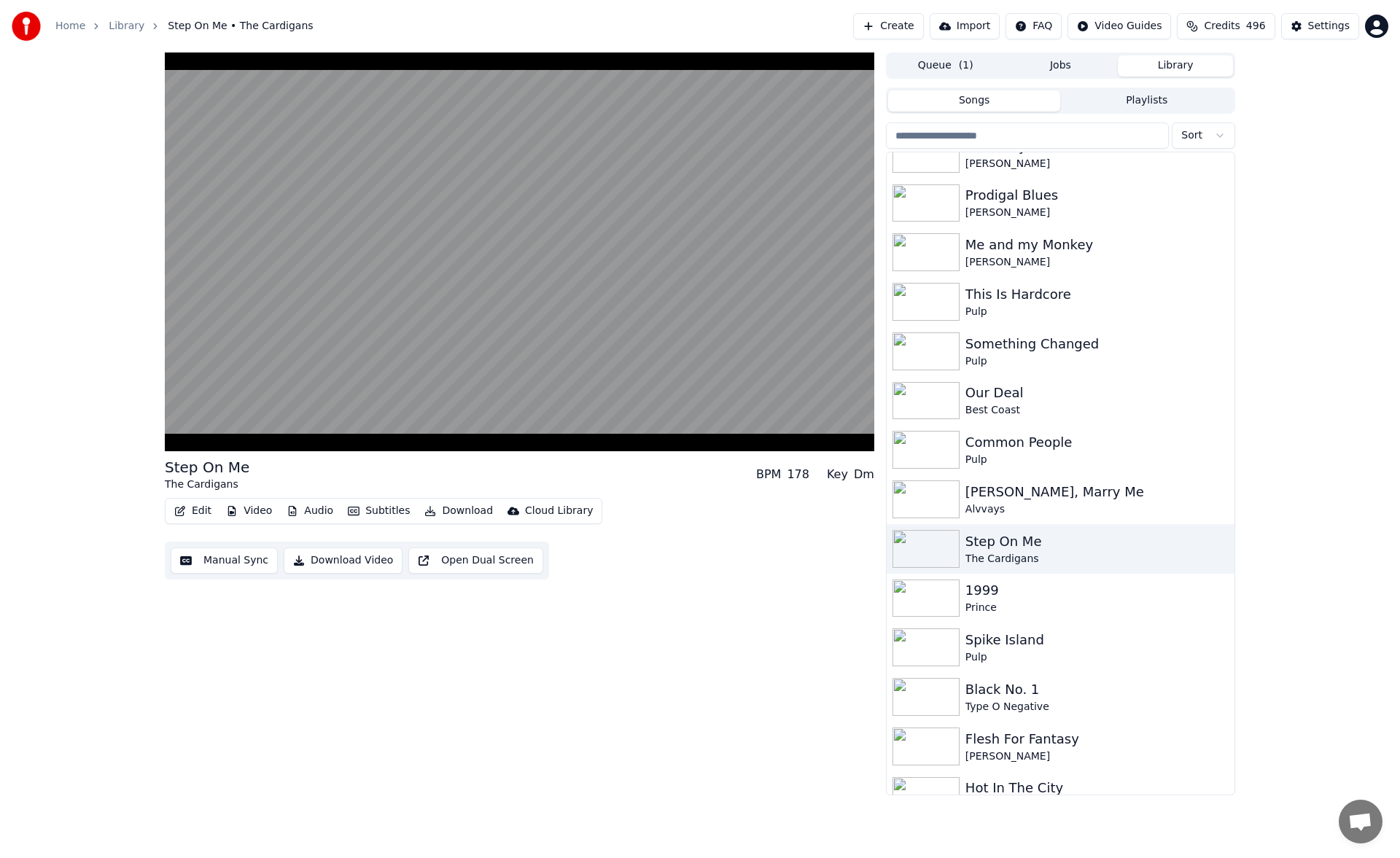
click at [1363, 185] on div "Step On Me The Cardigans BPM 178 Key Dm Edit Video Audio Subtitles Download Clo…" at bounding box center [700, 423] width 1400 height 742
click at [211, 557] on button "Manual Sync" at bounding box center [223, 560] width 107 height 26
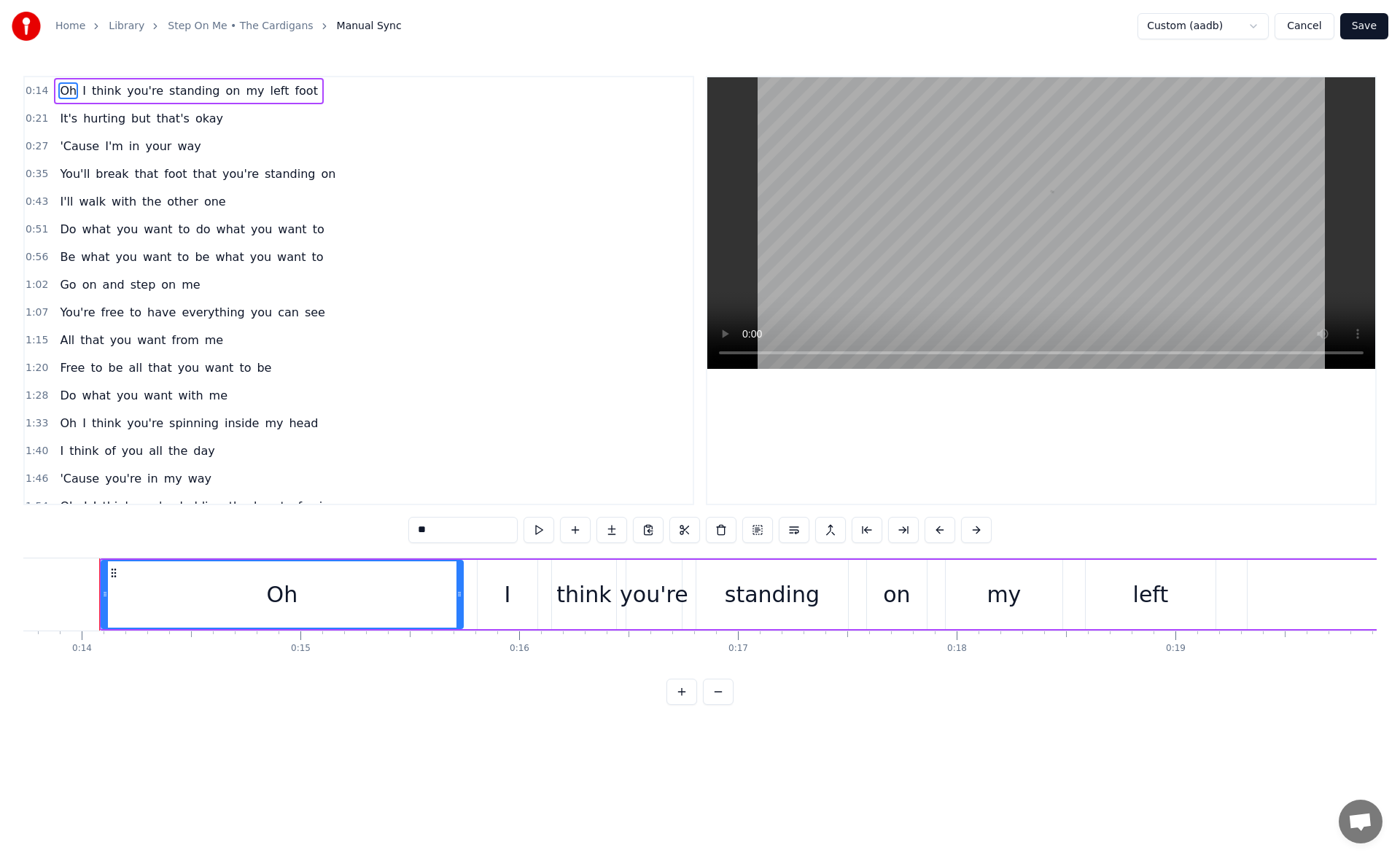
scroll to position [0, 3005]
click at [191, 597] on div "Oh" at bounding box center [280, 594] width 360 height 66
click at [100, 595] on icon at bounding box center [103, 594] width 6 height 12
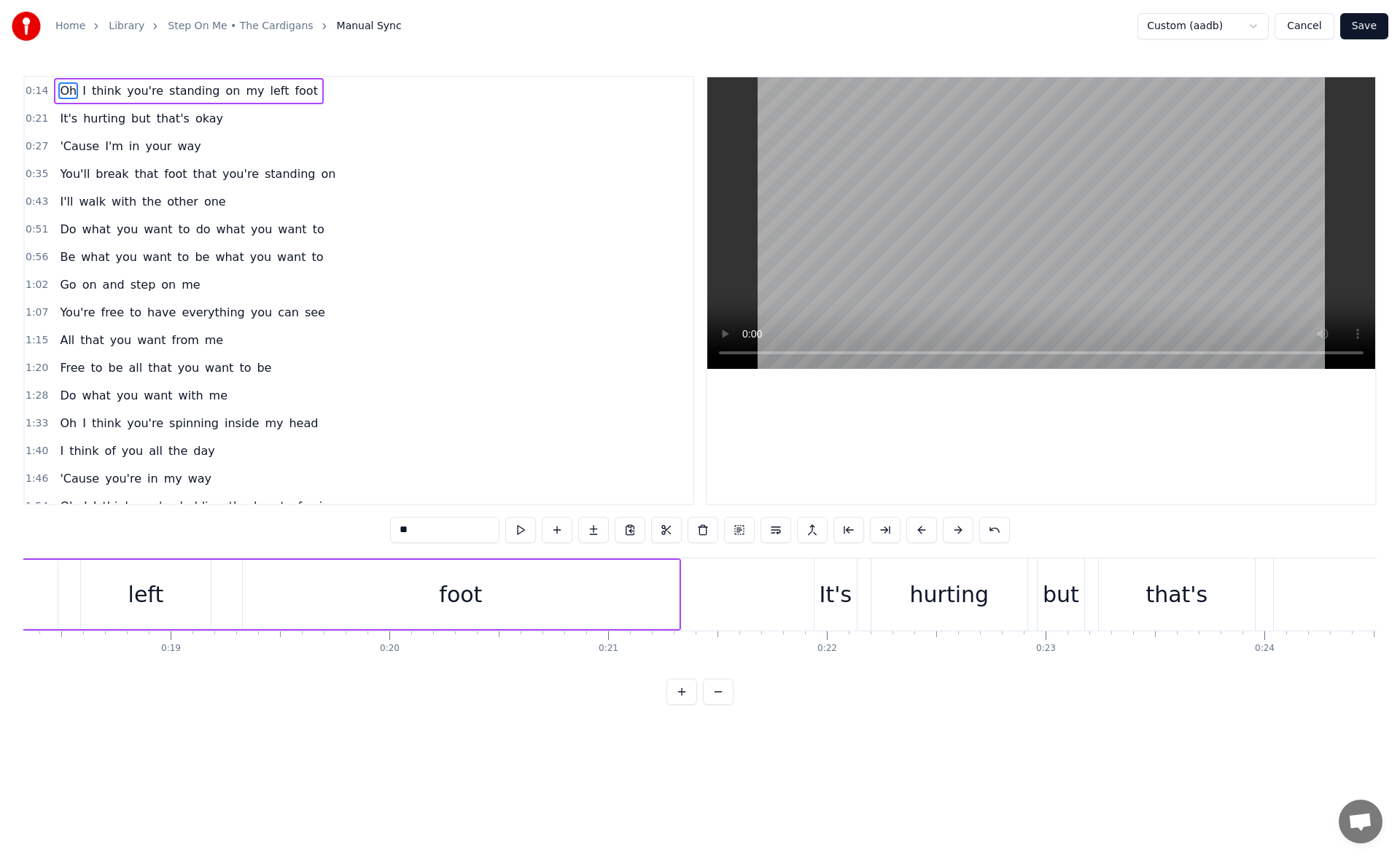
scroll to position [0, 4092]
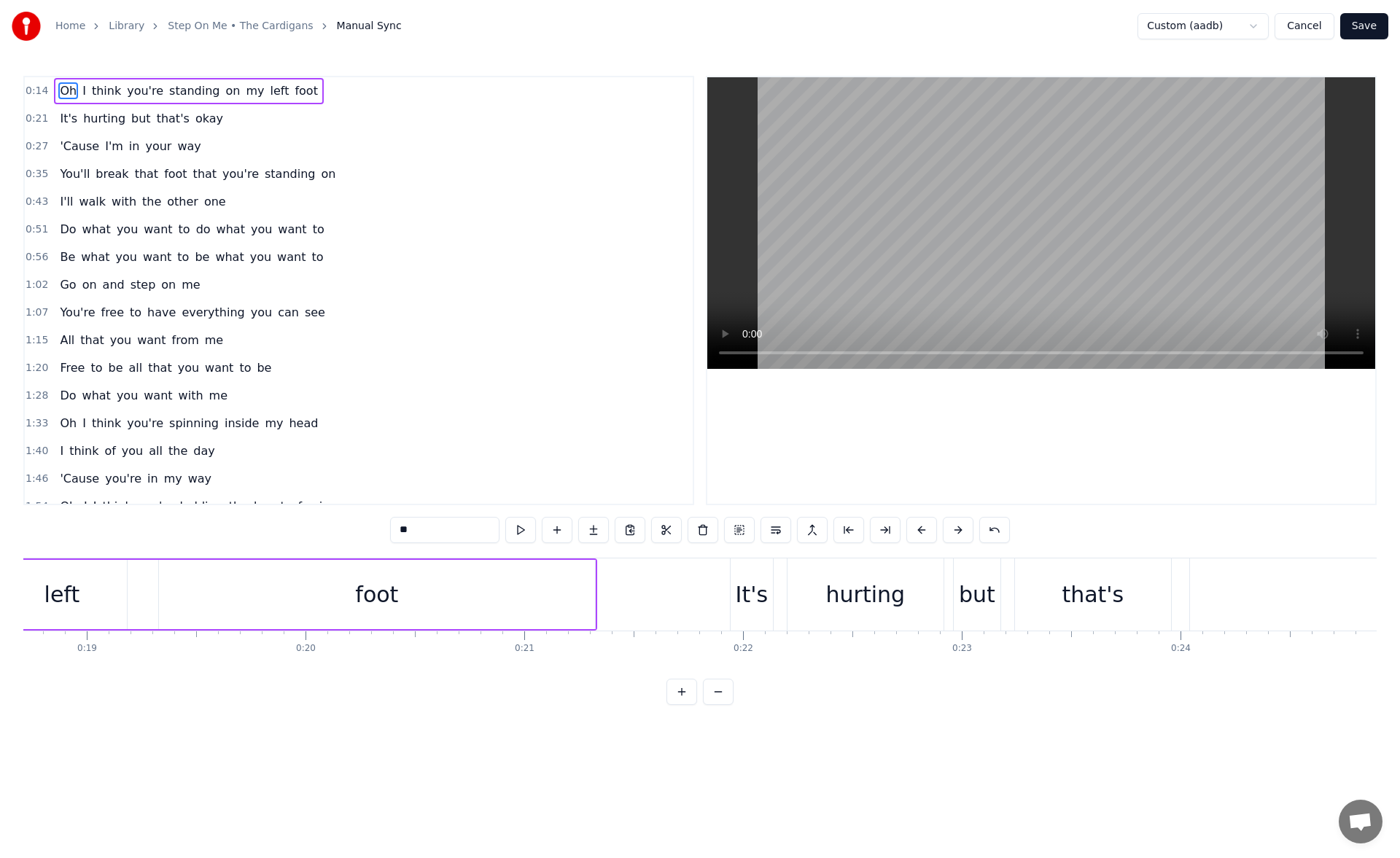
click at [747, 602] on div "It's" at bounding box center [752, 594] width 33 height 33
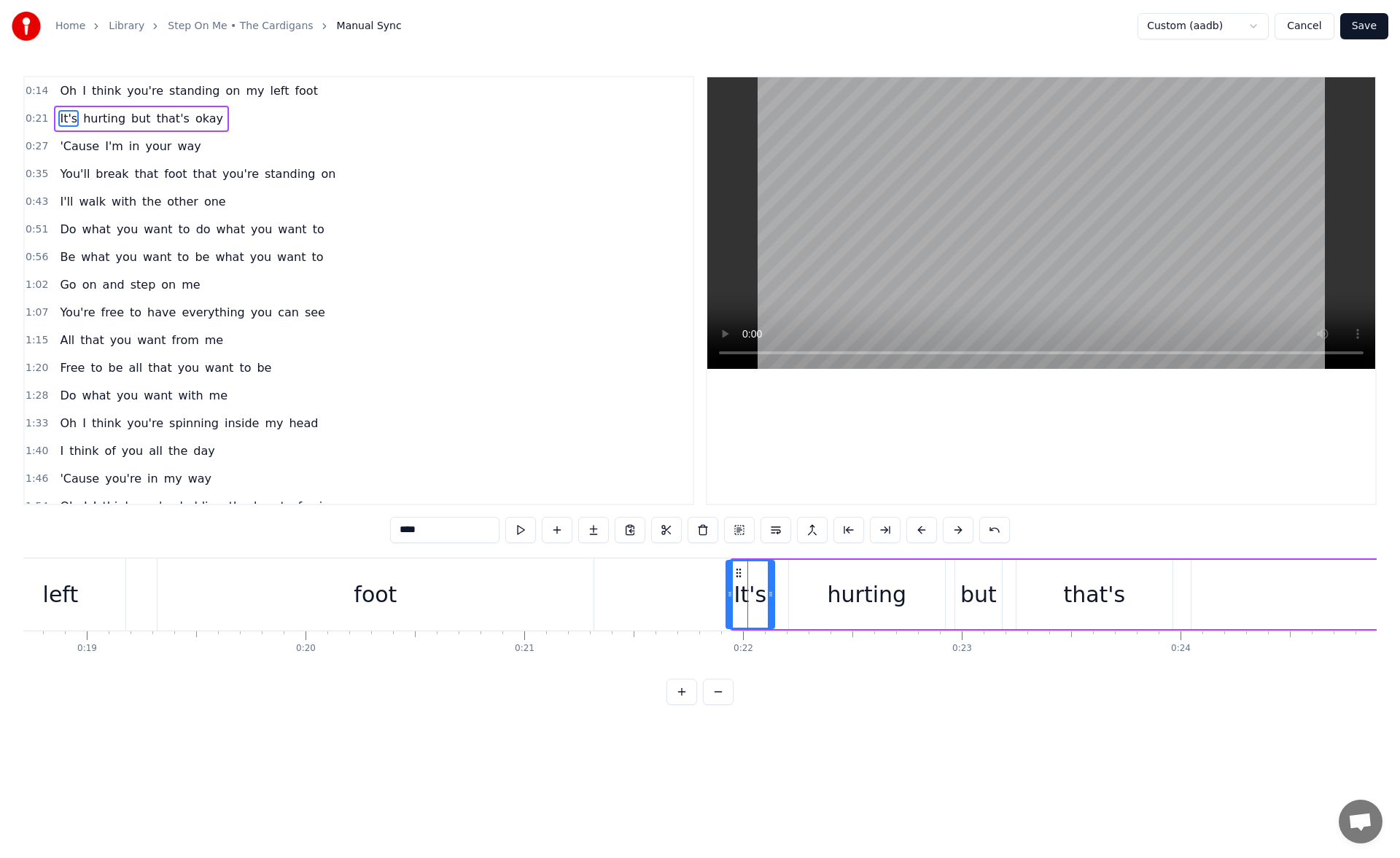
drag, startPoint x: 735, startPoint y: 600, endPoint x: 728, endPoint y: 598, distance: 7.3
click at [728, 598] on div at bounding box center [730, 594] width 6 height 66
click at [520, 534] on button at bounding box center [520, 529] width 31 height 26
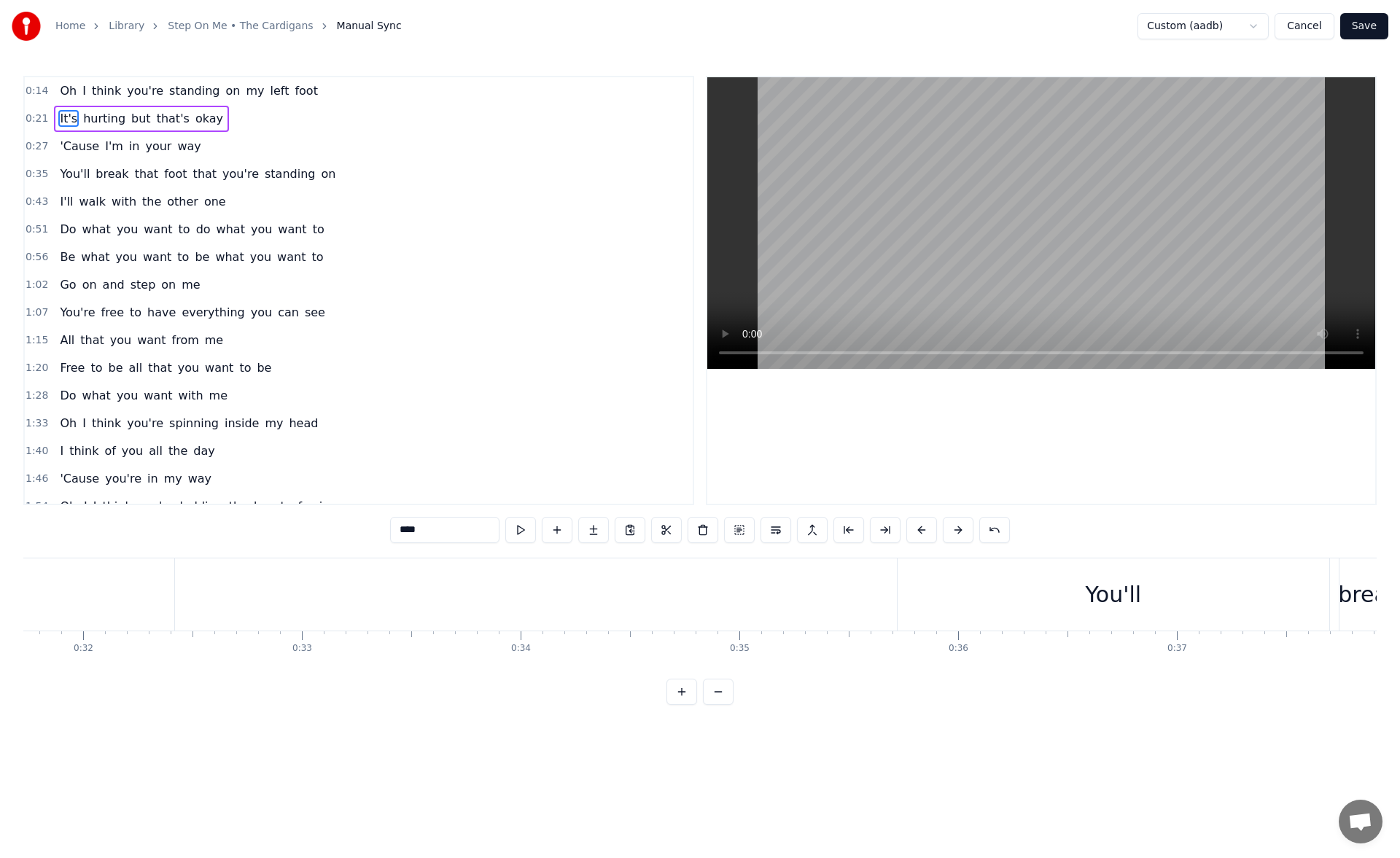
scroll to position [0, 7049]
click at [823, 594] on div "You'll" at bounding box center [1003, 594] width 432 height 72
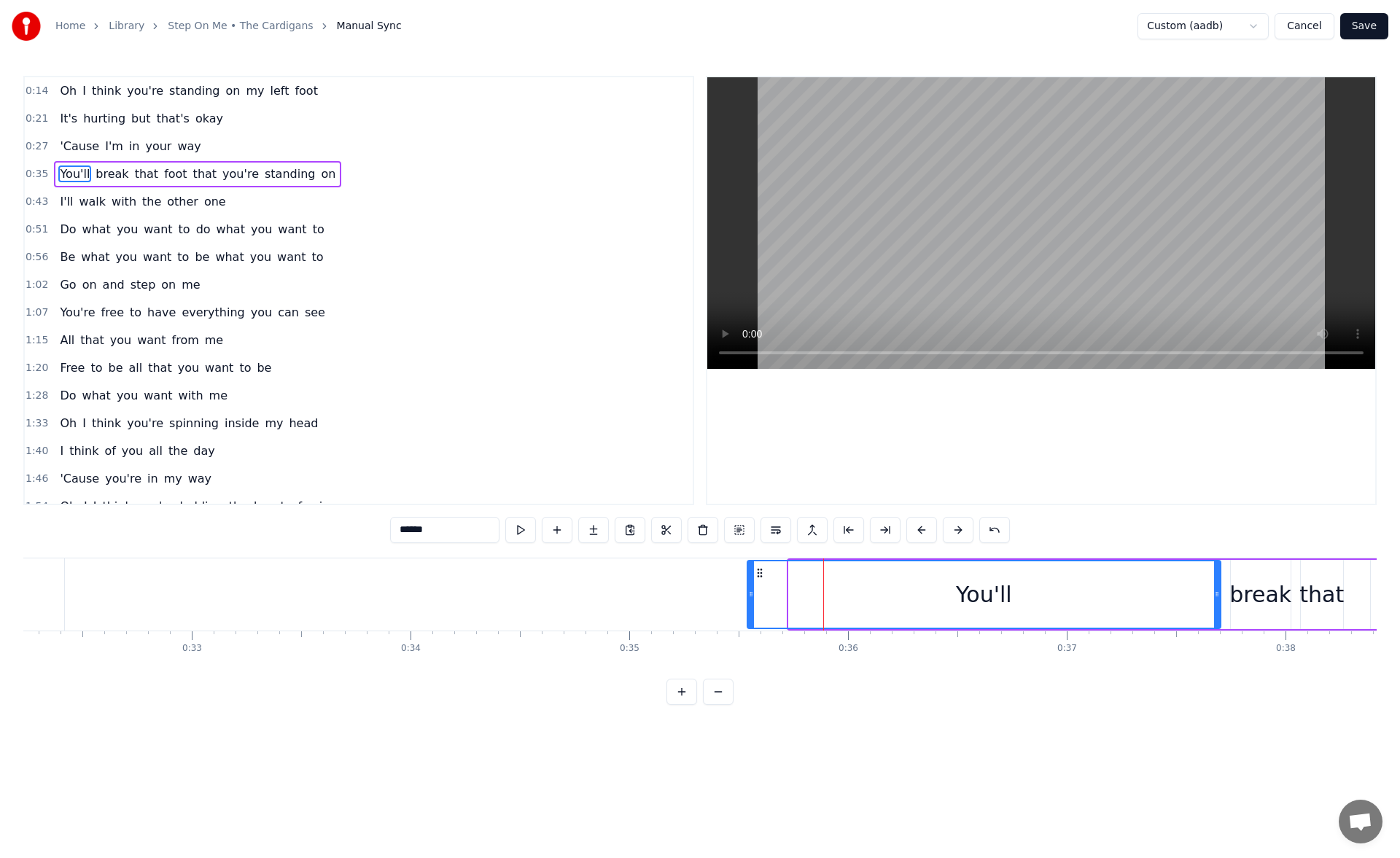
drag, startPoint x: 790, startPoint y: 595, endPoint x: 749, endPoint y: 597, distance: 41.0
click at [749, 597] on icon at bounding box center [751, 594] width 6 height 12
click at [511, 532] on button at bounding box center [520, 529] width 31 height 26
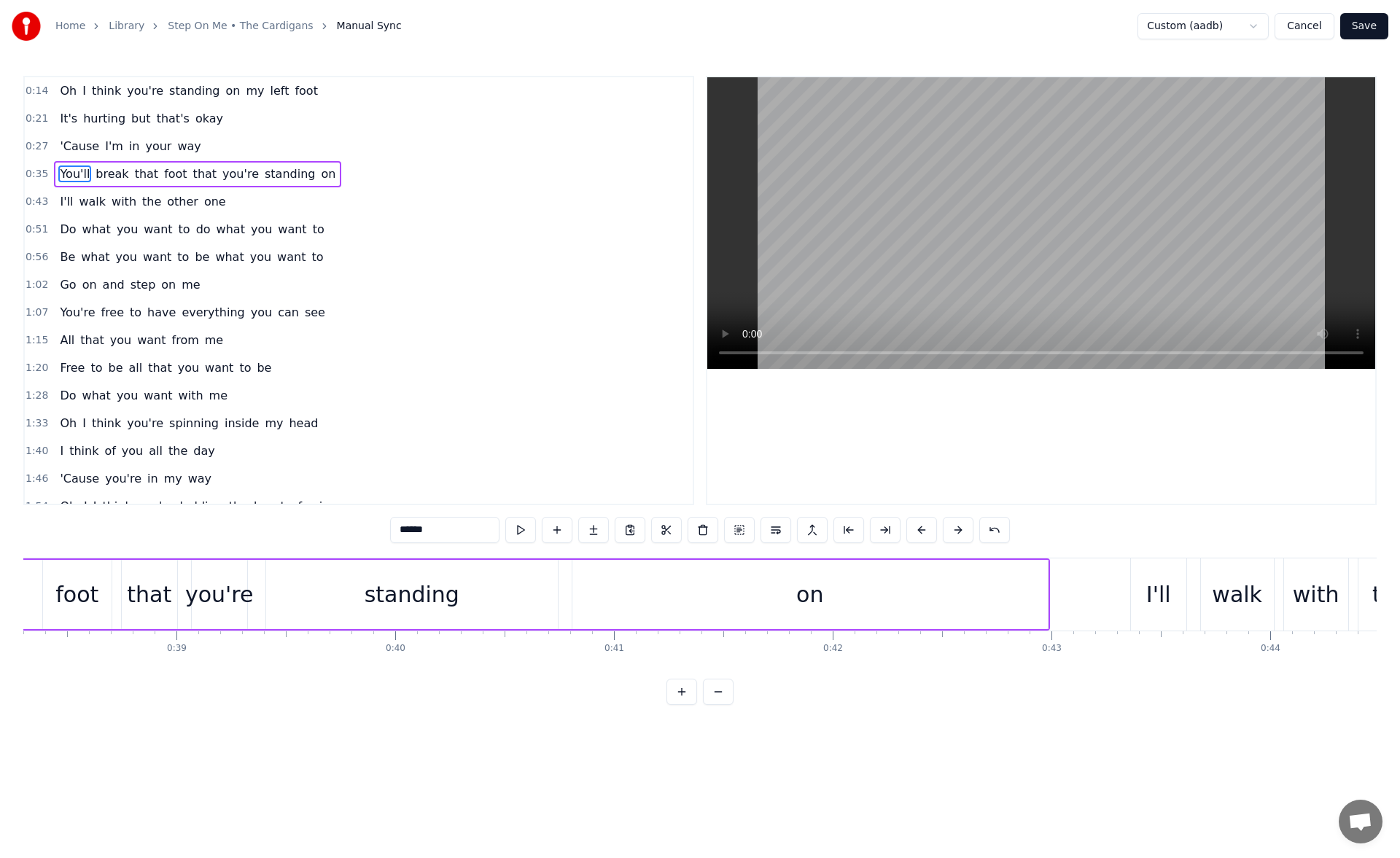
scroll to position [0, 8431]
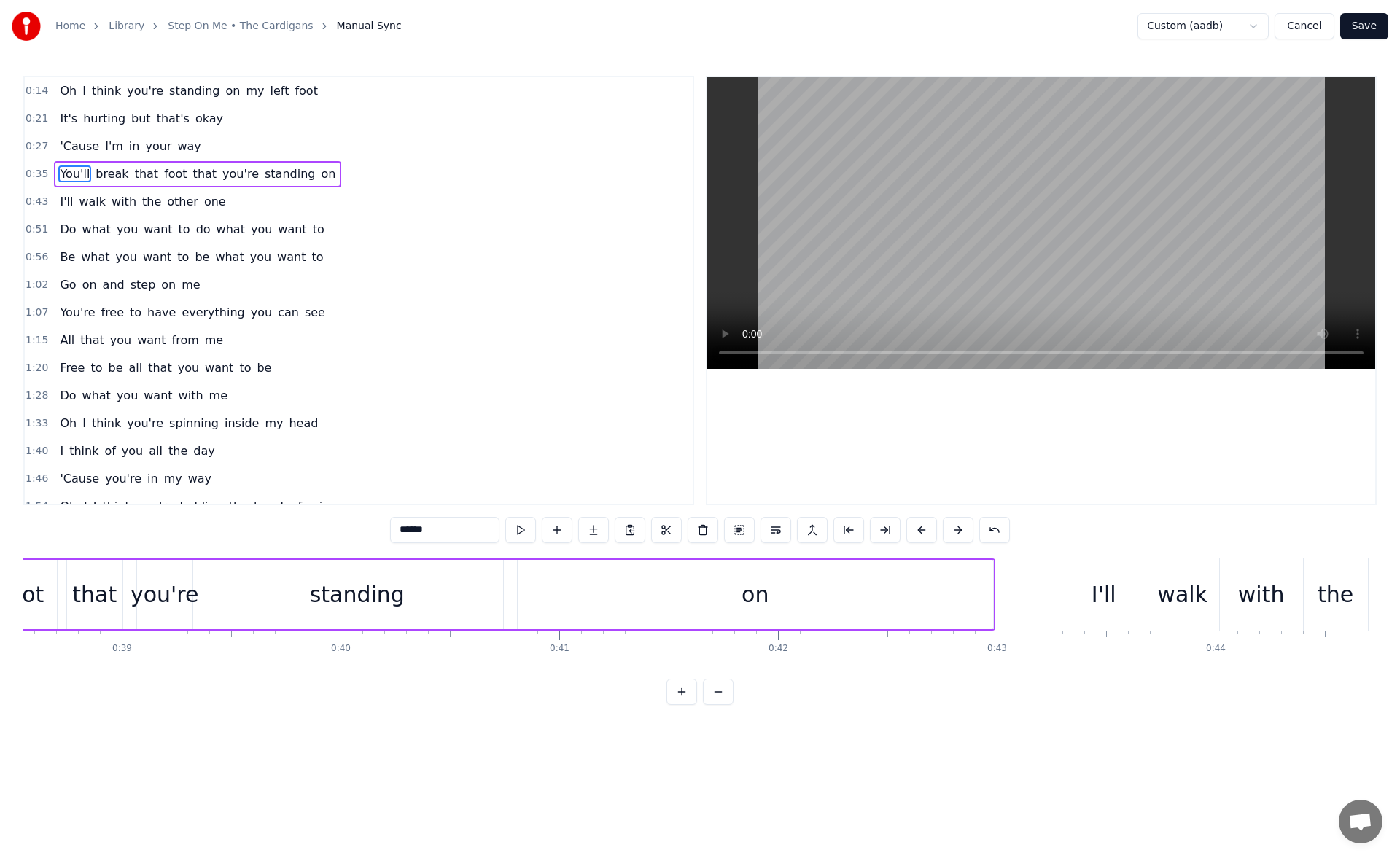
click at [621, 587] on div "on" at bounding box center [755, 594] width 475 height 69
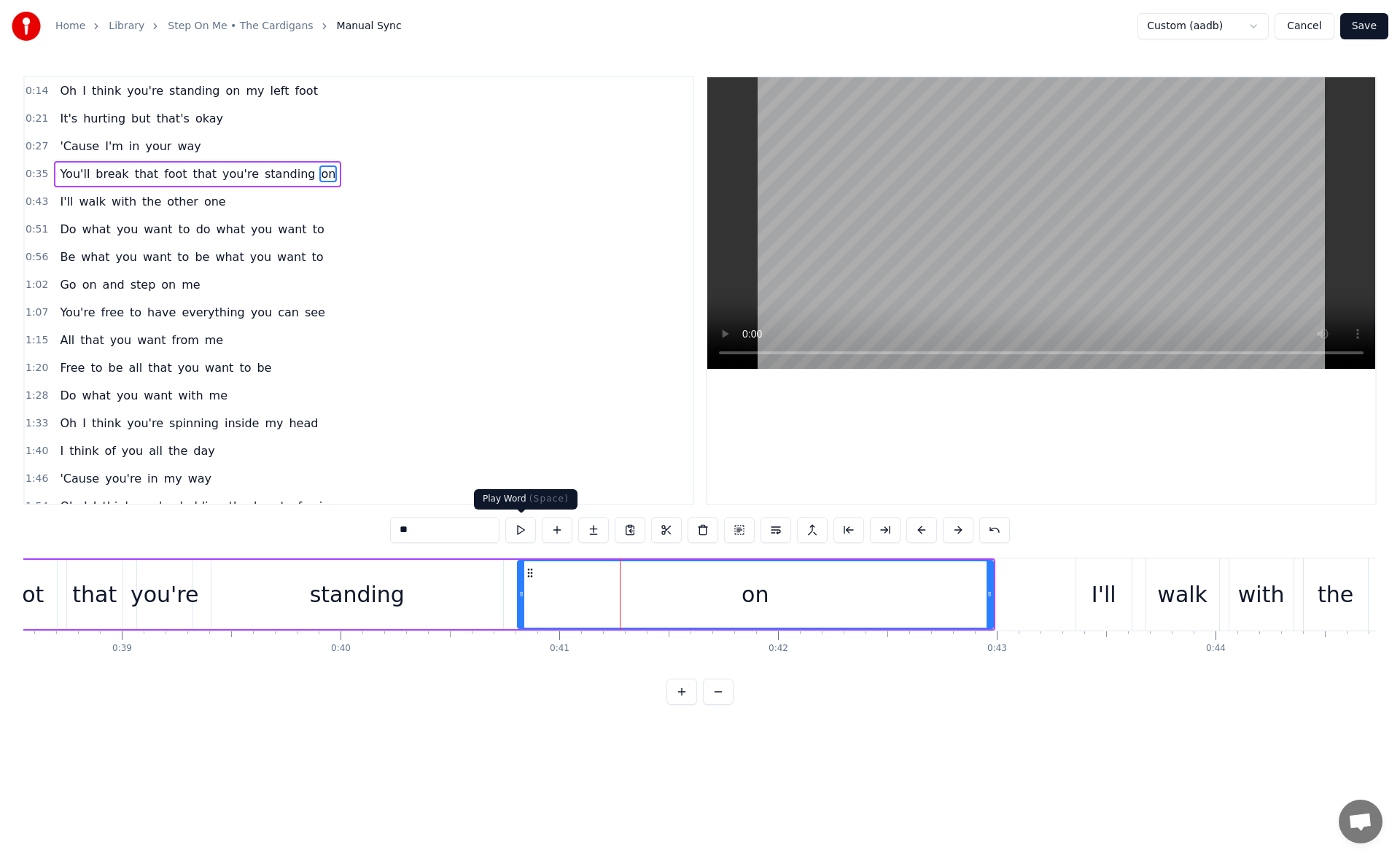
click at [523, 538] on button at bounding box center [520, 529] width 31 height 26
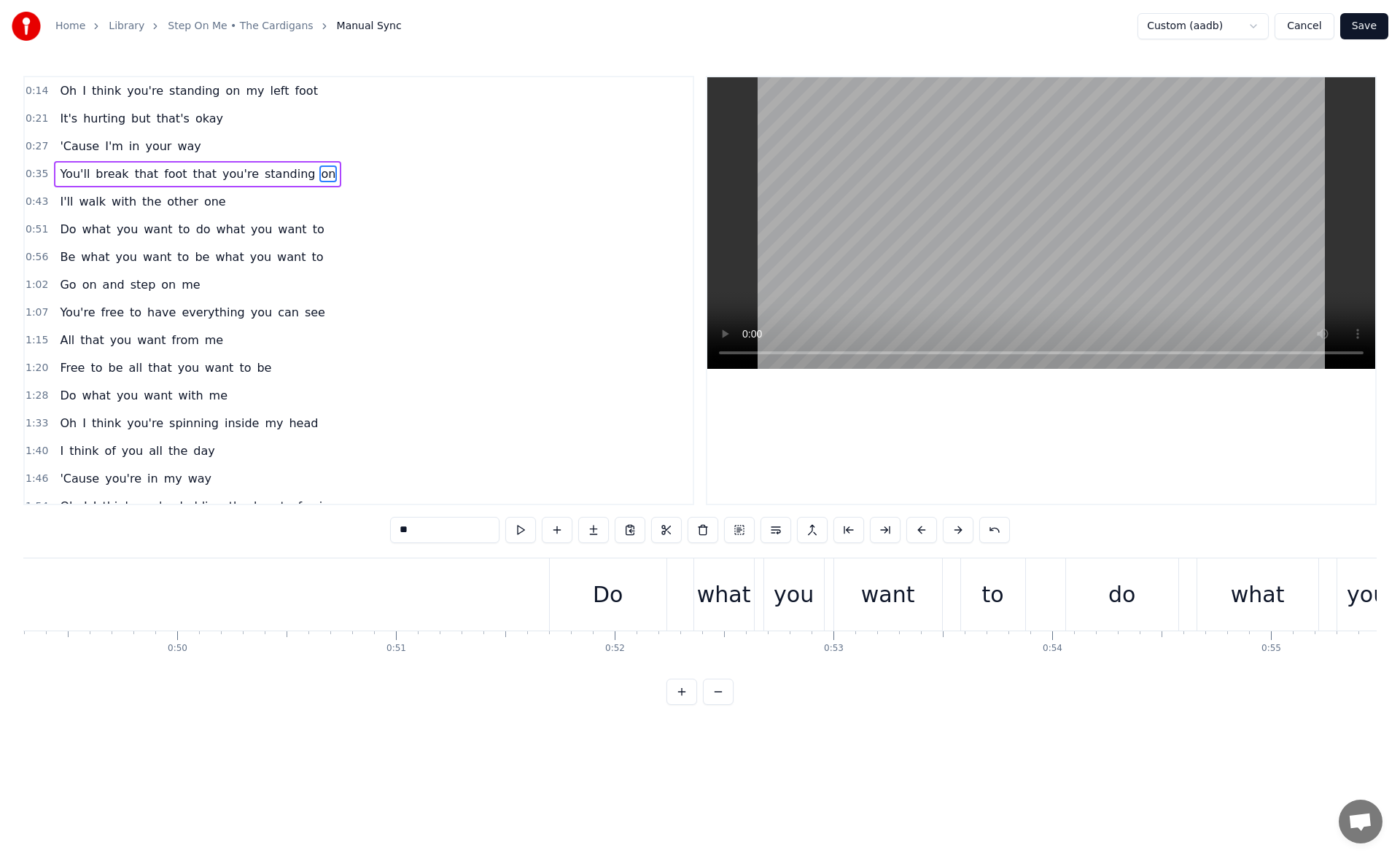
scroll to position [0, 10809]
click at [535, 594] on div "Do" at bounding box center [580, 594] width 117 height 72
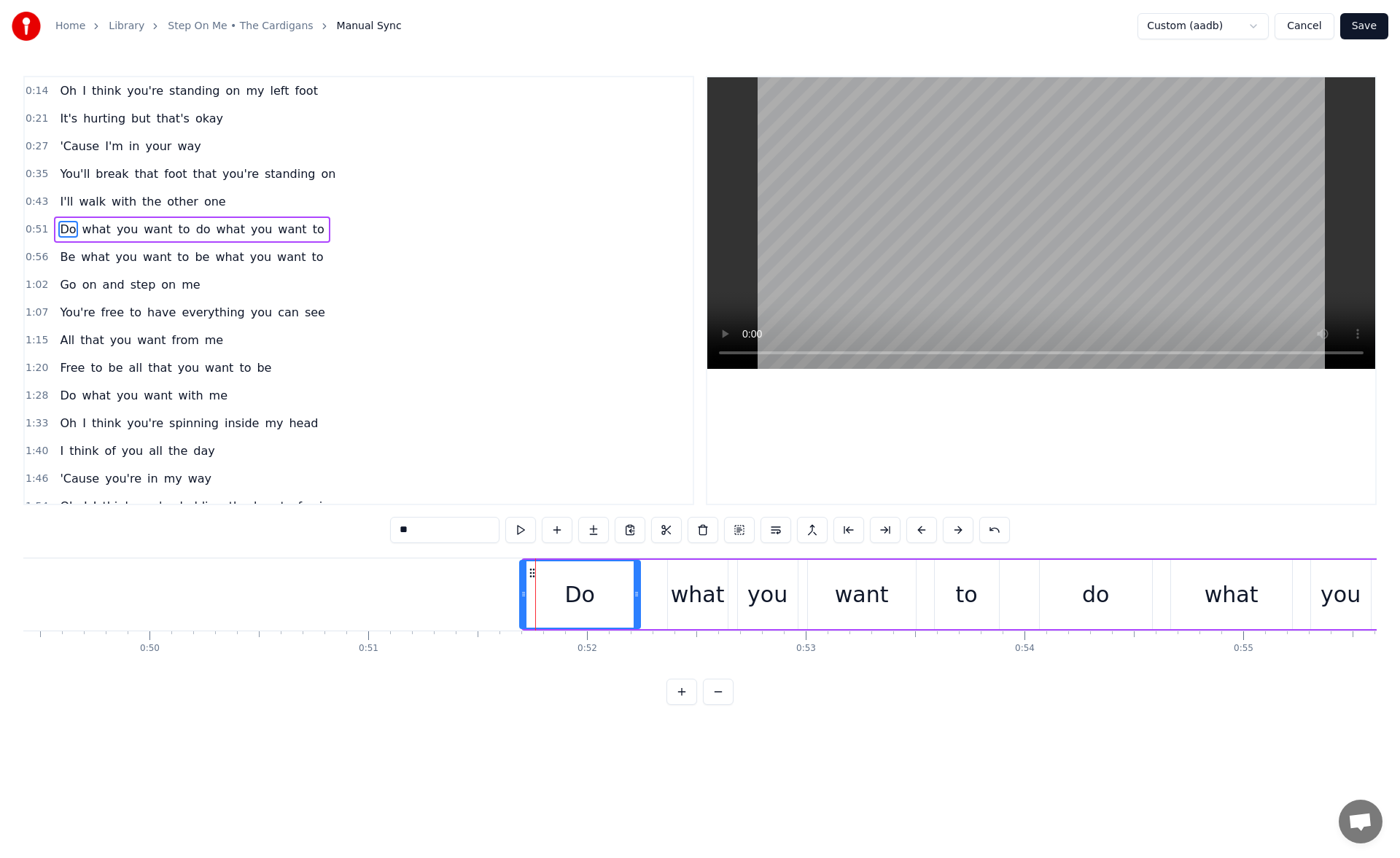
click at [523, 595] on circle at bounding box center [522, 595] width 1 height 1
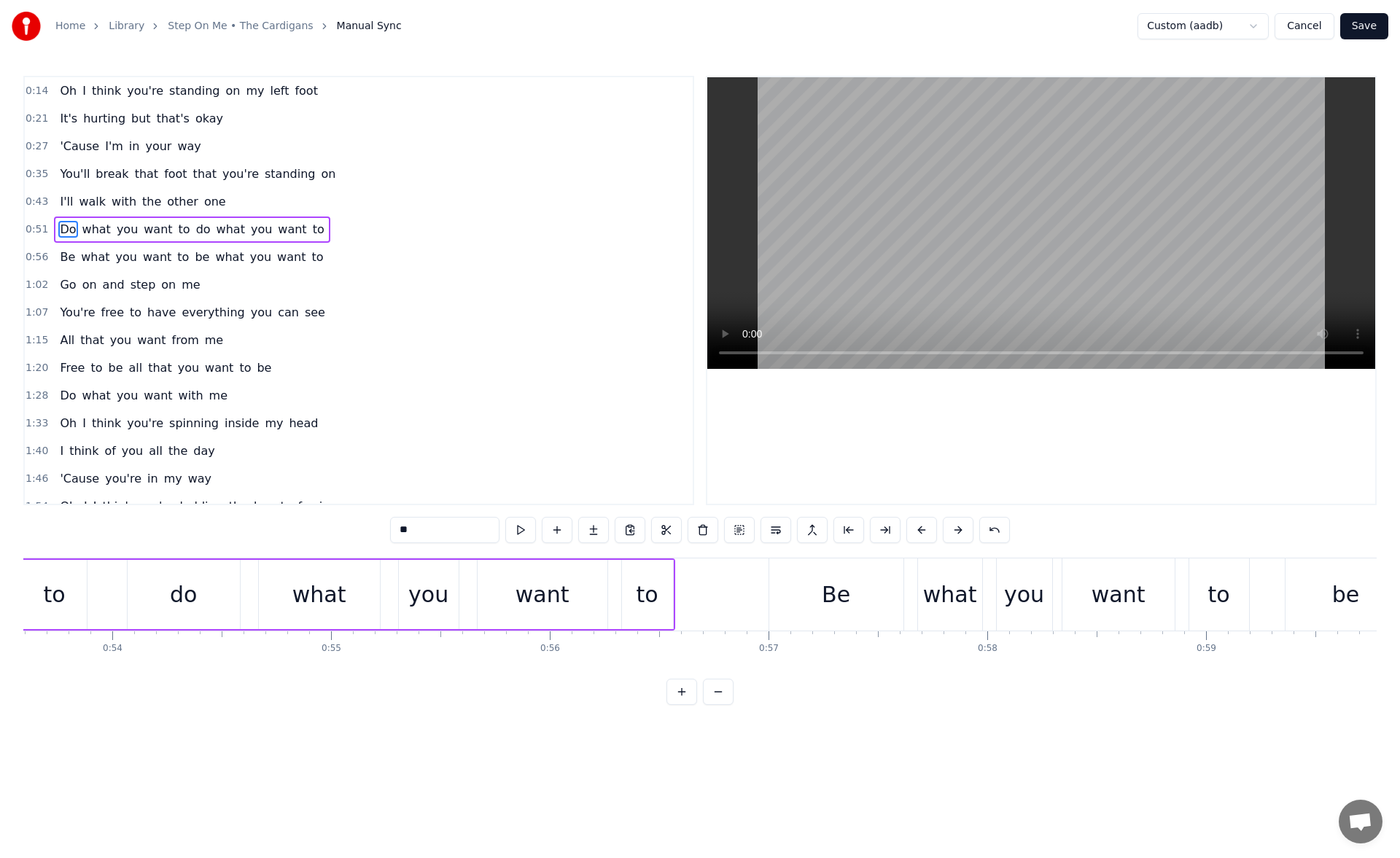
scroll to position [0, 11997]
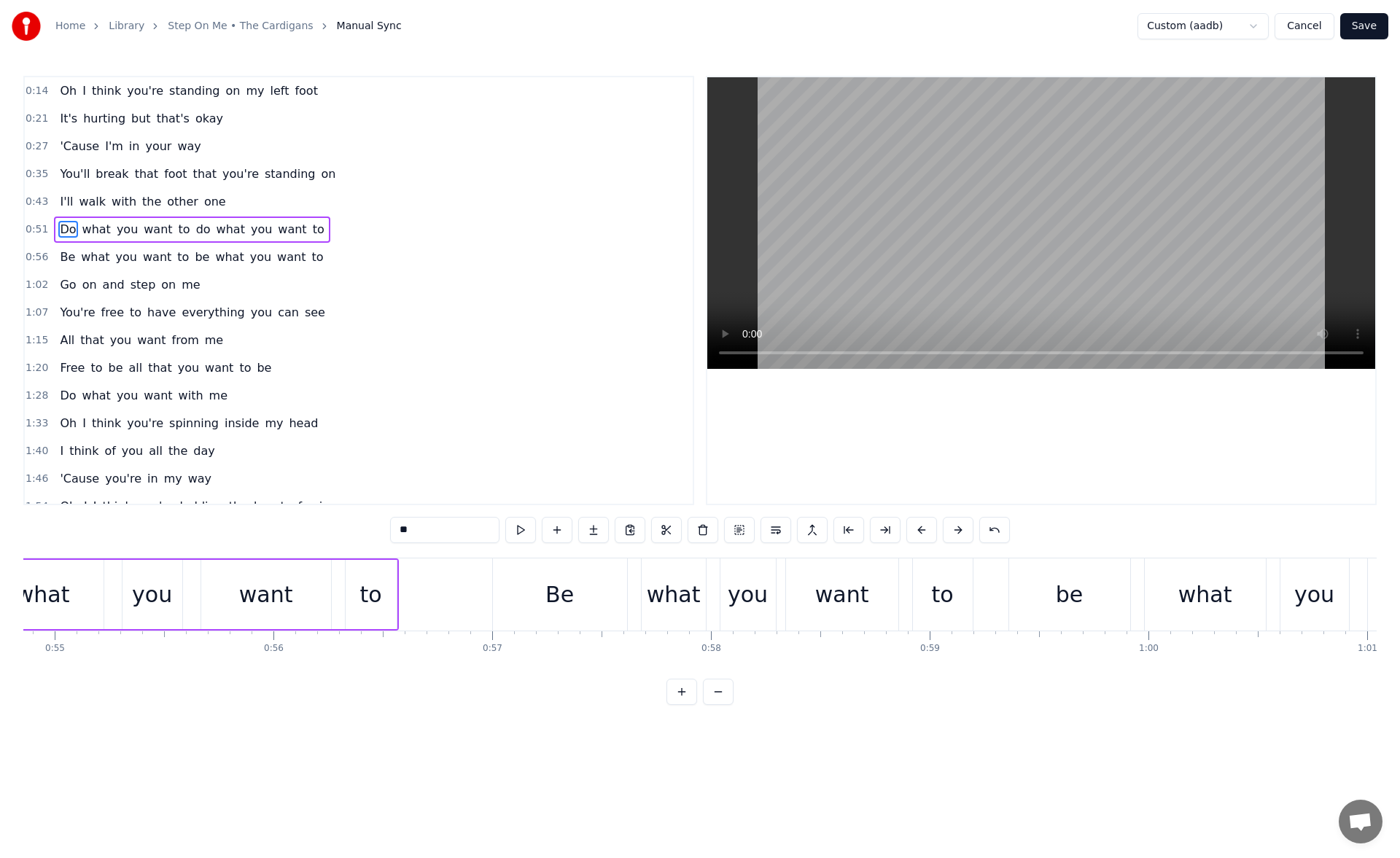
click at [297, 573] on div "want" at bounding box center [266, 594] width 130 height 69
click at [517, 528] on button at bounding box center [520, 529] width 31 height 26
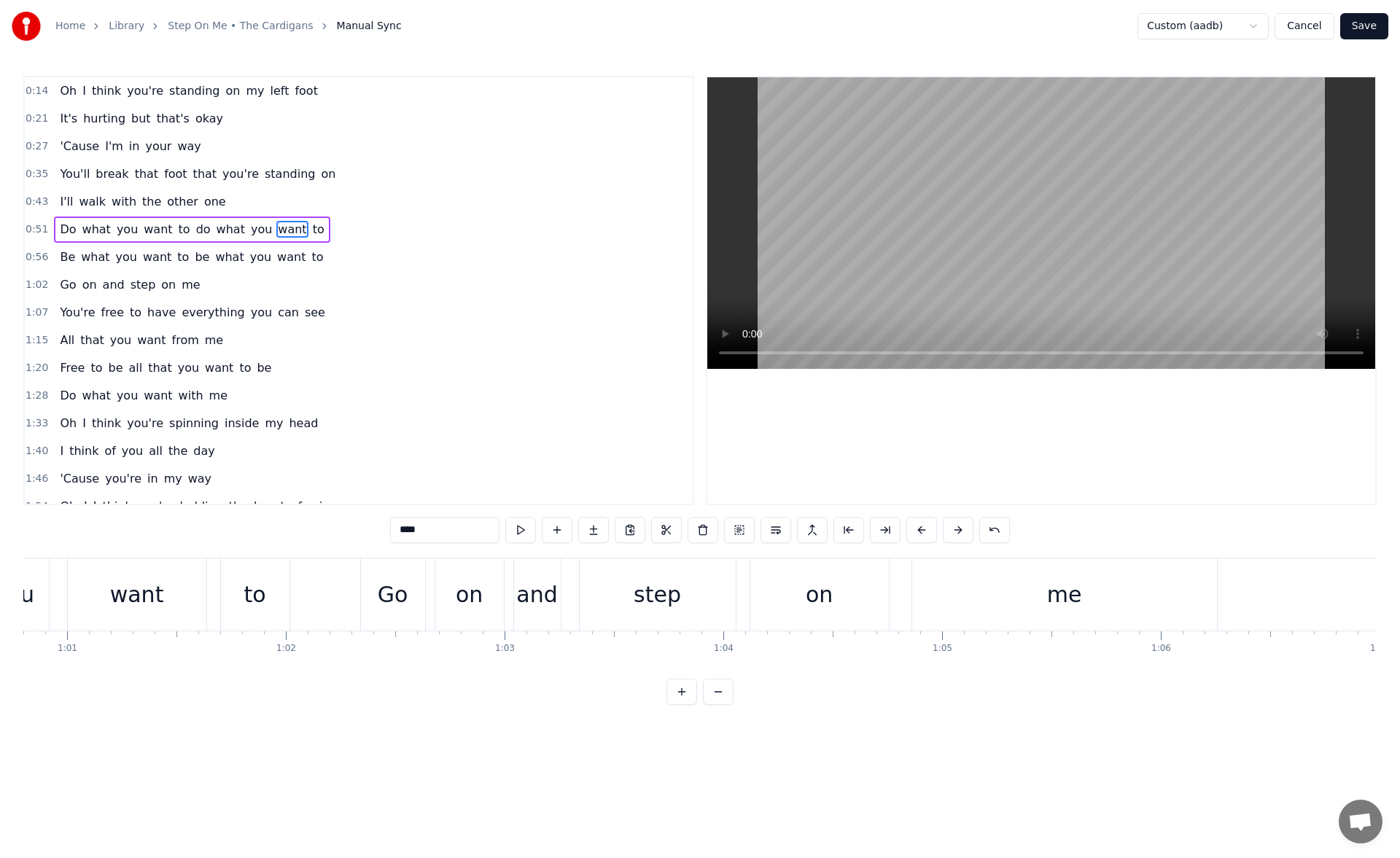
scroll to position [0, 13352]
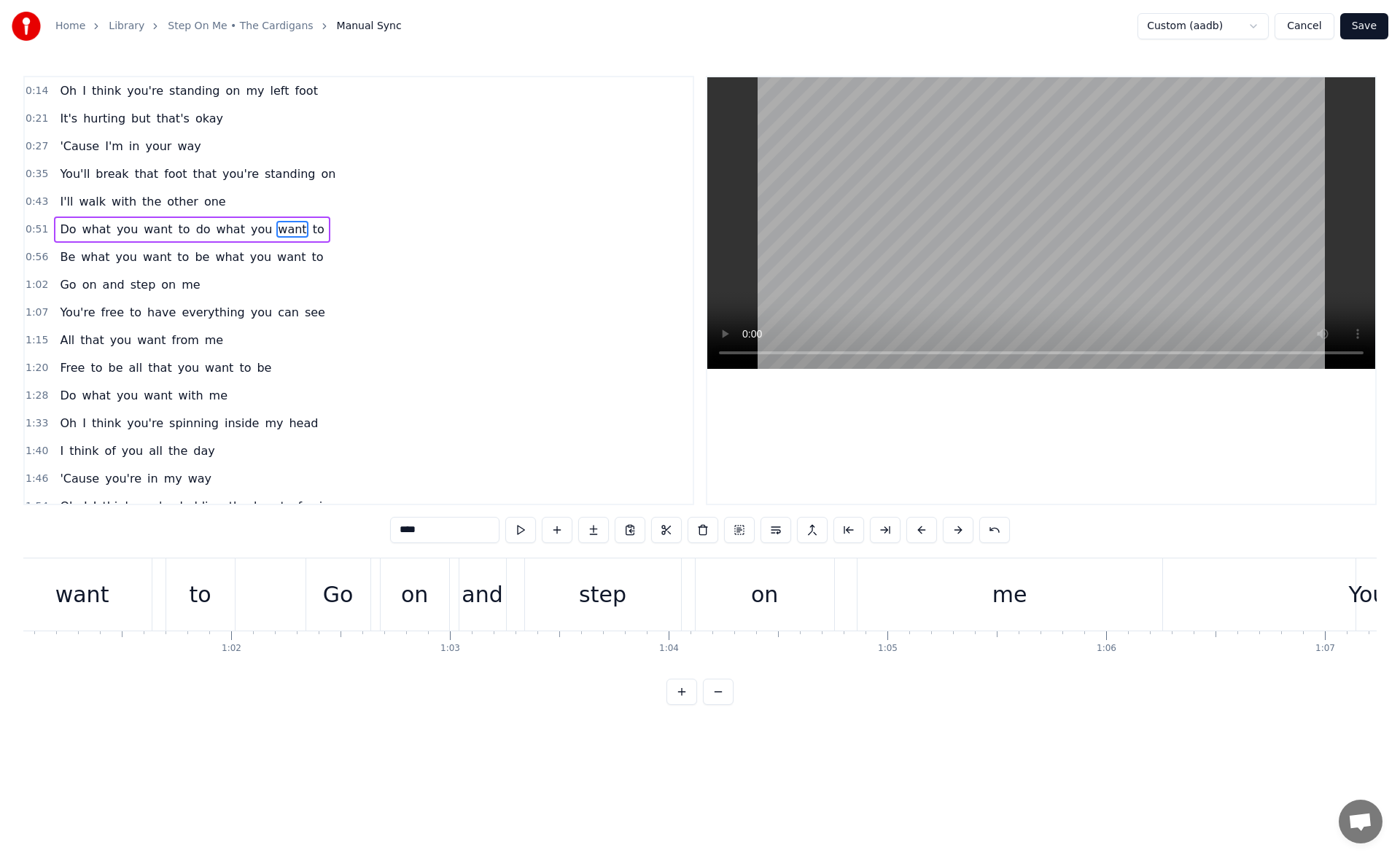
click at [737, 605] on div "on" at bounding box center [764, 594] width 138 height 72
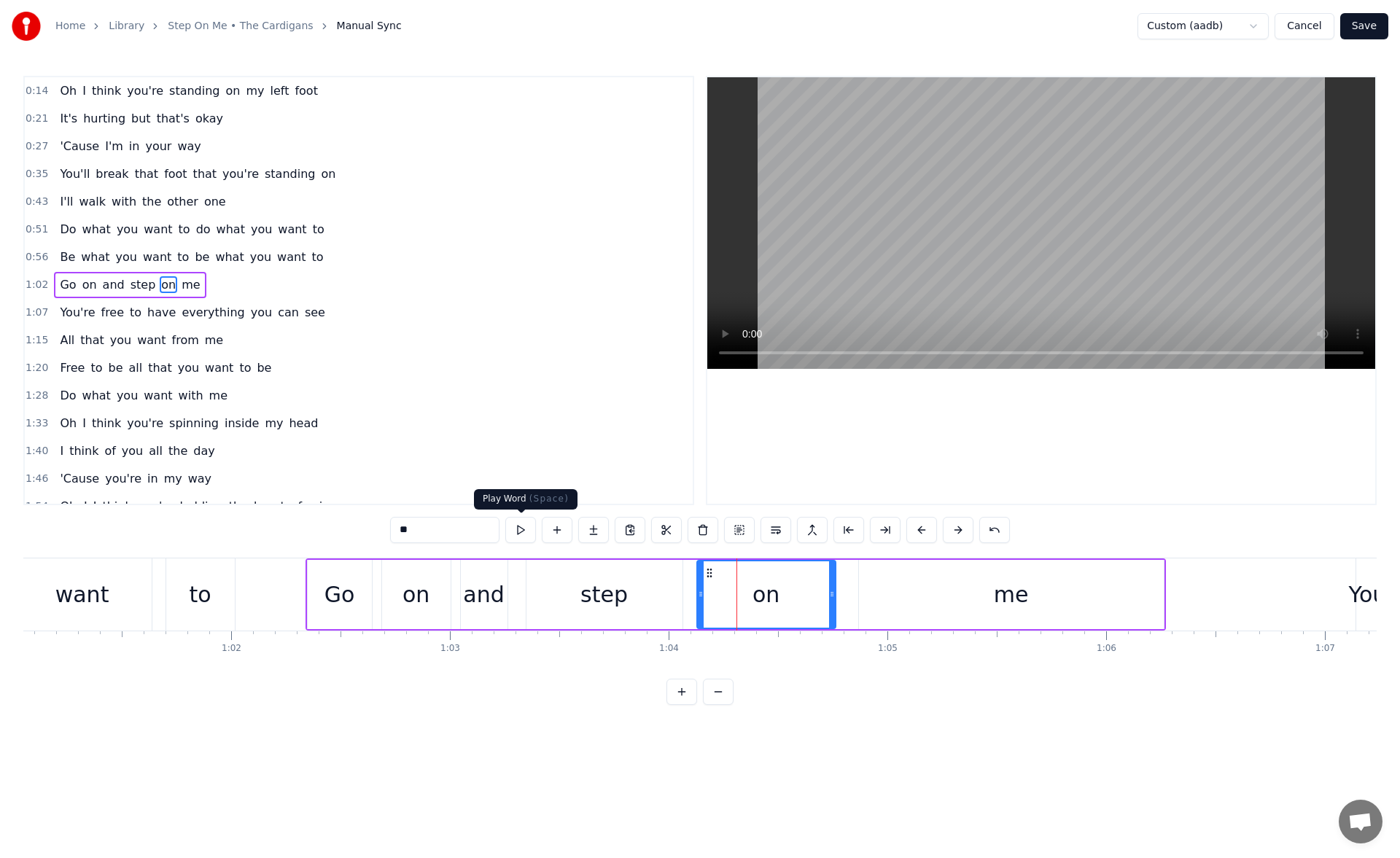
click at [530, 534] on button at bounding box center [520, 529] width 31 height 26
click at [903, 578] on div "me" at bounding box center [1012, 594] width 305 height 69
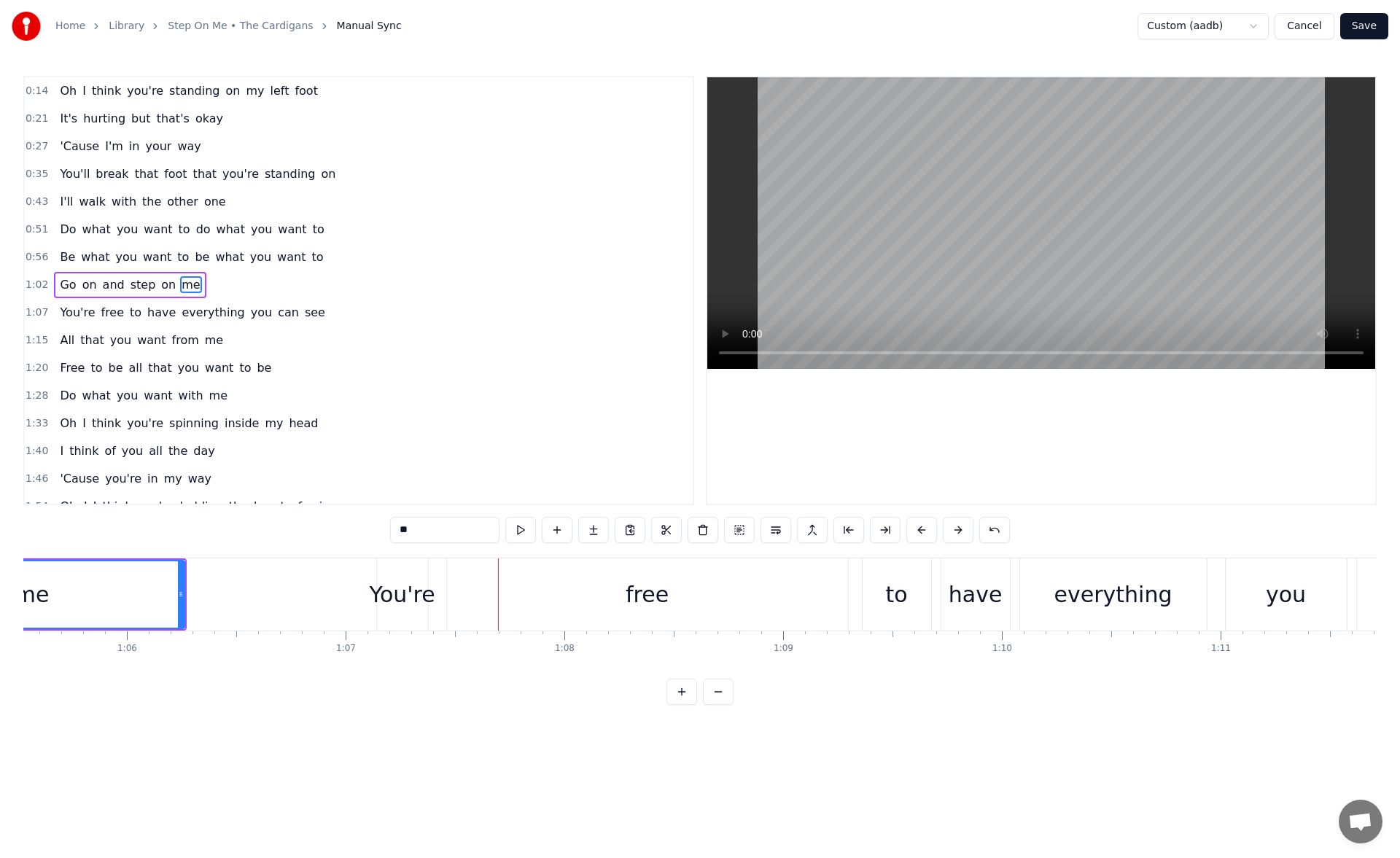
scroll to position [0, 14605]
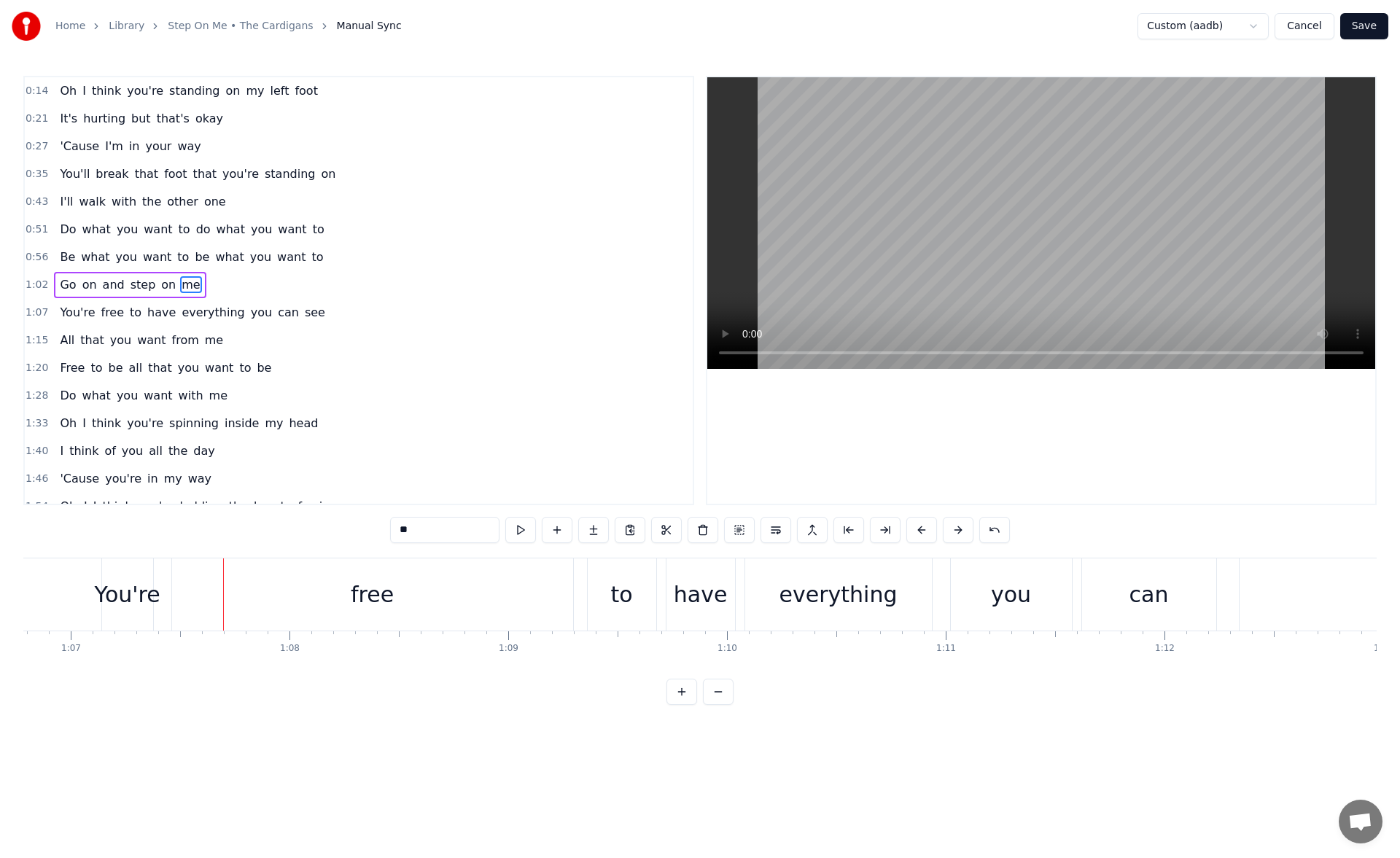
click at [114, 586] on div "You're" at bounding box center [128, 594] width 66 height 33
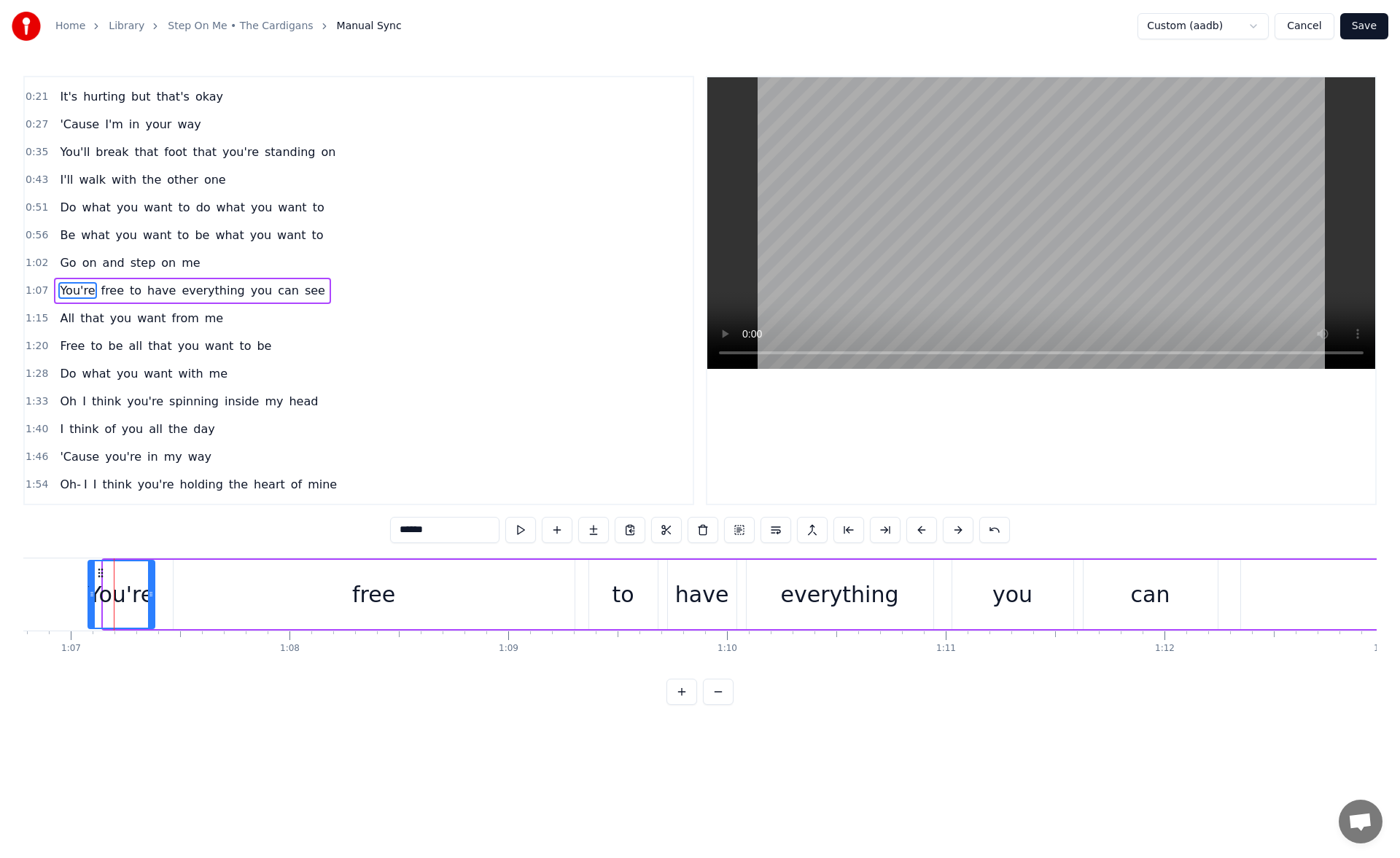
drag, startPoint x: 107, startPoint y: 592, endPoint x: 92, endPoint y: 592, distance: 15.0
click at [92, 592] on circle at bounding box center [92, 591] width 1 height 1
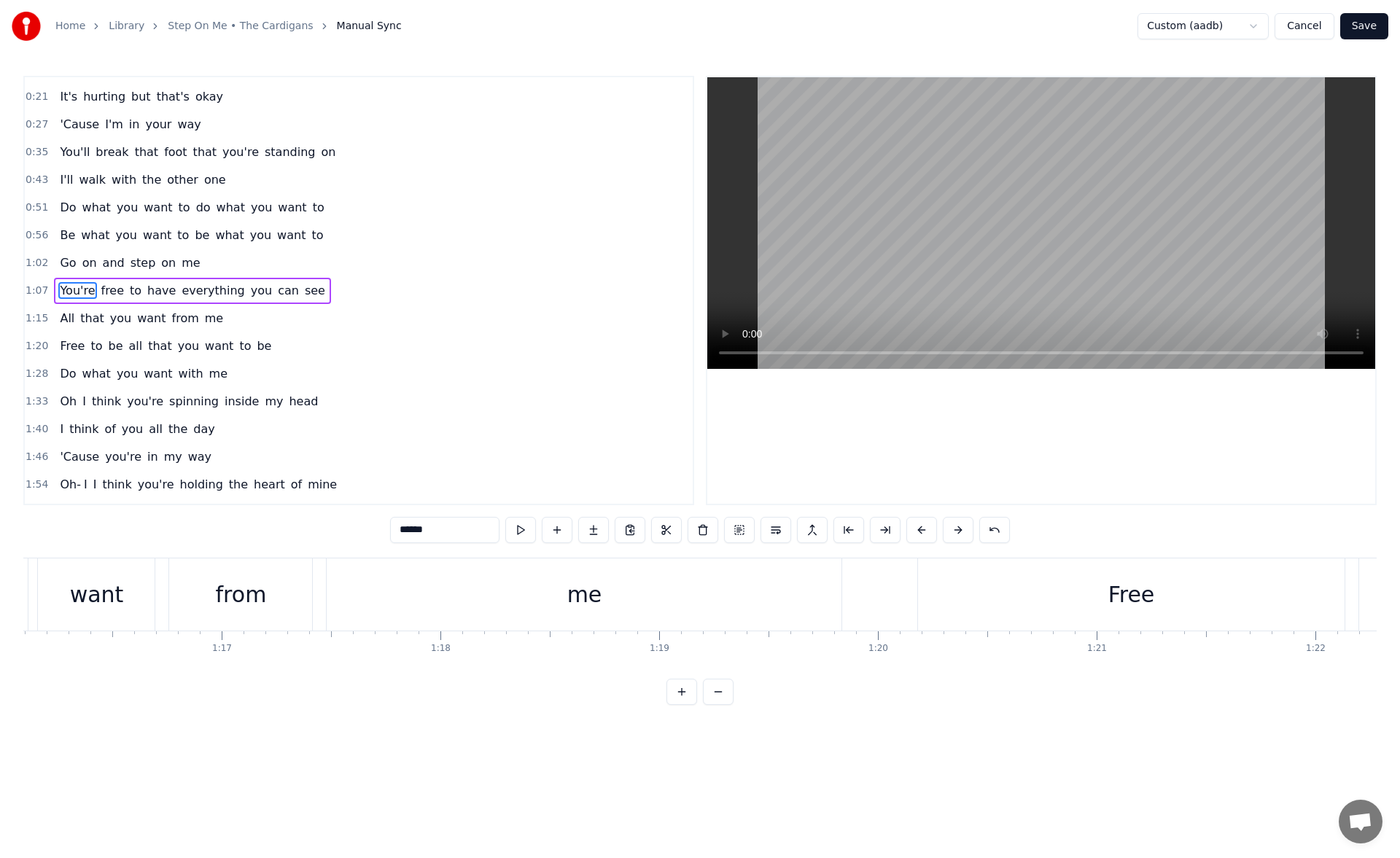
scroll to position [0, 16890]
click at [397, 587] on div "me" at bounding box center [335, 594] width 515 height 72
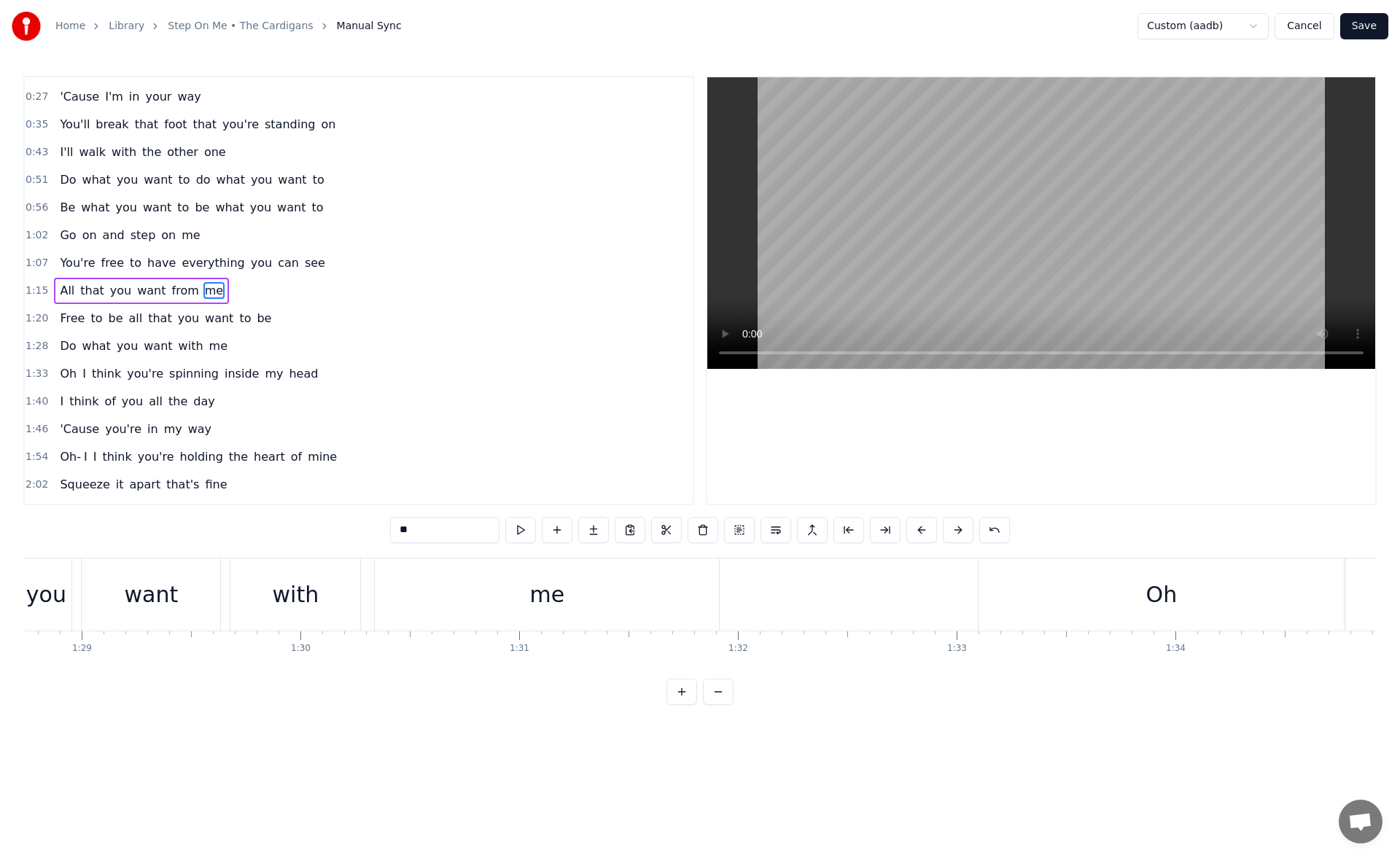
scroll to position [0, 19461]
click at [945, 582] on div "Oh" at bounding box center [1105, 594] width 365 height 72
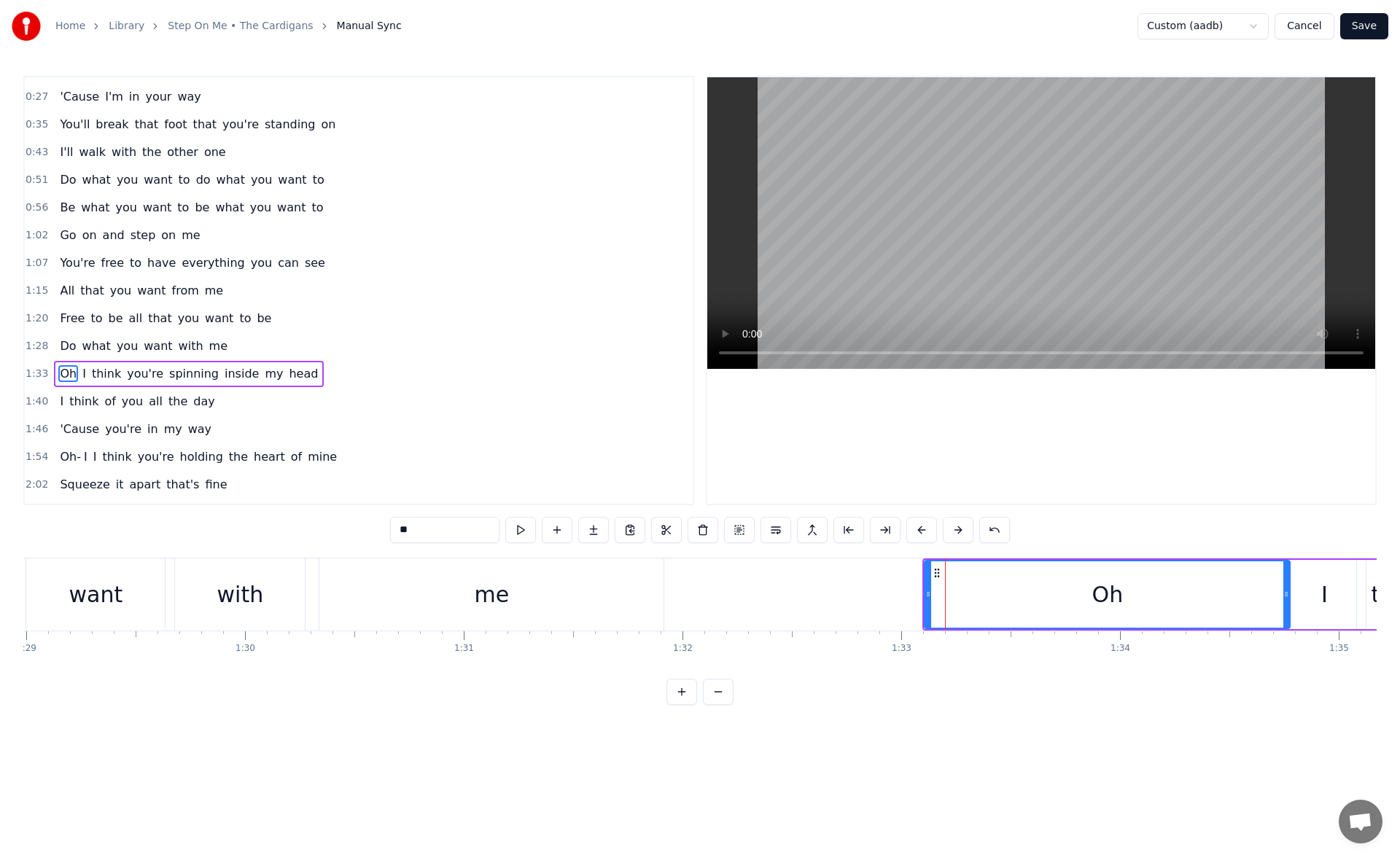
scroll to position [133, 0]
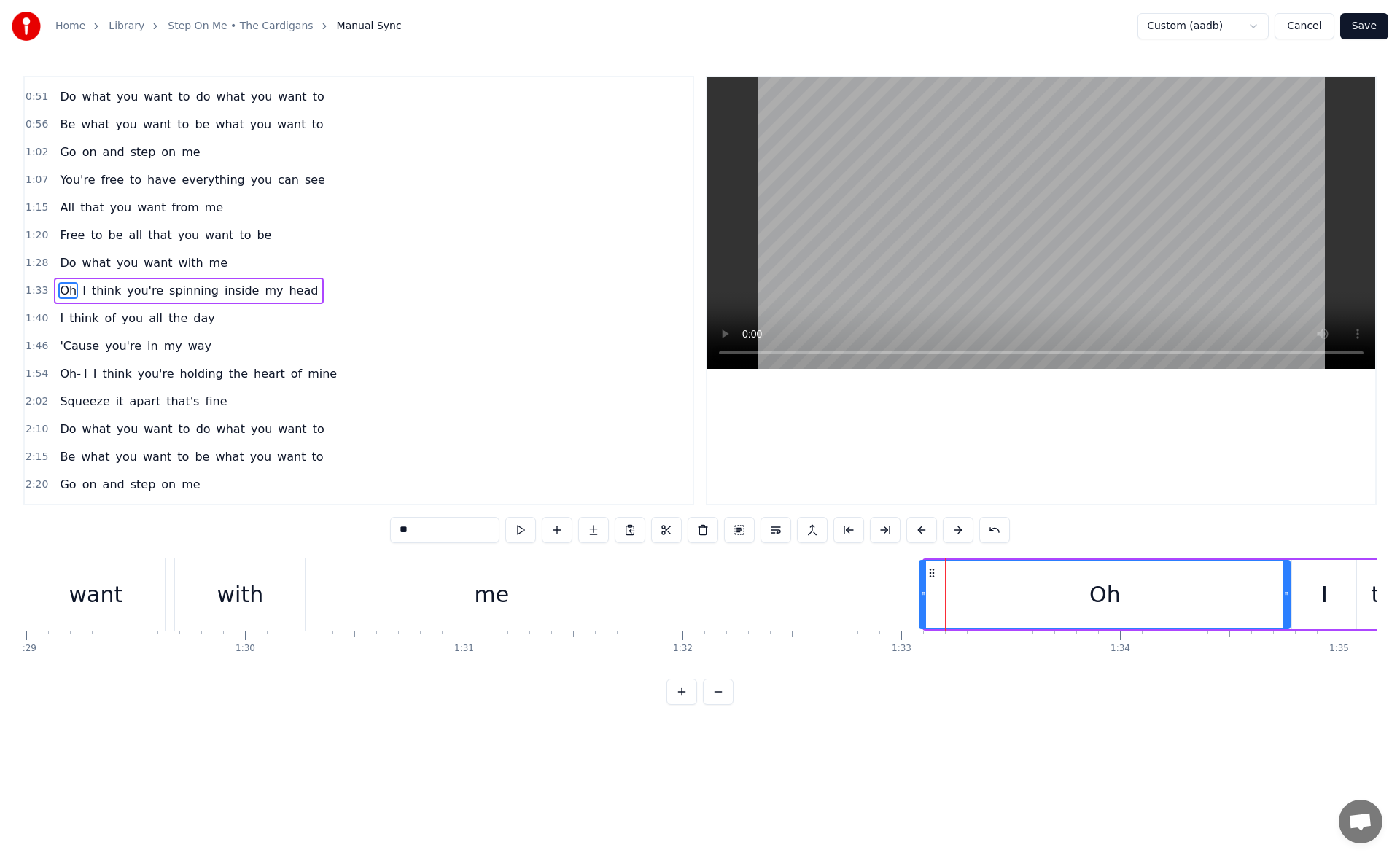
click at [922, 593] on icon at bounding box center [923, 594] width 6 height 12
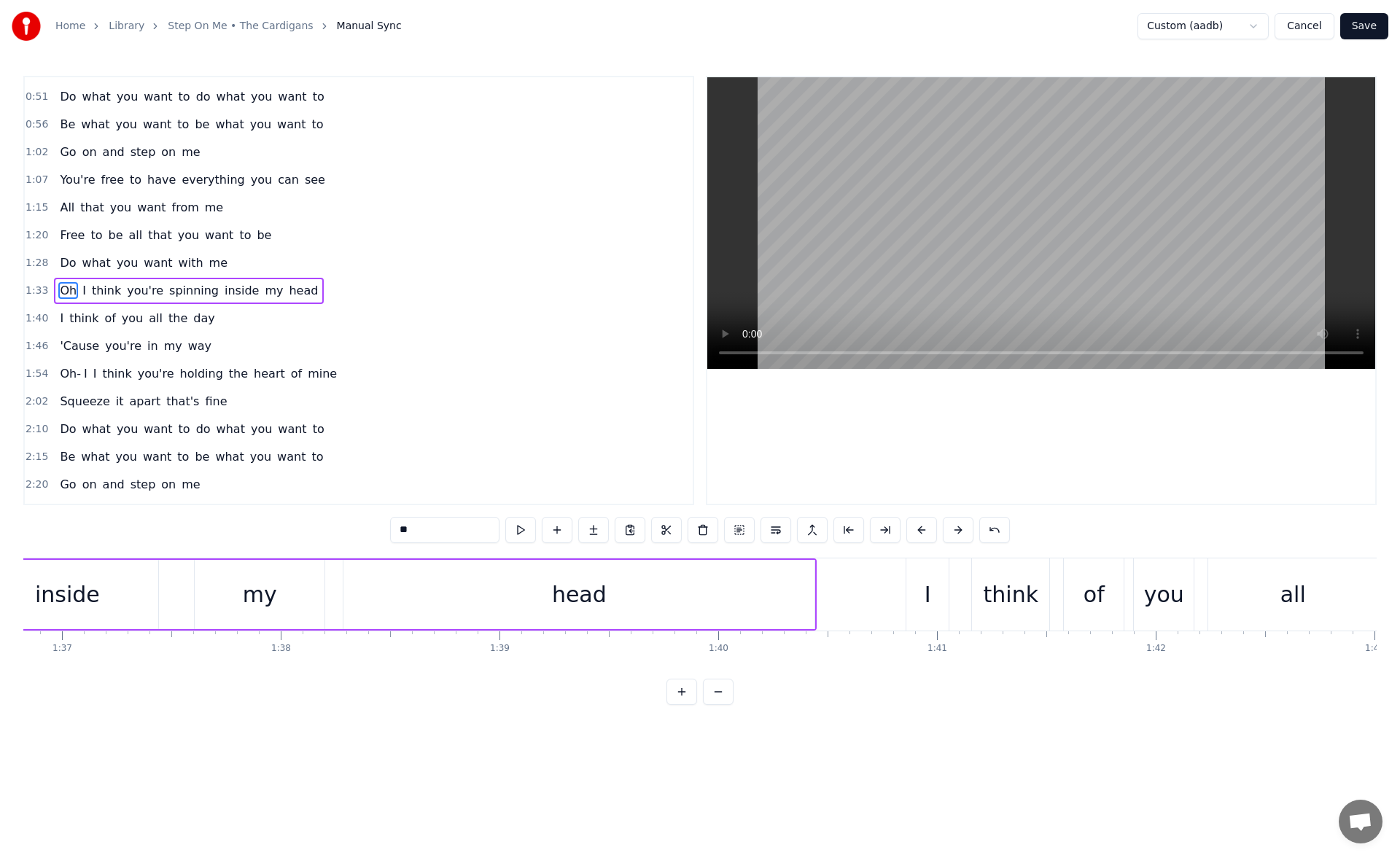
scroll to position [0, 21231]
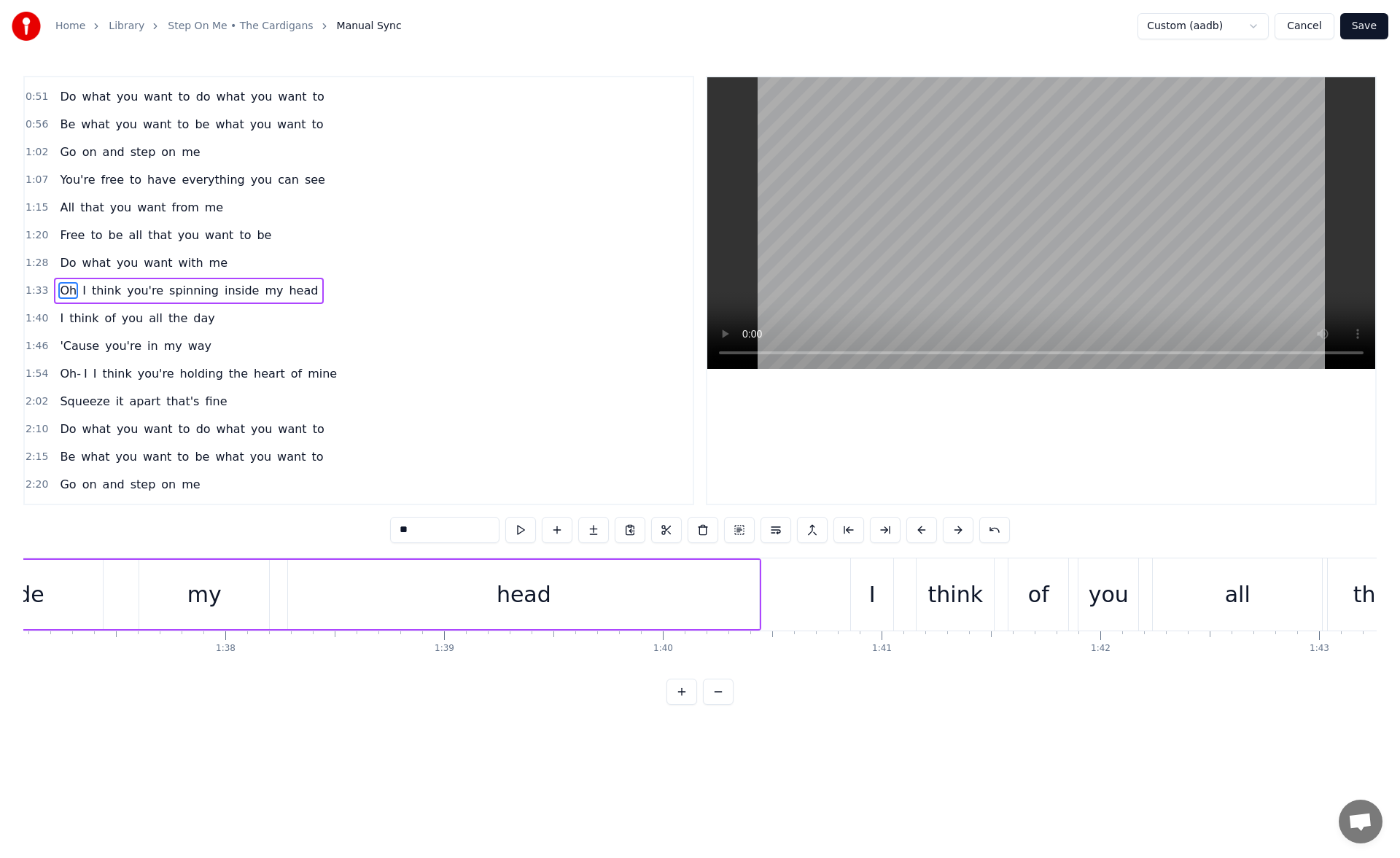
click at [868, 587] on div "I" at bounding box center [872, 594] width 43 height 72
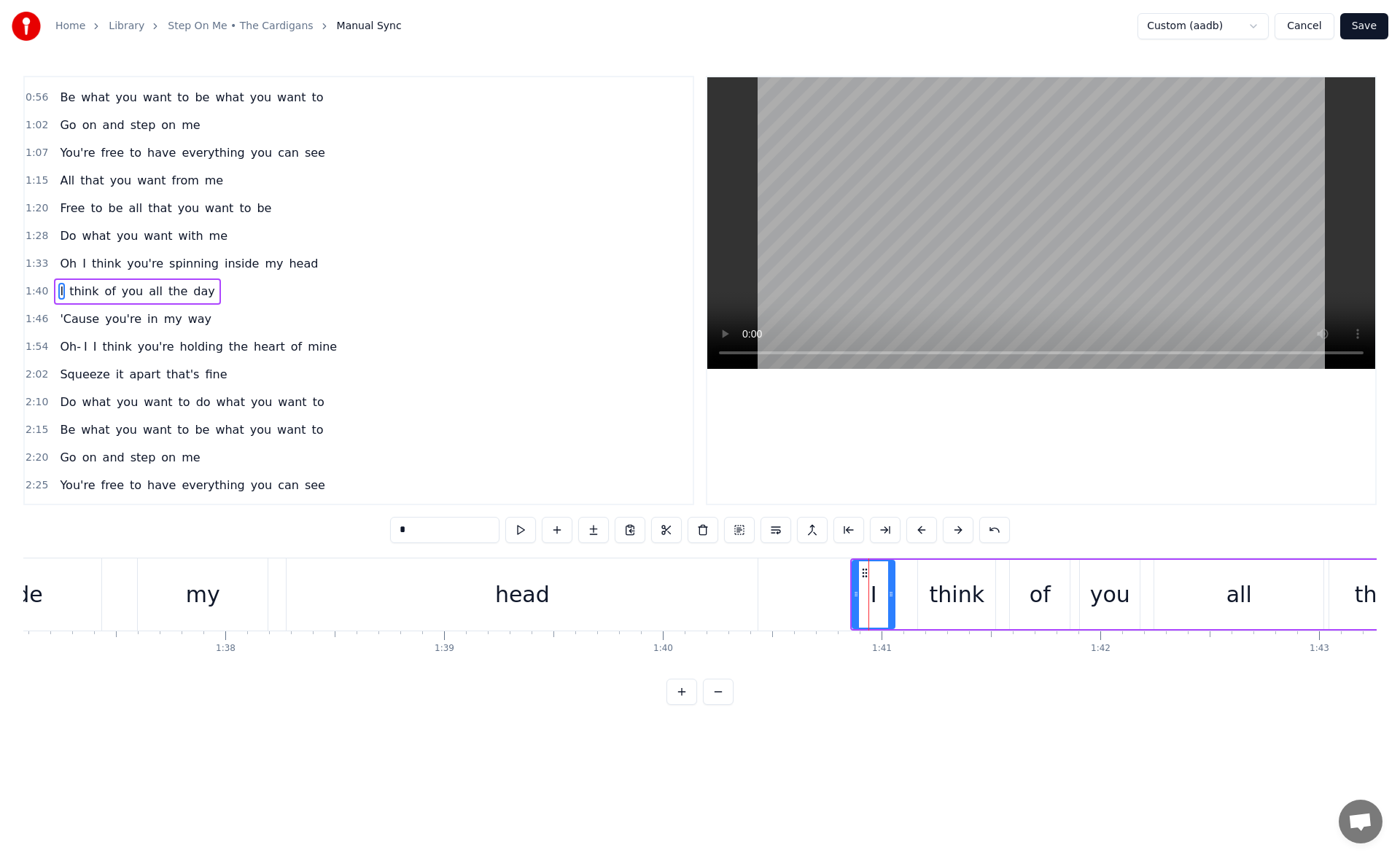
scroll to position [161, 0]
click at [520, 530] on button at bounding box center [520, 529] width 31 height 26
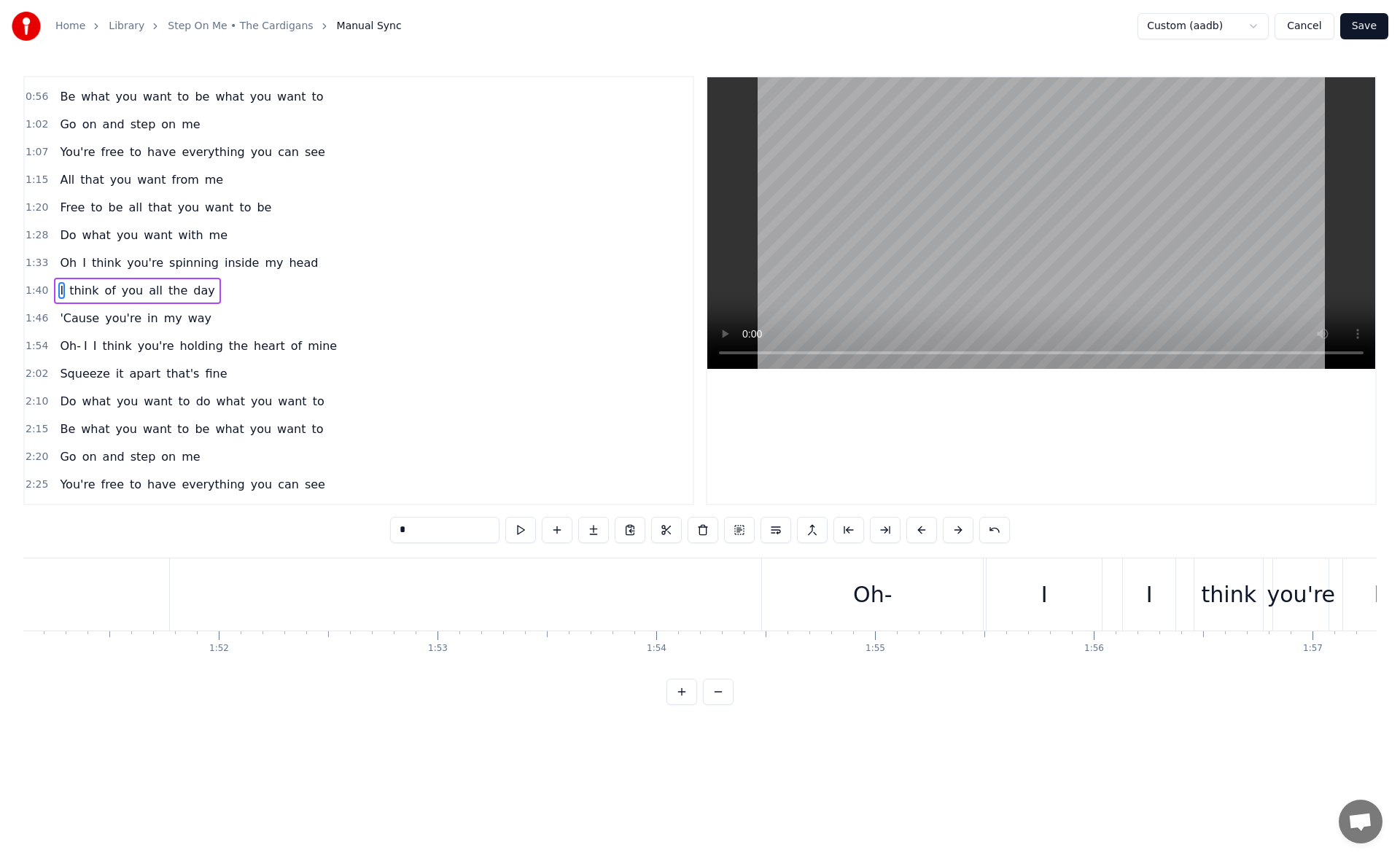
scroll to position [0, 24354]
click at [737, 611] on div "Oh-" at bounding box center [817, 594] width 221 height 72
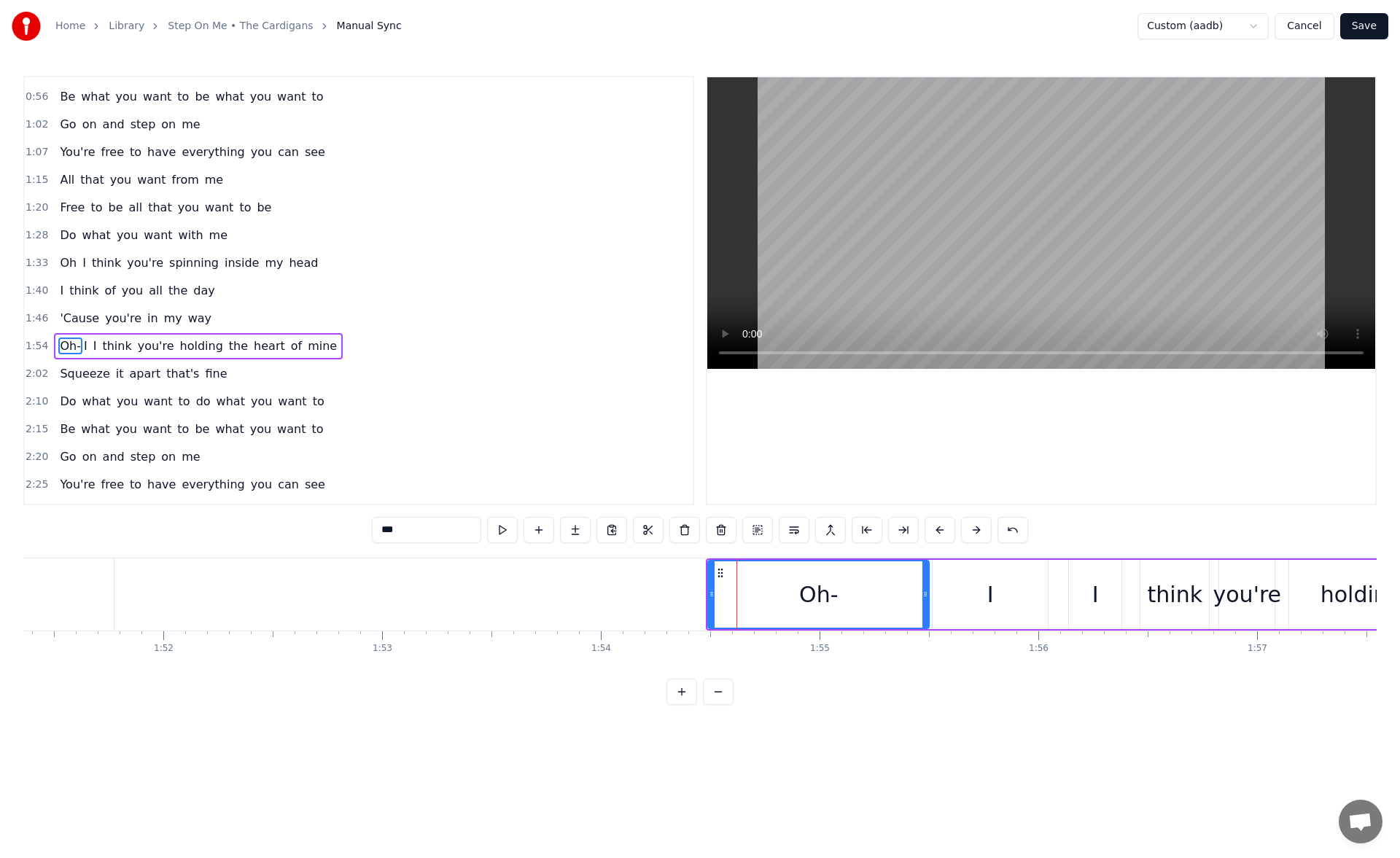
scroll to position [216, 0]
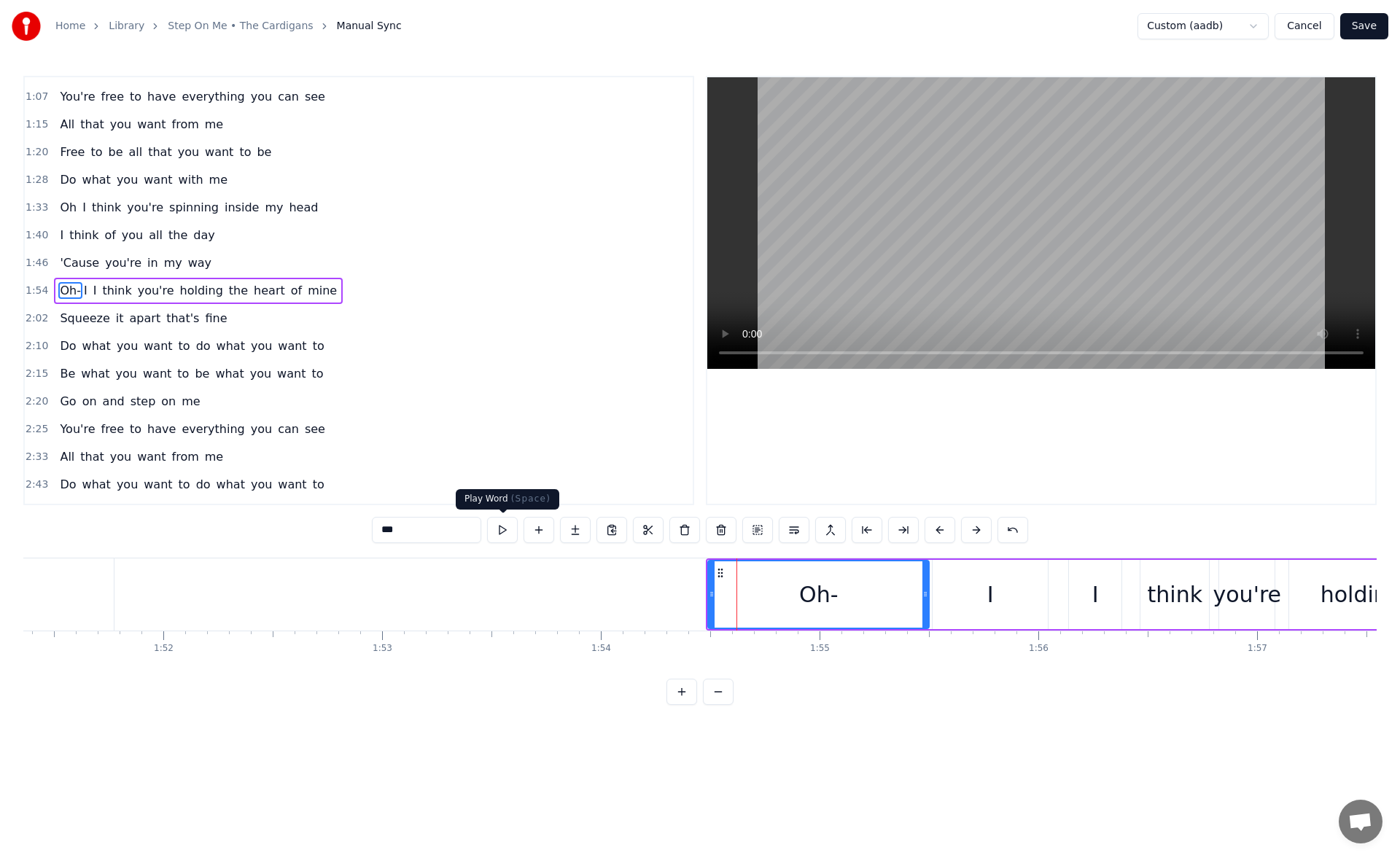
click at [502, 529] on button at bounding box center [502, 529] width 31 height 26
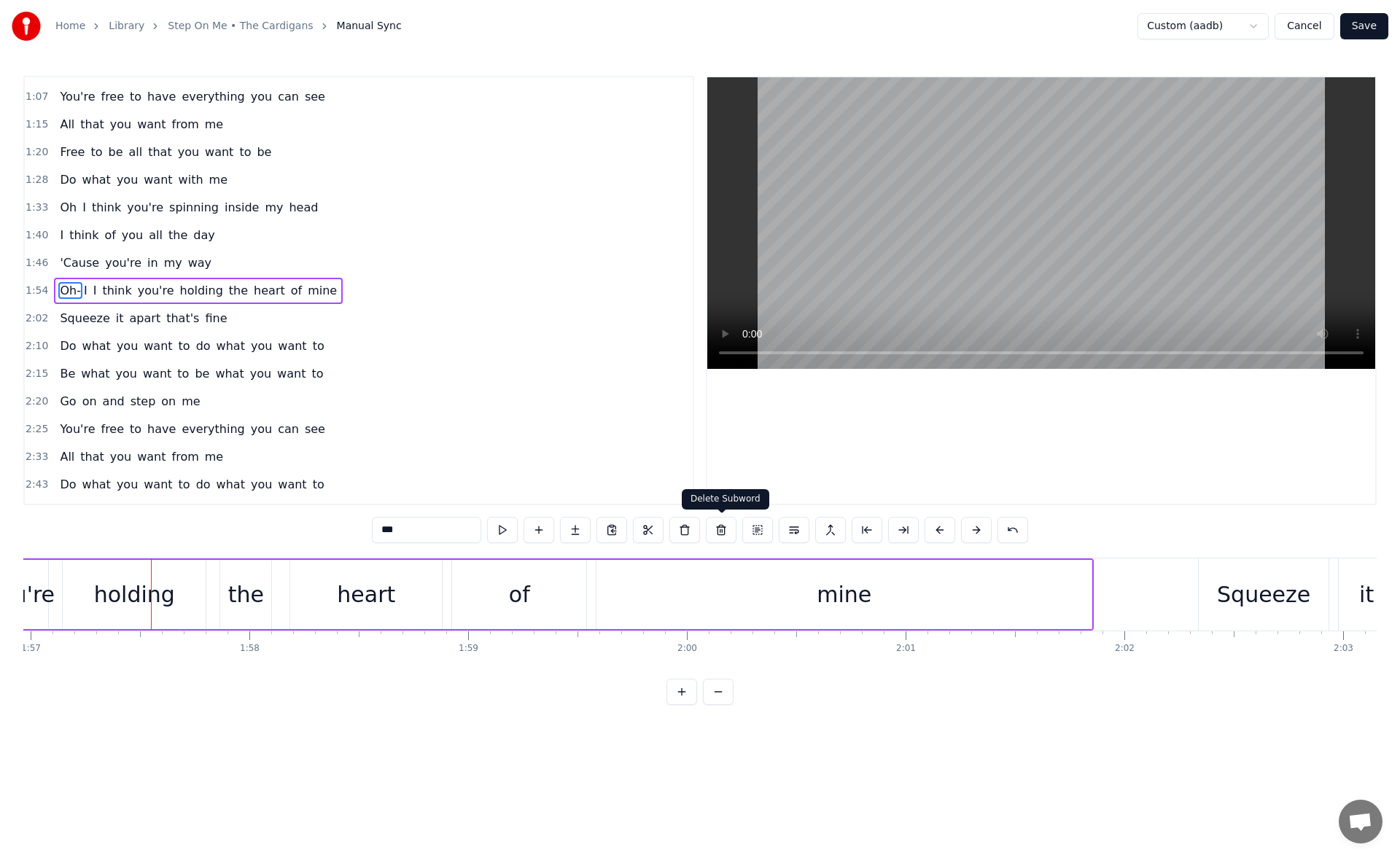
scroll to position [0, 25582]
click at [721, 580] on div "mine" at bounding box center [842, 594] width 495 height 69
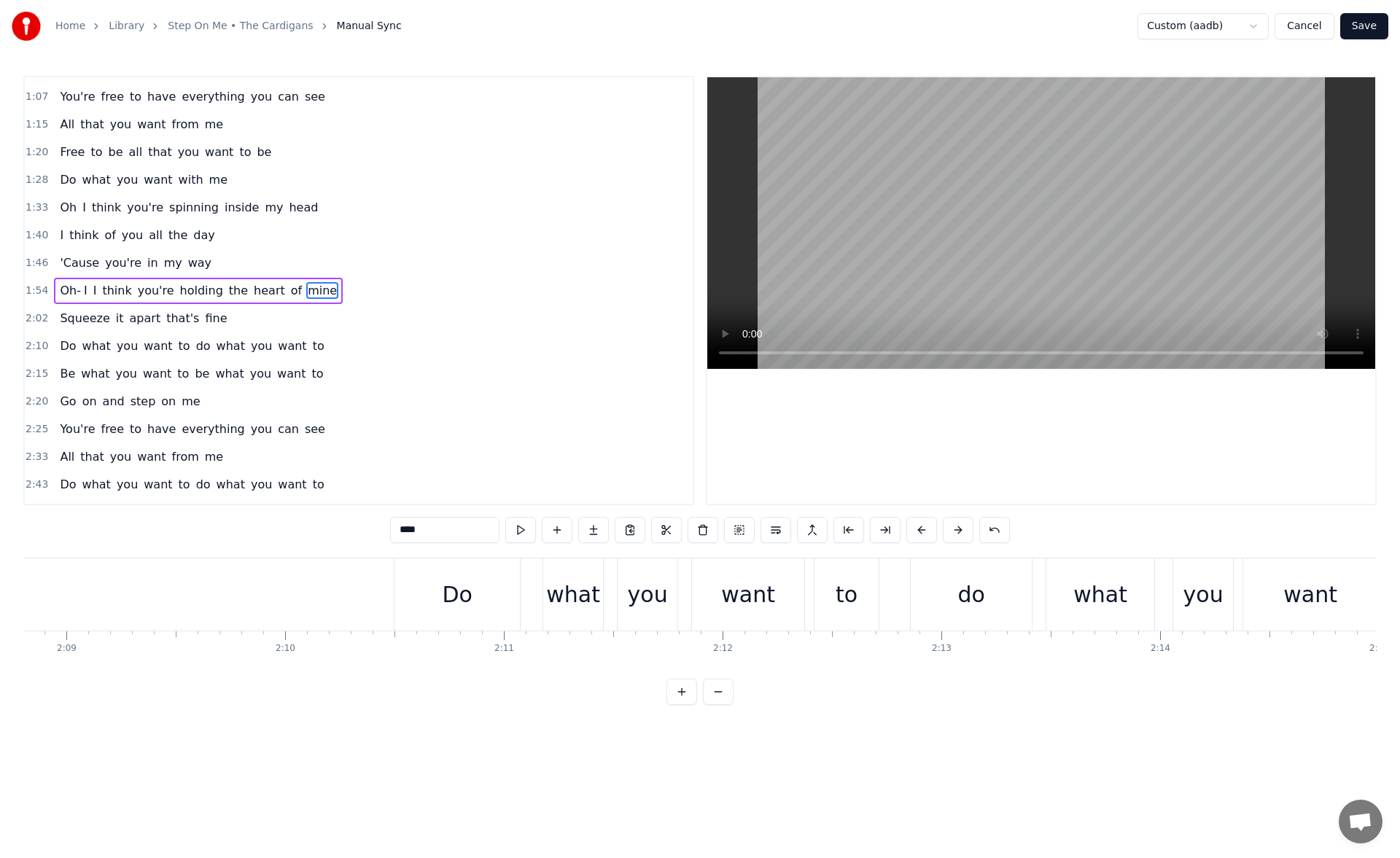
scroll to position [0, 0]
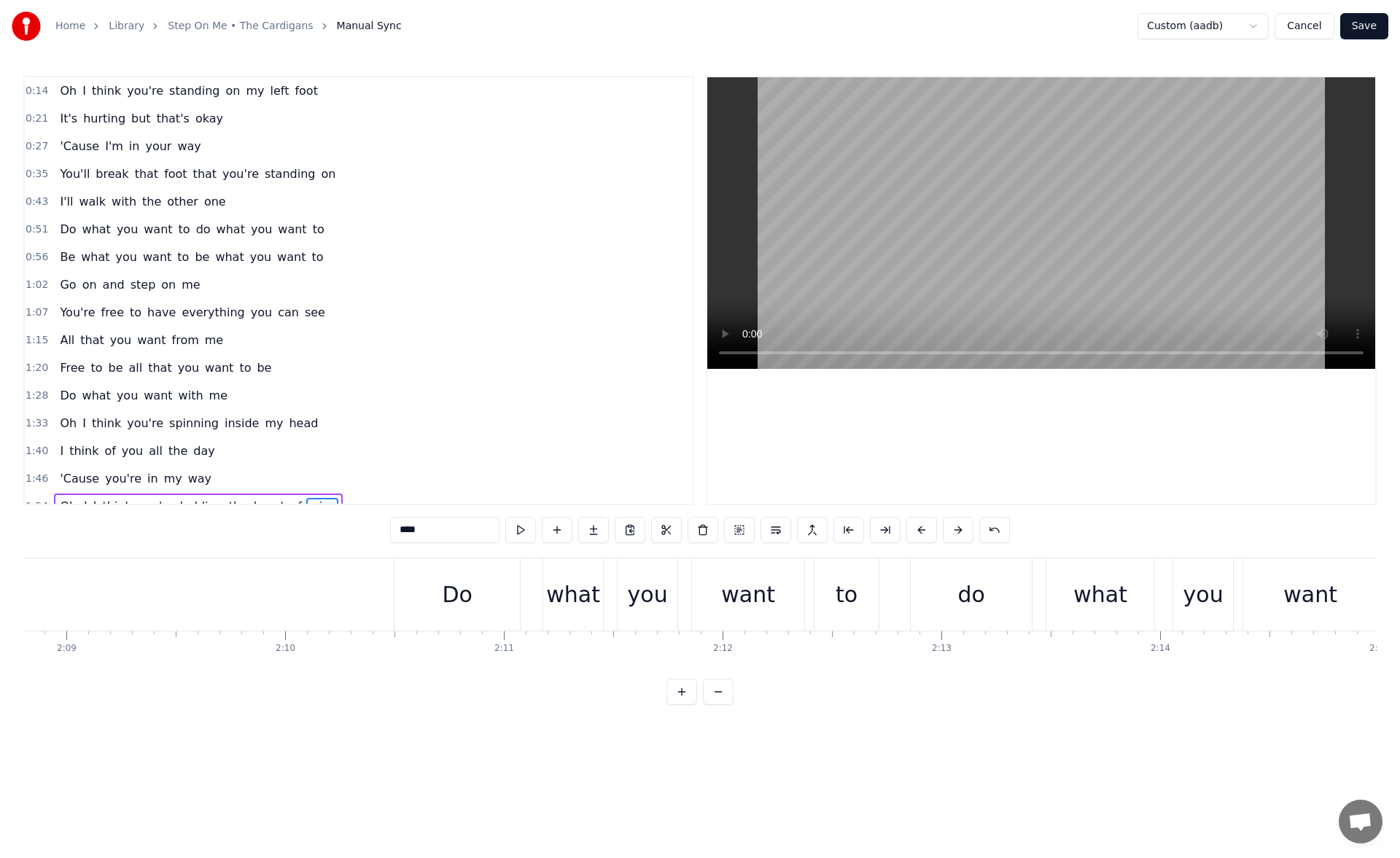
click at [64, 90] on span "Oh" at bounding box center [68, 90] width 19 height 16
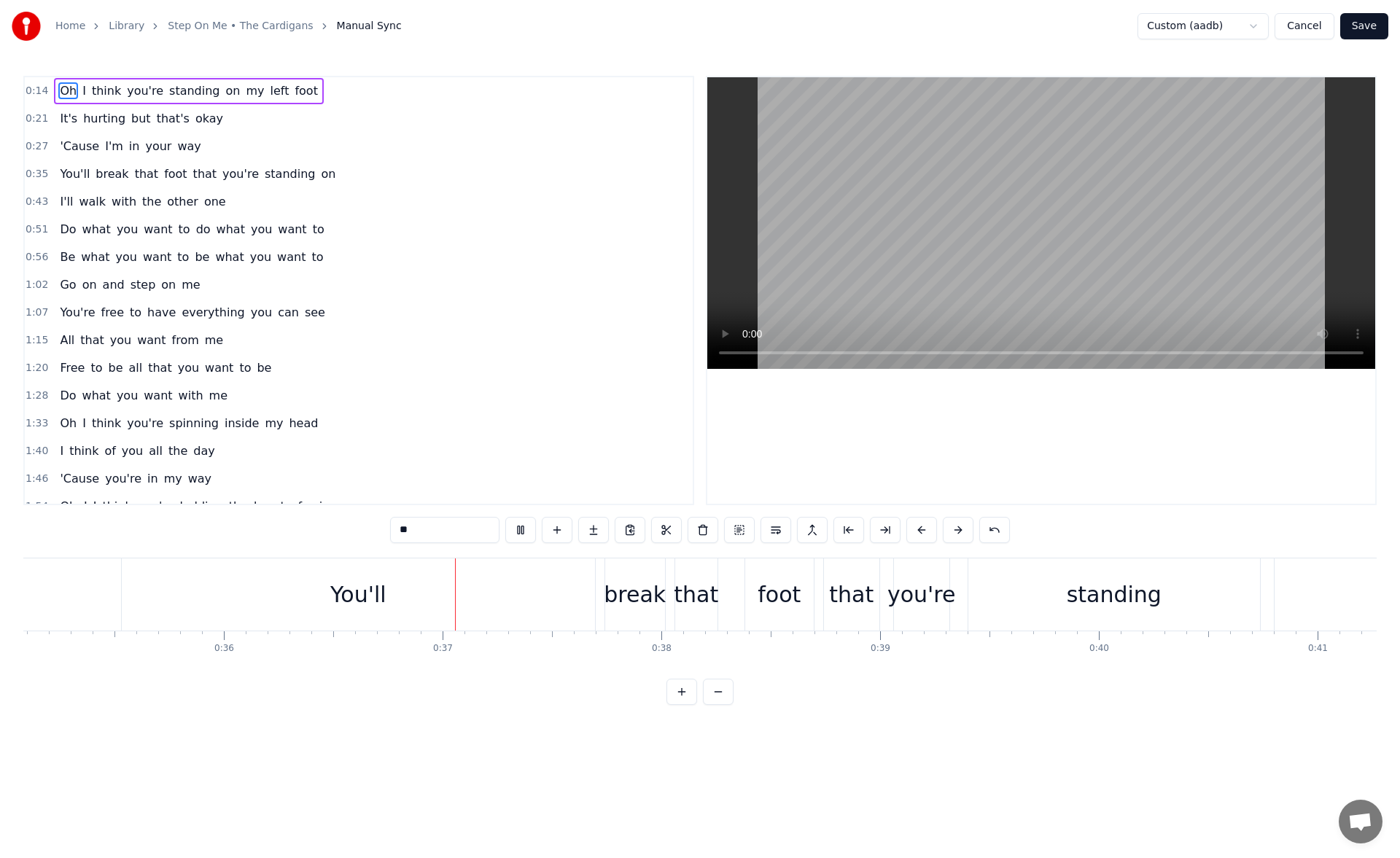
scroll to position [0, 7924]
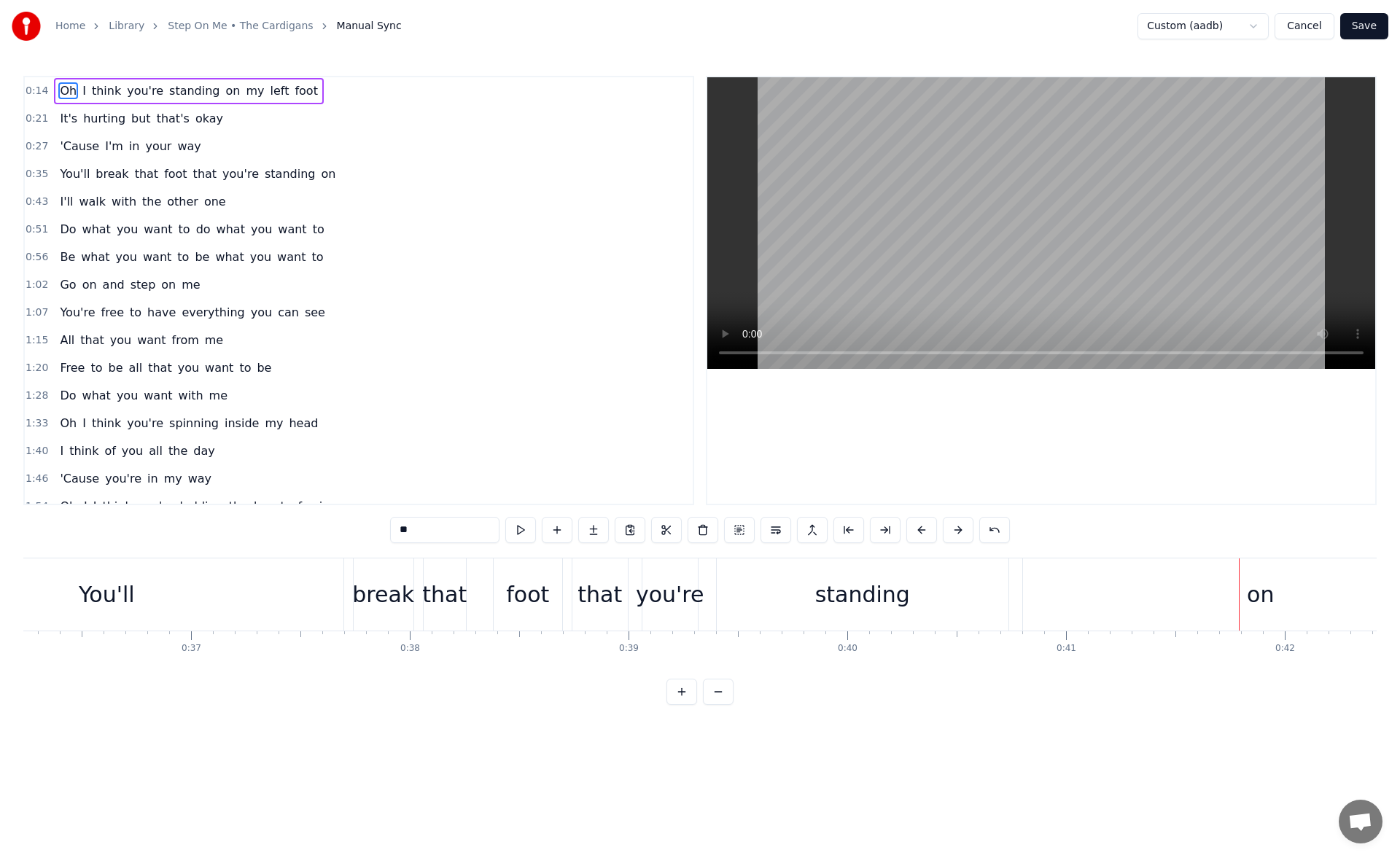
click at [663, 590] on div "you're" at bounding box center [670, 594] width 69 height 33
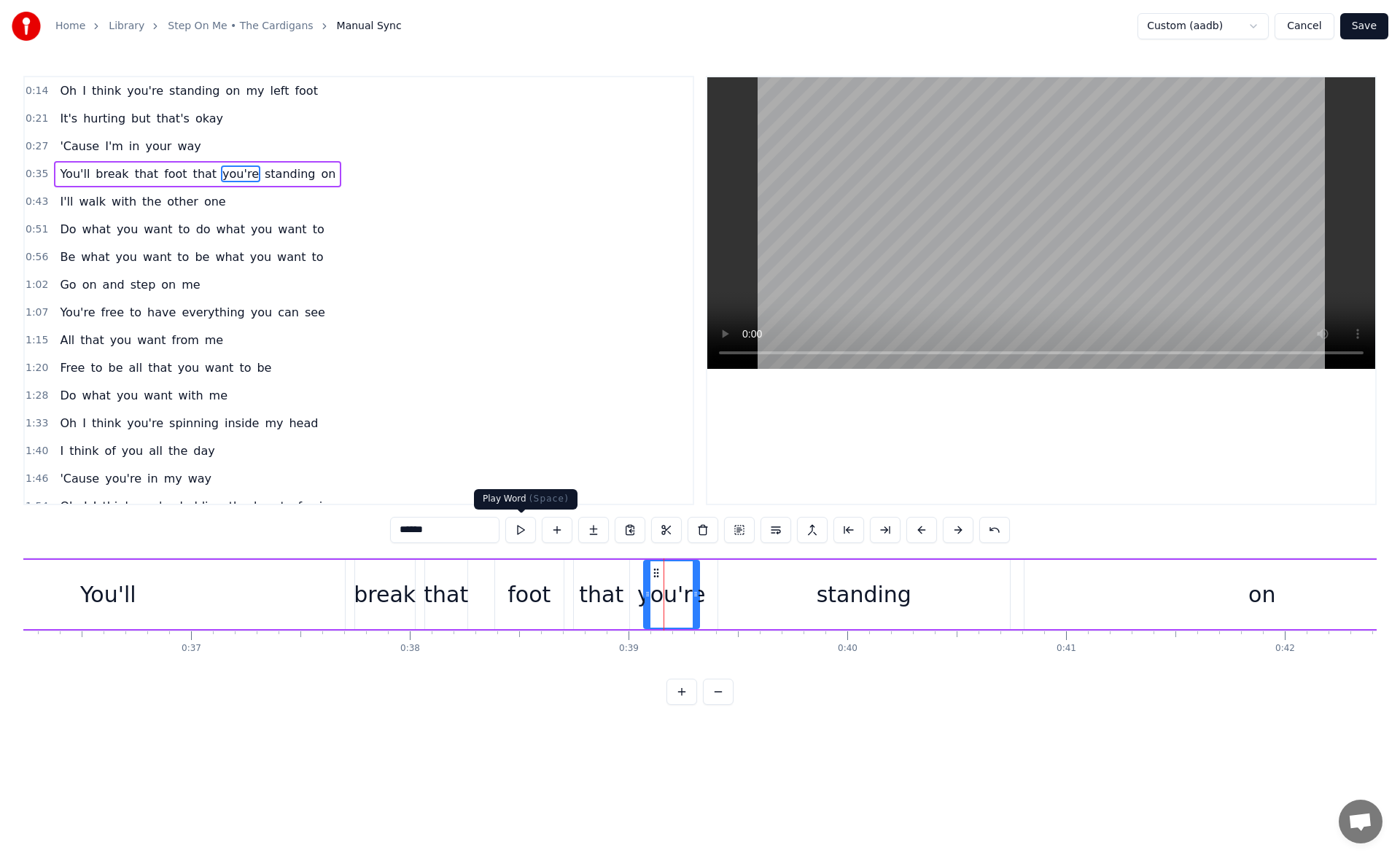
click at [521, 527] on button at bounding box center [520, 529] width 31 height 26
click at [613, 608] on div "that" at bounding box center [601, 594] width 45 height 33
click at [523, 523] on button at bounding box center [520, 529] width 31 height 26
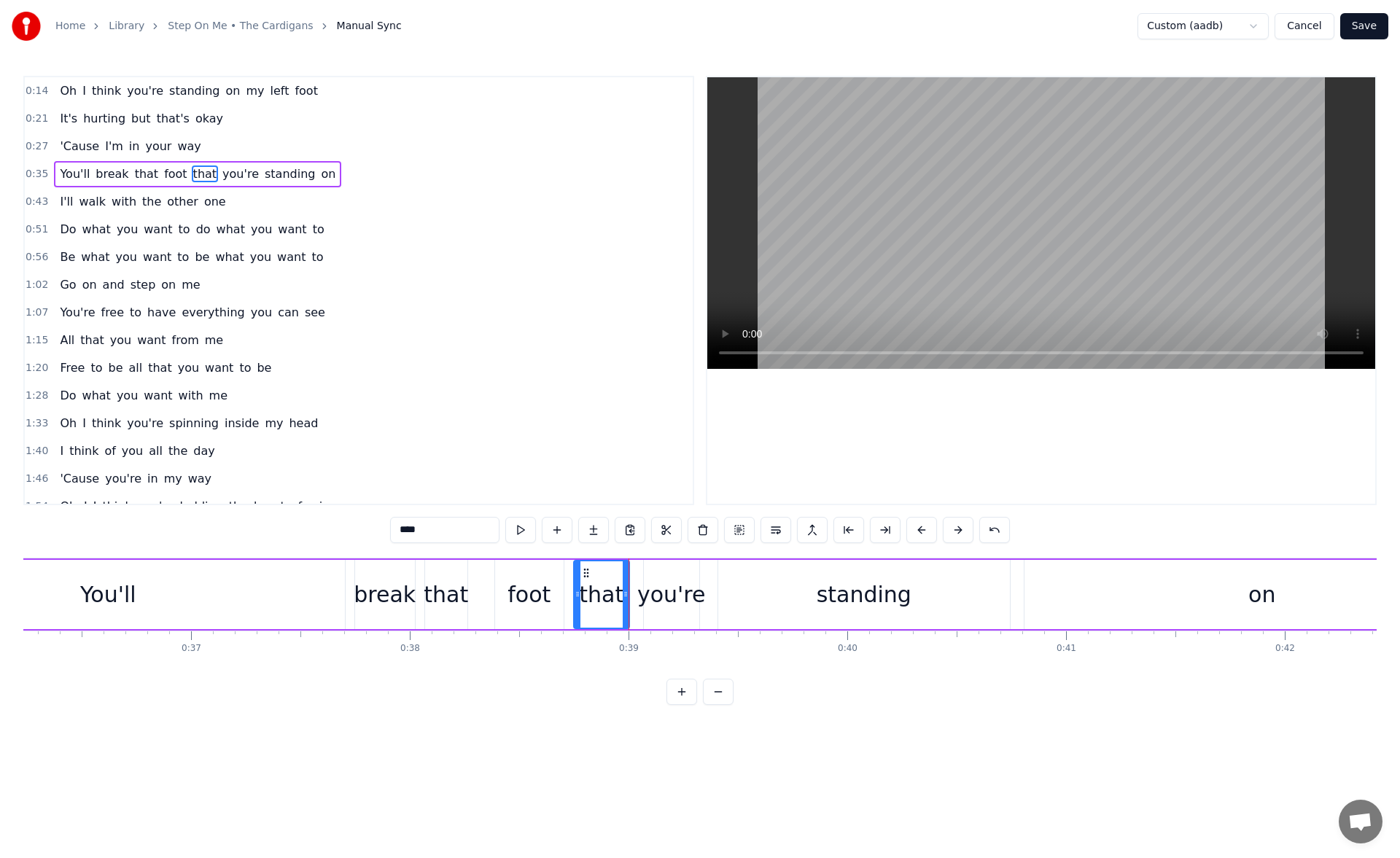
click at [651, 599] on div "you're" at bounding box center [672, 594] width 69 height 33
drag, startPoint x: 648, startPoint y: 598, endPoint x: 637, endPoint y: 597, distance: 11.0
click at [637, 597] on icon at bounding box center [636, 594] width 6 height 12
click at [751, 586] on div "standing" at bounding box center [864, 594] width 291 height 69
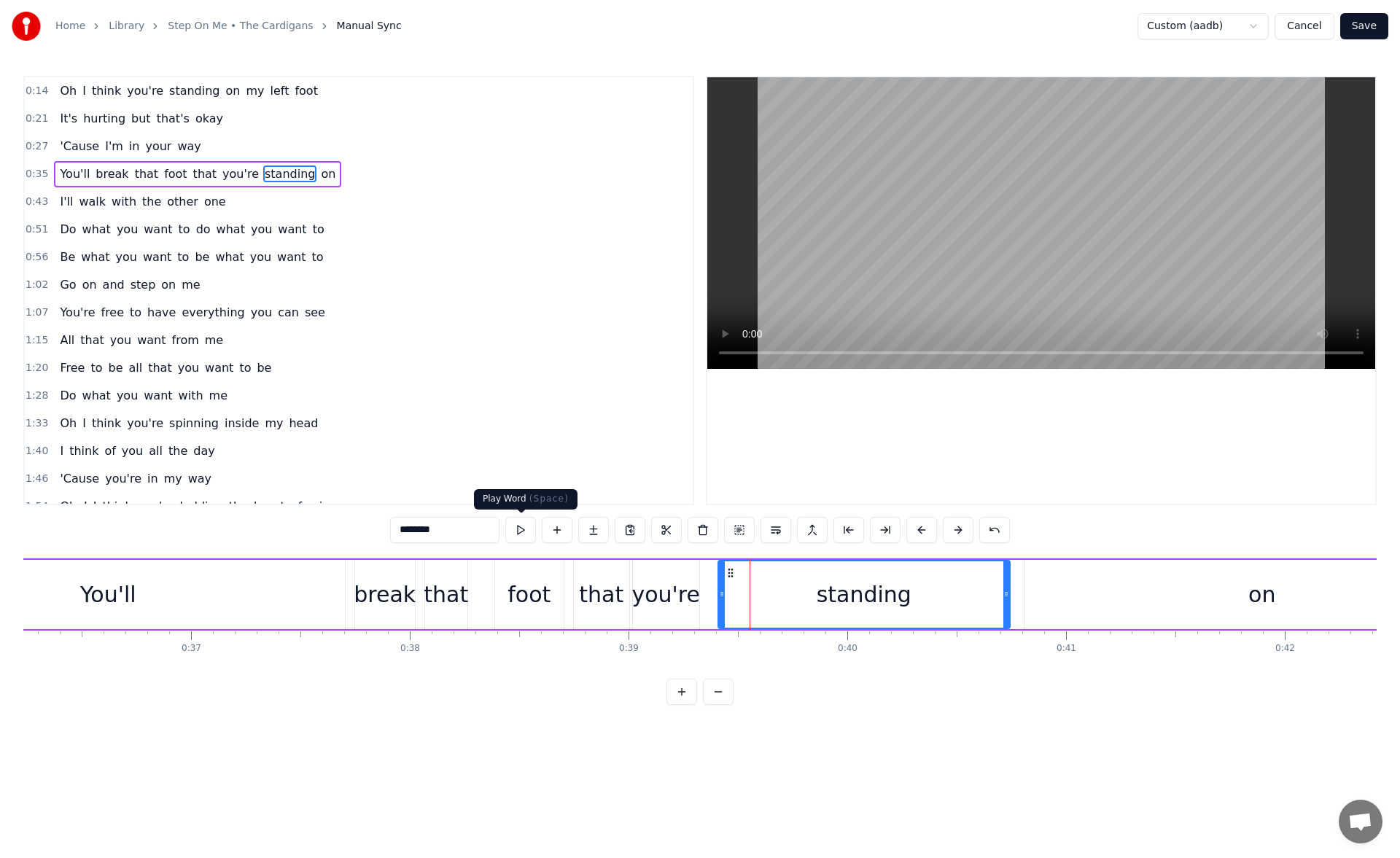
click at [526, 530] on button at bounding box center [520, 529] width 31 height 26
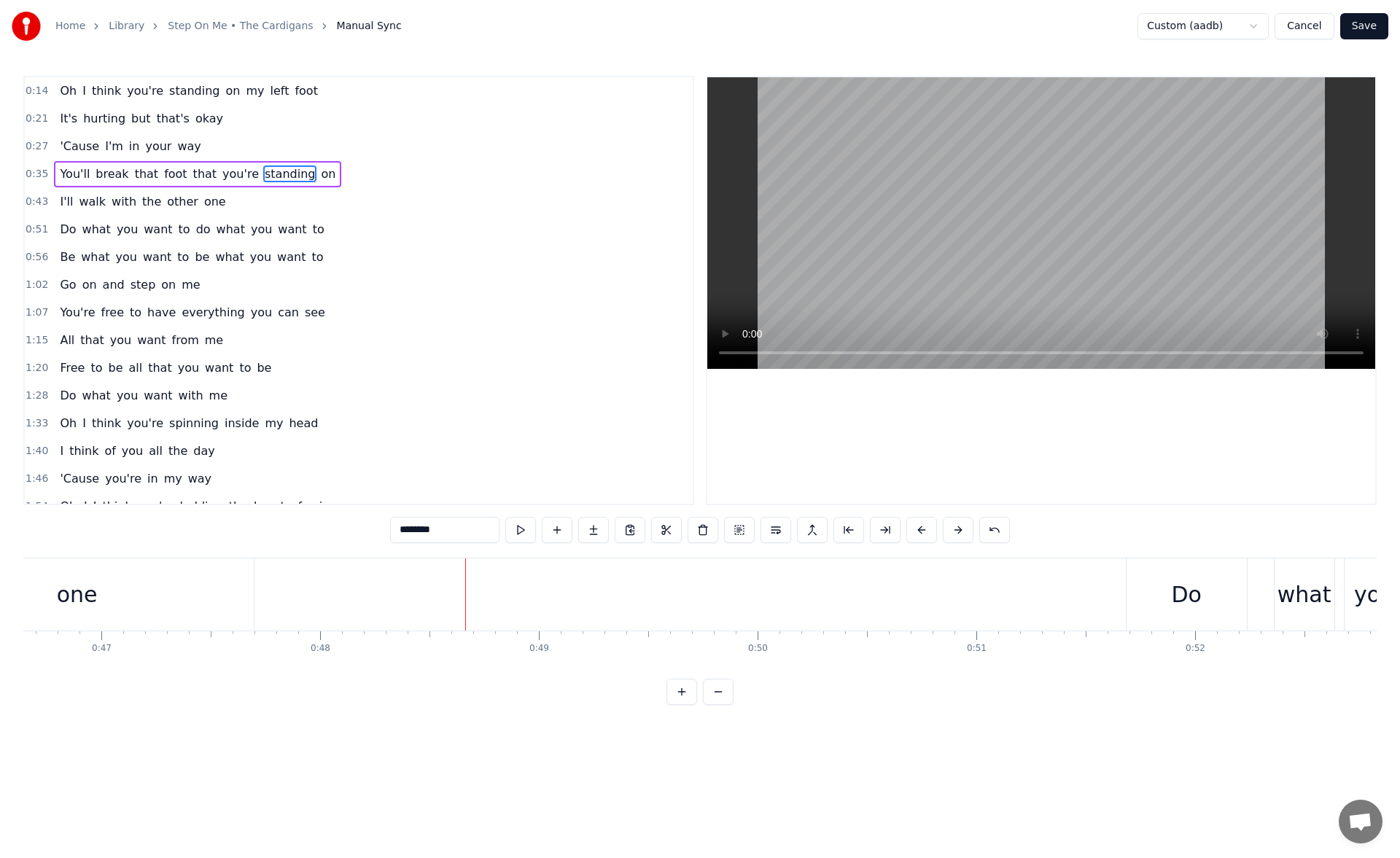
scroll to position [0, 10172]
click at [158, 611] on div "one" at bounding box center [105, 594] width 353 height 72
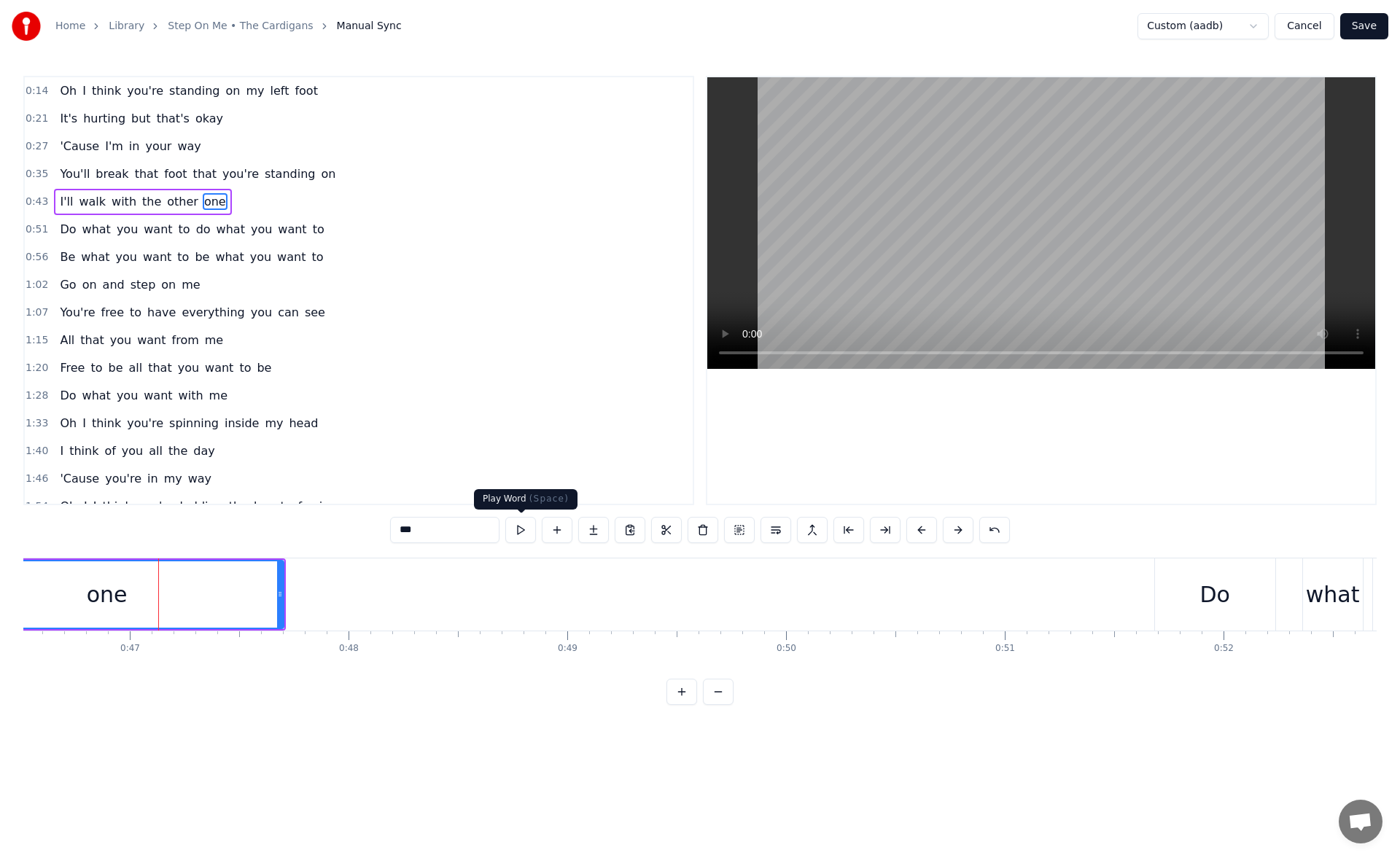
click at [523, 528] on button at bounding box center [520, 529] width 31 height 26
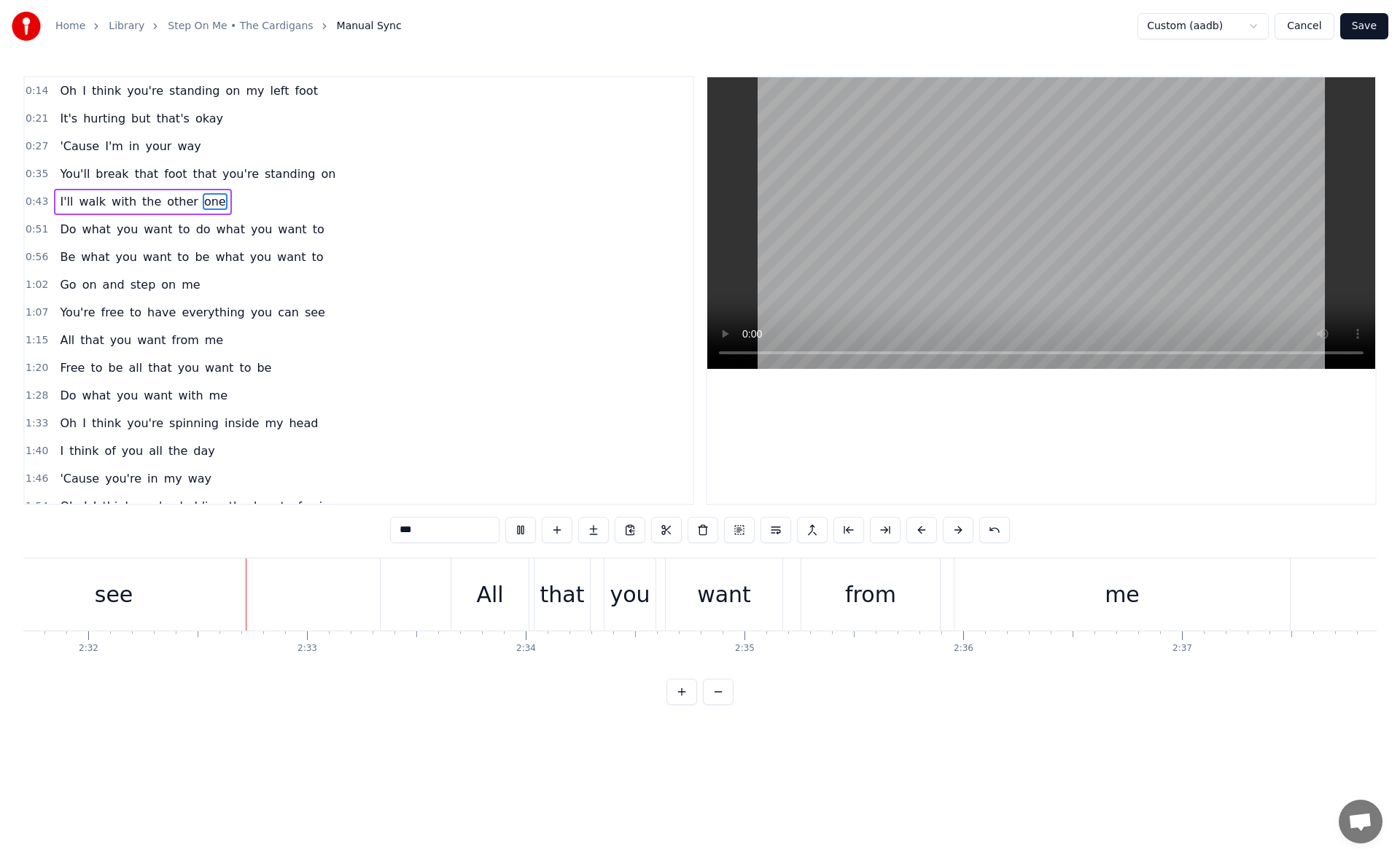
scroll to position [0, 33178]
click at [472, 591] on div "All" at bounding box center [489, 594] width 77 height 72
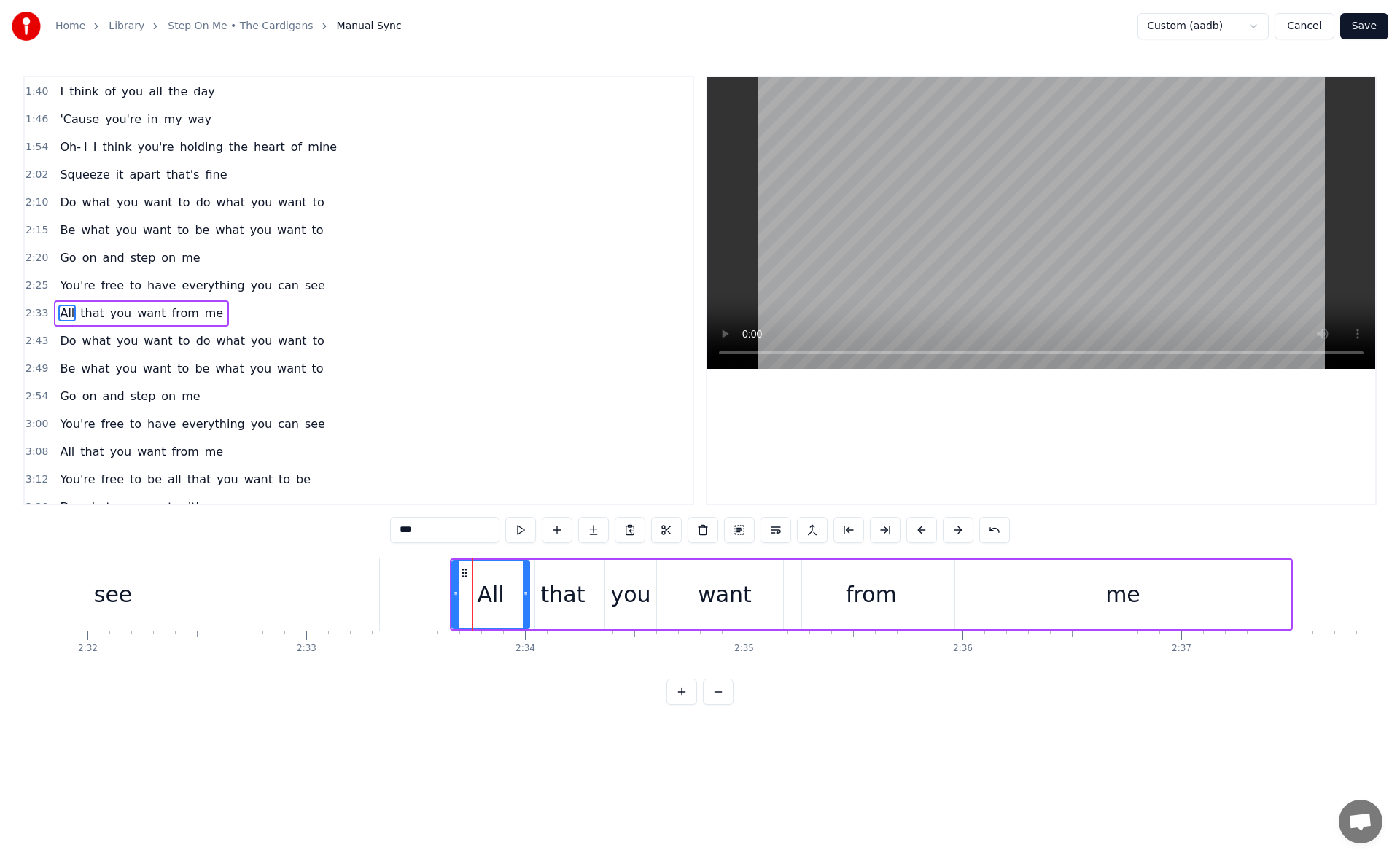
scroll to position [382, 0]
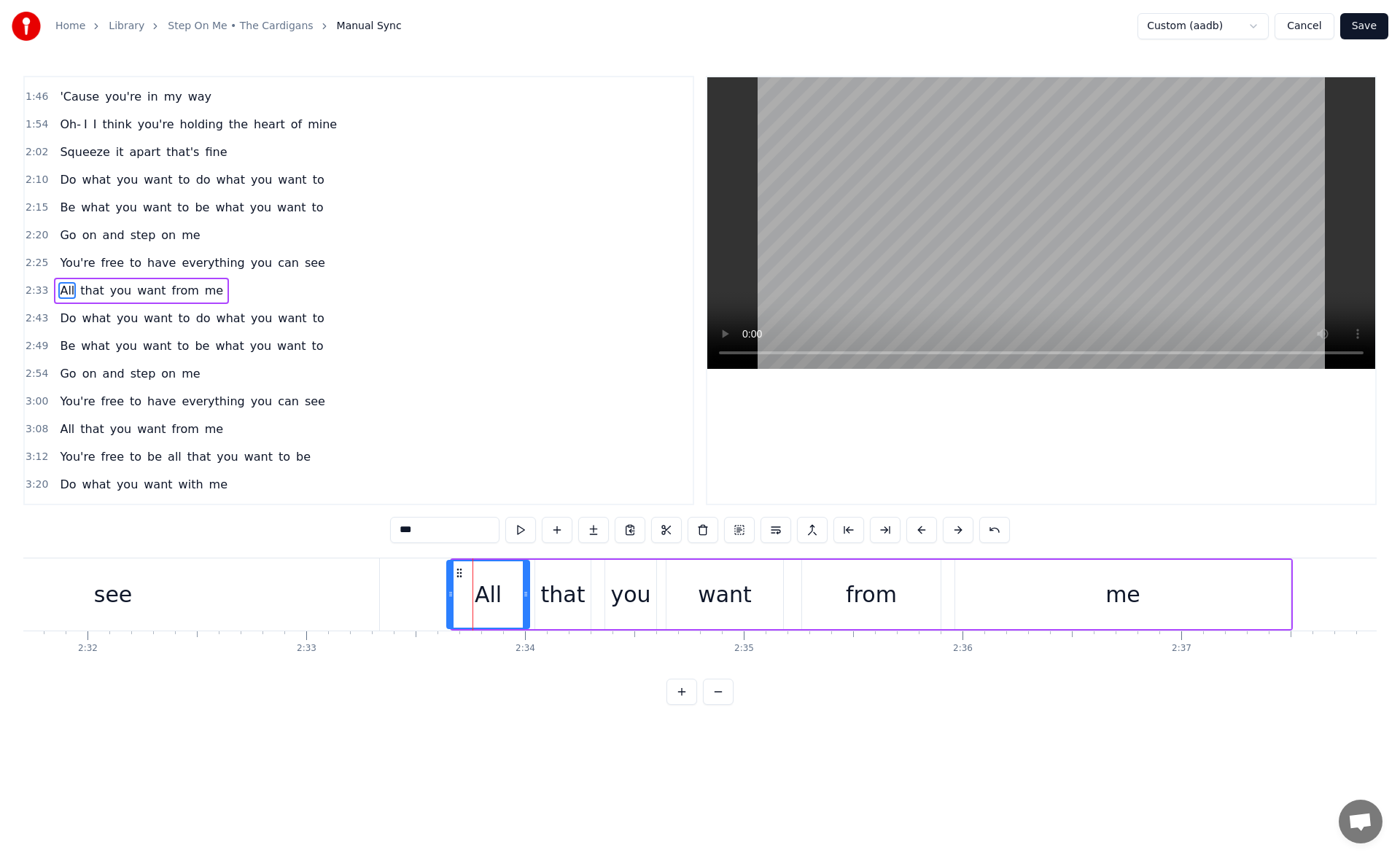
click at [450, 597] on icon at bounding box center [450, 594] width 6 height 12
click at [239, 585] on div "see" at bounding box center [113, 594] width 532 height 72
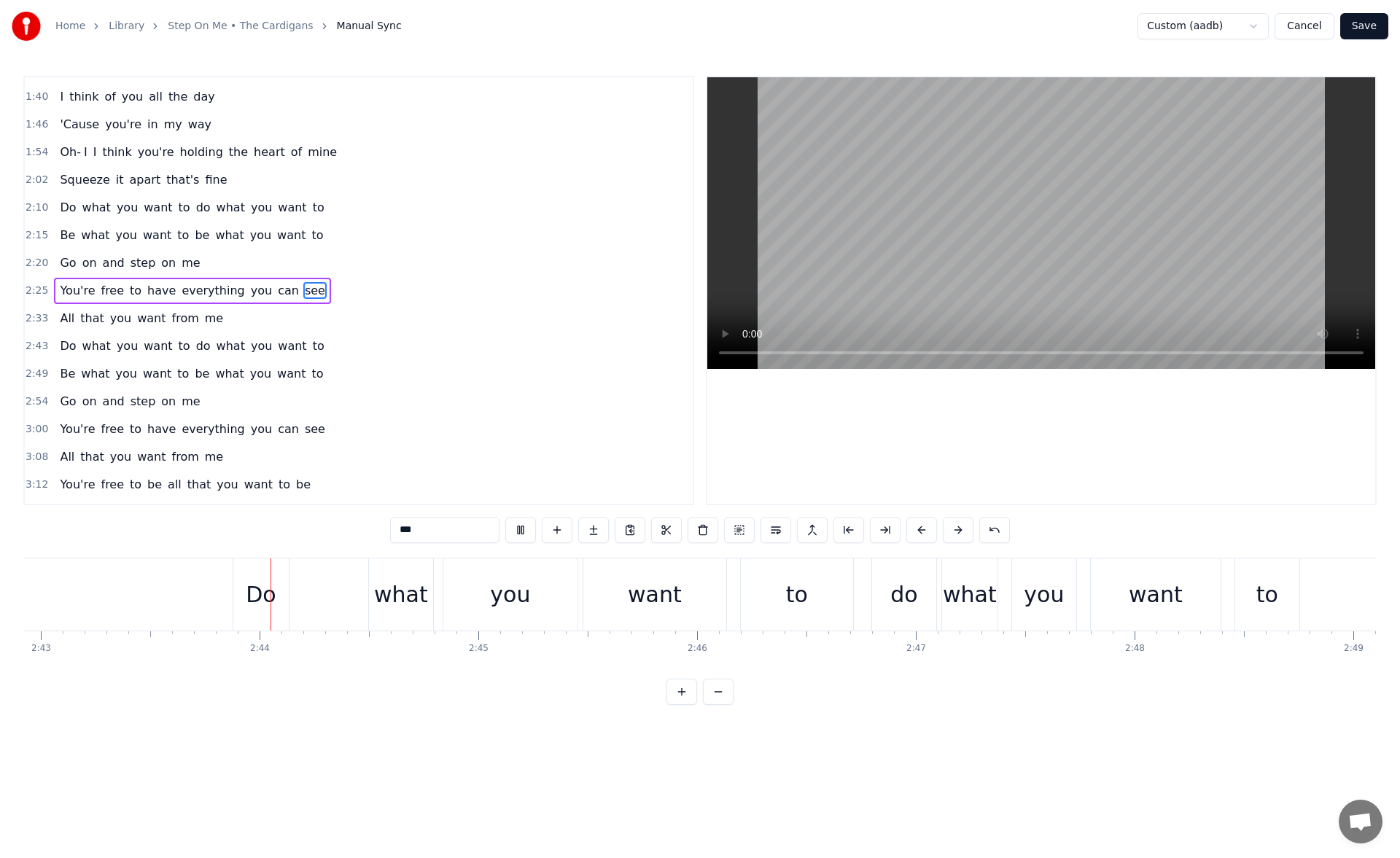
scroll to position [0, 35631]
click at [271, 574] on div "Do" at bounding box center [260, 594] width 55 height 72
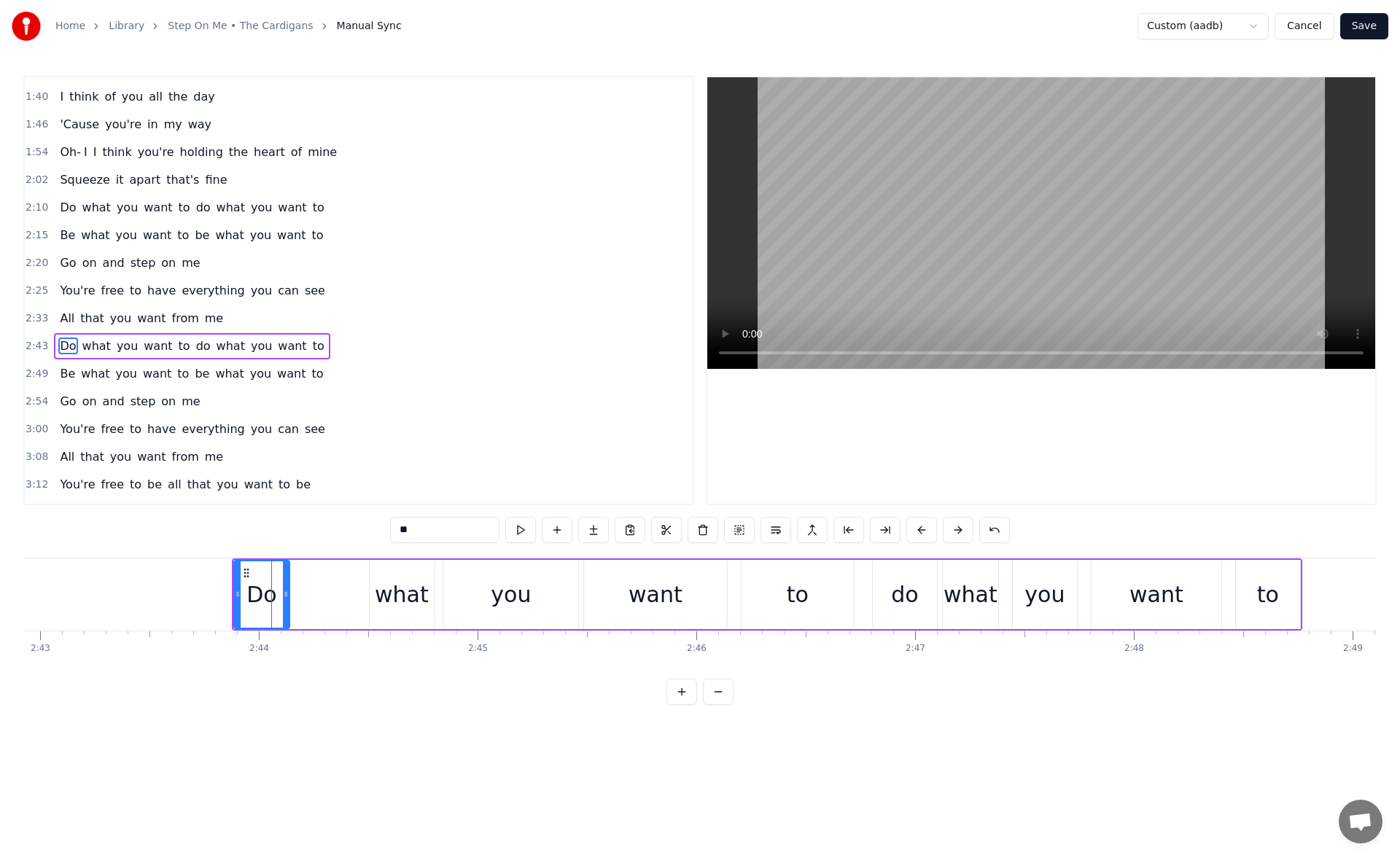
scroll to position [409, 0]
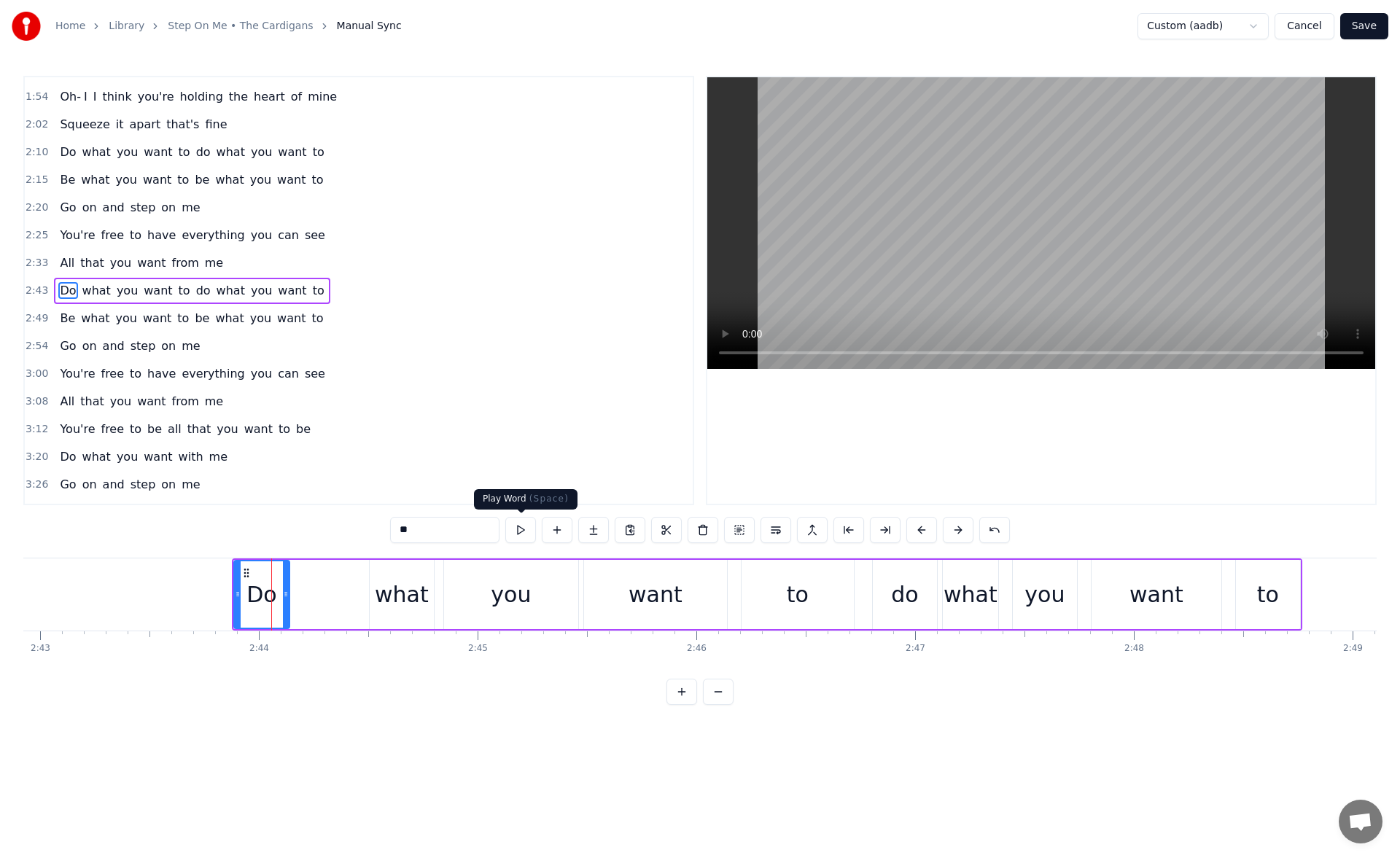
click at [521, 526] on button at bounding box center [520, 529] width 31 height 26
drag, startPoint x: 282, startPoint y: 600, endPoint x: 307, endPoint y: 597, distance: 25.2
click at [307, 597] on div at bounding box center [305, 594] width 6 height 66
click at [512, 532] on button at bounding box center [520, 529] width 31 height 26
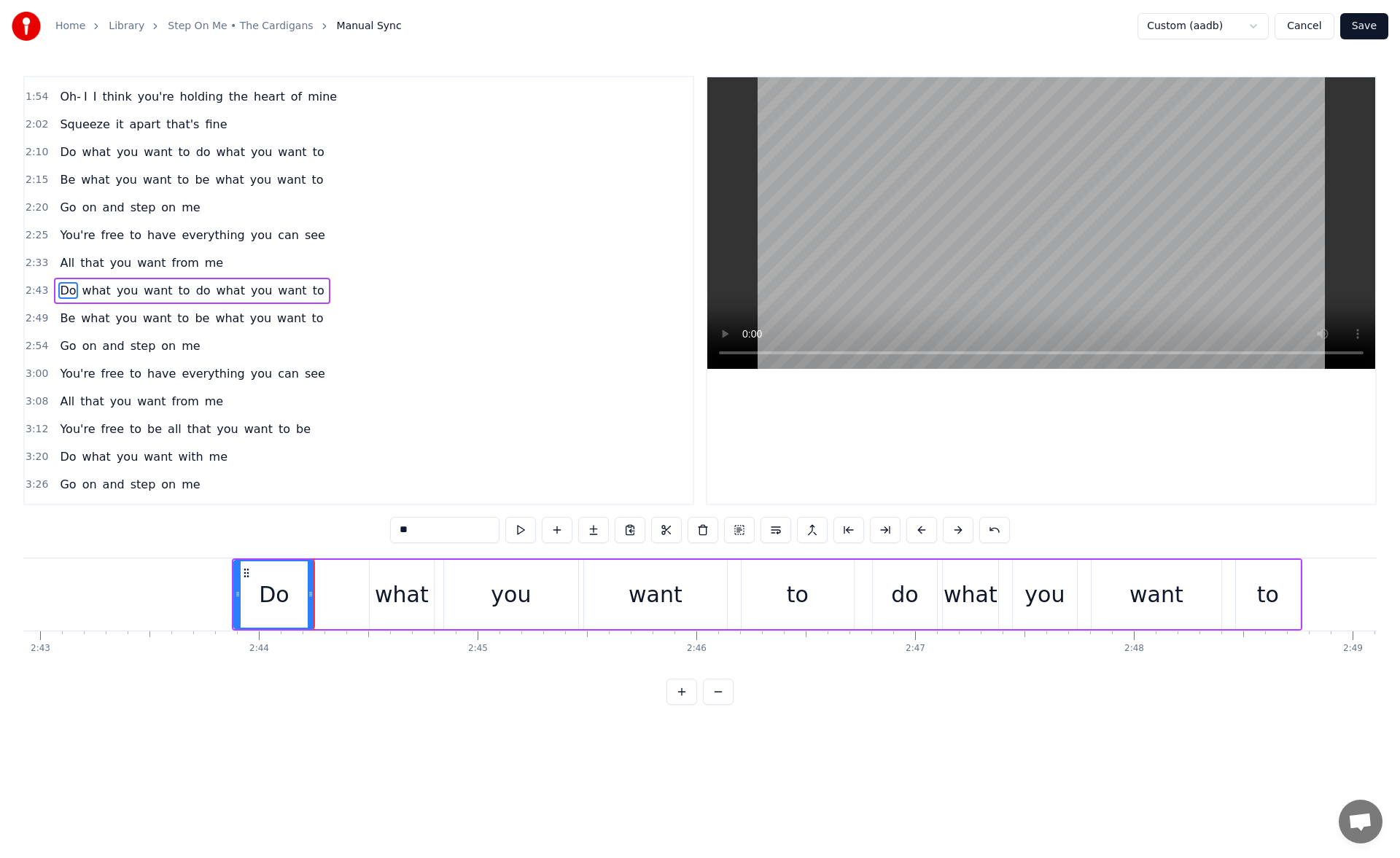
click at [387, 595] on div "what" at bounding box center [402, 594] width 54 height 33
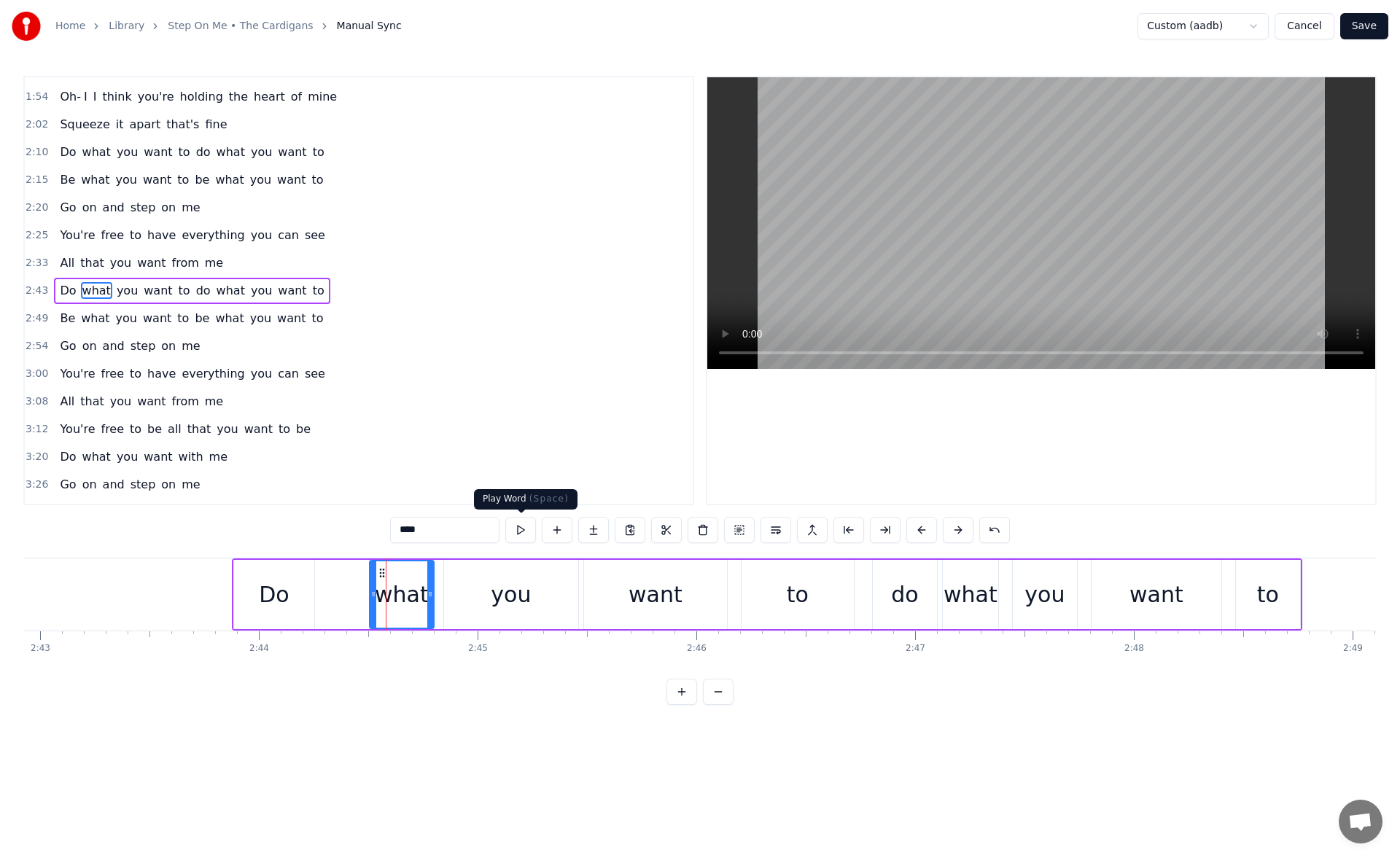
click at [528, 532] on button at bounding box center [520, 529] width 31 height 26
click at [371, 594] on icon at bounding box center [374, 594] width 6 height 12
click at [480, 572] on div "you" at bounding box center [511, 594] width 134 height 69
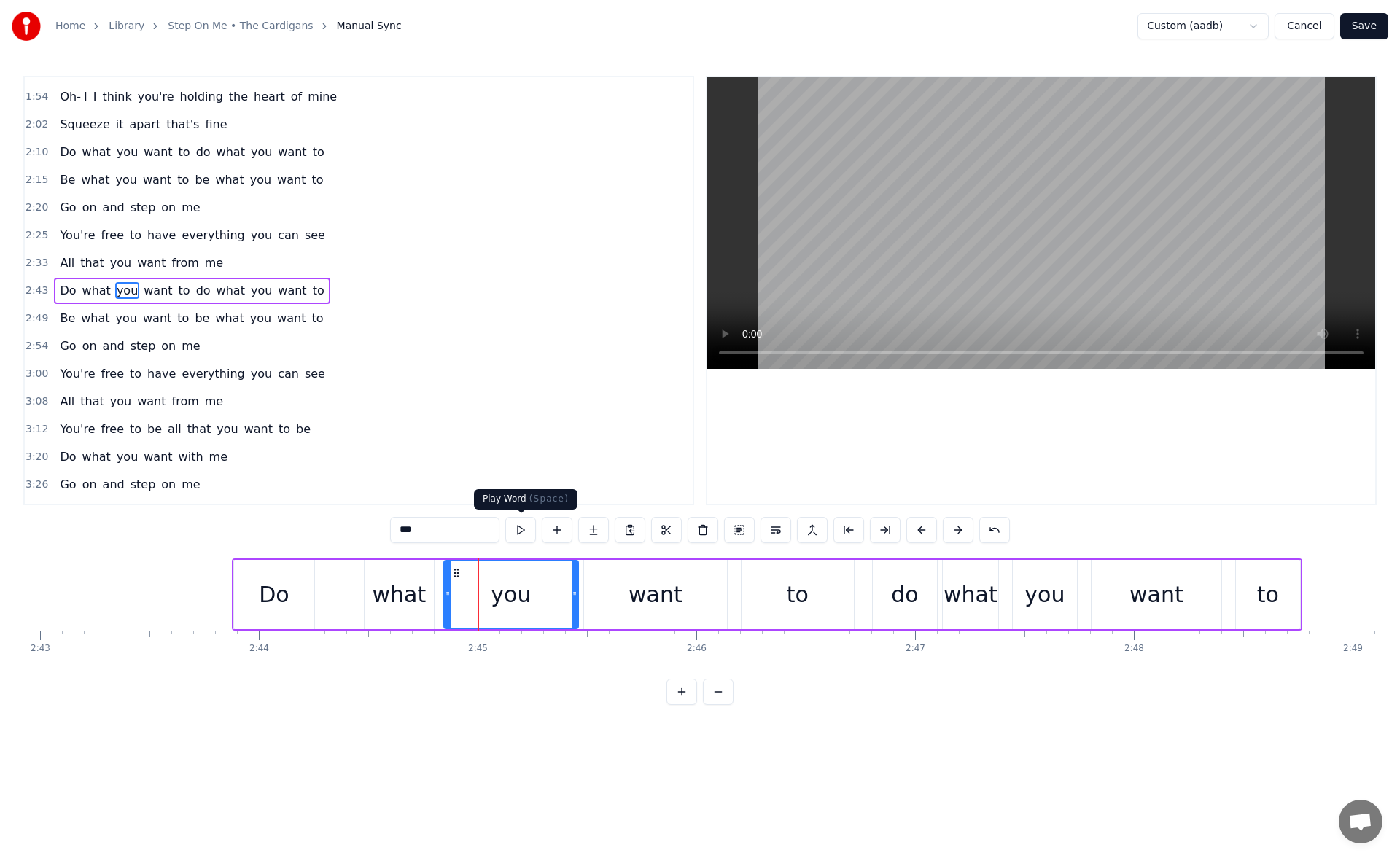
click at [527, 524] on button at bounding box center [520, 529] width 31 height 26
drag, startPoint x: 574, startPoint y: 592, endPoint x: 563, endPoint y: 592, distance: 11.0
click at [567, 592] on circle at bounding box center [567, 591] width 1 height 1
click at [526, 528] on button at bounding box center [520, 529] width 31 height 26
click at [556, 594] on circle at bounding box center [556, 594] width 1 height 1
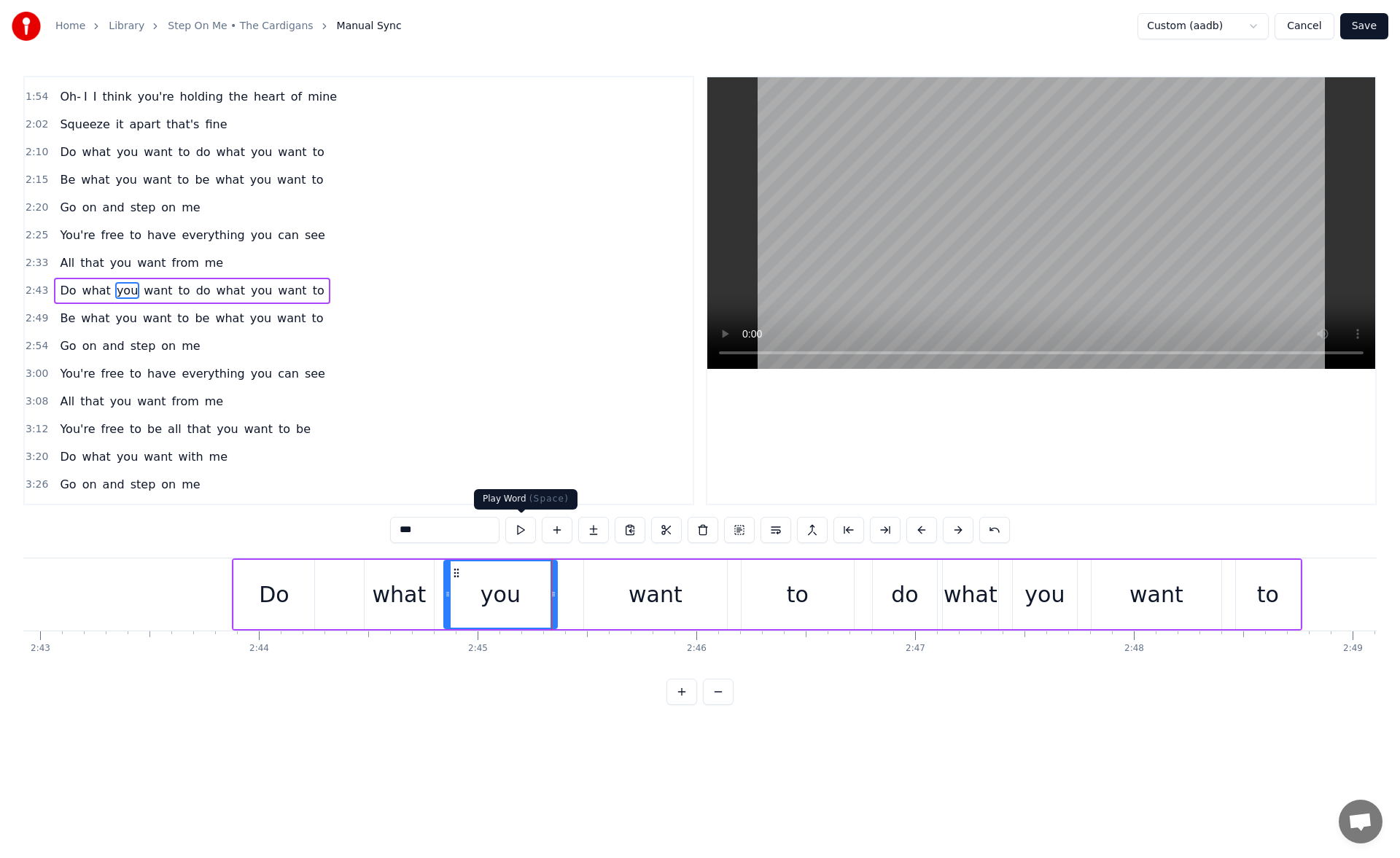
click at [530, 532] on button at bounding box center [520, 529] width 31 height 26
click at [589, 585] on div "want" at bounding box center [655, 594] width 143 height 69
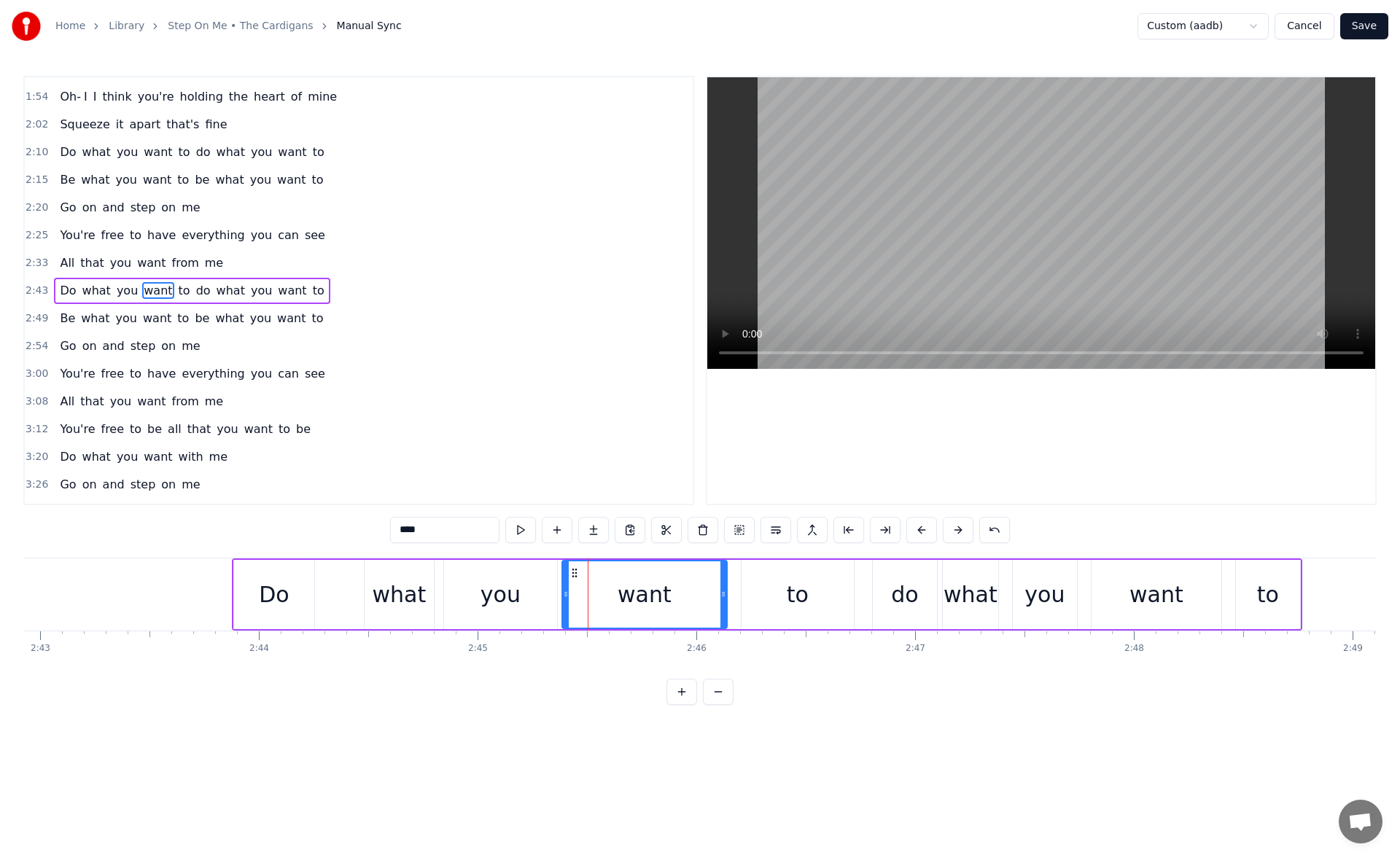
drag, startPoint x: 586, startPoint y: 594, endPoint x: 565, endPoint y: 594, distance: 21.0
click at [565, 594] on icon at bounding box center [566, 594] width 6 height 12
click at [527, 526] on button at bounding box center [520, 529] width 31 height 26
click at [765, 605] on div "to" at bounding box center [797, 594] width 112 height 69
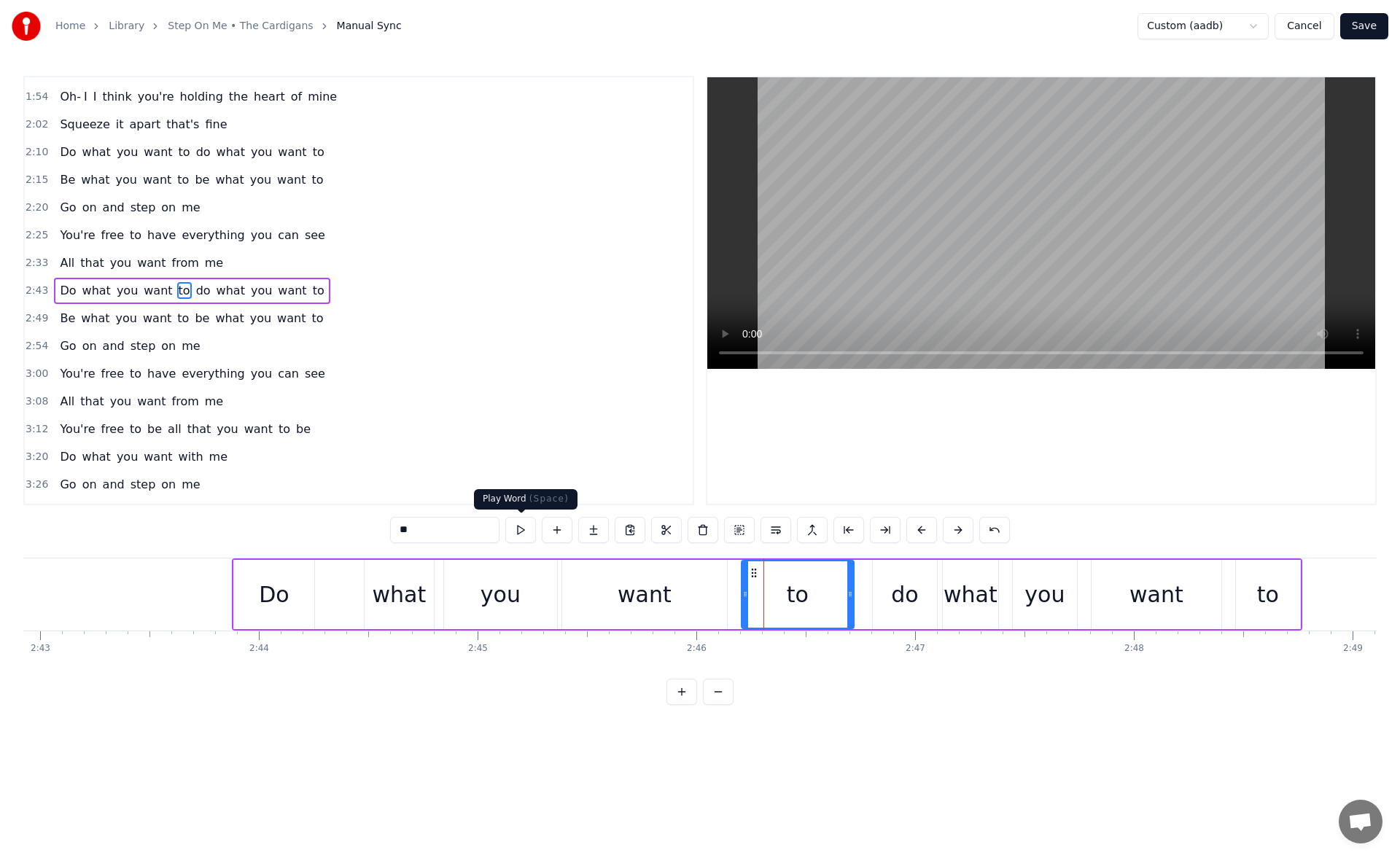
click at [526, 532] on button at bounding box center [520, 529] width 31 height 26
click at [514, 539] on button at bounding box center [520, 529] width 31 height 26
click at [908, 588] on div "do" at bounding box center [904, 594] width 27 height 33
type input "**"
click at [526, 527] on button at bounding box center [520, 529] width 31 height 26
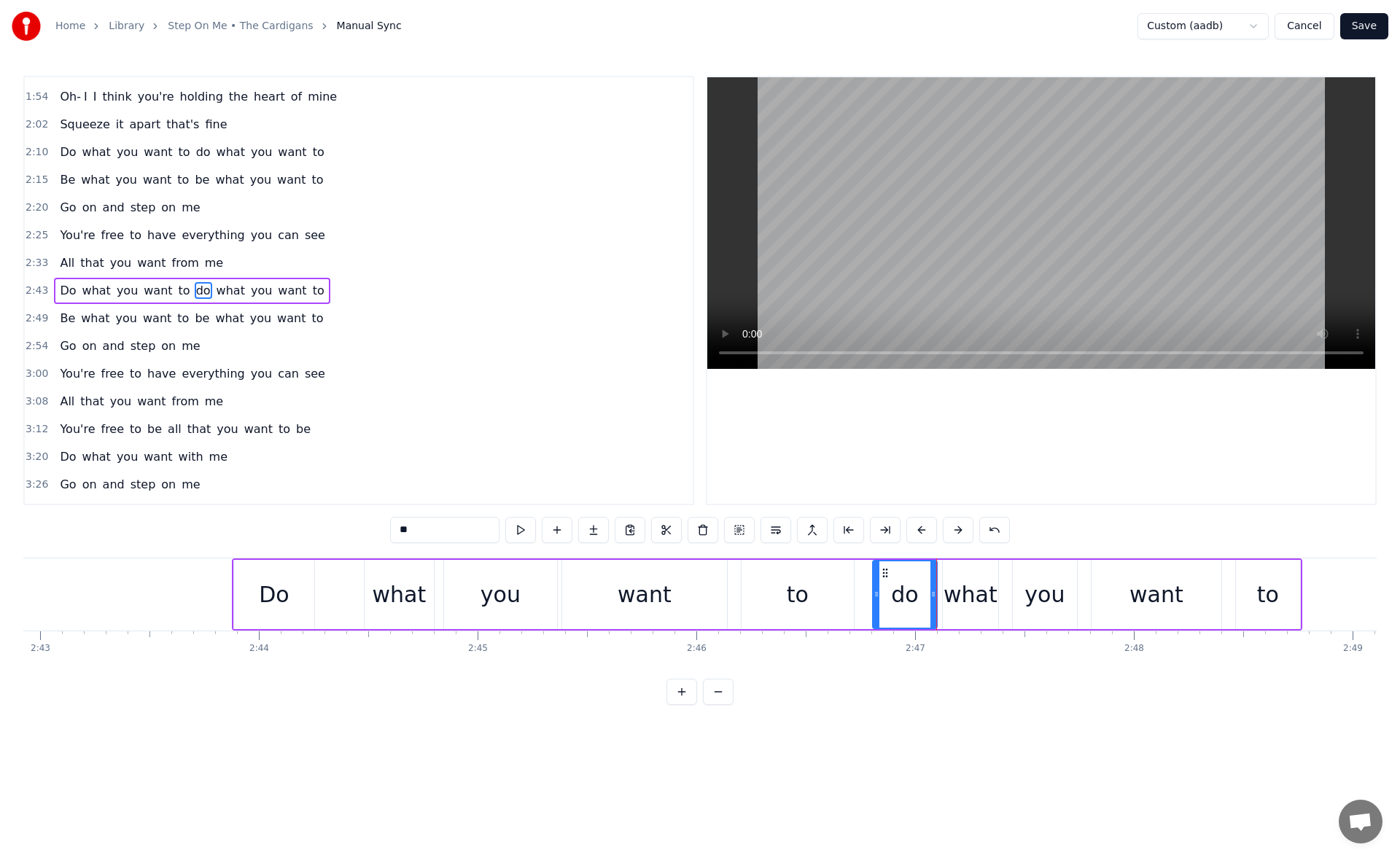
click at [526, 527] on button at bounding box center [520, 529] width 31 height 26
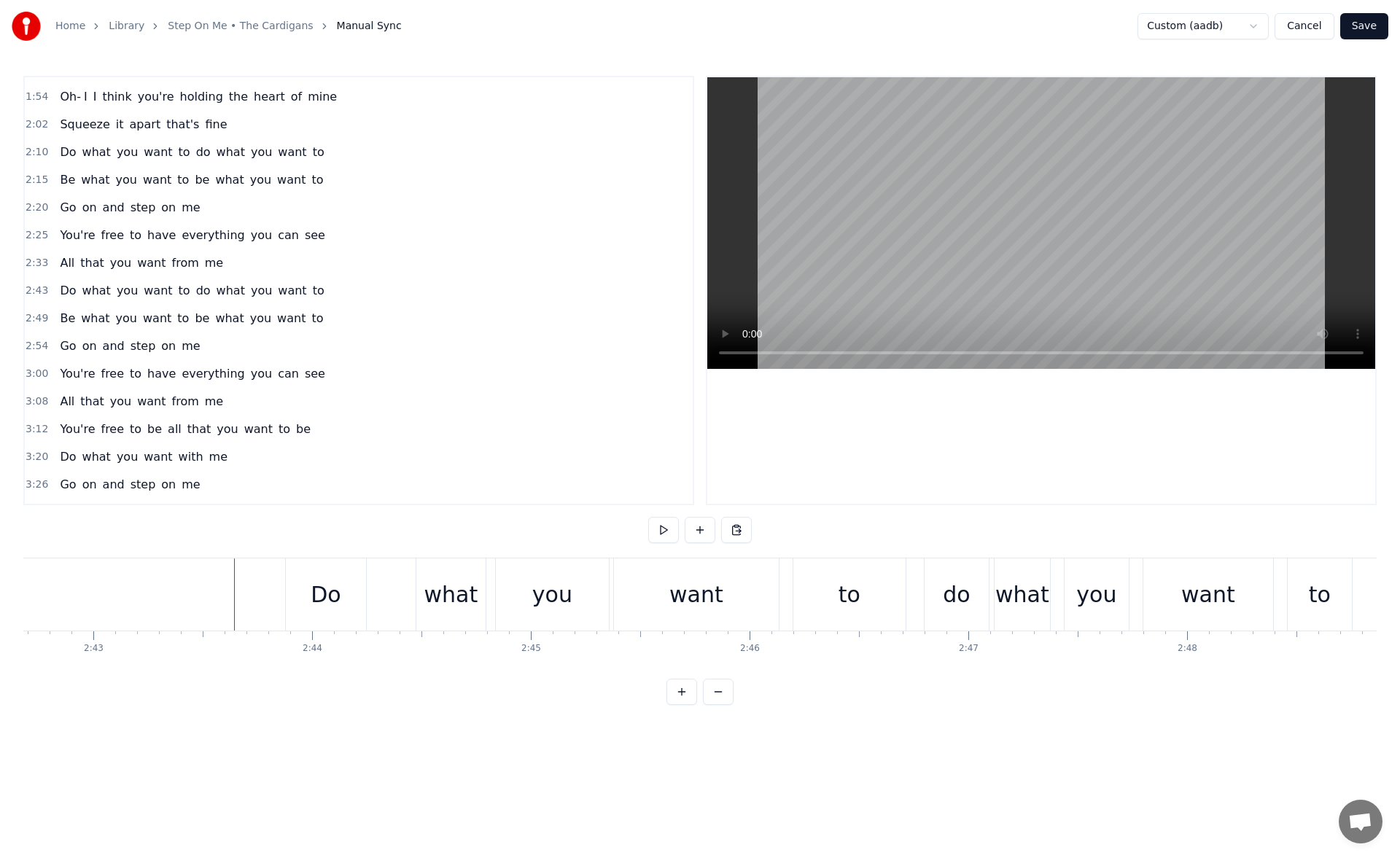
scroll to position [0, 35439]
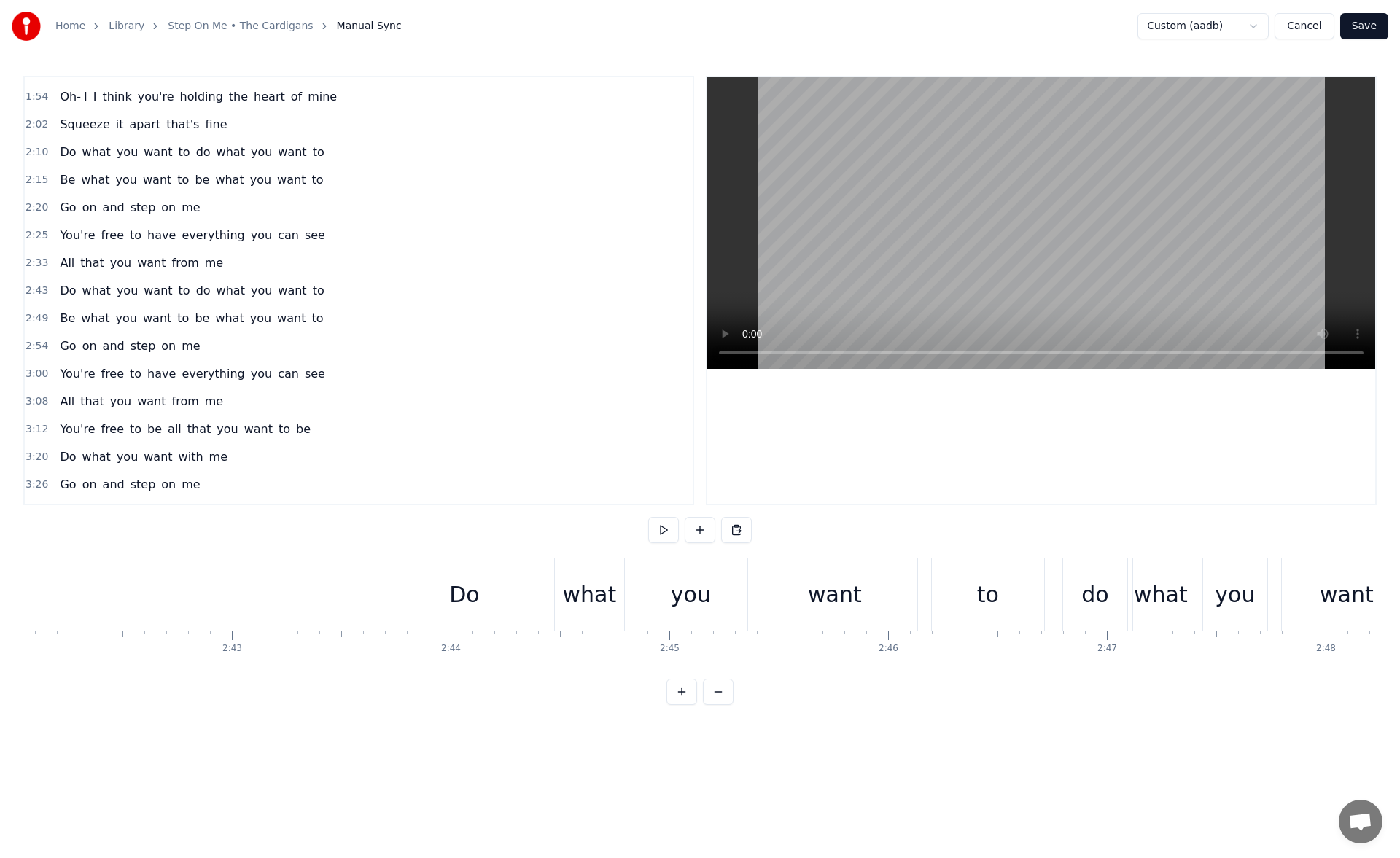
click at [715, 608] on div "you" at bounding box center [690, 594] width 113 height 72
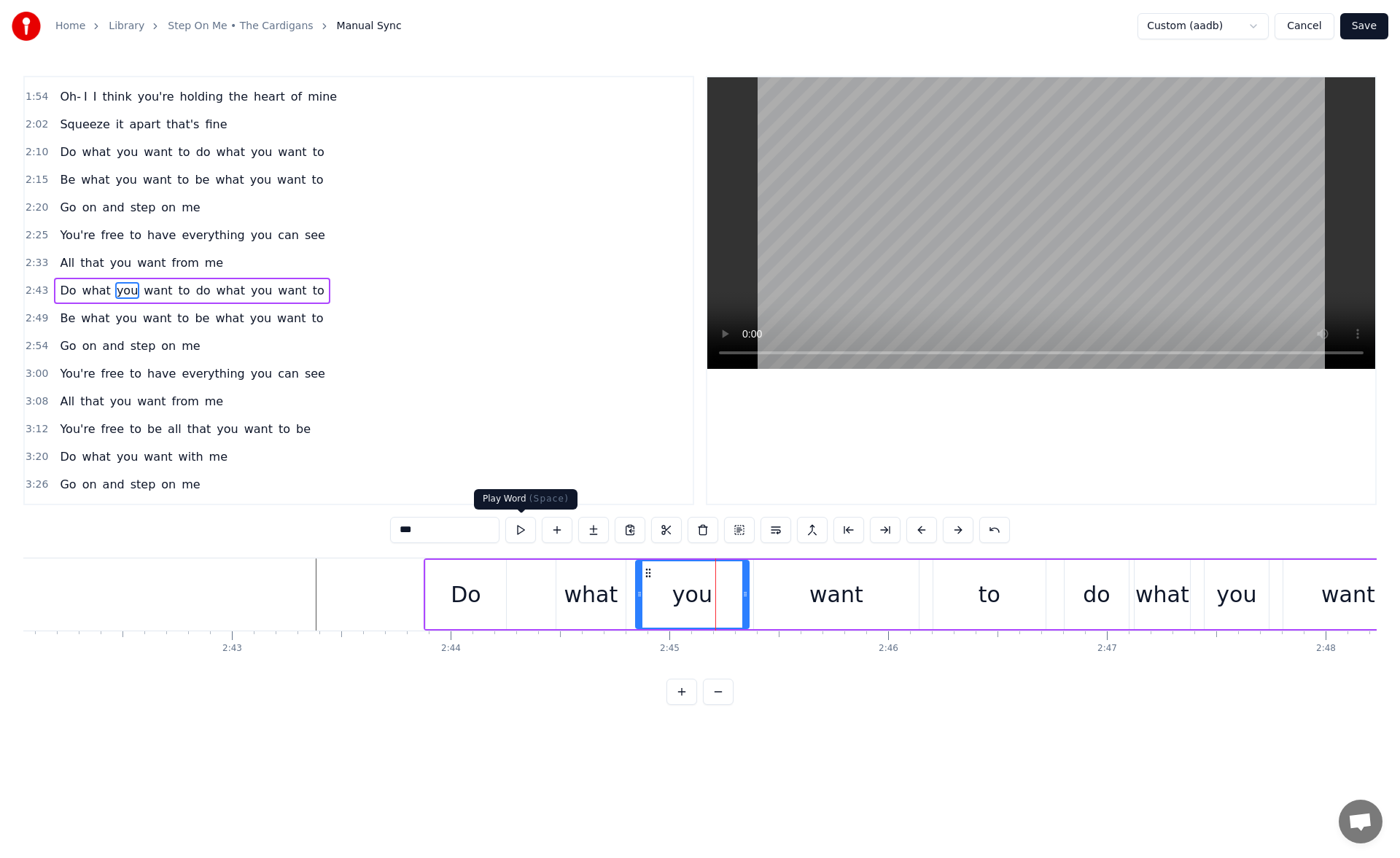
click at [528, 527] on button at bounding box center [520, 529] width 31 height 26
click at [794, 587] on div "want" at bounding box center [836, 594] width 165 height 69
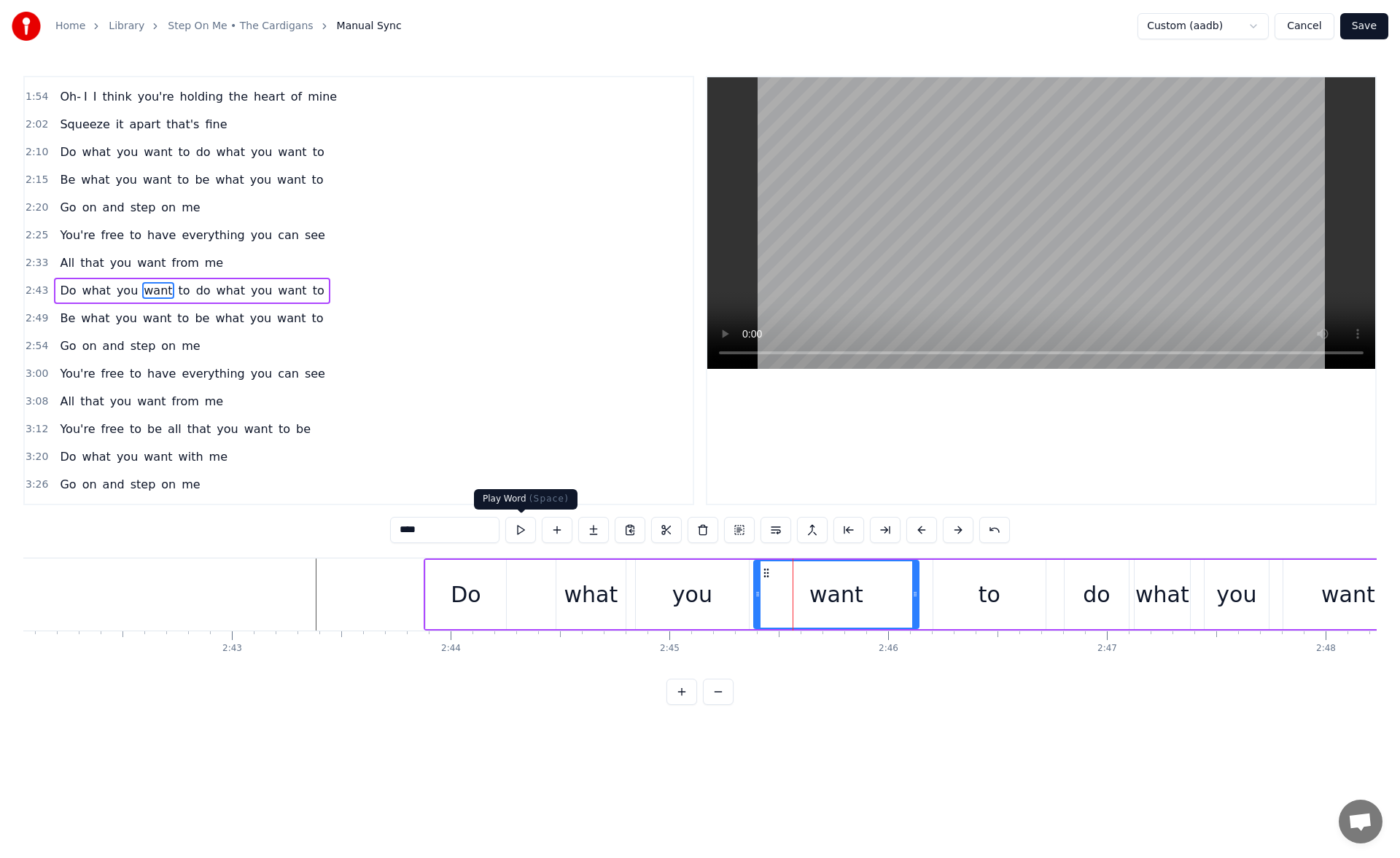
click at [529, 524] on button at bounding box center [520, 529] width 31 height 26
click at [979, 590] on div "to" at bounding box center [989, 594] width 112 height 69
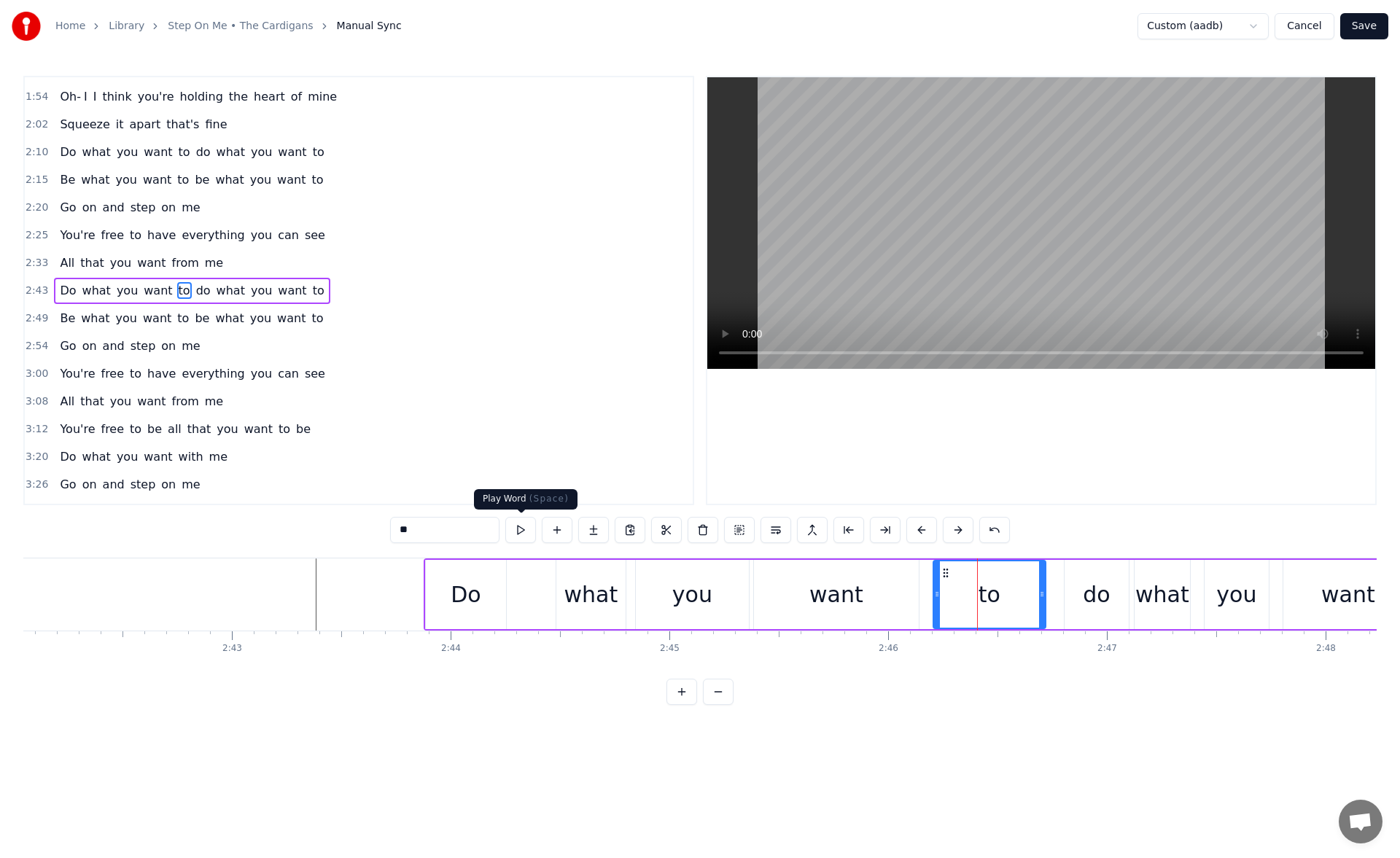
click at [523, 532] on button at bounding box center [520, 529] width 31 height 26
click at [830, 606] on div "want" at bounding box center [836, 594] width 54 height 33
type input "****"
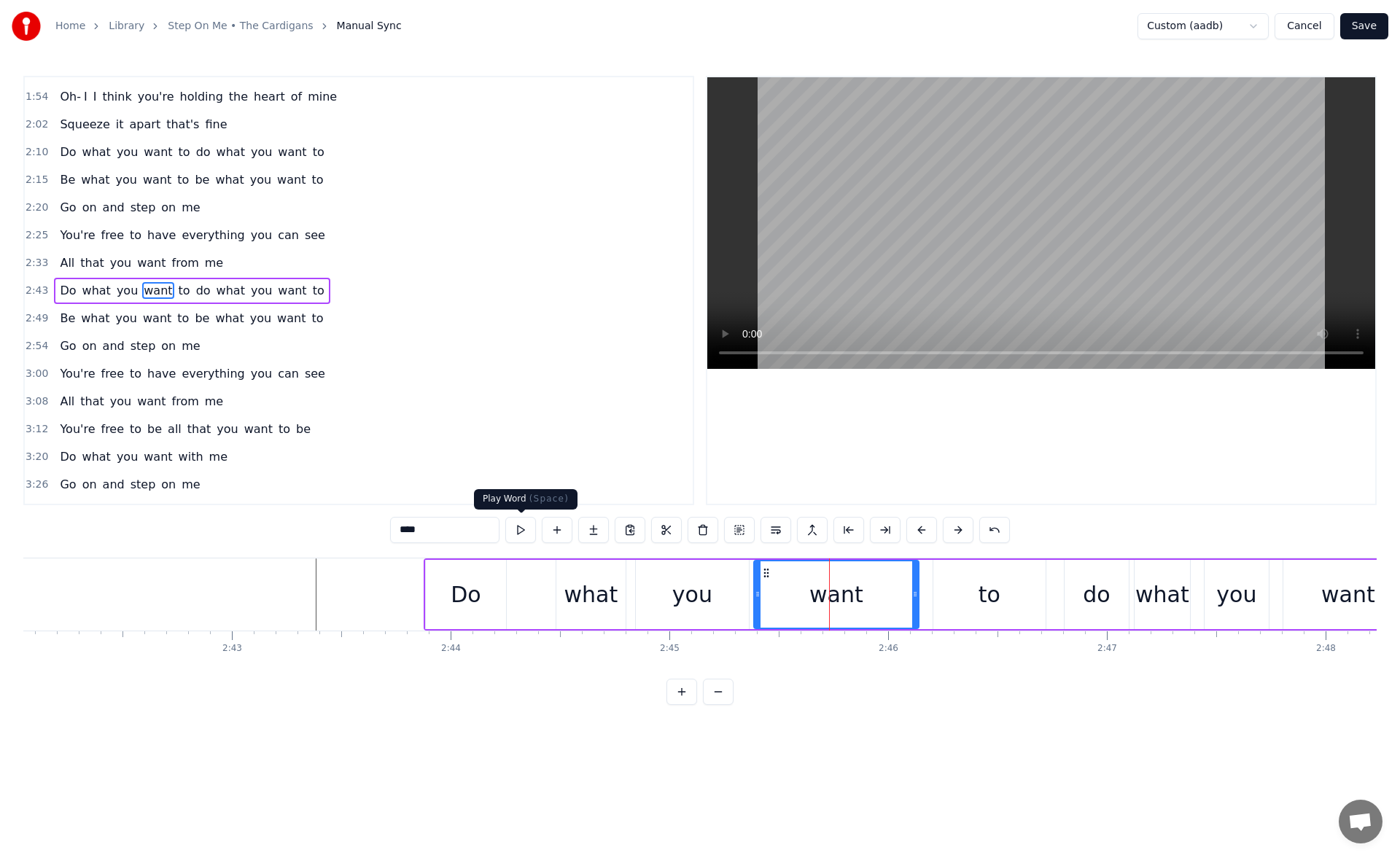
click at [516, 533] on button at bounding box center [520, 529] width 31 height 26
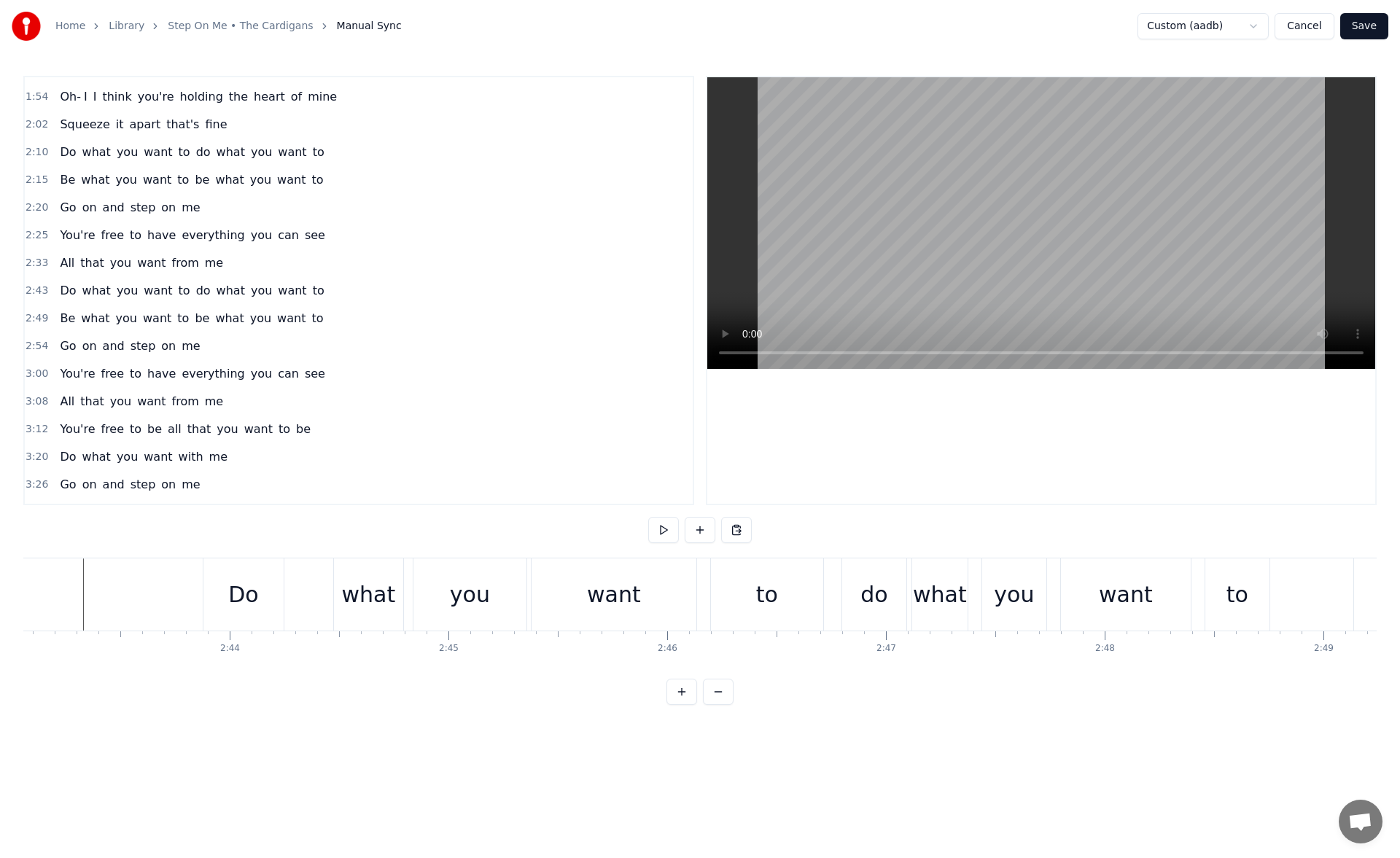
scroll to position [0, 35633]
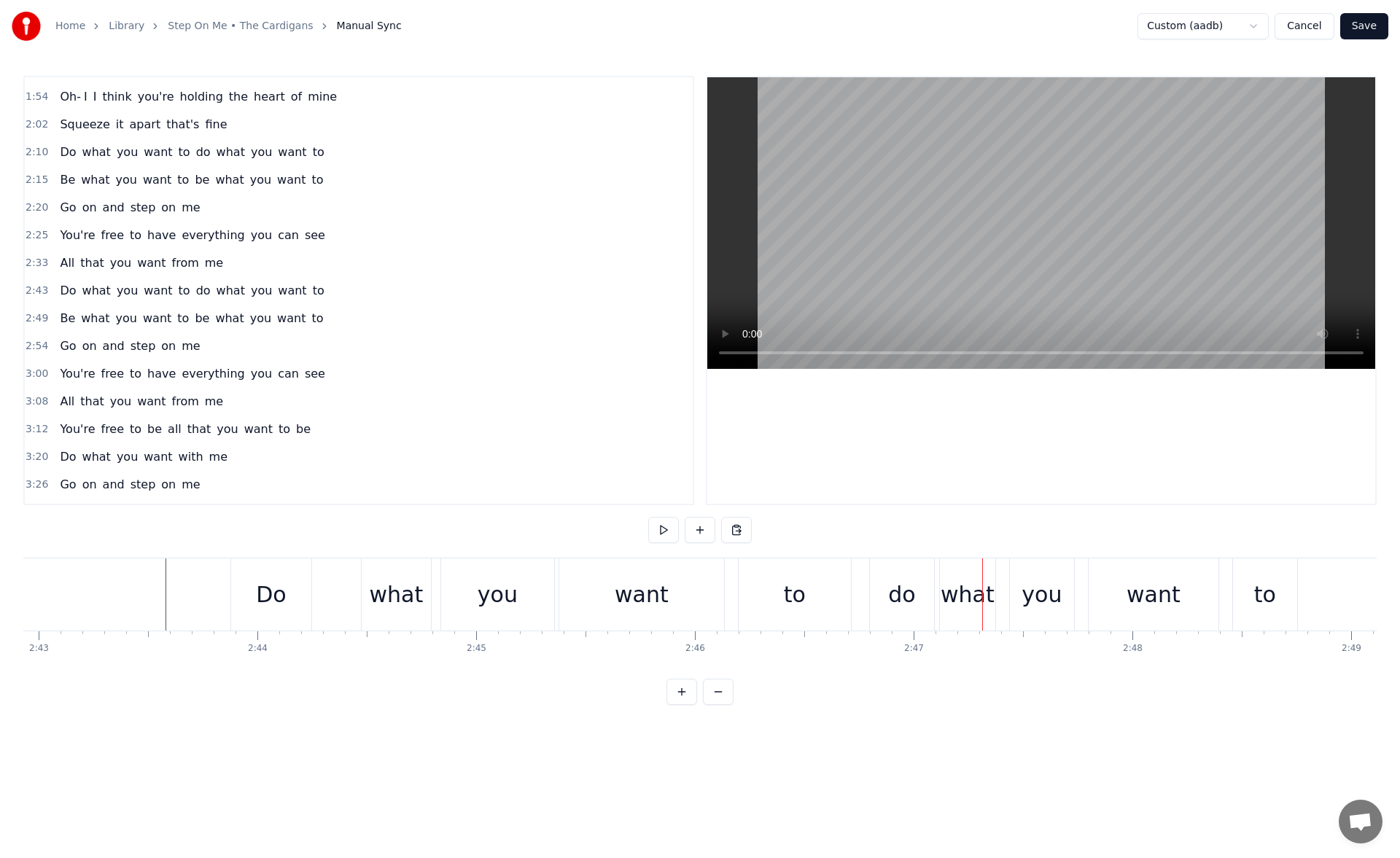
click at [685, 607] on div "want" at bounding box center [641, 594] width 165 height 72
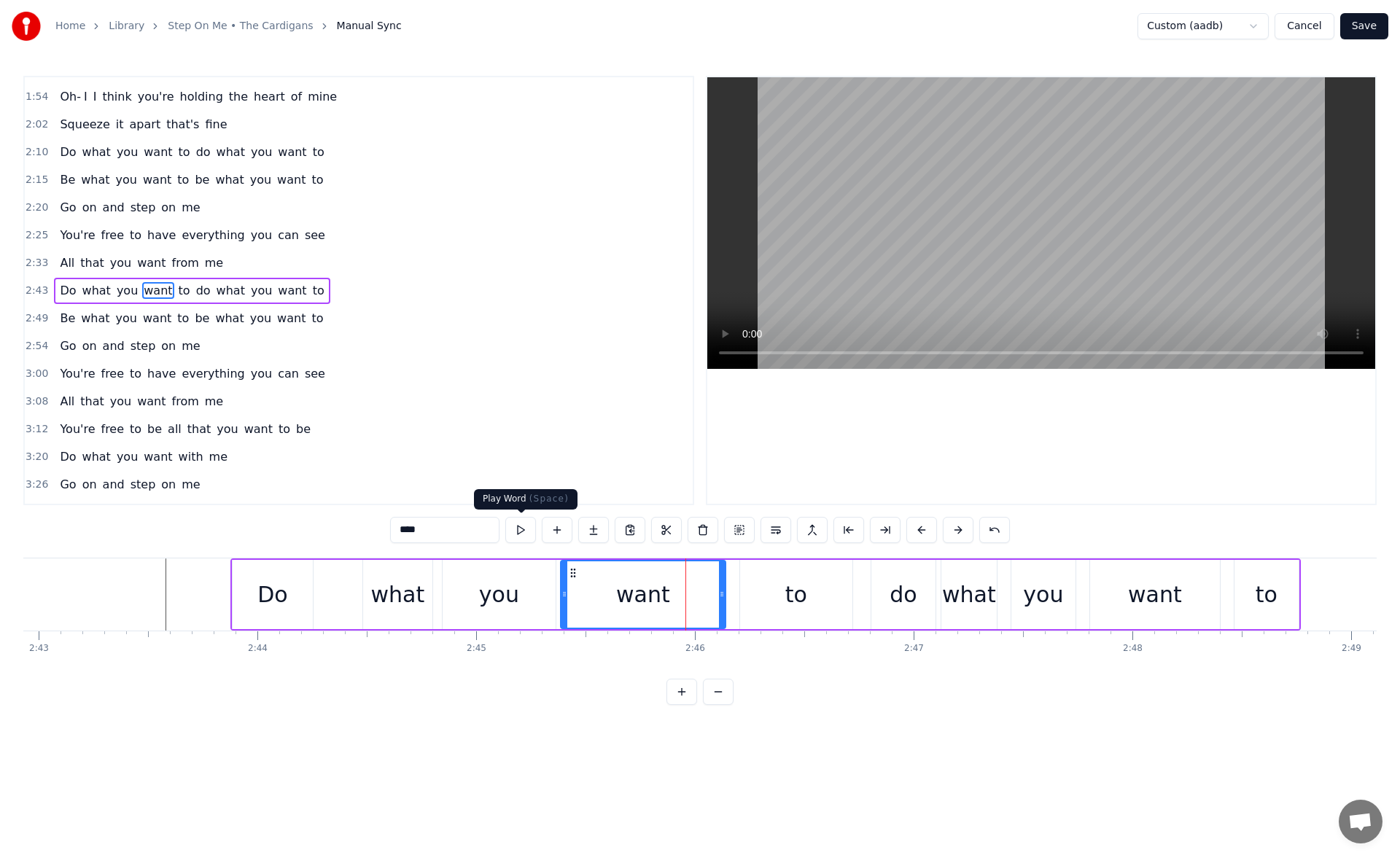
click at [521, 532] on button at bounding box center [520, 529] width 31 height 26
click at [749, 588] on div "to" at bounding box center [796, 594] width 112 height 69
type input "**"
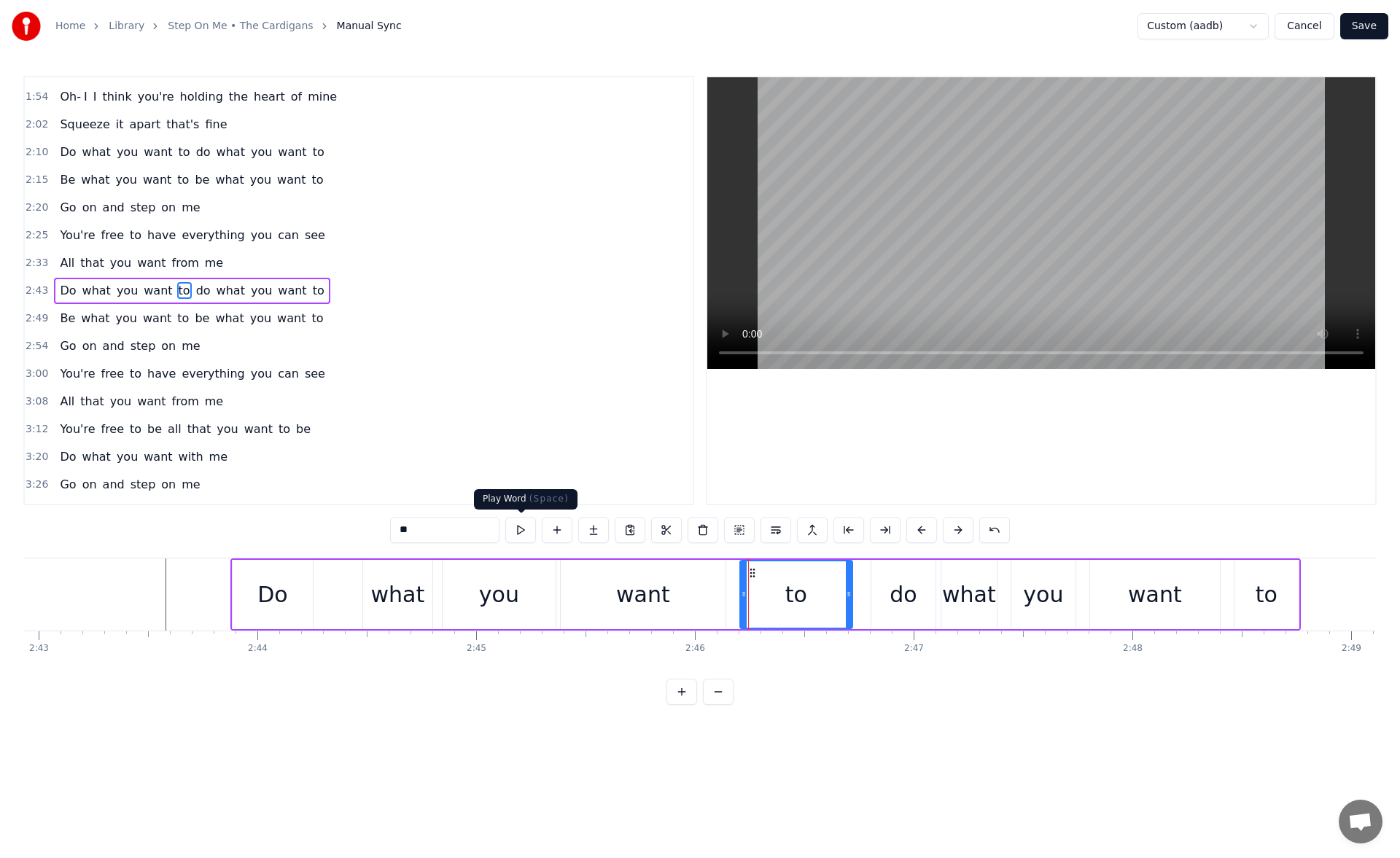
click at [534, 527] on button at bounding box center [520, 529] width 31 height 26
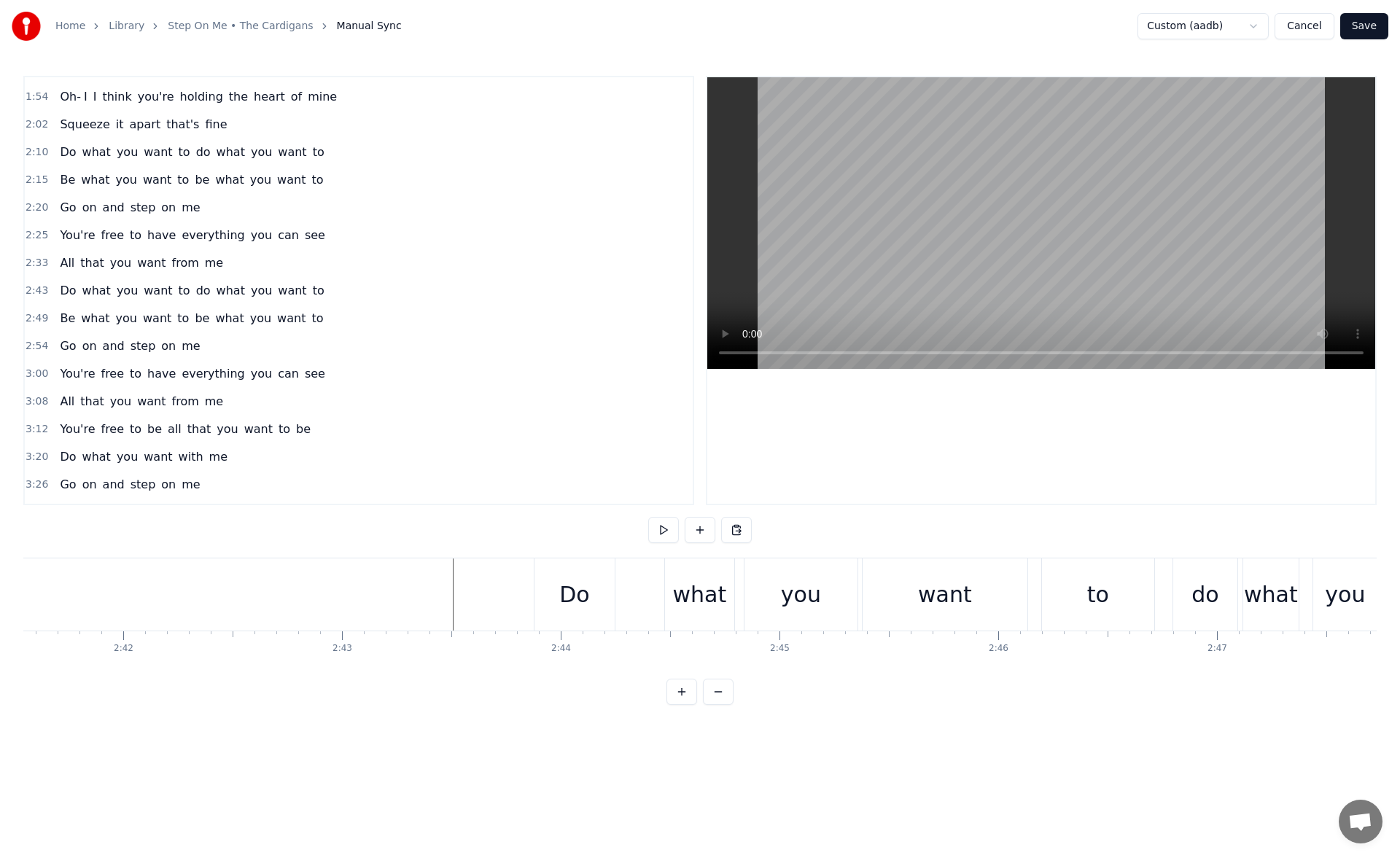
scroll to position [0, 35108]
click at [795, 597] on div "Do" at bounding box center [796, 594] width 30 height 33
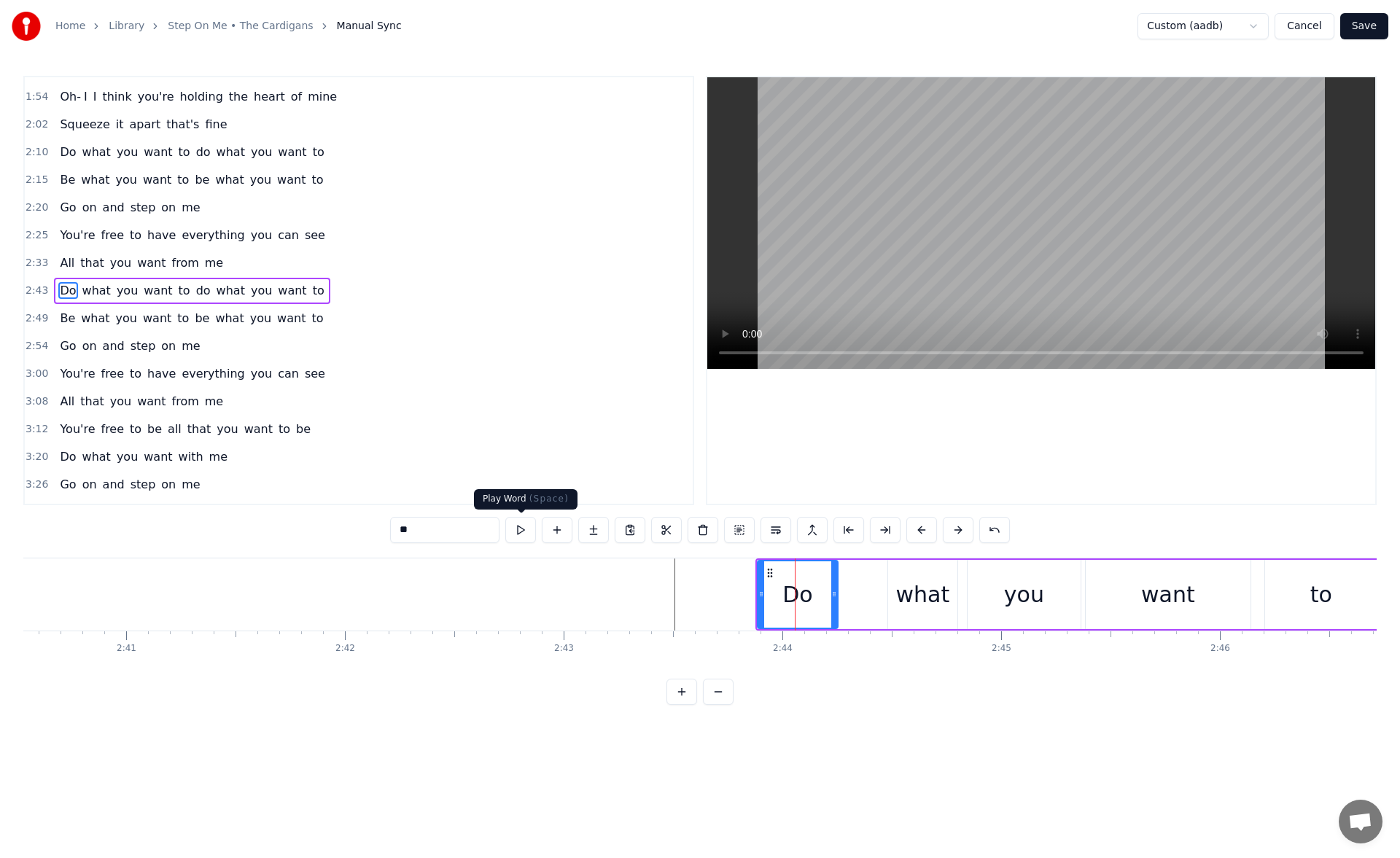
click at [524, 523] on button at bounding box center [520, 529] width 31 height 26
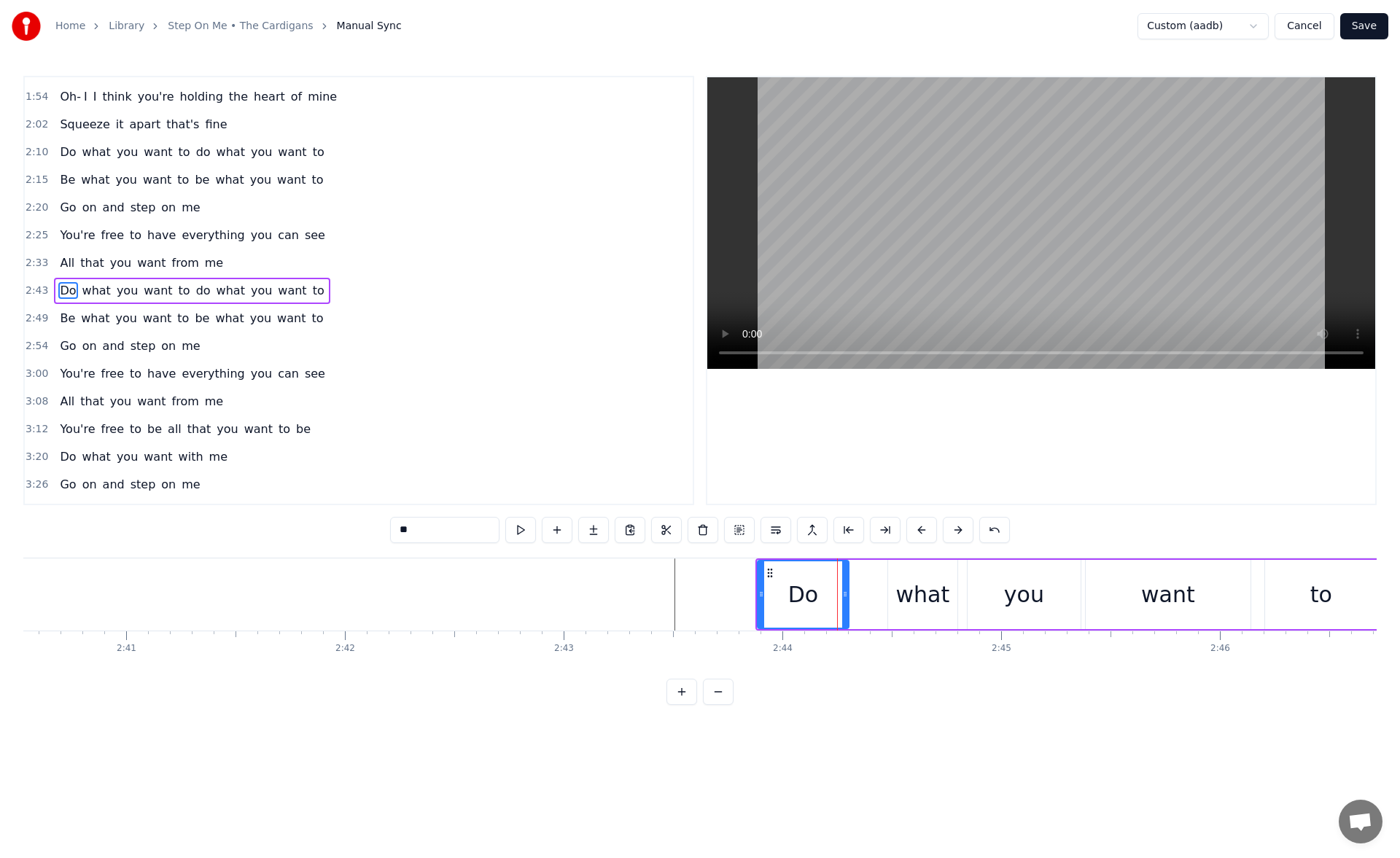
drag, startPoint x: 834, startPoint y: 597, endPoint x: 846, endPoint y: 598, distance: 12.0
click at [846, 598] on icon at bounding box center [845, 594] width 6 height 12
click at [515, 527] on button at bounding box center [520, 529] width 31 height 26
click at [908, 585] on div "what" at bounding box center [923, 594] width 54 height 33
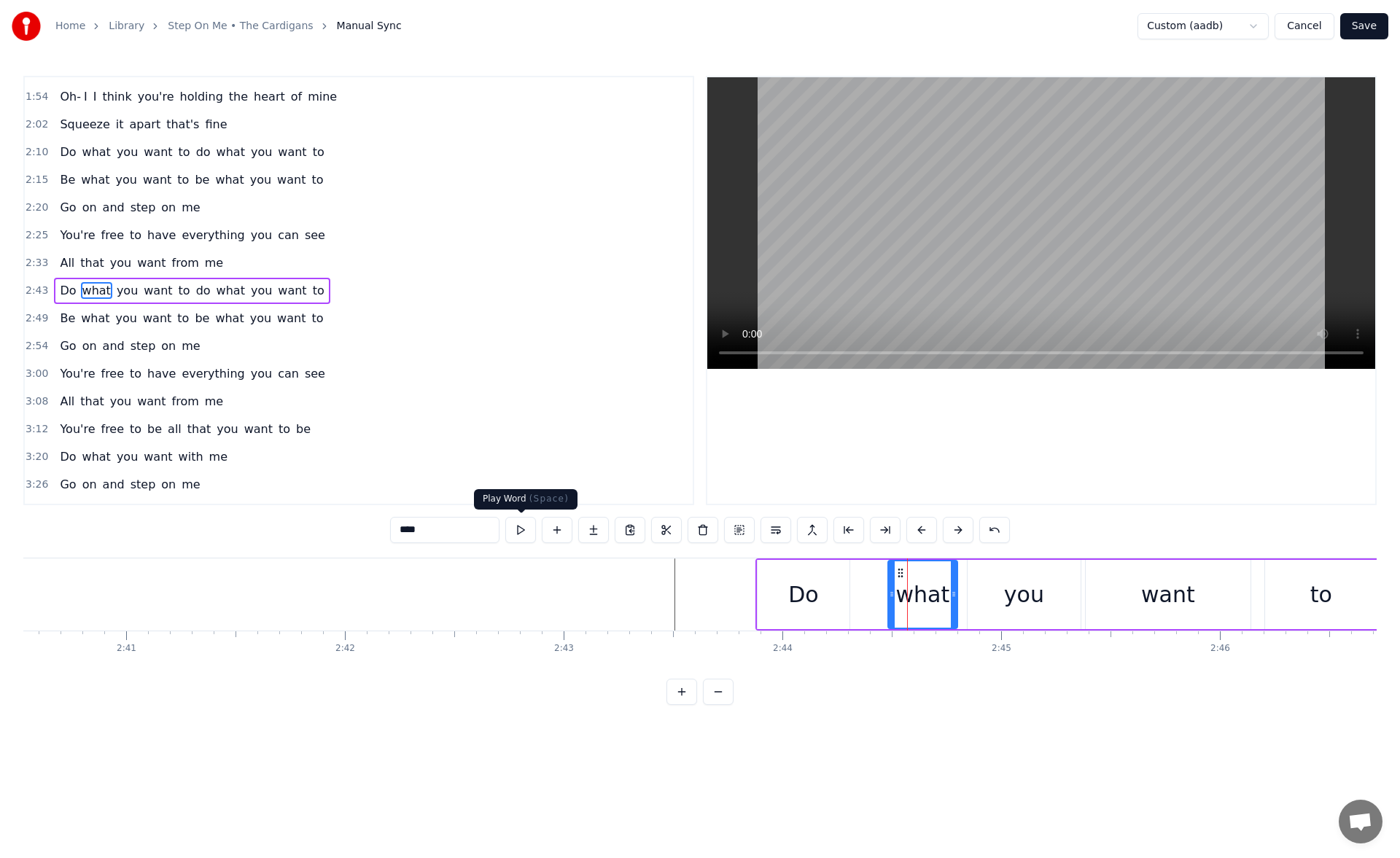
click at [525, 528] on button at bounding box center [520, 529] width 31 height 26
click at [1023, 589] on div "you" at bounding box center [1024, 594] width 40 height 33
click at [517, 528] on button at bounding box center [520, 529] width 31 height 26
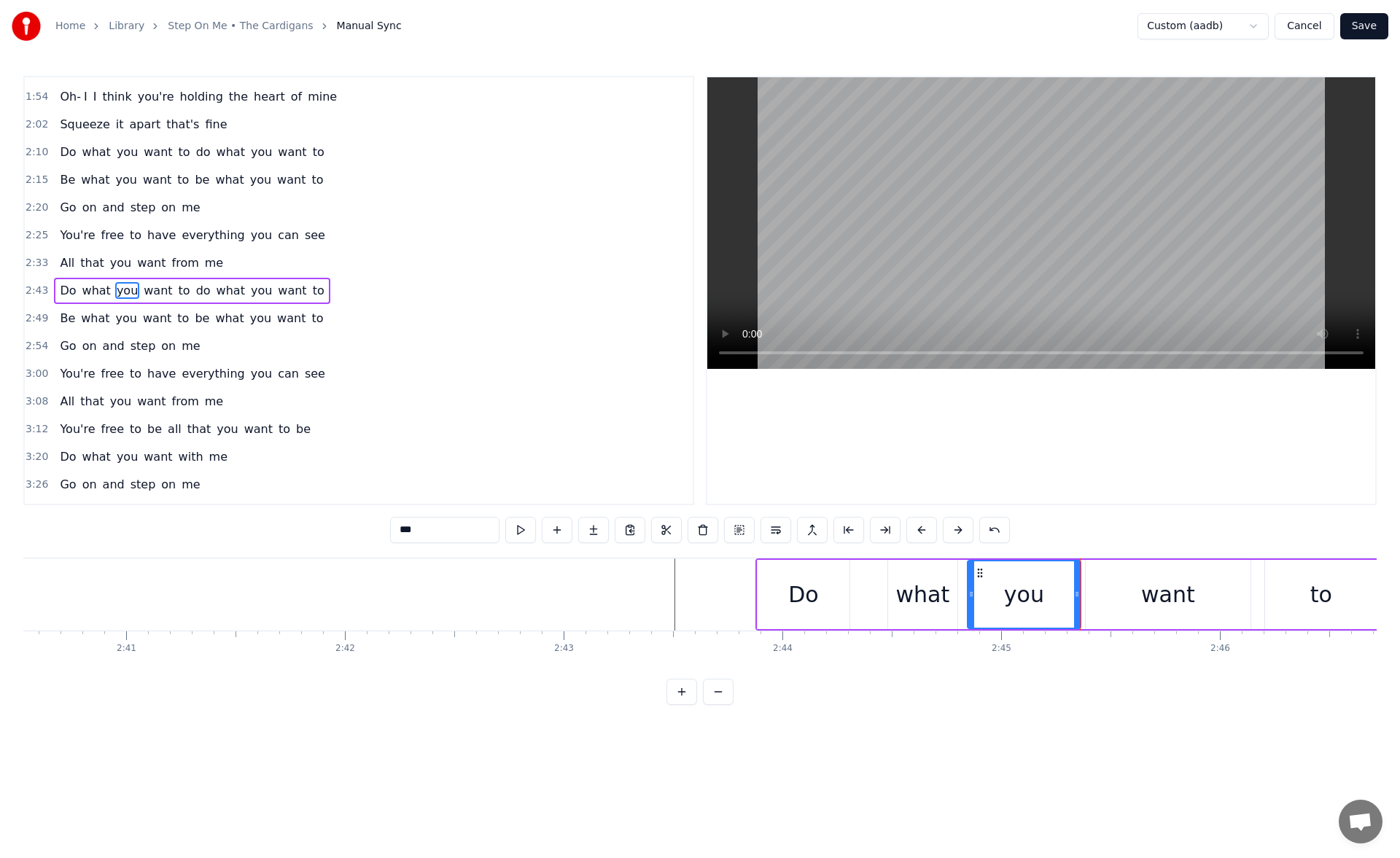
click at [517, 528] on button at bounding box center [520, 529] width 31 height 26
click at [1104, 585] on div "want" at bounding box center [1168, 594] width 165 height 69
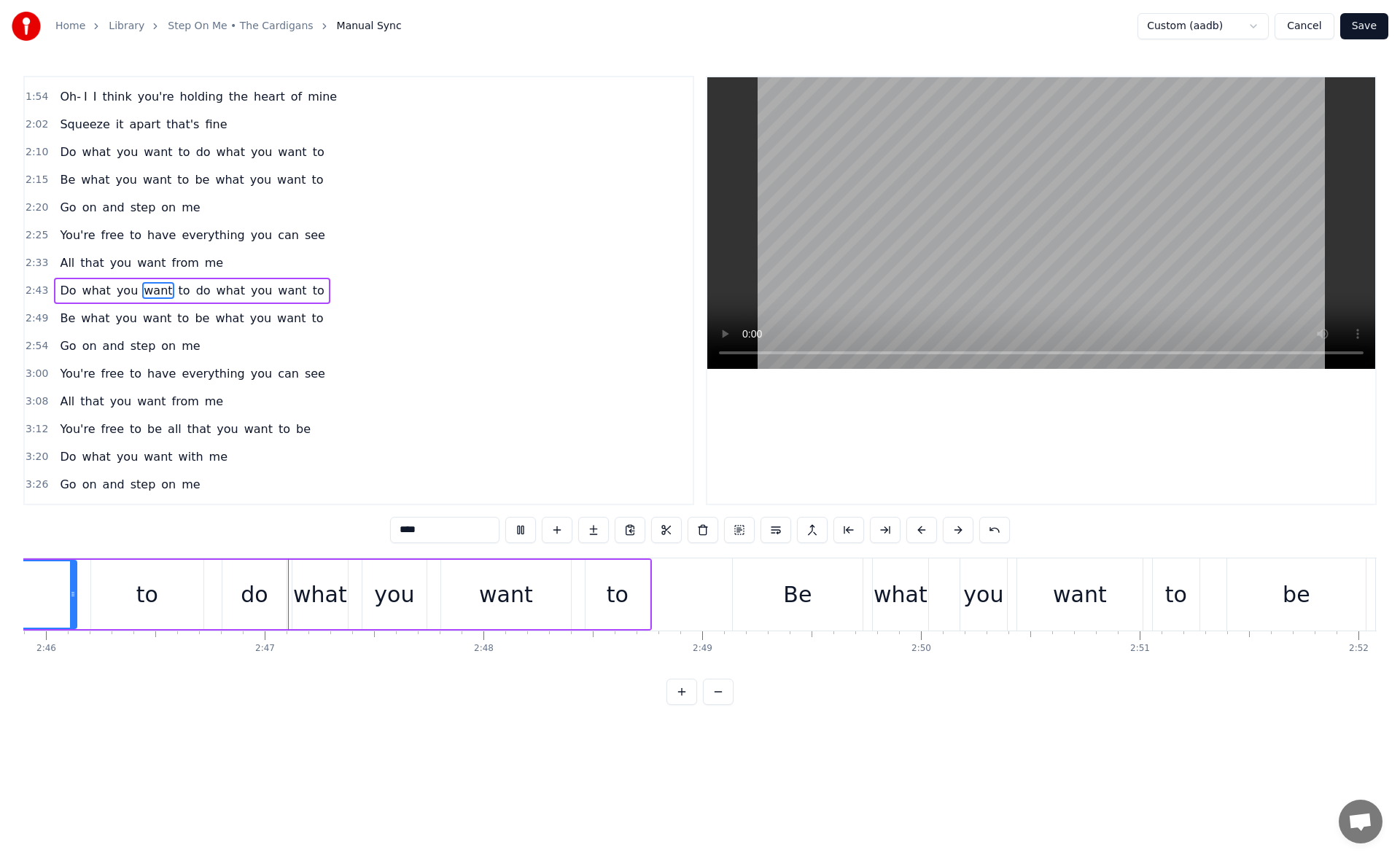
scroll to position [0, 36334]
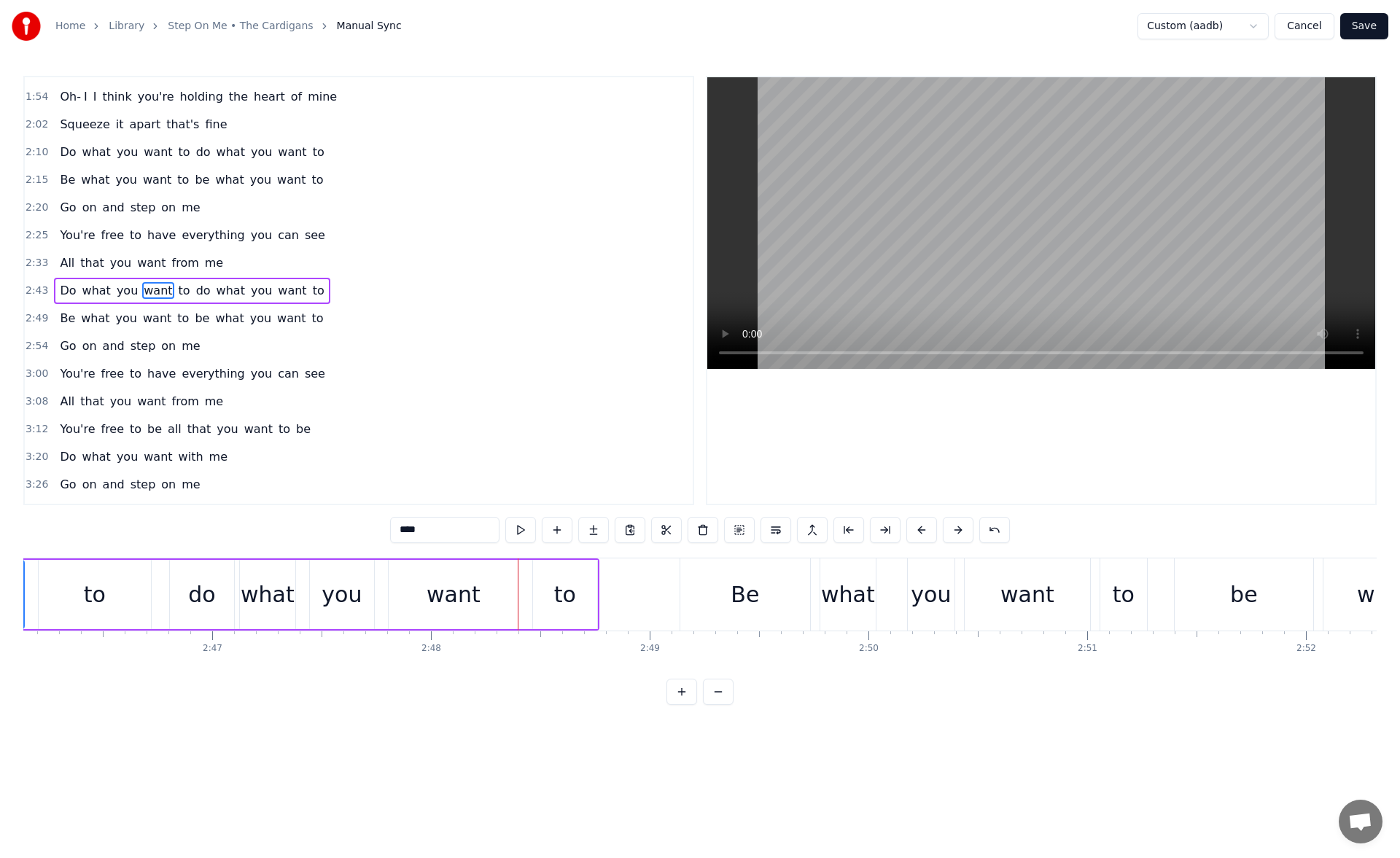
click at [215, 597] on div "do" at bounding box center [202, 594] width 64 height 69
click at [527, 528] on button at bounding box center [520, 529] width 31 height 26
click at [265, 588] on div "what" at bounding box center [267, 594] width 54 height 33
click at [525, 532] on button at bounding box center [520, 529] width 31 height 26
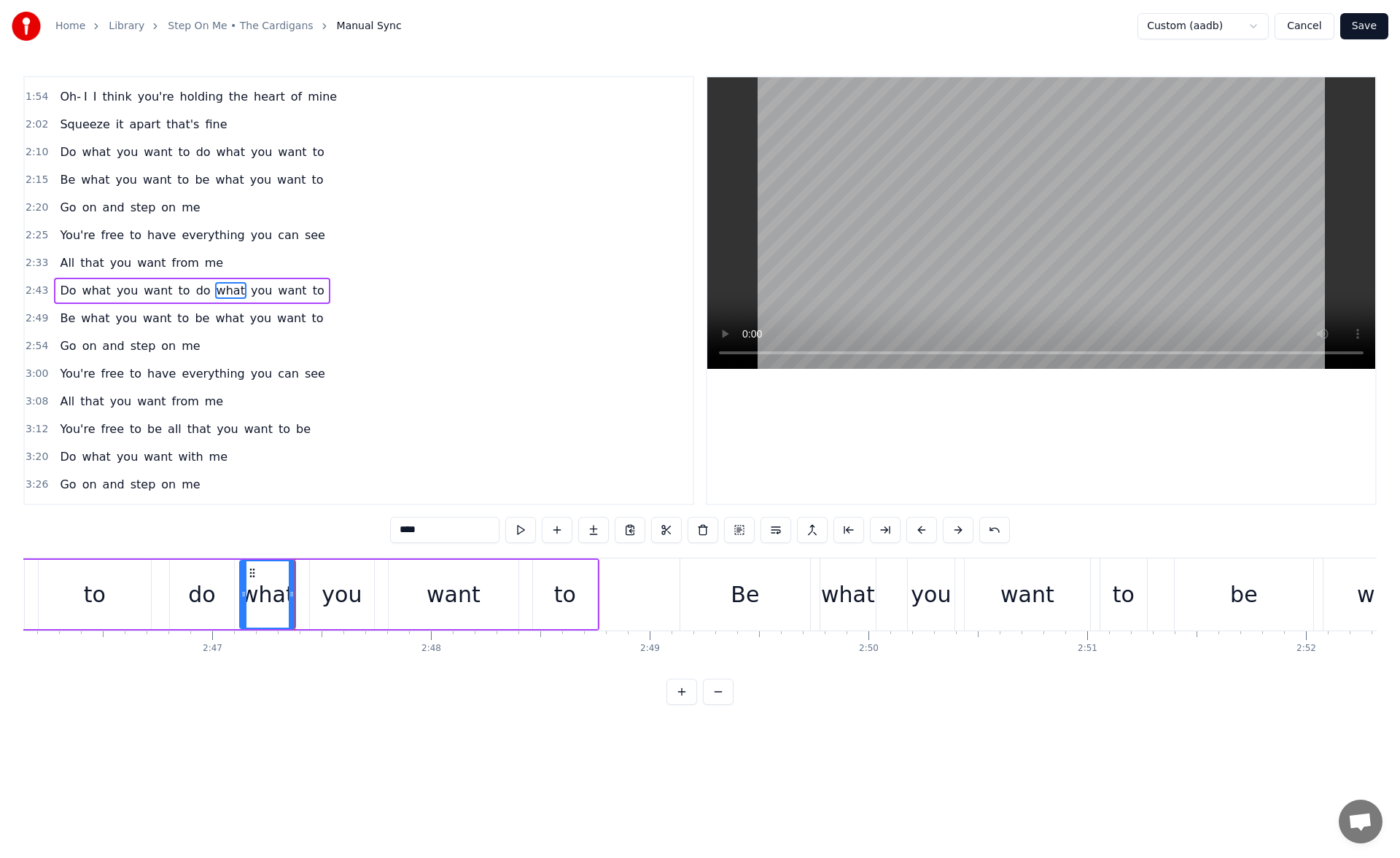
click at [344, 578] on div "you" at bounding box center [341, 594] width 40 height 33
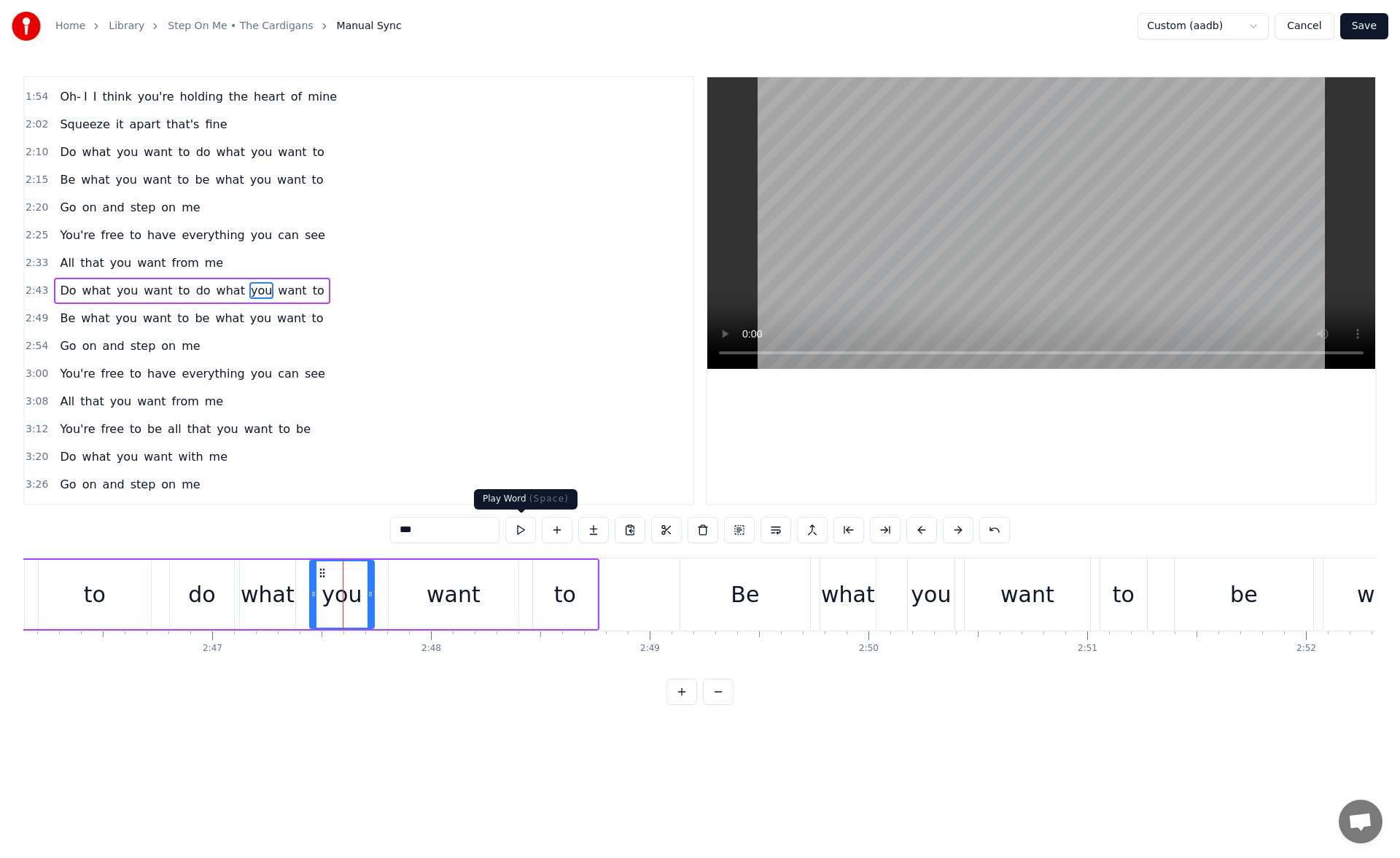
click at [522, 523] on button at bounding box center [520, 529] width 31 height 26
click at [492, 582] on div "want" at bounding box center [453, 594] width 130 height 69
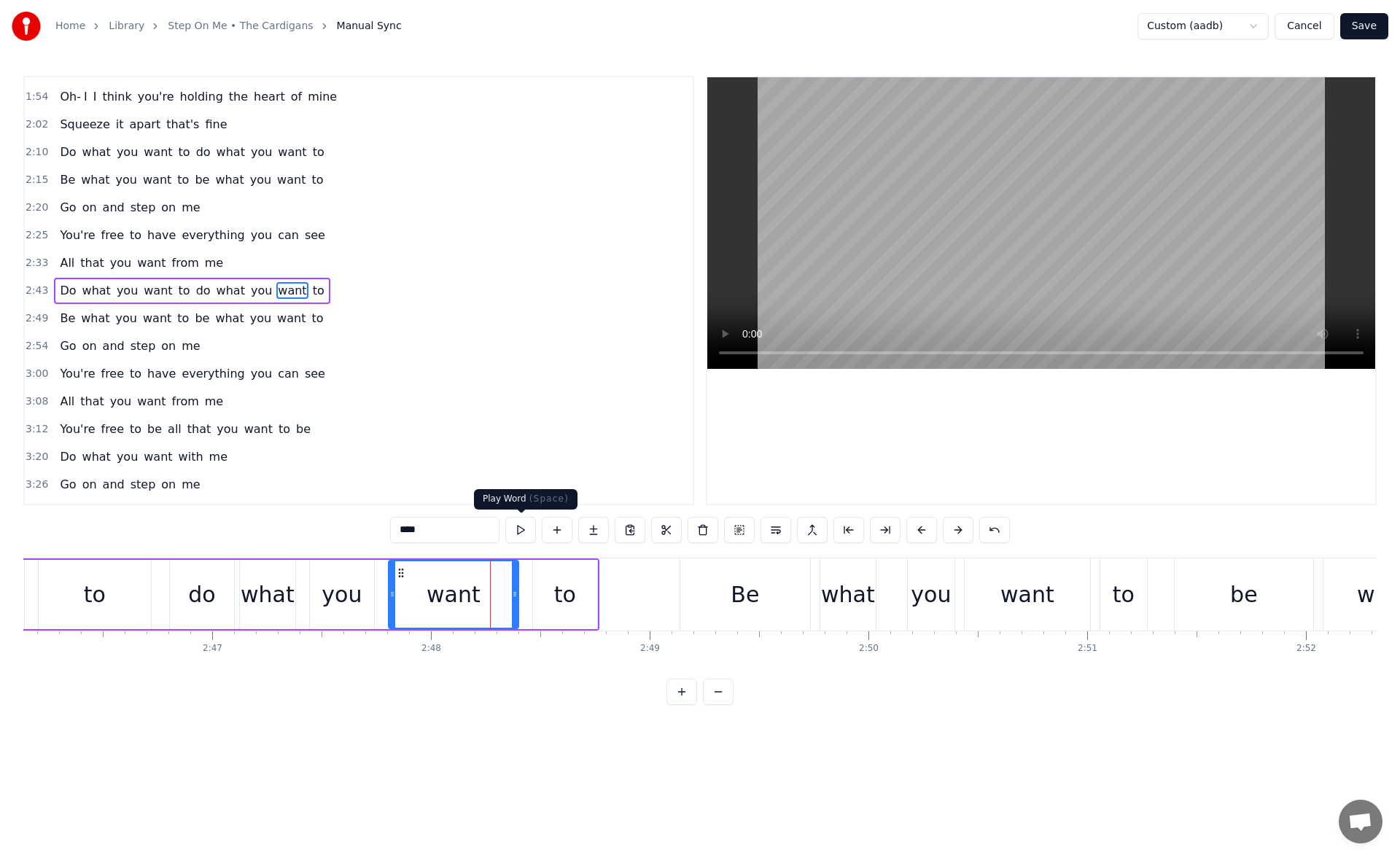
click at [527, 529] on button at bounding box center [520, 529] width 31 height 26
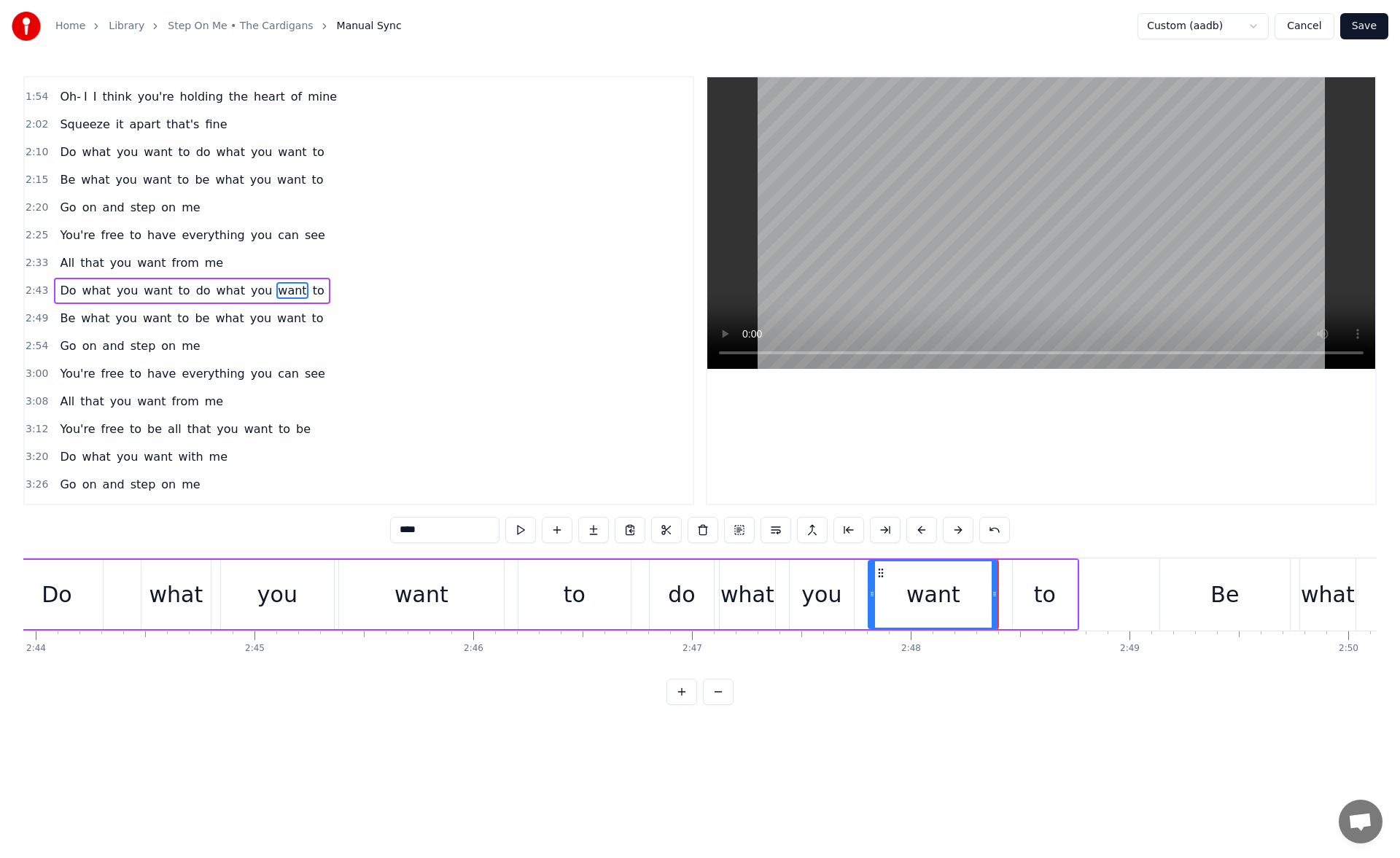
scroll to position [0, 35826]
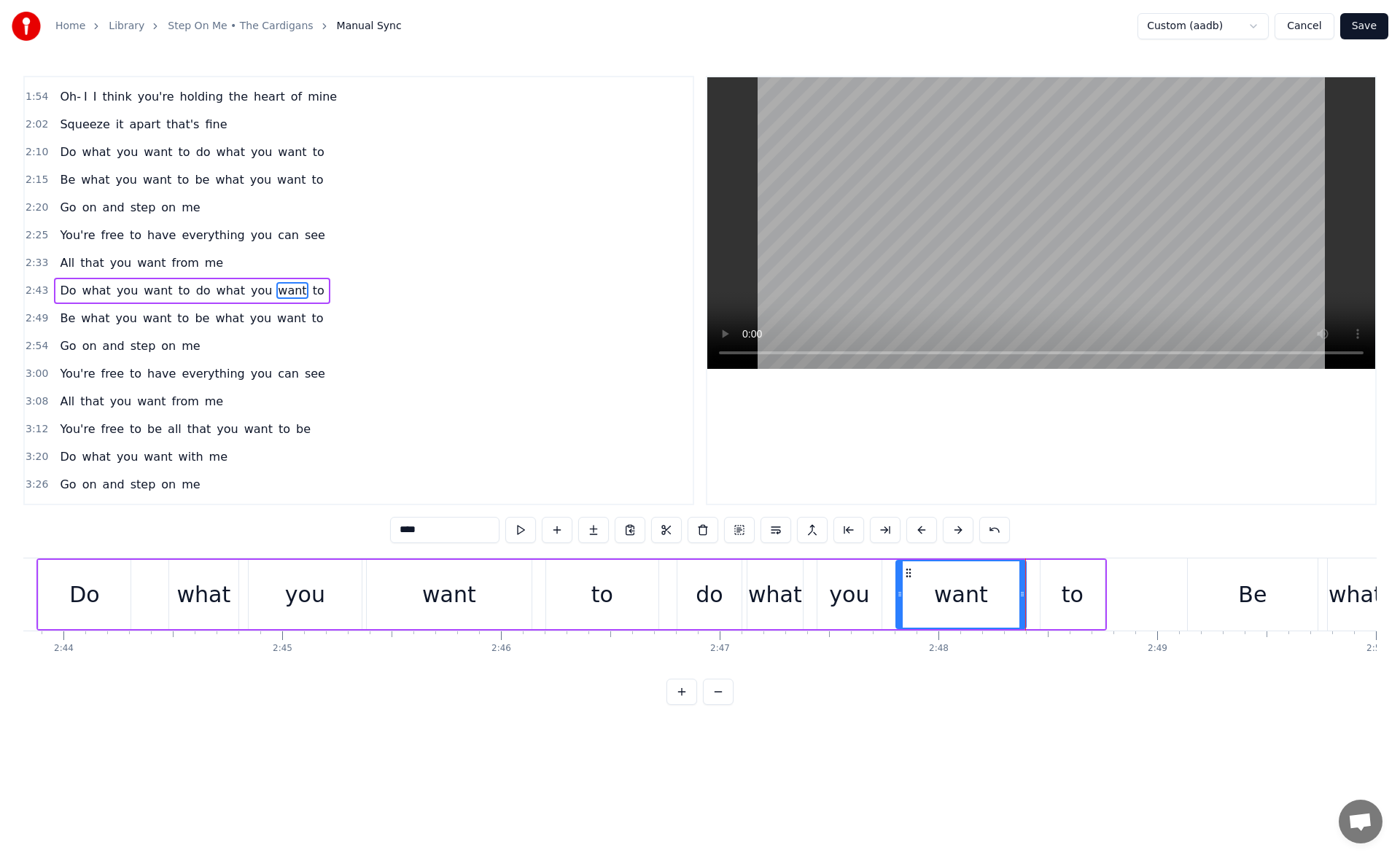
click at [615, 597] on div "to" at bounding box center [602, 594] width 112 height 69
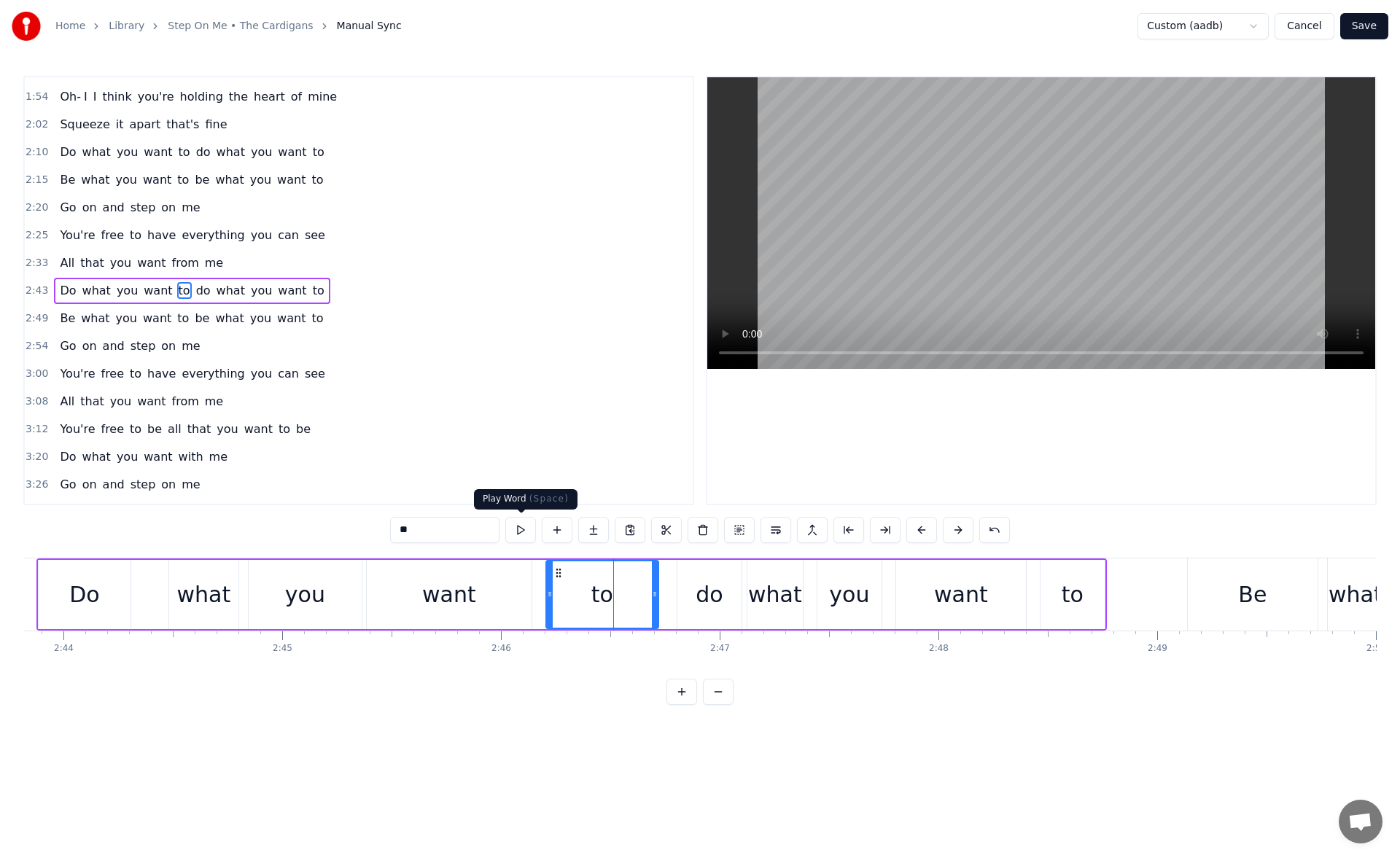
click at [518, 522] on button at bounding box center [520, 529] width 31 height 26
click at [443, 586] on div "want" at bounding box center [449, 594] width 54 height 33
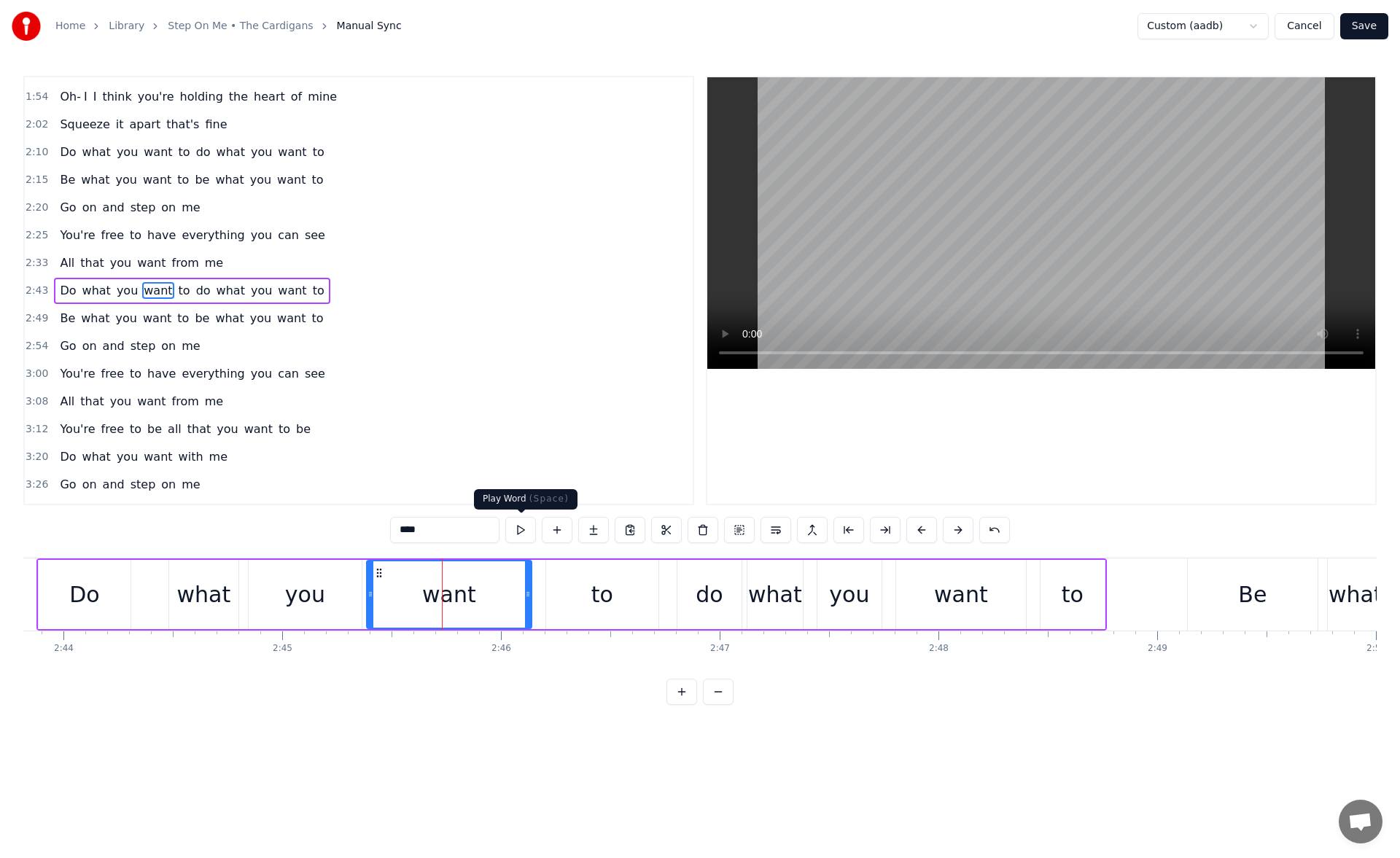
click at [519, 527] on button at bounding box center [520, 529] width 31 height 26
drag, startPoint x: 529, startPoint y: 592, endPoint x: 495, endPoint y: 588, distance: 34.2
click at [498, 588] on icon at bounding box center [501, 594] width 6 height 12
click at [520, 532] on button at bounding box center [520, 529] width 31 height 26
drag, startPoint x: 492, startPoint y: 600, endPoint x: 482, endPoint y: 599, distance: 10.0
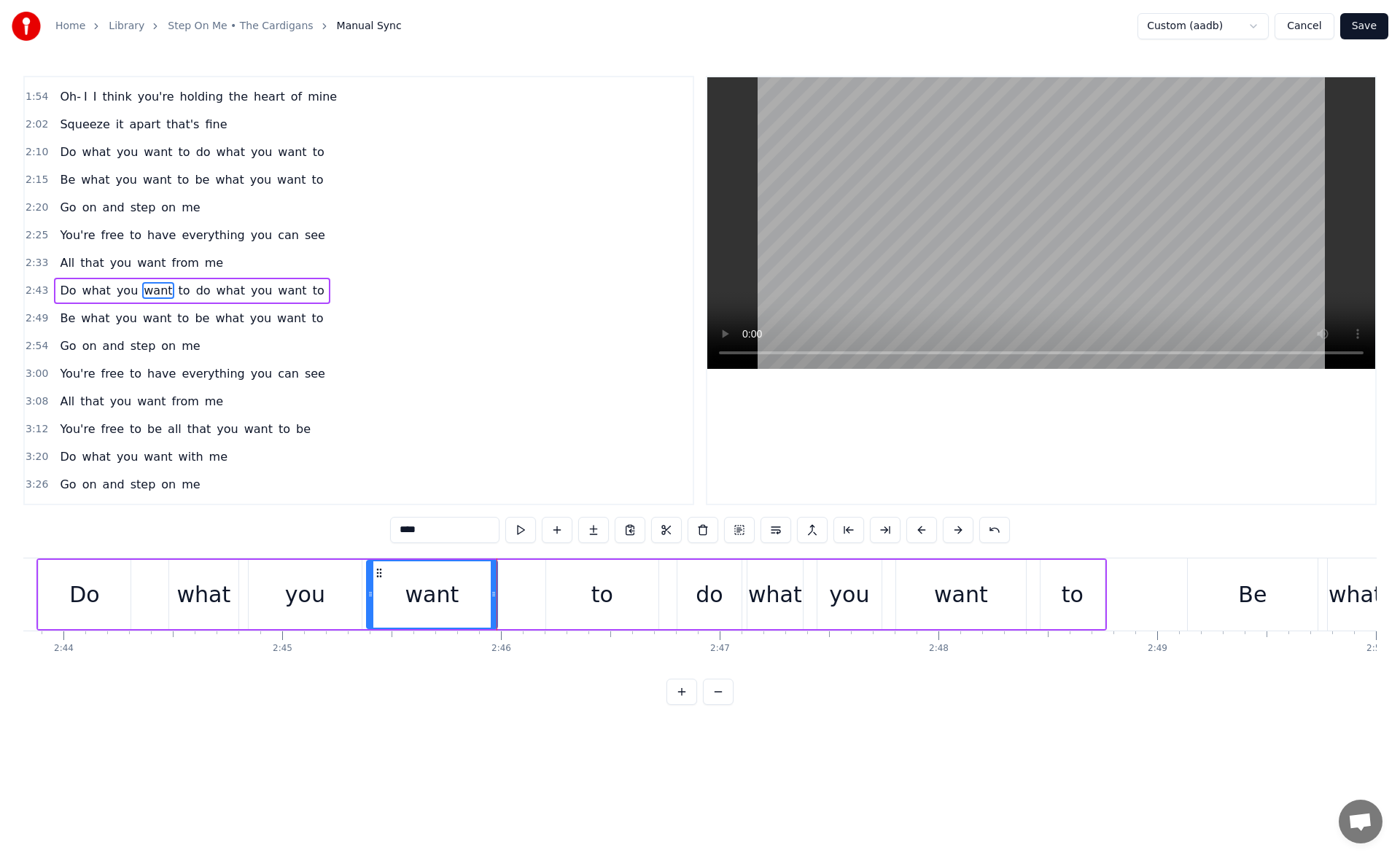
click at [491, 599] on div at bounding box center [494, 594] width 6 height 66
click at [525, 535] on button at bounding box center [520, 529] width 31 height 26
click at [583, 593] on div "to" at bounding box center [602, 594] width 112 height 69
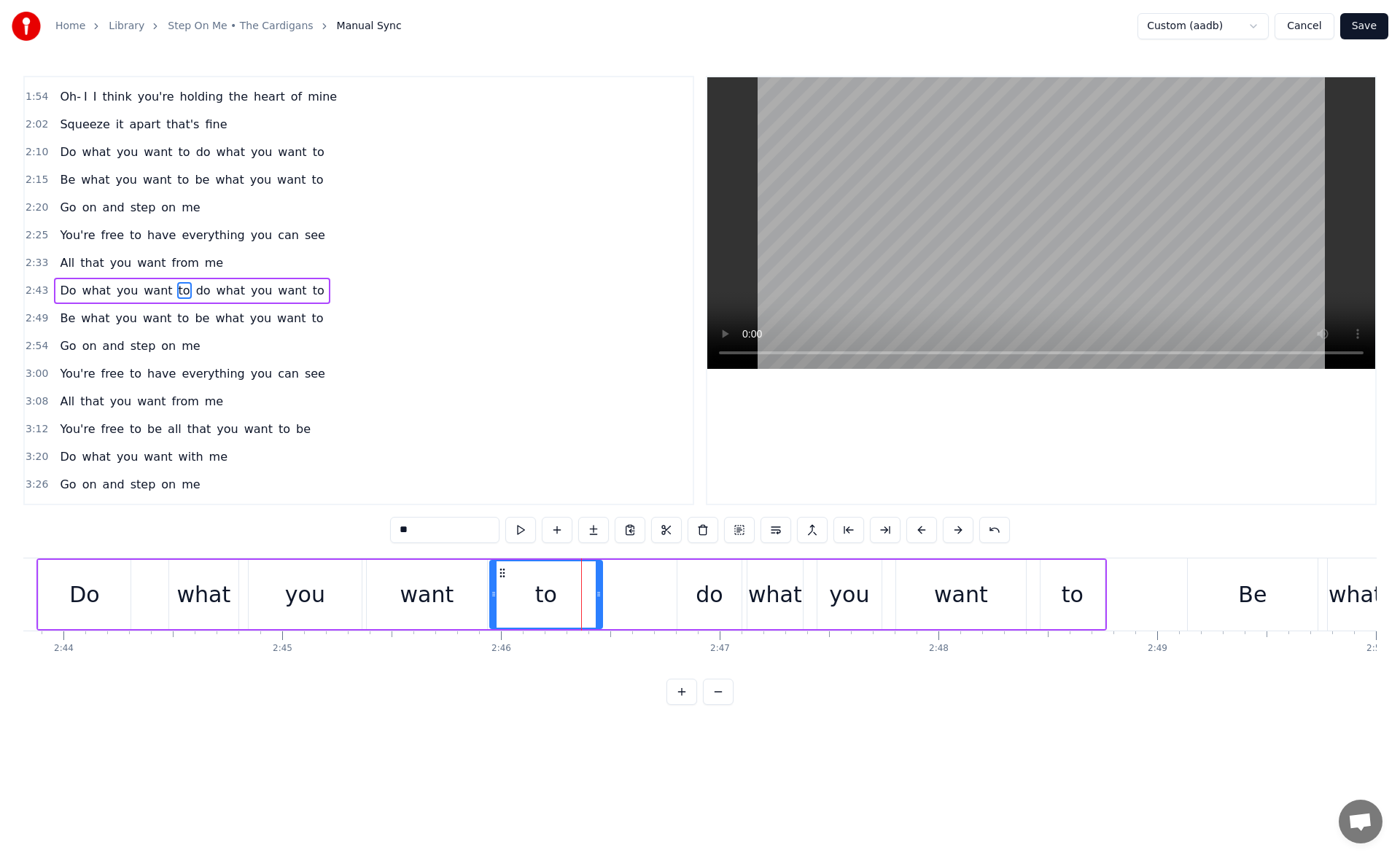
drag, startPoint x: 559, startPoint y: 573, endPoint x: 501, endPoint y: 578, distance: 58.2
click at [501, 578] on icon at bounding box center [503, 573] width 12 height 12
click at [524, 527] on button at bounding box center [520, 529] width 31 height 26
click at [699, 589] on div "do" at bounding box center [709, 594] width 27 height 33
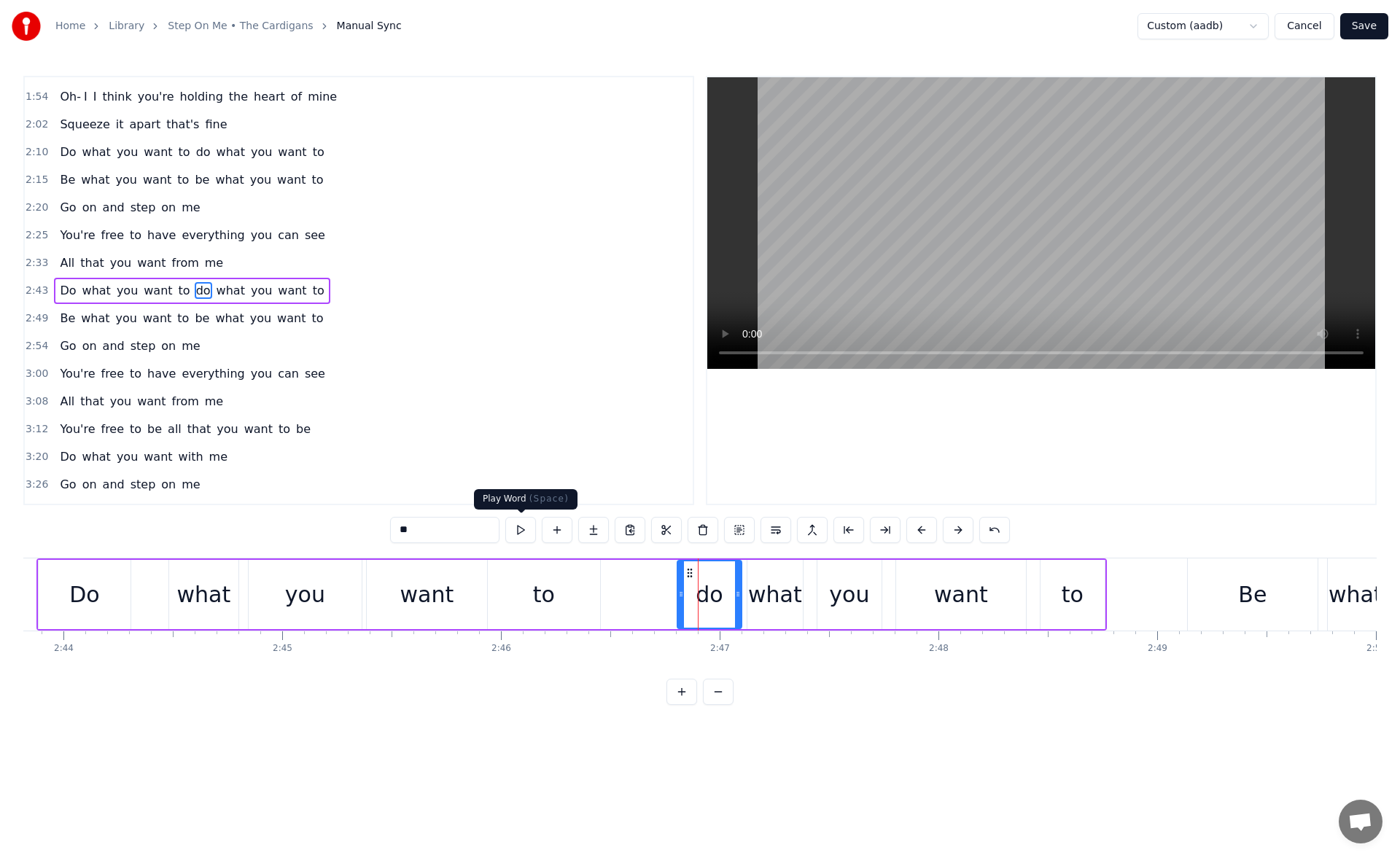
click at [518, 532] on button at bounding box center [520, 529] width 31 height 26
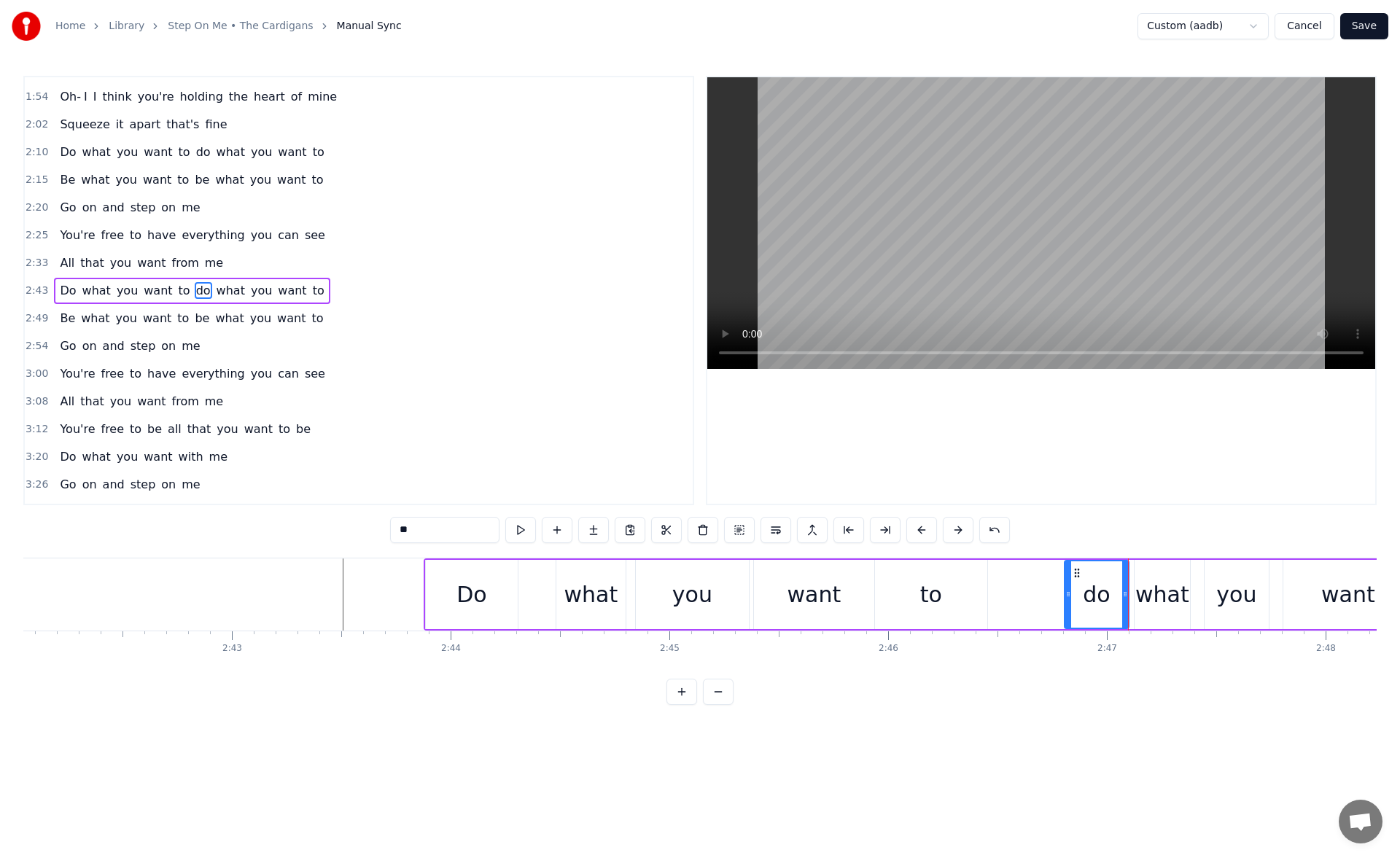
scroll to position [0, 35384]
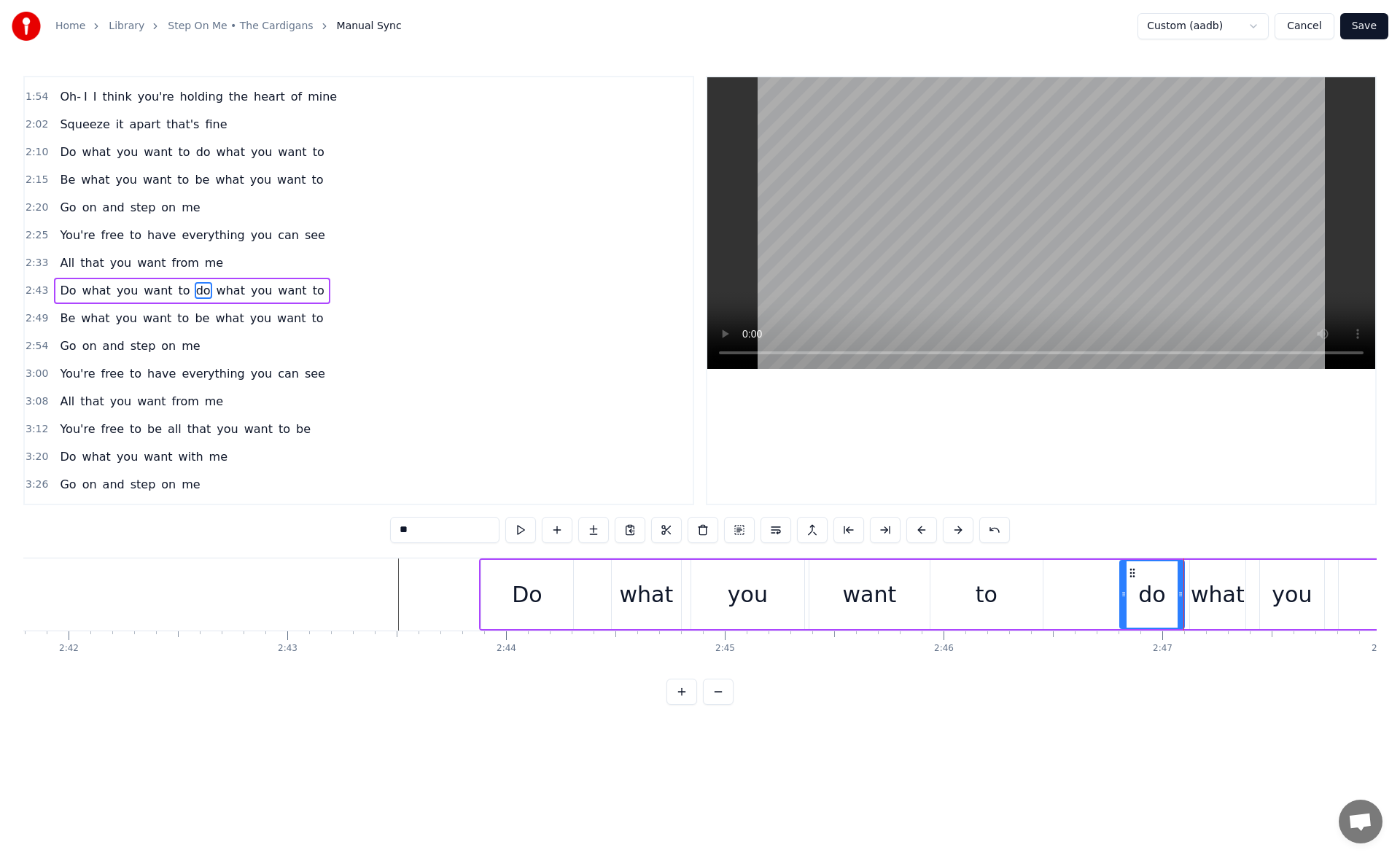
click at [728, 596] on div "you" at bounding box center [747, 594] width 113 height 69
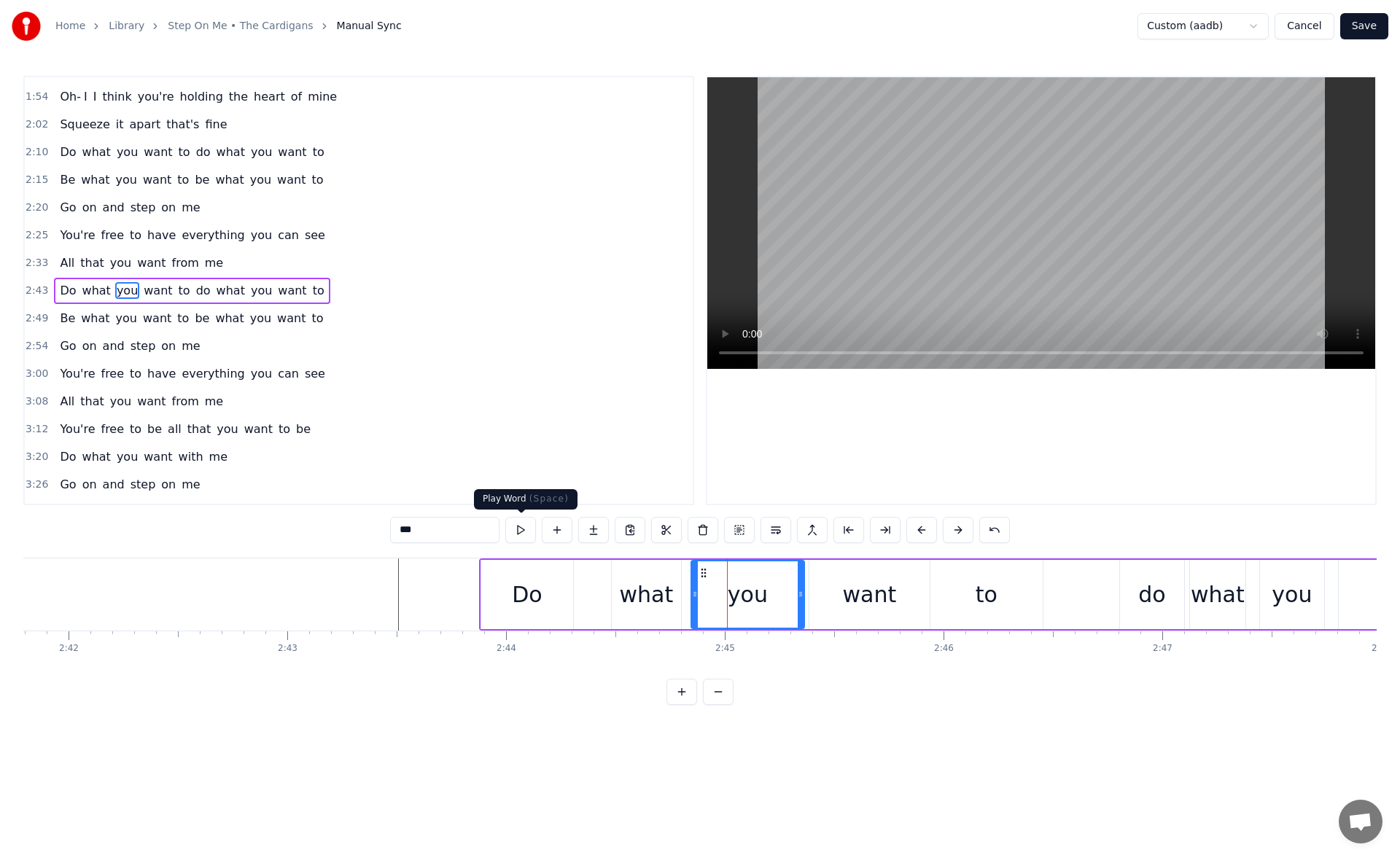
click at [514, 535] on button at bounding box center [520, 529] width 31 height 26
click at [631, 576] on div "what" at bounding box center [646, 594] width 69 height 69
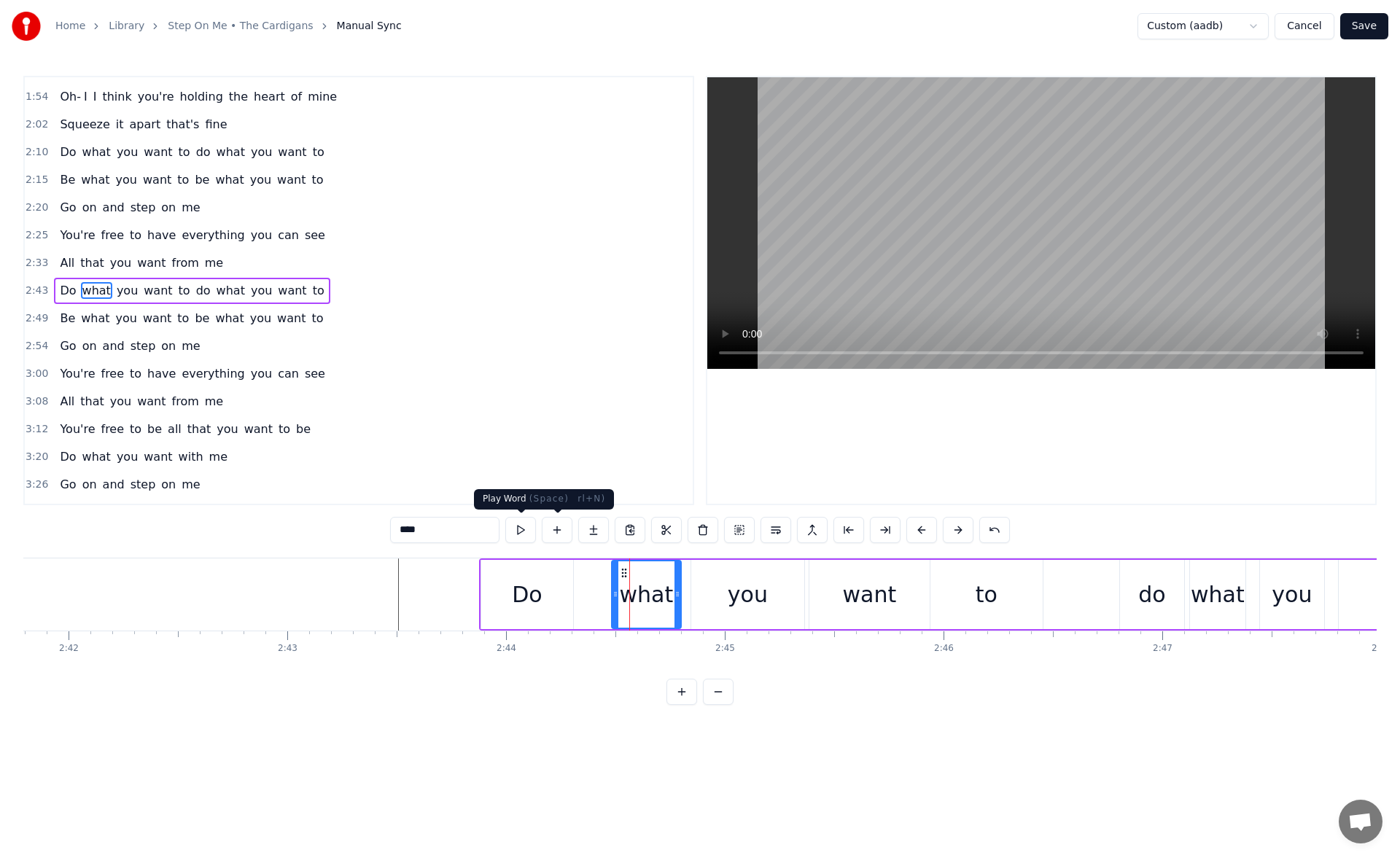
click at [524, 532] on button at bounding box center [520, 529] width 31 height 26
click at [515, 582] on div "Do" at bounding box center [527, 594] width 30 height 33
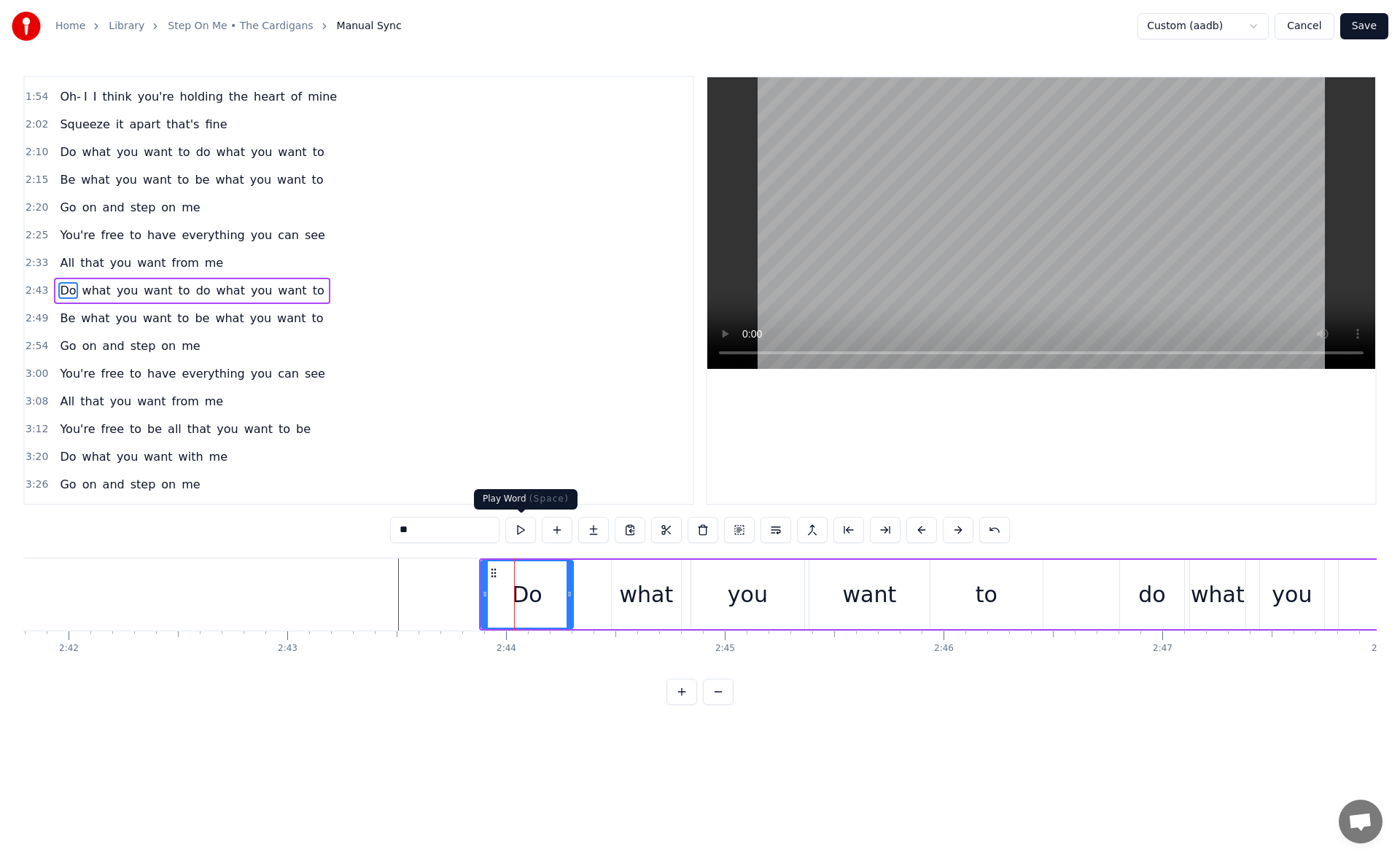
click at [521, 536] on button at bounding box center [520, 529] width 31 height 26
click at [622, 588] on div "what" at bounding box center [646, 594] width 69 height 69
click at [532, 536] on button at bounding box center [520, 529] width 31 height 26
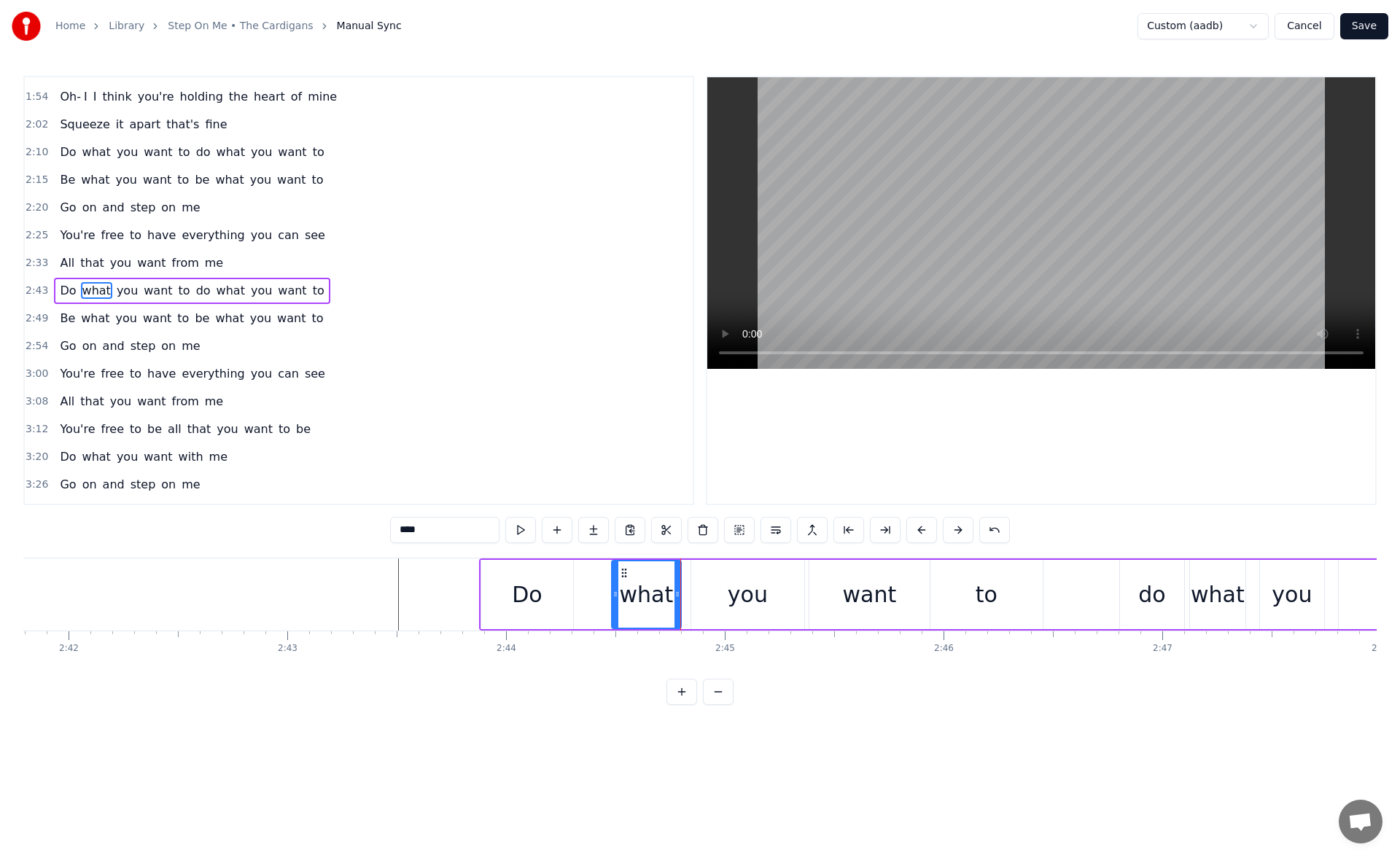
click at [745, 611] on div "you" at bounding box center [747, 594] width 113 height 69
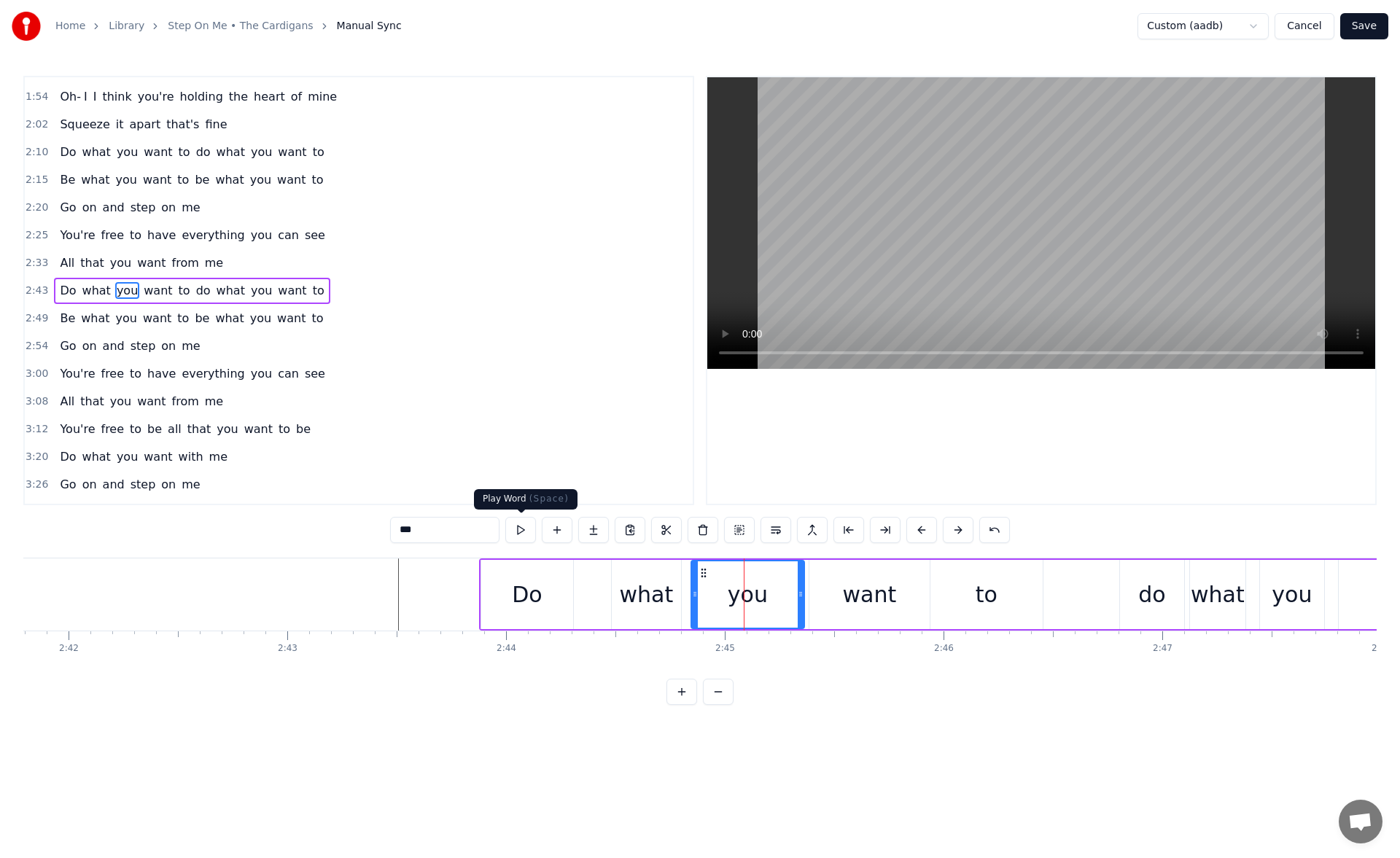
click at [520, 536] on button at bounding box center [520, 529] width 31 height 26
click at [523, 530] on button at bounding box center [520, 529] width 31 height 26
click at [639, 573] on div "what" at bounding box center [646, 594] width 69 height 69
click at [523, 531] on button at bounding box center [520, 529] width 31 height 26
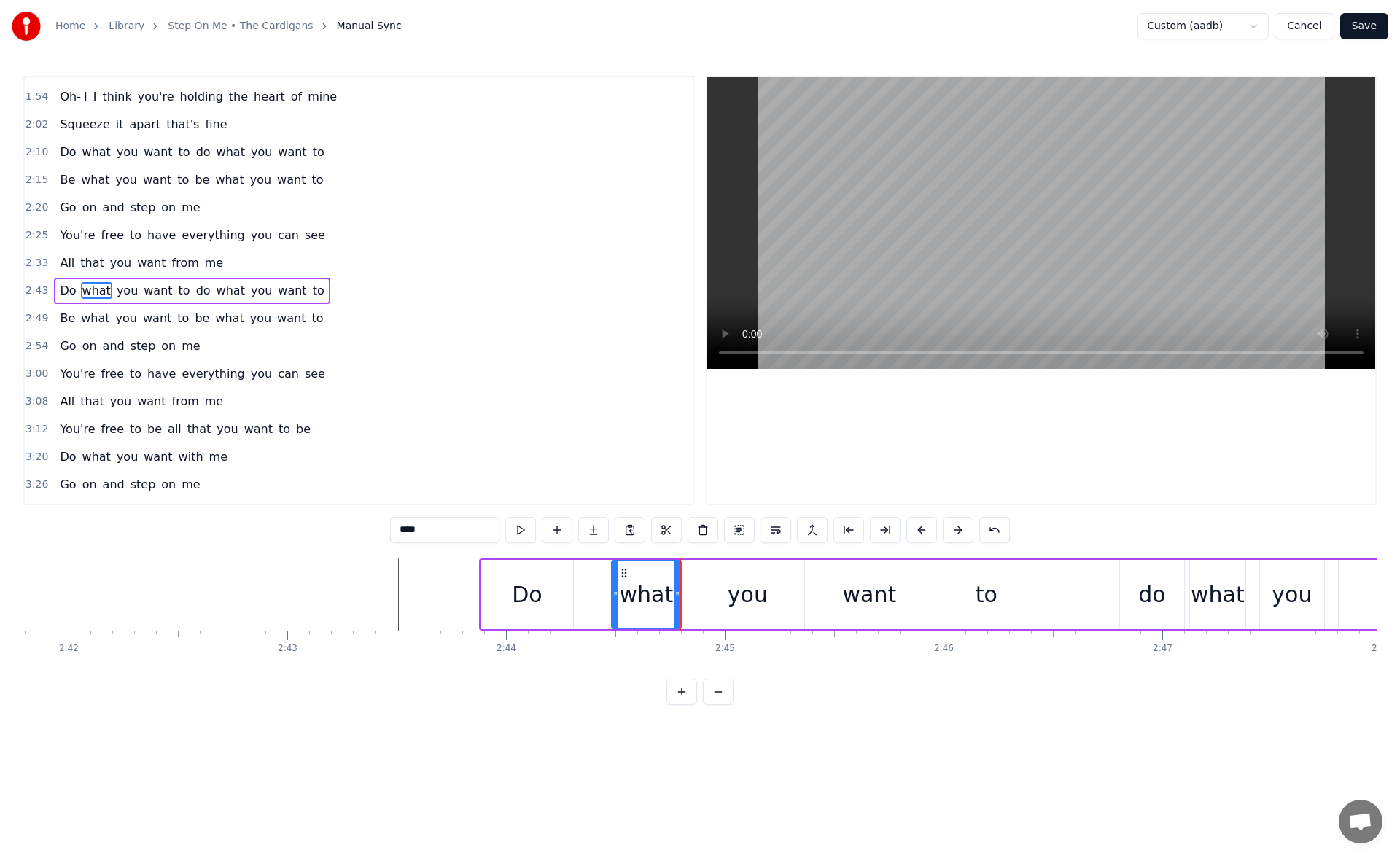
click at [728, 589] on div "you" at bounding box center [747, 594] width 113 height 69
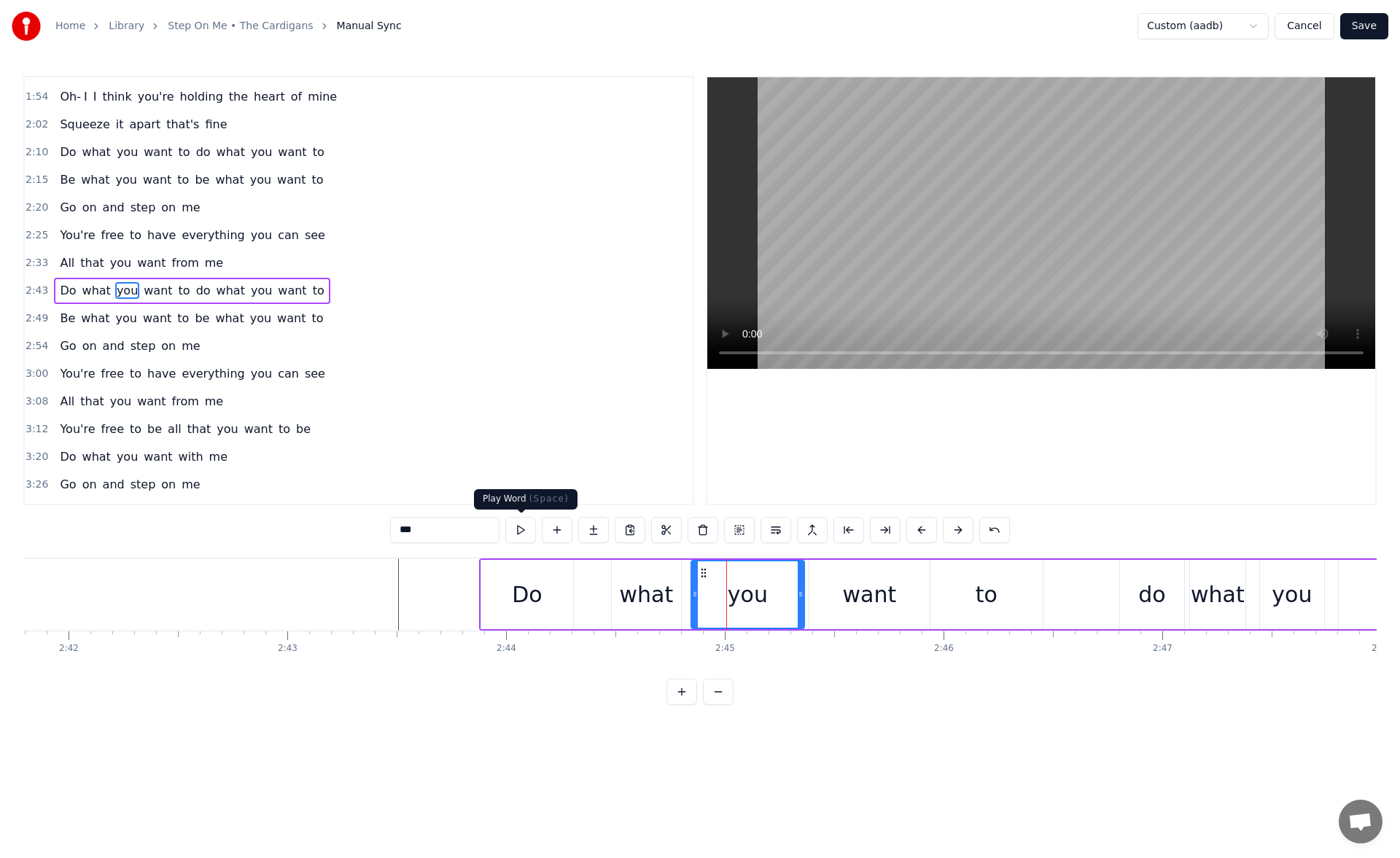
click at [524, 527] on button at bounding box center [520, 529] width 31 height 26
drag, startPoint x: 695, startPoint y: 597, endPoint x: 741, endPoint y: 591, distance: 46.4
click at [741, 591] on icon at bounding box center [741, 594] width 6 height 12
click at [672, 587] on div "what" at bounding box center [646, 594] width 69 height 69
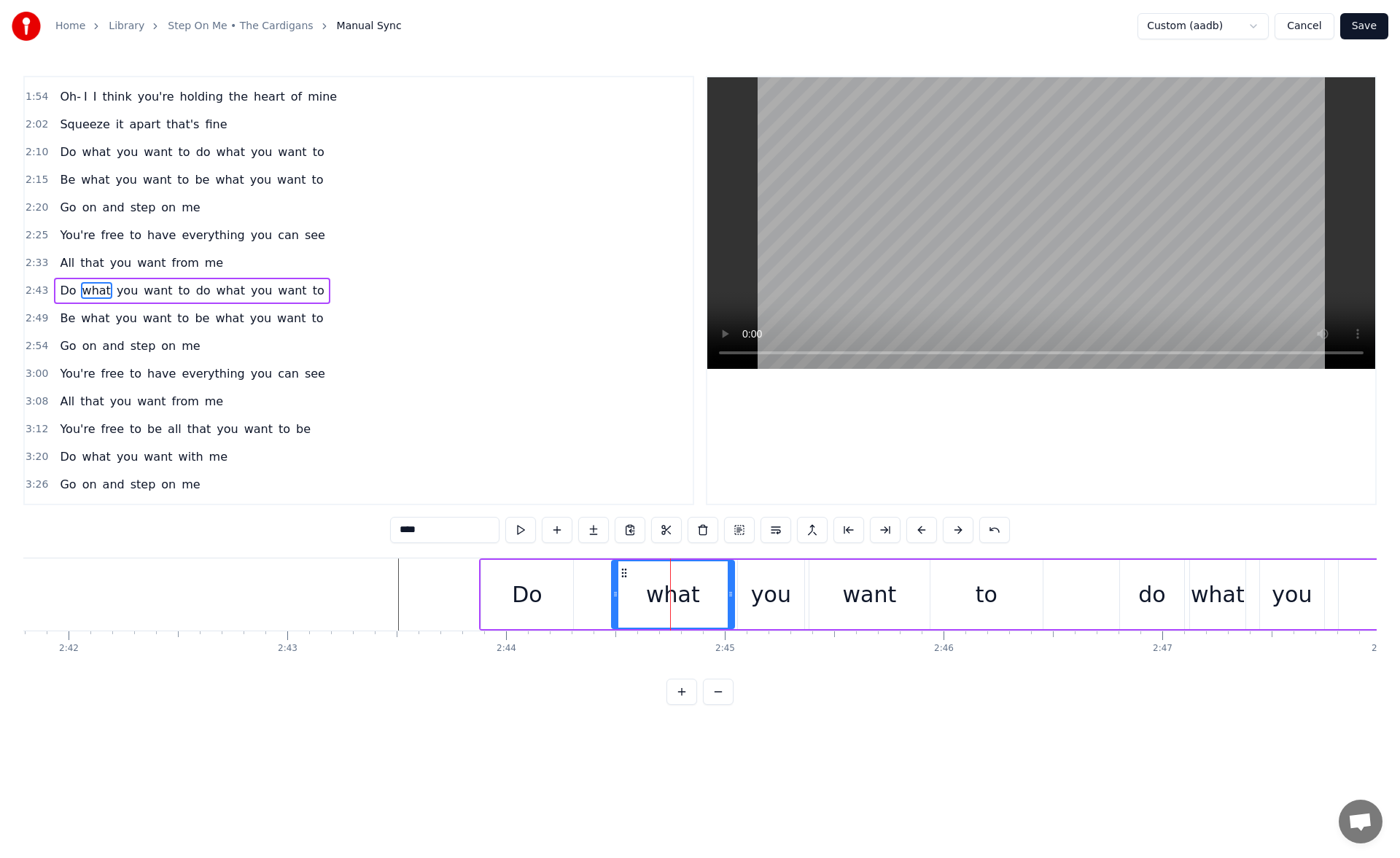
drag, startPoint x: 675, startPoint y: 593, endPoint x: 729, endPoint y: 596, distance: 54.1
click at [729, 596] on icon at bounding box center [731, 594] width 6 height 12
click at [525, 528] on button at bounding box center [520, 529] width 31 height 26
drag, startPoint x: 613, startPoint y: 596, endPoint x: 645, endPoint y: 595, distance: 32.0
click at [645, 595] on icon at bounding box center [646, 594] width 6 height 12
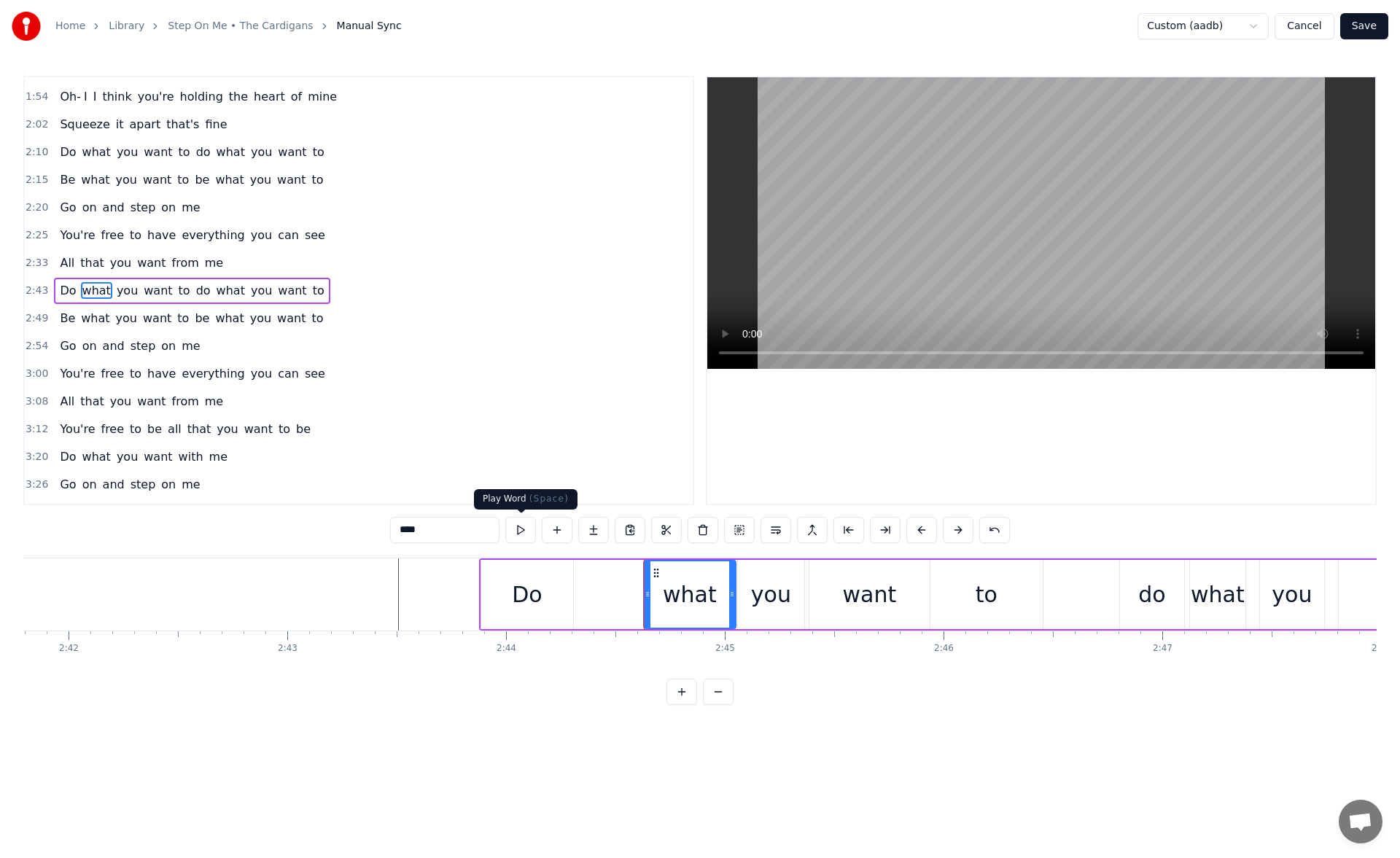
click at [524, 532] on button at bounding box center [520, 529] width 31 height 26
click at [834, 579] on div "want" at bounding box center [869, 594] width 120 height 69
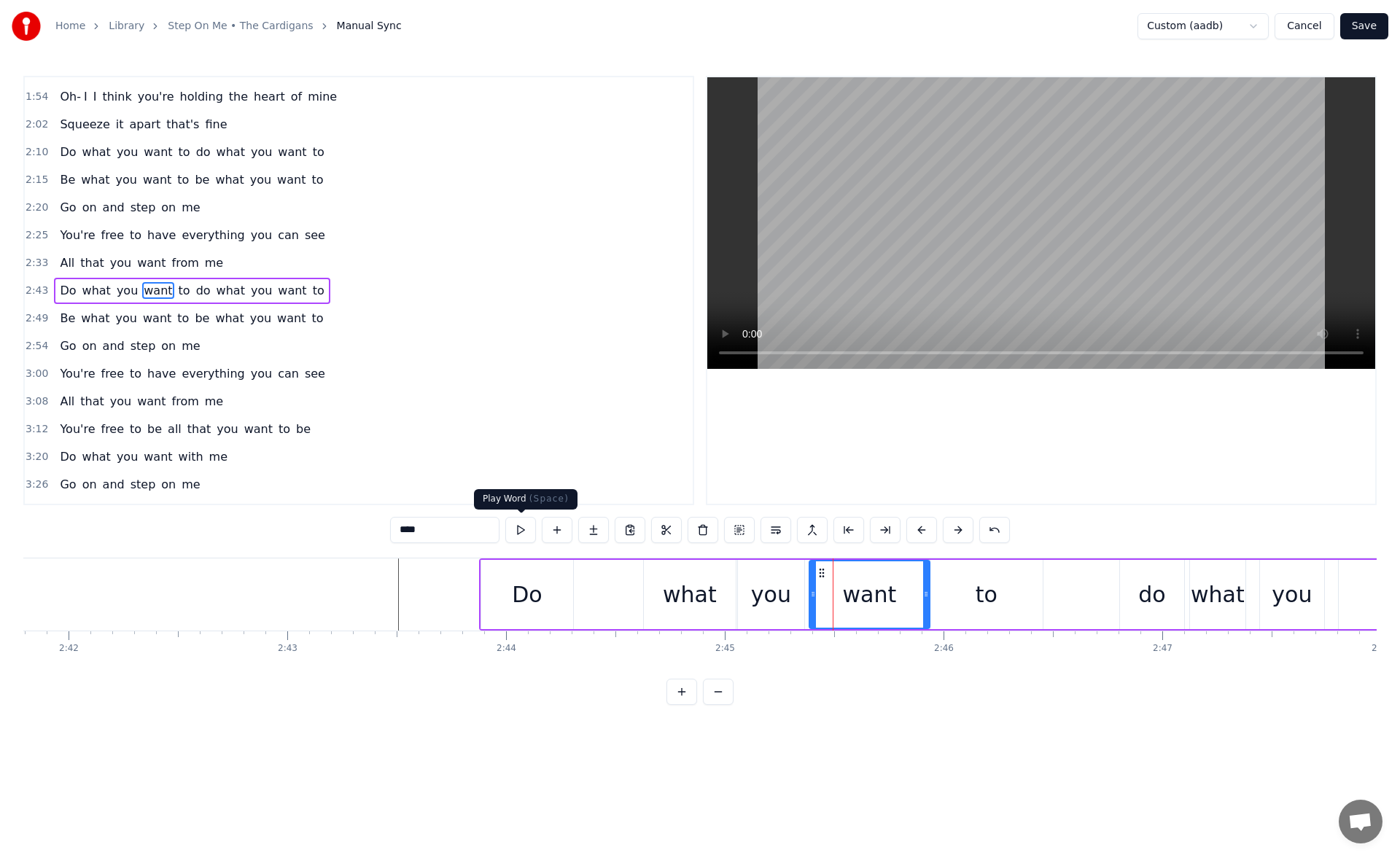
click at [523, 532] on button at bounding box center [520, 529] width 31 height 26
click at [967, 593] on div "to" at bounding box center [986, 594] width 112 height 69
click at [531, 535] on button at bounding box center [520, 529] width 31 height 26
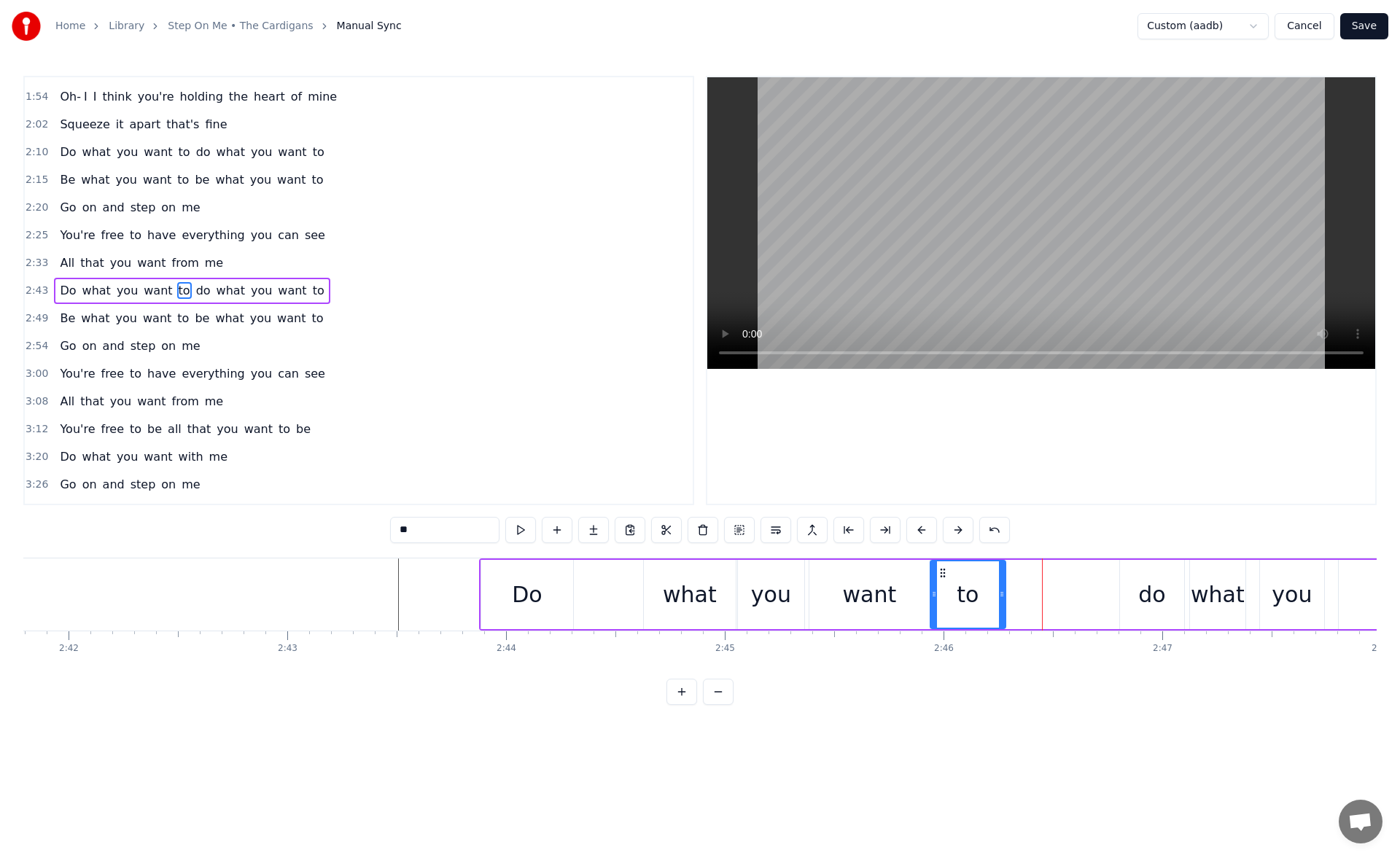
drag, startPoint x: 1038, startPoint y: 600, endPoint x: 991, endPoint y: 601, distance: 47.0
click at [999, 601] on div at bounding box center [1002, 594] width 6 height 66
click at [524, 525] on button at bounding box center [520, 529] width 31 height 26
click at [1153, 595] on div "do" at bounding box center [1151, 594] width 27 height 33
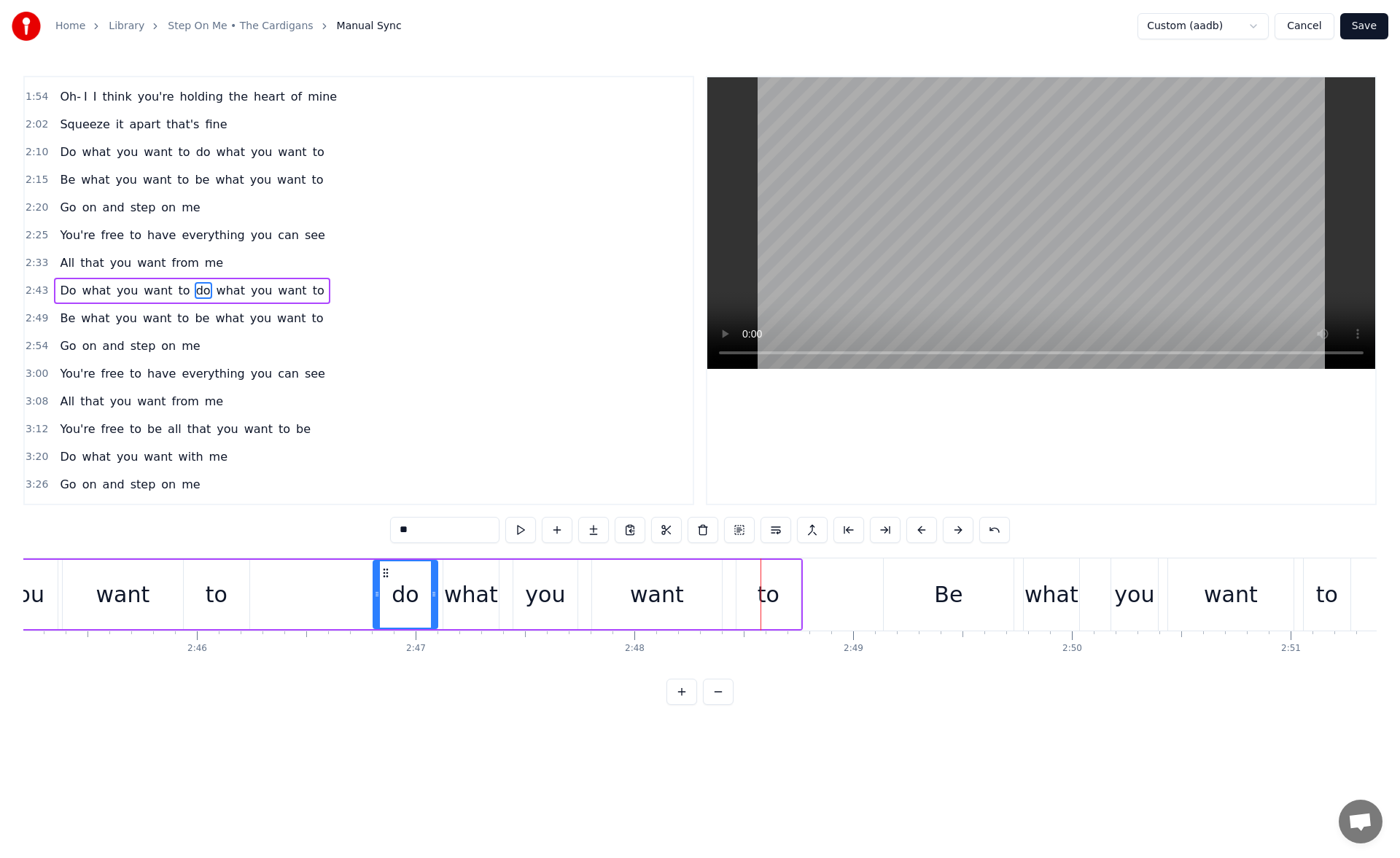
scroll to position [0, 36075]
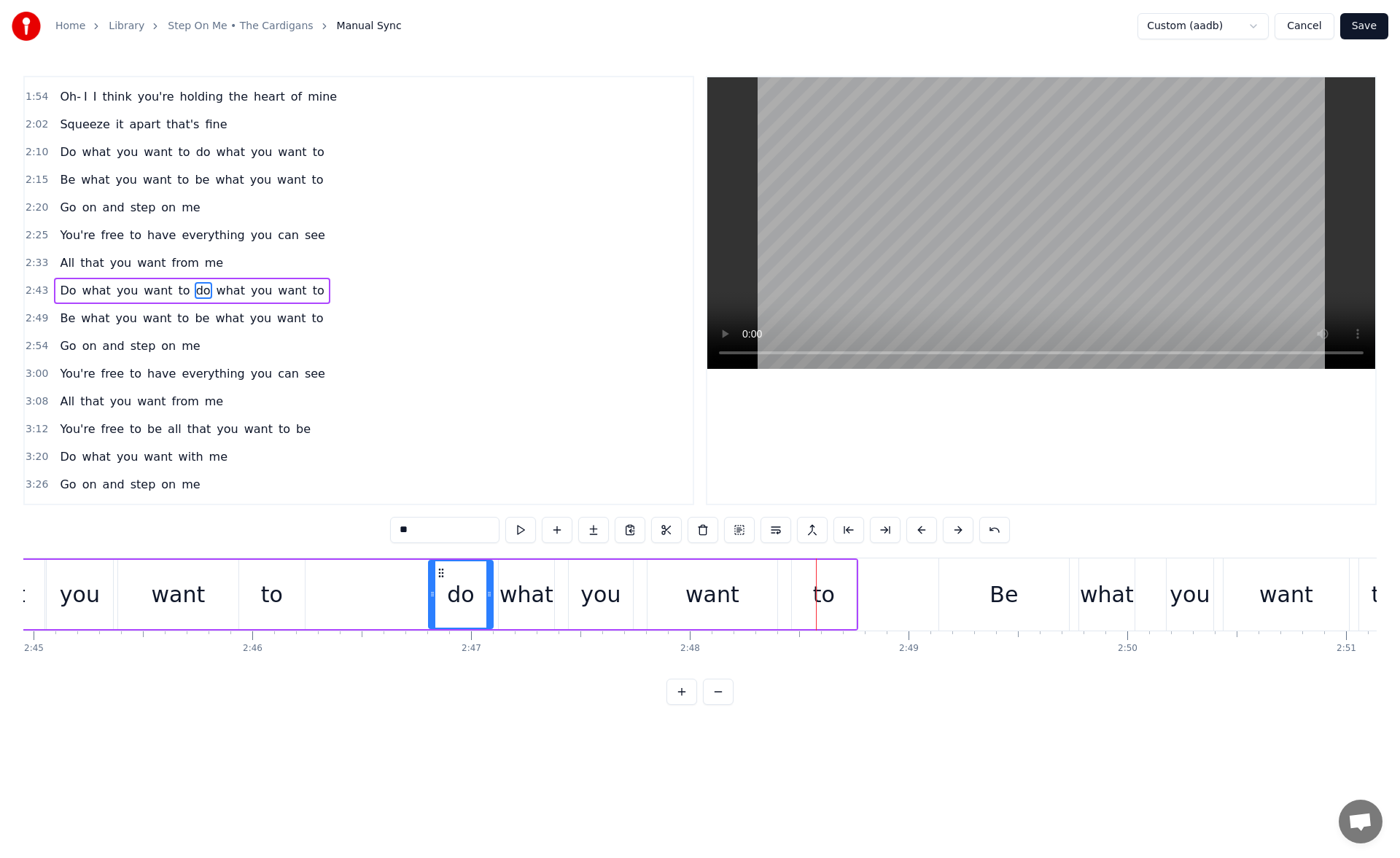
click at [469, 573] on div "do" at bounding box center [461, 594] width 63 height 66
click at [518, 529] on button at bounding box center [520, 529] width 31 height 26
click at [530, 582] on div "what" at bounding box center [526, 594] width 54 height 33
click at [520, 529] on button at bounding box center [520, 529] width 31 height 26
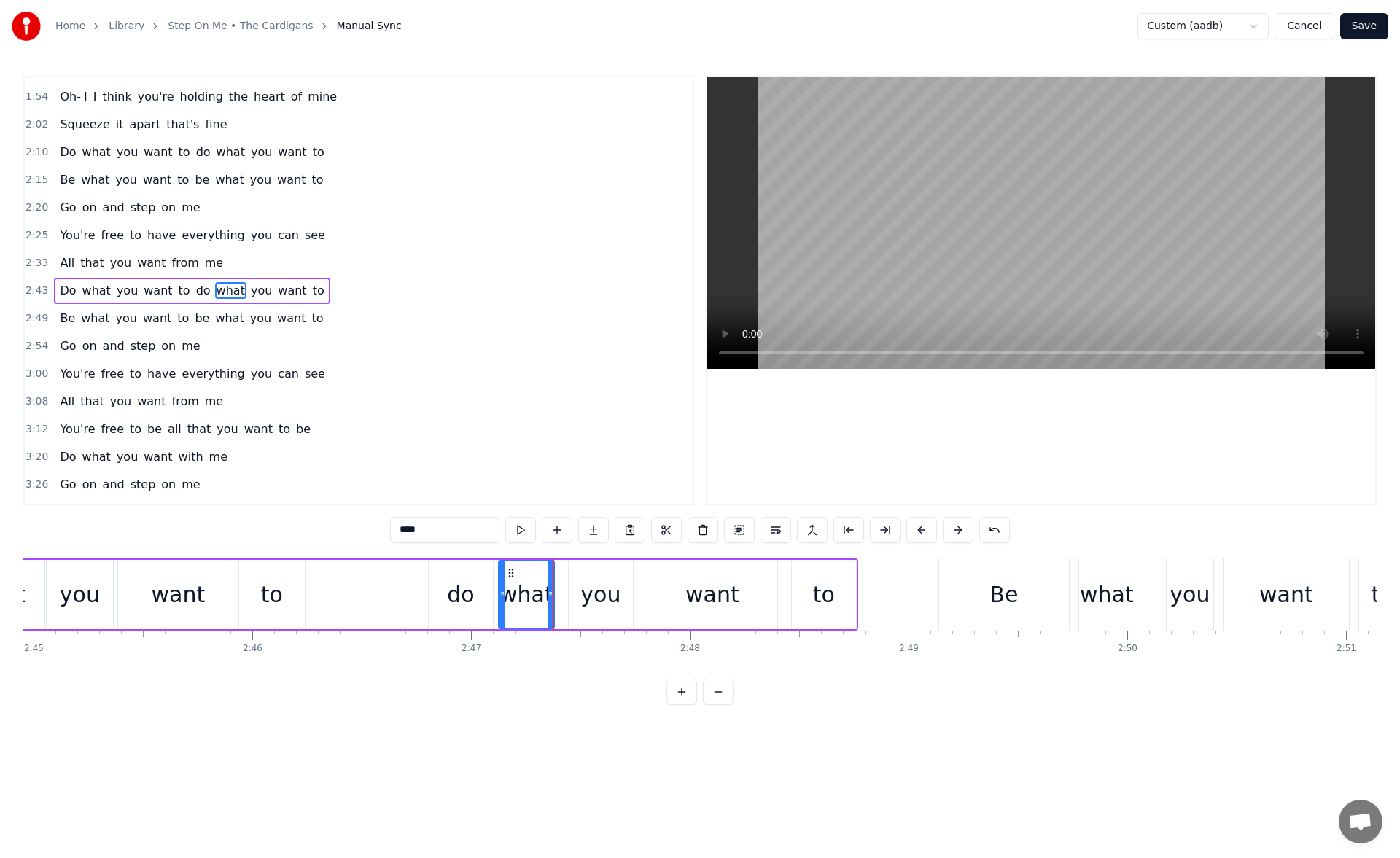
click at [463, 603] on div "do" at bounding box center [460, 594] width 27 height 33
click at [524, 536] on button at bounding box center [520, 529] width 31 height 26
click at [524, 587] on div "what" at bounding box center [526, 594] width 54 height 33
click at [527, 527] on button at bounding box center [520, 529] width 31 height 26
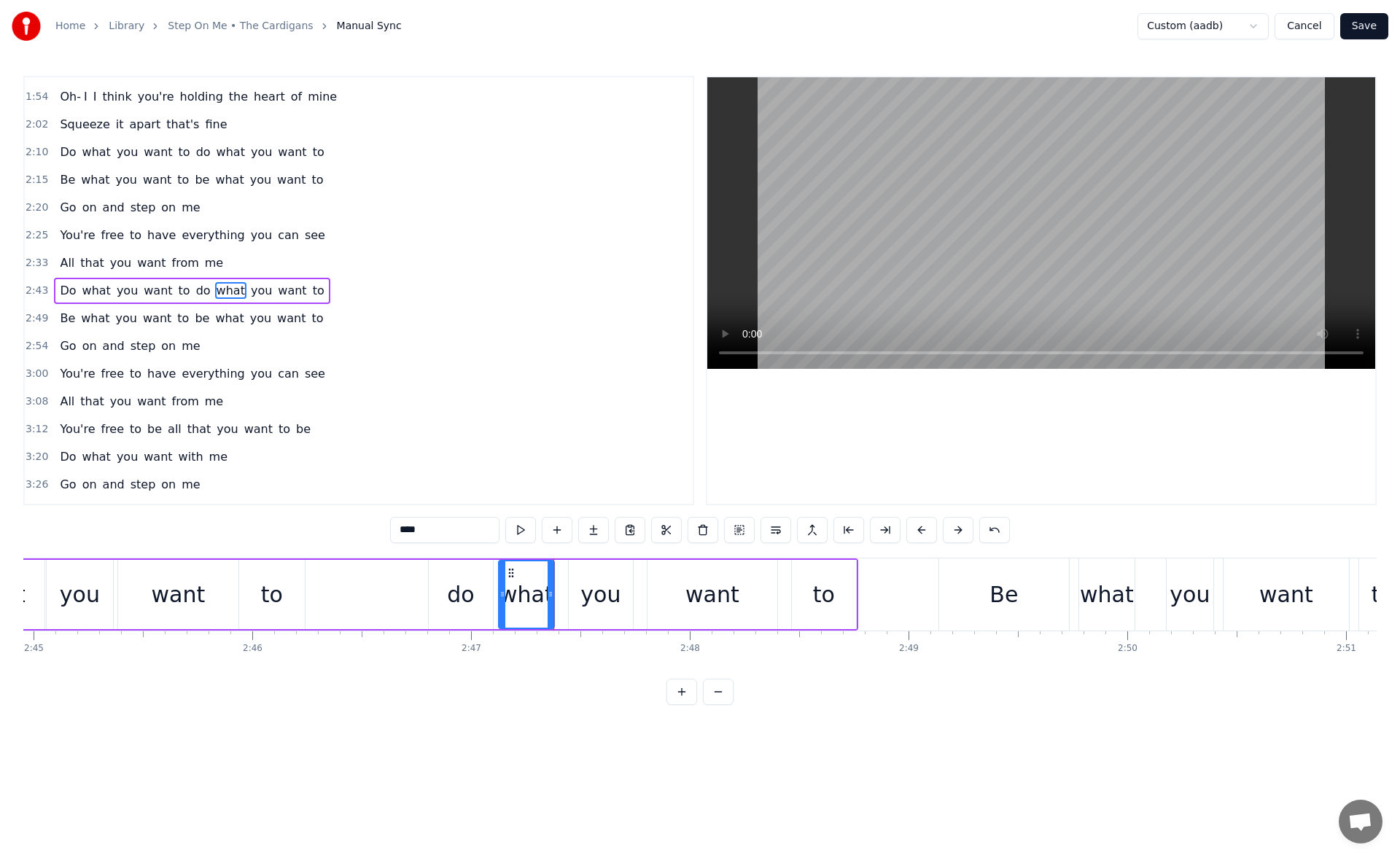
click at [288, 590] on div "to" at bounding box center [272, 594] width 66 height 69
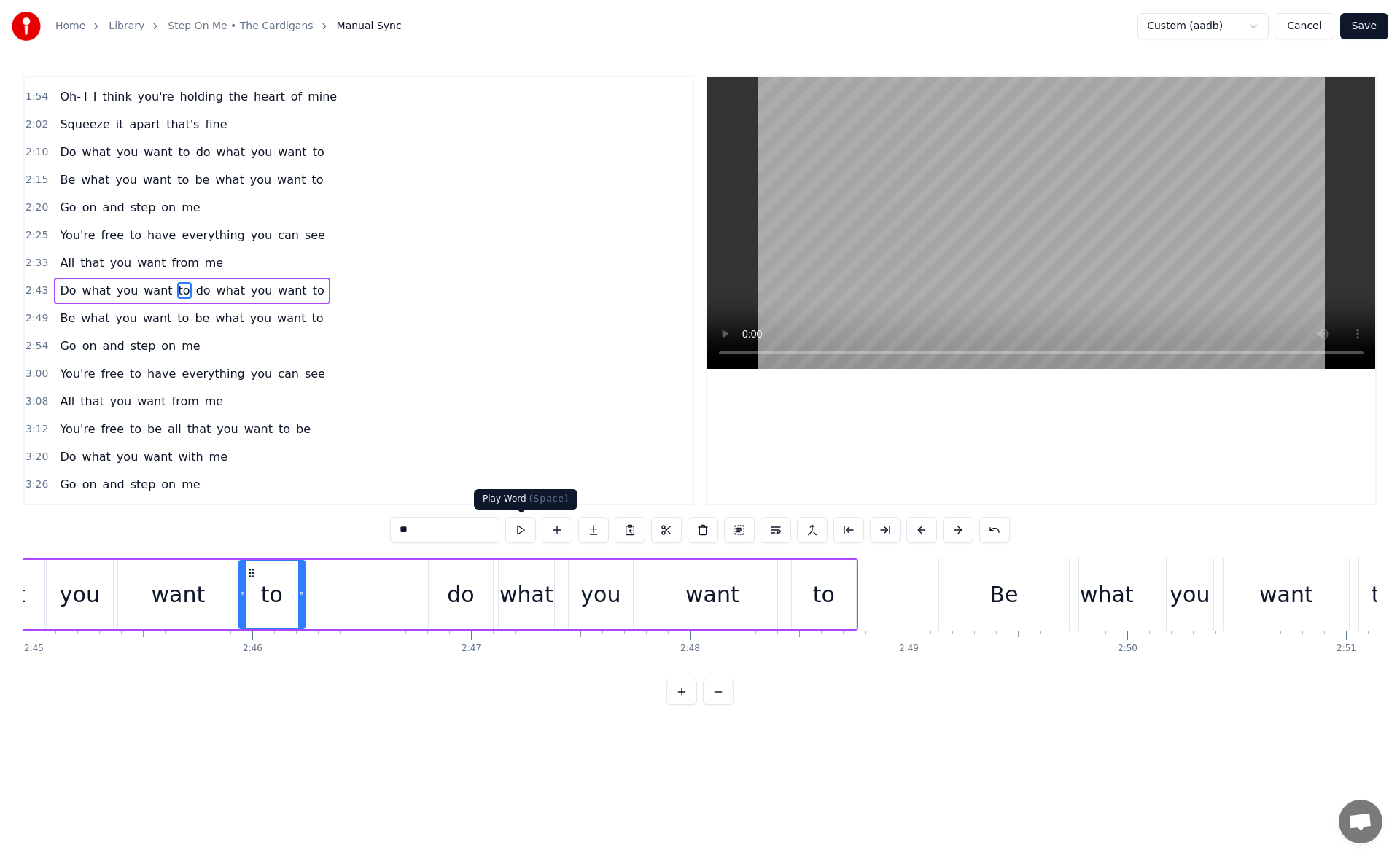
click at [521, 527] on button at bounding box center [520, 529] width 31 height 26
click at [467, 595] on div "do" at bounding box center [460, 594] width 27 height 33
click at [521, 529] on button at bounding box center [520, 529] width 31 height 26
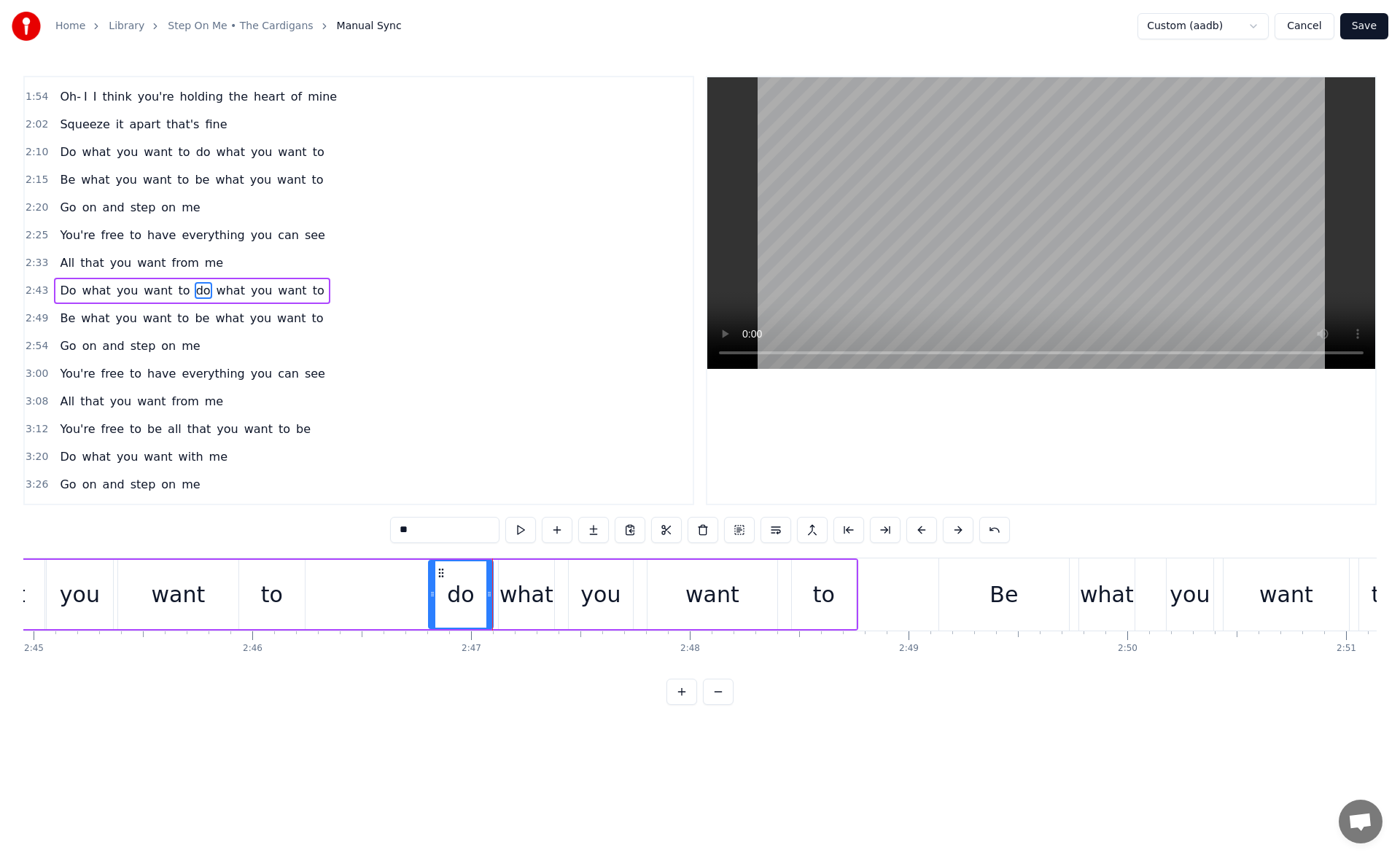
click at [279, 602] on div "to" at bounding box center [271, 594] width 22 height 33
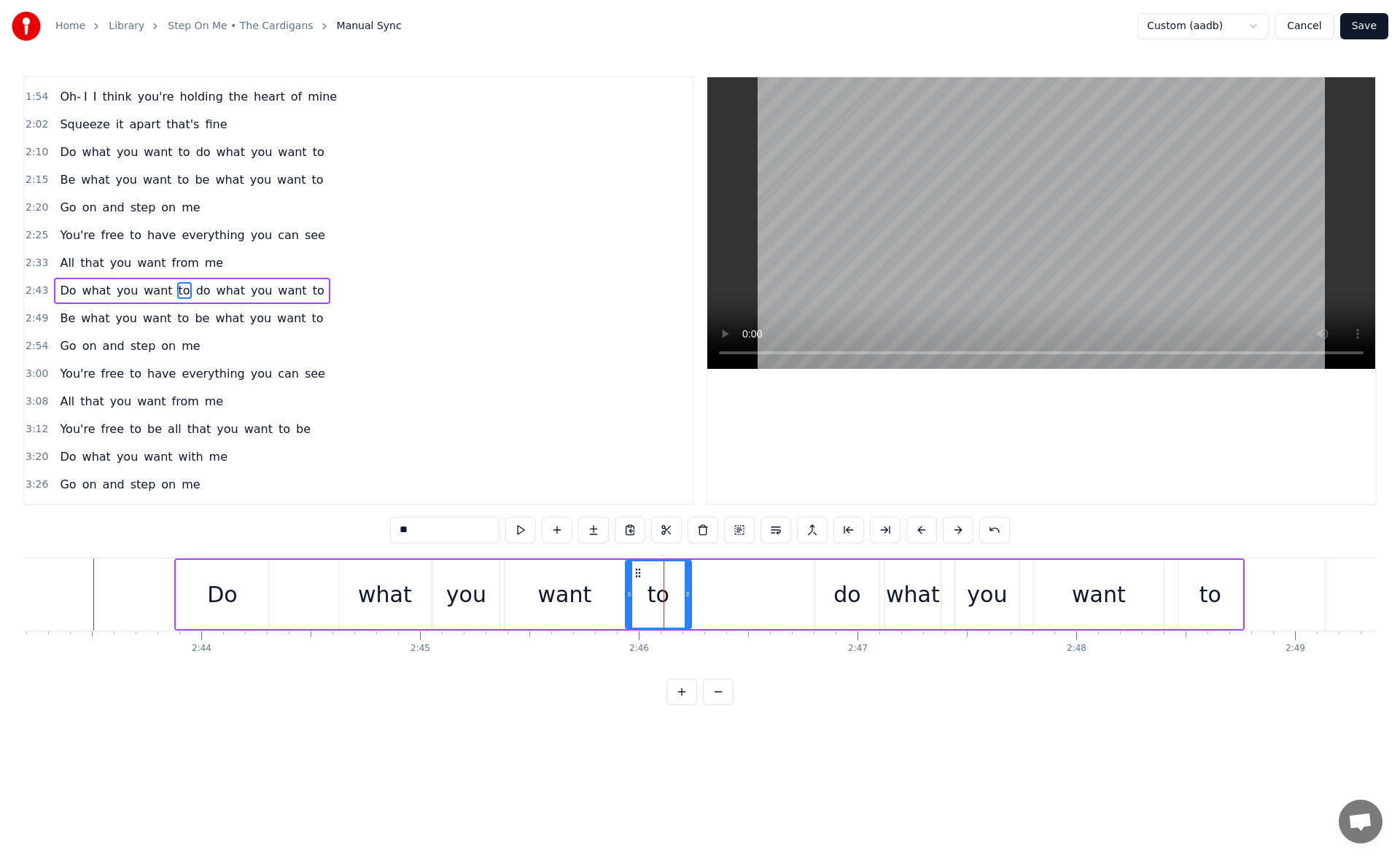
scroll to position [0, 35660]
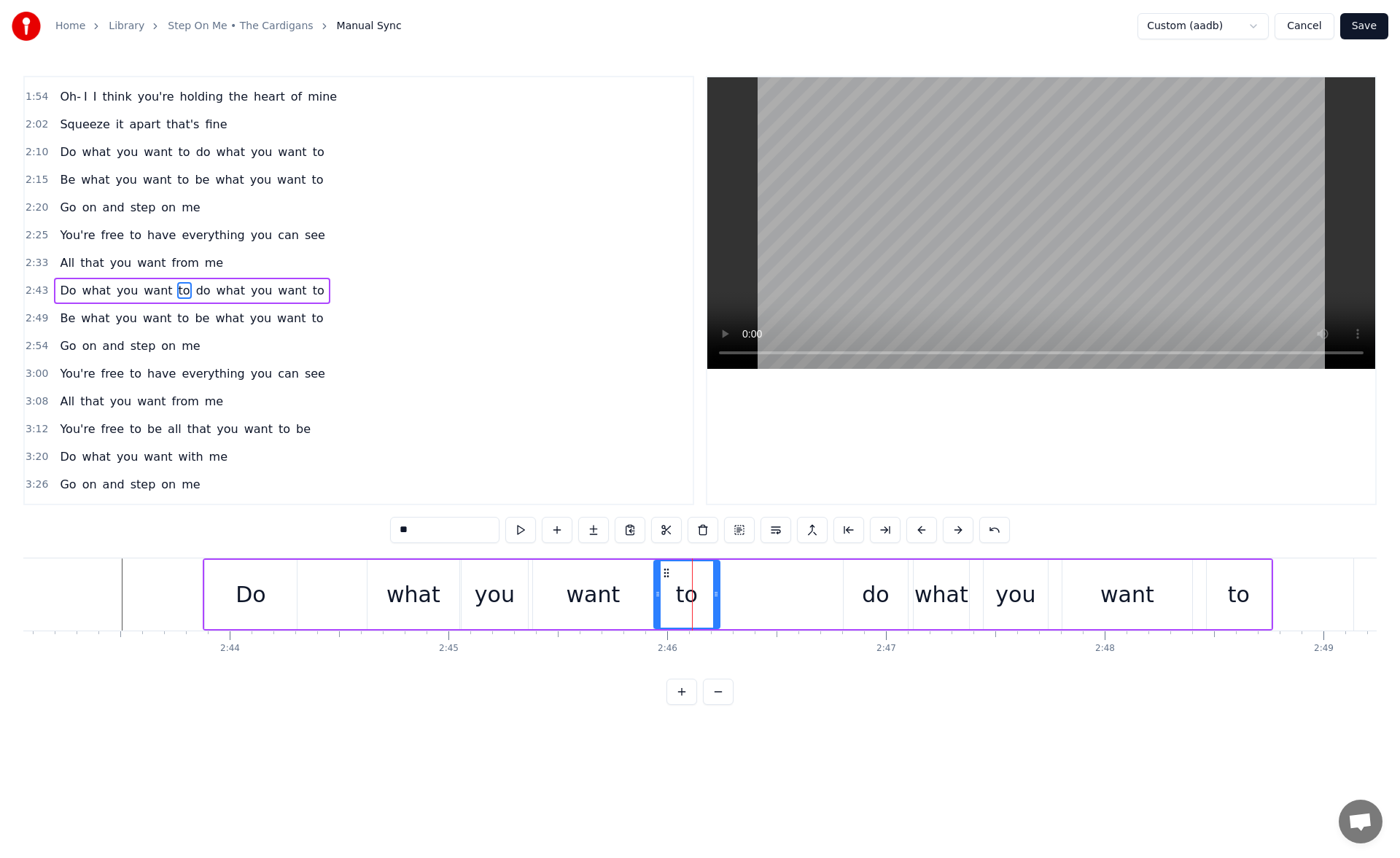
click at [251, 574] on div "Do" at bounding box center [250, 594] width 92 height 69
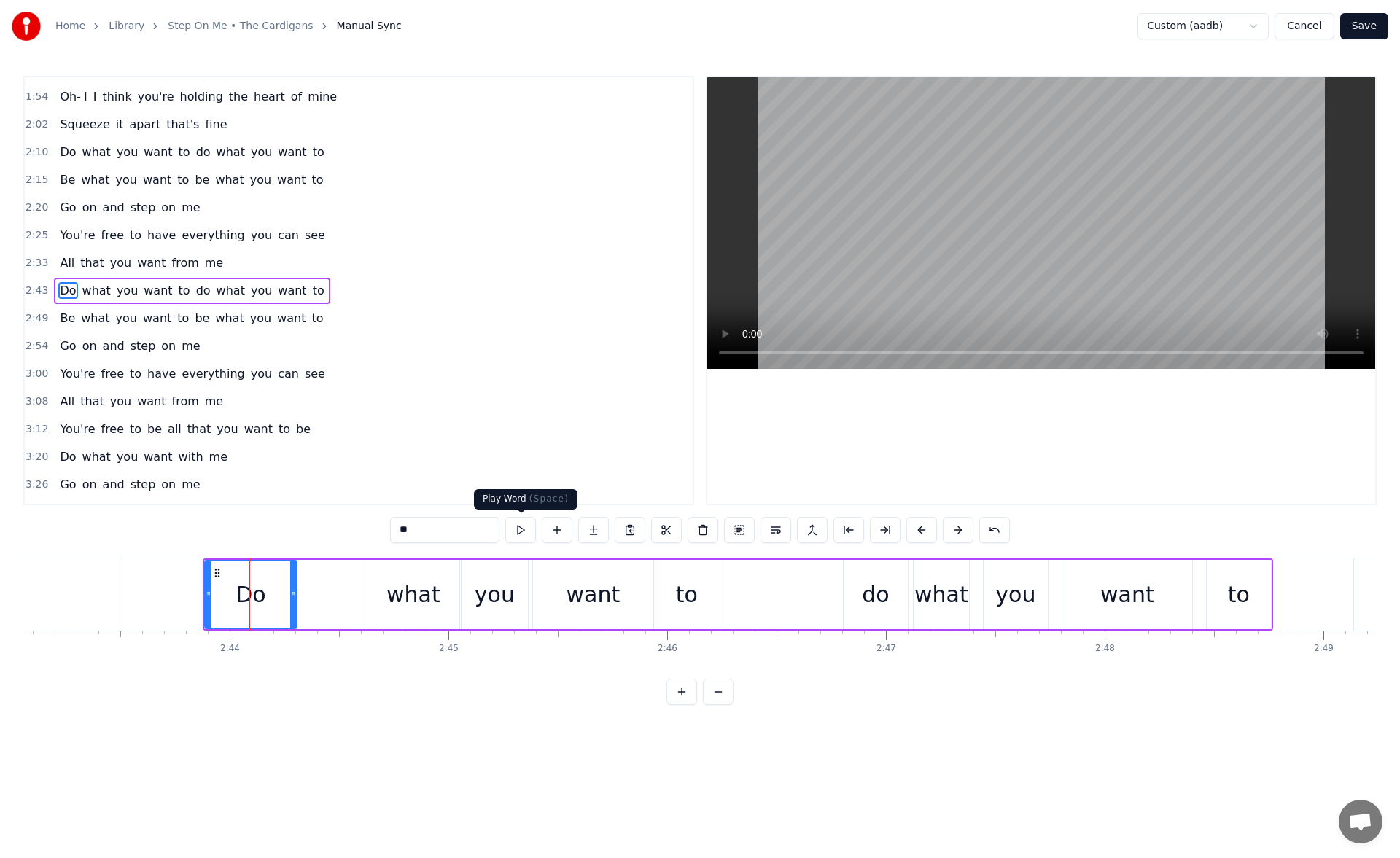
click at [526, 529] on button at bounding box center [520, 529] width 31 height 26
click at [391, 586] on div "what" at bounding box center [413, 594] width 54 height 33
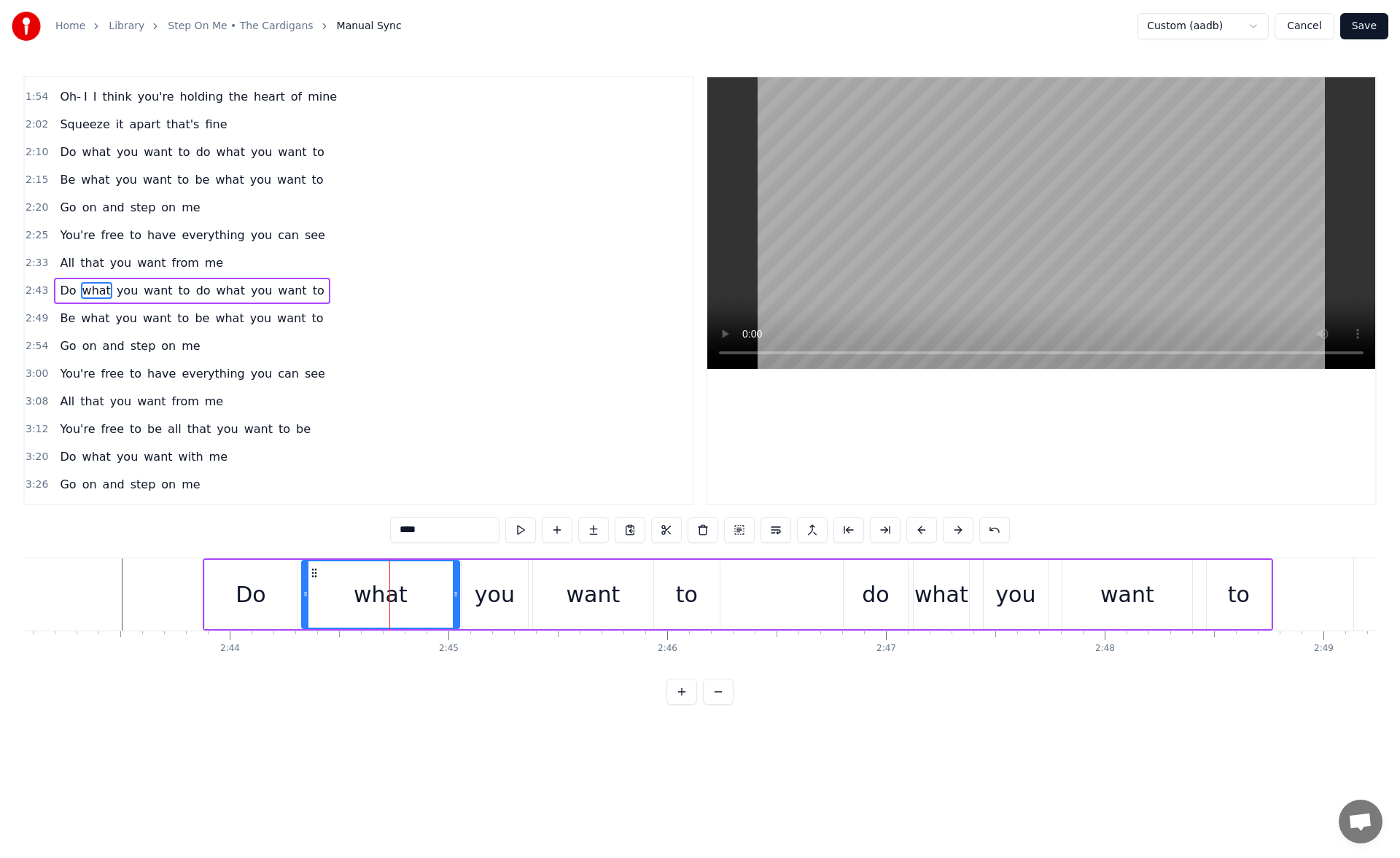
drag, startPoint x: 370, startPoint y: 590, endPoint x: 304, endPoint y: 585, distance: 66.2
click at [304, 585] on div at bounding box center [306, 594] width 6 height 66
click at [521, 521] on button at bounding box center [520, 529] width 31 height 26
click at [521, 524] on button at bounding box center [520, 529] width 31 height 26
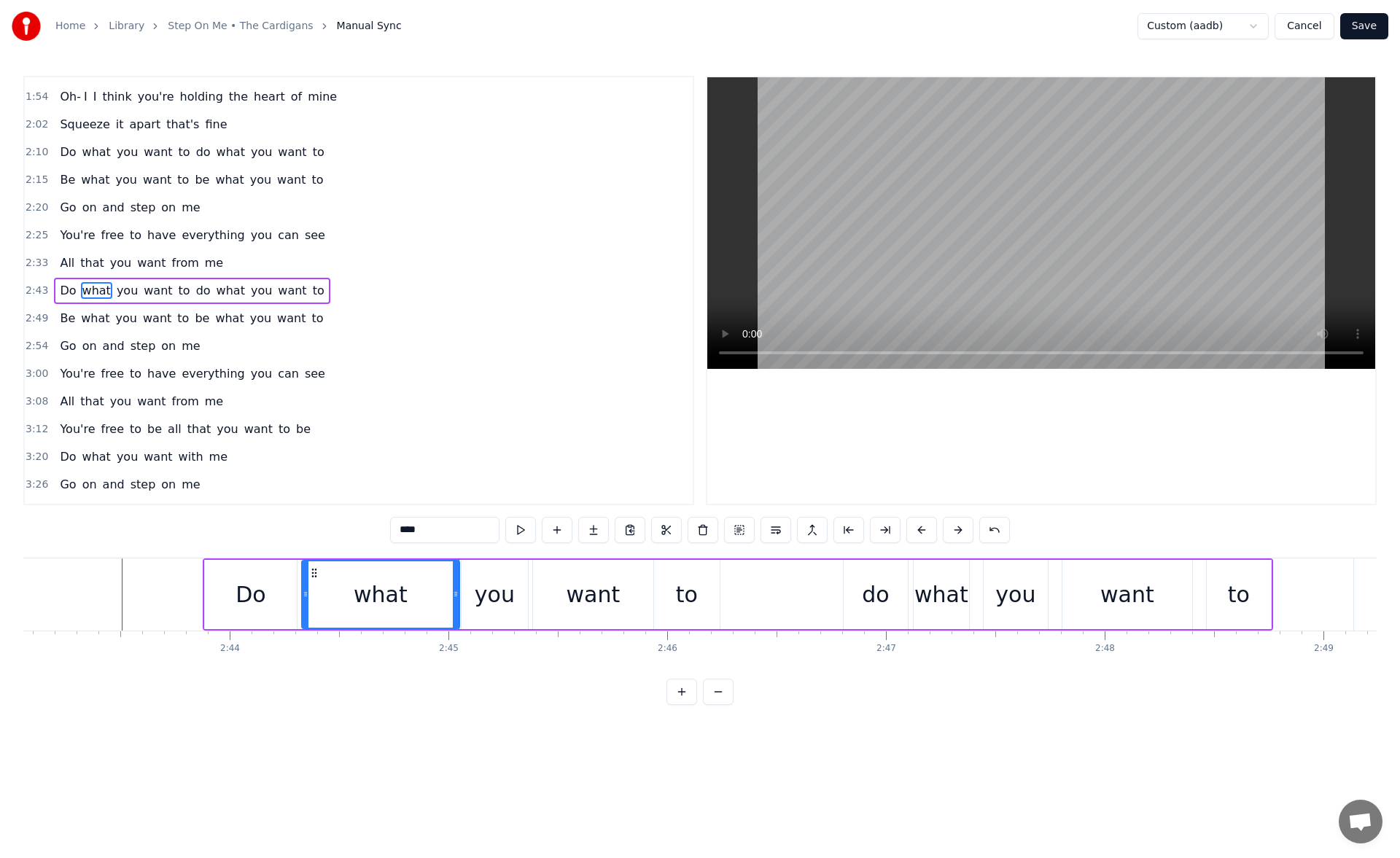
click at [514, 588] on div "you" at bounding box center [495, 594] width 66 height 69
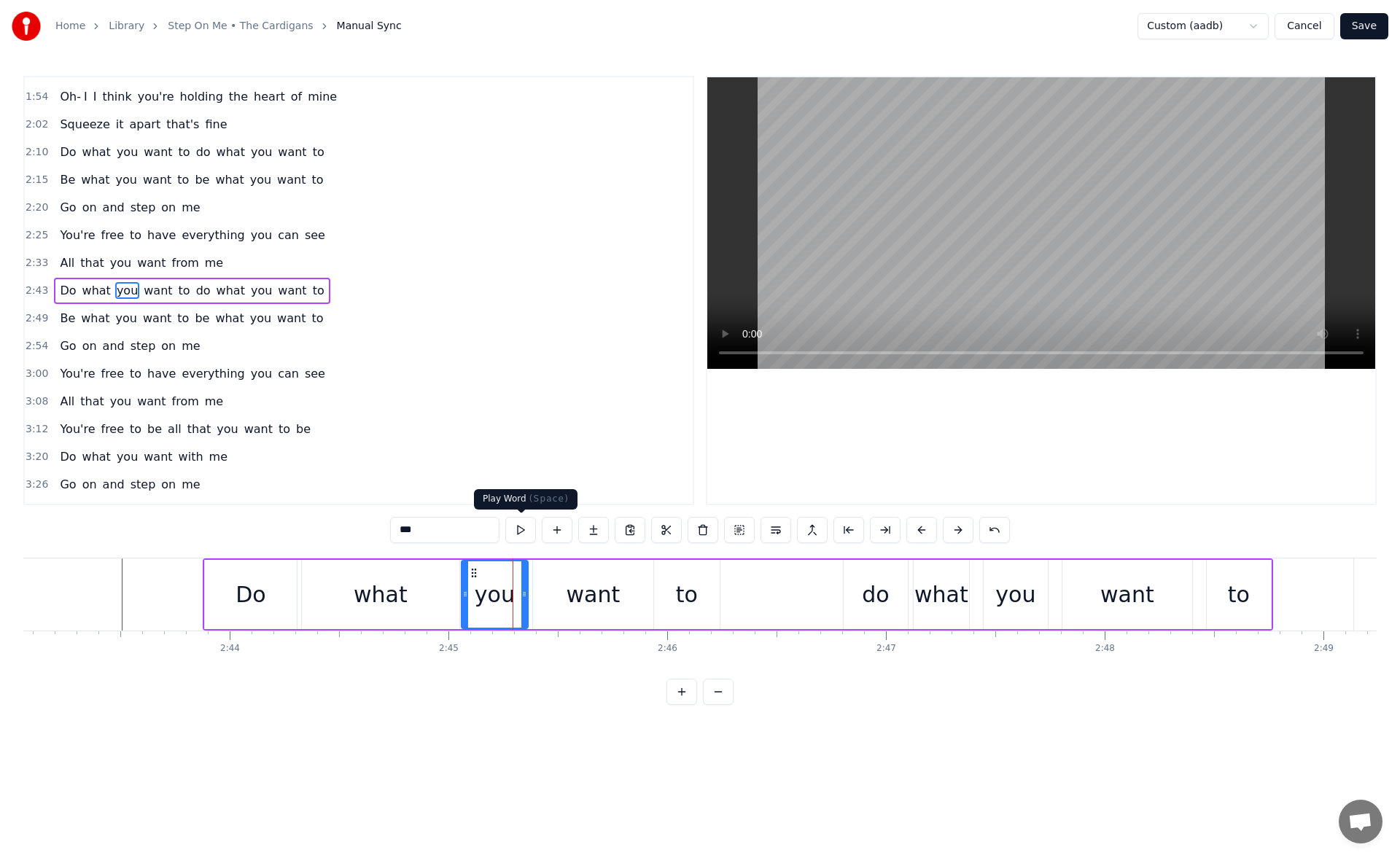
click at [524, 526] on button at bounding box center [520, 529] width 31 height 26
click at [380, 602] on div "what" at bounding box center [380, 594] width 54 height 33
click at [515, 537] on button at bounding box center [520, 529] width 31 height 26
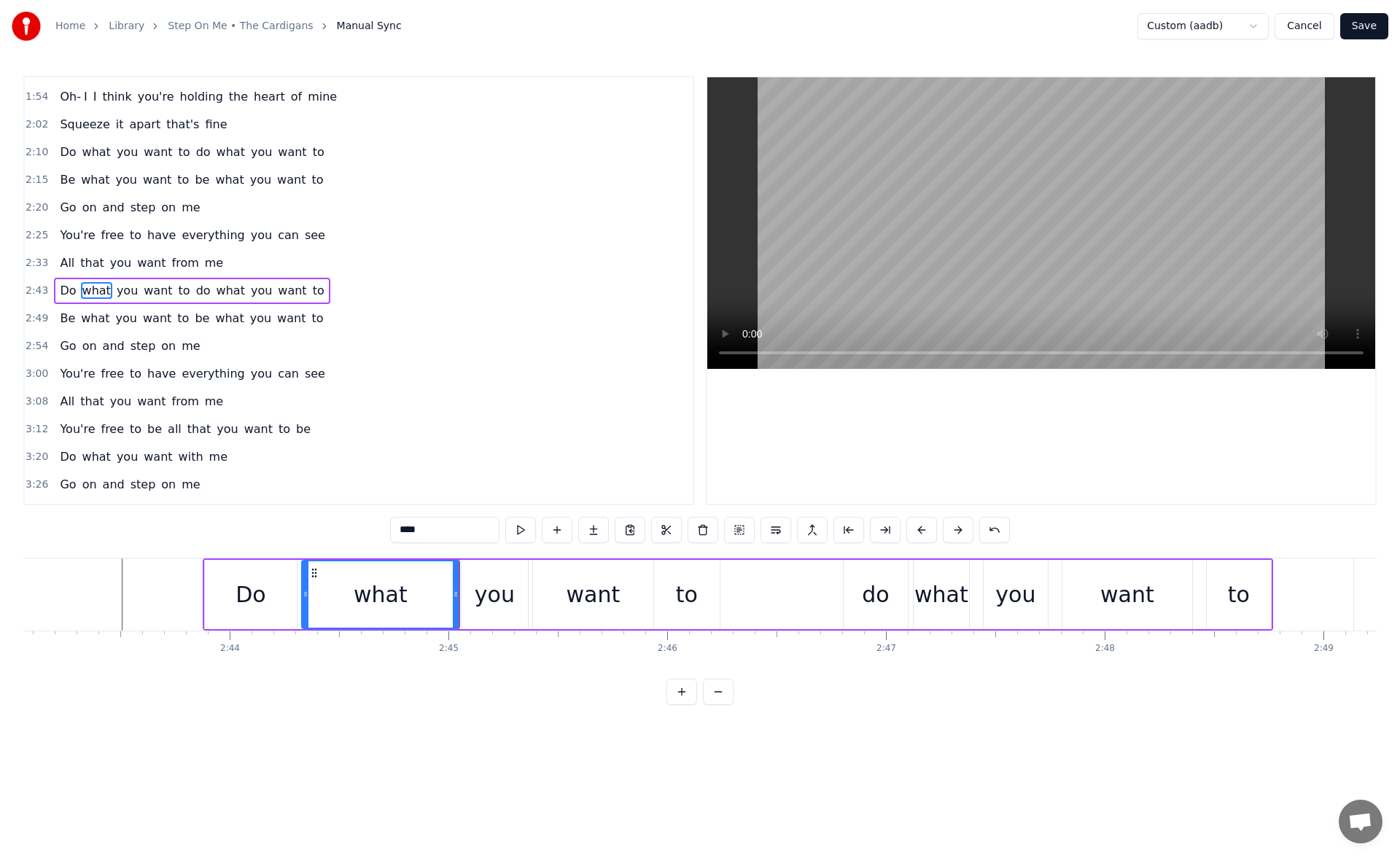
click at [515, 537] on button at bounding box center [520, 529] width 31 height 26
drag, startPoint x: 303, startPoint y: 594, endPoint x: 335, endPoint y: 593, distance: 32.0
click at [335, 593] on icon at bounding box center [337, 594] width 6 height 12
click at [516, 529] on button at bounding box center [520, 529] width 31 height 26
click at [486, 587] on div "you" at bounding box center [495, 594] width 40 height 33
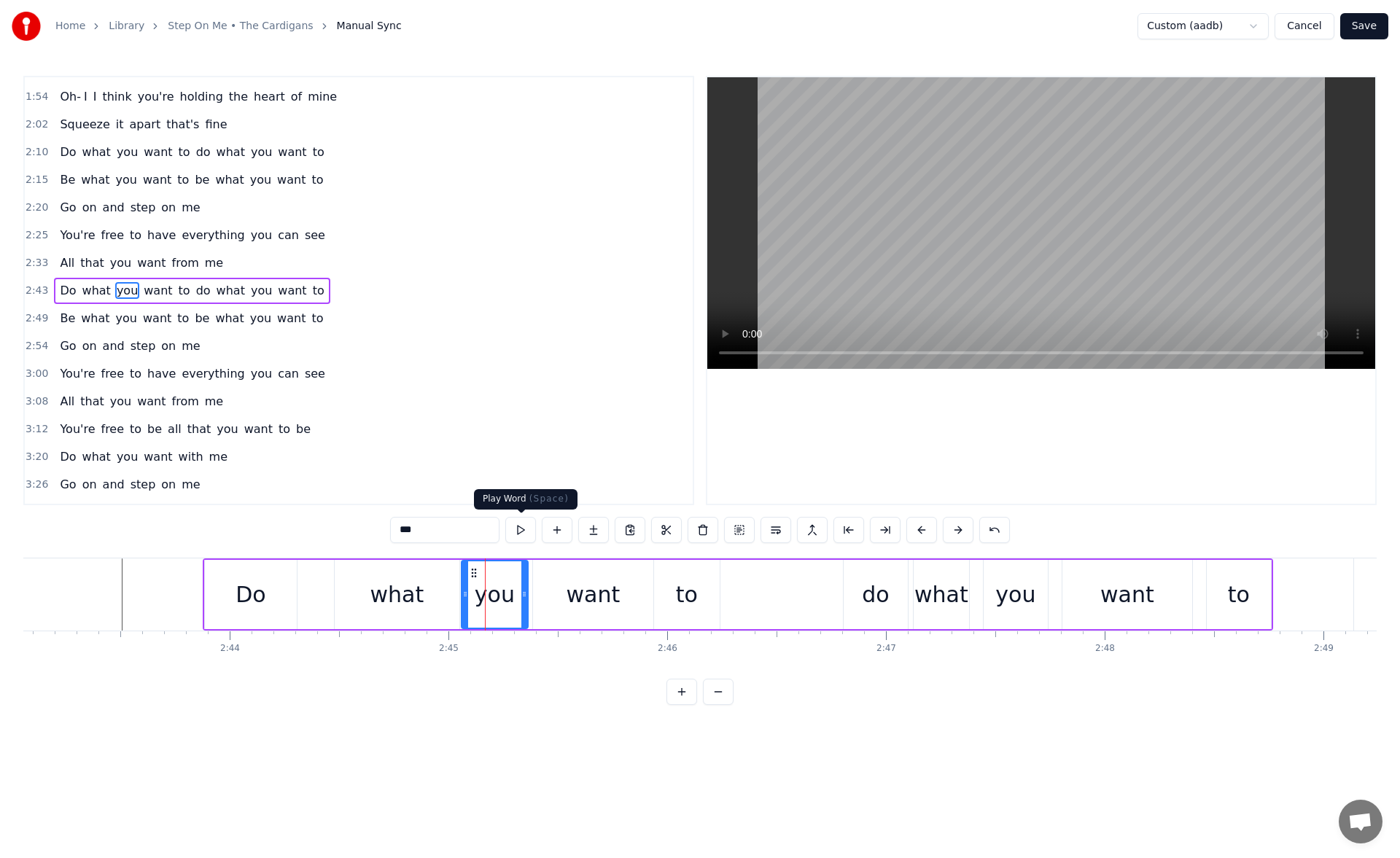
click at [519, 528] on button at bounding box center [520, 529] width 31 height 26
click at [424, 594] on div "what" at bounding box center [397, 594] width 125 height 69
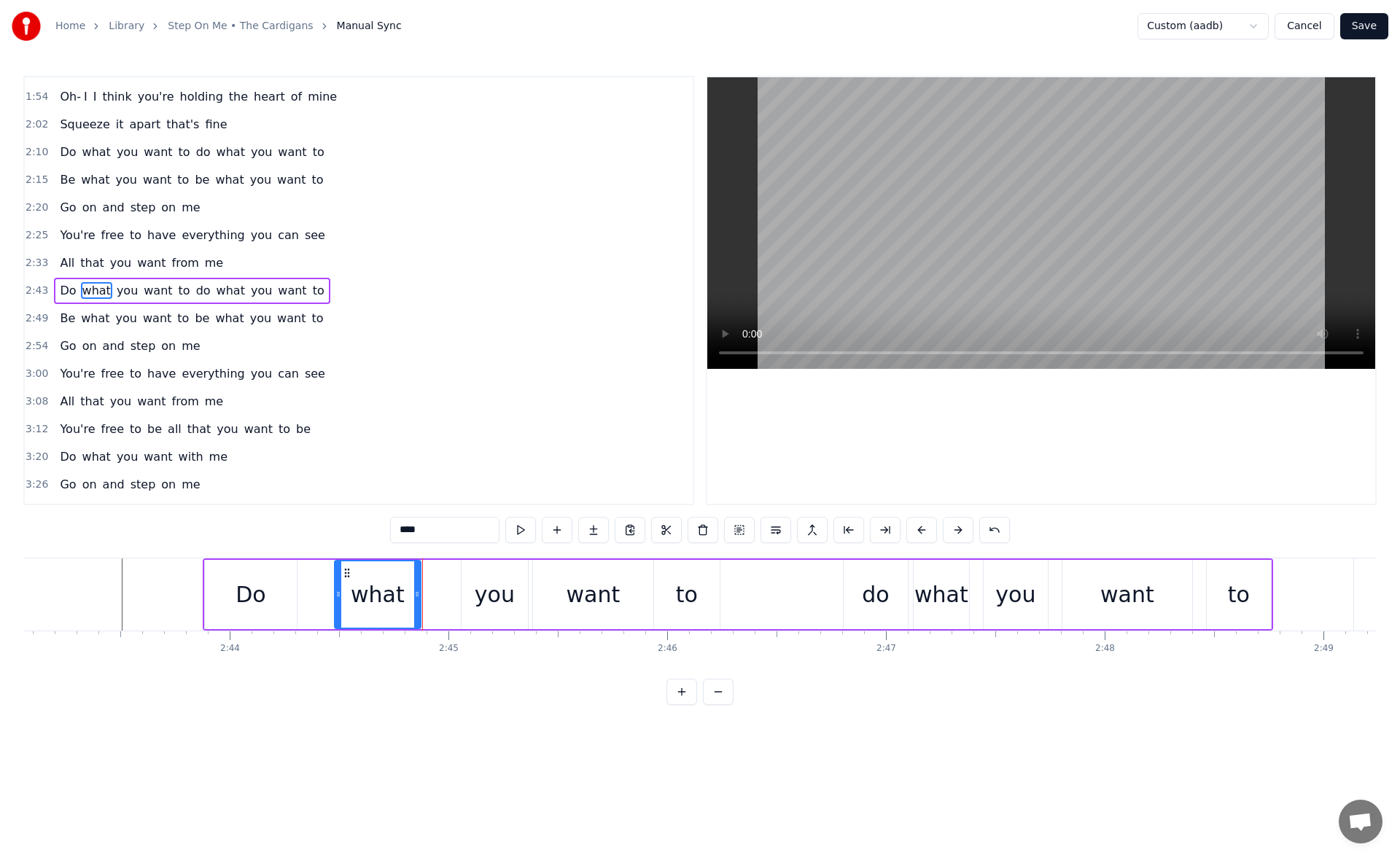
drag, startPoint x: 457, startPoint y: 598, endPoint x: 418, endPoint y: 597, distance: 39.0
click at [418, 597] on icon at bounding box center [417, 594] width 6 height 12
click at [520, 529] on button at bounding box center [520, 529] width 31 height 26
drag, startPoint x: 414, startPoint y: 599, endPoint x: 394, endPoint y: 597, distance: 20.1
click at [394, 597] on icon at bounding box center [397, 594] width 6 height 12
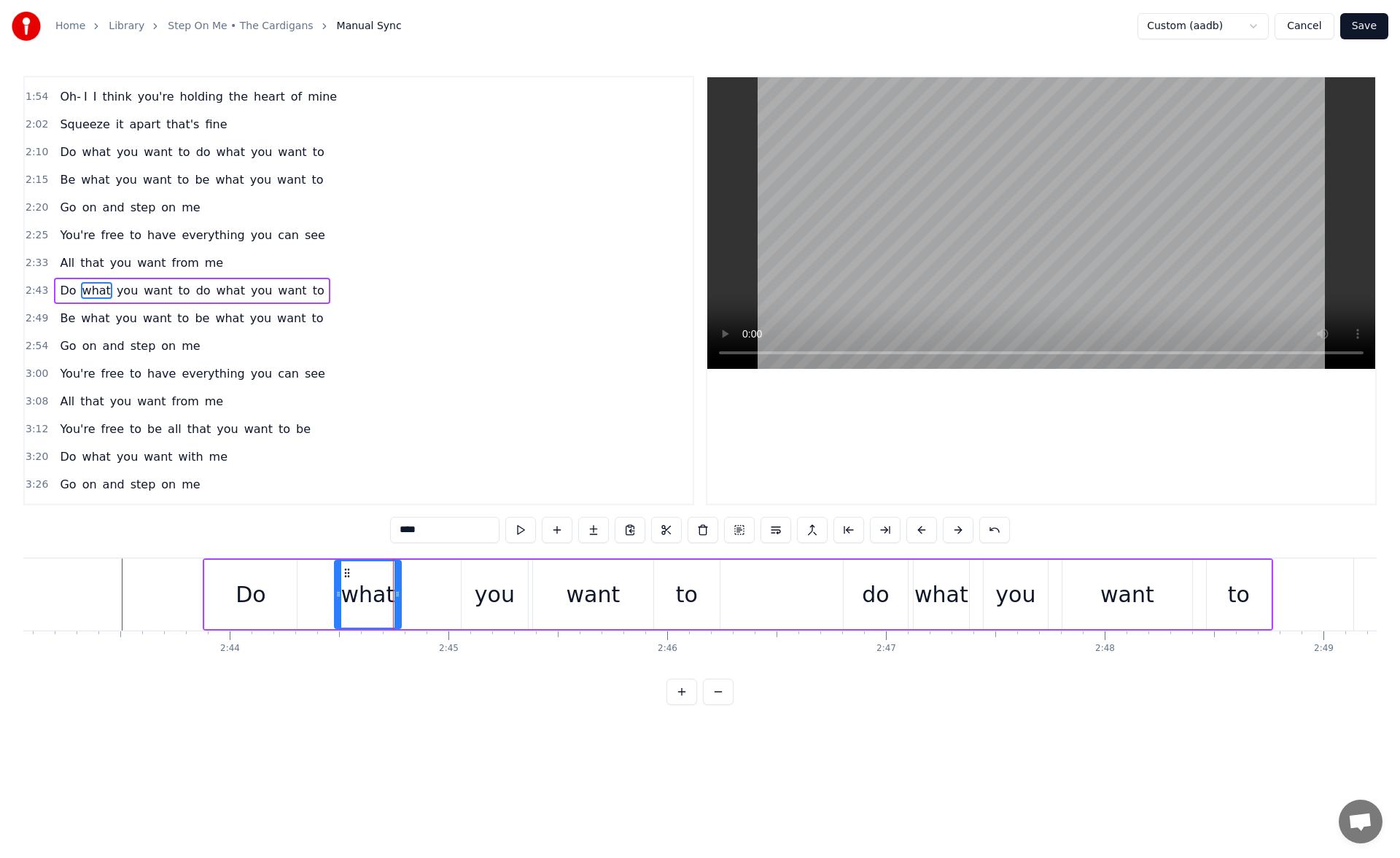
click at [498, 591] on div "you" at bounding box center [495, 594] width 40 height 33
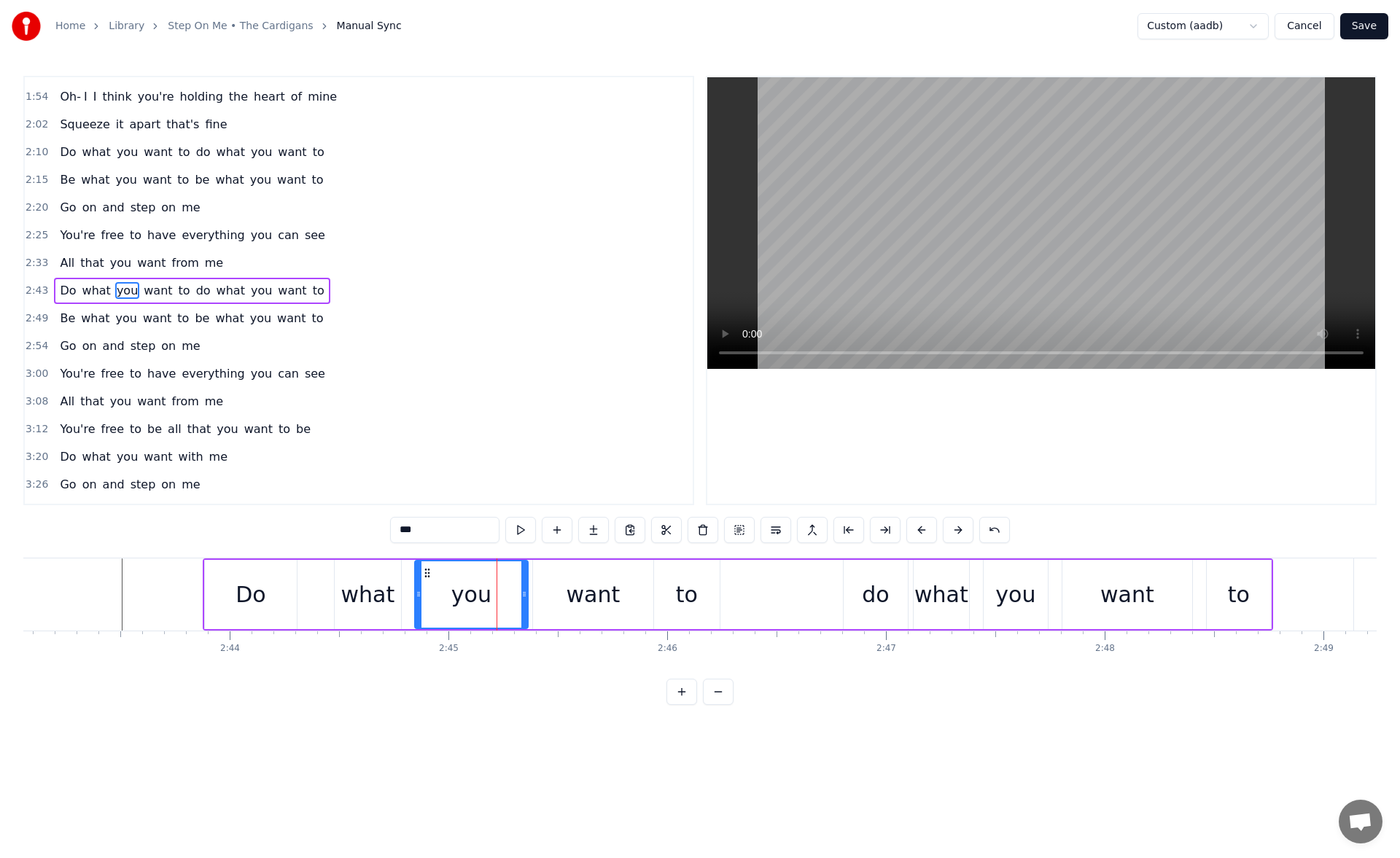
drag, startPoint x: 467, startPoint y: 598, endPoint x: 421, endPoint y: 597, distance: 46.0
click at [421, 597] on icon at bounding box center [418, 594] width 6 height 12
click at [521, 529] on button at bounding box center [520, 529] width 31 height 26
drag, startPoint x: 415, startPoint y: 591, endPoint x: 428, endPoint y: 591, distance: 13.0
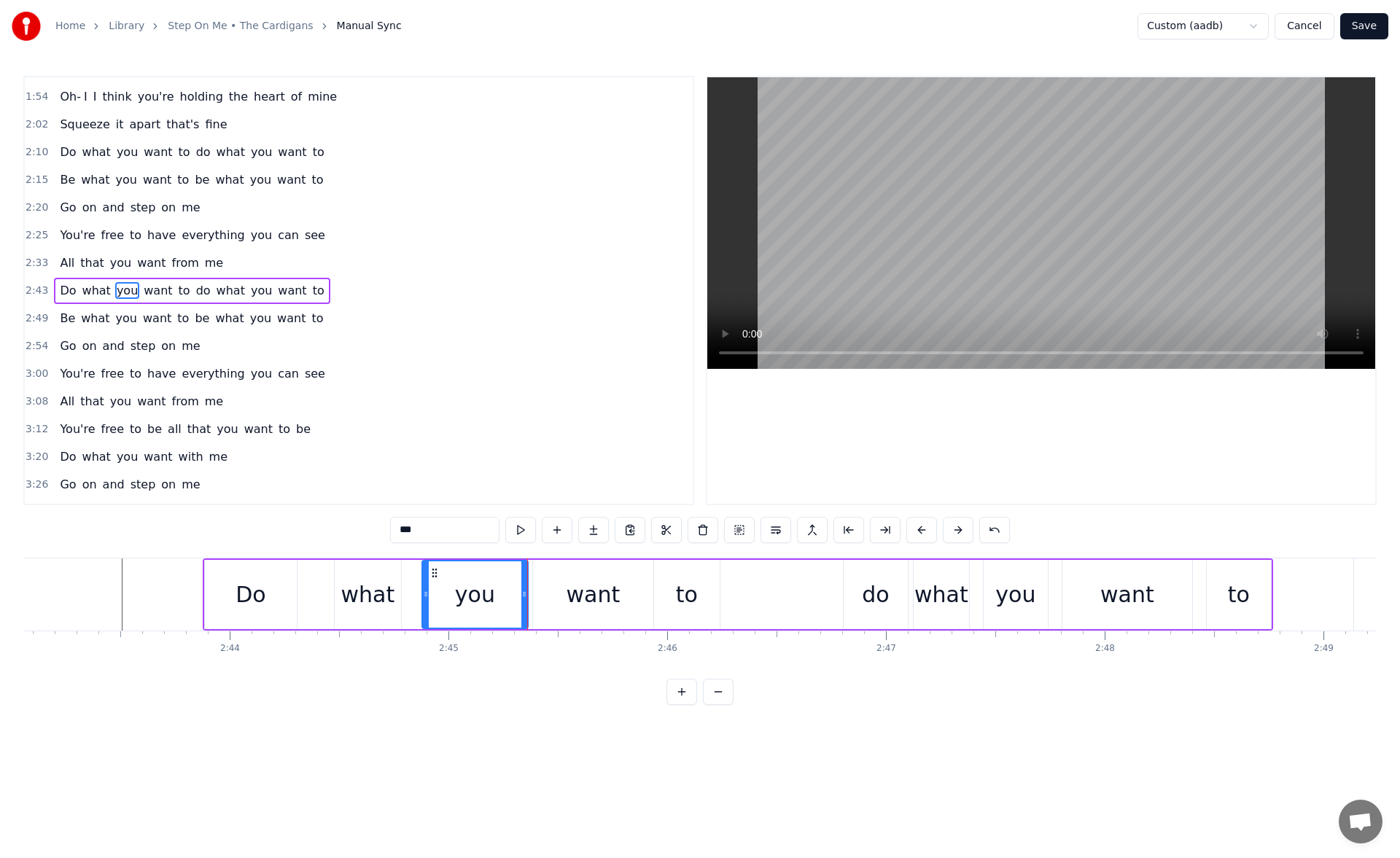
click at [428, 591] on icon at bounding box center [426, 594] width 6 height 12
click at [525, 534] on button at bounding box center [520, 529] width 31 height 26
drag, startPoint x: 522, startPoint y: 591, endPoint x: 503, endPoint y: 591, distance: 19.0
click at [503, 591] on icon at bounding box center [505, 594] width 6 height 12
click at [521, 533] on button at bounding box center [520, 529] width 31 height 26
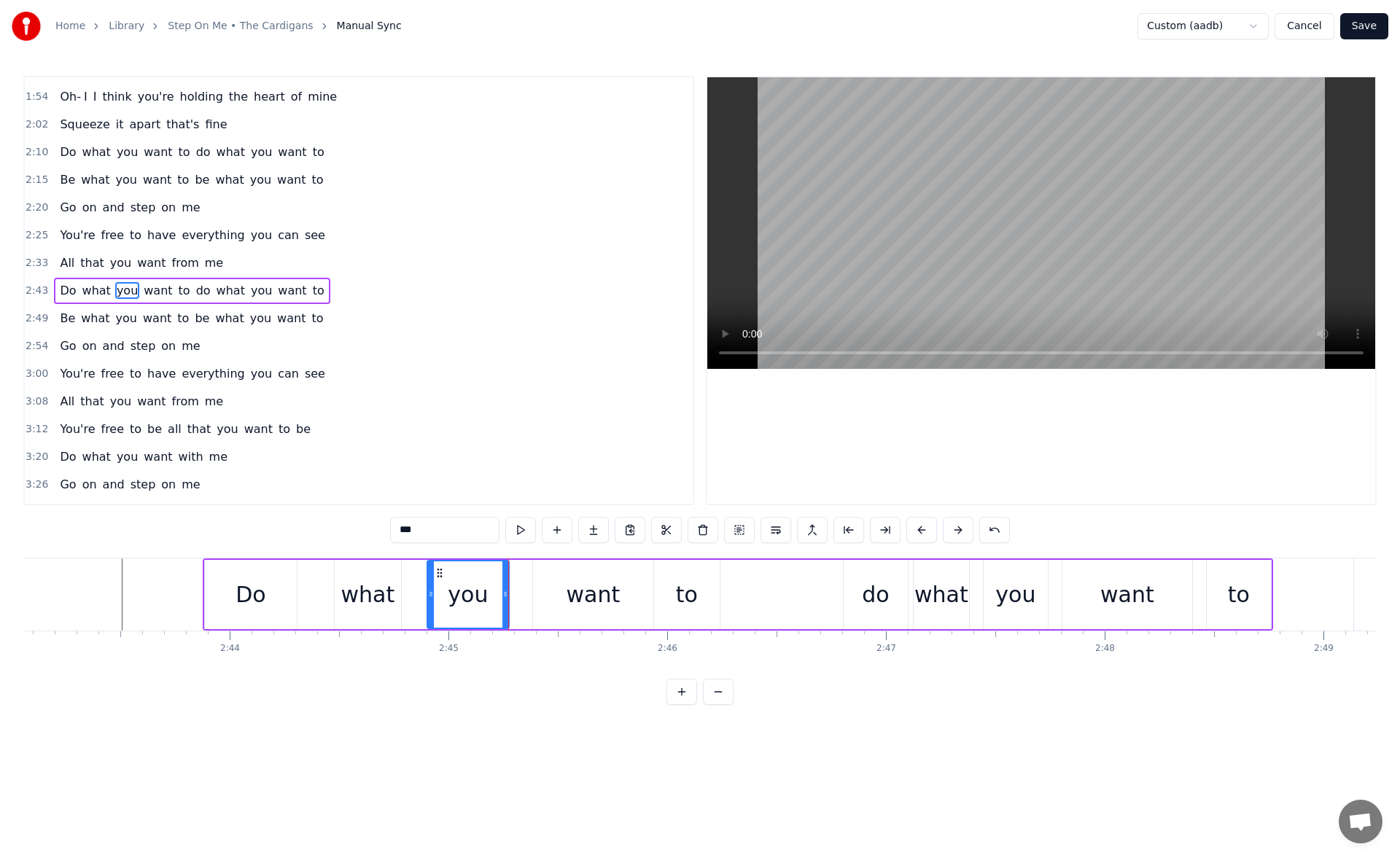
click at [521, 533] on button at bounding box center [520, 529] width 31 height 26
drag, startPoint x: 504, startPoint y: 593, endPoint x: 492, endPoint y: 593, distance: 12.0
click at [493, 593] on icon at bounding box center [496, 594] width 6 height 12
click at [527, 529] on button at bounding box center [520, 529] width 31 height 26
click at [543, 594] on div "want" at bounding box center [592, 594] width 120 height 69
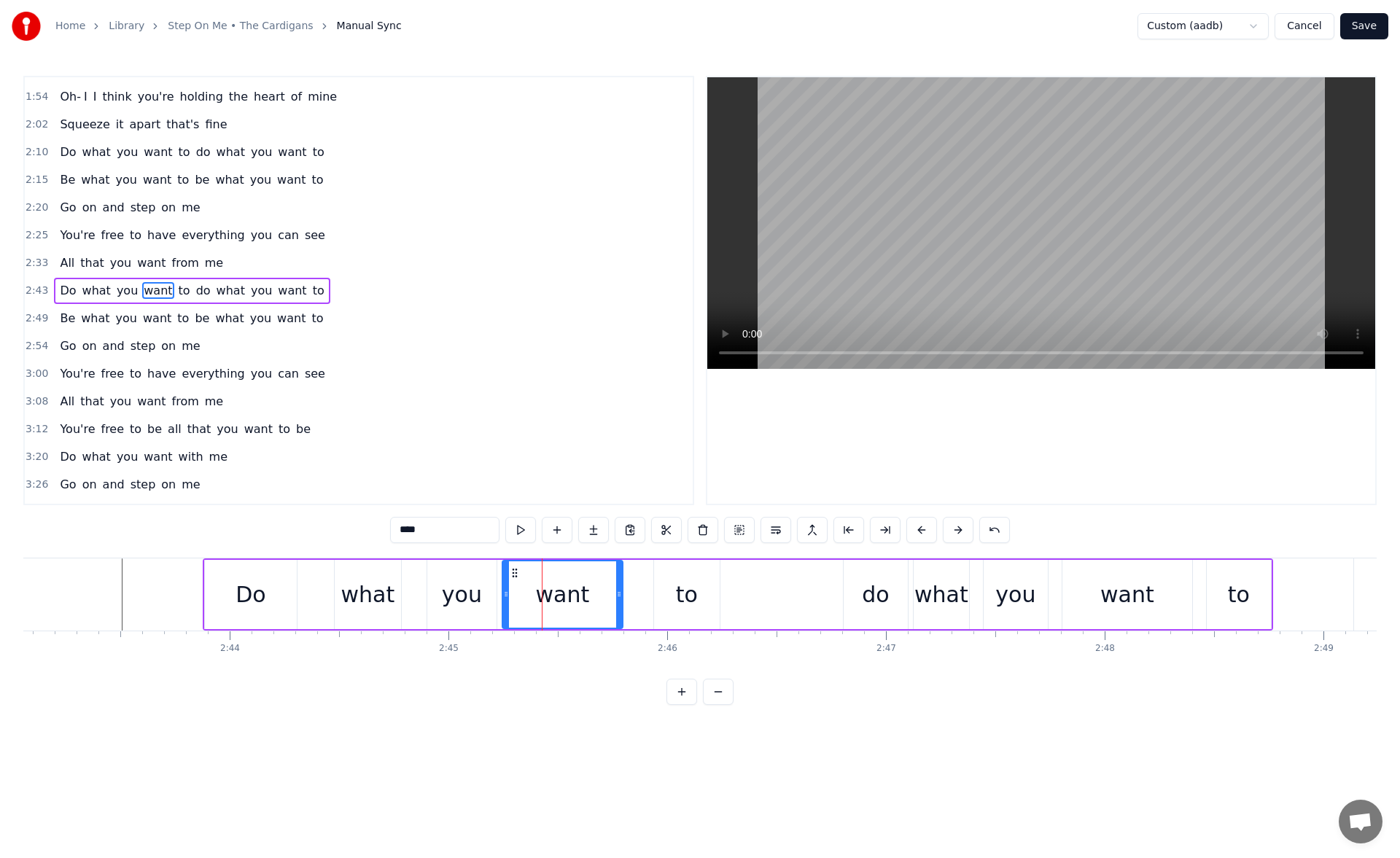
drag, startPoint x: 537, startPoint y: 570, endPoint x: 512, endPoint y: 568, distance: 25.1
click at [512, 568] on circle at bounding box center [512, 568] width 1 height 1
click at [515, 532] on button at bounding box center [520, 529] width 31 height 26
click at [673, 587] on div "to" at bounding box center [687, 594] width 66 height 69
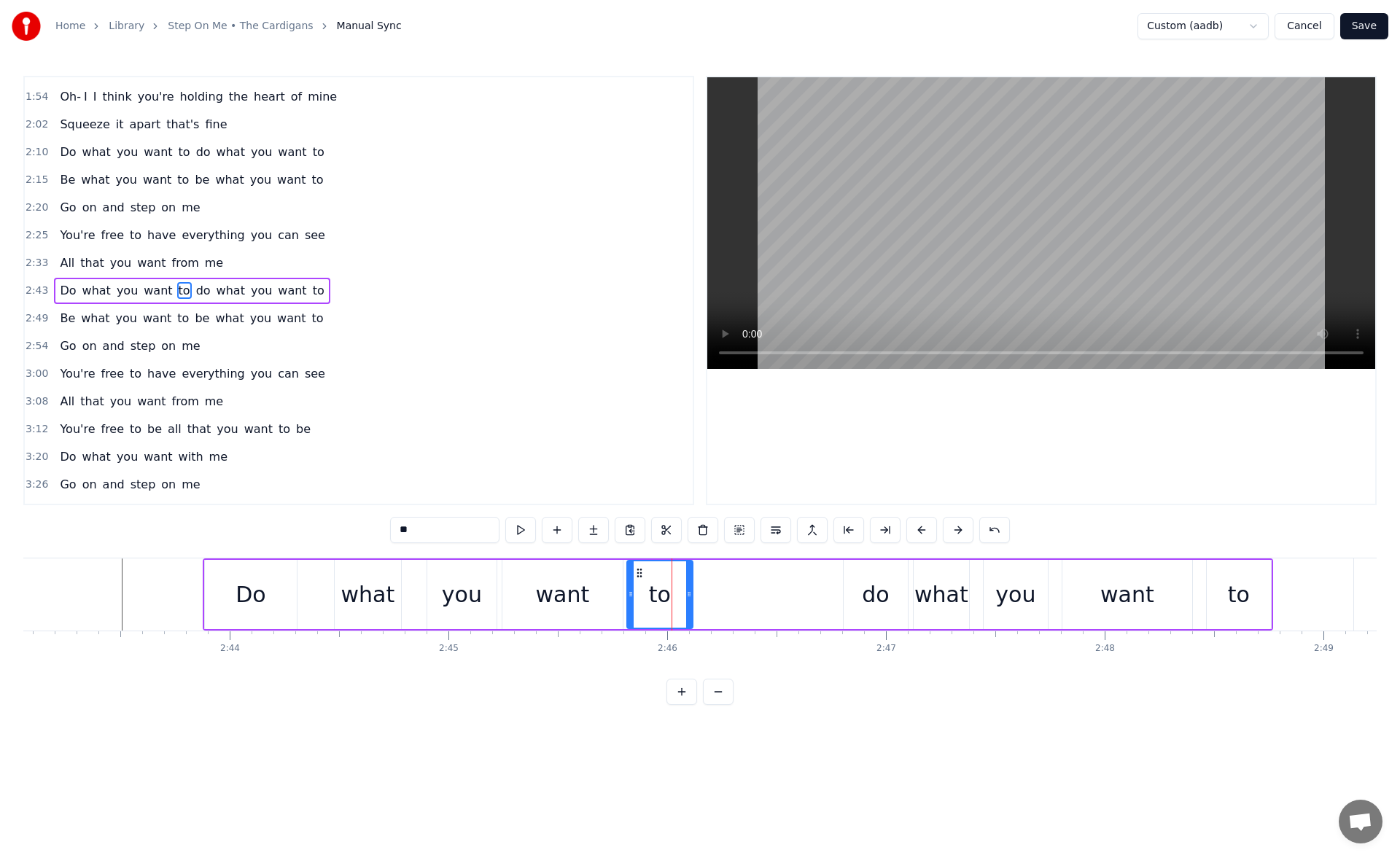
drag, startPoint x: 667, startPoint y: 571, endPoint x: 640, endPoint y: 573, distance: 27.1
click at [640, 573] on icon at bounding box center [639, 573] width 12 height 12
click at [524, 527] on button at bounding box center [520, 529] width 31 height 26
click at [383, 596] on div "what" at bounding box center [368, 594] width 54 height 33
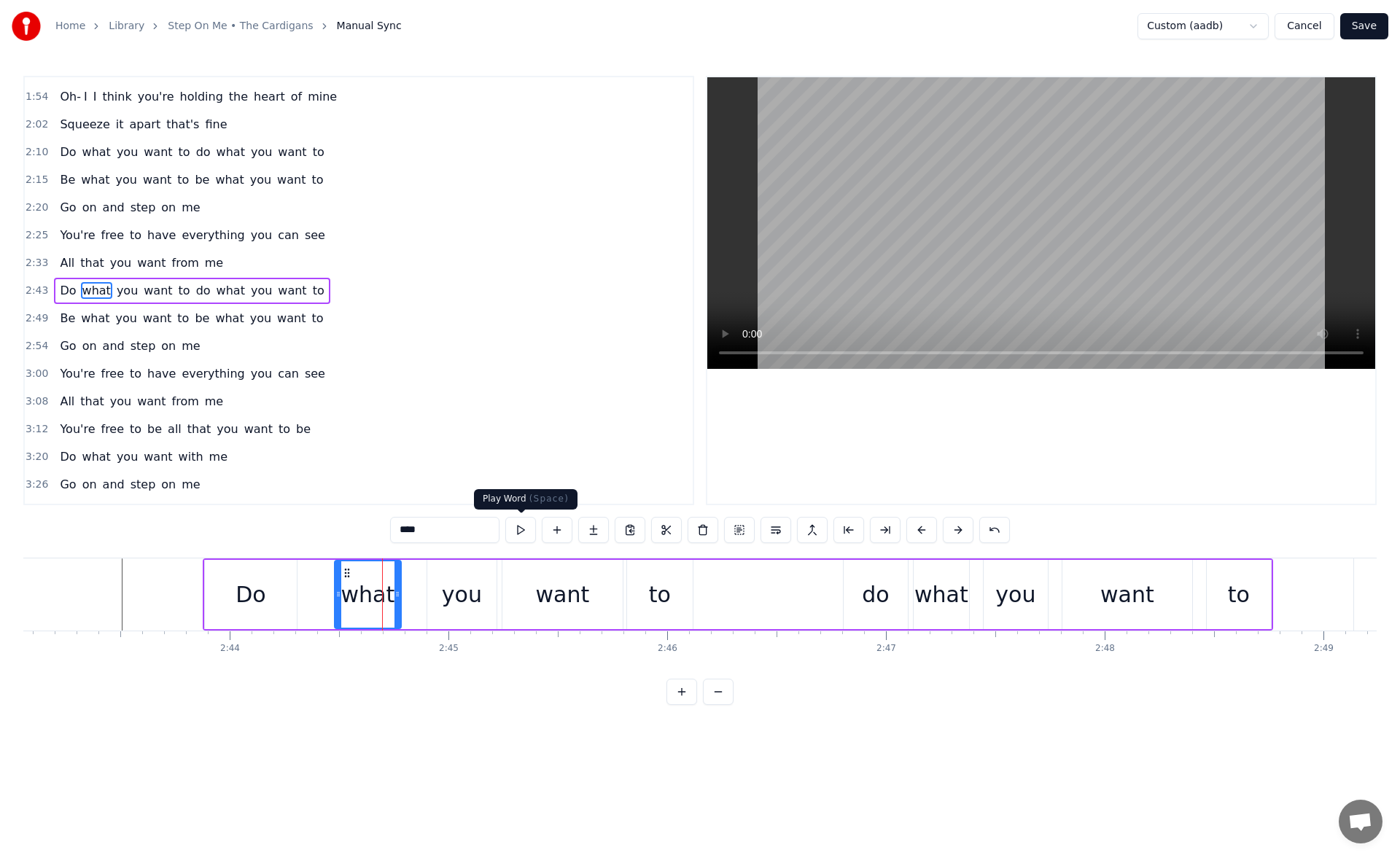
click at [522, 529] on button at bounding box center [520, 529] width 31 height 26
click at [450, 591] on div "you" at bounding box center [462, 594] width 40 height 33
type input "***"
click at [529, 526] on button at bounding box center [520, 529] width 31 height 26
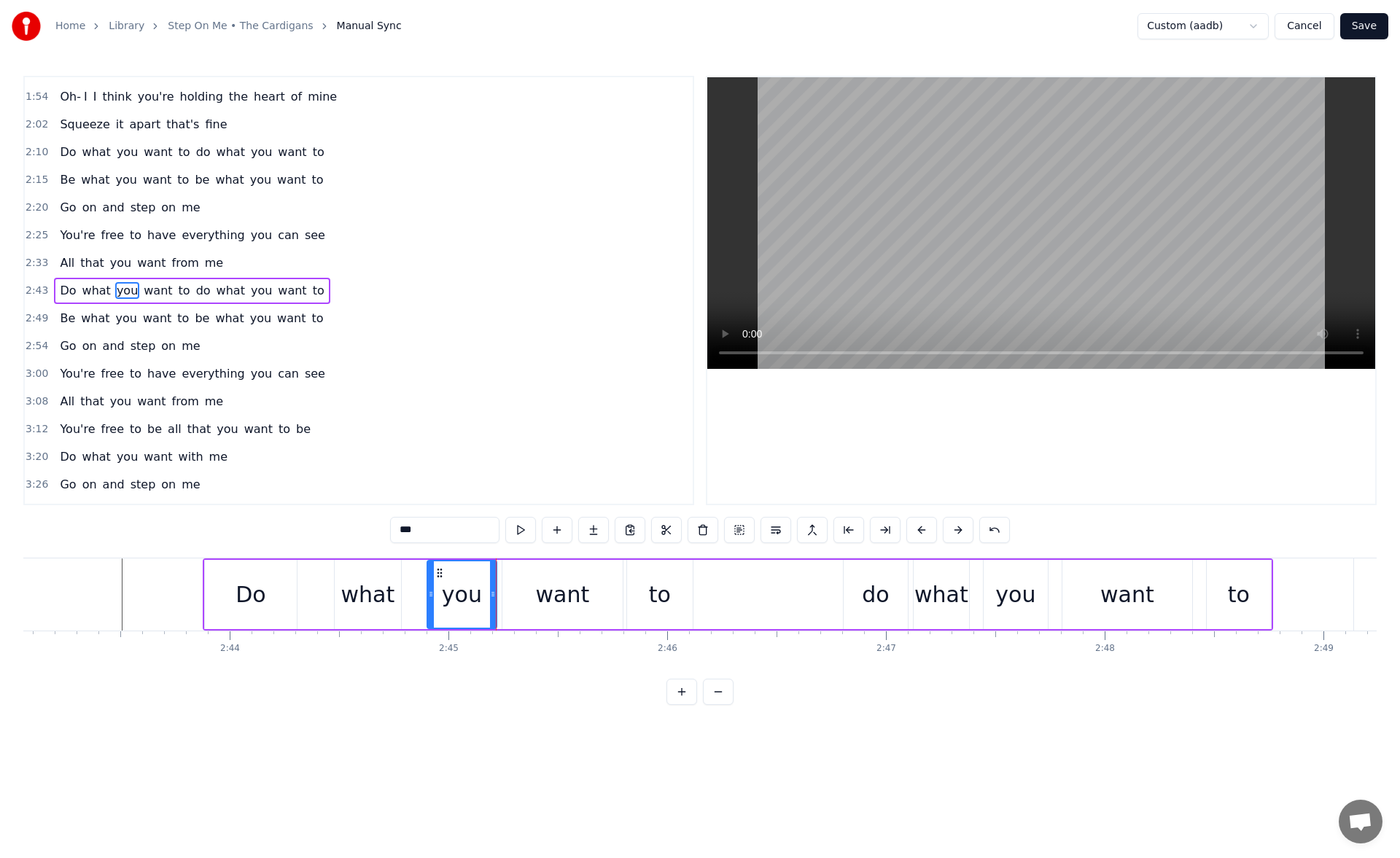
click at [529, 526] on button at bounding box center [520, 529] width 31 height 26
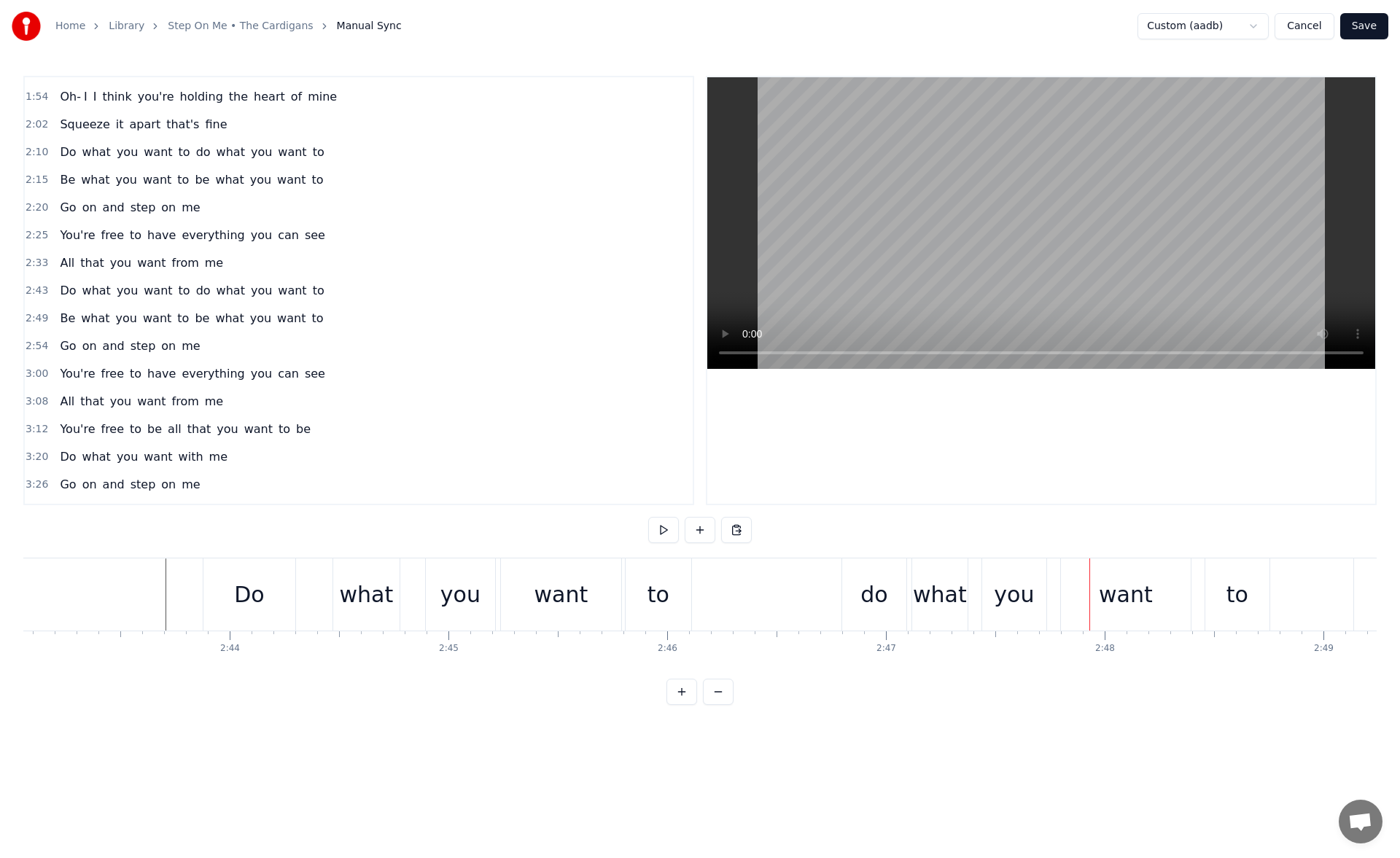
click at [563, 603] on div "want" at bounding box center [561, 594] width 54 height 33
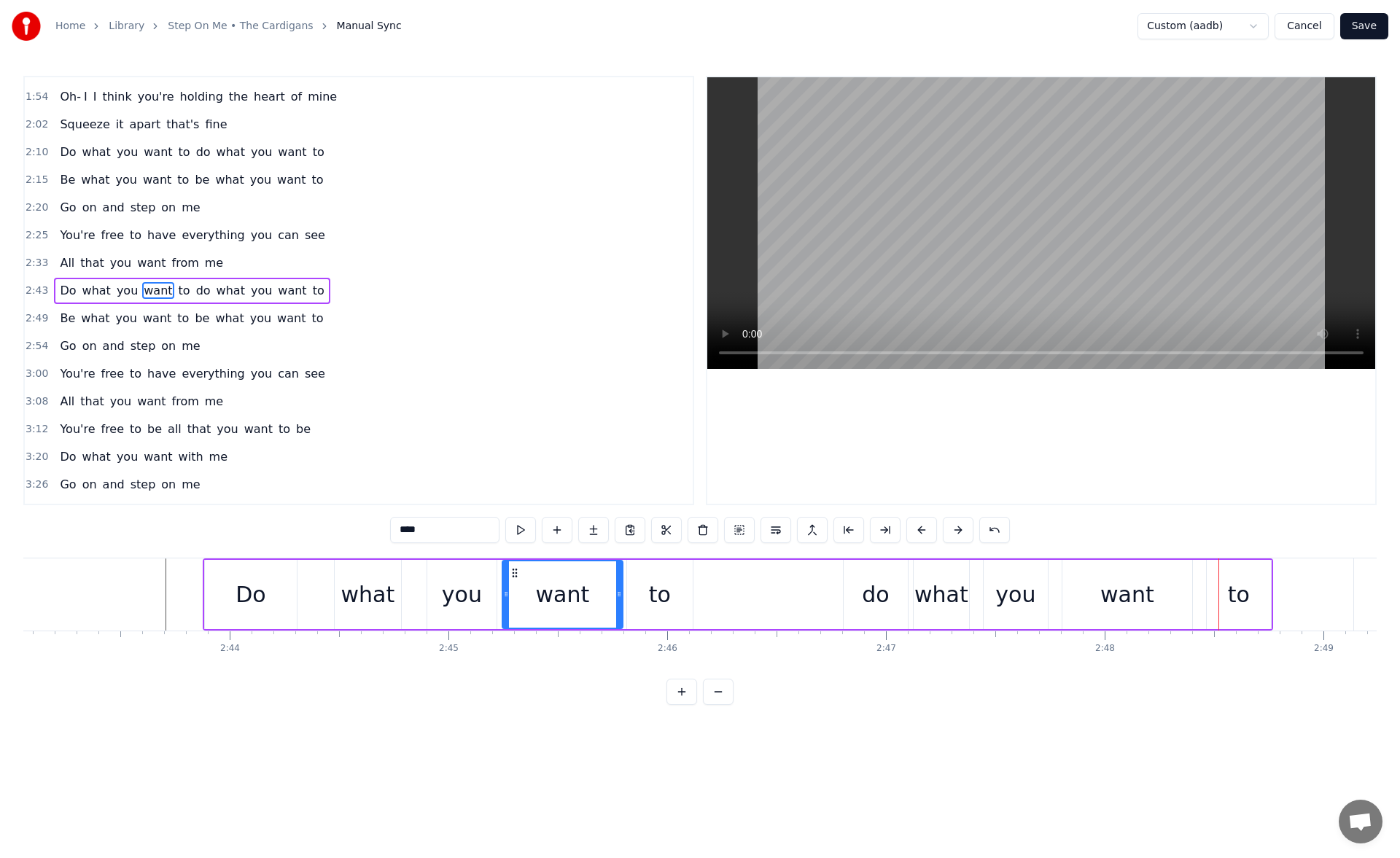
click at [480, 615] on div "you" at bounding box center [462, 594] width 69 height 69
click at [662, 594] on div "to" at bounding box center [659, 594] width 22 height 33
click at [873, 596] on div "do" at bounding box center [875, 594] width 27 height 33
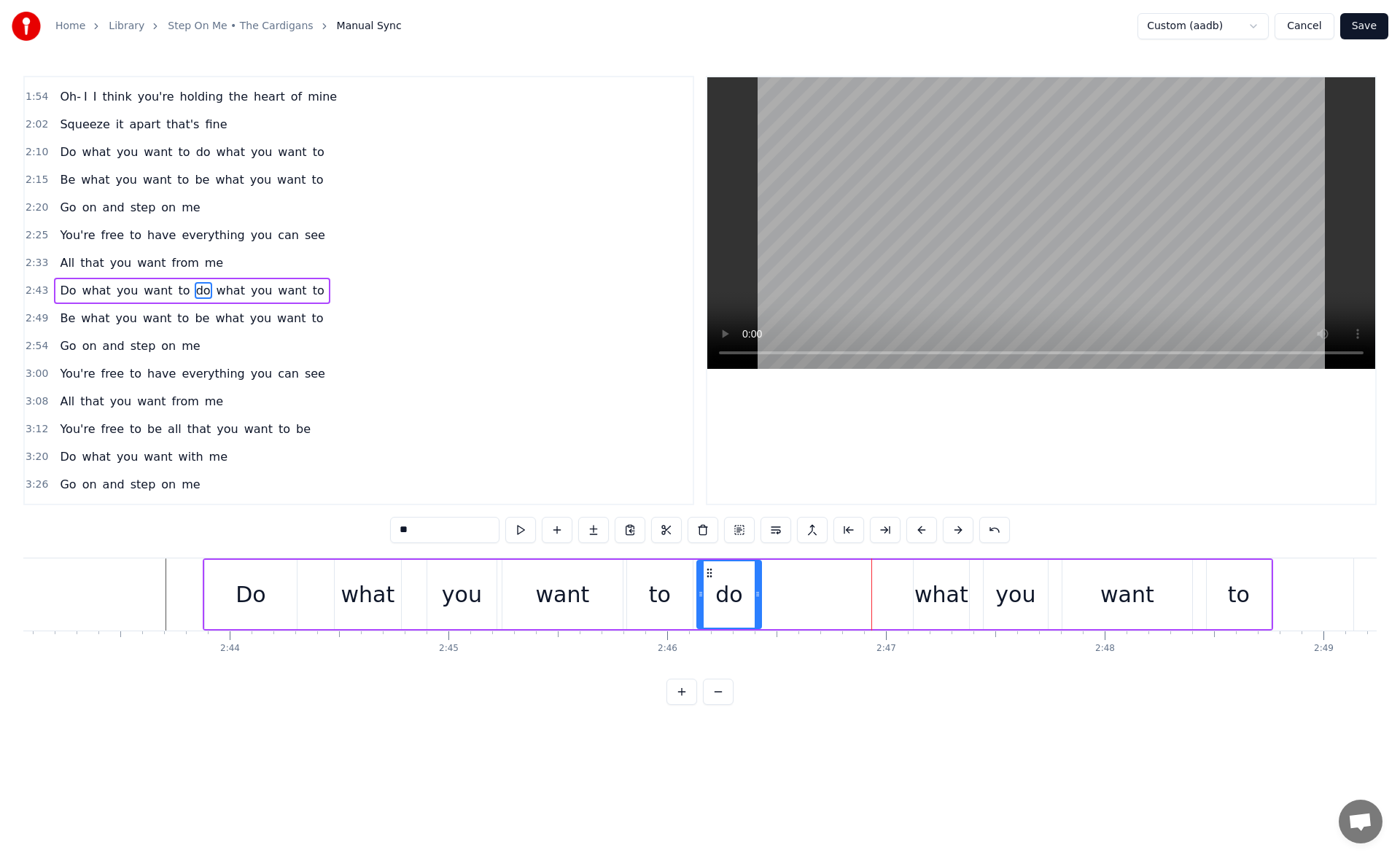
drag, startPoint x: 855, startPoint y: 572, endPoint x: 708, endPoint y: 601, distance: 149.8
click at [708, 601] on div "do" at bounding box center [729, 594] width 63 height 66
click at [527, 523] on button at bounding box center [520, 529] width 31 height 26
drag, startPoint x: 756, startPoint y: 596, endPoint x: 806, endPoint y: 596, distance: 50.0
click at [805, 596] on icon at bounding box center [802, 594] width 6 height 12
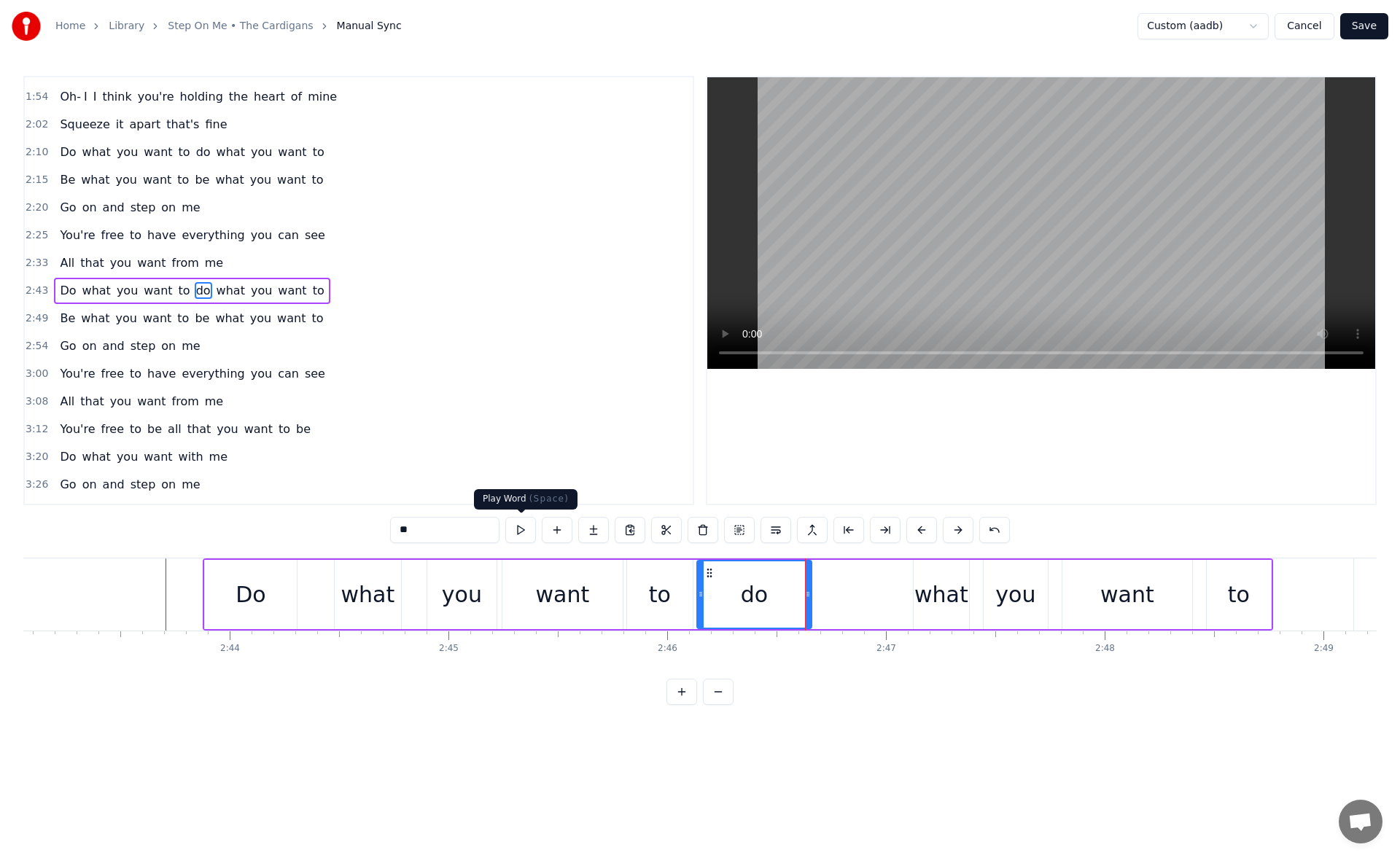
click at [527, 531] on button at bounding box center [520, 529] width 31 height 26
click at [955, 588] on div "what" at bounding box center [941, 594] width 54 height 33
click at [512, 531] on button at bounding box center [520, 529] width 31 height 26
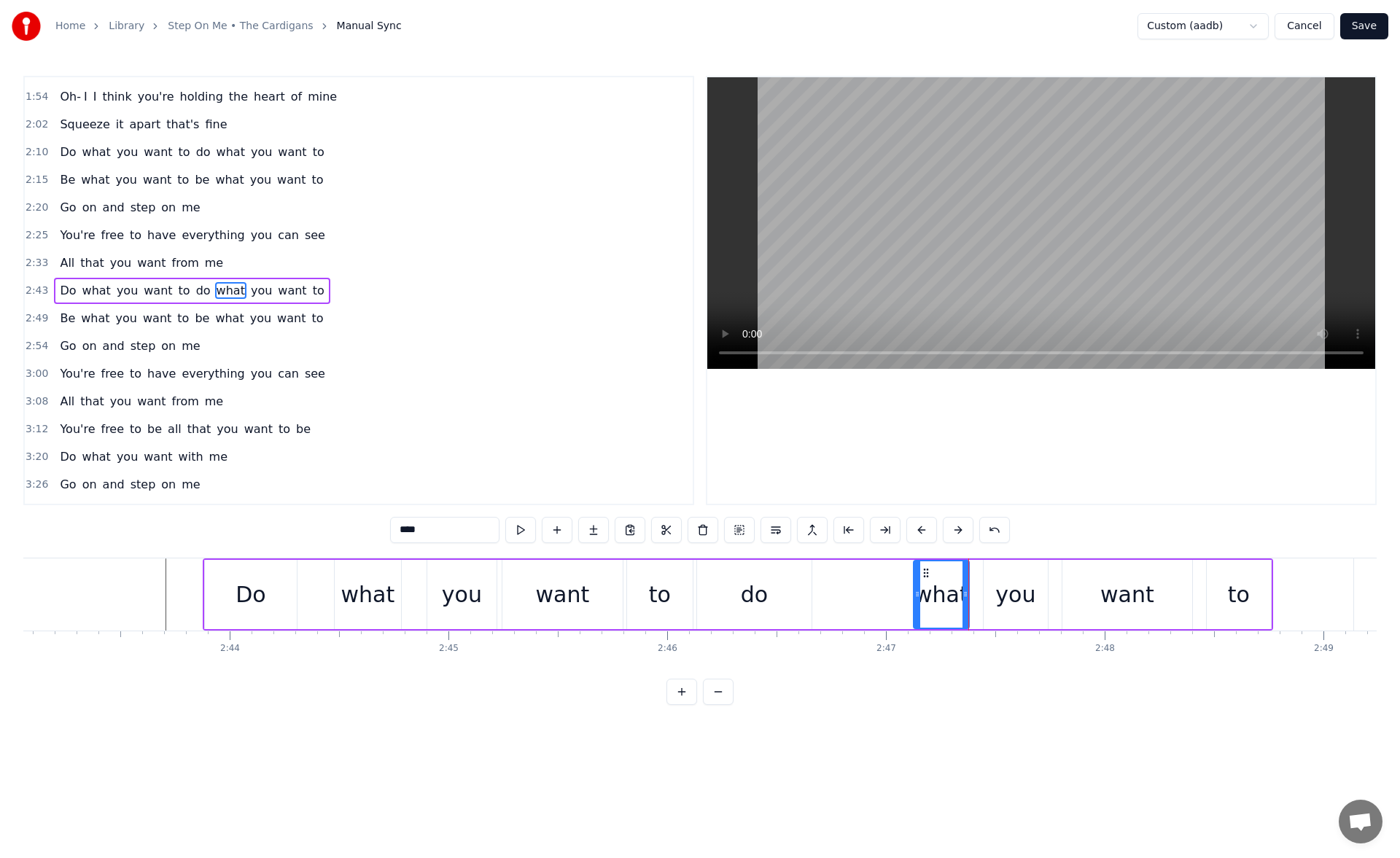
click at [512, 531] on button at bounding box center [520, 529] width 31 height 26
click at [1007, 578] on div "you" at bounding box center [1015, 594] width 40 height 33
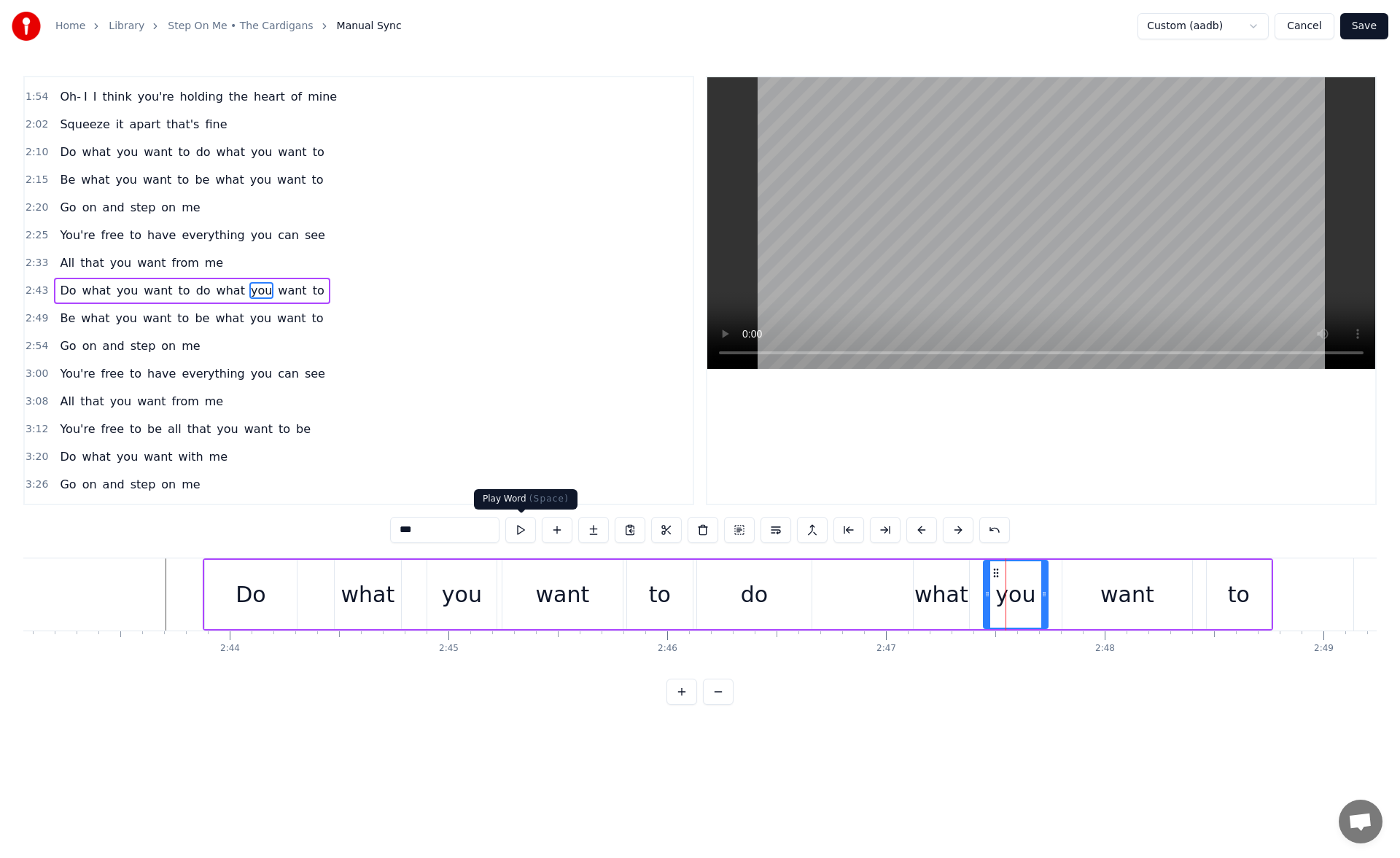
click at [524, 526] on button at bounding box center [520, 529] width 31 height 26
click at [1080, 581] on div "want" at bounding box center [1127, 594] width 130 height 69
click at [525, 519] on button at bounding box center [520, 529] width 31 height 26
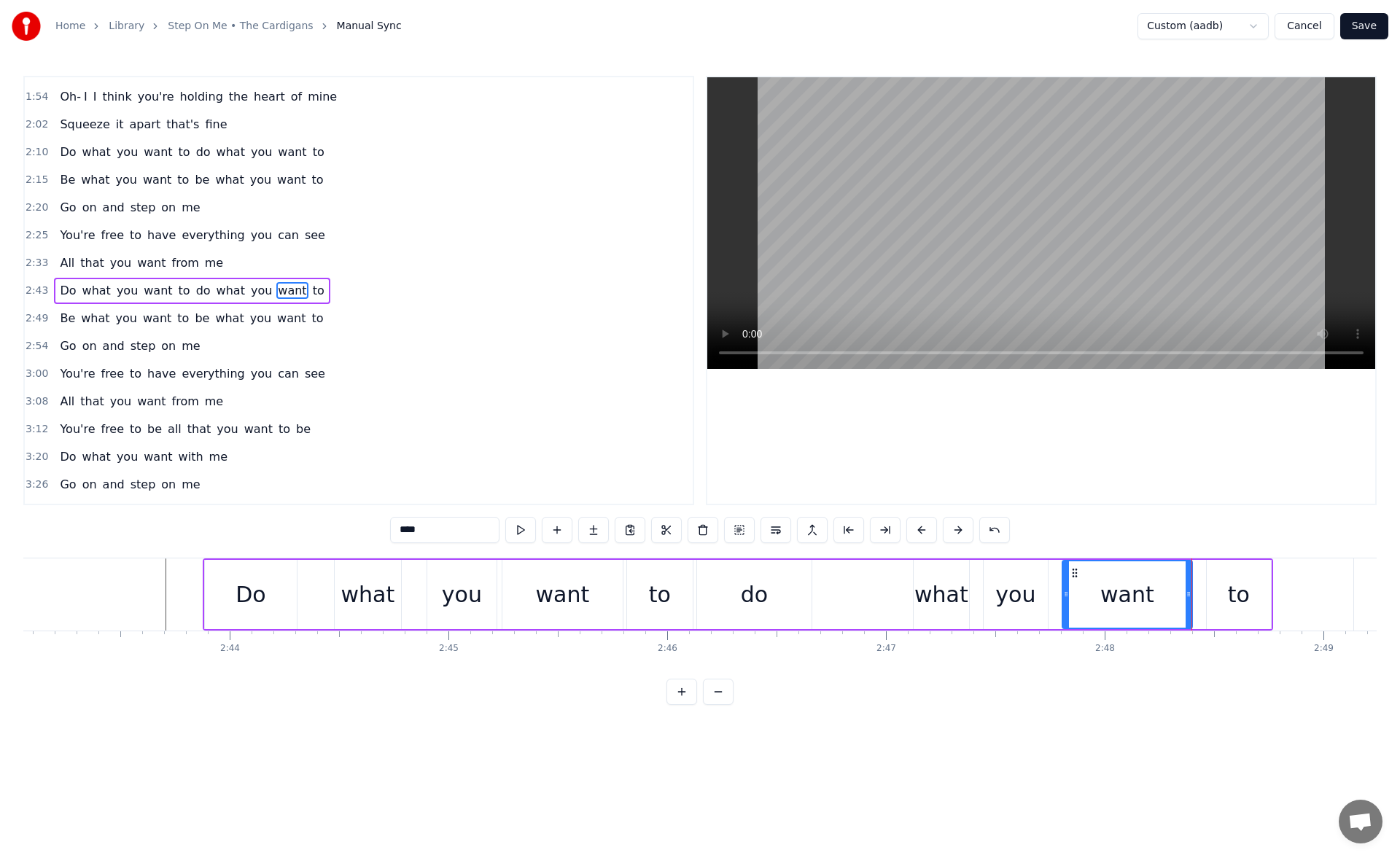
click at [1005, 587] on div "you" at bounding box center [1015, 594] width 40 height 33
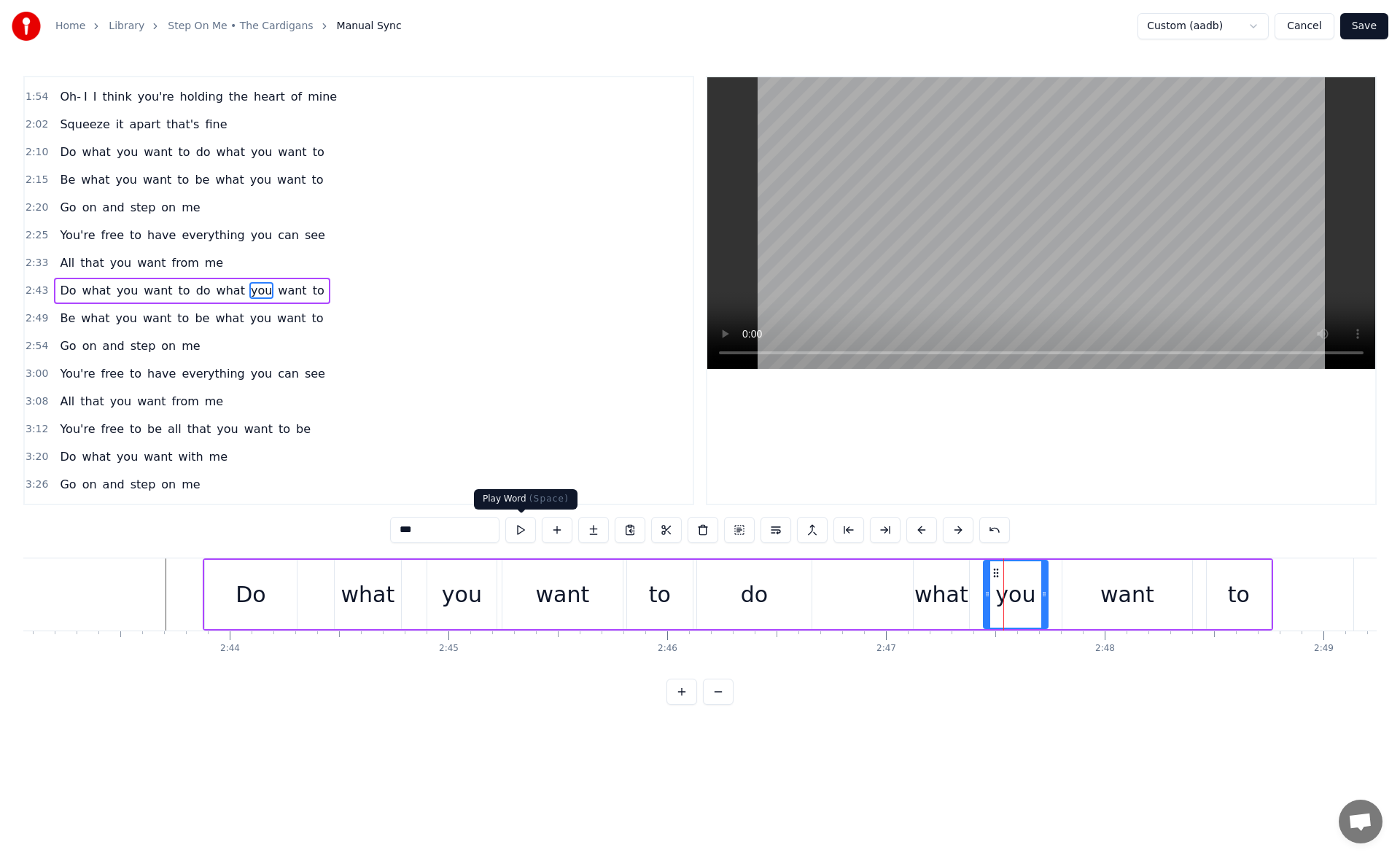
click at [530, 529] on button at bounding box center [520, 529] width 31 height 26
click at [935, 594] on div "what" at bounding box center [941, 594] width 54 height 33
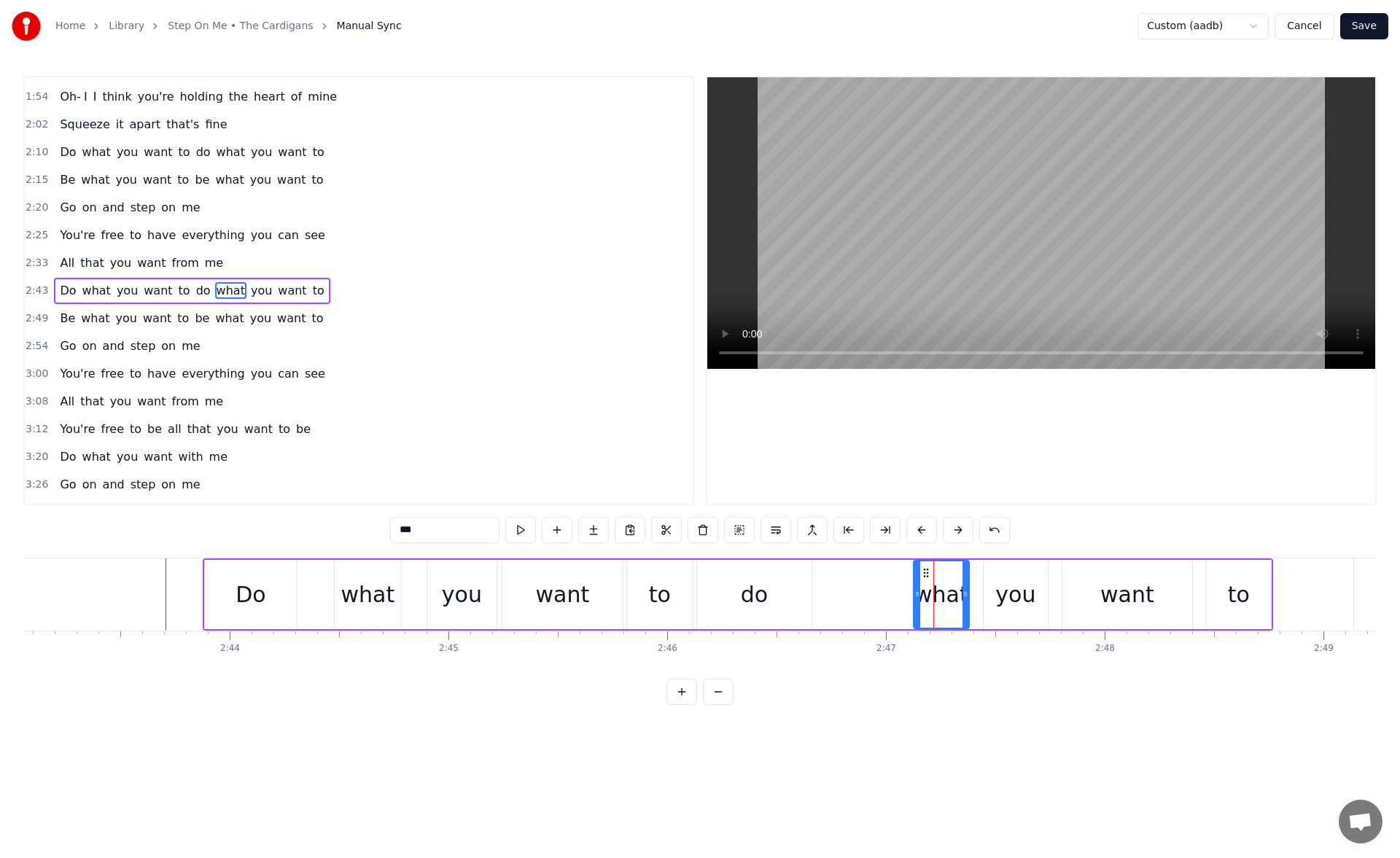
type input "****"
click at [527, 528] on button at bounding box center [520, 529] width 31 height 26
drag, startPoint x: 915, startPoint y: 599, endPoint x: 842, endPoint y: 600, distance: 73.0
click at [842, 600] on div at bounding box center [845, 594] width 6 height 66
click at [525, 531] on button at bounding box center [520, 529] width 31 height 26
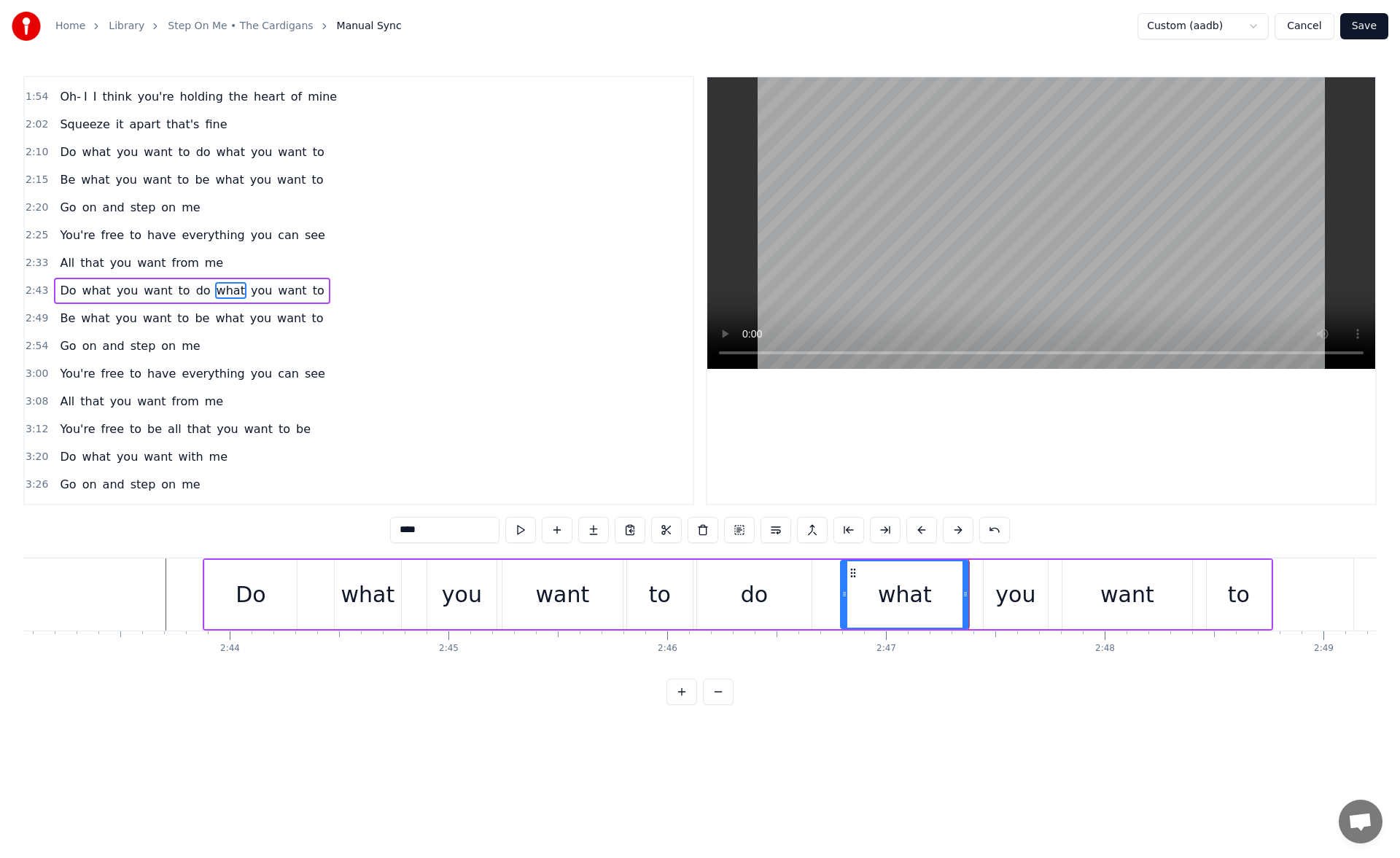
click at [525, 531] on button at bounding box center [520, 529] width 31 height 26
click at [522, 523] on button at bounding box center [520, 529] width 31 height 26
drag, startPoint x: 844, startPoint y: 588, endPoint x: 896, endPoint y: 588, distance: 52.0
click at [896, 588] on div at bounding box center [896, 594] width 6 height 66
click at [527, 528] on button at bounding box center [520, 529] width 31 height 26
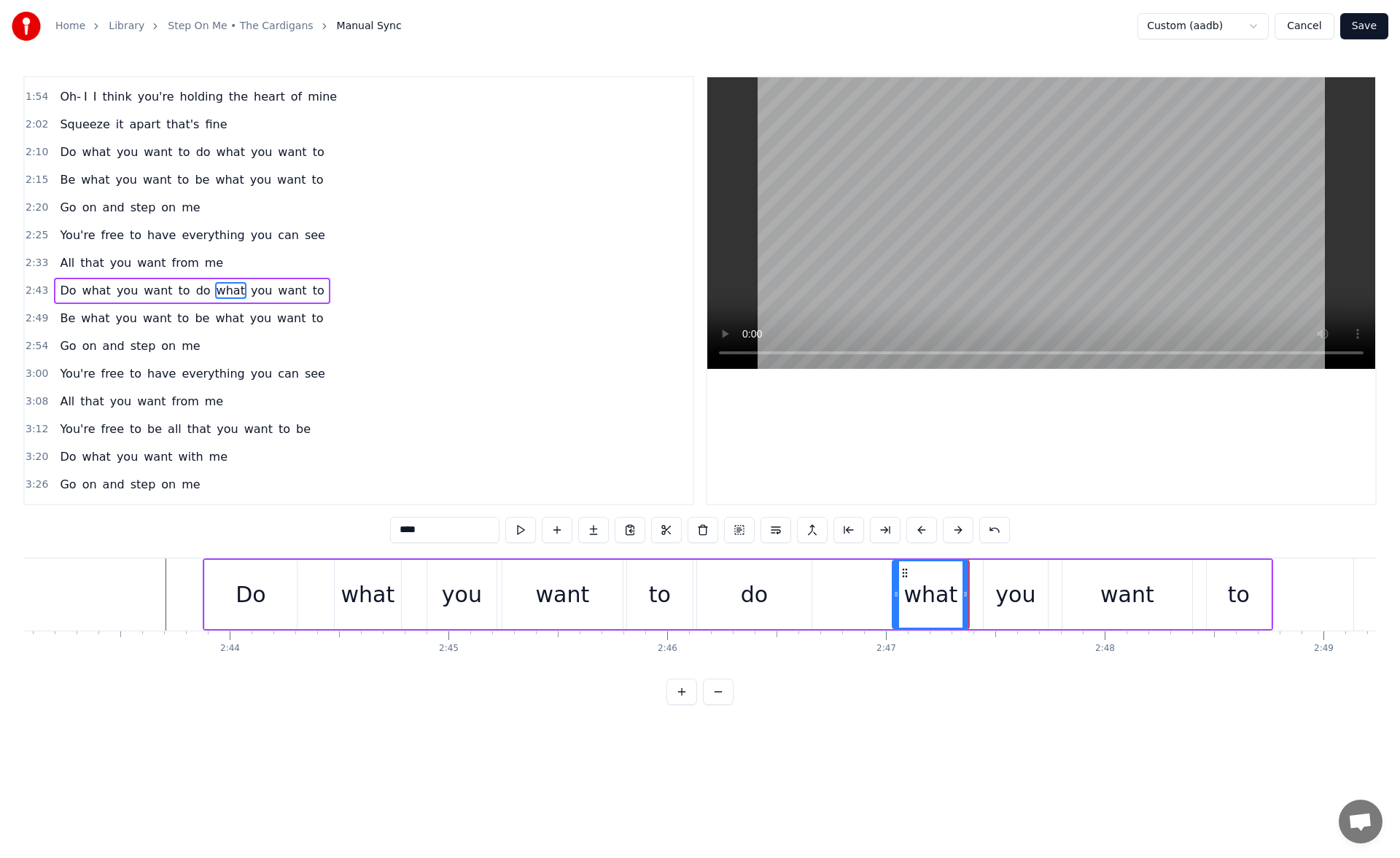
click at [527, 528] on button at bounding box center [520, 529] width 31 height 26
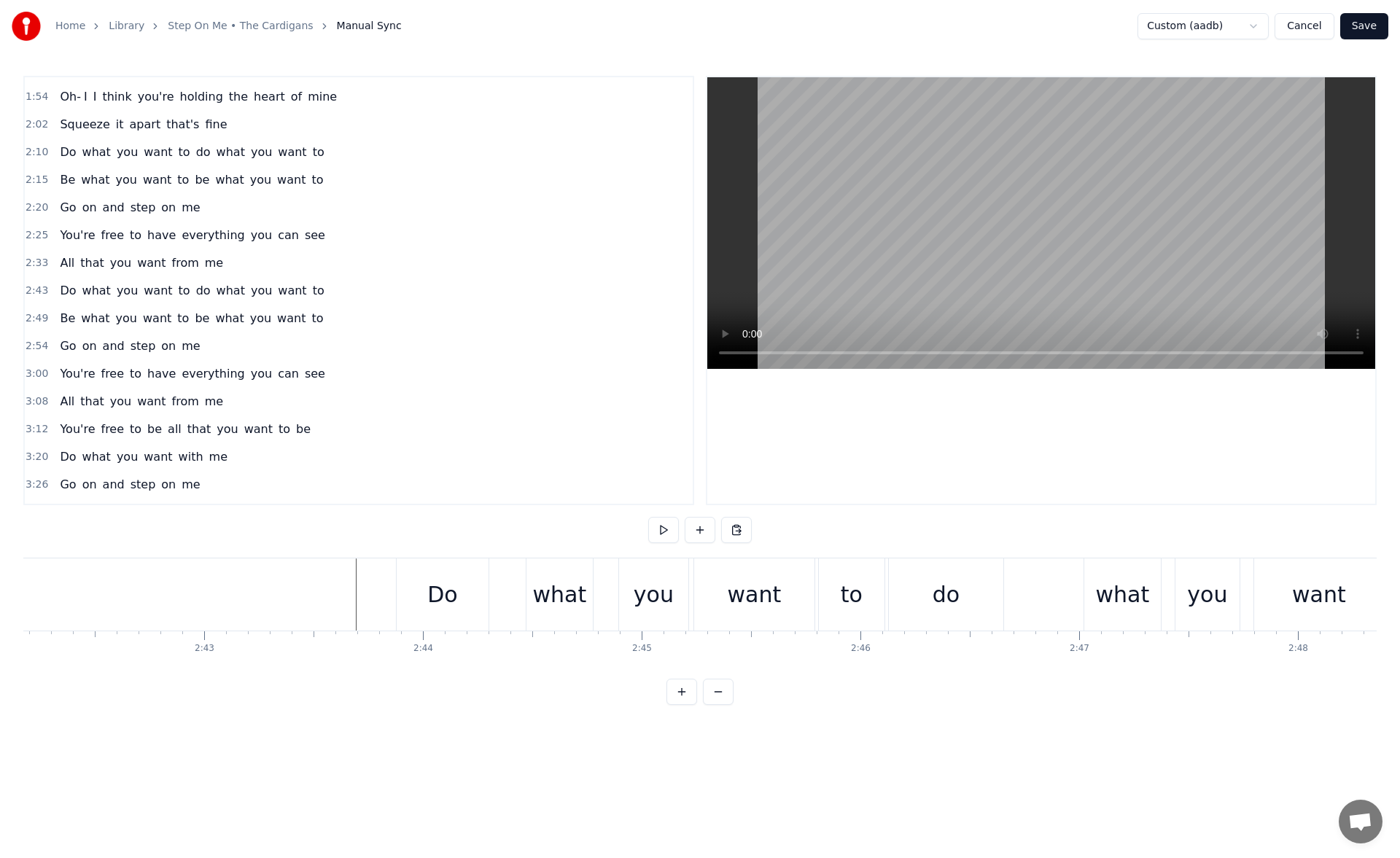
scroll to position [0, 35384]
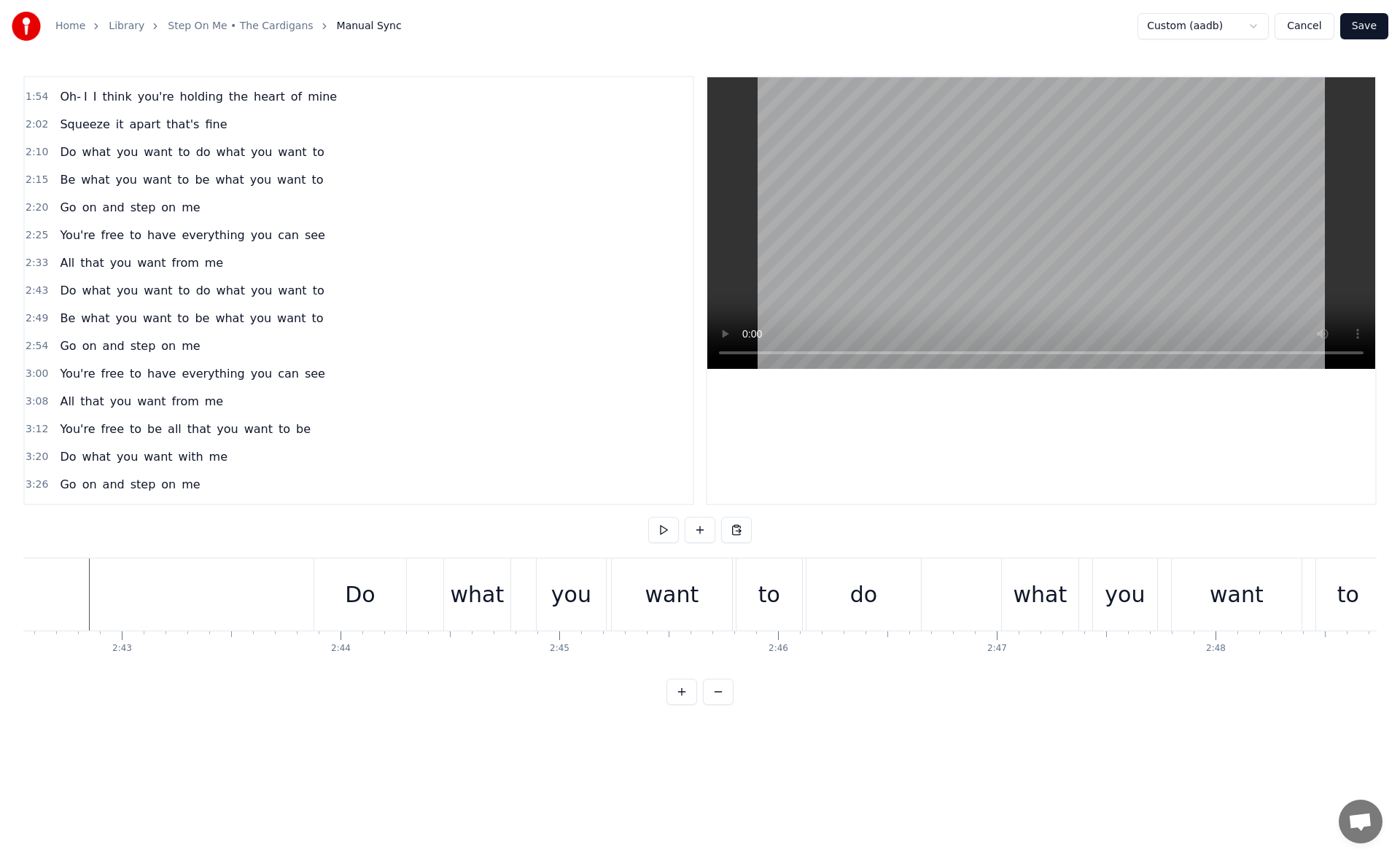
scroll to position [0, 35329]
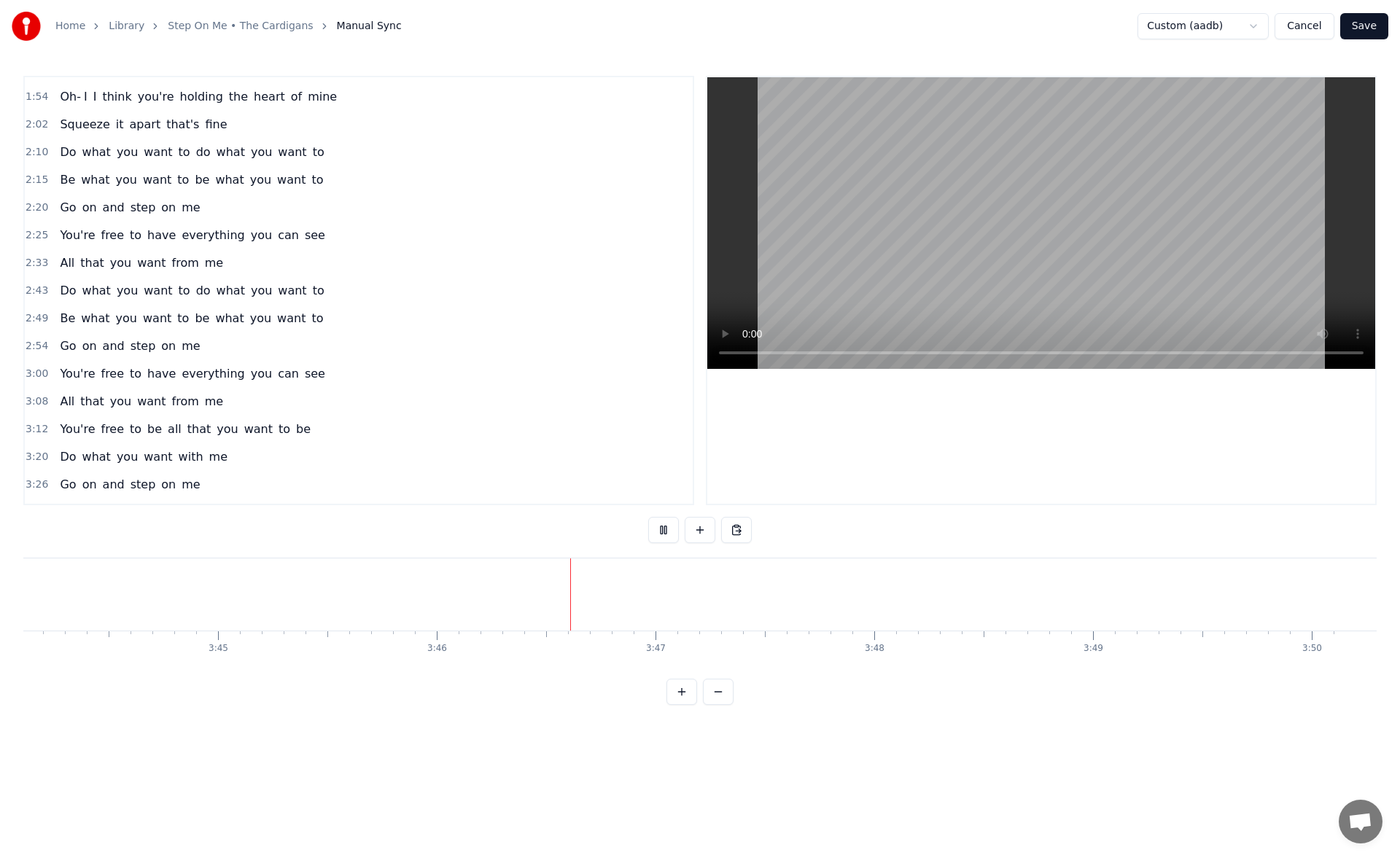
click at [1372, 35] on button "Save" at bounding box center [1364, 26] width 48 height 26
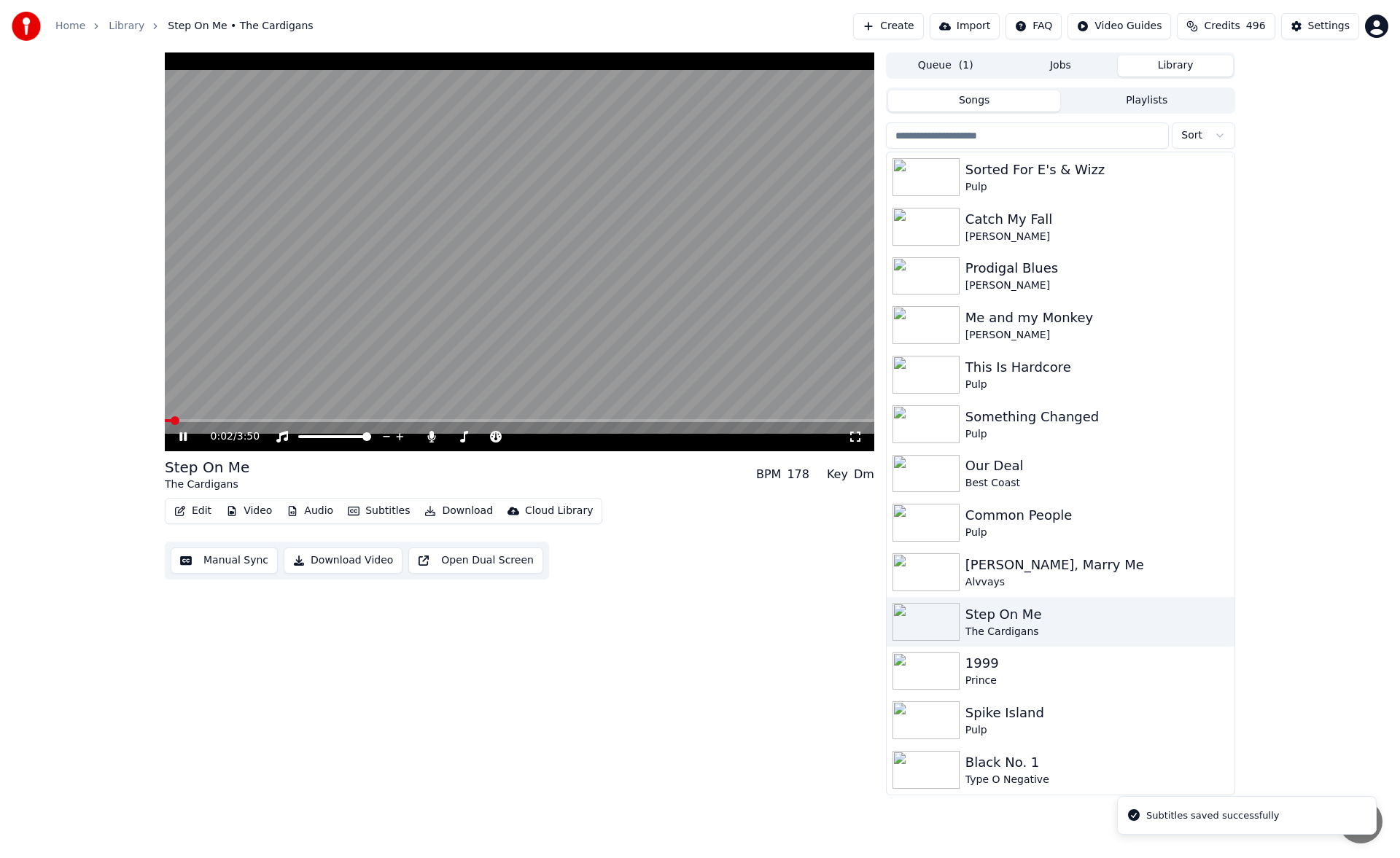
click at [183, 438] on icon at bounding box center [193, 437] width 34 height 12
click at [460, 510] on button "Download" at bounding box center [458, 510] width 80 height 20
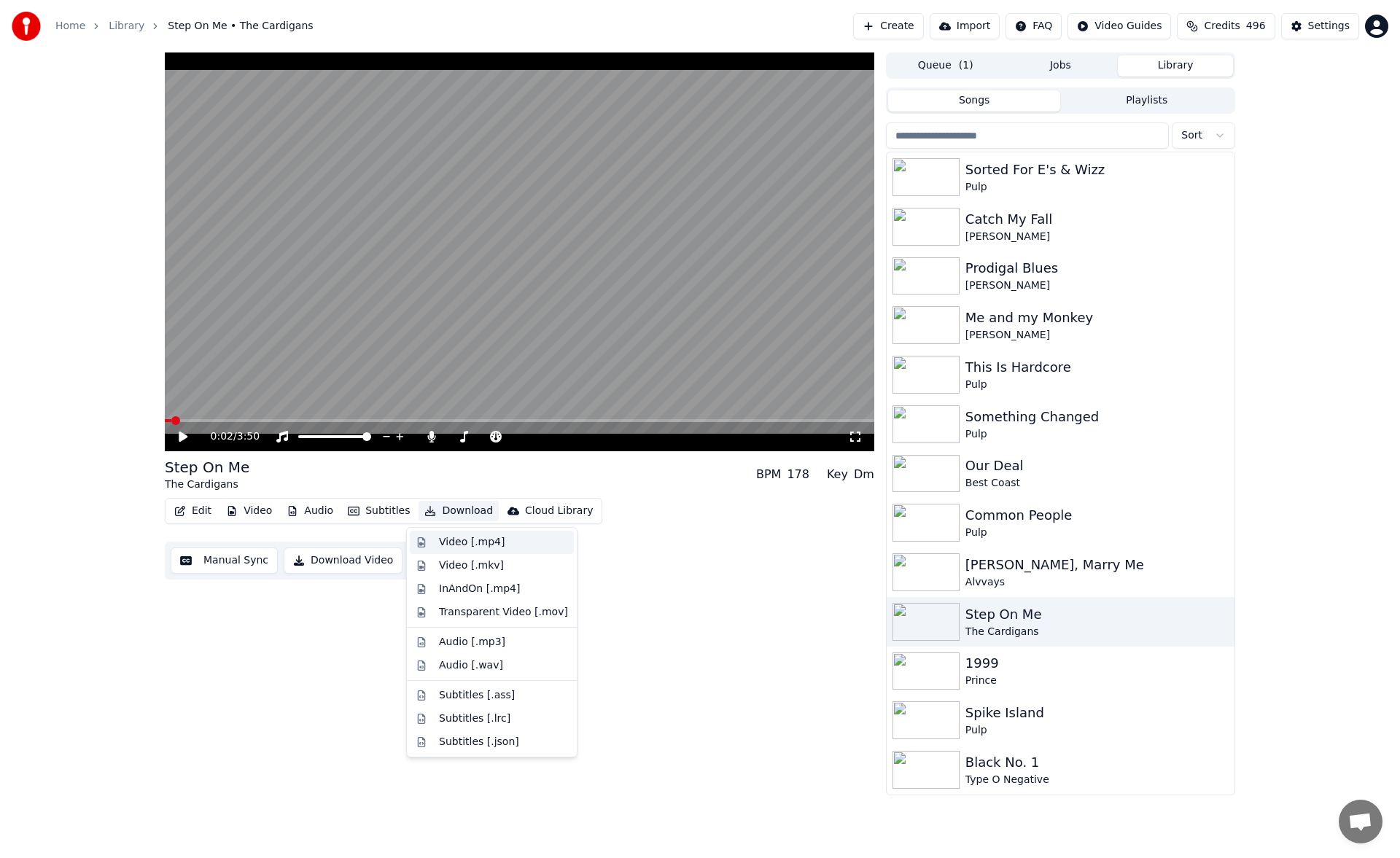
click at [467, 538] on div "Video [.mp4]" at bounding box center [471, 542] width 66 height 15
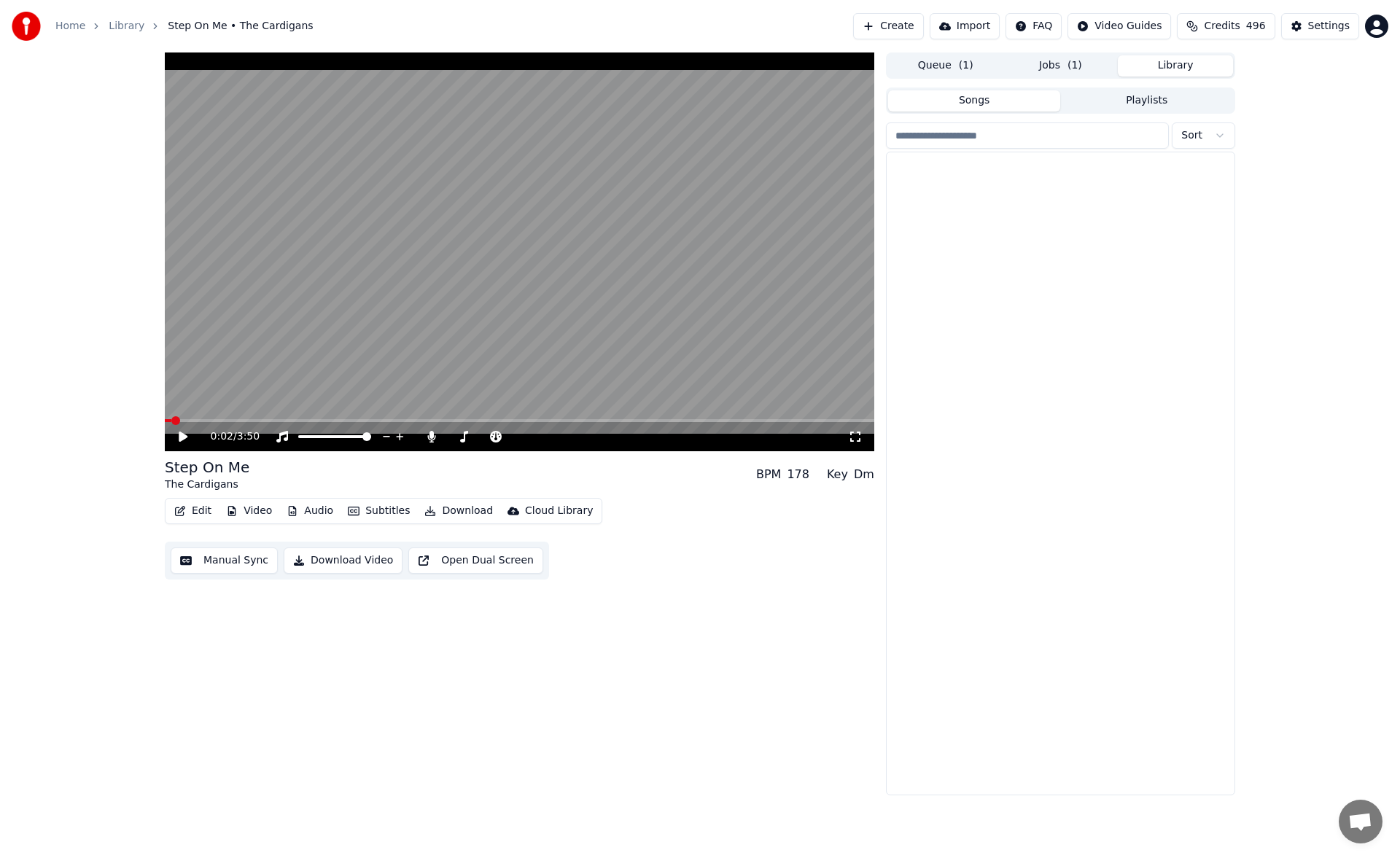
click at [1177, 66] on button "Library" at bounding box center [1175, 66] width 115 height 21
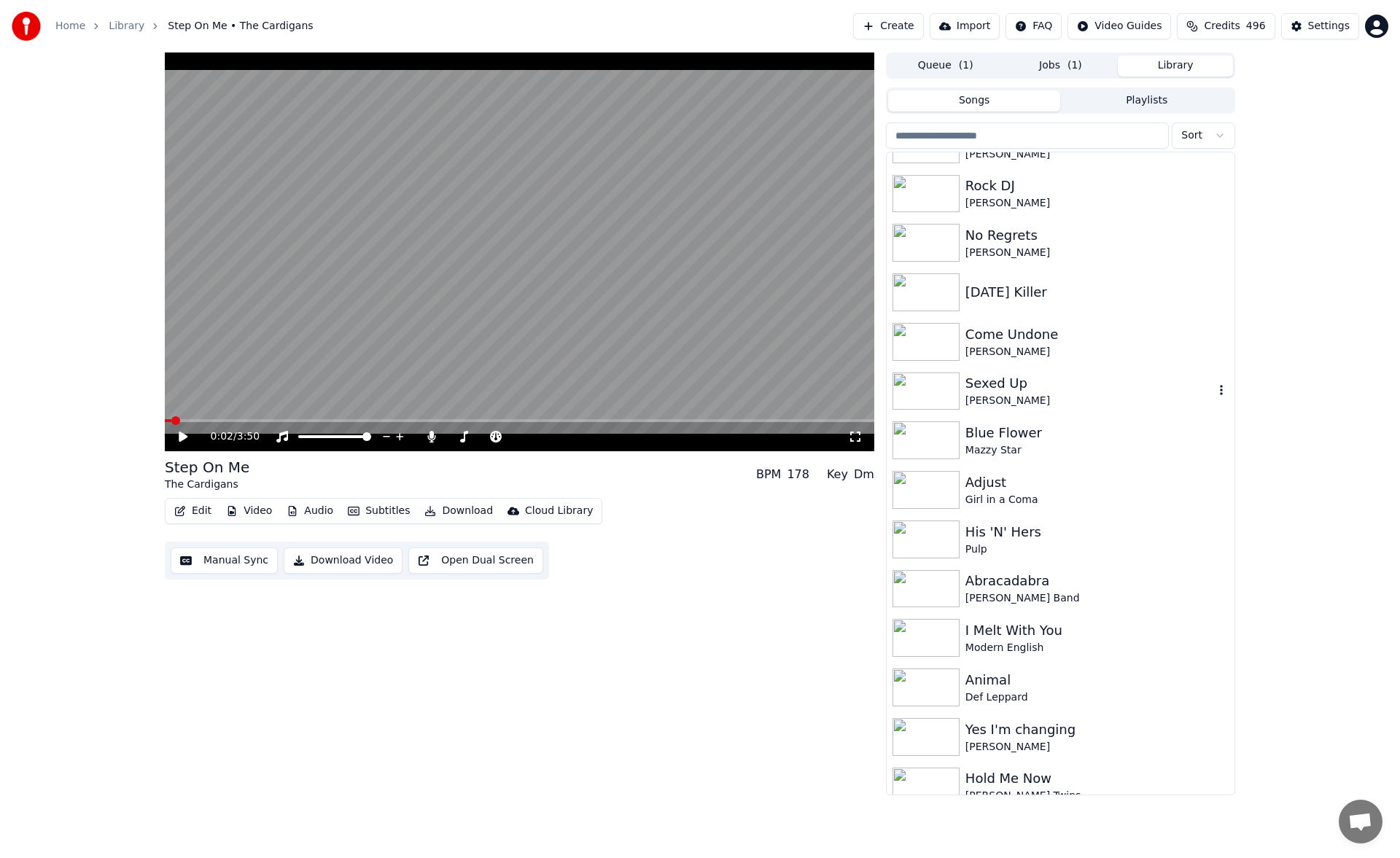
scroll to position [801, 0]
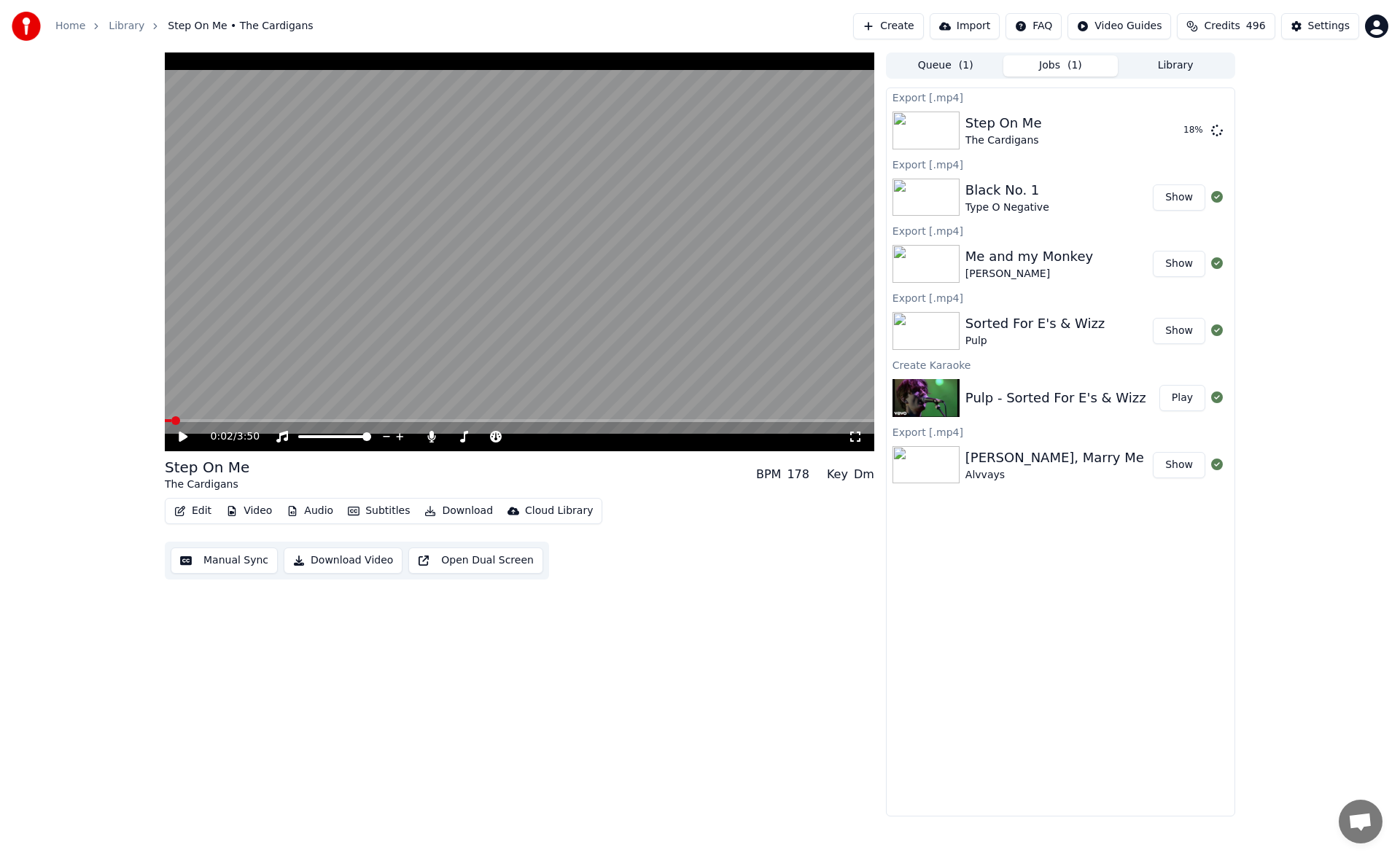
click at [1069, 63] on span "( 1 )" at bounding box center [1075, 66] width 15 height 15
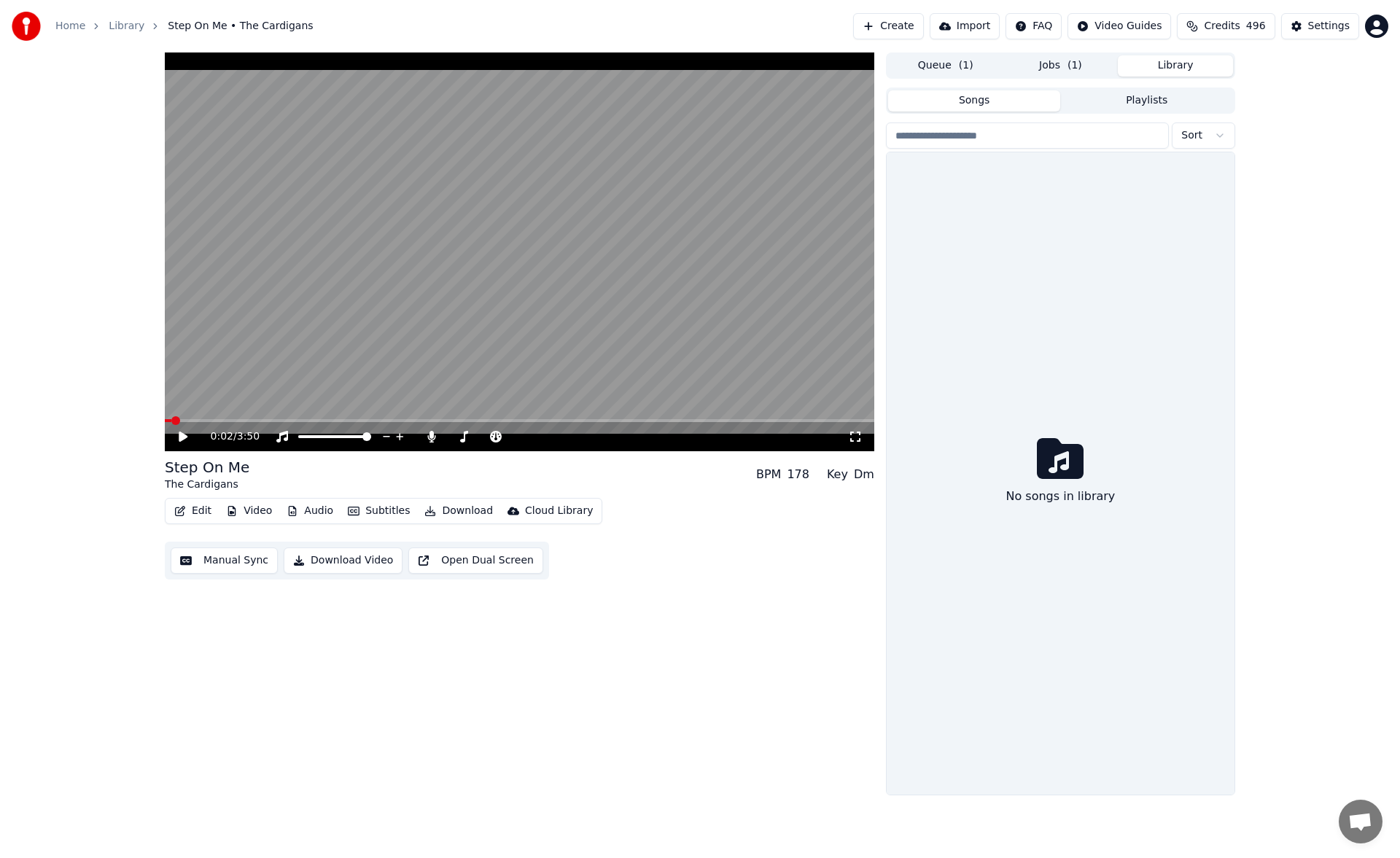
click at [1186, 67] on button "Library" at bounding box center [1175, 66] width 115 height 21
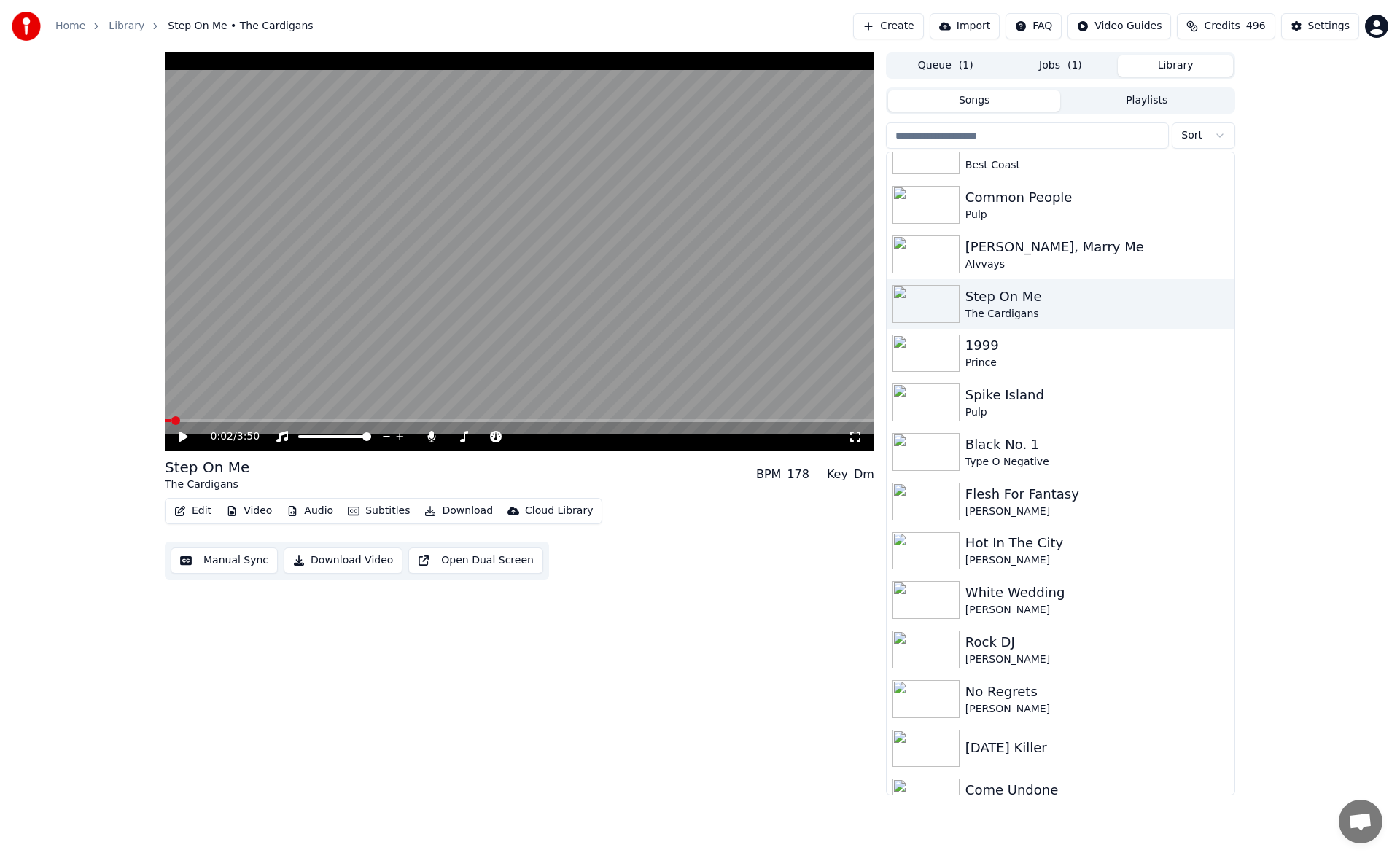
scroll to position [0, 0]
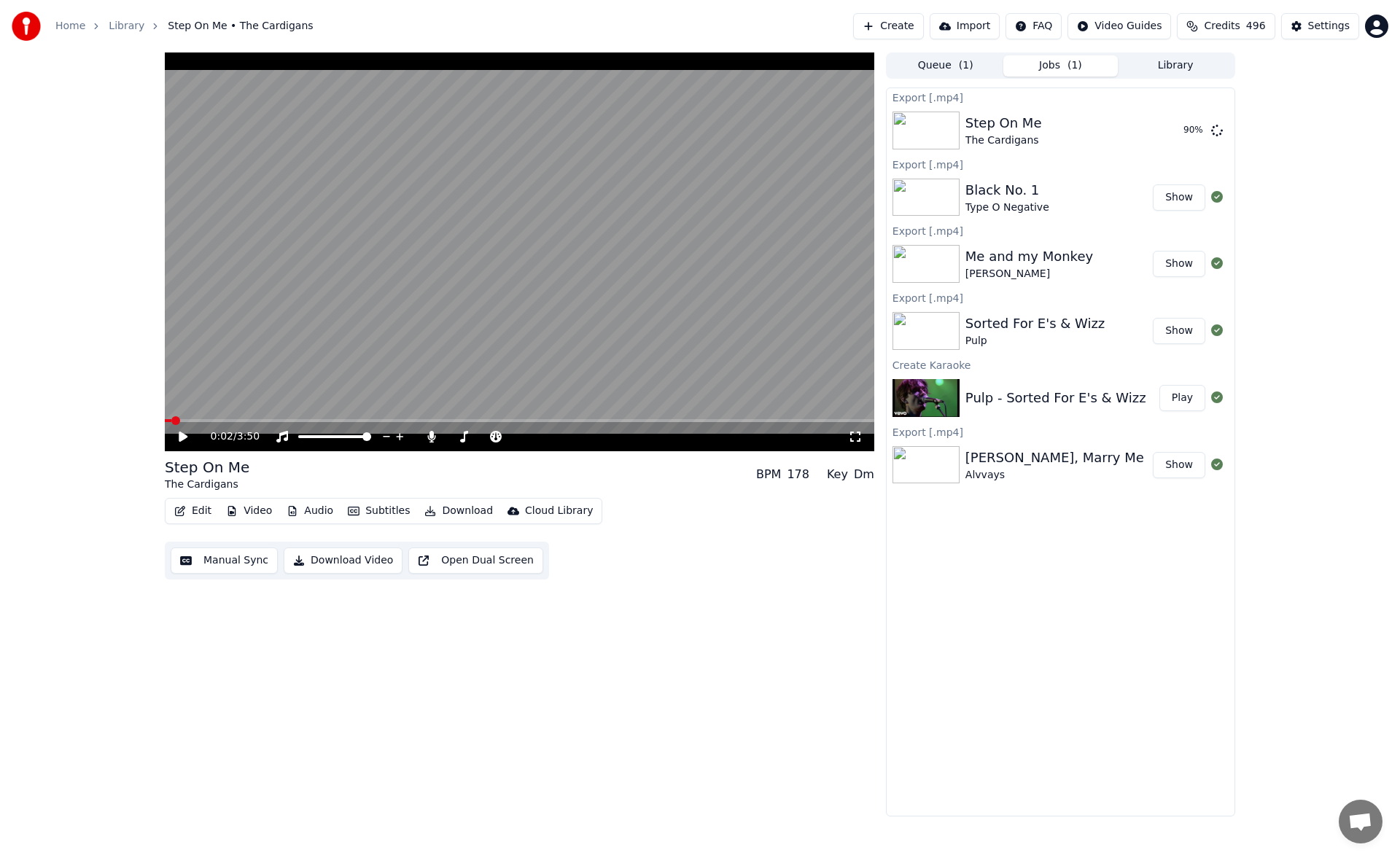
click at [1080, 57] on button "Jobs ( 1 )" at bounding box center [1061, 66] width 115 height 21
click at [1150, 62] on button "Library" at bounding box center [1175, 66] width 115 height 21
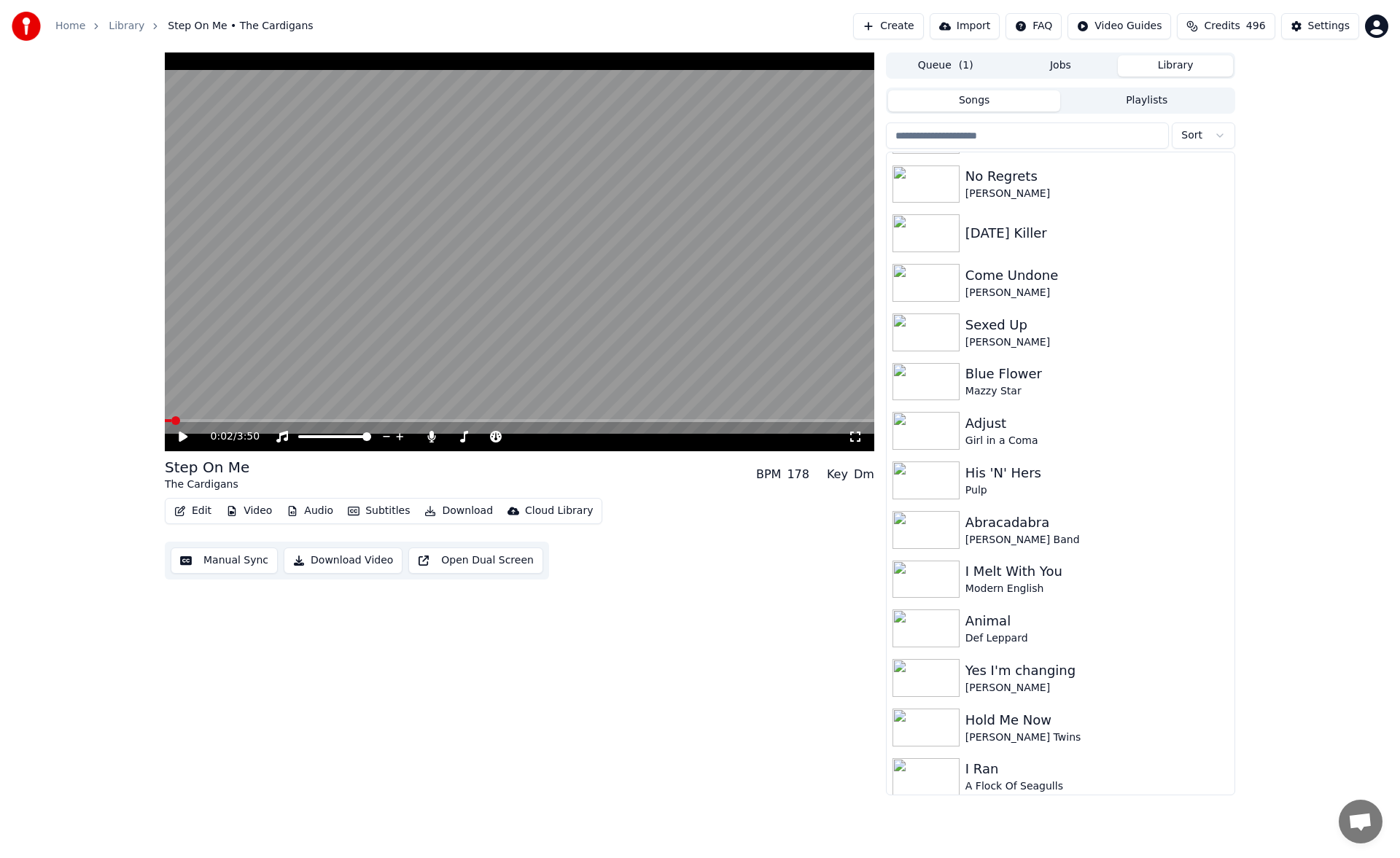
scroll to position [849, 0]
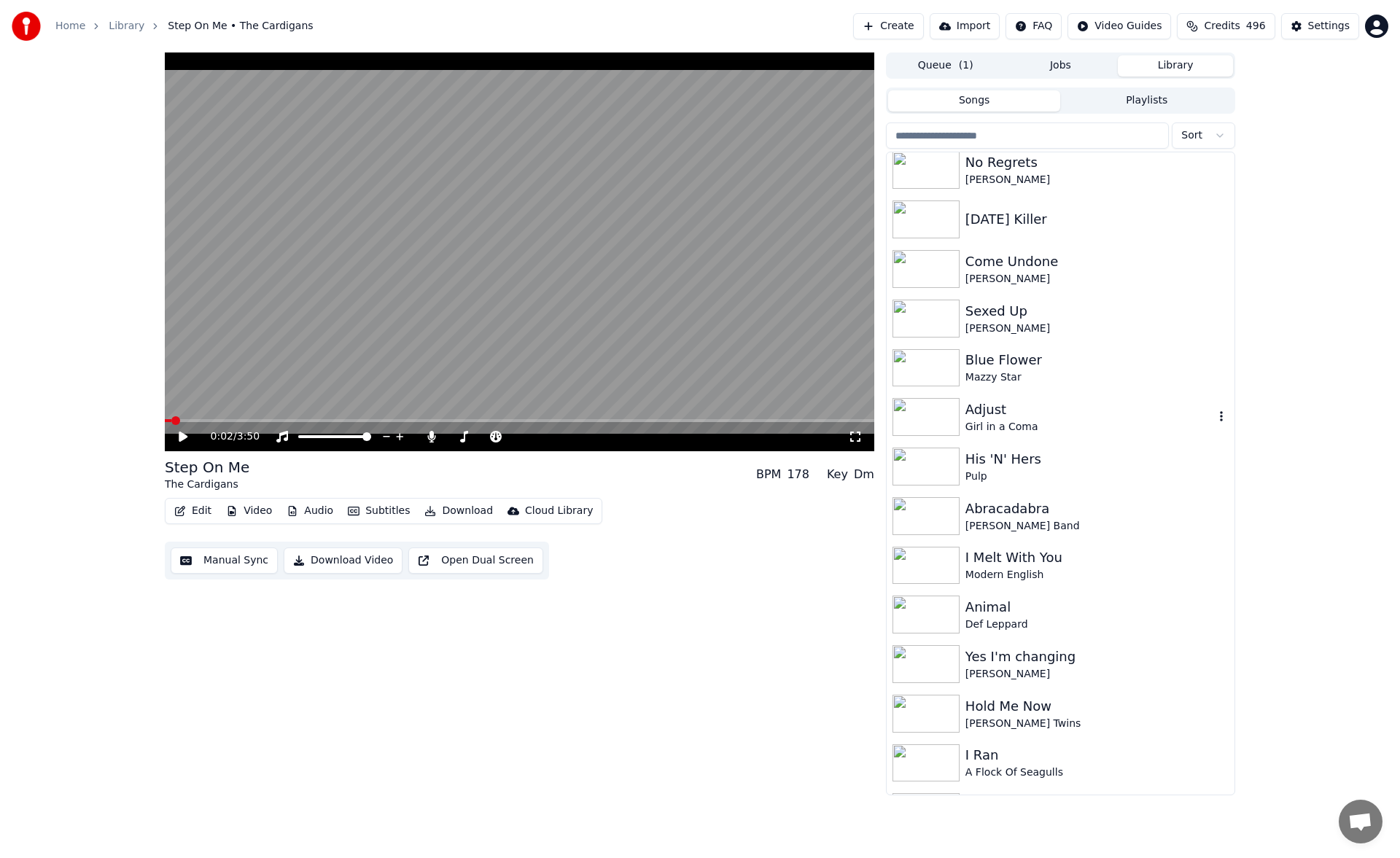
click at [1060, 423] on div "Girl in a Coma" at bounding box center [1089, 427] width 249 height 15
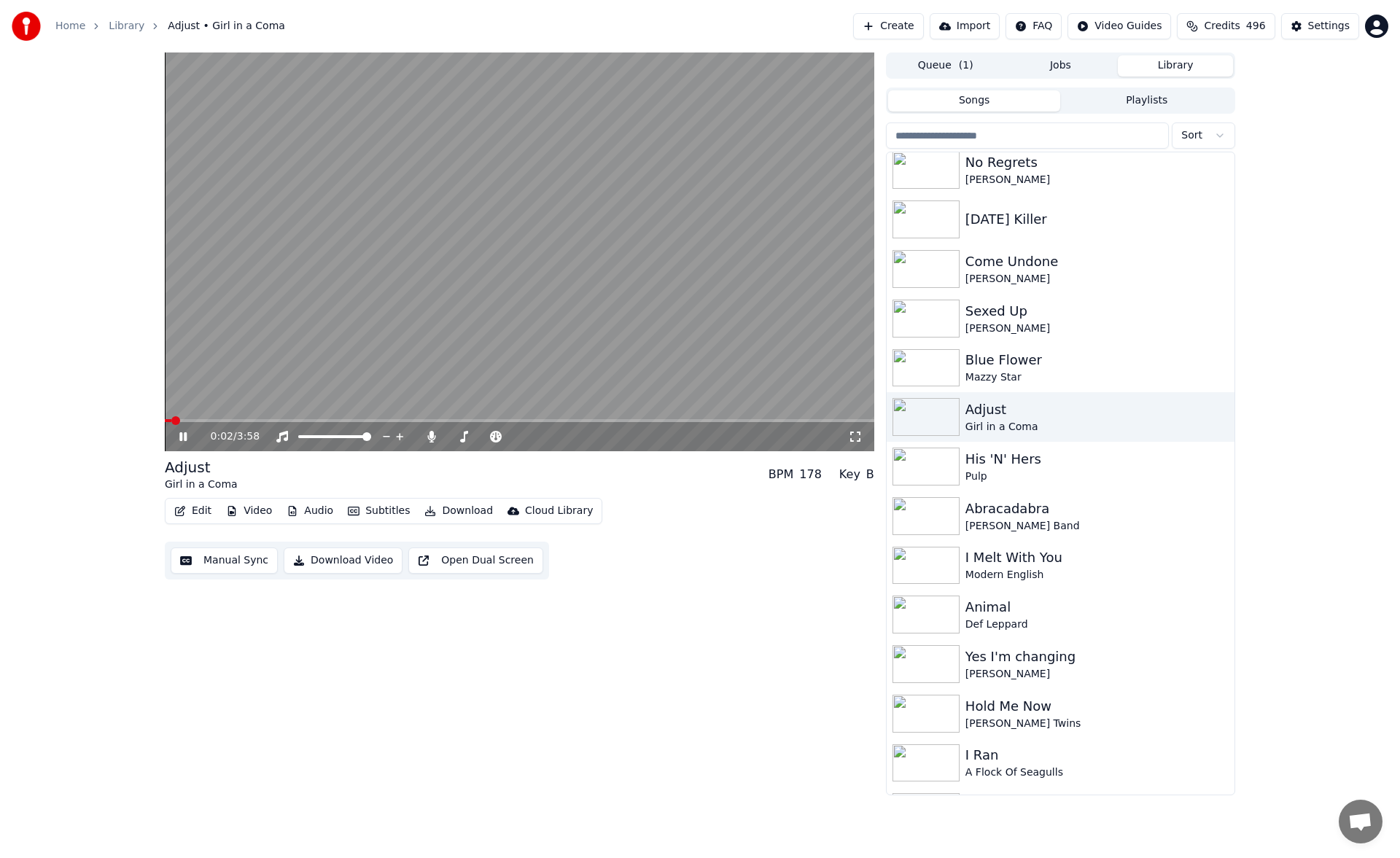
click at [250, 559] on button "Manual Sync" at bounding box center [223, 560] width 107 height 26
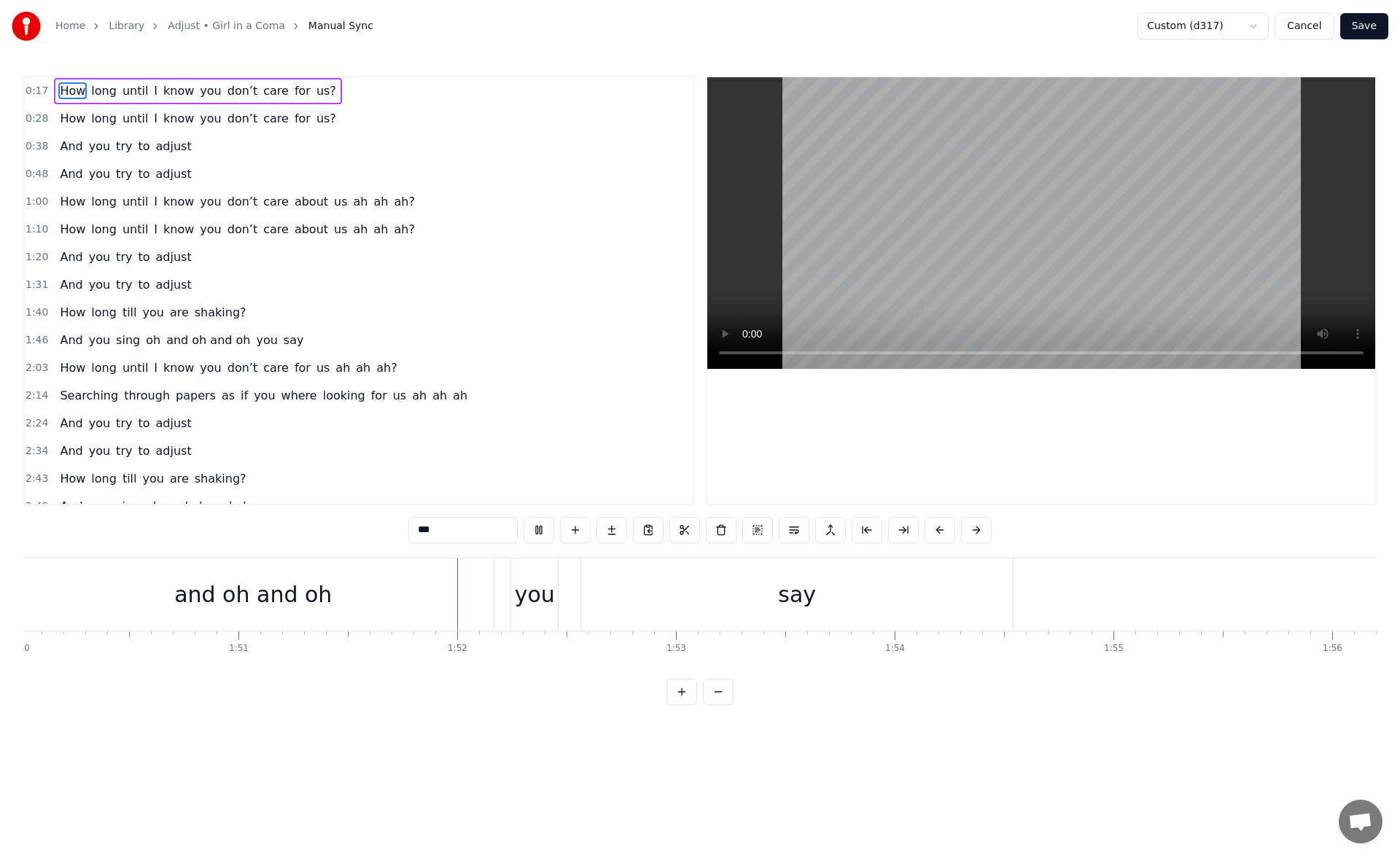
scroll to position [0, 24312]
click at [639, 597] on div "say" at bounding box center [545, 594] width 432 height 72
type input "***"
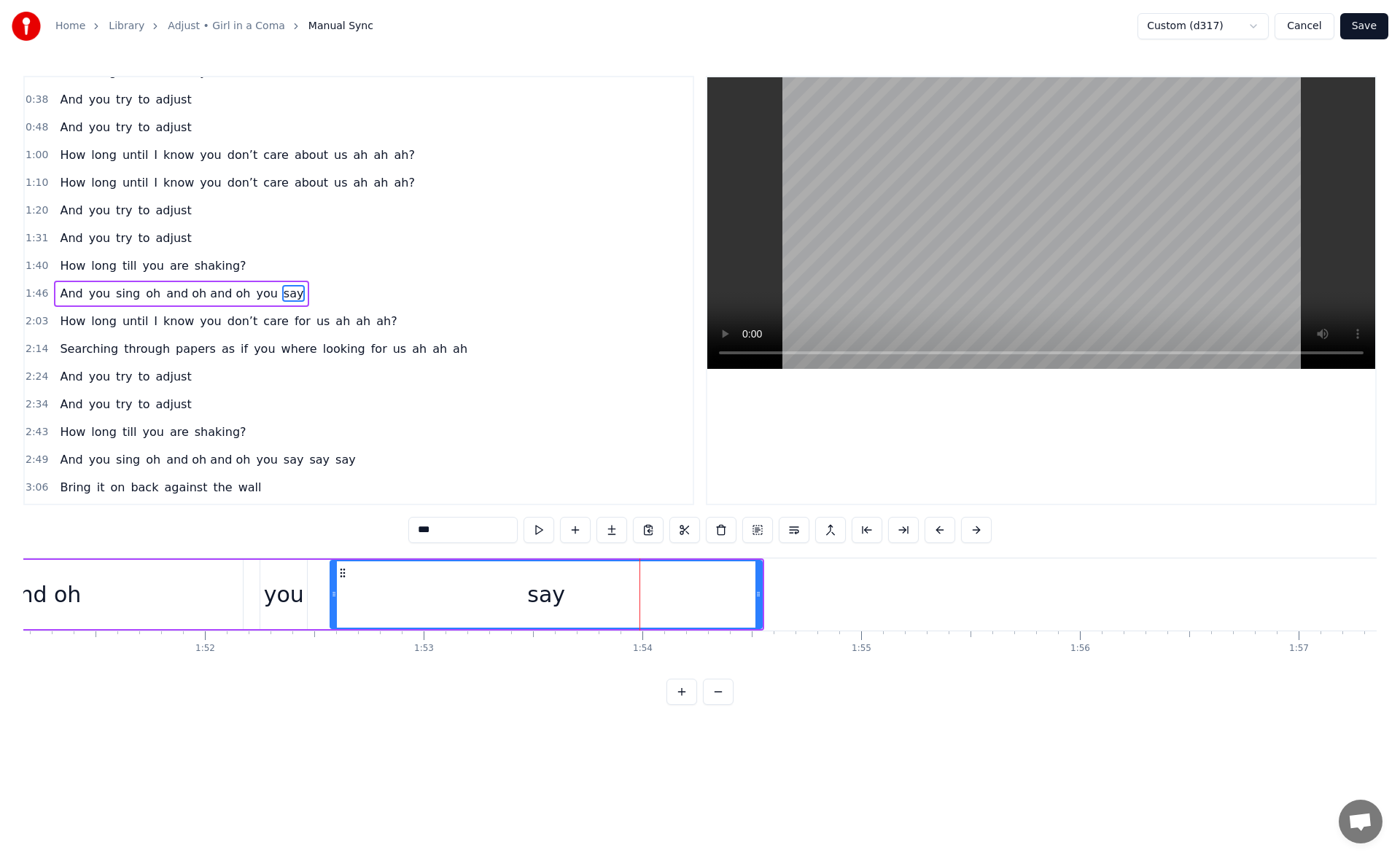
scroll to position [49, 0]
click at [542, 526] on button at bounding box center [539, 529] width 31 height 26
drag, startPoint x: 757, startPoint y: 600, endPoint x: 980, endPoint y: 600, distance: 223.0
click at [846, 600] on div at bounding box center [843, 594] width 6 height 66
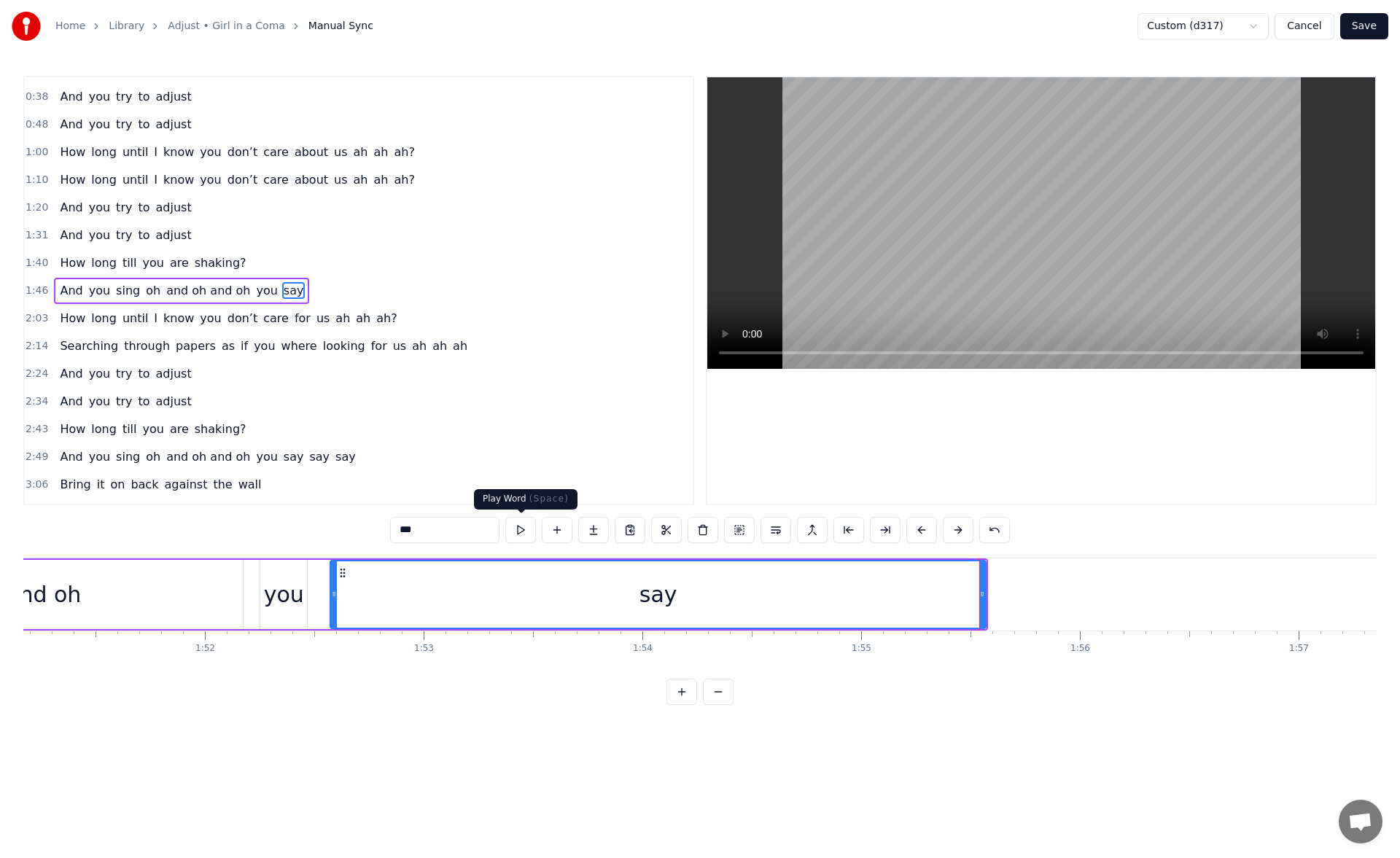
click at [525, 535] on button at bounding box center [520, 529] width 31 height 26
drag, startPoint x: 983, startPoint y: 594, endPoint x: 1070, endPoint y: 597, distance: 87.1
click at [1001, 597] on icon at bounding box center [998, 594] width 6 height 12
click at [526, 530] on button at bounding box center [520, 529] width 31 height 26
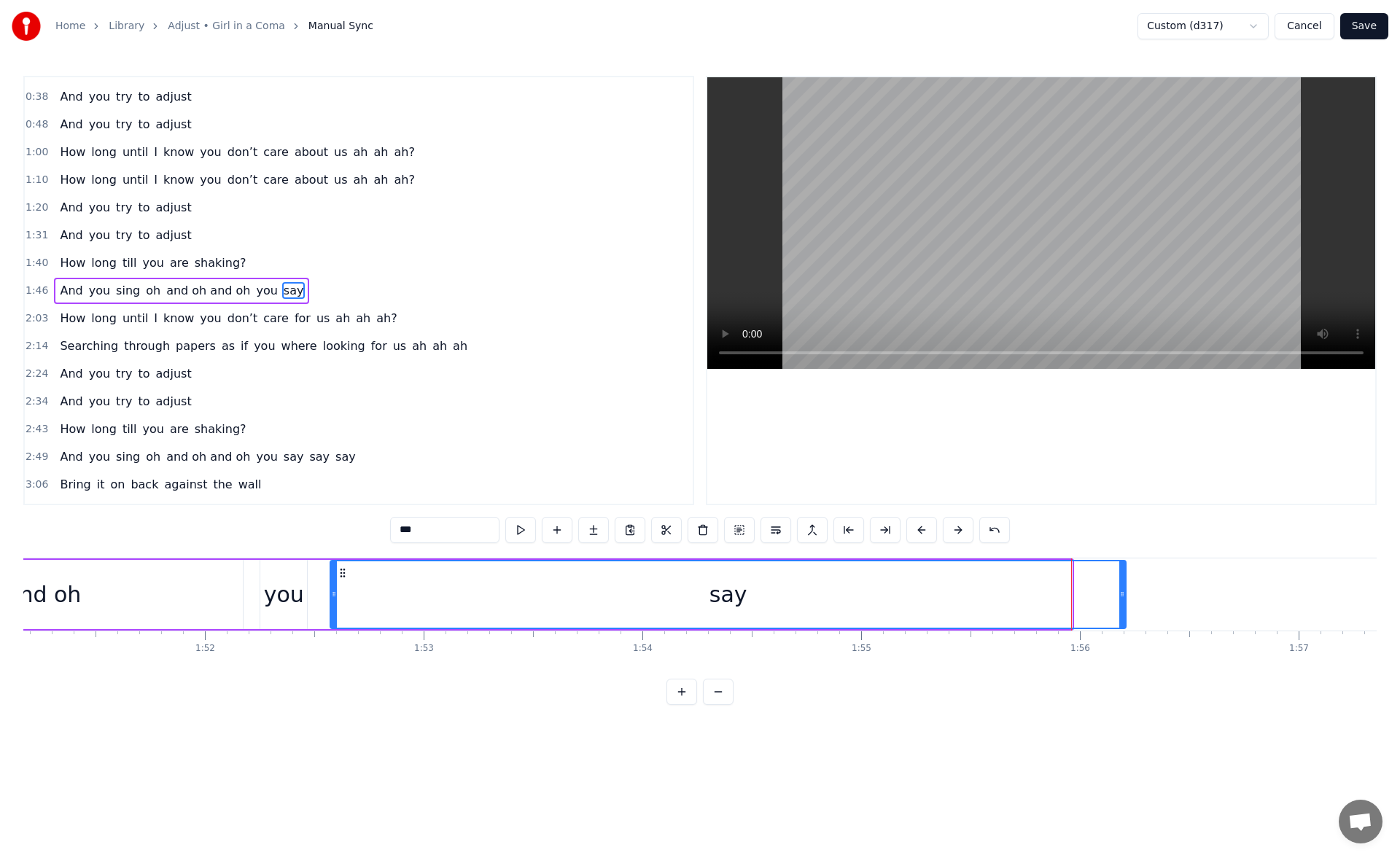
drag, startPoint x: 1068, startPoint y: 592, endPoint x: 1121, endPoint y: 598, distance: 53.3
click at [1121, 598] on icon at bounding box center [1122, 594] width 6 height 12
drag, startPoint x: 1121, startPoint y: 598, endPoint x: 1153, endPoint y: 602, distance: 32.2
click at [1126, 602] on div at bounding box center [1123, 594] width 6 height 66
click at [527, 532] on button at bounding box center [520, 529] width 31 height 26
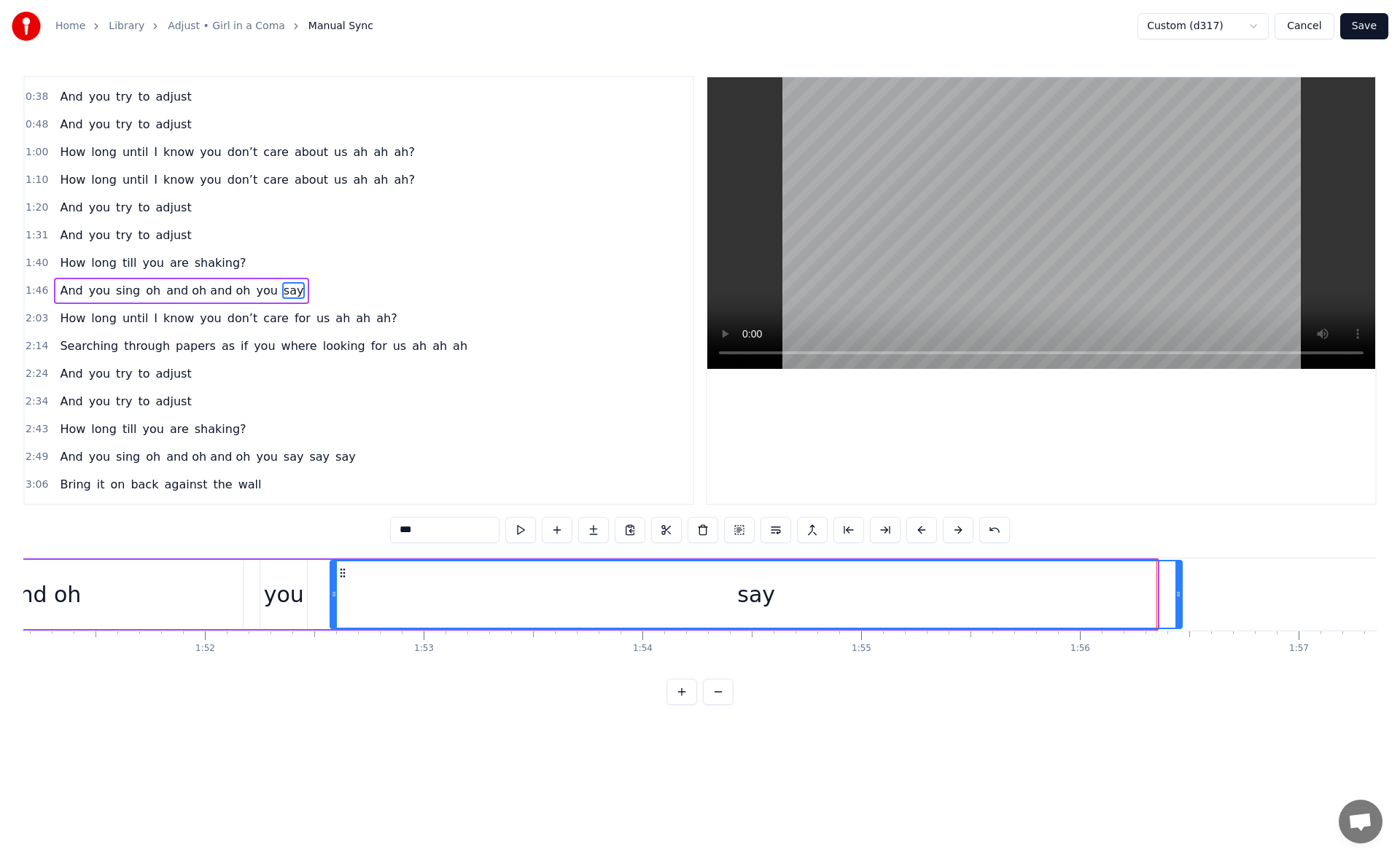
drag, startPoint x: 1156, startPoint y: 596, endPoint x: 1180, endPoint y: 597, distance: 24.0
click at [1180, 597] on icon at bounding box center [1178, 594] width 6 height 12
click at [528, 532] on button at bounding box center [520, 529] width 31 height 26
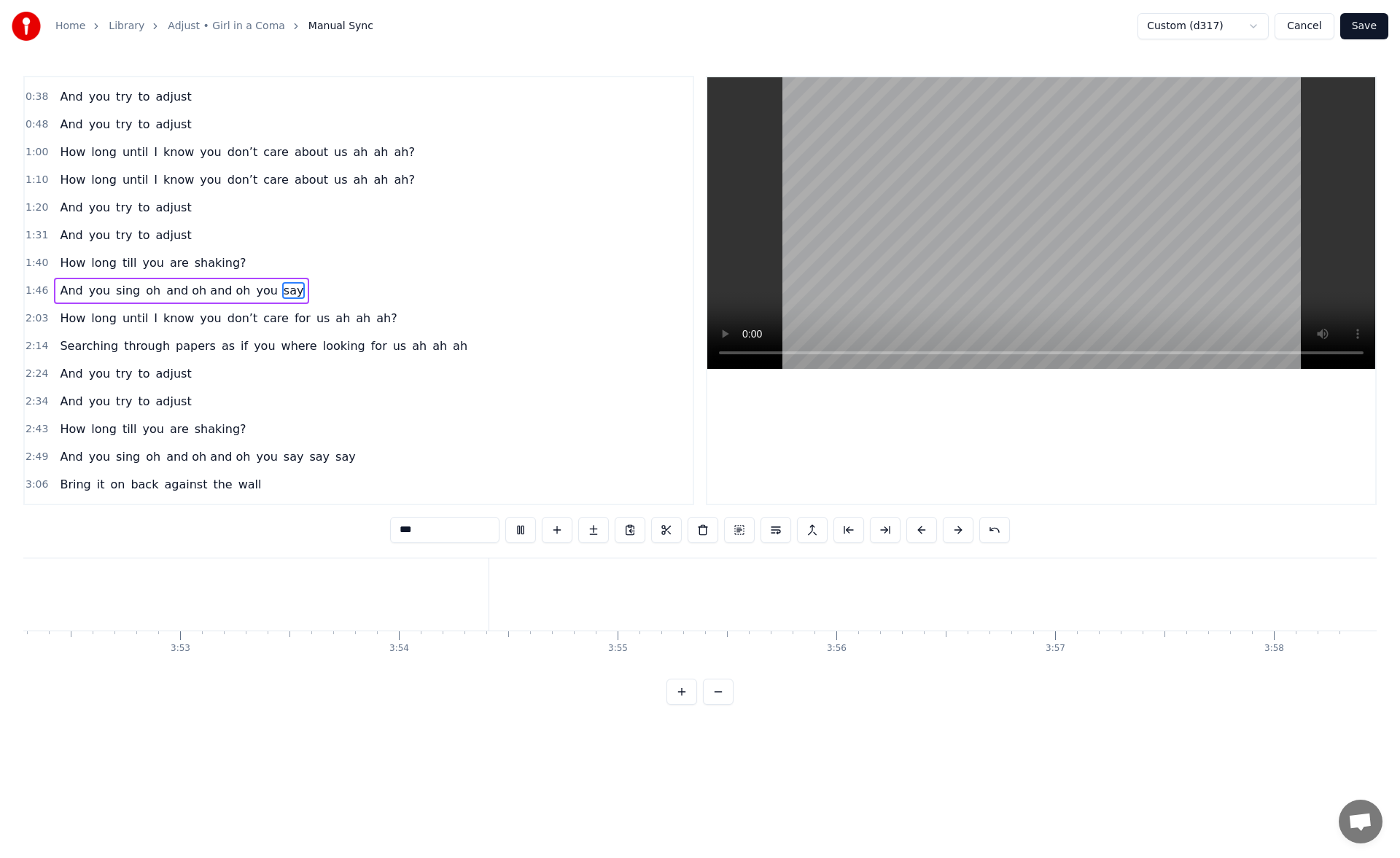
scroll to position [0, 50801]
click at [1369, 22] on button "Save" at bounding box center [1364, 26] width 48 height 26
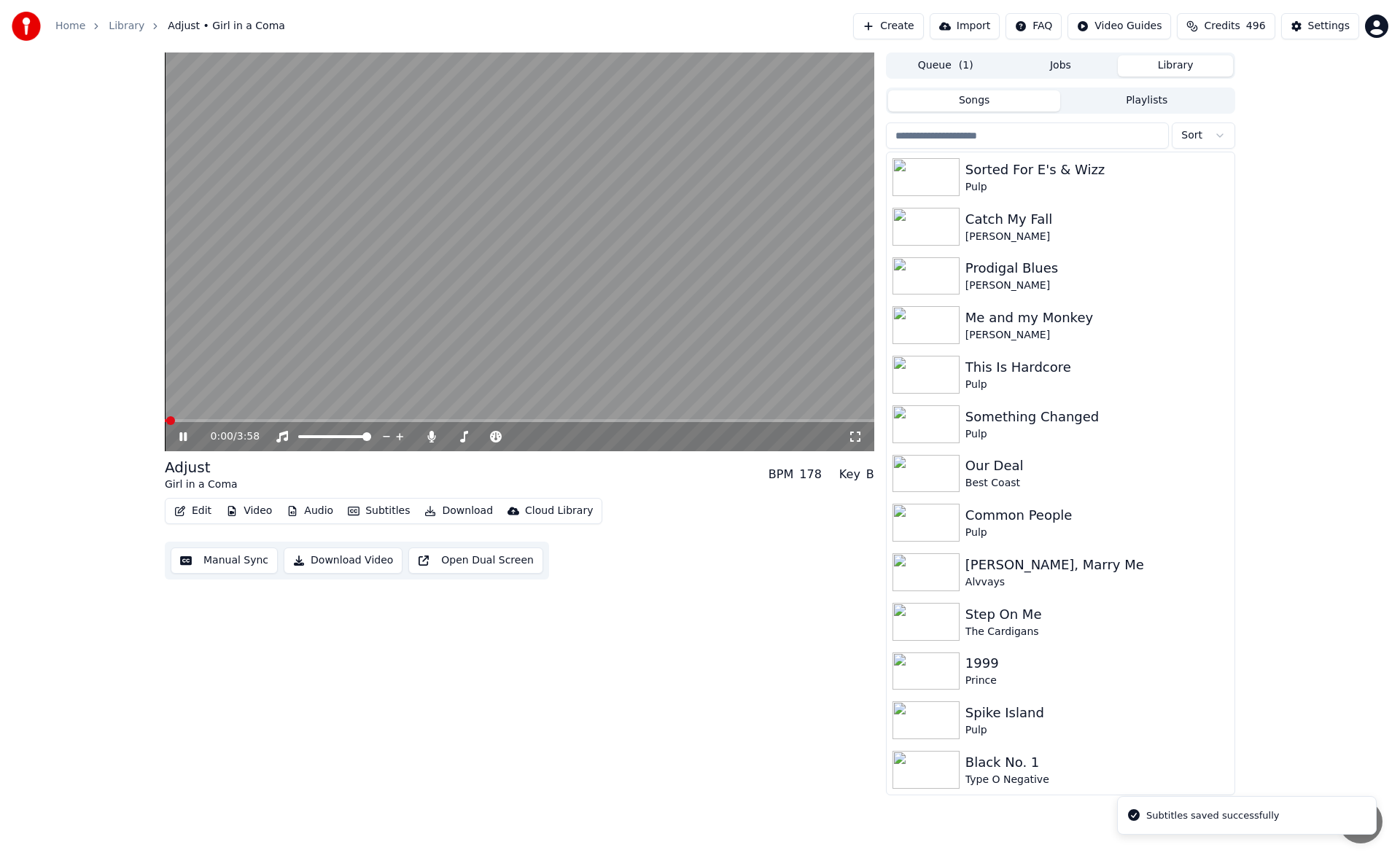
click at [182, 437] on icon at bounding box center [183, 437] width 7 height 9
click at [453, 515] on button "Download" at bounding box center [458, 510] width 80 height 20
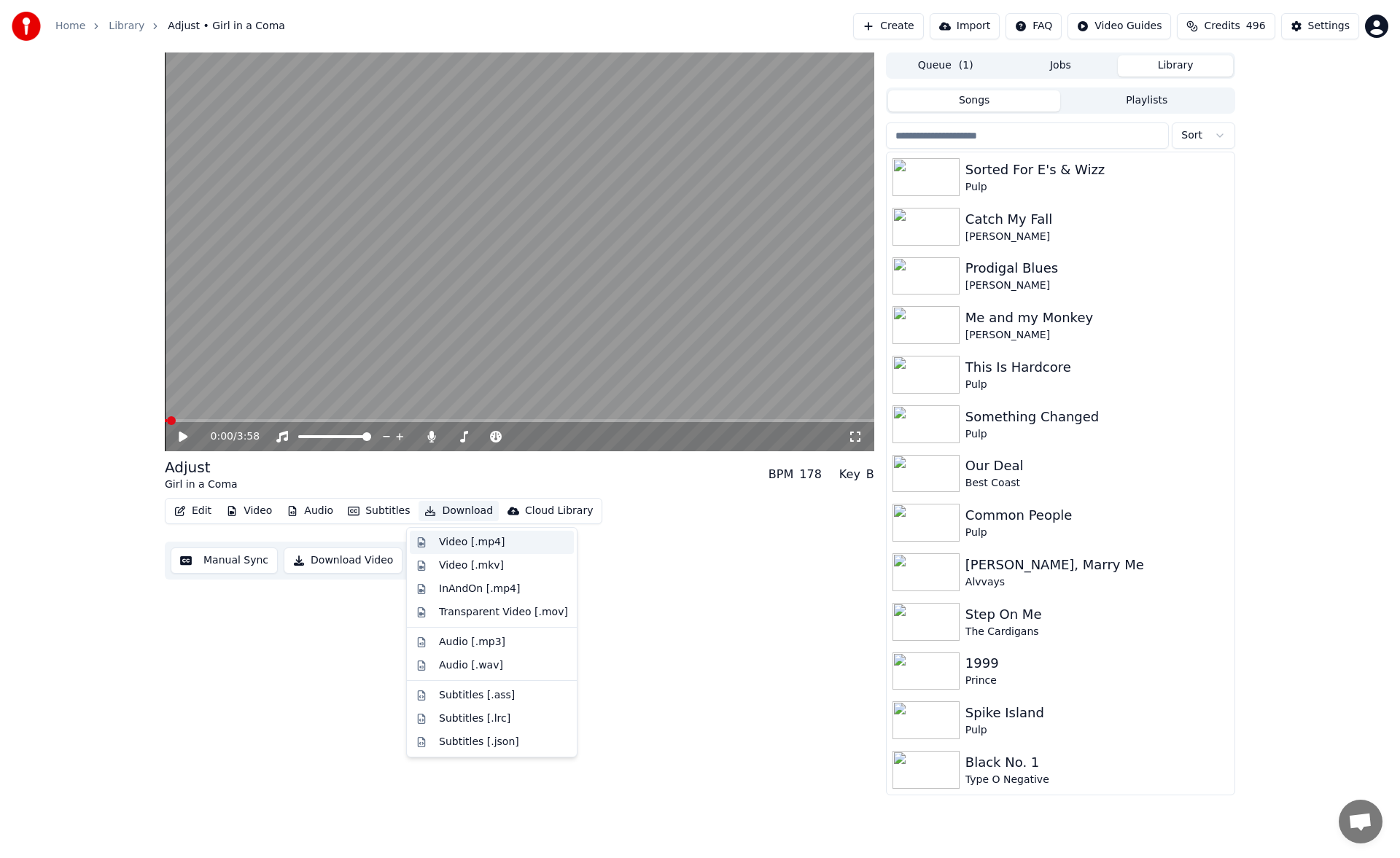
click at [455, 540] on div "Video [.mp4]" at bounding box center [471, 542] width 66 height 15
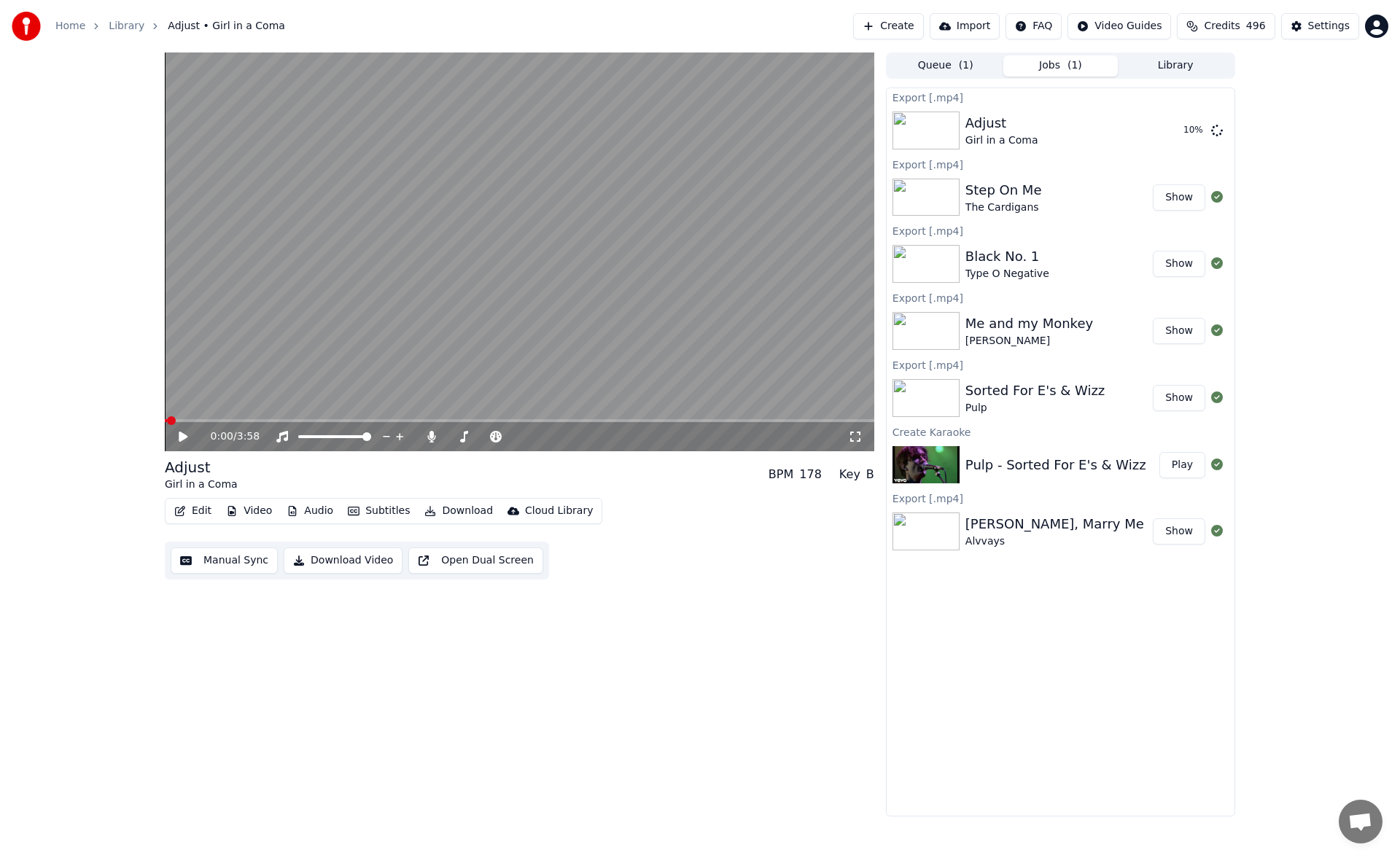
click at [1177, 73] on button "Library" at bounding box center [1175, 66] width 115 height 21
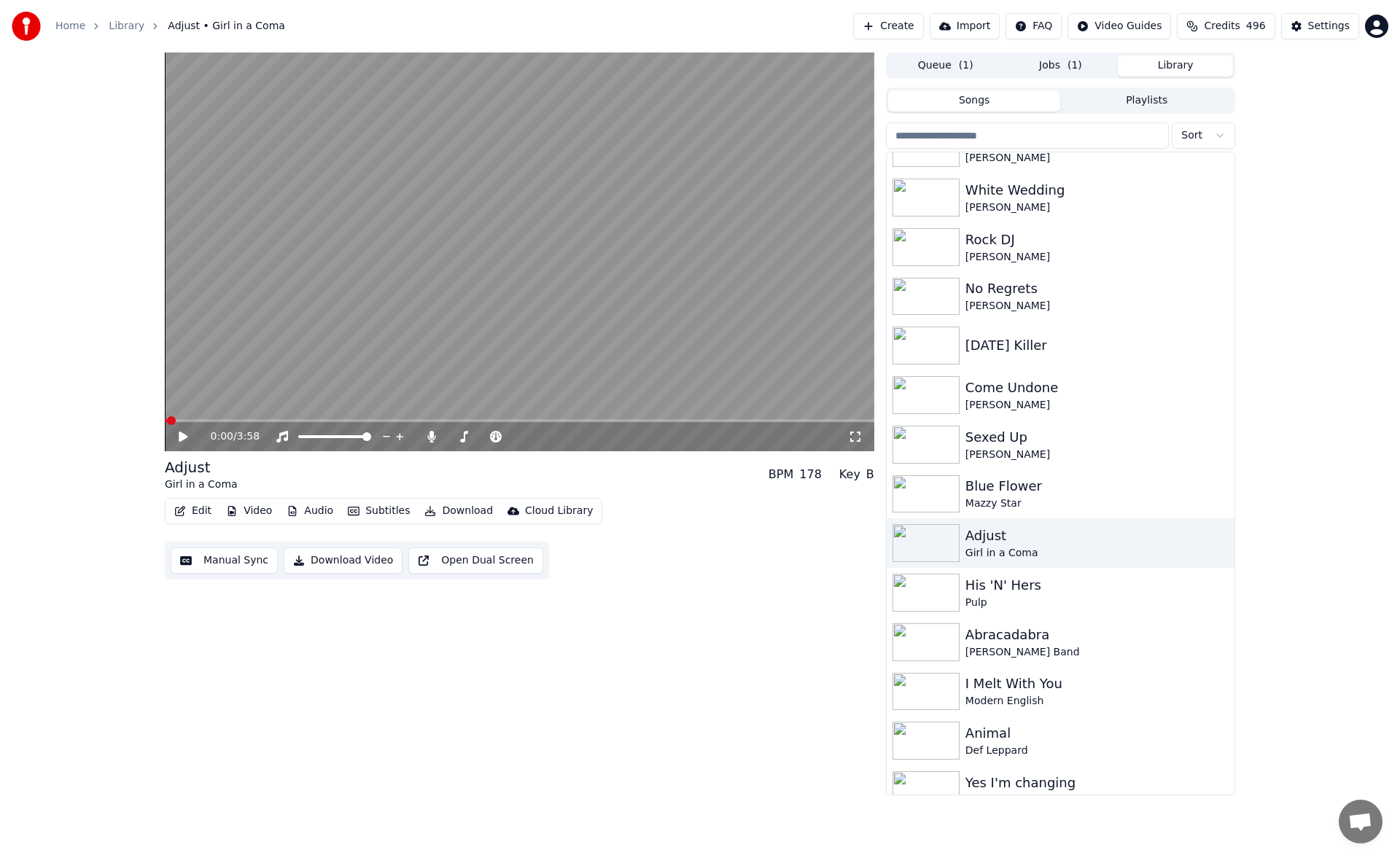
scroll to position [715, 0]
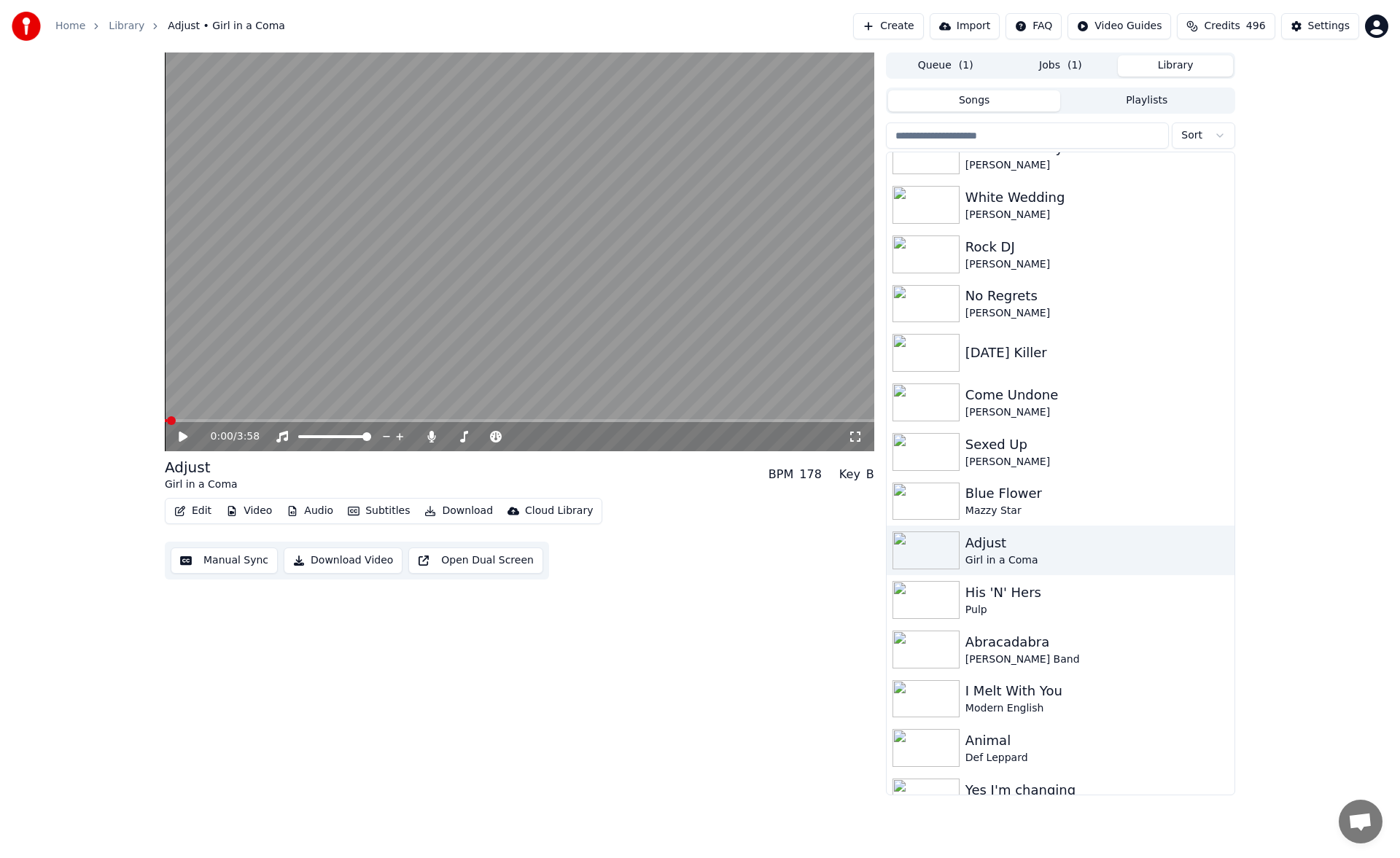
click at [1071, 64] on span "( 1 )" at bounding box center [1075, 66] width 15 height 15
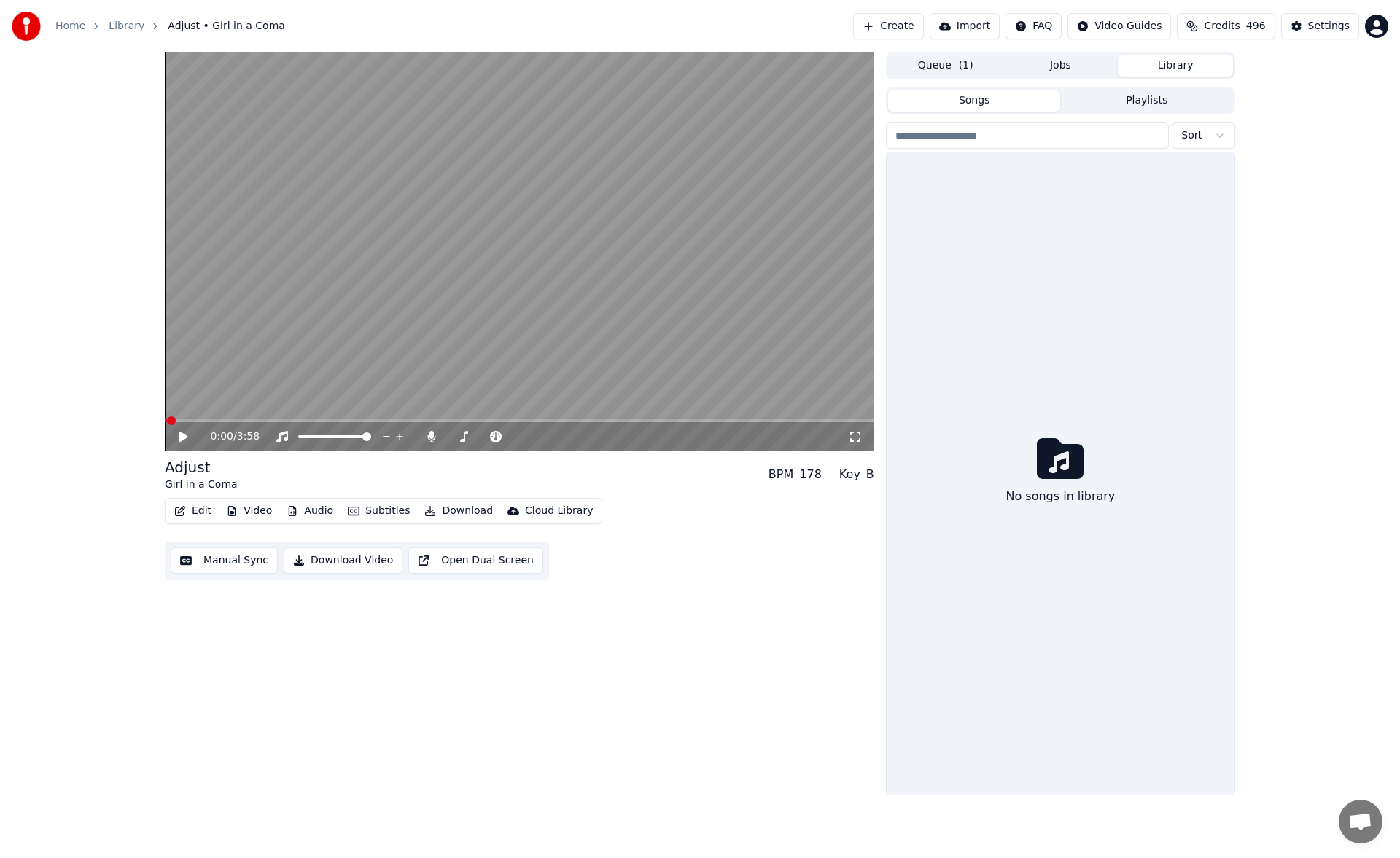
click at [1166, 60] on button "Library" at bounding box center [1175, 66] width 115 height 21
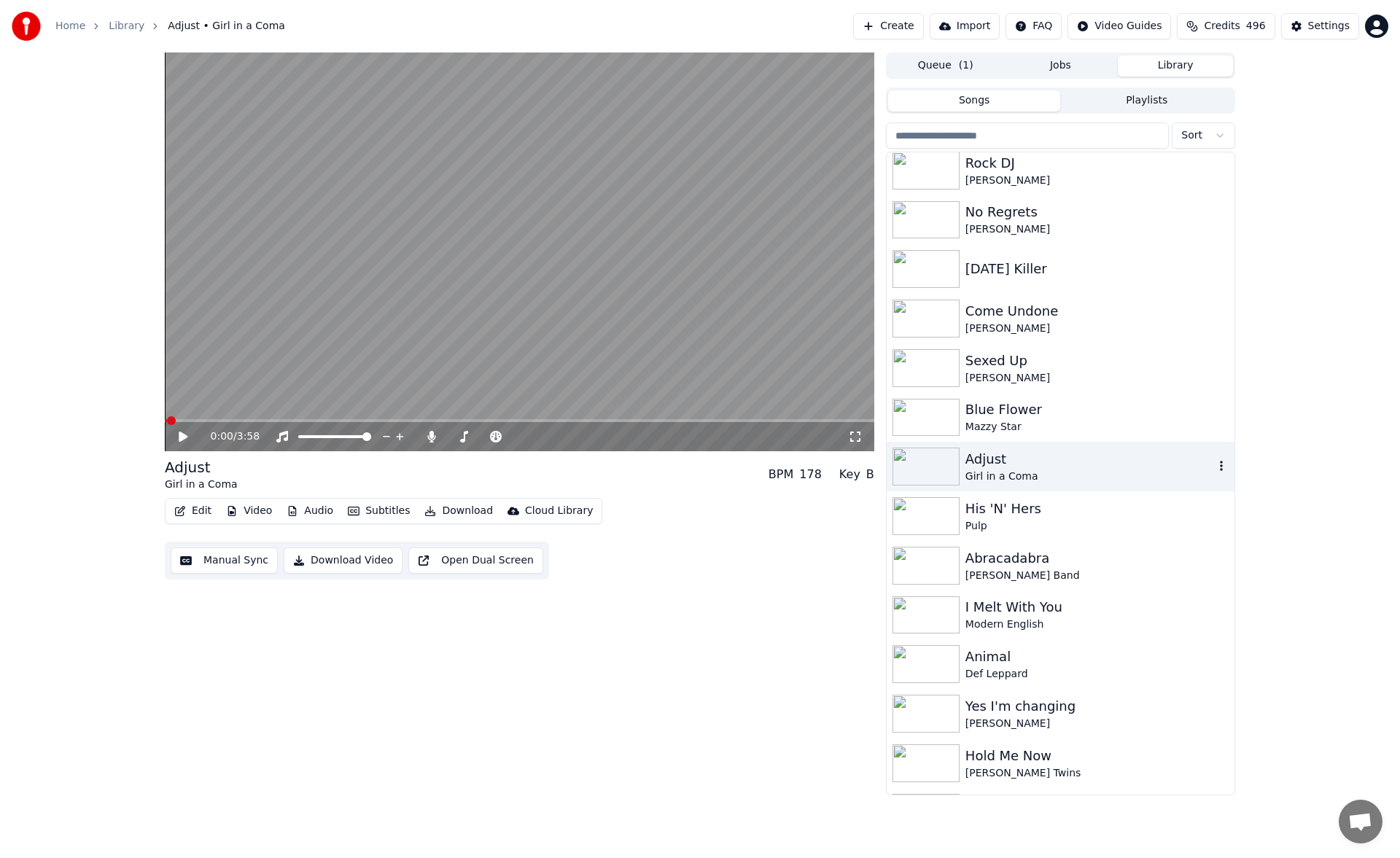
scroll to position [801, 0]
click at [1054, 322] on div "[PERSON_NAME]" at bounding box center [1089, 326] width 249 height 15
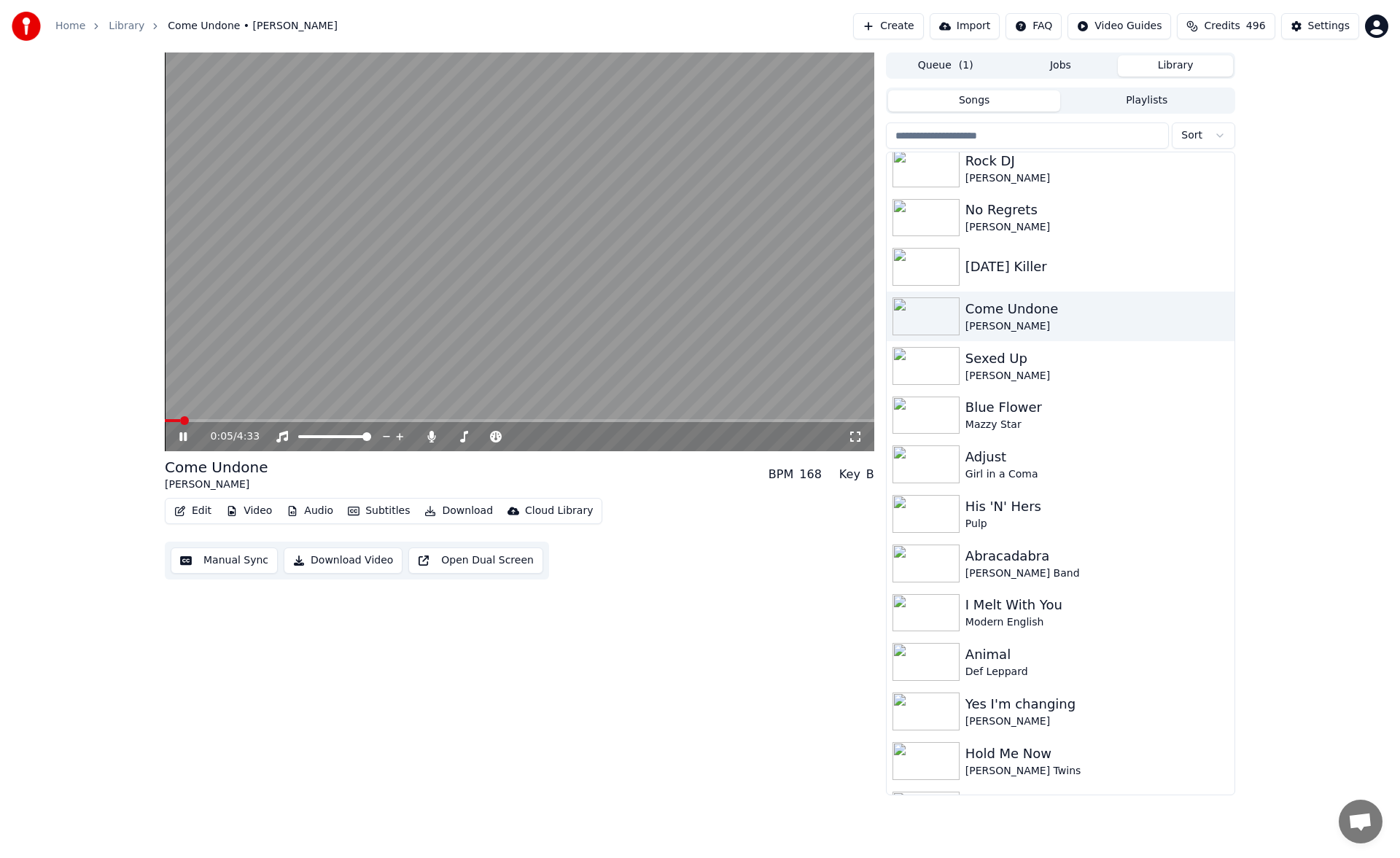
click at [208, 559] on button "Manual Sync" at bounding box center [223, 560] width 107 height 26
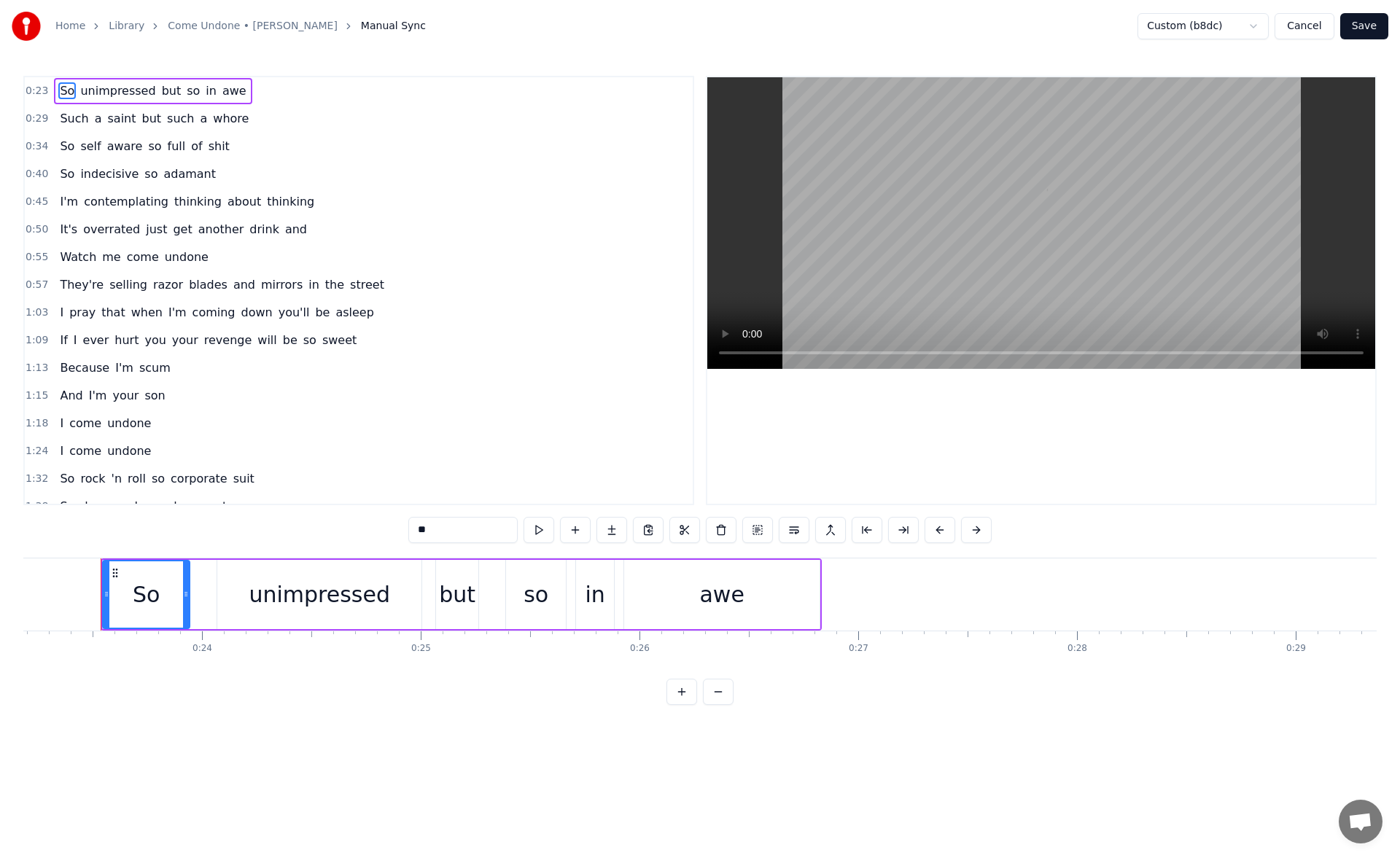
scroll to position [0, 5075]
click at [544, 527] on button at bounding box center [539, 529] width 31 height 26
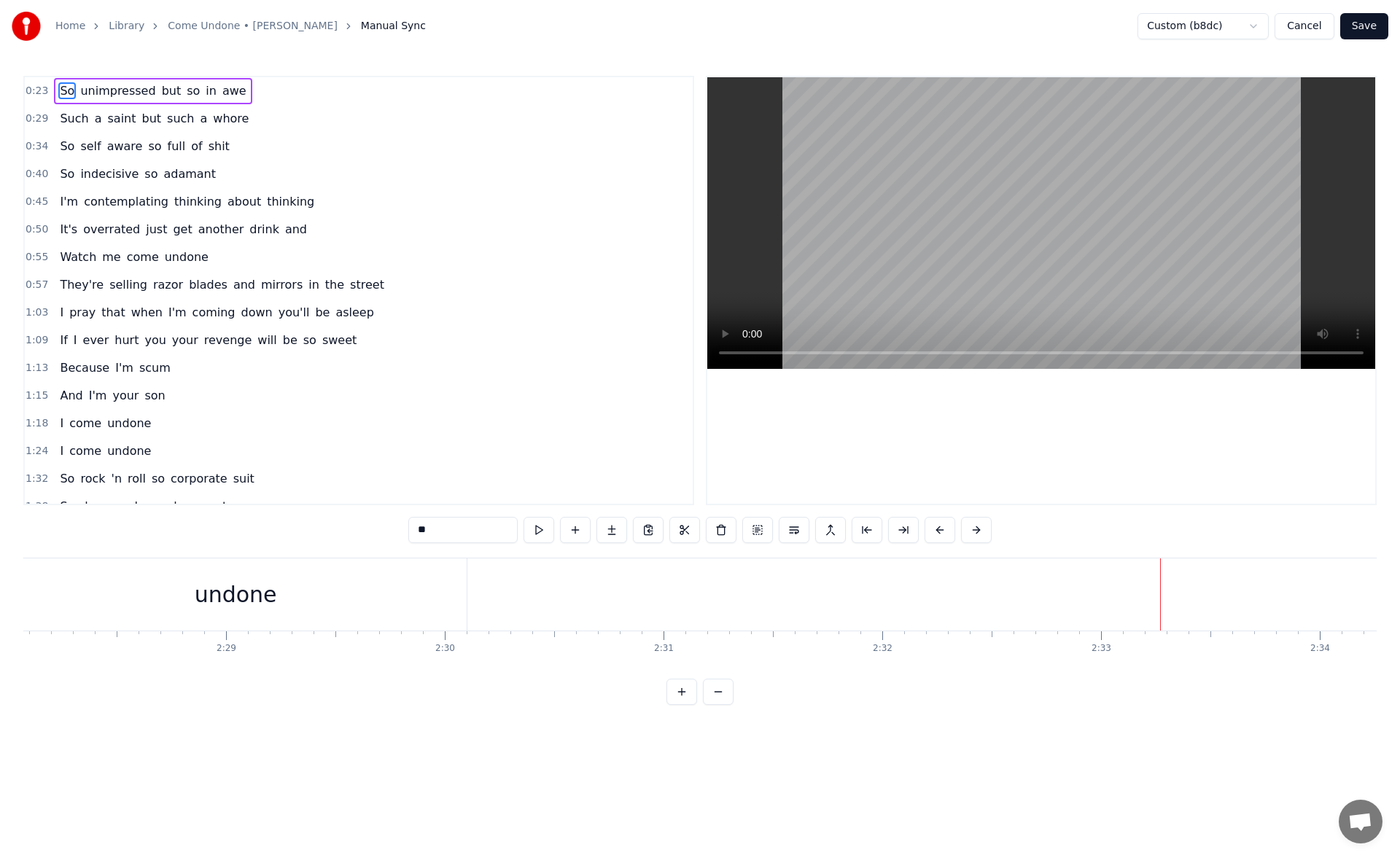
scroll to position [0, 32120]
click at [710, 603] on div "undone" at bounding box center [498, 594] width 462 height 72
type input "******"
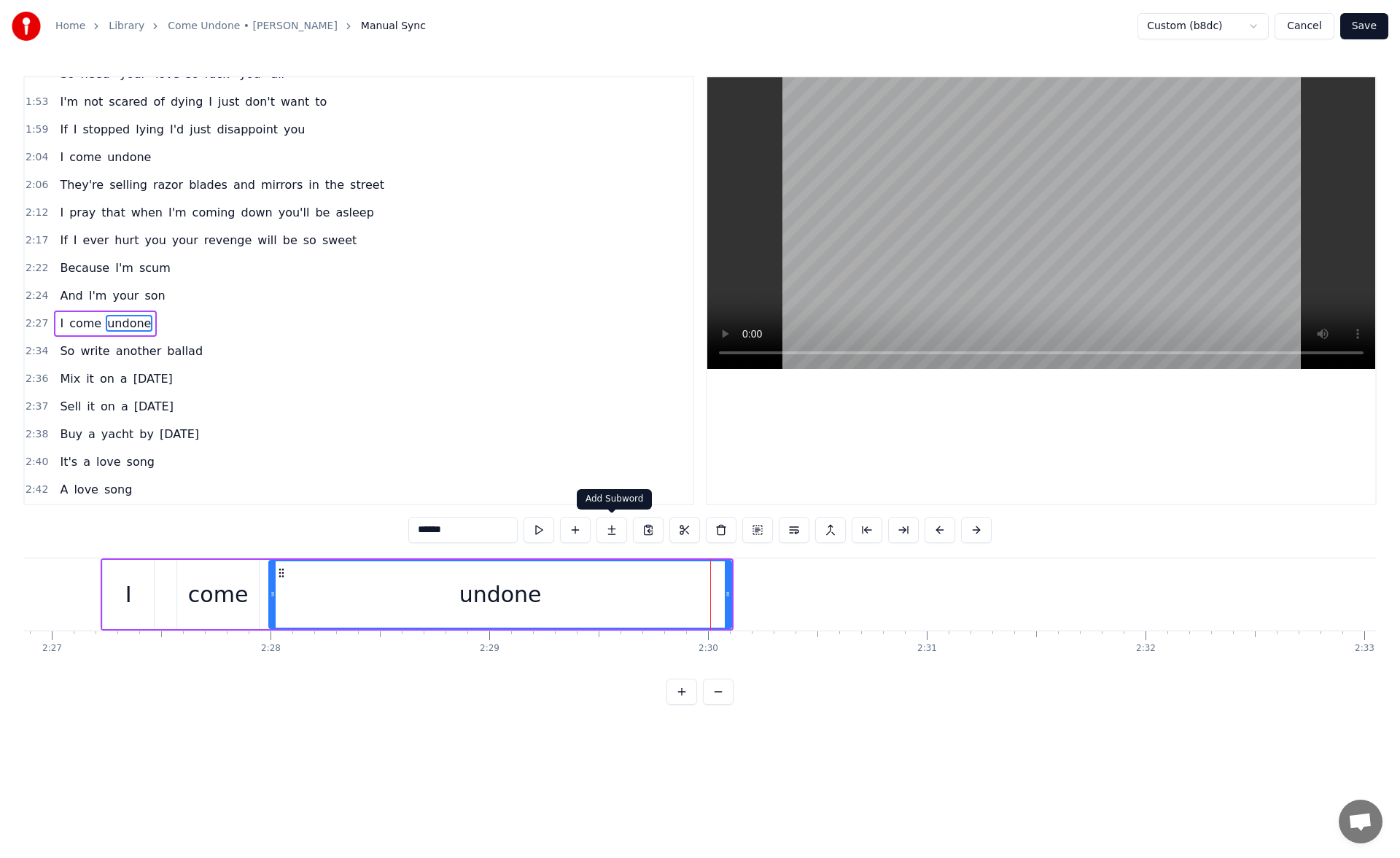
scroll to position [520, 0]
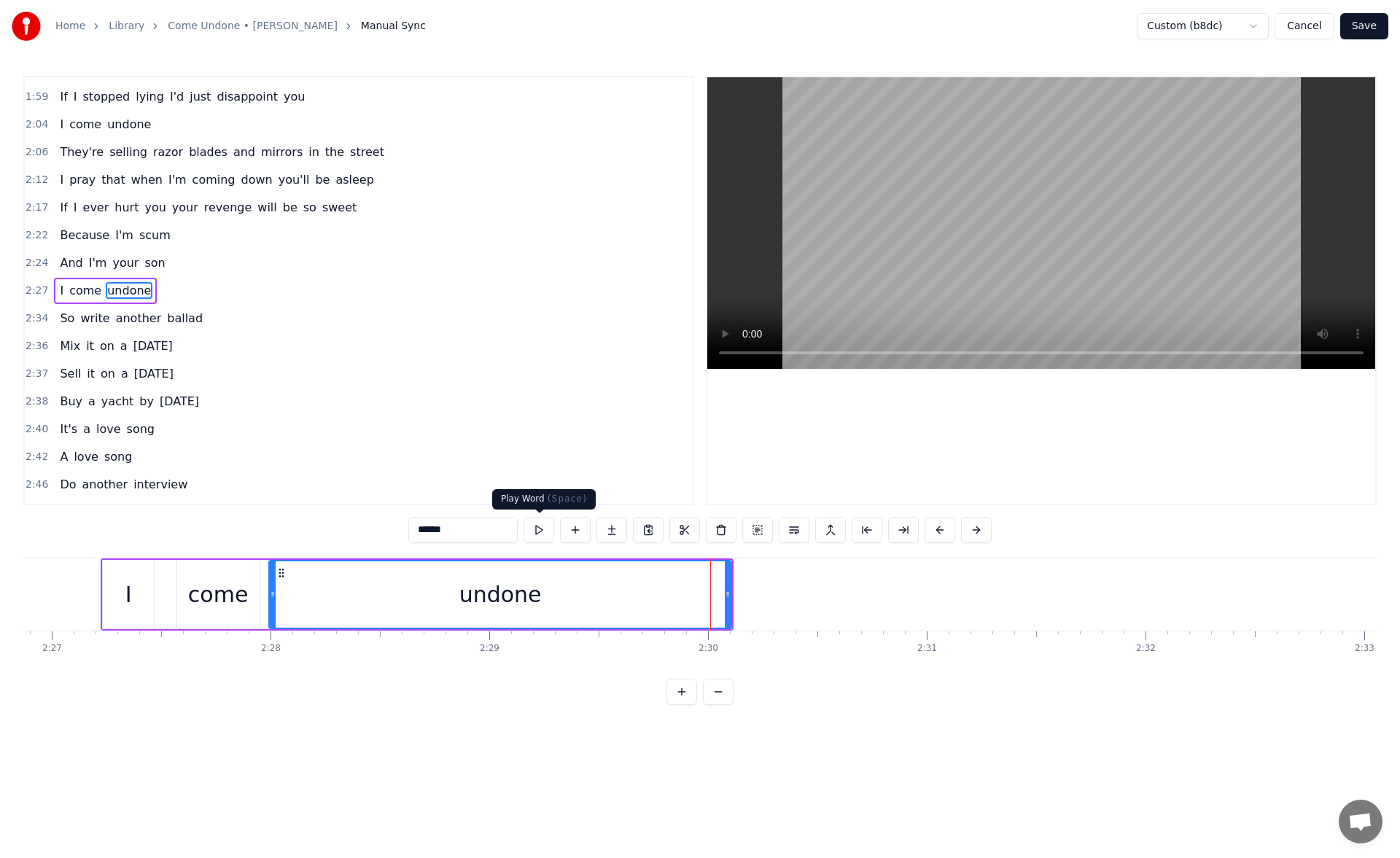
click at [552, 529] on button at bounding box center [539, 529] width 31 height 26
drag, startPoint x: 727, startPoint y: 597, endPoint x: 748, endPoint y: 598, distance: 21.0
click at [748, 598] on icon at bounding box center [749, 594] width 6 height 12
click at [527, 524] on button at bounding box center [520, 529] width 31 height 26
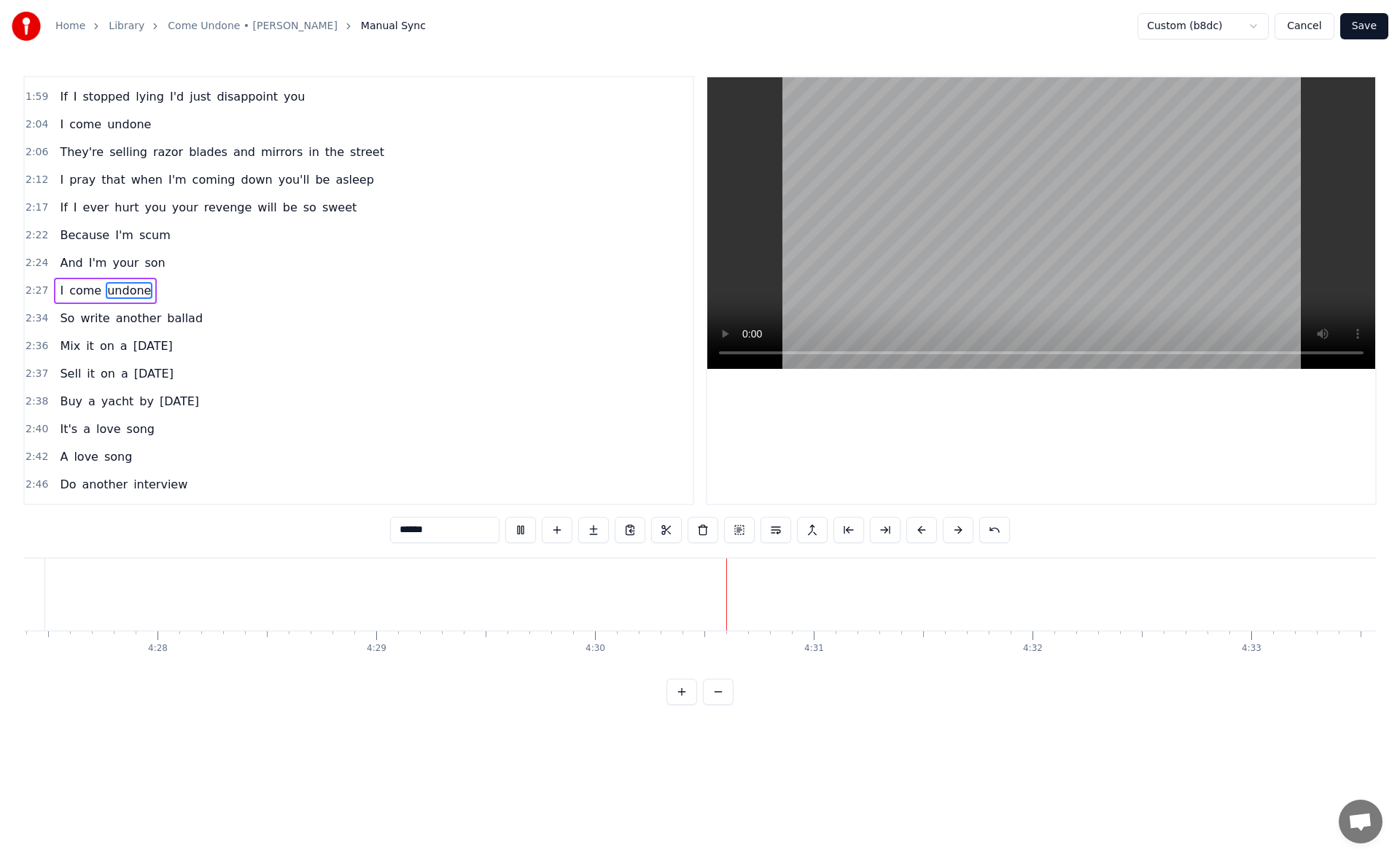
scroll to position [0, 58493]
click at [1366, 22] on button "Save" at bounding box center [1364, 26] width 48 height 26
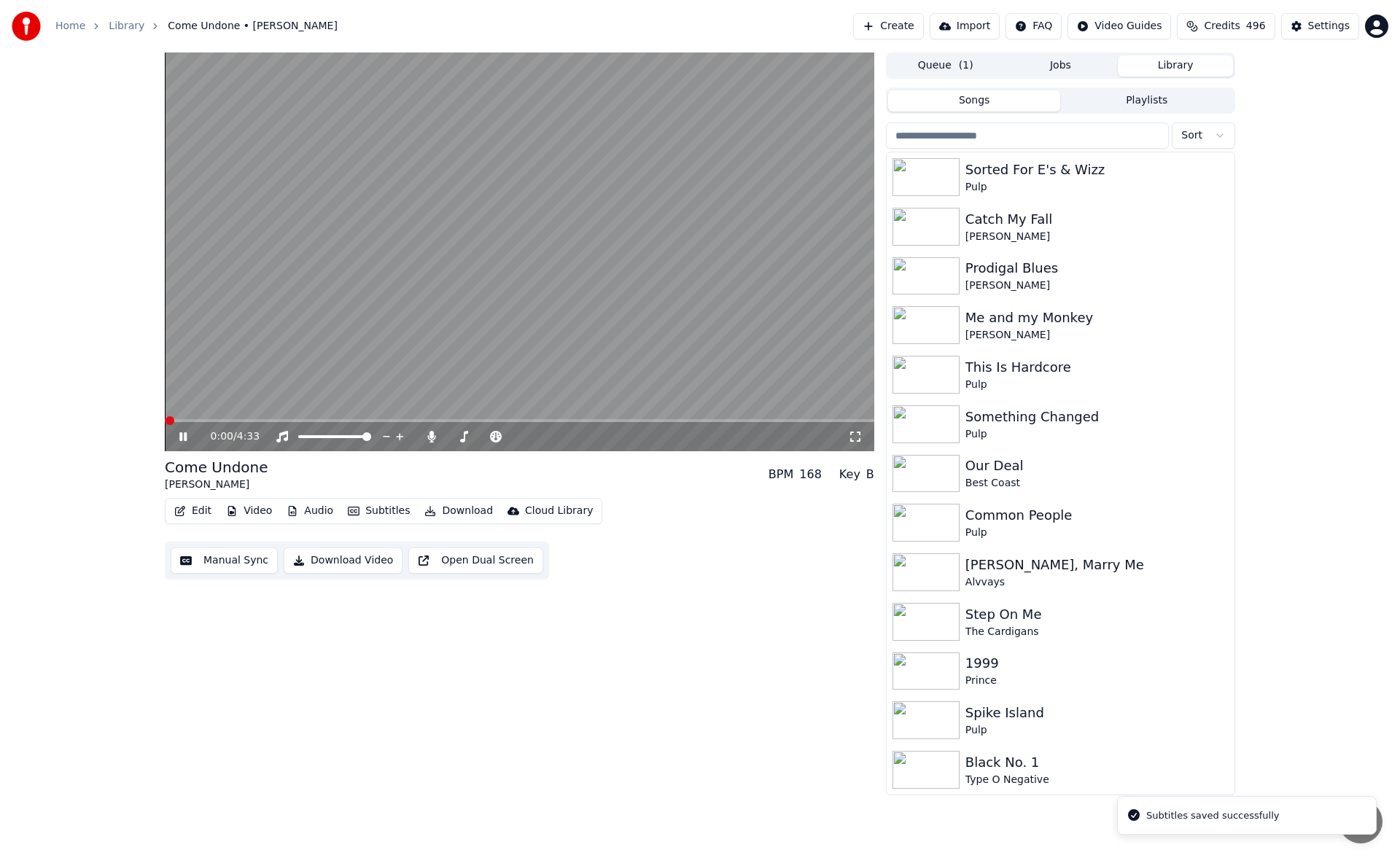
click at [183, 433] on icon at bounding box center [193, 437] width 34 height 12
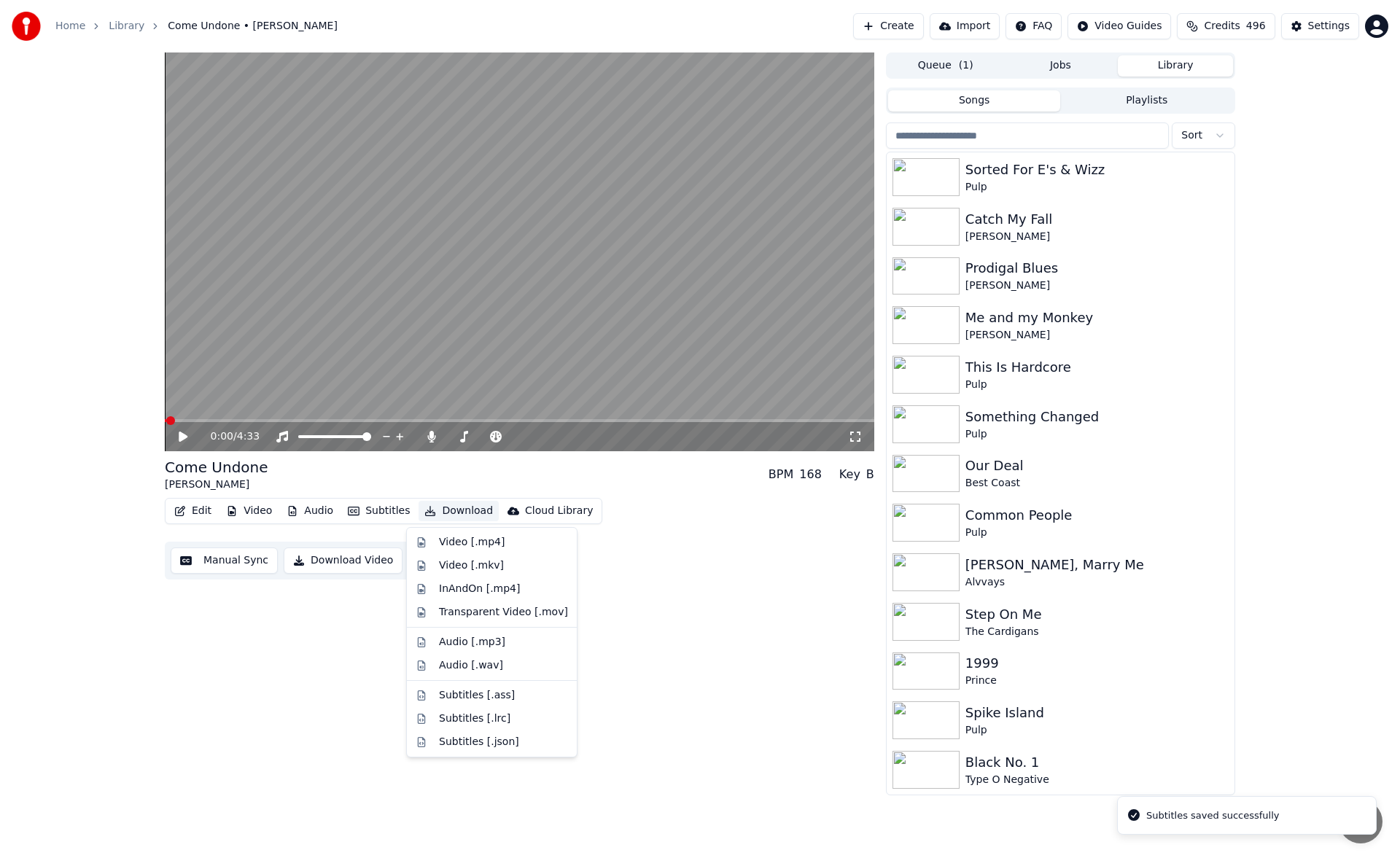
click at [433, 515] on button "Download" at bounding box center [458, 510] width 80 height 20
click at [446, 540] on div "Video [.mp4]" at bounding box center [471, 542] width 66 height 15
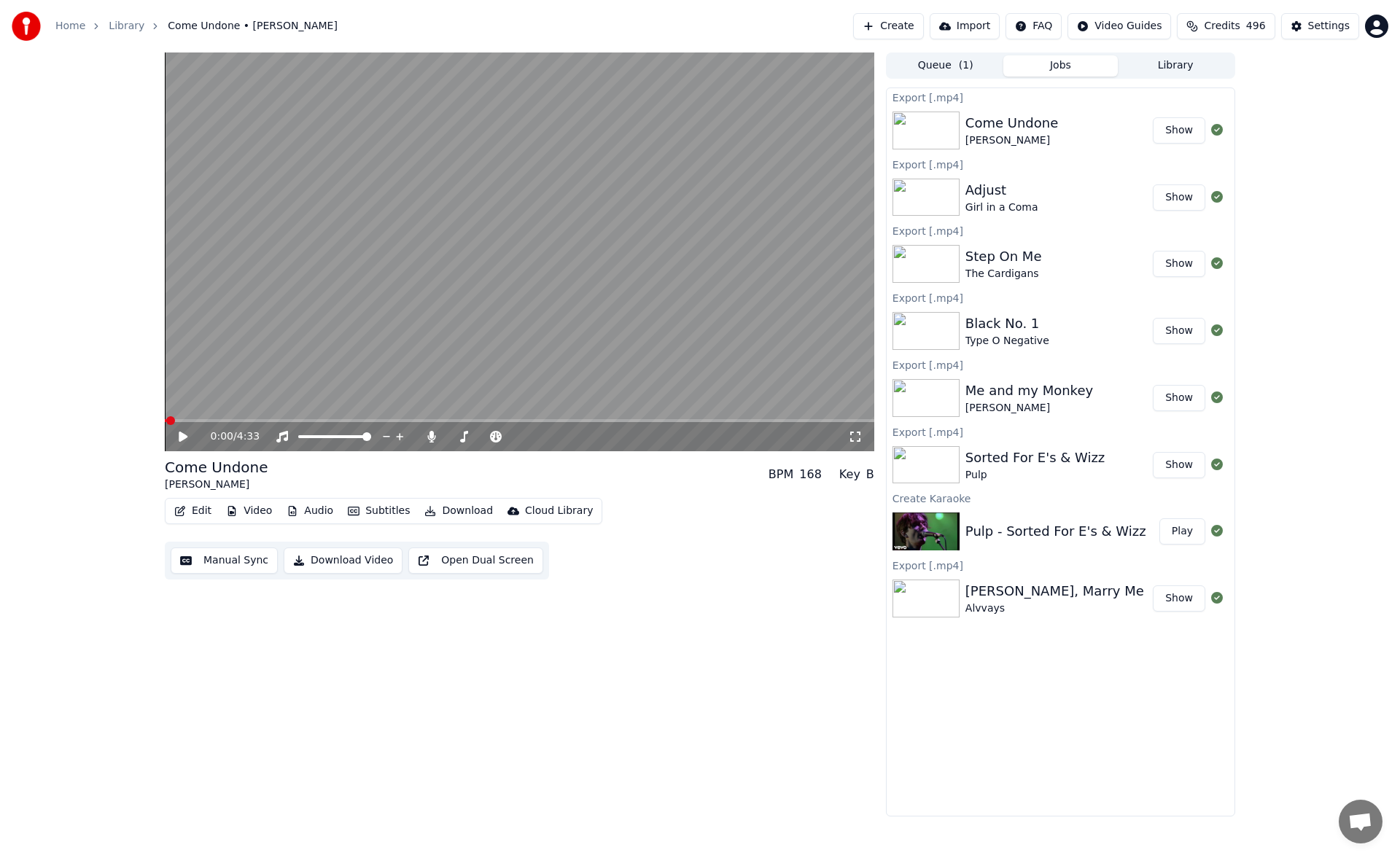
click at [1160, 60] on button "Library" at bounding box center [1175, 66] width 115 height 21
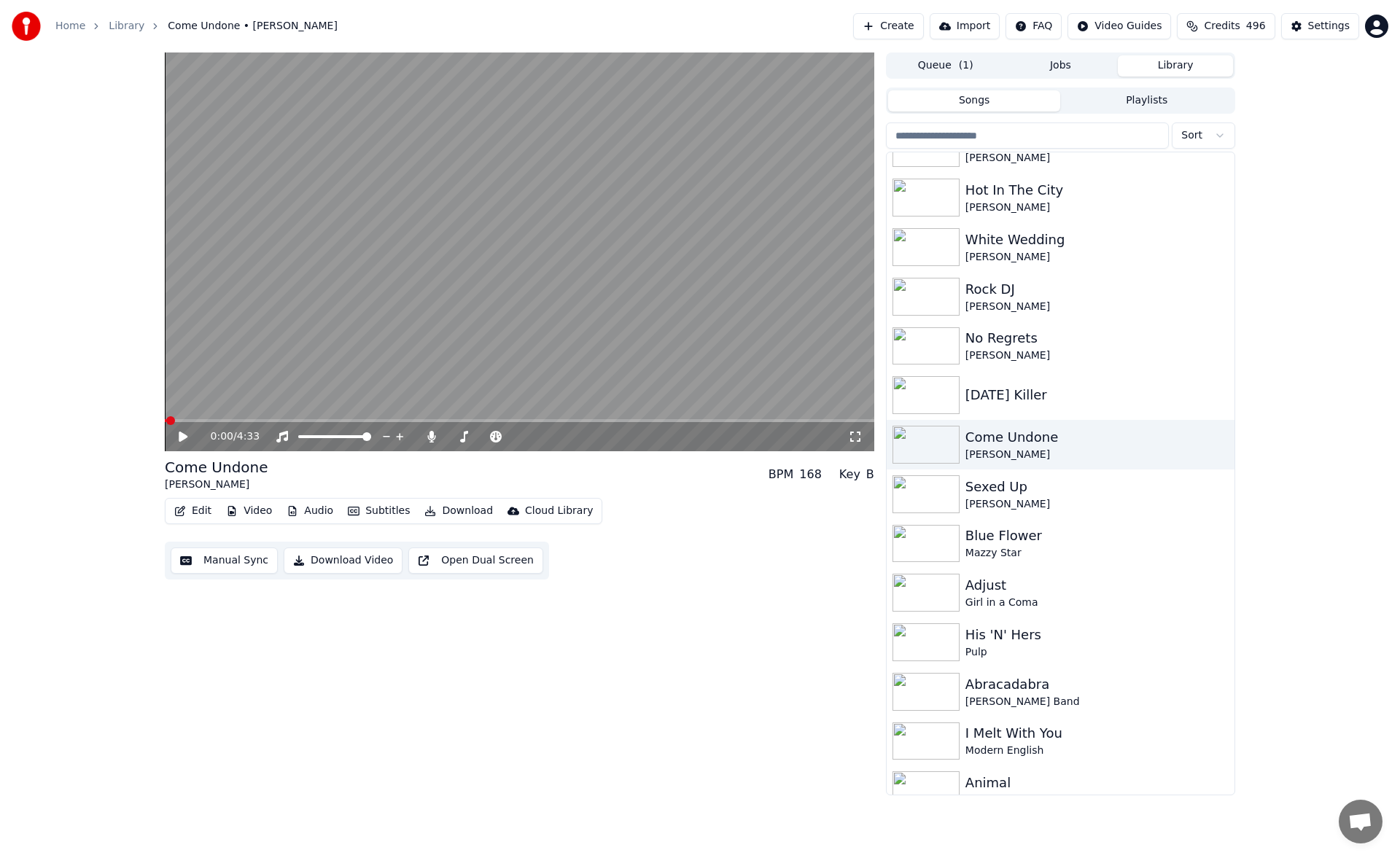
scroll to position [708, 0]
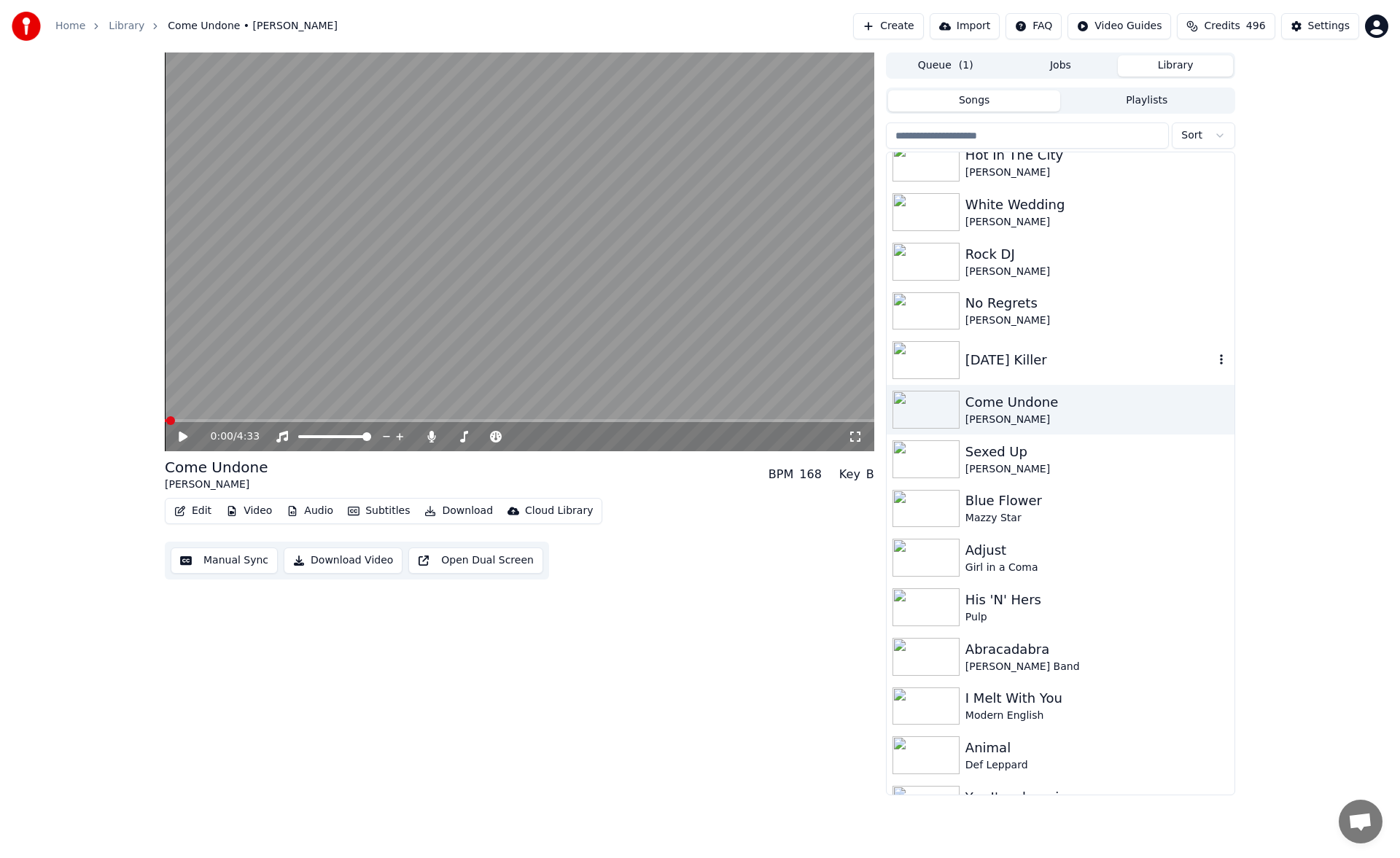
click at [1041, 359] on div "[DATE] Killer" at bounding box center [1089, 359] width 249 height 20
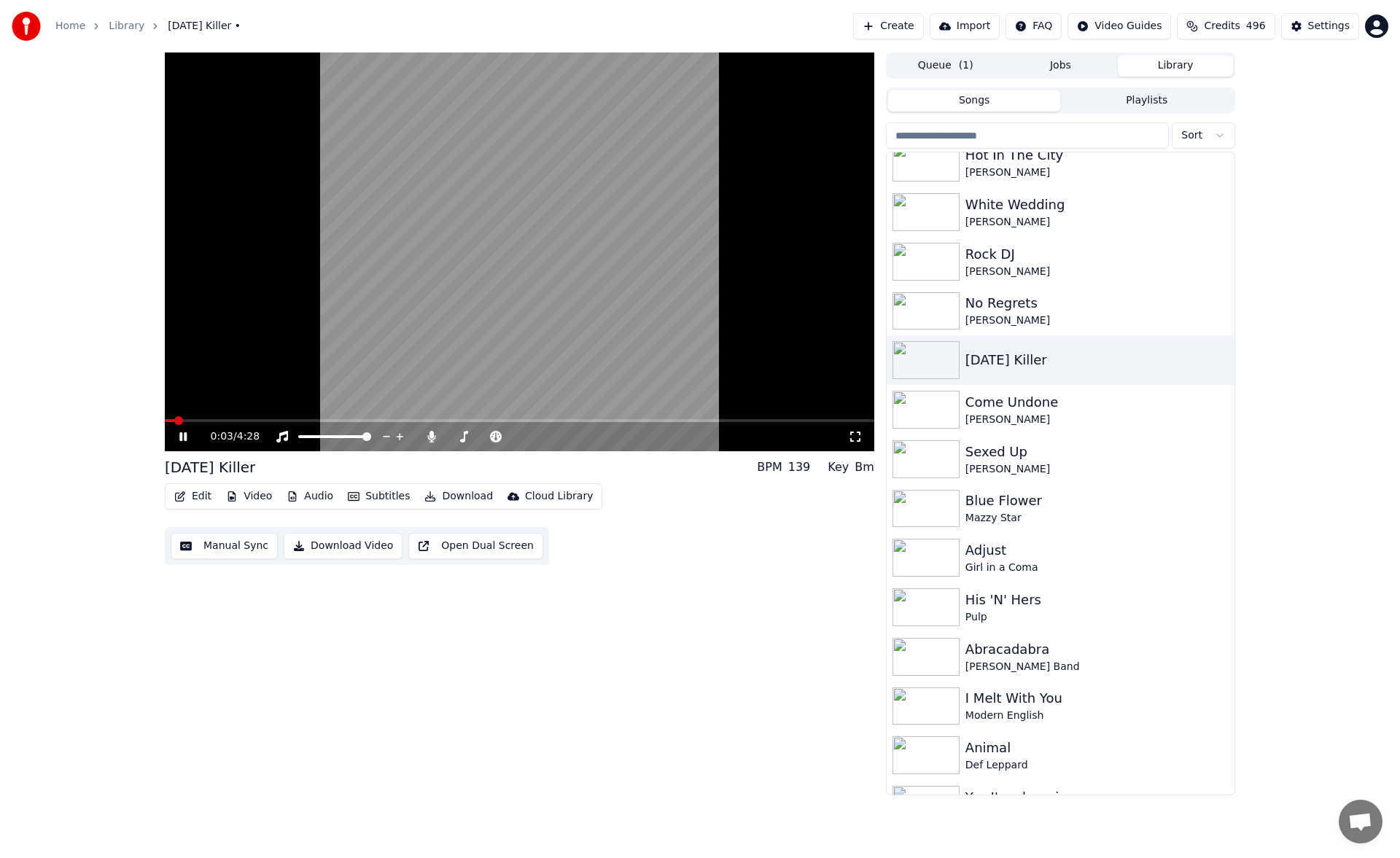
click at [228, 549] on button "Manual Sync" at bounding box center [223, 545] width 107 height 26
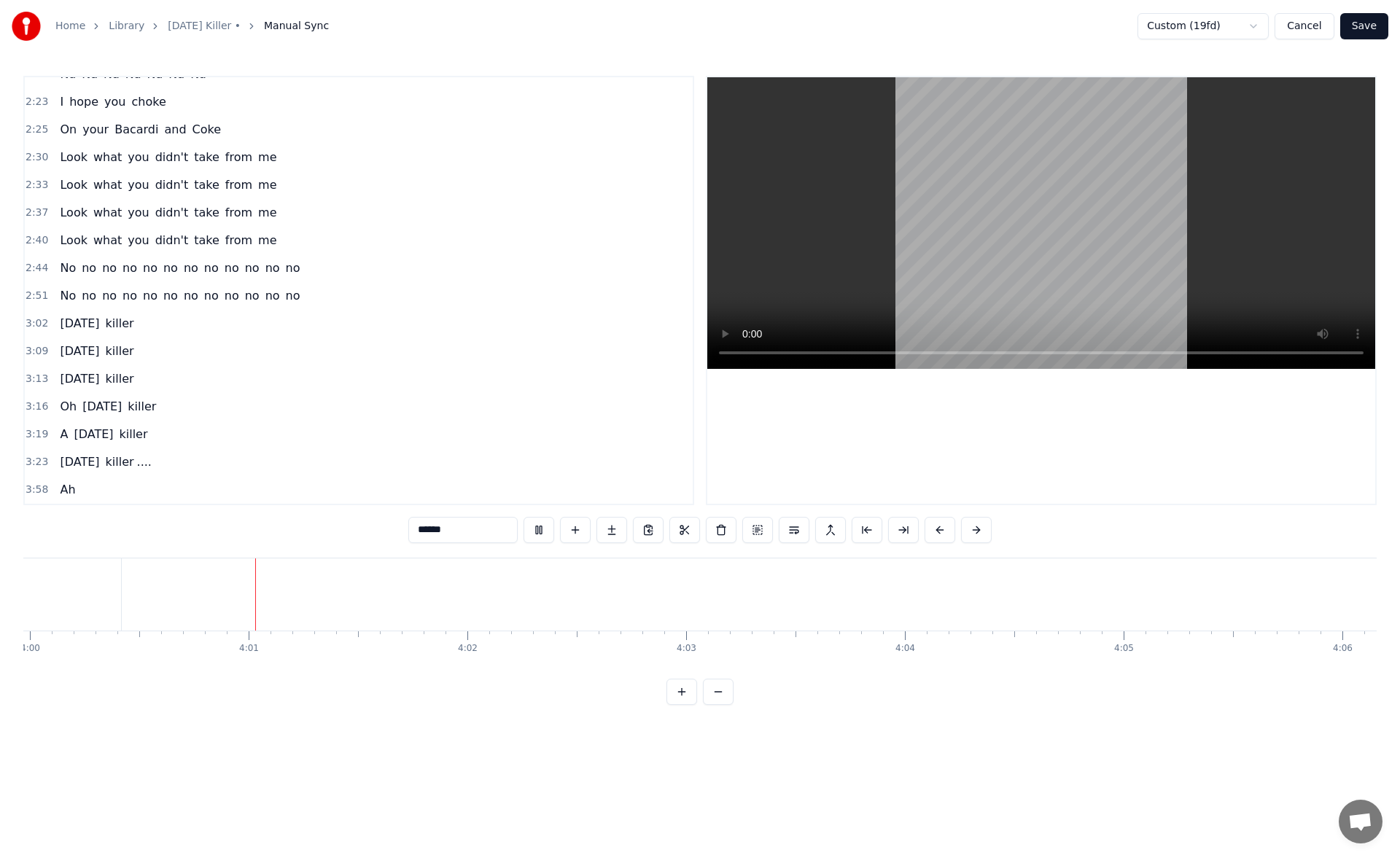
scroll to position [0, 52533]
click at [1361, 31] on button "Save" at bounding box center [1364, 26] width 48 height 26
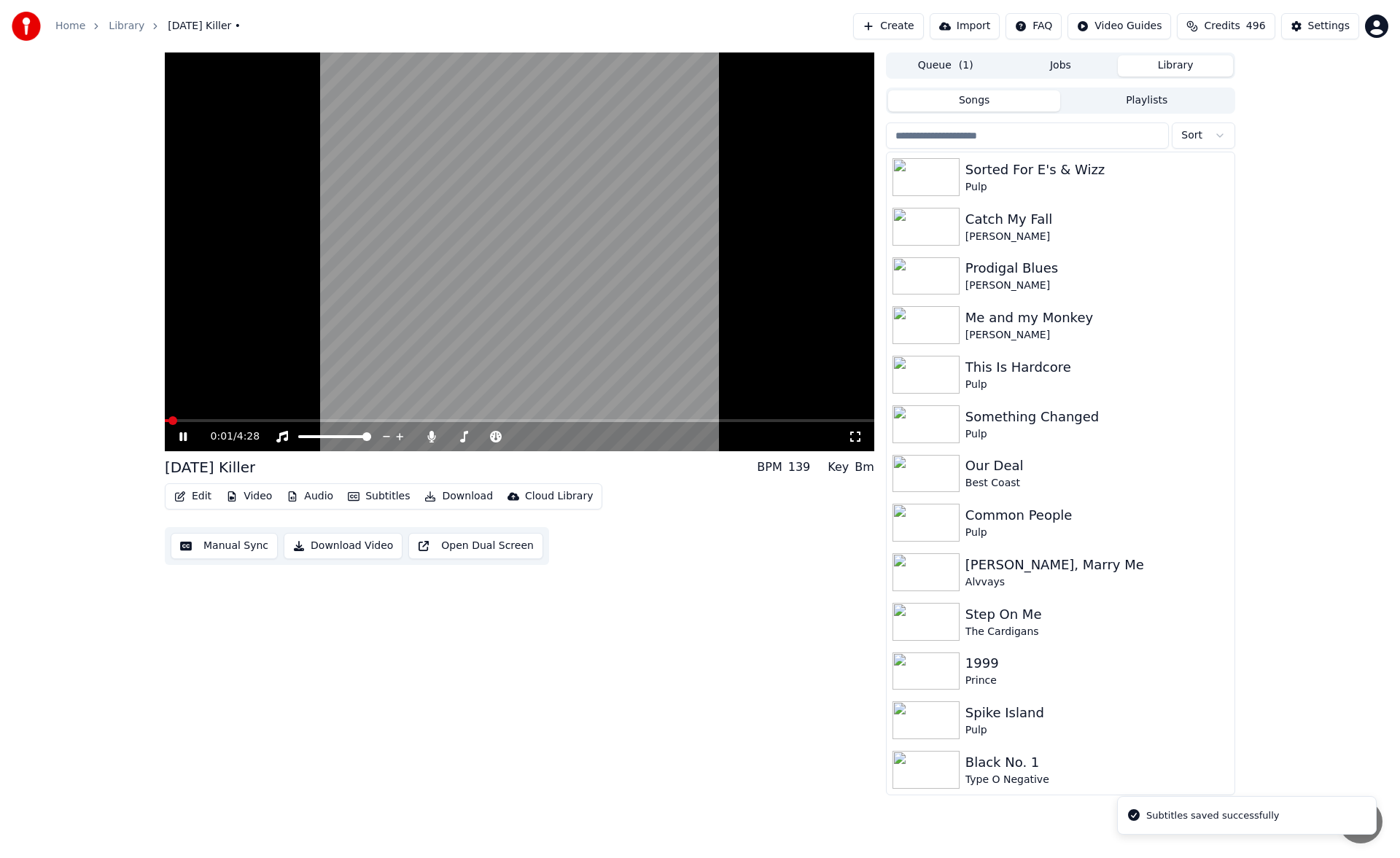
click at [182, 437] on icon at bounding box center [183, 437] width 7 height 9
click at [383, 495] on button "Subtitles" at bounding box center [379, 496] width 74 height 20
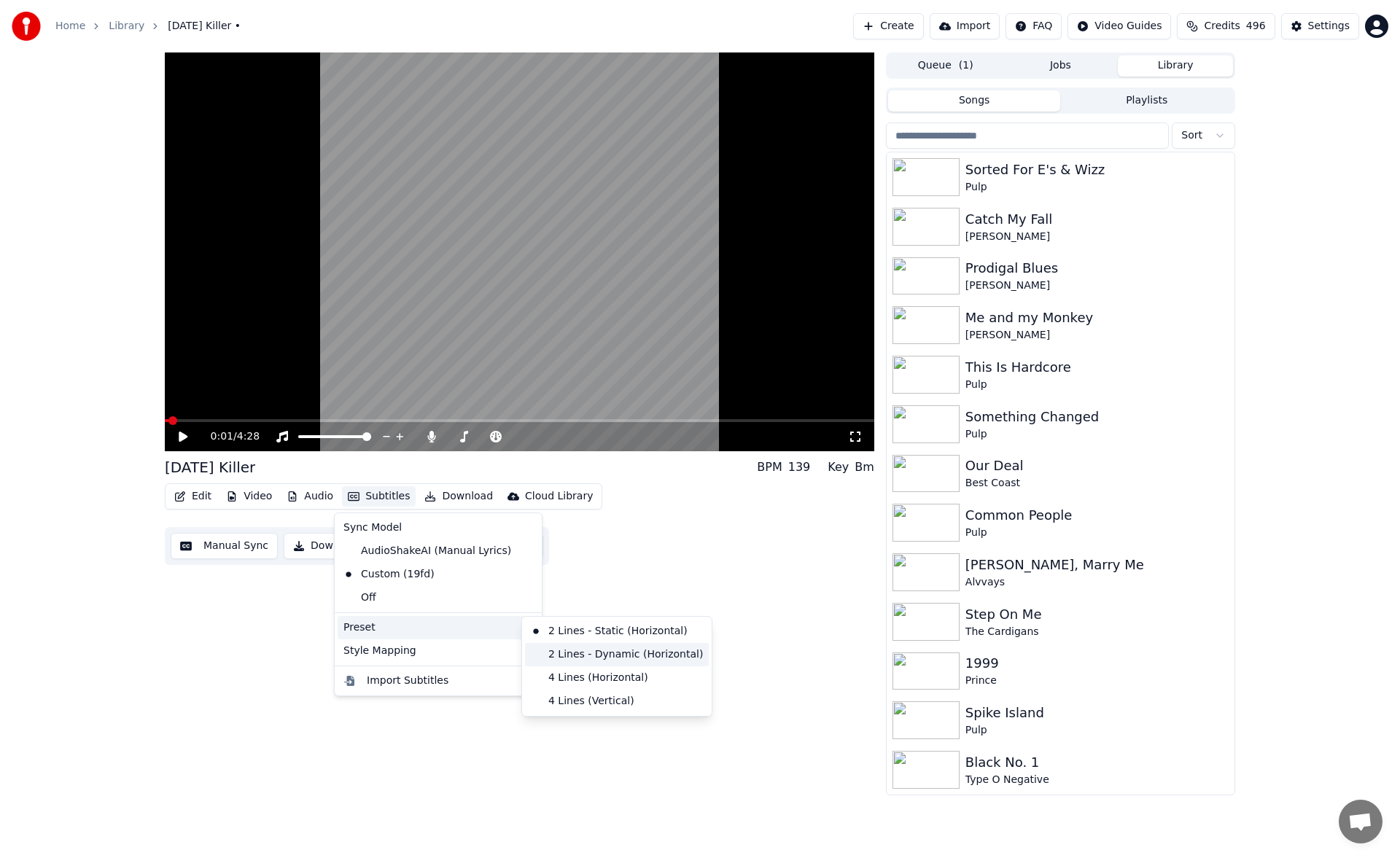
click at [600, 659] on div "2 Lines - Dynamic (Horizontal)" at bounding box center [617, 654] width 184 height 23
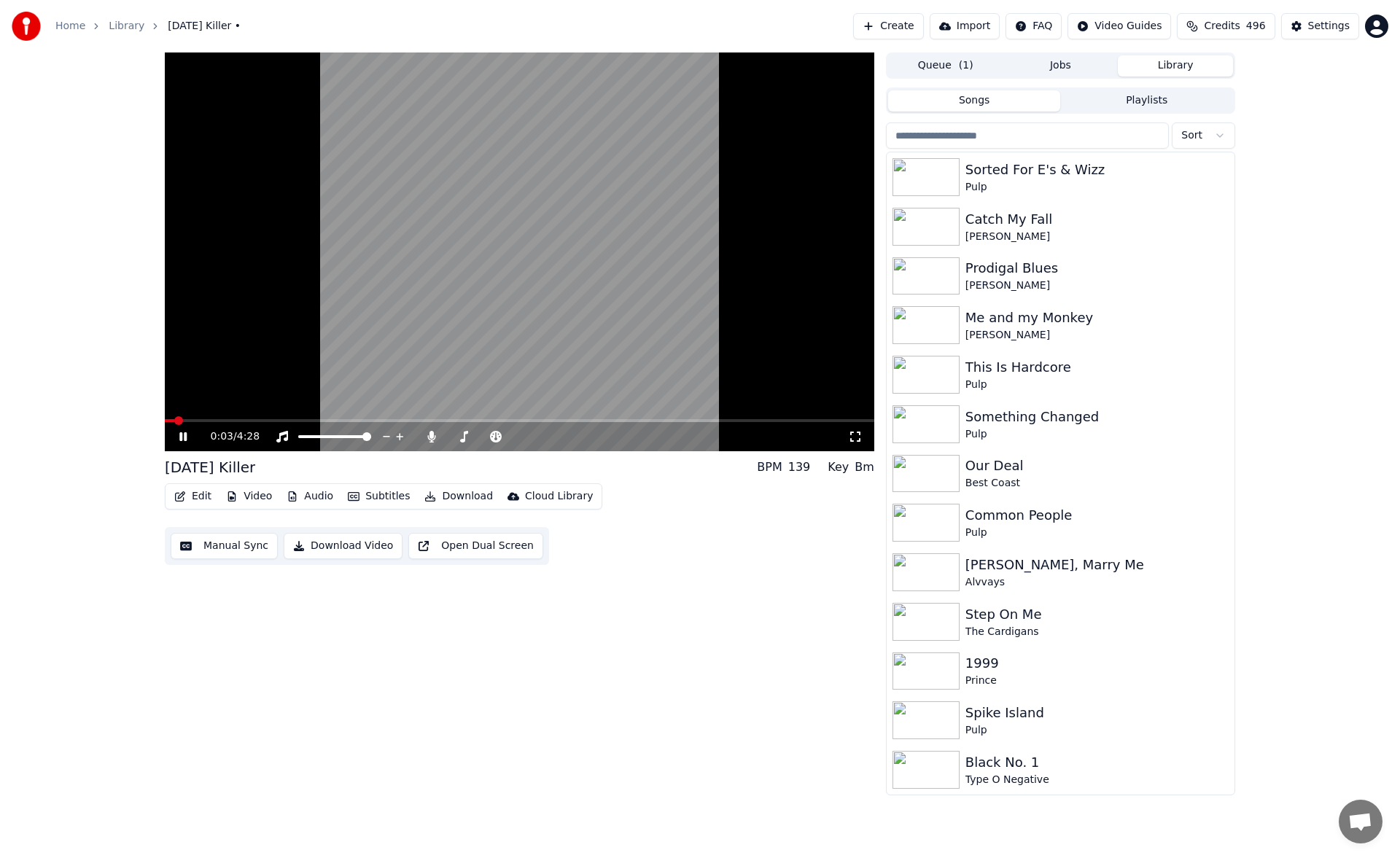
click at [186, 437] on icon at bounding box center [183, 437] width 7 height 9
click at [437, 494] on button "Download" at bounding box center [458, 496] width 80 height 20
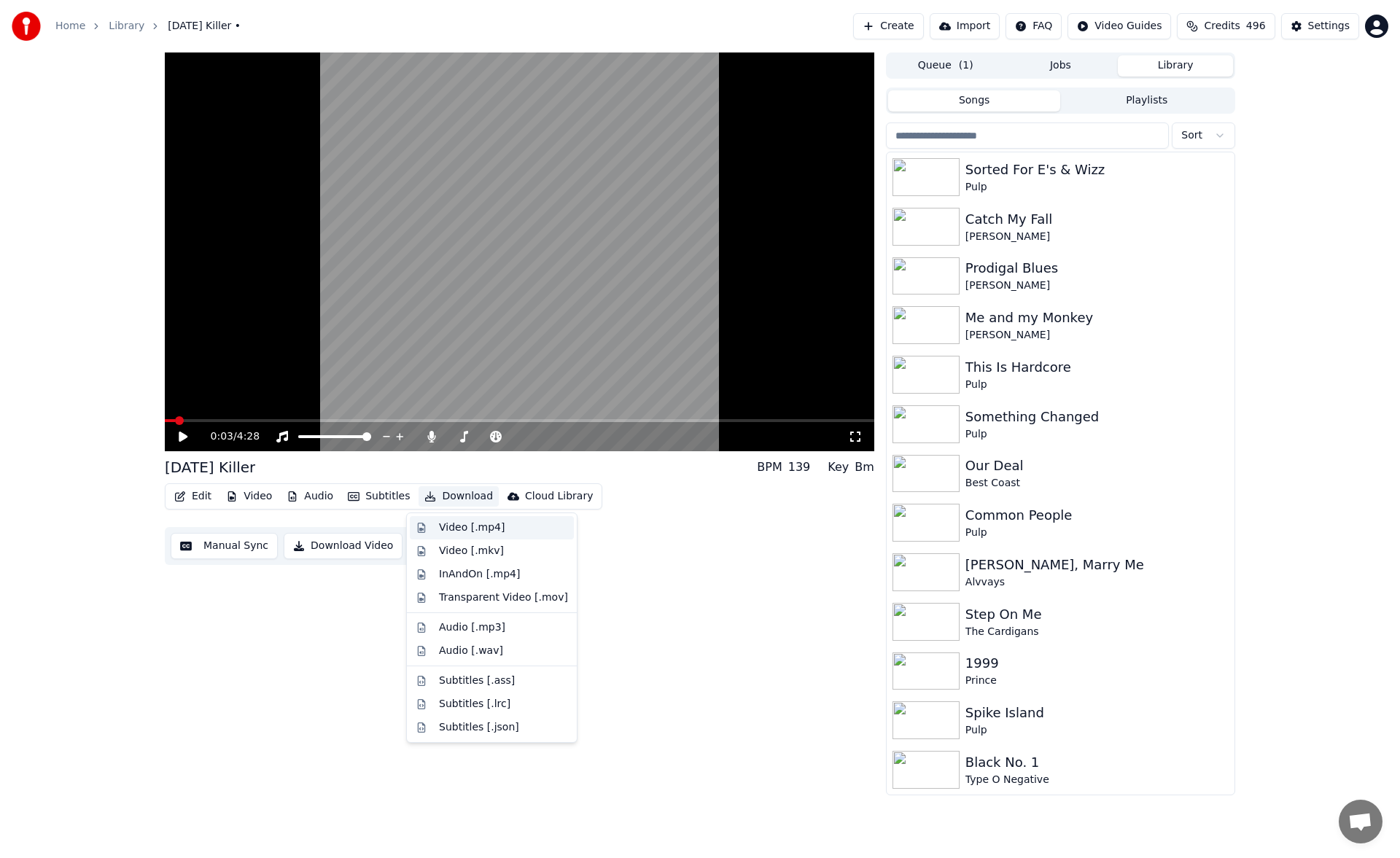
click at [453, 523] on div "Video [.mp4]" at bounding box center [471, 528] width 66 height 15
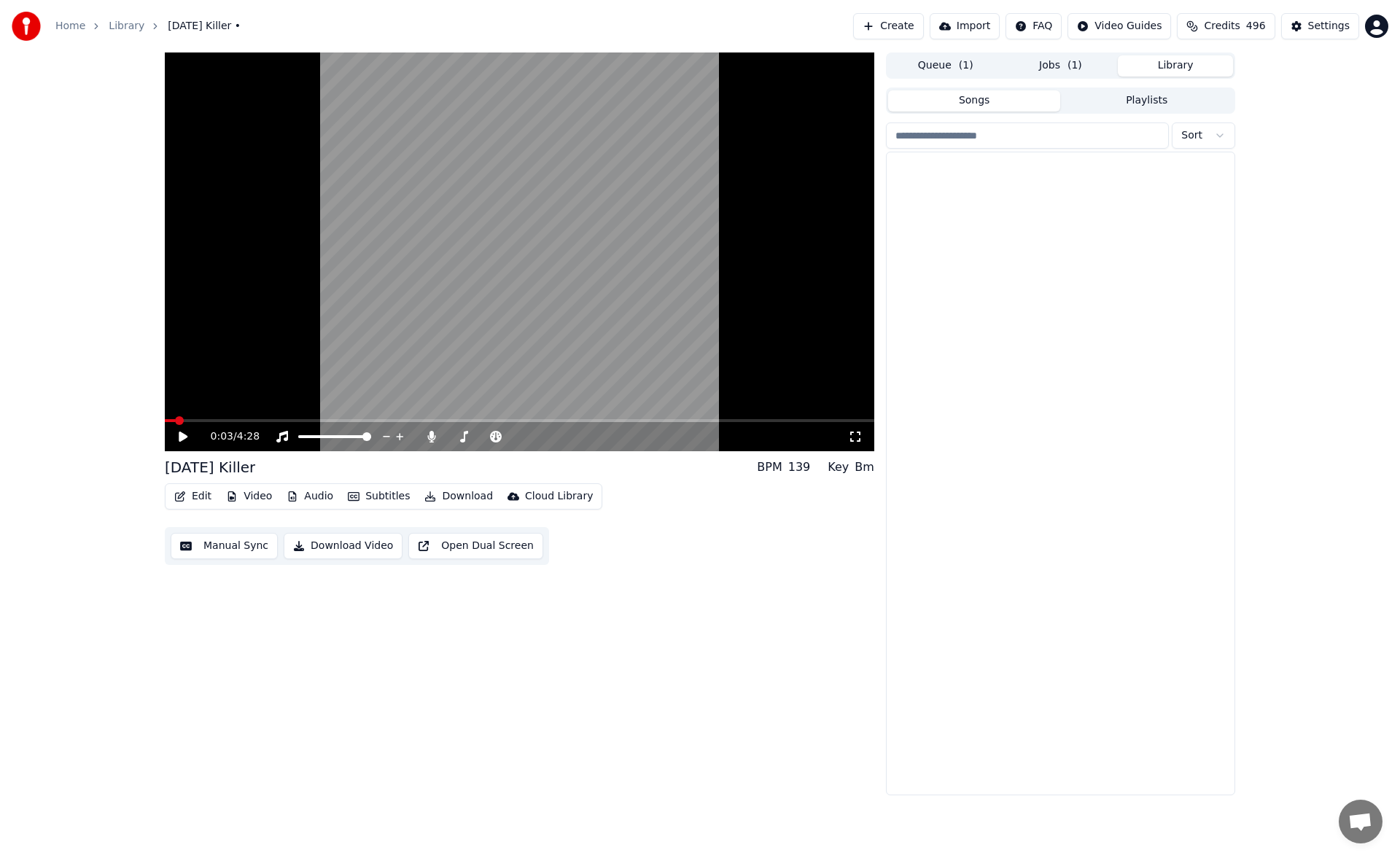
click at [1174, 63] on button "Library" at bounding box center [1175, 66] width 115 height 21
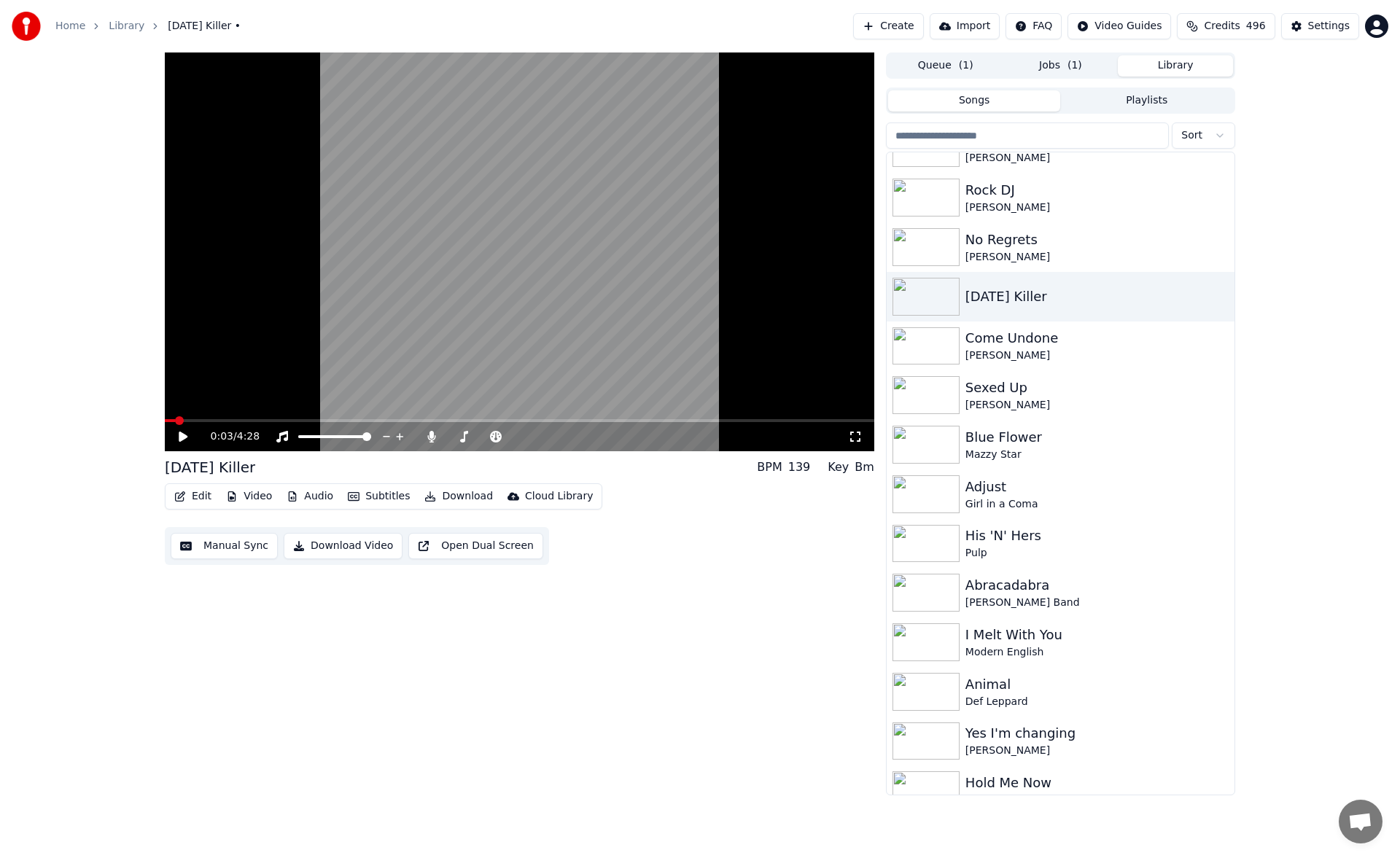
scroll to position [757, 0]
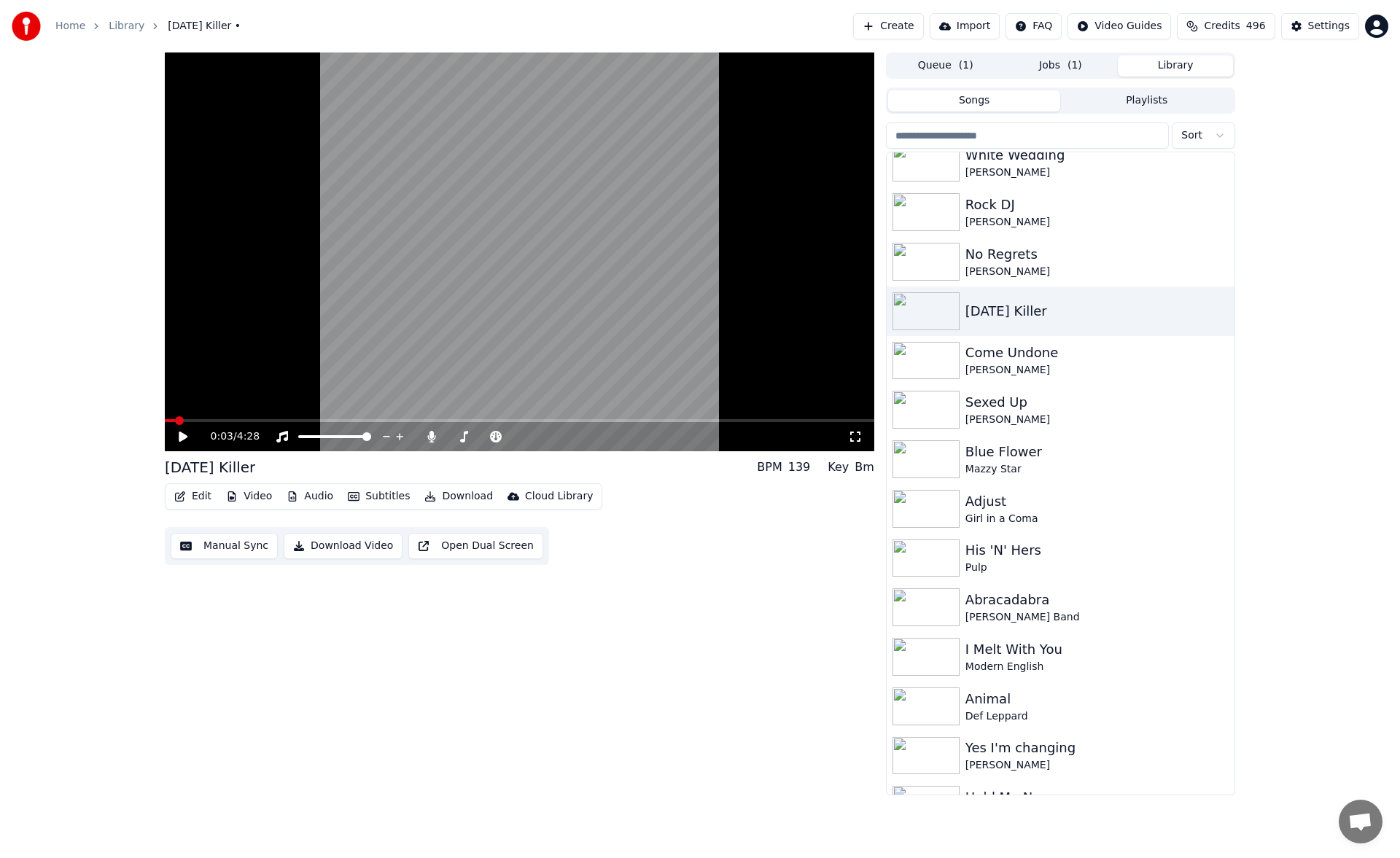
click at [1071, 60] on span "( 1 )" at bounding box center [1075, 66] width 15 height 15
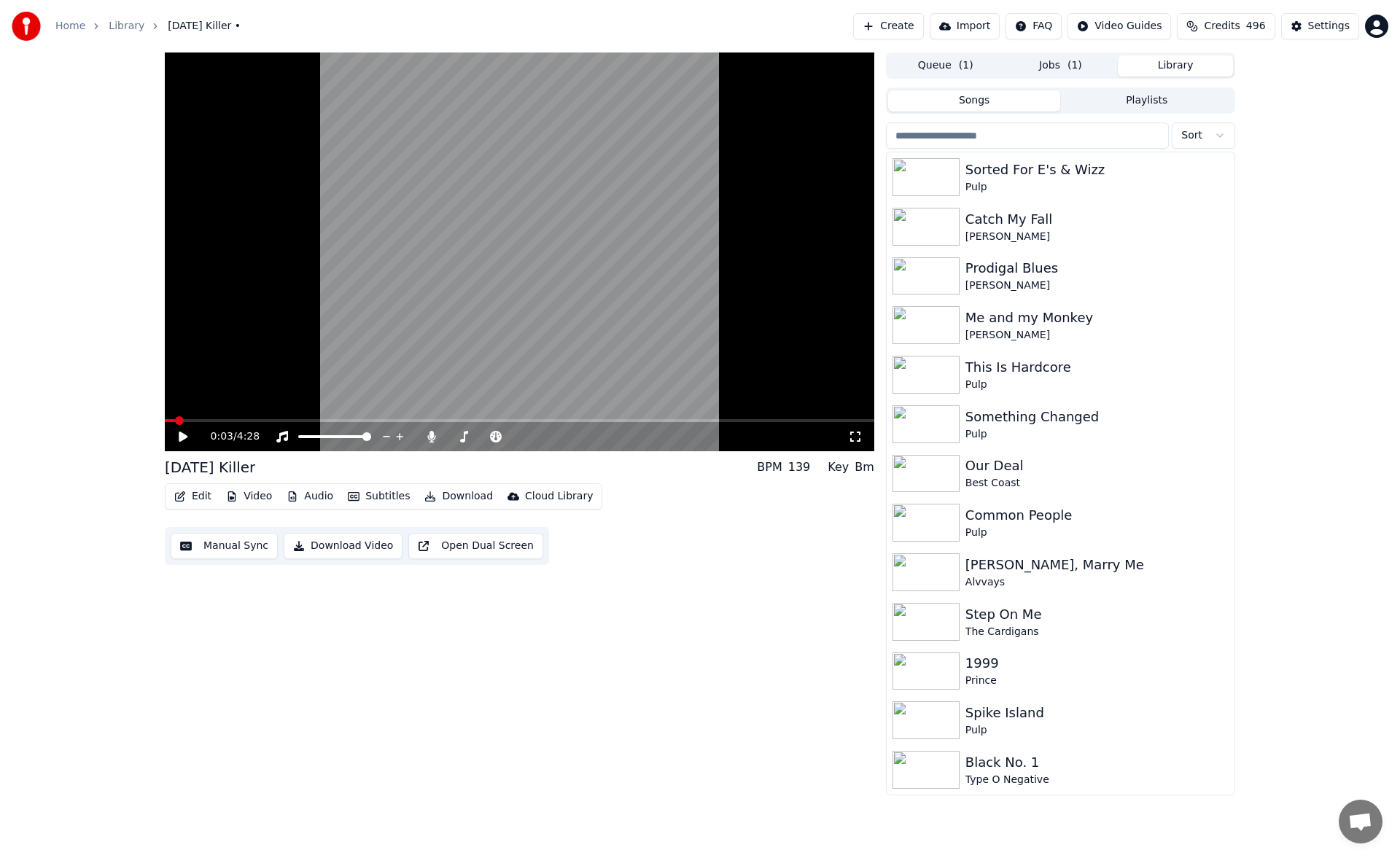
click at [1166, 67] on button "Library" at bounding box center [1175, 66] width 115 height 21
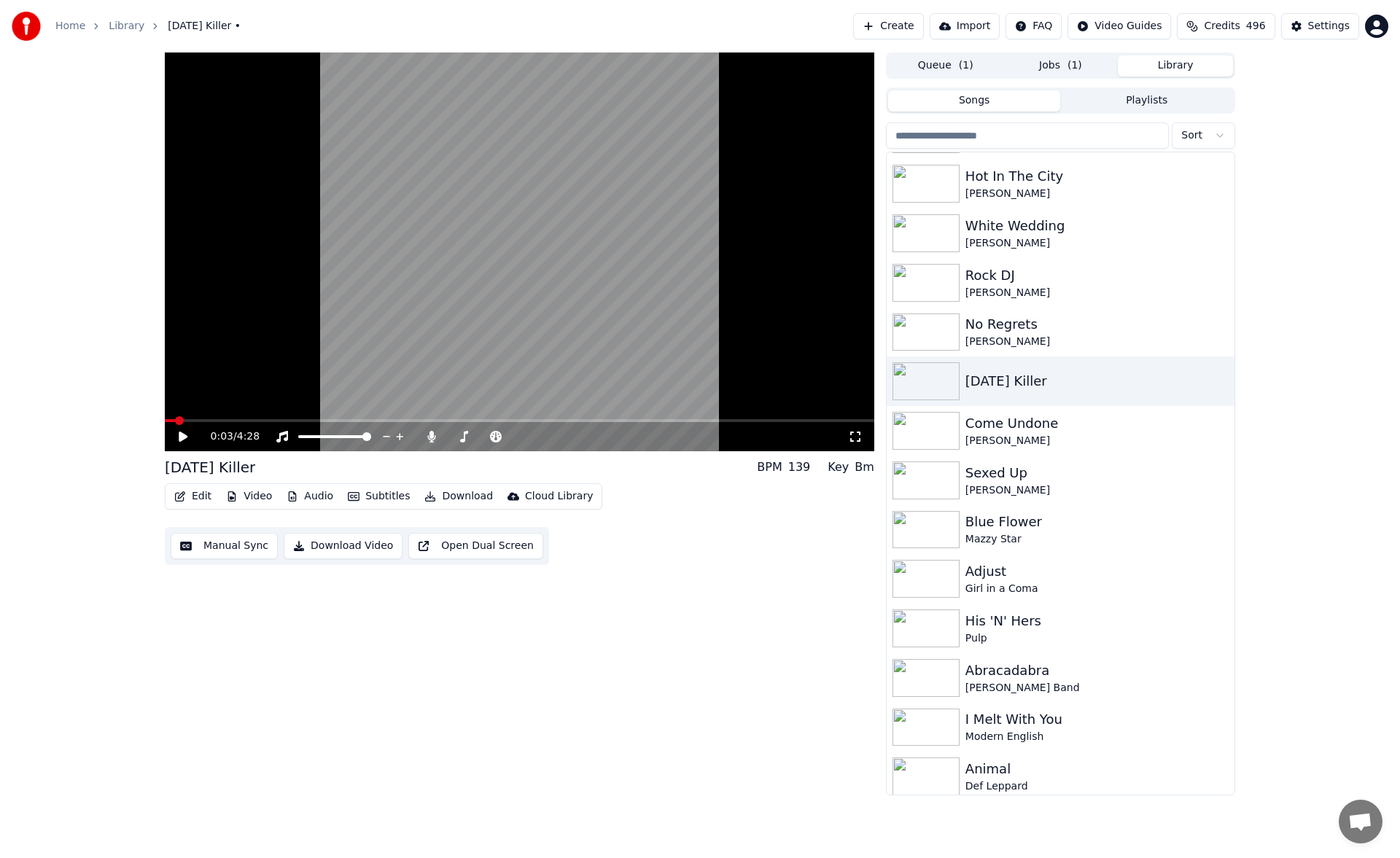
scroll to position [665, 0]
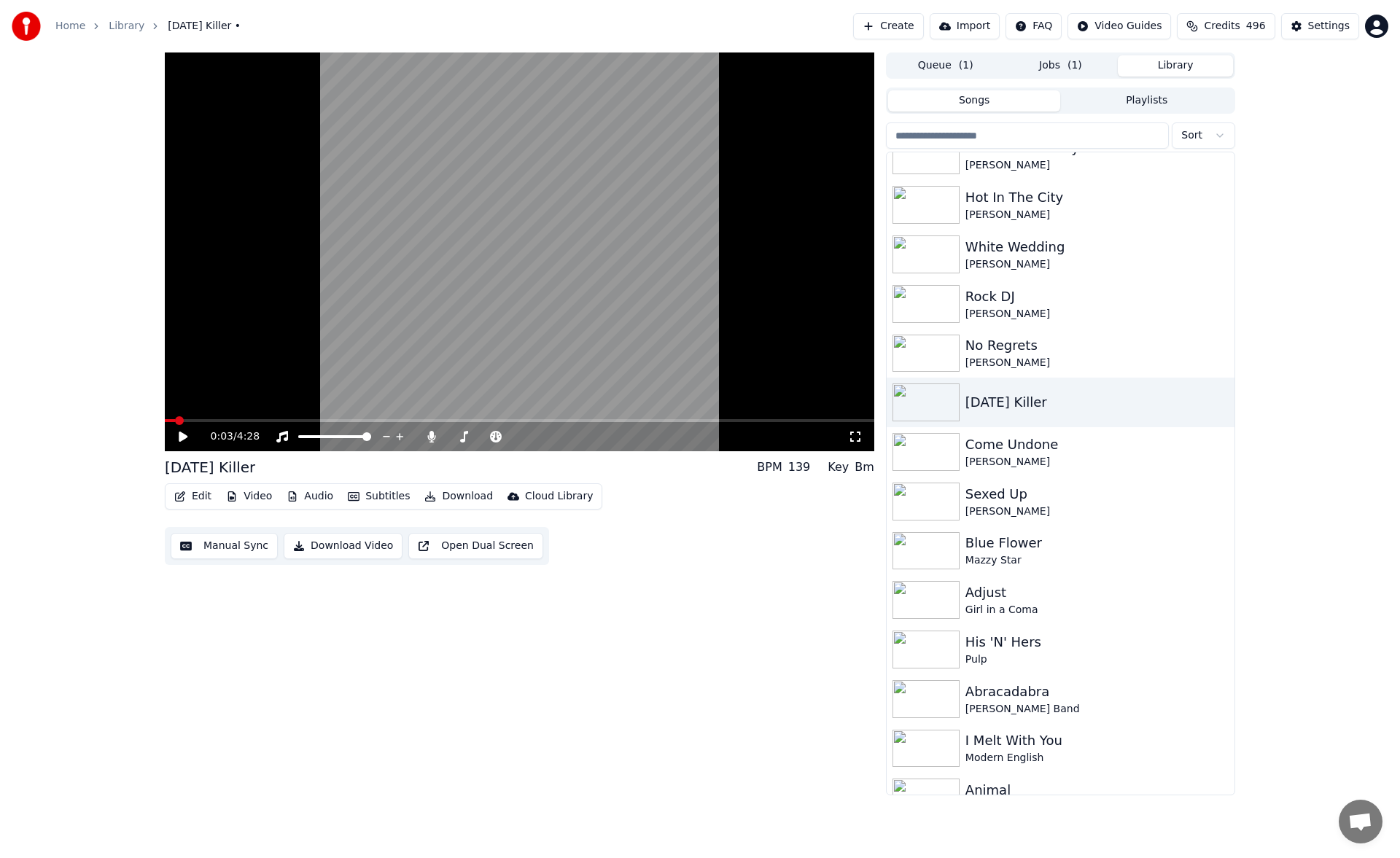
click at [1073, 70] on span "( 1 )" at bounding box center [1075, 66] width 15 height 15
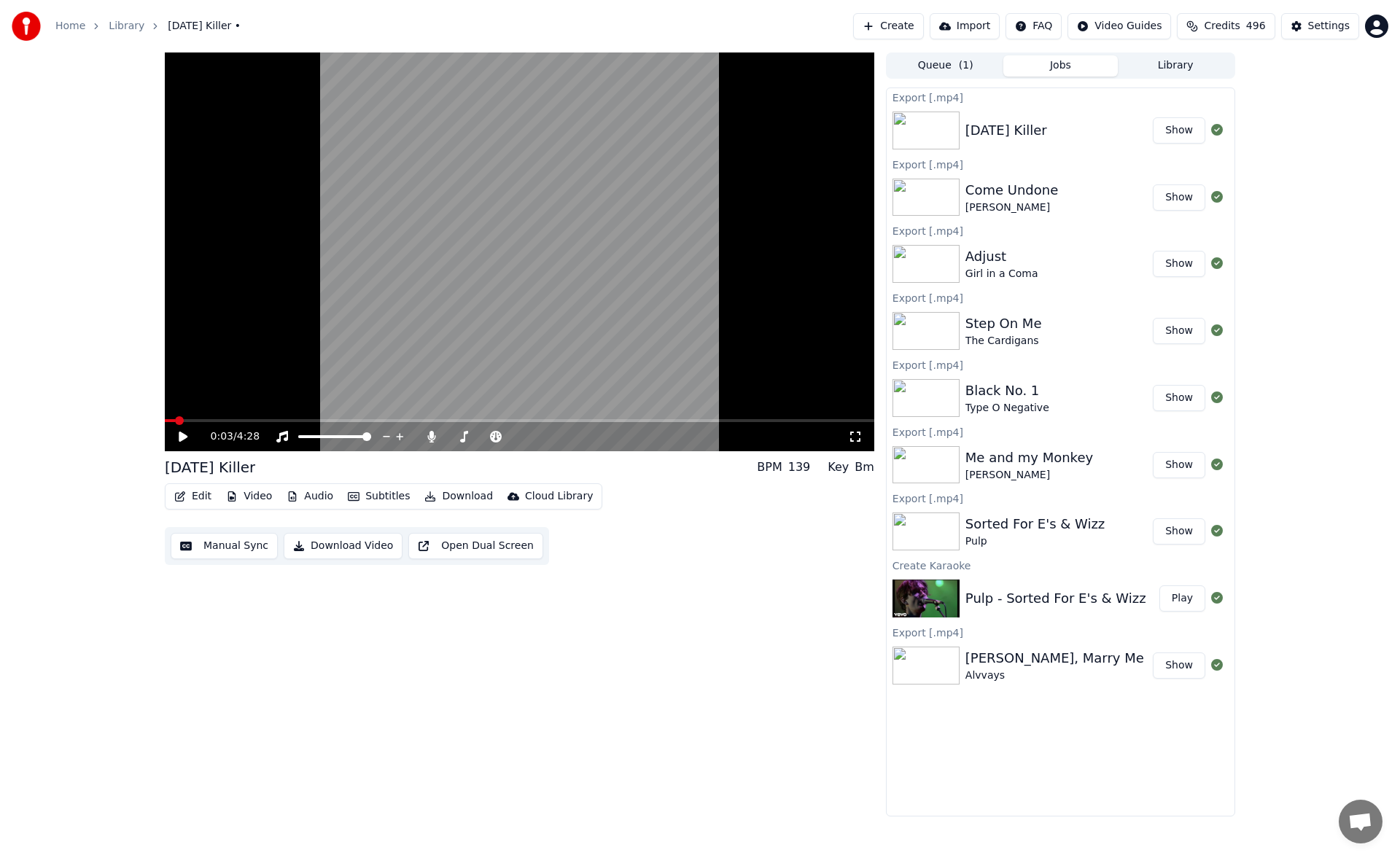
click at [198, 493] on button "Edit" at bounding box center [192, 496] width 49 height 20
click at [213, 546] on div "Edit Metadata" at bounding box center [234, 551] width 72 height 15
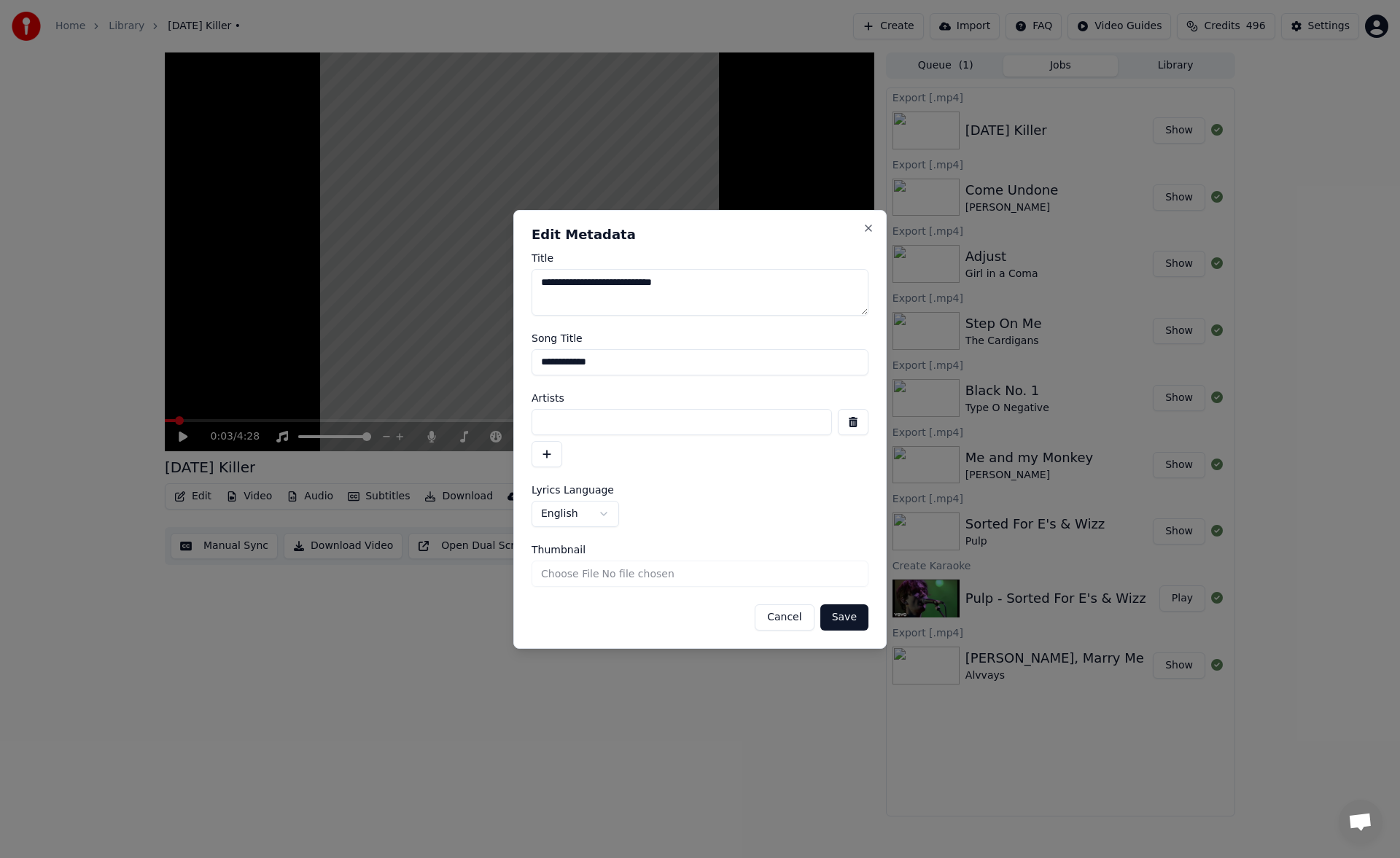
type textarea "**********"
click at [570, 419] on input at bounding box center [681, 421] width 300 height 26
type input "**********"
click at [843, 624] on button "Save" at bounding box center [844, 617] width 48 height 26
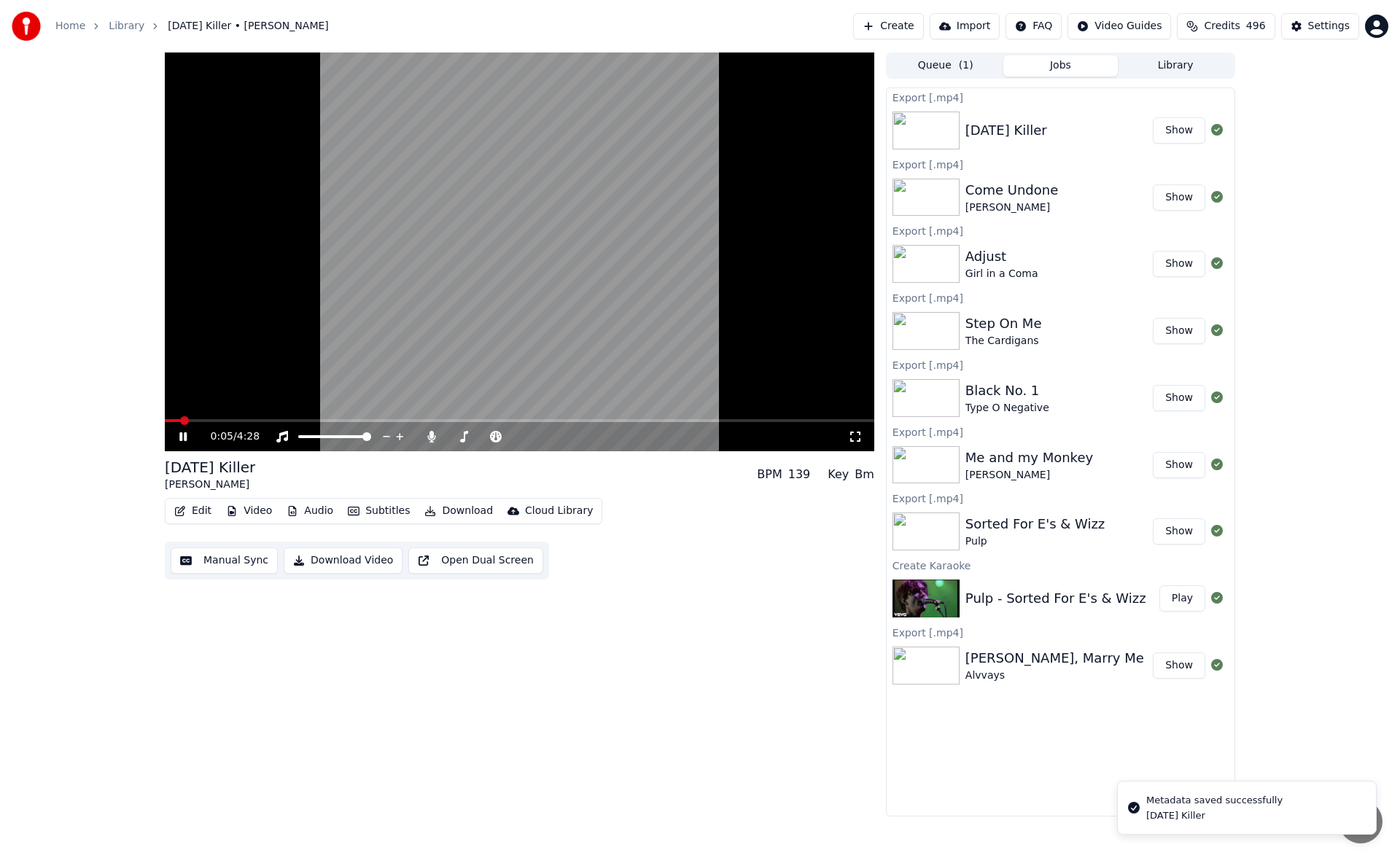
click at [183, 433] on icon at bounding box center [193, 437] width 34 height 12
click at [1165, 65] on button "Library" at bounding box center [1175, 66] width 115 height 21
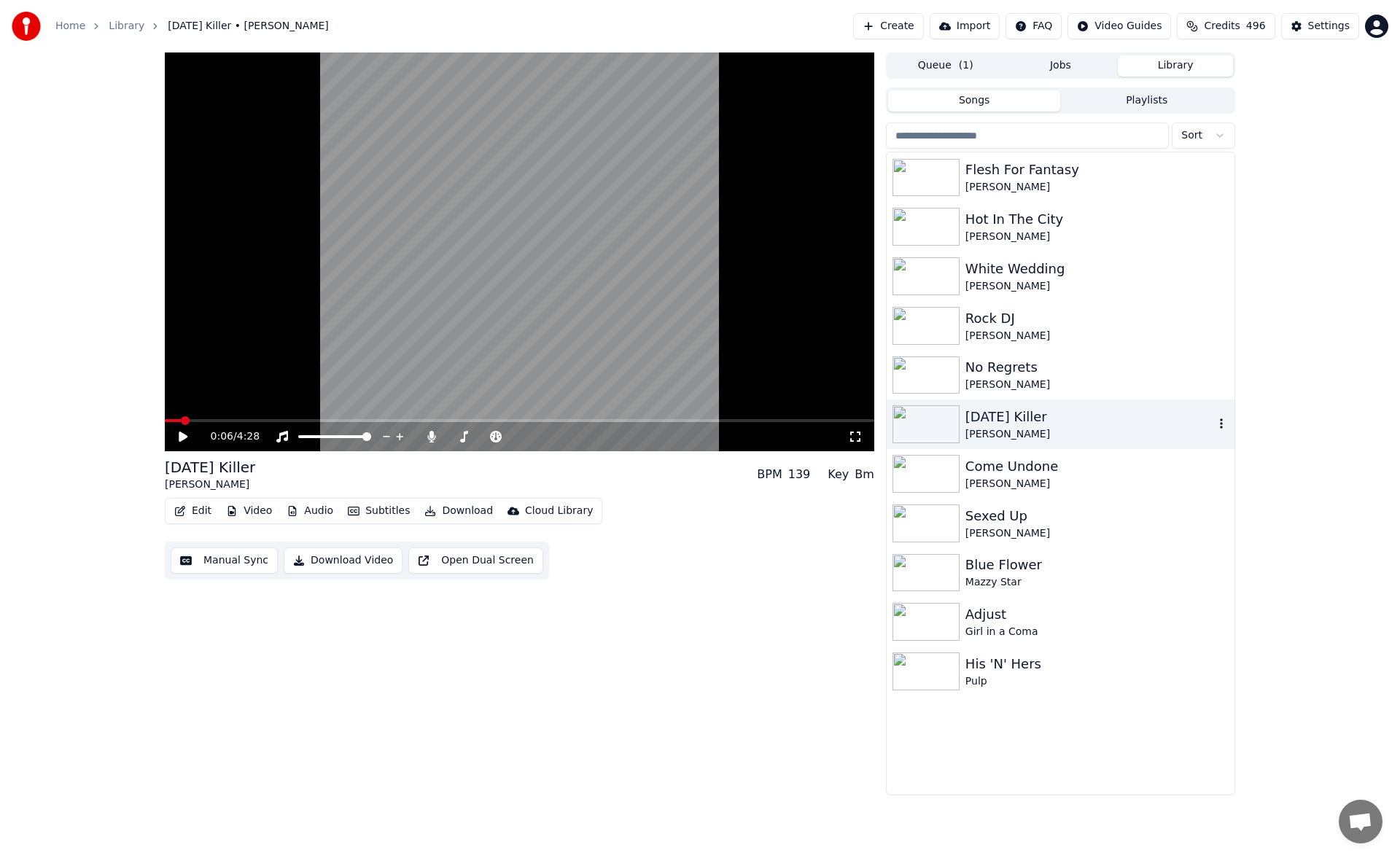
scroll to position [656, 0]
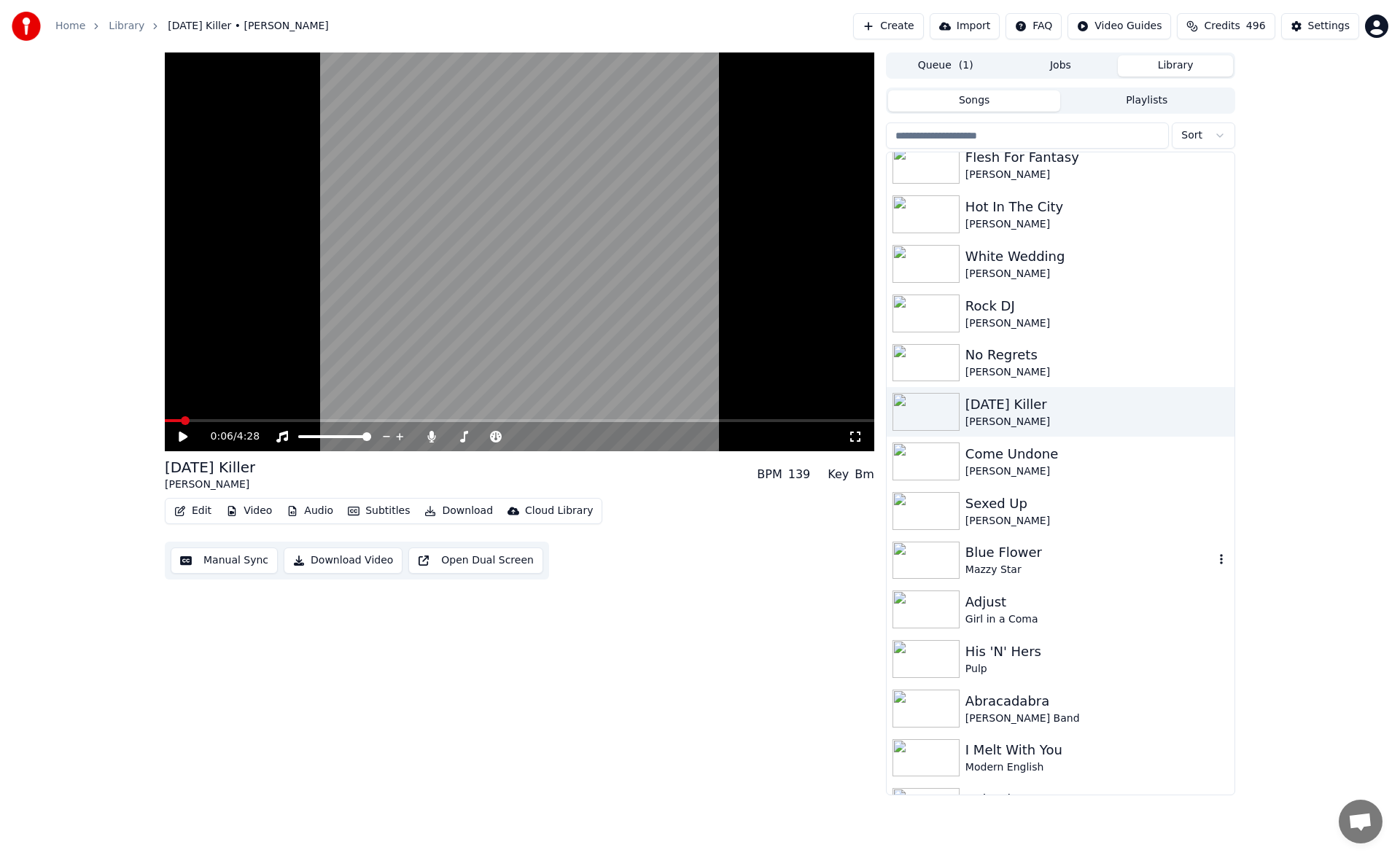
click at [1016, 555] on div "Blue Flower" at bounding box center [1089, 552] width 249 height 20
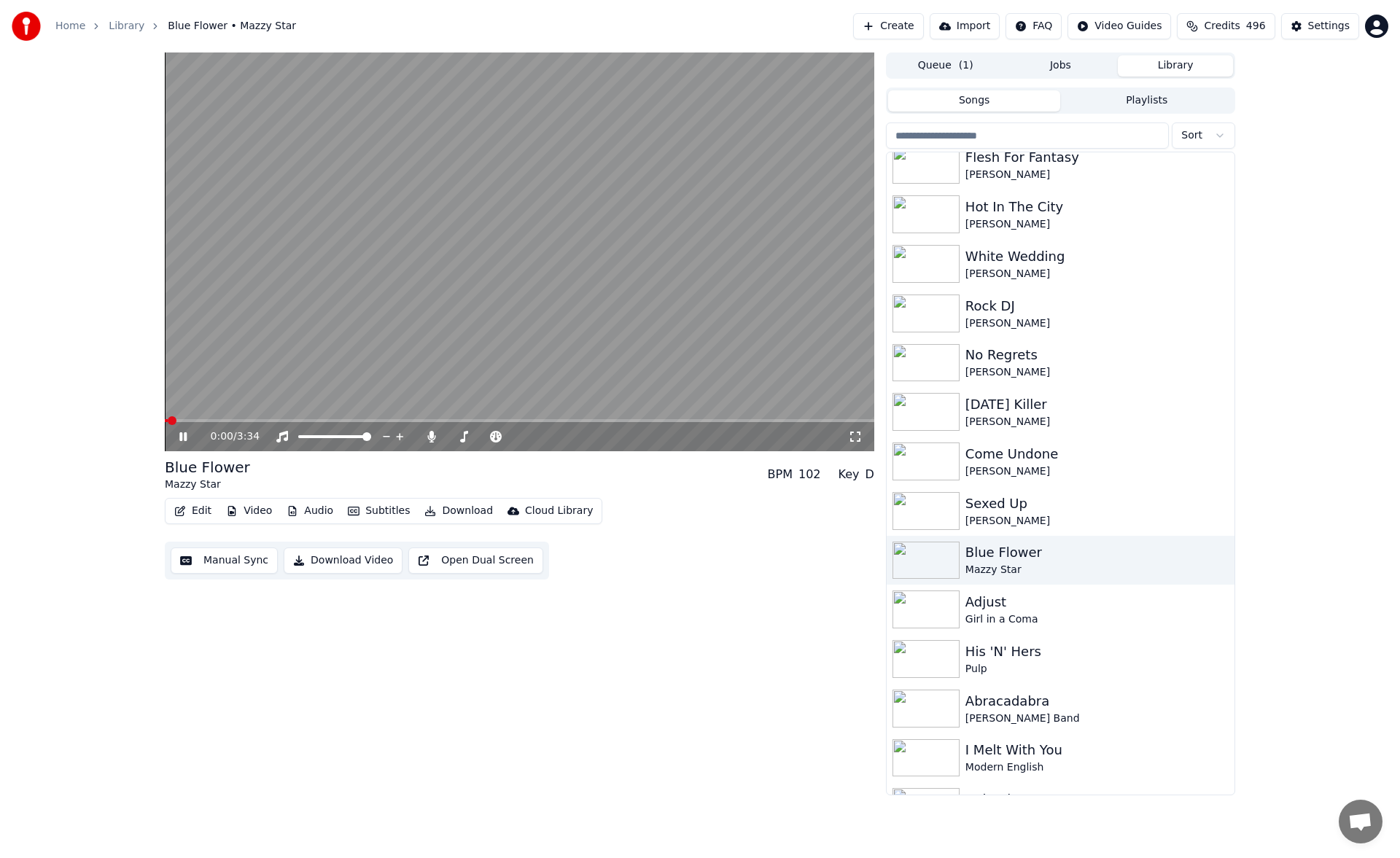
click at [232, 568] on button "Manual Sync" at bounding box center [223, 560] width 107 height 26
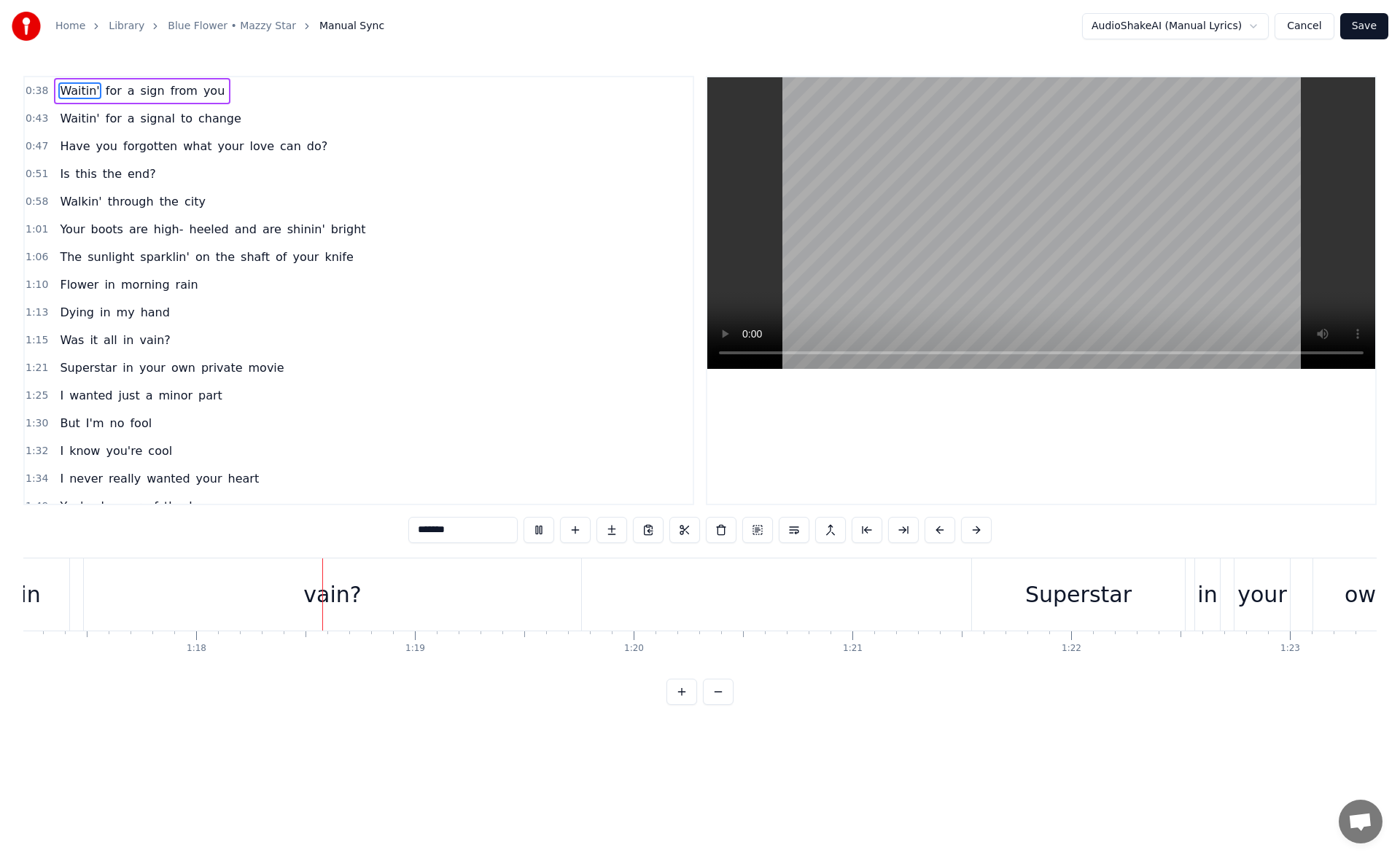
scroll to position [0, 16955]
click at [955, 581] on div "Superstar" at bounding box center [1008, 594] width 213 height 72
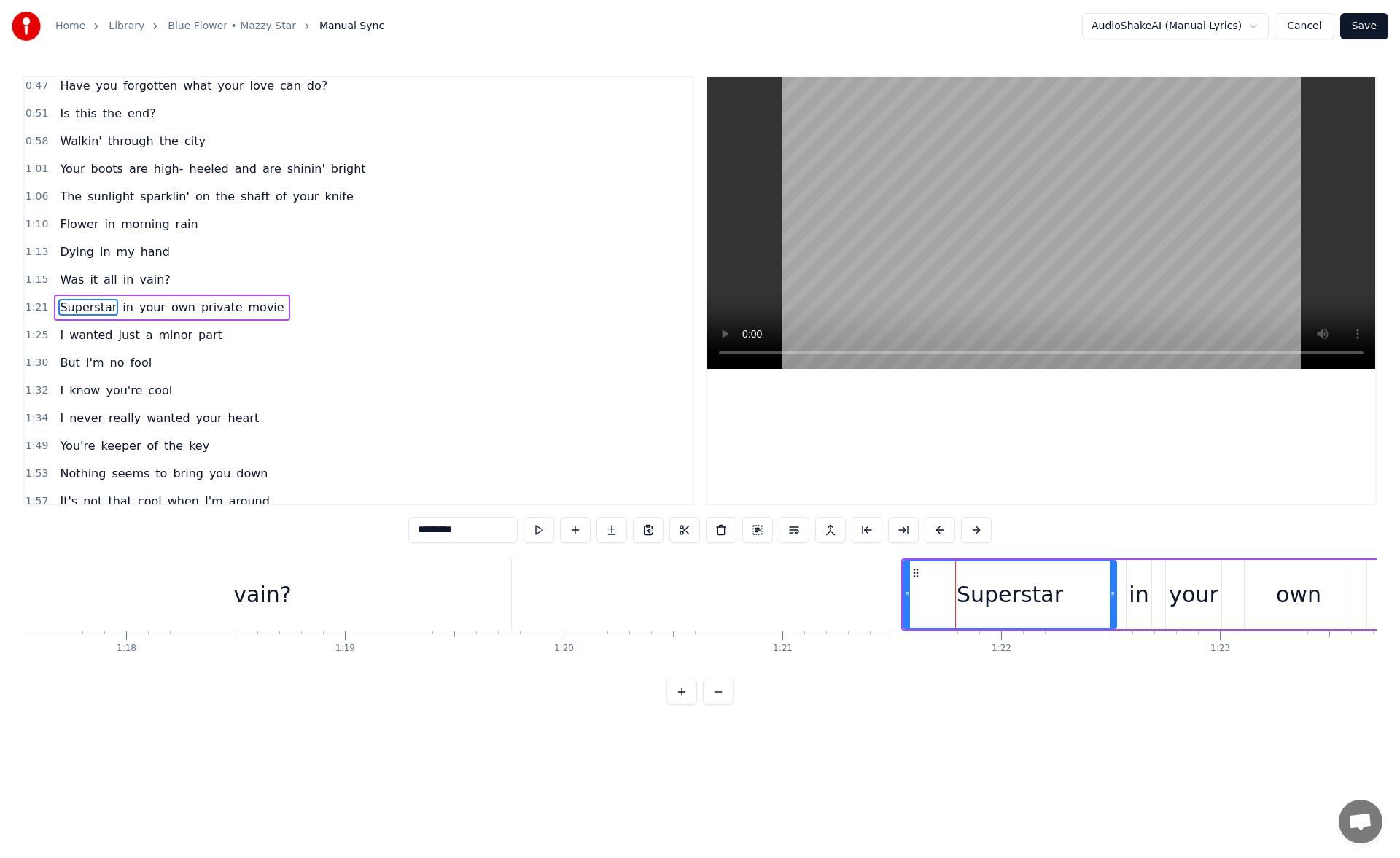
scroll to position [77, 0]
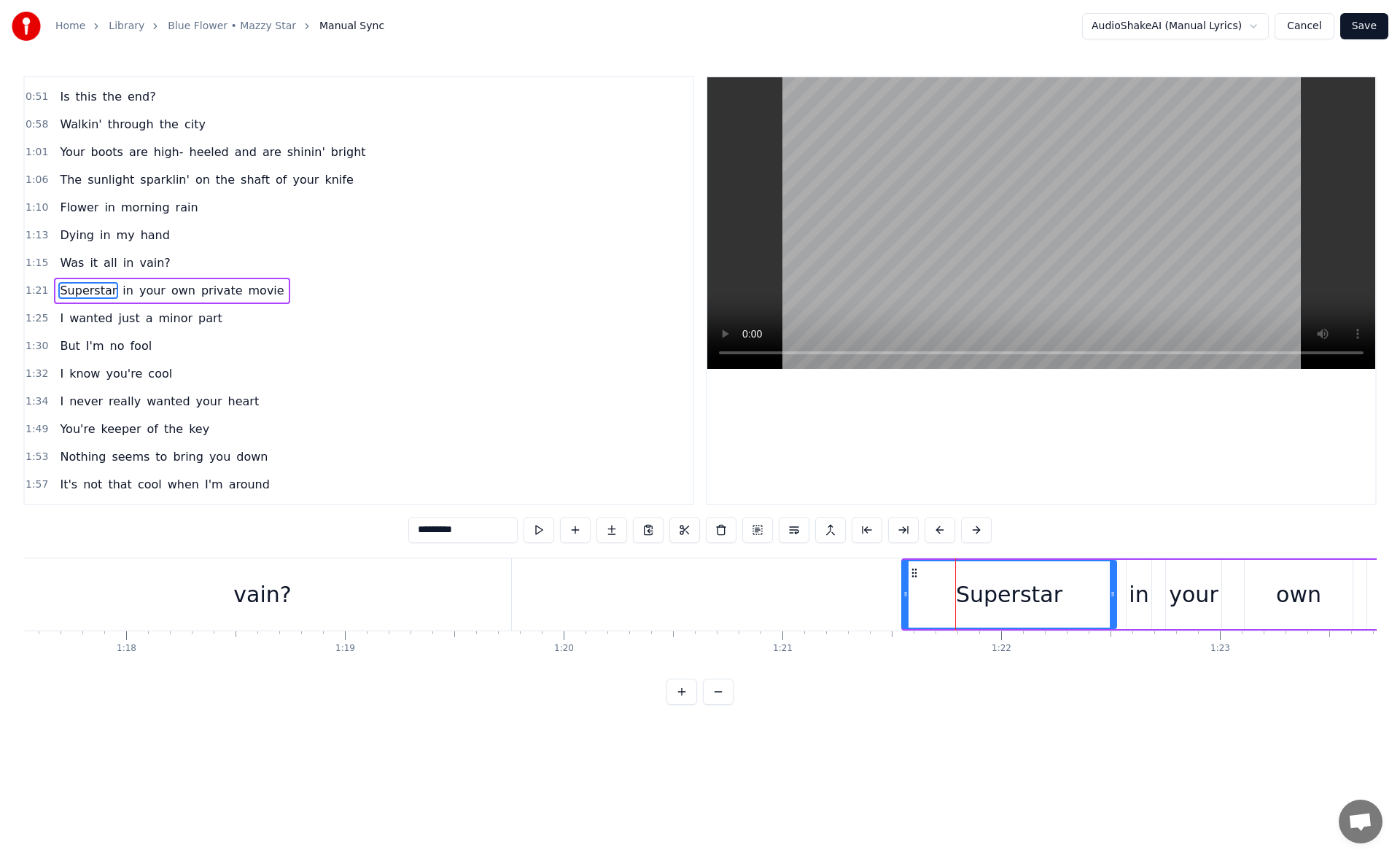
drag, startPoint x: 908, startPoint y: 594, endPoint x: 901, endPoint y: 591, distance: 7.6
click at [902, 591] on icon at bounding box center [905, 594] width 6 height 12
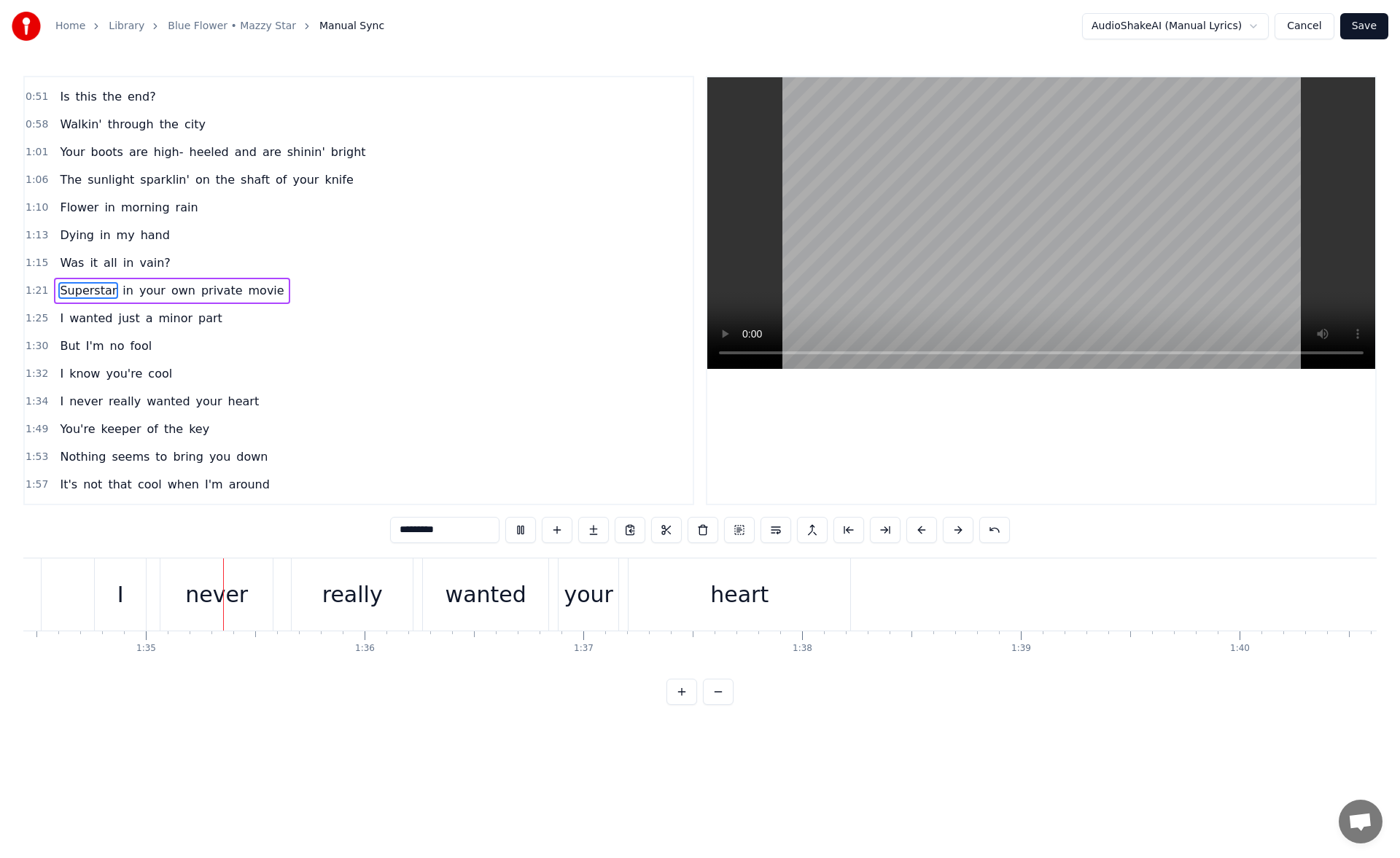
scroll to position [0, 20659]
click at [805, 600] on div "heart" at bounding box center [734, 594] width 222 height 72
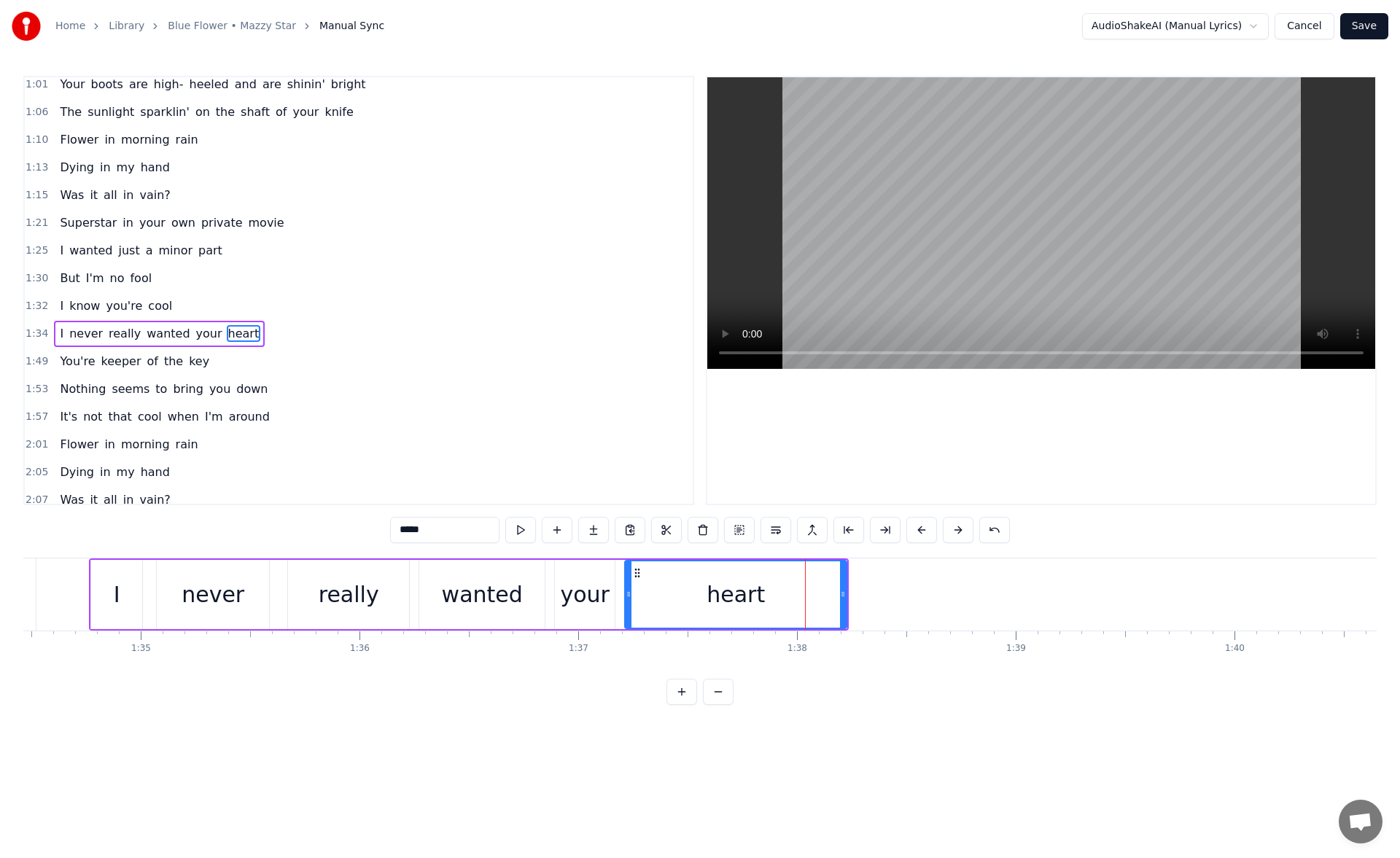
scroll to position [188, 0]
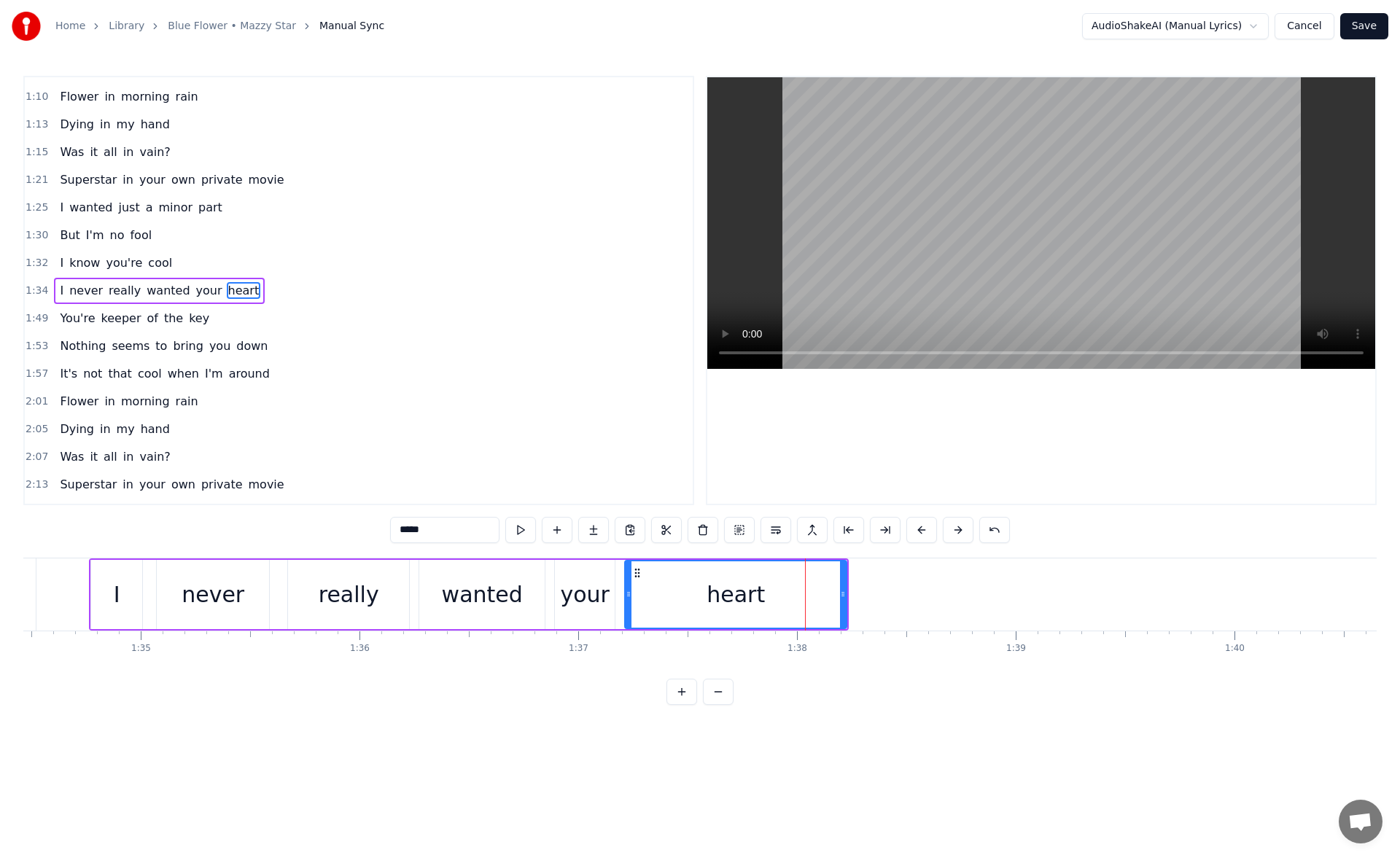
drag, startPoint x: 843, startPoint y: 597, endPoint x: 875, endPoint y: 597, distance: 32.0
click at [846, 597] on icon at bounding box center [843, 594] width 6 height 12
click at [531, 529] on button at bounding box center [520, 529] width 31 height 26
drag, startPoint x: 873, startPoint y: 593, endPoint x: 904, endPoint y: 591, distance: 31.1
click at [902, 591] on icon at bounding box center [899, 594] width 6 height 12
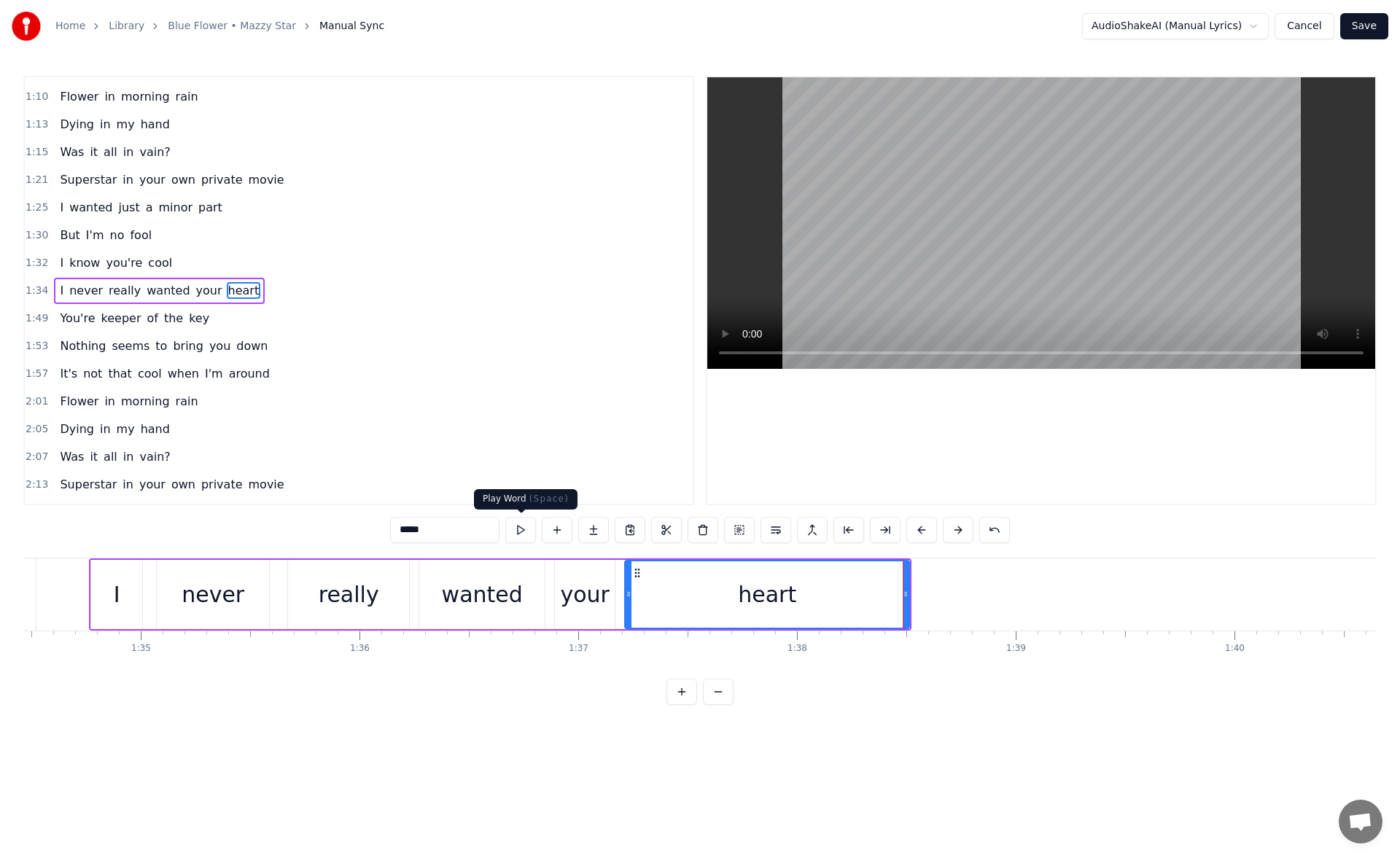
click at [527, 526] on button at bounding box center [520, 529] width 31 height 26
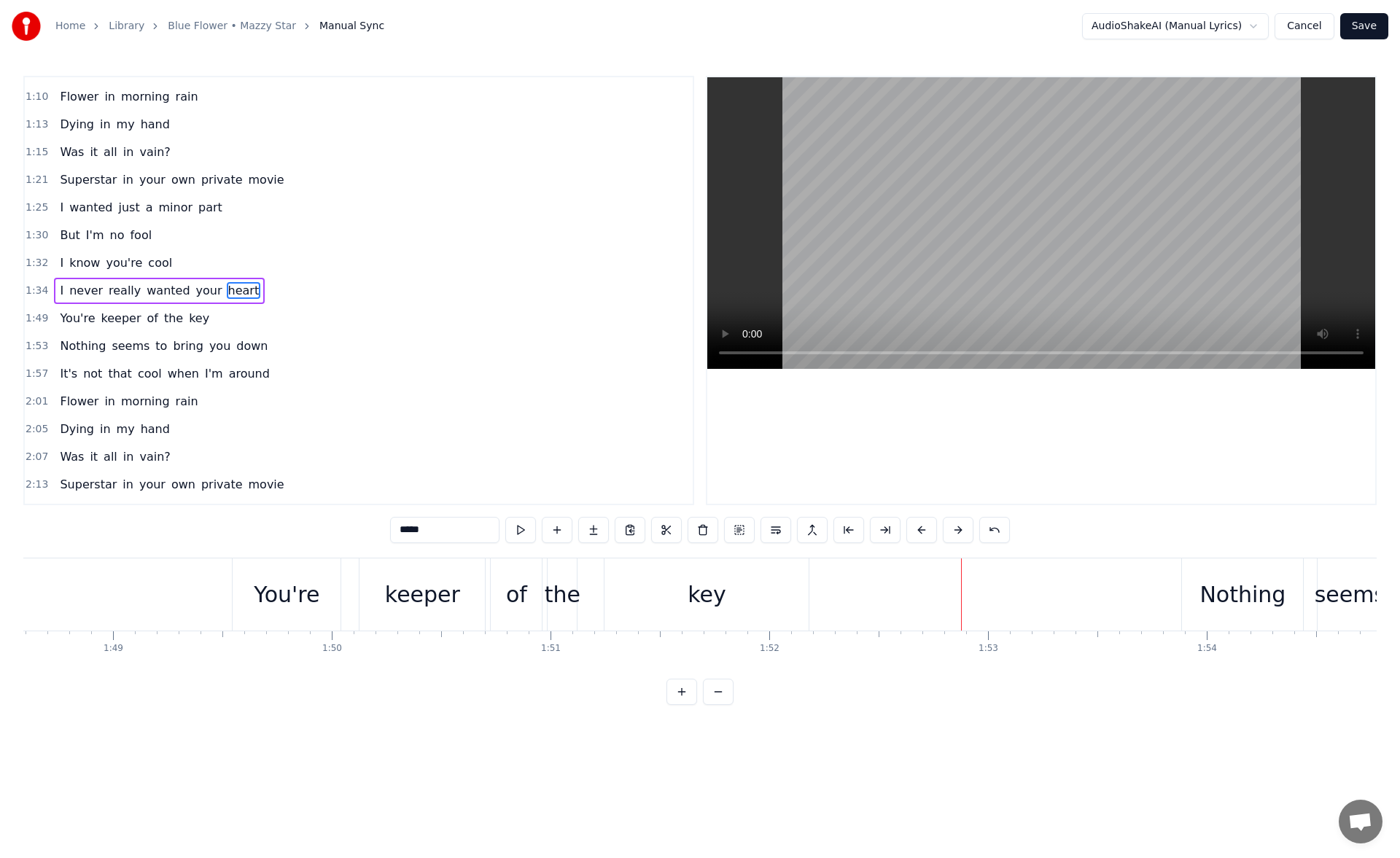
scroll to position [0, 23594]
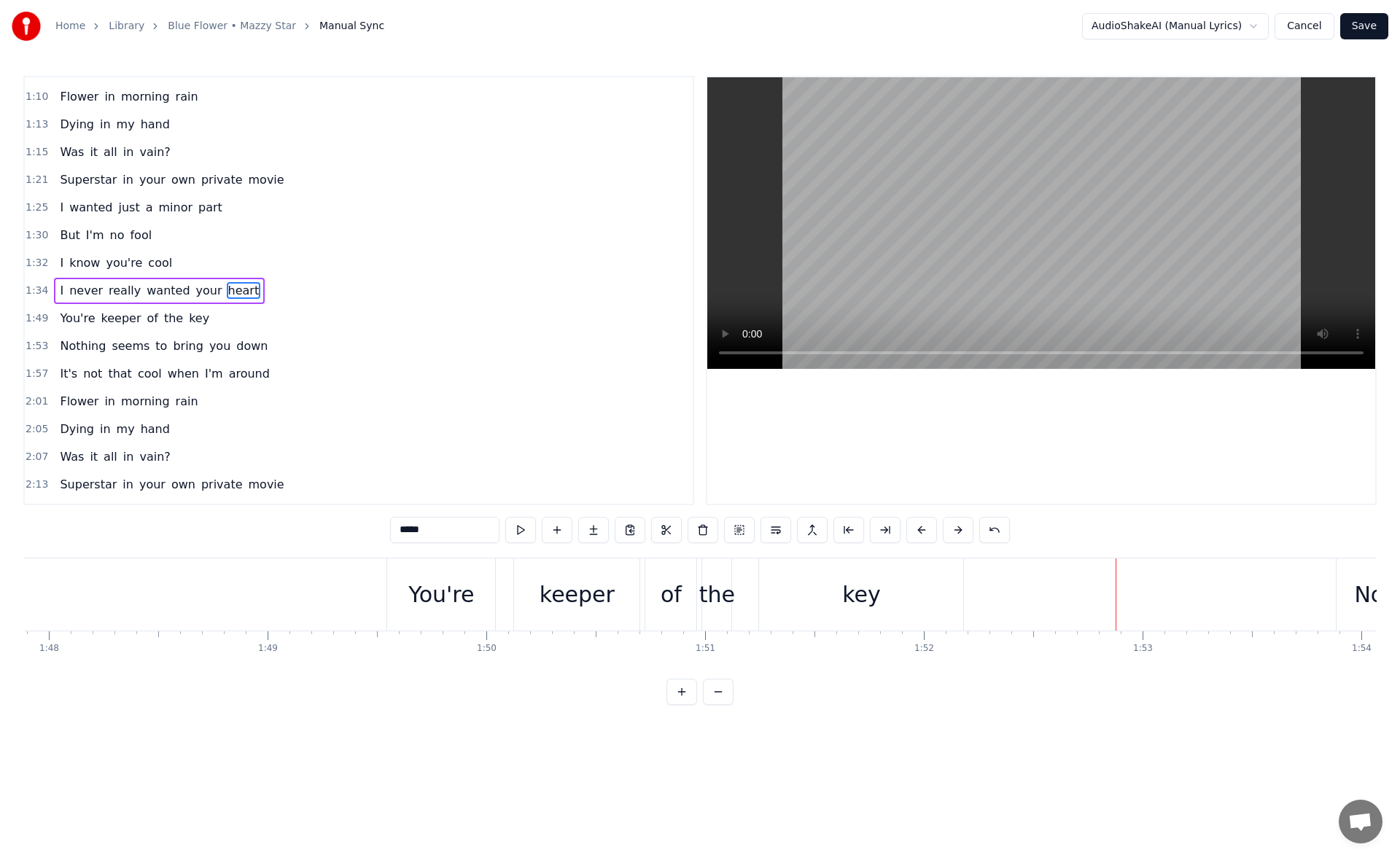
click at [481, 587] on div "You're" at bounding box center [441, 594] width 108 height 72
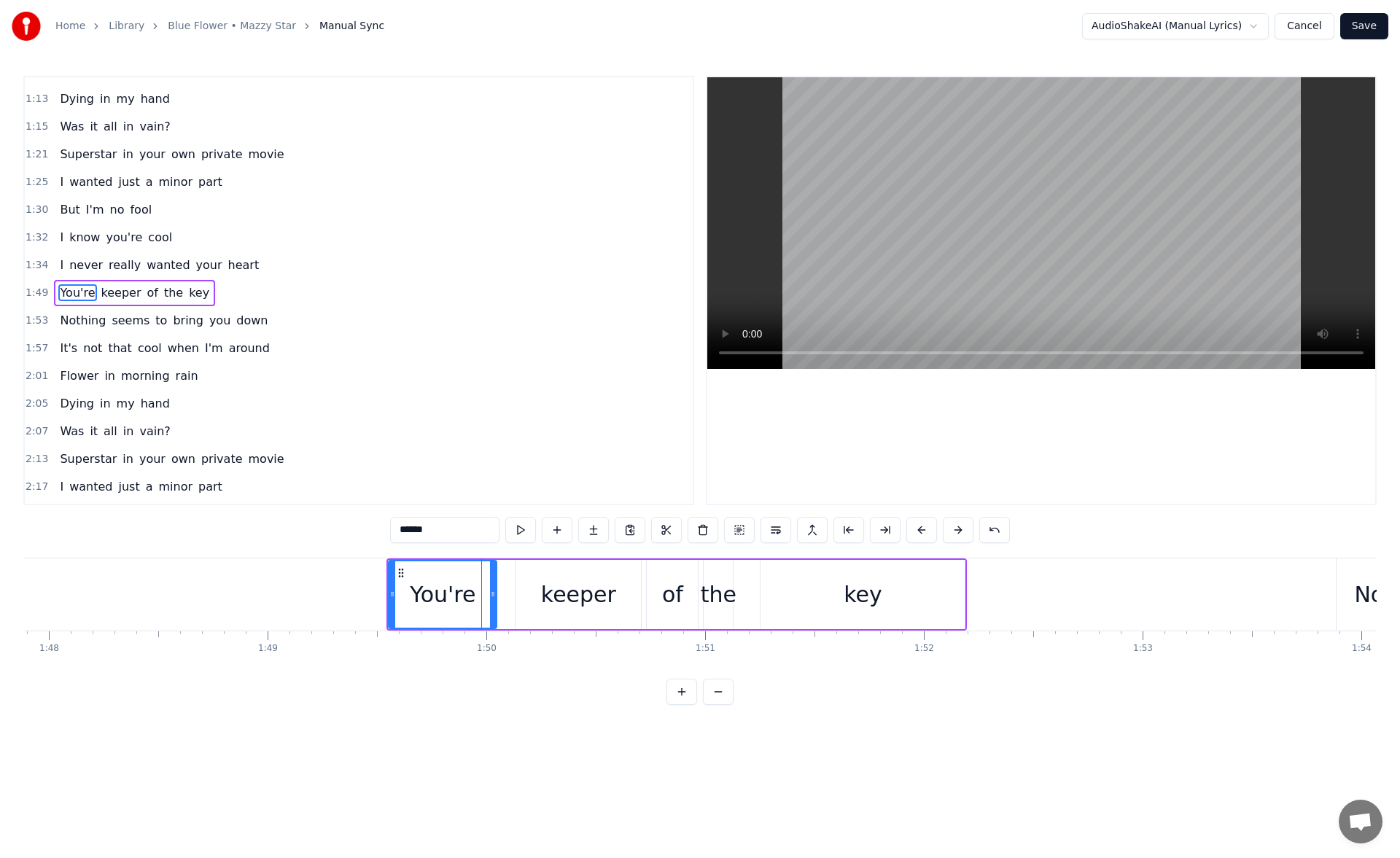
scroll to position [216, 0]
click at [525, 535] on button at bounding box center [520, 529] width 31 height 26
click at [532, 585] on div "keeper" at bounding box center [578, 594] width 126 height 69
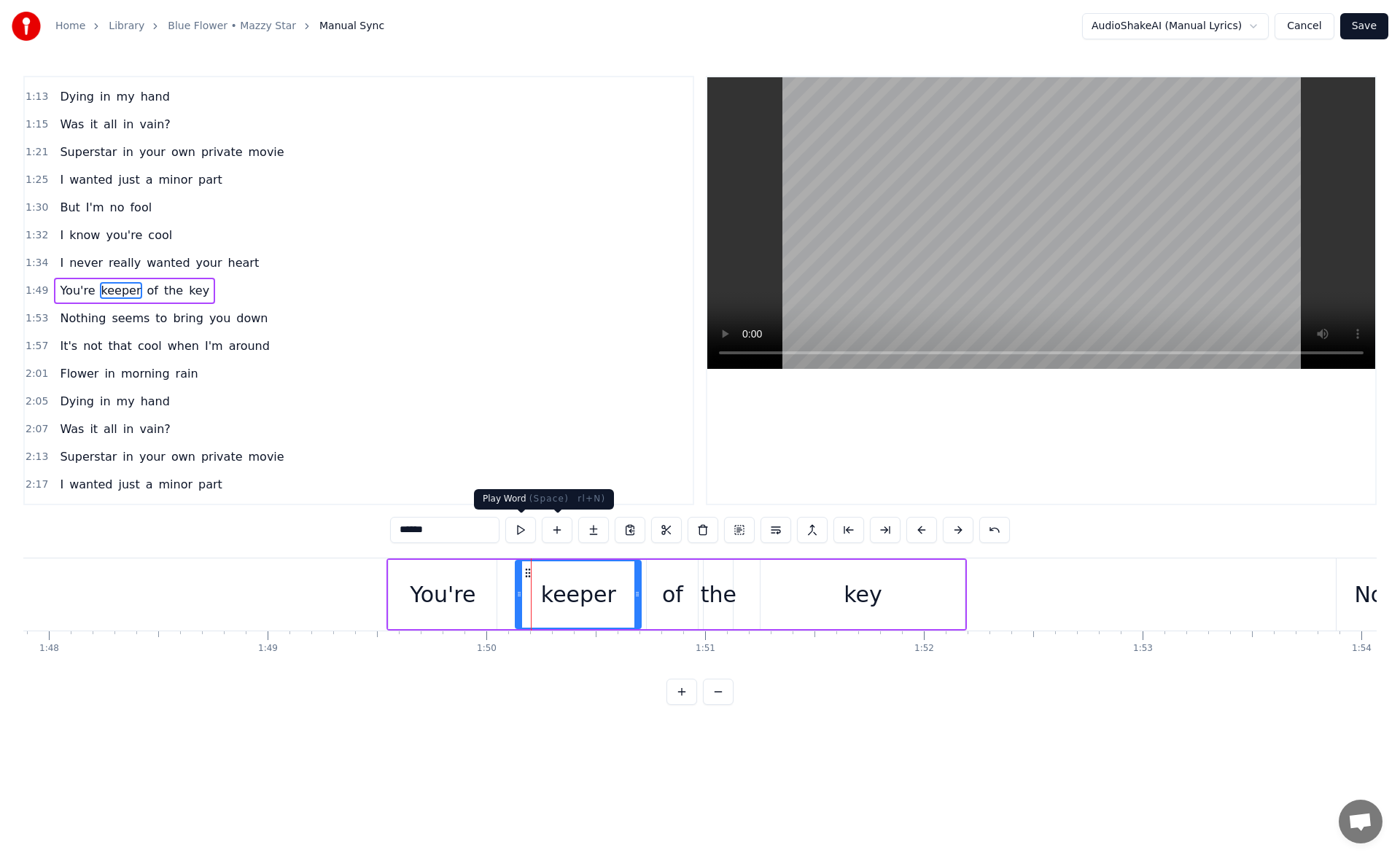
click at [526, 531] on button at bounding box center [520, 529] width 31 height 26
click at [473, 591] on div "You're" at bounding box center [442, 594] width 108 height 69
type input "******"
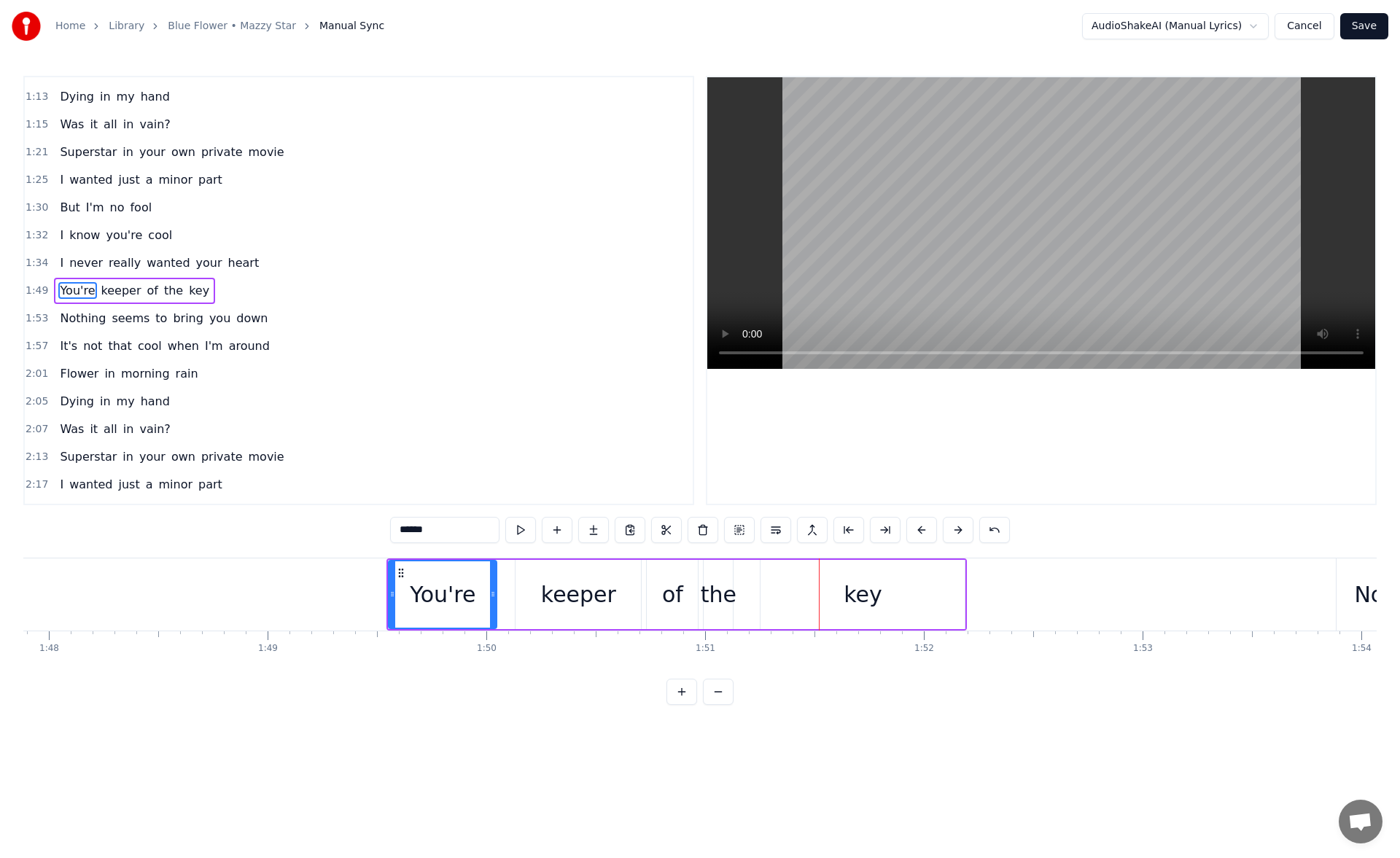
click at [478, 579] on div "You're" at bounding box center [442, 594] width 106 height 66
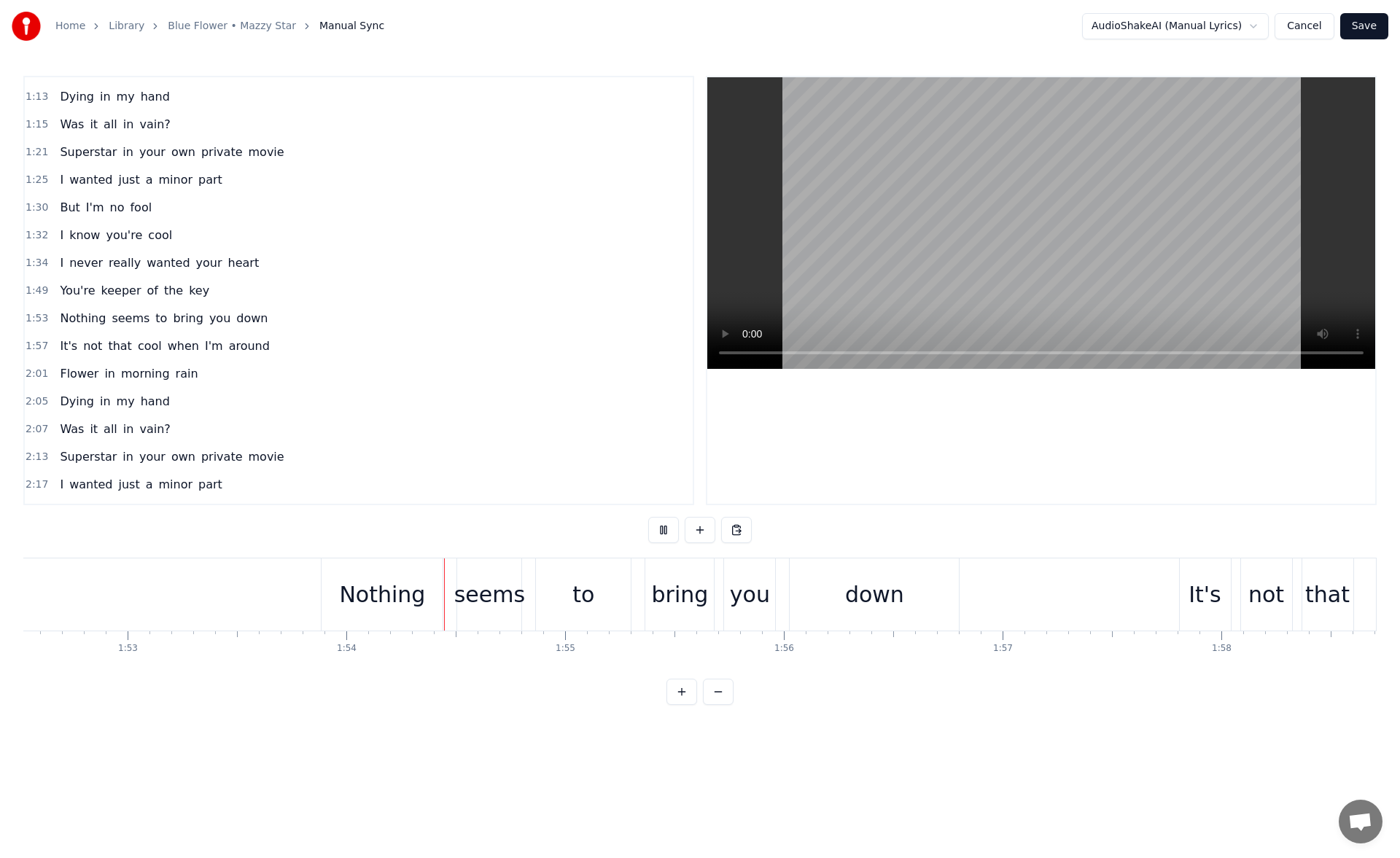
scroll to position [0, 24838]
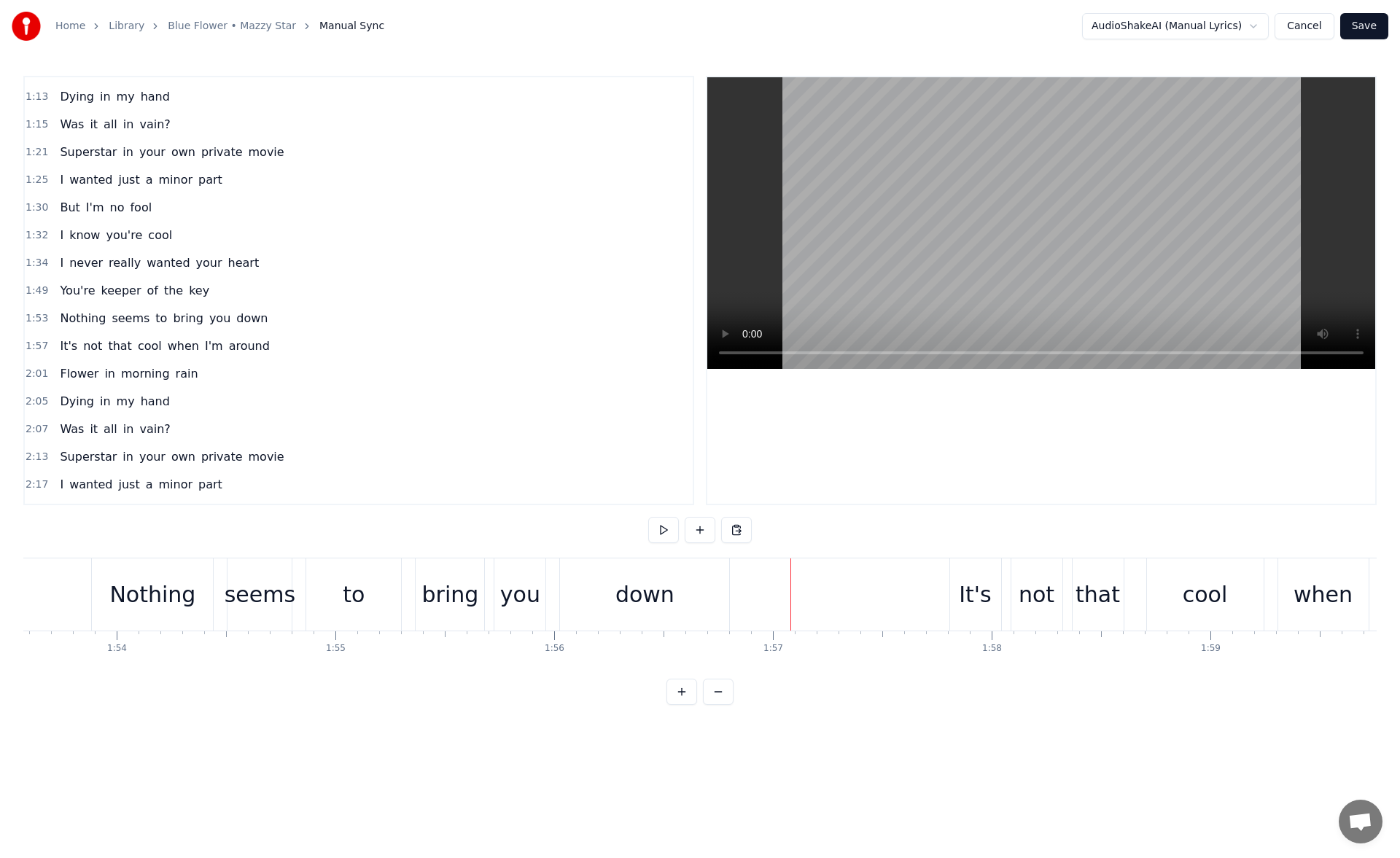
click at [720, 583] on div "down" at bounding box center [644, 594] width 169 height 72
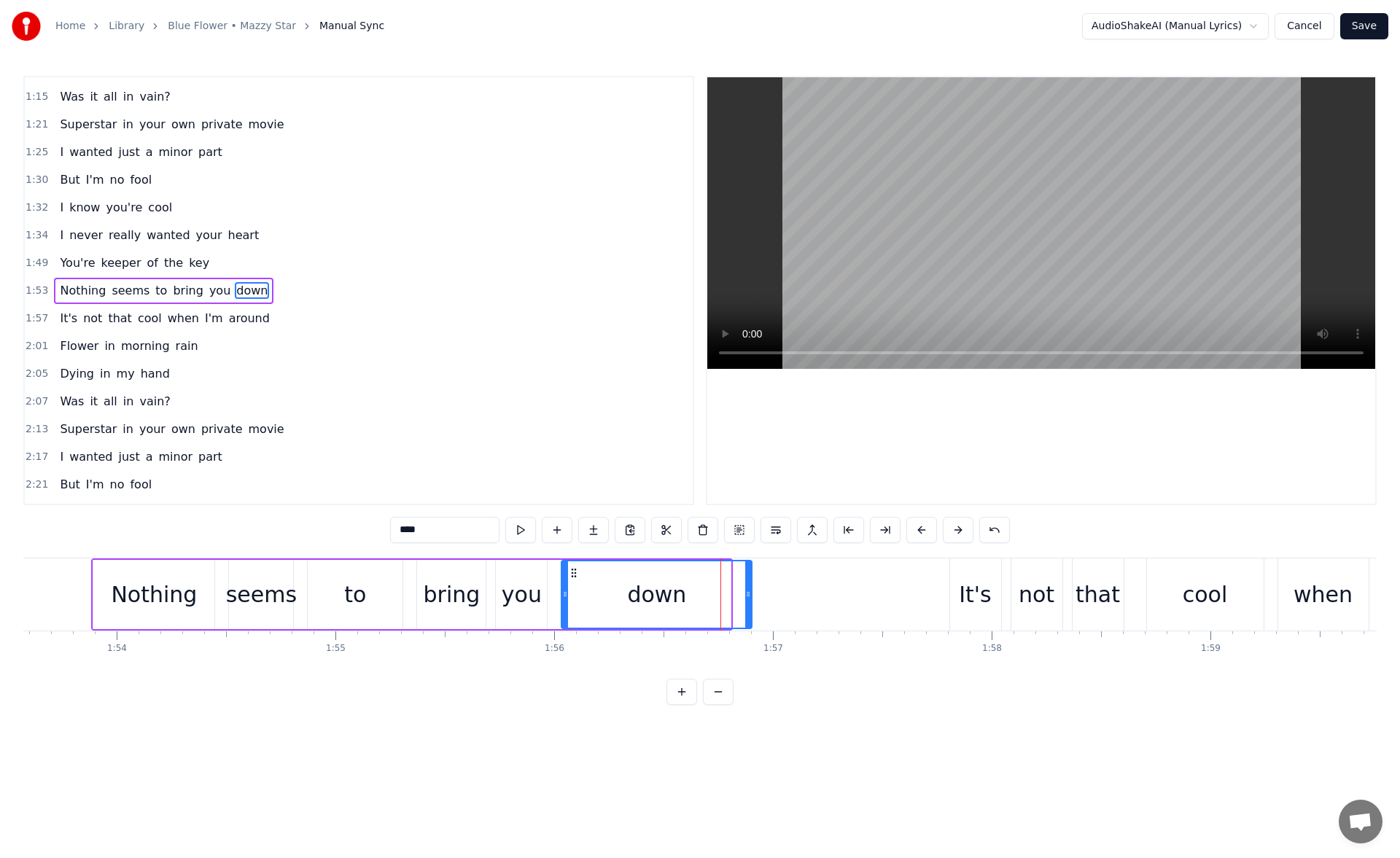
drag, startPoint x: 728, startPoint y: 592, endPoint x: 772, endPoint y: 594, distance: 44.0
click at [751, 594] on icon at bounding box center [748, 594] width 6 height 12
click at [521, 535] on button at bounding box center [520, 529] width 31 height 26
click at [988, 588] on div "It's" at bounding box center [975, 594] width 33 height 33
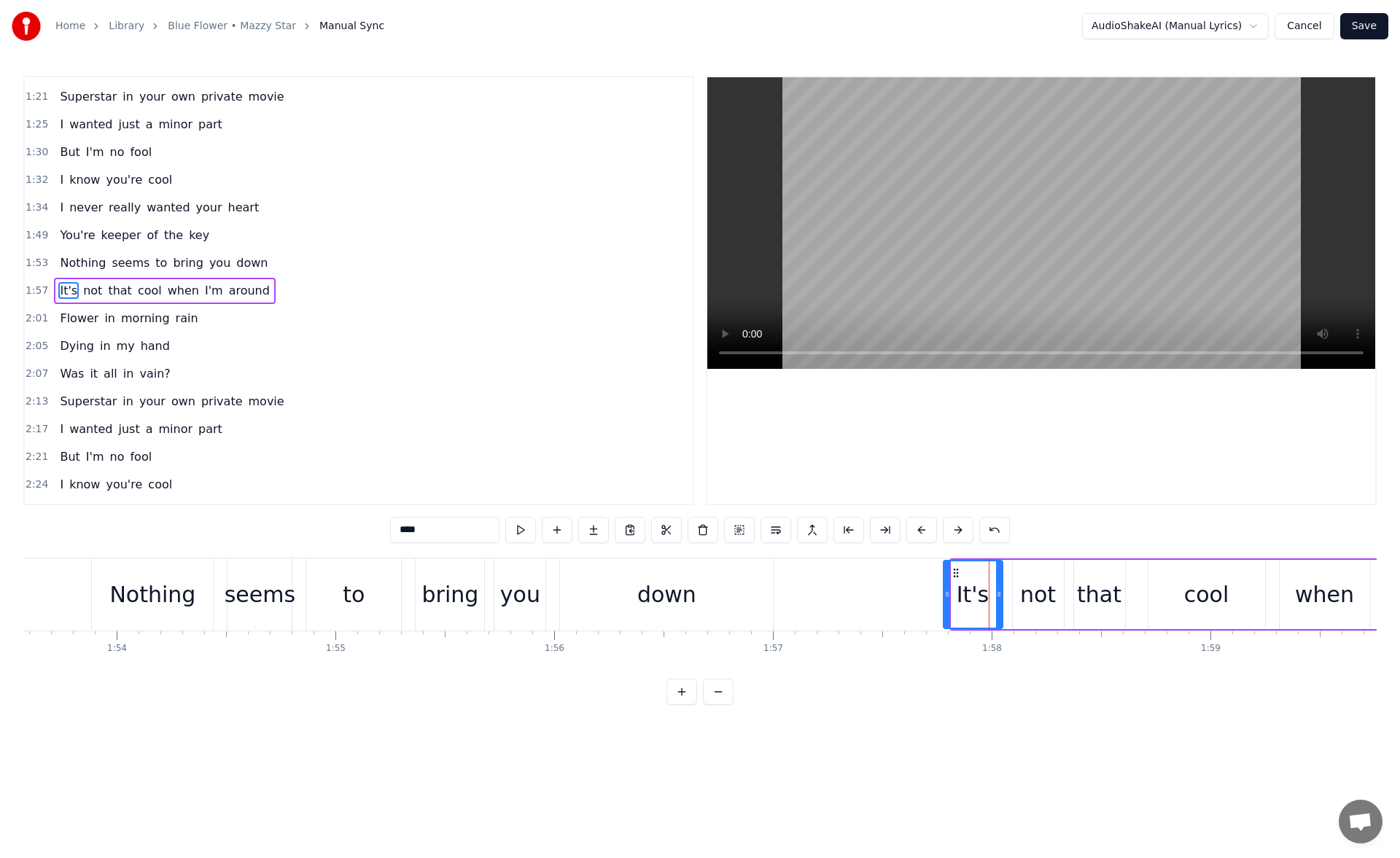
drag, startPoint x: 954, startPoint y: 598, endPoint x: 947, endPoint y: 596, distance: 7.3
click at [947, 596] on icon at bounding box center [947, 594] width 6 height 12
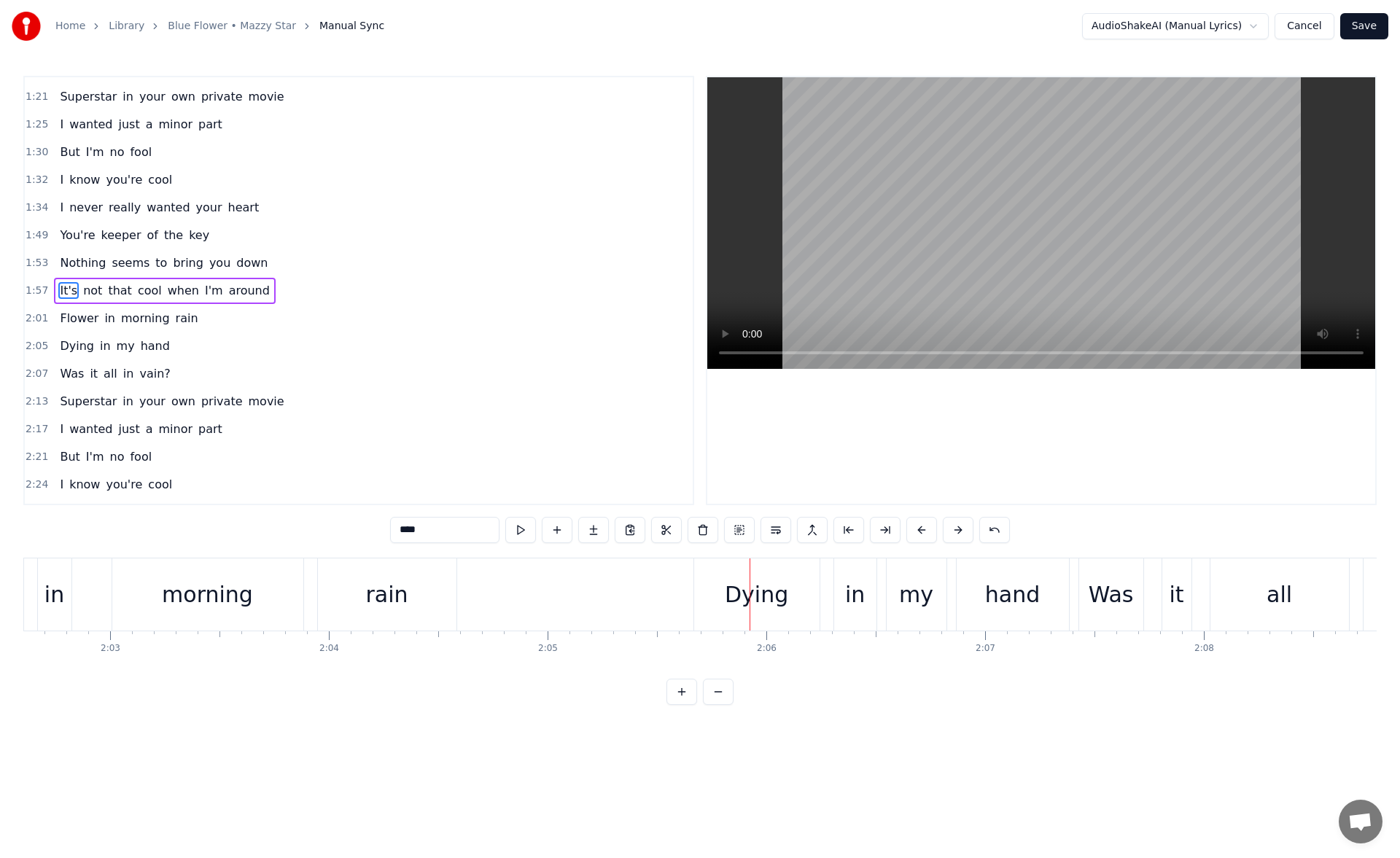
scroll to position [0, 26761]
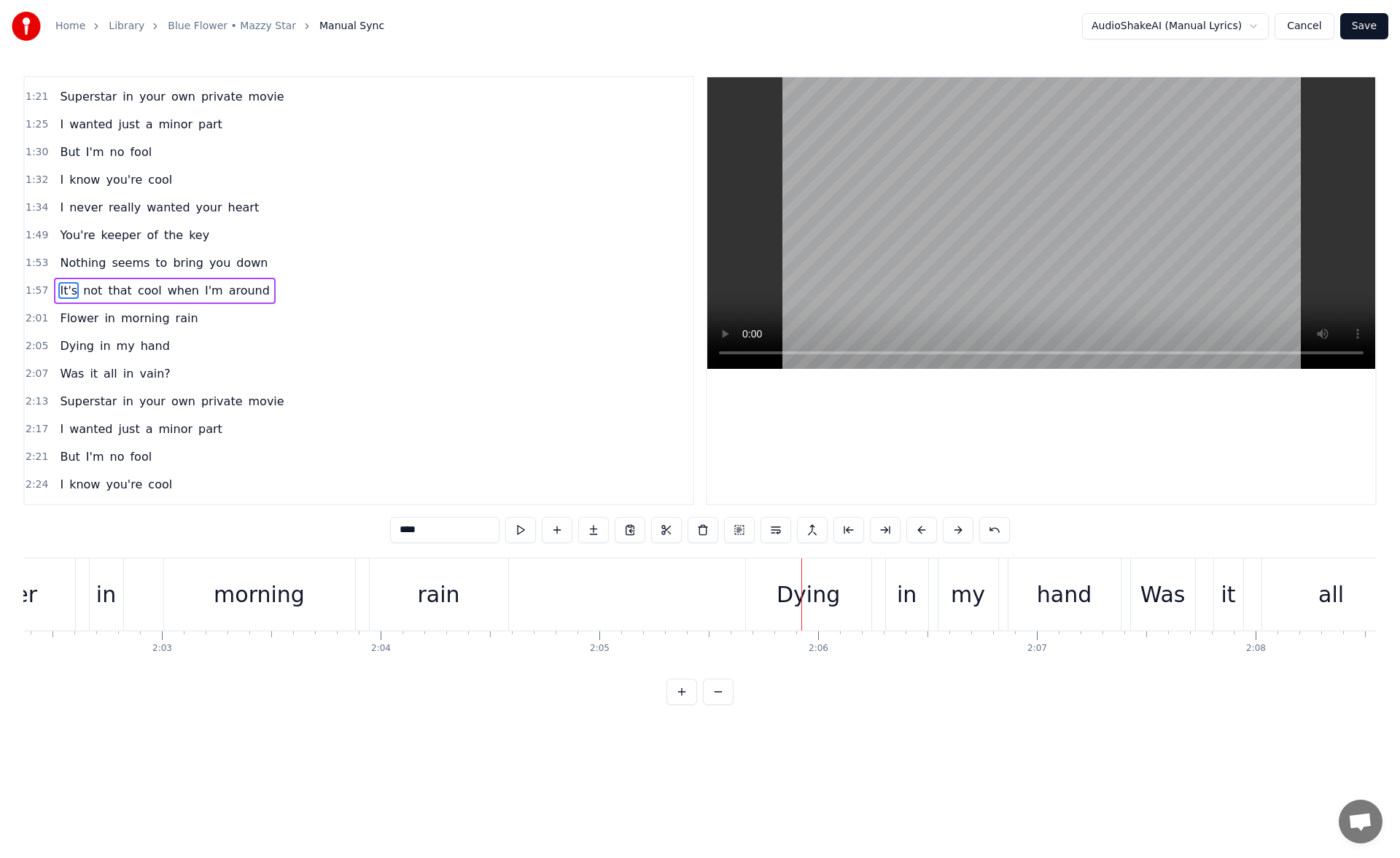
click at [492, 591] on div "rain" at bounding box center [439, 594] width 138 height 72
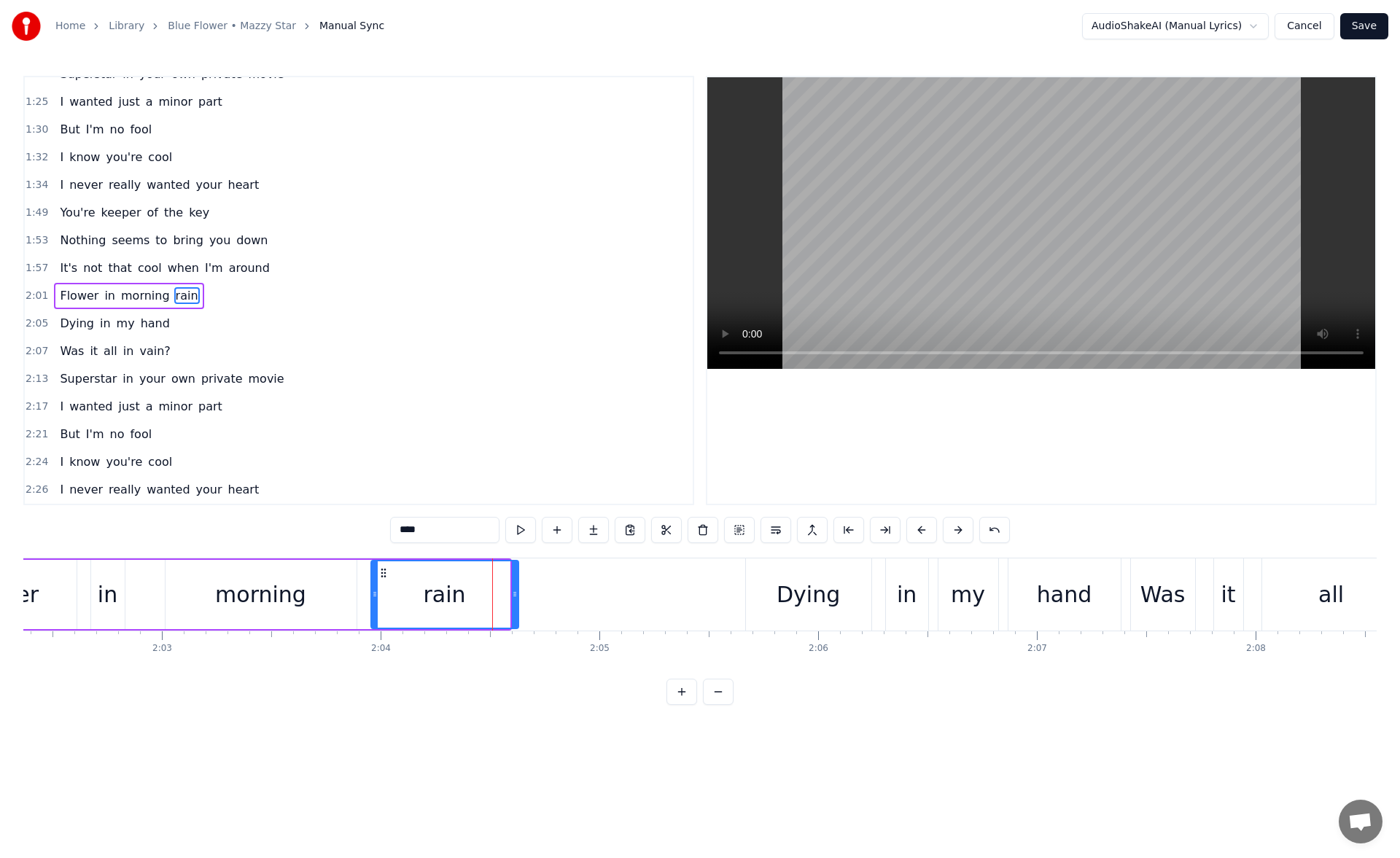
drag, startPoint x: 507, startPoint y: 597, endPoint x: 545, endPoint y: 594, distance: 38.1
click at [518, 594] on icon at bounding box center [515, 594] width 6 height 12
click at [526, 529] on button at bounding box center [520, 529] width 31 height 26
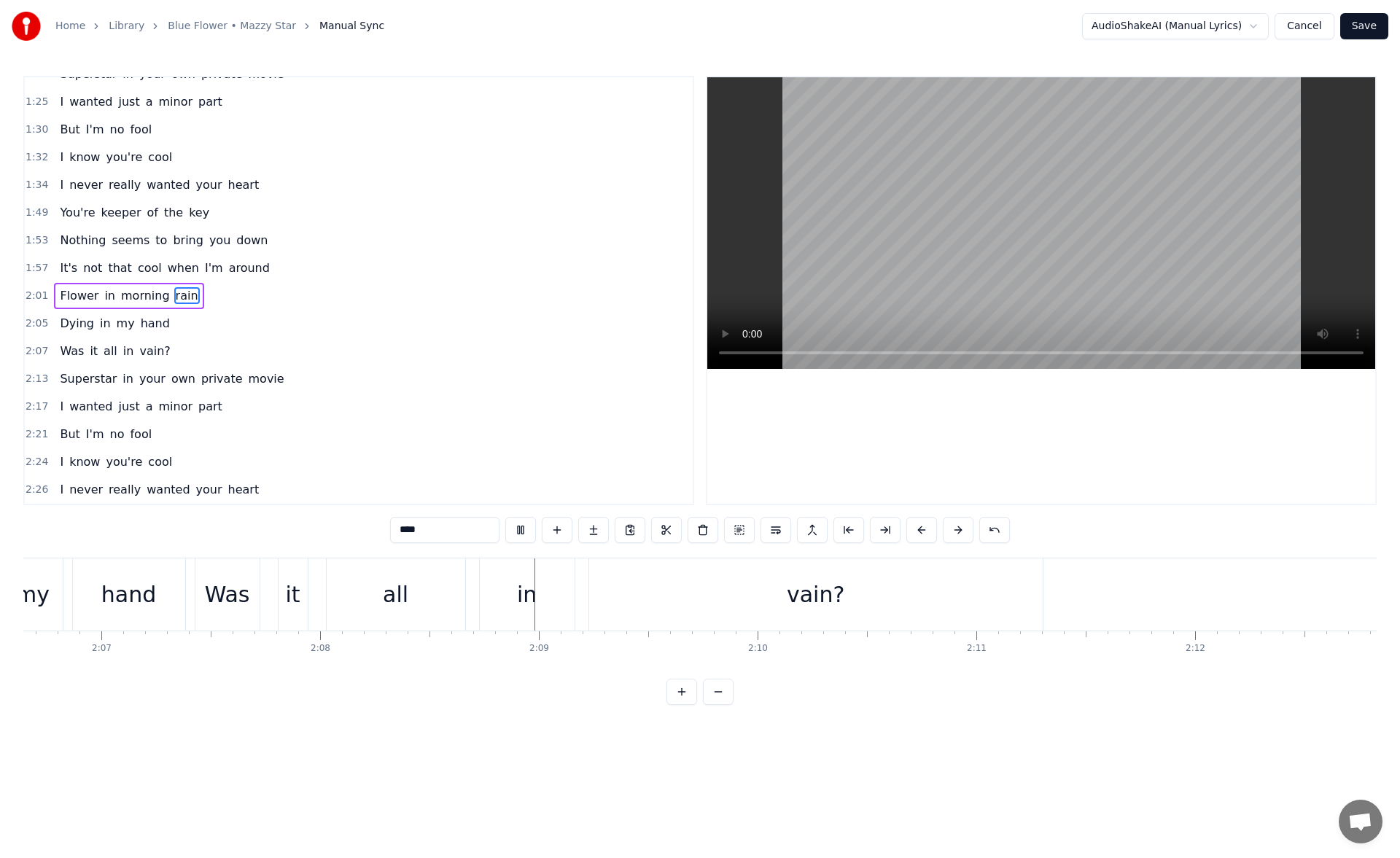
scroll to position [0, 28012]
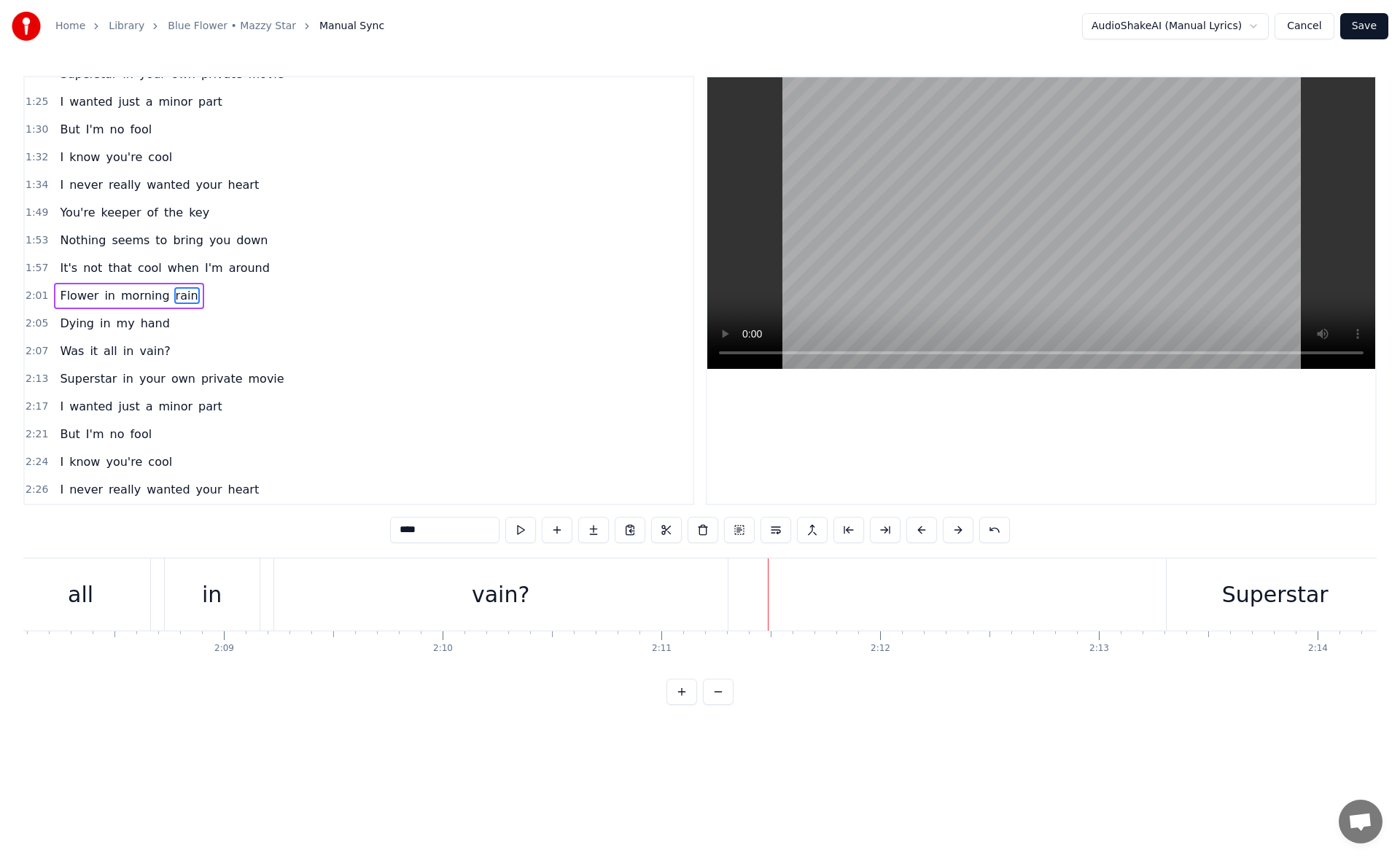
click at [710, 617] on div "vain?" at bounding box center [501, 594] width 453 height 72
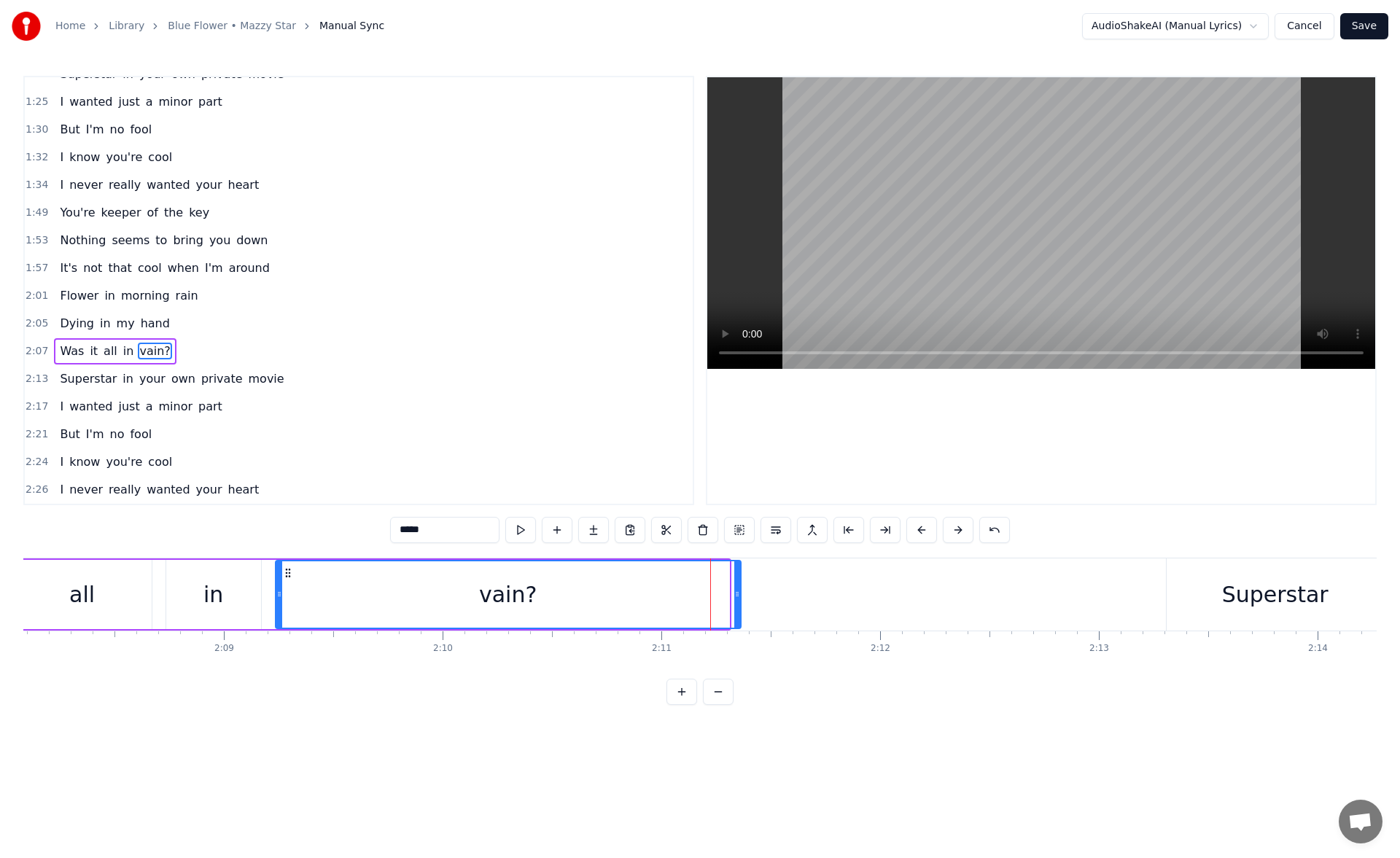
drag, startPoint x: 725, startPoint y: 600, endPoint x: 780, endPoint y: 595, distance: 55.2
click at [740, 595] on div at bounding box center [737, 594] width 6 height 66
click at [525, 531] on button at bounding box center [520, 529] width 31 height 26
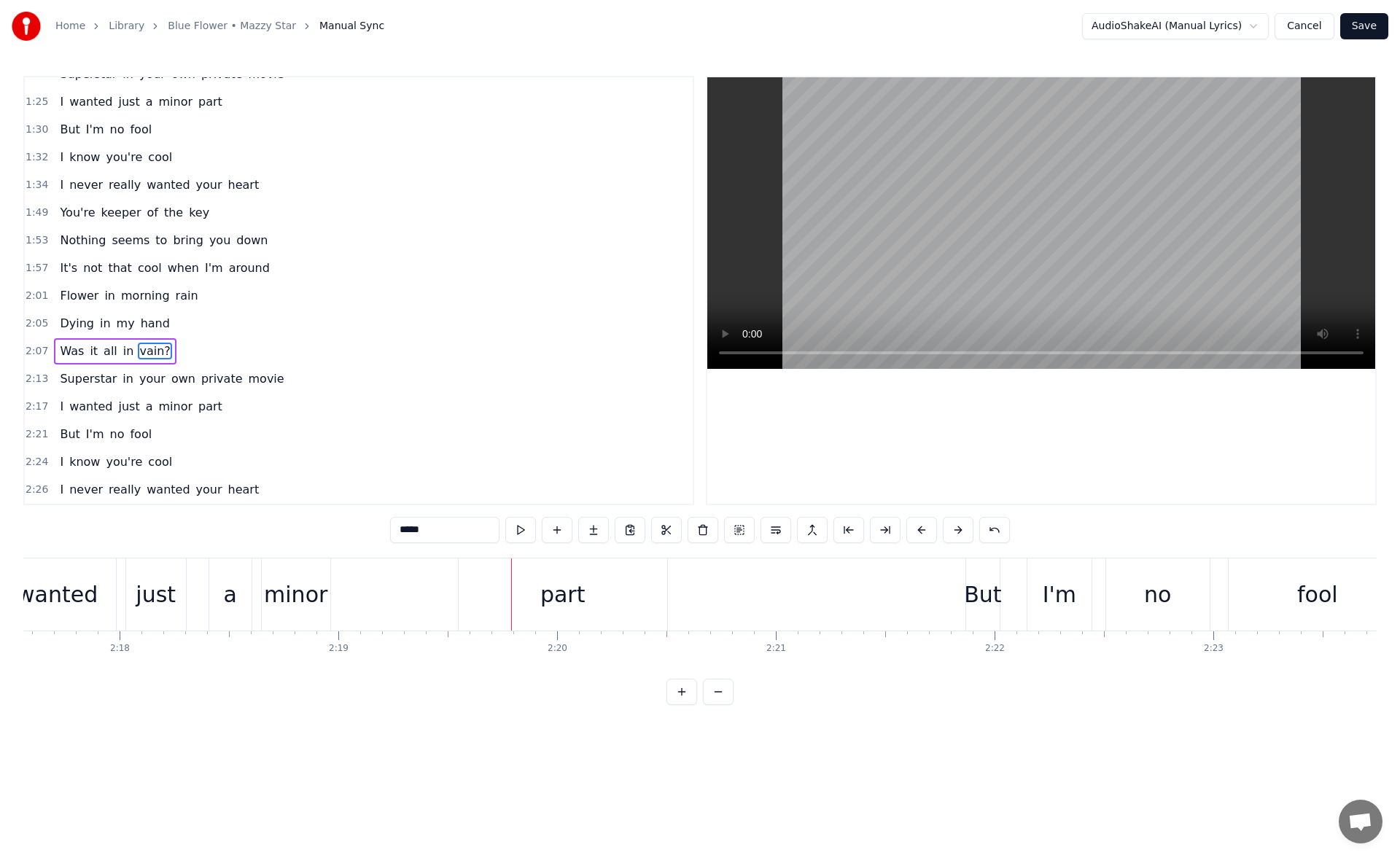
scroll to position [0, 29879]
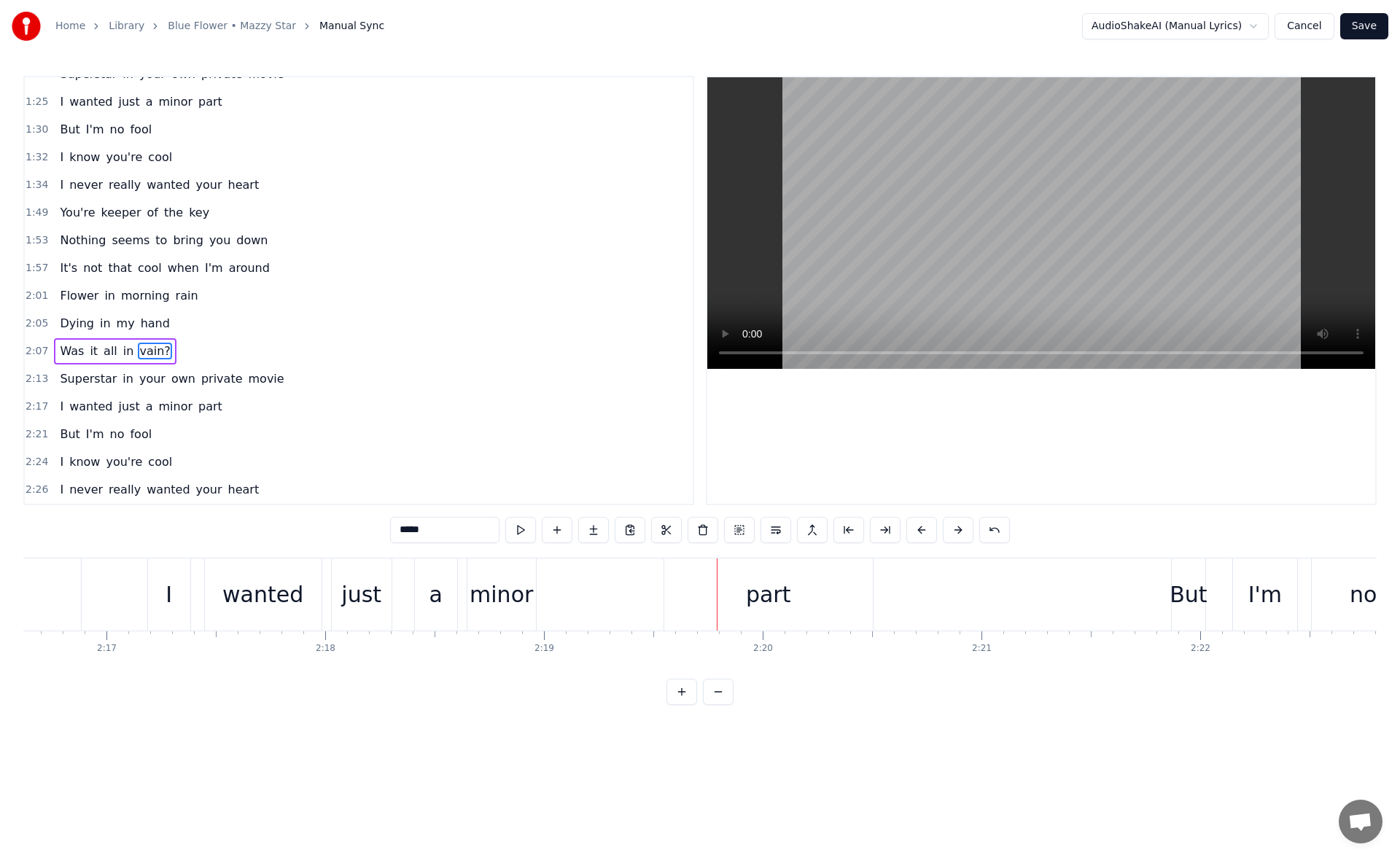
click at [484, 574] on div "minor" at bounding box center [501, 594] width 69 height 72
type input "*****"
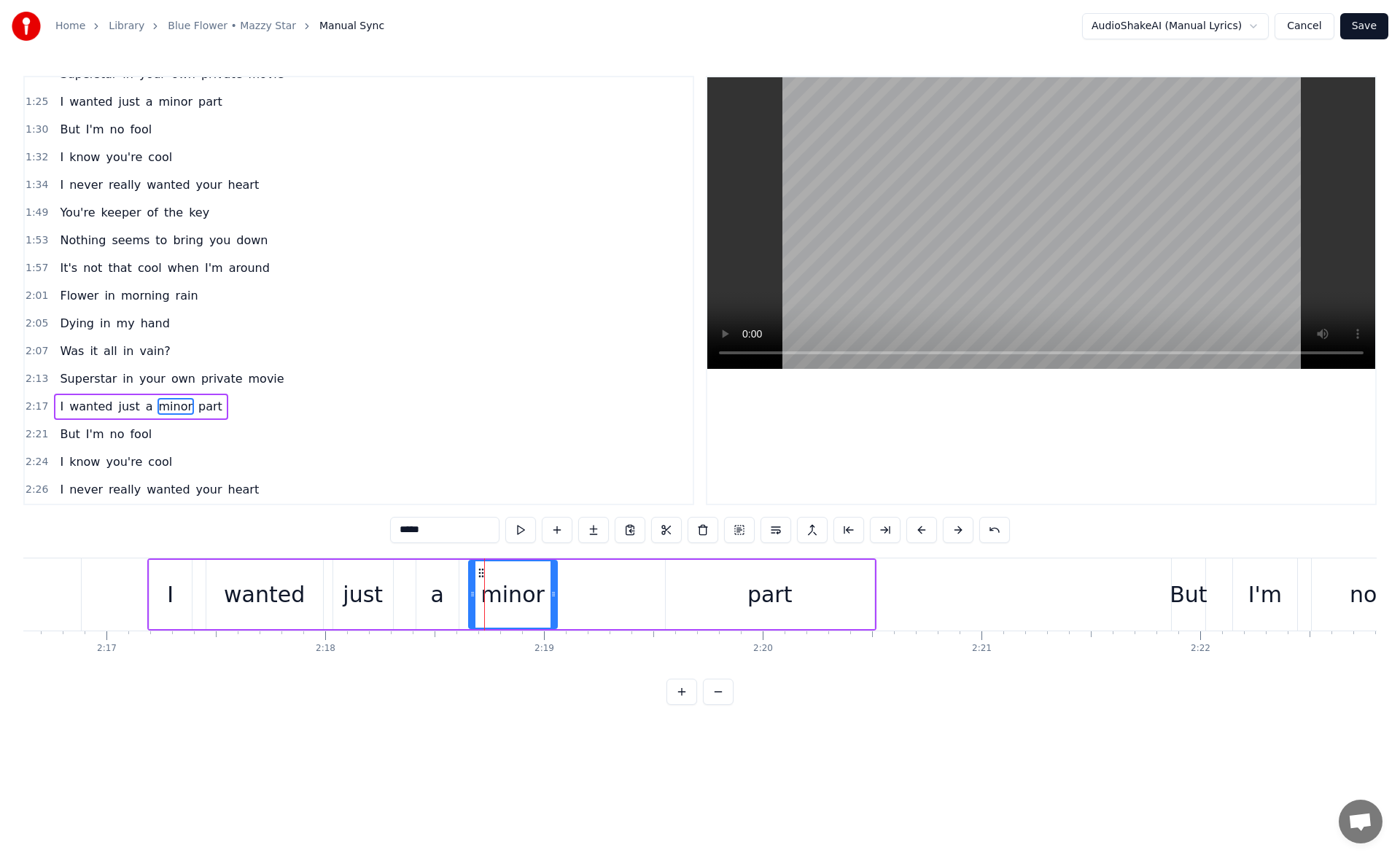
drag, startPoint x: 533, startPoint y: 590, endPoint x: 597, endPoint y: 586, distance: 64.1
click at [596, 586] on div "I wanted just a minor part" at bounding box center [512, 594] width 729 height 72
click at [521, 580] on div "minor" at bounding box center [533, 594] width 64 height 33
click at [527, 529] on button at bounding box center [520, 529] width 31 height 26
drag, startPoint x: 592, startPoint y: 597, endPoint x: 613, endPoint y: 599, distance: 21.1
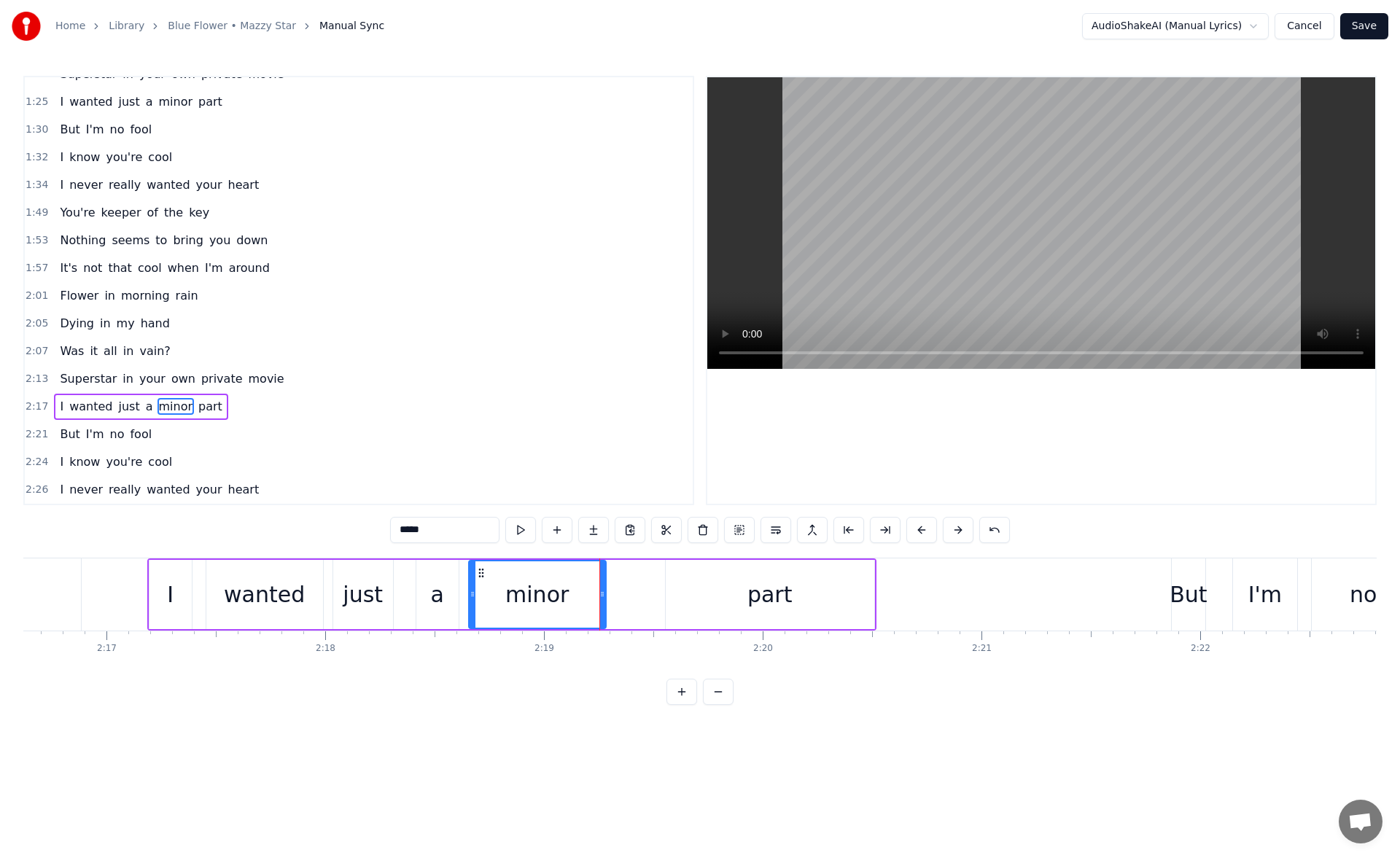
click at [605, 599] on icon at bounding box center [602, 594] width 6 height 12
click at [527, 529] on button at bounding box center [520, 529] width 31 height 26
click at [620, 590] on icon at bounding box center [621, 594] width 6 height 12
click at [525, 532] on button at bounding box center [520, 529] width 31 height 26
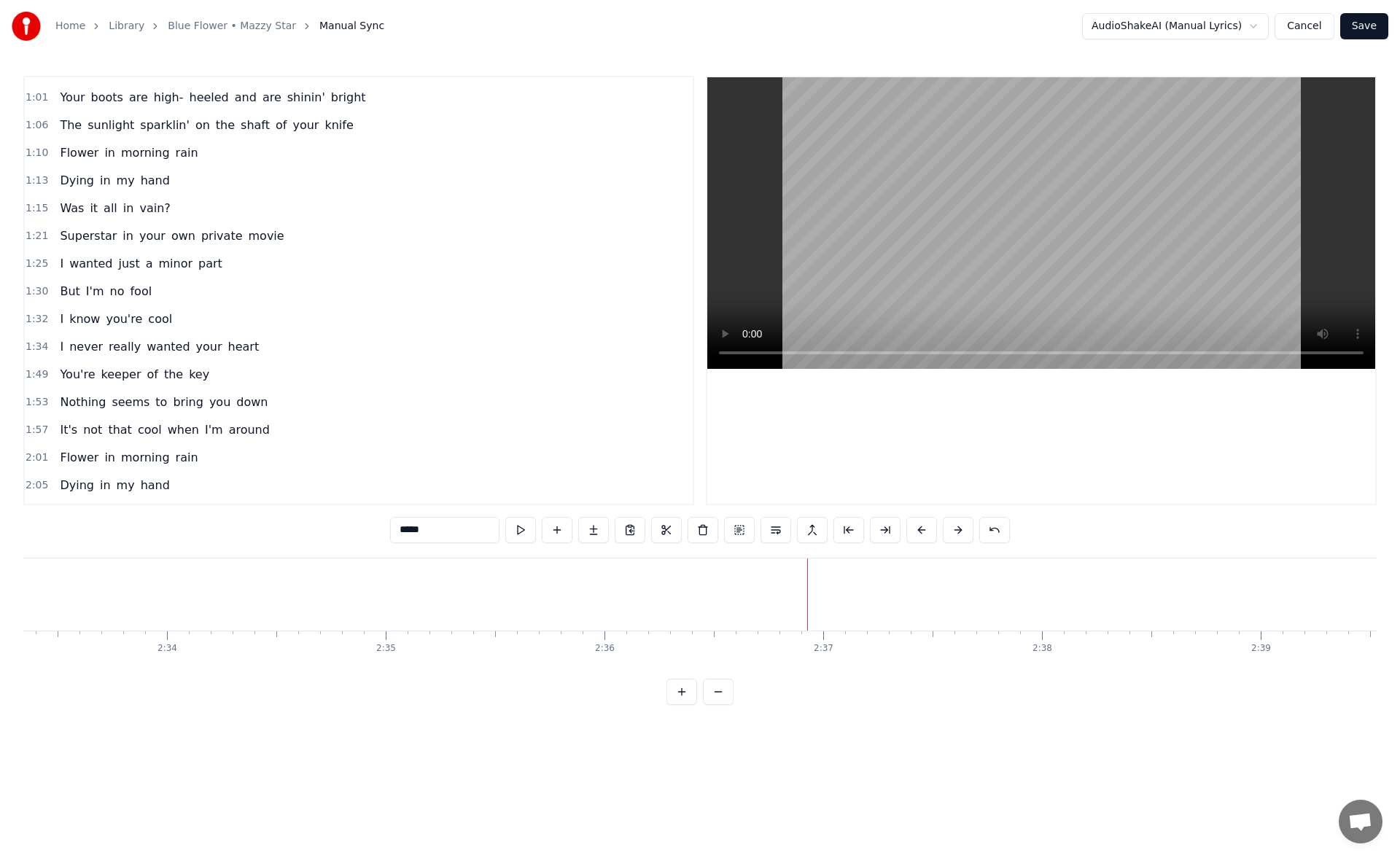
scroll to position [91, 0]
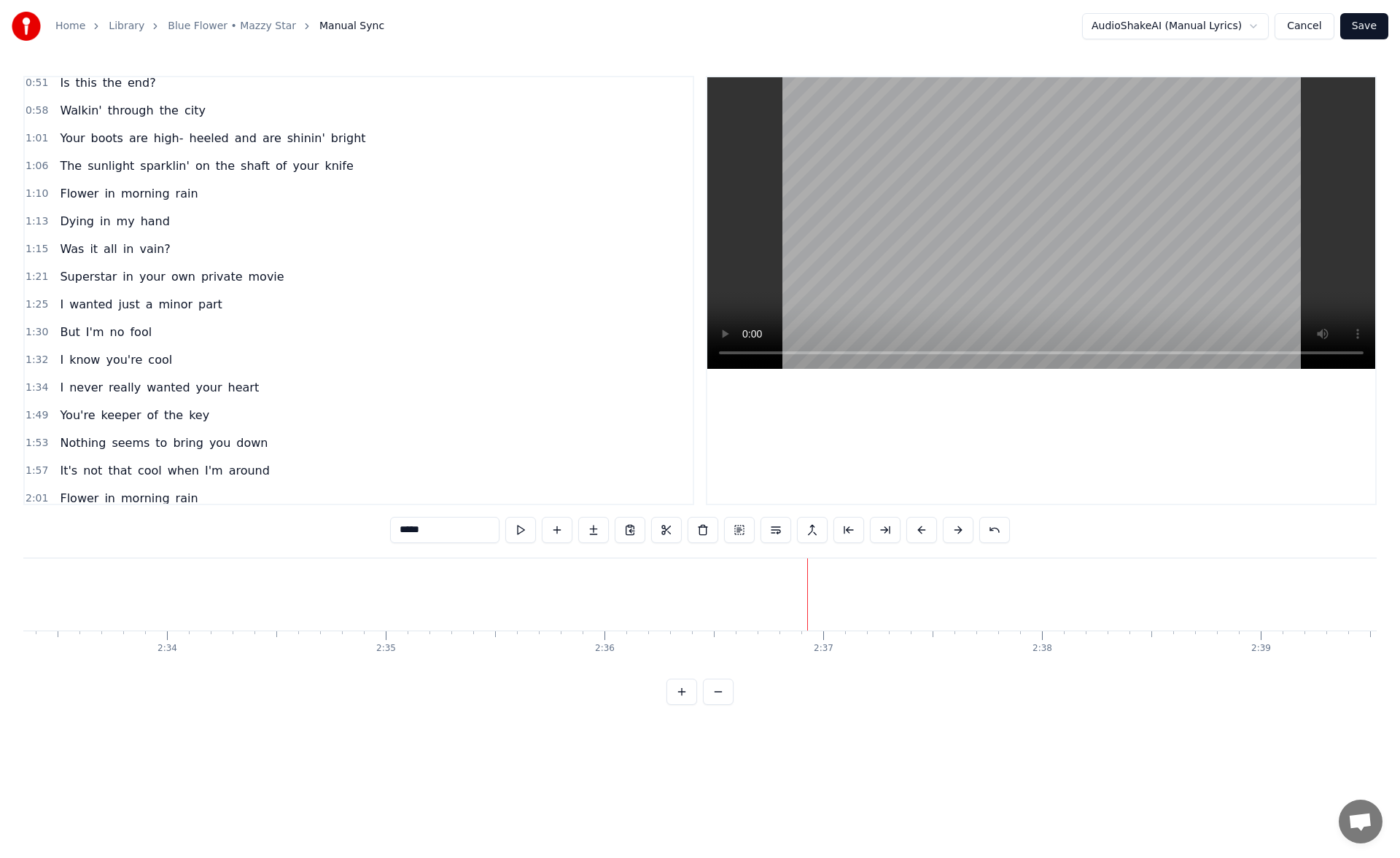
click at [117, 305] on span "just" at bounding box center [128, 304] width 24 height 16
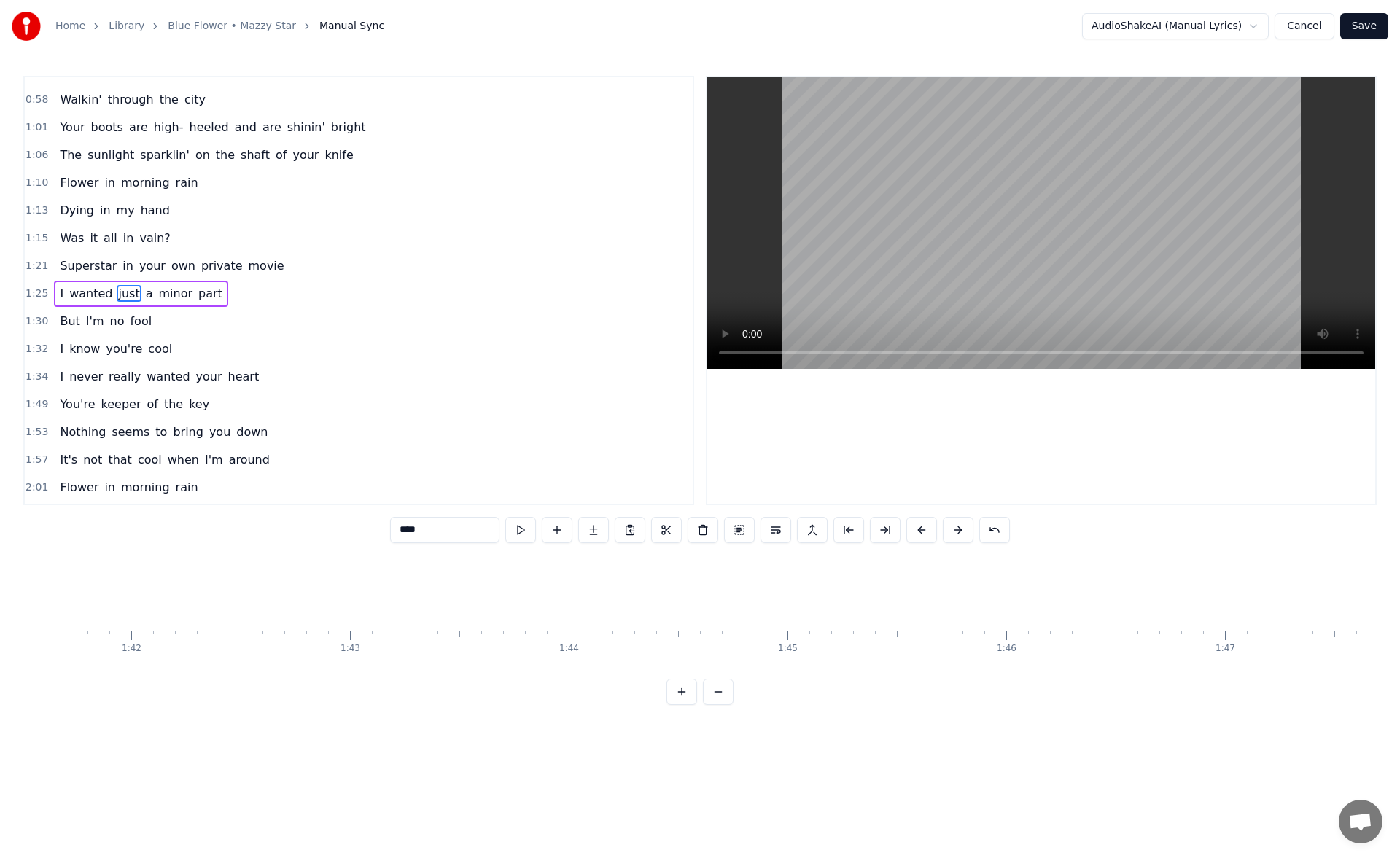
scroll to position [0, 18797]
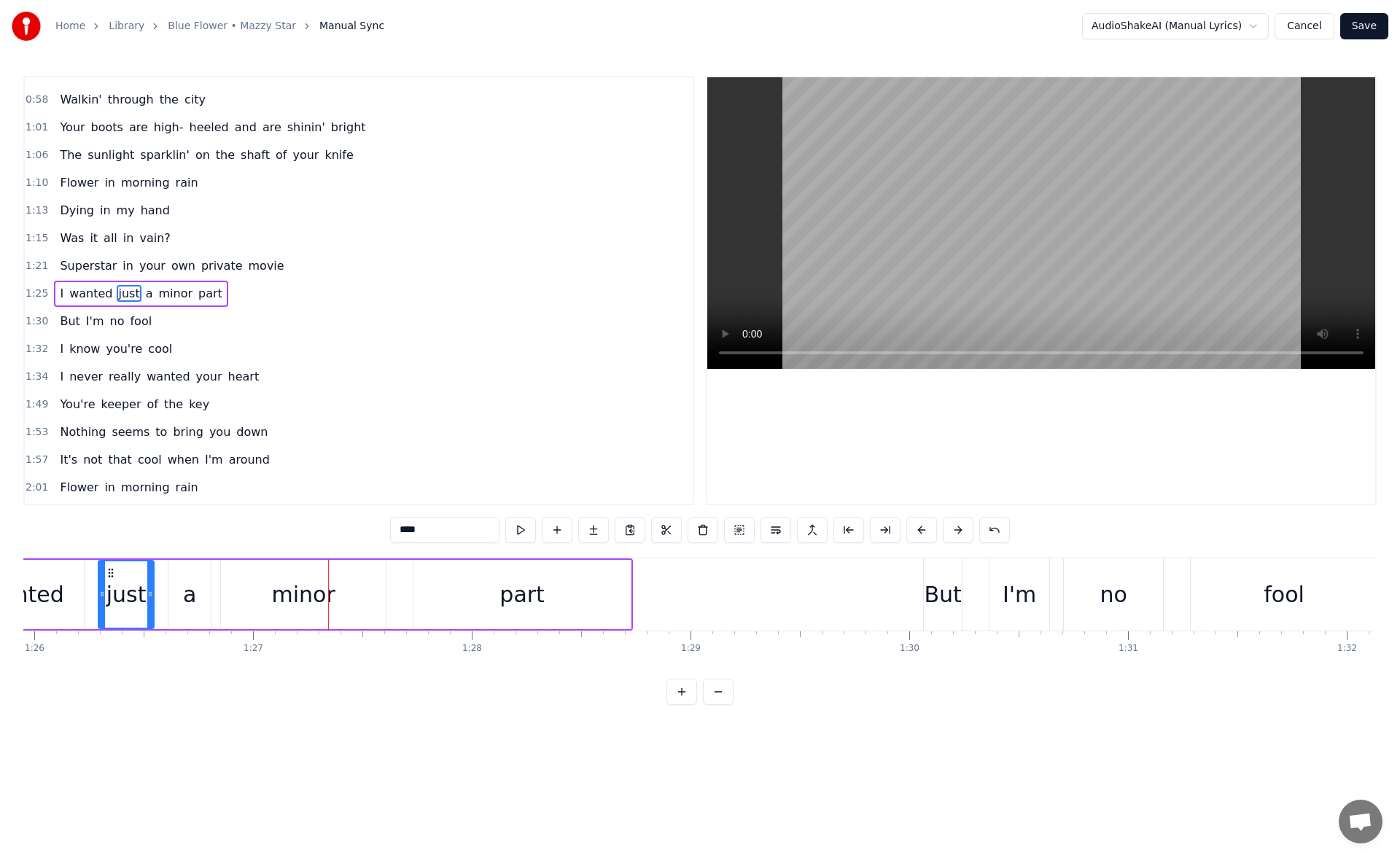
click at [315, 582] on div "minor" at bounding box center [303, 594] width 64 height 33
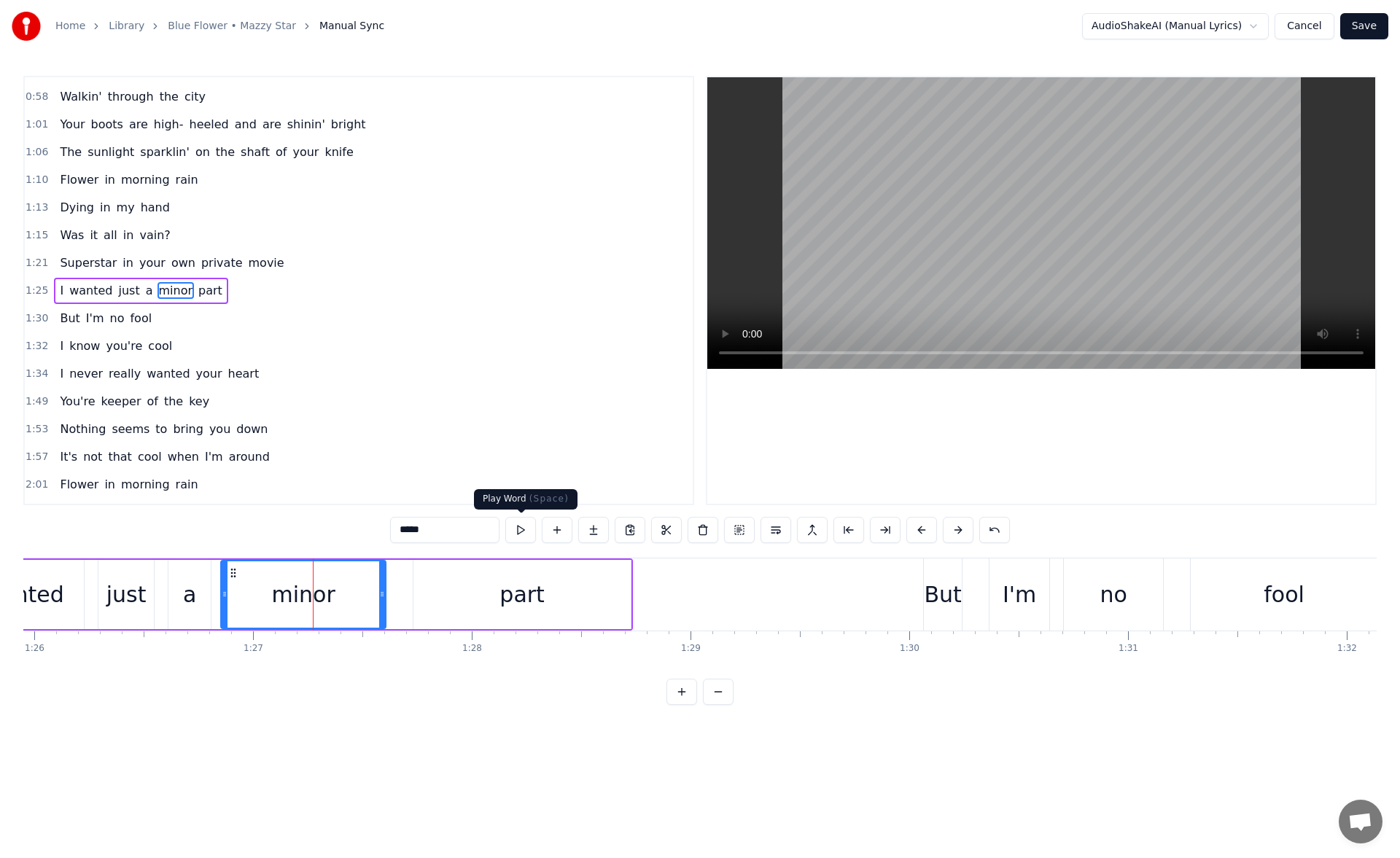
click at [515, 535] on button at bounding box center [520, 529] width 31 height 26
click at [622, 594] on div "part" at bounding box center [521, 594] width 217 height 69
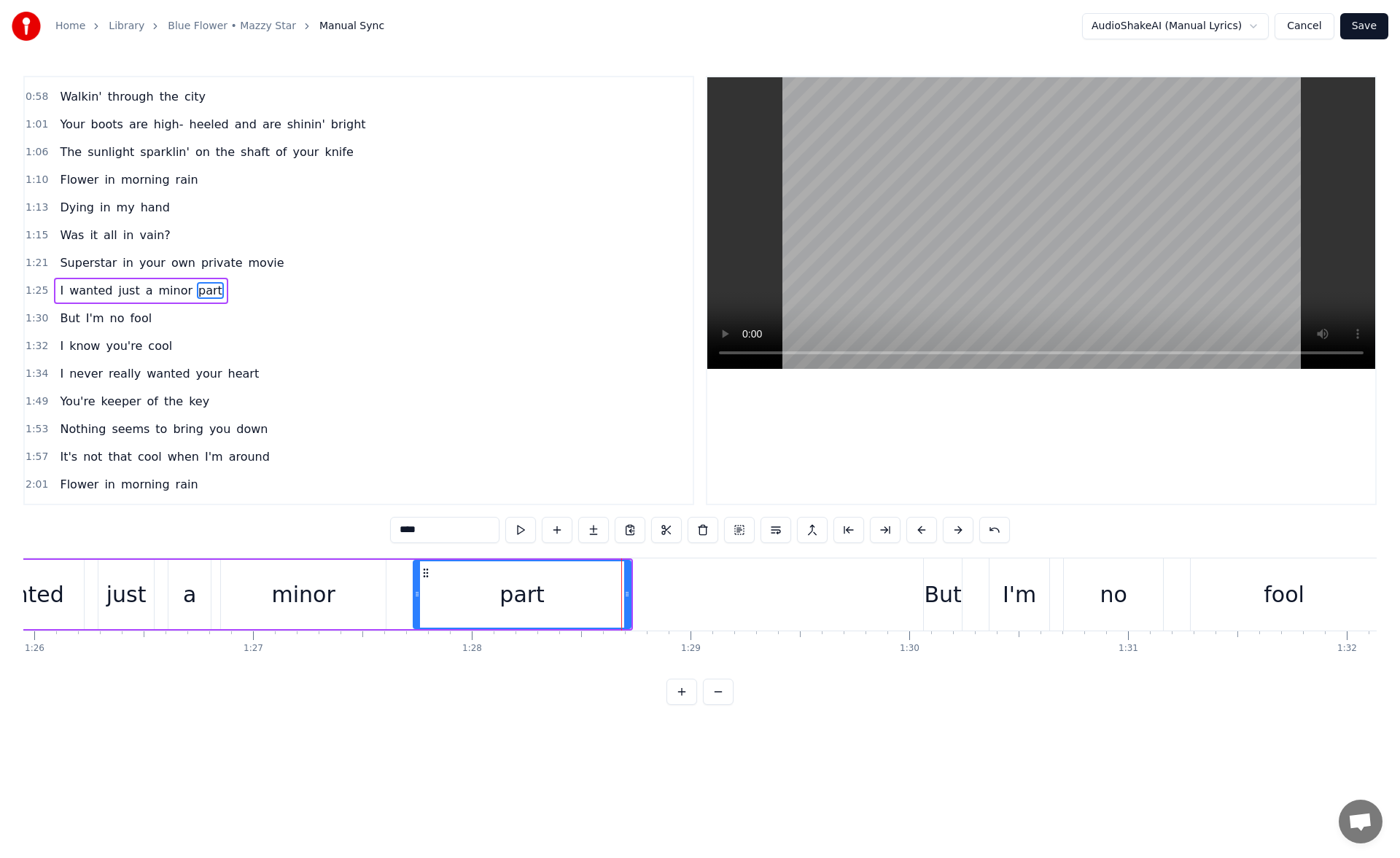
drag, startPoint x: 630, startPoint y: 596, endPoint x: 655, endPoint y: 595, distance: 25.0
click at [630, 595] on icon at bounding box center [627, 594] width 6 height 12
click at [524, 535] on button at bounding box center [520, 529] width 31 height 26
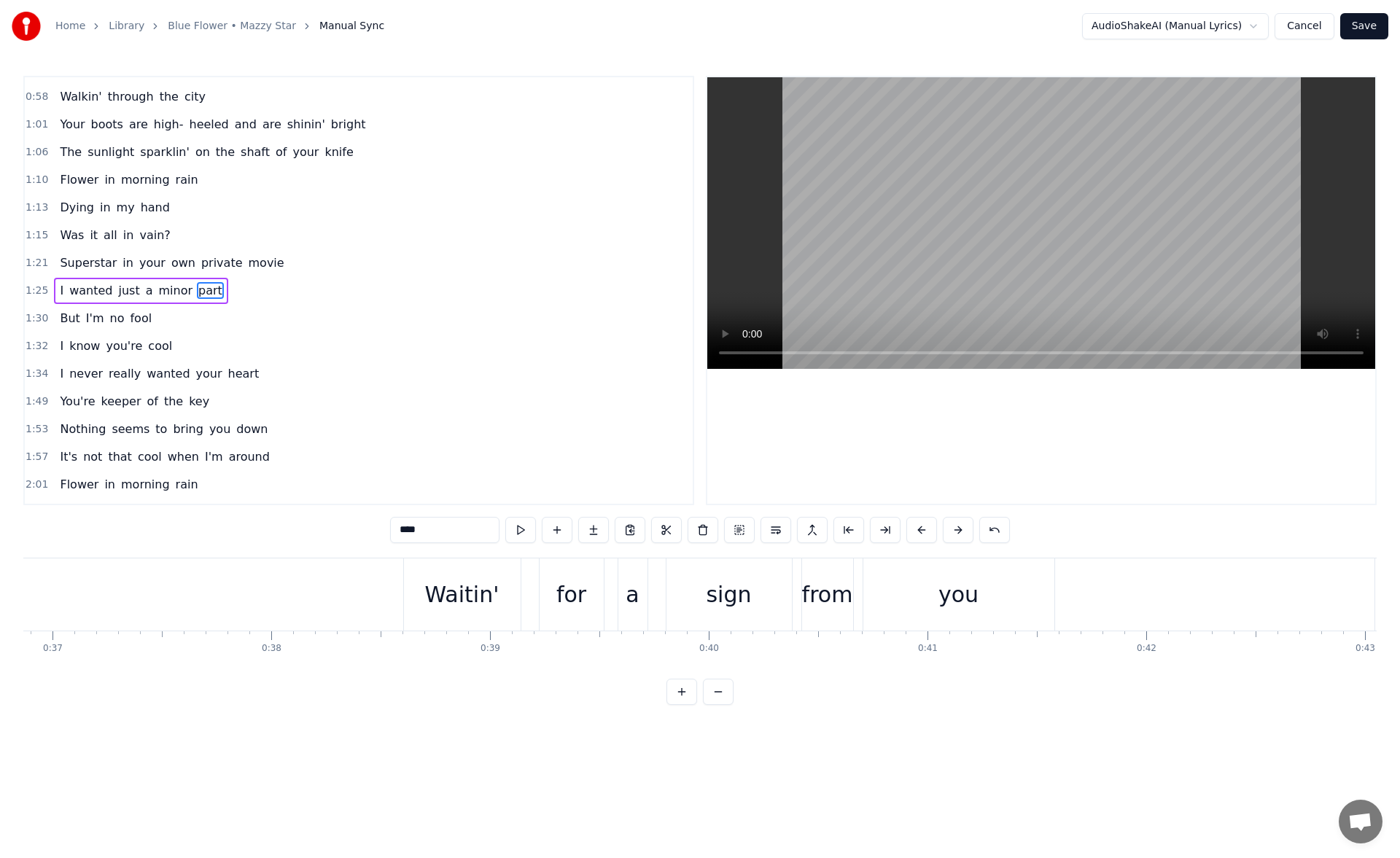
scroll to position [0, 8294]
click at [206, 583] on div "Waitin'" at bounding box center [232, 594] width 75 height 33
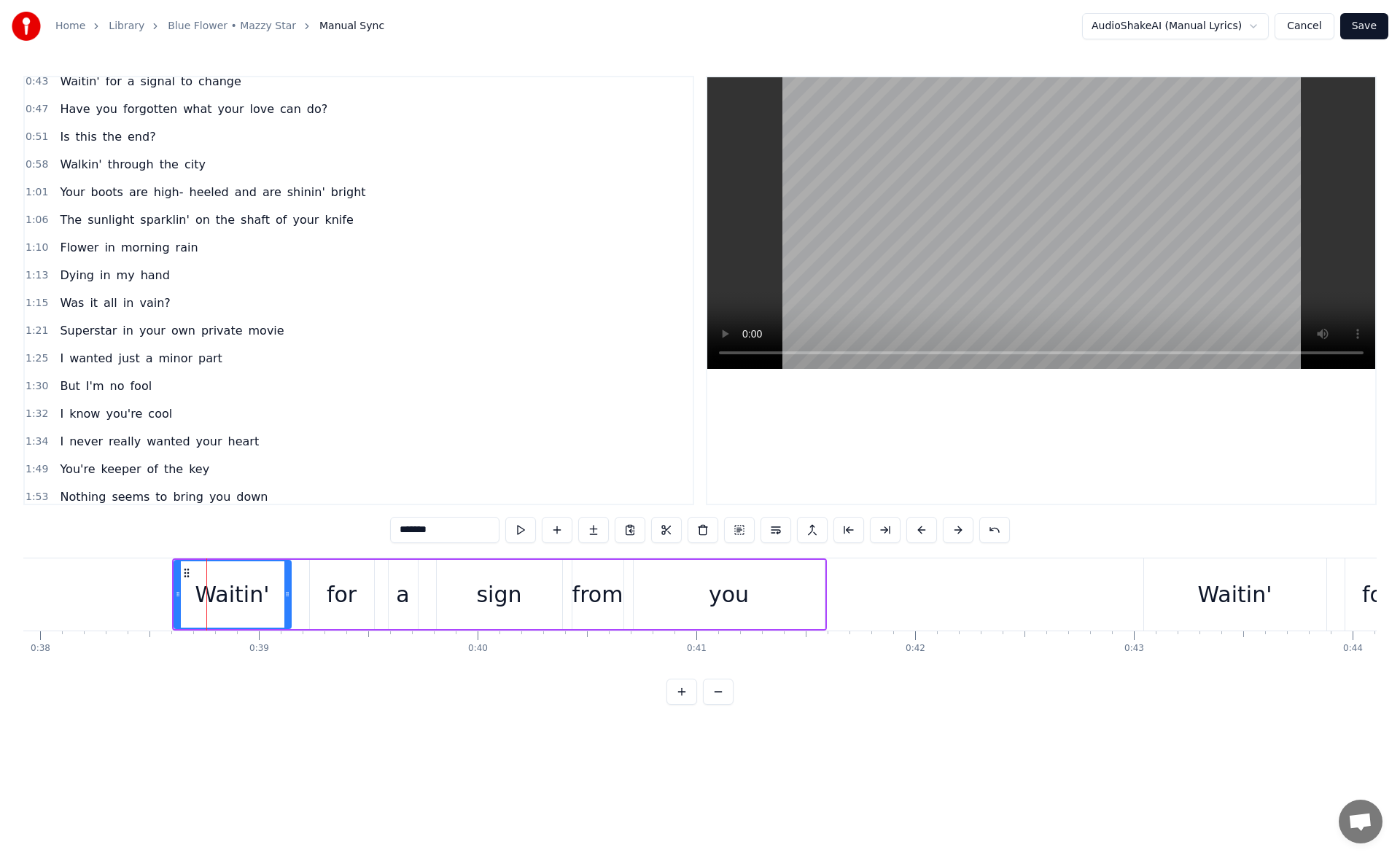
scroll to position [0, 0]
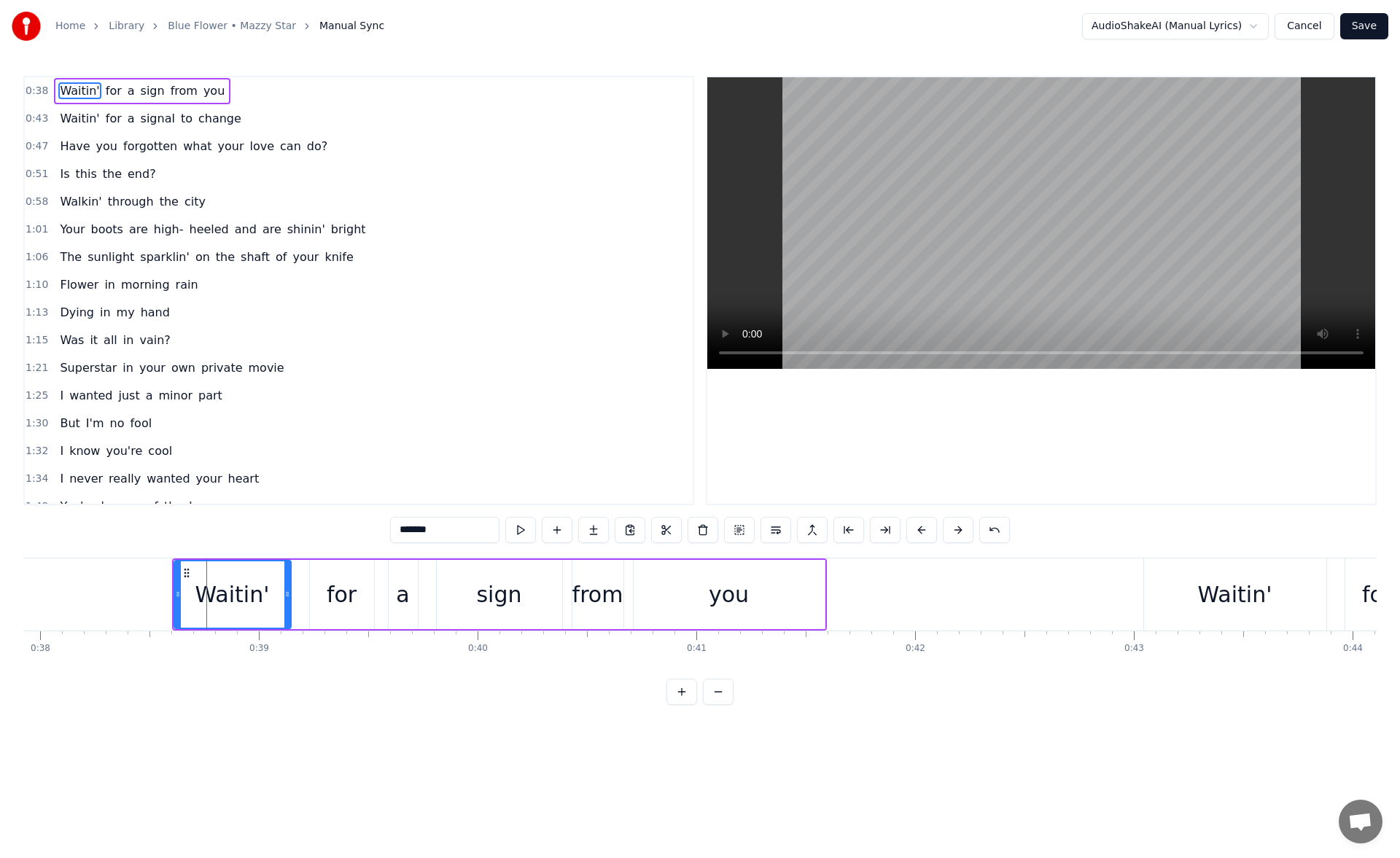
click at [175, 592] on icon at bounding box center [178, 594] width 6 height 12
click at [1169, 600] on div "Waitin'" at bounding box center [1235, 594] width 182 height 72
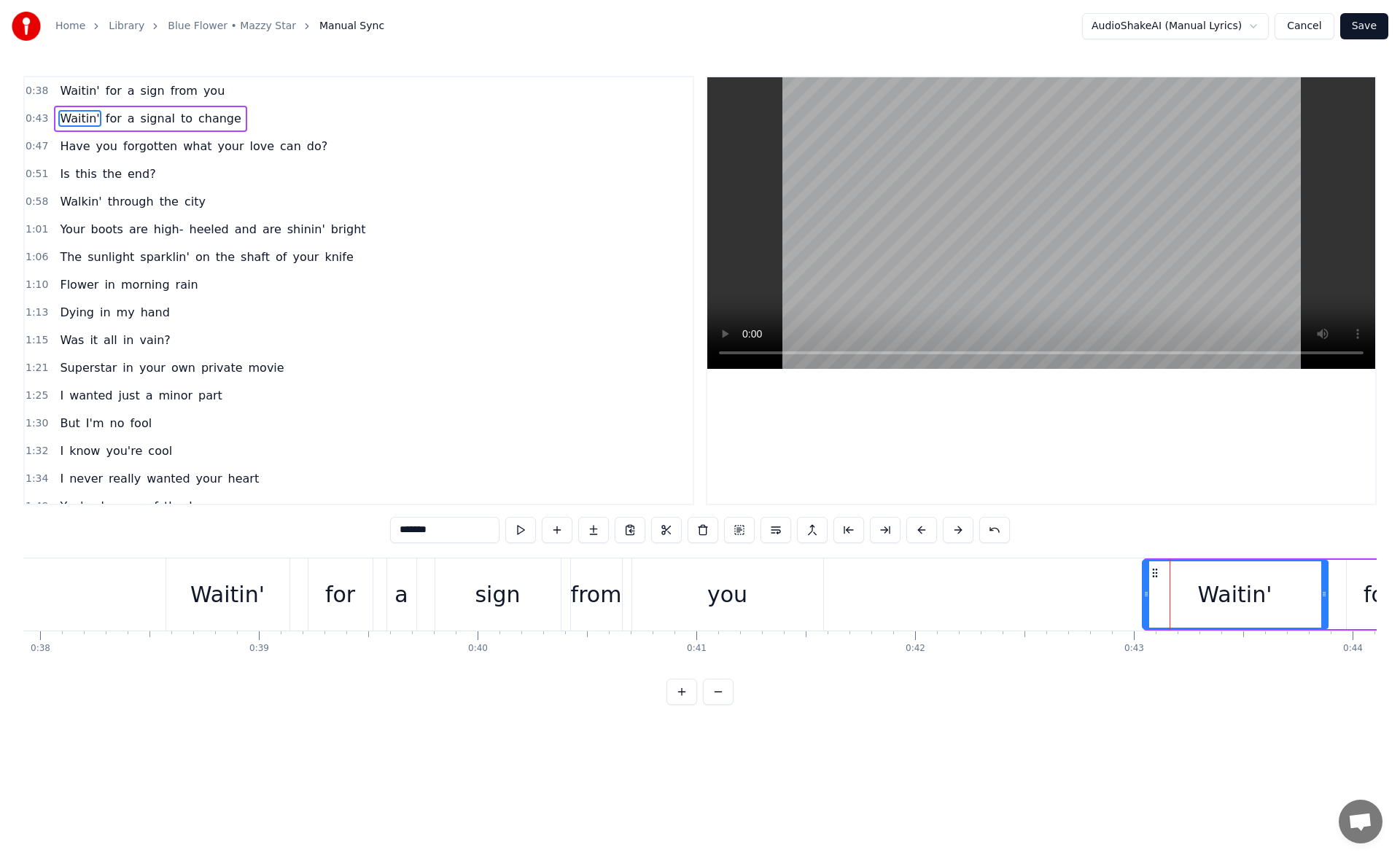
click at [1143, 596] on icon at bounding box center [1146, 594] width 6 height 12
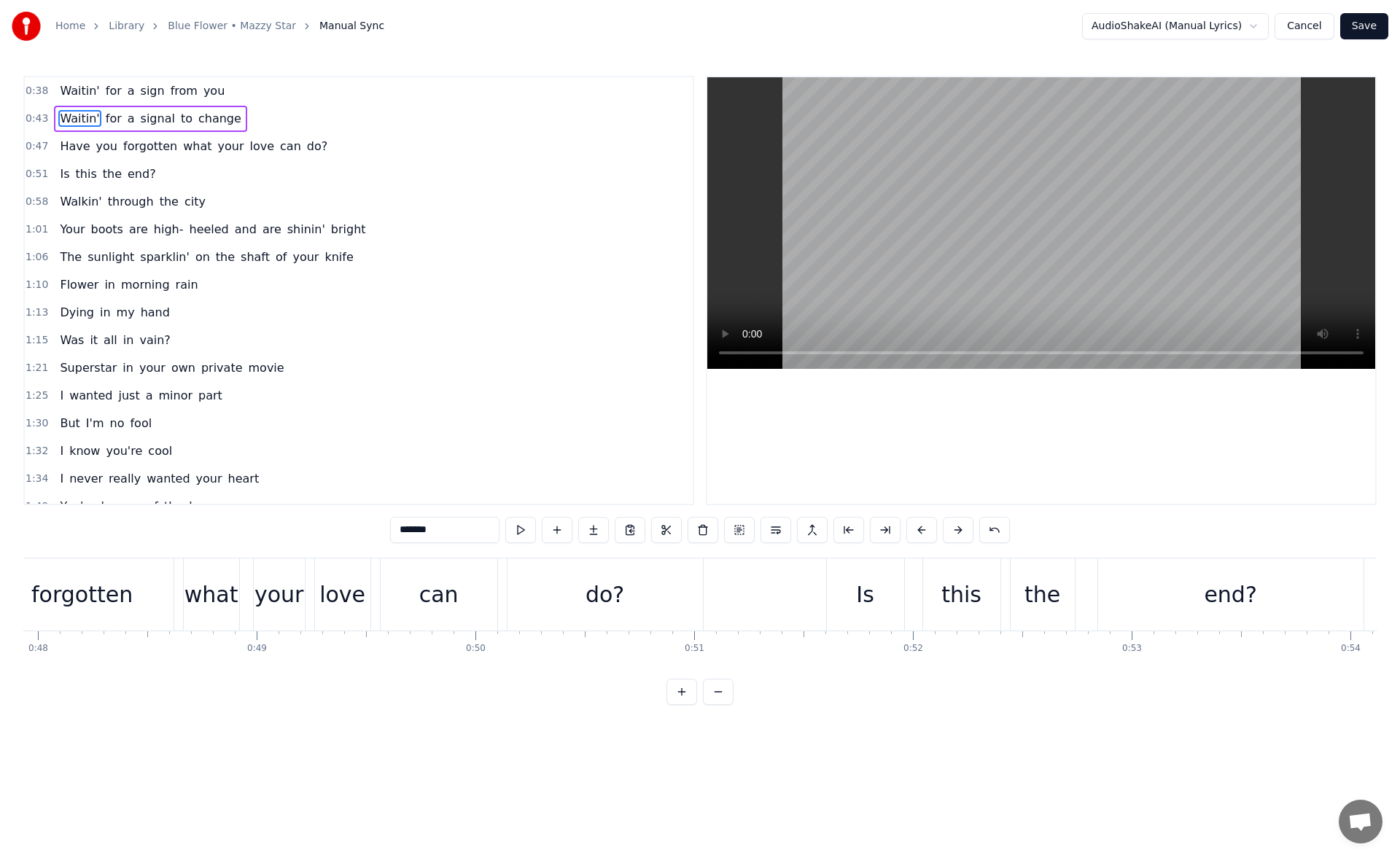
scroll to position [0, 10509]
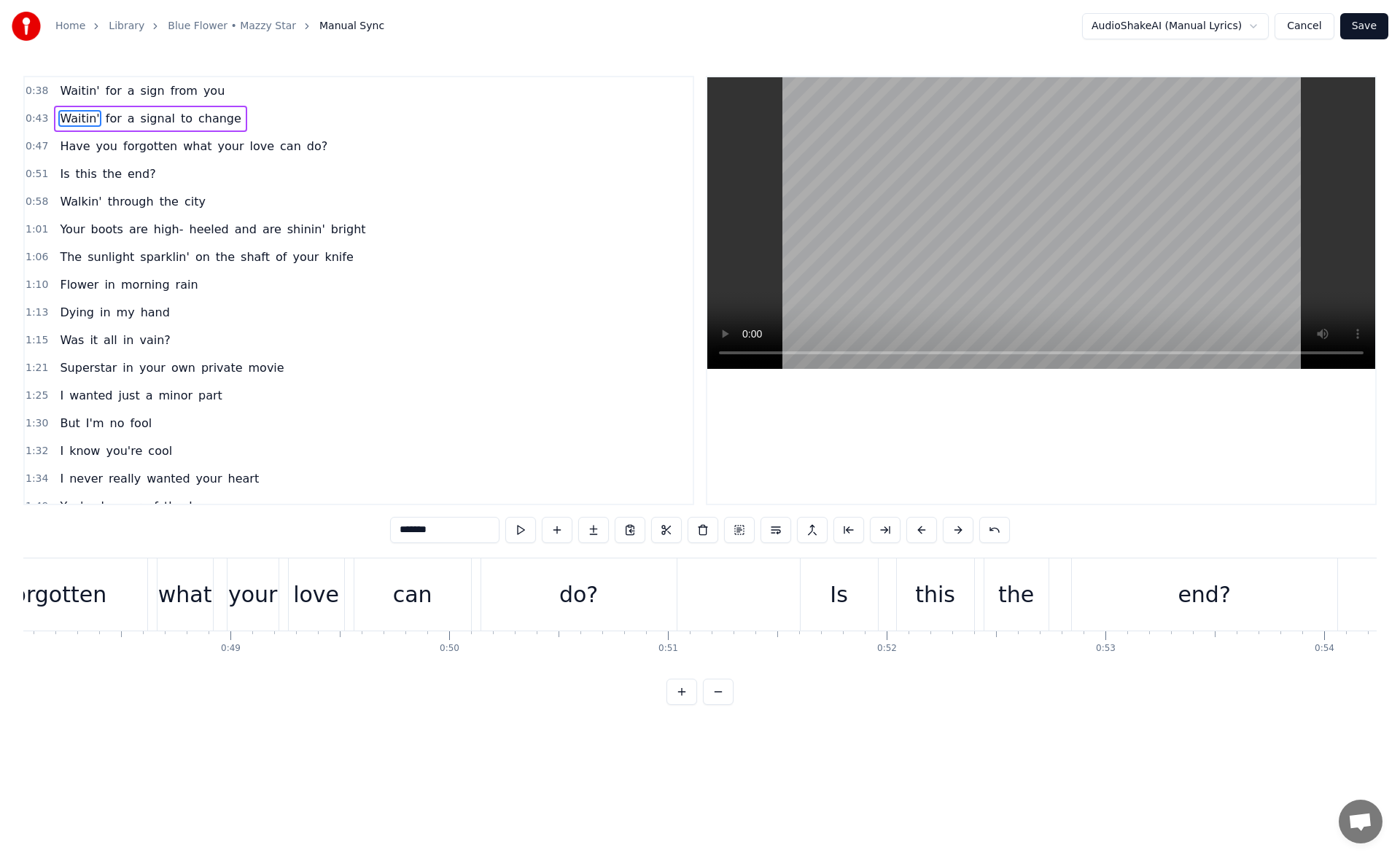
click at [811, 590] on div "Is" at bounding box center [838, 594] width 77 height 72
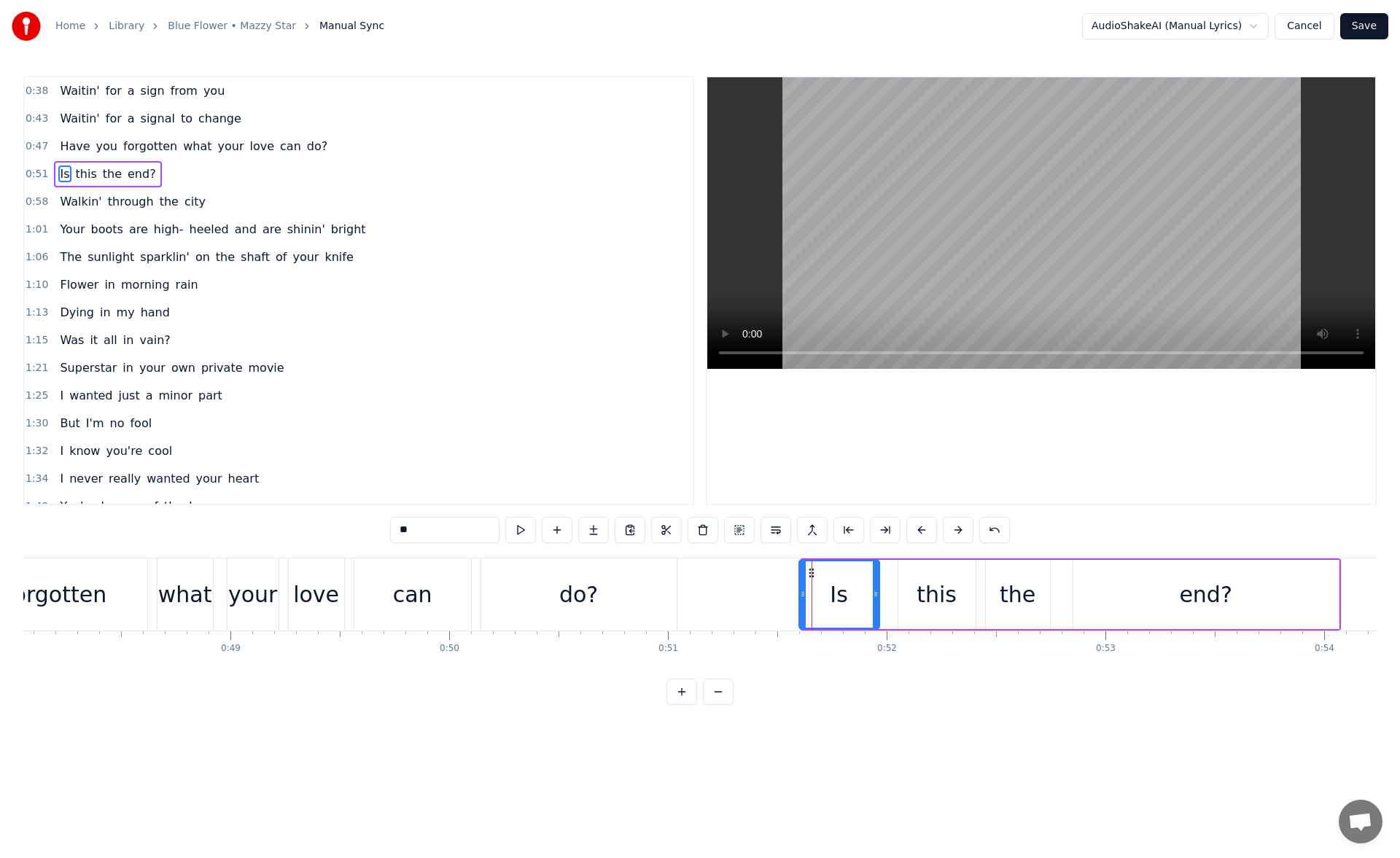
click at [800, 592] on icon at bounding box center [802, 594] width 6 height 12
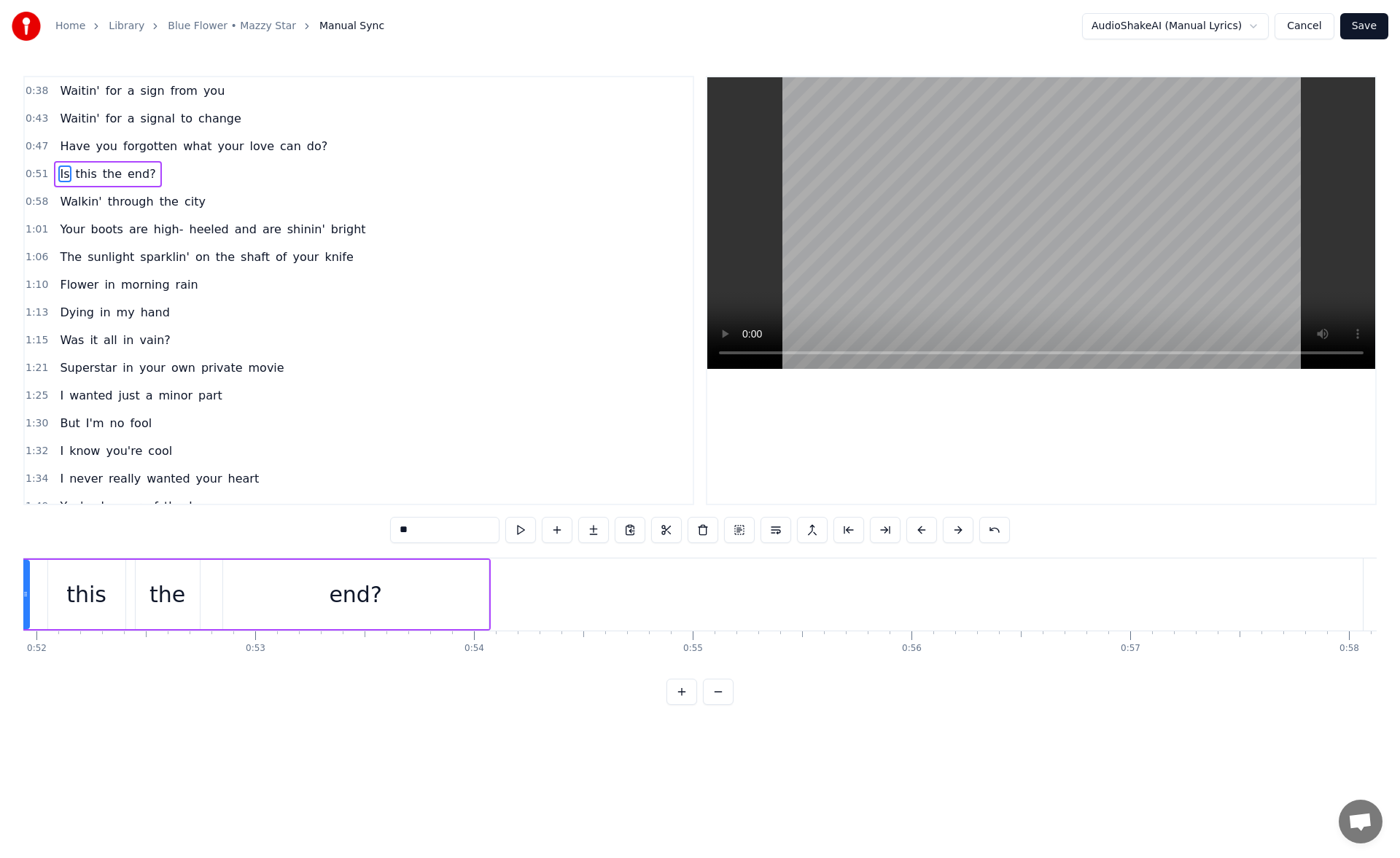
scroll to position [0, 11978]
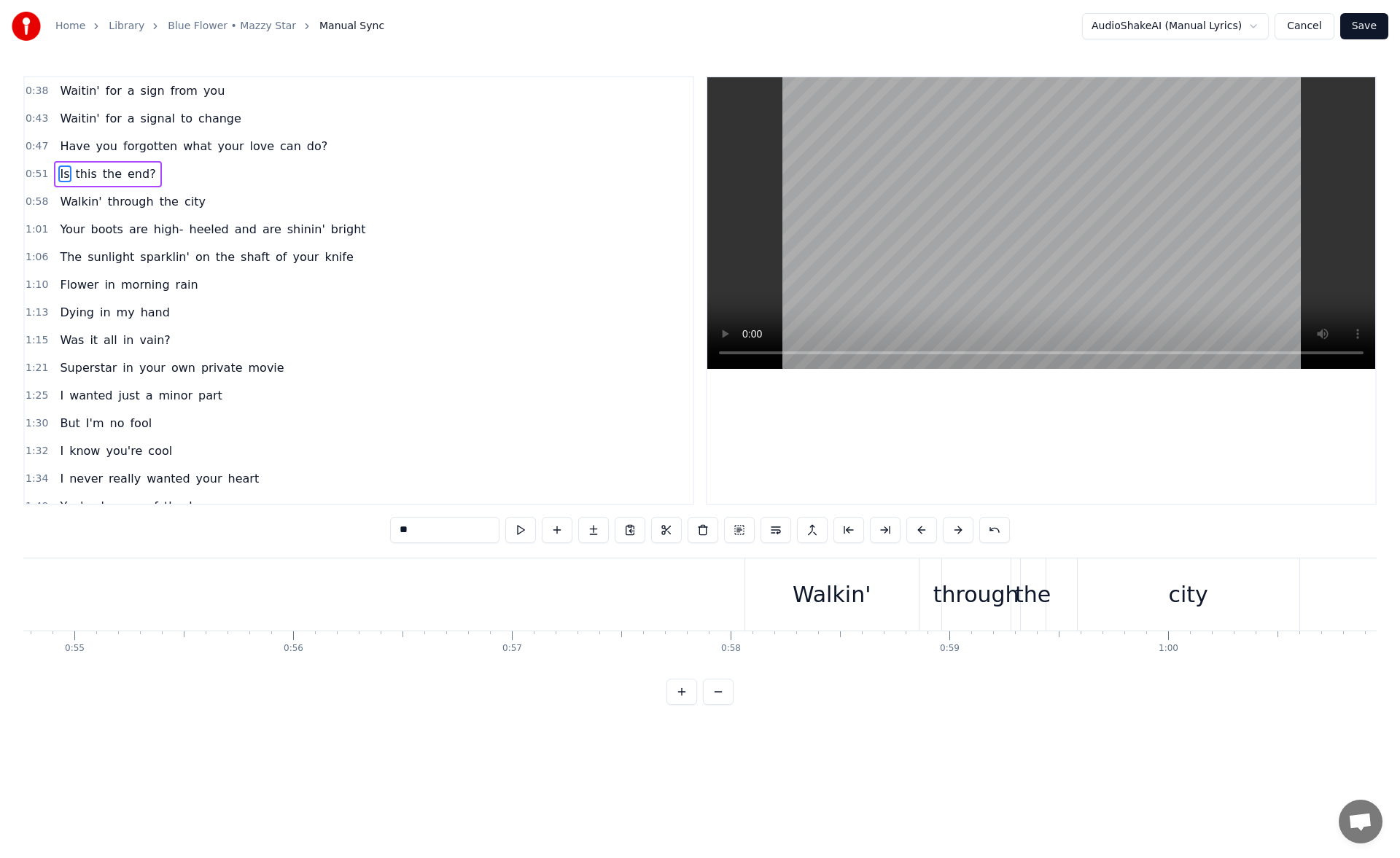
click at [766, 600] on div "Walkin'" at bounding box center [831, 594] width 173 height 72
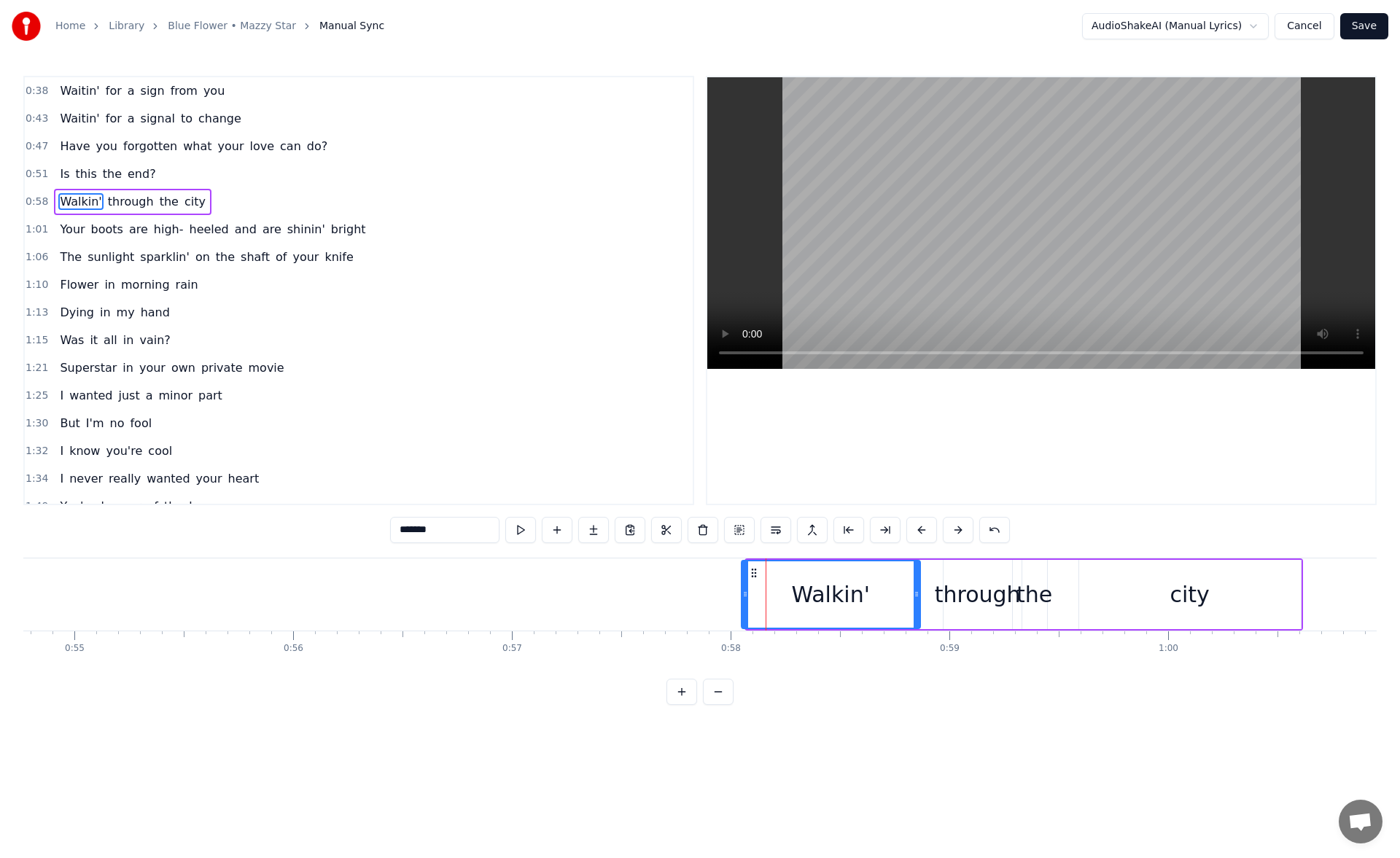
click at [744, 601] on div at bounding box center [745, 594] width 6 height 66
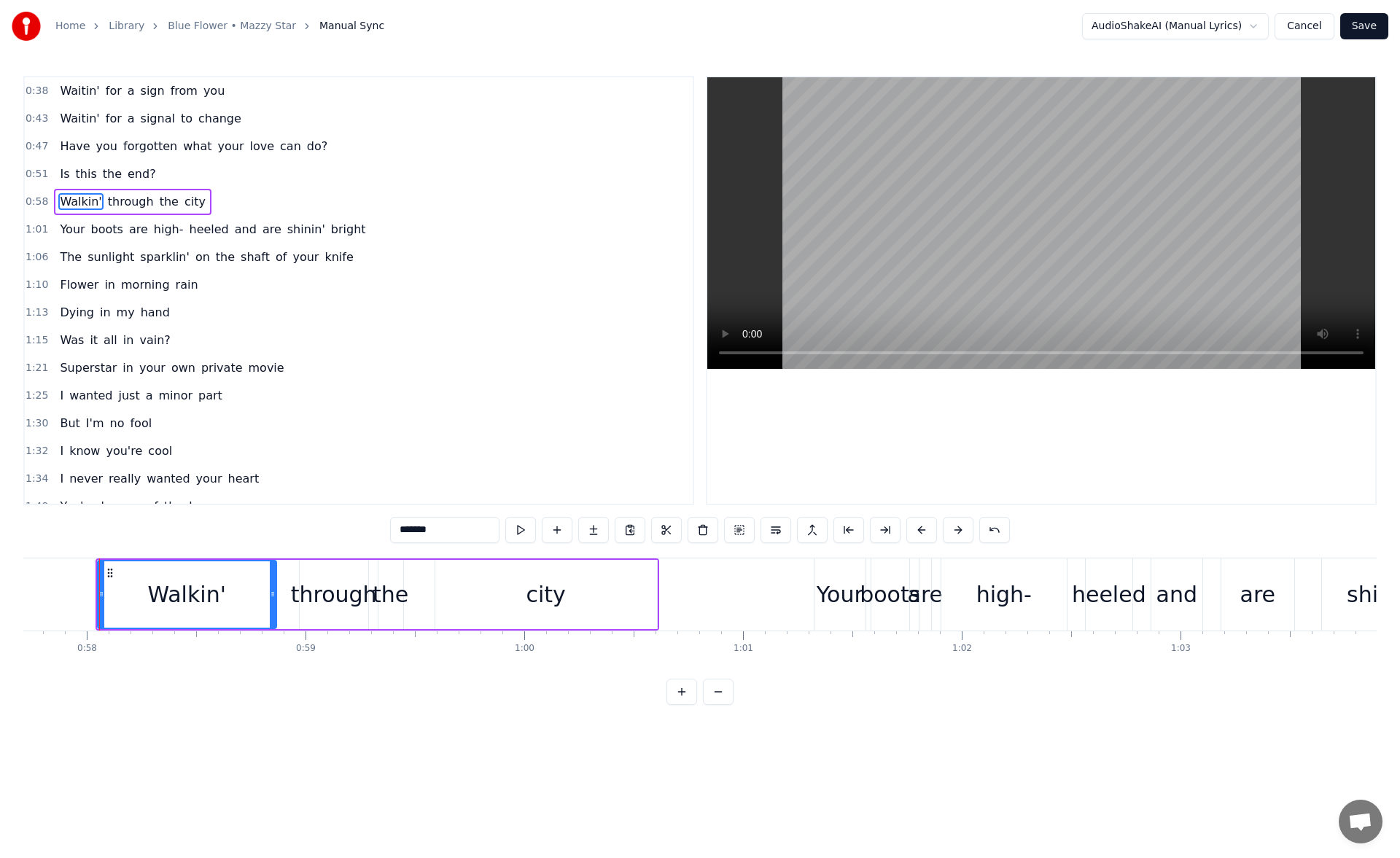
scroll to position [0, 12827]
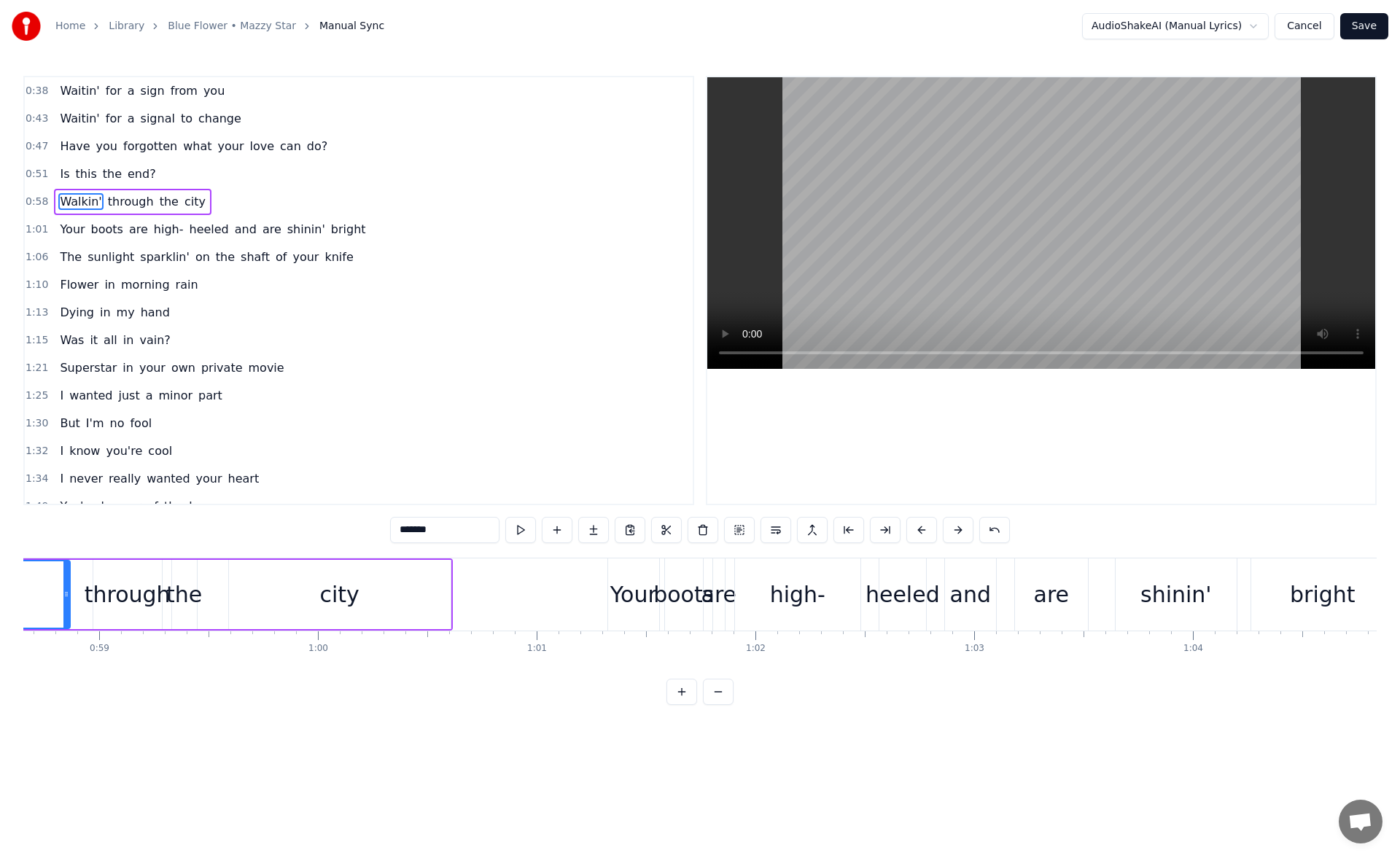
click at [620, 605] on div "Your" at bounding box center [634, 594] width 46 height 33
type input "****"
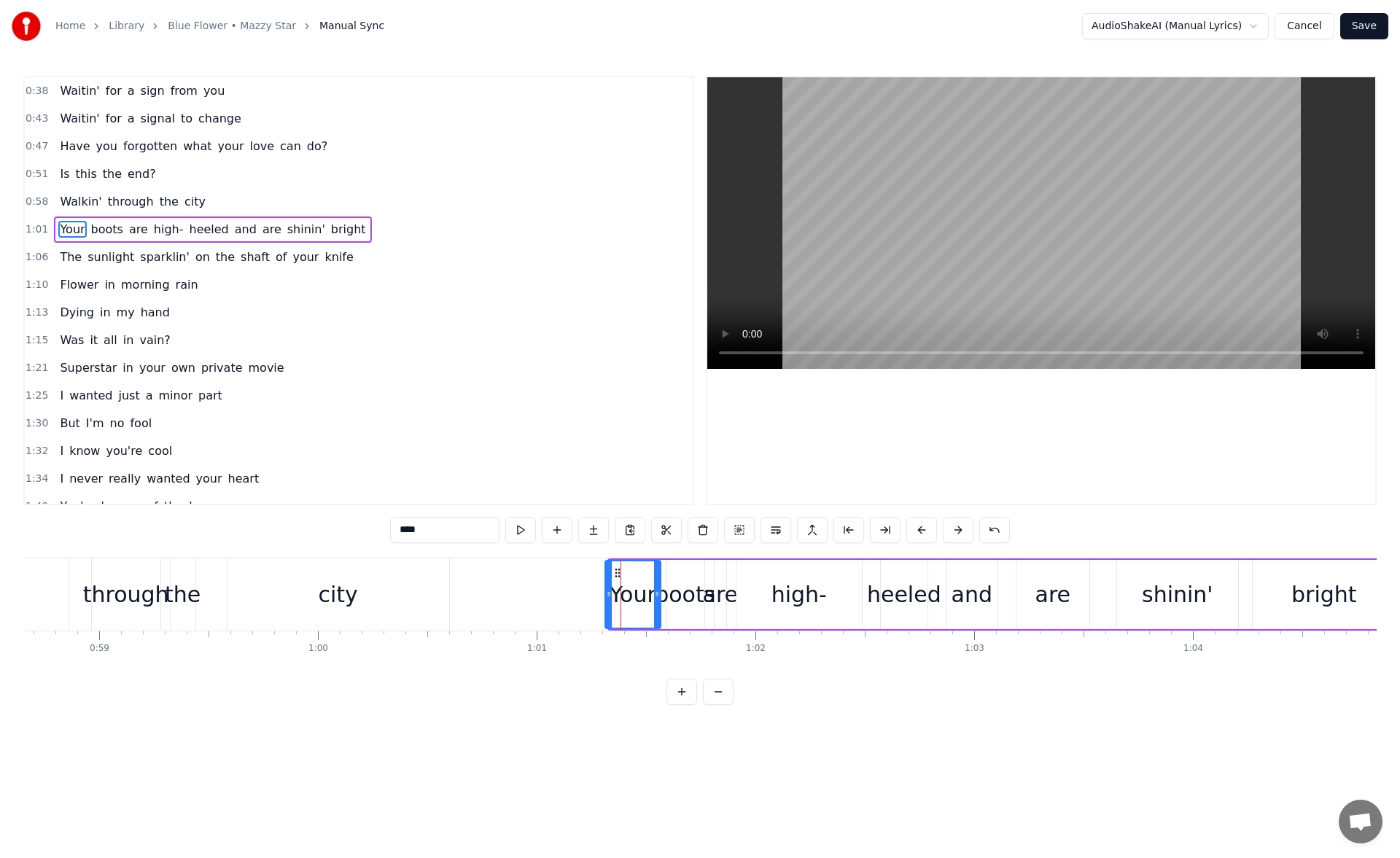
click at [606, 597] on icon at bounding box center [609, 594] width 6 height 12
click at [524, 531] on button at bounding box center [520, 529] width 31 height 26
click at [604, 595] on icon at bounding box center [604, 594] width 6 height 12
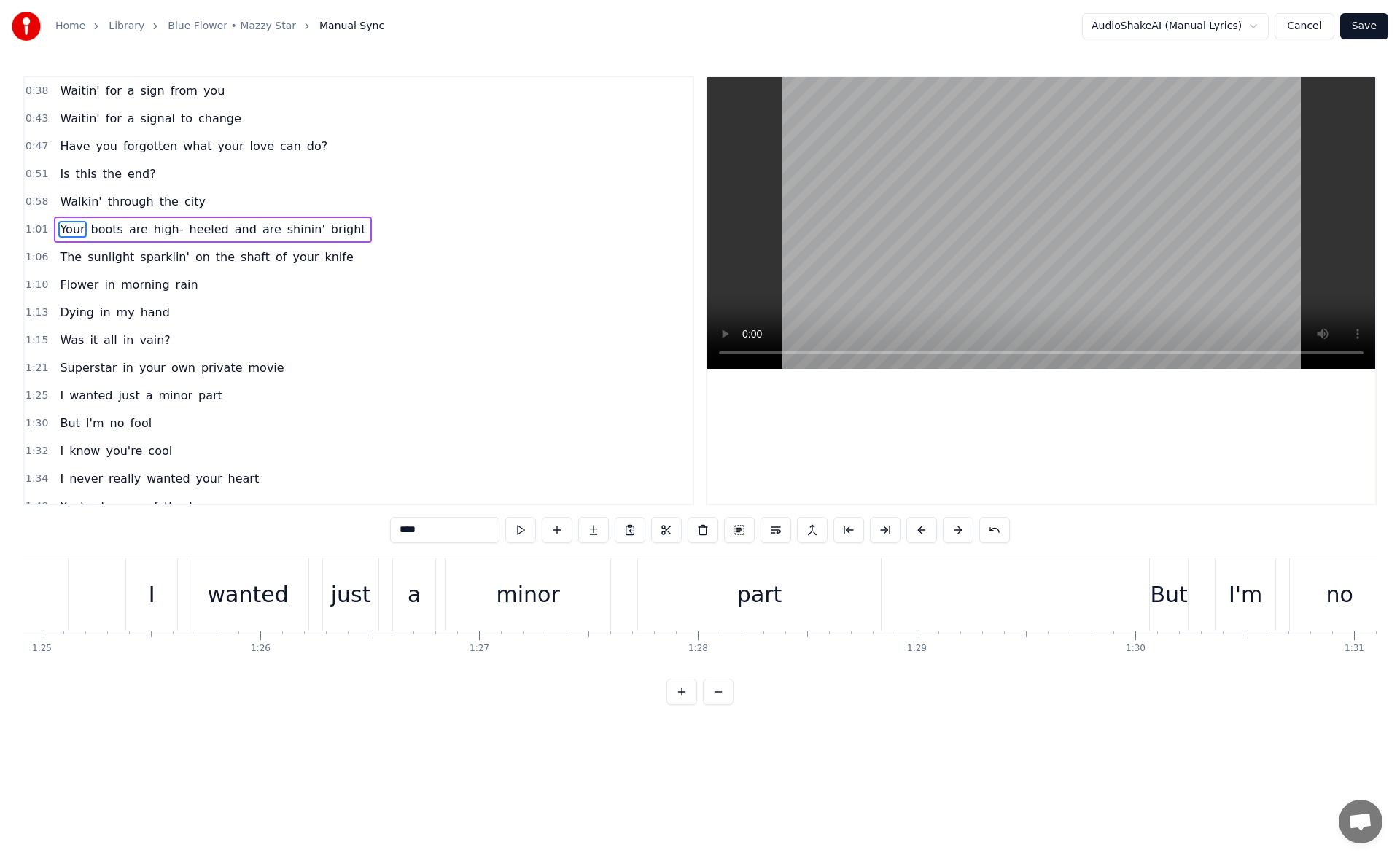
scroll to position [0, 18701]
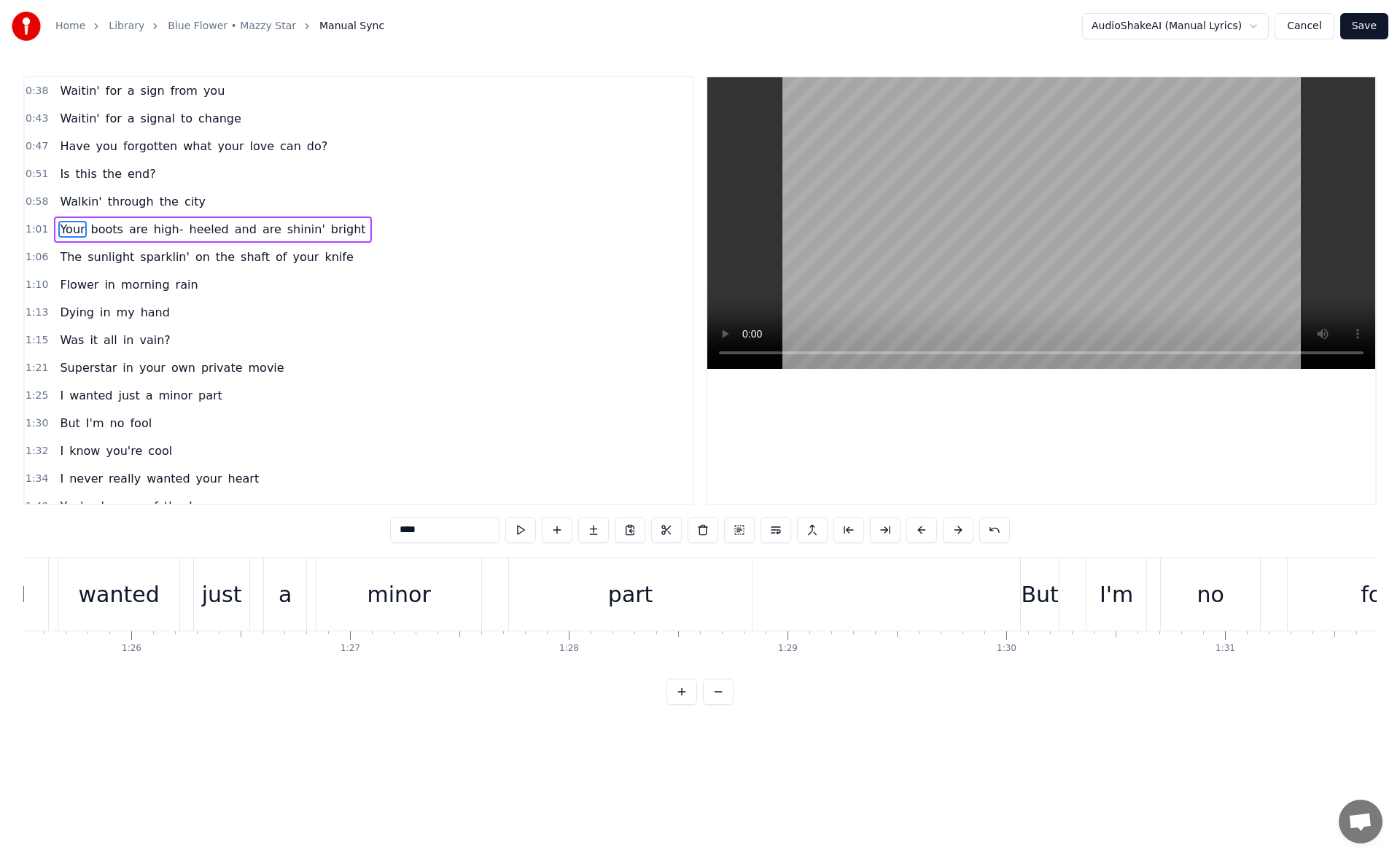
click at [1363, 34] on button "Save" at bounding box center [1364, 26] width 48 height 26
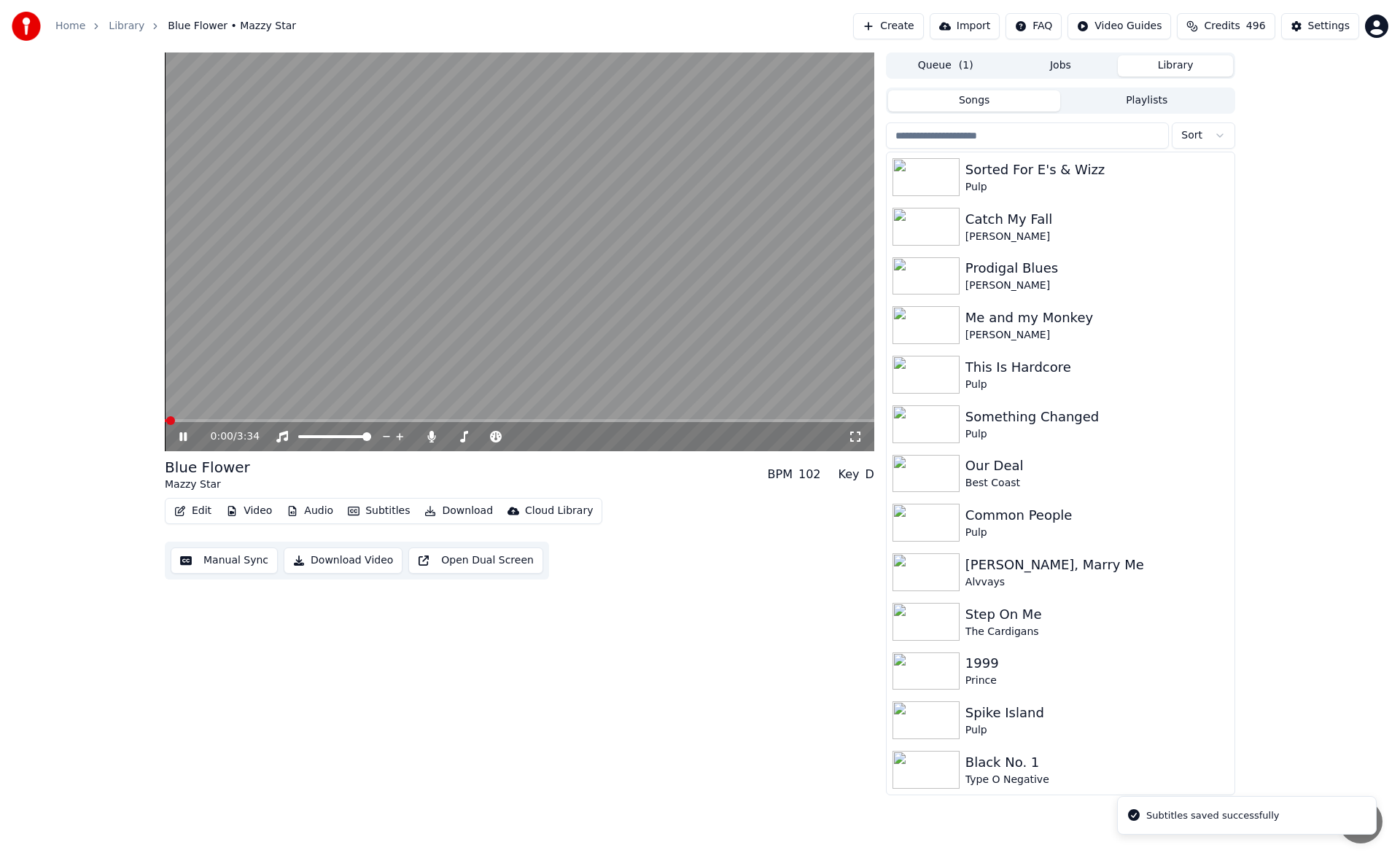
click at [182, 437] on icon at bounding box center [183, 437] width 7 height 9
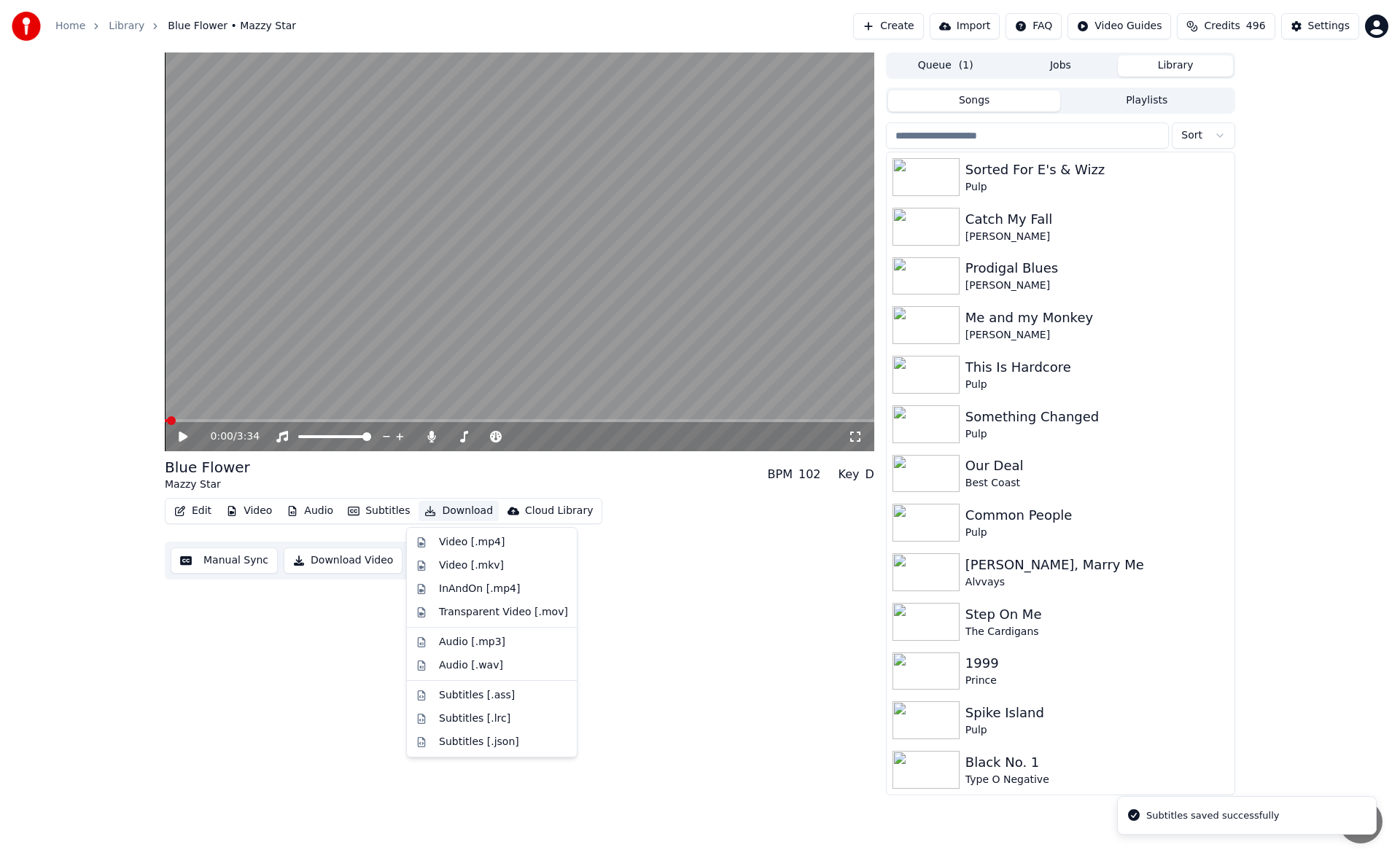
click at [439, 512] on button "Download" at bounding box center [458, 510] width 80 height 20
click at [444, 537] on div "Video [.mp4]" at bounding box center [471, 542] width 66 height 15
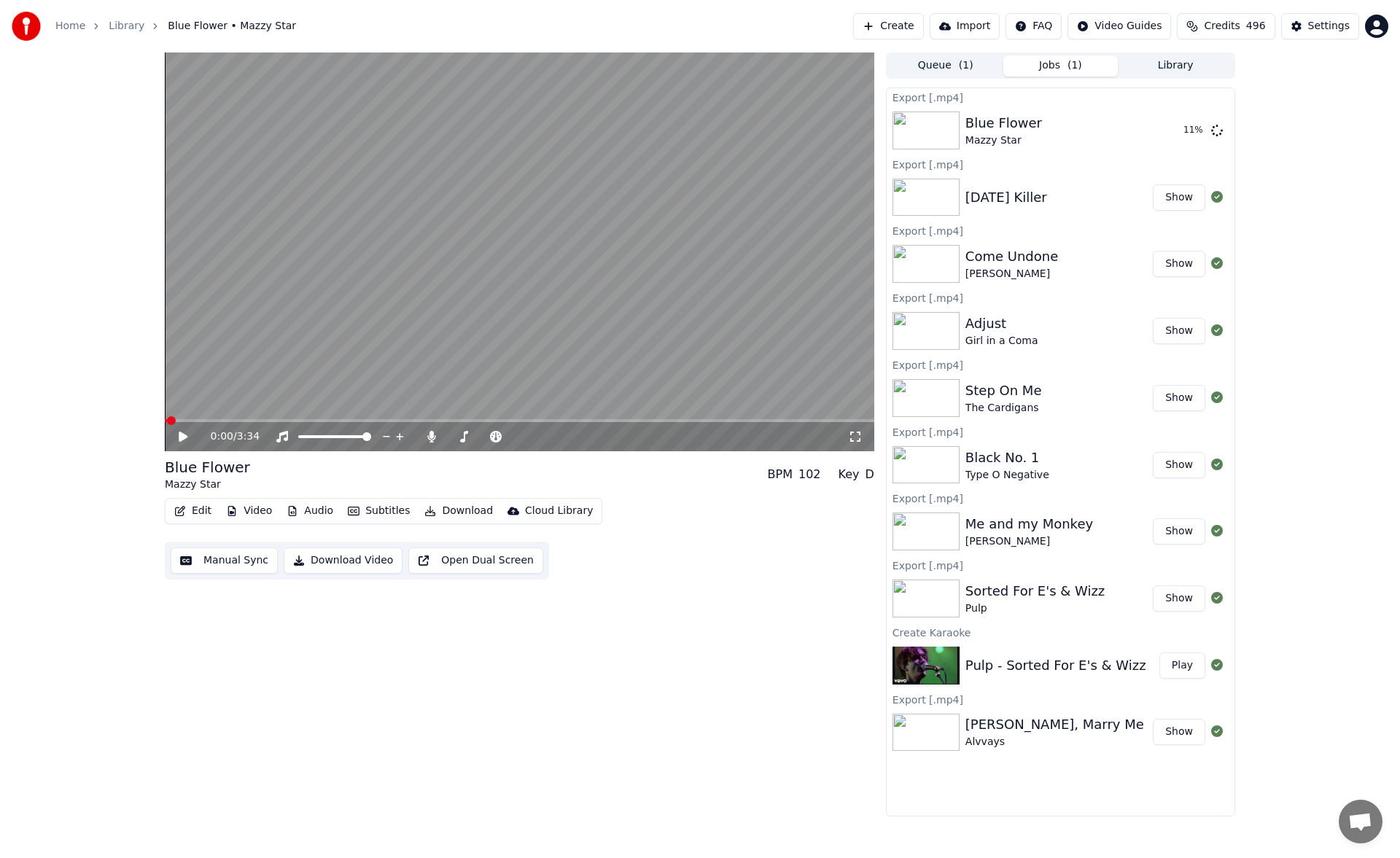
click at [1171, 65] on button "Library" at bounding box center [1175, 66] width 115 height 21
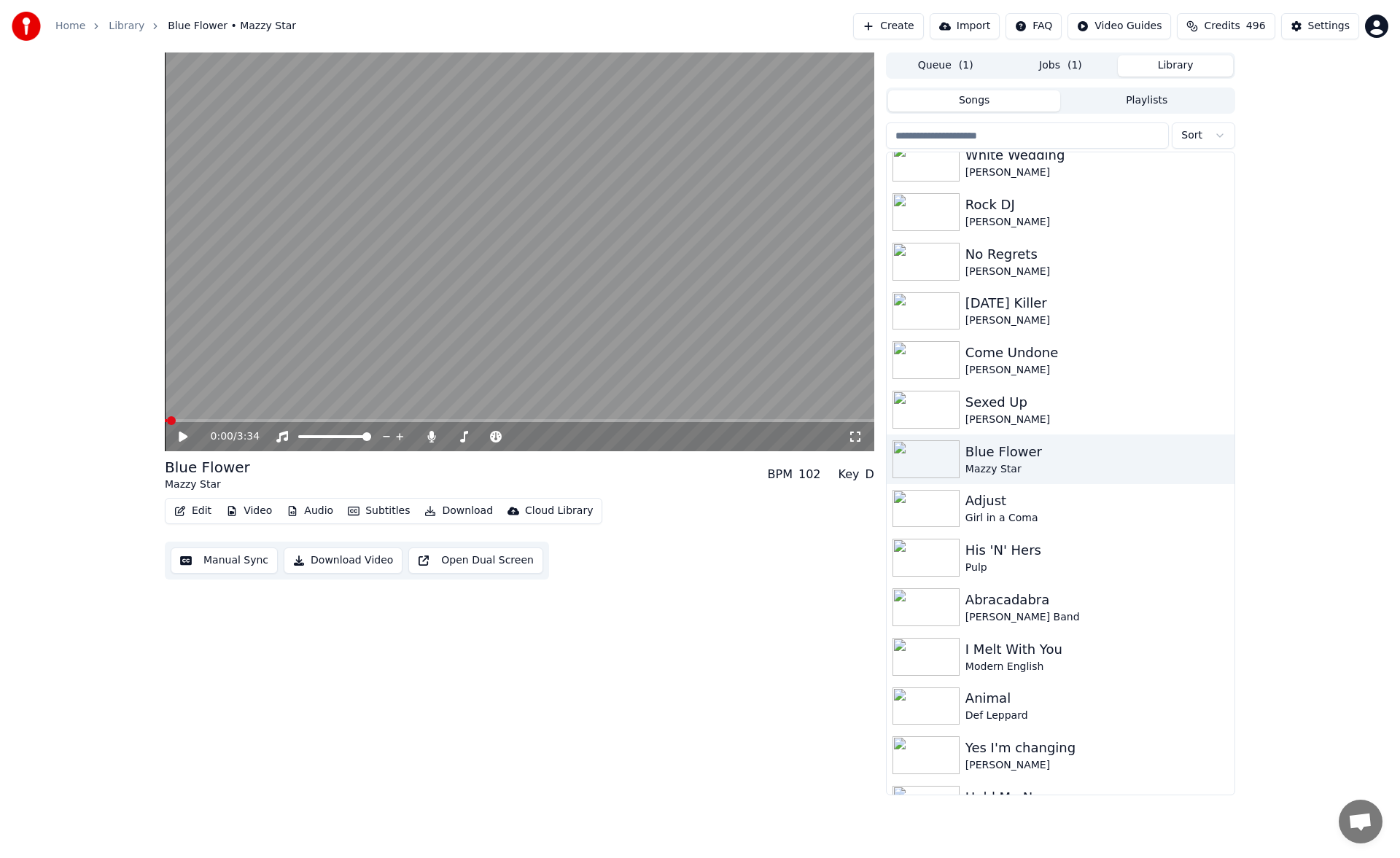
scroll to position [743, 0]
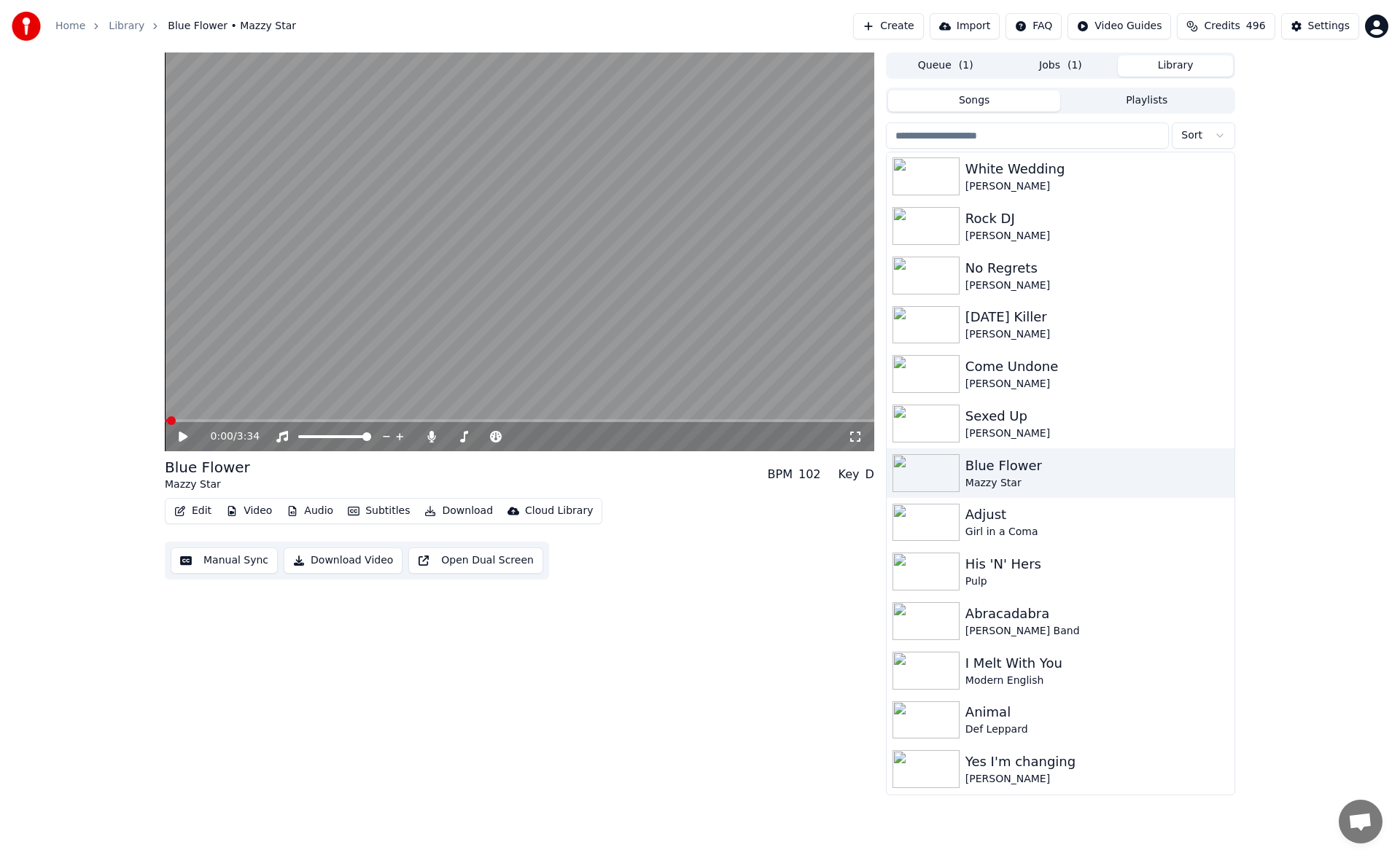
click at [1085, 75] on button "Jobs ( 1 )" at bounding box center [1061, 66] width 115 height 21
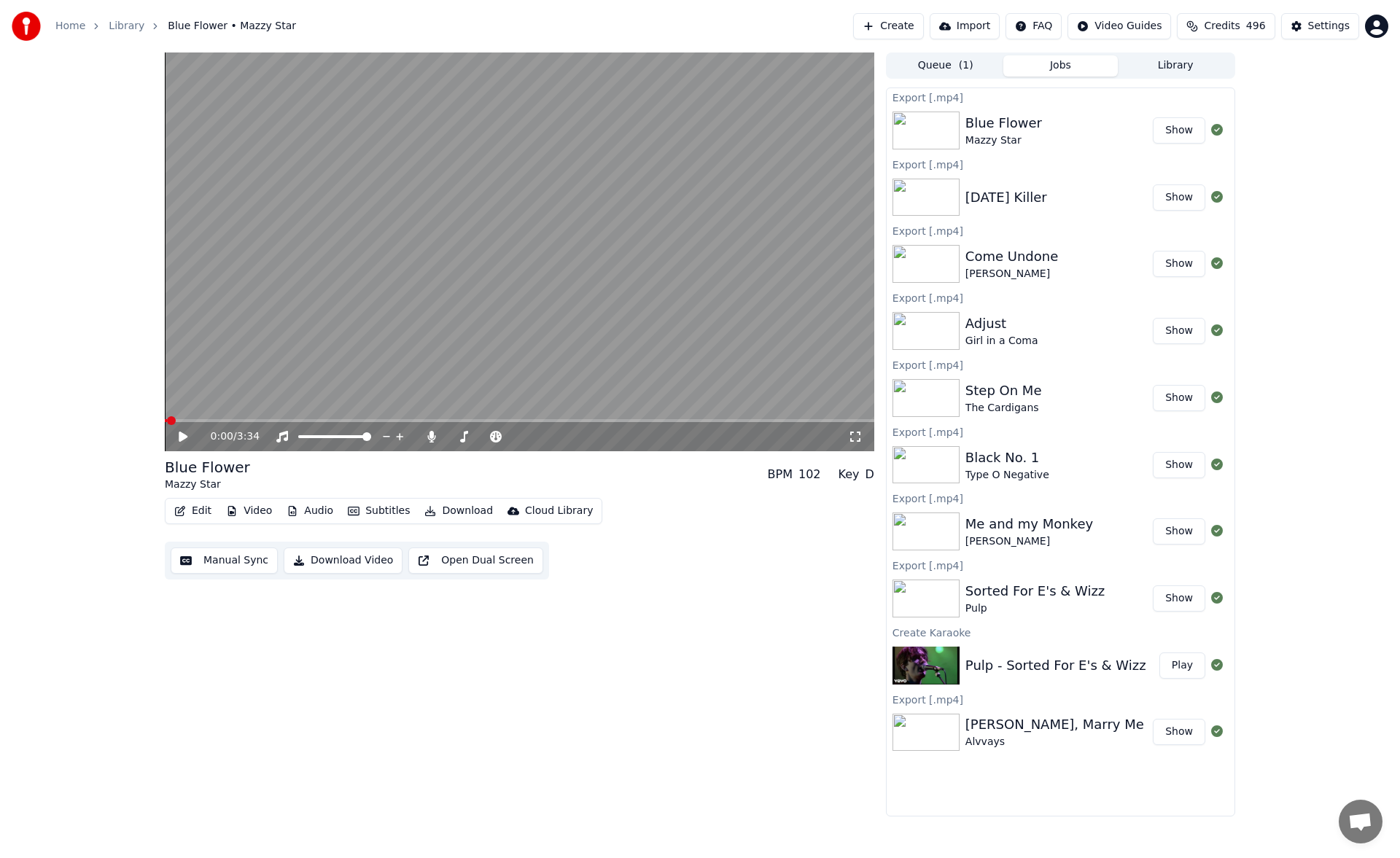
click at [1177, 62] on button "Library" at bounding box center [1175, 66] width 115 height 21
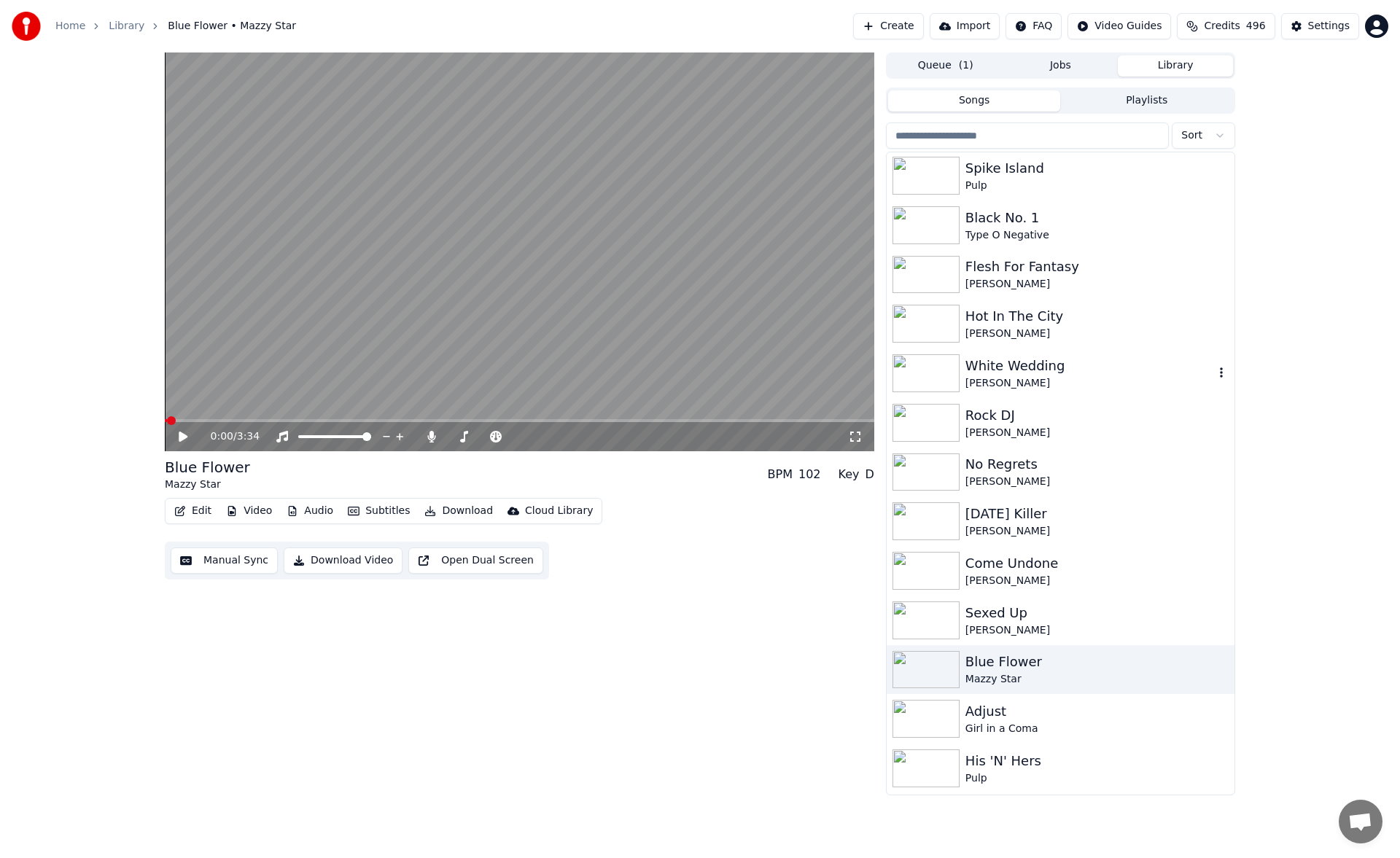
scroll to position [583, 0]
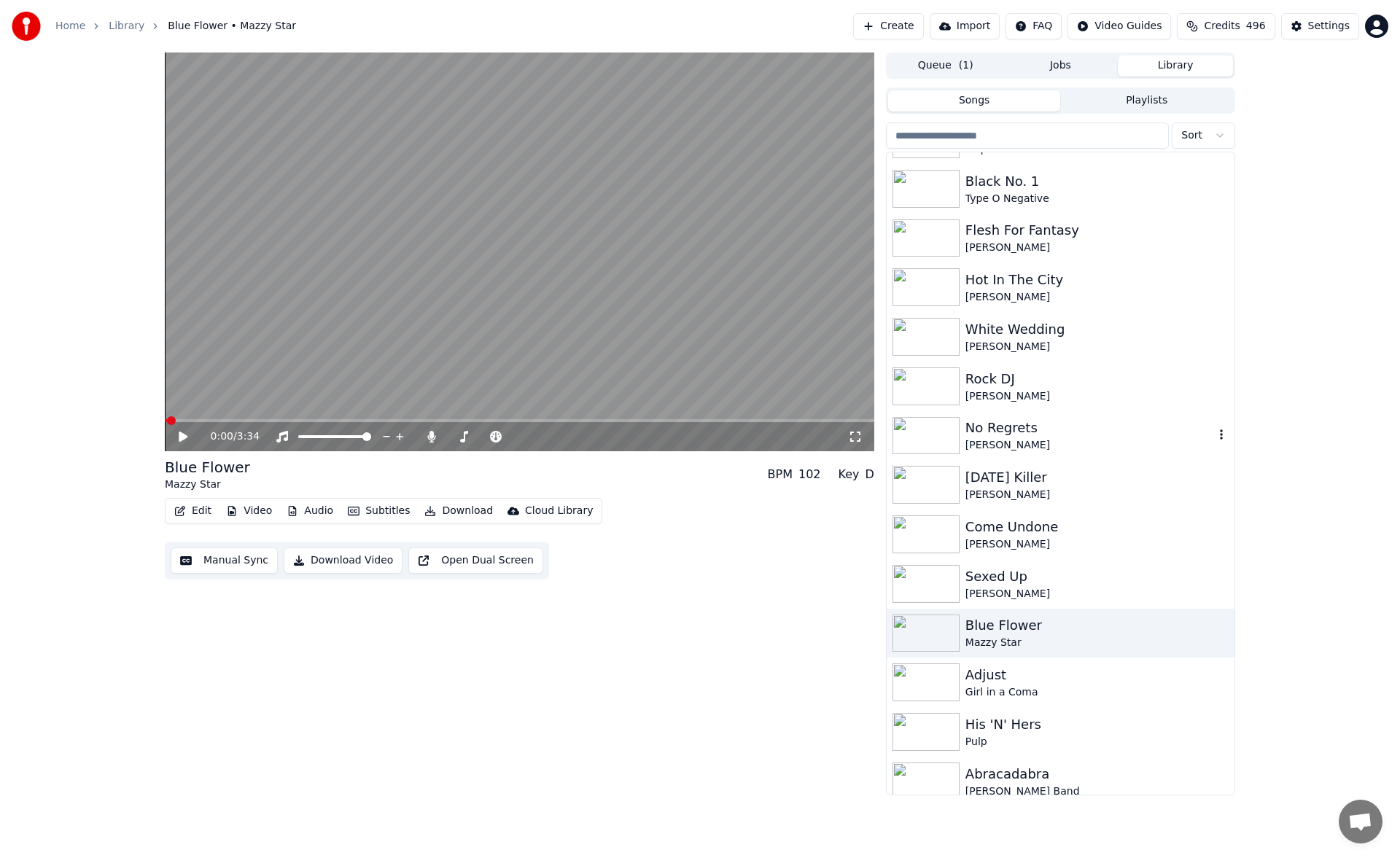
click at [1012, 441] on div "[PERSON_NAME]" at bounding box center [1089, 445] width 249 height 15
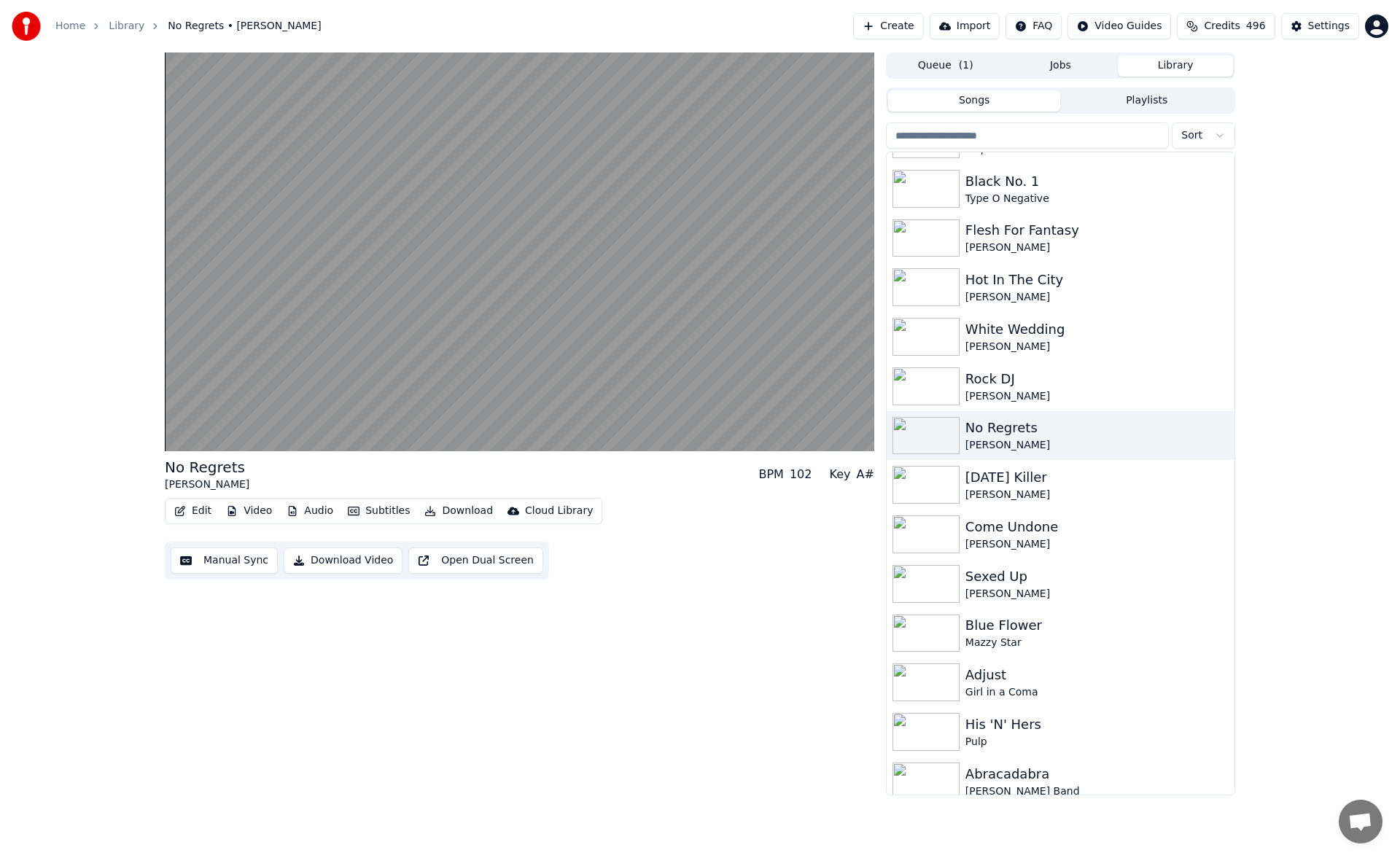
click at [225, 565] on button "Manual Sync" at bounding box center [223, 560] width 107 height 26
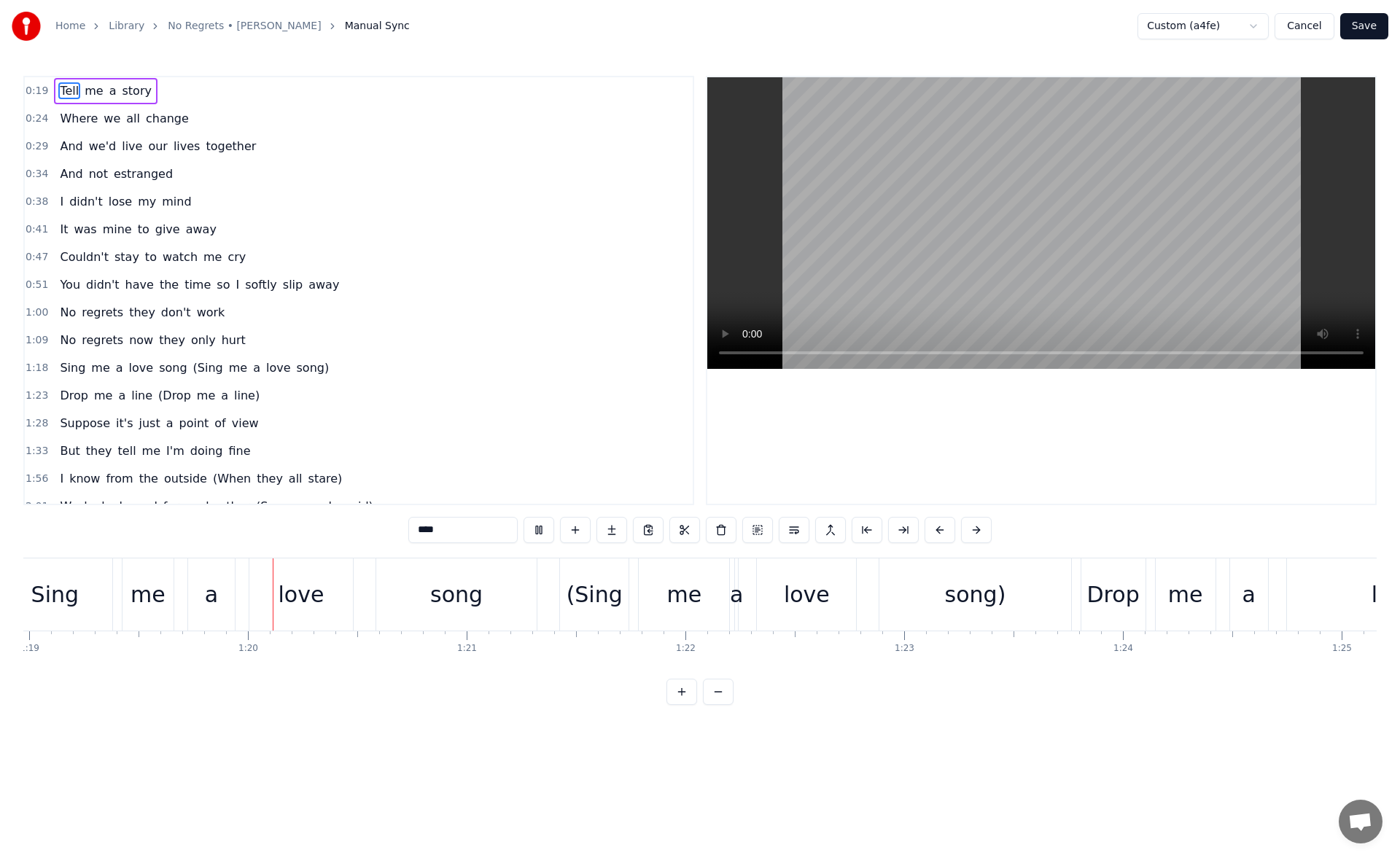
scroll to position [0, 17286]
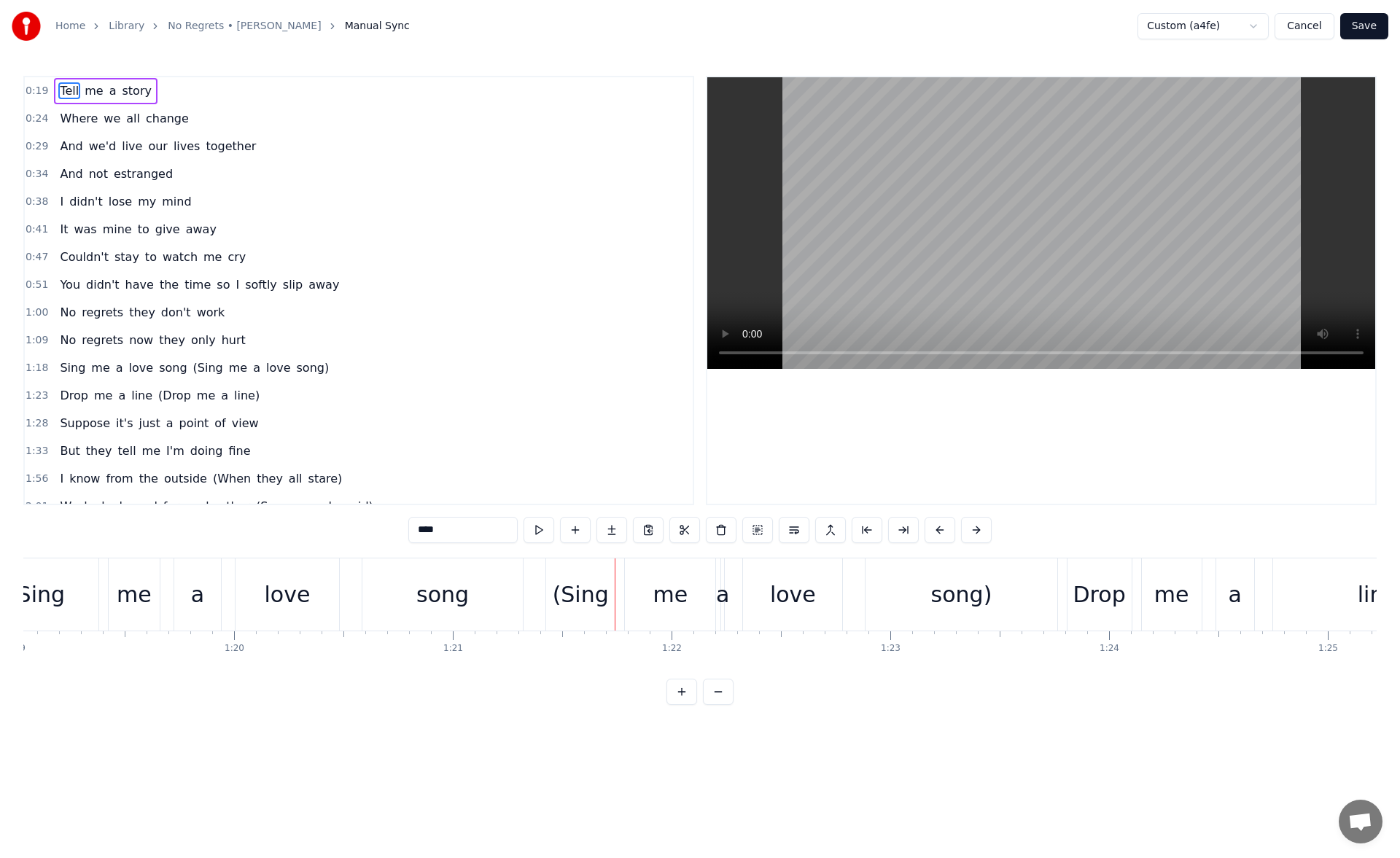
click at [474, 597] on div "song" at bounding box center [442, 594] width 161 height 72
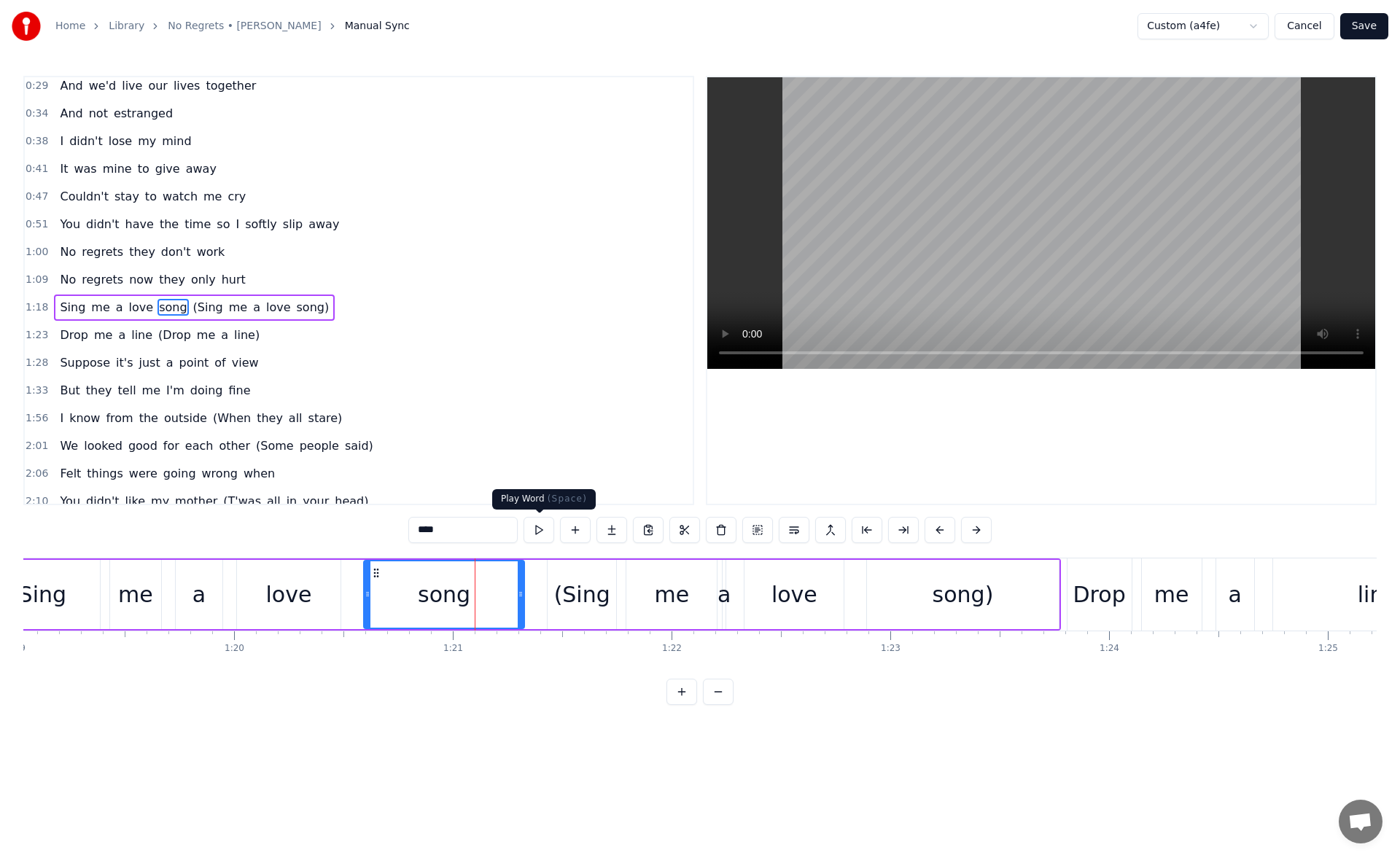
scroll to position [77, 0]
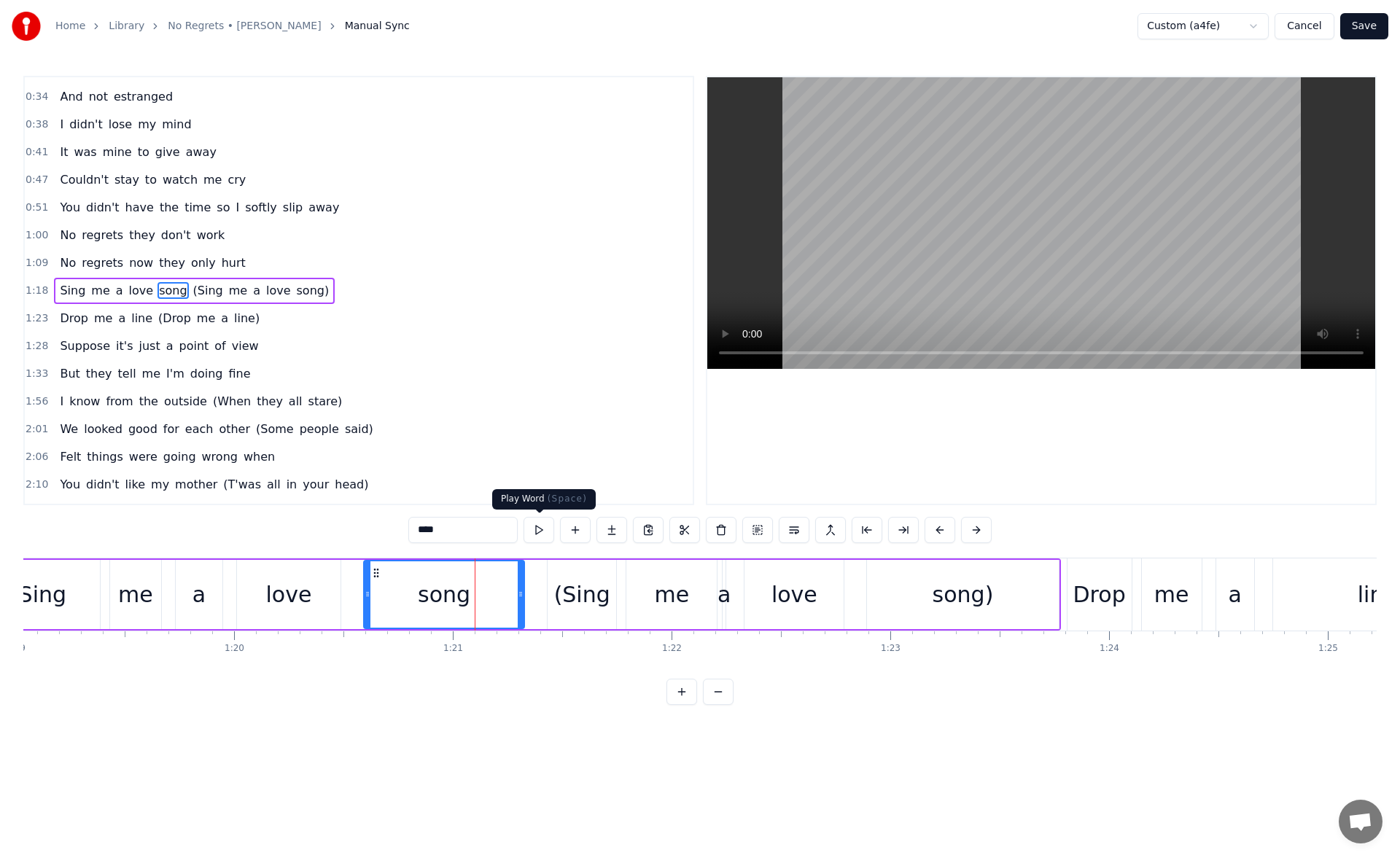
click at [535, 529] on button at bounding box center [539, 529] width 31 height 26
drag, startPoint x: 521, startPoint y: 589, endPoint x: 512, endPoint y: 589, distance: 9.0
click at [512, 589] on icon at bounding box center [513, 594] width 6 height 12
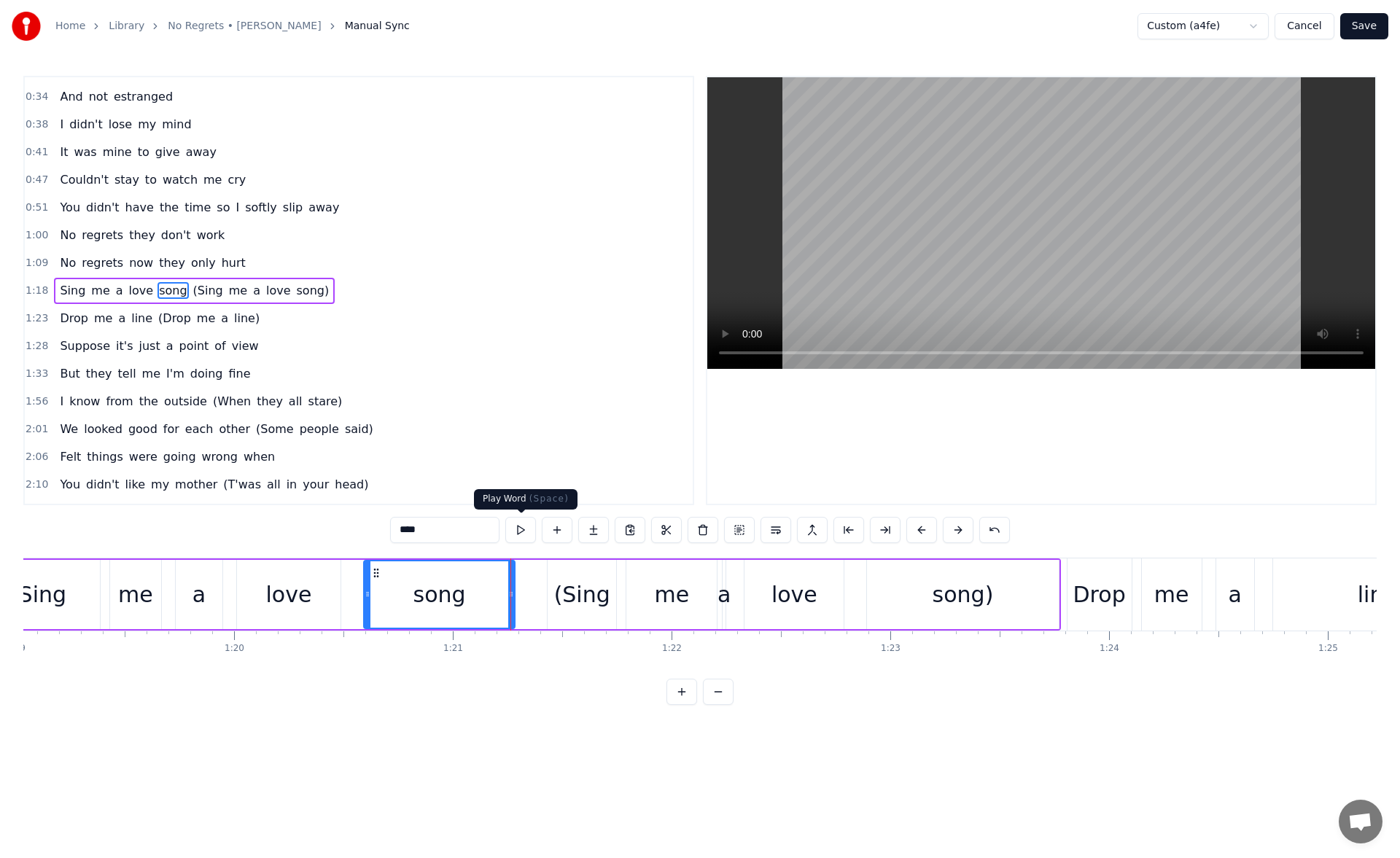
click at [523, 532] on button at bounding box center [520, 529] width 31 height 26
click at [316, 585] on div "love" at bounding box center [288, 594] width 104 height 69
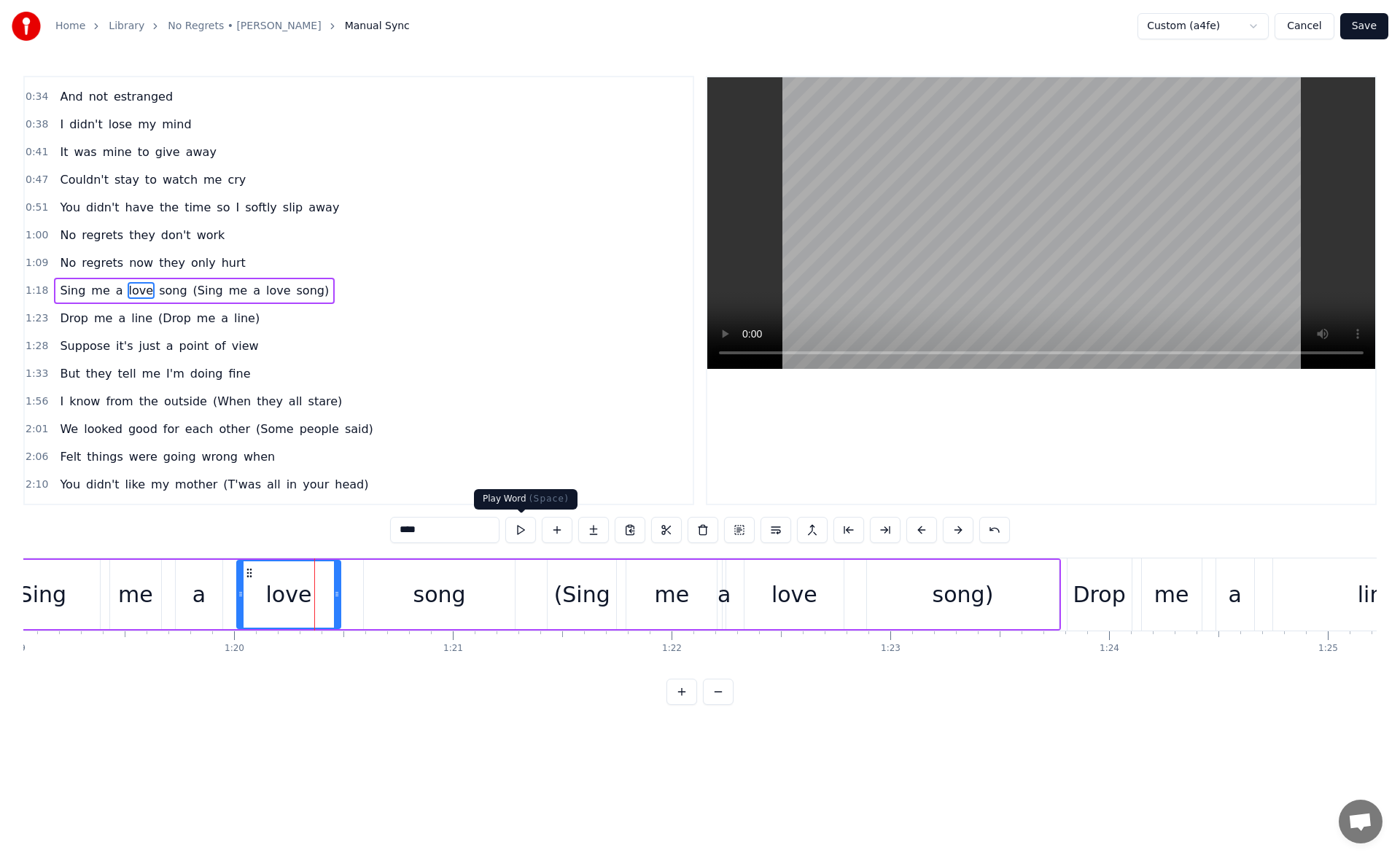
click at [523, 532] on button at bounding box center [520, 529] width 31 height 26
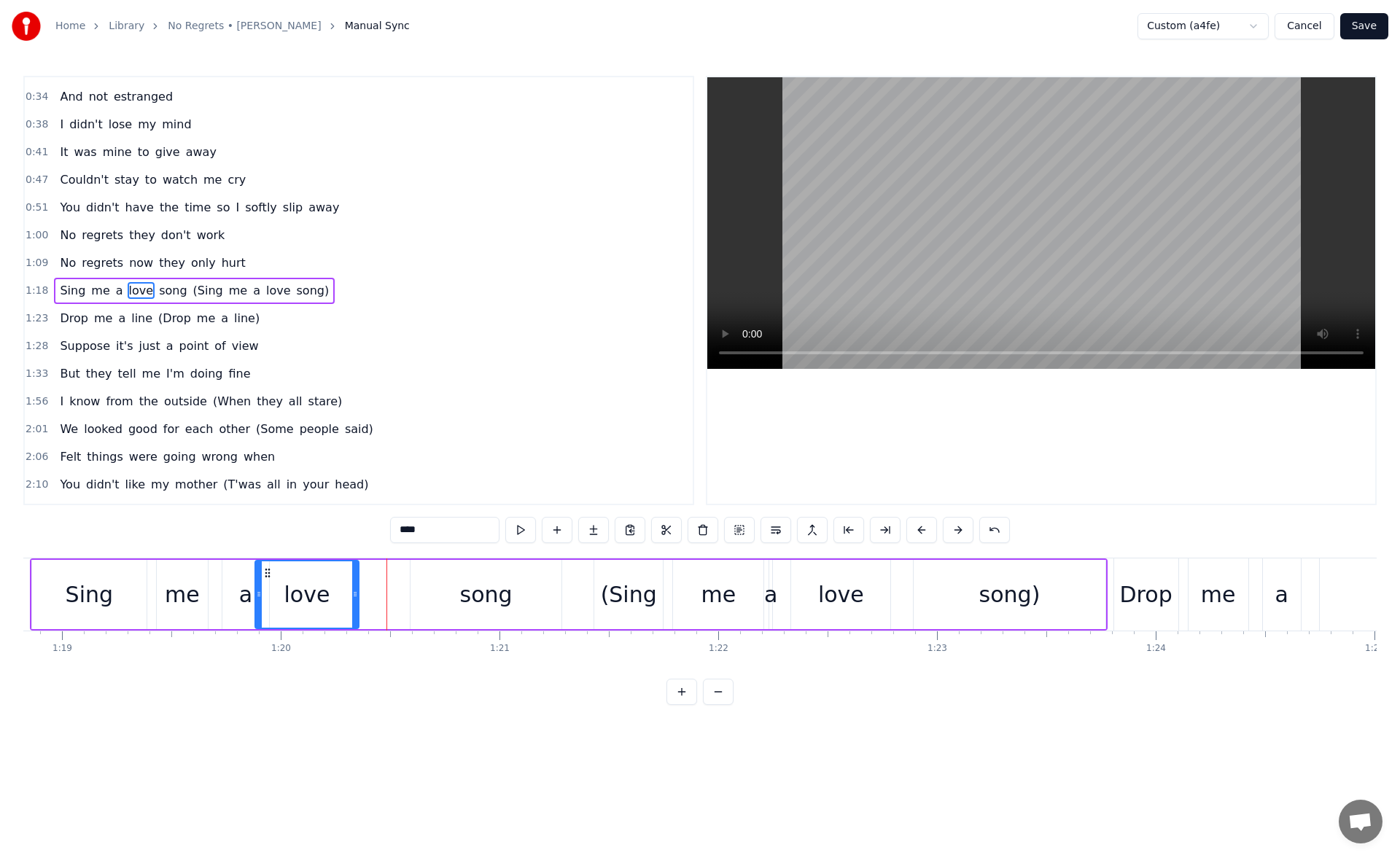
click at [261, 570] on icon at bounding box center [267, 573] width 12 height 12
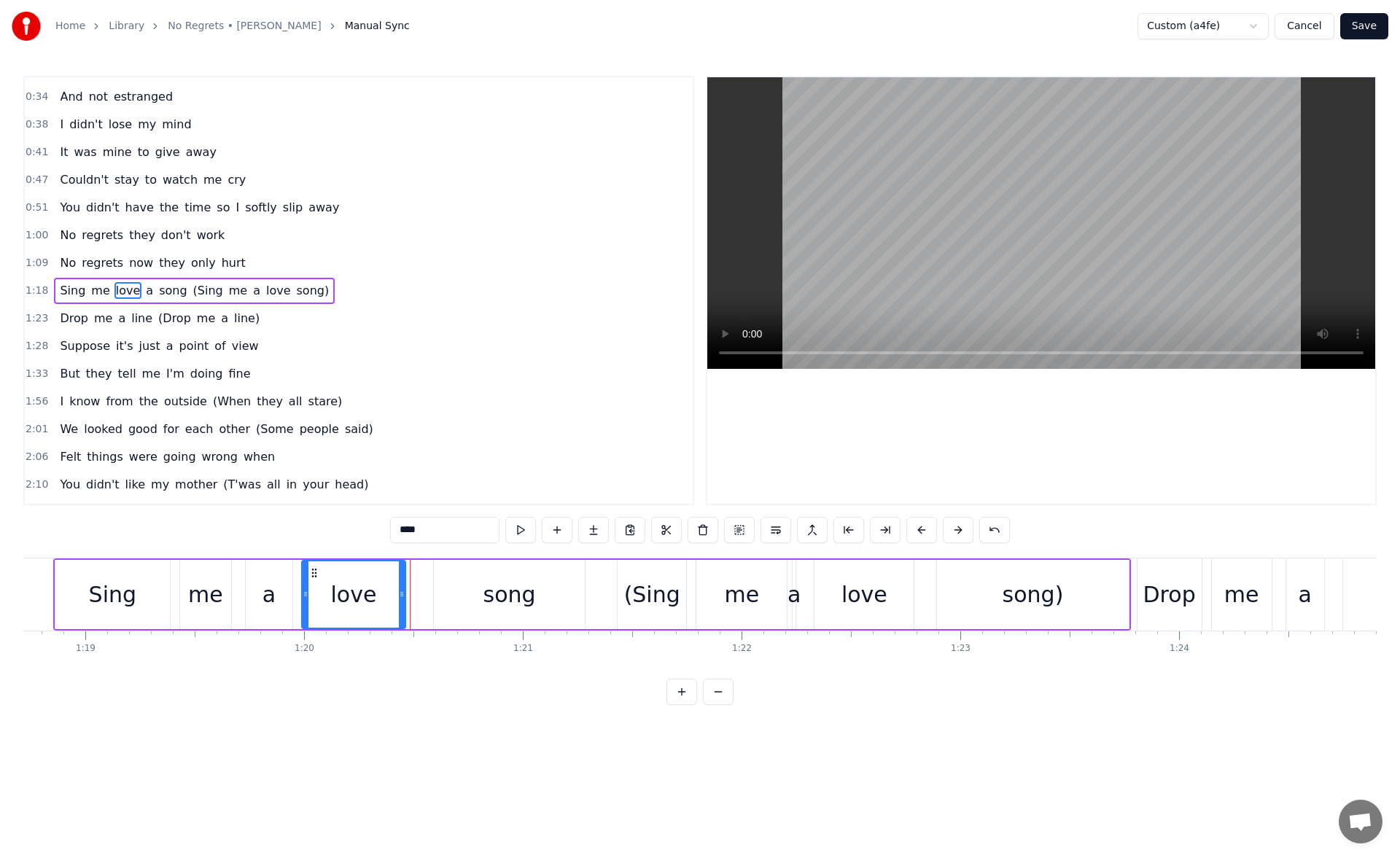
drag, startPoint x: 247, startPoint y: 574, endPoint x: 317, endPoint y: 574, distance: 70.0
click at [526, 527] on button at bounding box center [520, 529] width 31 height 26
drag, startPoint x: 403, startPoint y: 594, endPoint x: 394, endPoint y: 593, distance: 9.1
click at [394, 593] on icon at bounding box center [394, 594] width 6 height 12
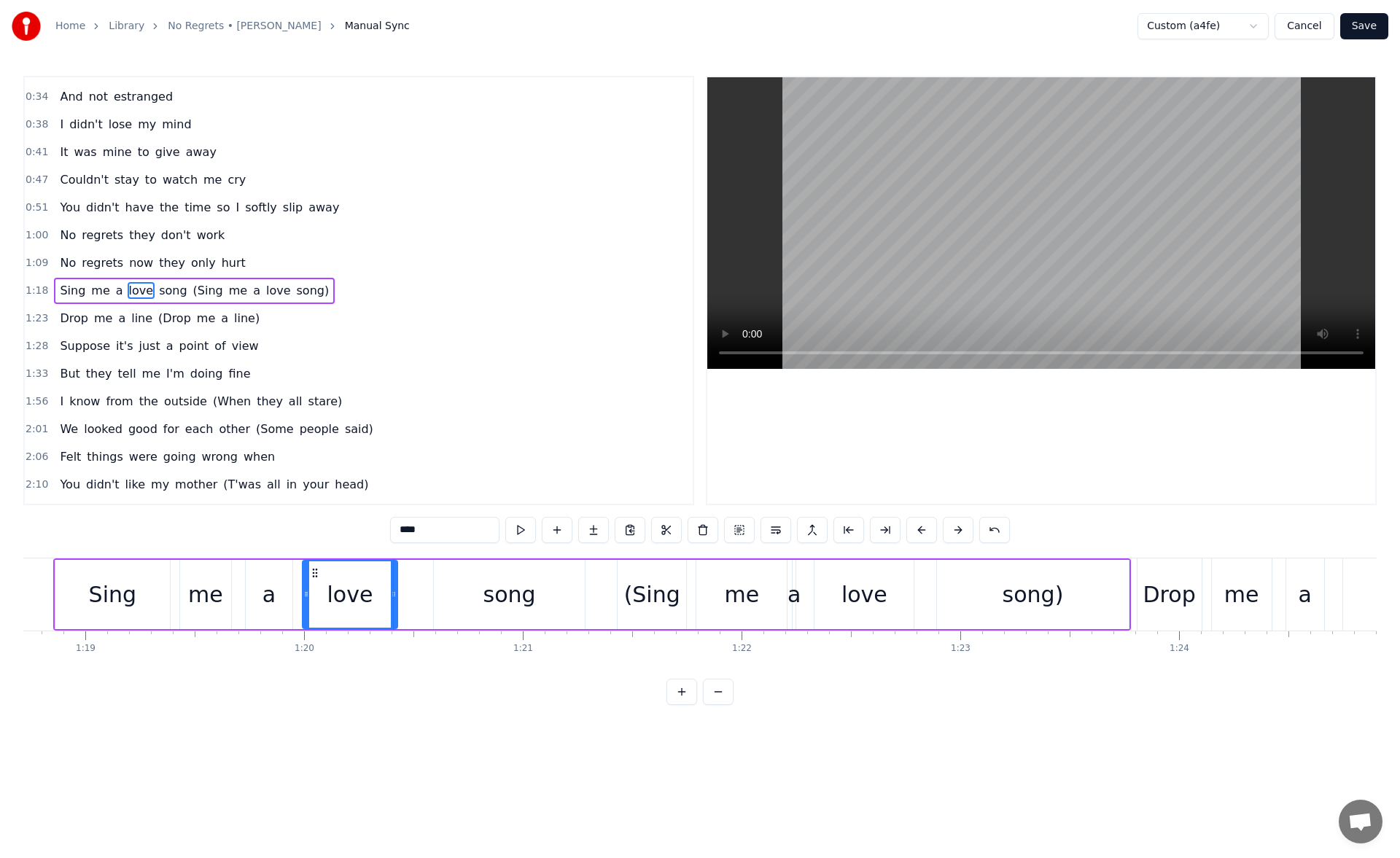
click at [451, 590] on div "song" at bounding box center [509, 594] width 151 height 69
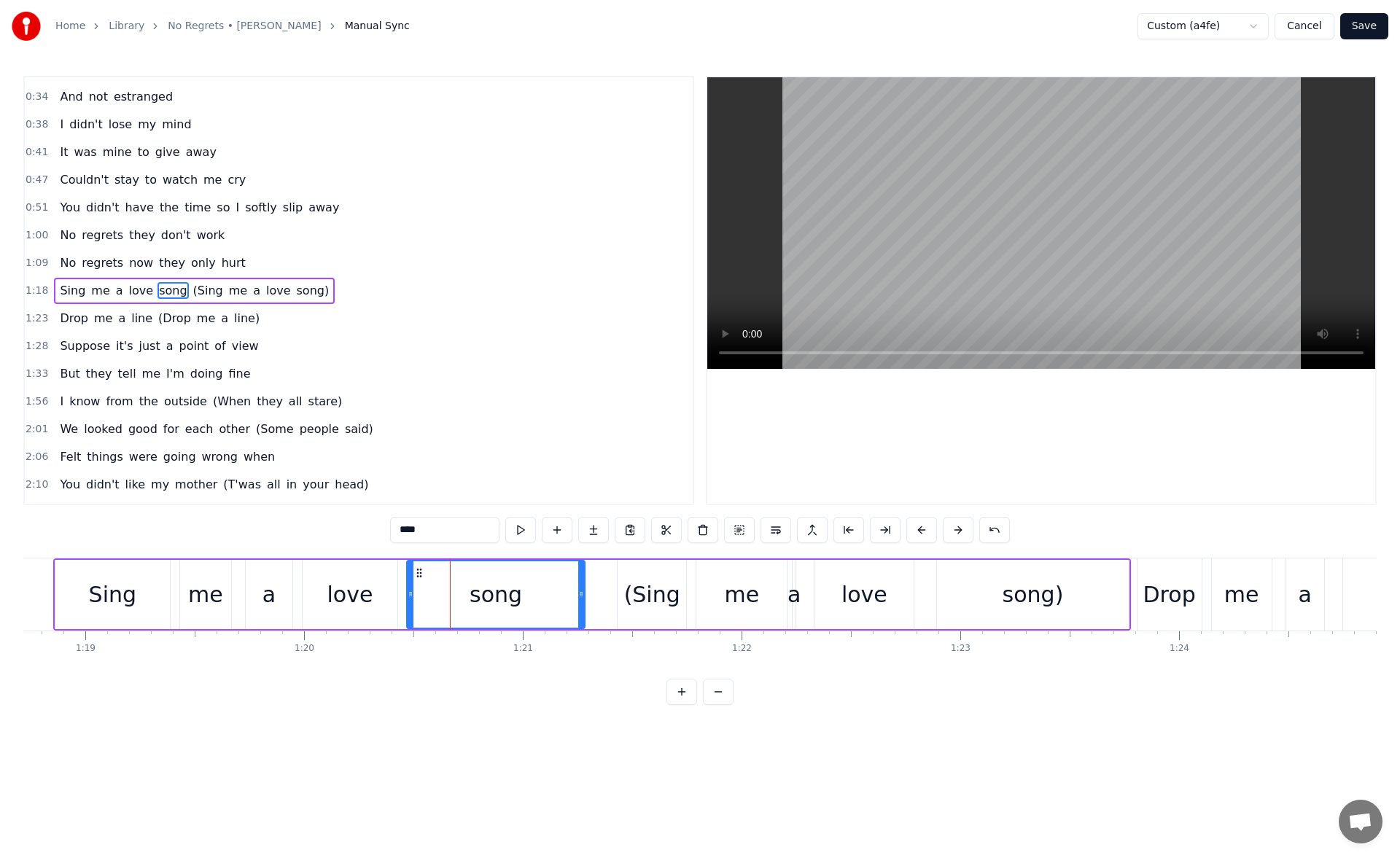
drag, startPoint x: 438, startPoint y: 592, endPoint x: 411, endPoint y: 592, distance: 27.0
click at [411, 592] on circle at bounding box center [411, 591] width 1 height 1
click at [521, 527] on button at bounding box center [520, 529] width 31 height 26
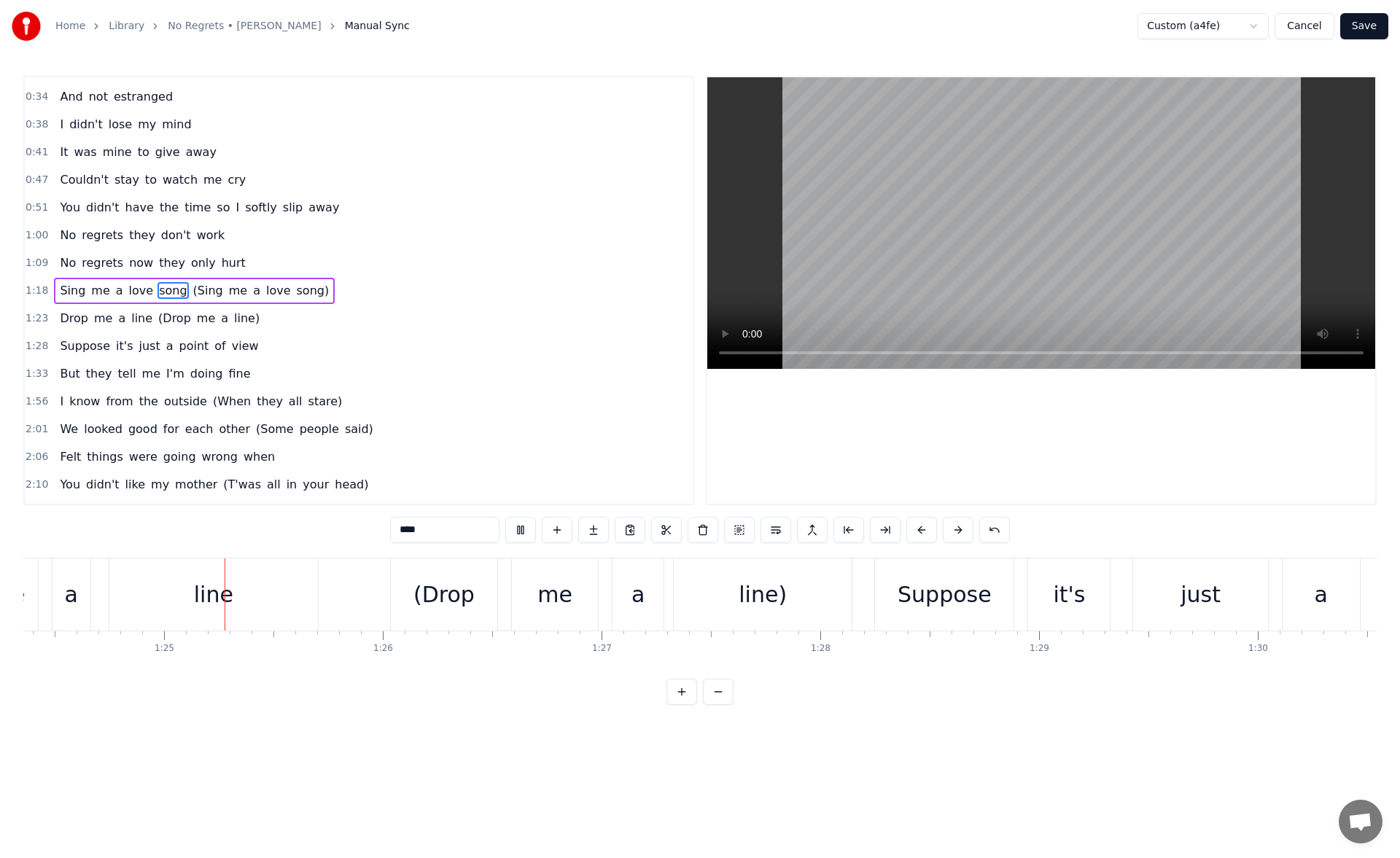
scroll to position [0, 18451]
click at [899, 581] on div "Suppose" at bounding box center [941, 594] width 138 height 72
type input "*******"
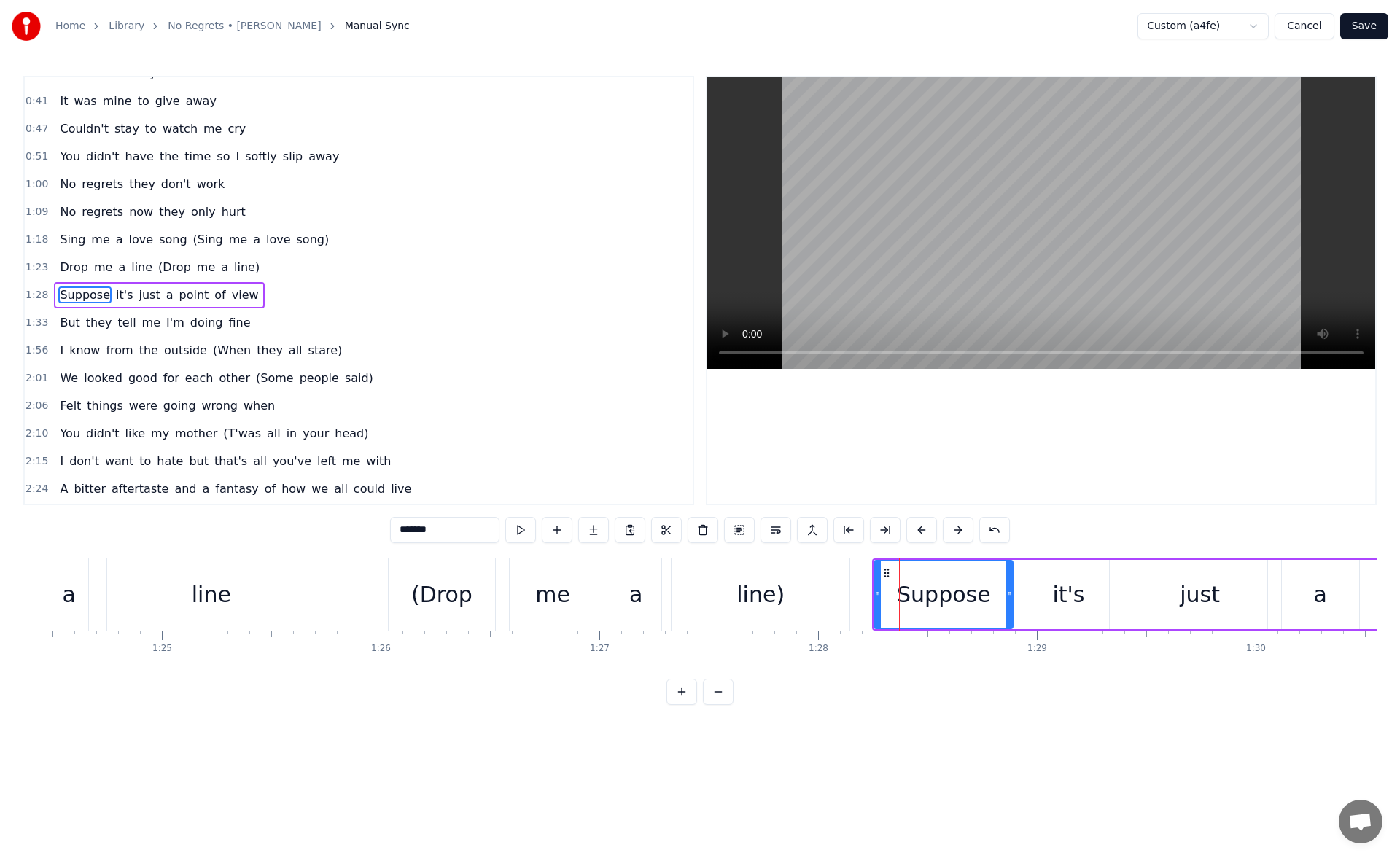
scroll to position [133, 0]
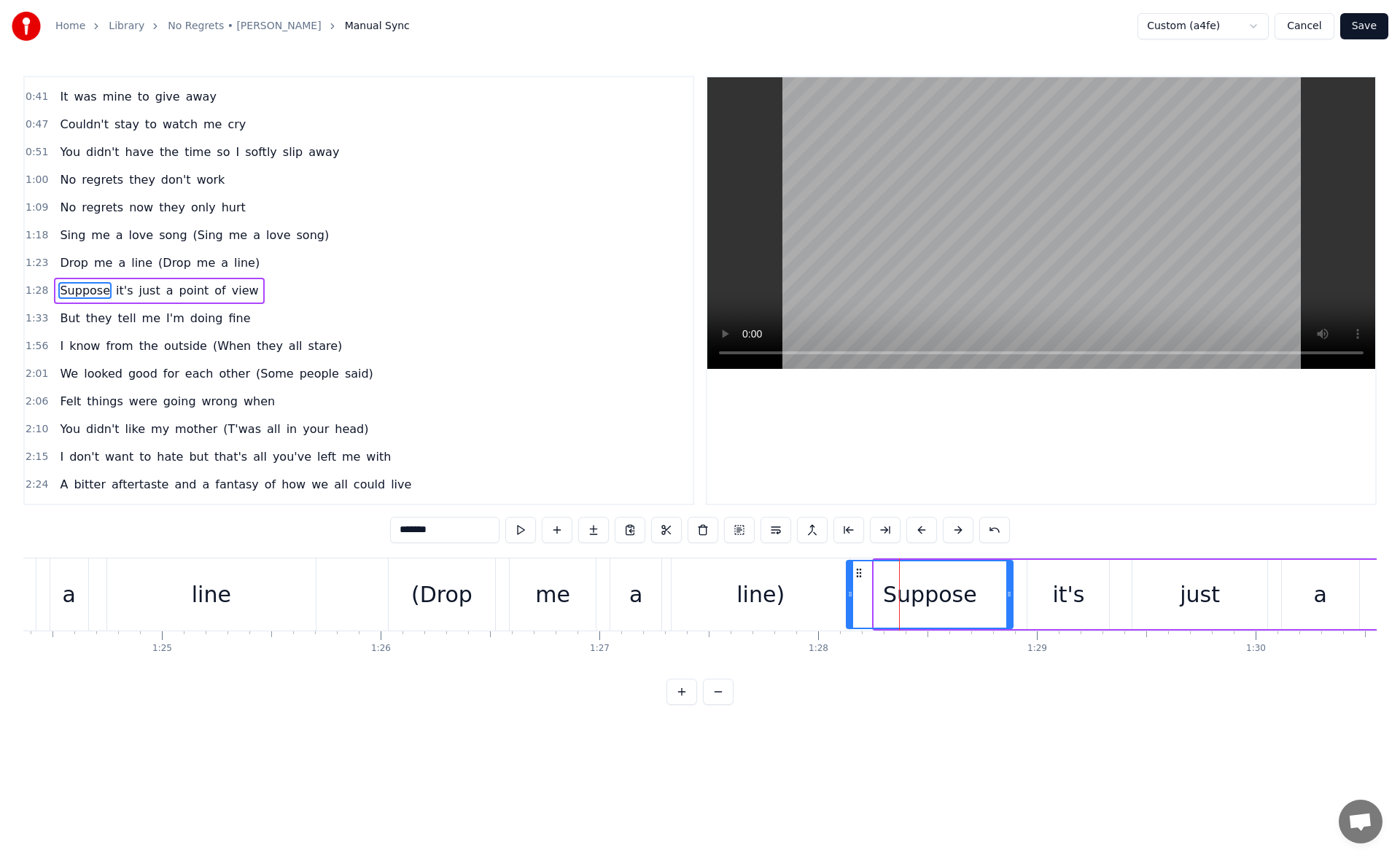
drag, startPoint x: 879, startPoint y: 594, endPoint x: 849, endPoint y: 594, distance: 30.0
click at [849, 594] on icon at bounding box center [850, 594] width 6 height 12
click at [525, 529] on button at bounding box center [520, 529] width 31 height 26
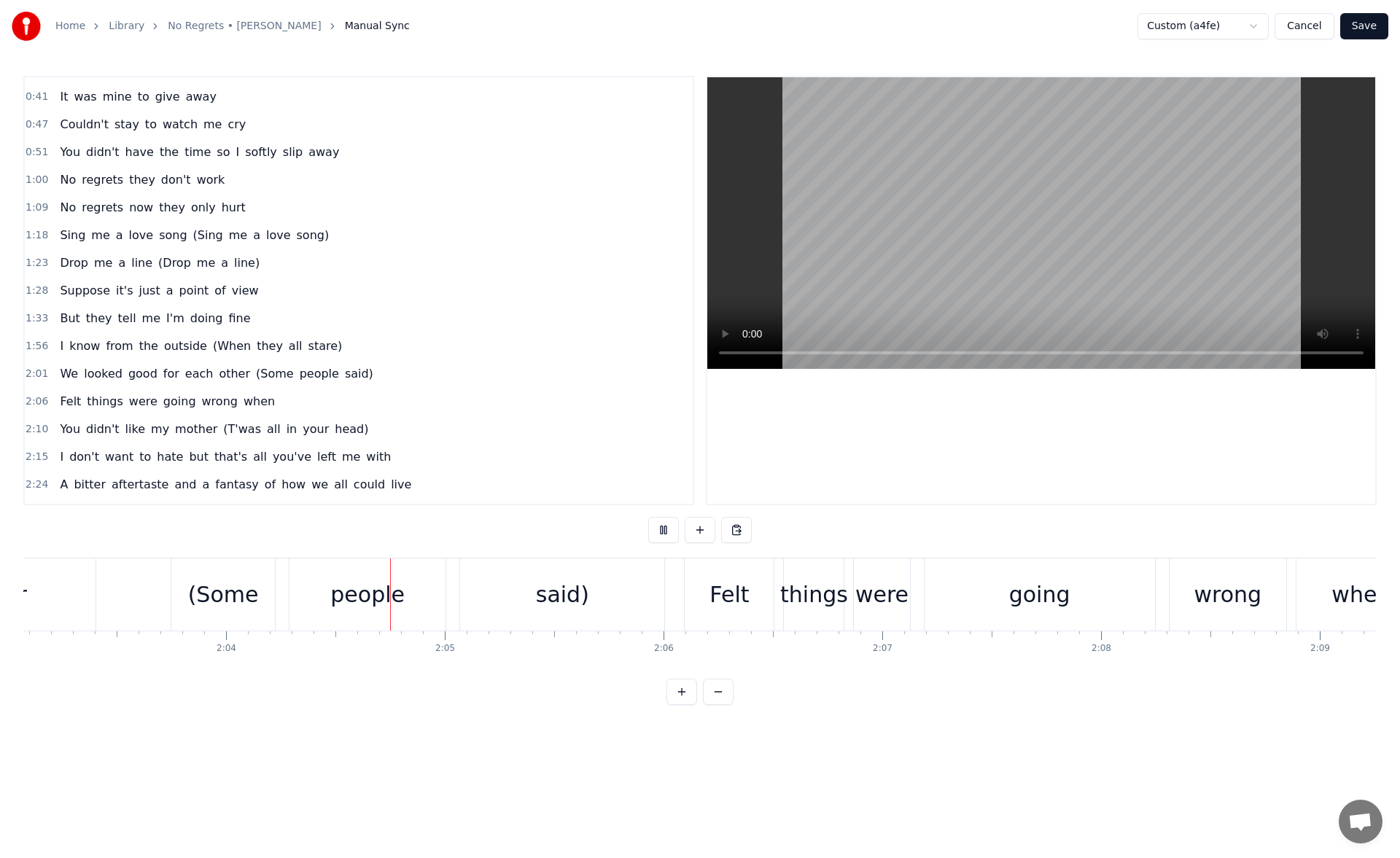
scroll to position [0, 27094]
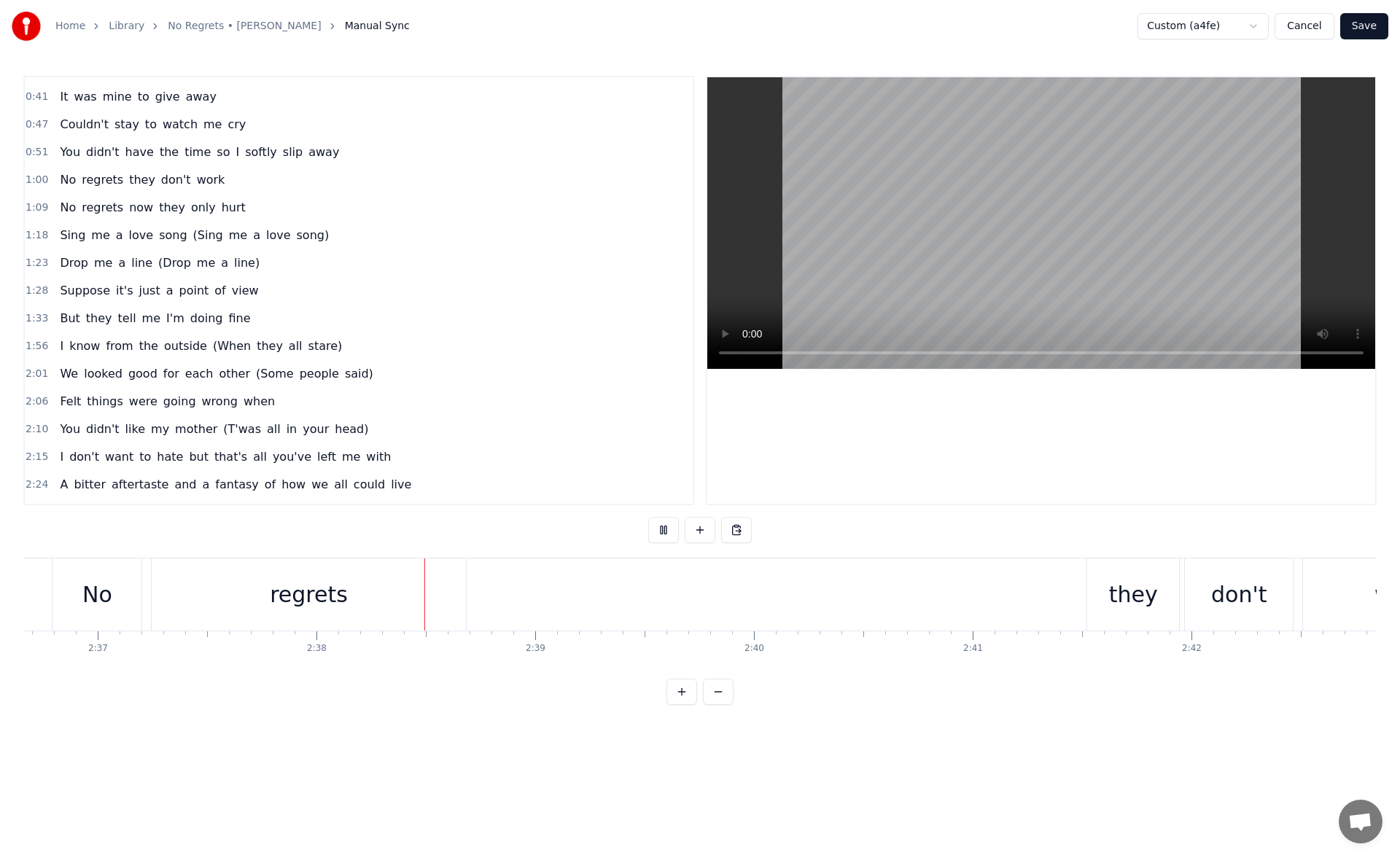
scroll to position [0, 34478]
click at [136, 576] on div "regrets" at bounding box center [92, 594] width 314 height 72
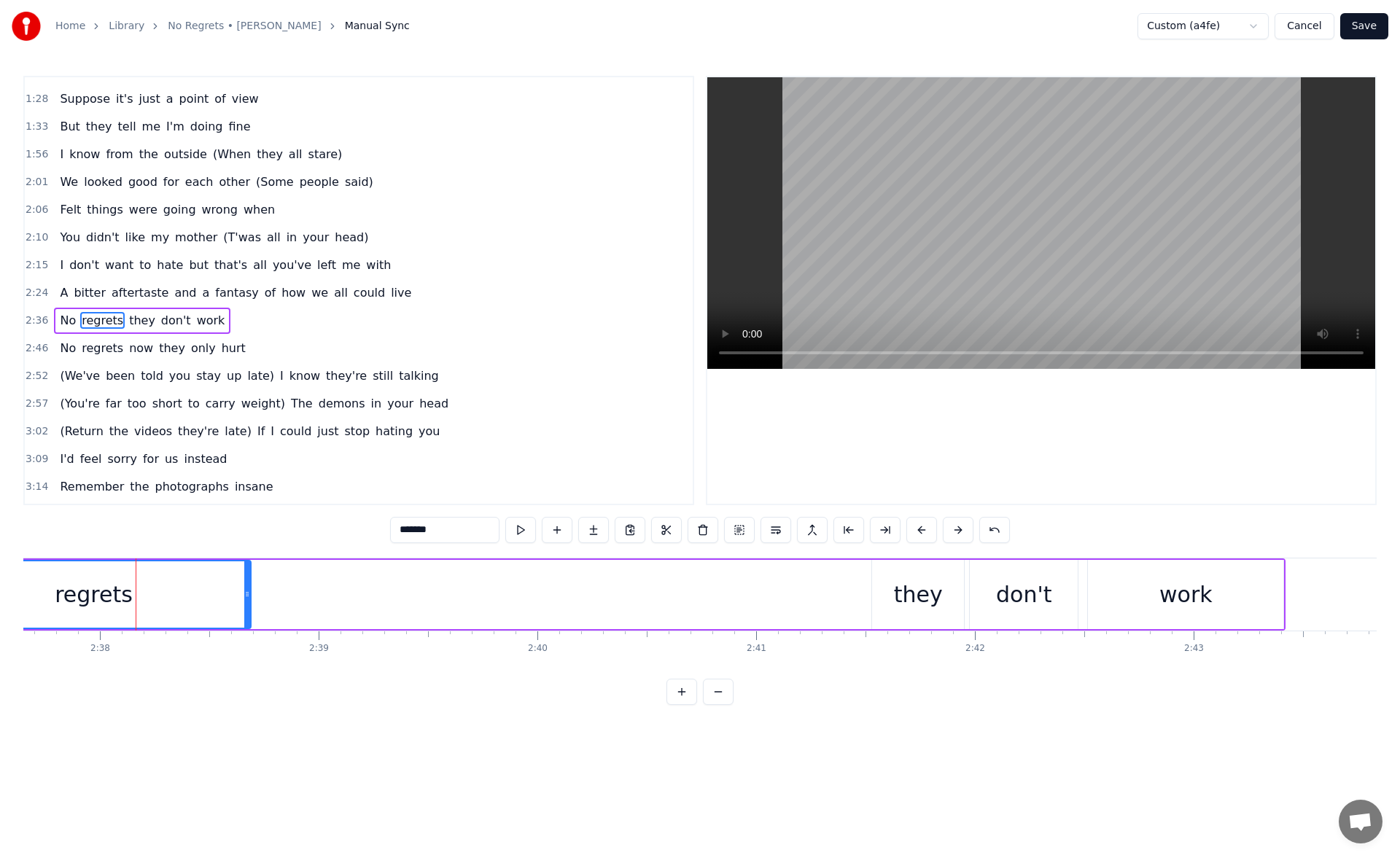
scroll to position [354, 0]
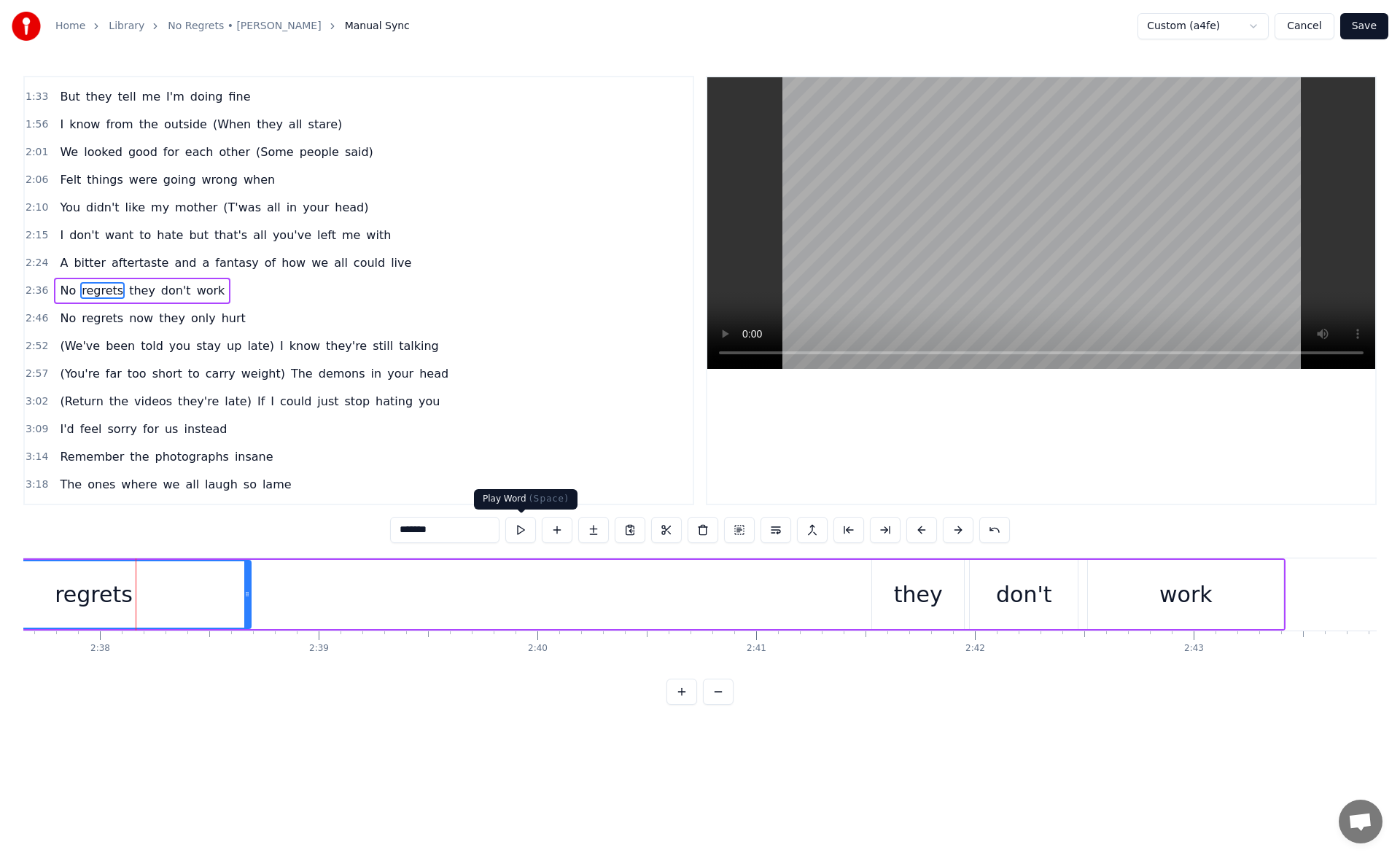
click at [521, 521] on button at bounding box center [520, 529] width 31 height 26
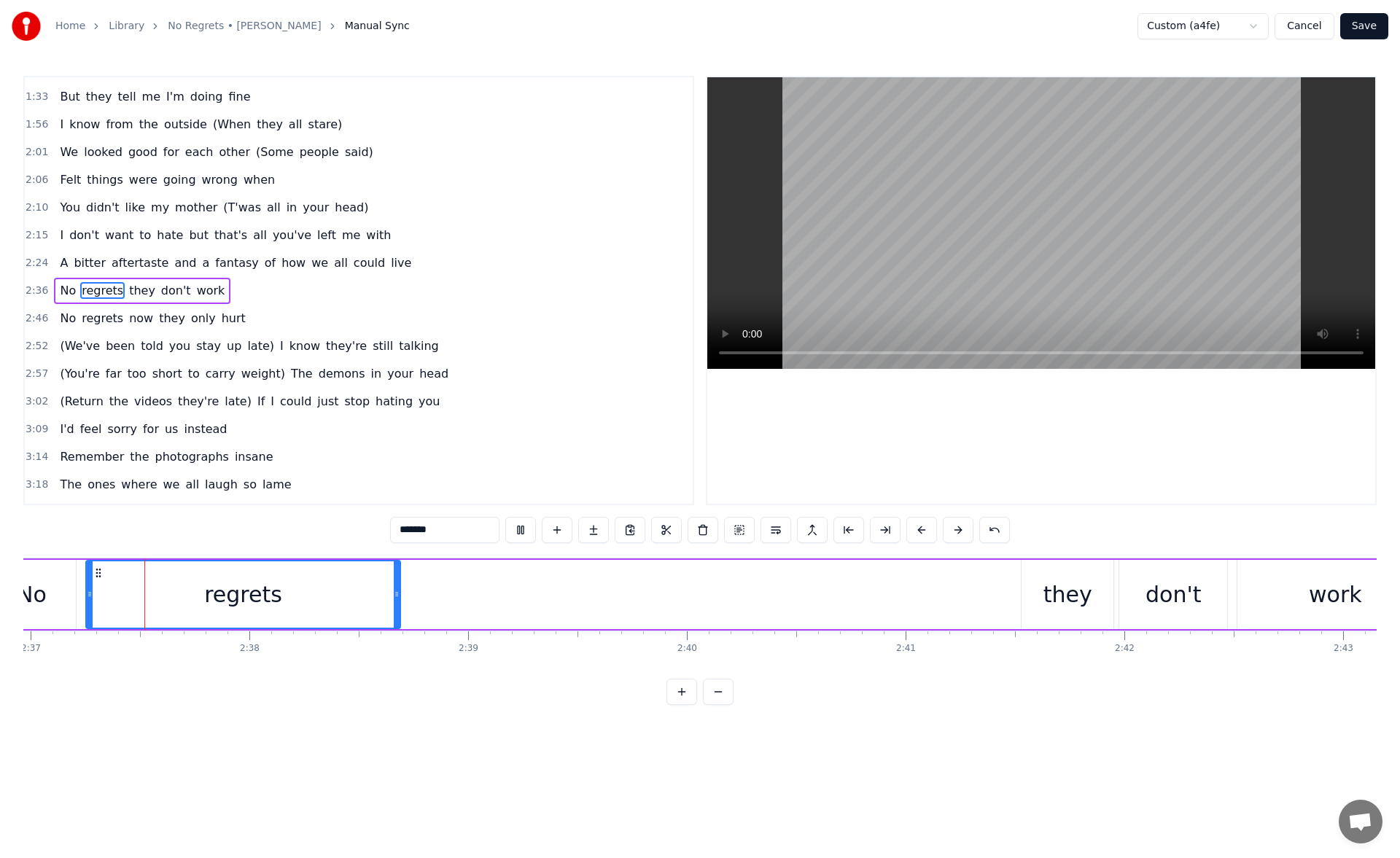
scroll to position [0, 34316]
click at [75, 612] on div "No" at bounding box center [43, 594] width 89 height 69
type input "**"
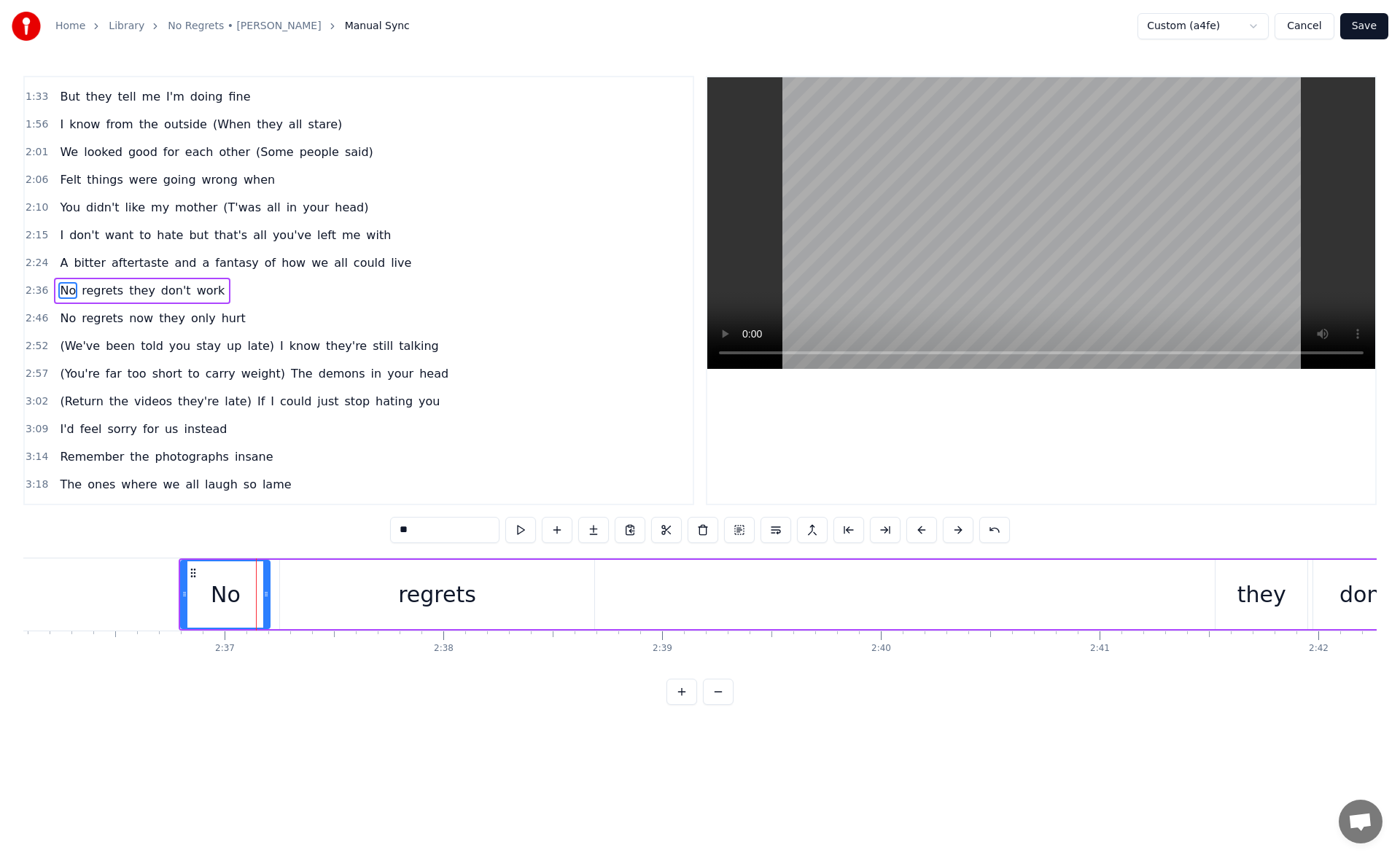
scroll to position [0, 34060]
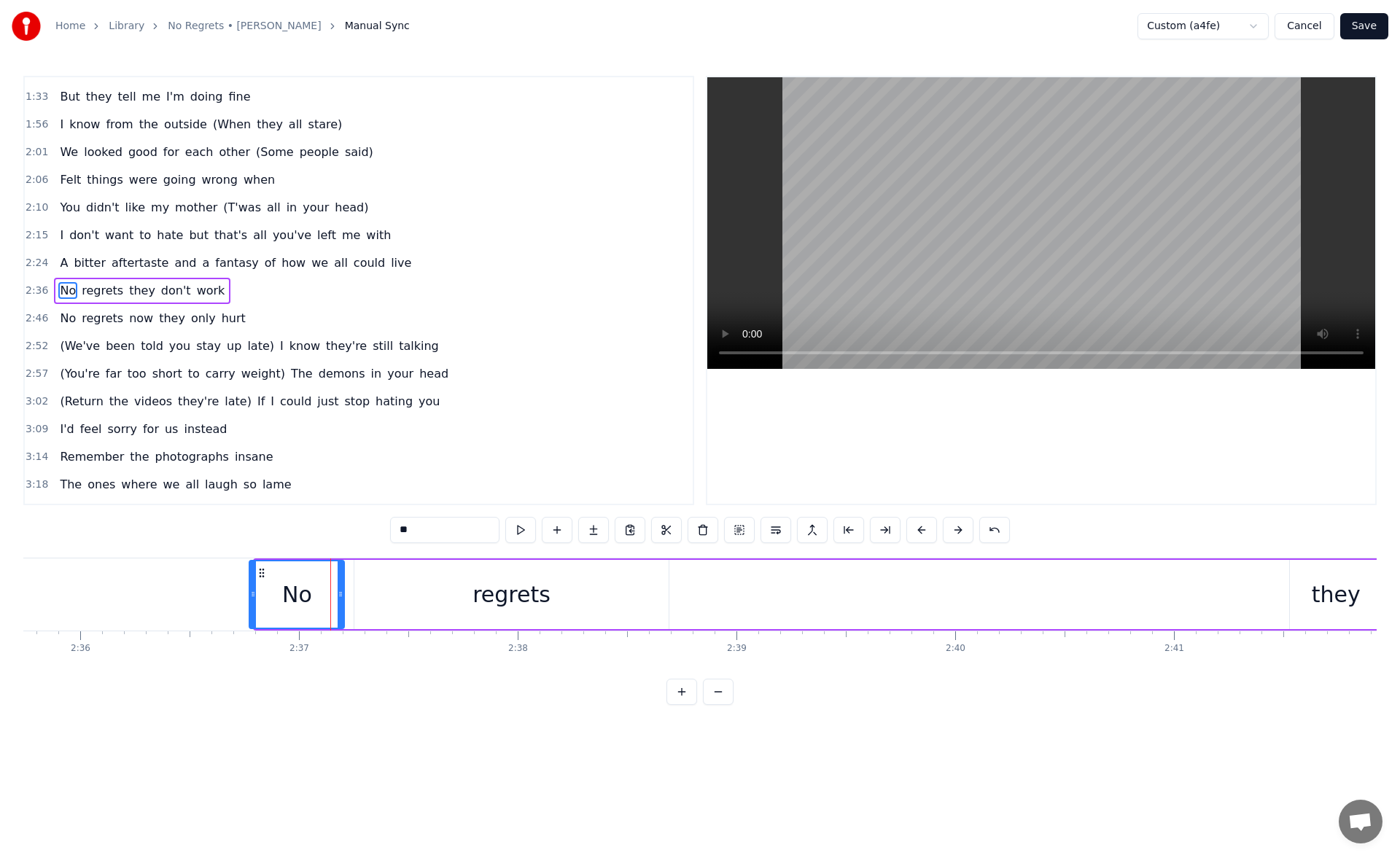
click at [250, 594] on icon at bounding box center [253, 594] width 6 height 12
click at [979, 601] on div "No regrets they don't work" at bounding box center [975, 594] width 1457 height 72
click at [1314, 594] on div "they" at bounding box center [1335, 594] width 49 height 33
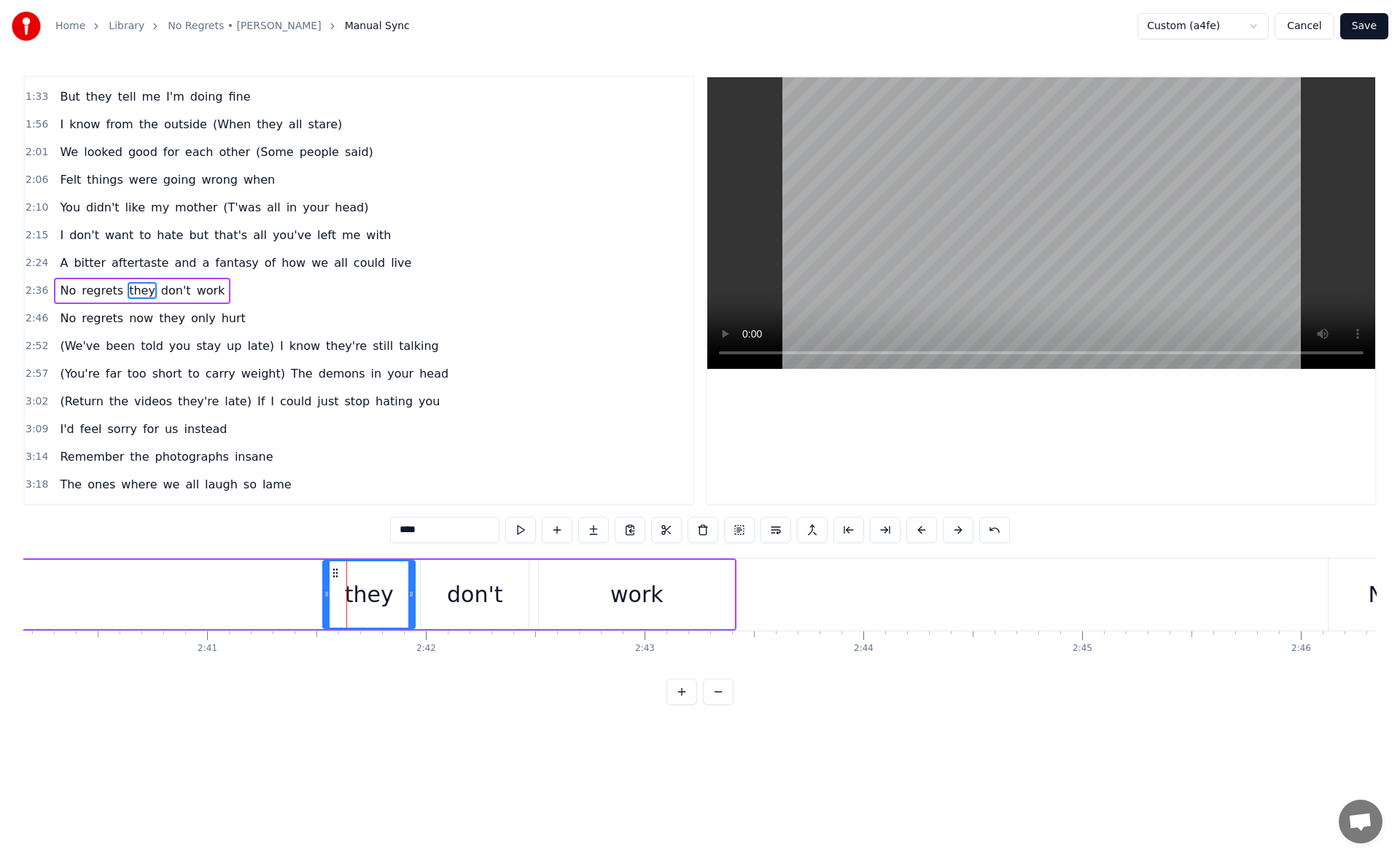
scroll to position [0, 35277]
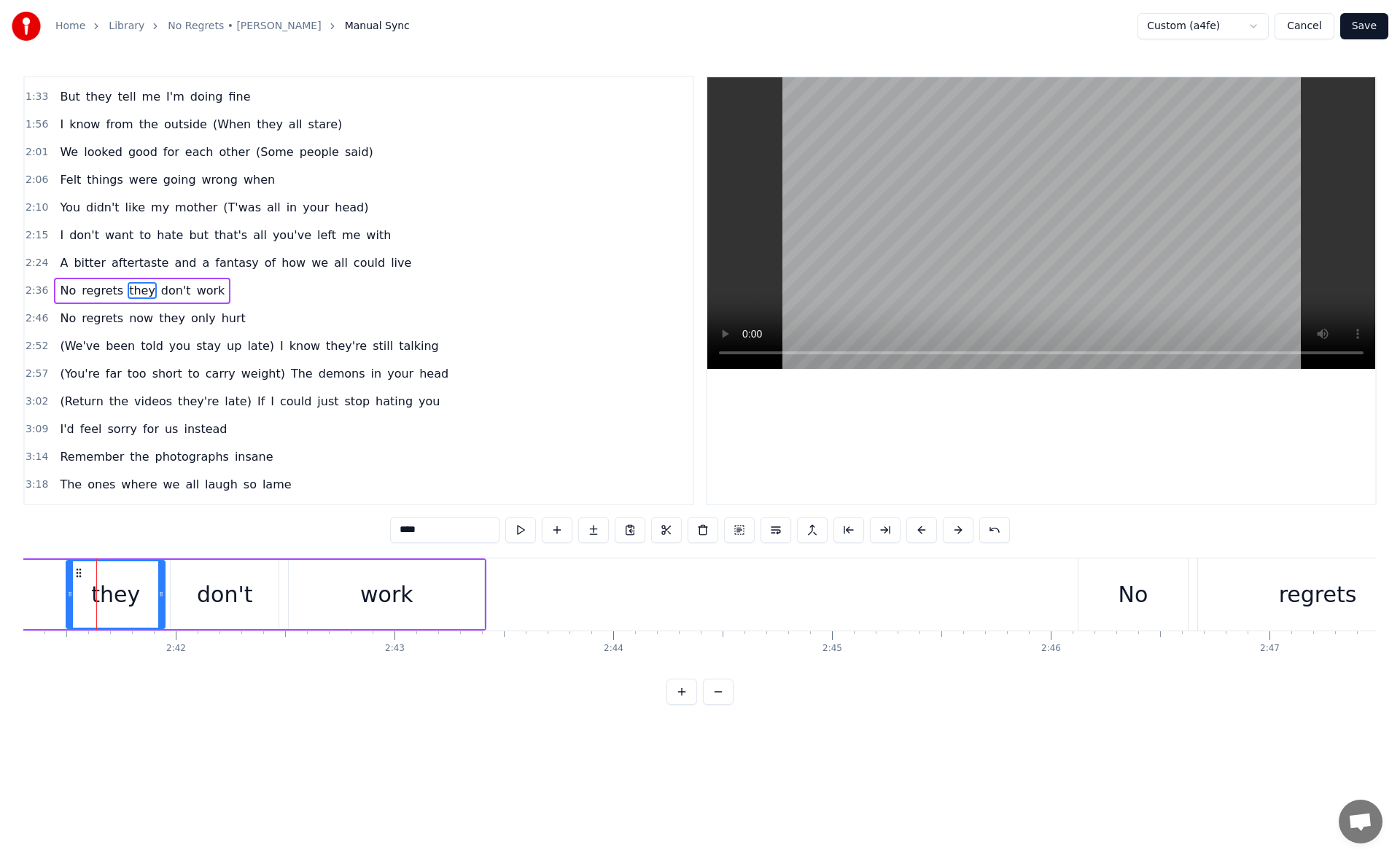
click at [69, 592] on icon at bounding box center [70, 594] width 6 height 12
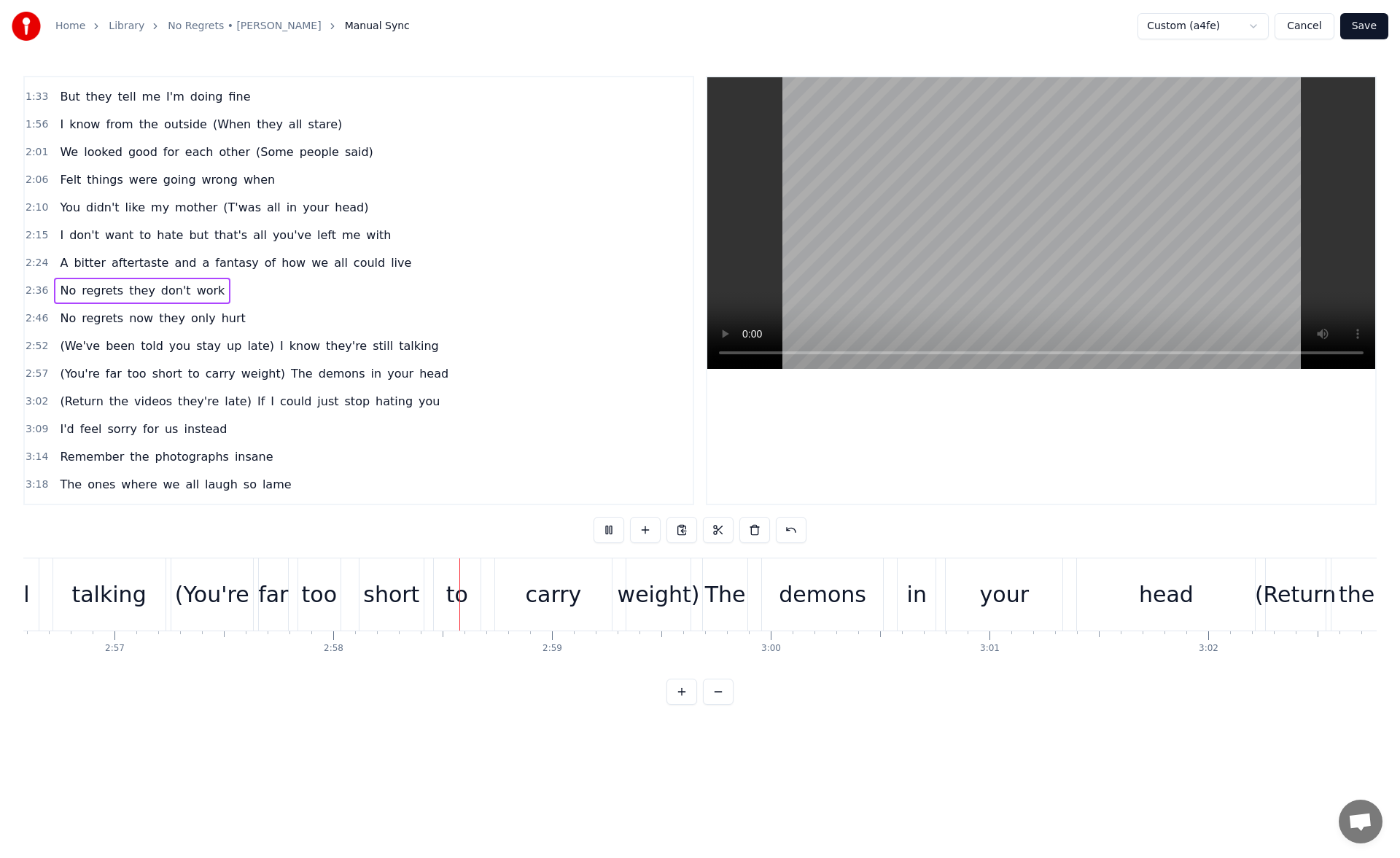
scroll to position [0, 38870]
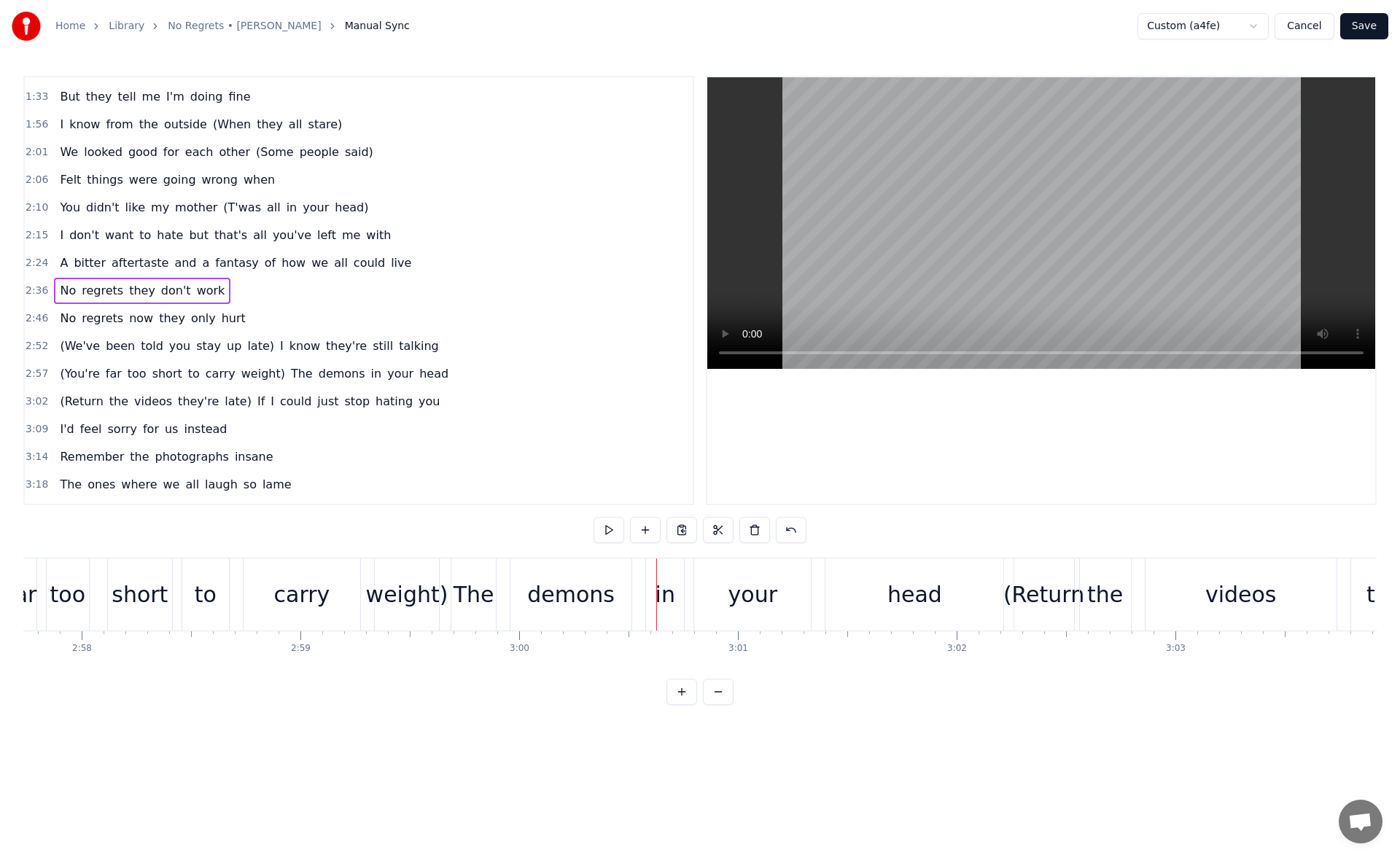
click at [475, 585] on div "The" at bounding box center [474, 594] width 41 height 33
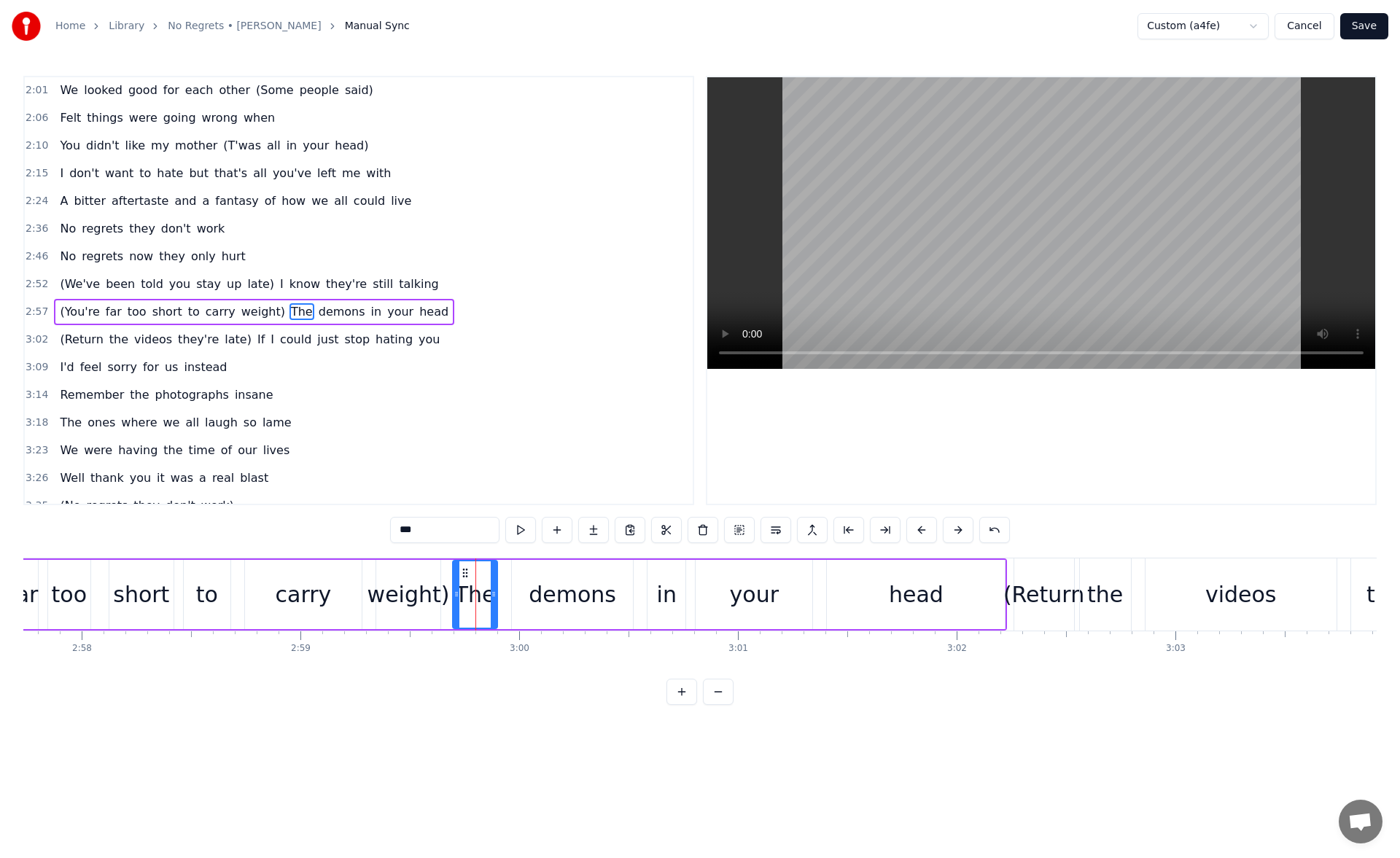
scroll to position [437, 0]
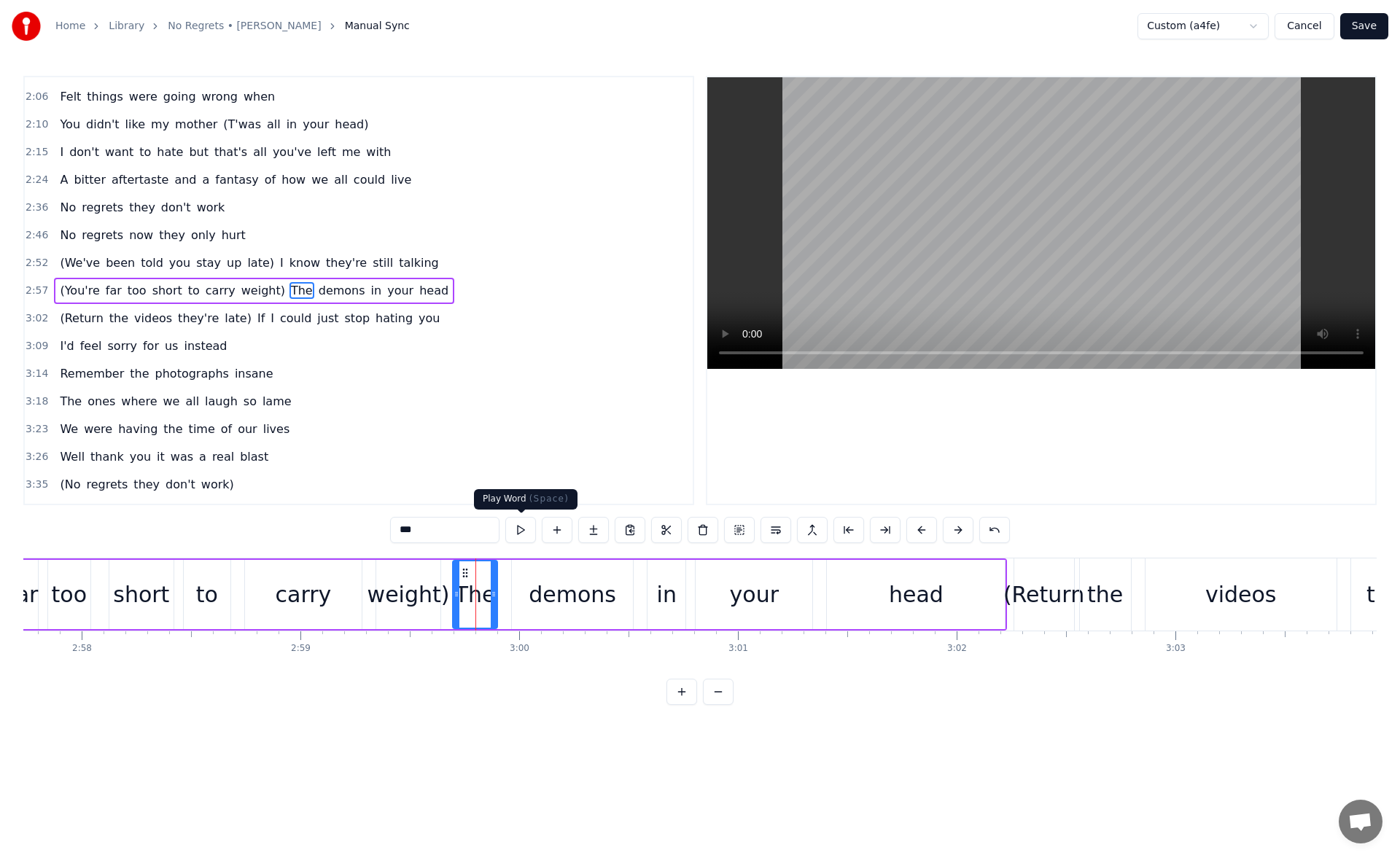
click at [524, 527] on button at bounding box center [520, 529] width 31 height 26
click at [427, 589] on div "weight)" at bounding box center [409, 594] width 82 height 33
click at [520, 531] on button at bounding box center [520, 529] width 31 height 26
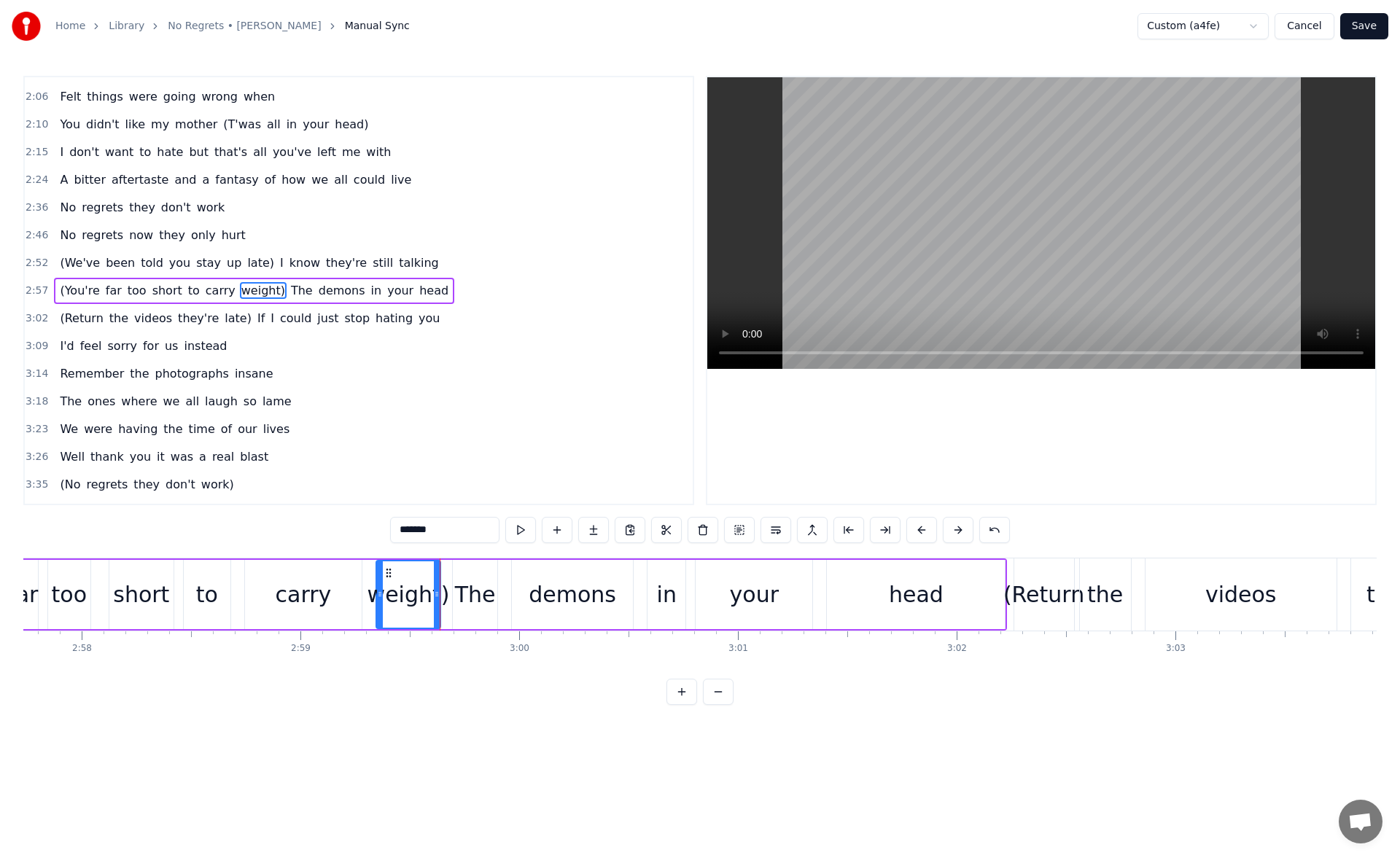
click at [468, 597] on div "The" at bounding box center [475, 594] width 41 height 33
drag, startPoint x: 456, startPoint y: 596, endPoint x: 447, endPoint y: 593, distance: 9.5
click at [447, 593] on icon at bounding box center [447, 594] width 6 height 12
drag, startPoint x: 493, startPoint y: 591, endPoint x: 504, endPoint y: 594, distance: 11.4
click at [504, 594] on icon at bounding box center [504, 594] width 6 height 12
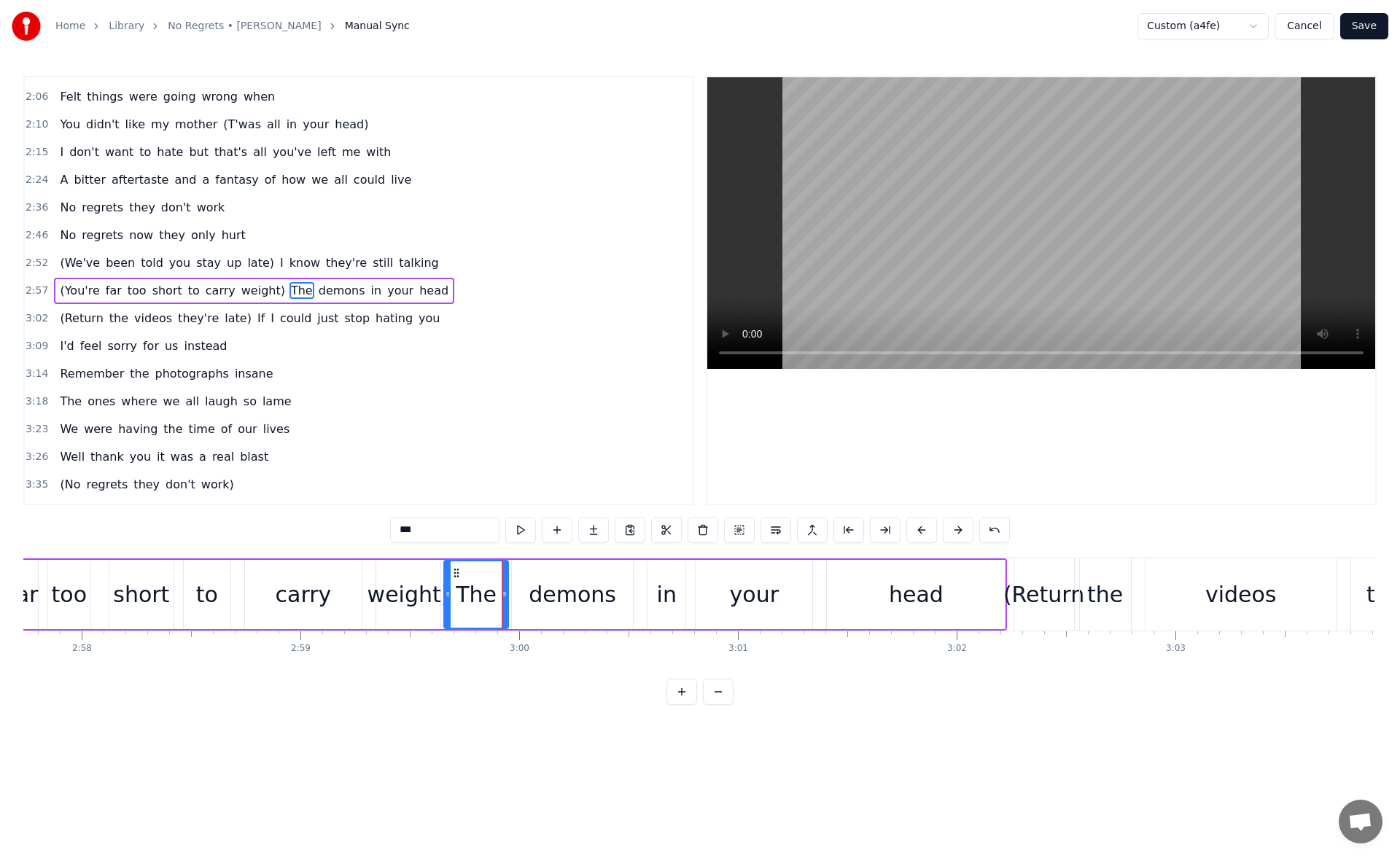
click at [409, 588] on div "weight)" at bounding box center [409, 594] width 82 height 33
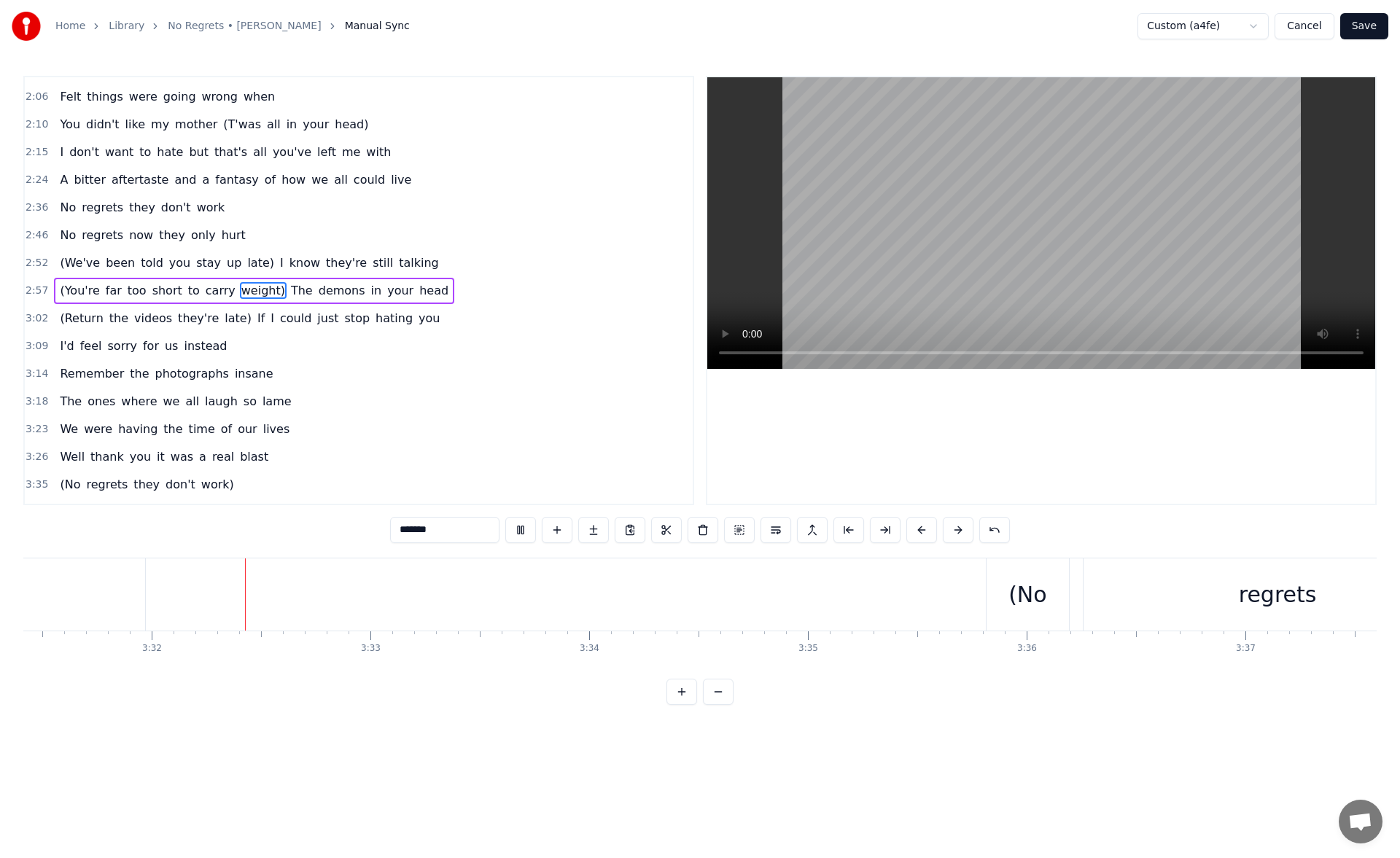
scroll to position [0, 46237]
click at [1026, 590] on div "(No" at bounding box center [1026, 594] width 39 height 33
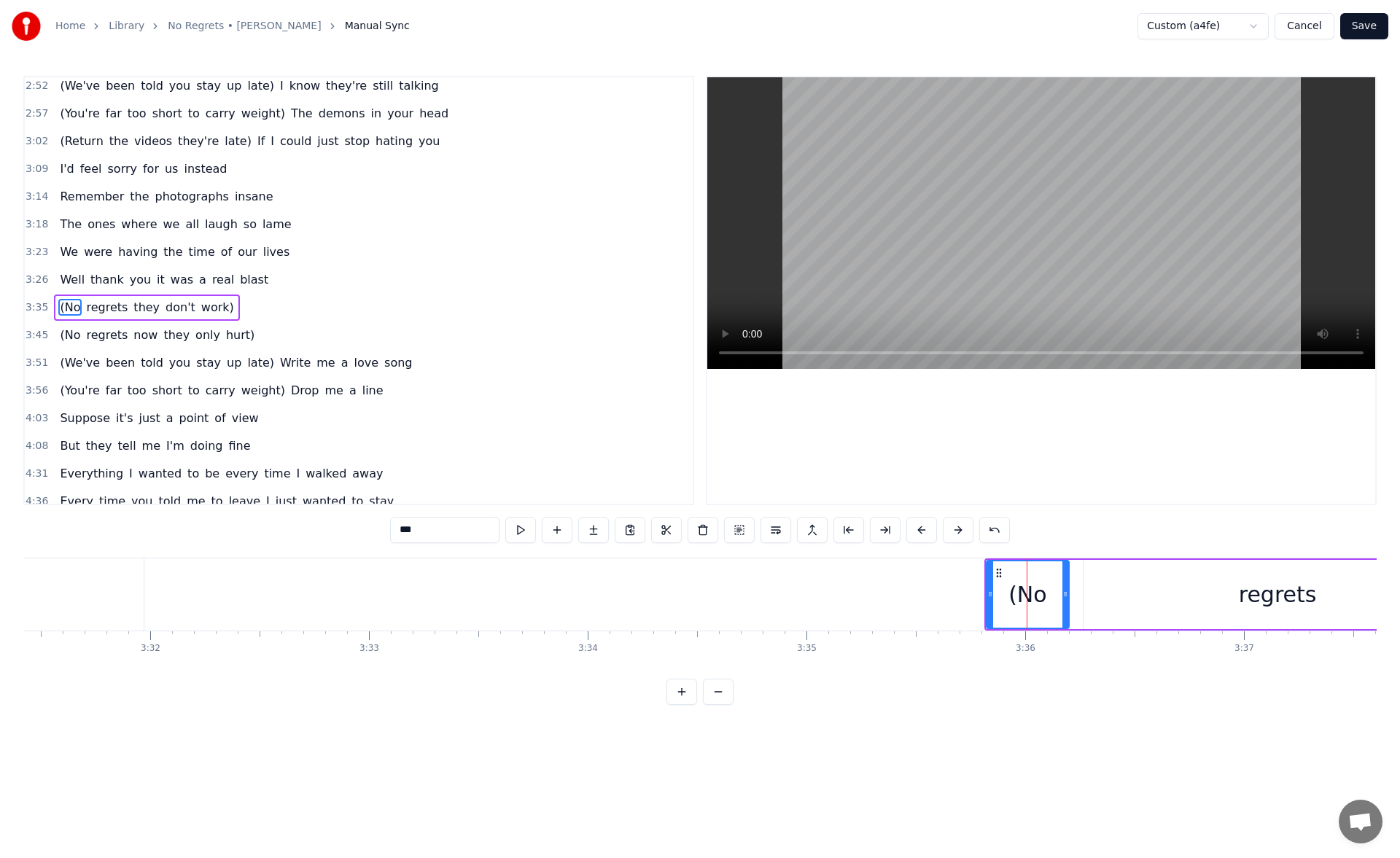
scroll to position [631, 0]
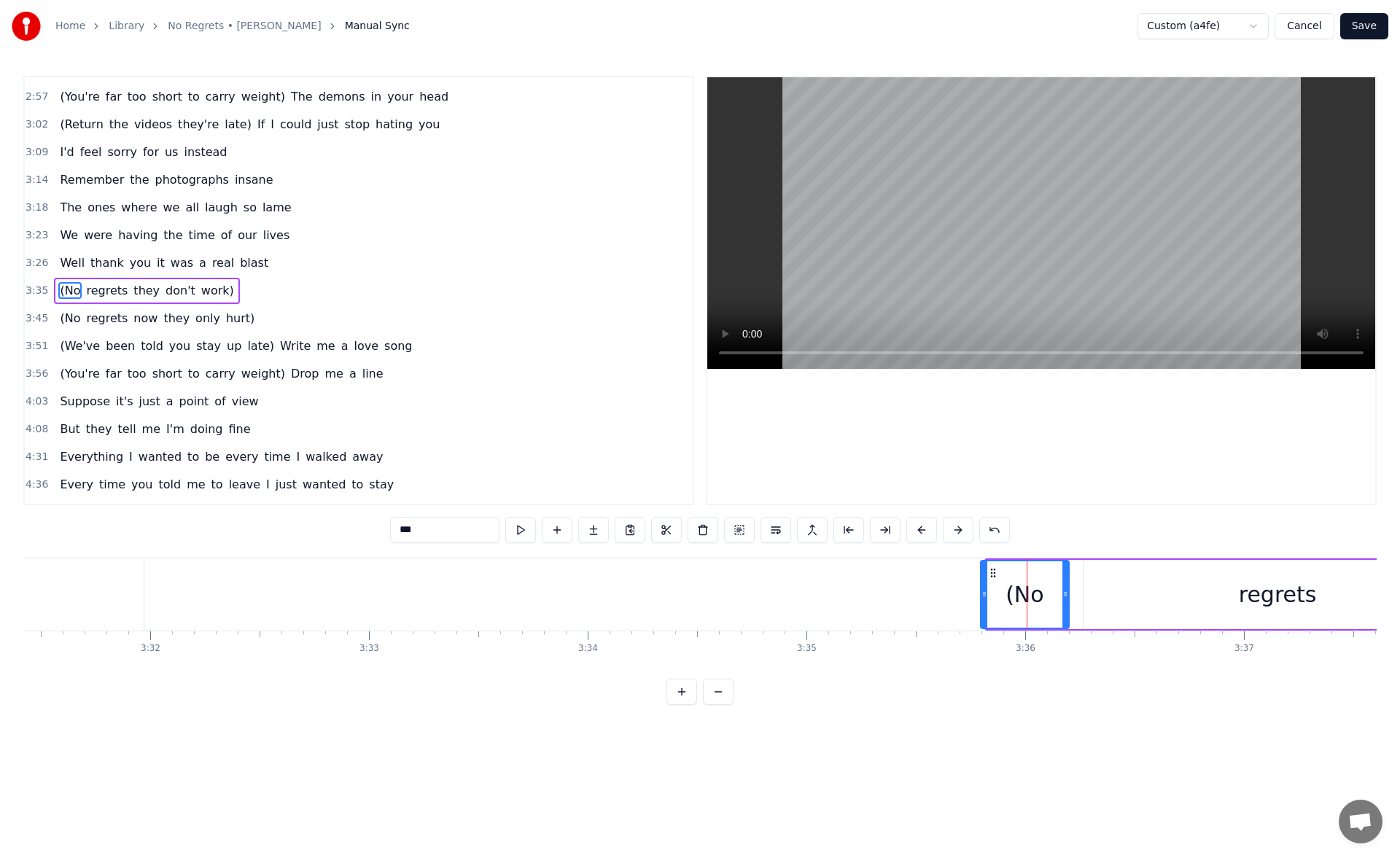
drag, startPoint x: 987, startPoint y: 601, endPoint x: 979, endPoint y: 600, distance: 8.1
click at [981, 600] on div at bounding box center [984, 594] width 6 height 66
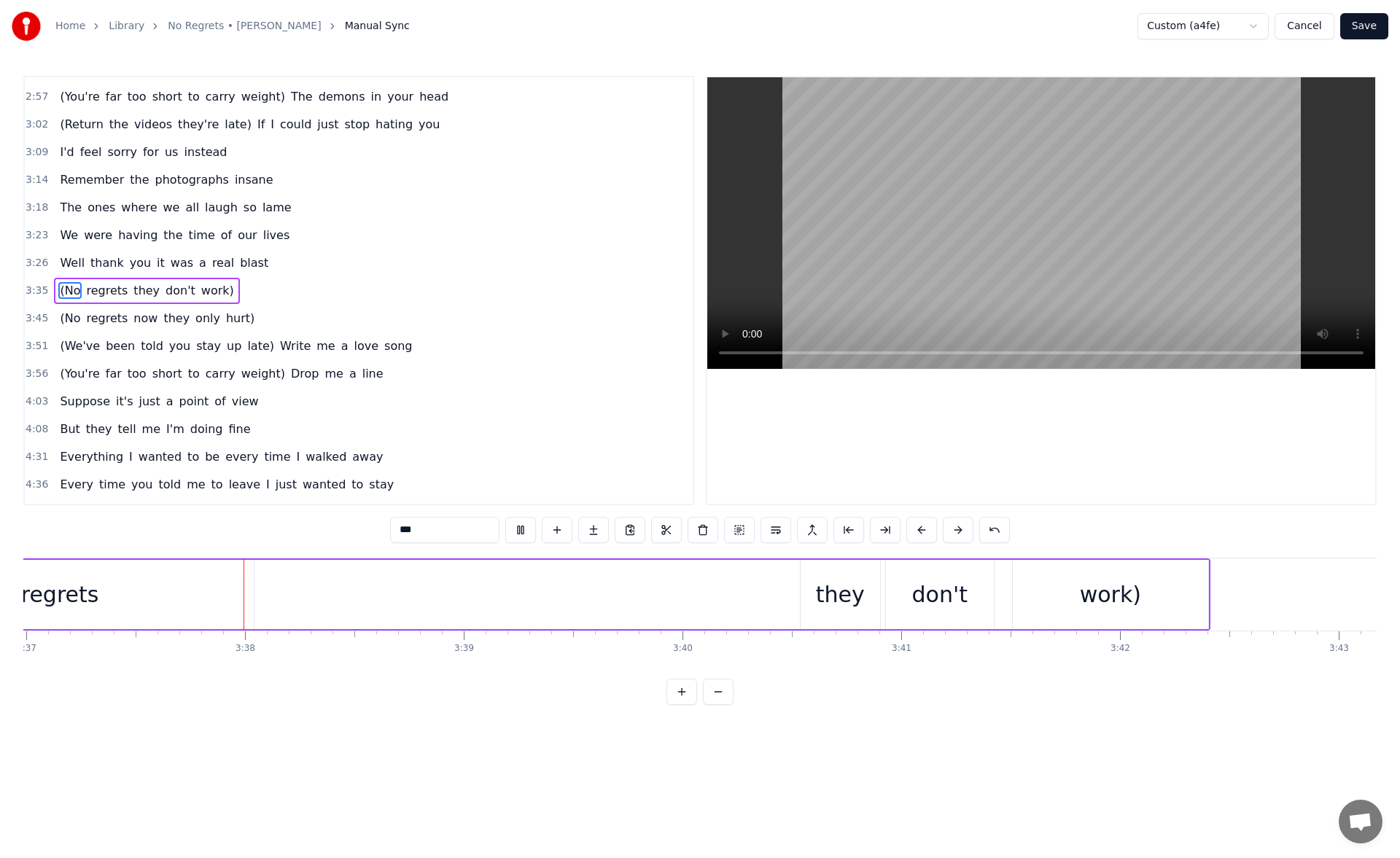
scroll to position [0, 47456]
click at [812, 600] on div "they" at bounding box center [839, 594] width 79 height 69
click at [799, 595] on icon at bounding box center [802, 594] width 6 height 12
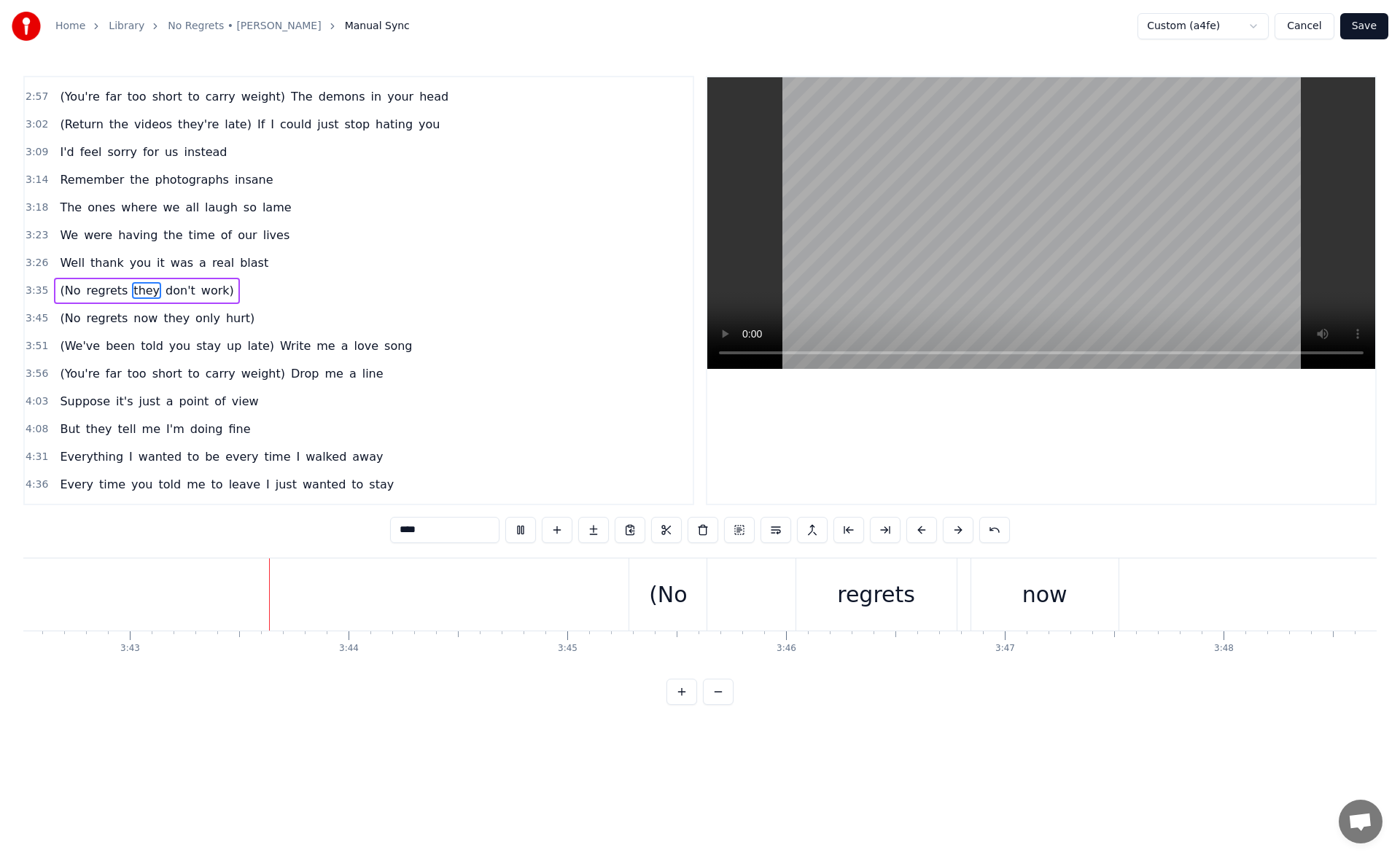
scroll to position [0, 48664]
click at [660, 580] on div "(No" at bounding box center [667, 594] width 39 height 33
type input "***"
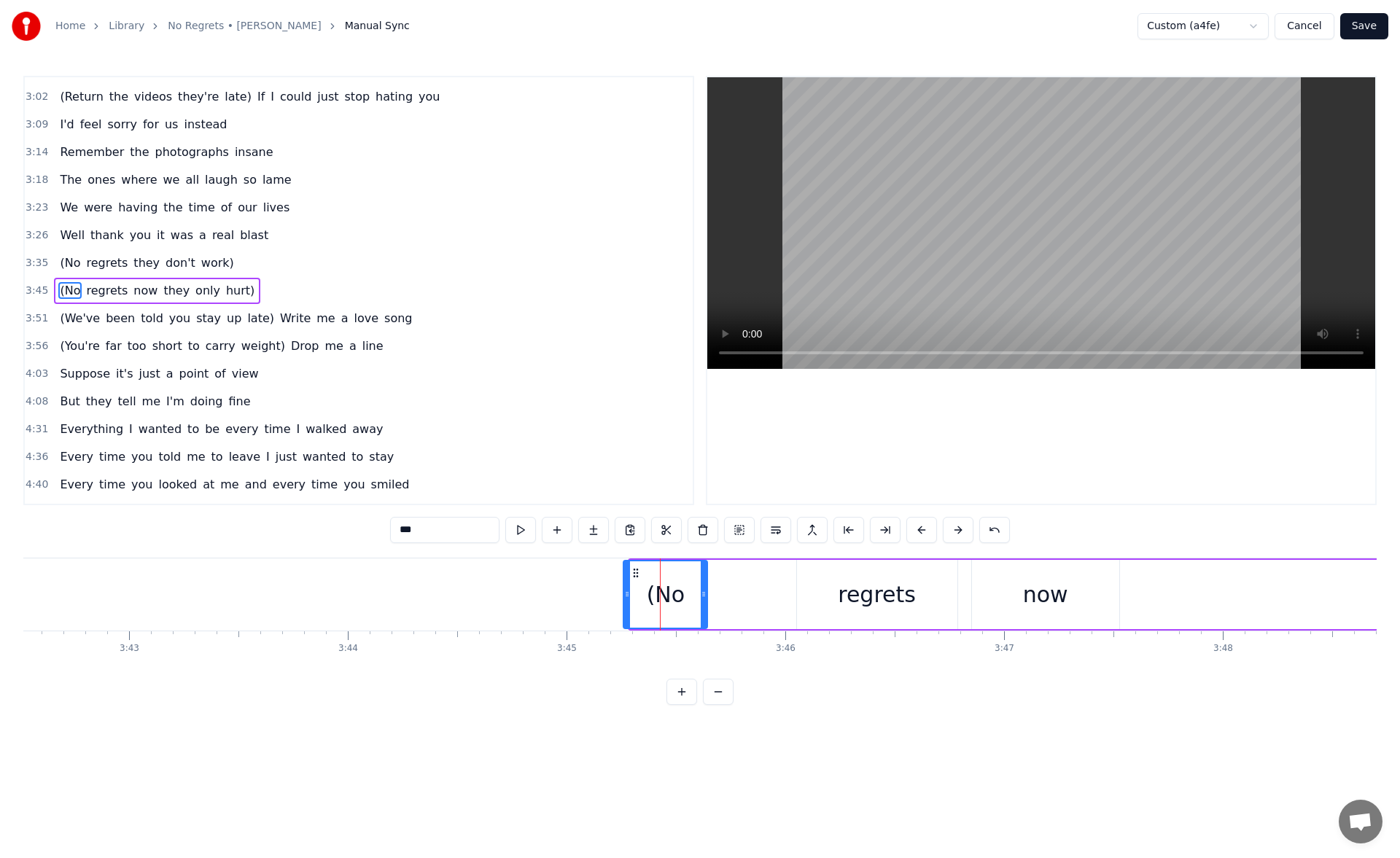
drag, startPoint x: 627, startPoint y: 594, endPoint x: 618, endPoint y: 594, distance: 9.0
click at [624, 594] on icon at bounding box center [627, 594] width 6 height 12
click at [738, 584] on div "(No regrets now they only hurt)" at bounding box center [1325, 594] width 1422 height 72
click at [805, 591] on div "regrets" at bounding box center [877, 594] width 161 height 69
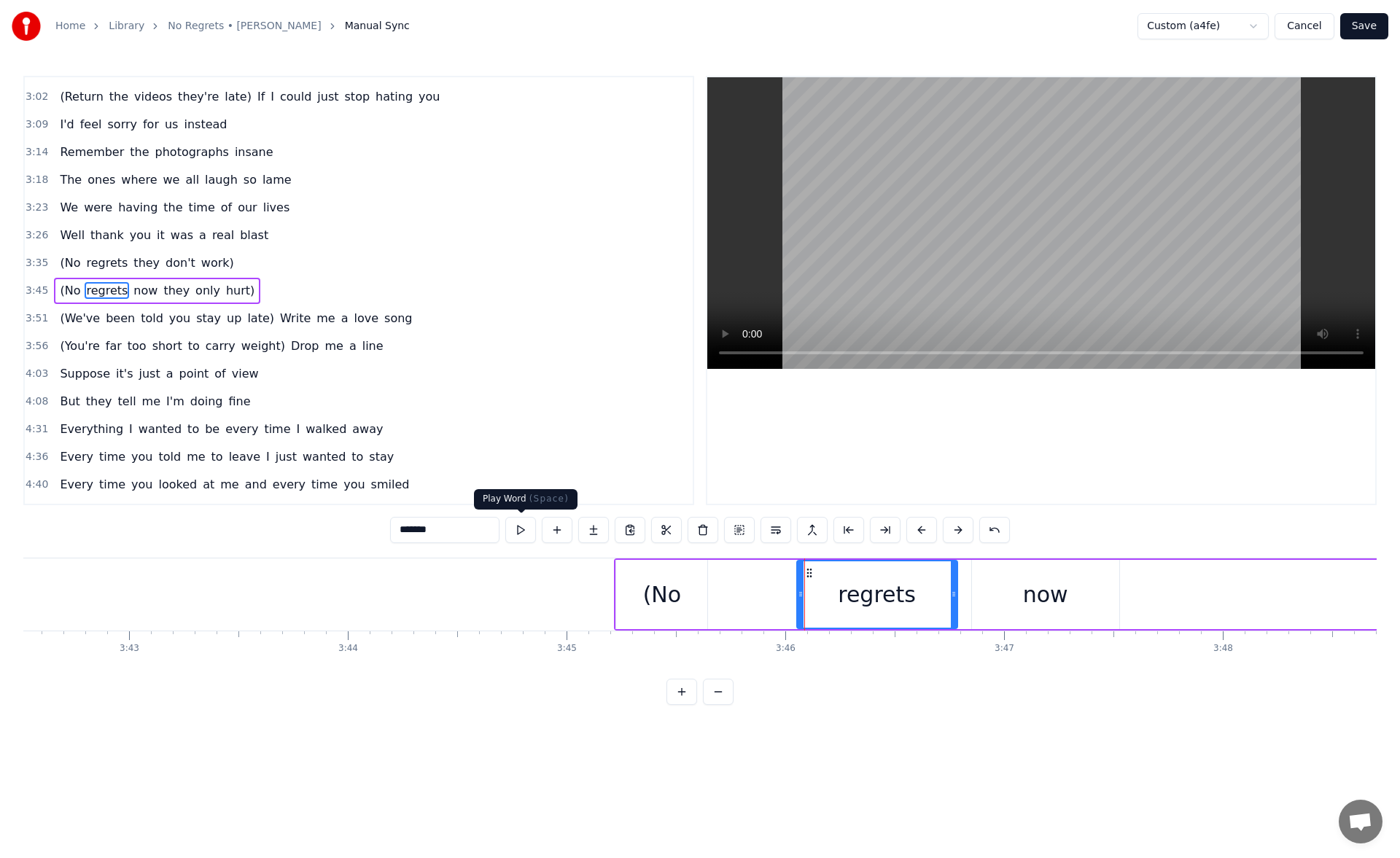
click at [525, 527] on button at bounding box center [520, 529] width 31 height 26
drag, startPoint x: 799, startPoint y: 596, endPoint x: 734, endPoint y: 592, distance: 65.1
click at [734, 592] on icon at bounding box center [736, 594] width 6 height 12
click at [527, 528] on button at bounding box center [520, 529] width 31 height 26
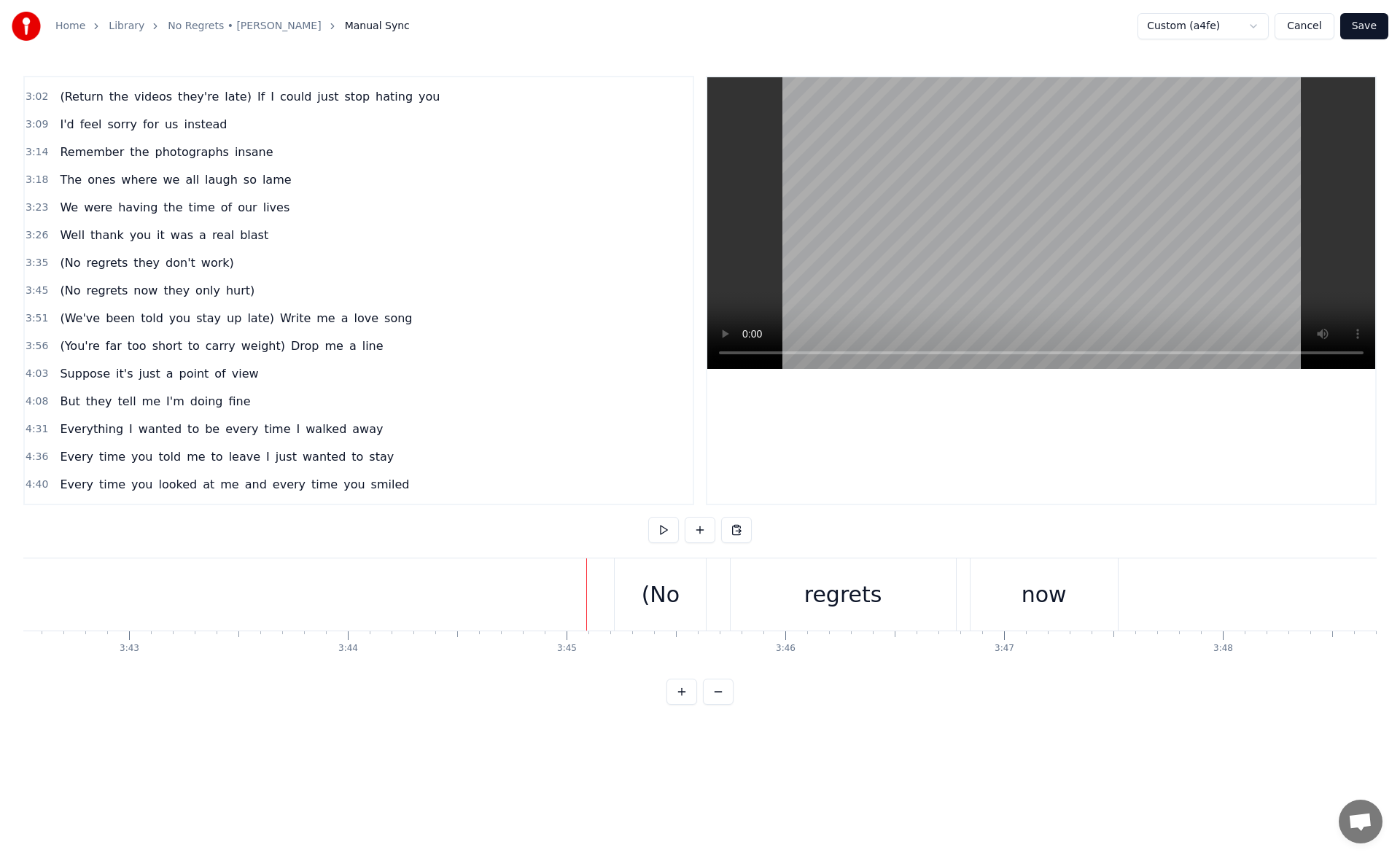
click at [738, 585] on div "regrets" at bounding box center [843, 594] width 226 height 72
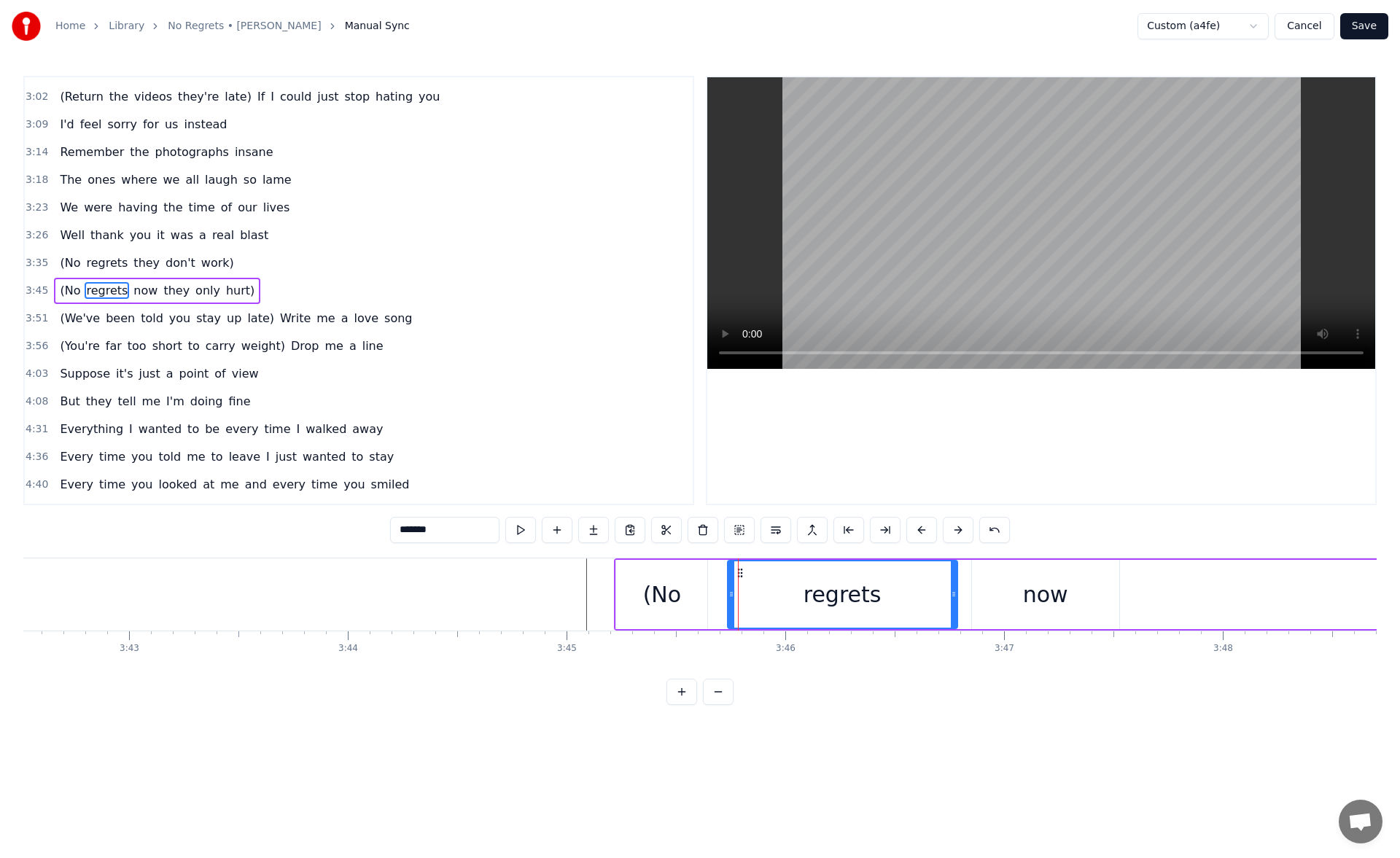
click at [728, 591] on icon at bounding box center [731, 594] width 6 height 12
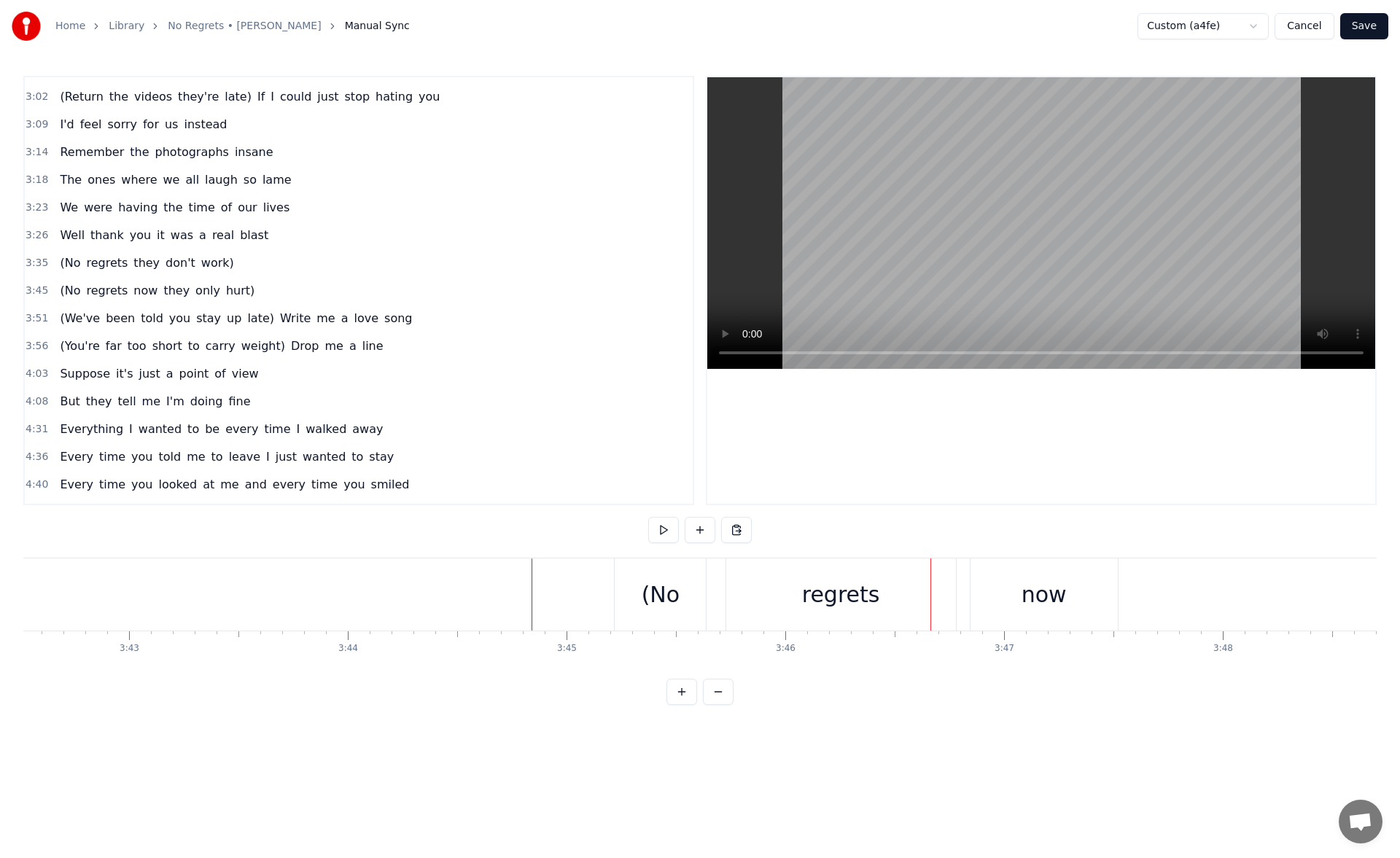
click at [732, 586] on div "regrets" at bounding box center [840, 594] width 229 height 72
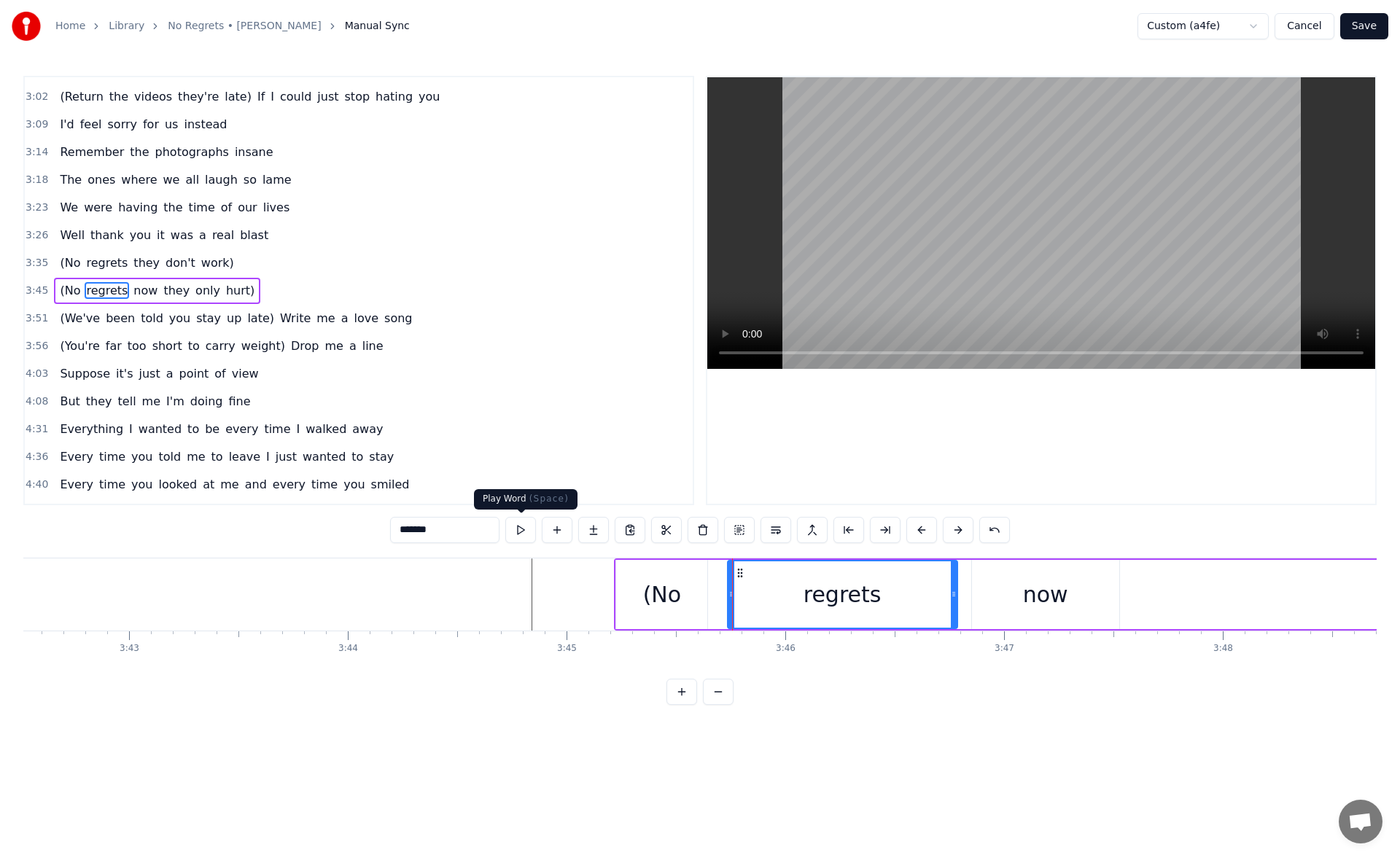
click at [526, 532] on button at bounding box center [520, 529] width 31 height 26
drag, startPoint x: 728, startPoint y: 598, endPoint x: 718, endPoint y: 598, distance: 10.0
click at [719, 598] on icon at bounding box center [722, 594] width 6 height 12
click at [527, 537] on button at bounding box center [520, 529] width 31 height 26
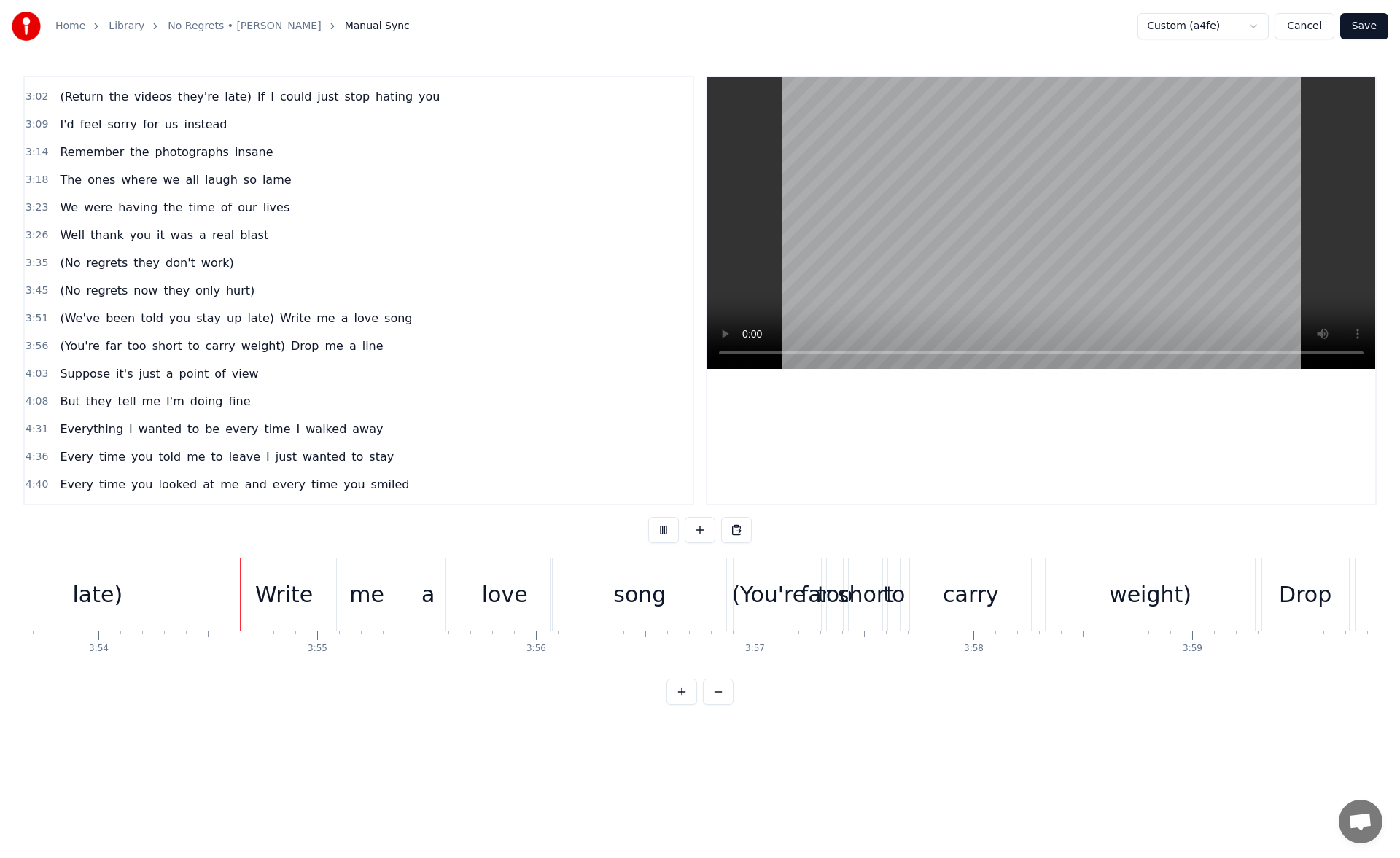
scroll to position [0, 51101]
click at [672, 579] on div "song" at bounding box center [639, 594] width 173 height 72
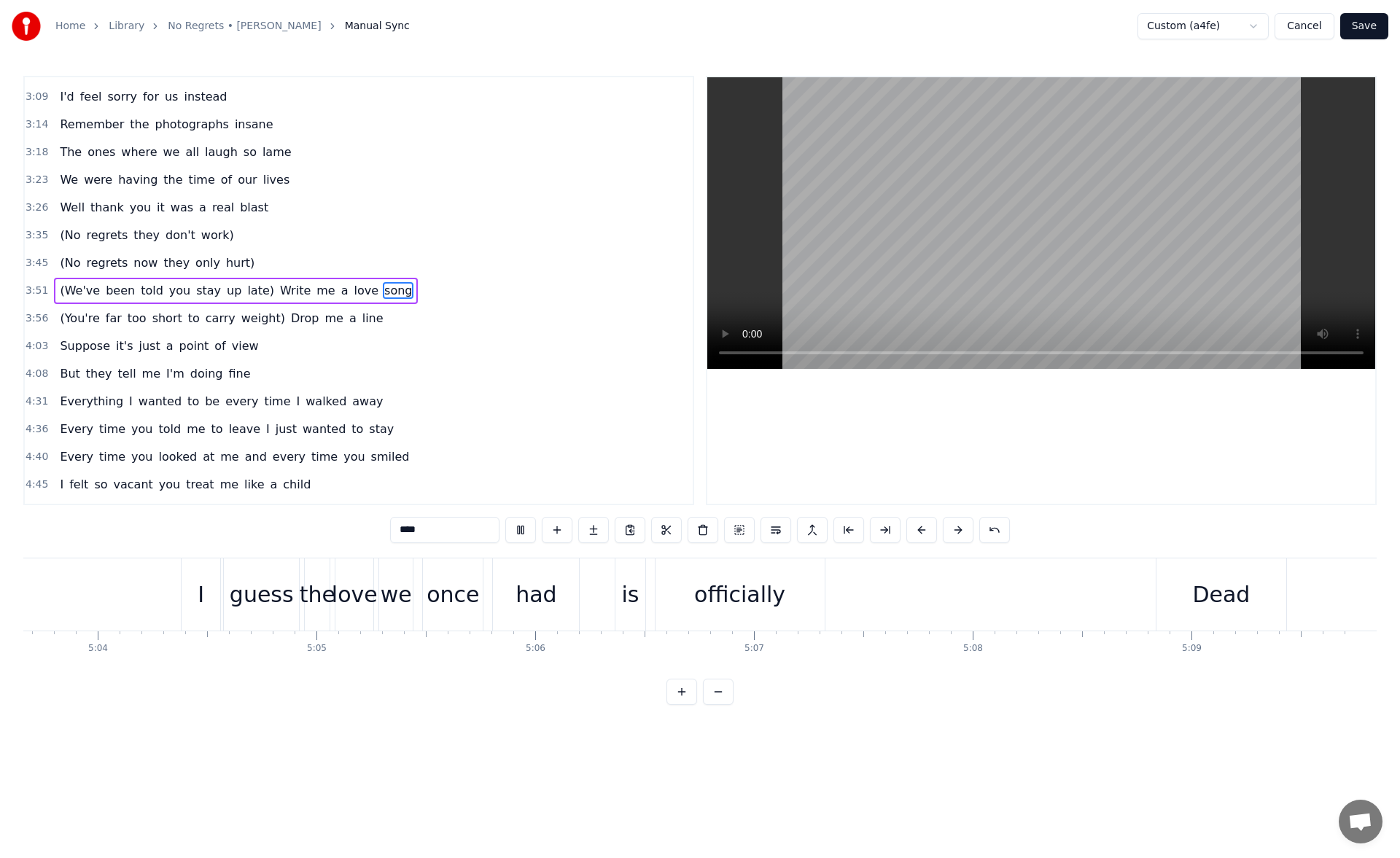
scroll to position [0, 66411]
click at [1364, 33] on button "Save" at bounding box center [1364, 26] width 48 height 26
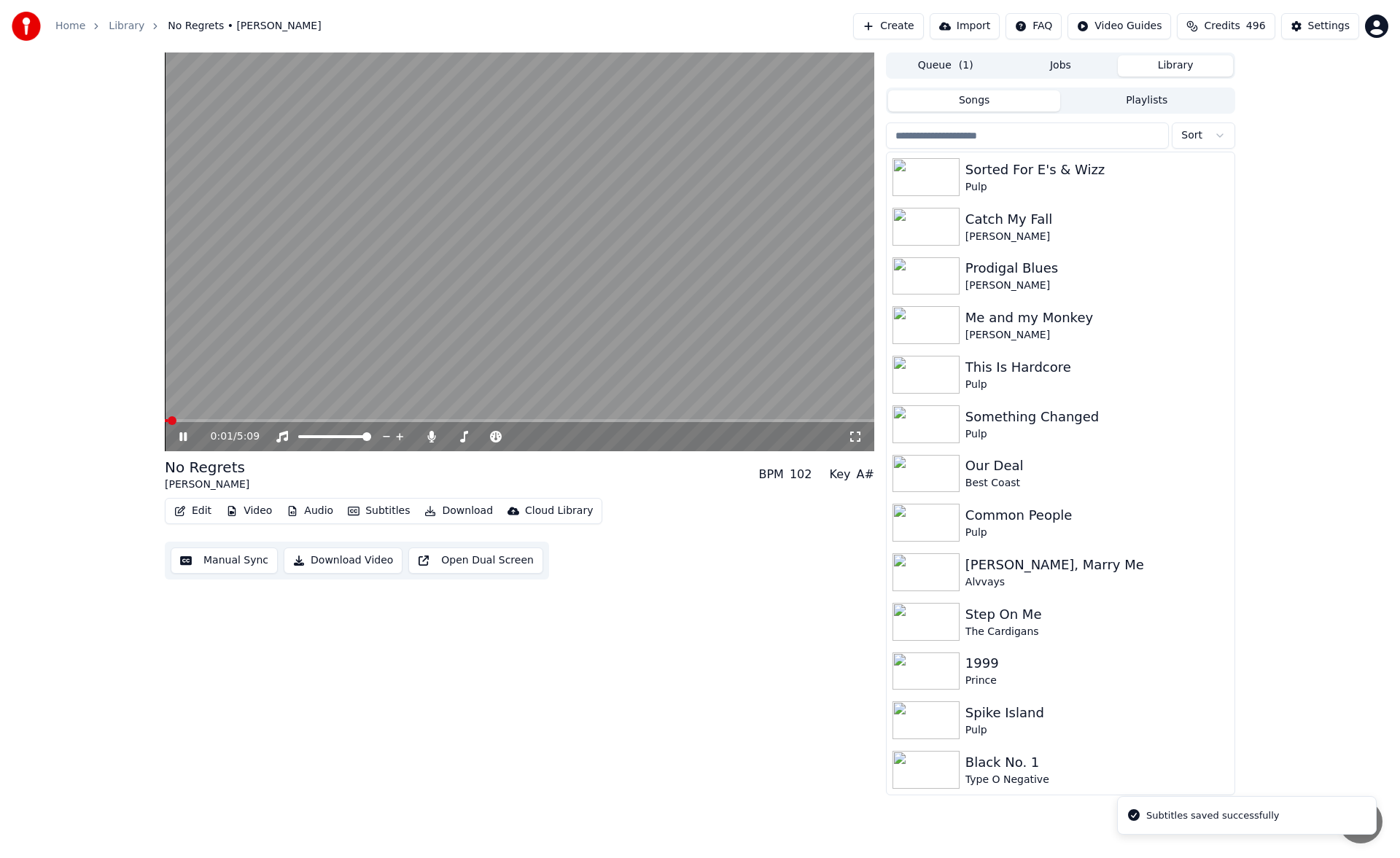
click at [182, 435] on icon at bounding box center [183, 437] width 7 height 9
